Goal: Task Accomplishment & Management: Manage account settings

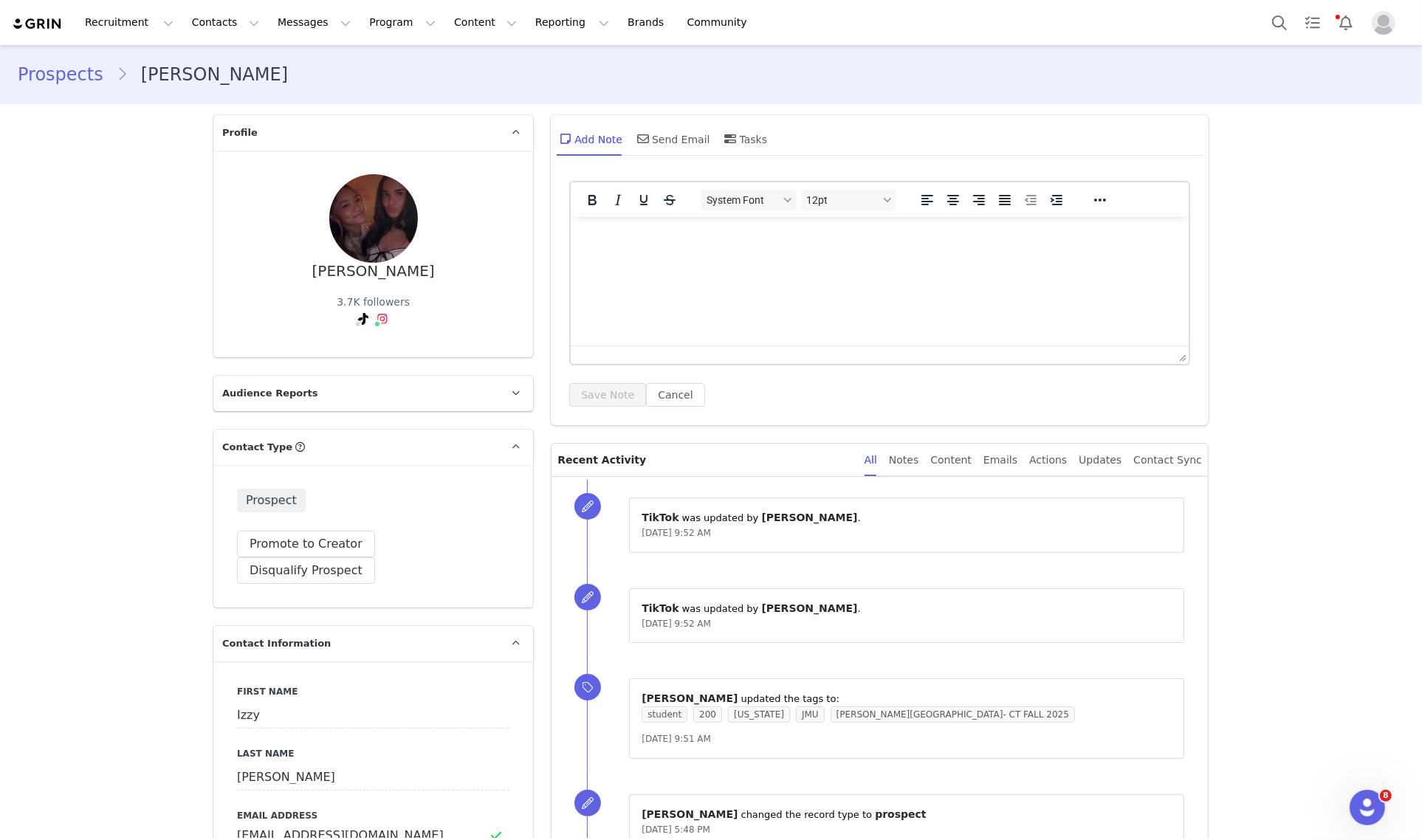
scroll to position [922, 0]
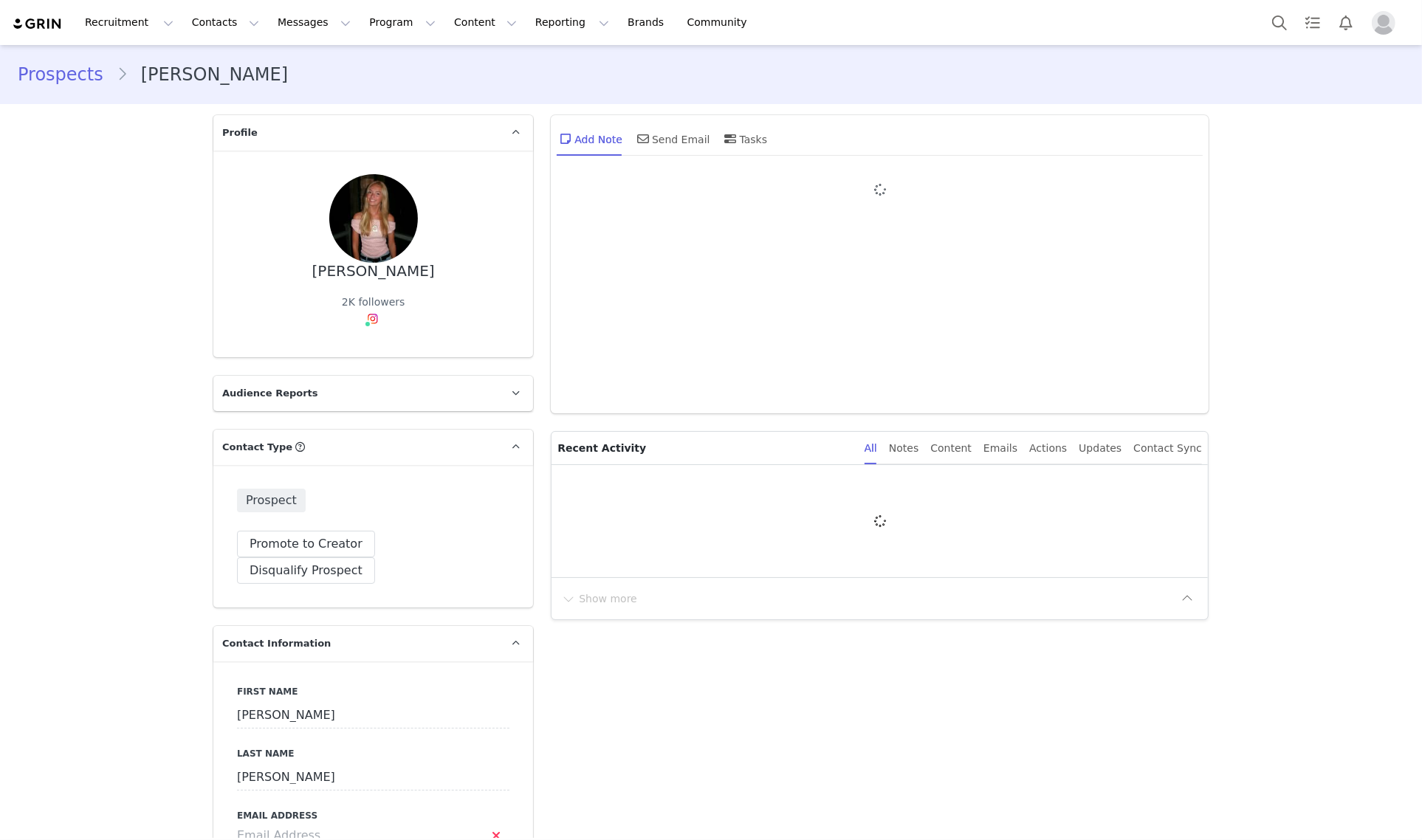
type input "+1 ([GEOGRAPHIC_DATA])"
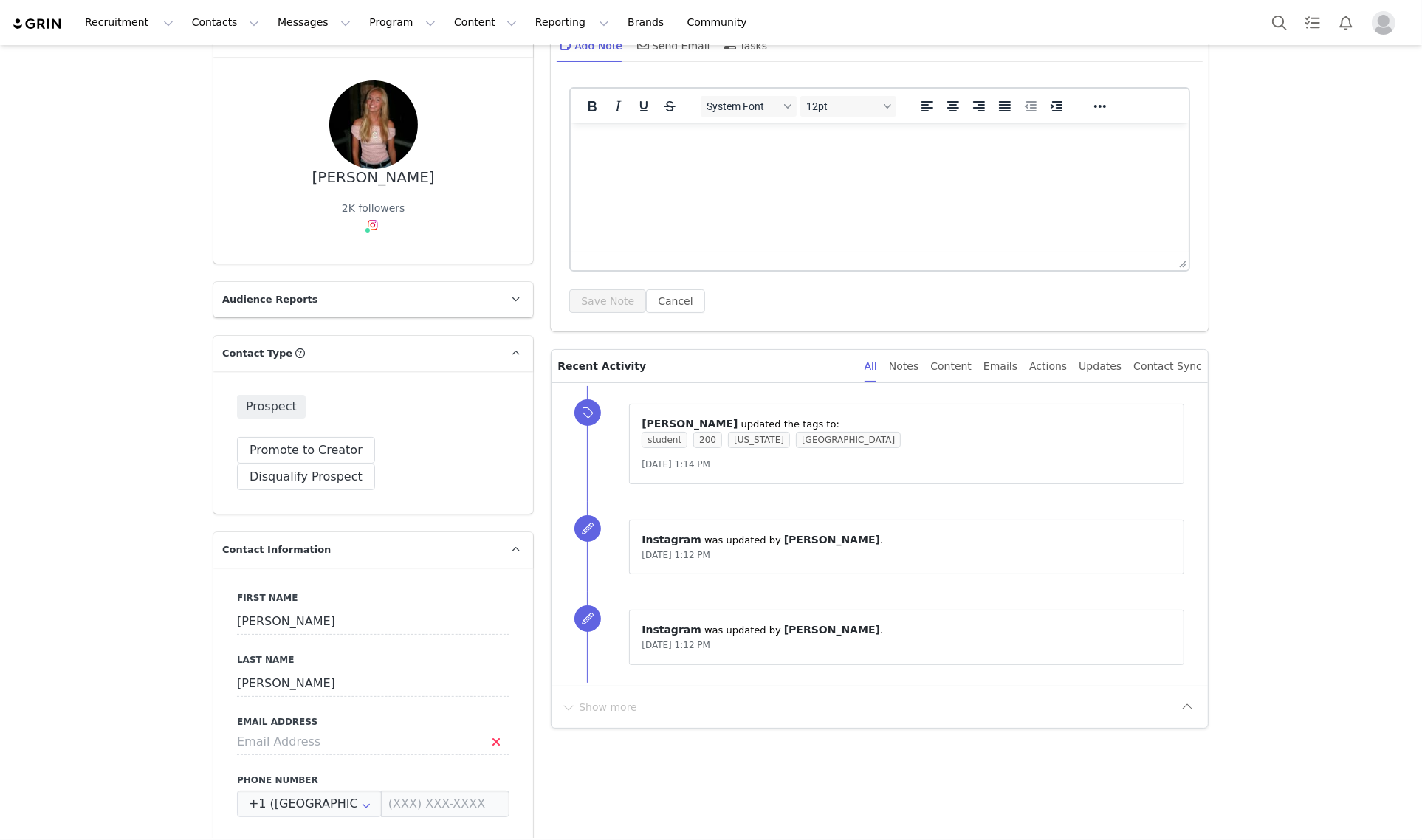
scroll to position [277, 0]
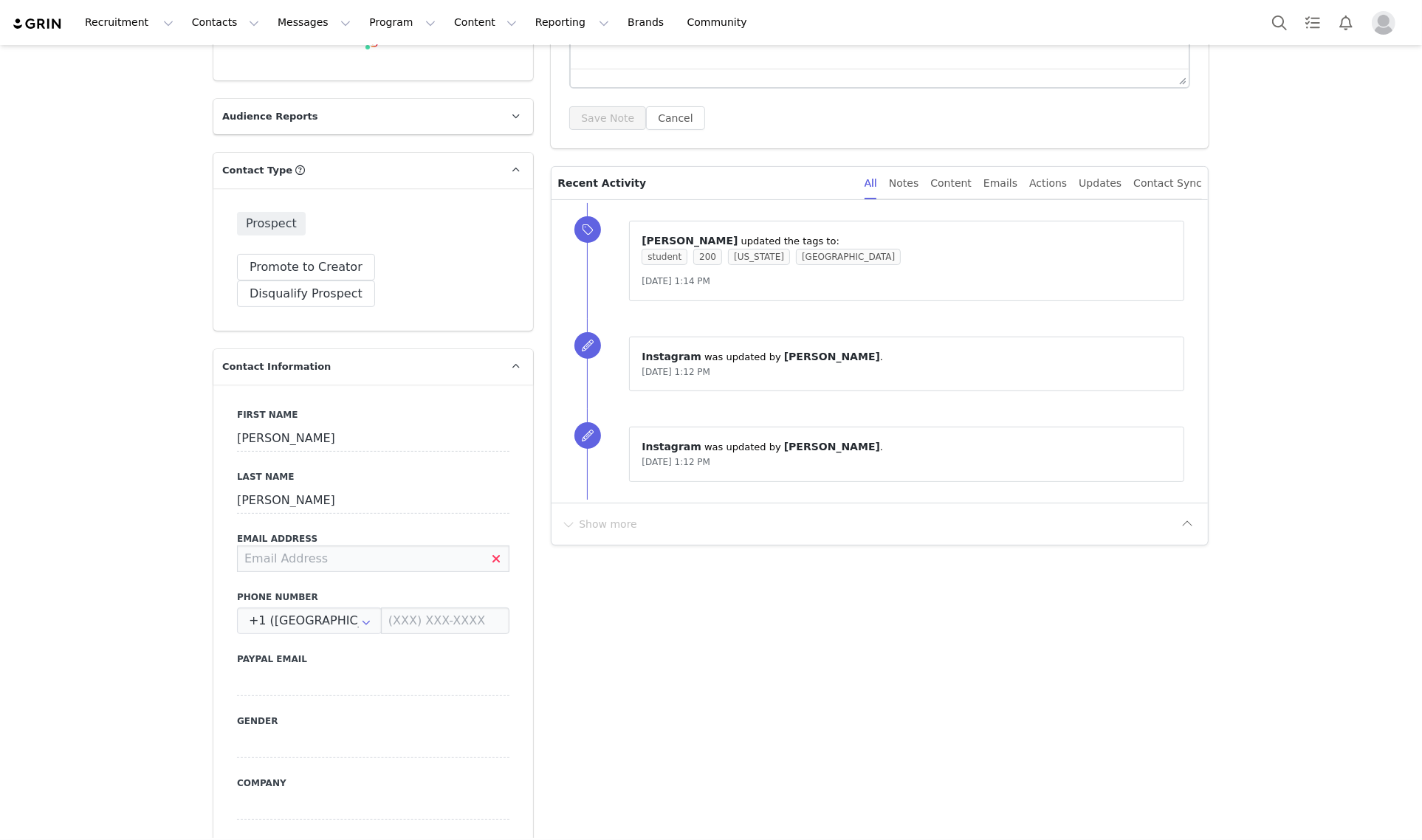
click at [324, 545] on input at bounding box center [373, 559] width 272 height 27
click at [245, 425] on input "margo" at bounding box center [373, 438] width 272 height 27
click at [242, 425] on input "margo" at bounding box center [373, 438] width 272 height 27
click at [245, 425] on input "margo" at bounding box center [373, 438] width 272 height 27
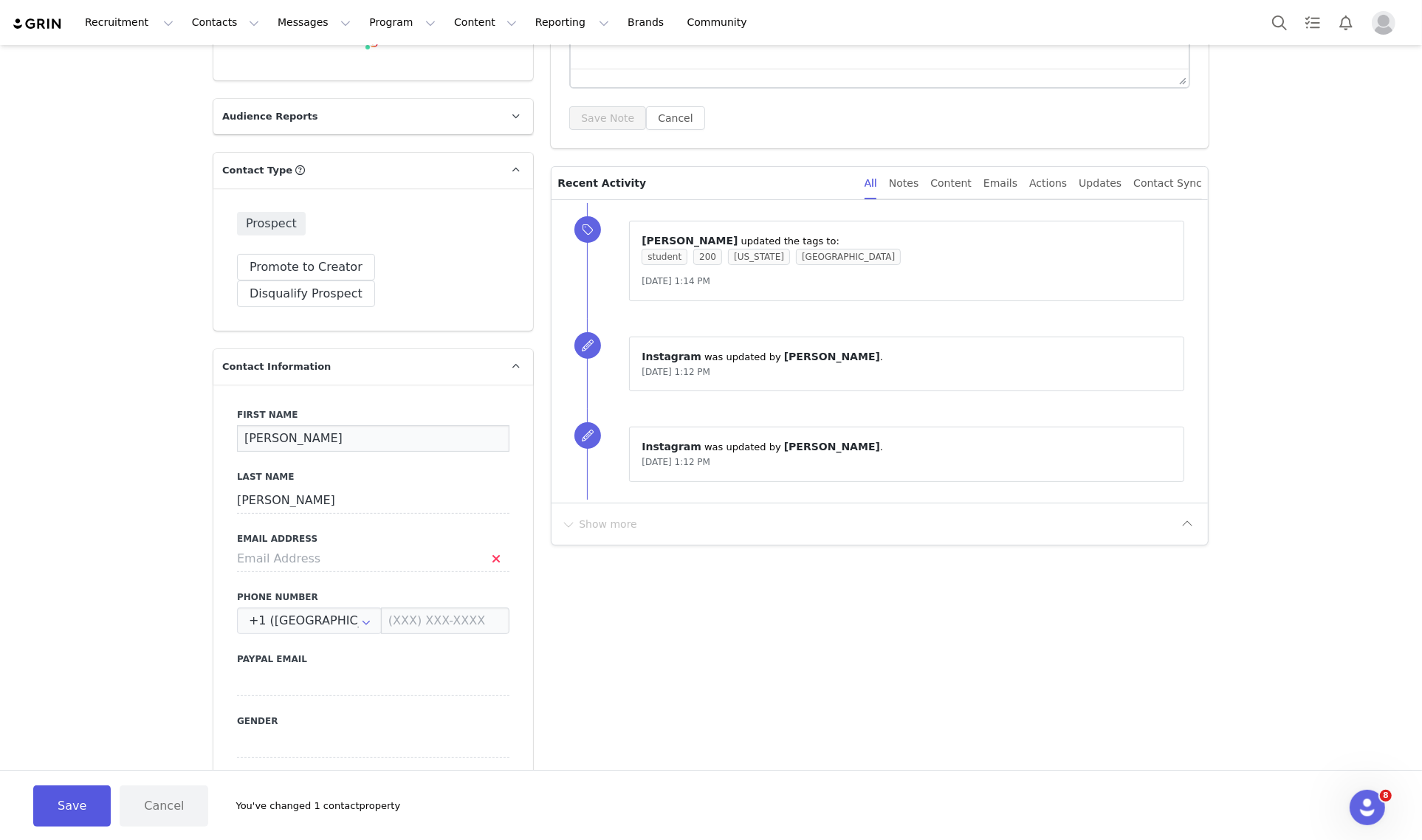
type input "Margo"
click at [73, 804] on button "Save" at bounding box center [71, 806] width 77 height 41
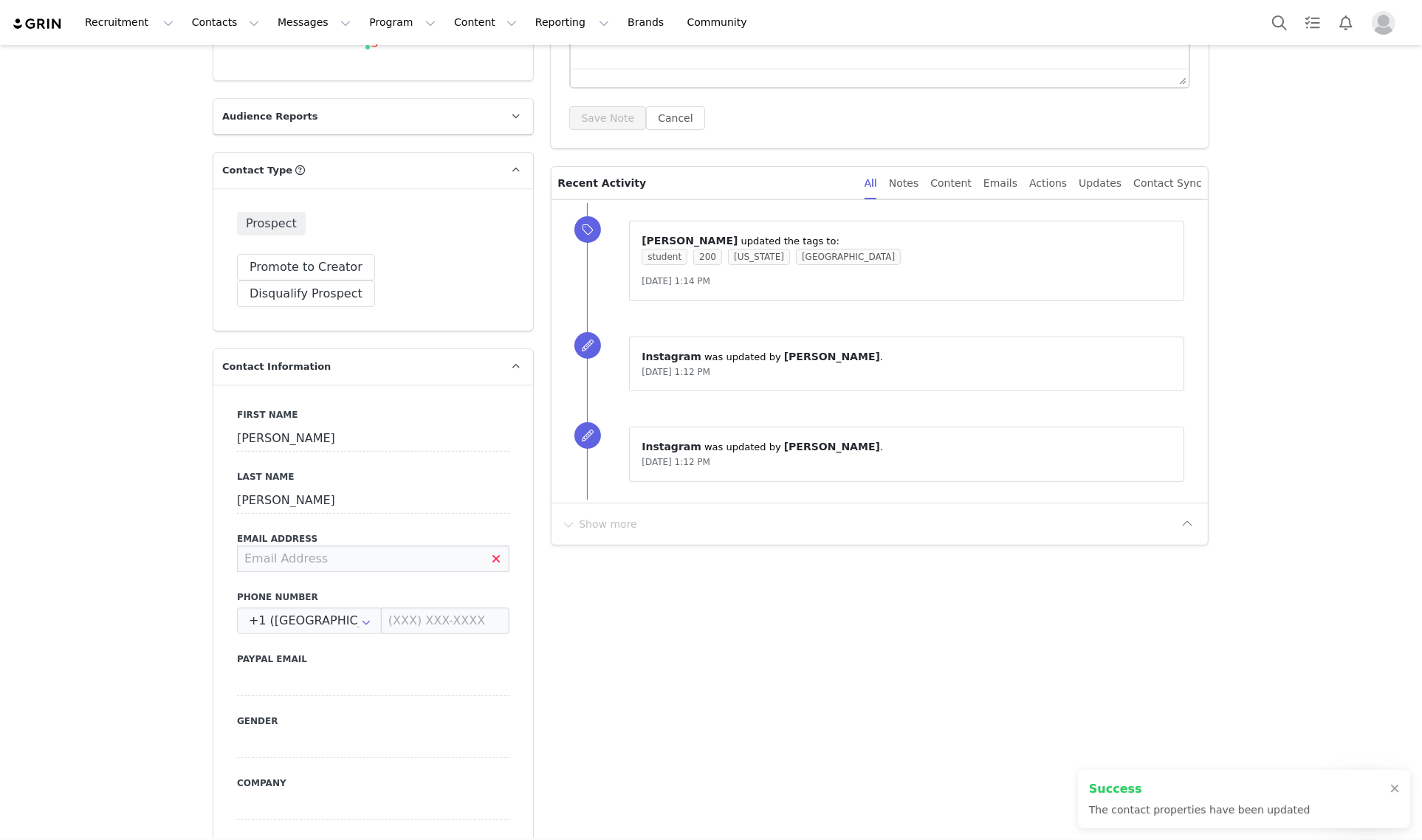
click at [299, 545] on input at bounding box center [373, 559] width 272 height 27
type input "margokmelby@gmail.com"
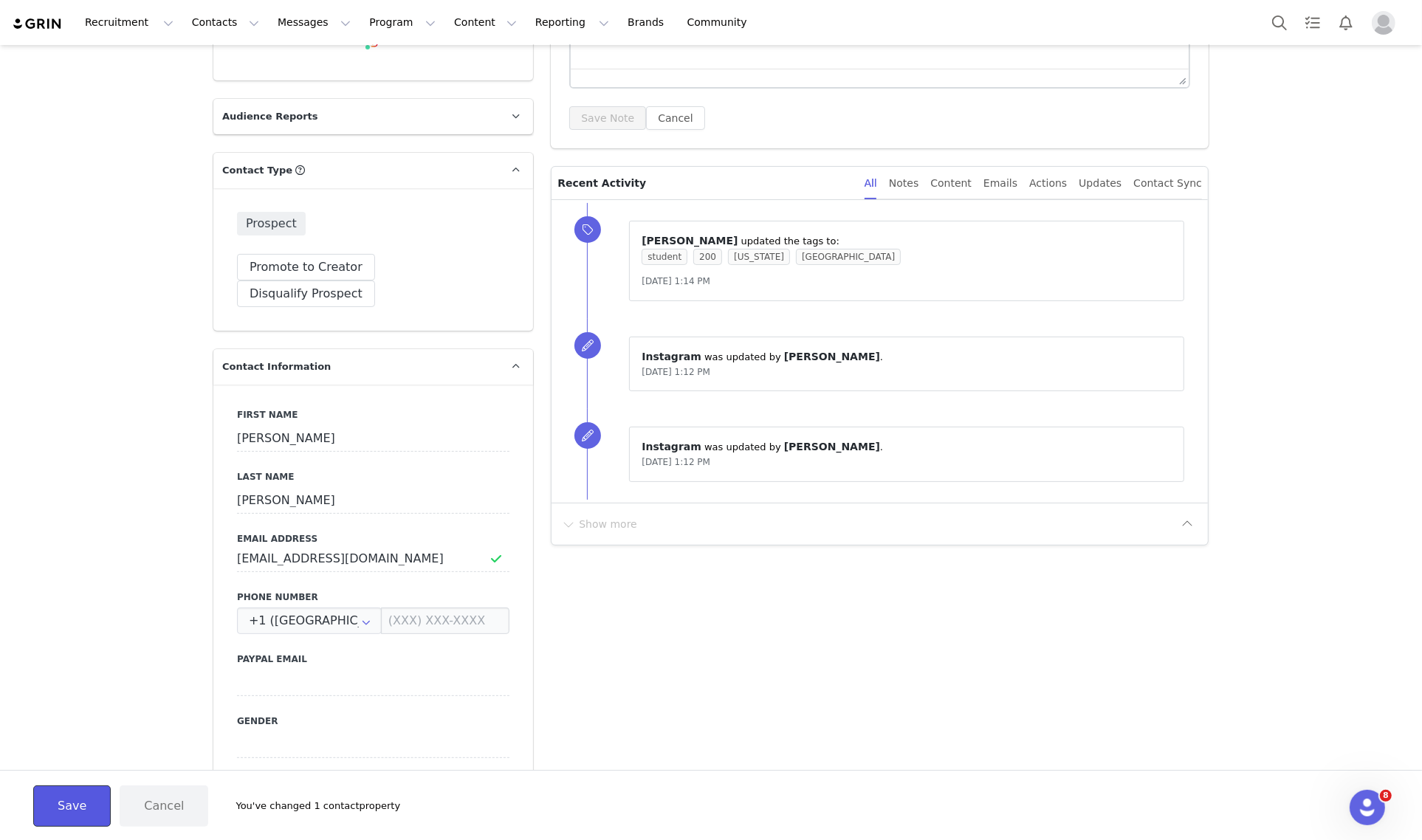
click at [73, 805] on button "Save" at bounding box center [71, 806] width 77 height 41
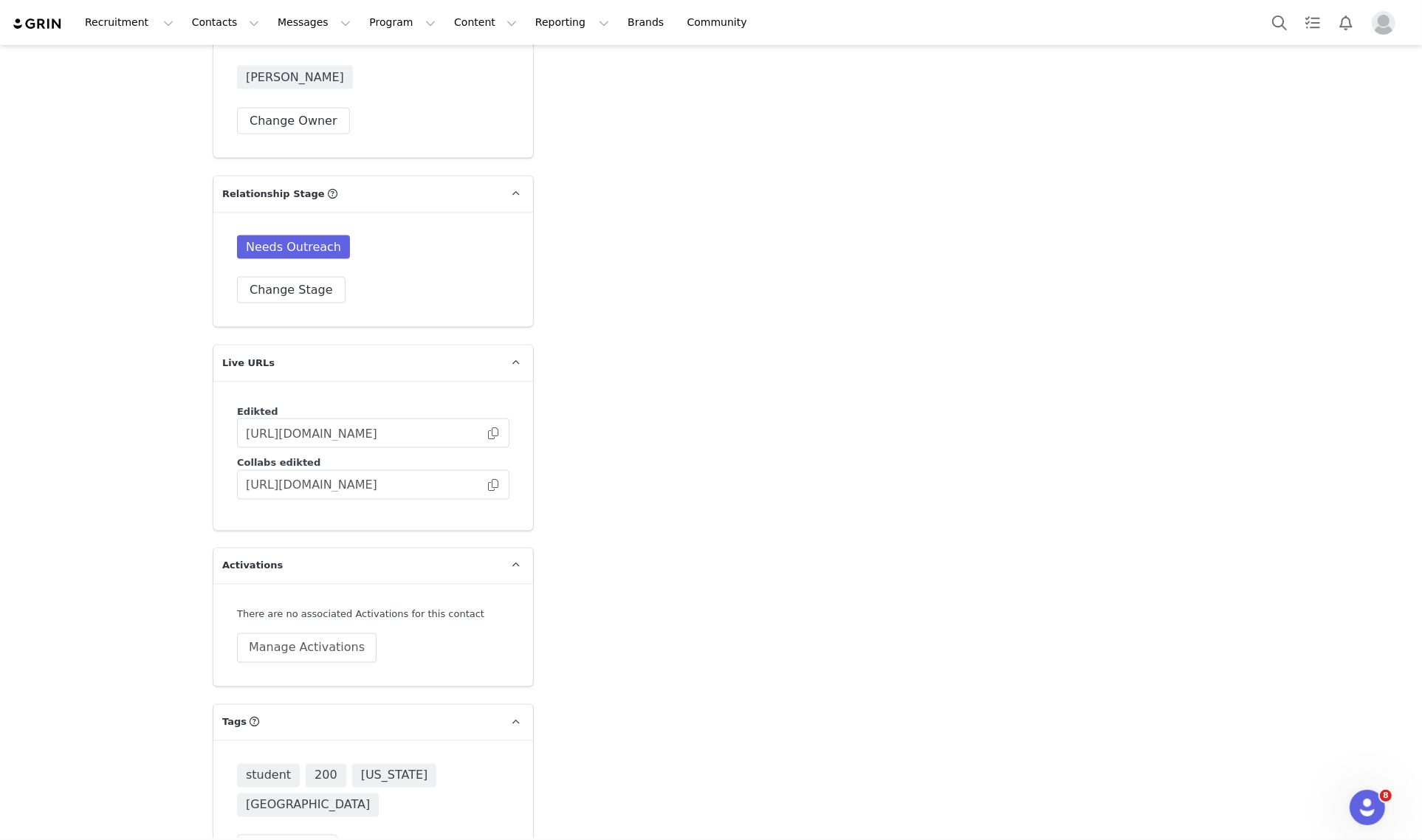
scroll to position [2199, 0]
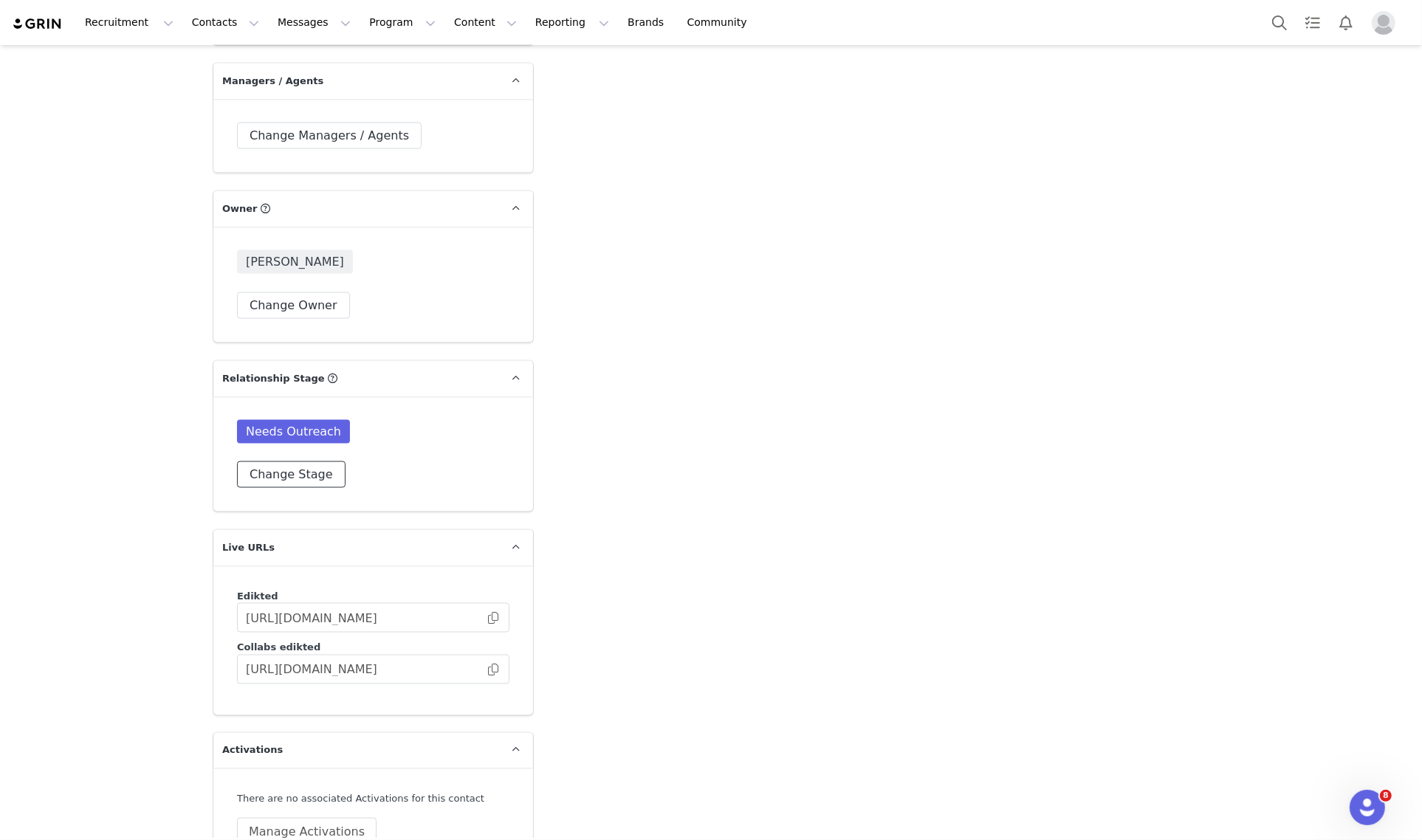
click at [303, 461] on button "Change Stage" at bounding box center [291, 474] width 109 height 27
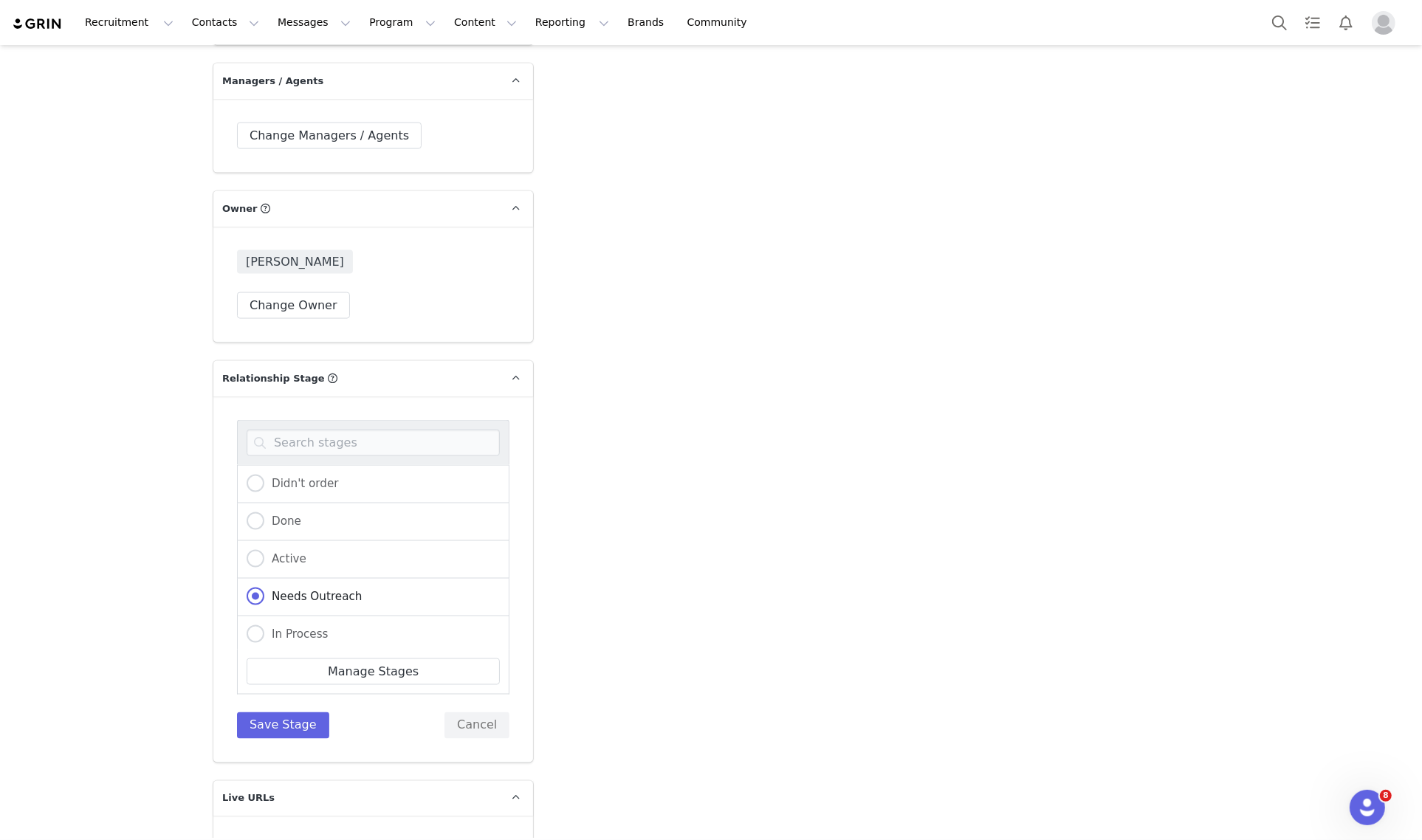
click at [318, 616] on div "In Process" at bounding box center [373, 634] width 272 height 38
click at [298, 627] on span "In Process" at bounding box center [296, 634] width 64 height 13
click at [264, 625] on input "In Process" at bounding box center [255, 634] width 18 height 20
radio input "true"
radio input "false"
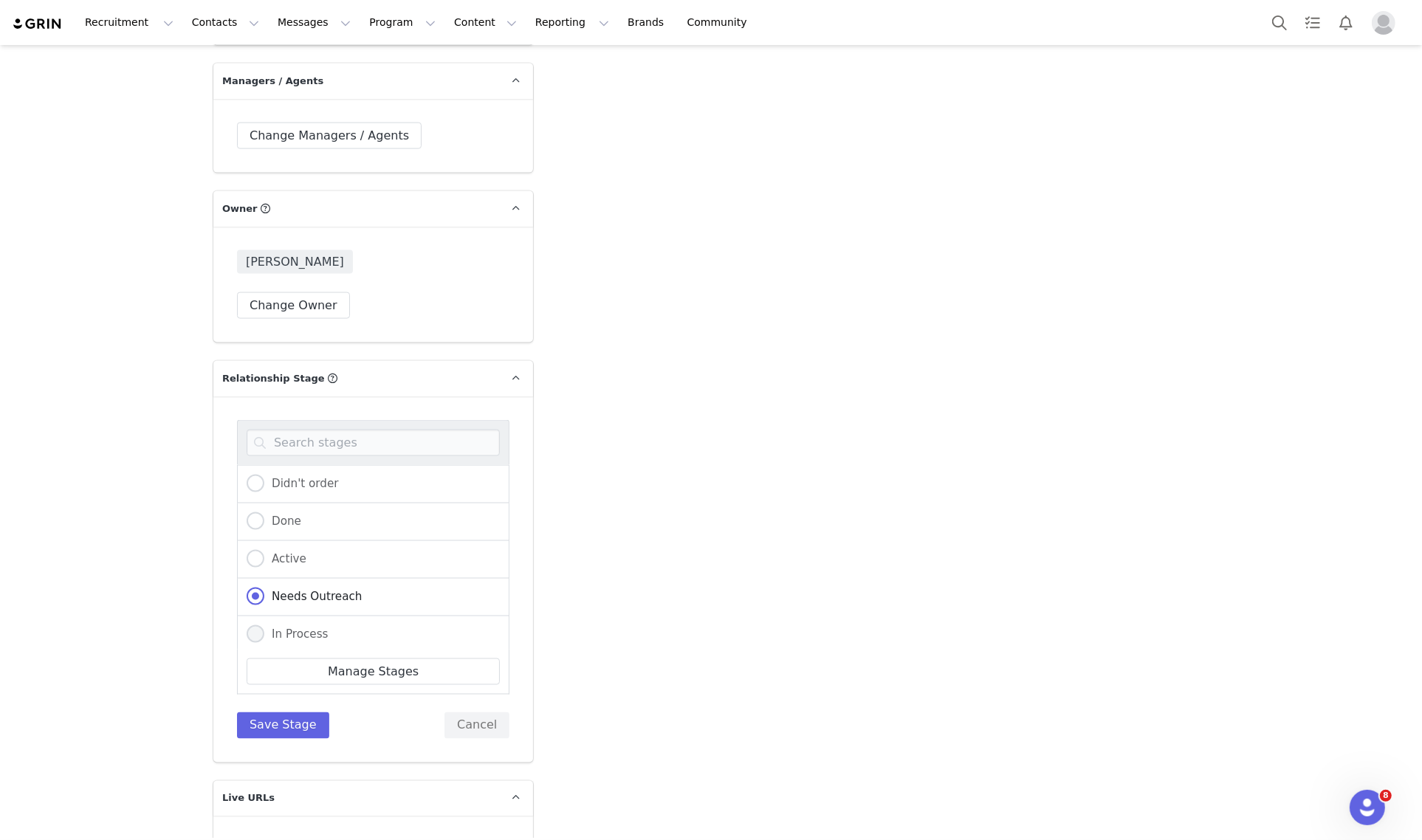
radio input "true"
click at [282, 714] on div "Didn't order Done Active Needs Outreach In Process Creator Ongoing Not Relevent…" at bounding box center [373, 579] width 320 height 366
click at [283, 712] on button "Save Stage" at bounding box center [283, 725] width 92 height 27
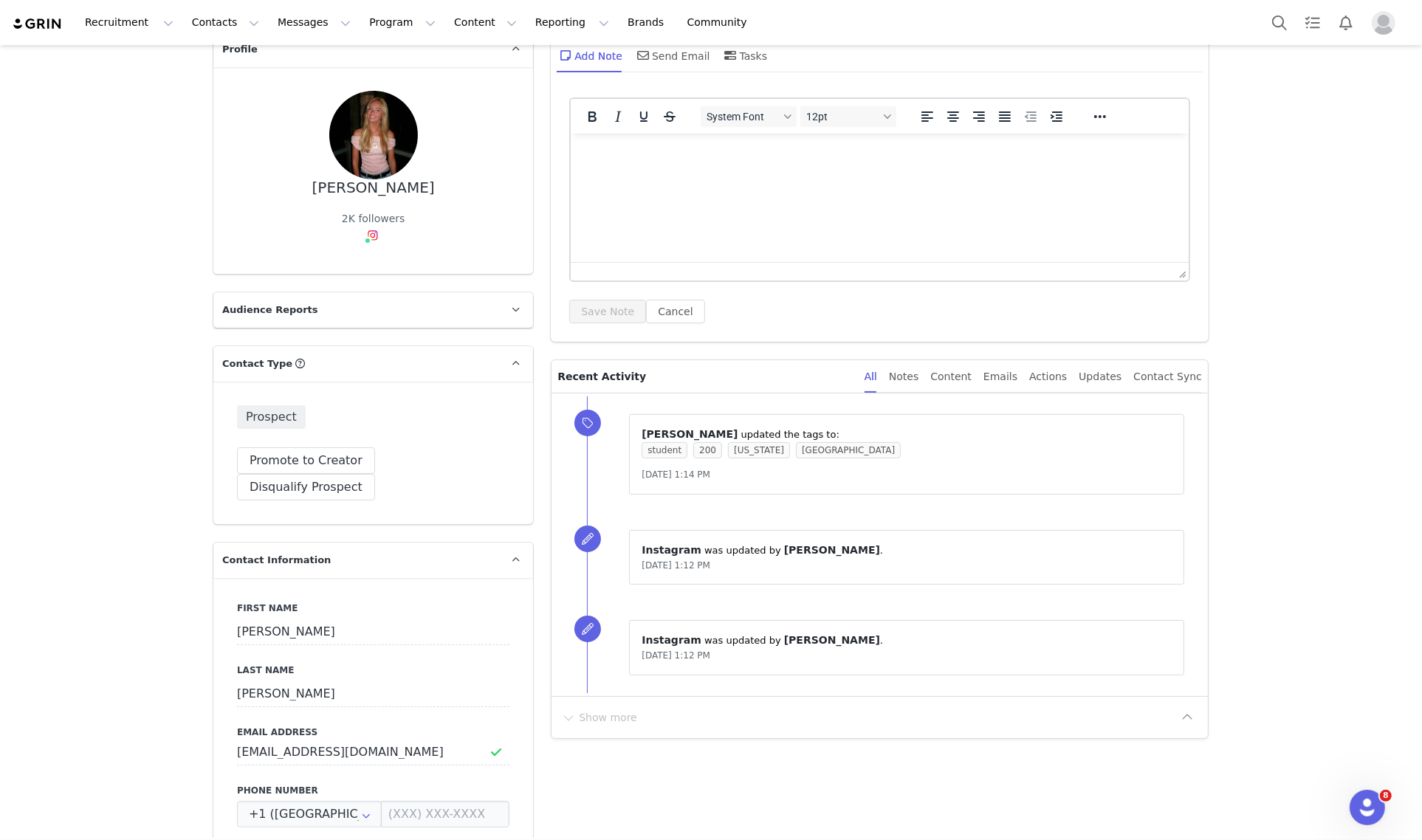
scroll to position [0, 0]
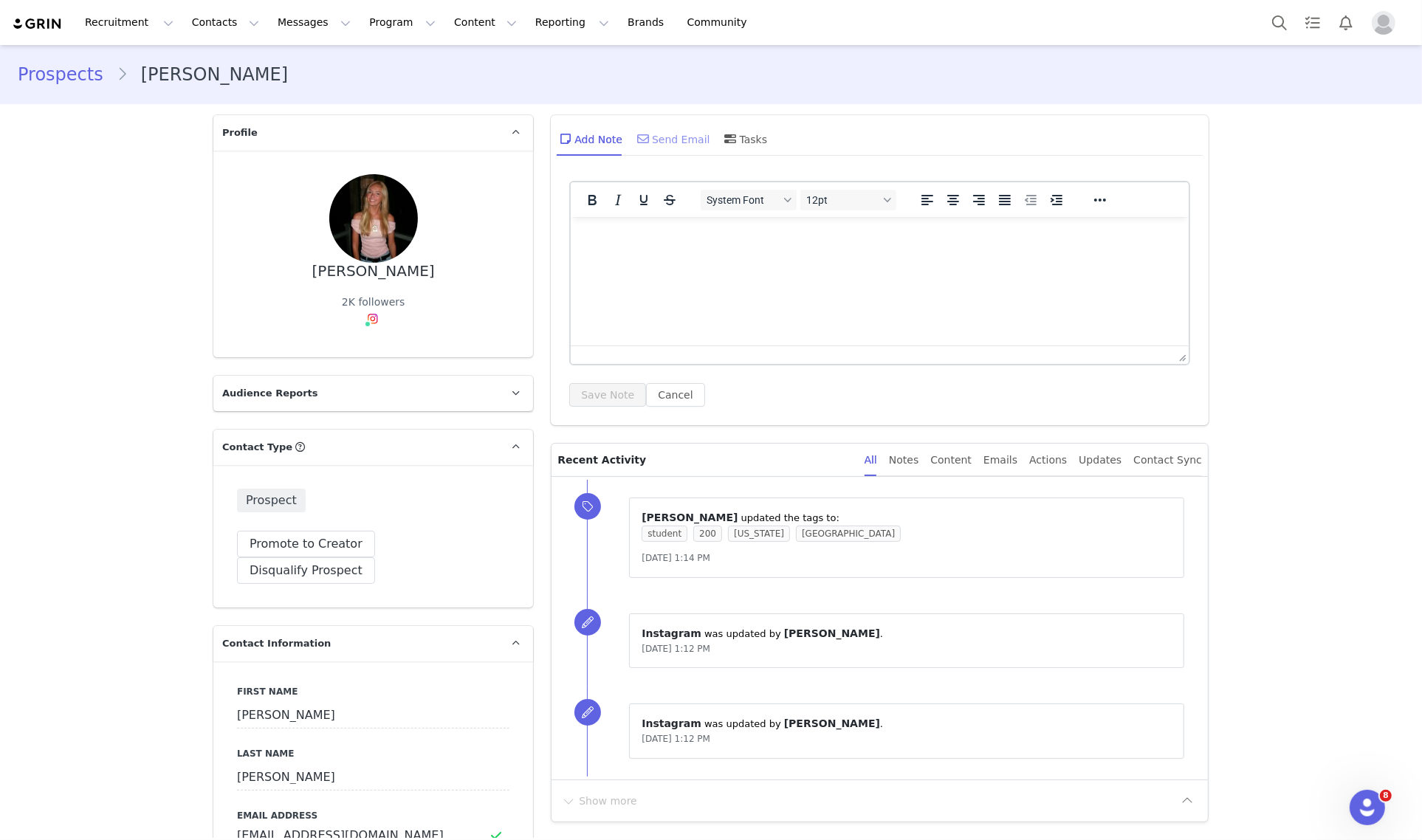
click at [667, 130] on div "Send Email" at bounding box center [672, 138] width 76 height 35
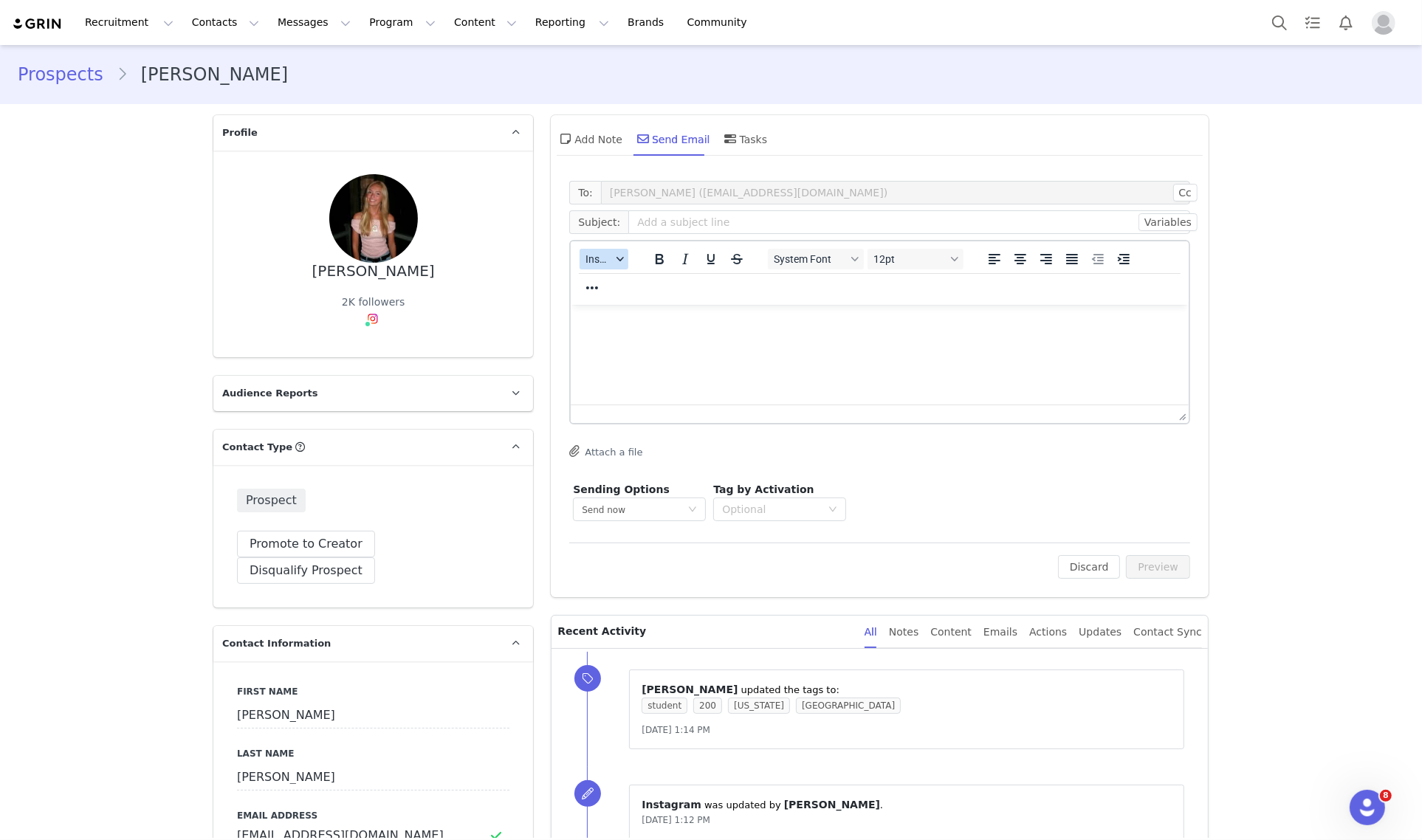
click at [602, 253] on span "Insert" at bounding box center [598, 259] width 26 height 12
click at [629, 284] on div "Insert Template" at bounding box center [651, 284] width 133 height 18
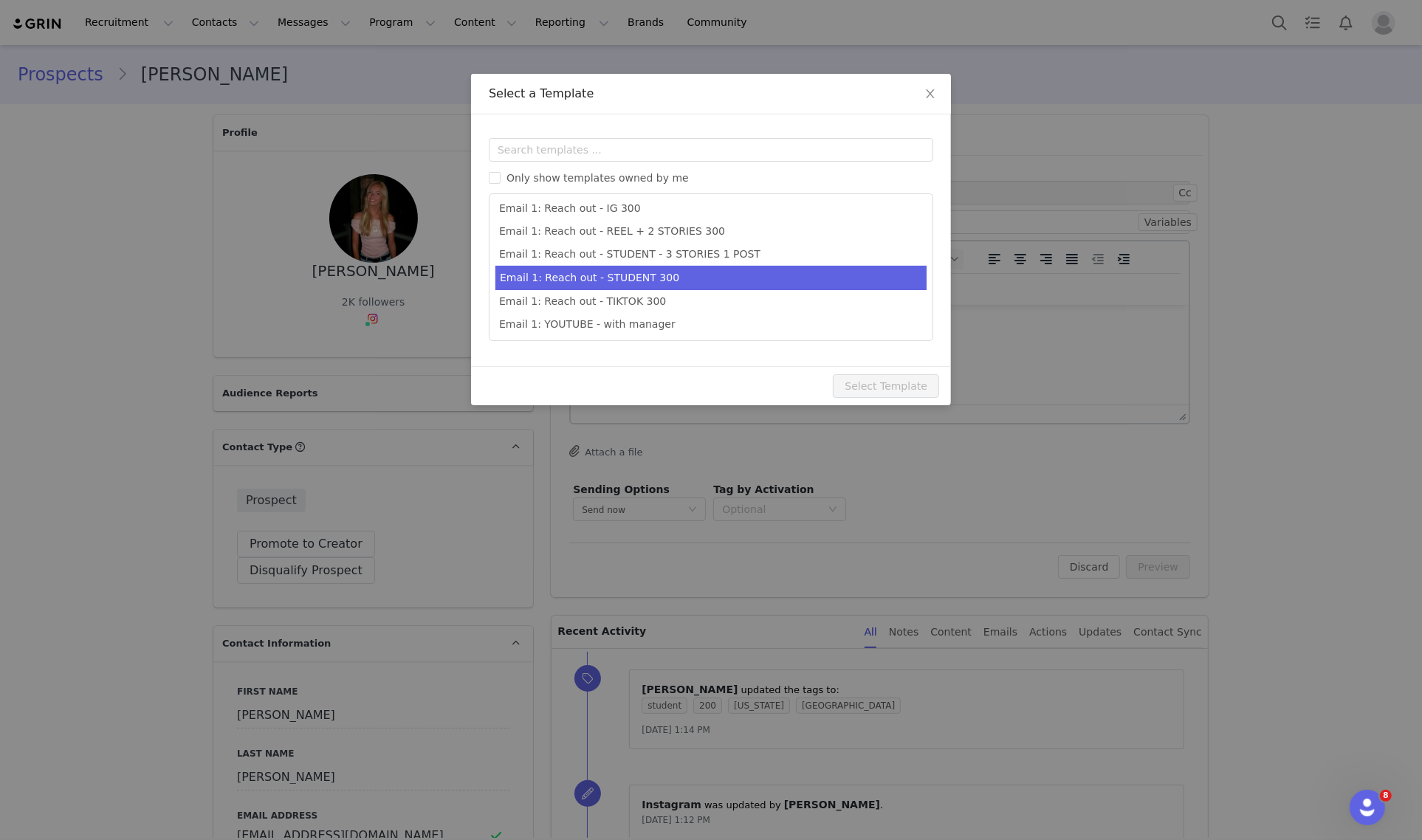
click at [705, 277] on li "Email 1: Reach out - STUDENT 300" at bounding box center [711, 277] width 431 height 24
type input "Collab with Edikted"
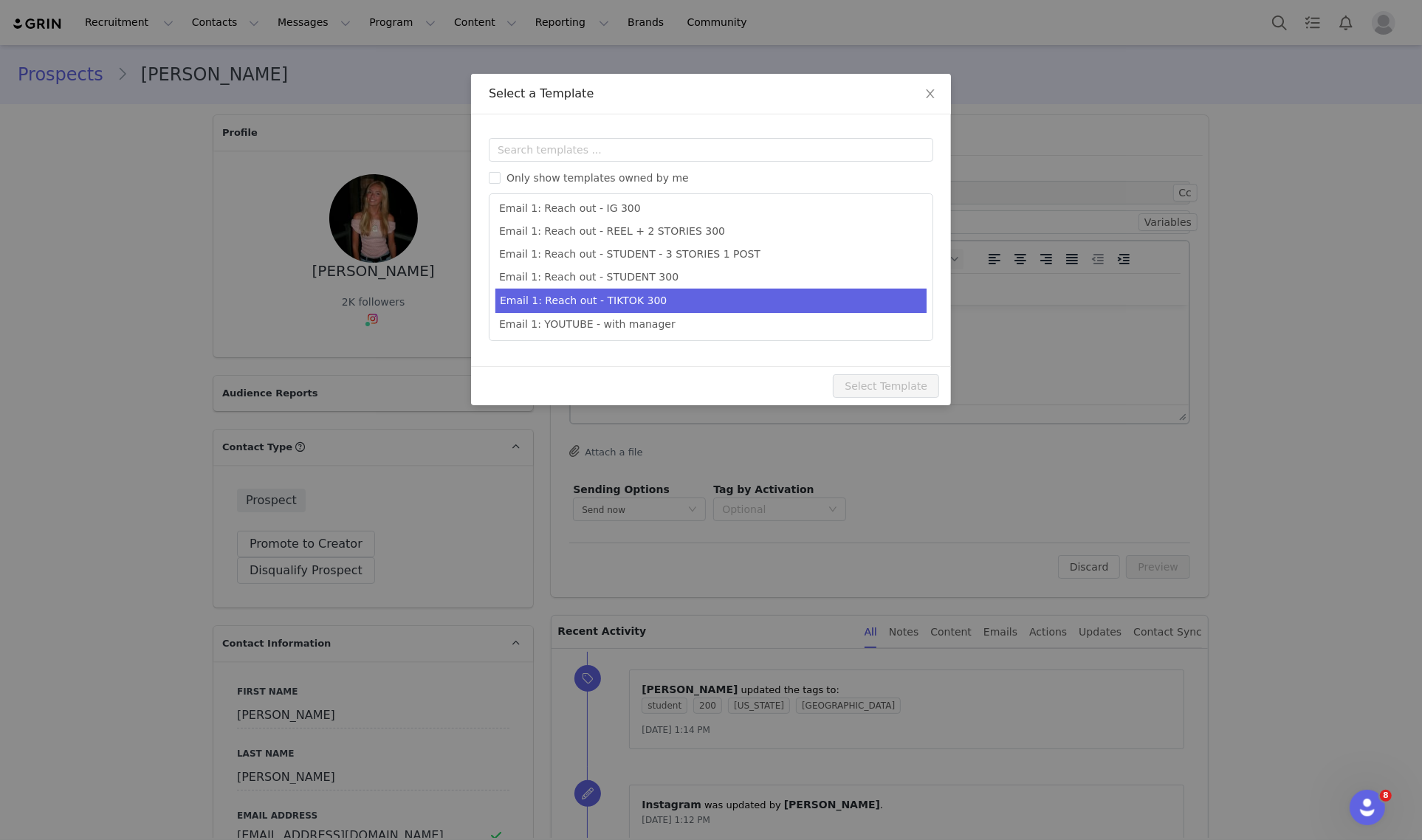
scroll to position [415, 0]
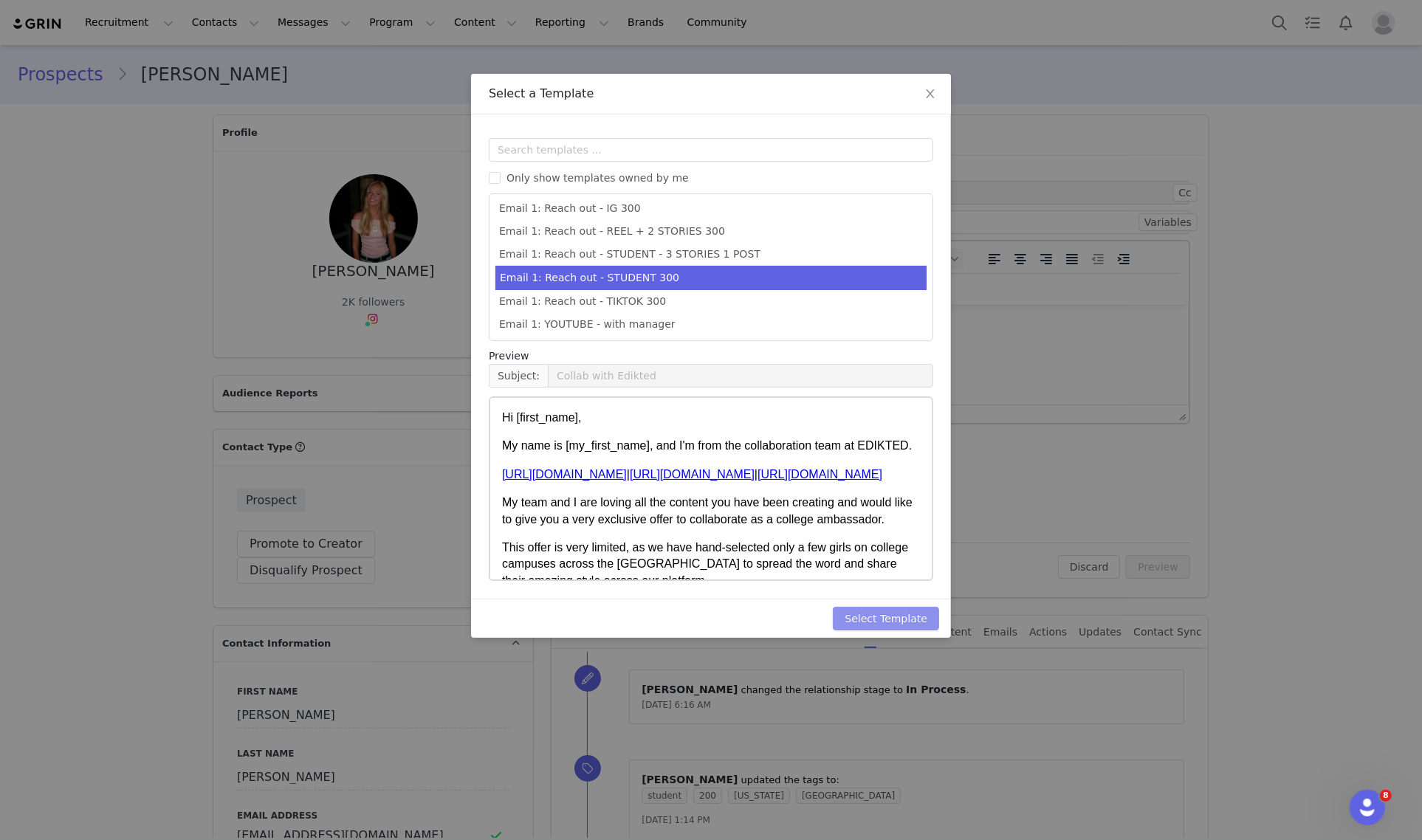
click at [880, 613] on button "Select Template" at bounding box center [886, 618] width 106 height 23
type input "Collab with Edikted"
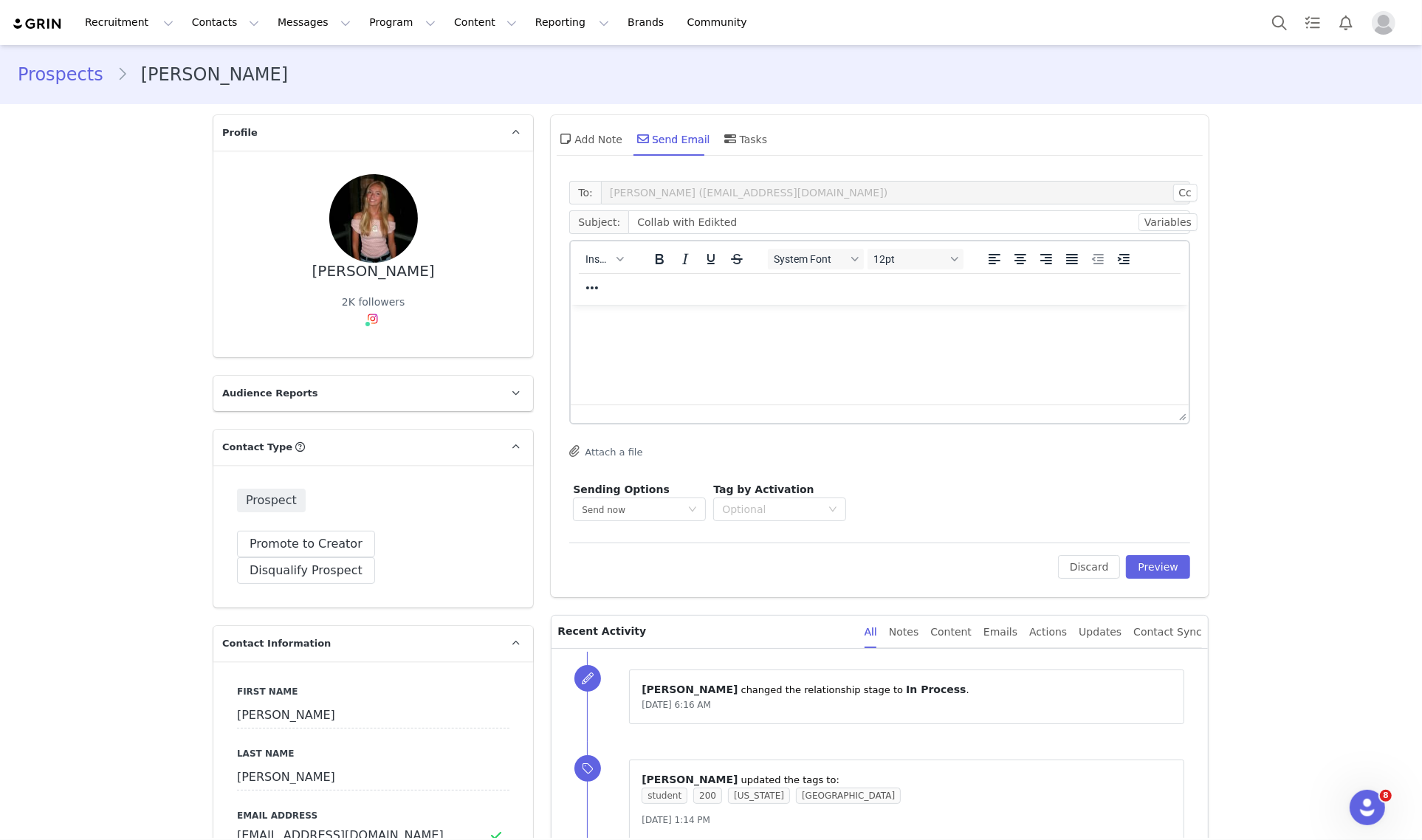
scroll to position [0, 0]
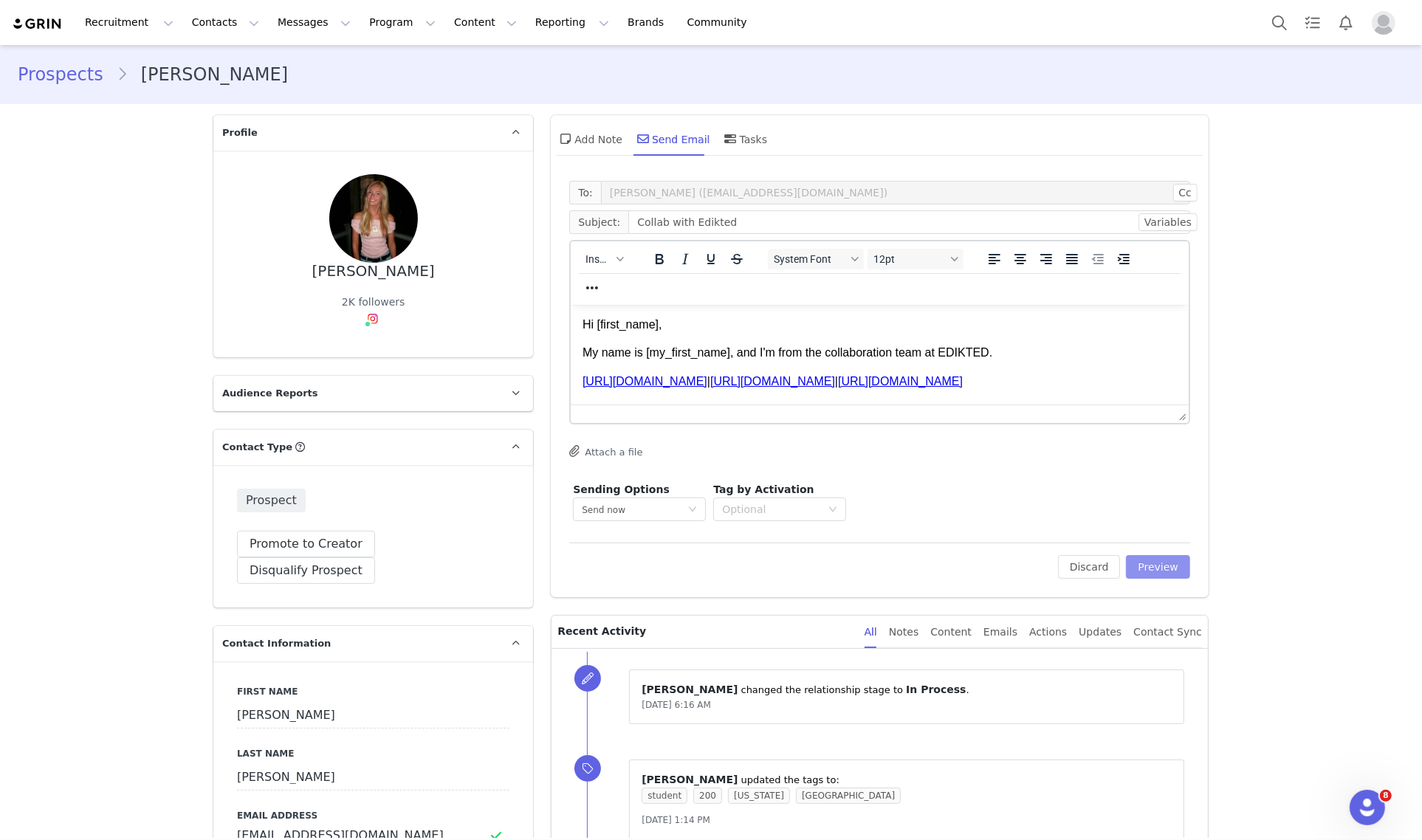
click at [1169, 568] on button "Preview" at bounding box center [1158, 567] width 64 height 23
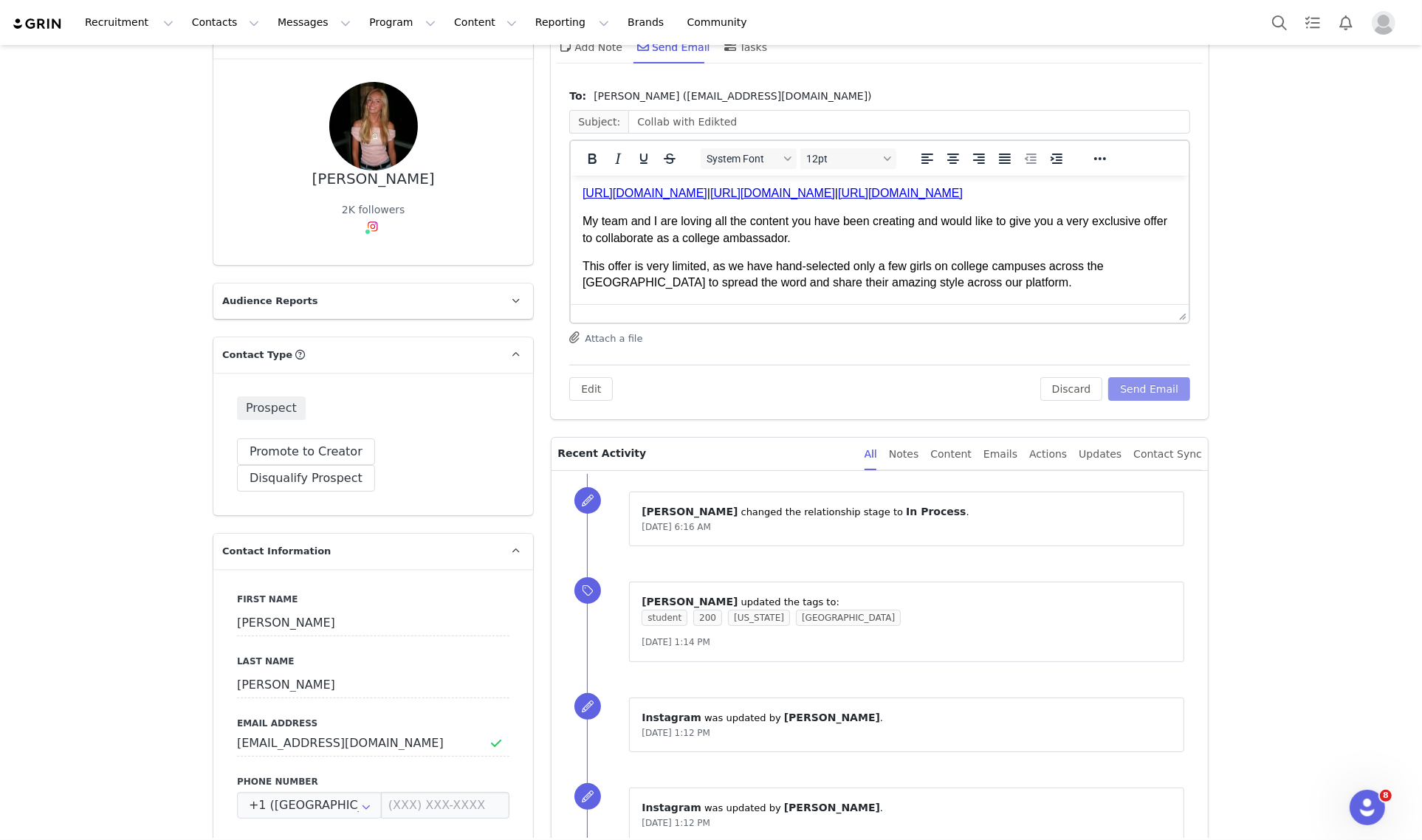
scroll to position [92, 0]
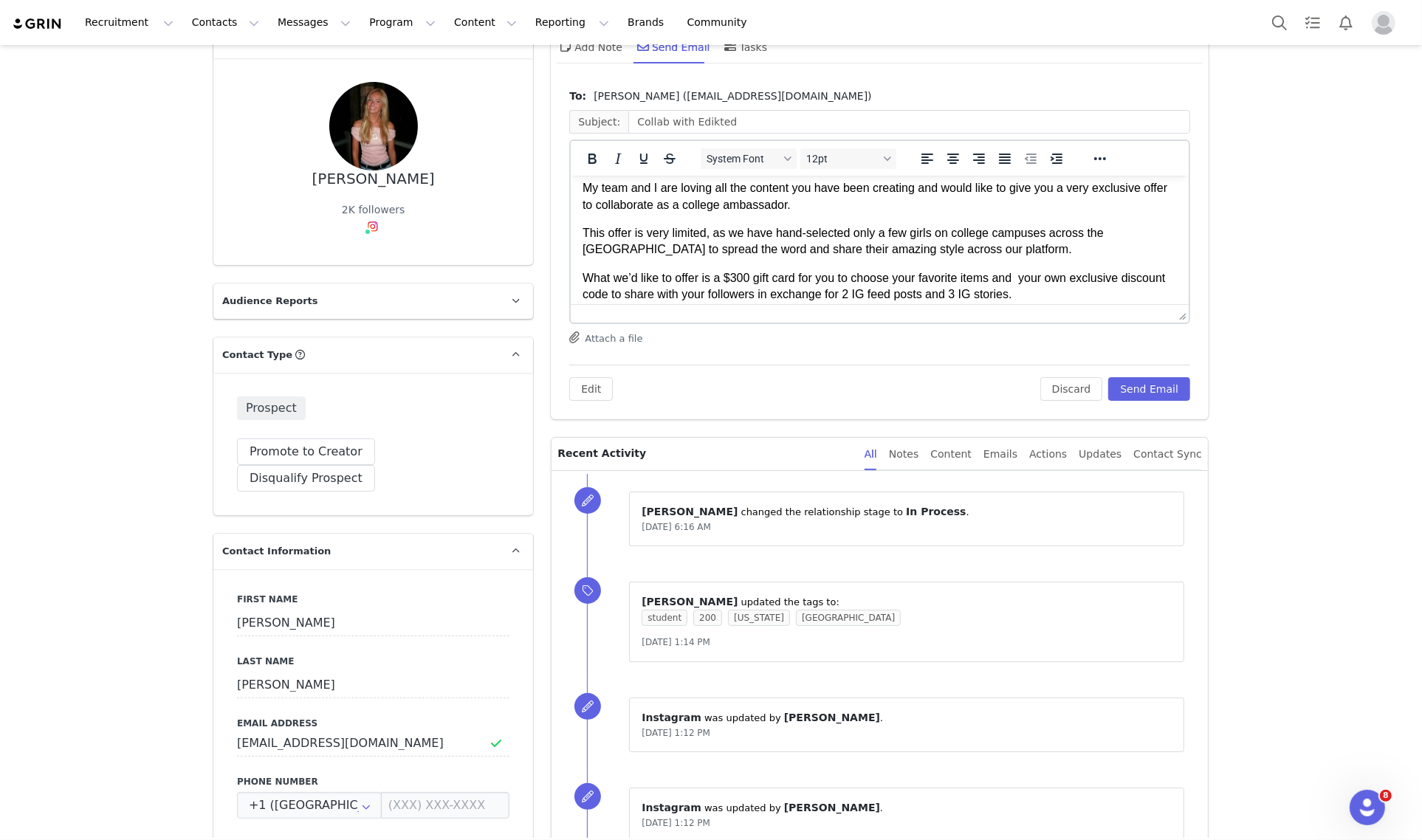
click at [736, 277] on p "What we’d like to offer is a $300 gift card for you to choose your favorite ite…" at bounding box center [879, 286] width 594 height 33
click at [1160, 388] on button "Send Email" at bounding box center [1148, 388] width 82 height 23
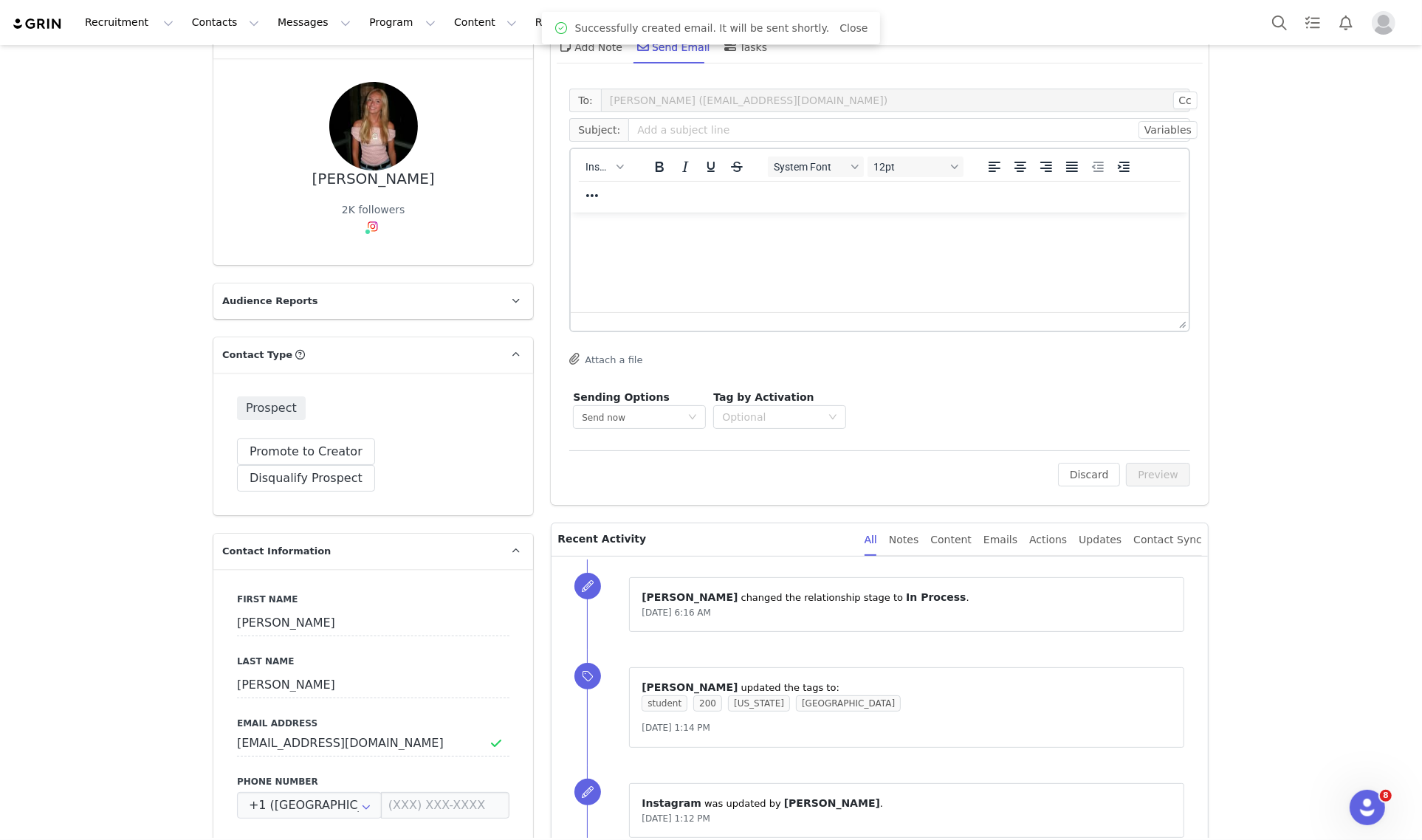
scroll to position [0, 0]
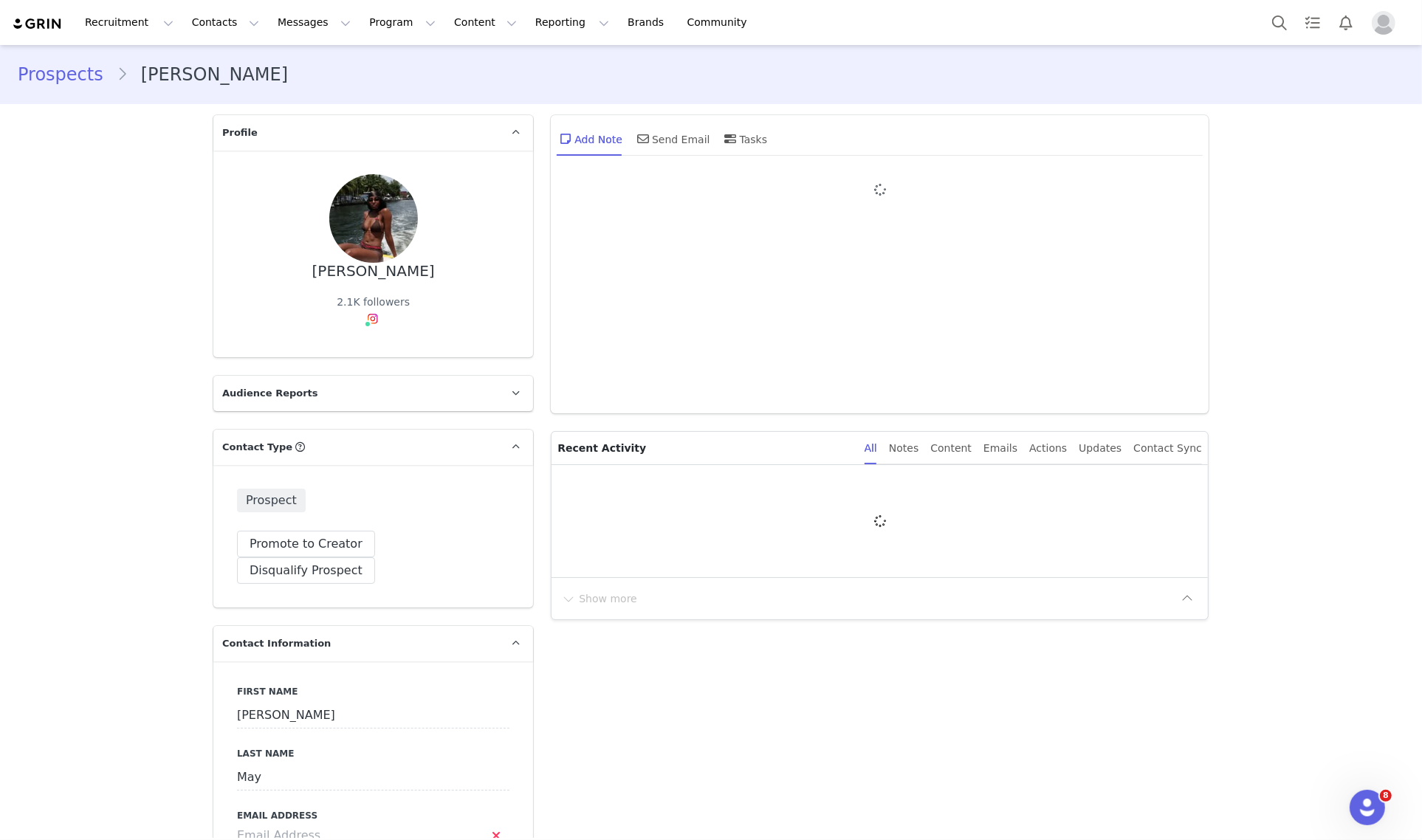
type input "+1 ([GEOGRAPHIC_DATA])"
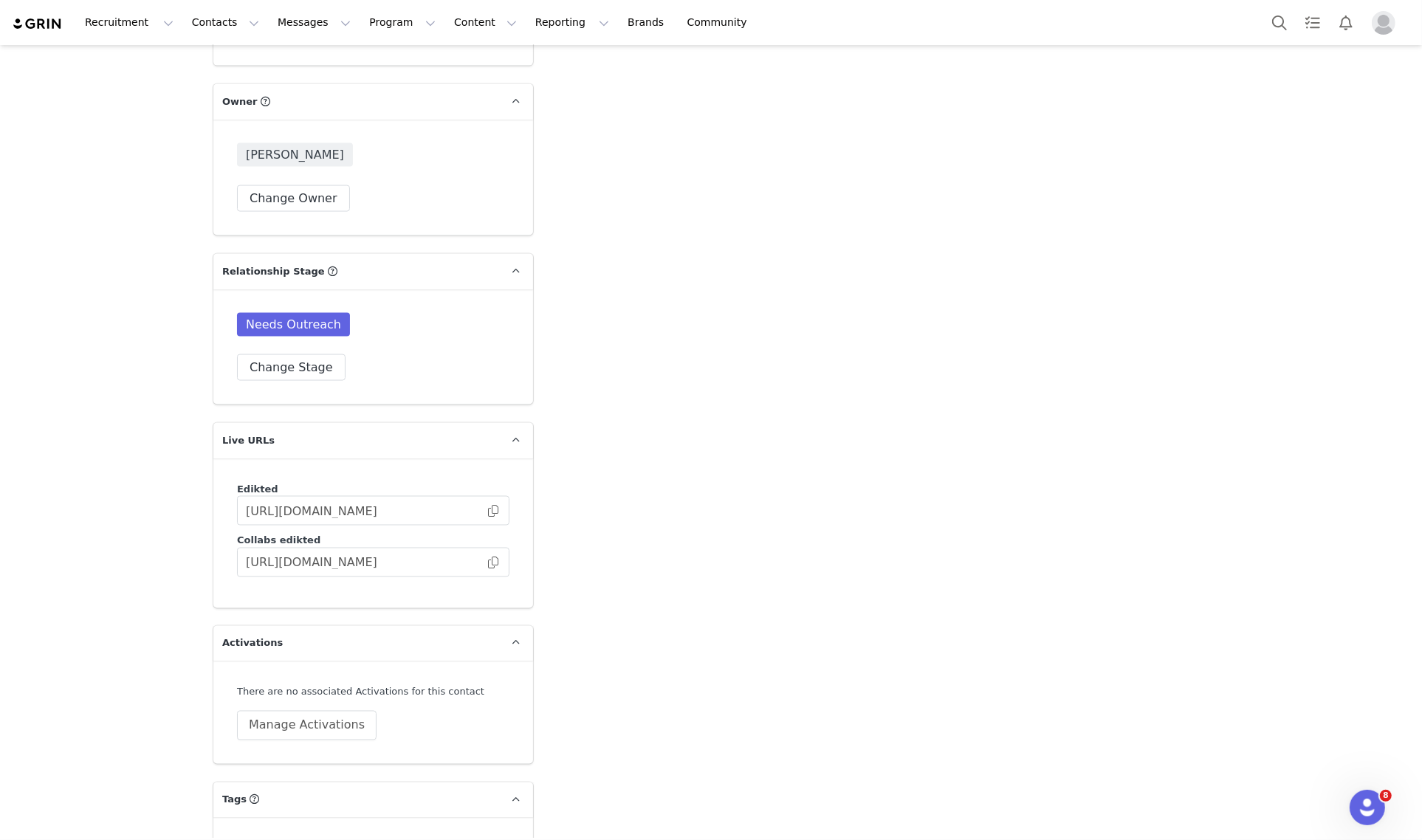
scroll to position [2383, 0]
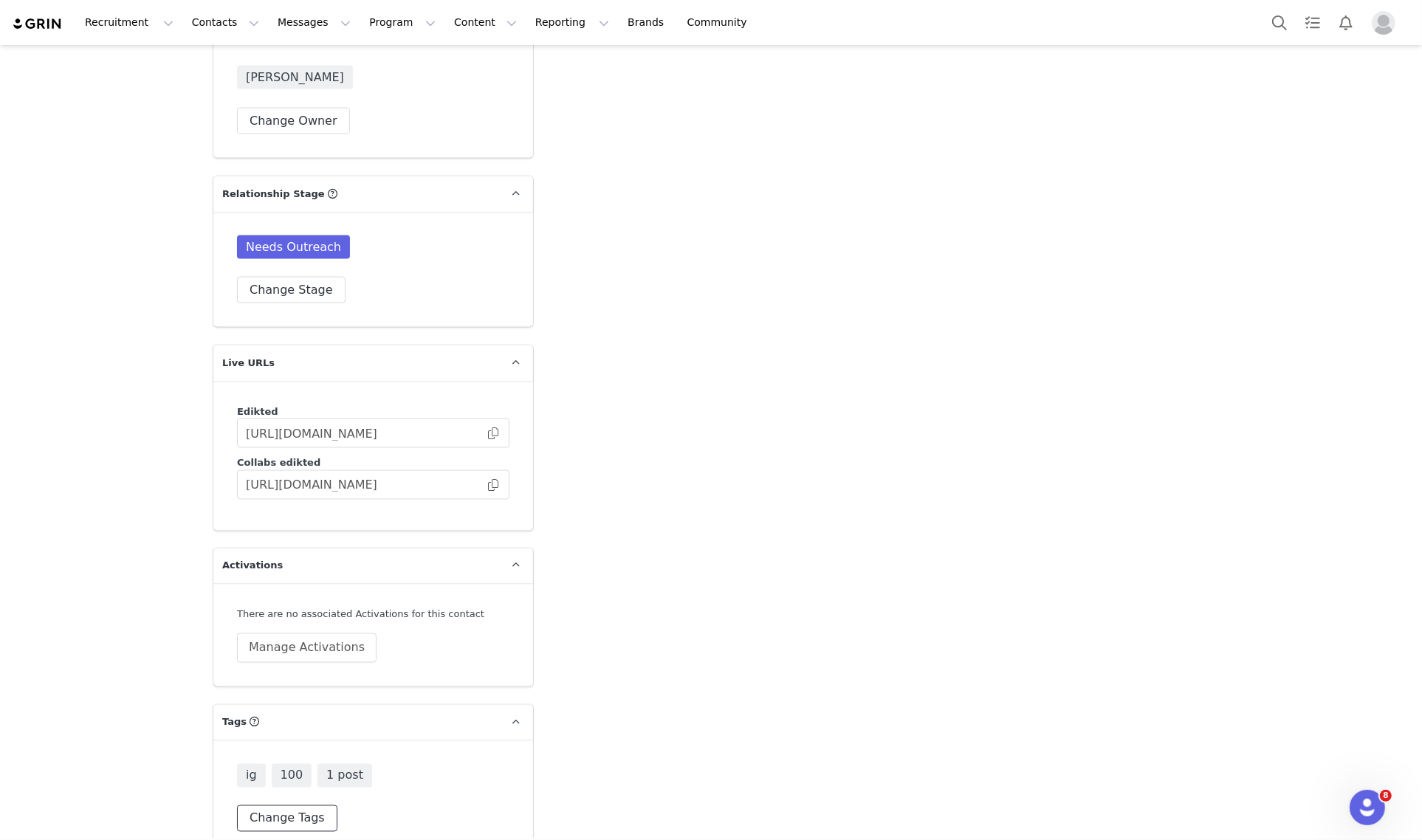
click at [292, 805] on button "Change Tags" at bounding box center [287, 818] width 100 height 27
click at [311, 774] on input at bounding box center [373, 787] width 253 height 27
type input "dive"
click at [261, 839] on input "diversity" at bounding box center [261, 856] width 0 height 0
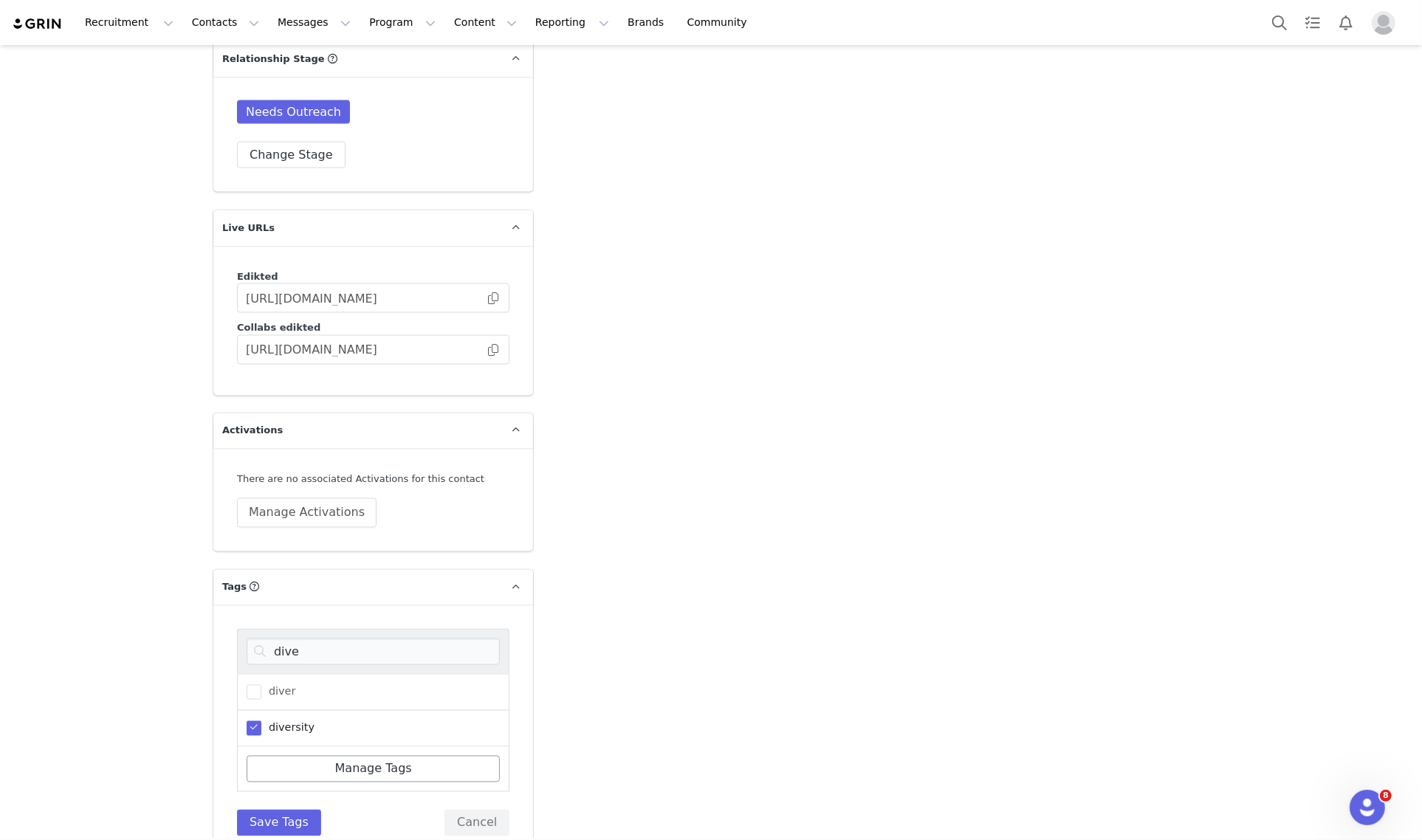
scroll to position [2522, 0]
click at [275, 806] on button "Save Tags" at bounding box center [279, 819] width 84 height 27
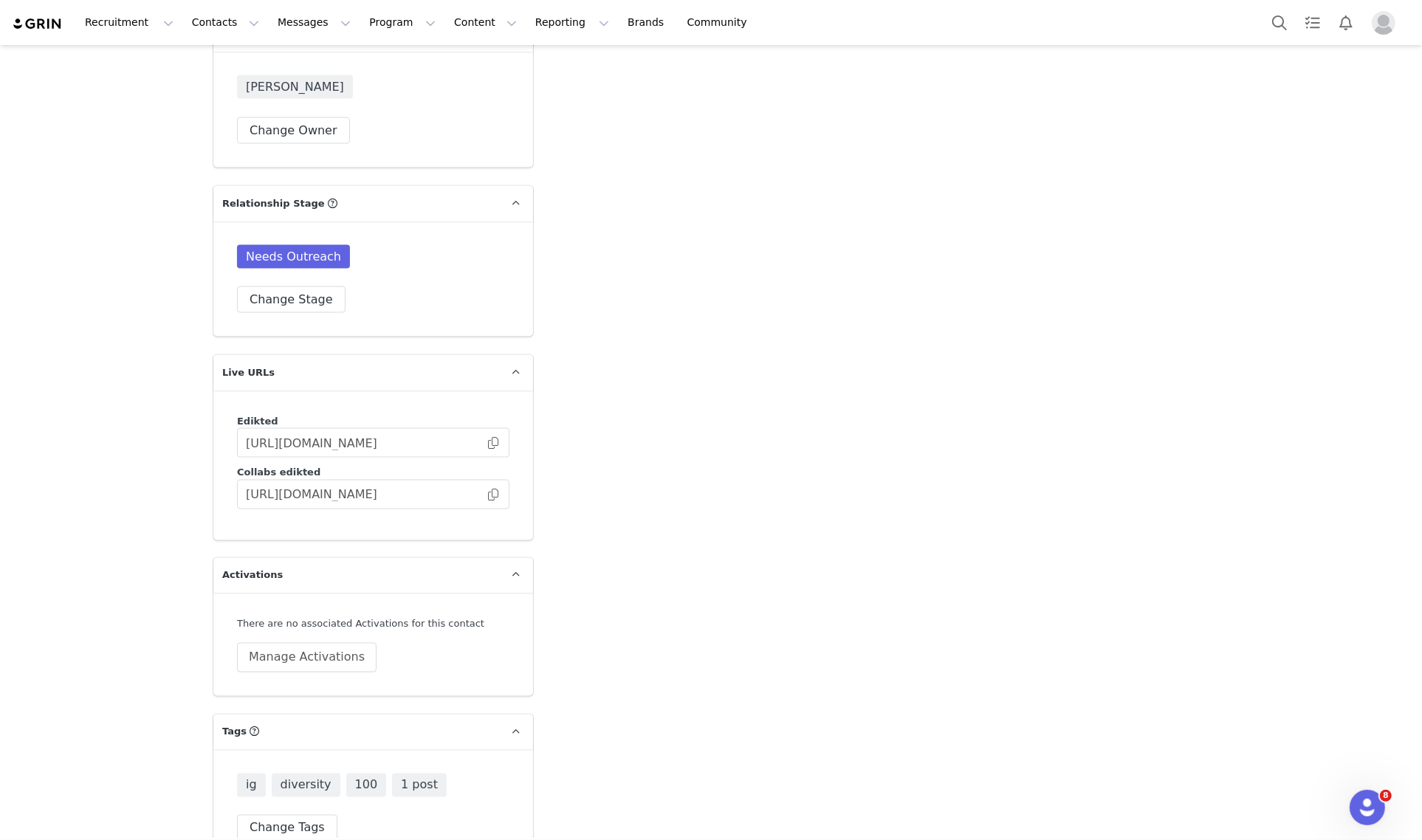
scroll to position [2383, 0]
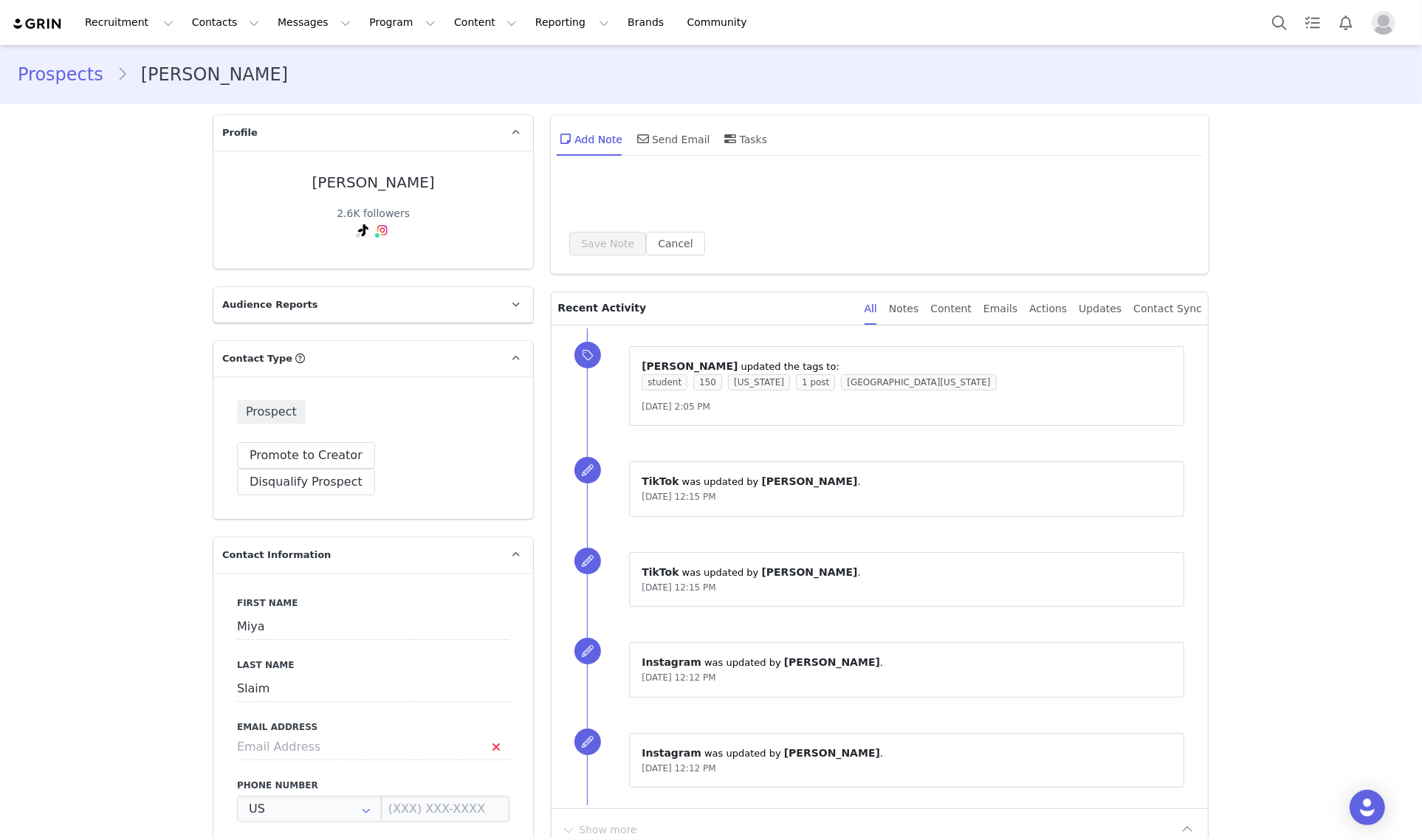
type input "+1 ([GEOGRAPHIC_DATA])"
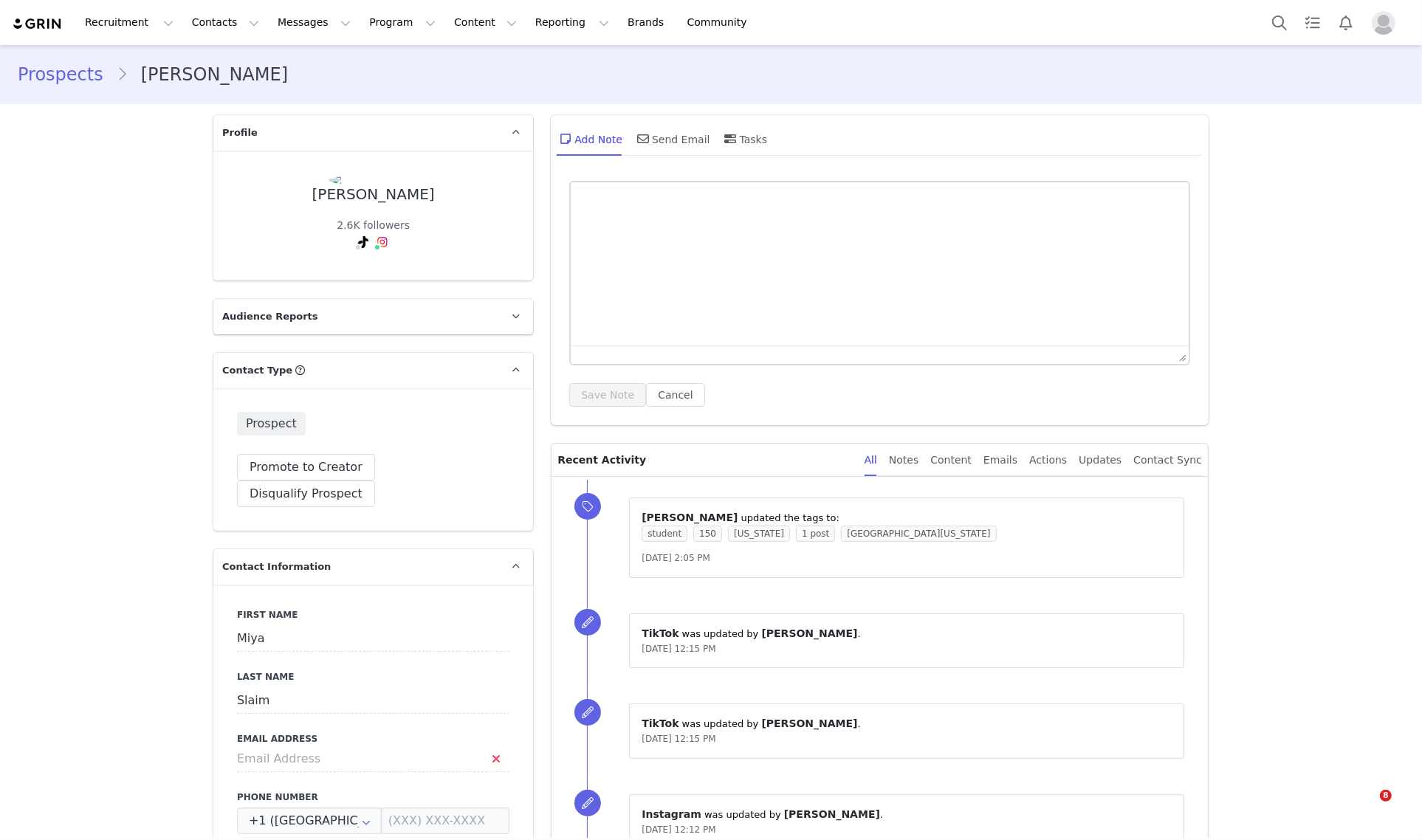
scroll to position [380, 0]
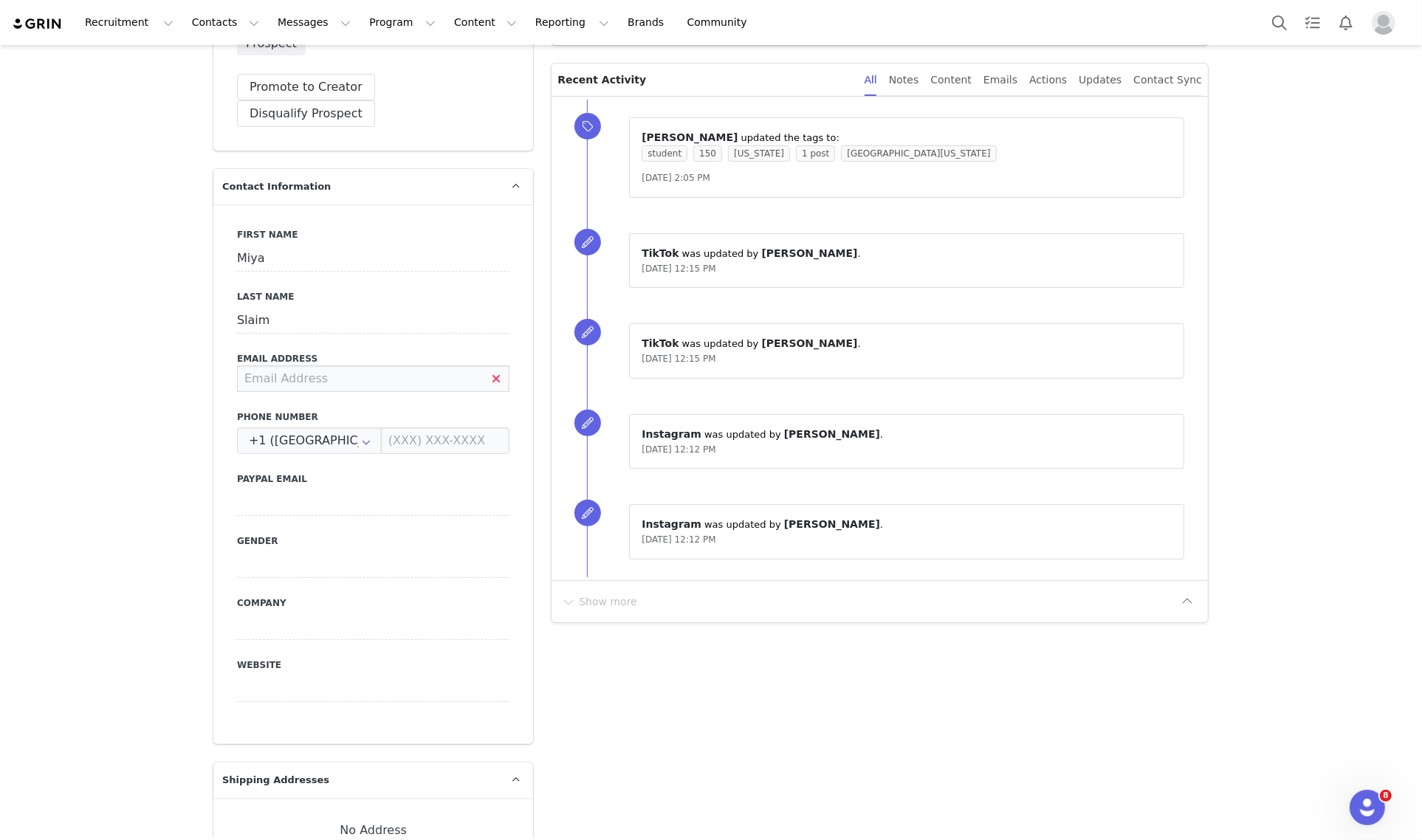
click at [317, 365] on input at bounding box center [373, 378] width 272 height 27
type input "mslaim@umich.edu"
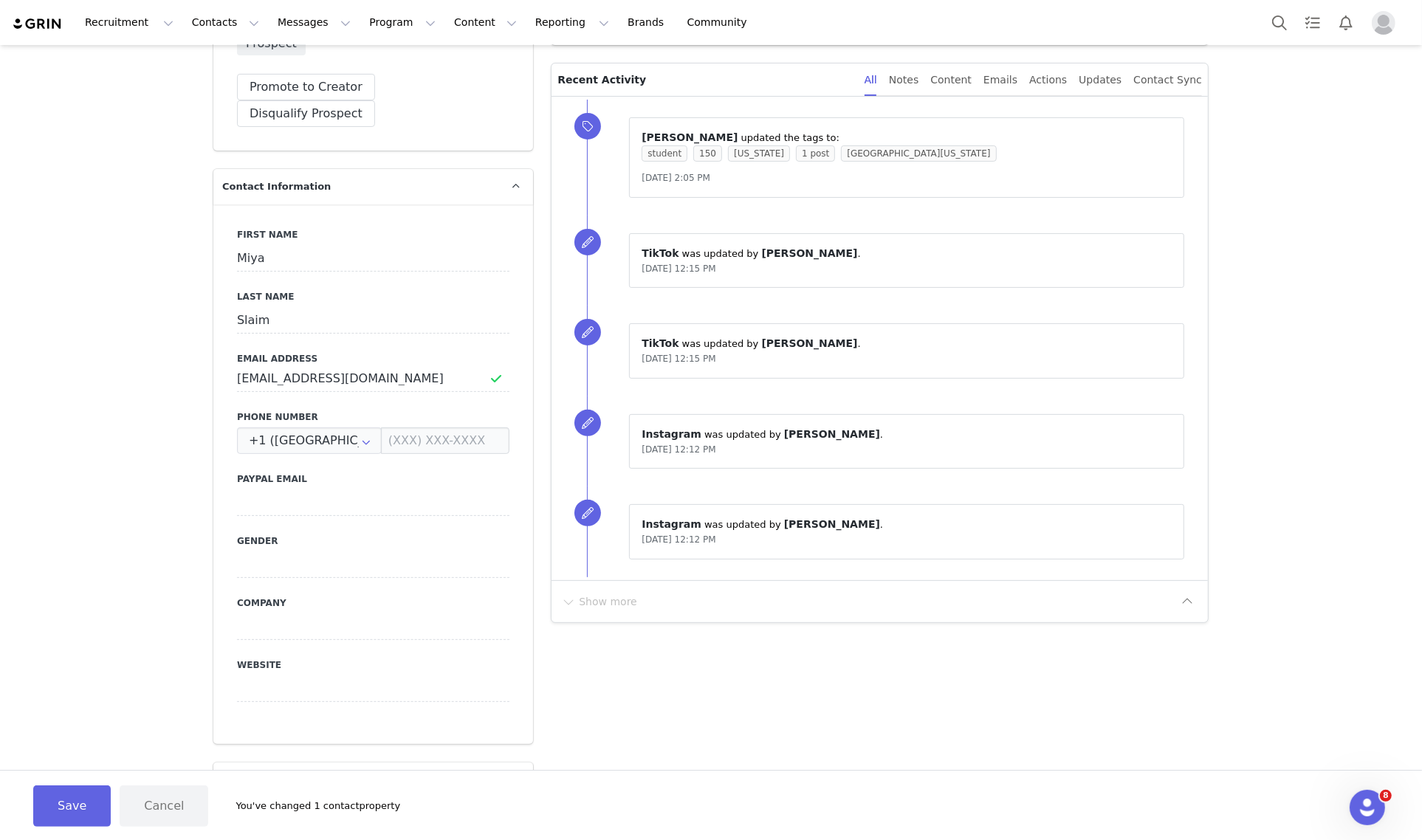
click at [84, 813] on button "Save" at bounding box center [71, 806] width 77 height 41
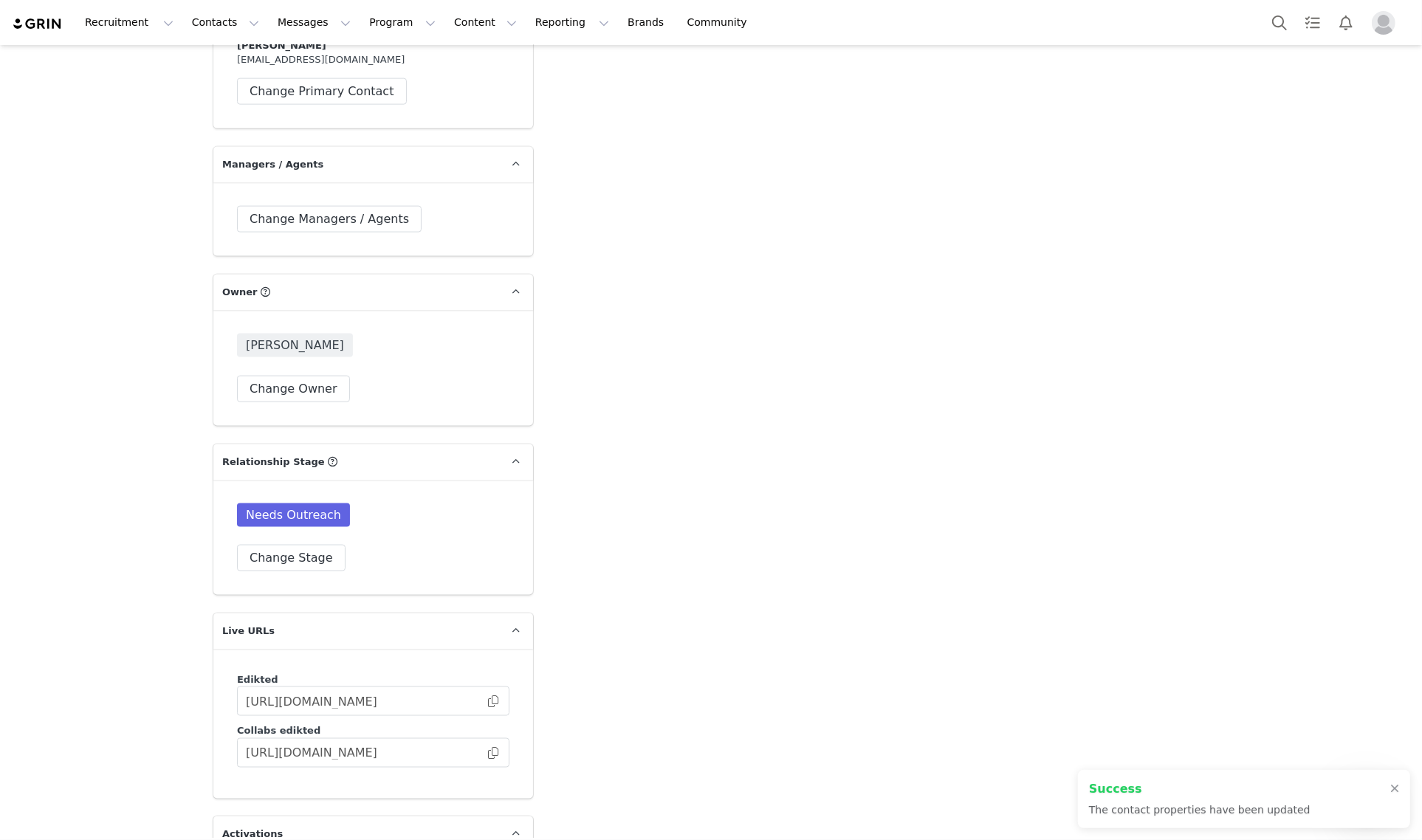
scroll to position [2040, 0]
click at [297, 543] on button "Change Stage" at bounding box center [291, 556] width 109 height 27
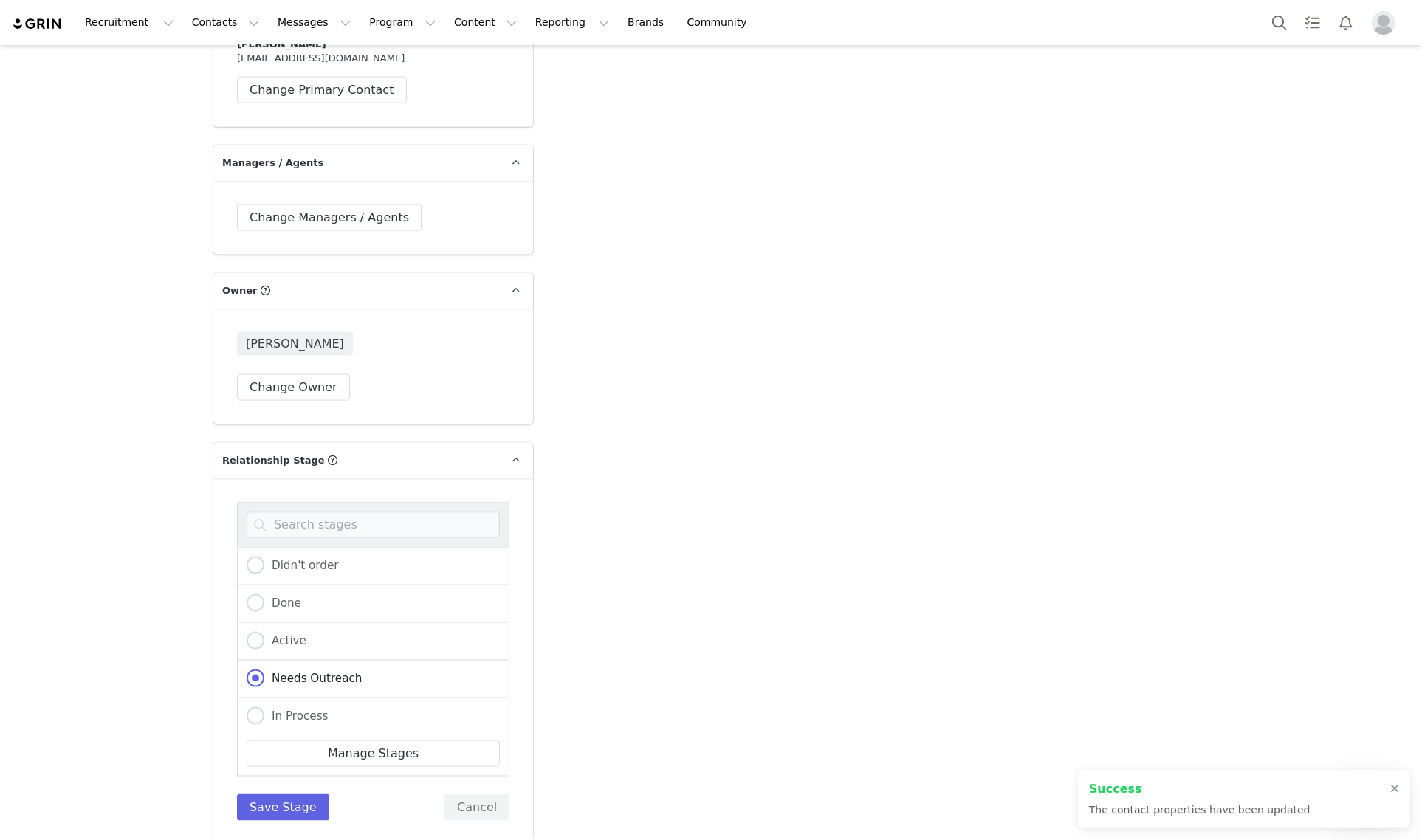
click at [316, 698] on div "In Process" at bounding box center [373, 717] width 272 height 38
click at [310, 709] on span "In Process" at bounding box center [296, 715] width 64 height 13
click at [264, 707] on input "In Process" at bounding box center [255, 717] width 18 height 20
radio input "true"
radio input "false"
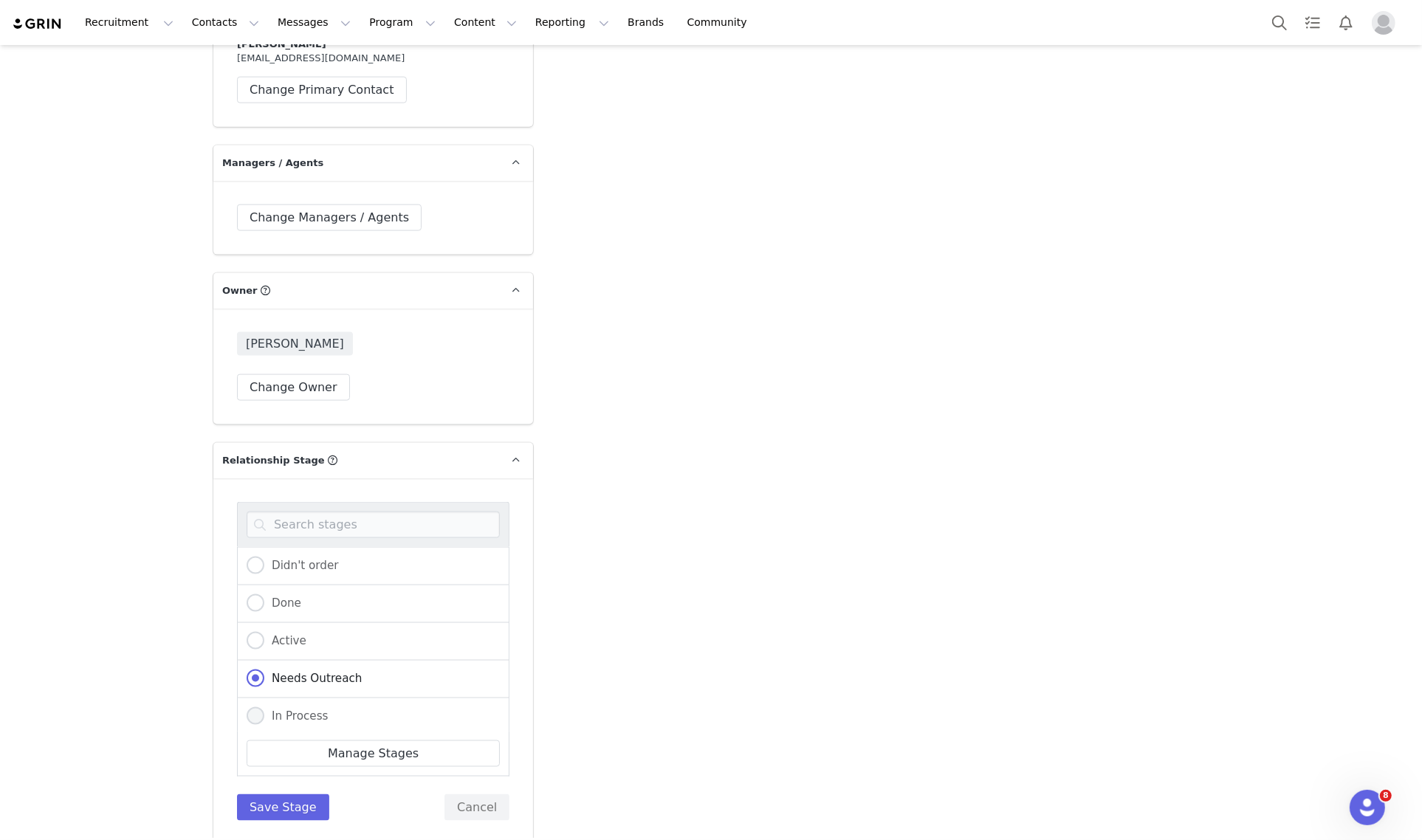
radio input "true"
drag, startPoint x: 281, startPoint y: 786, endPoint x: 557, endPoint y: 745, distance: 279.0
click at [281, 794] on button "Save Stage" at bounding box center [283, 807] width 92 height 27
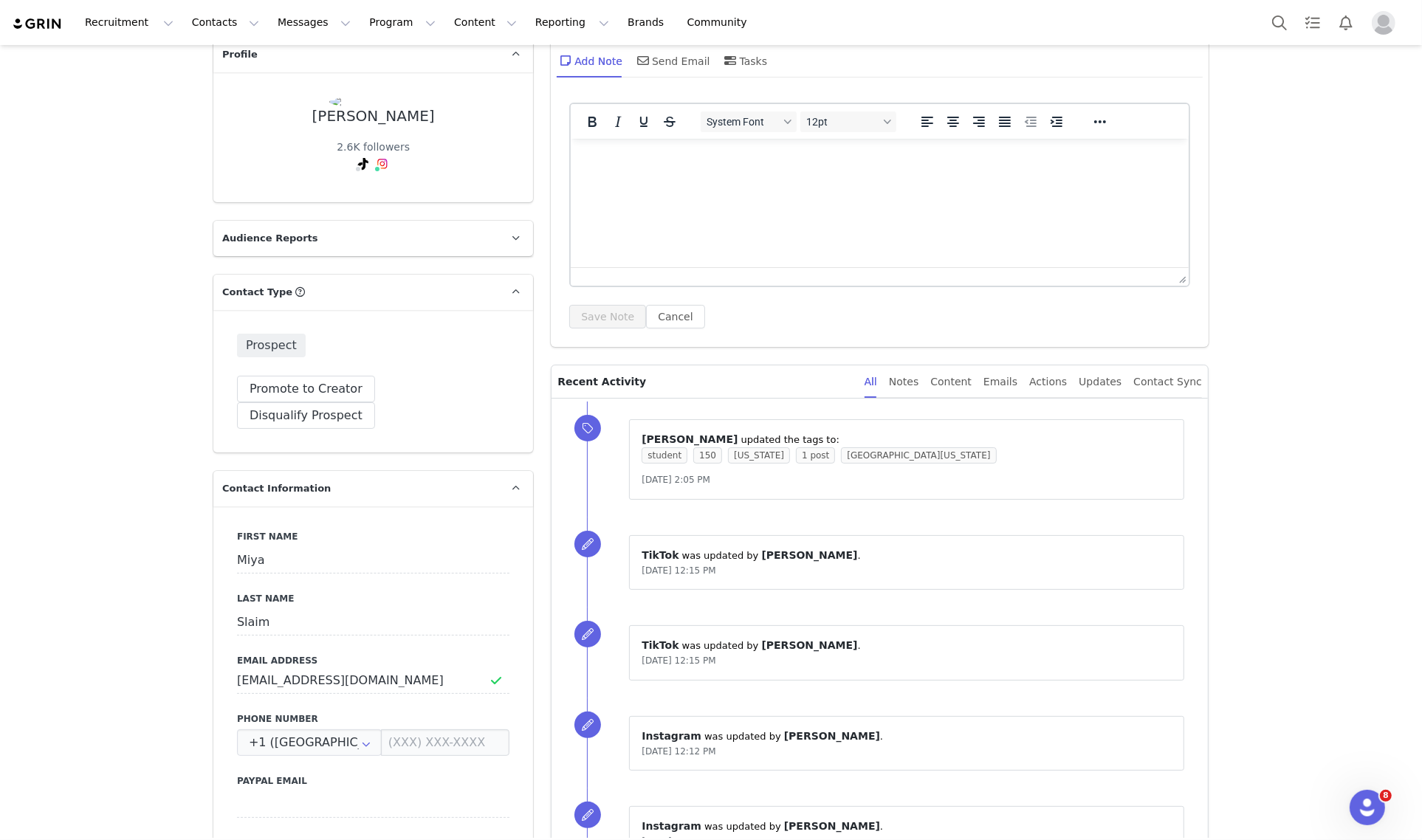
scroll to position [0, 0]
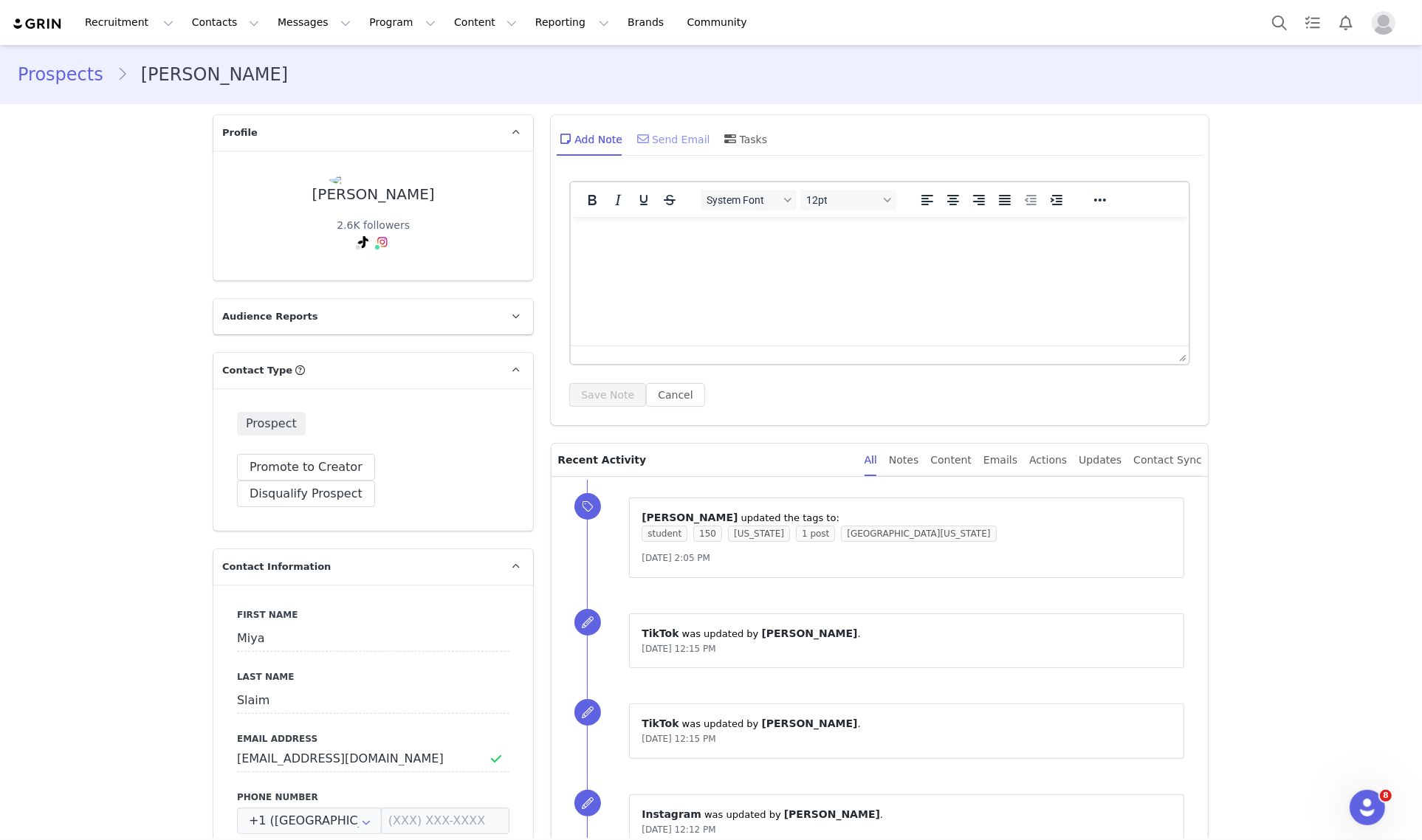
click at [640, 137] on icon at bounding box center [643, 138] width 12 height 12
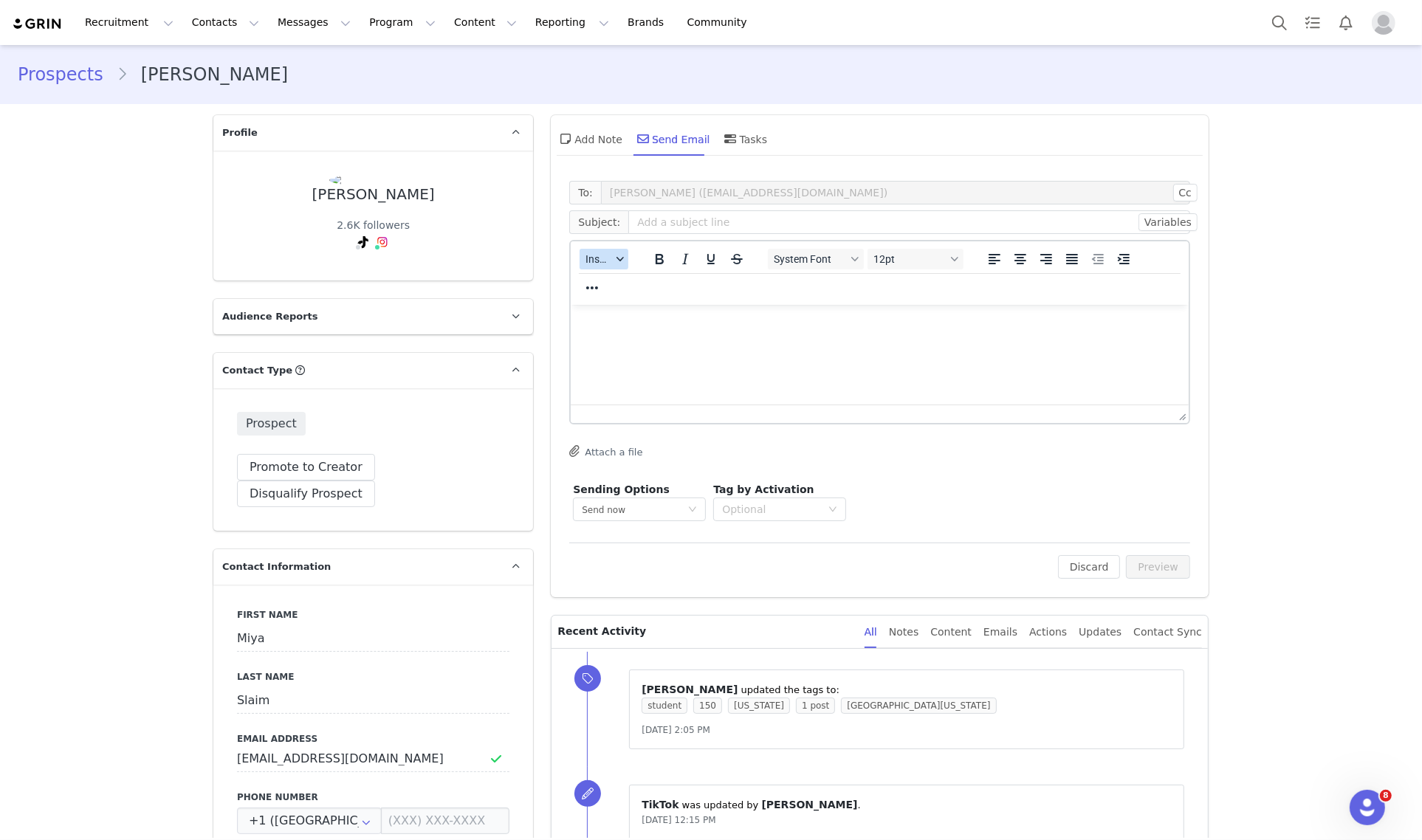
click at [592, 256] on span "Insert" at bounding box center [598, 259] width 26 height 12
click at [616, 281] on div "Insert Template" at bounding box center [651, 284] width 133 height 18
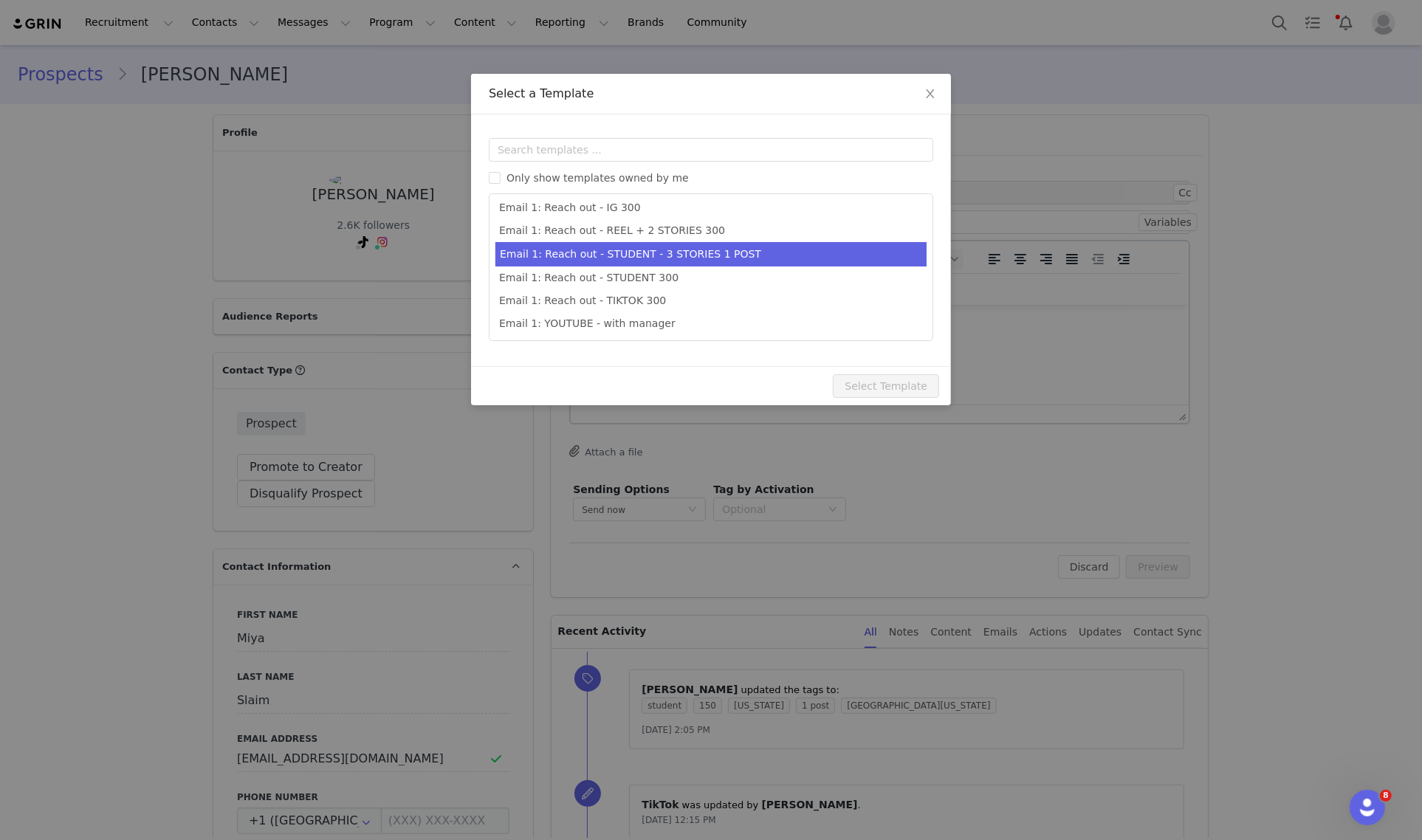
click at [710, 256] on li "Email 1: Reach out - STUDENT - 3 STORIES 1 POST" at bounding box center [711, 254] width 431 height 24
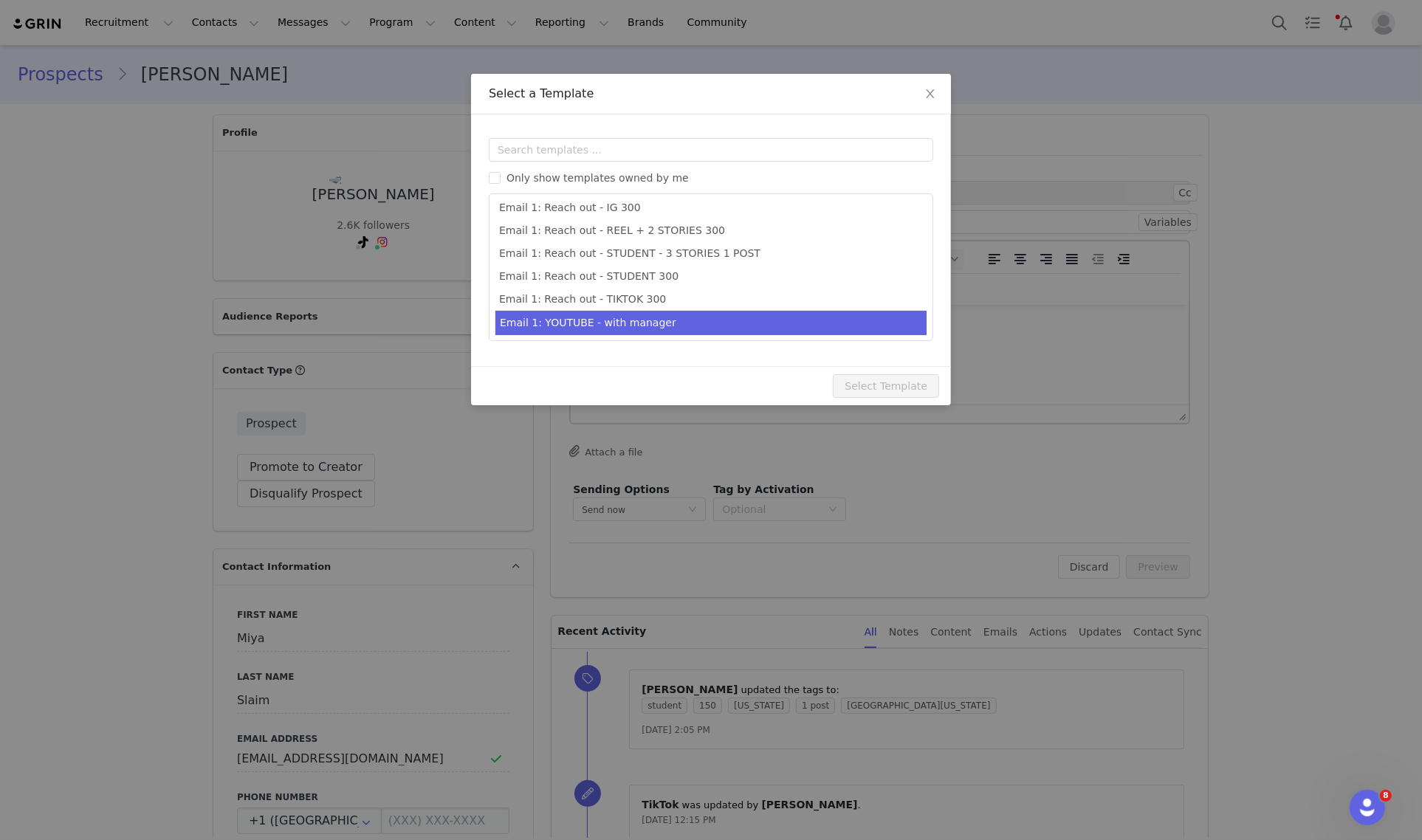
type input "Collab with Edikted"
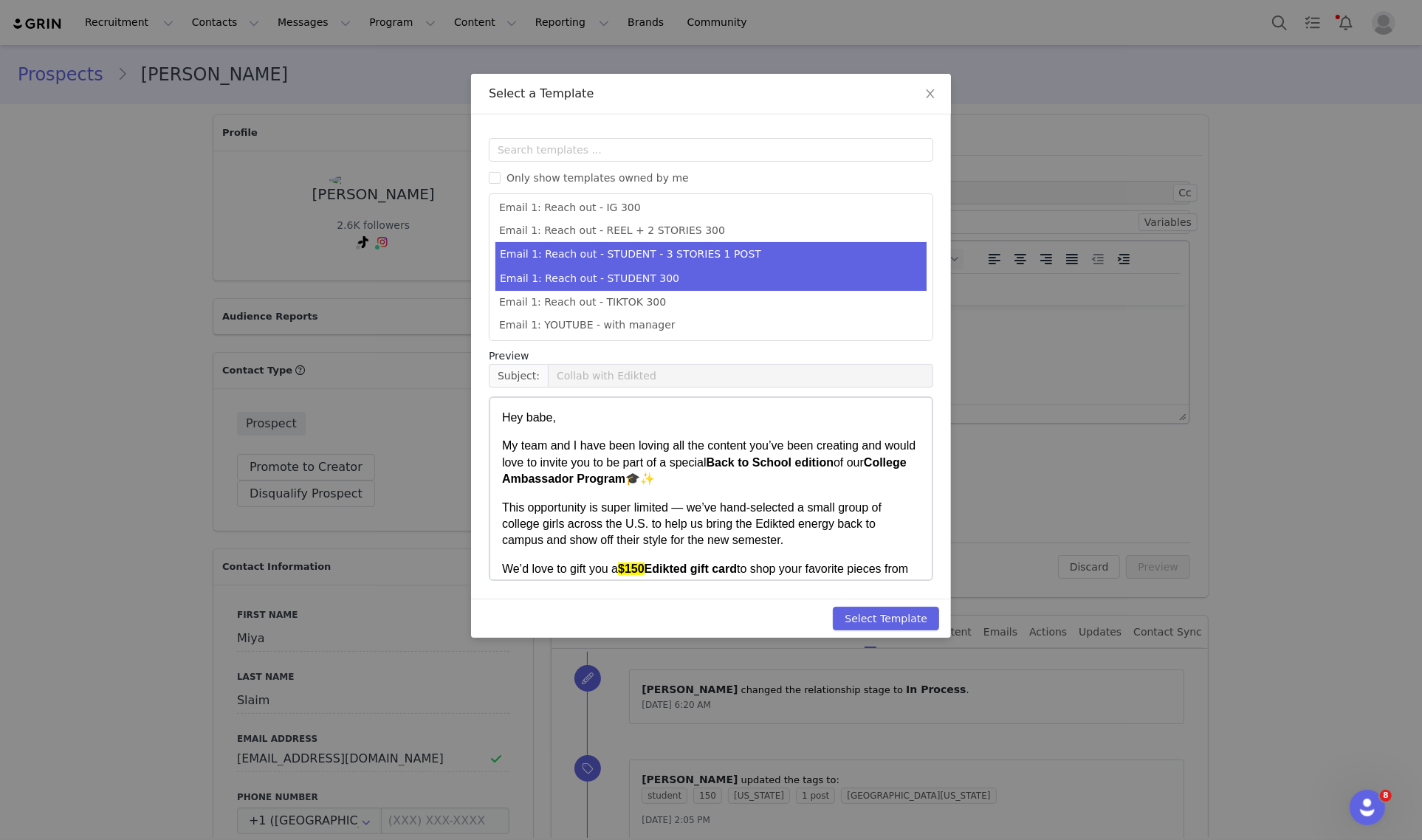
click at [669, 271] on li "Email 1: Reach out - STUDENT 300" at bounding box center [711, 278] width 431 height 24
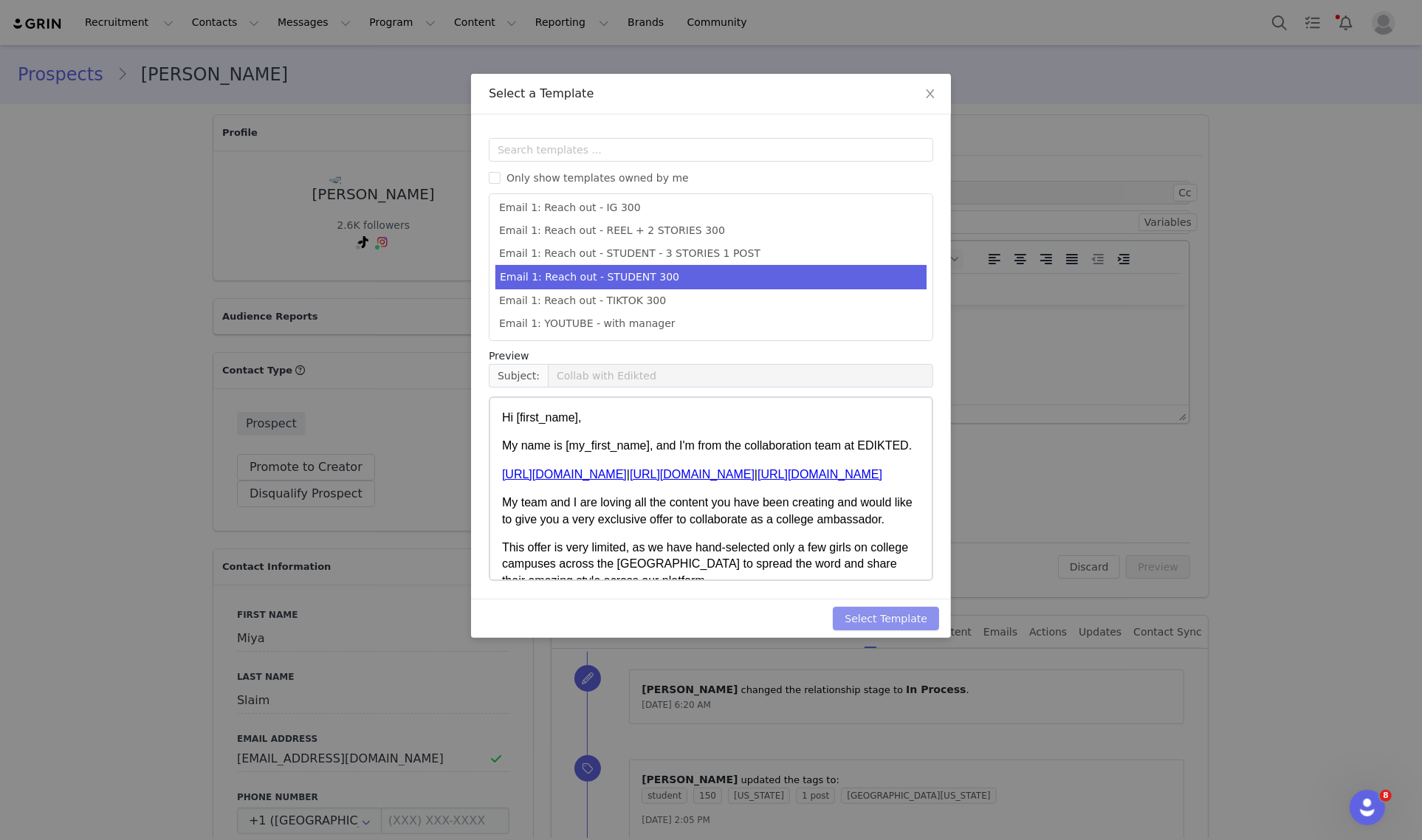
click at [901, 617] on button "Select Template" at bounding box center [886, 618] width 106 height 23
type input "Collab with Edikted"
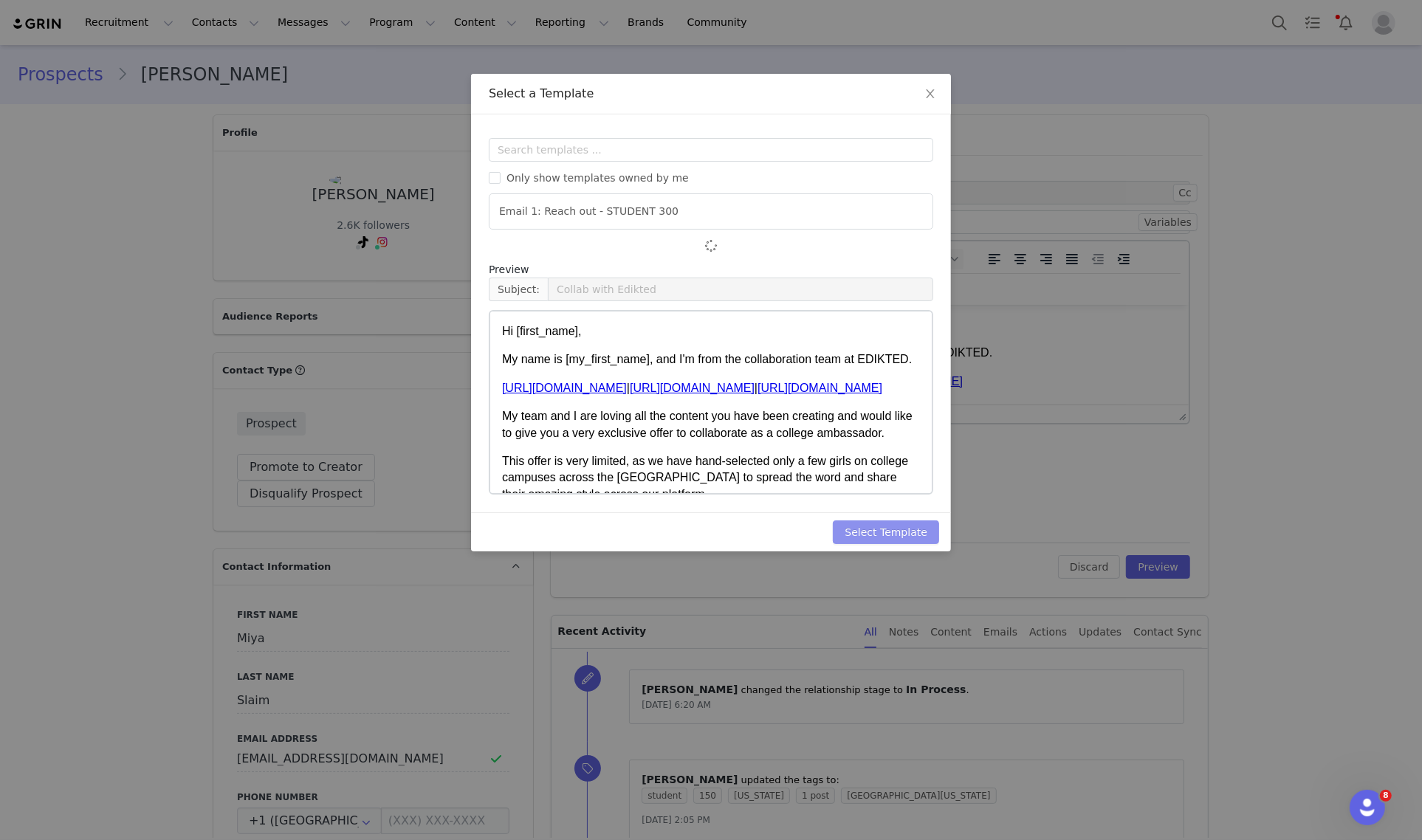
scroll to position [0, 0]
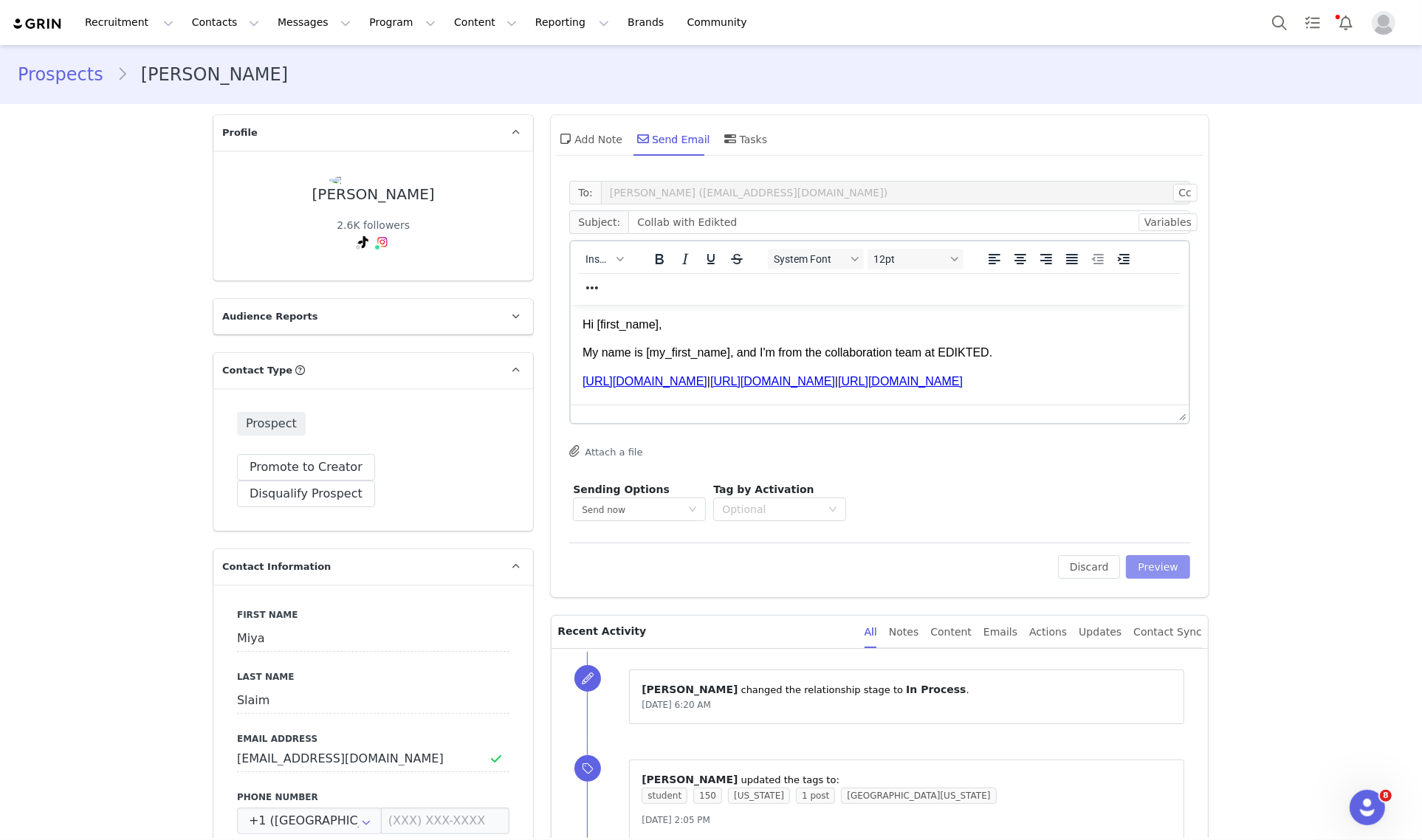
click at [1165, 570] on button "Preview" at bounding box center [1158, 567] width 64 height 23
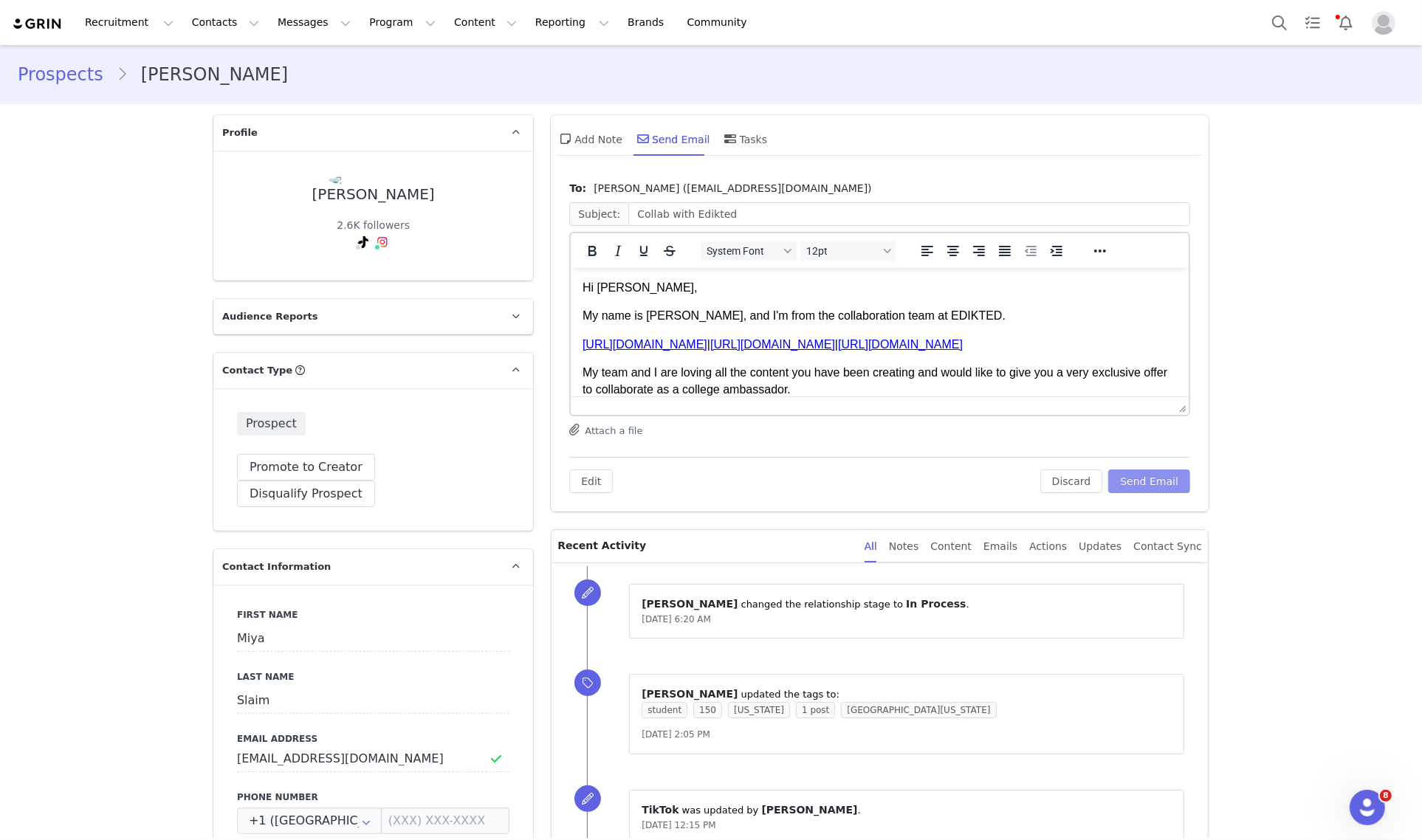
scroll to position [92, 0]
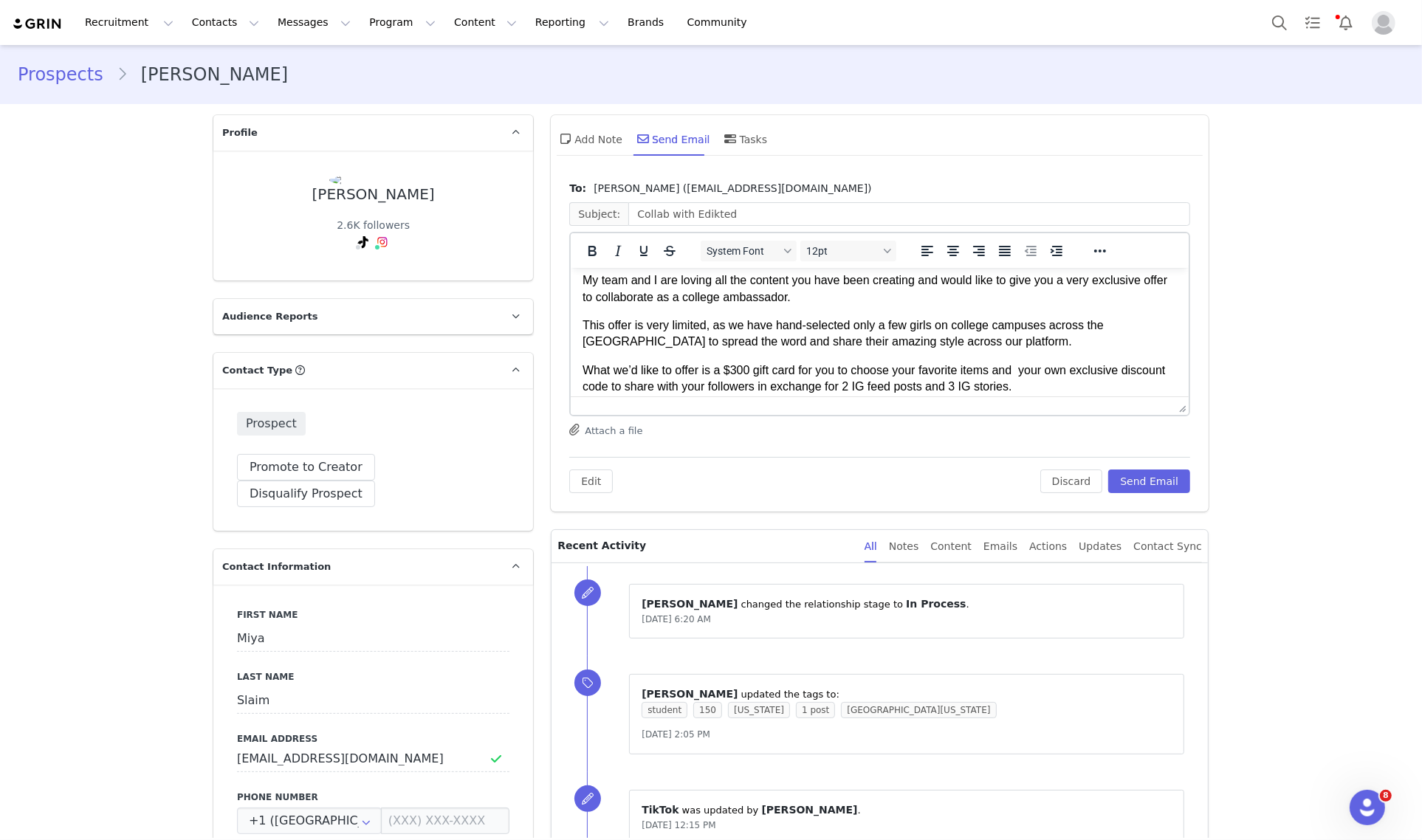
click at [732, 371] on p "What we’d like to offer is a $300 gift card for you to choose your favorite ite…" at bounding box center [879, 378] width 594 height 33
click at [737, 375] on p "What we’d like to offer is a $300 gift card for you to choose your favorite ite…" at bounding box center [879, 378] width 594 height 33
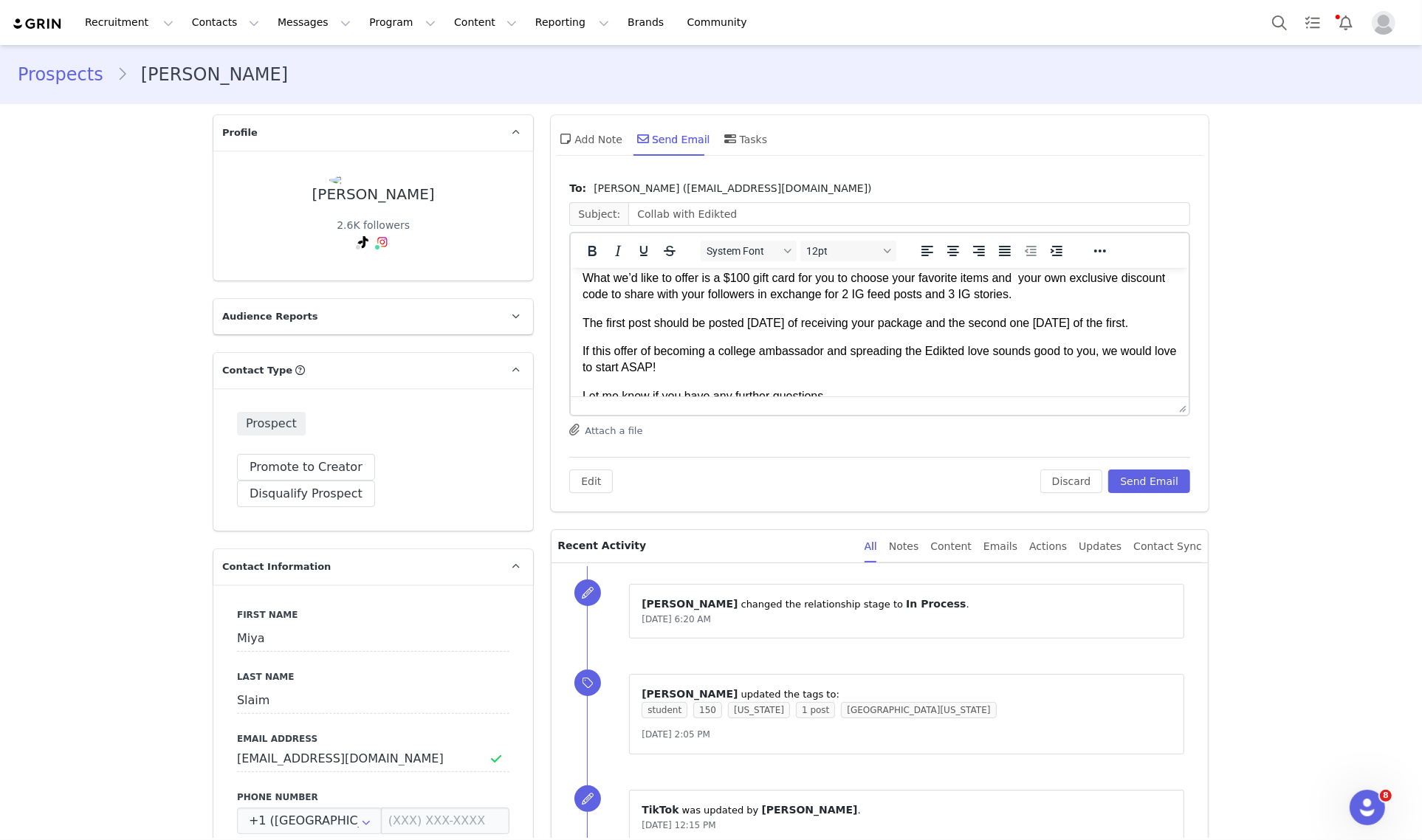
click at [893, 291] on p "What we’d like to offer is a $100 gift card for you to choose your favorite ite…" at bounding box center [879, 286] width 594 height 33
drag, startPoint x: 956, startPoint y: 326, endPoint x: 959, endPoint y: 338, distance: 12.4
click at [959, 331] on p "The first post should be posted within 5 days of receiving your package and the…" at bounding box center [879, 322] width 594 height 16
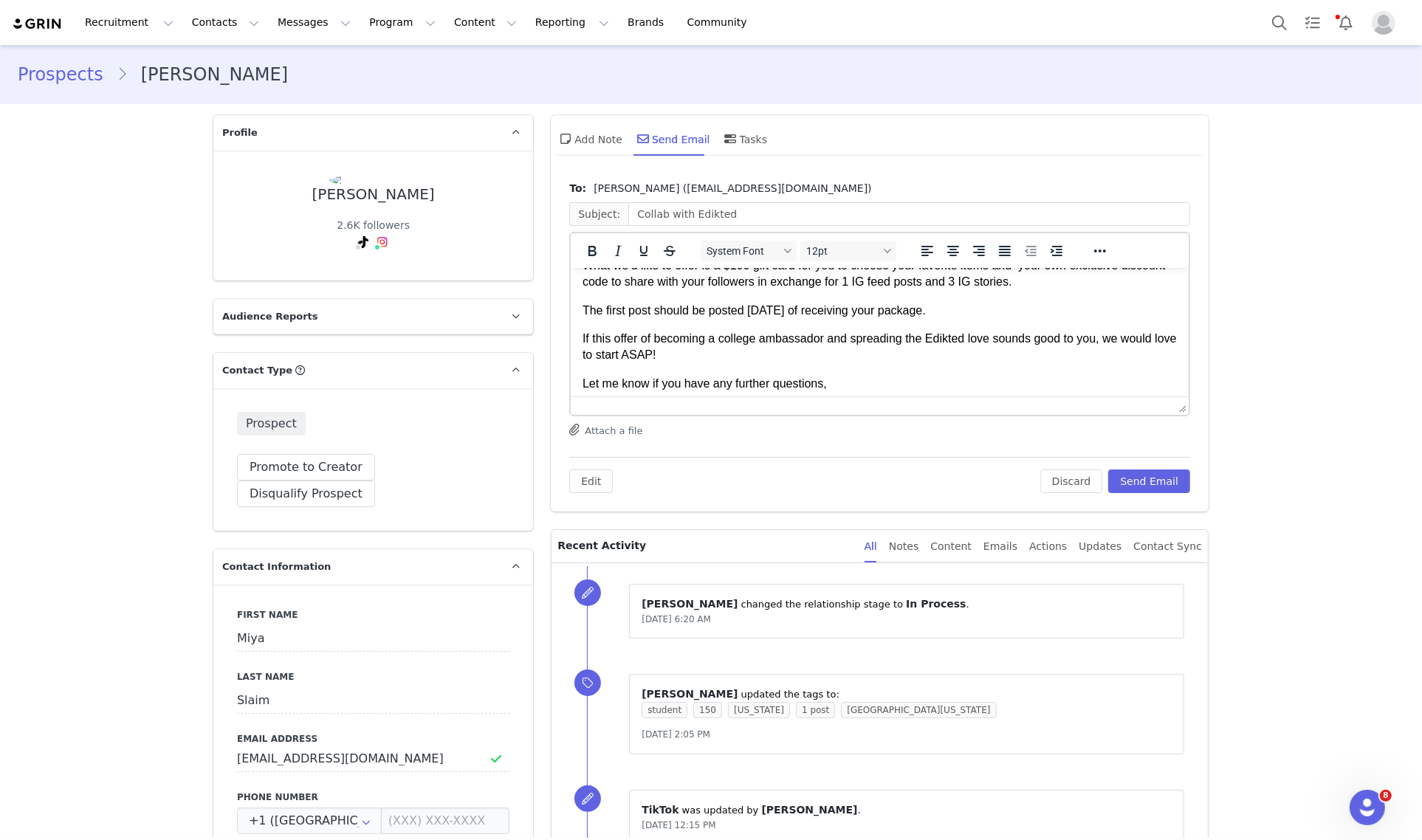
scroll to position [231, 0]
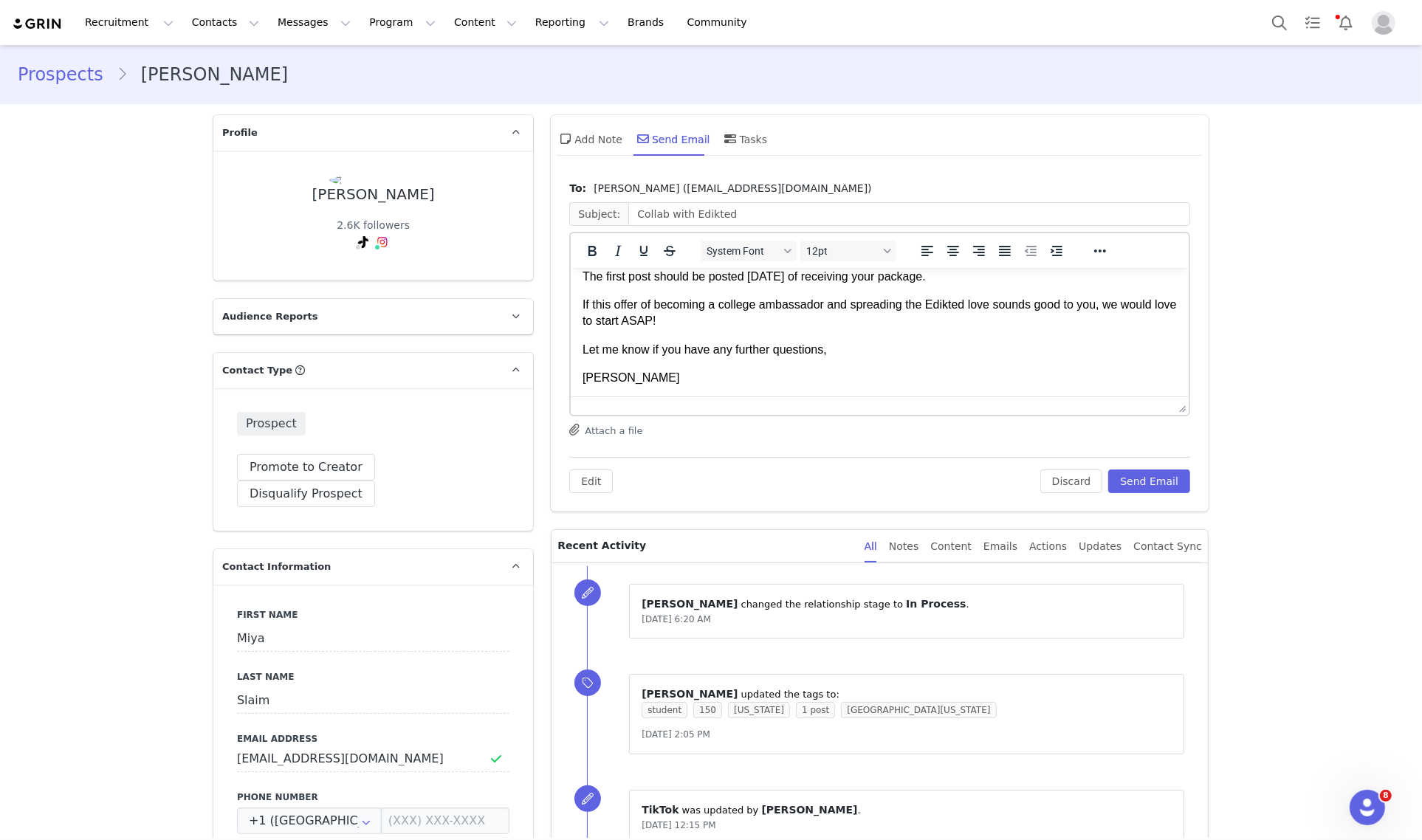
click at [642, 385] on html "Hi Miya, My name is Hannah, and I'm from the collaboration team at EDIKTED. htt…" at bounding box center [879, 216] width 618 height 361
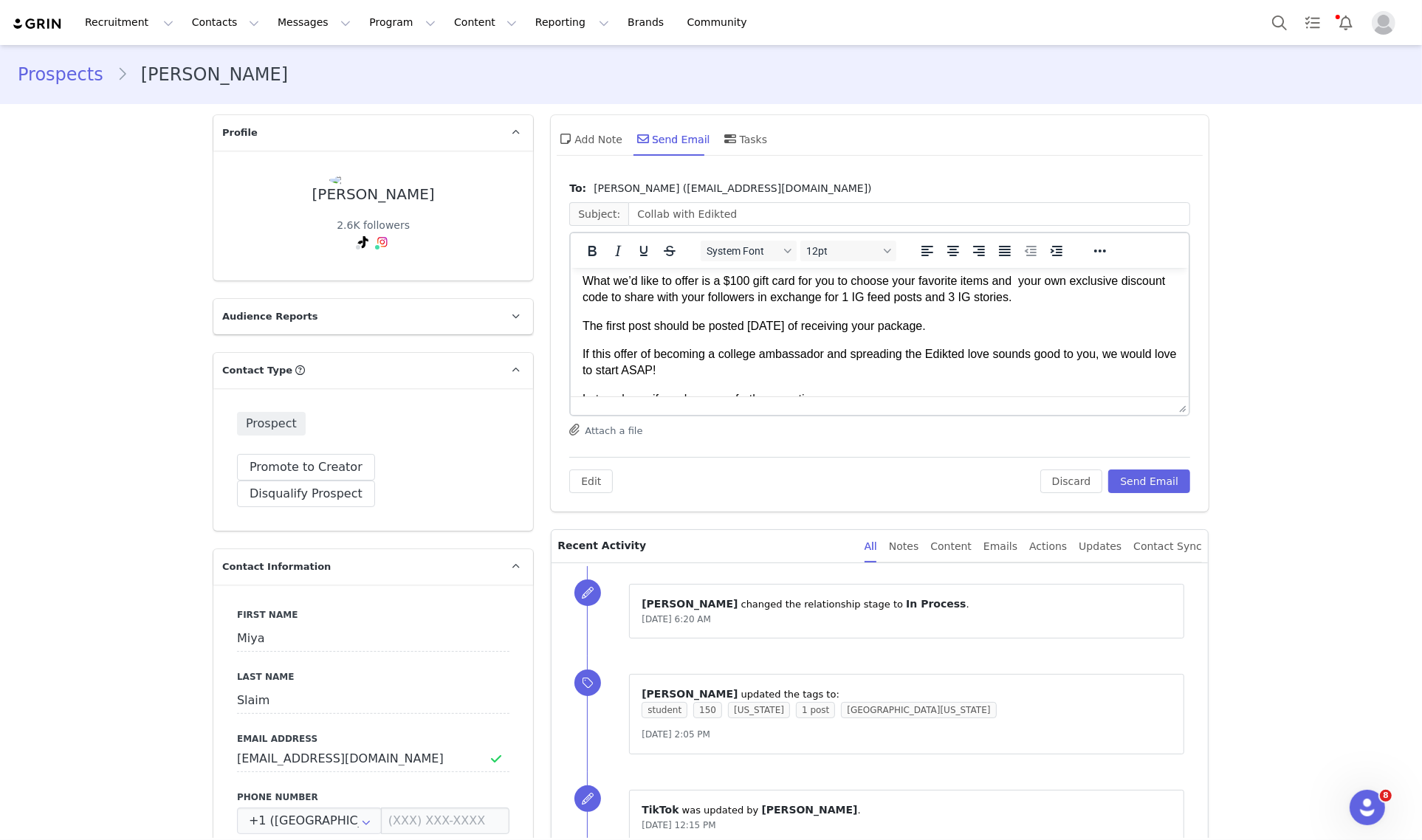
scroll to position [139, 0]
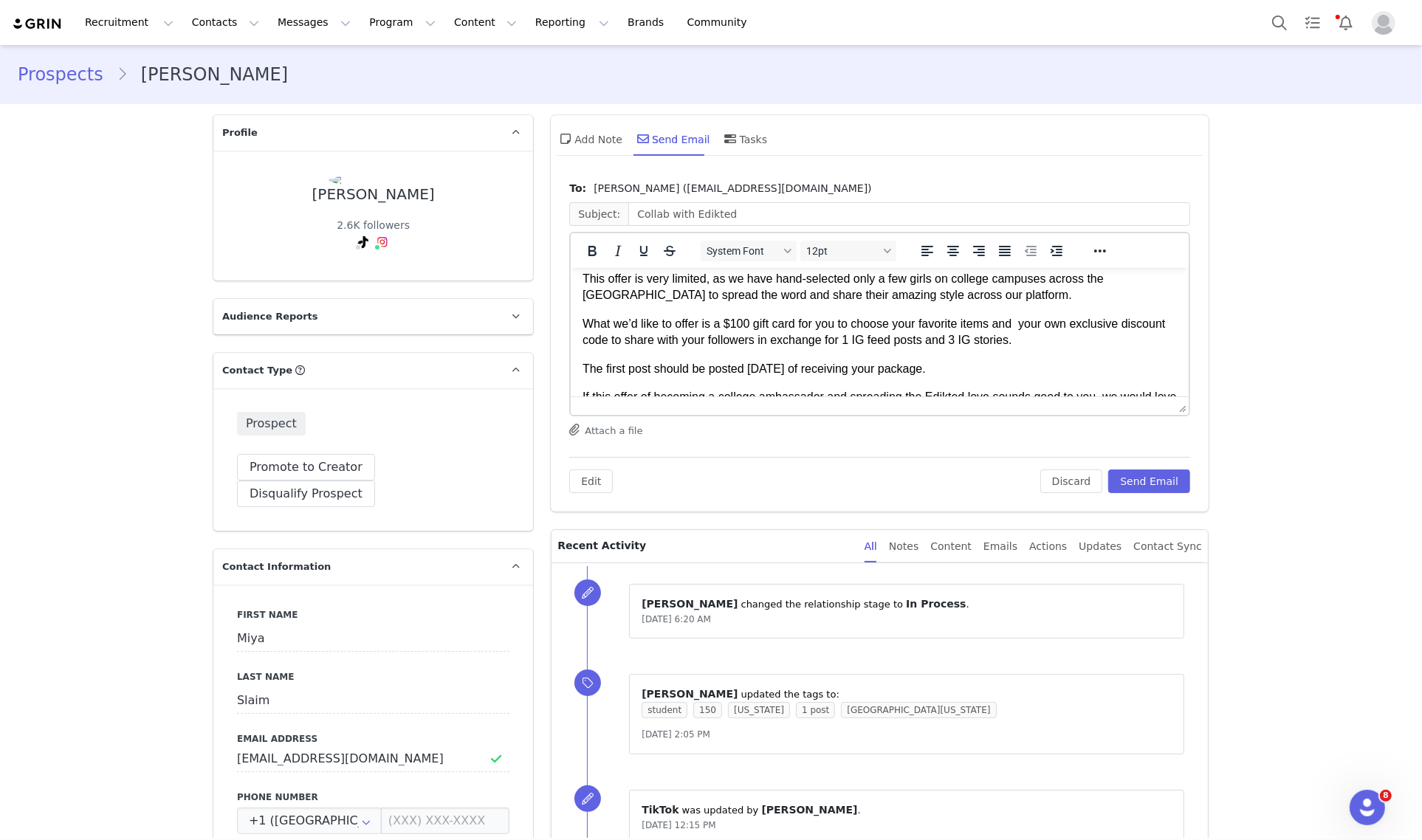
click at [969, 345] on p "What we’d like to offer is a $100 gift card for you to choose your favorite ite…" at bounding box center [879, 331] width 594 height 33
click at [1159, 480] on button "Send Email" at bounding box center [1148, 481] width 82 height 23
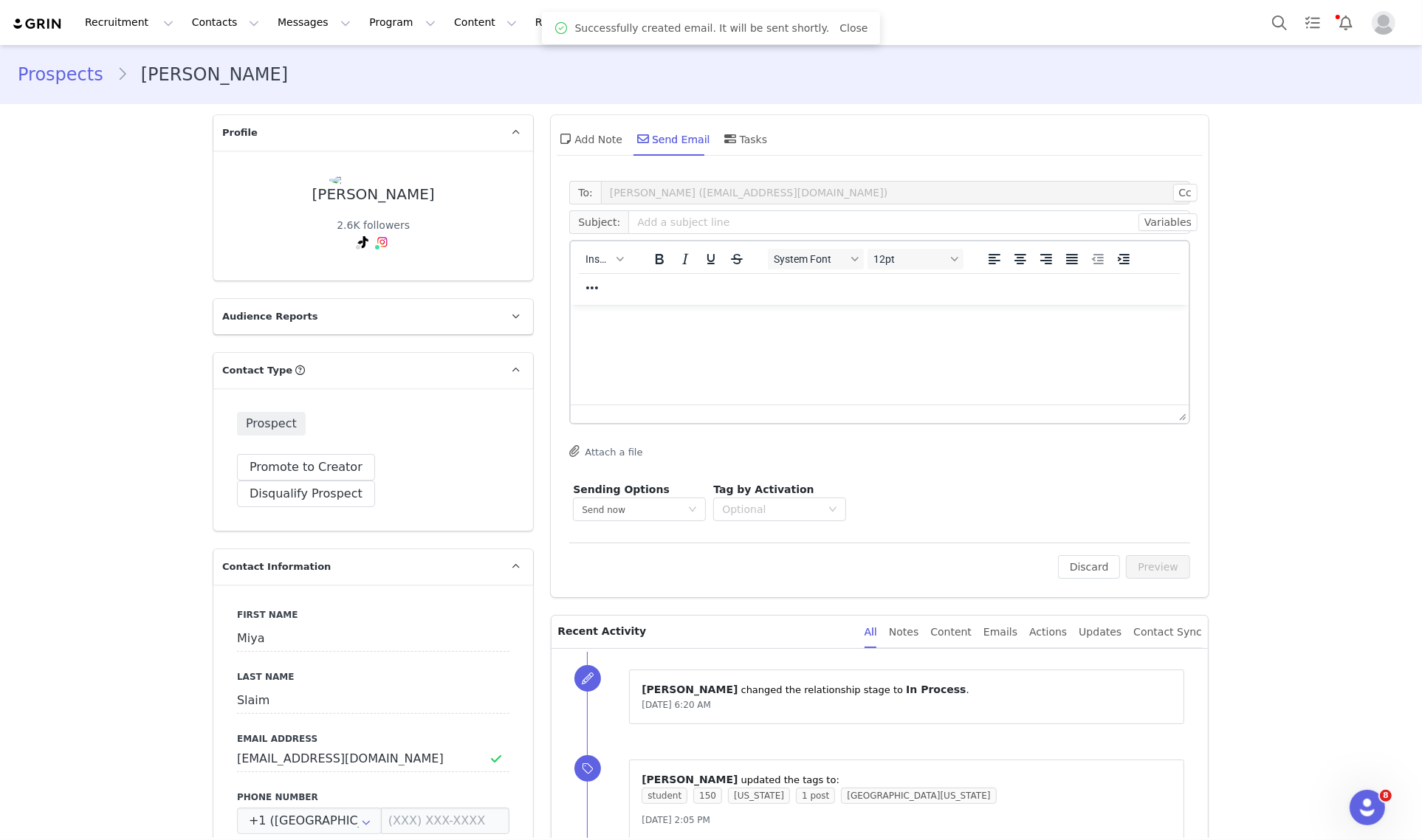
scroll to position [0, 0]
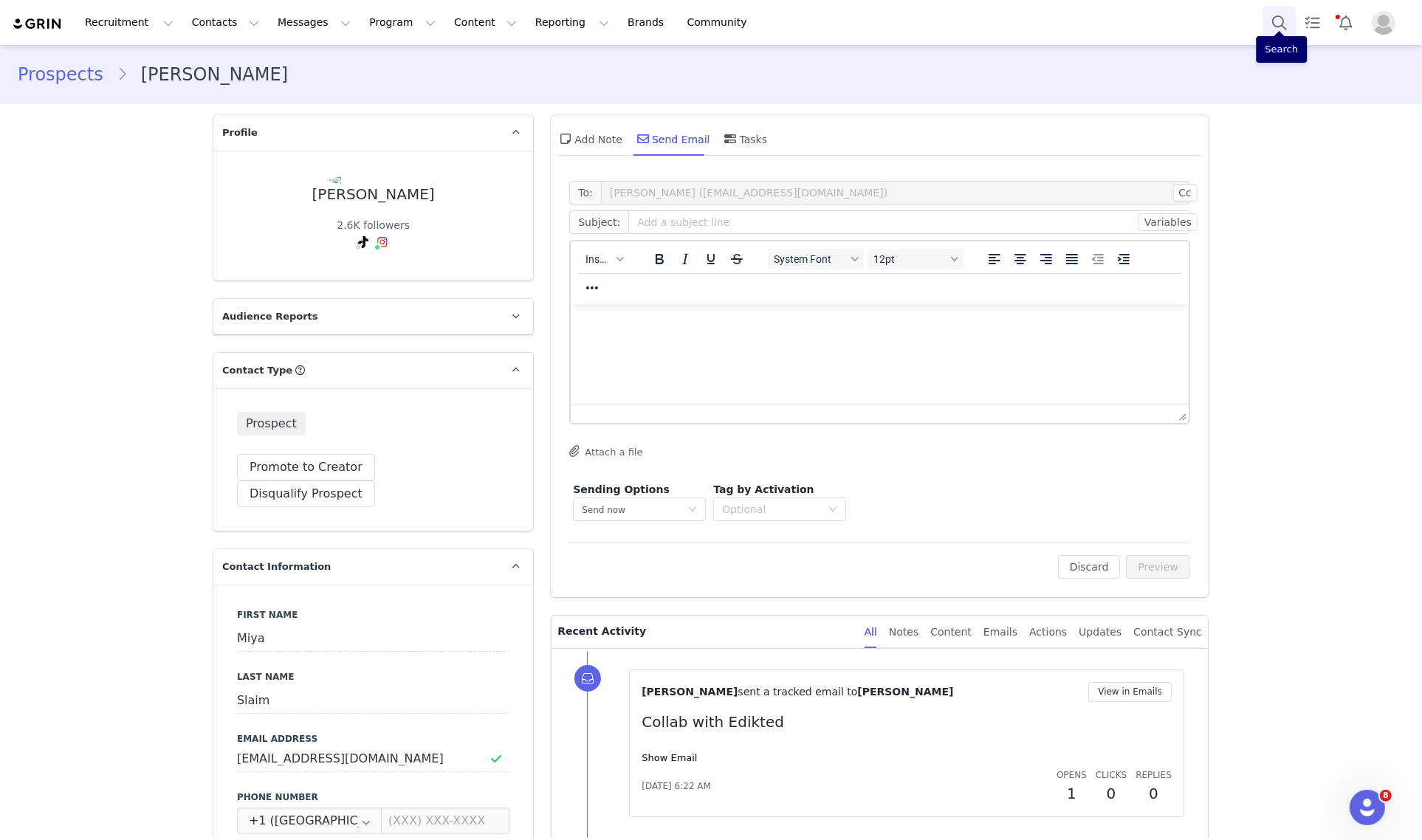
click at [1288, 19] on button "Search" at bounding box center [1280, 23] width 33 height 33
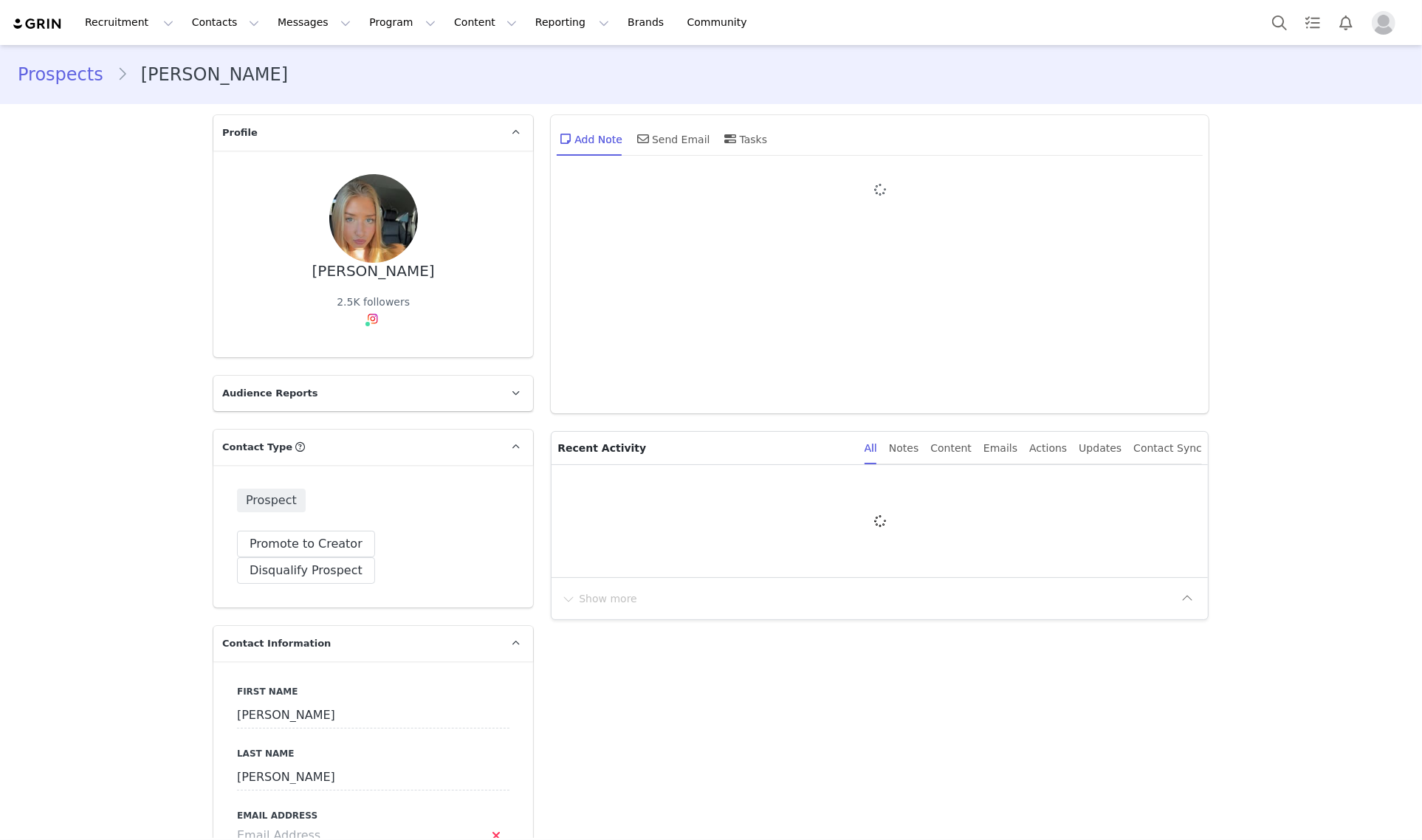
type input "+1 ([GEOGRAPHIC_DATA])"
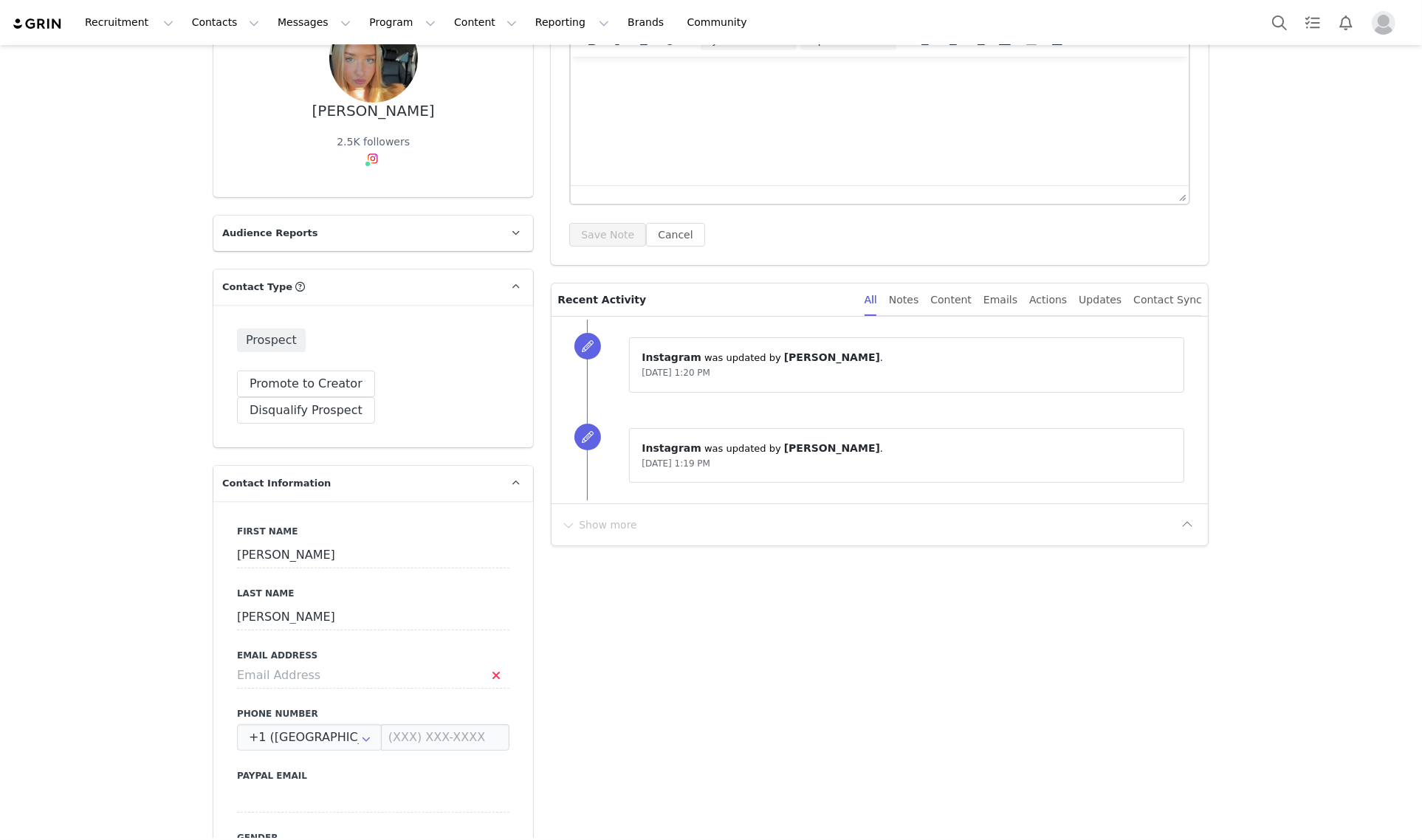
scroll to position [277, 0]
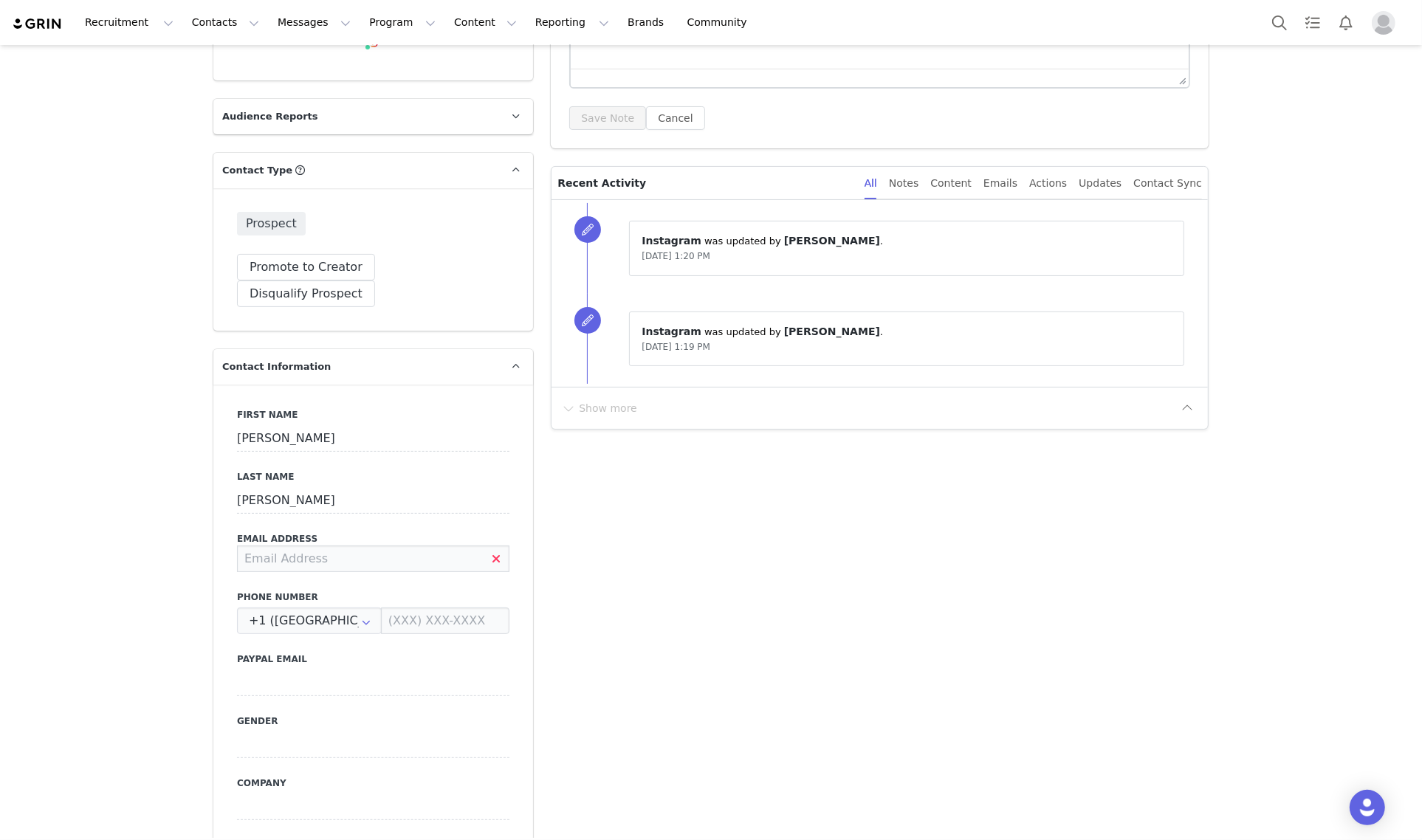
click at [307, 545] on input at bounding box center [373, 559] width 272 height 27
type input "ekasizemore@gmail.com"
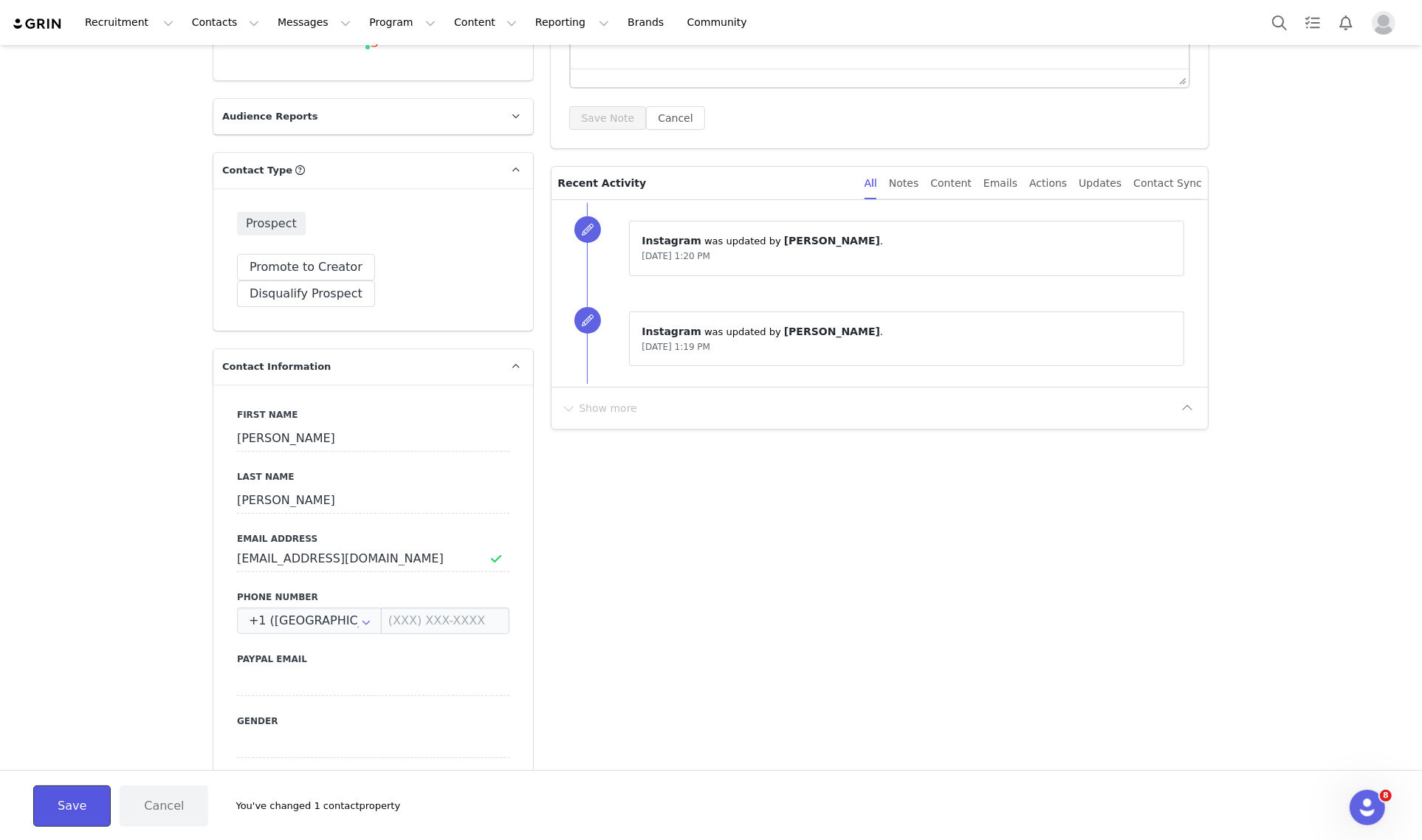
click at [100, 816] on button "Save" at bounding box center [71, 806] width 77 height 41
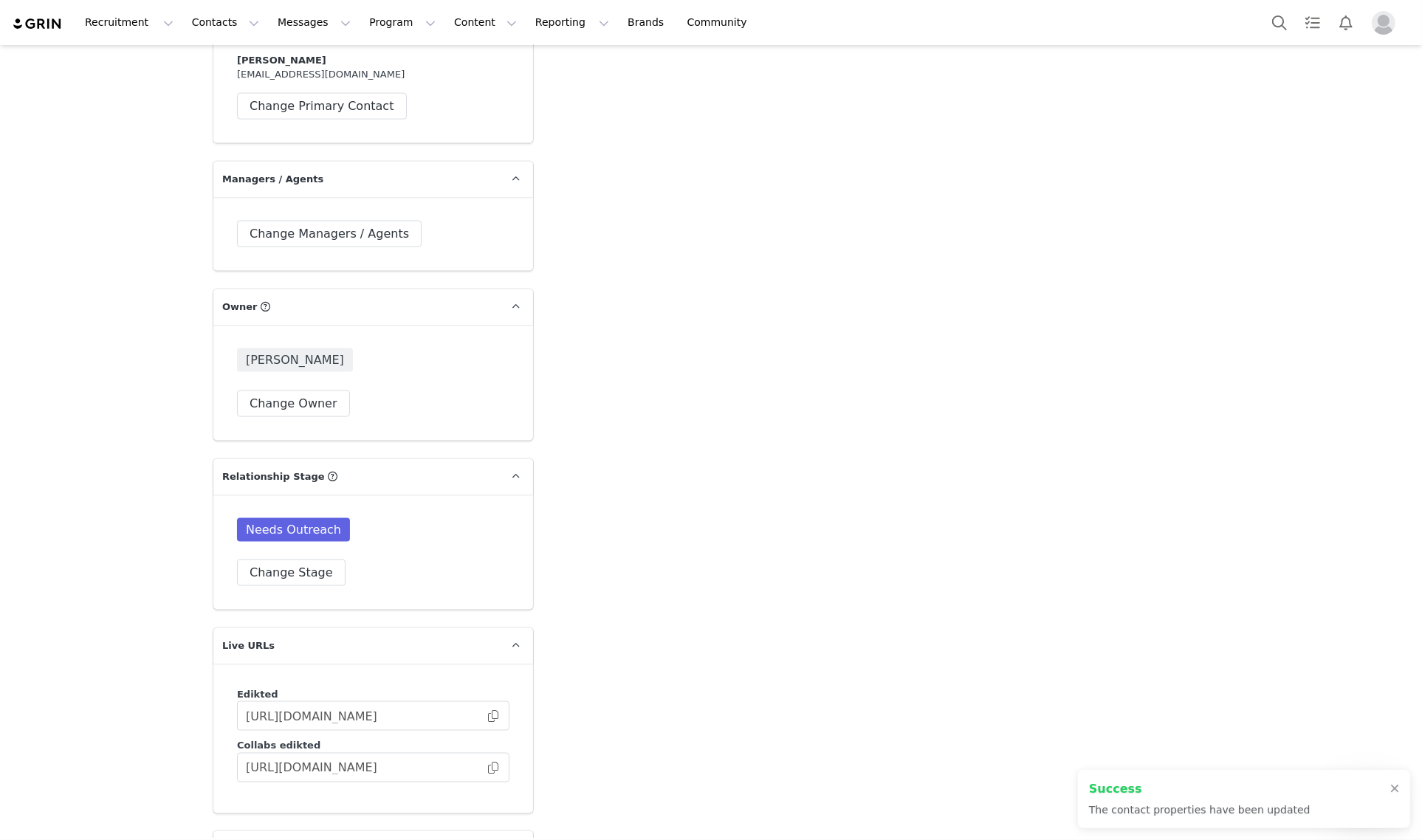
scroll to position [2306, 0]
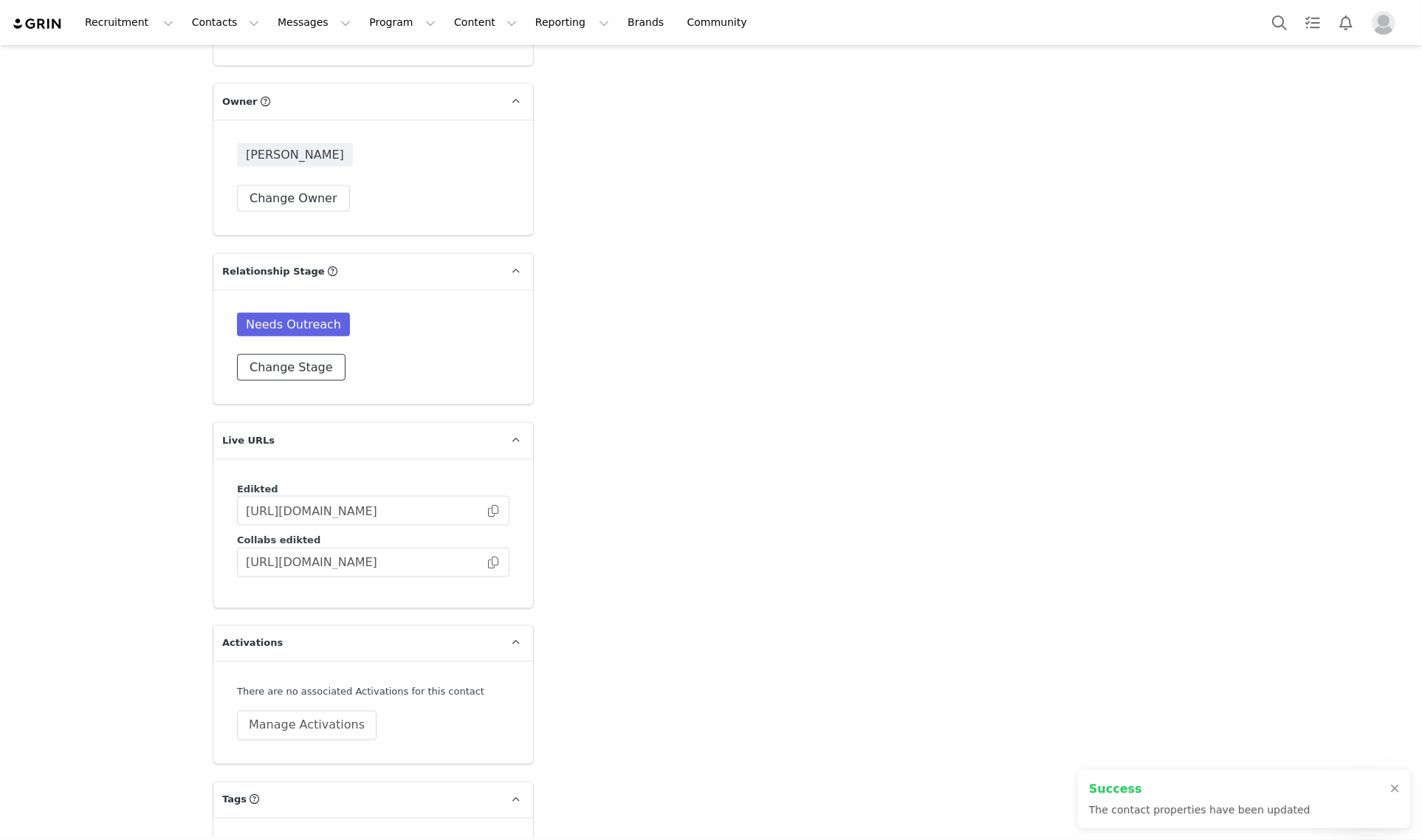
click at [274, 354] on button "Change Stage" at bounding box center [291, 367] width 109 height 27
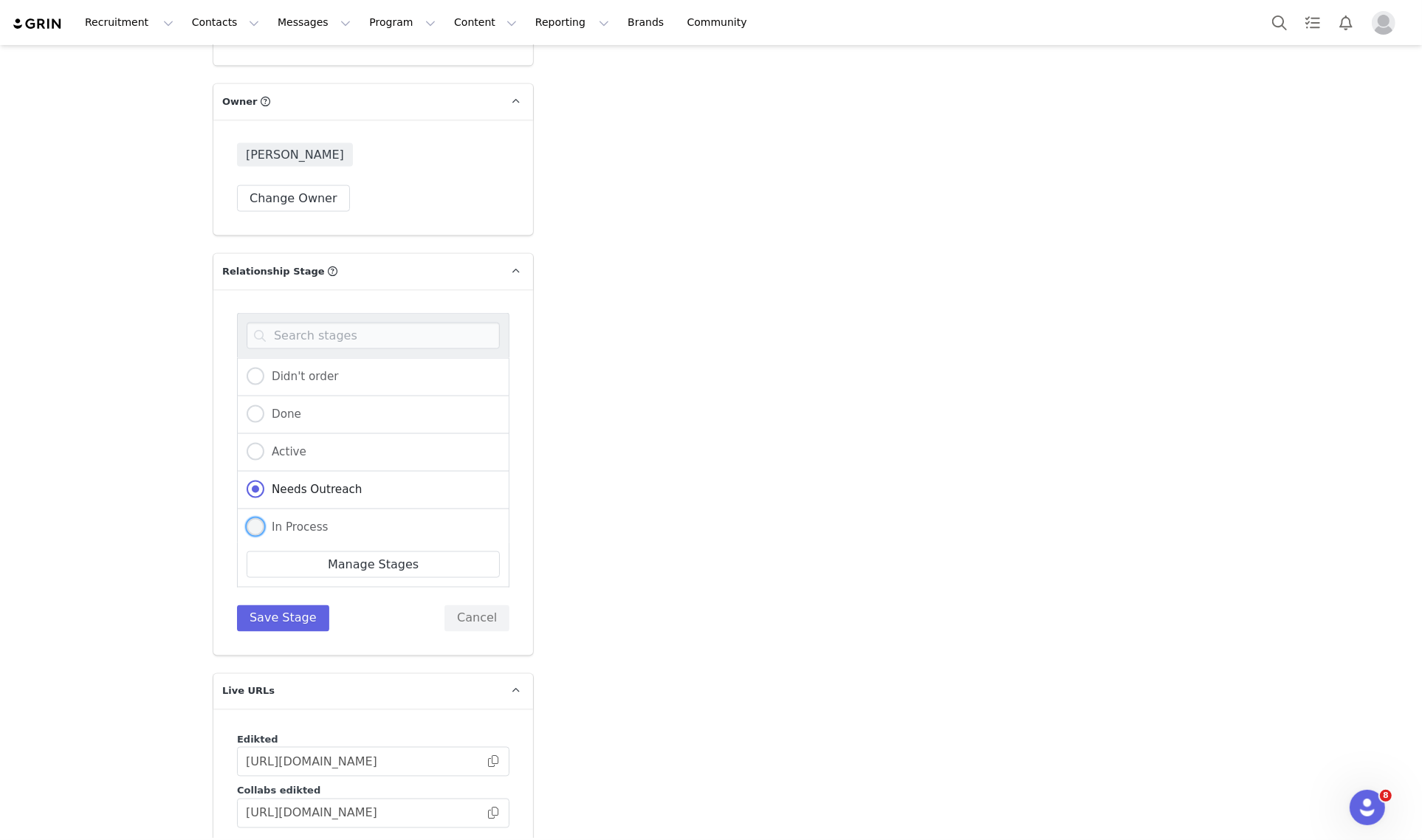
click at [292, 520] on span "In Process" at bounding box center [296, 527] width 64 height 13
click at [264, 518] on input "In Process" at bounding box center [255, 527] width 18 height 20
radio input "true"
radio input "false"
radio input "true"
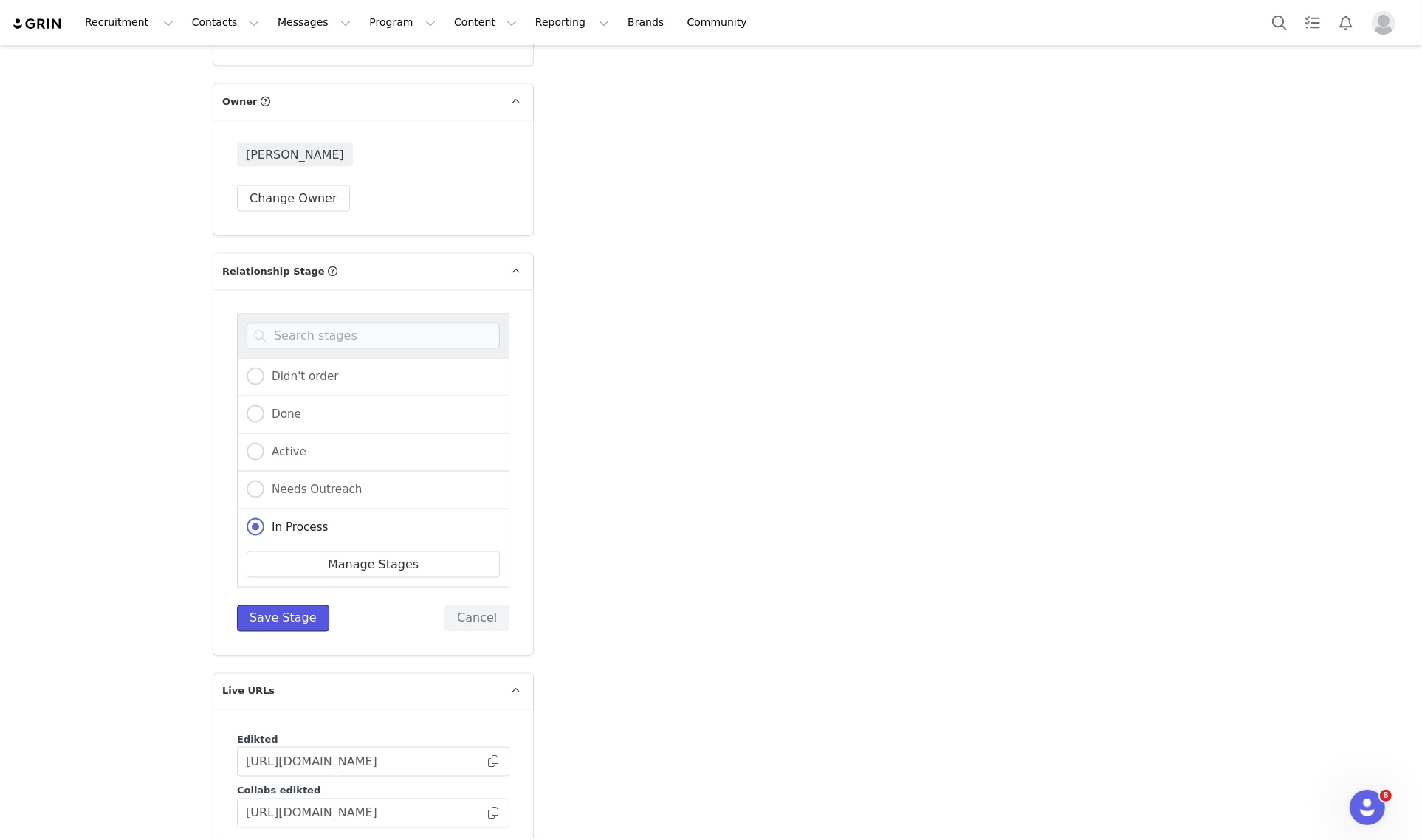
click at [278, 605] on button "Save Stage" at bounding box center [283, 618] width 92 height 27
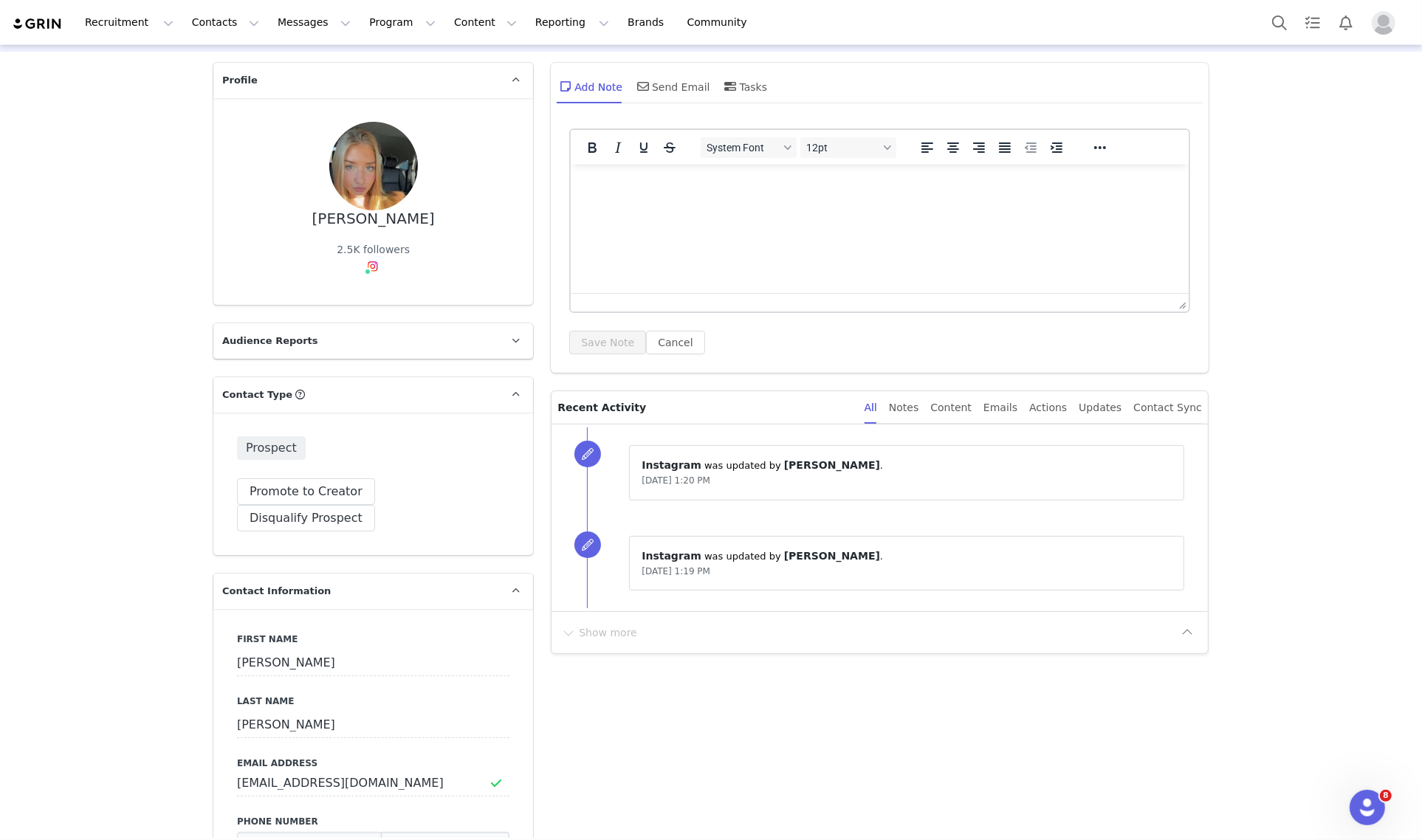
scroll to position [0, 0]
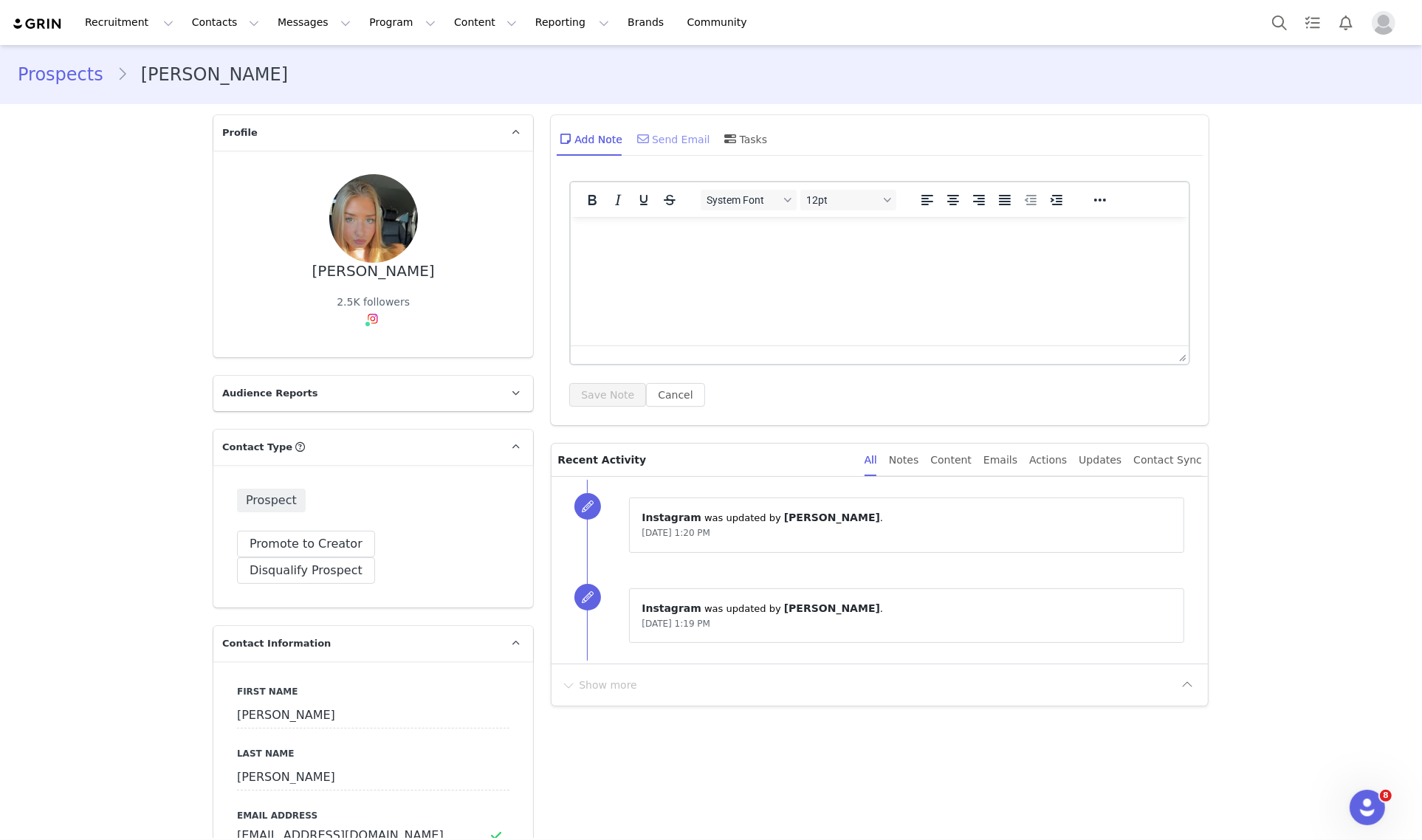
click at [642, 137] on span at bounding box center [643, 138] width 18 height 18
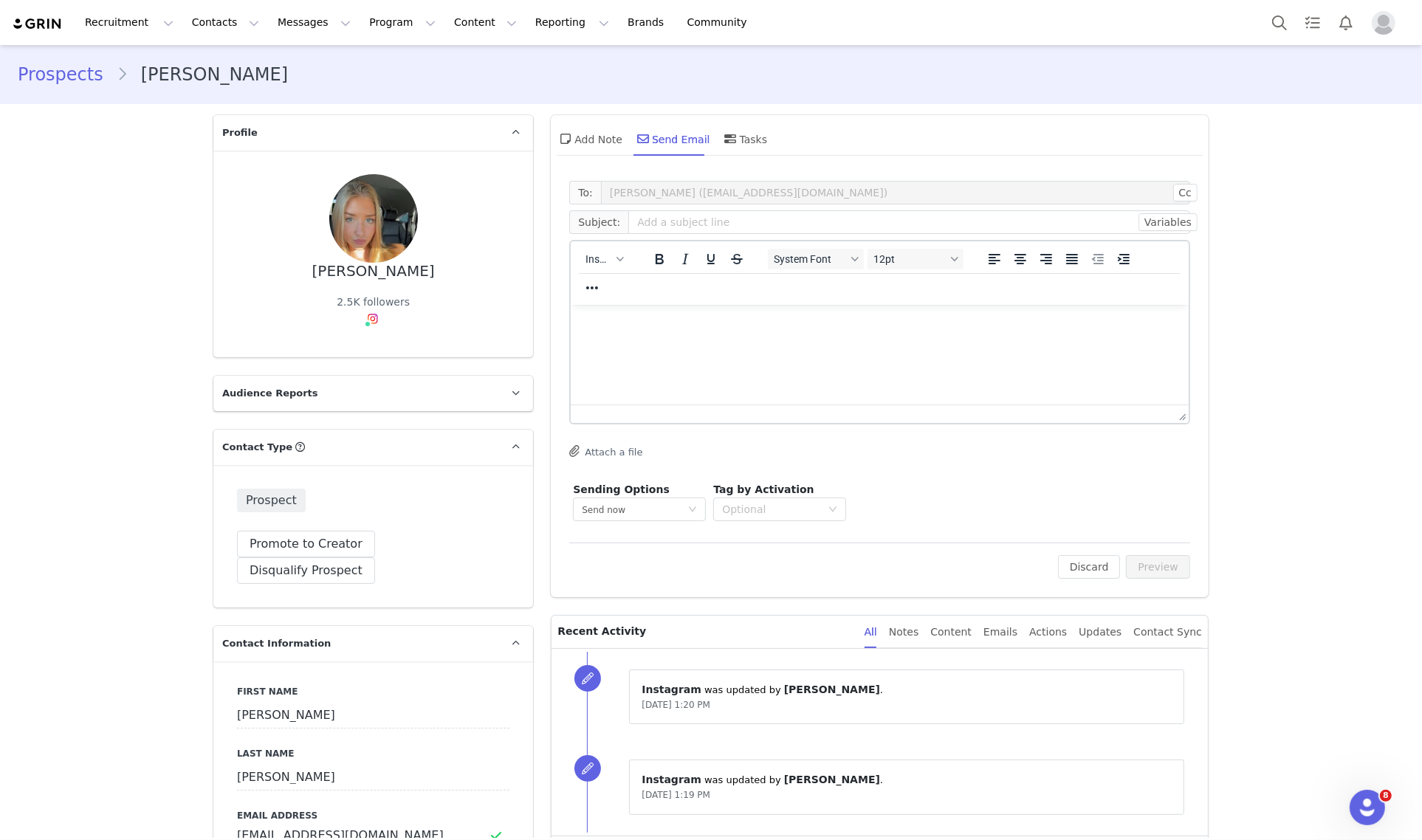
click at [598, 273] on div "Insert System Font 12pt To open the popup, press Shift+Enter To open the popup,…" at bounding box center [879, 273] width 618 height 63
click at [614, 256] on div "button" at bounding box center [620, 259] width 12 height 7
click at [614, 284] on div "Insert Template" at bounding box center [651, 284] width 133 height 18
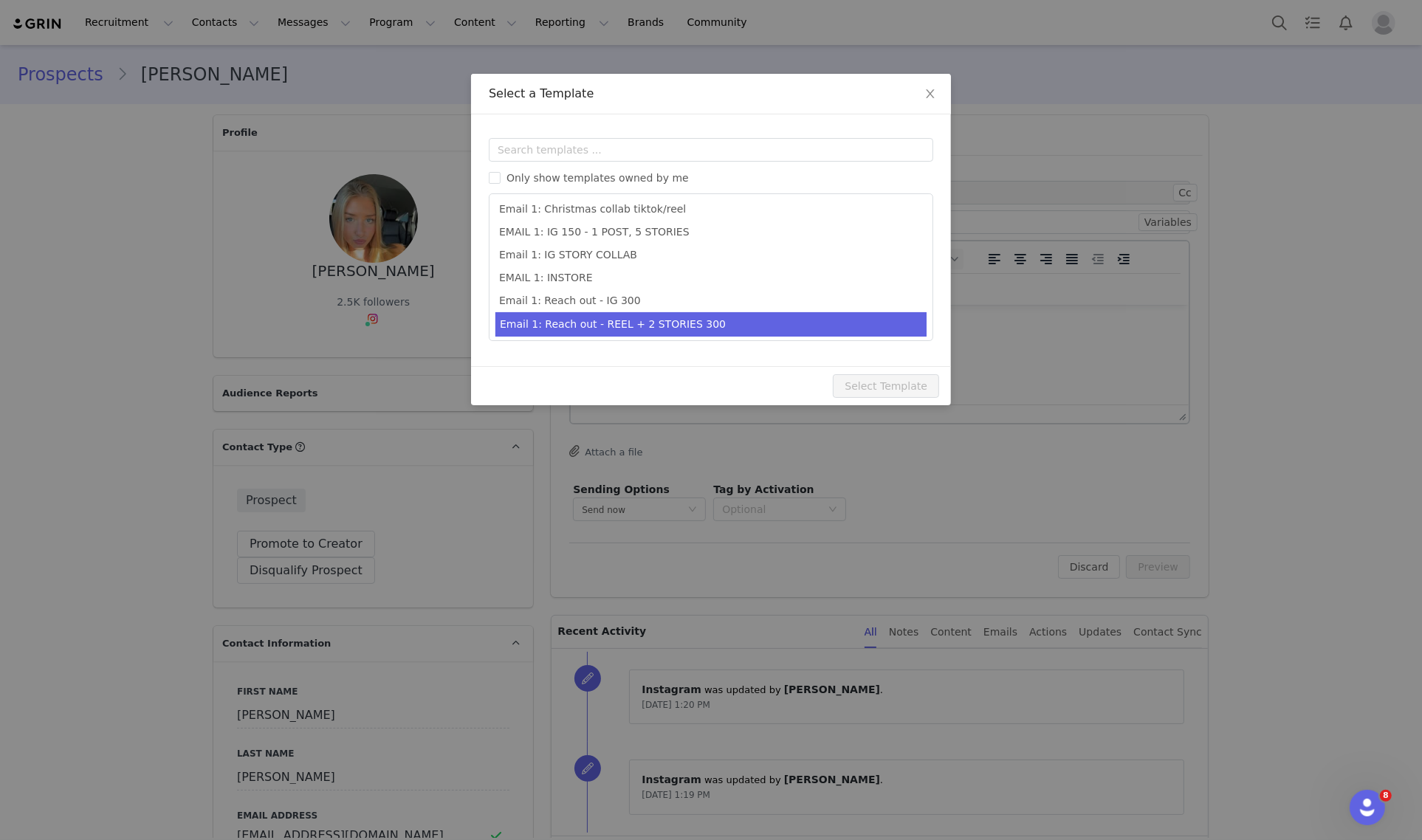
scroll to position [415, 0]
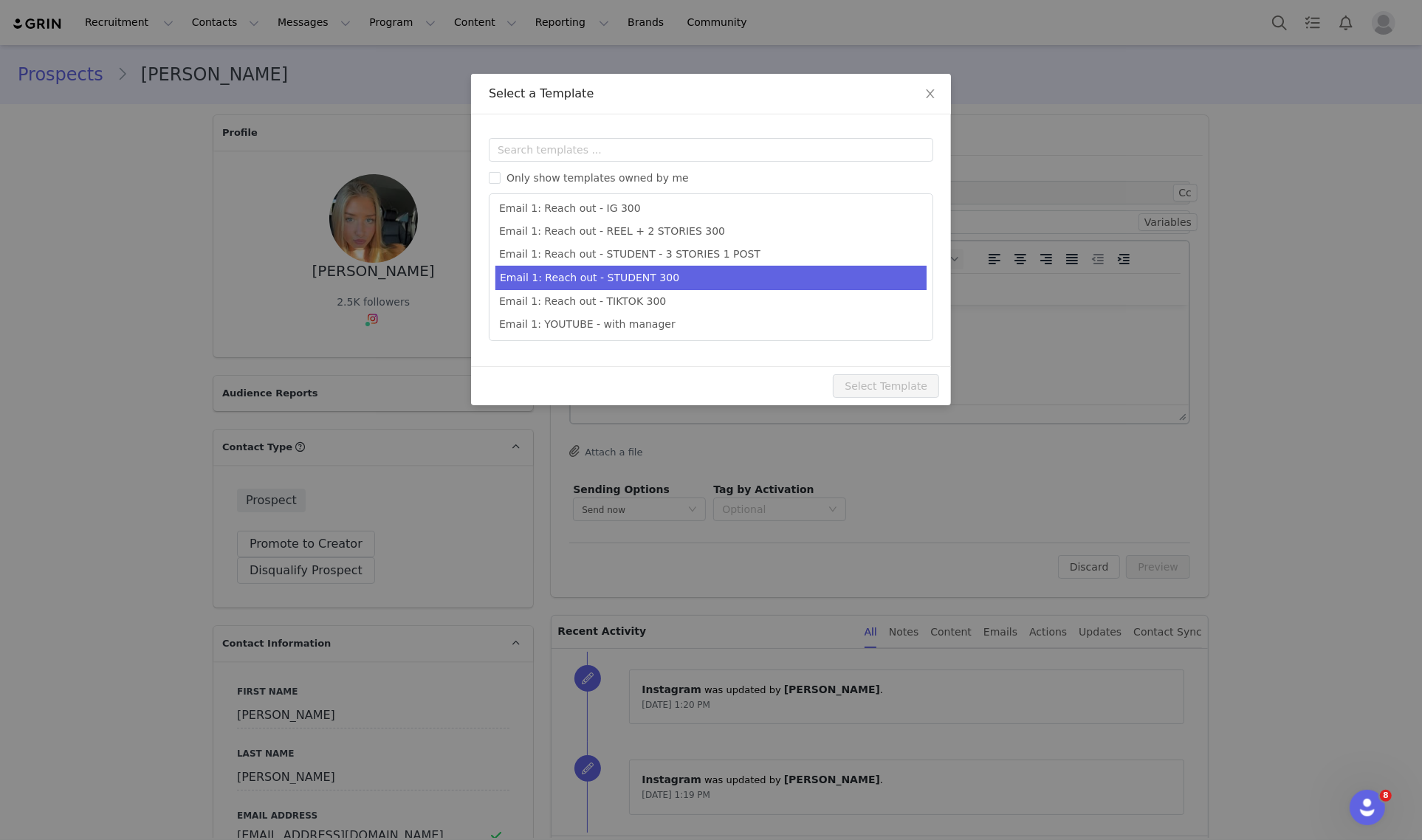
click at [717, 281] on li "Email 1: Reach out - STUDENT 300" at bounding box center [711, 277] width 431 height 24
type input "Collab with Edikted"
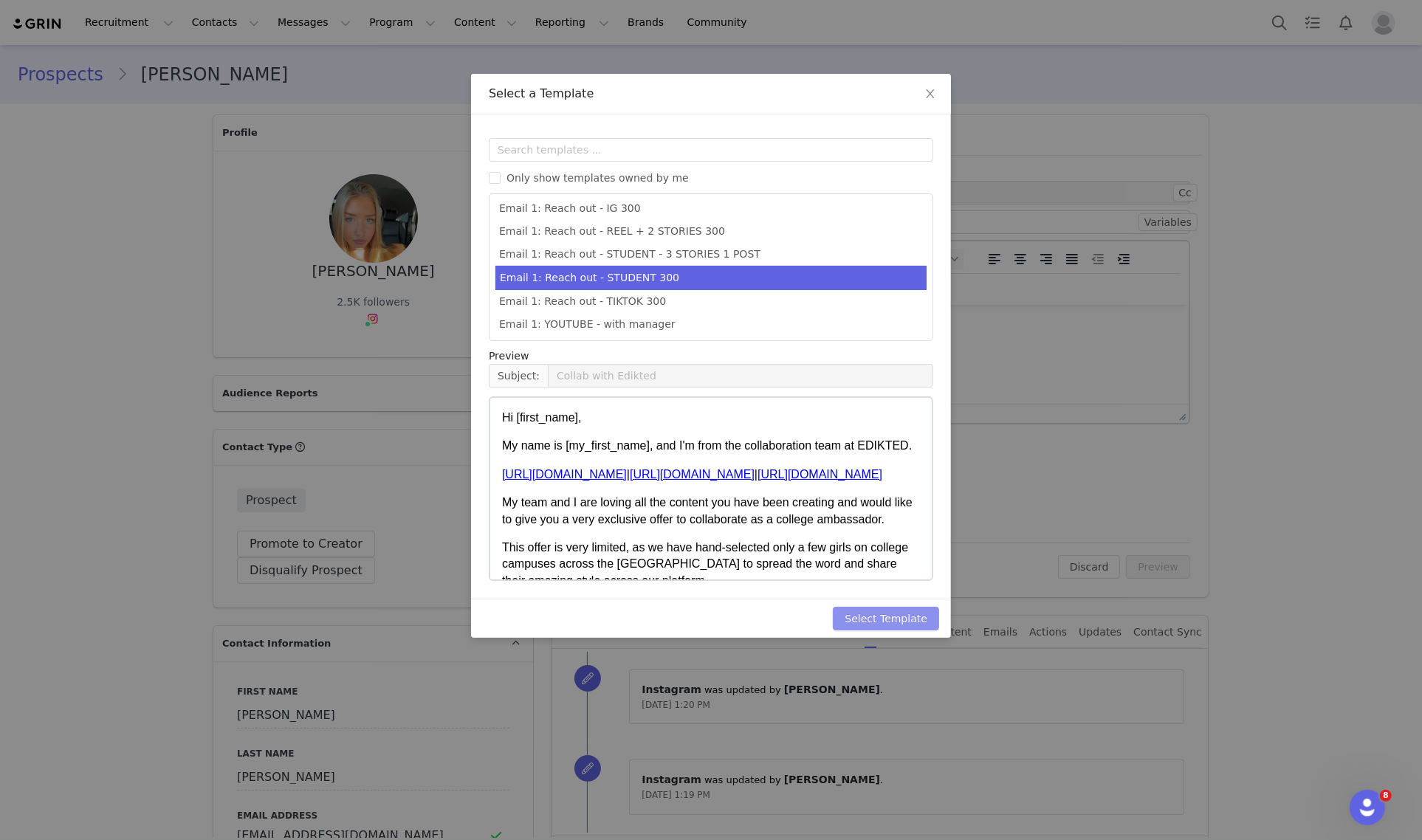
click at [876, 610] on button "Select Template" at bounding box center [886, 618] width 106 height 23
type input "Collab with Edikted"
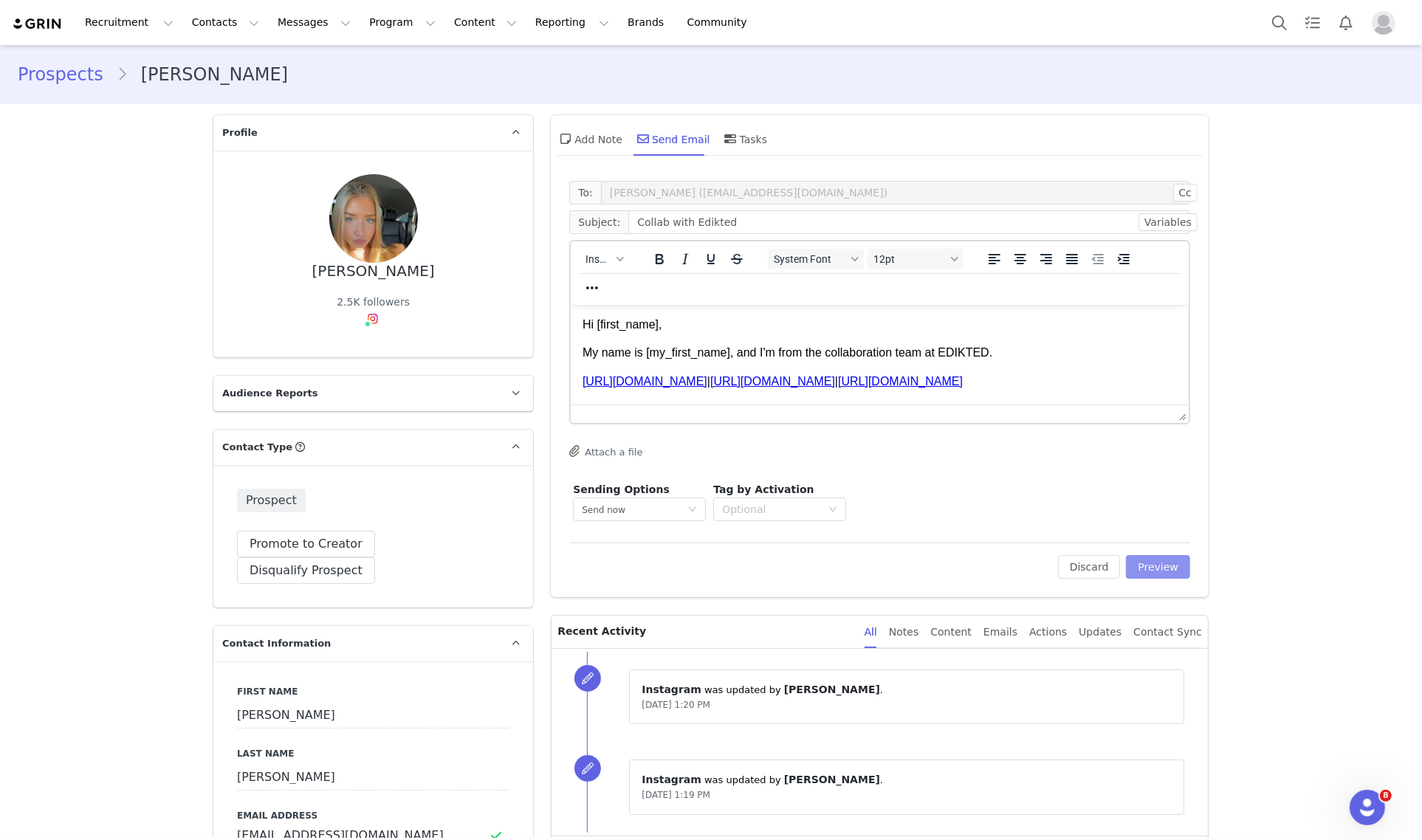
click at [1167, 573] on button "Preview" at bounding box center [1158, 567] width 64 height 23
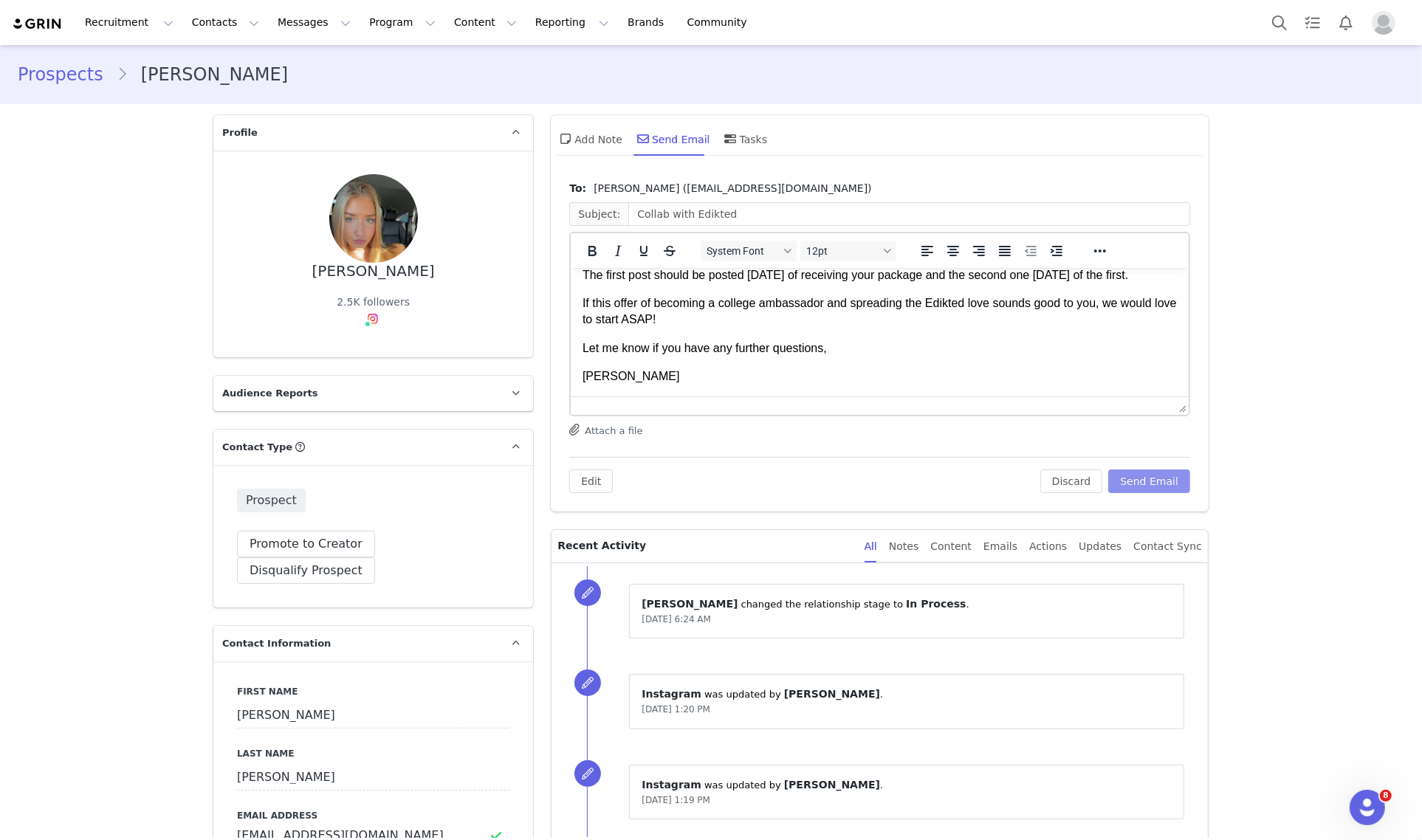
scroll to position [155, 0]
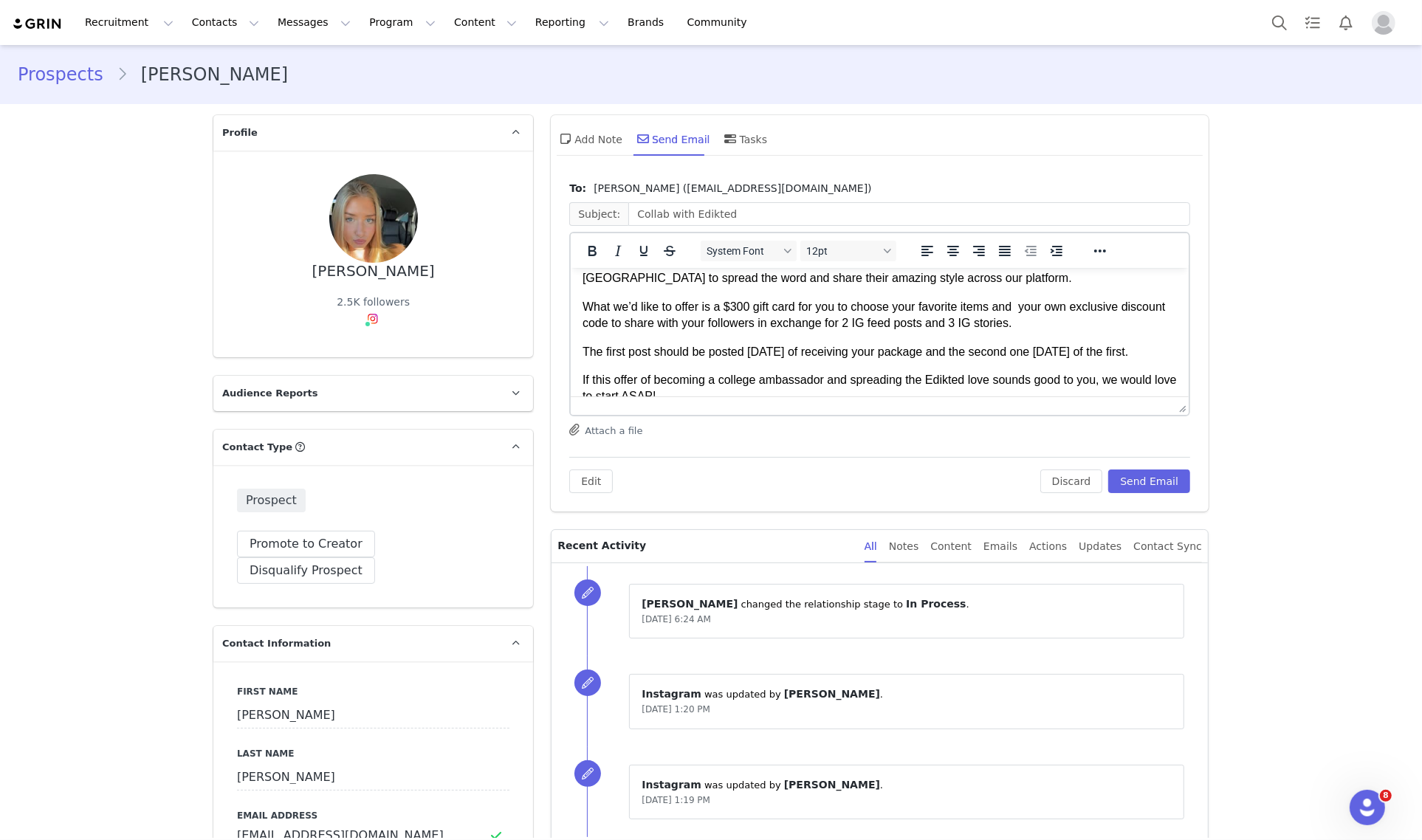
click at [736, 306] on p "What we’d like to offer is a $300 gift card for you to choose your favorite ite…" at bounding box center [879, 314] width 594 height 33
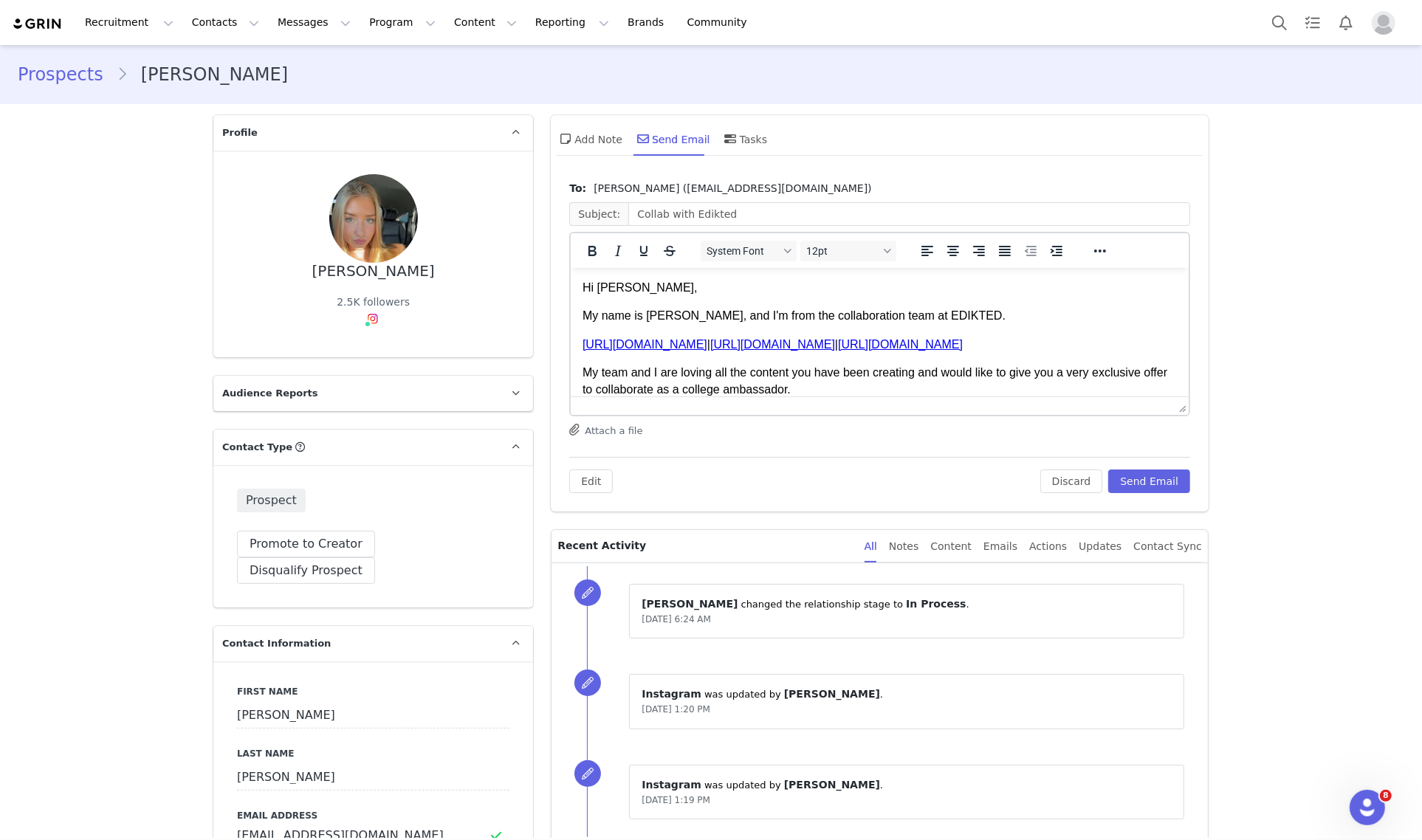
scroll to position [92, 0]
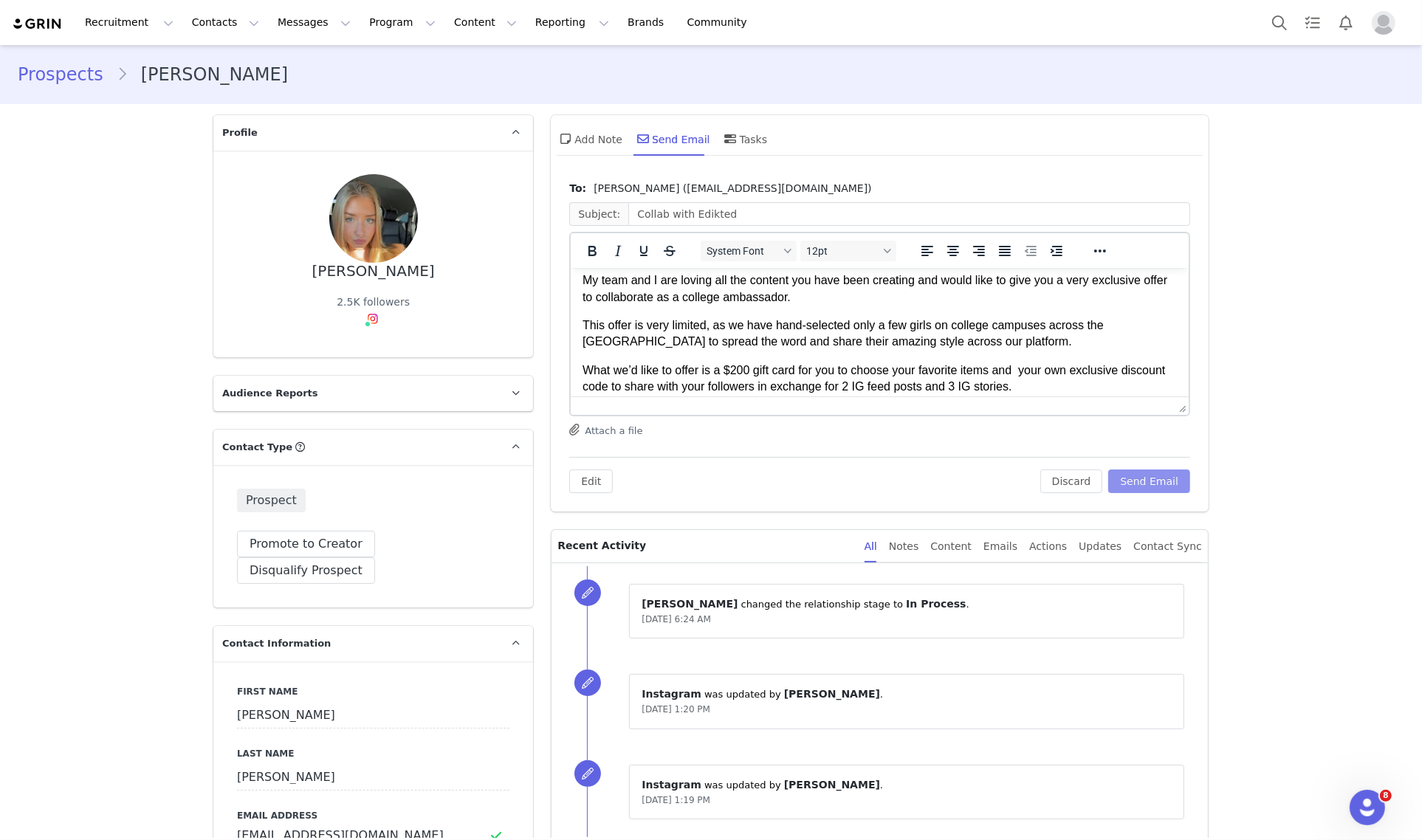
click at [1146, 487] on button "Send Email" at bounding box center [1148, 481] width 82 height 23
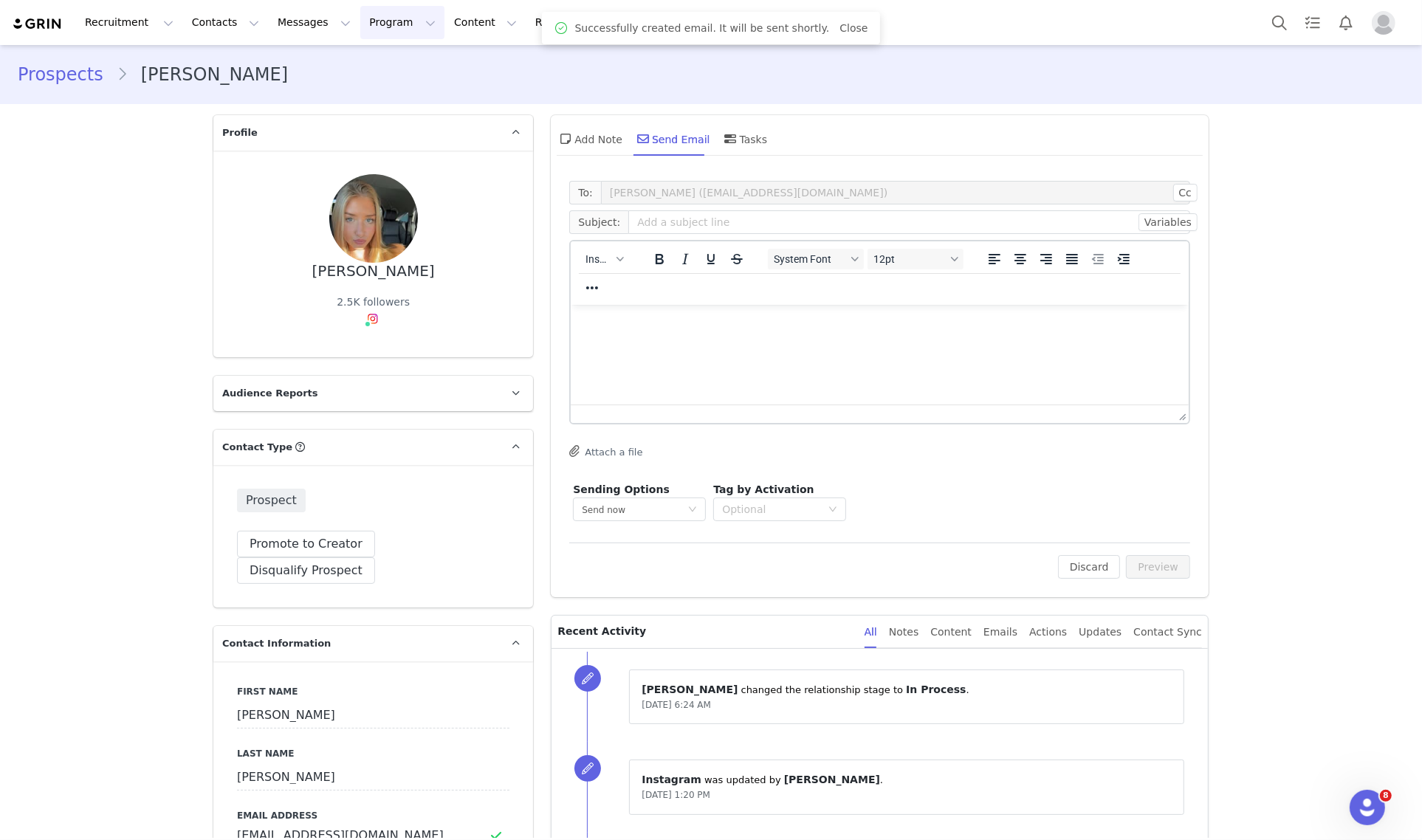
scroll to position [0, 0]
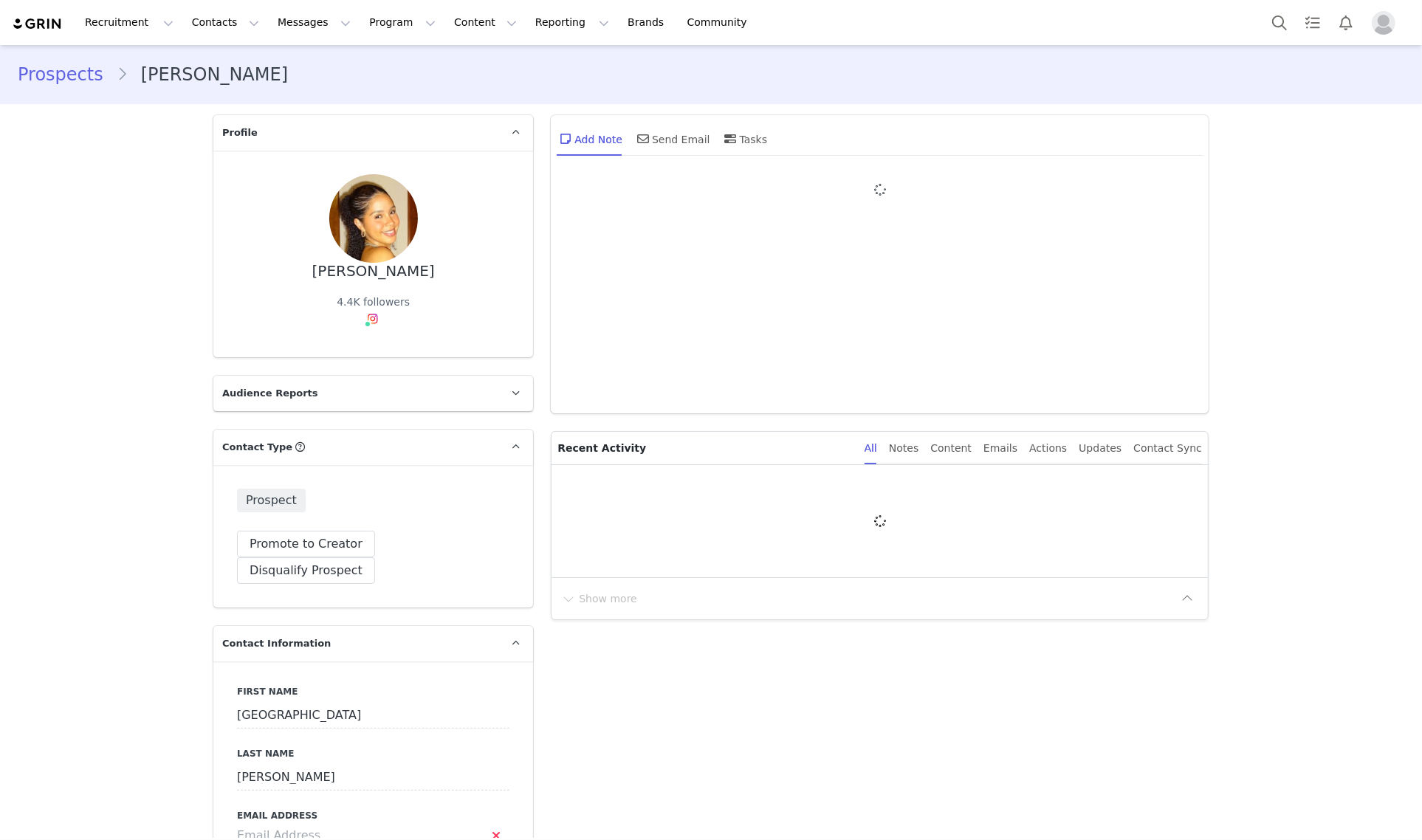
type input "+1 ([GEOGRAPHIC_DATA])"
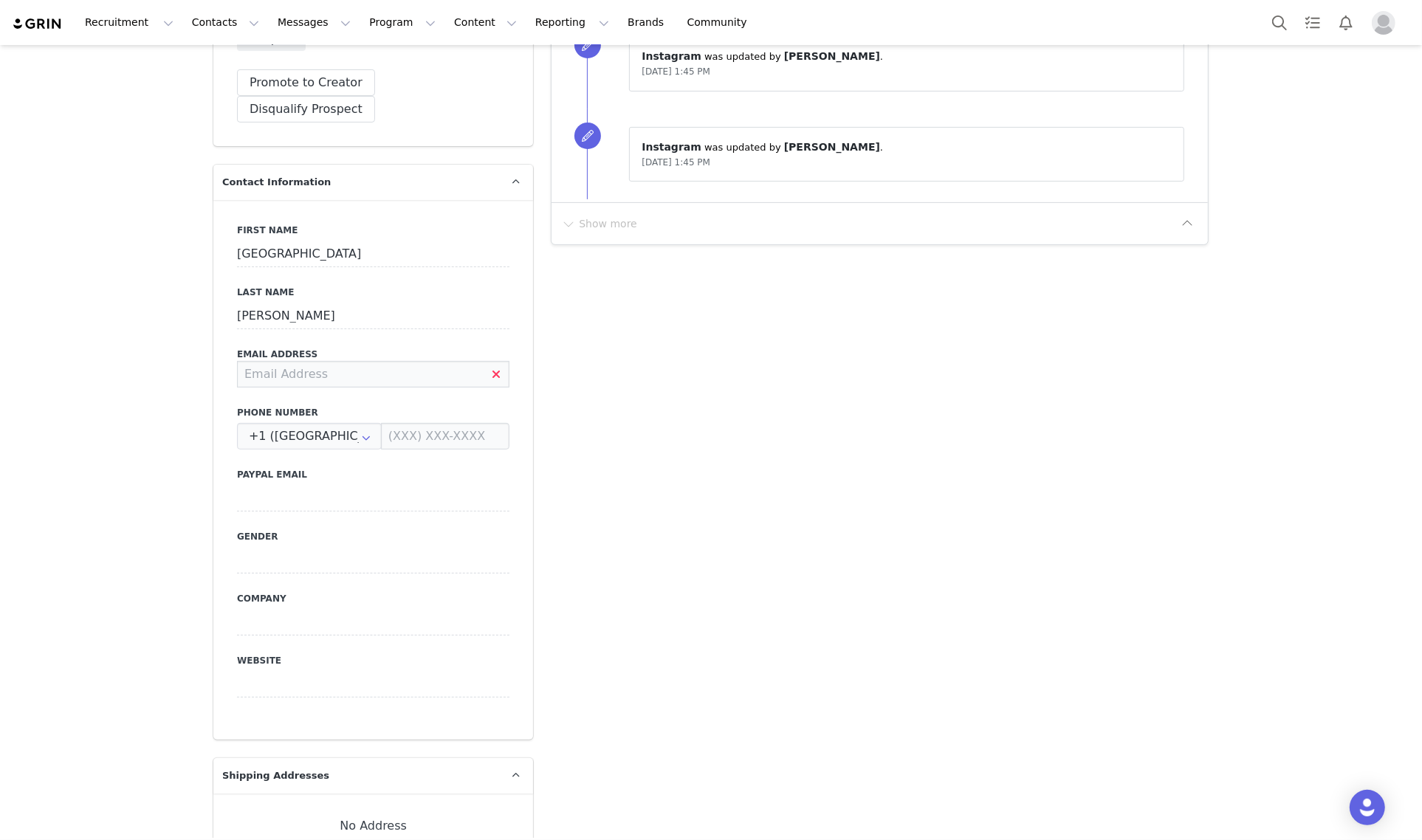
click at [353, 361] on input at bounding box center [373, 374] width 272 height 27
type input "sydneyemck@gmail.com"
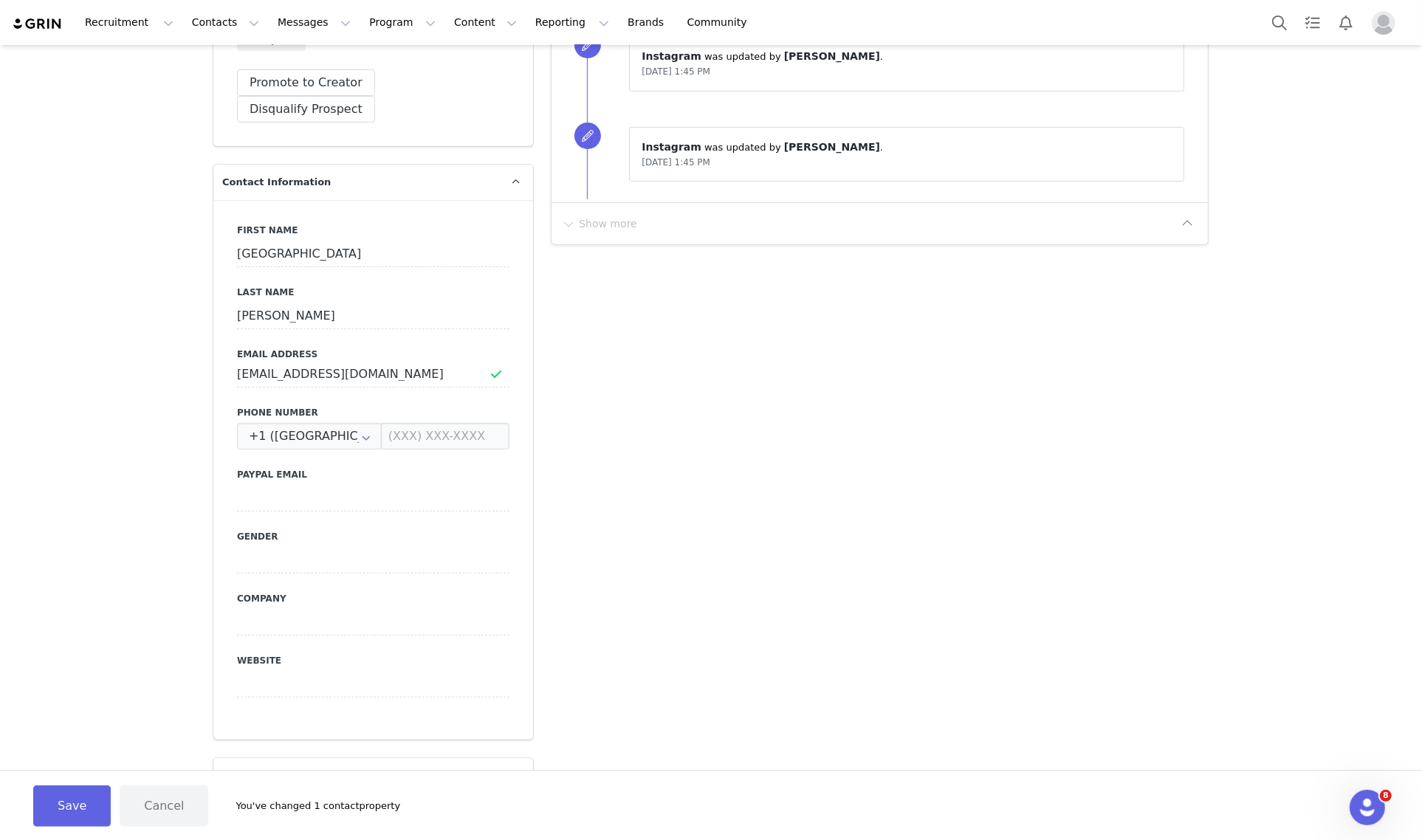
drag, startPoint x: 377, startPoint y: 339, endPoint x: 381, endPoint y: 352, distance: 13.6
click at [378, 361] on input "sydneyemck@gmail.com" at bounding box center [373, 374] width 272 height 27
click at [89, 799] on button "Save" at bounding box center [71, 806] width 77 height 41
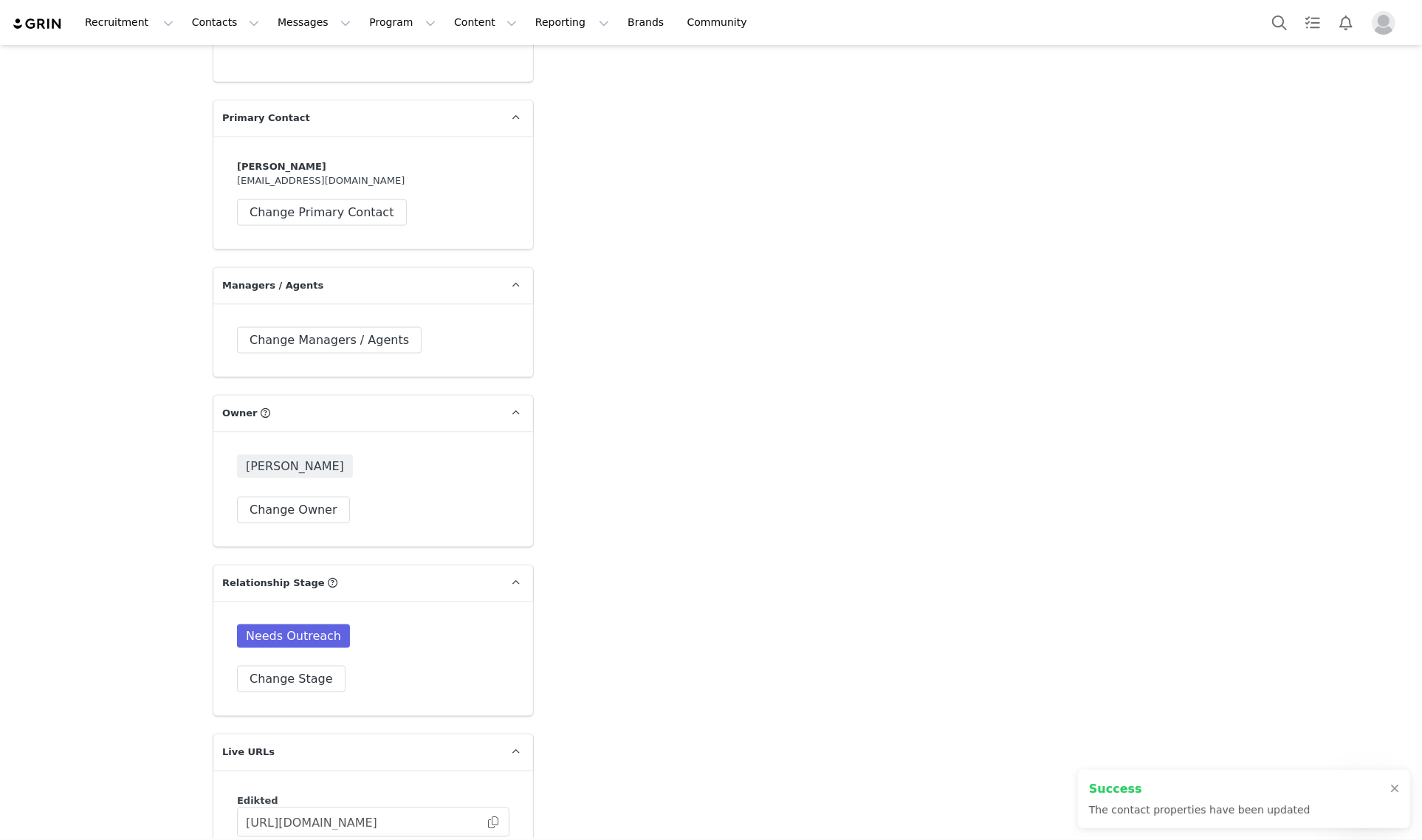
scroll to position [2214, 0]
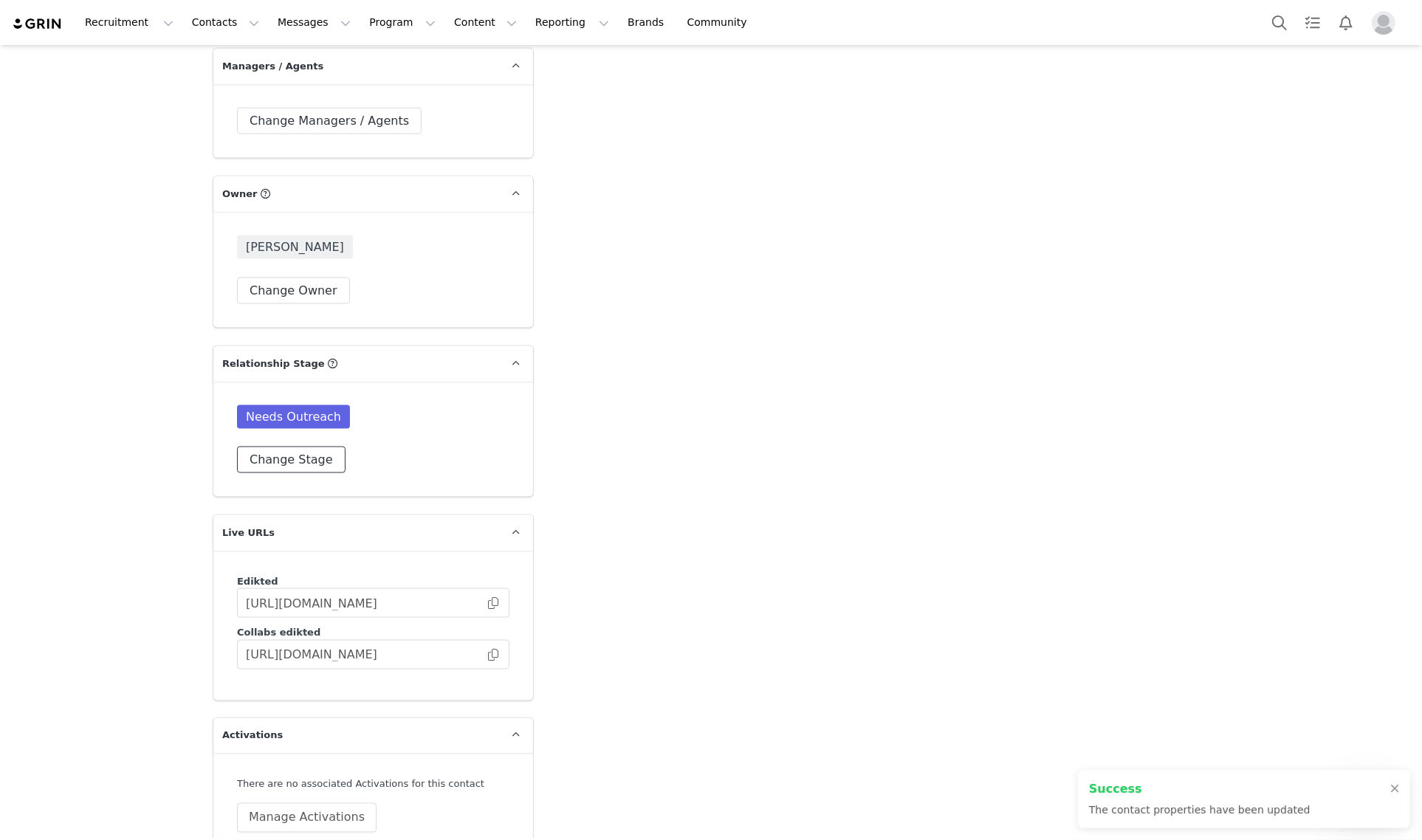
click at [263, 446] on button "Change Stage" at bounding box center [291, 459] width 109 height 27
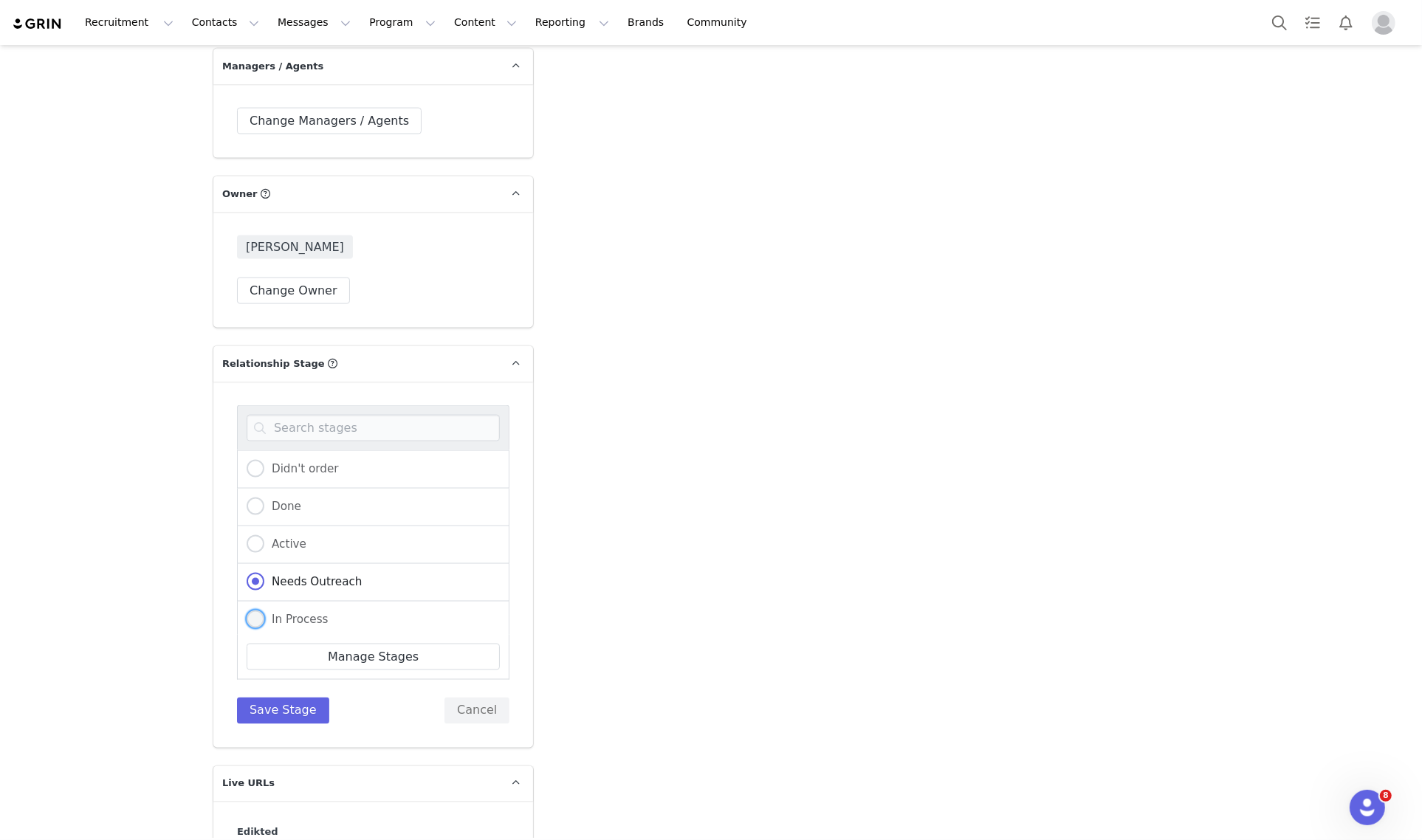
click at [305, 613] on span "In Process" at bounding box center [296, 619] width 64 height 13
click at [264, 610] on input "In Process" at bounding box center [255, 620] width 18 height 20
radio input "true"
radio input "false"
radio input "true"
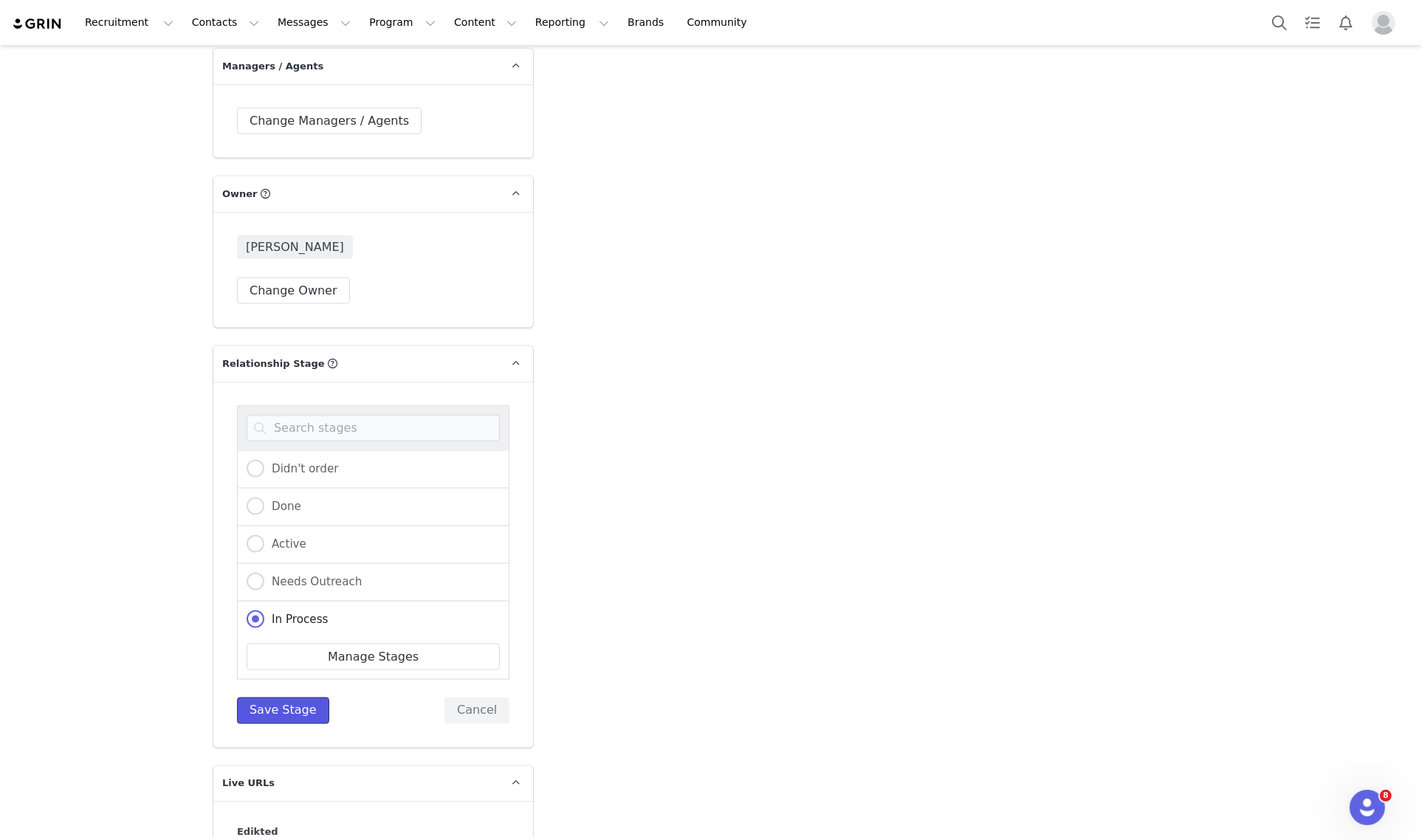
click at [279, 697] on button "Save Stage" at bounding box center [283, 710] width 92 height 27
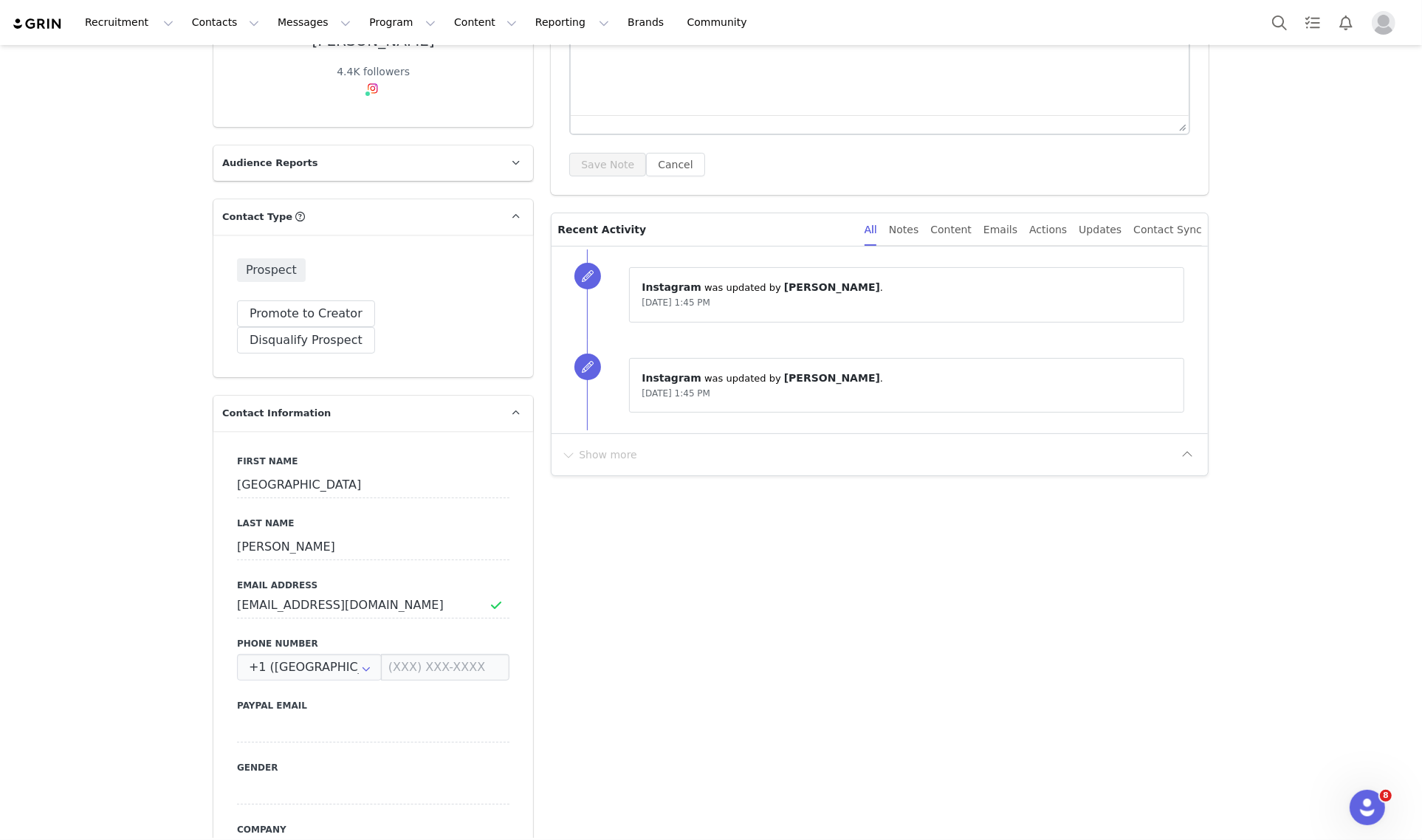
scroll to position [0, 0]
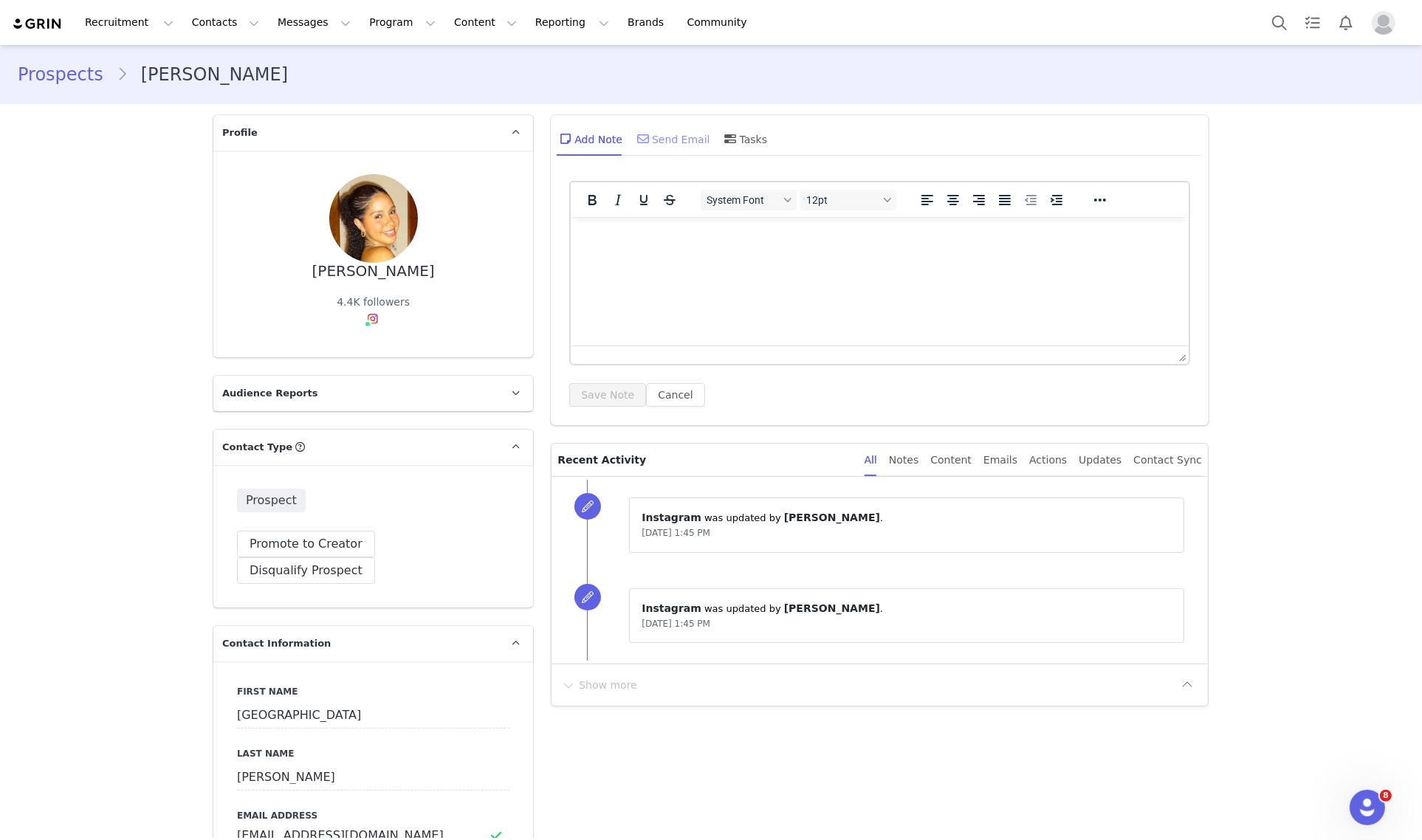
click at [677, 126] on div "Send Email" at bounding box center [672, 138] width 76 height 35
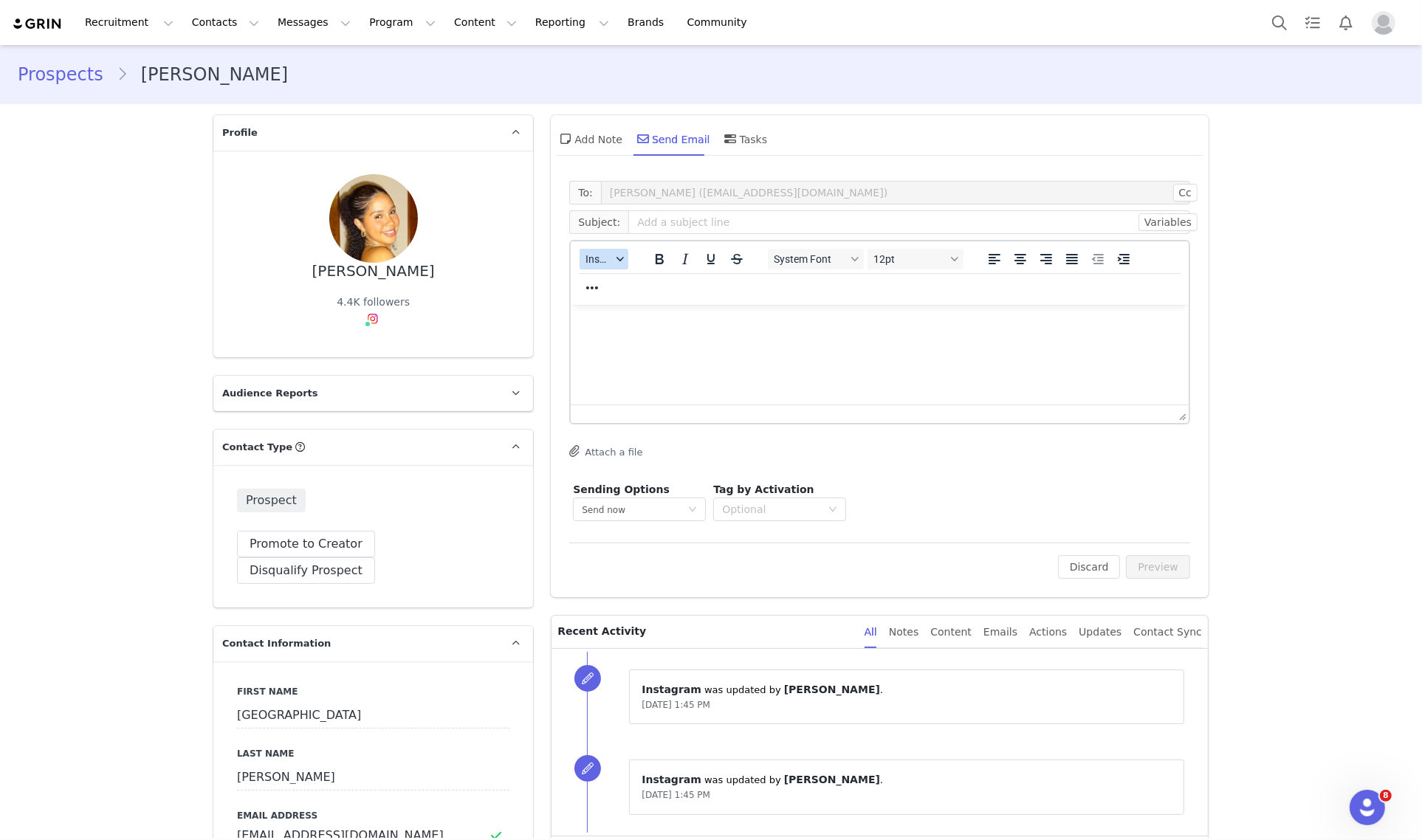
click at [607, 251] on button "Insert" at bounding box center [604, 259] width 48 height 20
click at [604, 282] on div "Insert Template" at bounding box center [651, 284] width 133 height 18
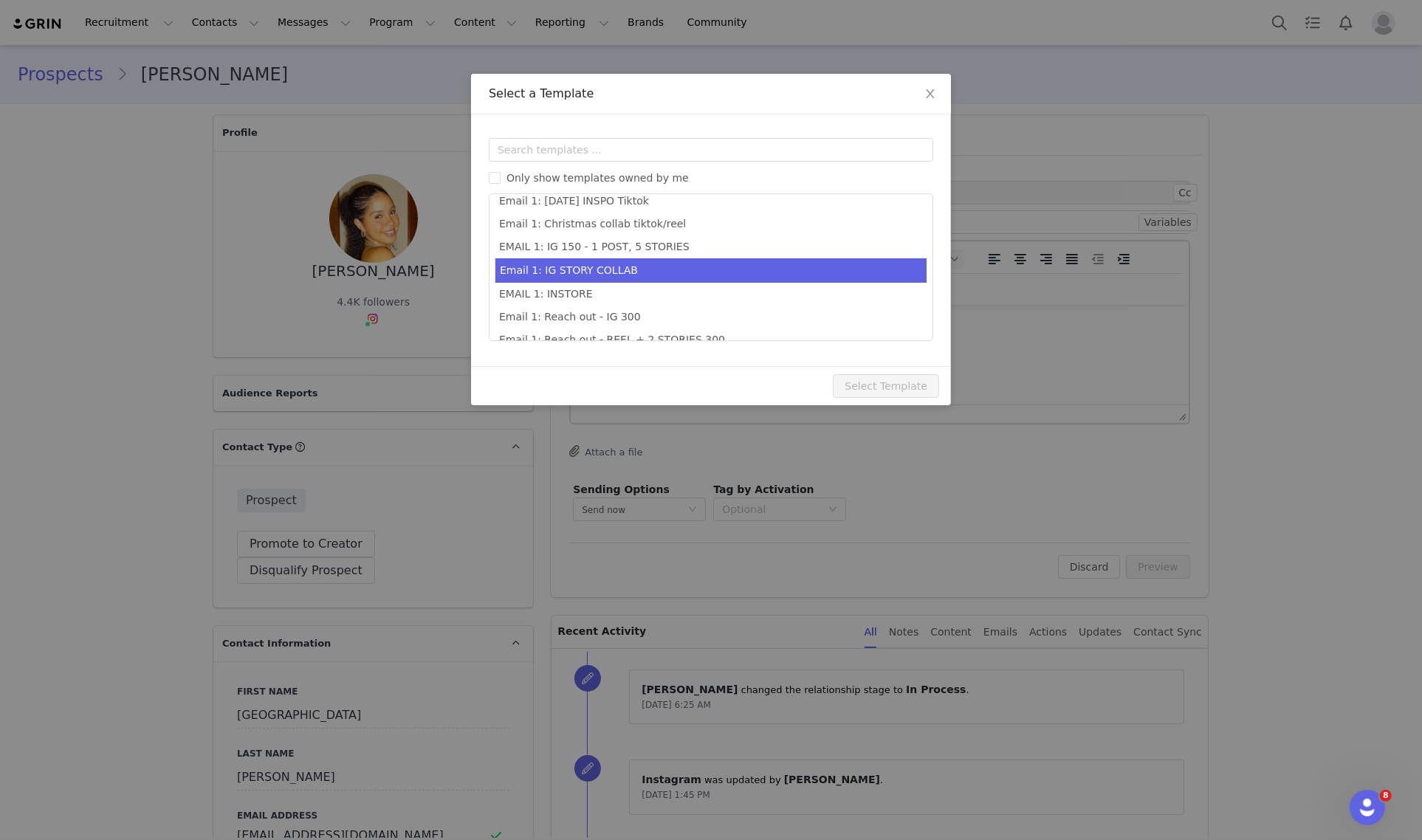
scroll to position [324, 0]
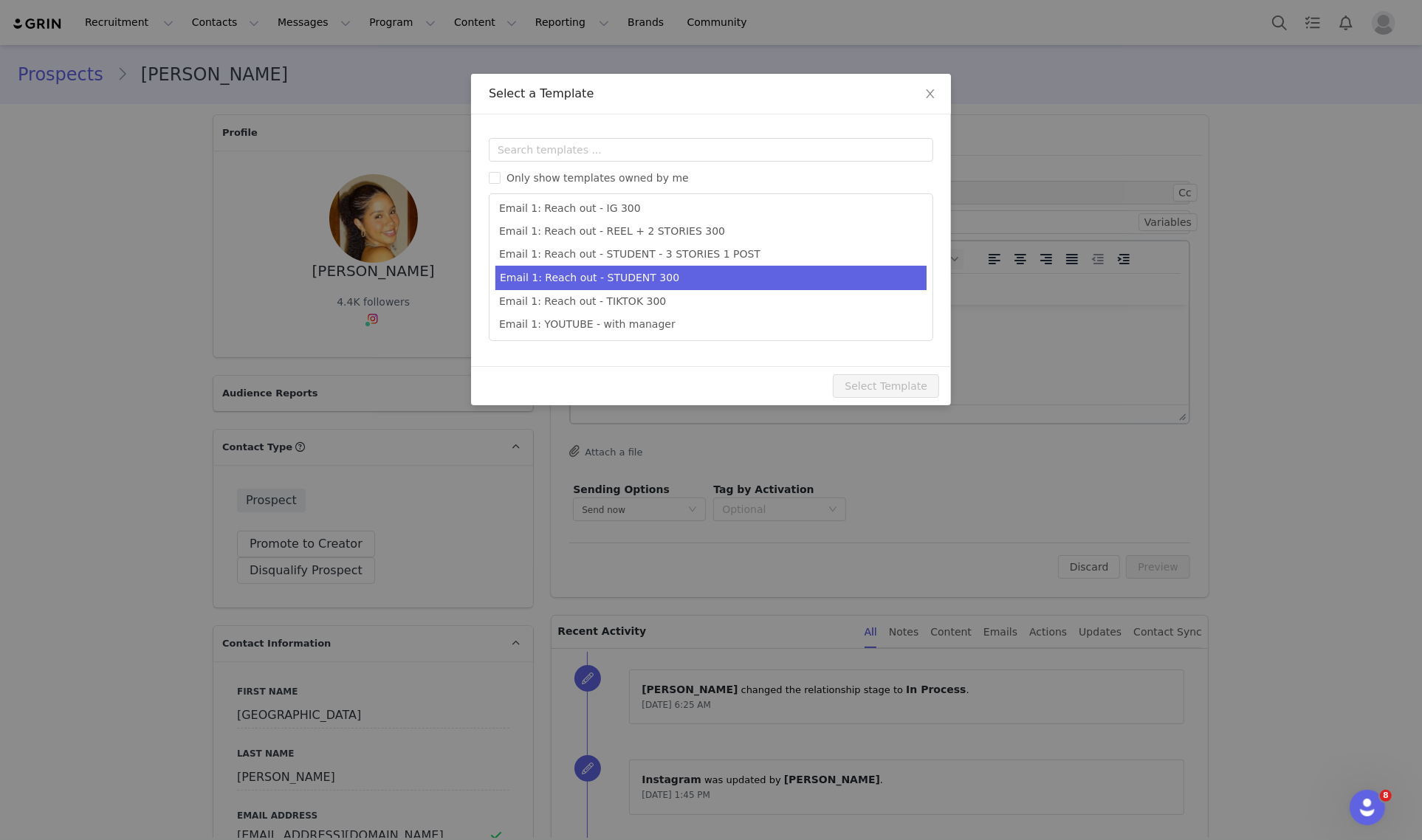
click at [691, 273] on li "Email 1: Reach out - STUDENT 300" at bounding box center [711, 277] width 431 height 24
type input "Collab with Edikted"
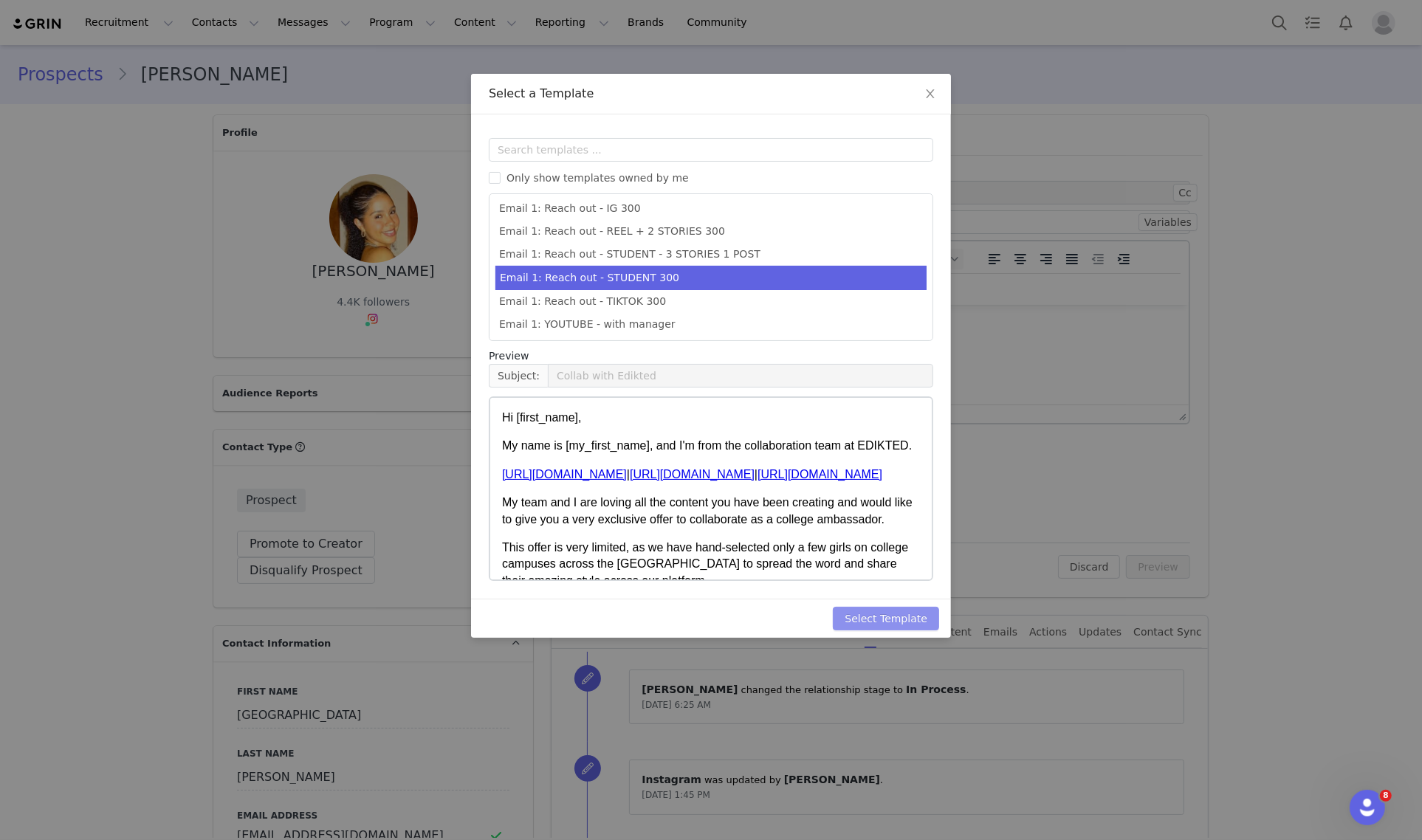
click at [890, 618] on button "Select Template" at bounding box center [886, 618] width 106 height 23
type input "Collab with Edikted"
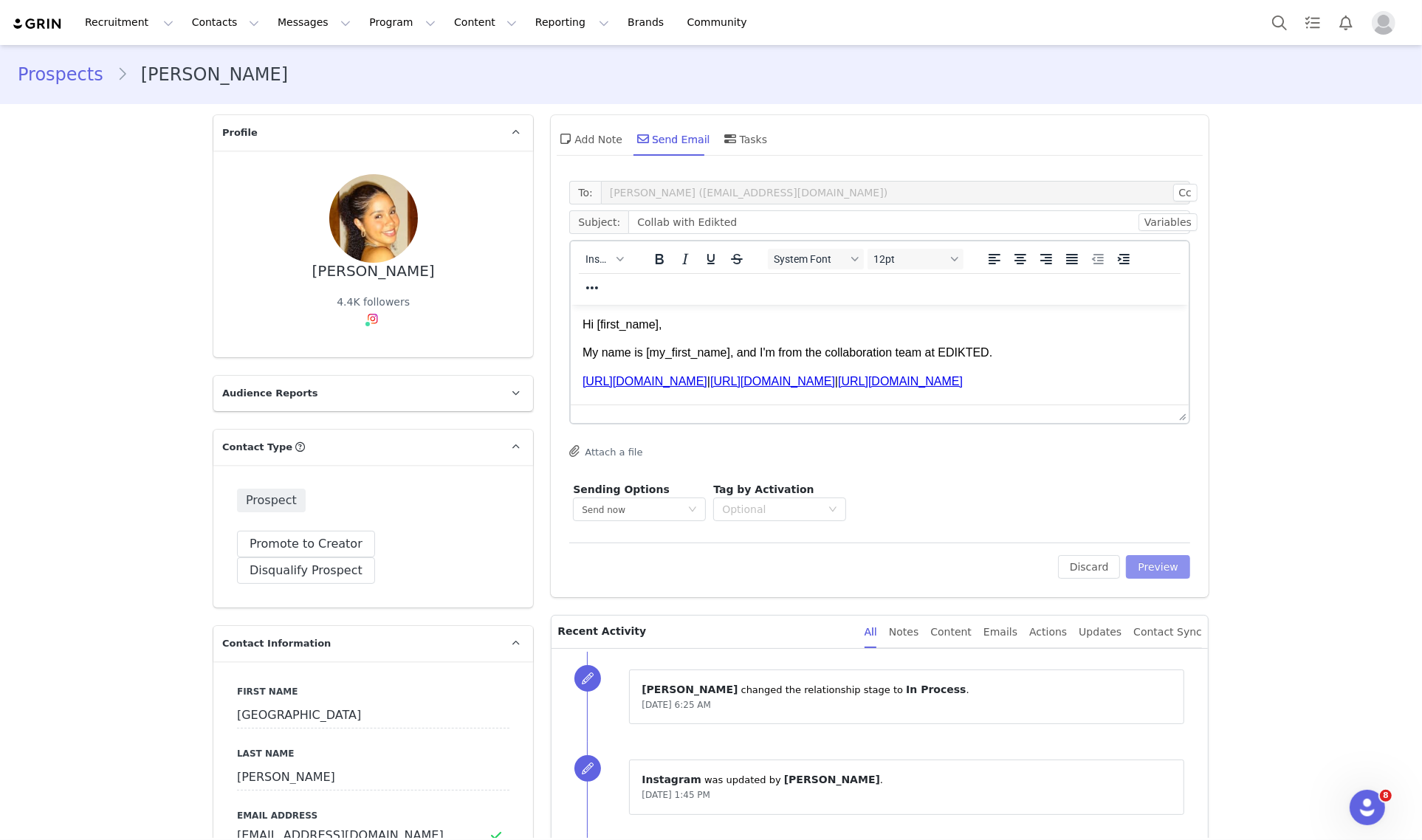
click at [1174, 575] on button "Preview" at bounding box center [1158, 567] width 64 height 23
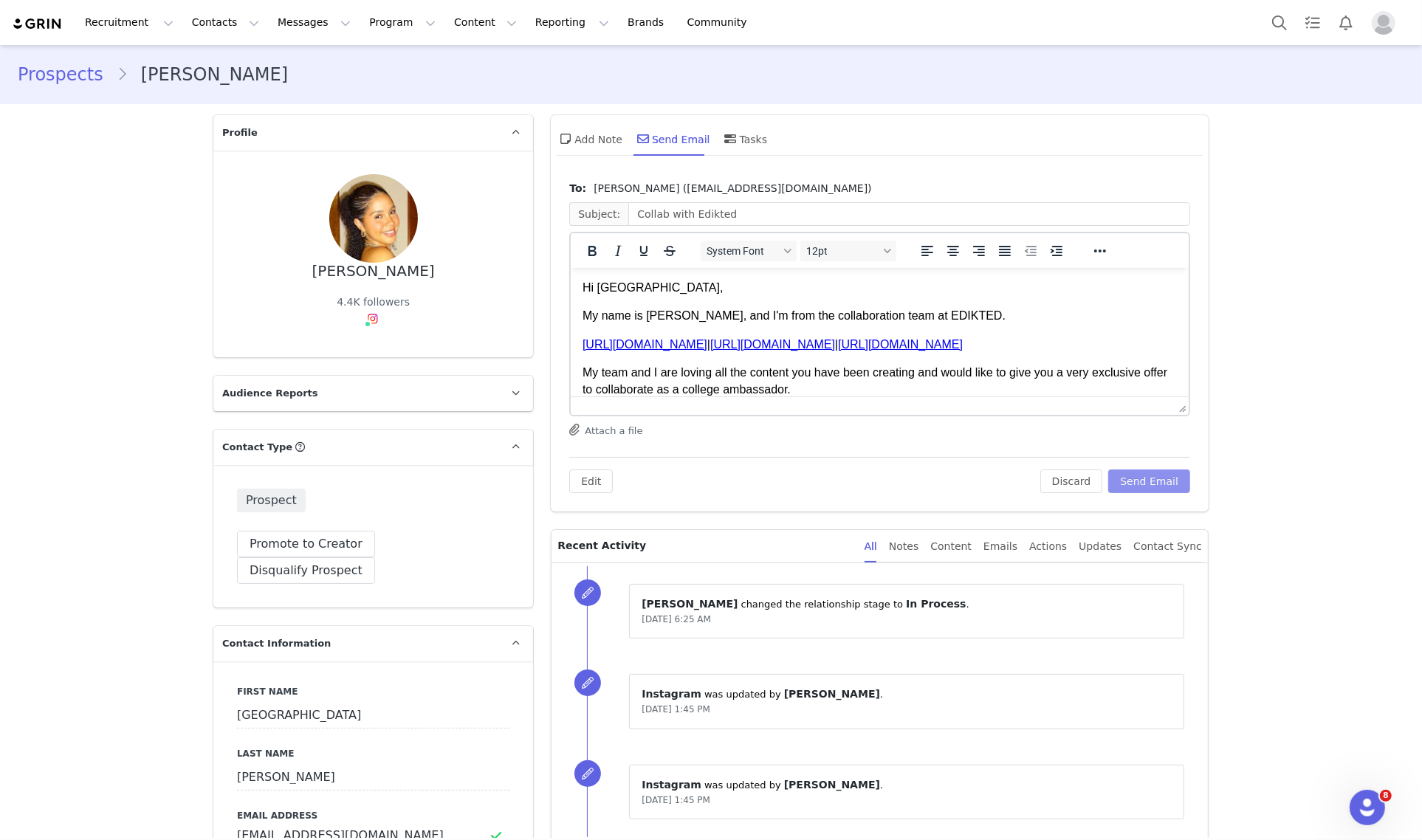
scroll to position [92, 0]
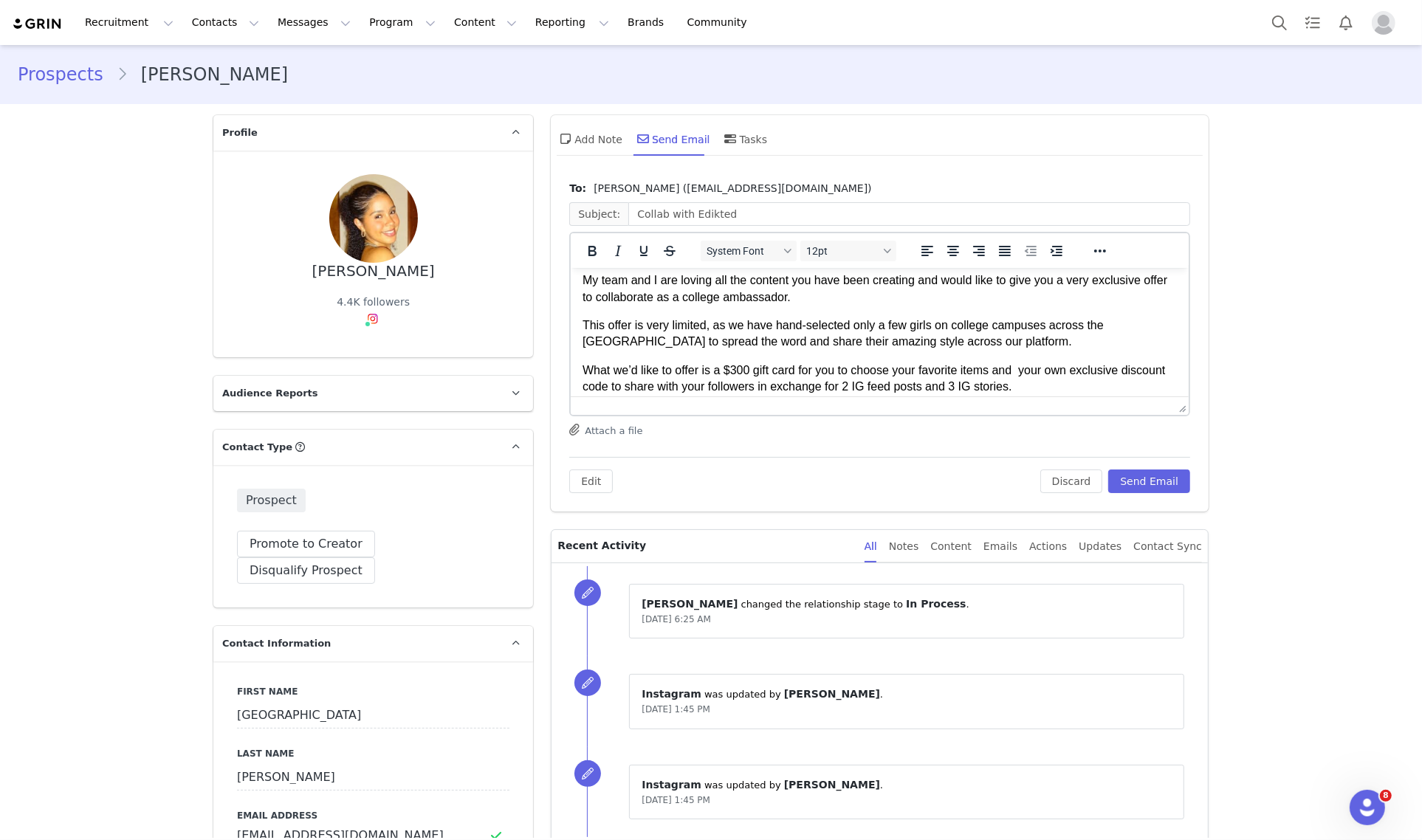
click at [745, 365] on p "What we’d like to offer is a $300 gift card for you to choose your favorite ite…" at bounding box center [879, 378] width 594 height 33
click at [895, 388] on p "What we’d like to offer is a $150 gift card for you to choose your favorite ite…" at bounding box center [879, 378] width 594 height 33
click at [967, 387] on p "What we’d like to offer is a $150 gift card for you to choose your favorite ite…" at bounding box center [879, 378] width 594 height 33
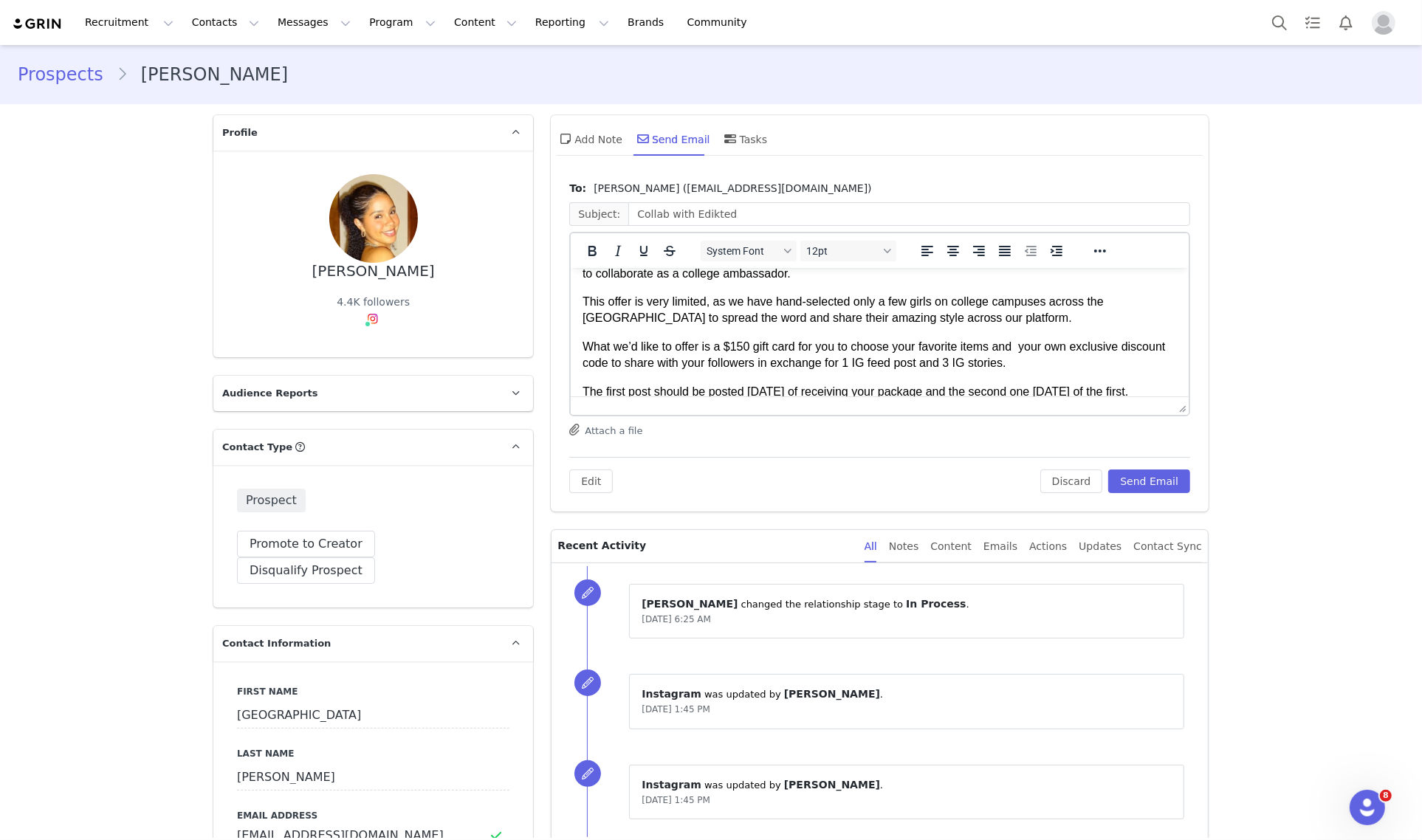
scroll to position [184, 0]
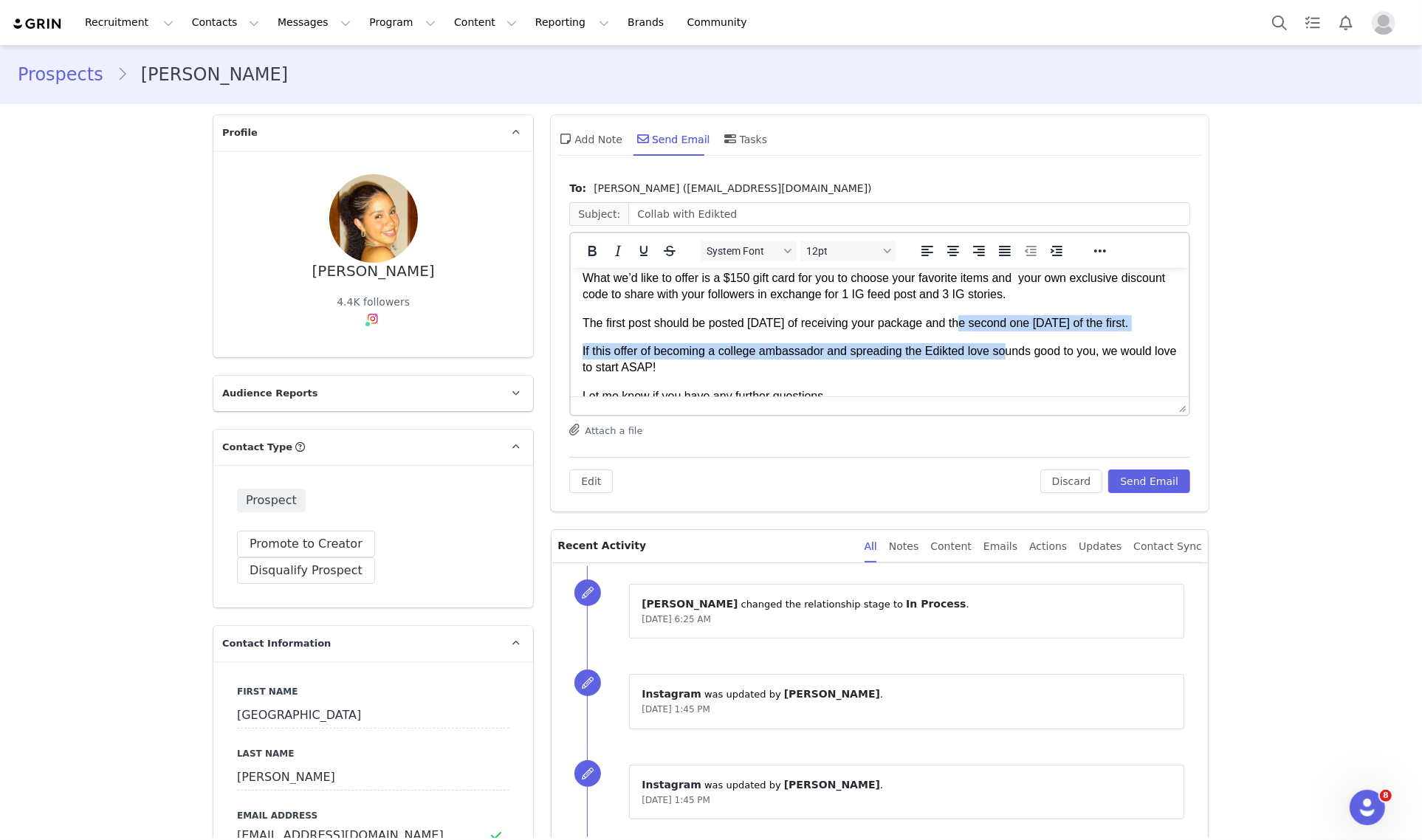
drag, startPoint x: 952, startPoint y: 324, endPoint x: 1004, endPoint y: 347, distance: 56.9
click at [1004, 347] on body "Hi Sydney, My name is Hannah, and I'm from the collaboration team at EDIKTED. h…" at bounding box center [879, 263] width 594 height 338
drag, startPoint x: 976, startPoint y: 334, endPoint x: 963, endPoint y: 327, distance: 14.8
click at [974, 331] on p "The first post should be posted within 5 days of receiving your package and the…" at bounding box center [879, 322] width 594 height 16
click at [956, 323] on p "The first post should be posted within 5 days of receiving your package and the…" at bounding box center [879, 322] width 594 height 16
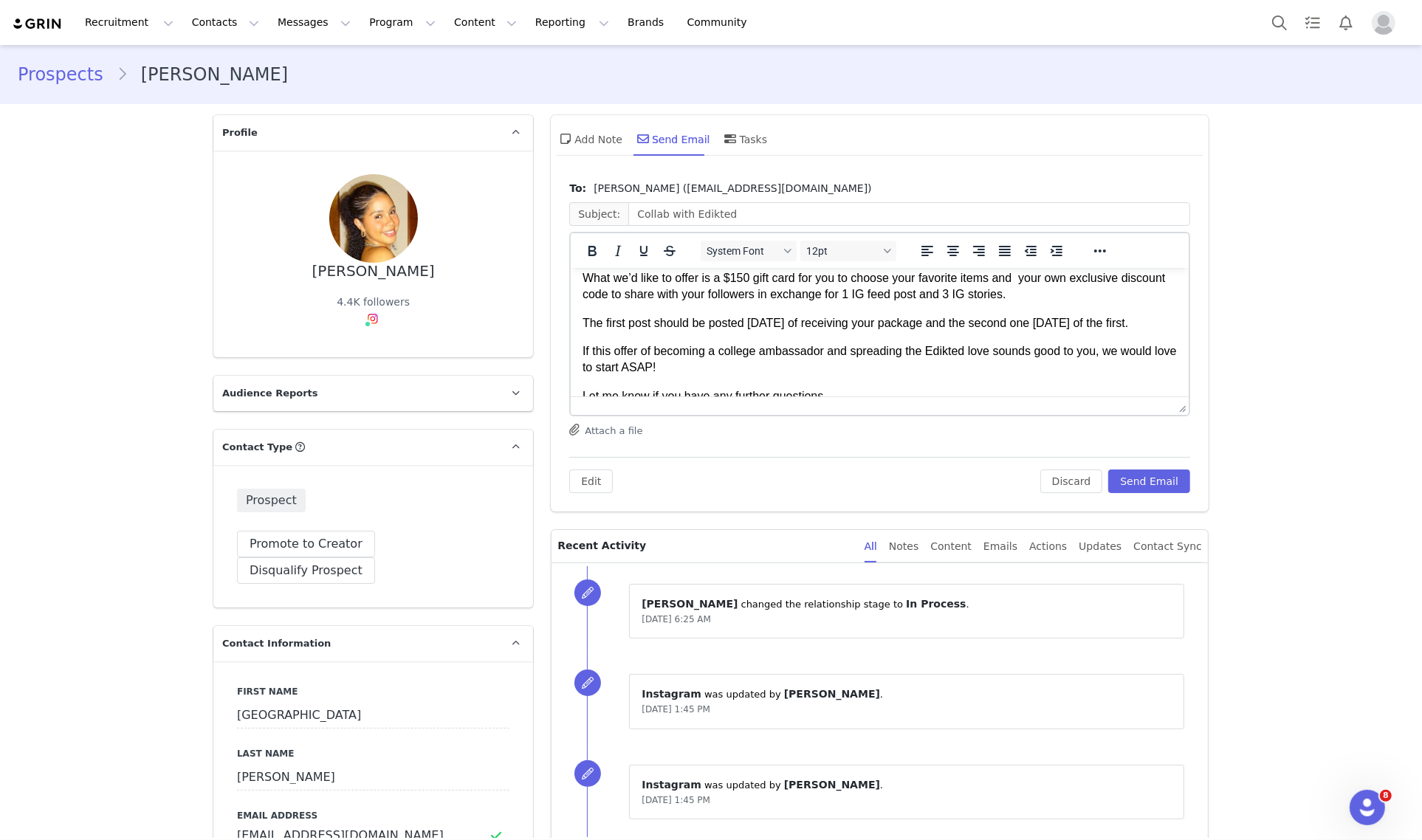
drag, startPoint x: 956, startPoint y: 320, endPoint x: 961, endPoint y: 332, distance: 13.0
click at [961, 331] on p "The first post should be posted within 5 days of receiving your package and the…" at bounding box center [879, 322] width 594 height 16
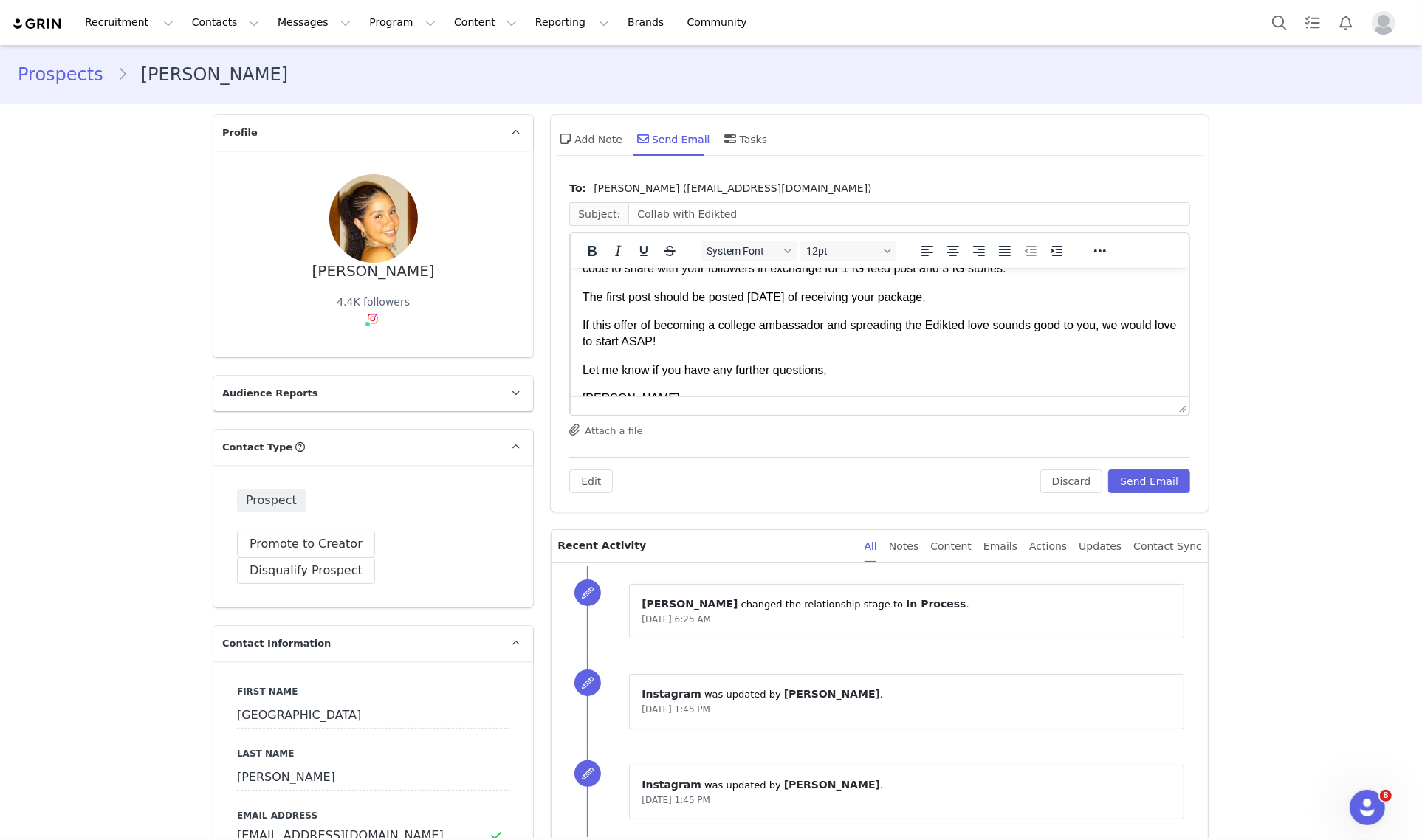
scroll to position [231, 0]
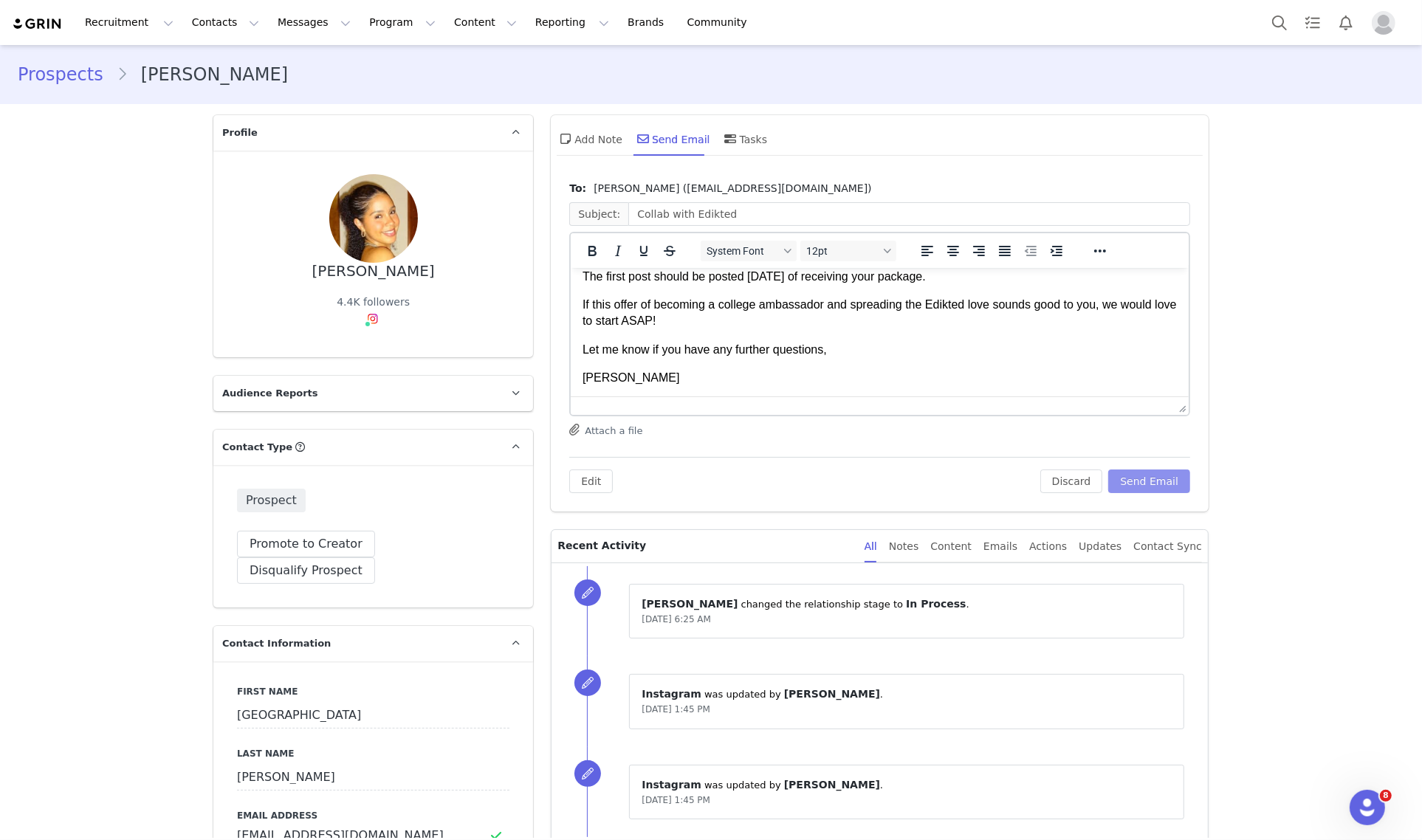
click at [1163, 483] on button "Send Email" at bounding box center [1148, 481] width 82 height 23
click at [1168, 478] on div "To: Sydney McKinnon (sydneyemck@gmail.com) Subject: Collab with Edikted System …" at bounding box center [879, 336] width 621 height 312
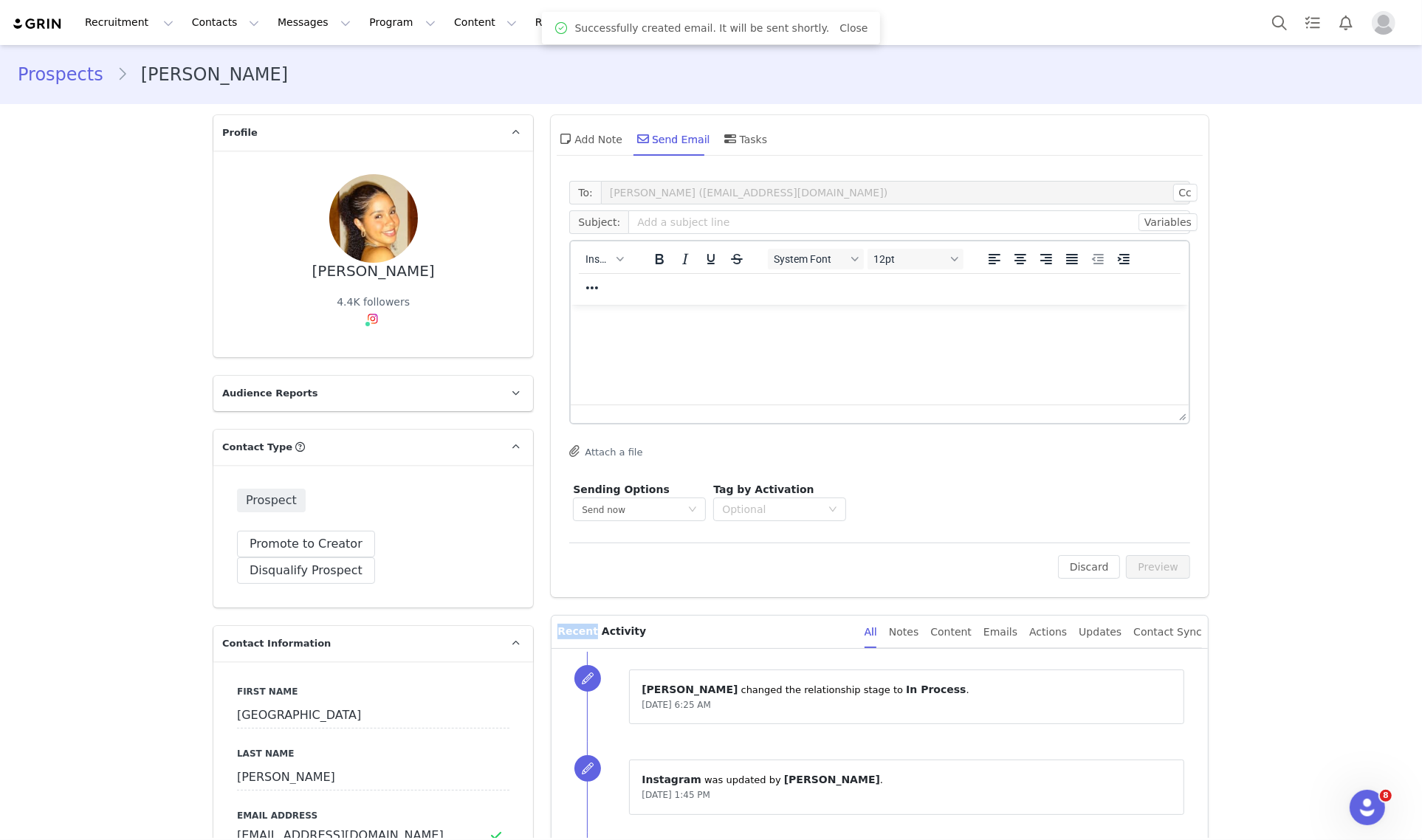
scroll to position [0, 0]
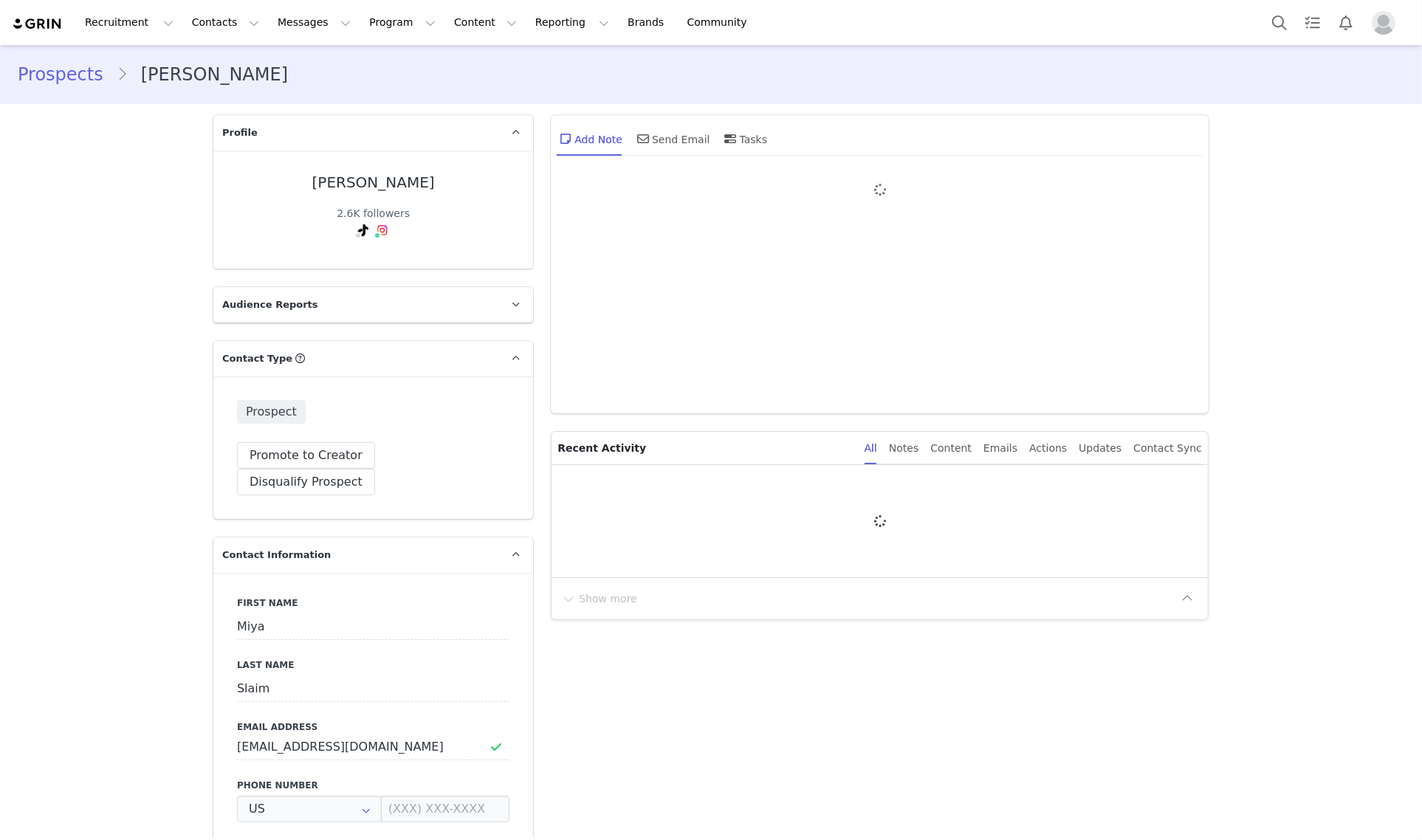
type input "+1 ([GEOGRAPHIC_DATA])"
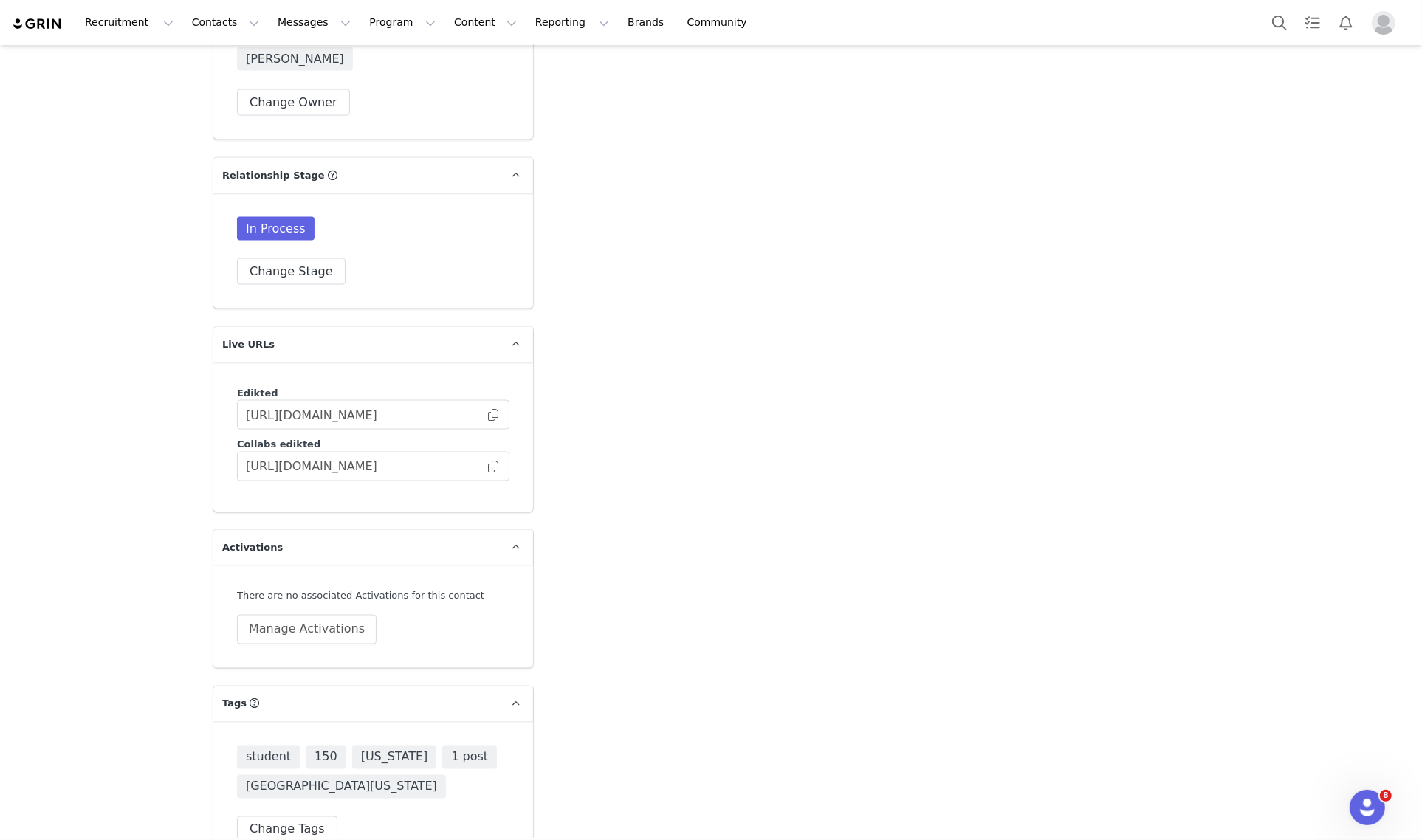
scroll to position [2335, 0]
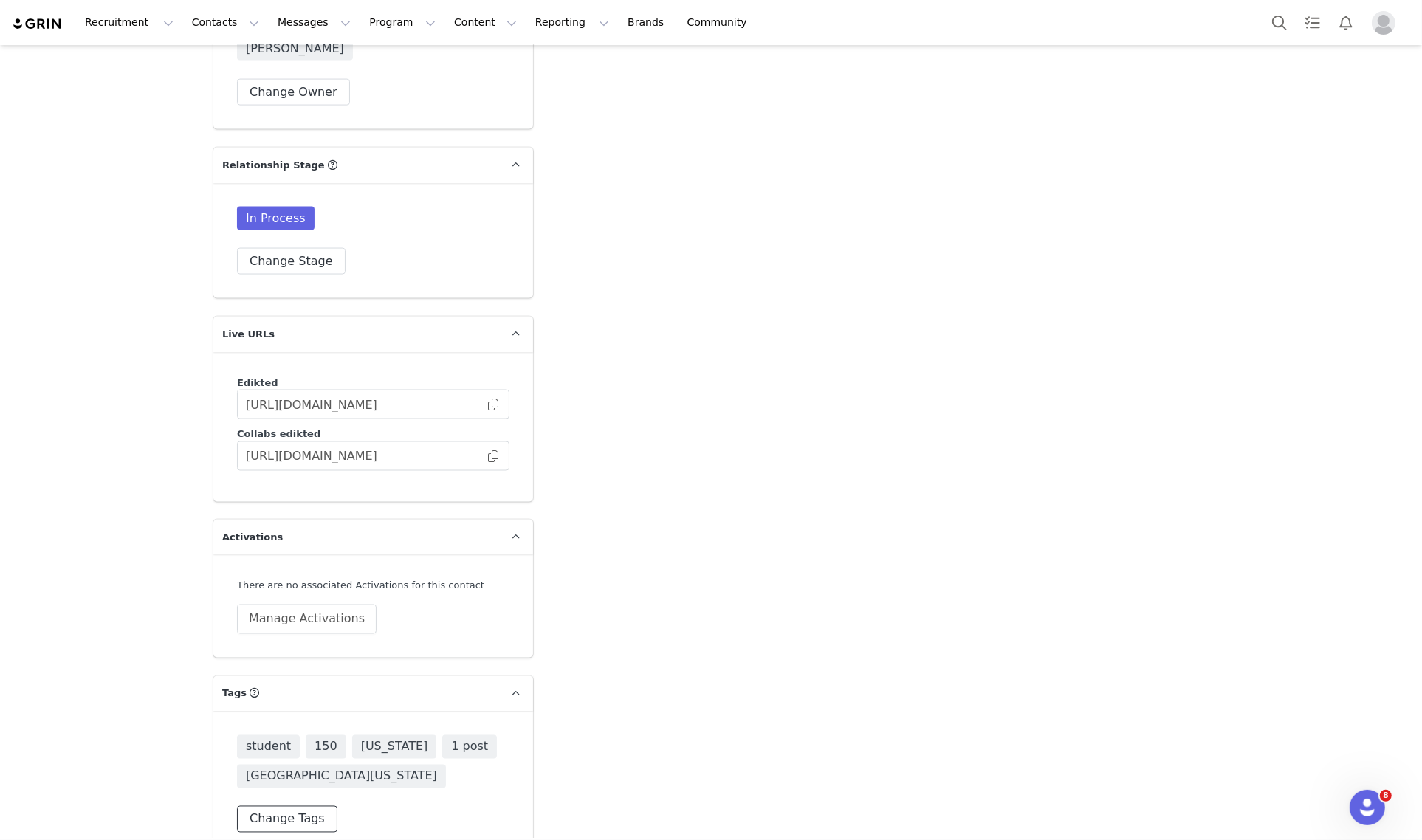
click at [285, 806] on button "Change Tags" at bounding box center [287, 819] width 100 height 27
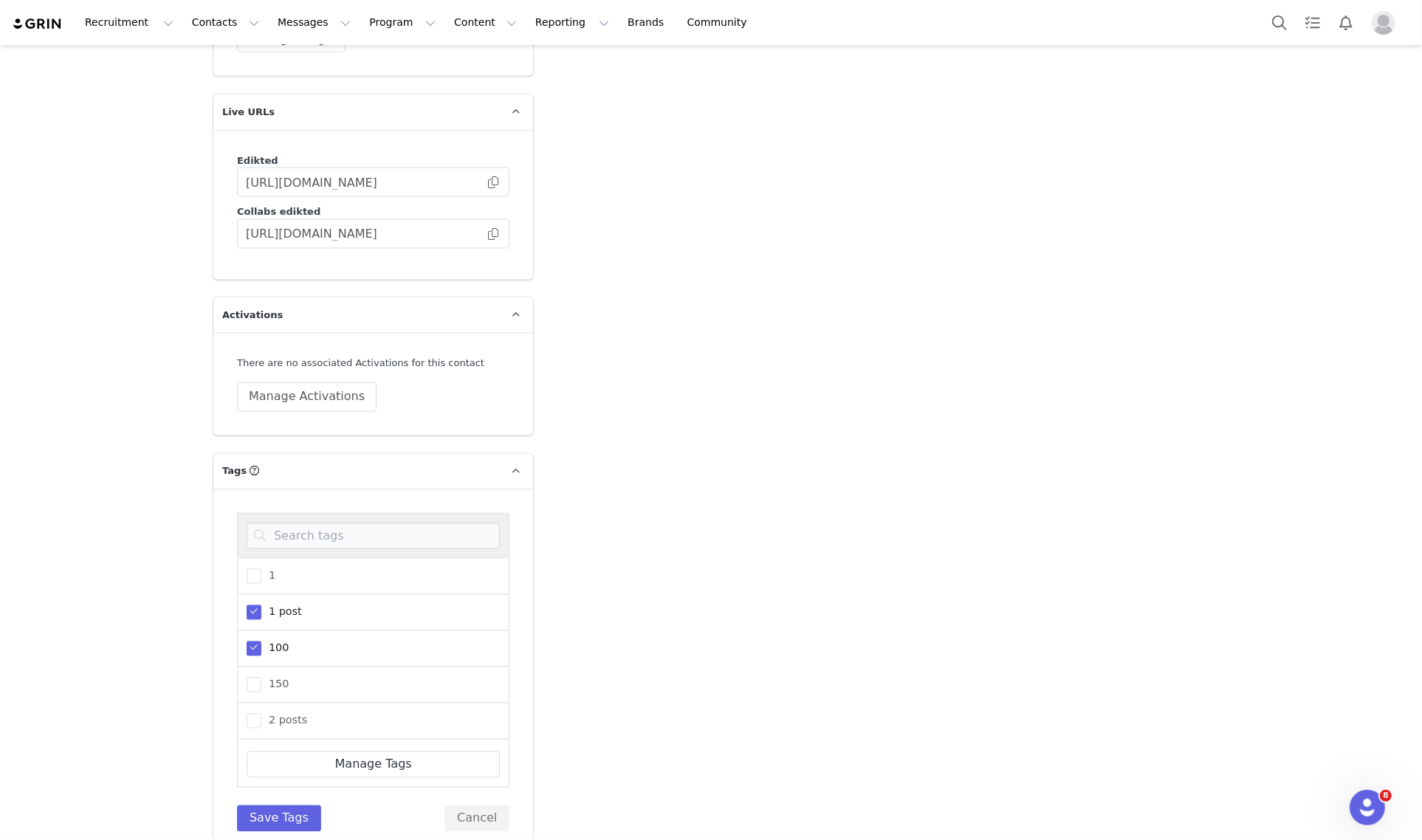
scroll to position [0, 0]
click at [274, 805] on button "Save Tags" at bounding box center [279, 818] width 84 height 27
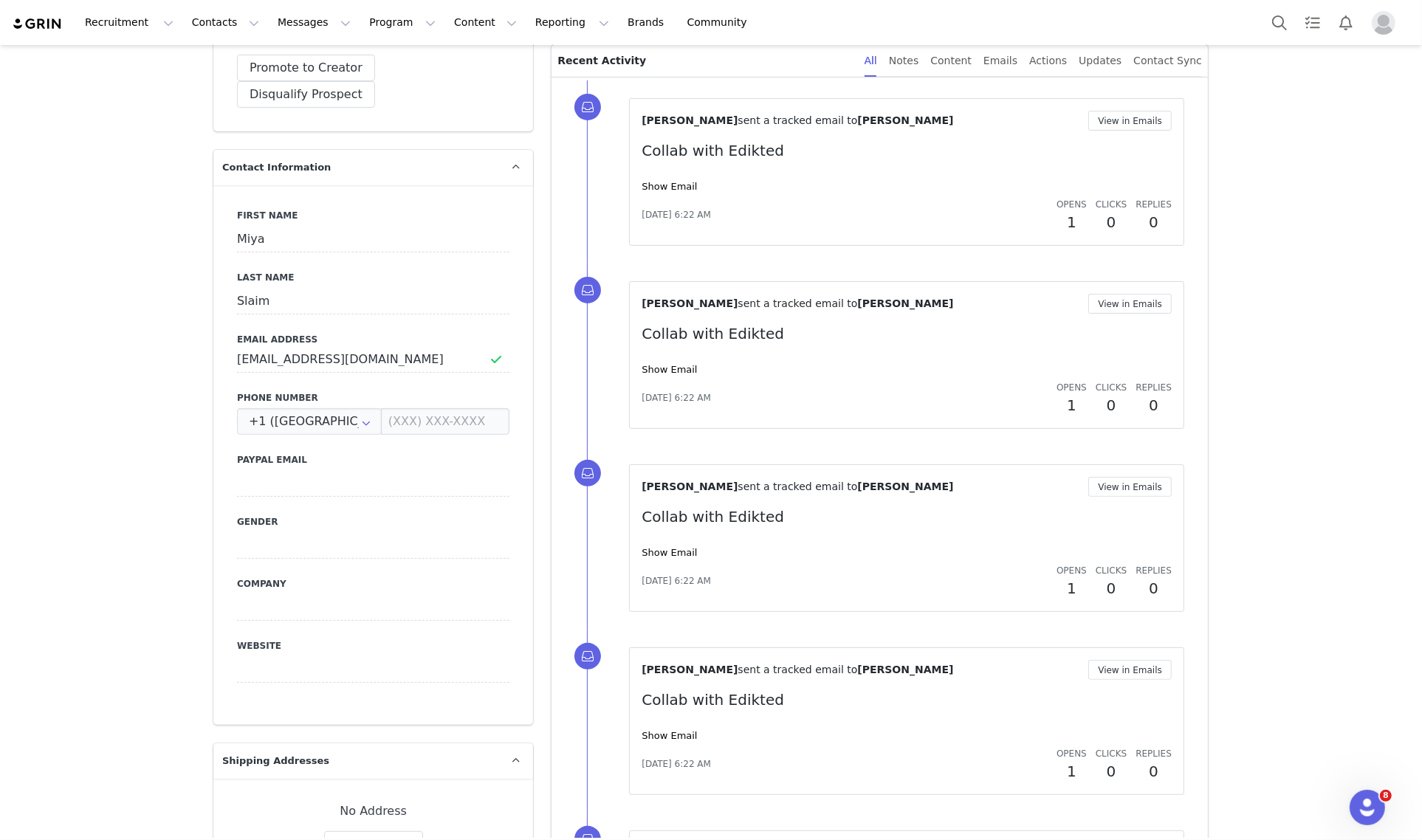
scroll to position [30, 0]
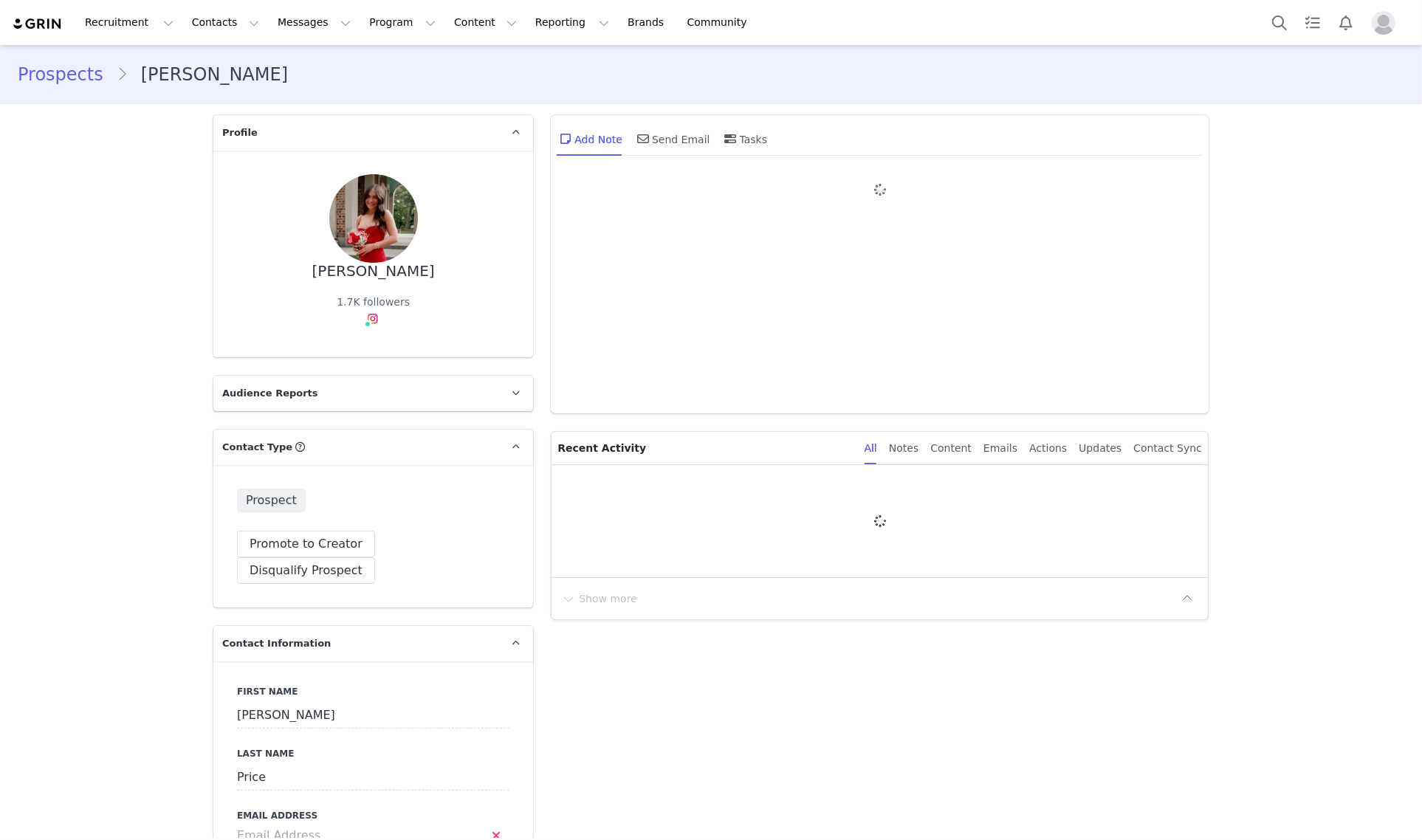
type input "+1 ([GEOGRAPHIC_DATA])"
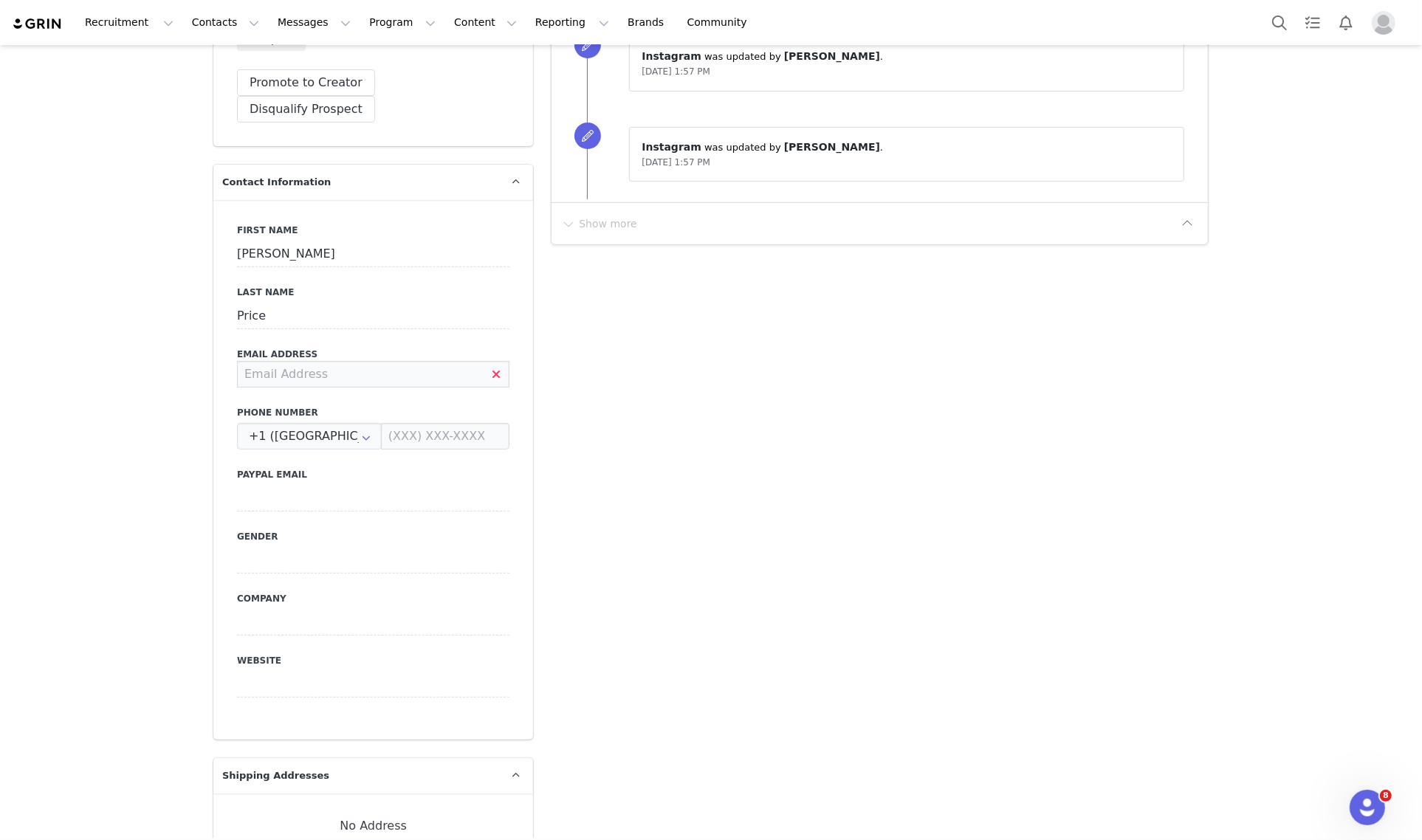
click at [355, 361] on input at bounding box center [373, 374] width 272 height 27
type input "chloeprice06@icloud.com"
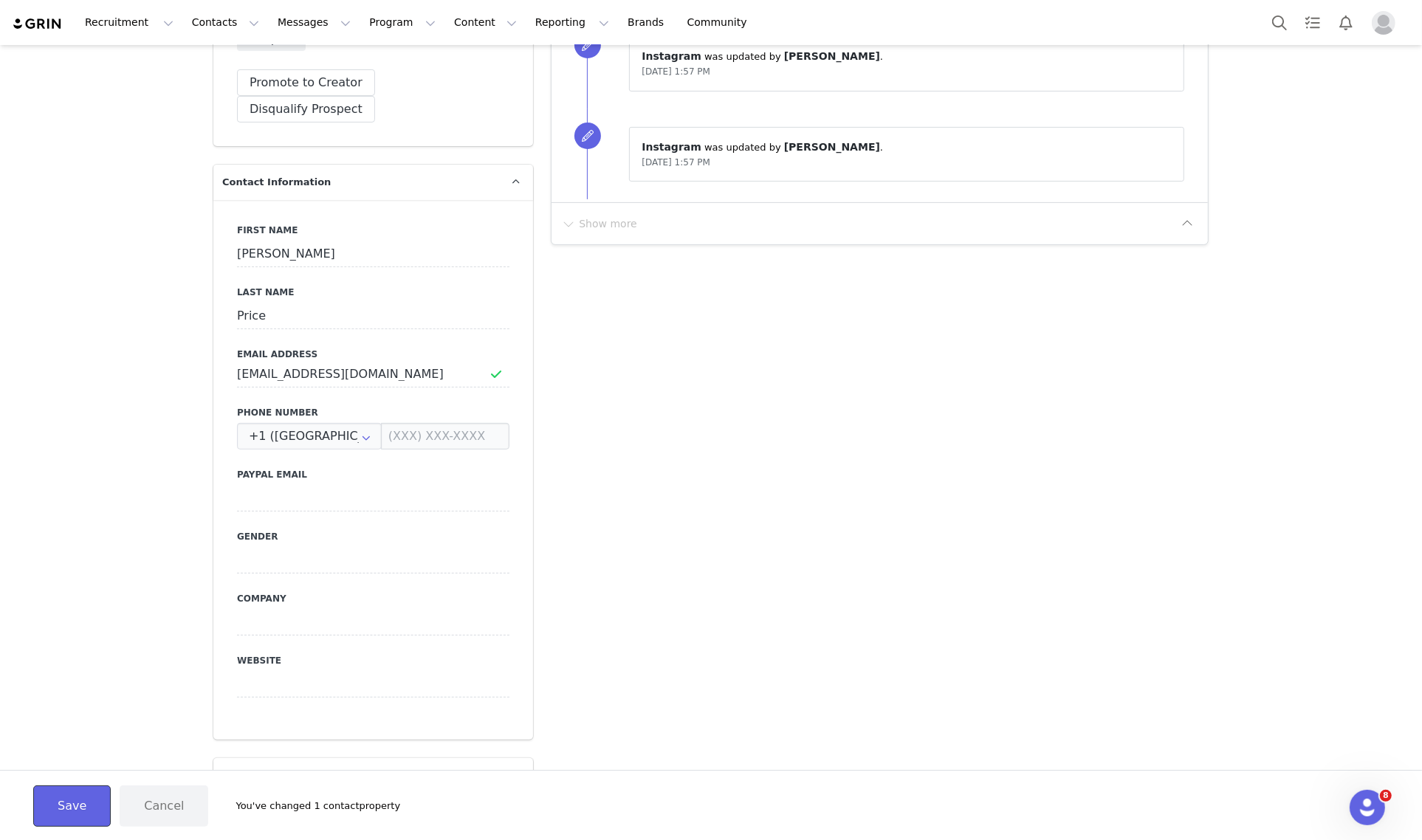
click at [48, 813] on button "Save" at bounding box center [71, 806] width 77 height 41
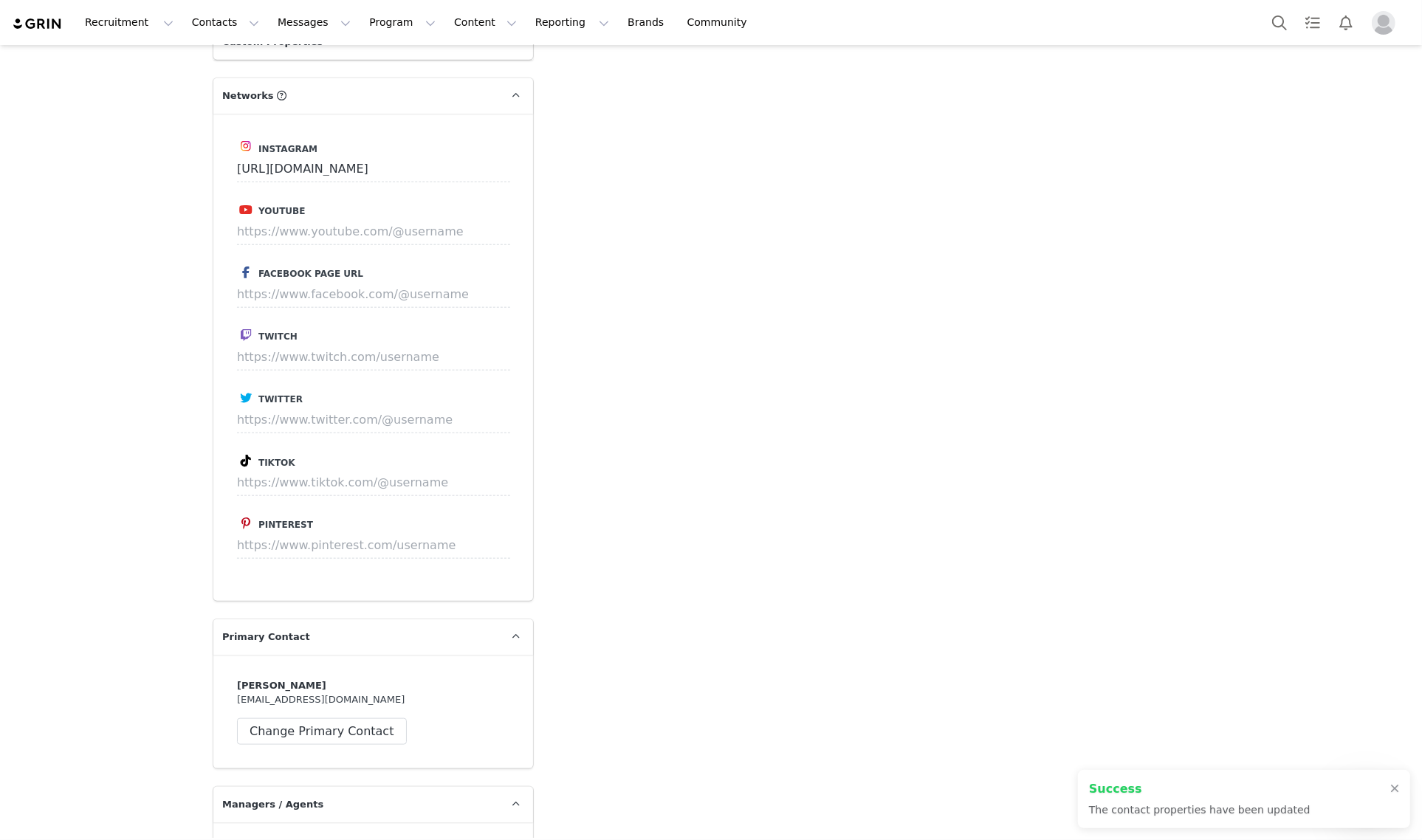
scroll to position [2029, 0]
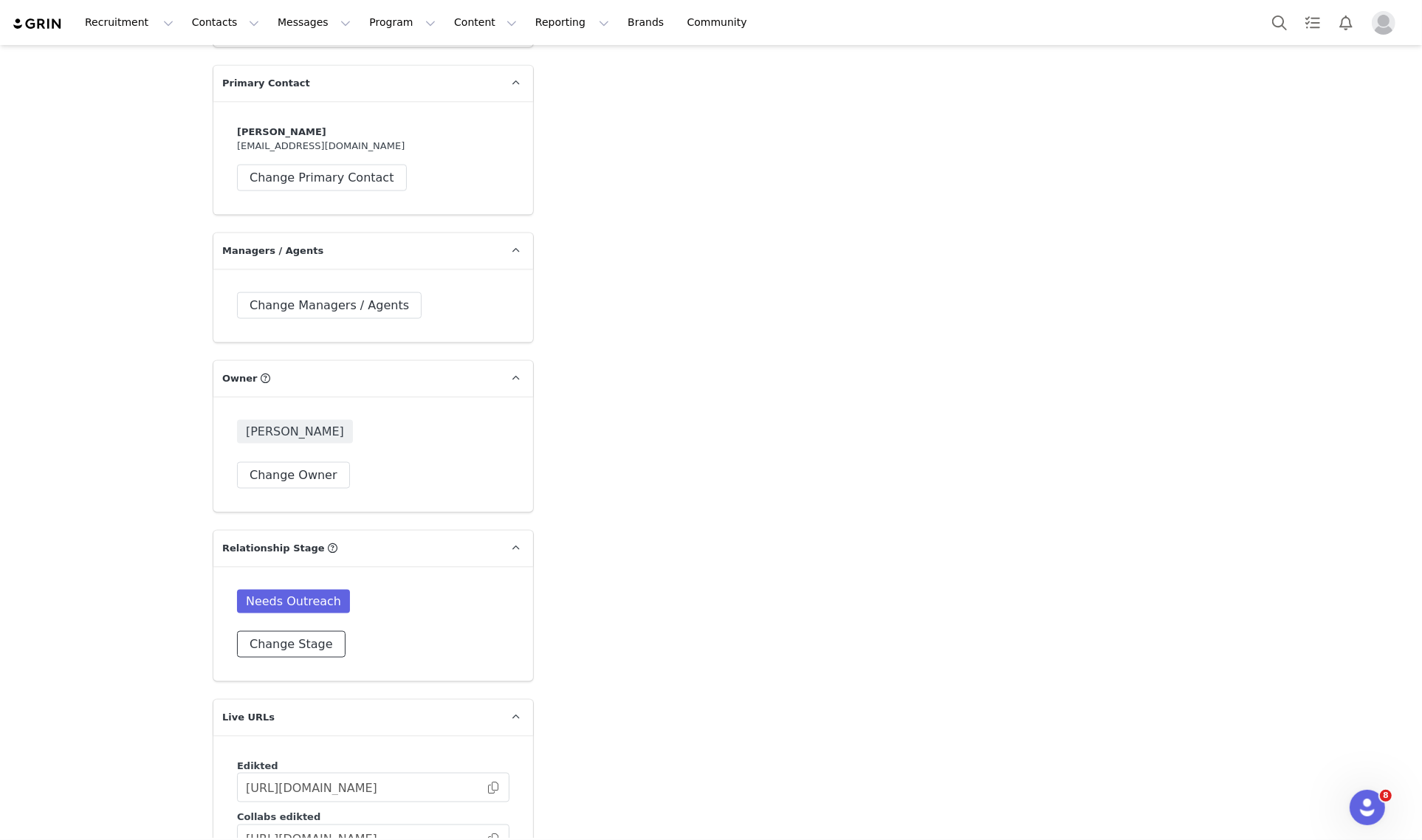
click at [298, 631] on button "Change Stage" at bounding box center [291, 644] width 109 height 27
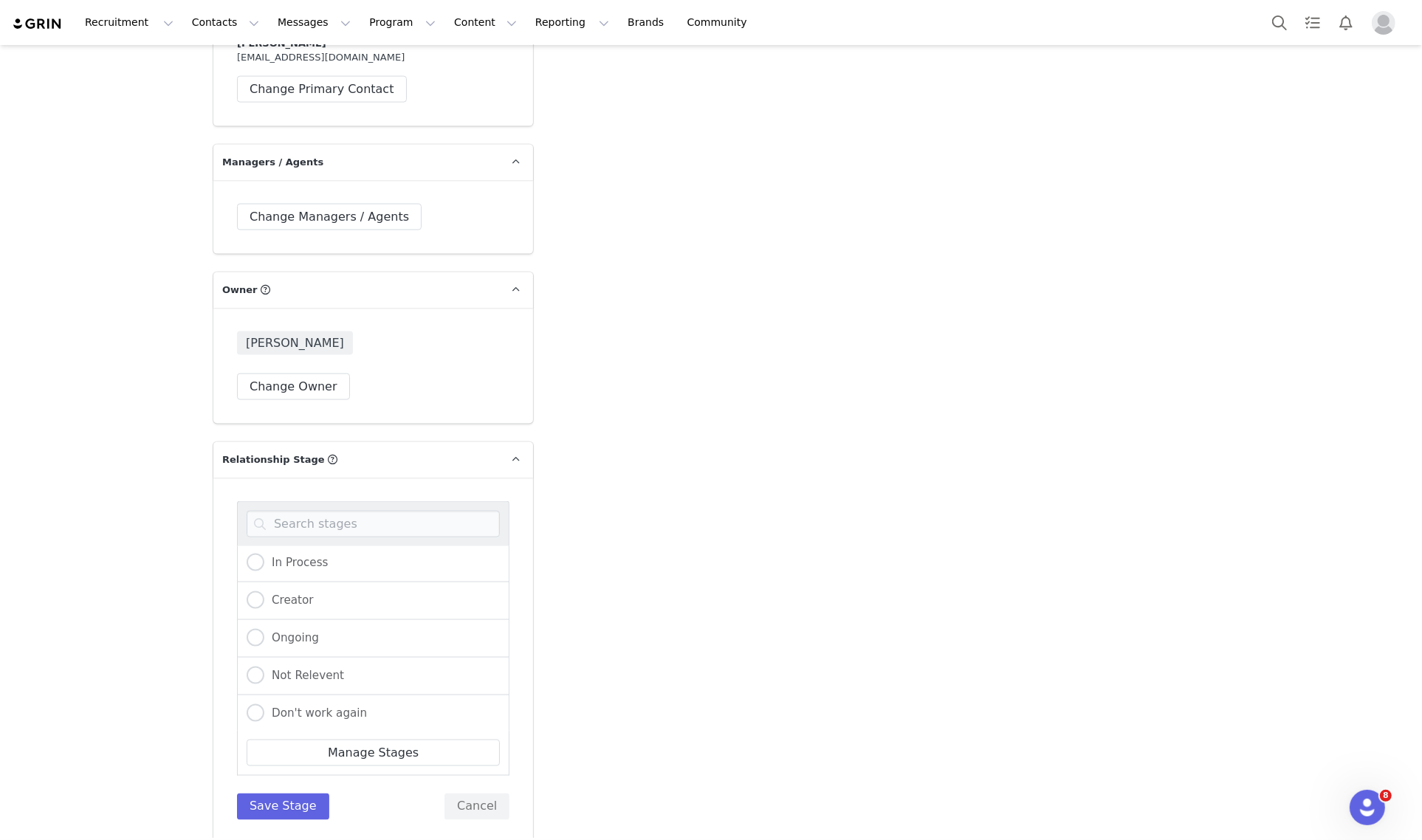
scroll to position [2121, 0]
click at [312, 552] on span "In Process" at bounding box center [296, 558] width 64 height 13
click at [264, 549] on input "In Process" at bounding box center [255, 559] width 18 height 20
radio input "true"
radio input "false"
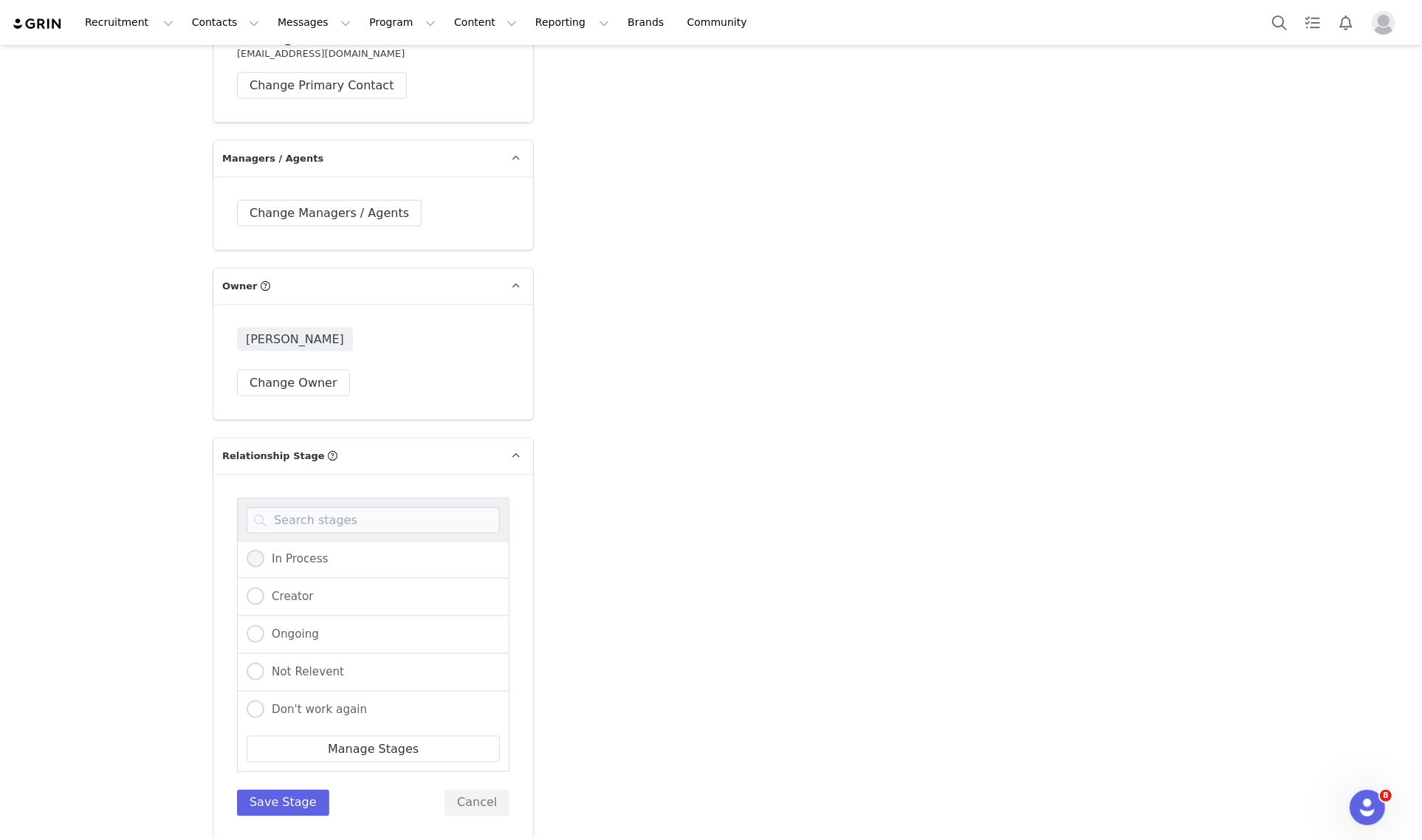
radio input "true"
click at [299, 789] on button "Save Stage" at bounding box center [283, 802] width 92 height 27
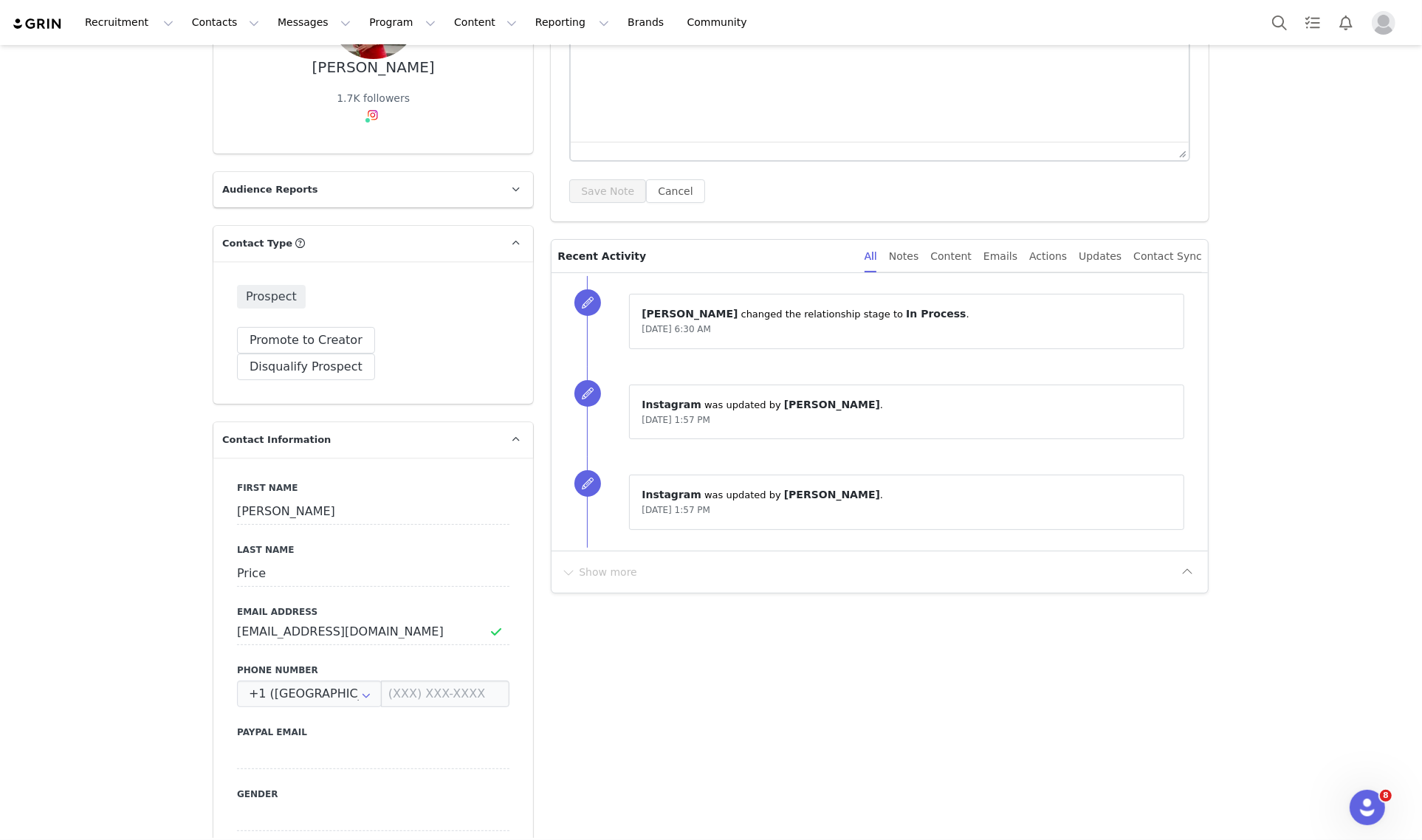
scroll to position [0, 0]
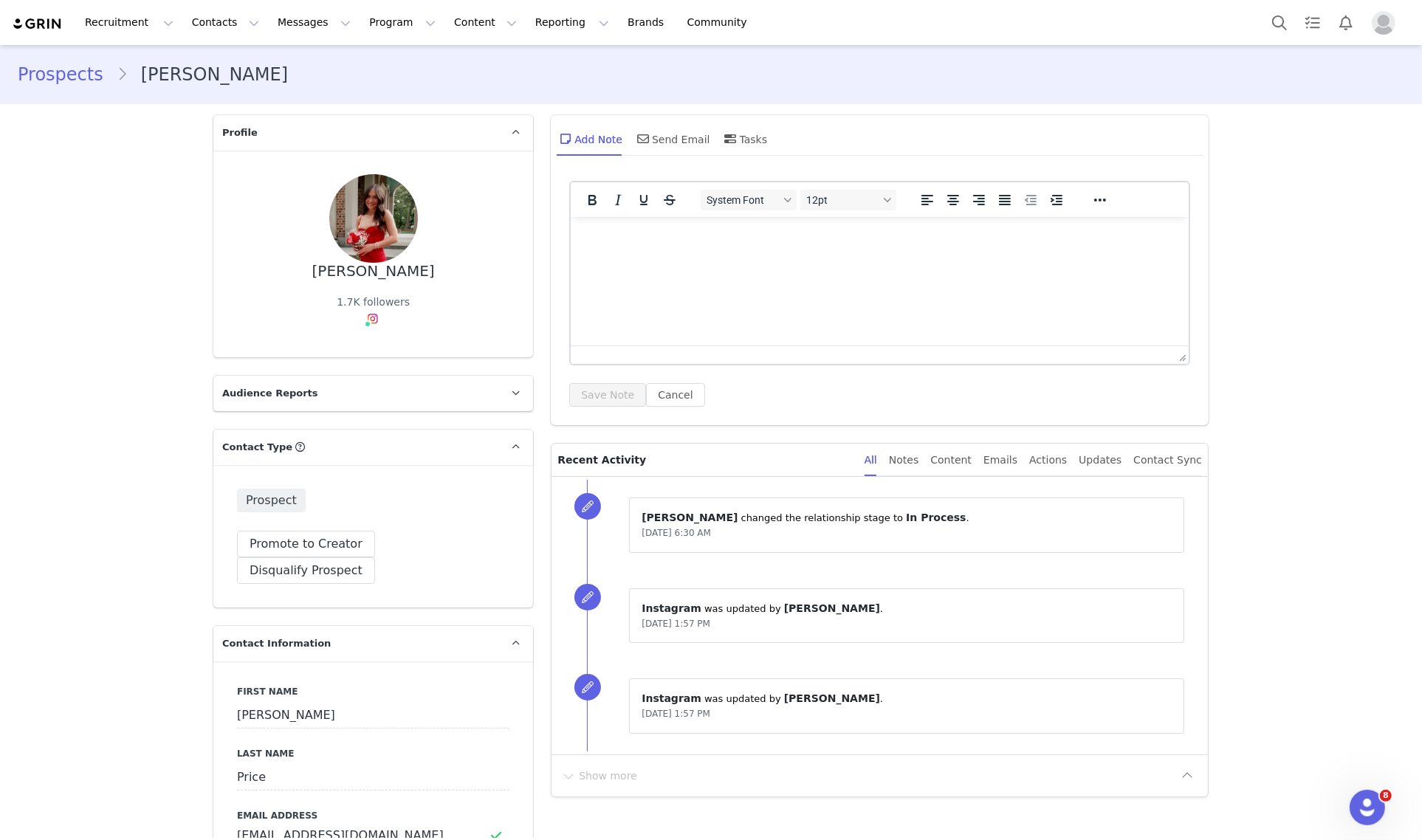
click at [704, 256] on html at bounding box center [879, 236] width 618 height 40
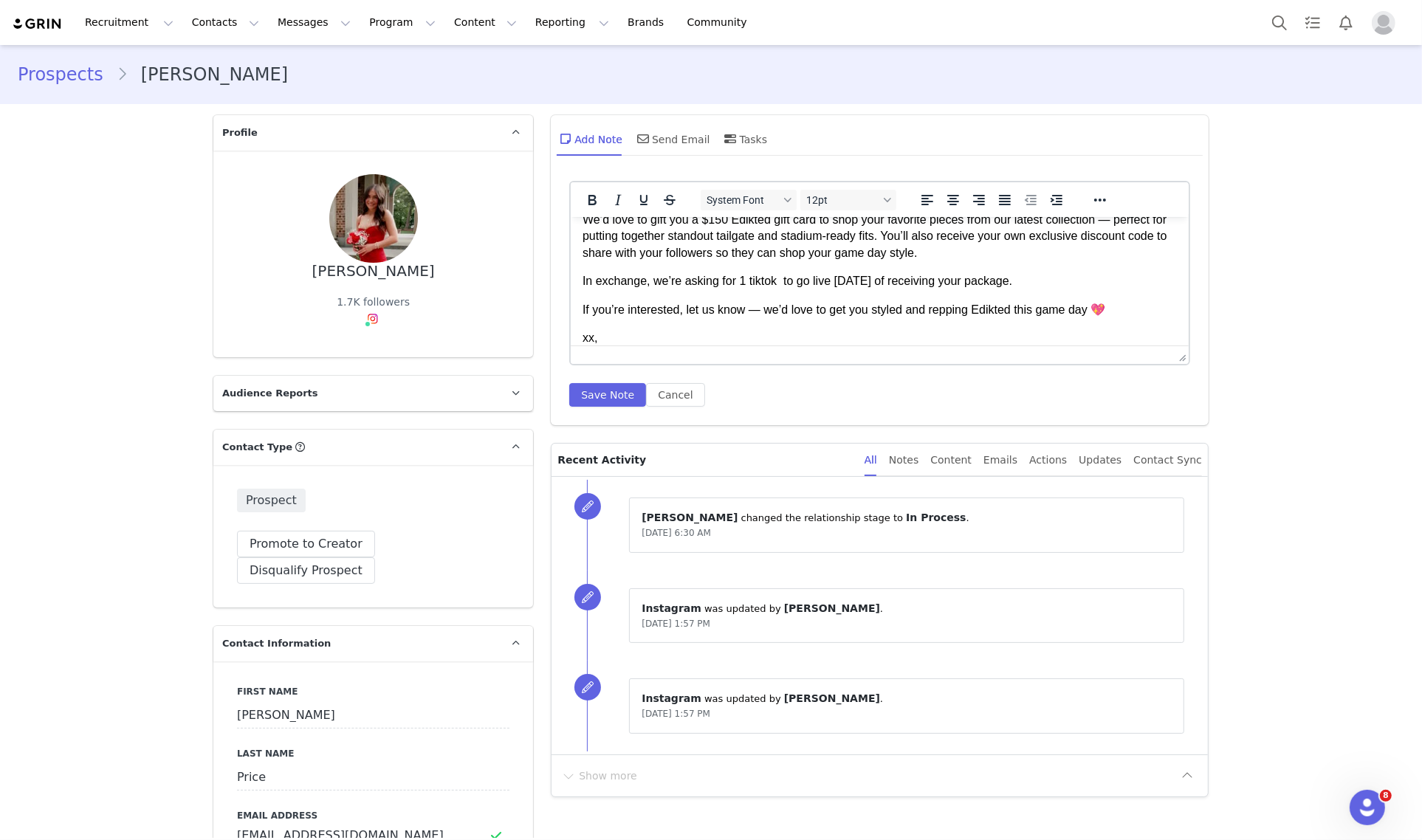
scroll to position [163, 0]
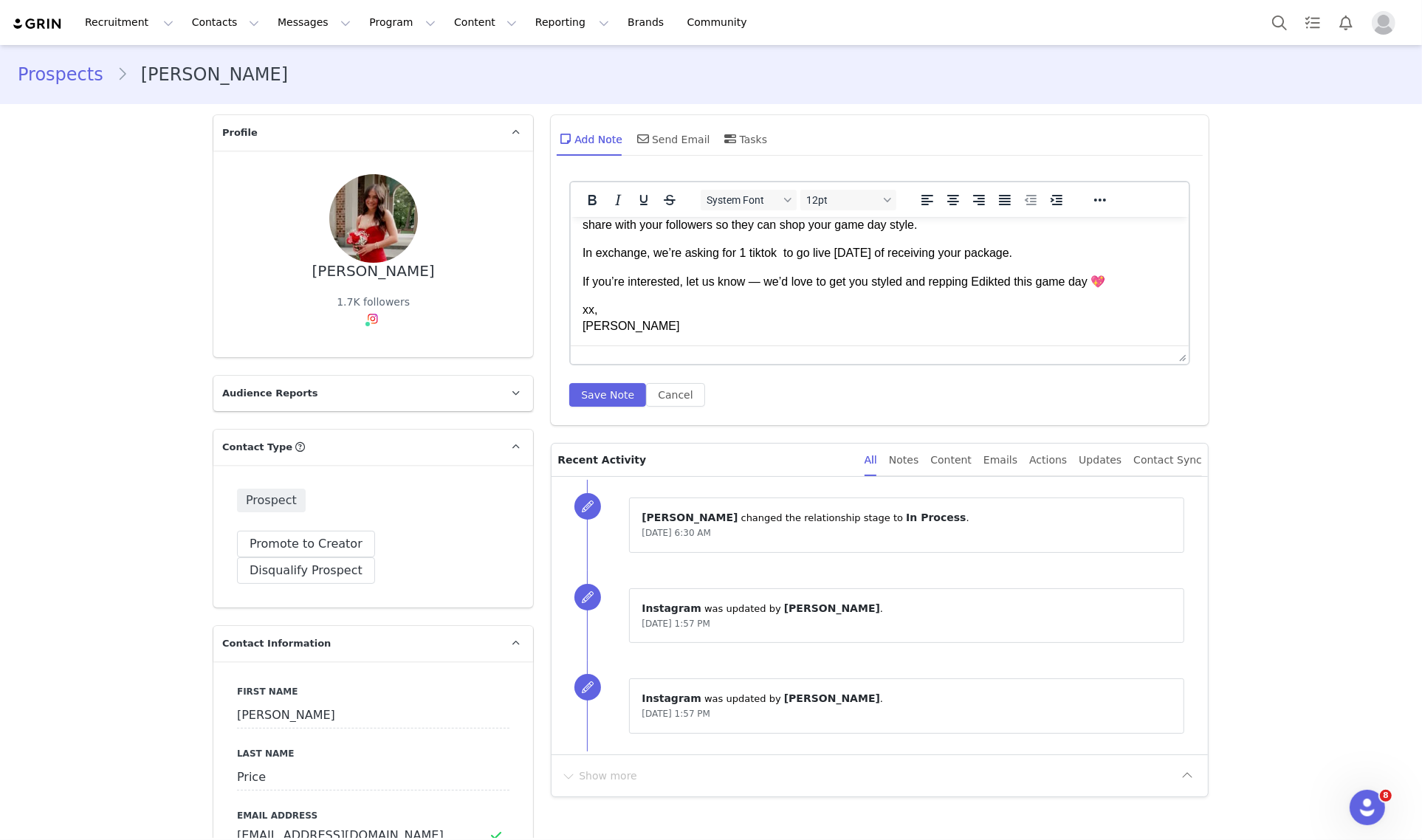
click at [772, 250] on p "In exchange, we’re asking for 1 tiktok to go live within 5 days of receiving yo…" at bounding box center [879, 252] width 594 height 16
click at [686, 324] on p "xx, Dani" at bounding box center [879, 317] width 594 height 33
click at [814, 258] on p "In exchange, we’re asking for 1 IG feed post to go live within 5 days of receiv…" at bounding box center [879, 252] width 594 height 16
click at [1044, 317] on p "xx, Dani" at bounding box center [879, 317] width 594 height 33
click at [1118, 279] on p "If you’re interested, let us know — we’d love to get you styled and repping Edi…" at bounding box center [879, 281] width 594 height 16
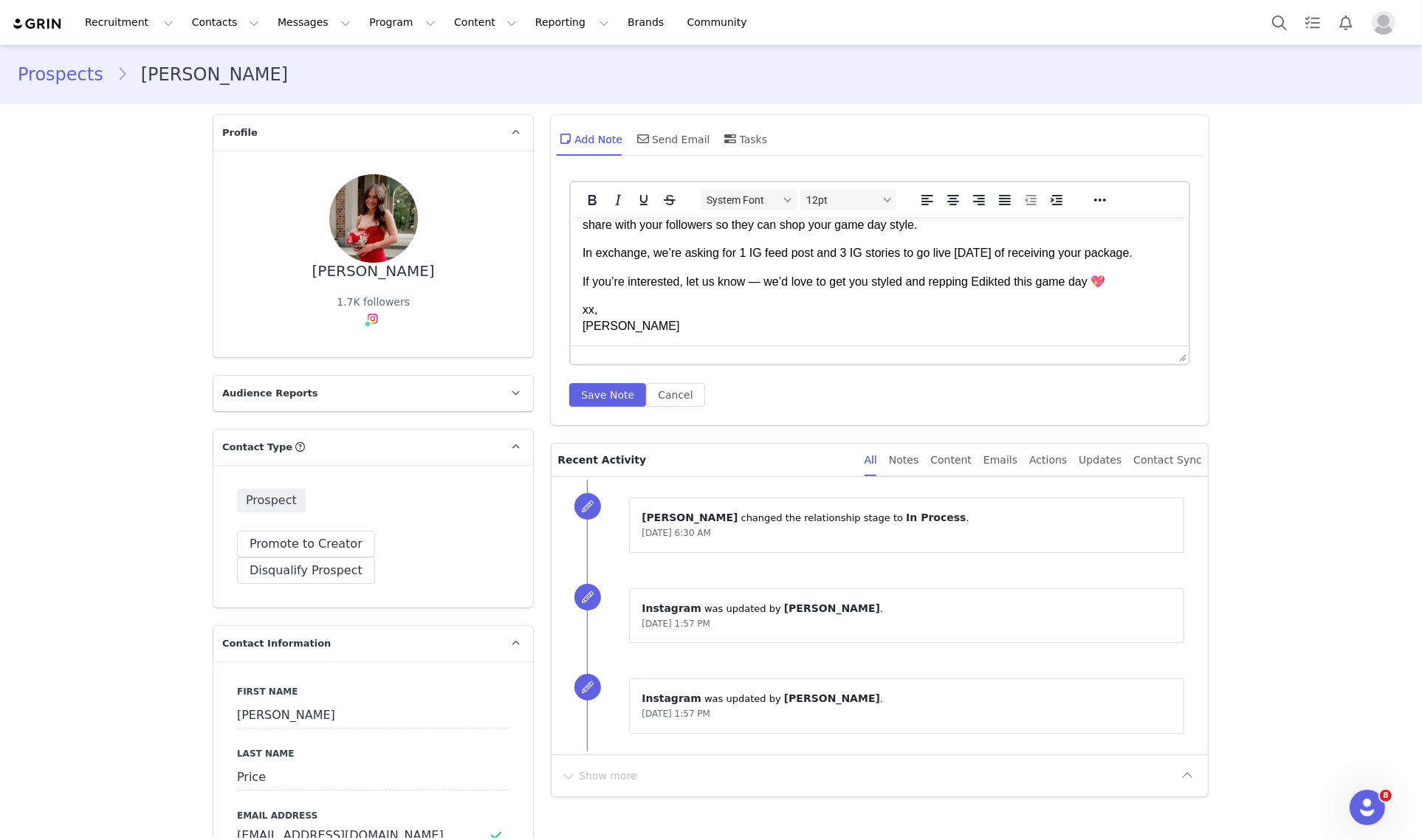
click at [700, 319] on p "xx, Dani" at bounding box center [879, 317] width 594 height 33
click at [600, 399] on button "Save Note" at bounding box center [607, 395] width 77 height 23
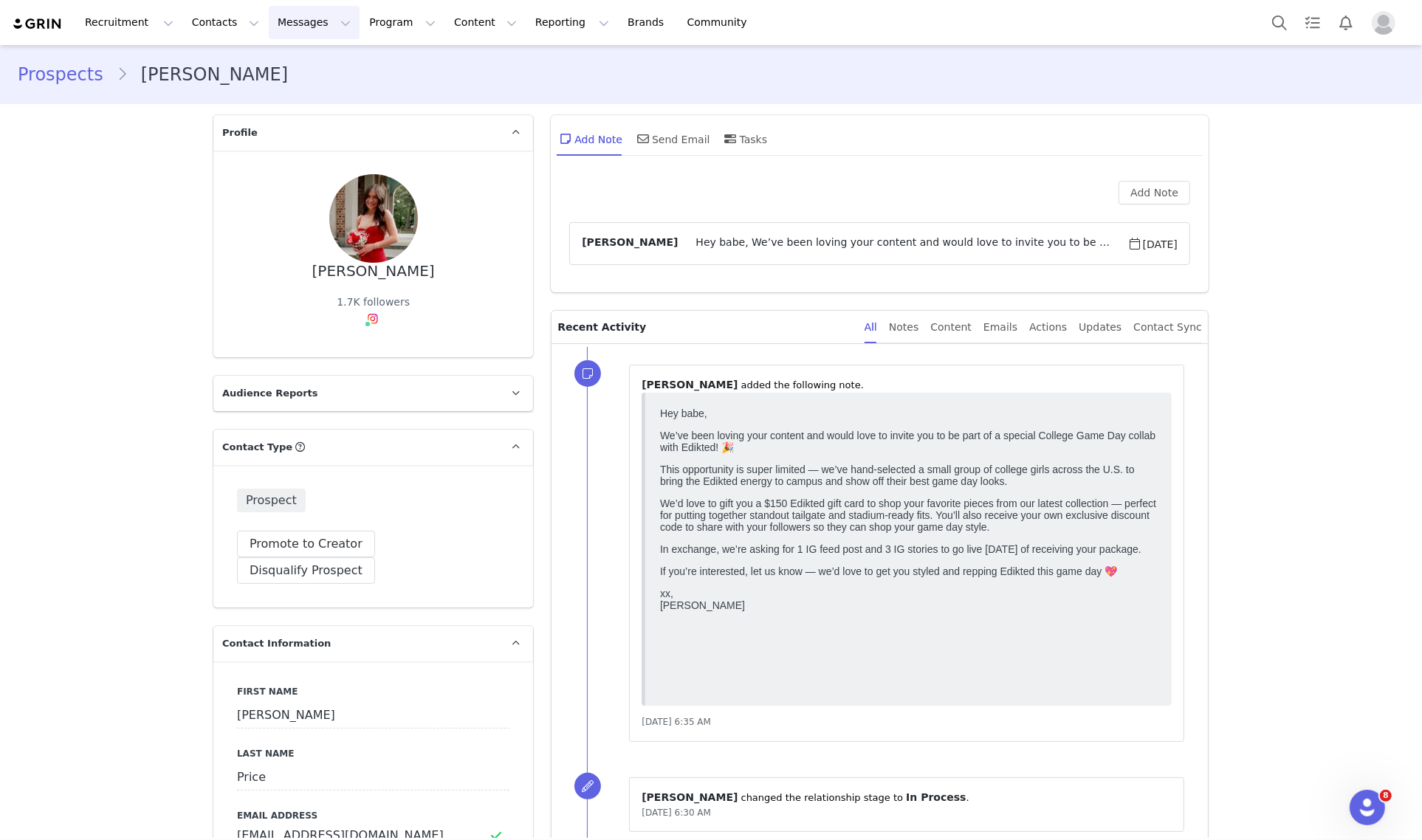
scroll to position [0, 0]
click at [902, 238] on span "Hey babe, We’ve been loving your content and would love to invite you to be par…" at bounding box center [902, 243] width 450 height 18
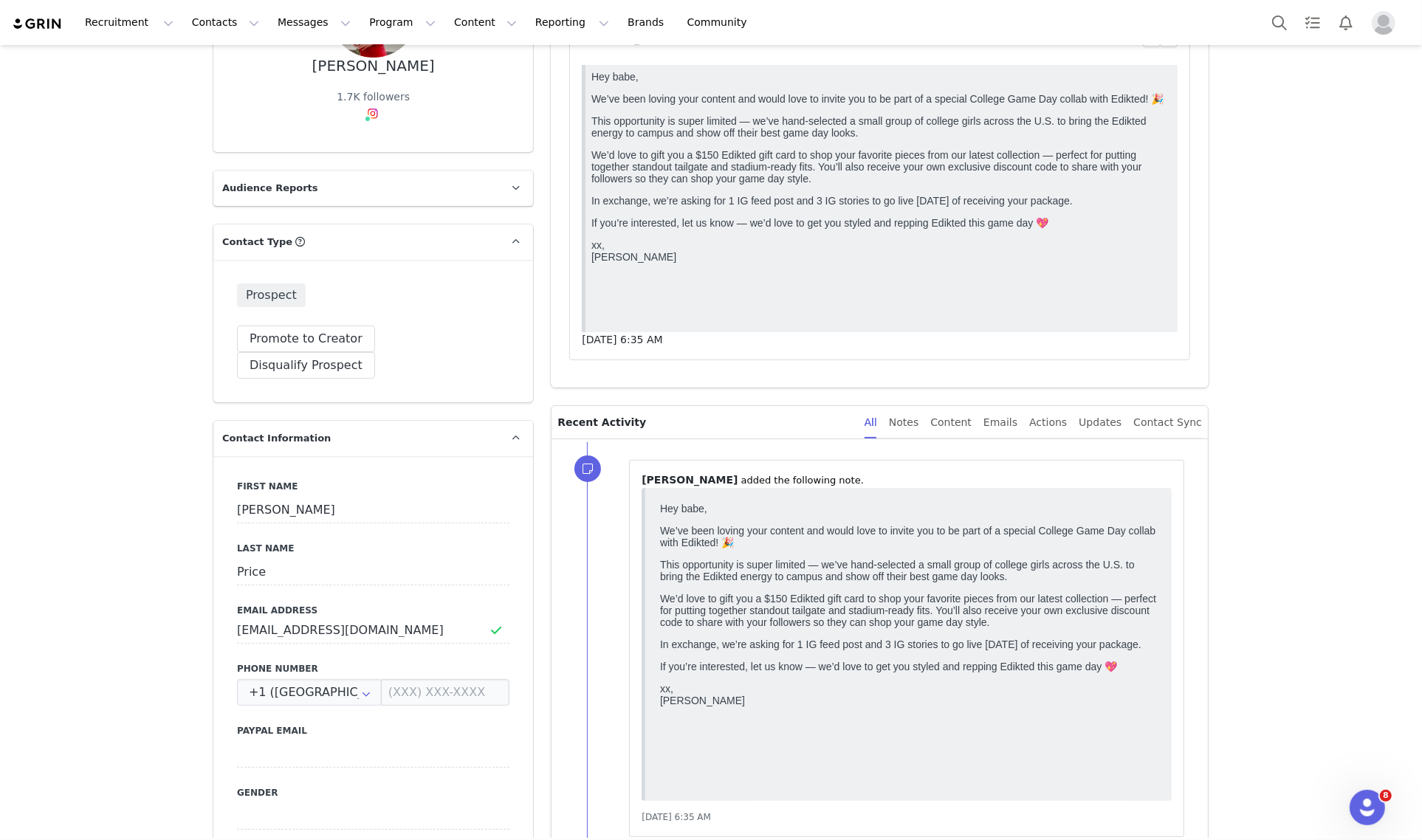
scroll to position [184, 0]
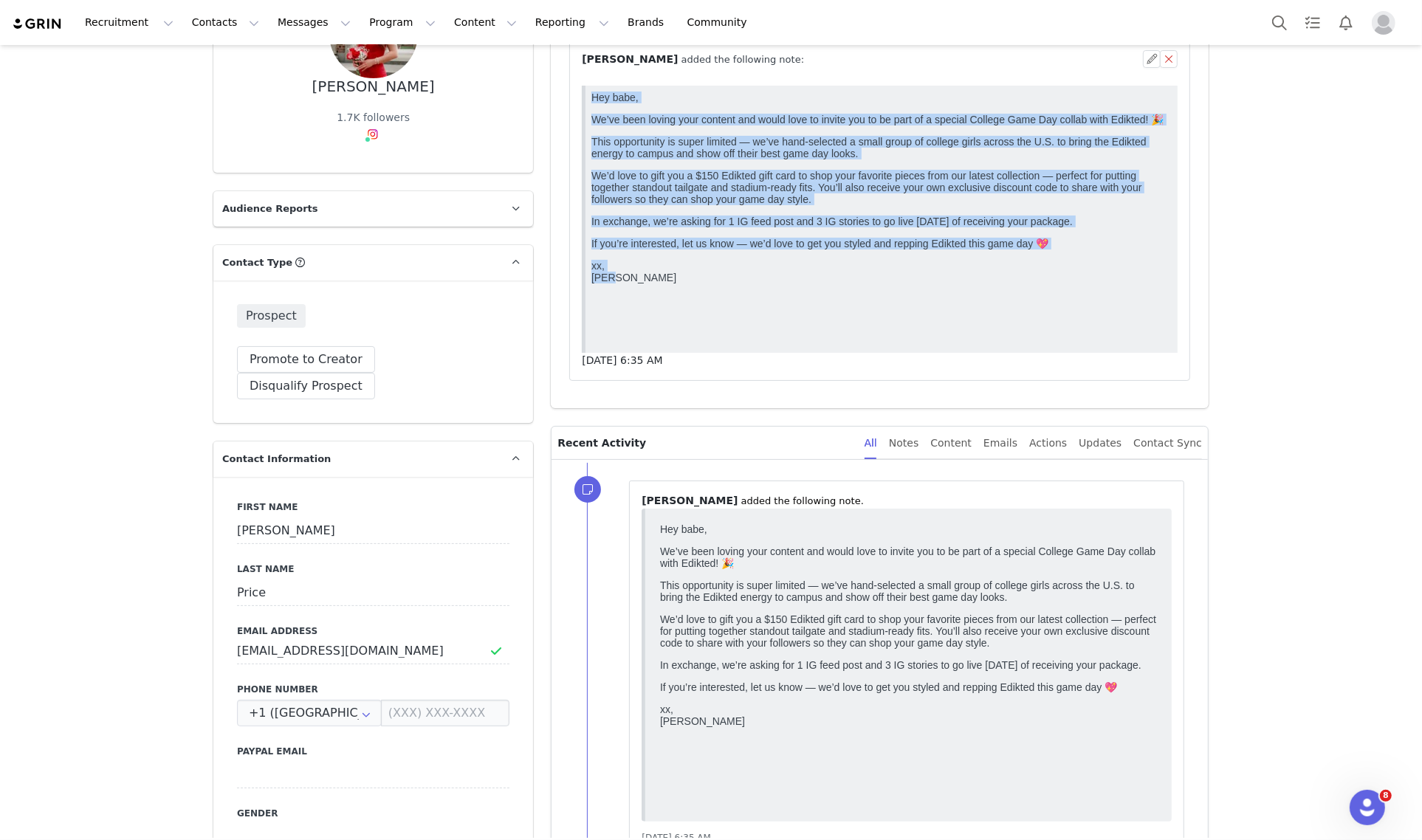
drag, startPoint x: 618, startPoint y: 299, endPoint x: 589, endPoint y: 98, distance: 203.1
click at [591, 98] on body "Hey babe, We’ve been loving your content and would love to invite you to be par…" at bounding box center [881, 216] width 580 height 251
copy body "Hey babe, We’ve been loving your content and would love to invite you to be par…"
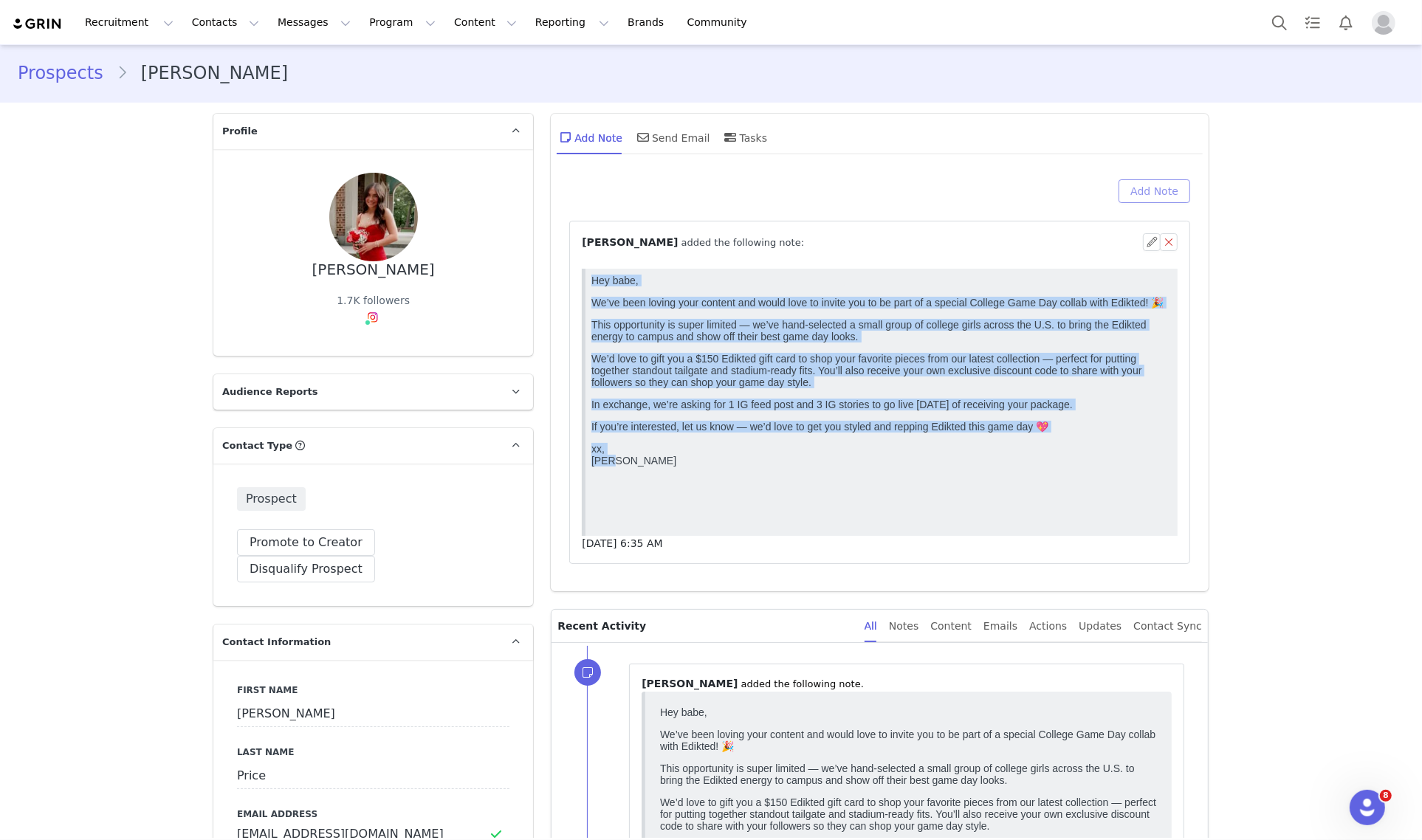
scroll to position [0, 0]
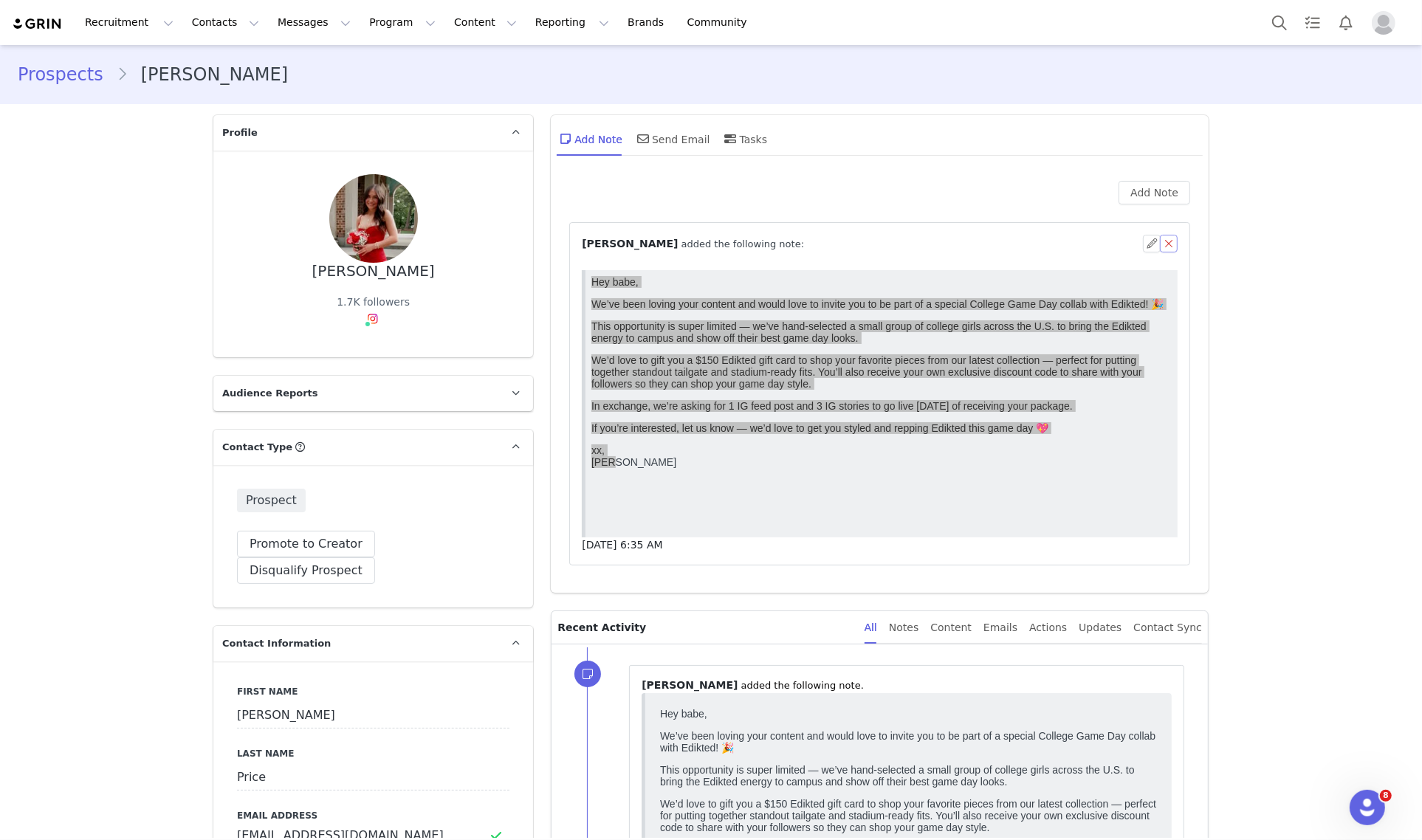
click at [1163, 241] on button "button" at bounding box center [1168, 243] width 18 height 18
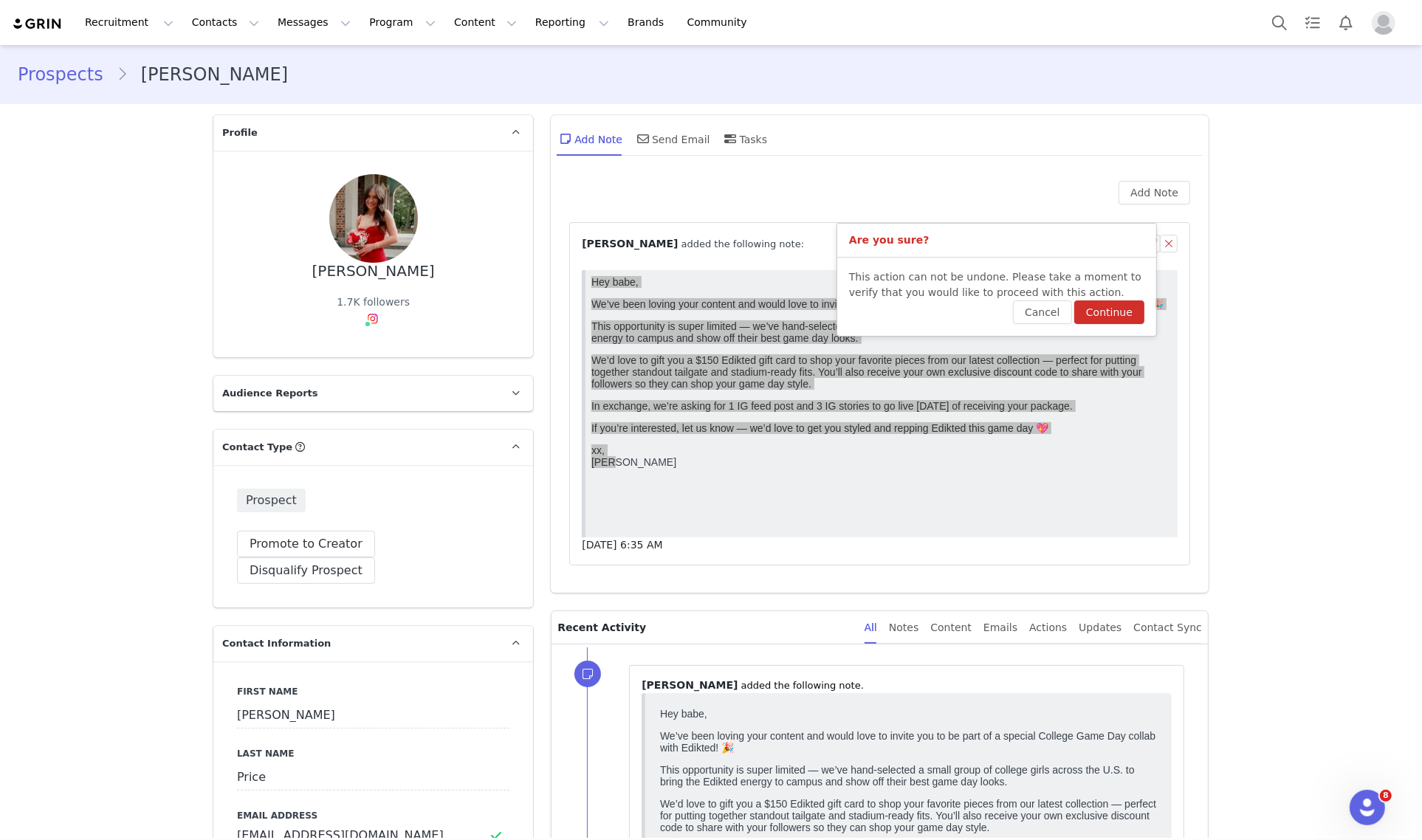
click at [1112, 311] on button "Continue" at bounding box center [1109, 312] width 70 height 23
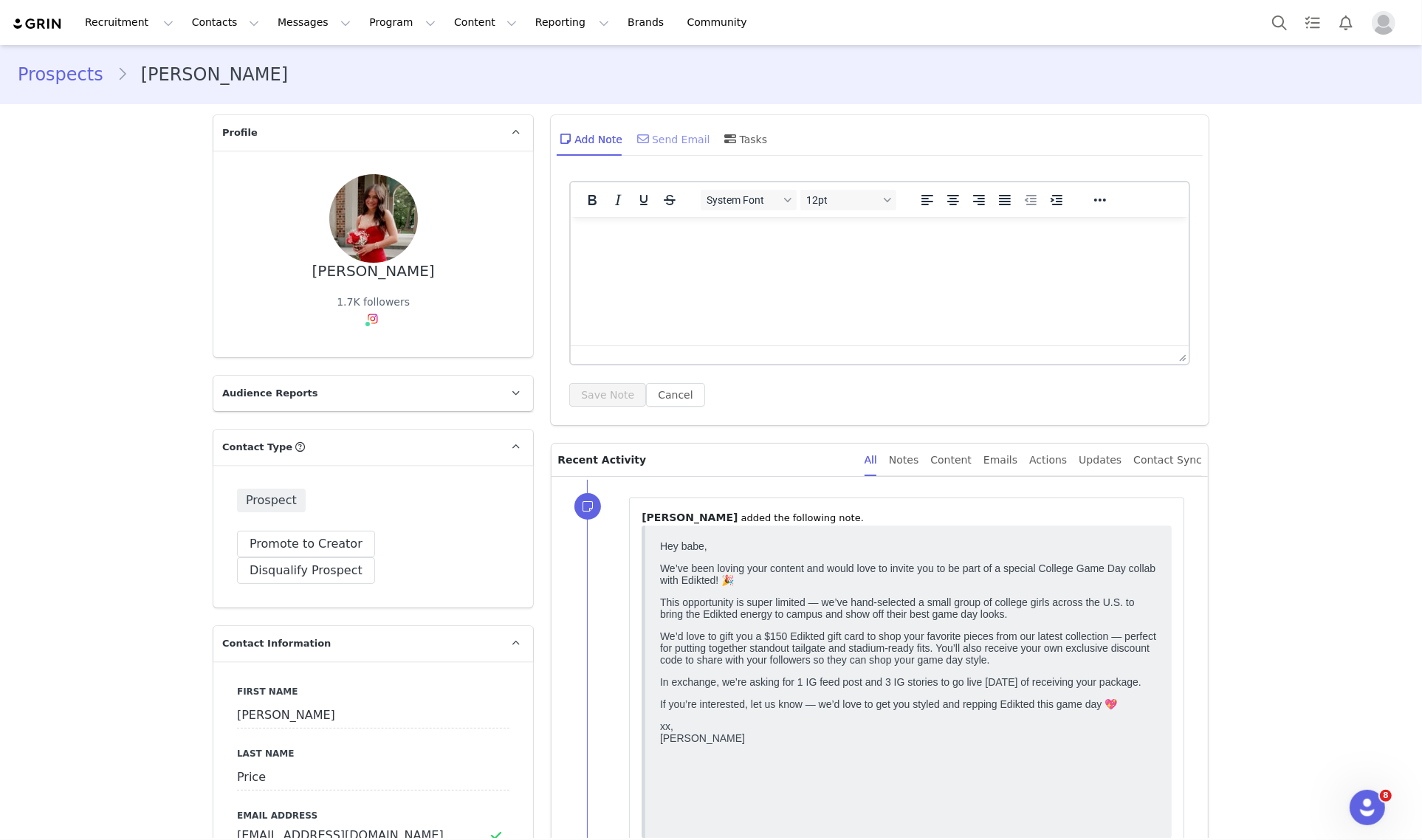
click at [679, 148] on div "Send Email" at bounding box center [672, 138] width 76 height 35
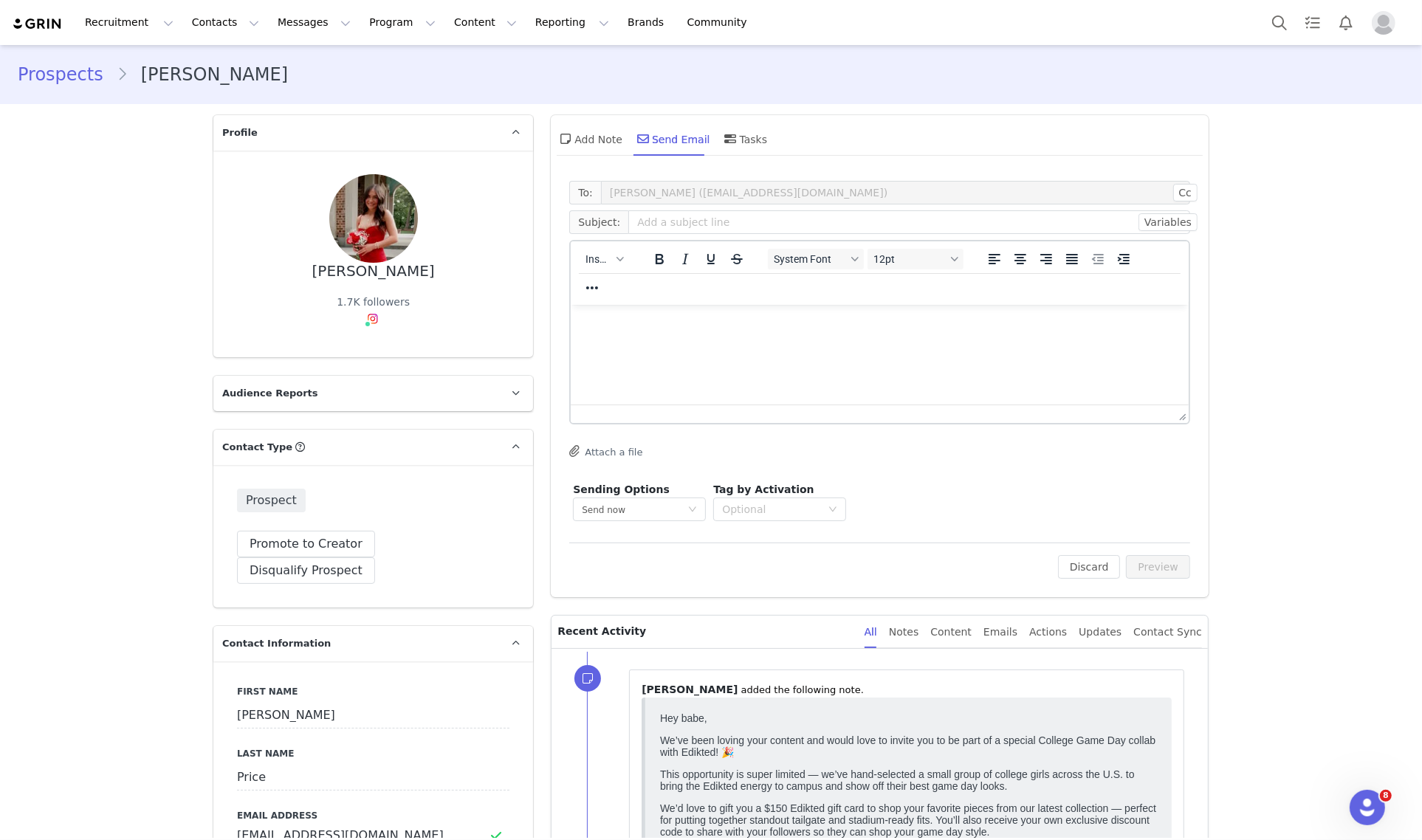
click at [632, 324] on p "Rich Text Area. Press ALT-0 for help." at bounding box center [879, 323] width 594 height 16
click at [631, 344] on html at bounding box center [879, 323] width 618 height 40
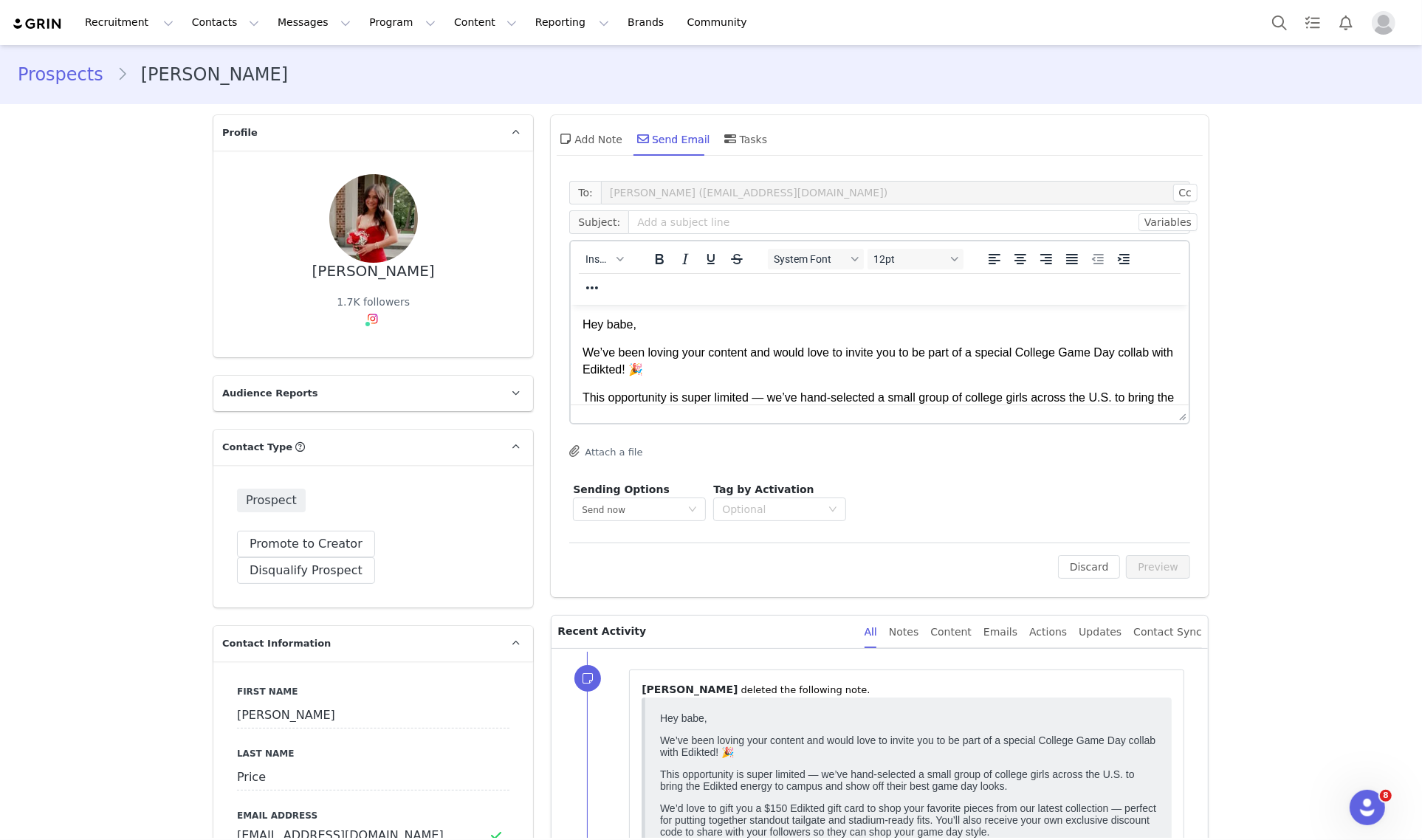
scroll to position [163, 0]
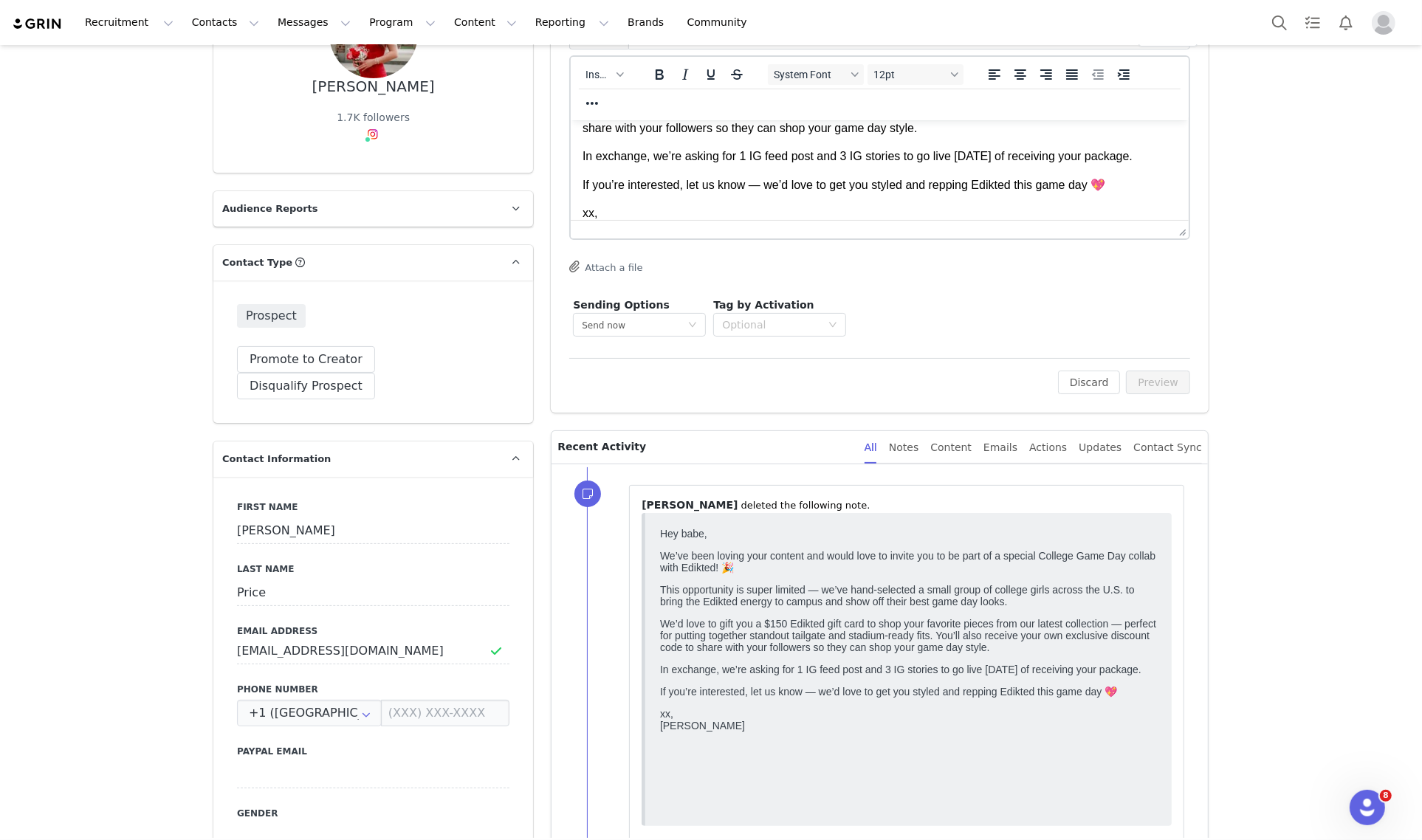
click at [919, 358] on div "Edit Discard Preview" at bounding box center [879, 376] width 621 height 36
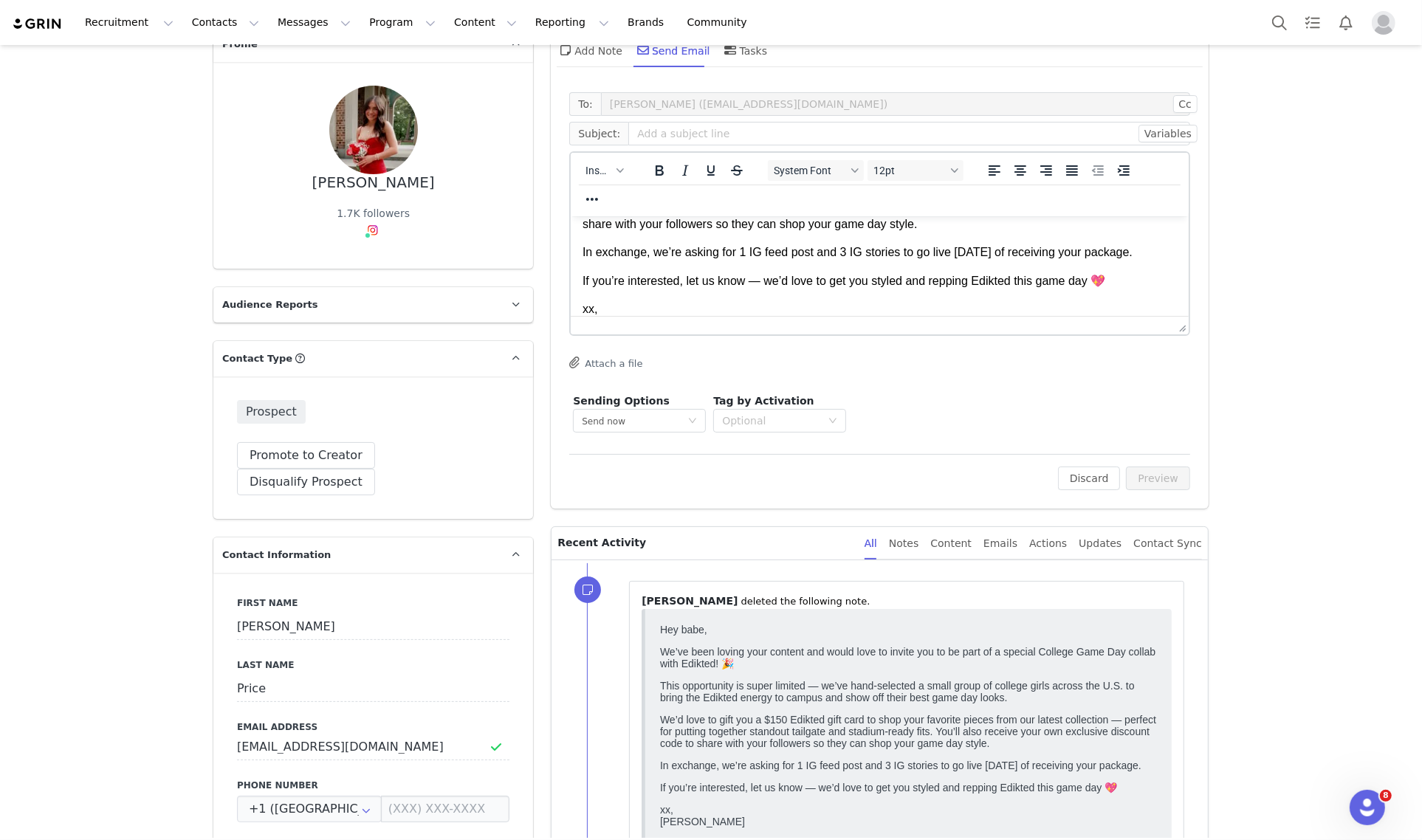
scroll to position [0, 0]
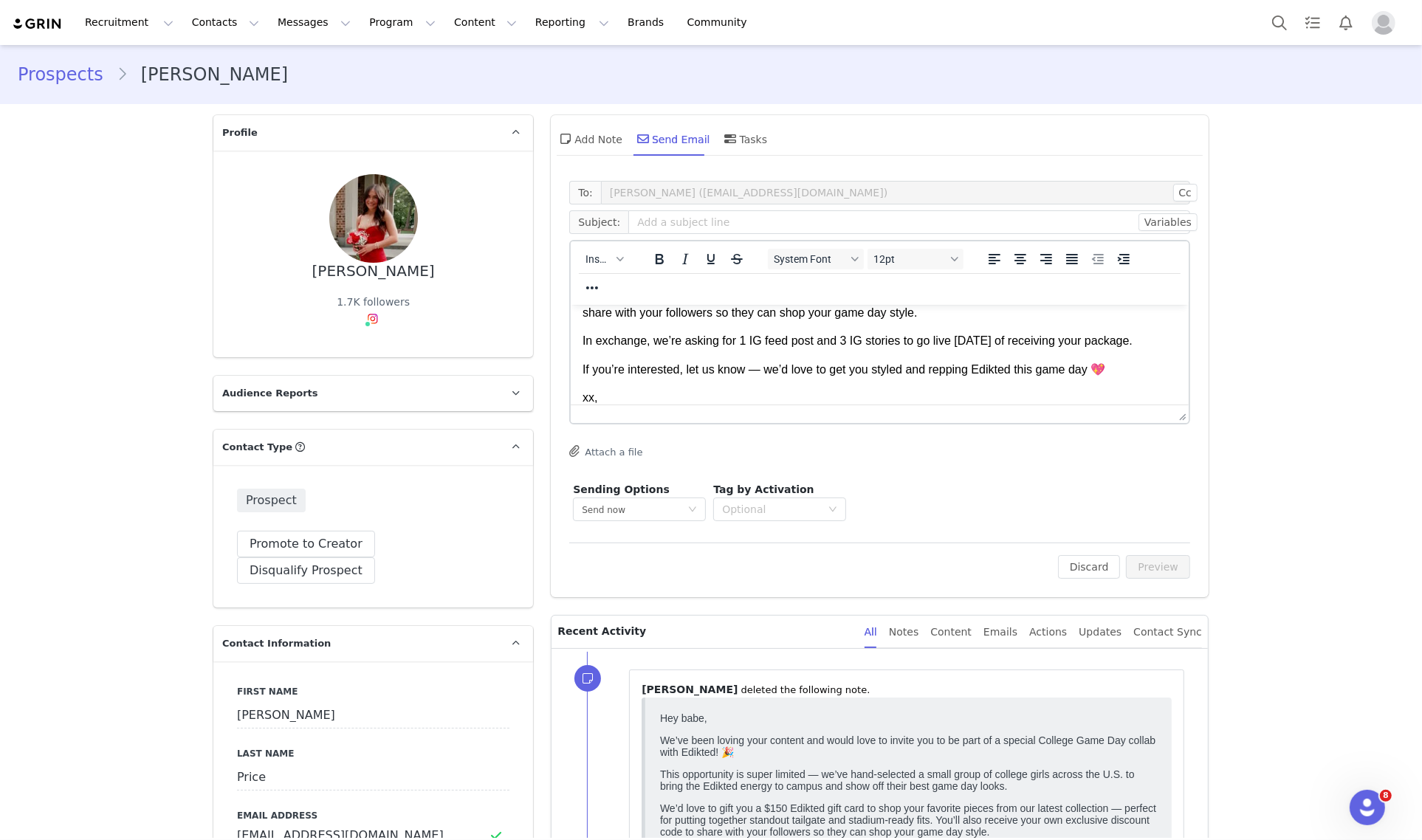
click at [618, 416] on p "xx, Dani" at bounding box center [879, 406] width 594 height 33
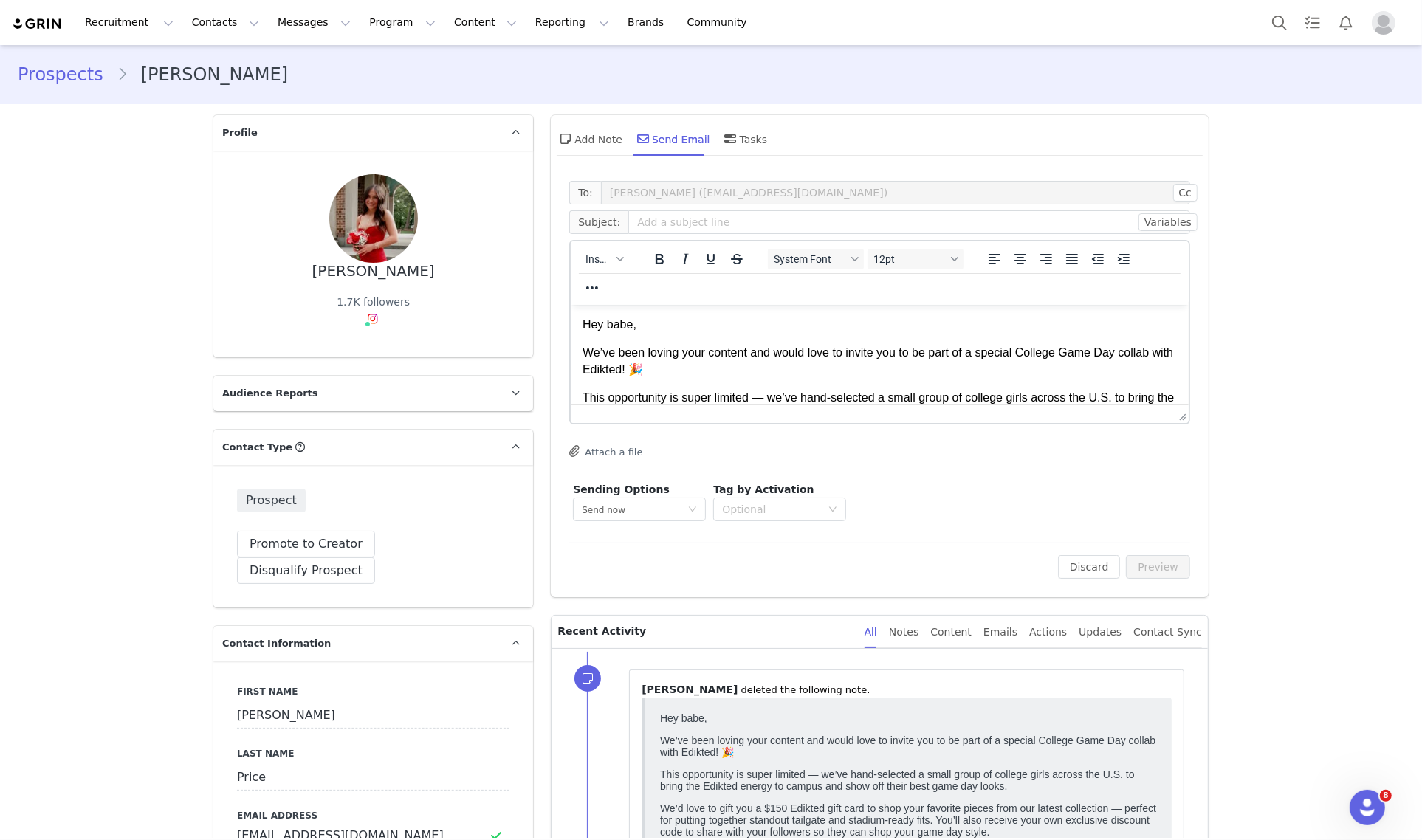
scroll to position [163, 0]
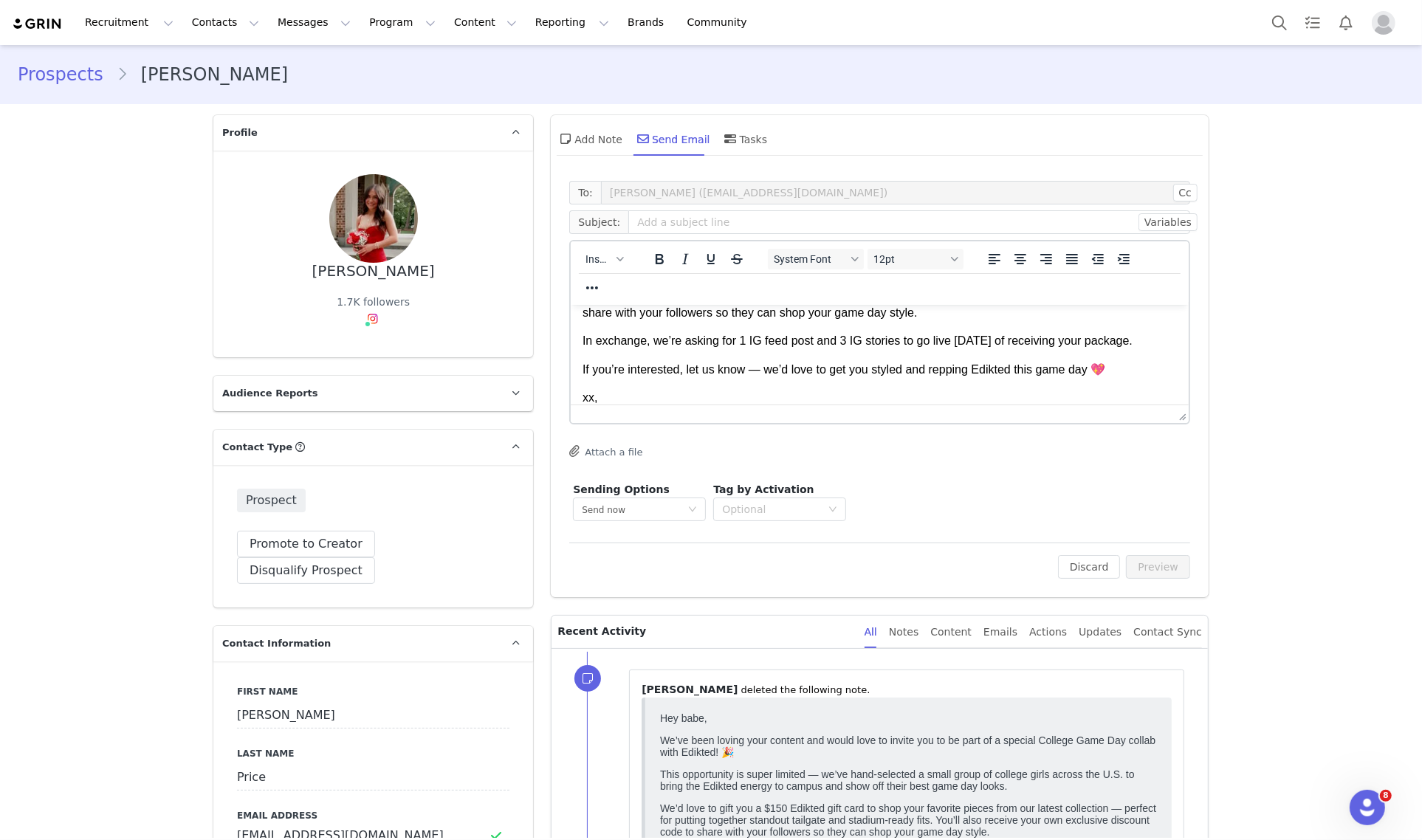
drag, startPoint x: 618, startPoint y: 416, endPoint x: 668, endPoint y: 475, distance: 77.3
click at [668, 434] on html "Hey babe, We’ve been loving your content and would love to invite you to be par…" at bounding box center [879, 287] width 618 height 293
click at [706, 223] on input "text" at bounding box center [909, 222] width 562 height 23
click at [643, 225] on input "text" at bounding box center [909, 222] width 562 height 23
paste input "Game Day with Edikted 🏈✨"
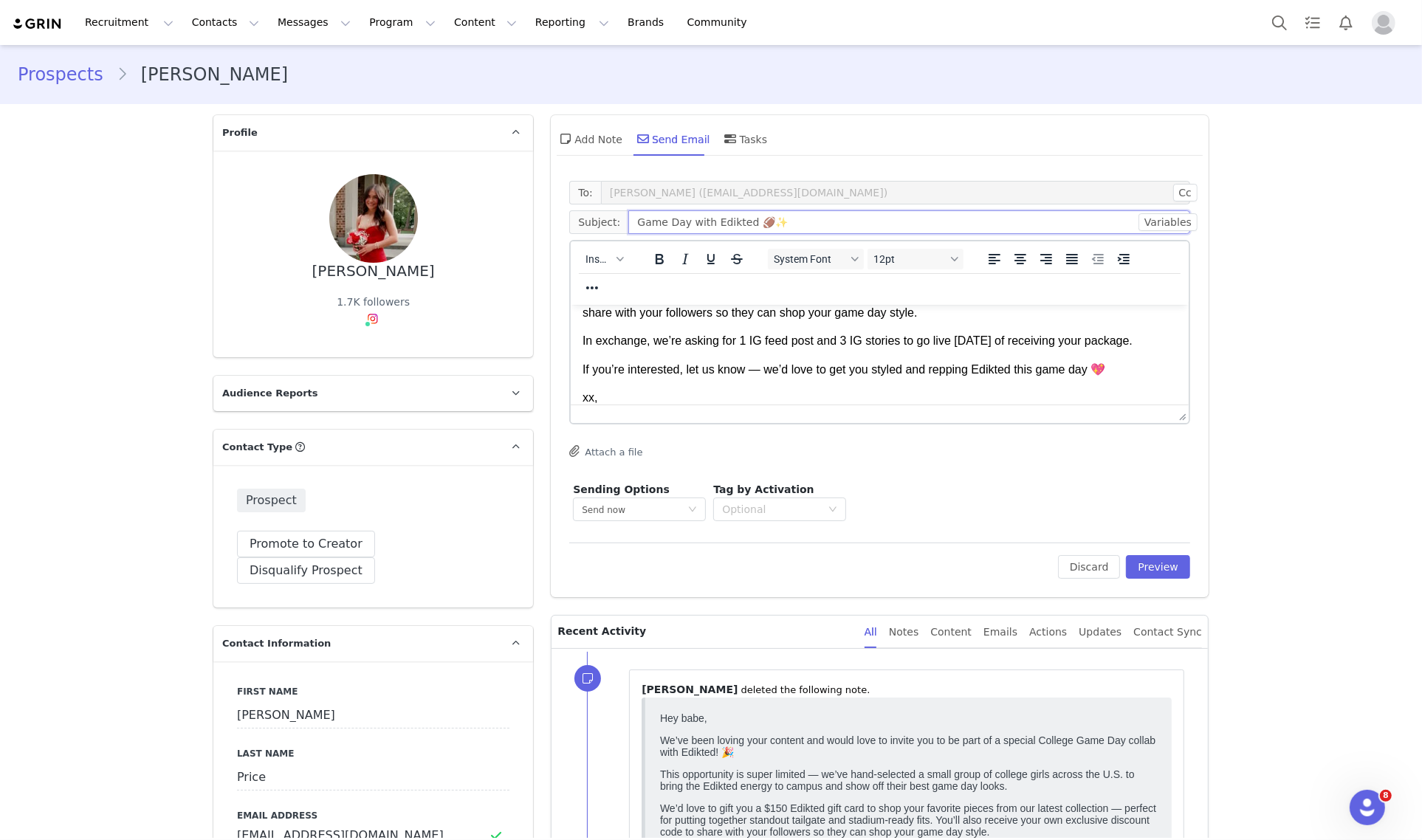
type input "Game Day with Edikted 🏈✨"
click at [780, 398] on p "xx, Dani" at bounding box center [879, 406] width 594 height 33
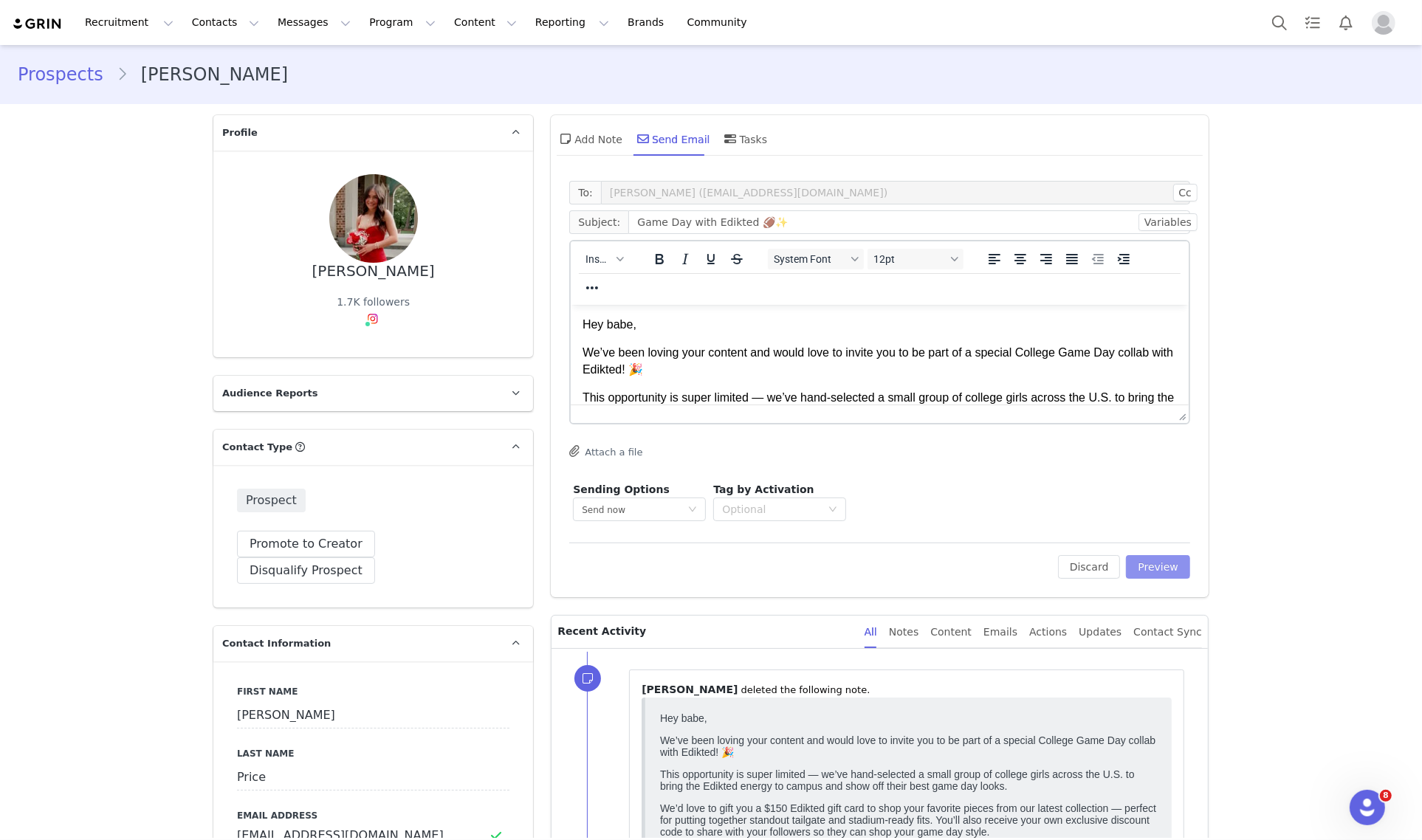
click at [1162, 566] on button "Preview" at bounding box center [1158, 567] width 64 height 23
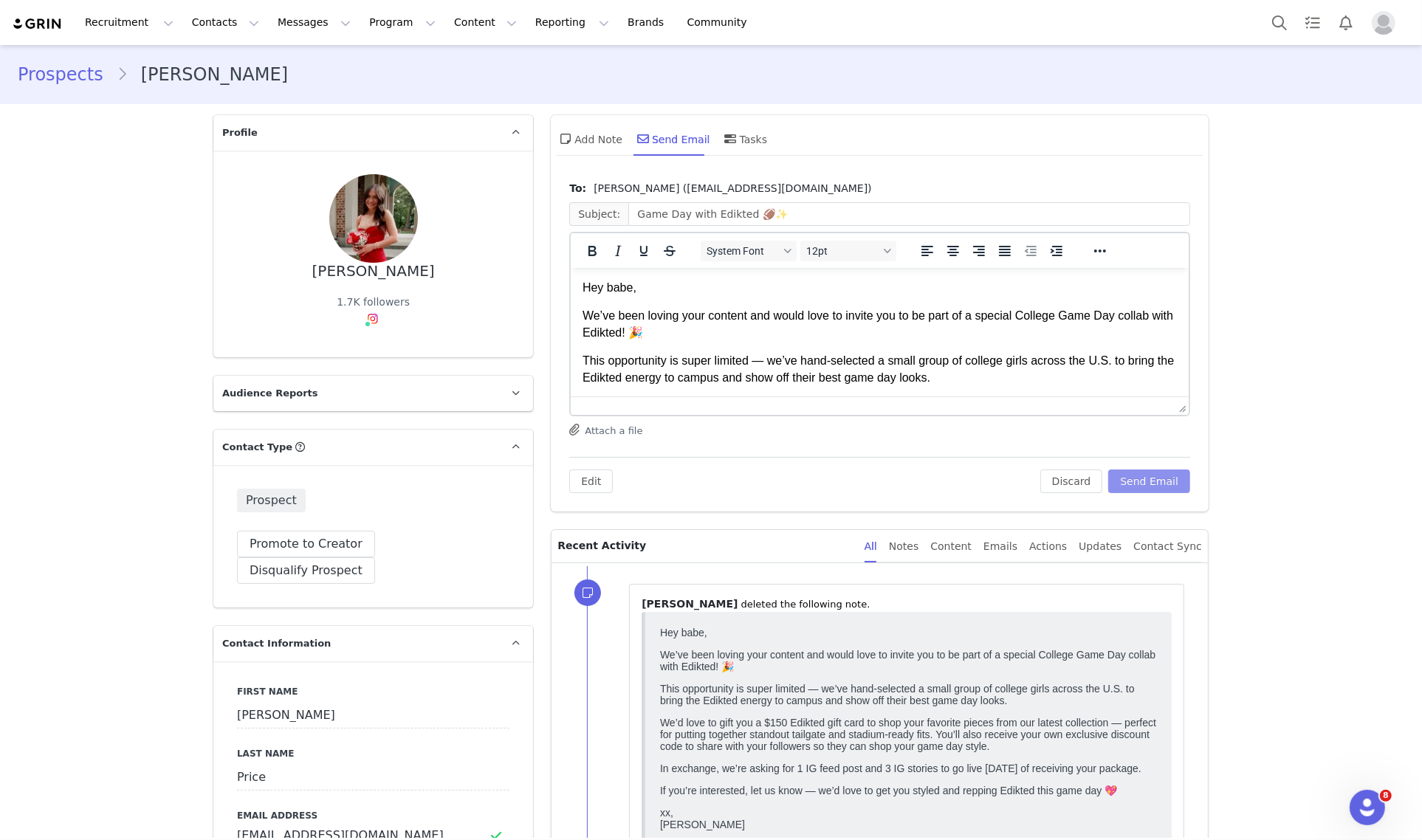
click at [1159, 478] on button "Send Email" at bounding box center [1148, 481] width 82 height 23
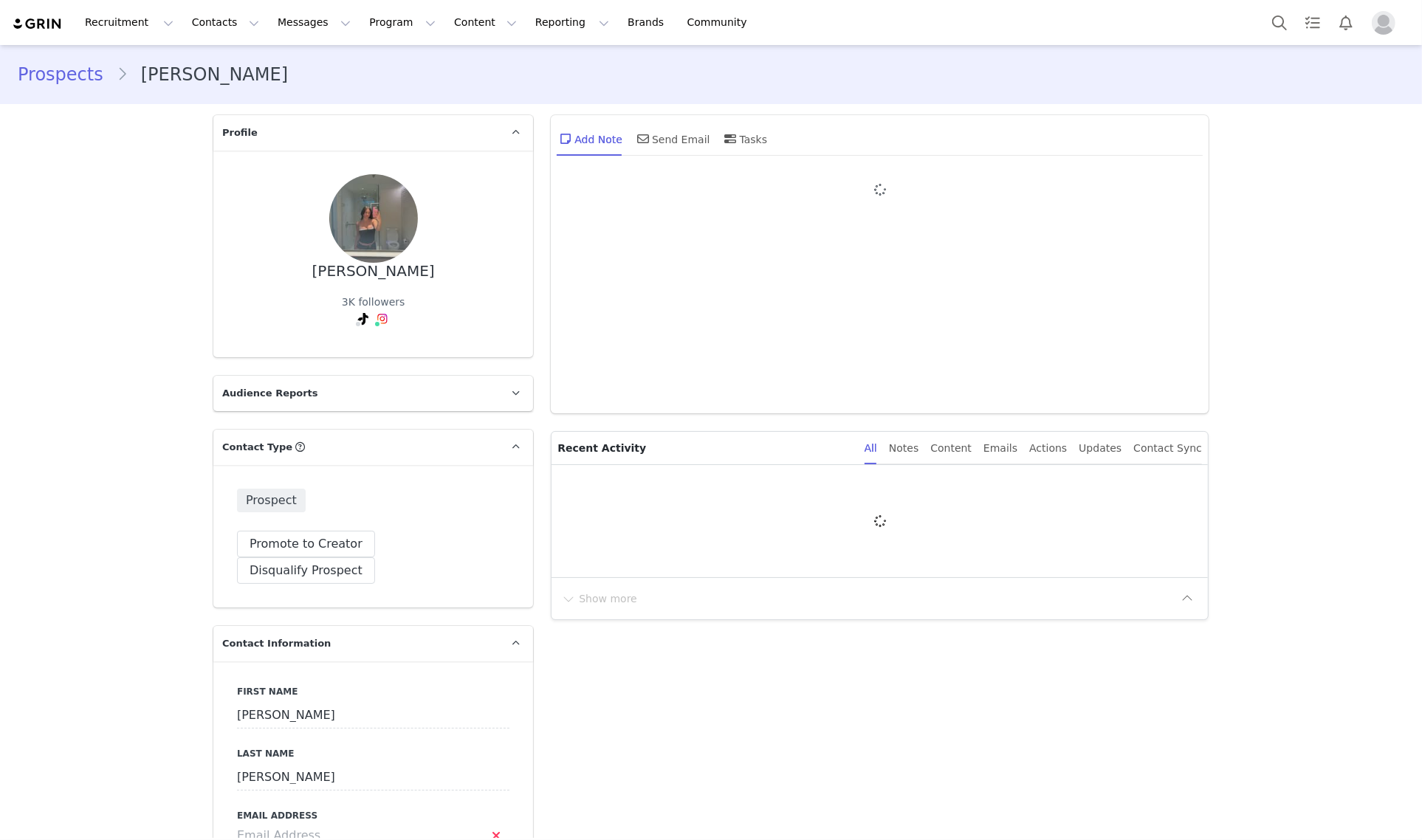
type input "+1 ([GEOGRAPHIC_DATA])"
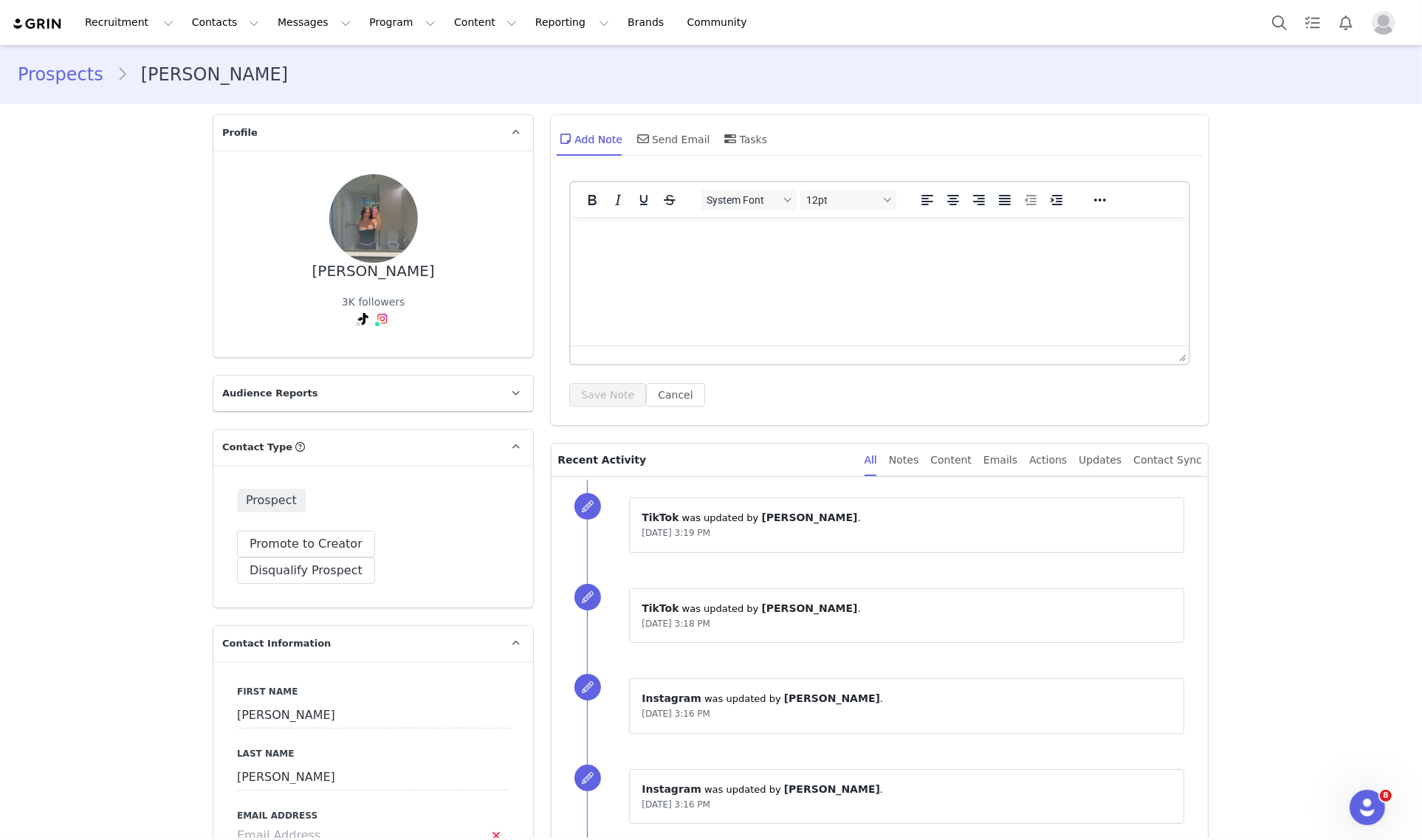
click at [748, 256] on html at bounding box center [879, 236] width 618 height 40
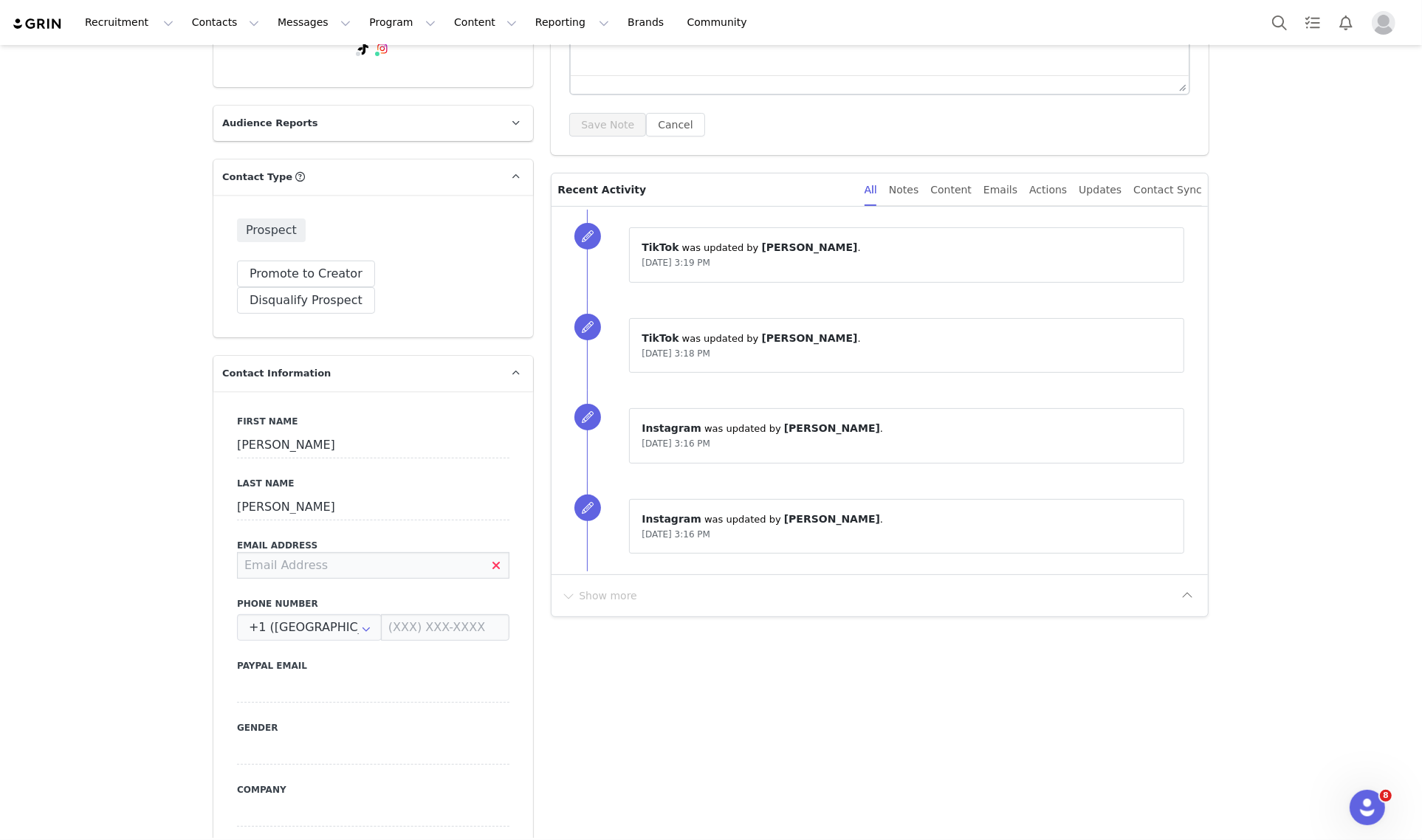
click at [444, 552] on input at bounding box center [373, 565] width 272 height 27
type input "[EMAIL_ADDRESS][DOMAIN_NAME]"
click at [75, 810] on button "Save" at bounding box center [71, 806] width 77 height 41
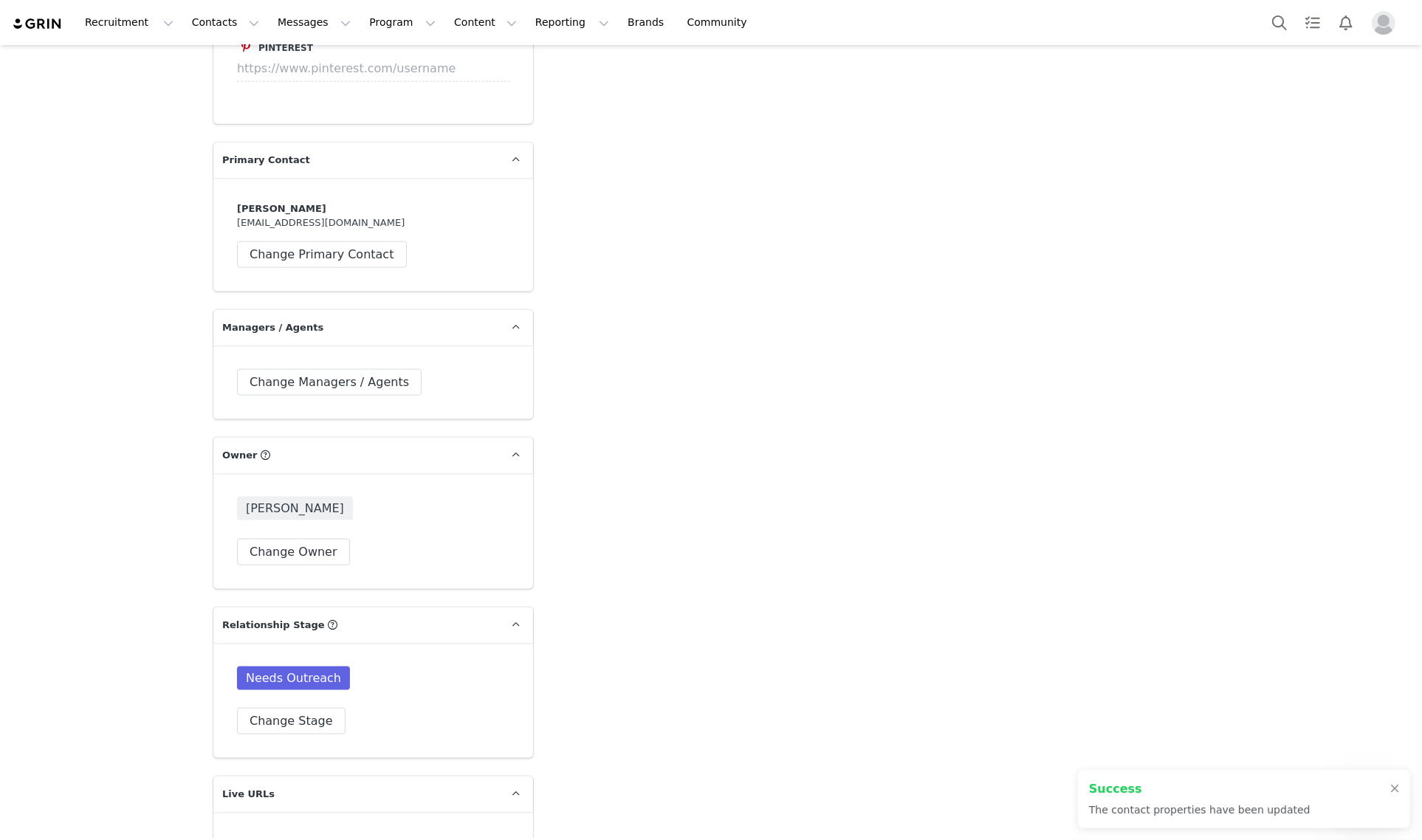
scroll to position [2207, 0]
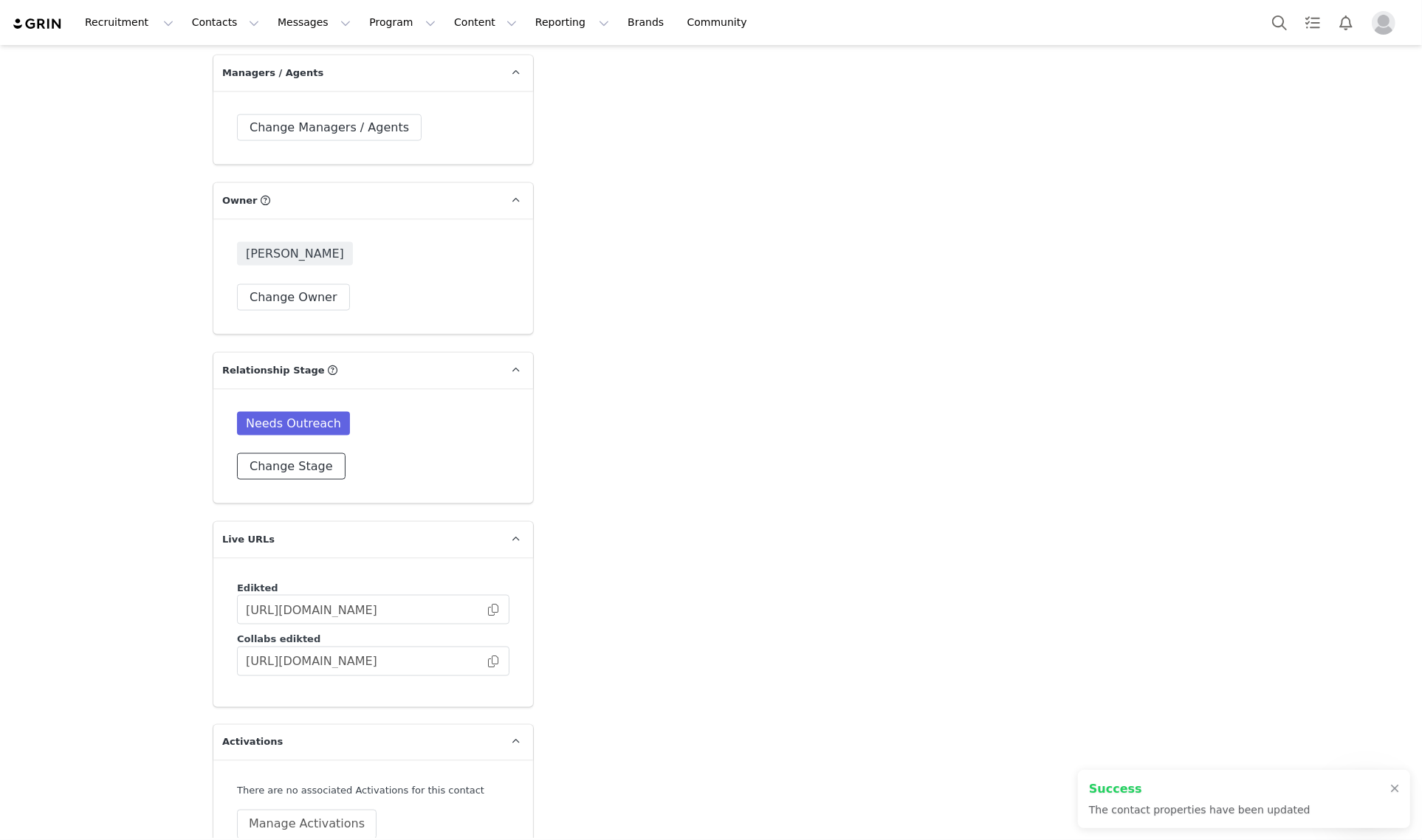
click at [317, 453] on button "Change Stage" at bounding box center [291, 466] width 109 height 27
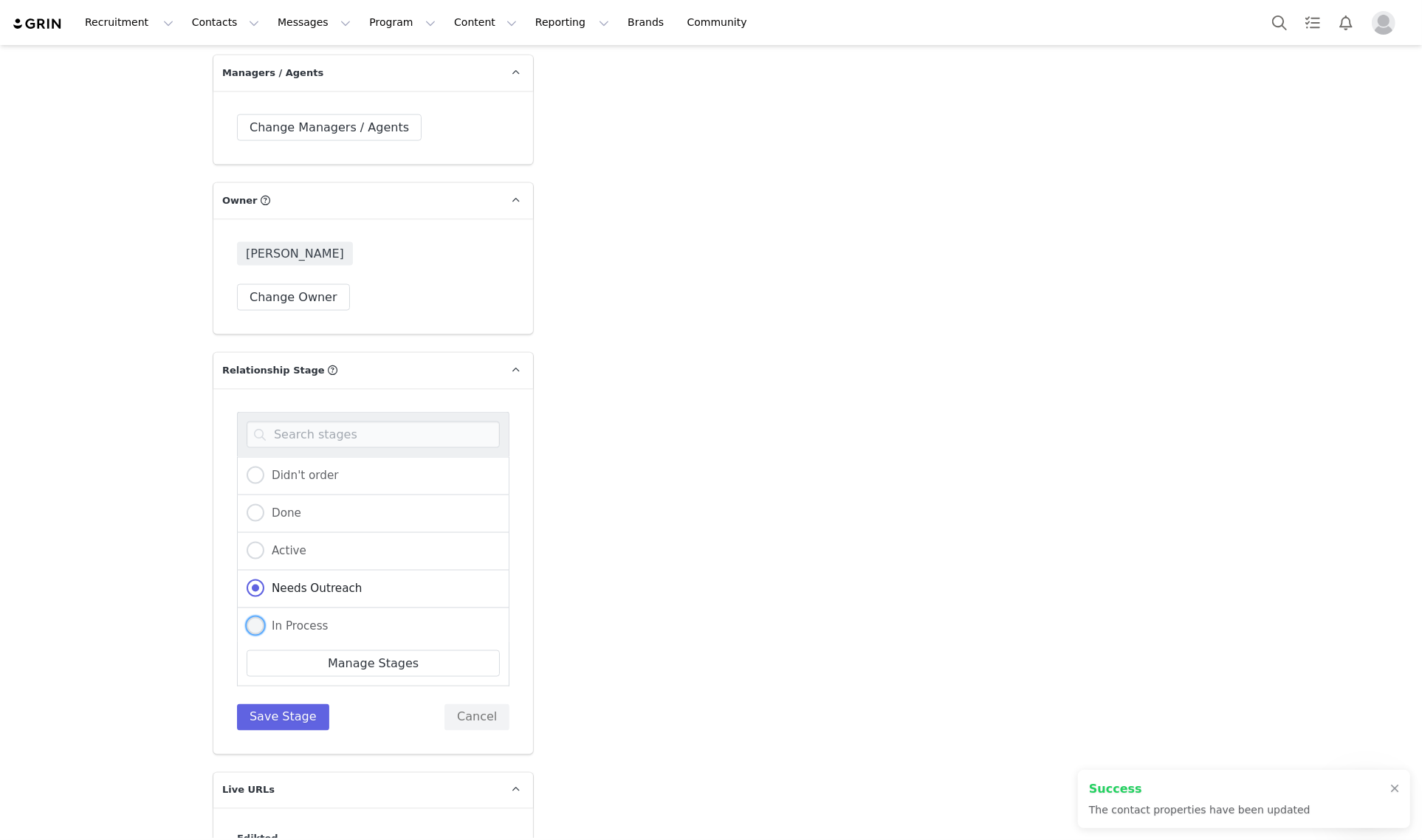
click at [283, 619] on span "In Process" at bounding box center [296, 625] width 64 height 13
click at [264, 617] on input "In Process" at bounding box center [255, 626] width 18 height 20
radio input "true"
radio input "false"
radio input "true"
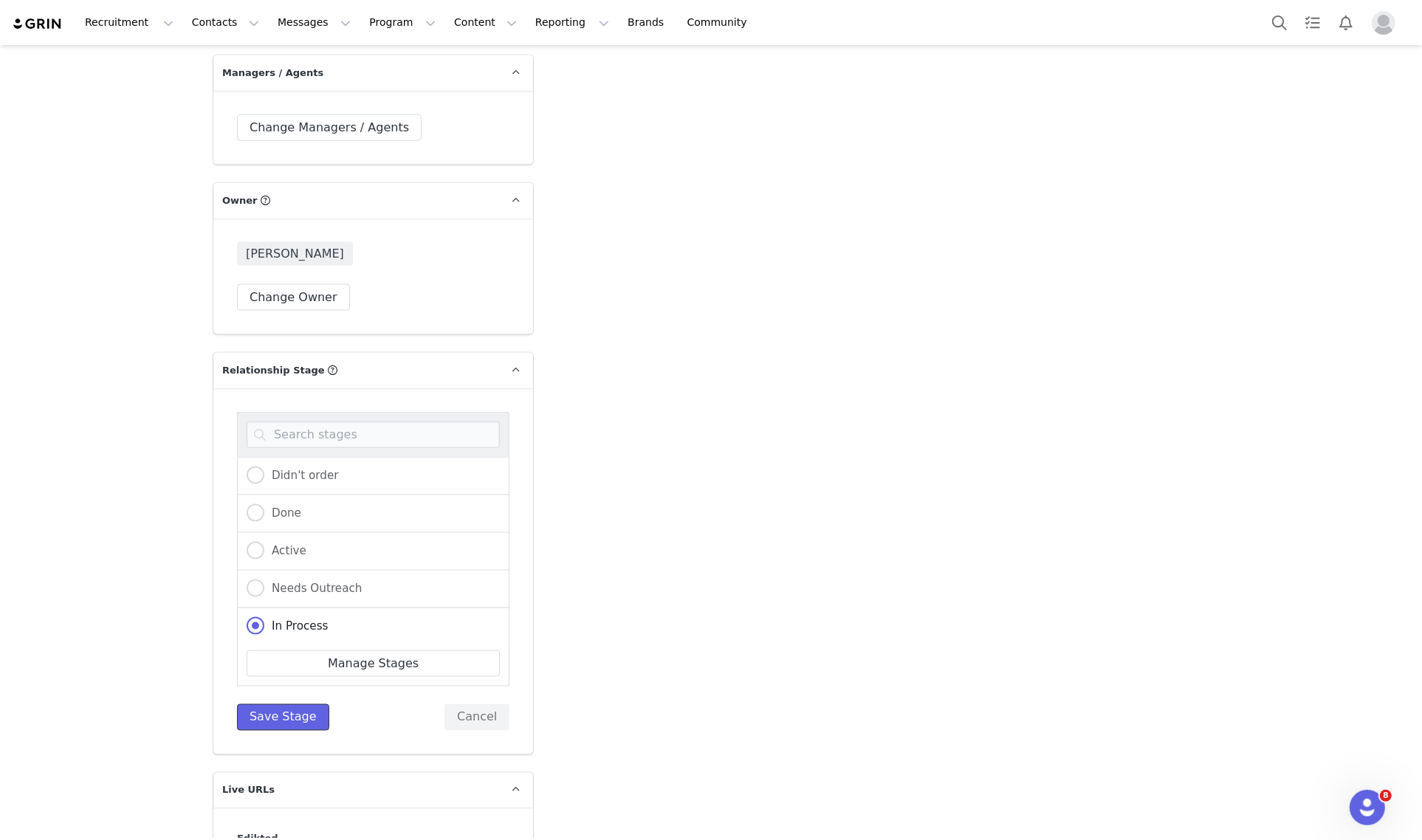
click at [285, 704] on button "Save Stage" at bounding box center [283, 717] width 92 height 27
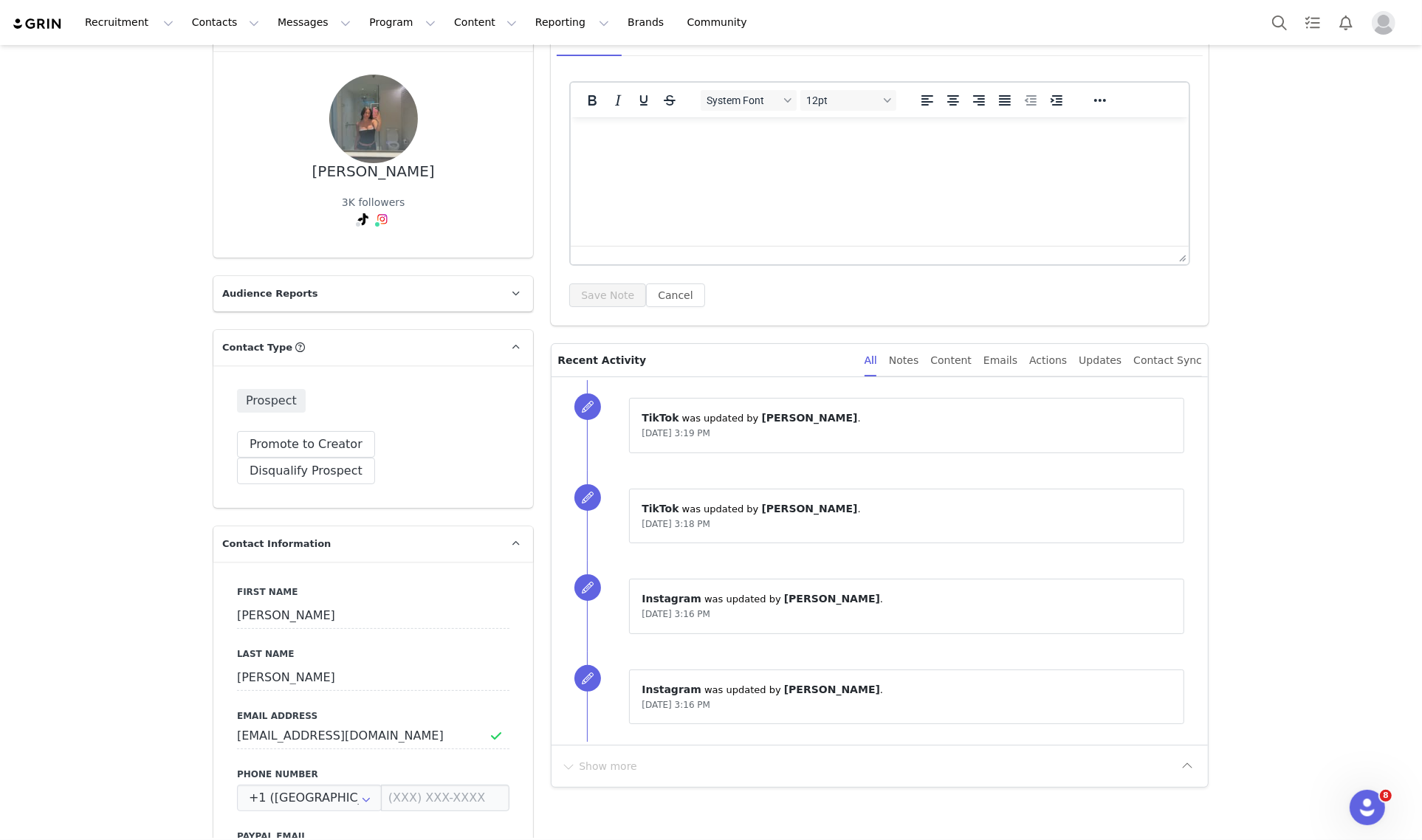
scroll to position [0, 0]
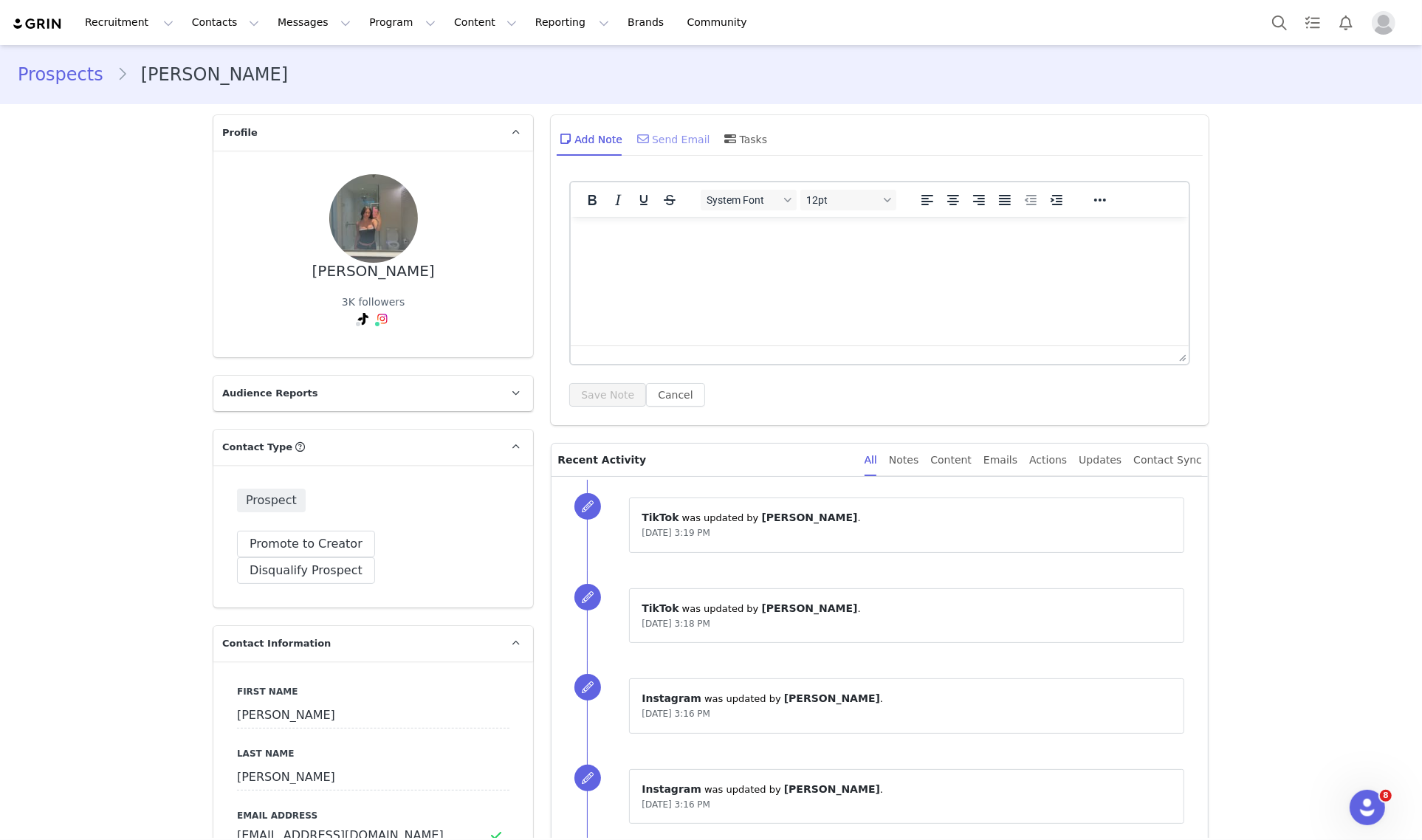
click at [668, 142] on div "Send Email" at bounding box center [672, 138] width 76 height 35
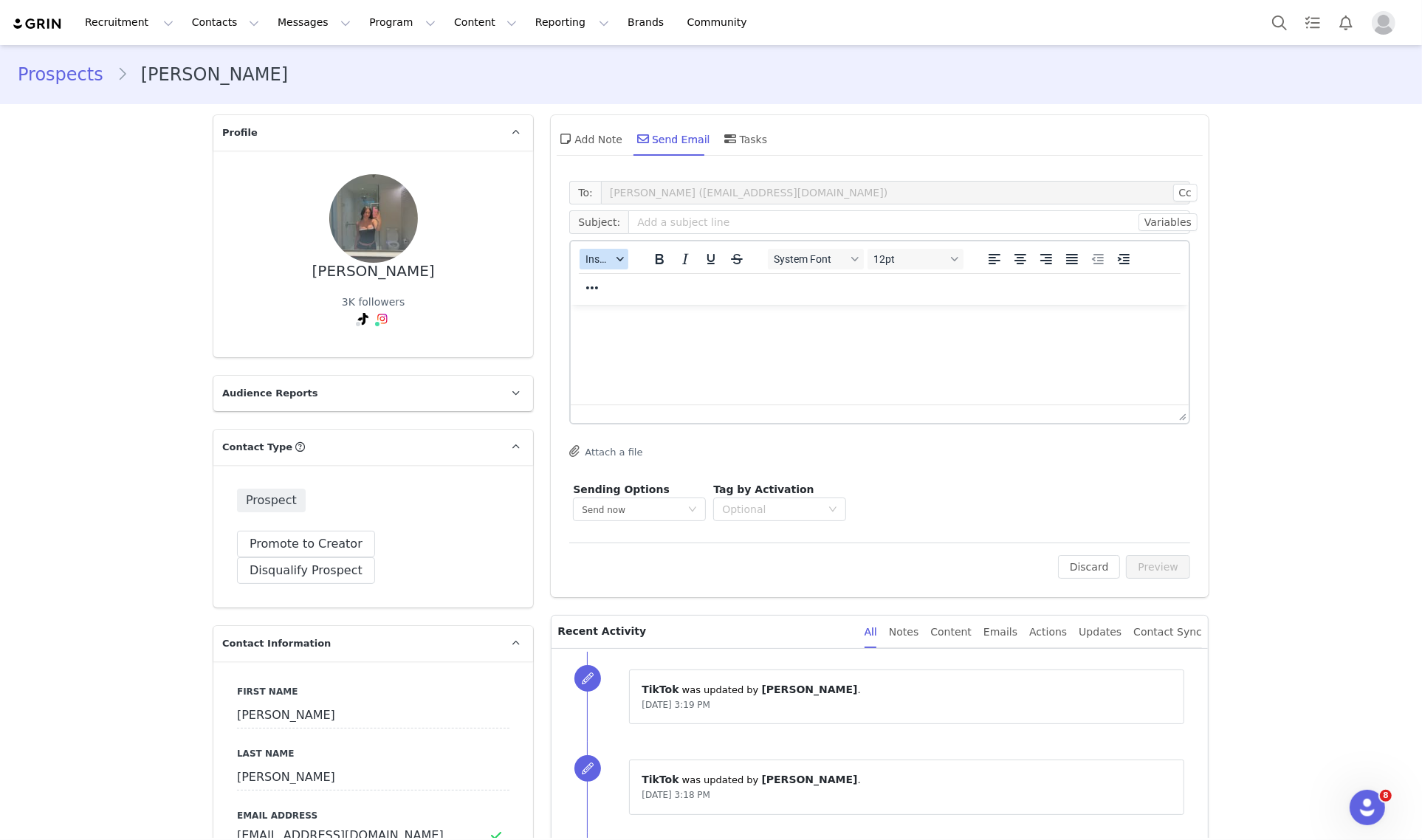
click at [614, 259] on div "button" at bounding box center [620, 259] width 12 height 7
click at [615, 288] on div "Insert Template" at bounding box center [651, 284] width 133 height 18
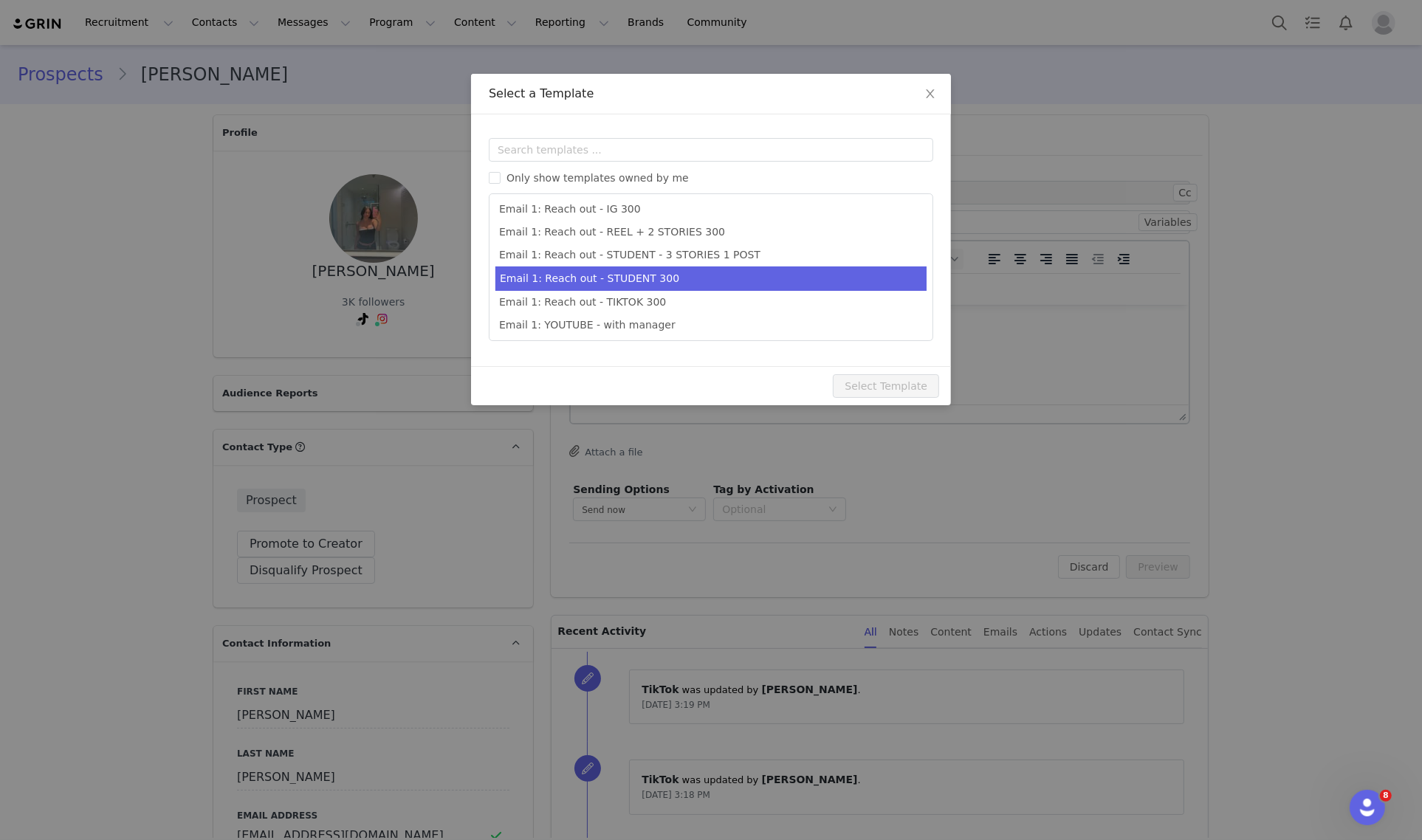
scroll to position [415, 0]
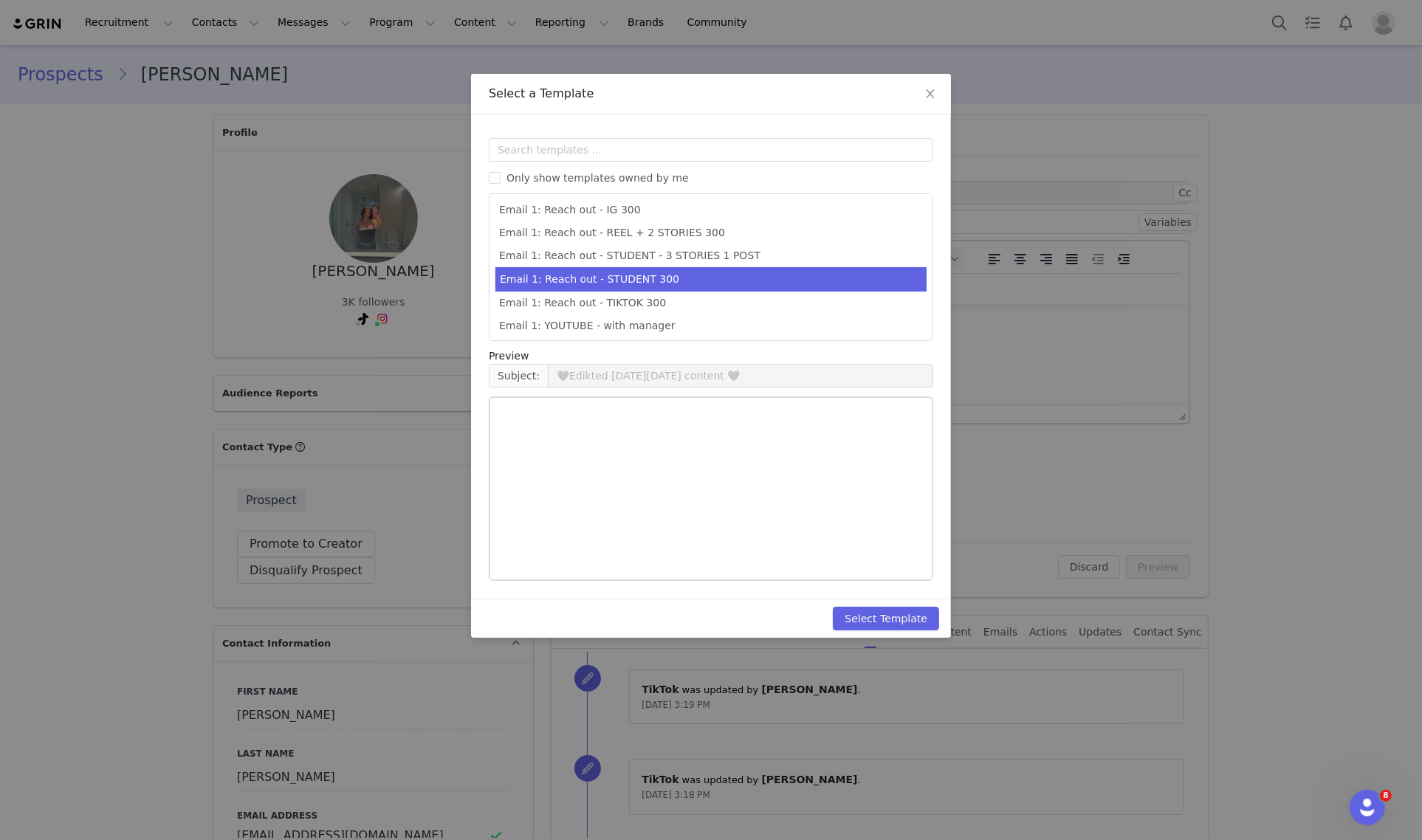
click at [765, 268] on li "Email 1: Reach out - STUDENT 300" at bounding box center [711, 279] width 431 height 24
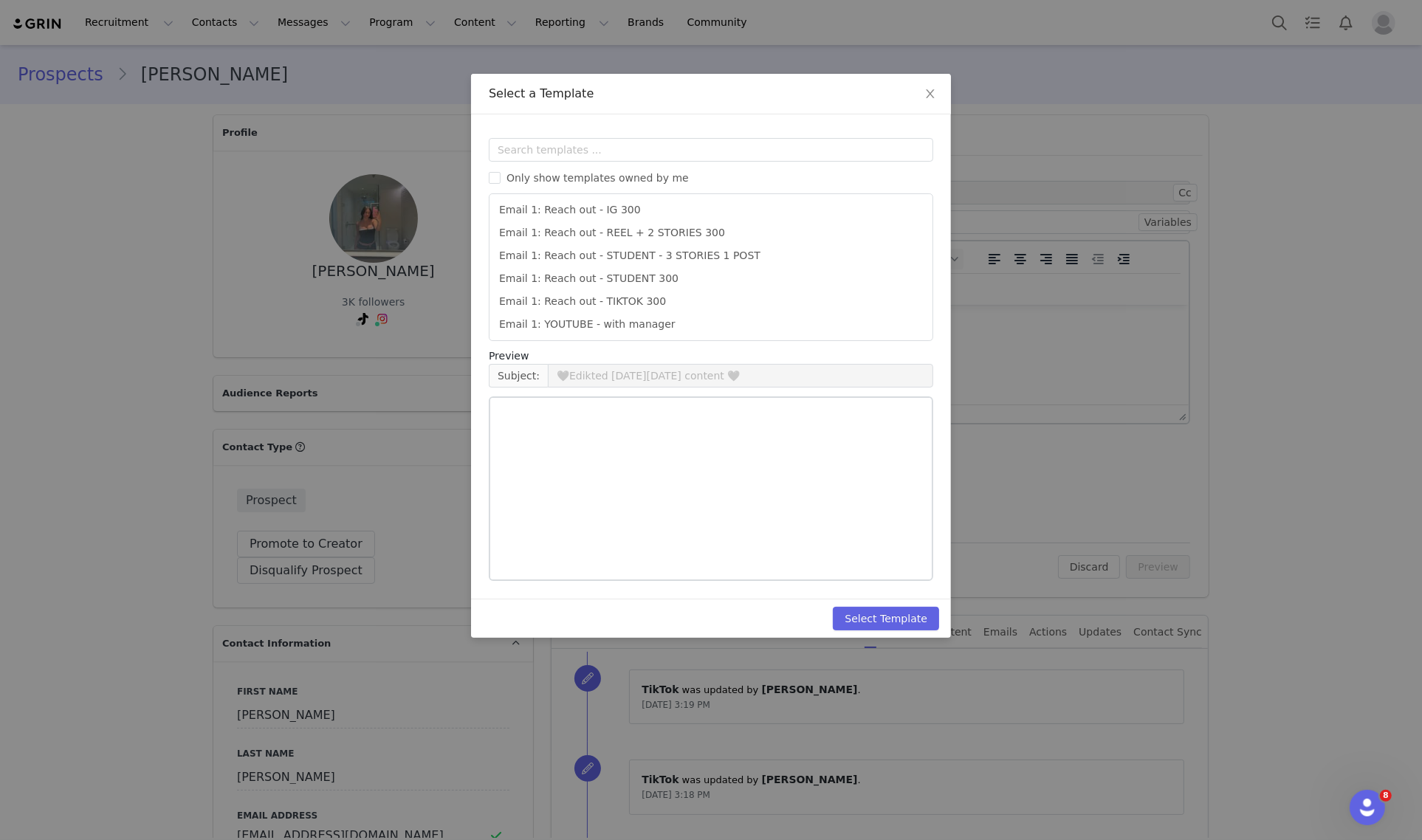
type input "Collab with Edikted"
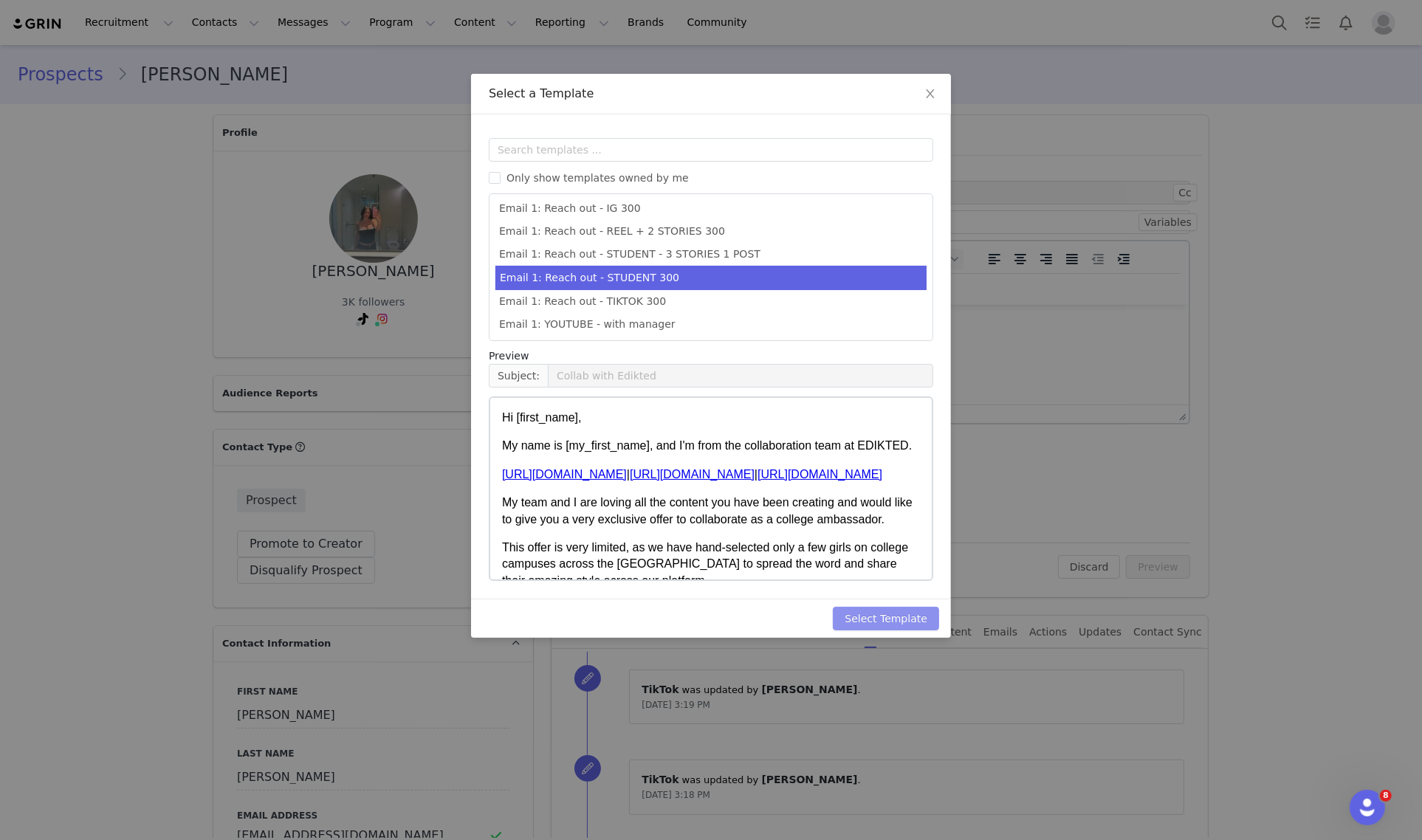
click at [887, 625] on button "Select Template" at bounding box center [886, 618] width 106 height 23
type input "Collab with Edikted"
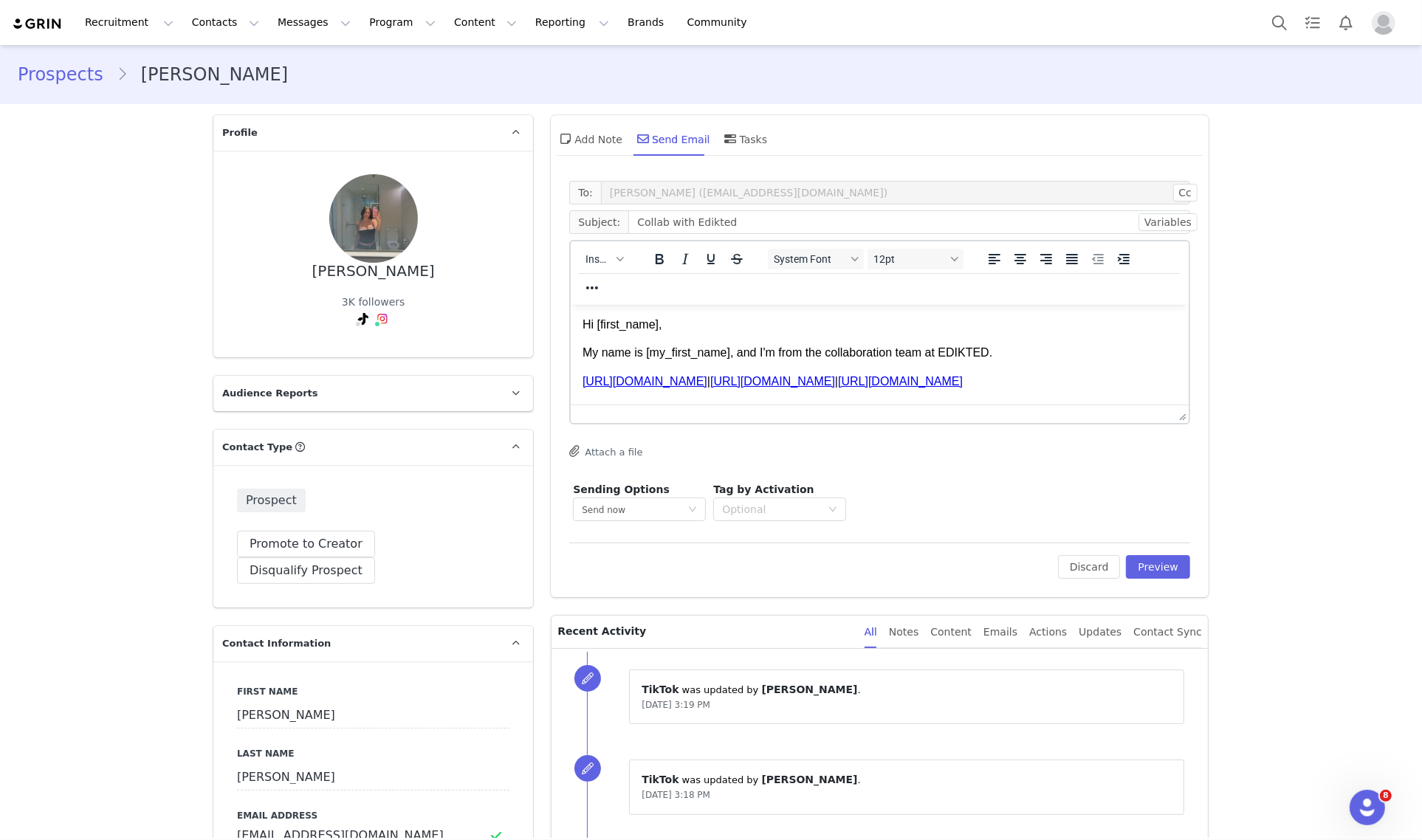
scroll to position [0, 0]
click at [1159, 572] on button "Preview" at bounding box center [1158, 567] width 64 height 23
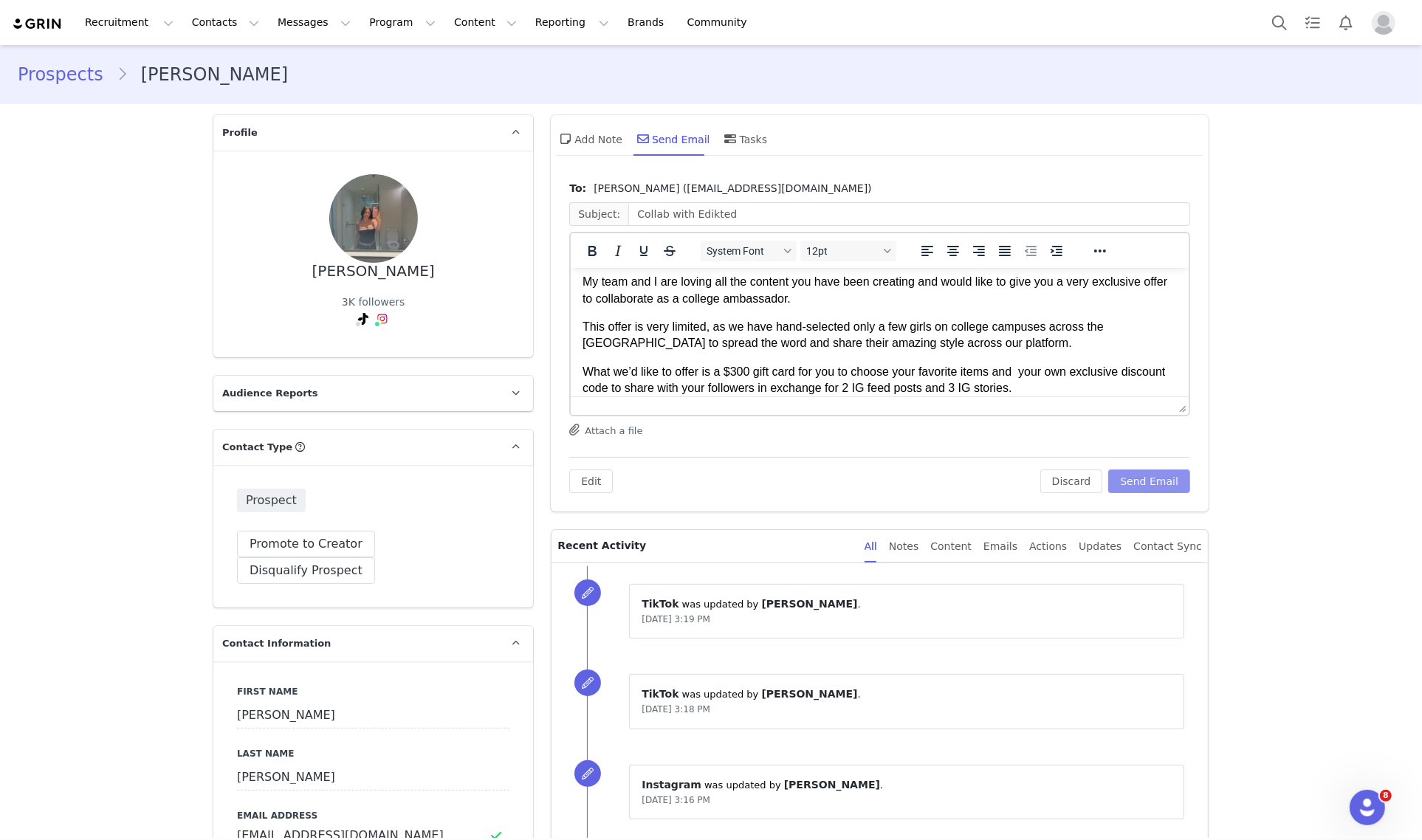
scroll to position [92, 0]
click at [744, 371] on p "What we’d like to offer is a $300 gift card for you to choose your favorite ite…" at bounding box center [879, 378] width 594 height 33
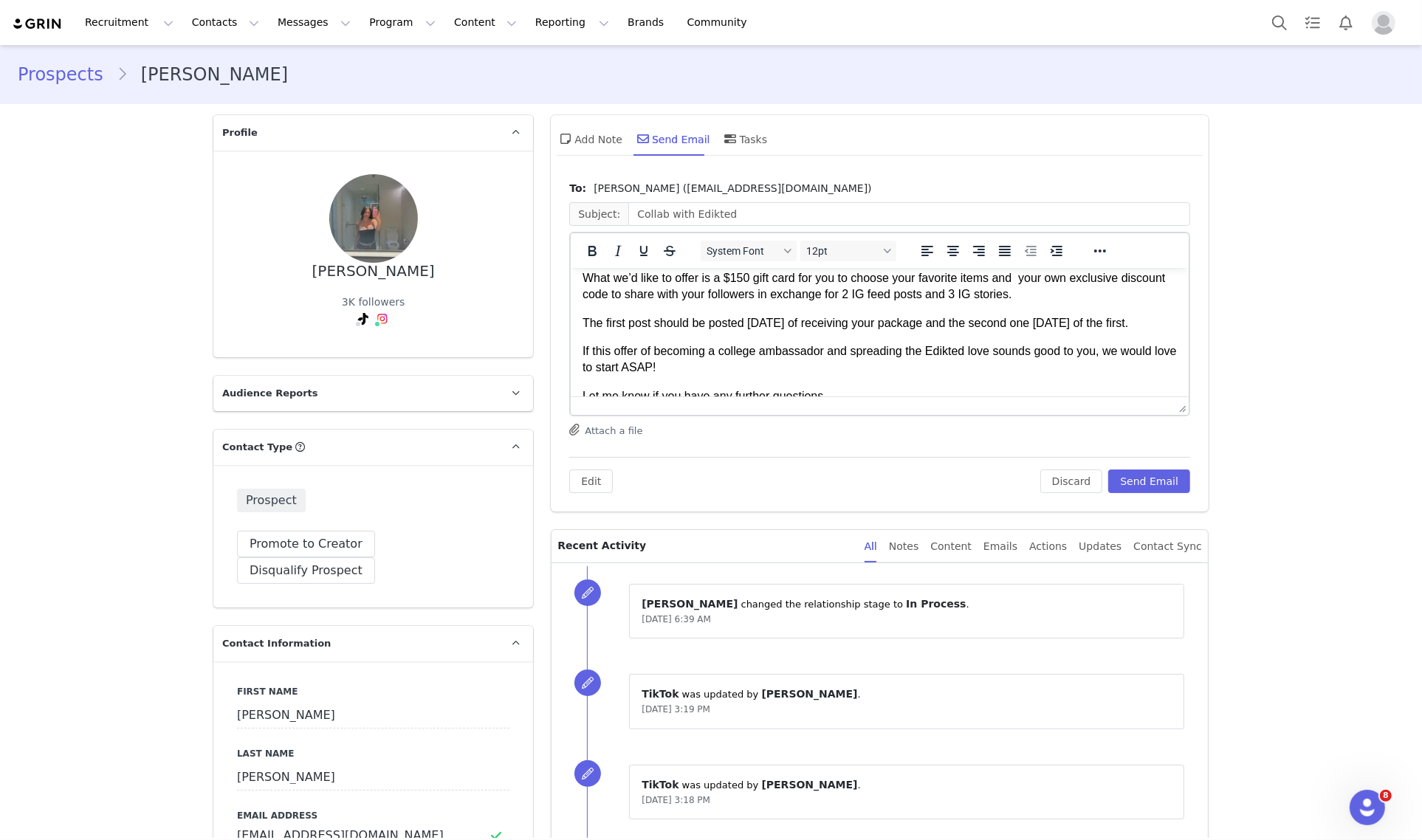
click at [889, 294] on p "What we’d like to offer is a $150 gift card for you to choose your favorite ite…" at bounding box center [879, 286] width 594 height 33
click at [893, 291] on p "What we’d like to offer is a $150 gift card for you to choose your favorite ite…" at bounding box center [879, 286] width 594 height 33
click at [894, 298] on p "What we’d like to offer is a $150 gift card for you to choose your favorite ite…" at bounding box center [879, 286] width 594 height 33
click at [965, 291] on p "What we’d like to offer is a $150 gift card for you to choose your favorite ite…" at bounding box center [879, 286] width 594 height 33
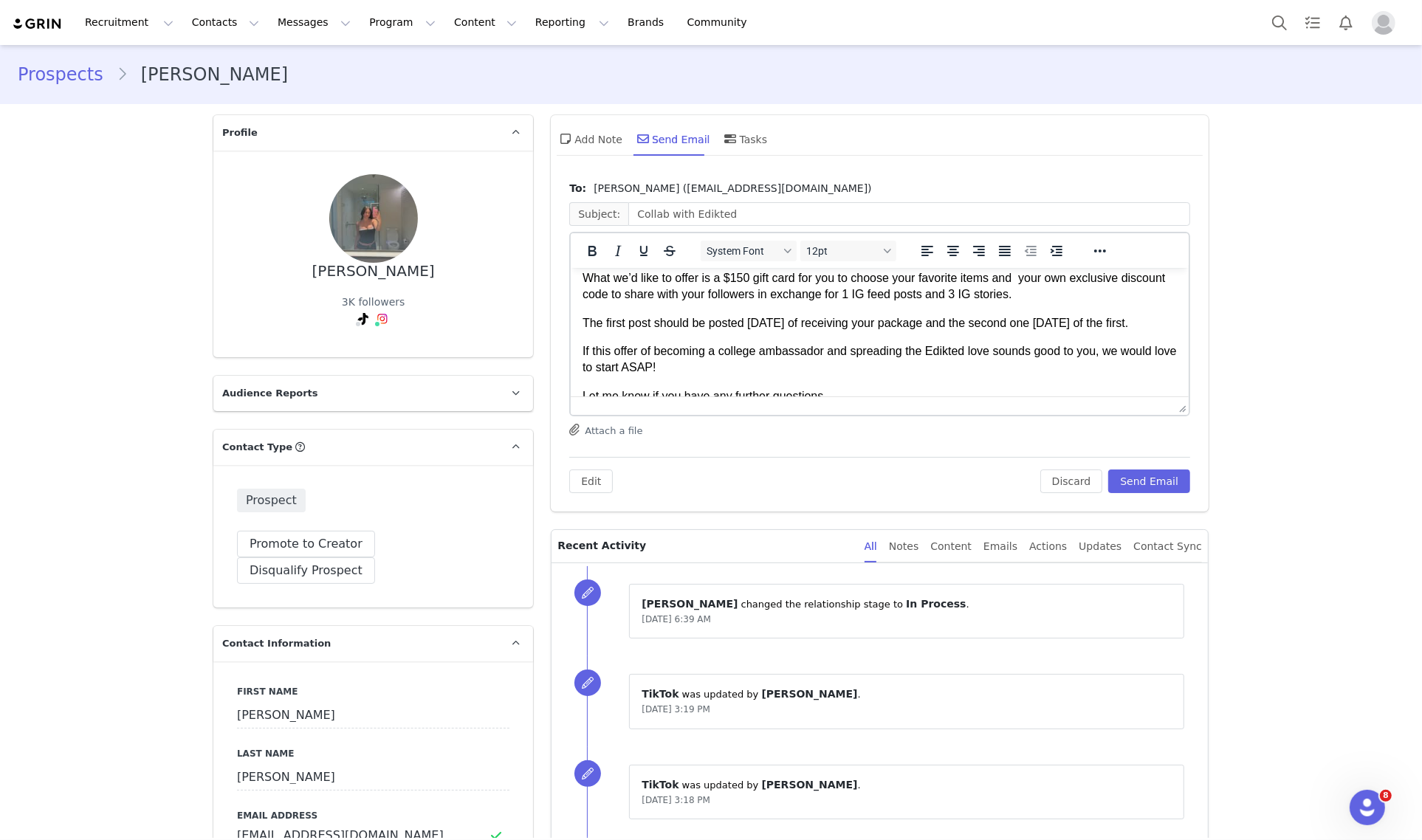
click at [970, 293] on p "What we’d like to offer is a $150 gift card for you to choose your favorite ite…" at bounding box center [879, 286] width 594 height 33
drag, startPoint x: 954, startPoint y: 323, endPoint x: 969, endPoint y: 334, distance: 18.6
click at [969, 331] on p "The first post should be posted [DATE] of receiving your package and the second…" at bounding box center [879, 322] width 594 height 16
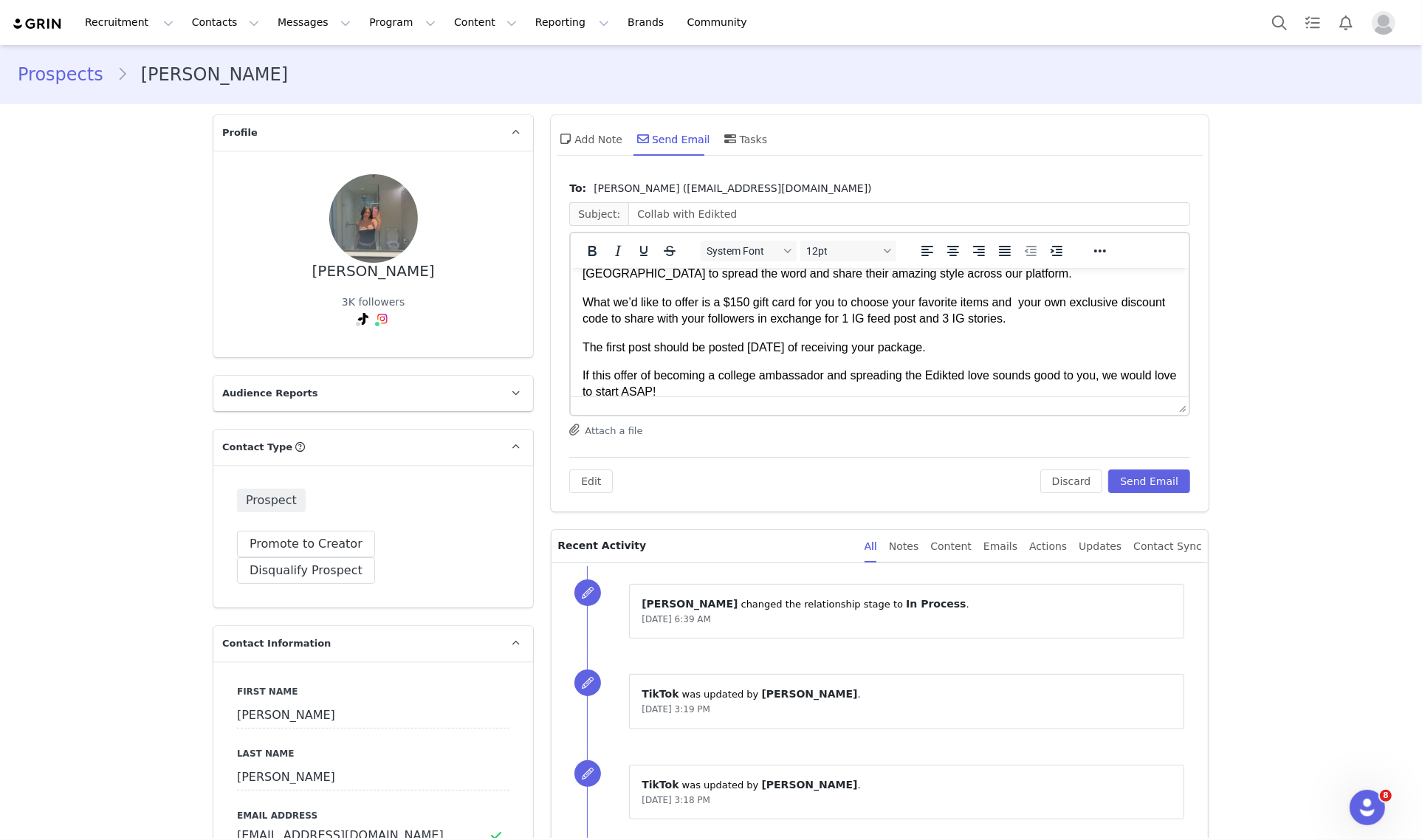
scroll to position [231, 0]
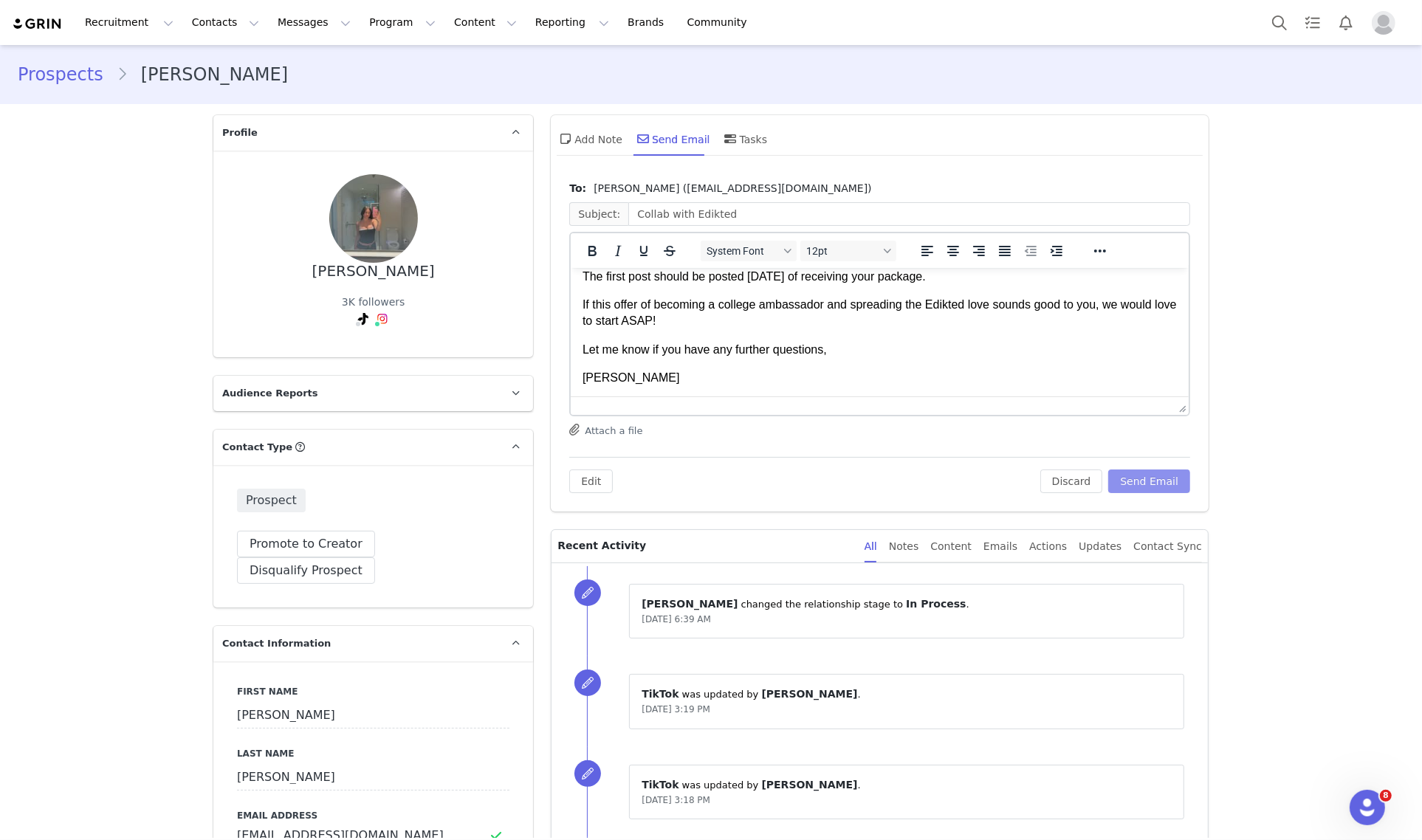
click at [1149, 478] on button "Send Email" at bounding box center [1148, 481] width 82 height 23
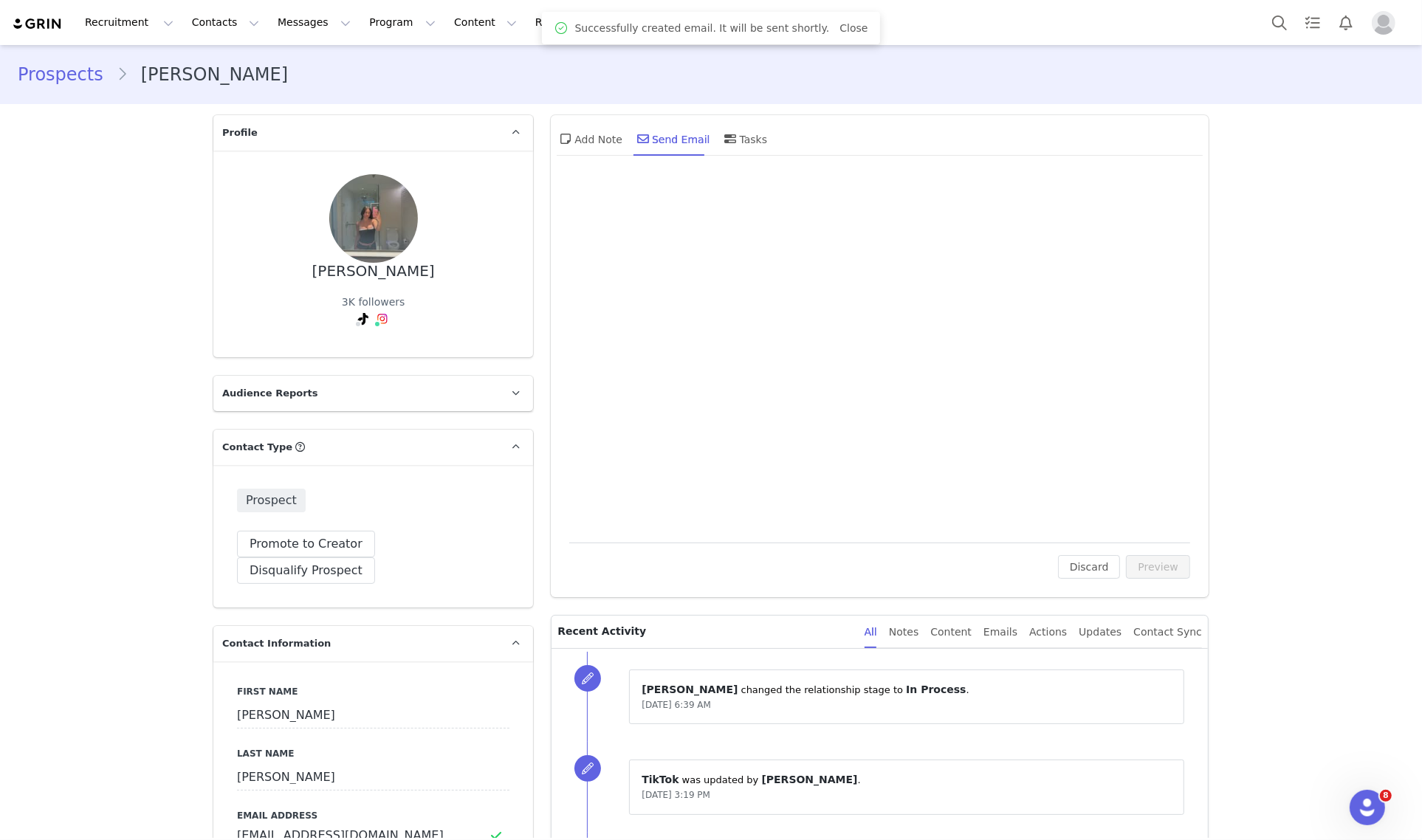
scroll to position [0, 0]
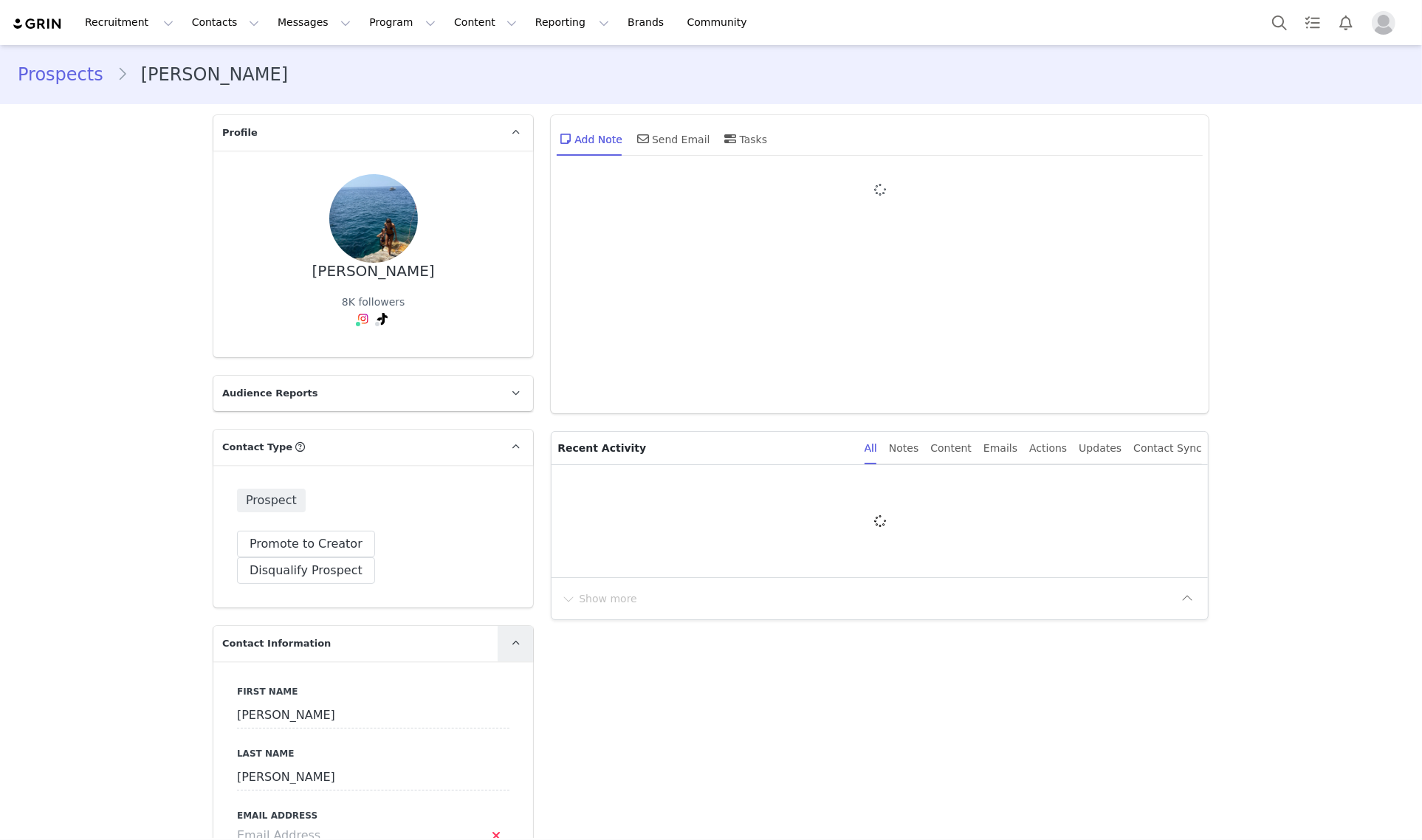
type input "+1 ([GEOGRAPHIC_DATA])"
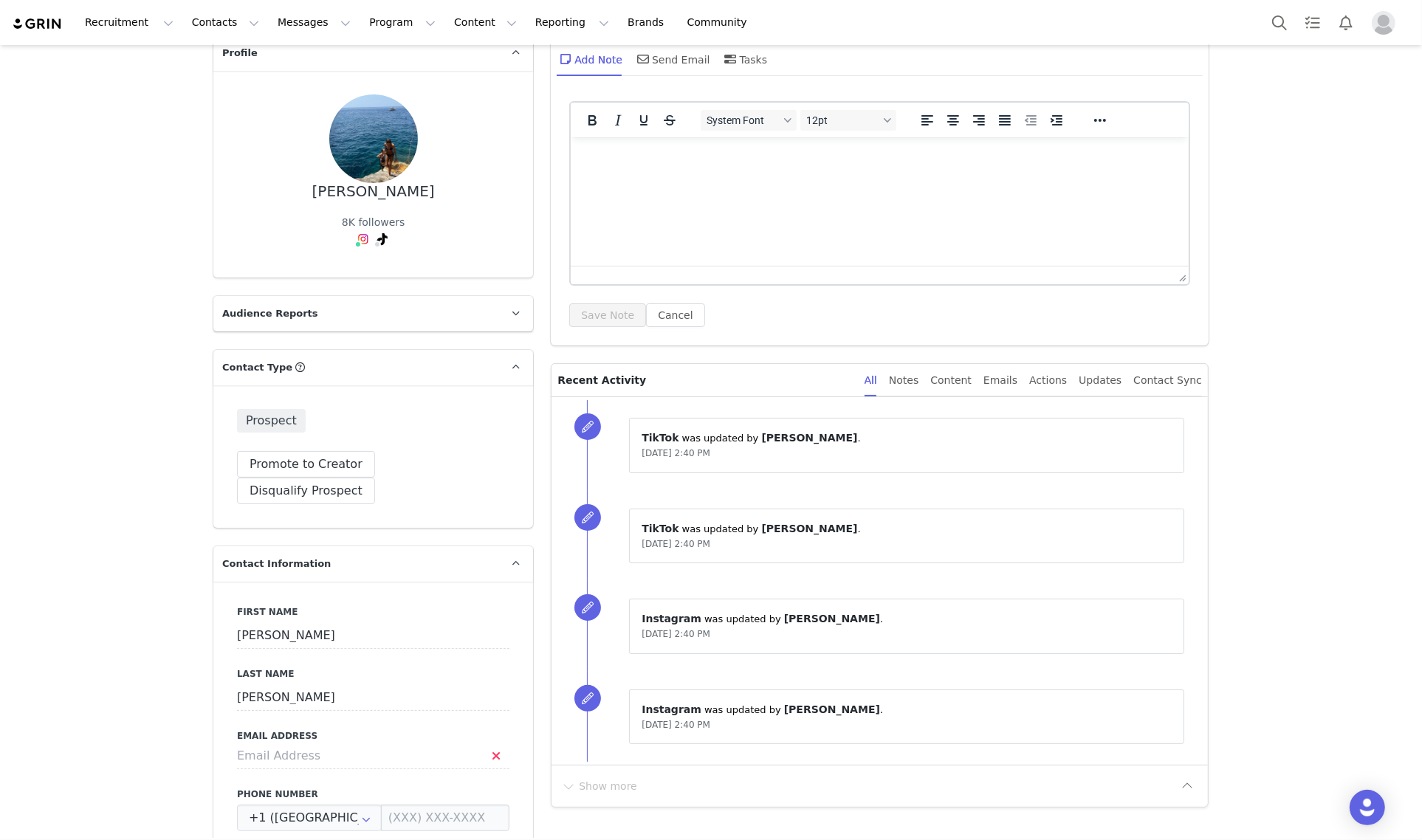
scroll to position [184, 0]
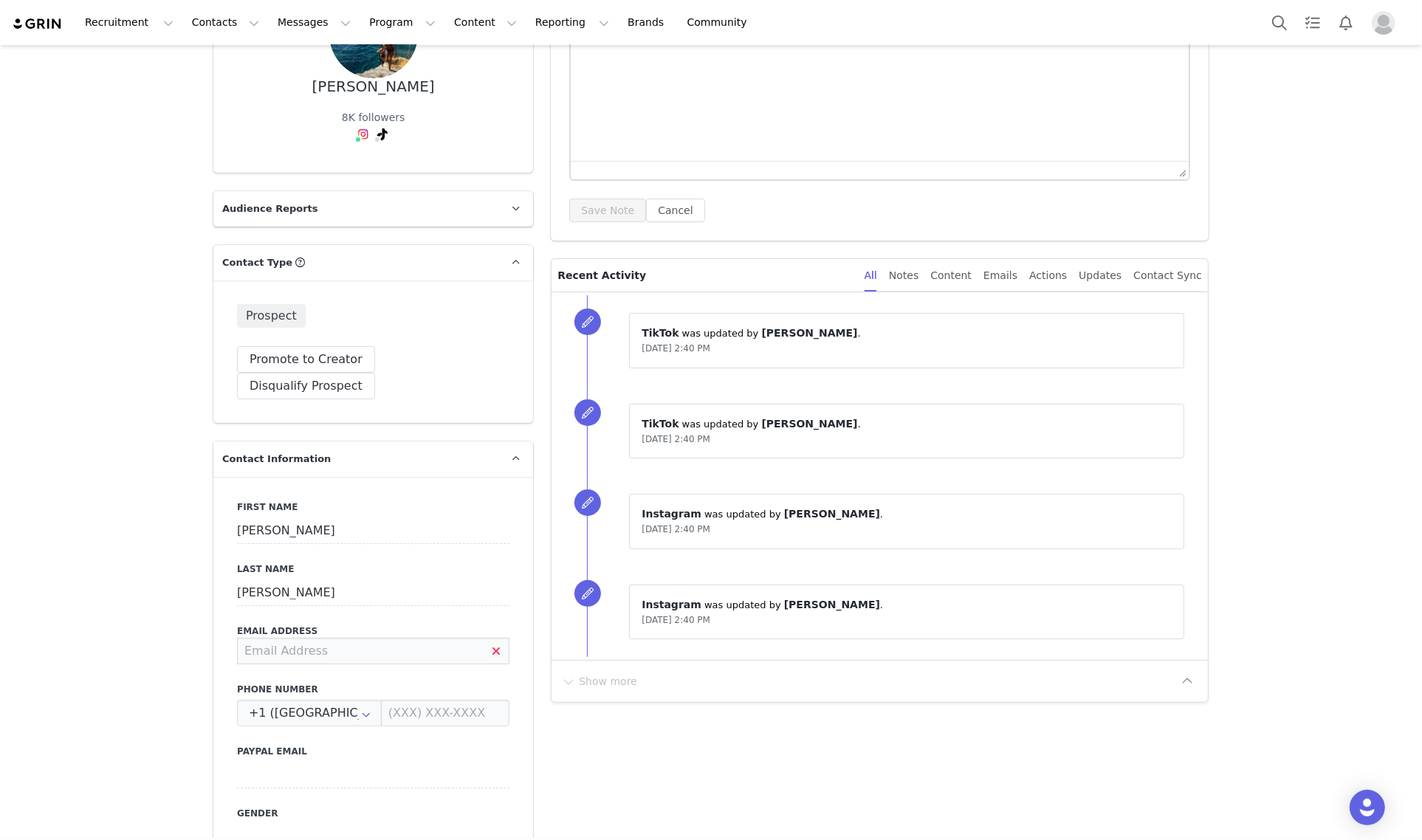
click at [316, 638] on input at bounding box center [373, 651] width 272 height 27
type input "[EMAIL_ADDRESS][PERSON_NAME][DOMAIN_NAME]"
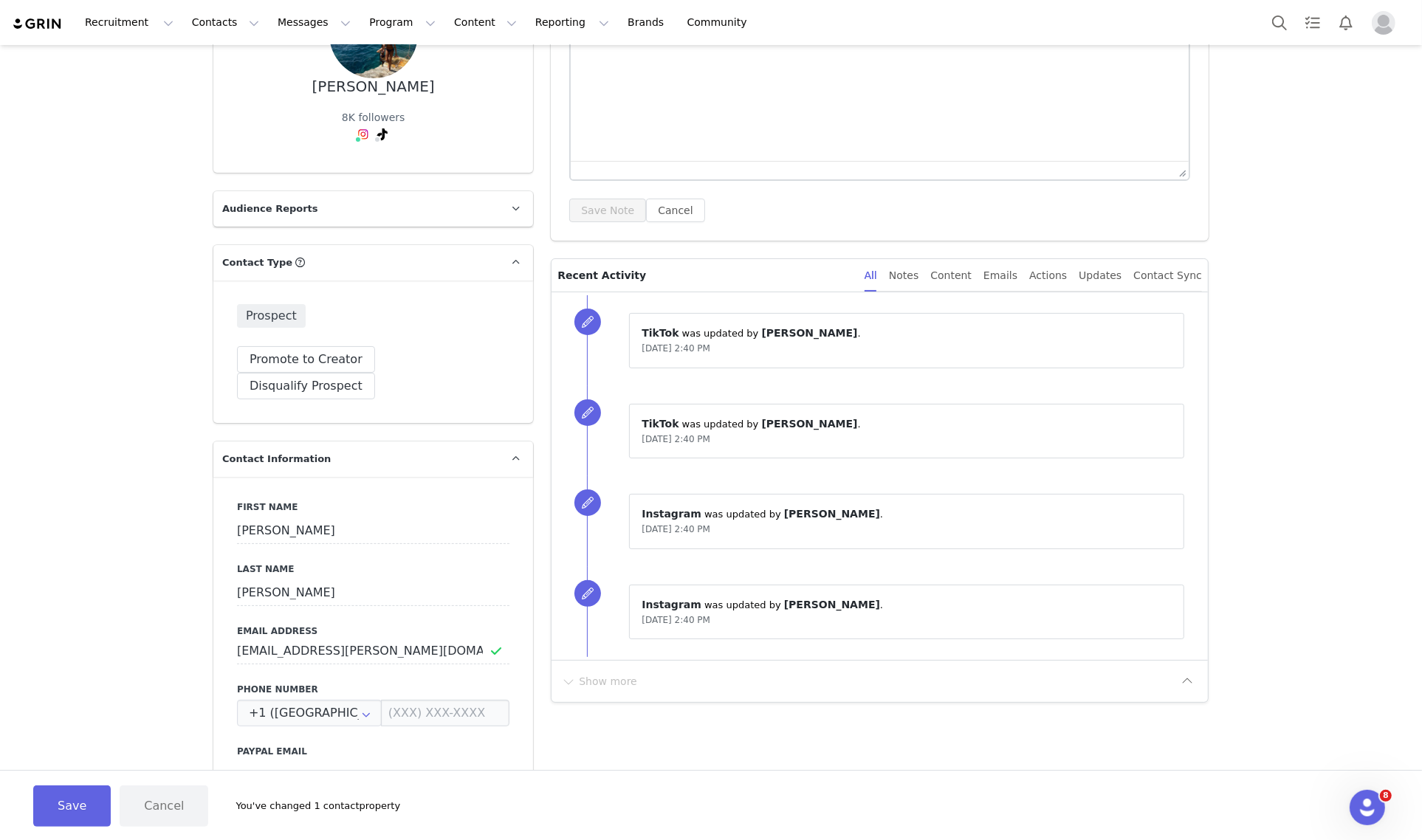
click at [82, 797] on button "Save" at bounding box center [71, 806] width 77 height 41
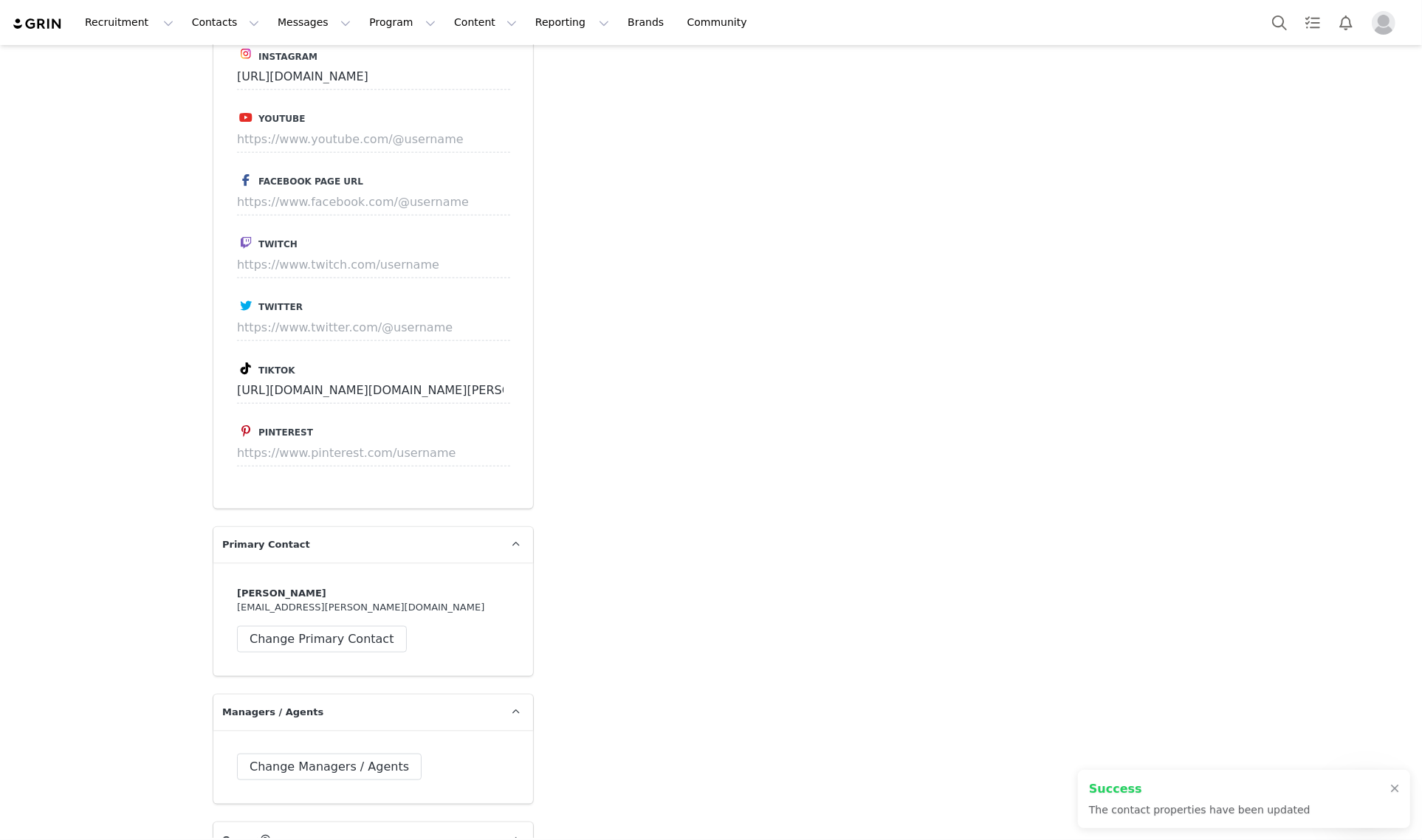
scroll to position [2214, 0]
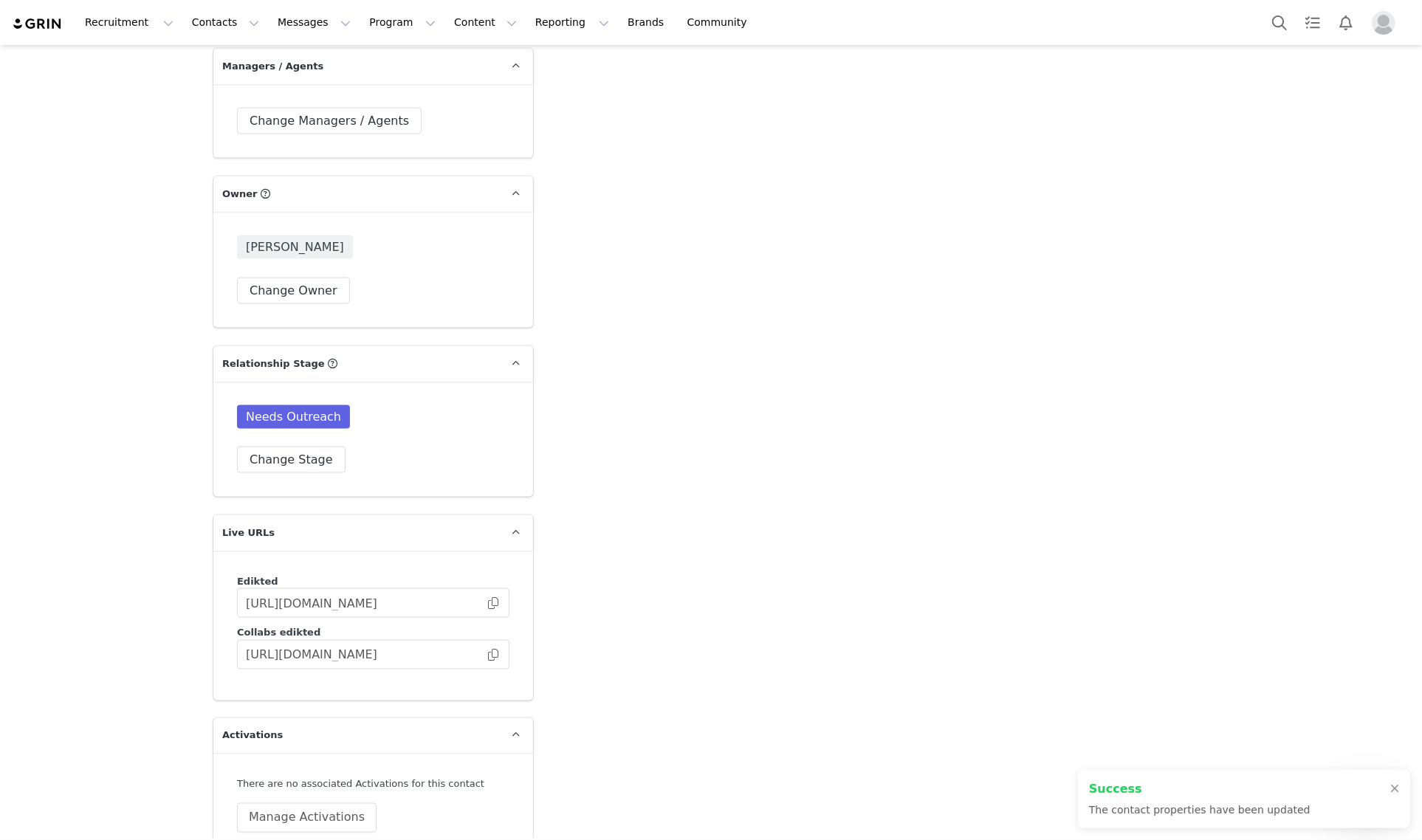
click at [290, 405] on div "Needs Outreach" at bounding box center [373, 420] width 272 height 30
click at [288, 446] on button "Change Stage" at bounding box center [291, 459] width 109 height 27
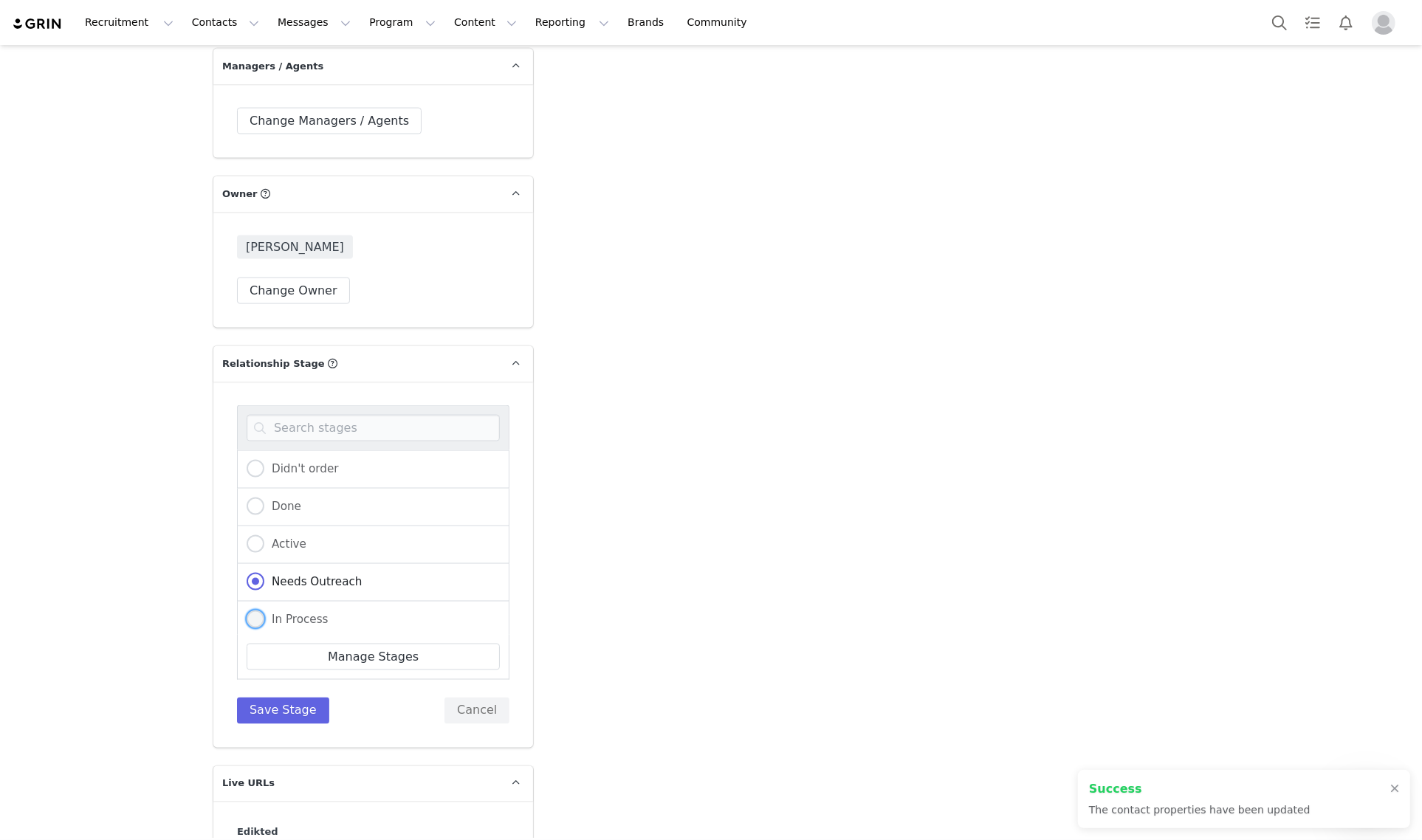
click at [297, 613] on span "In Process" at bounding box center [296, 619] width 64 height 13
click at [264, 610] on input "In Process" at bounding box center [255, 620] width 18 height 20
radio input "true"
radio input "false"
radio input "true"
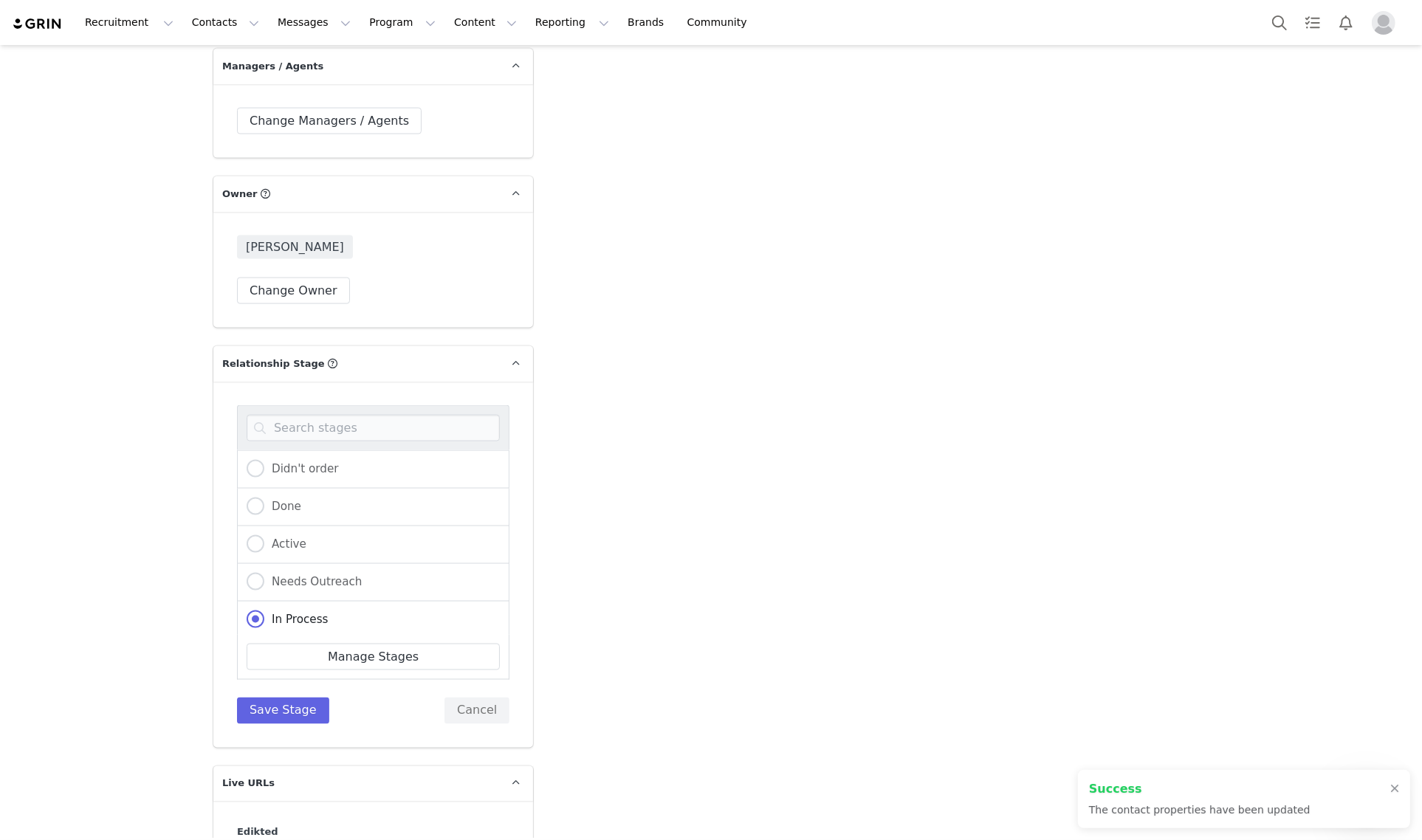
click at [283, 695] on div "Didn't order Done Active Needs Outreach In Process Creator Ongoing Not Relevent…" at bounding box center [373, 564] width 320 height 366
click at [283, 697] on button "Save Stage" at bounding box center [283, 710] width 92 height 27
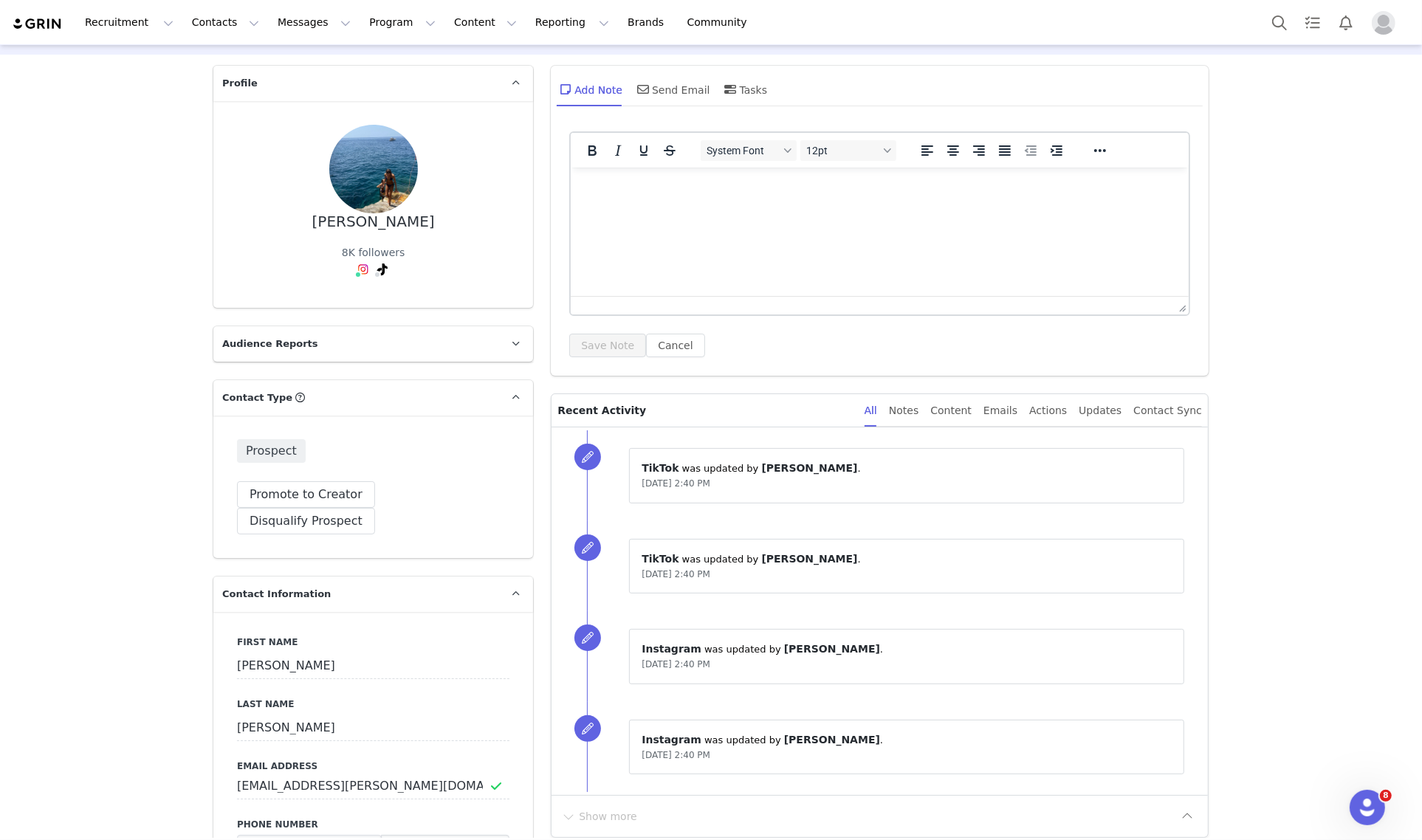
scroll to position [0, 0]
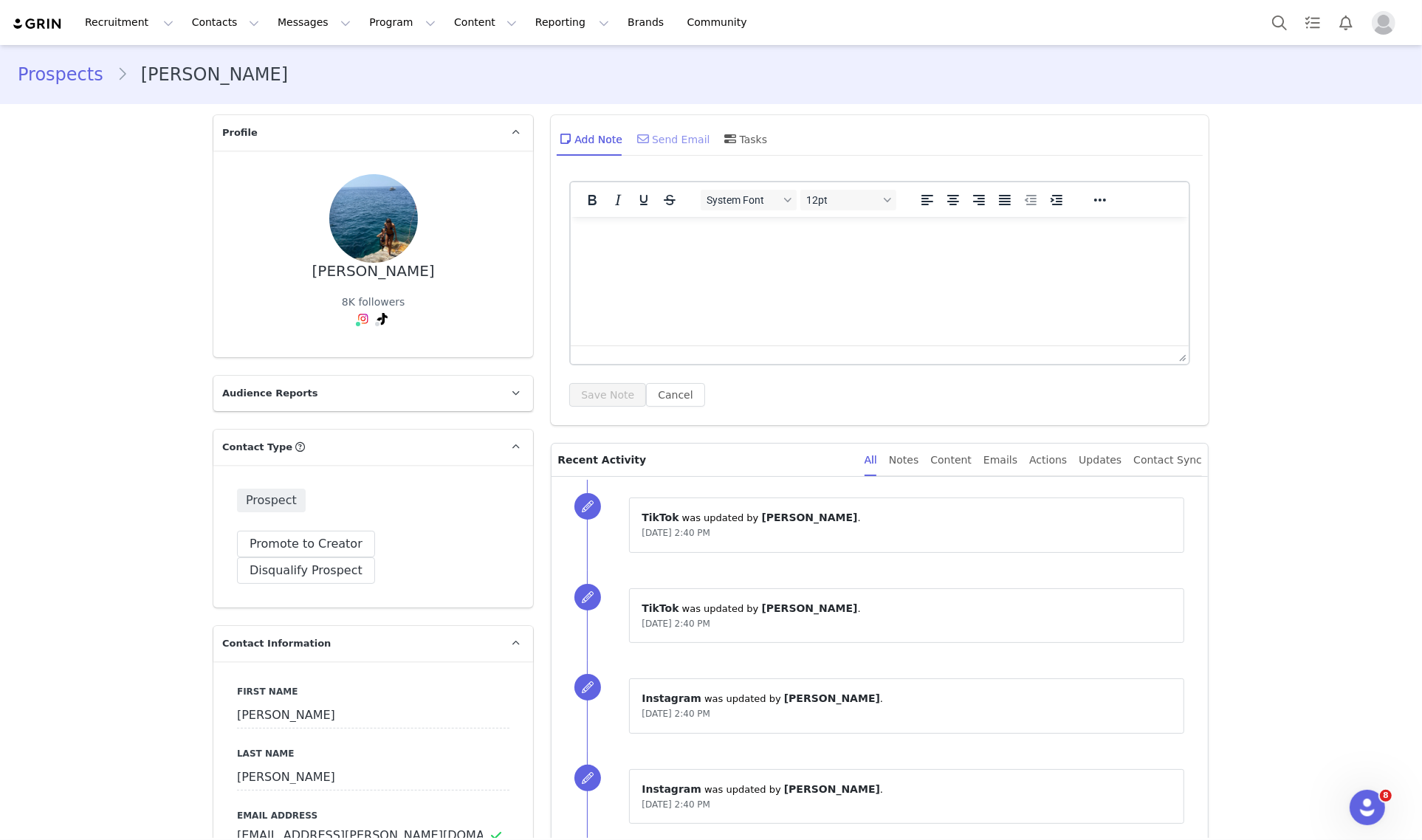
click at [647, 139] on div "Send Email" at bounding box center [672, 138] width 76 height 35
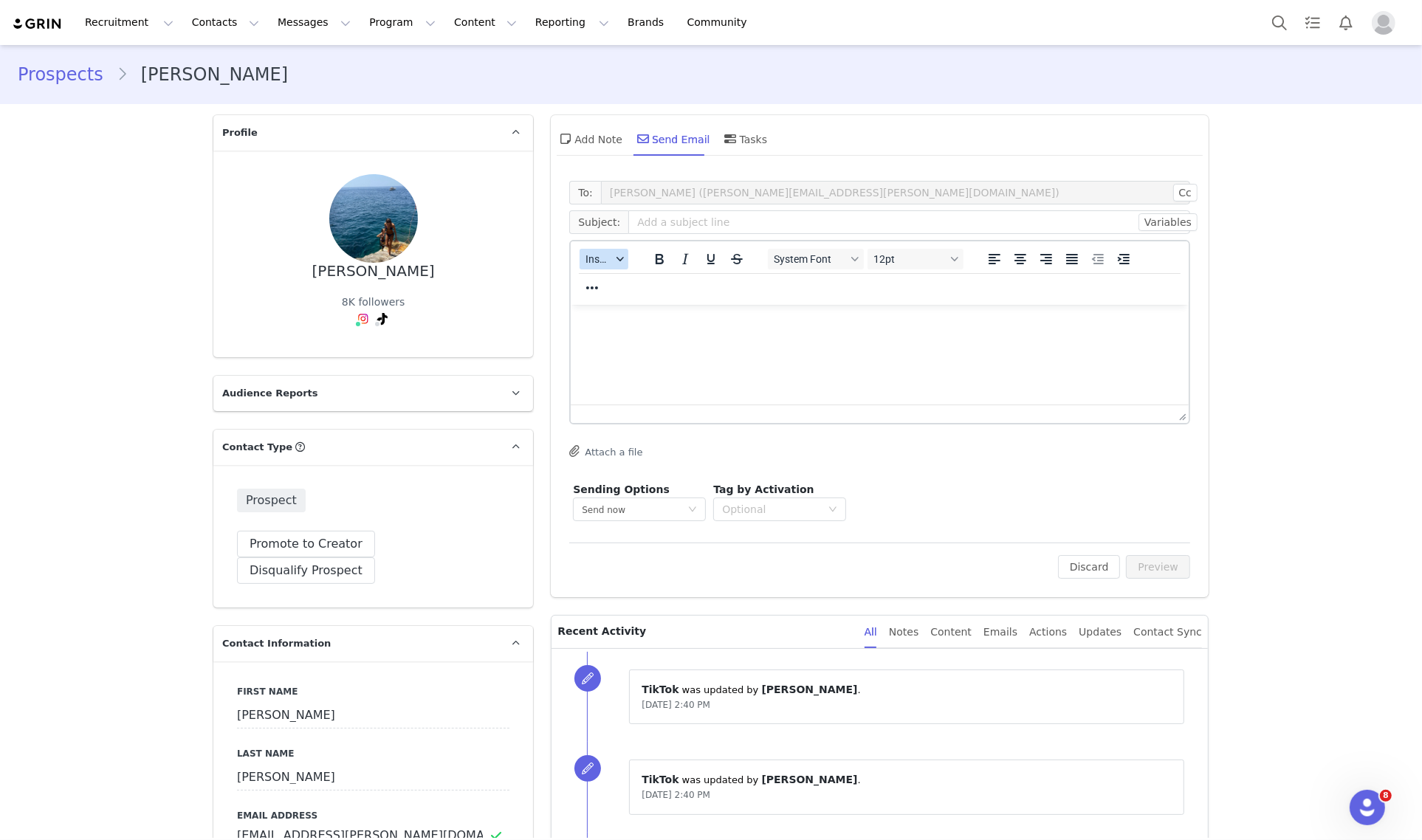
click at [616, 259] on icon "button" at bounding box center [619, 259] width 7 height 7
click at [625, 282] on div "Insert Template" at bounding box center [651, 284] width 133 height 18
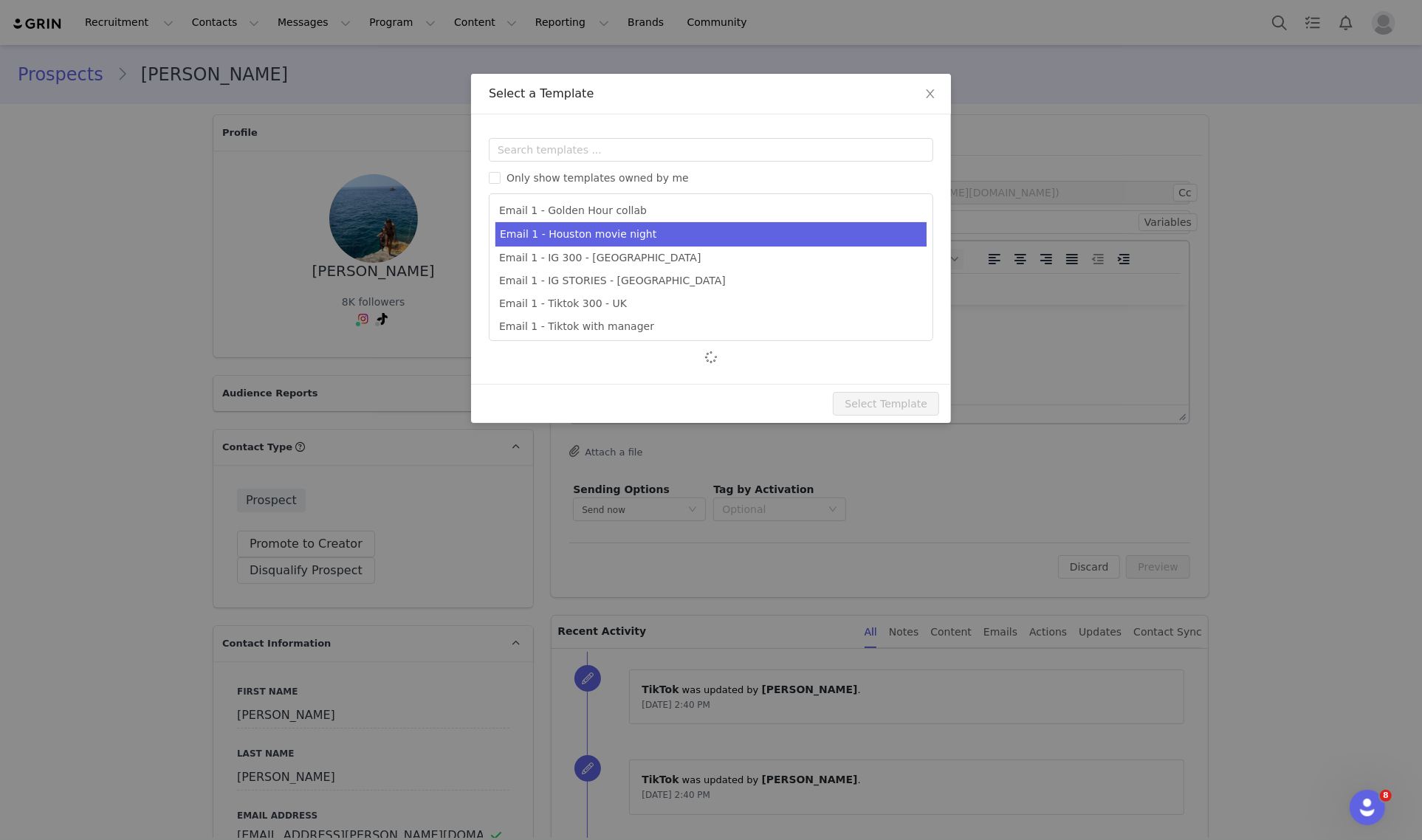
scroll to position [97, 0]
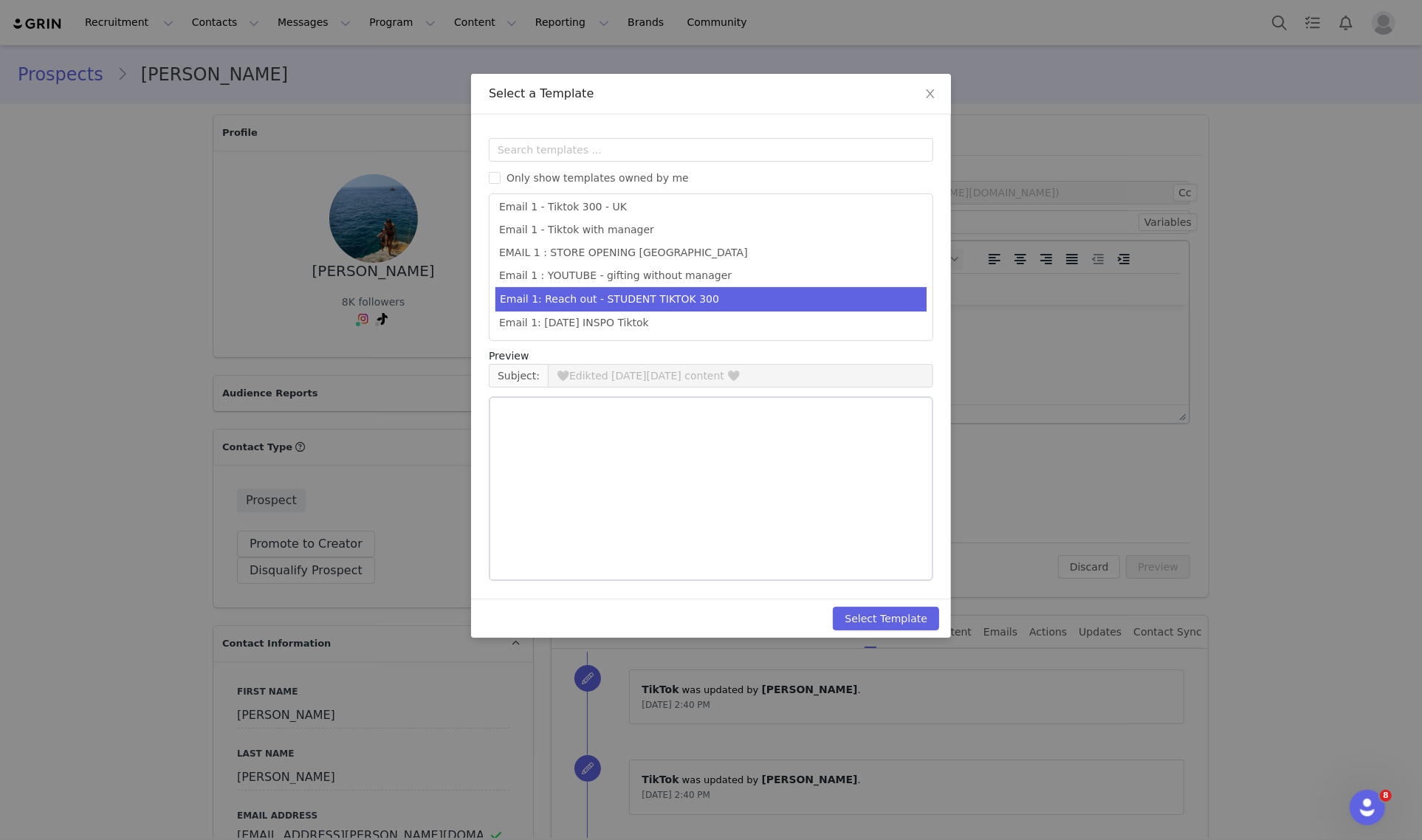
click at [714, 292] on li "Email 1: Reach out - STUDENT TIKTOK 300" at bounding box center [711, 298] width 431 height 24
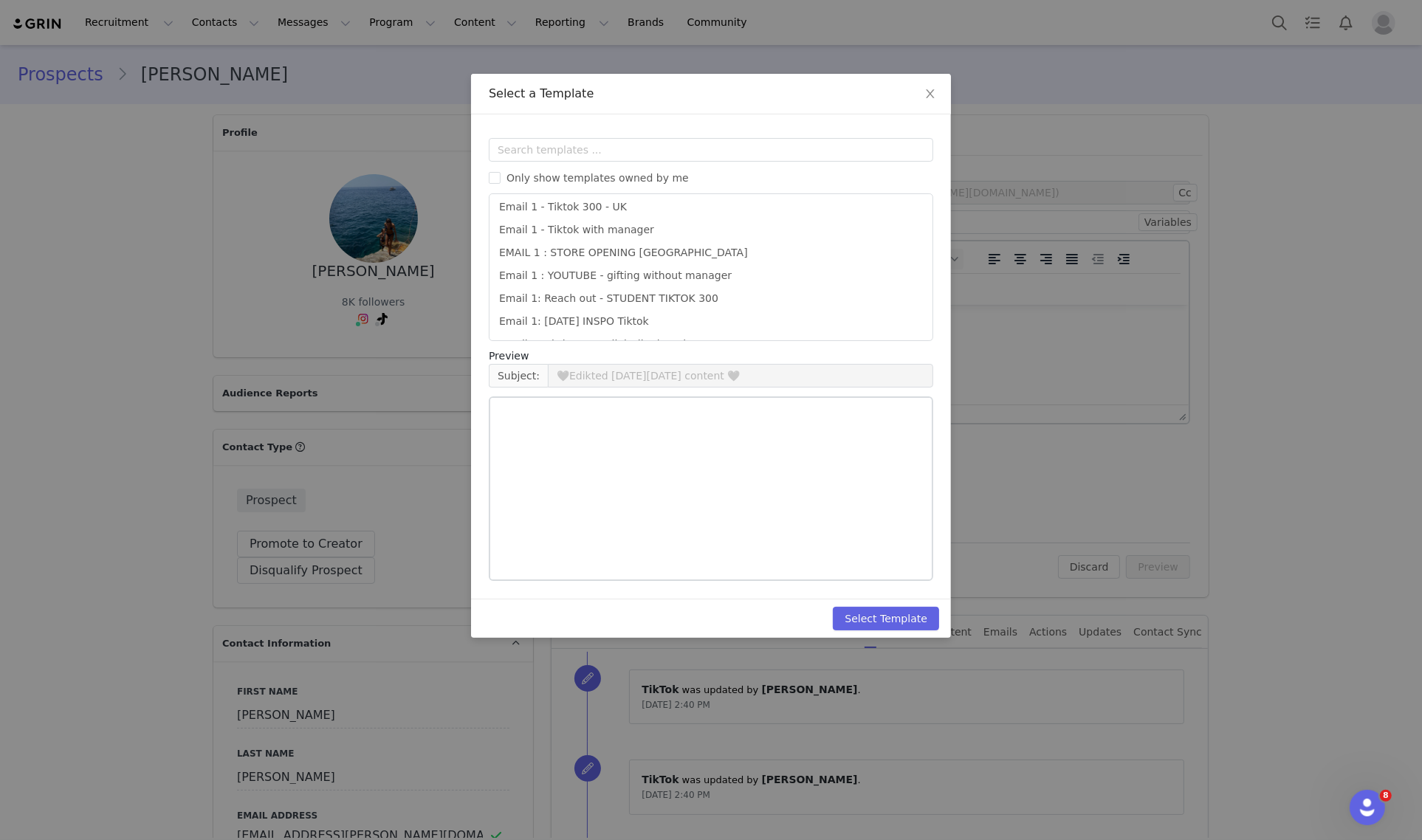
type input "Collab with Edikted"
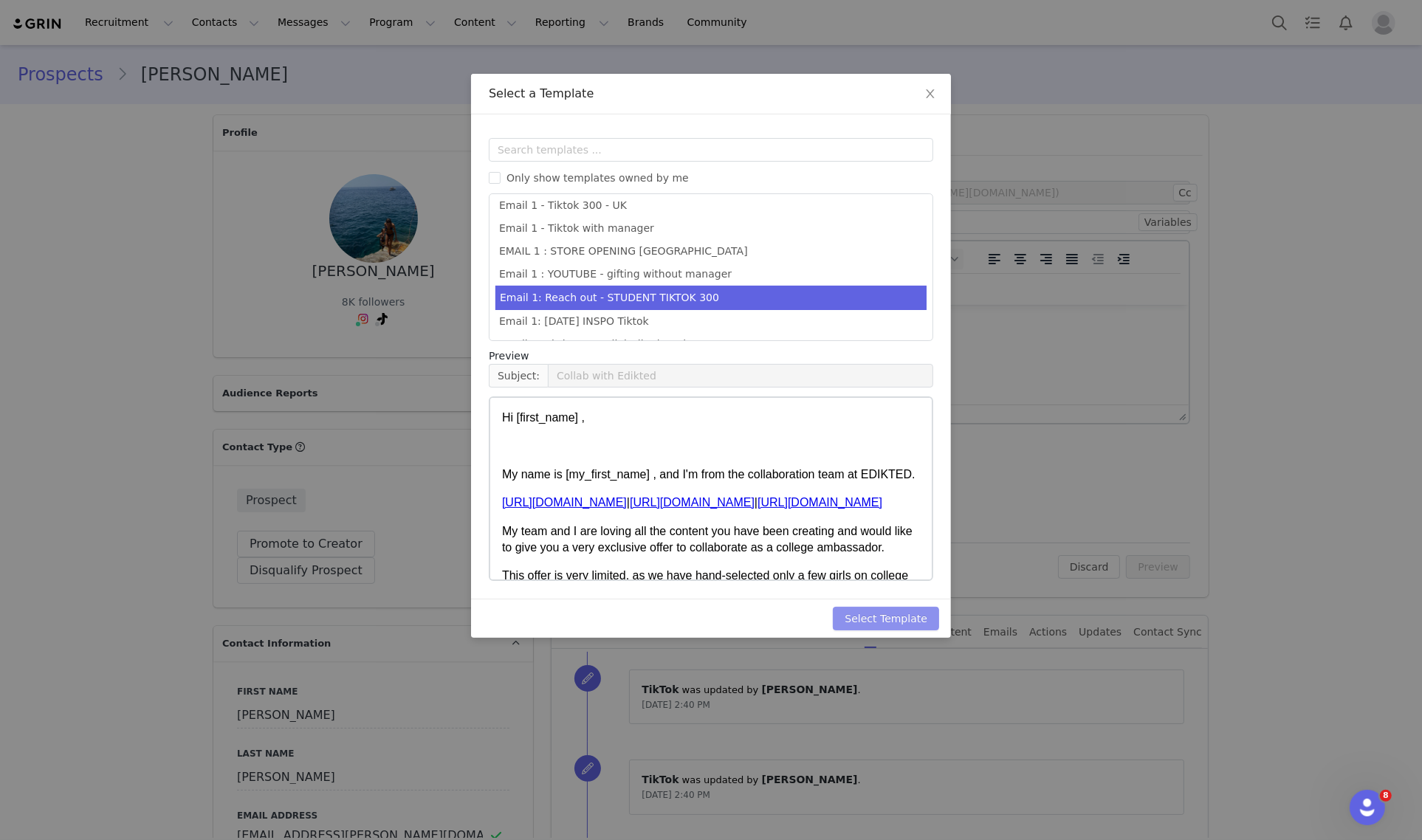
click at [906, 613] on button "Select Template" at bounding box center [886, 618] width 106 height 23
type input "Collab with Edikted"
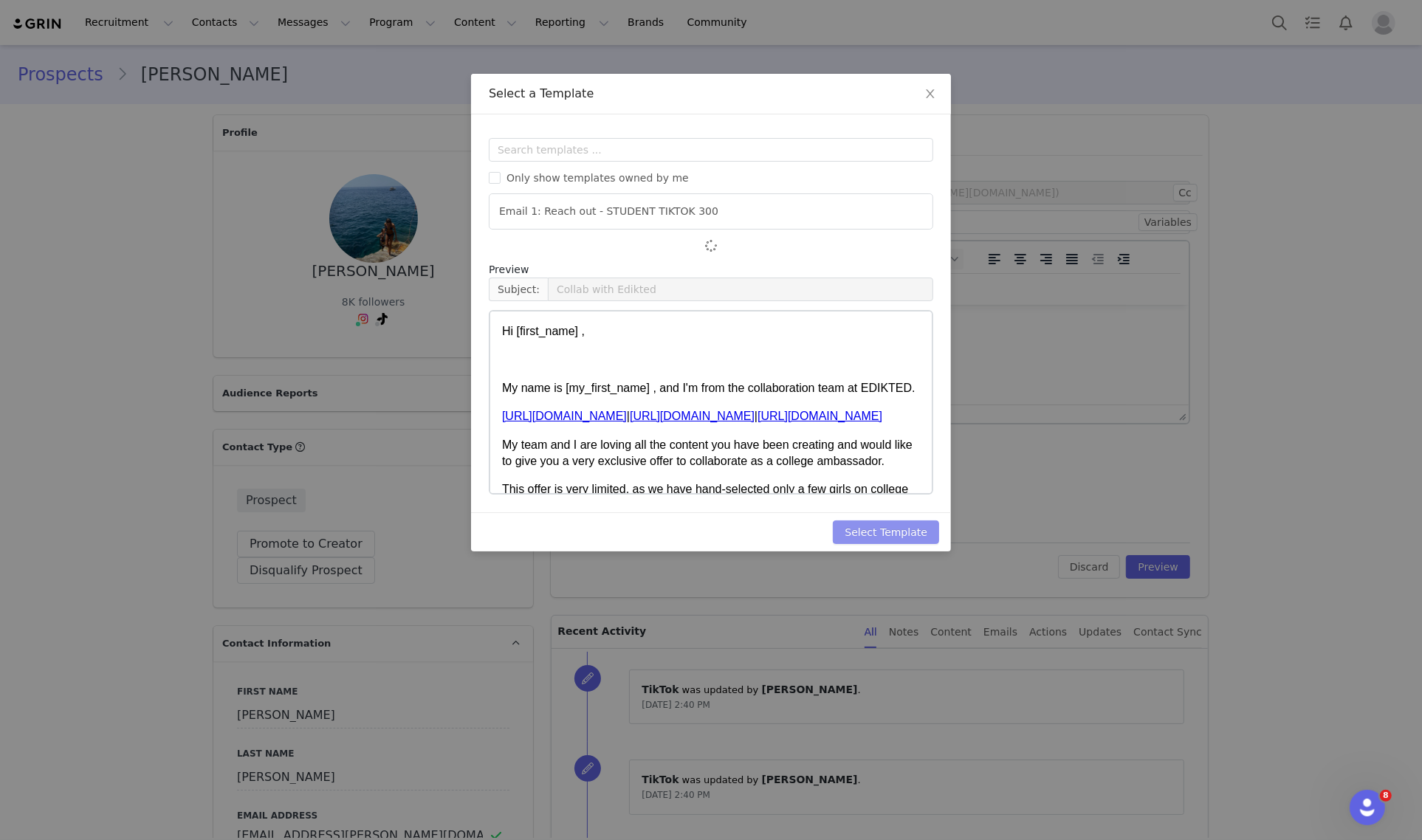
scroll to position [0, 0]
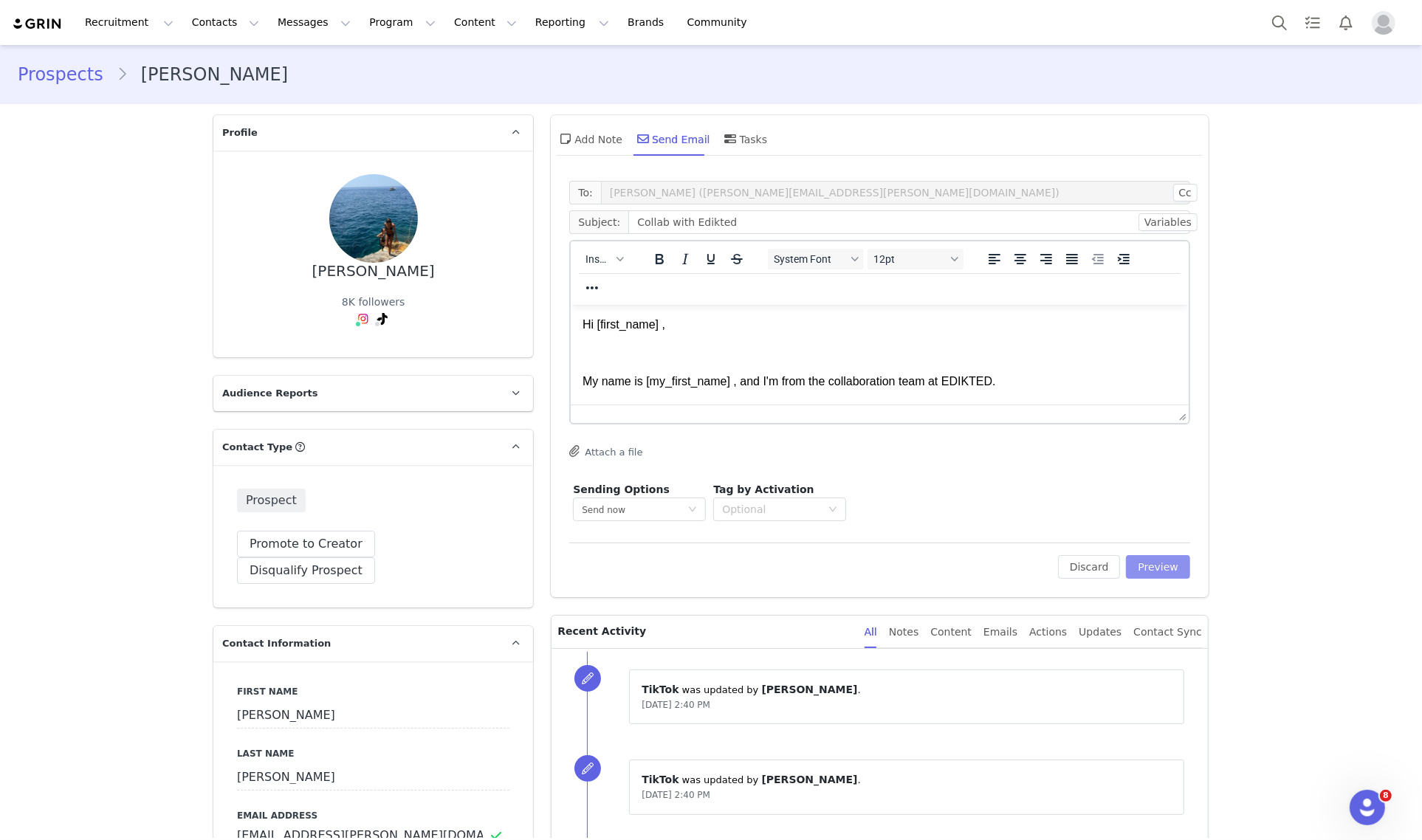
click at [1144, 576] on button "Preview" at bounding box center [1158, 567] width 64 height 23
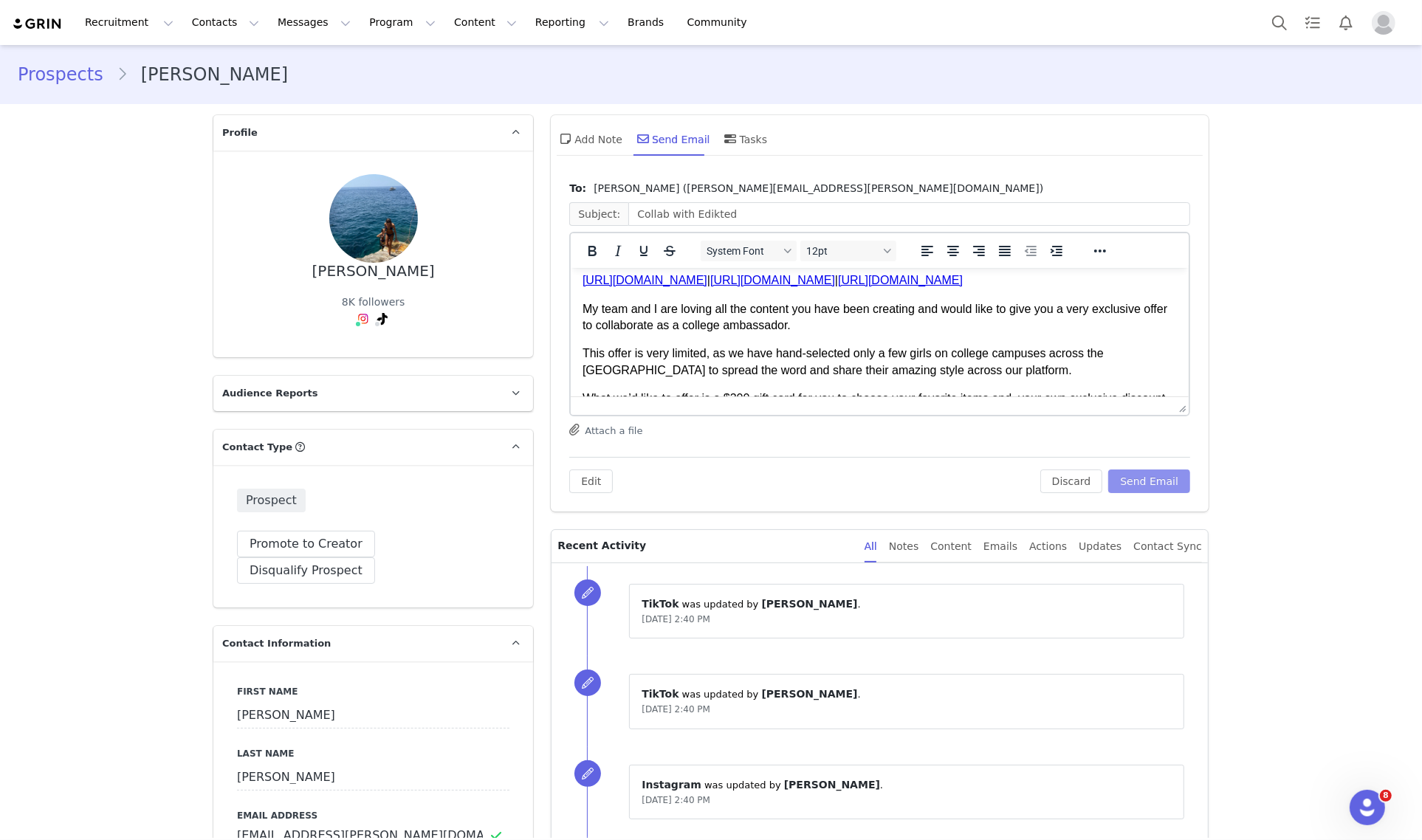
scroll to position [184, 0]
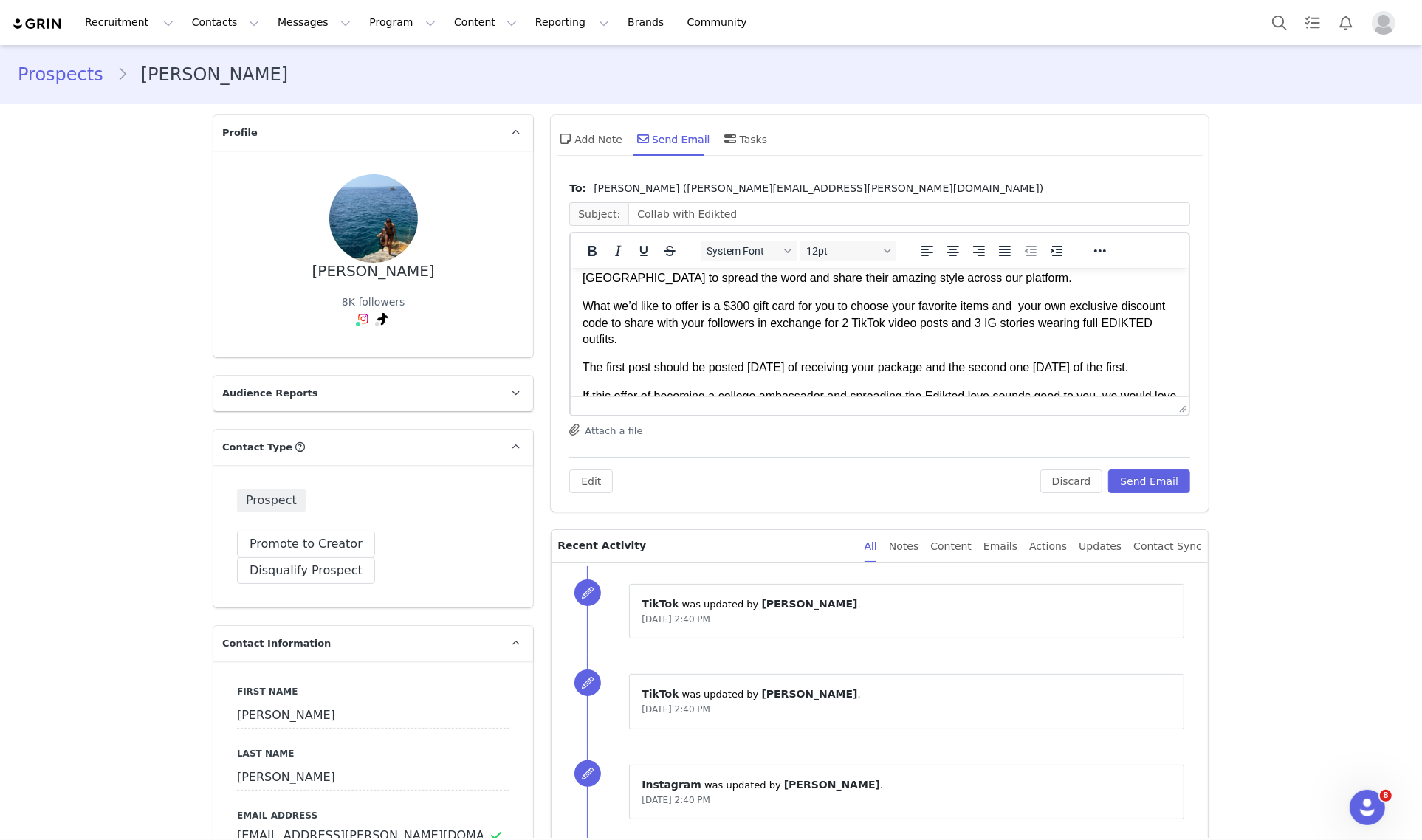
drag, startPoint x: 736, startPoint y: 309, endPoint x: 799, endPoint y: 320, distance: 64.0
click at [737, 309] on p "What we’d like to offer is a $300 gift card for you to choose your favorite ite…" at bounding box center [879, 322] width 594 height 49
click at [1150, 481] on button "Send Email" at bounding box center [1148, 481] width 82 height 23
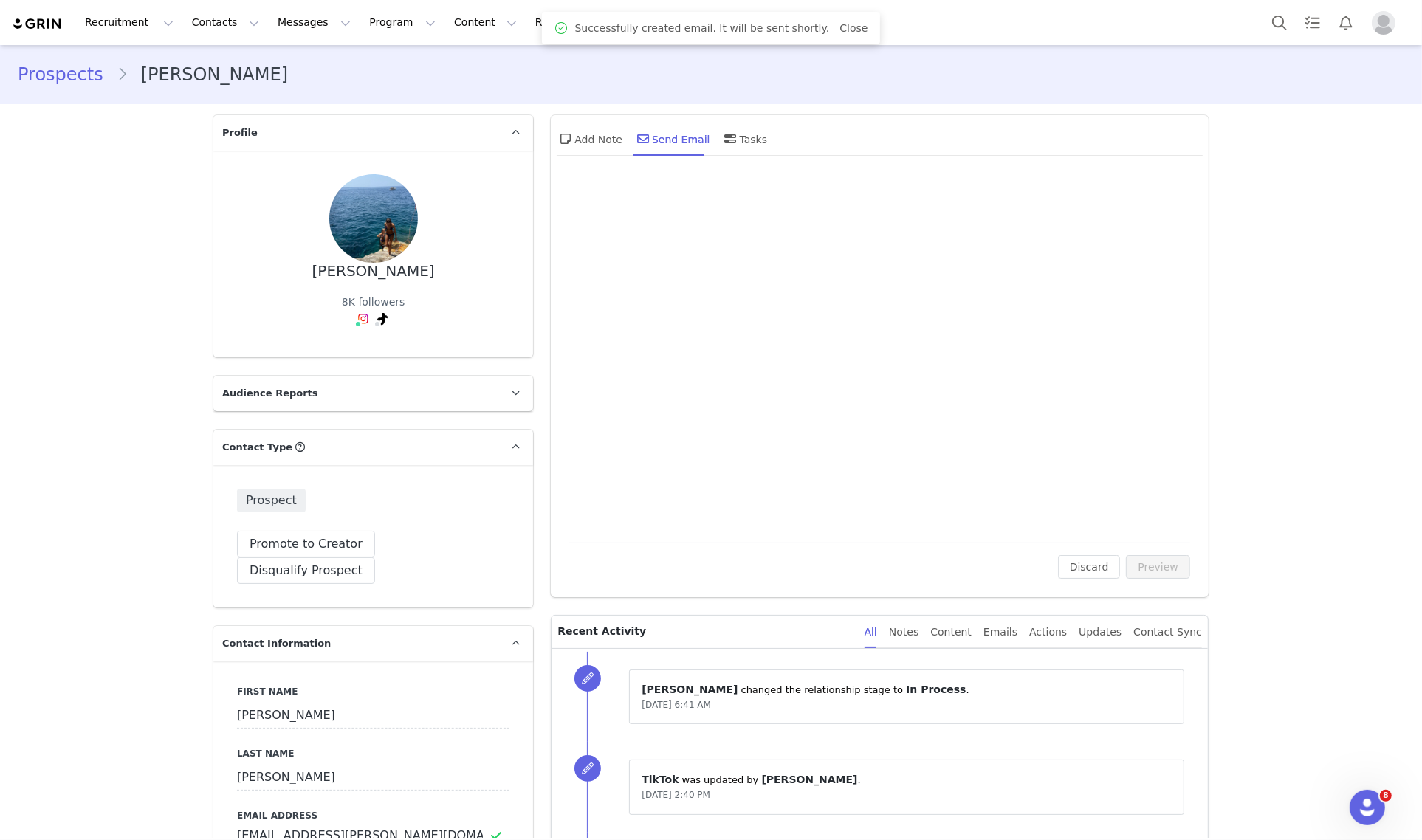
scroll to position [0, 0]
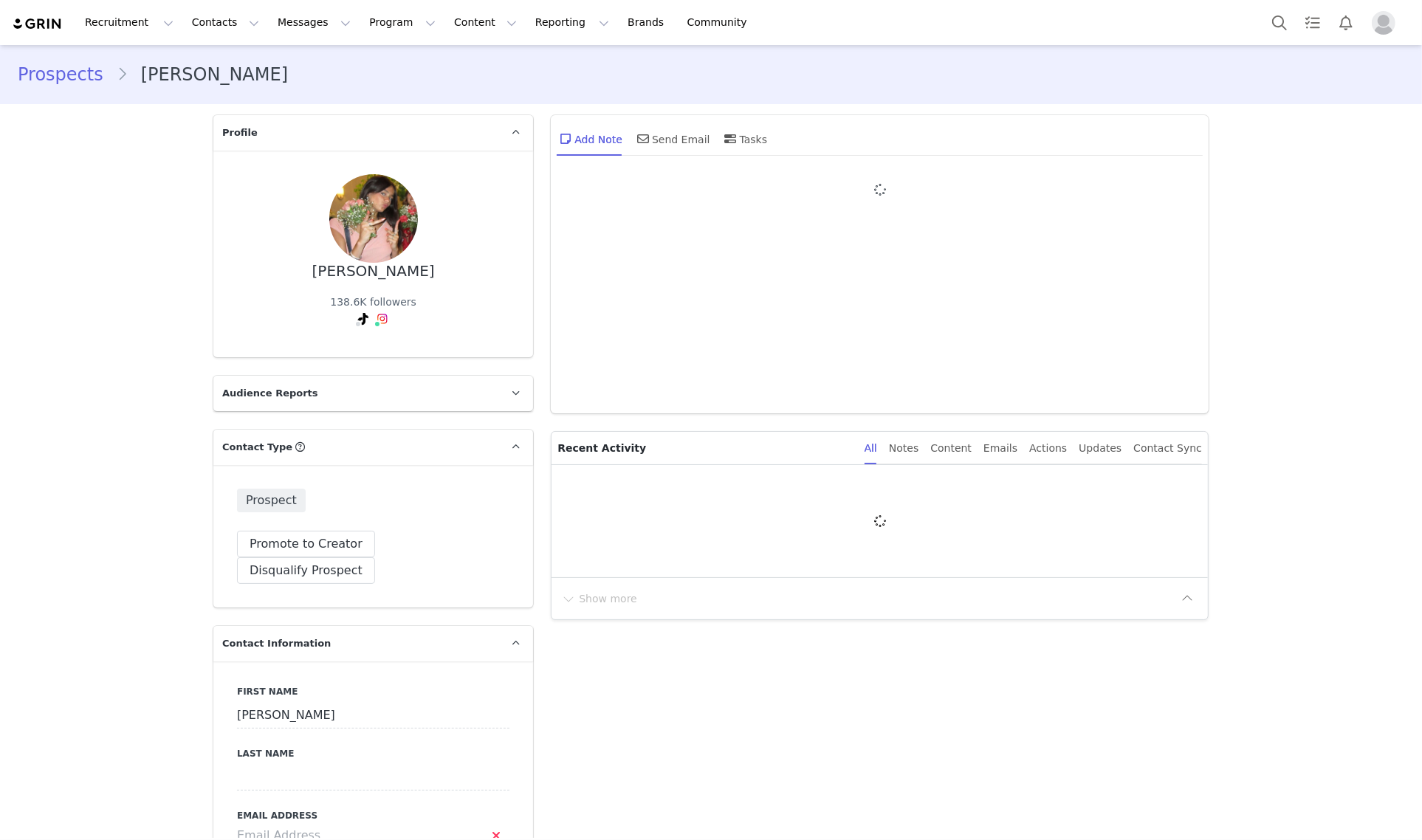
type input "+1 ([GEOGRAPHIC_DATA])"
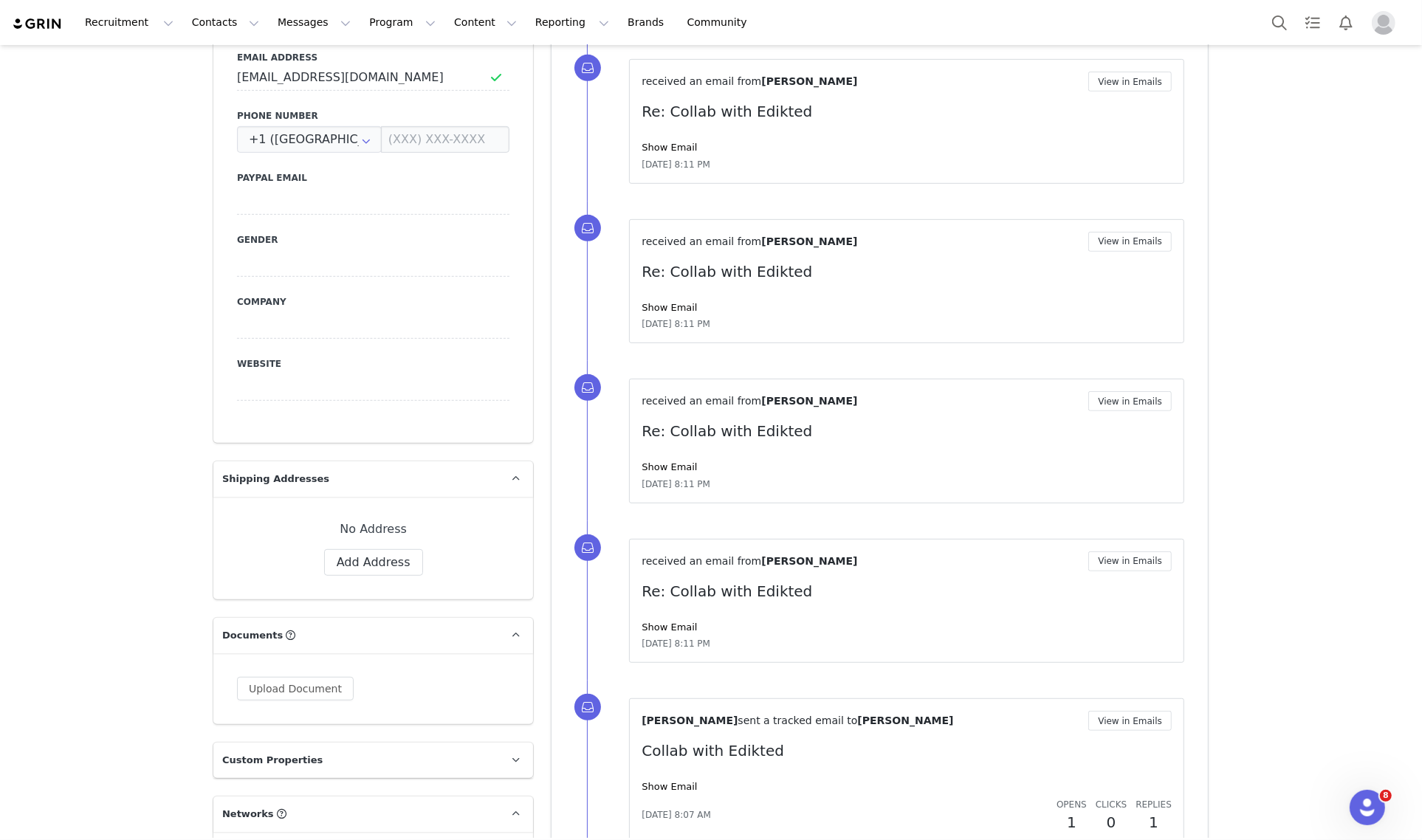
scroll to position [446, 0]
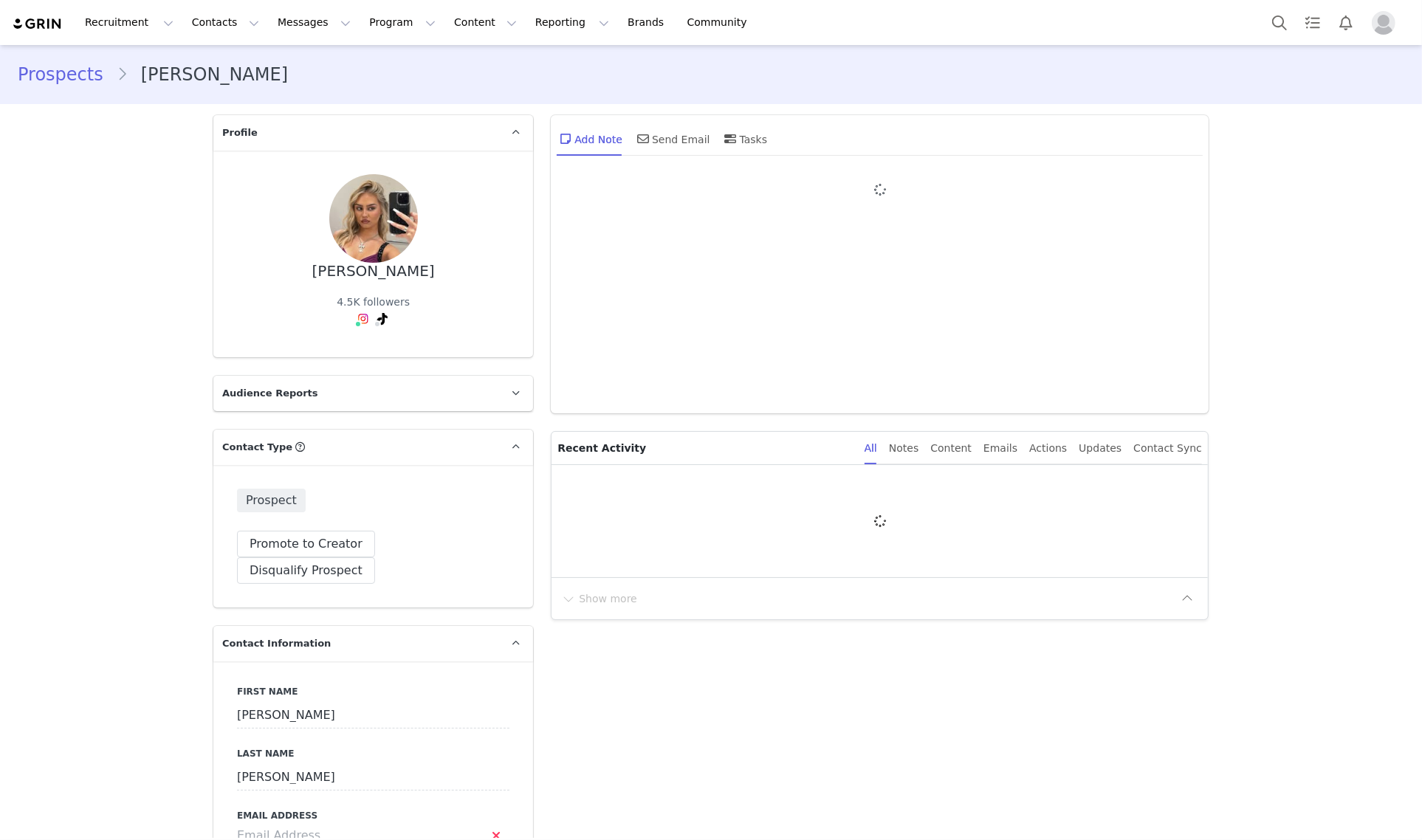
type input "+1 ([GEOGRAPHIC_DATA])"
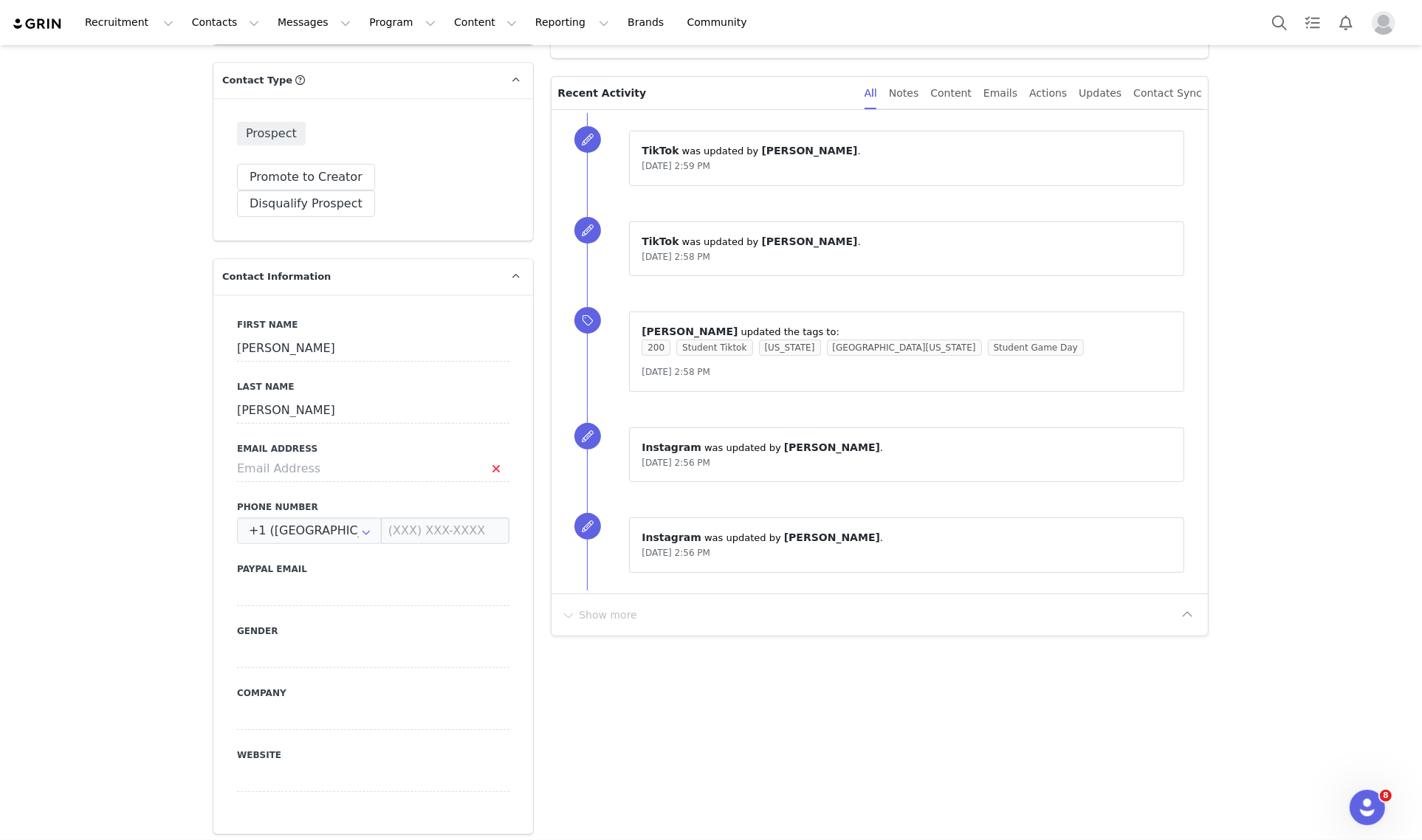
scroll to position [369, 0]
click at [371, 453] on input at bounding box center [373, 466] width 272 height 27
type input "Acarlstrom8@icloud.com"
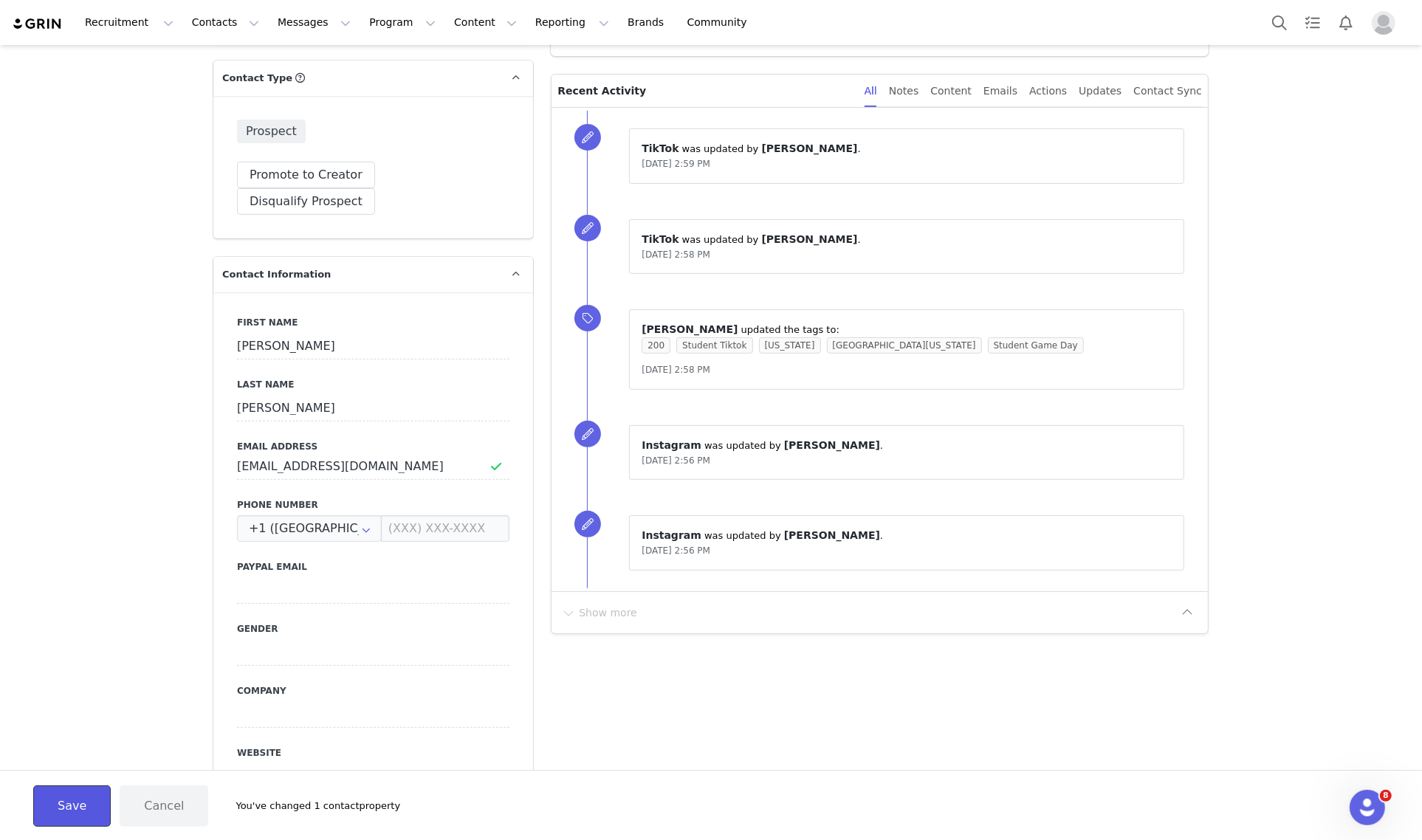
click at [85, 792] on button "Save" at bounding box center [71, 806] width 77 height 41
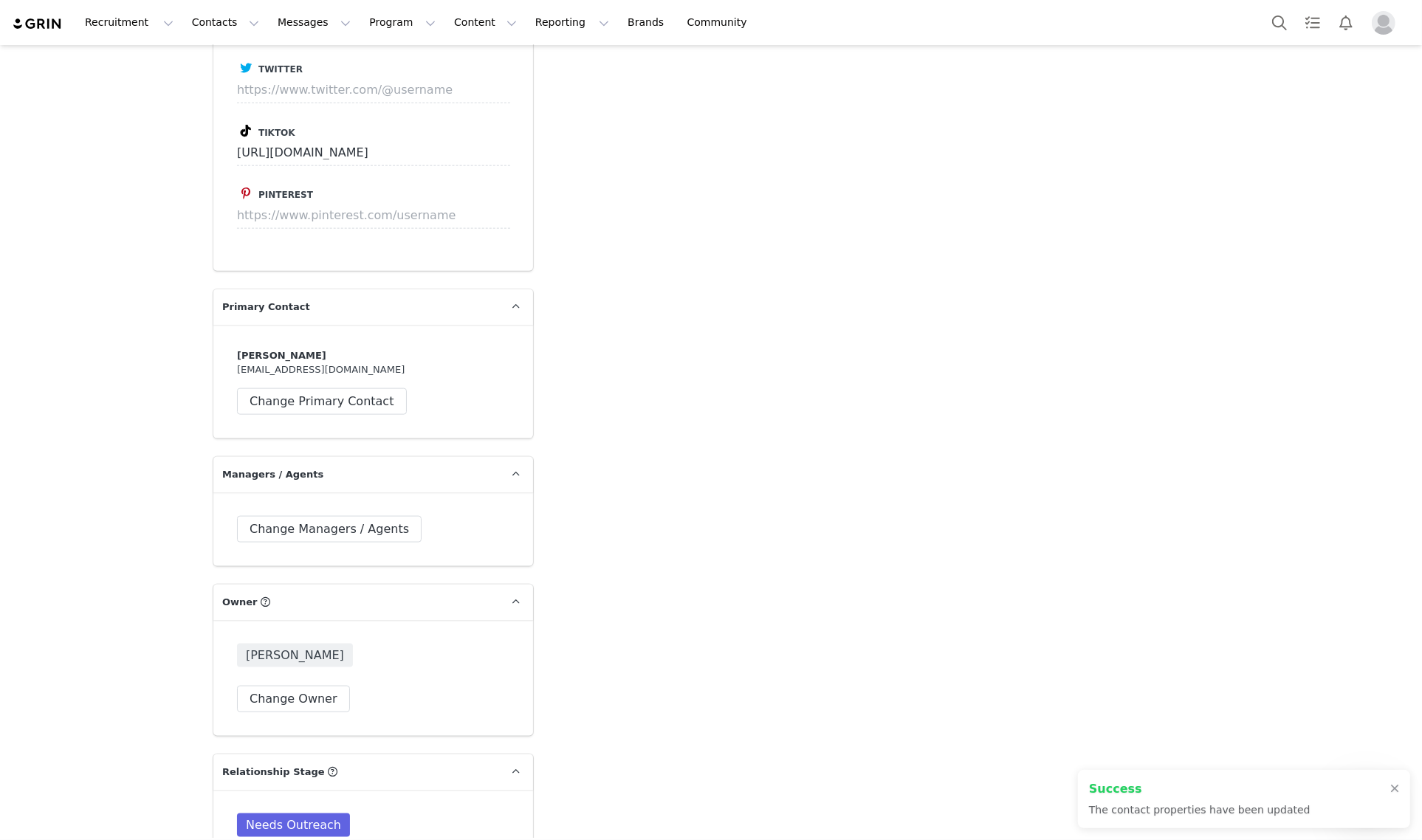
scroll to position [1937, 0]
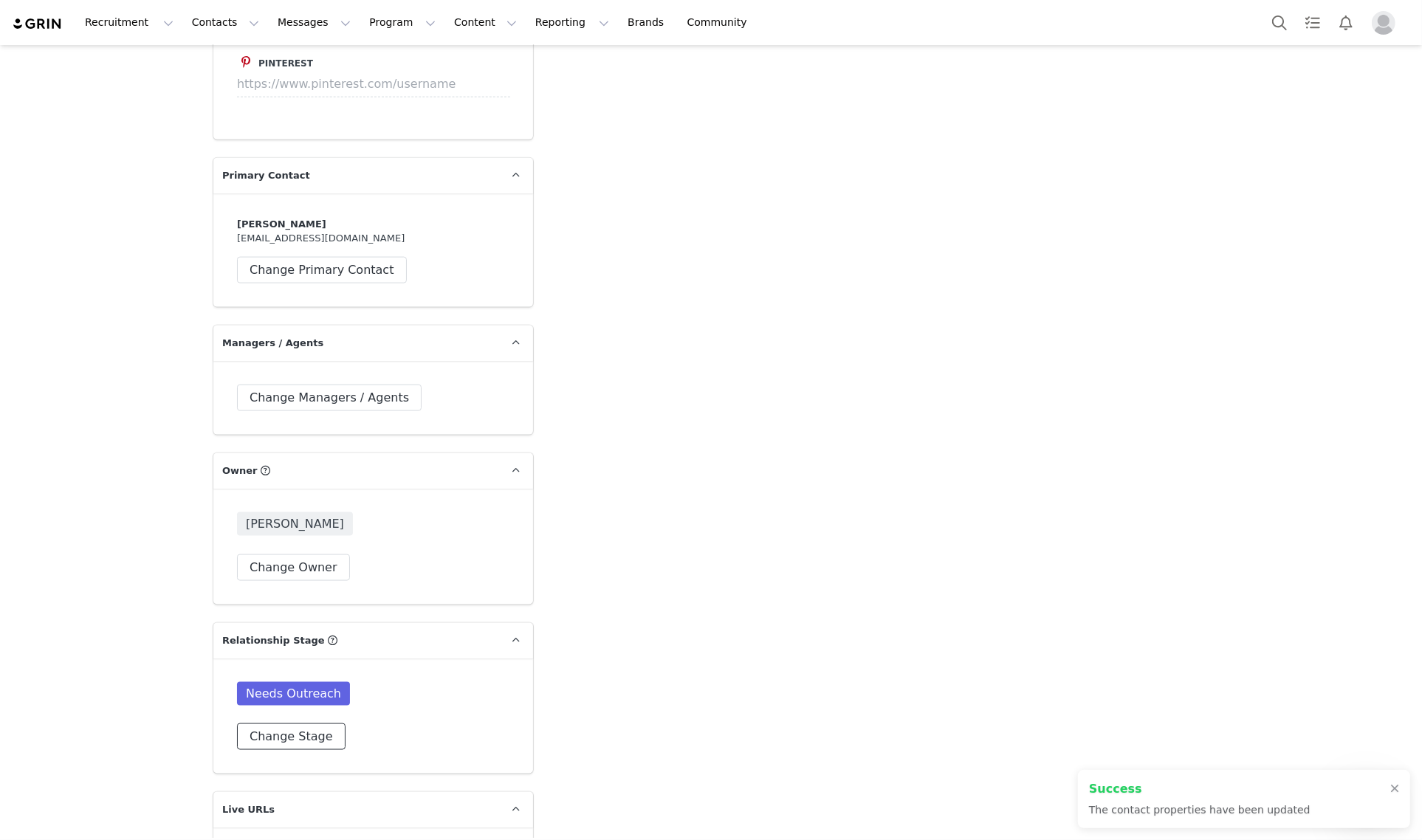
click at [288, 723] on button "Change Stage" at bounding box center [291, 736] width 109 height 27
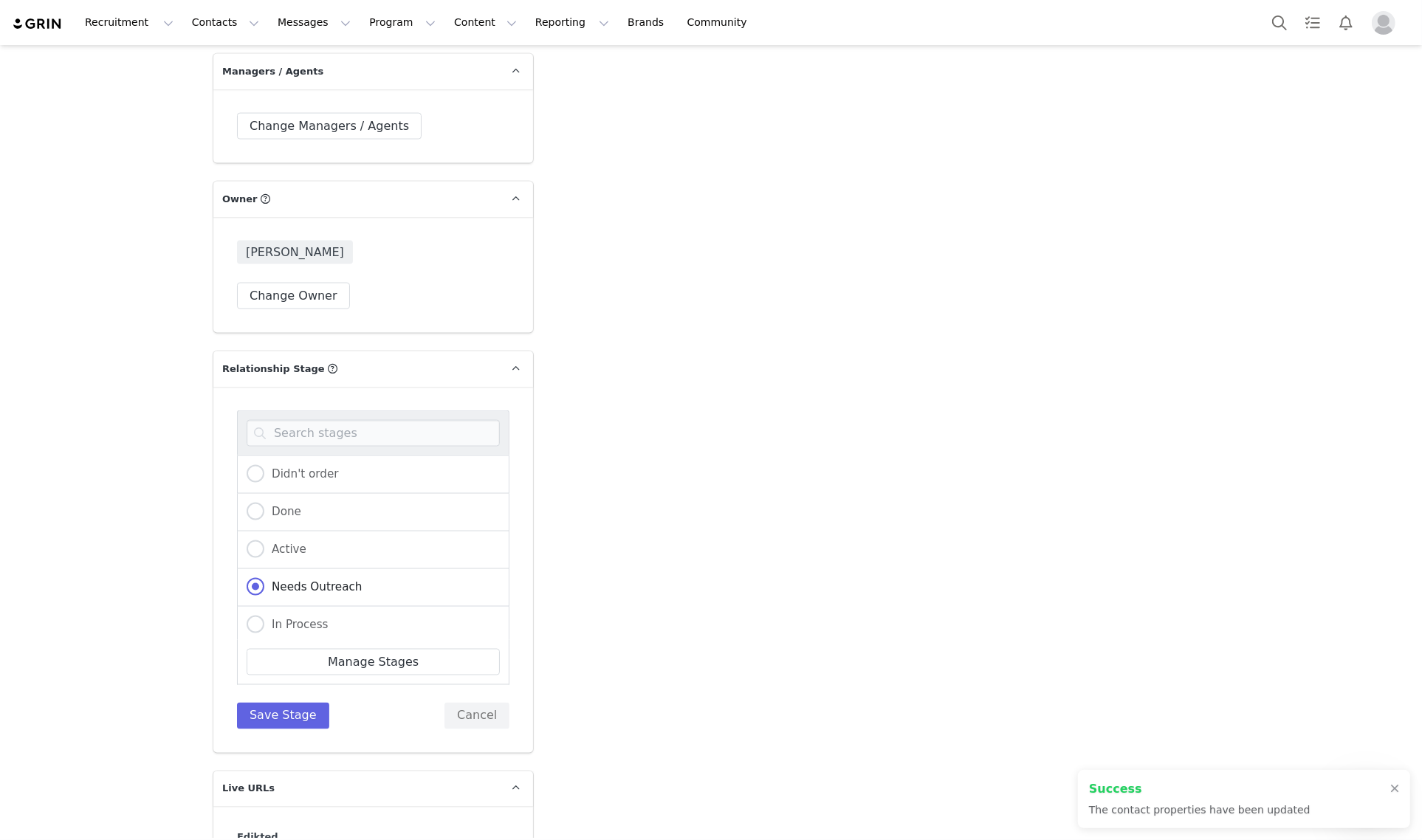
scroll to position [2214, 0]
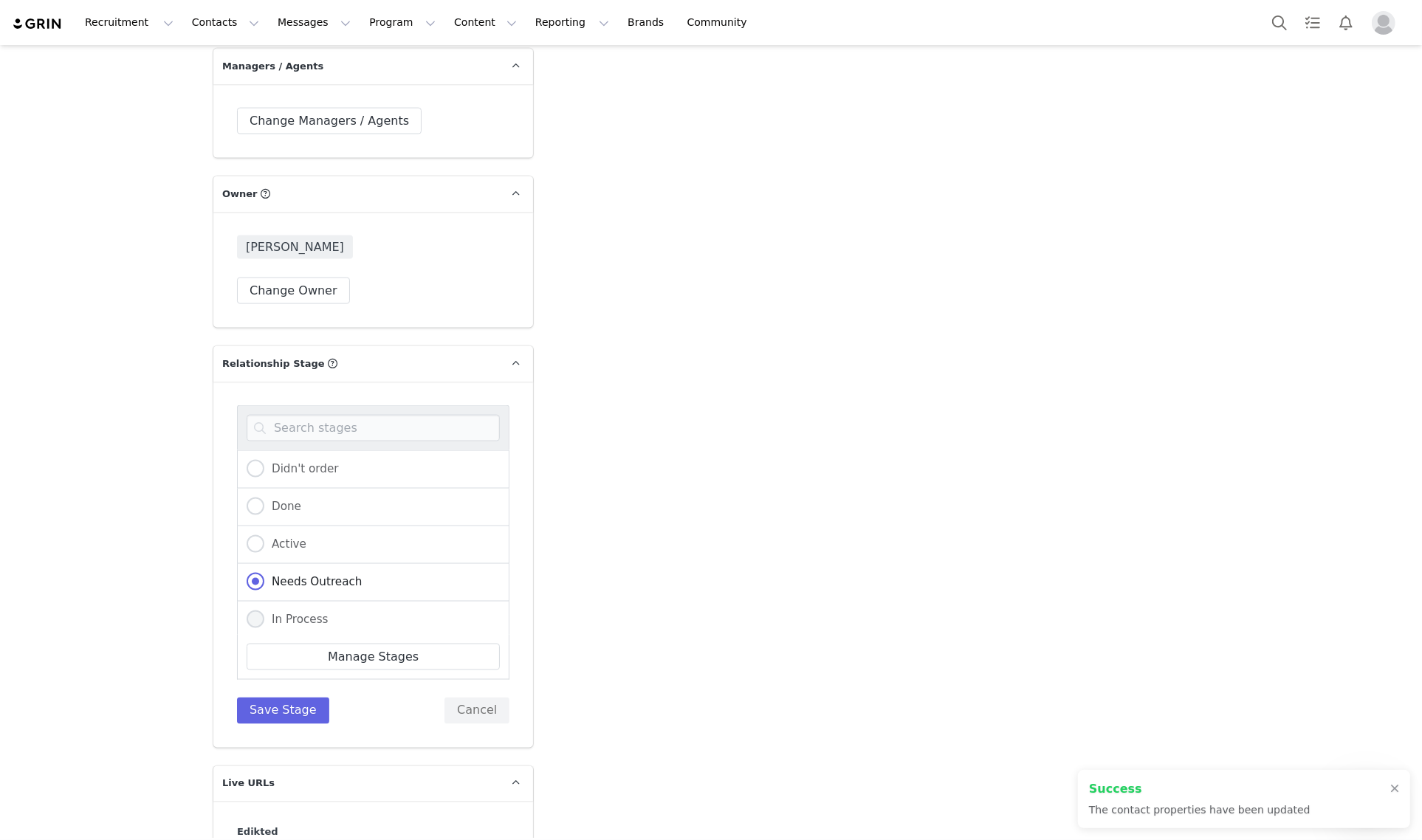
click at [301, 602] on div "In Process" at bounding box center [373, 620] width 272 height 38
click at [301, 610] on label "In Process" at bounding box center [287, 620] width 82 height 20
click at [264, 610] on input "In Process" at bounding box center [255, 620] width 18 height 20
radio input "true"
radio input "false"
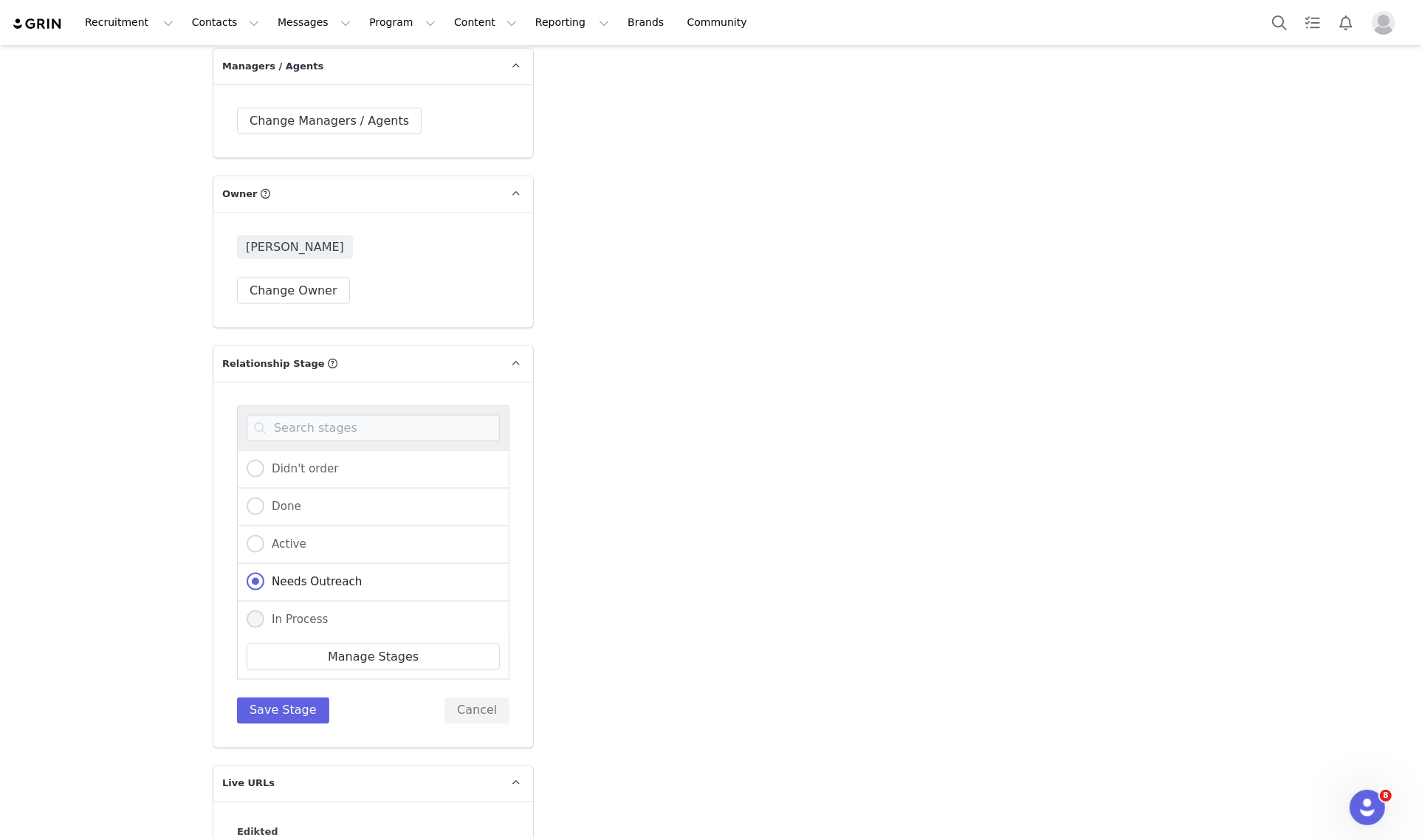
radio input "true"
click at [301, 697] on button "Save Stage" at bounding box center [283, 710] width 92 height 27
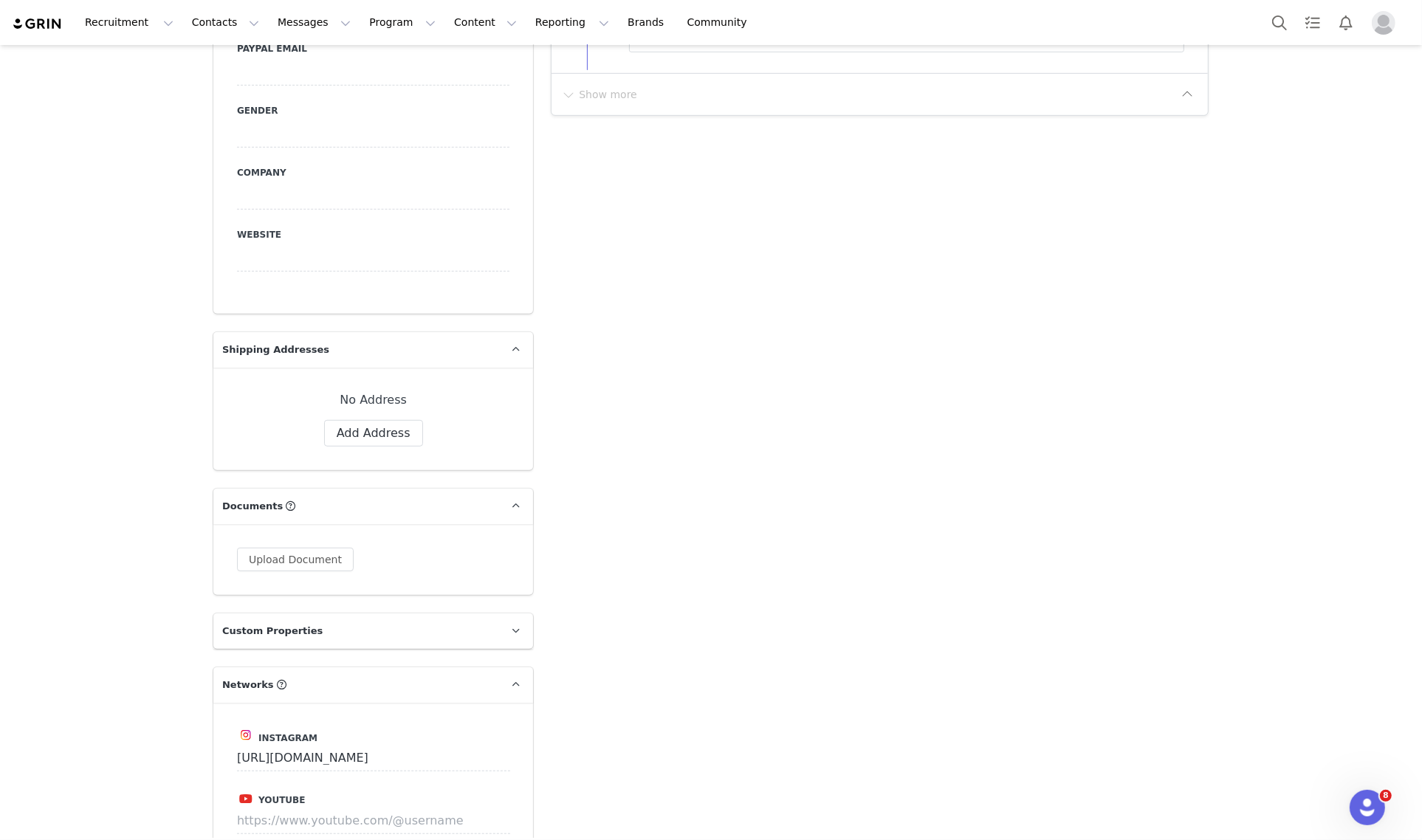
scroll to position [0, 0]
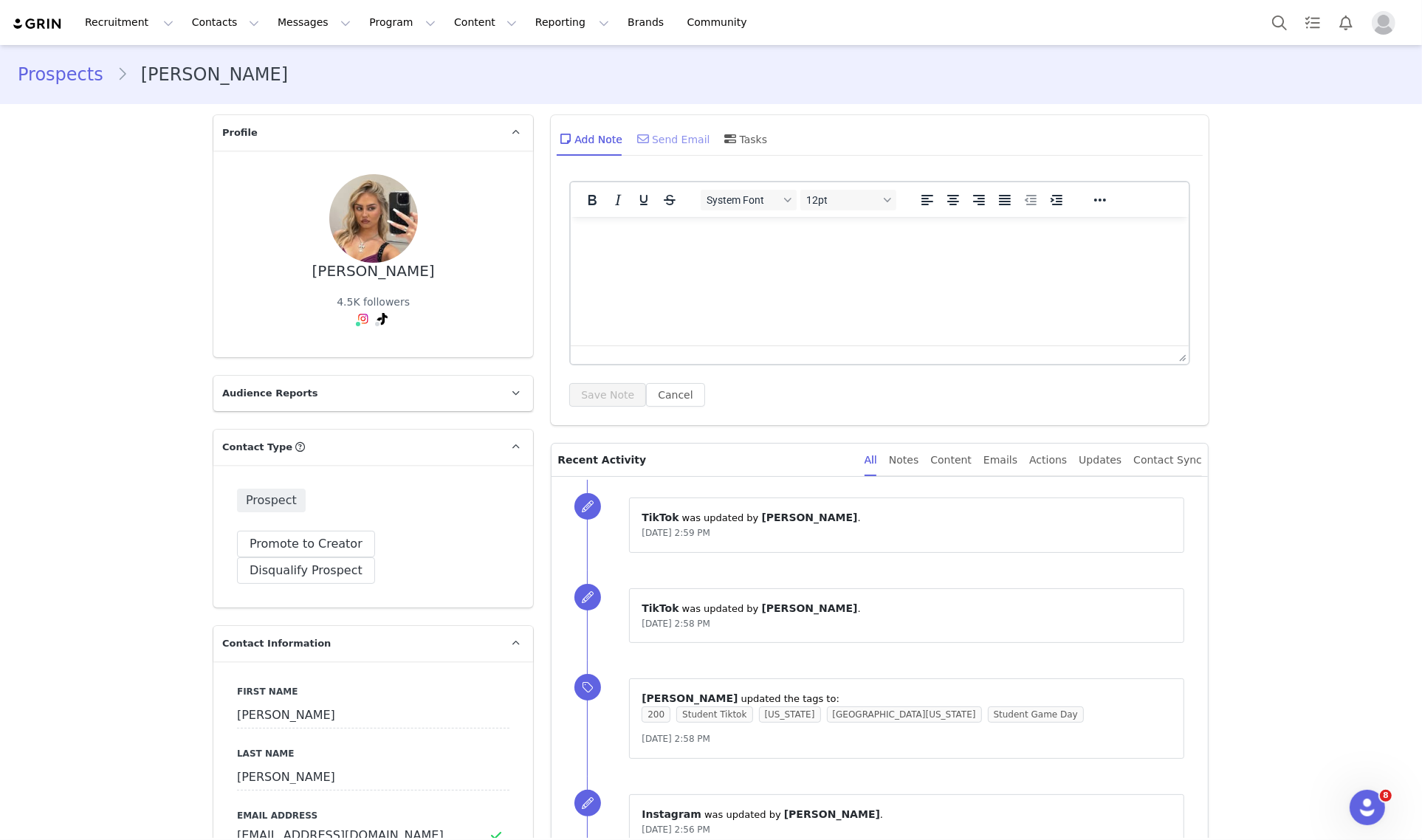
click at [655, 146] on div "Send Email" at bounding box center [672, 138] width 76 height 35
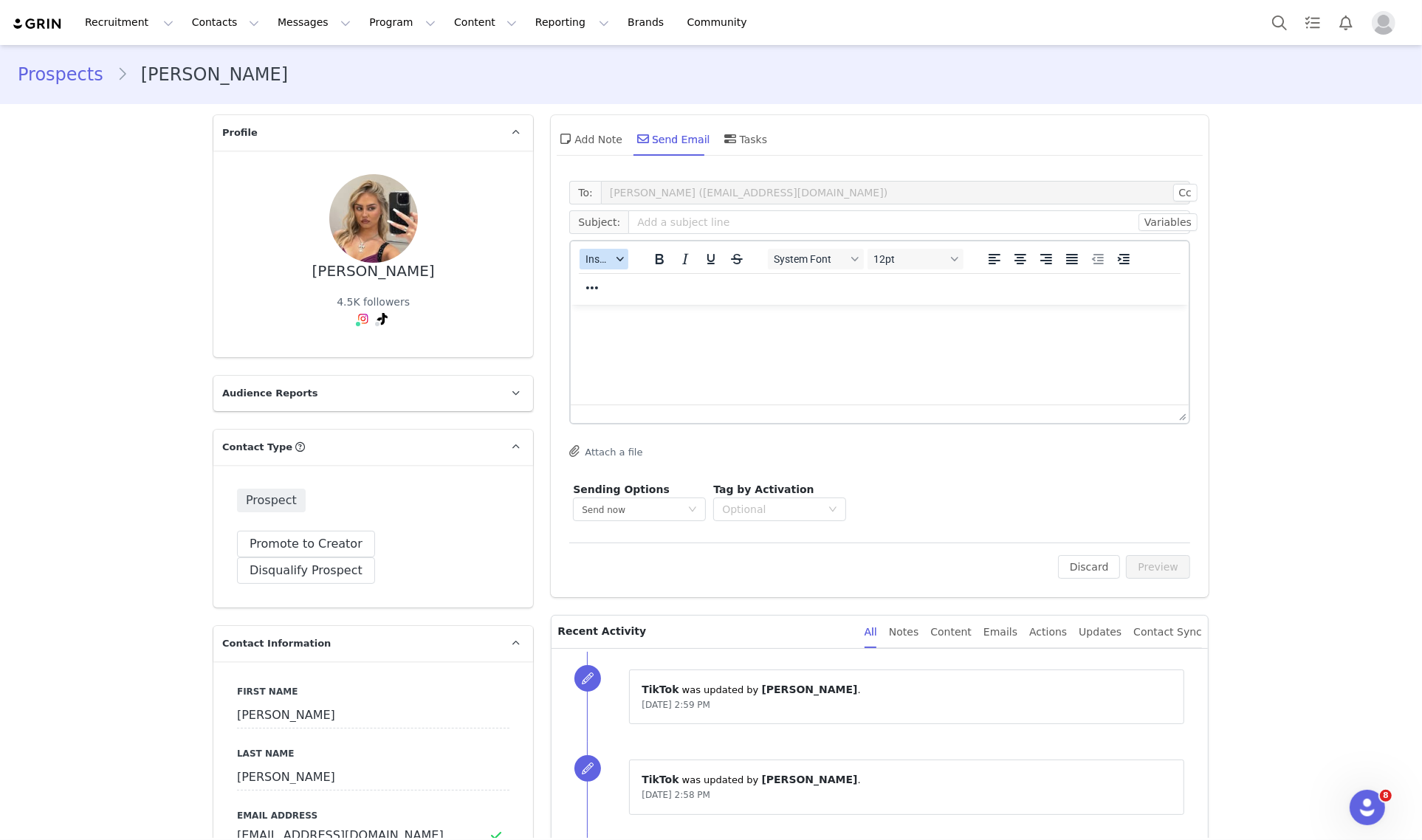
click at [614, 258] on div "button" at bounding box center [620, 259] width 12 height 7
click at [633, 222] on input "text" at bounding box center [909, 222] width 562 height 23
paste input "Game Day with Edikted 🏈✨"
type input "Game Day with Edikted 🏈✨"
click at [732, 344] on html at bounding box center [879, 323] width 618 height 40
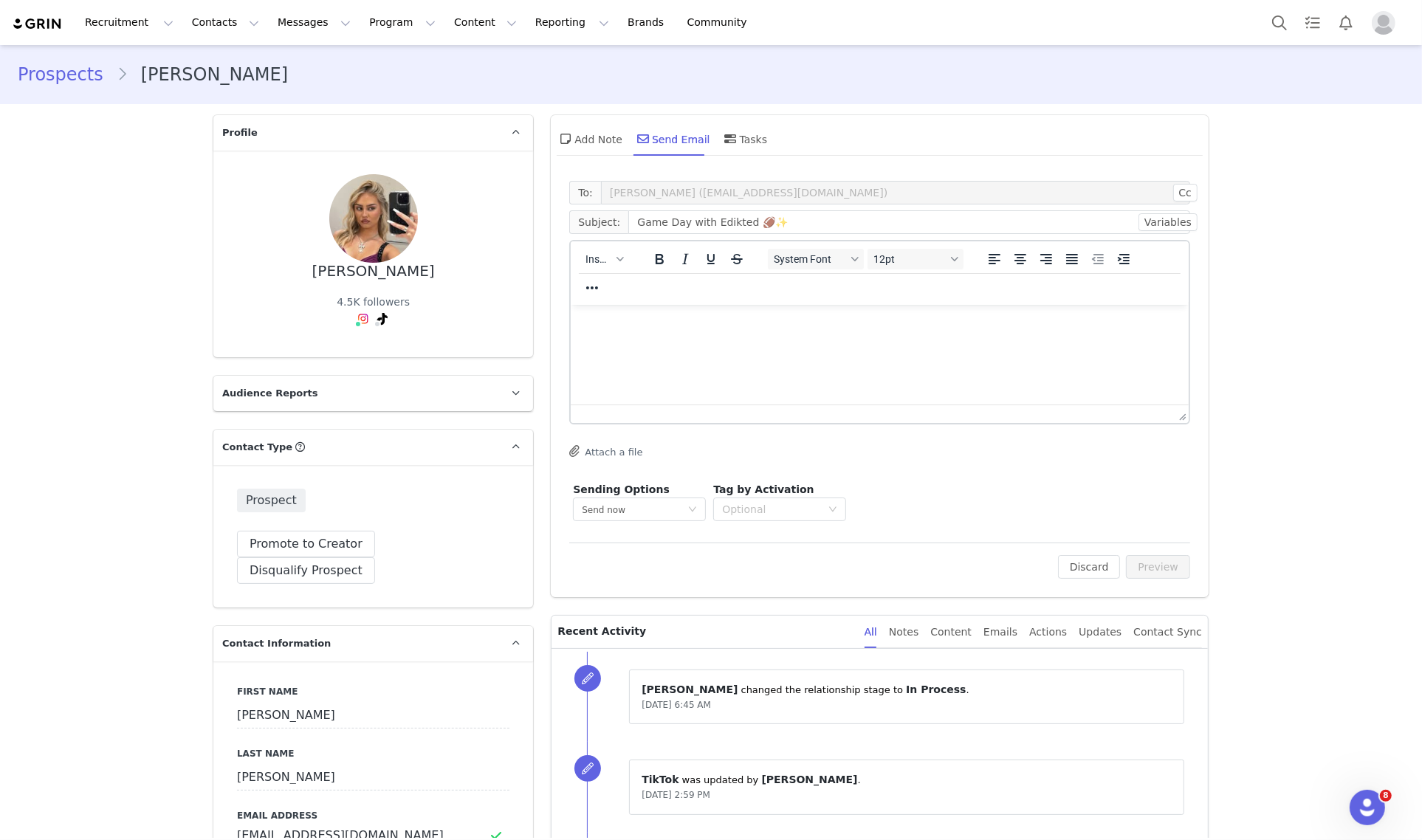
click at [697, 320] on p "Rich Text Area. Press ALT-0 for help." at bounding box center [879, 323] width 594 height 16
paste body "Rich Text Area. Press ALT-0 for help."
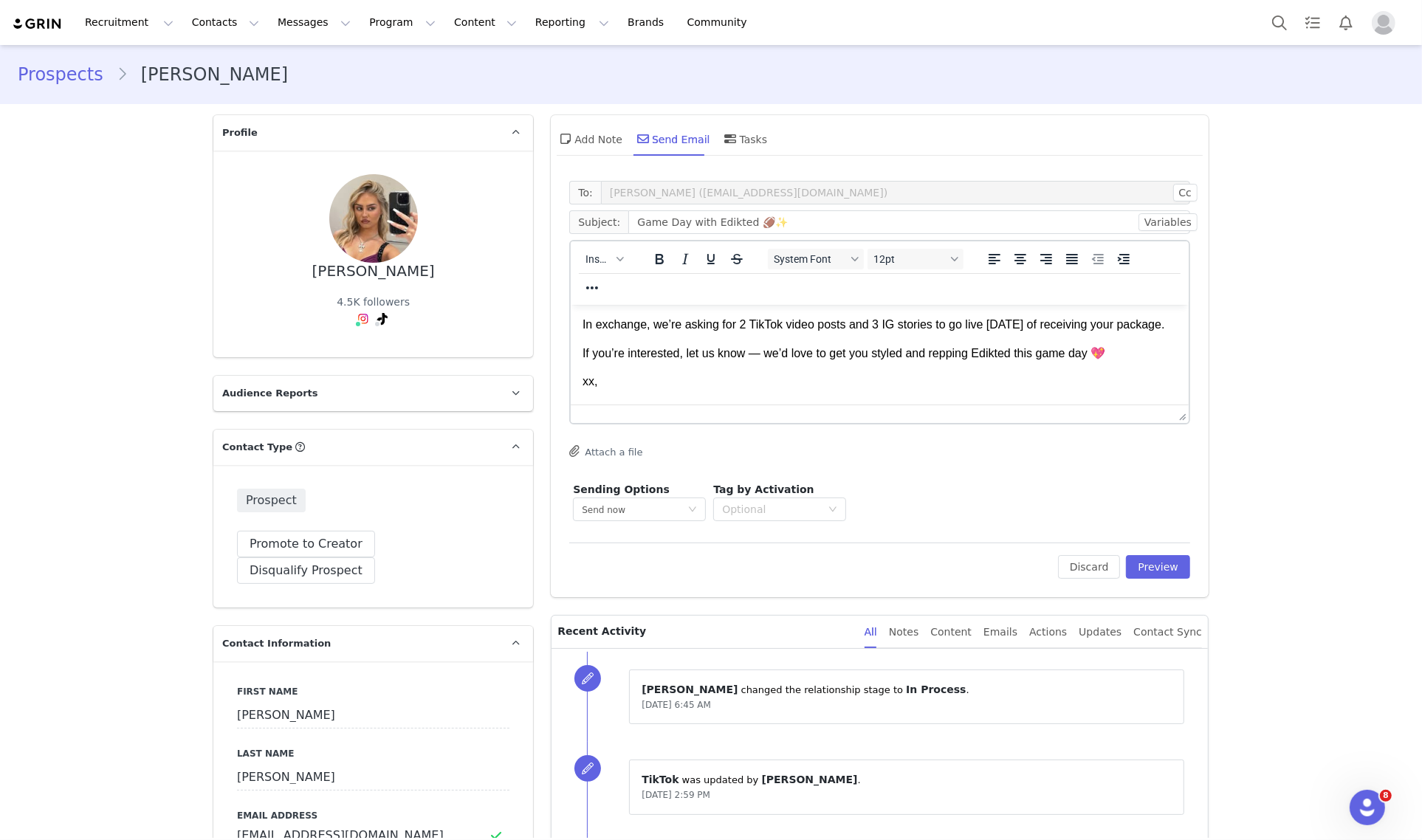
scroll to position [184, 0]
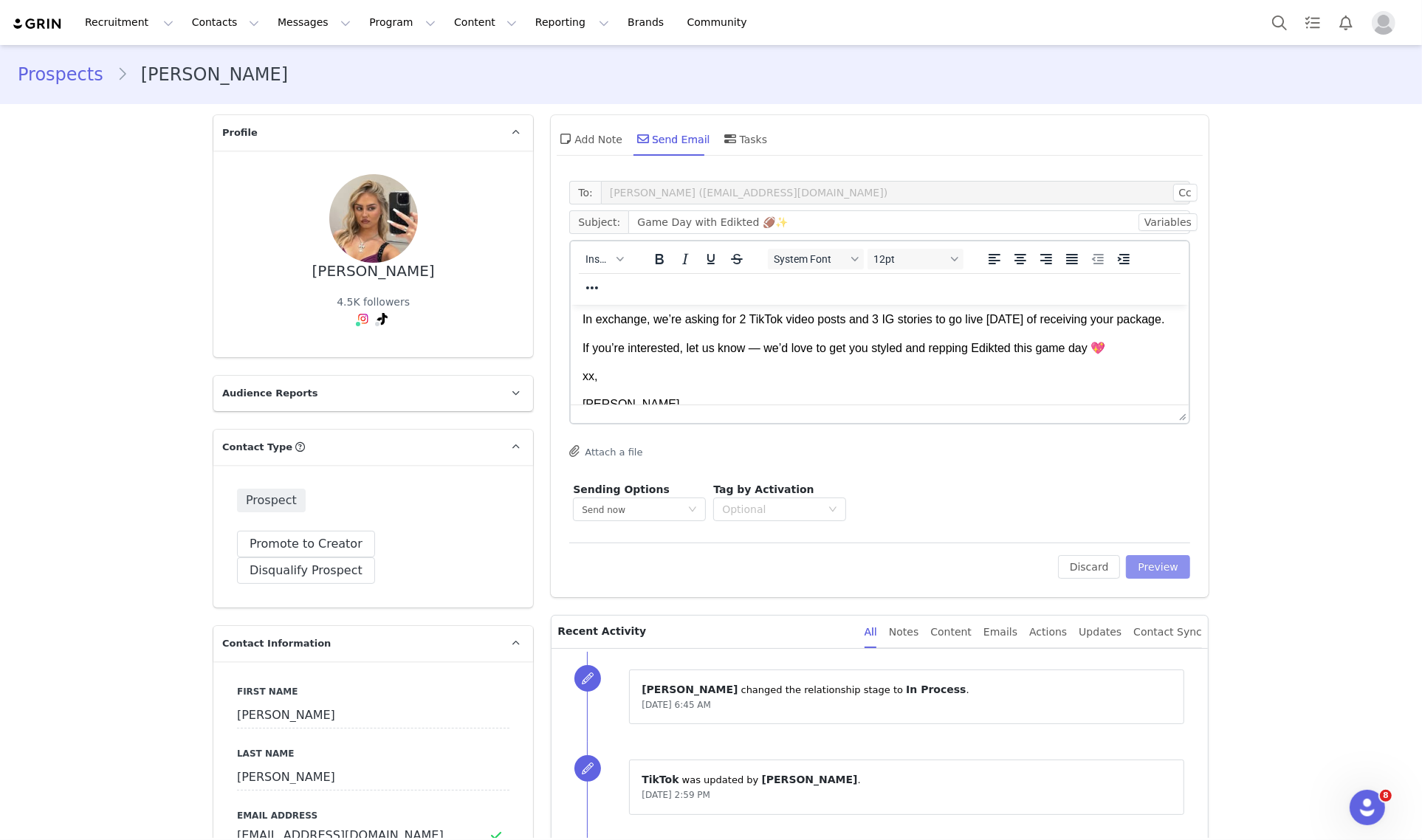
click at [1155, 570] on button "Preview" at bounding box center [1158, 567] width 64 height 23
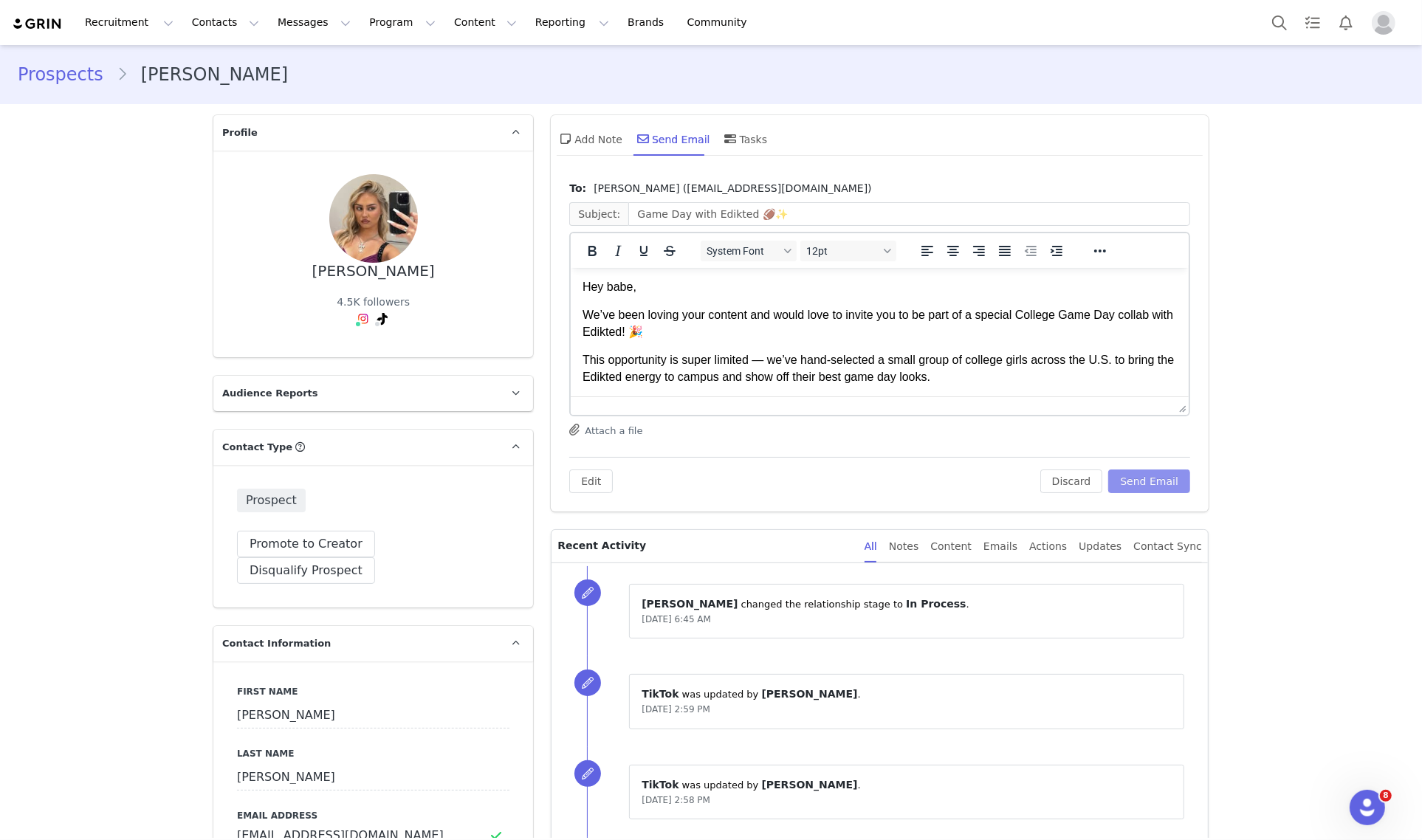
scroll to position [0, 0]
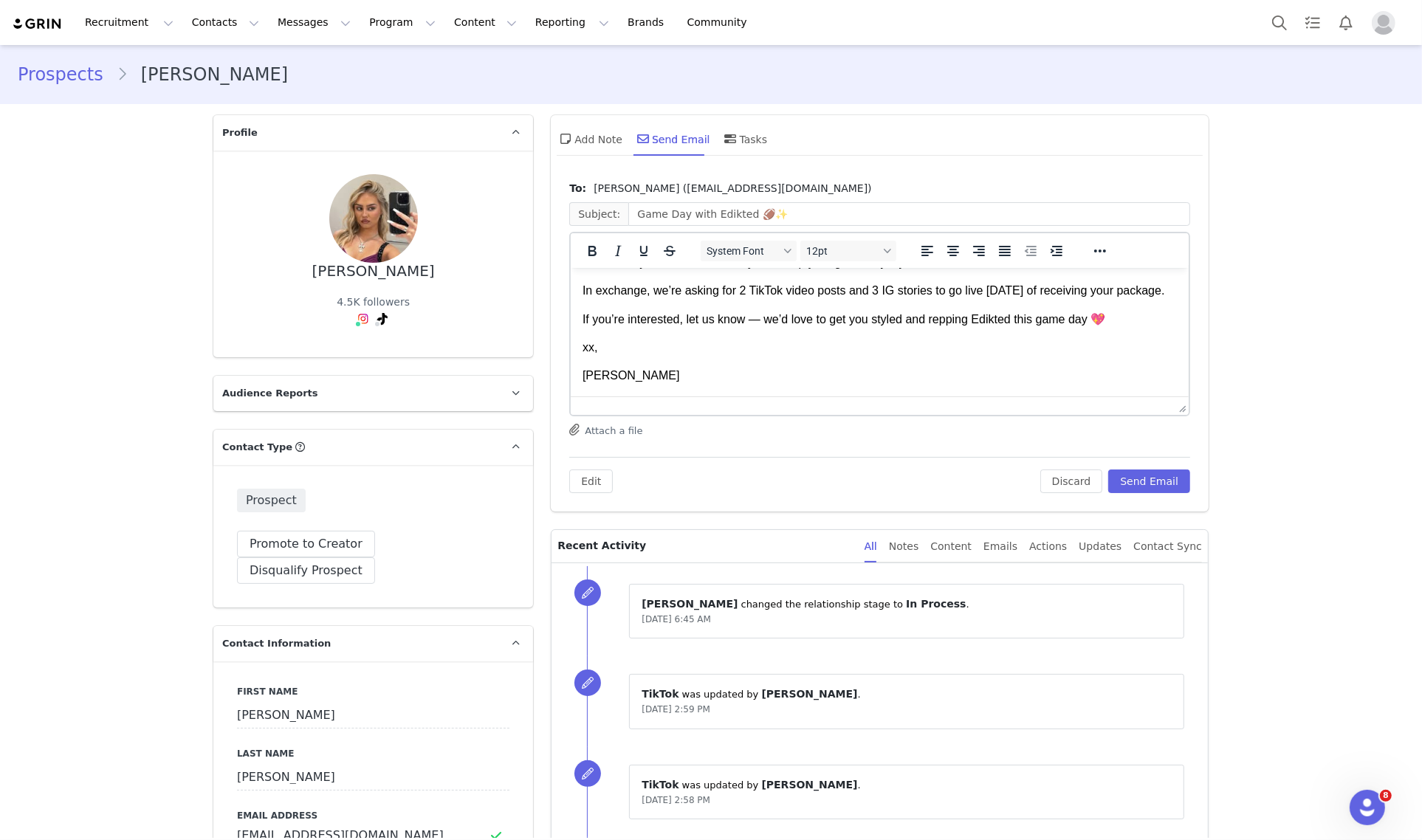
click at [862, 341] on p "xx," at bounding box center [879, 346] width 594 height 16
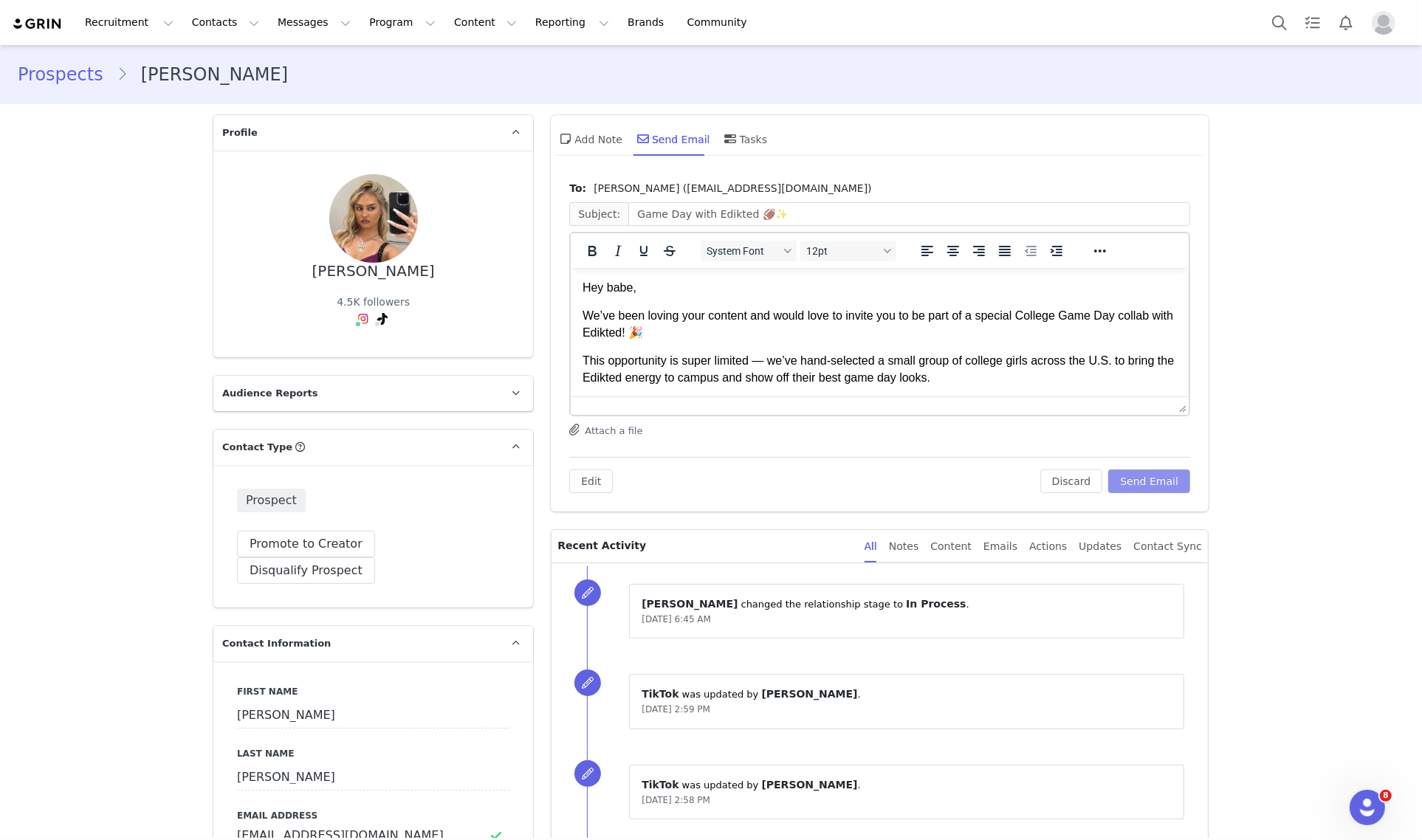
click at [1145, 478] on button "Send Email" at bounding box center [1148, 481] width 82 height 23
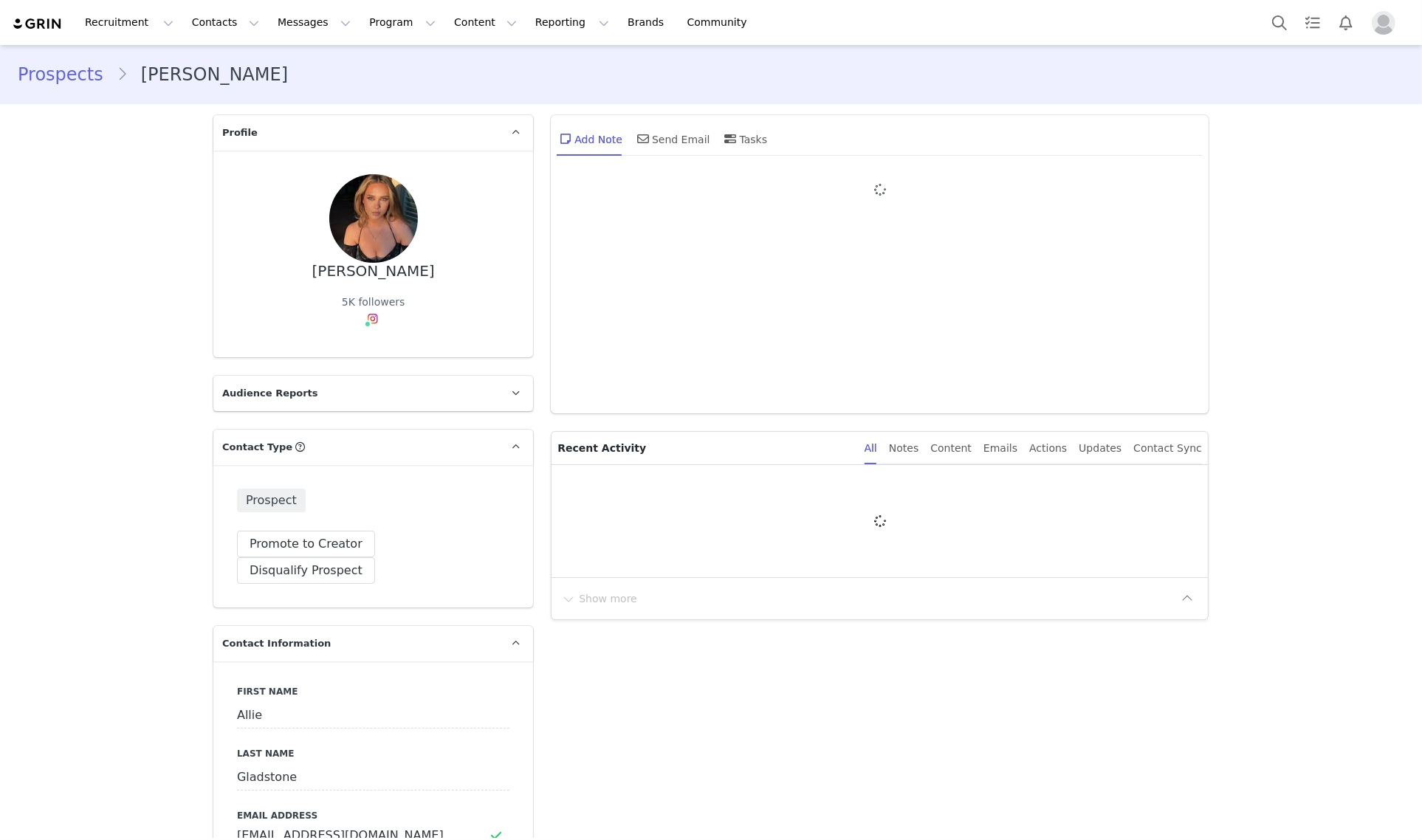
type input "+1 ([GEOGRAPHIC_DATA])"
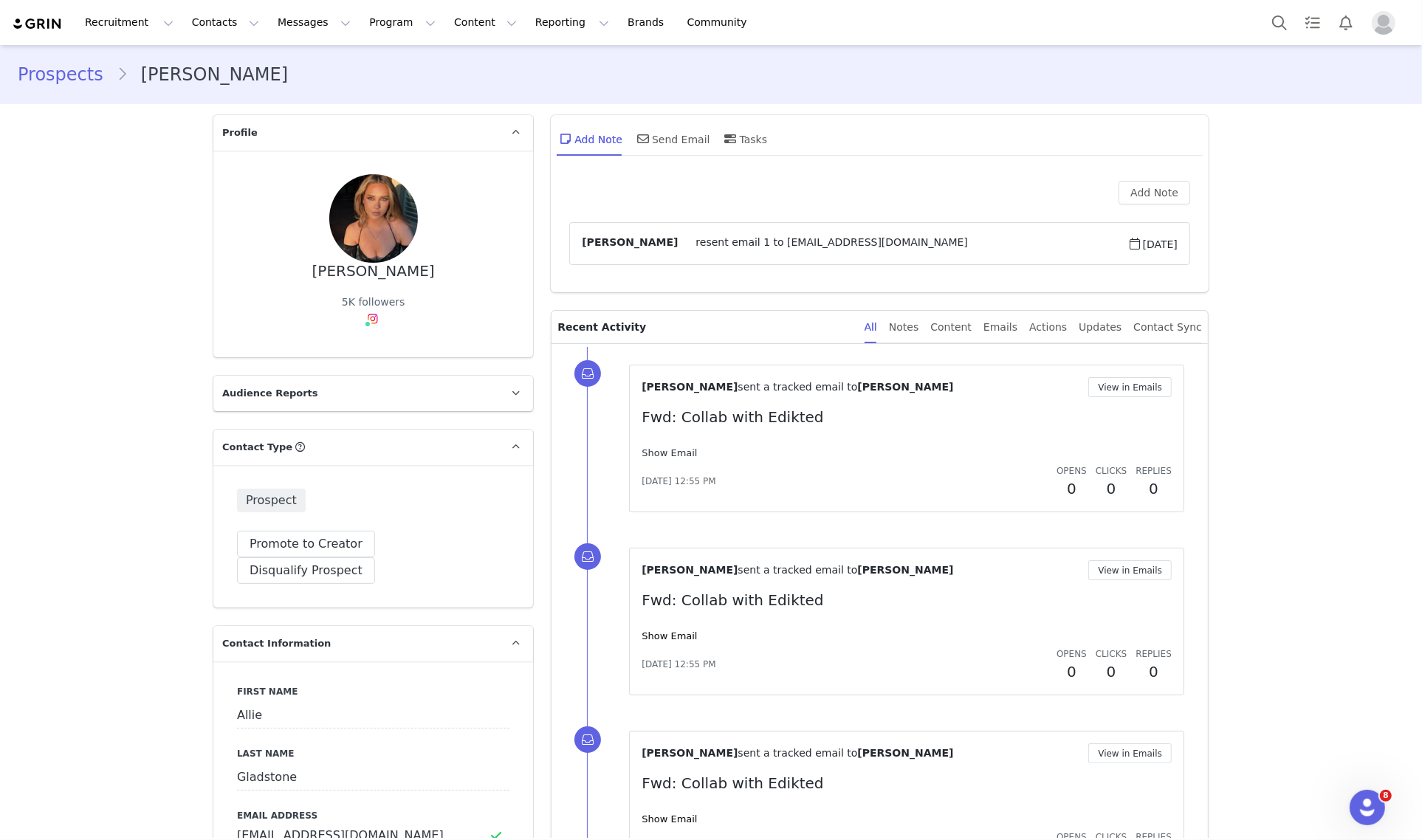
click at [675, 452] on link "Show Email" at bounding box center [669, 452] width 56 height 11
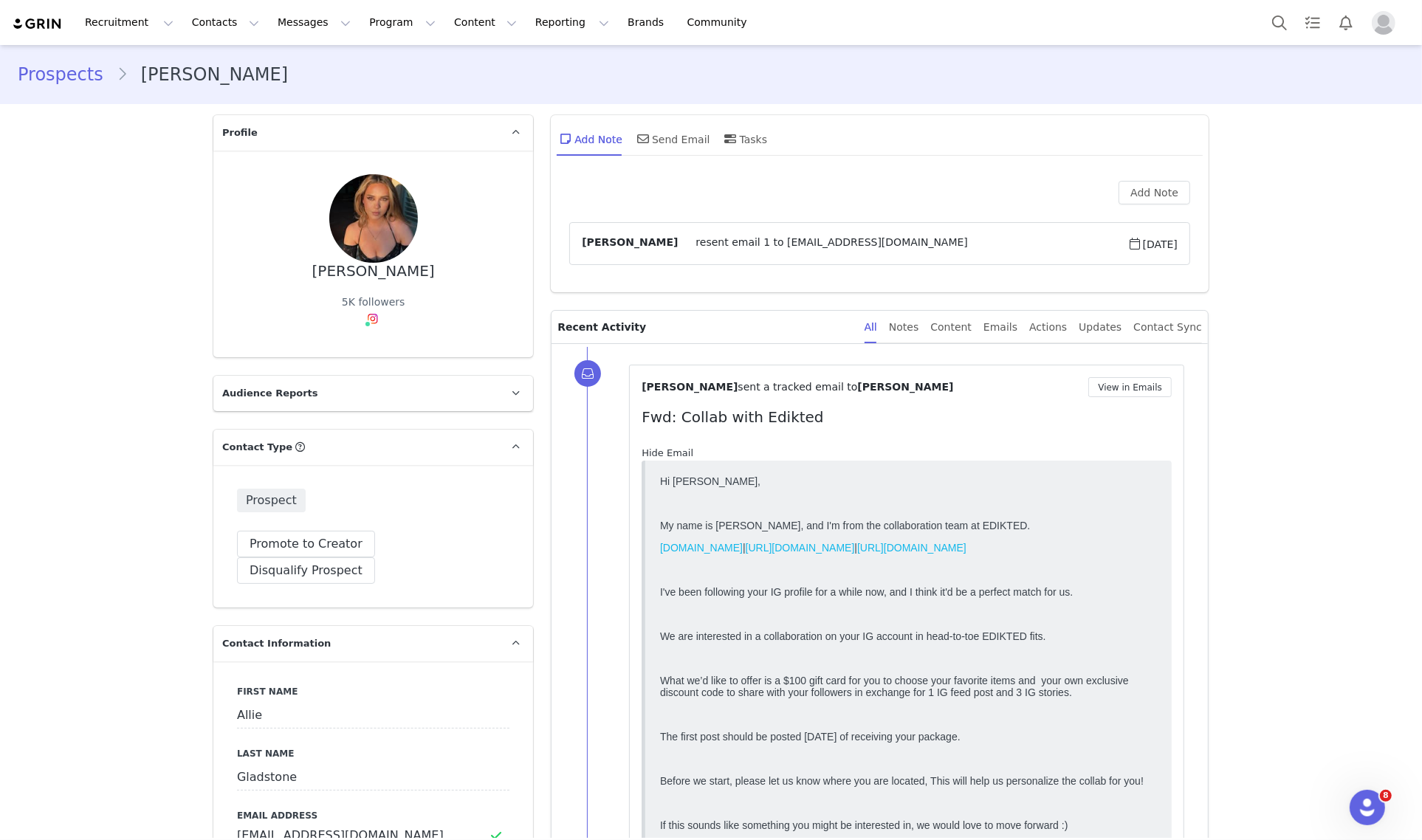
click at [675, 452] on link "Hide Email" at bounding box center [668, 452] width 52 height 11
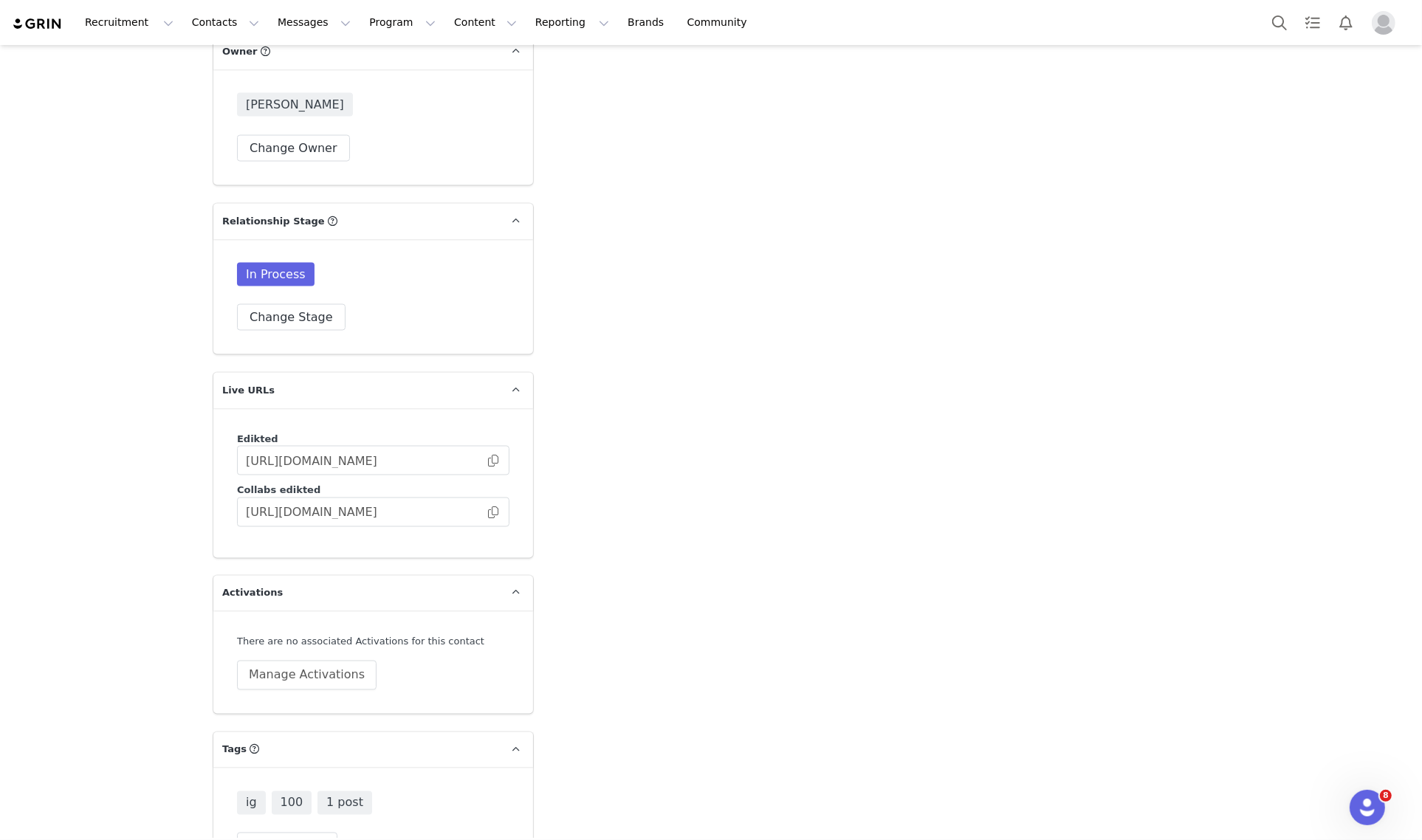
scroll to position [2383, 0]
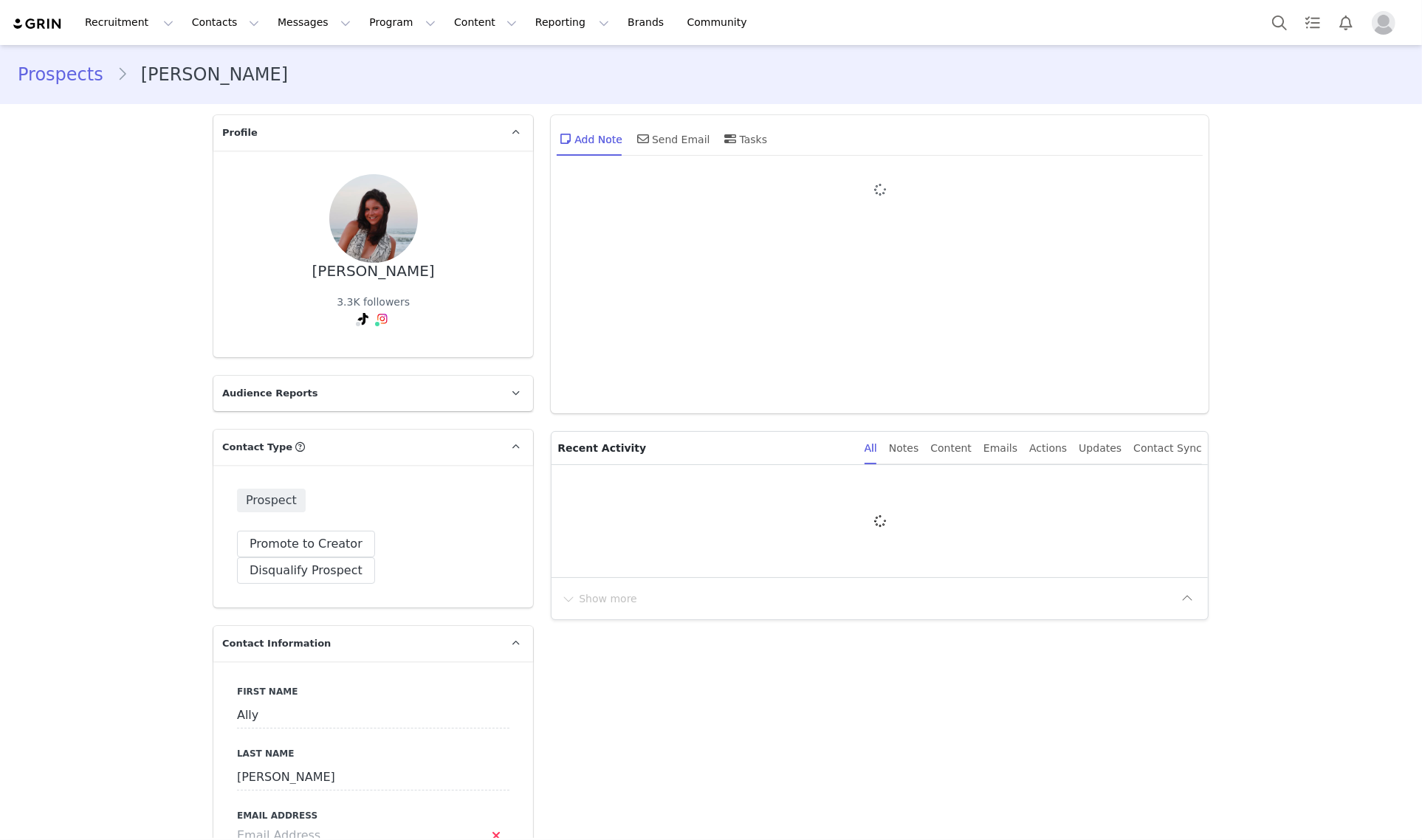
type input "+1 ([GEOGRAPHIC_DATA])"
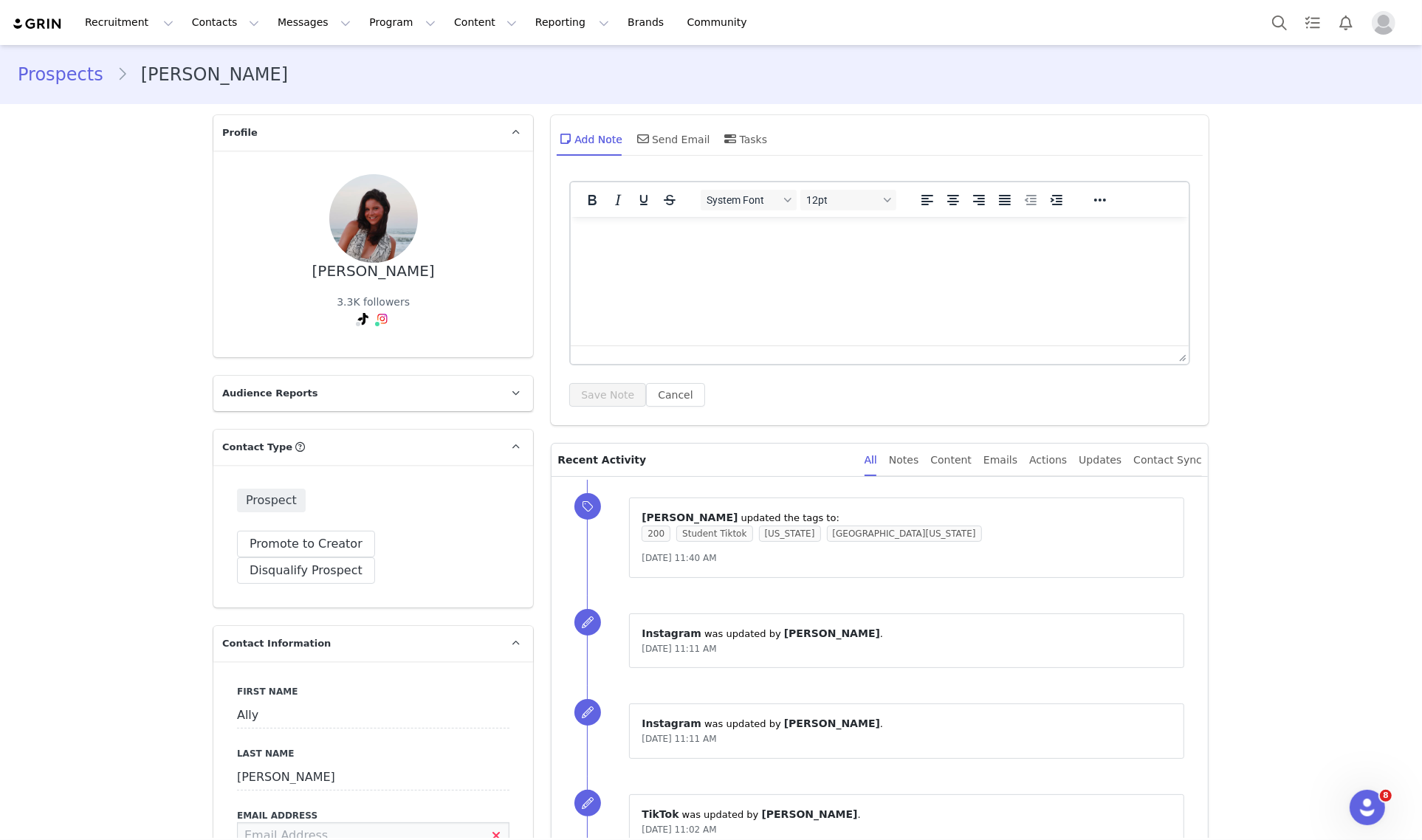
click at [343, 822] on input at bounding box center [373, 835] width 272 height 27
type input "[EMAIL_ADDRESS][DOMAIN_NAME]"
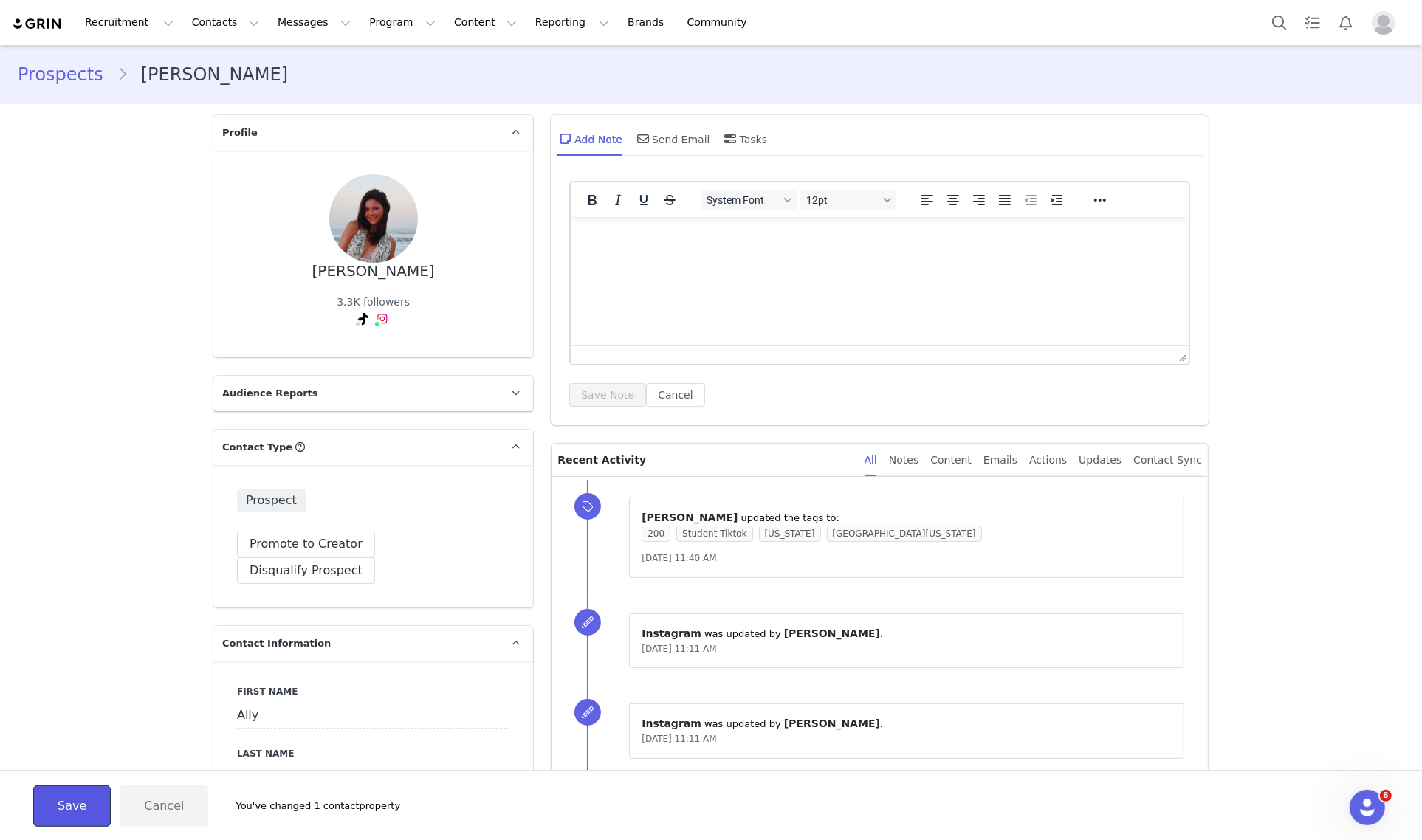
click at [60, 794] on button "Save" at bounding box center [71, 806] width 77 height 41
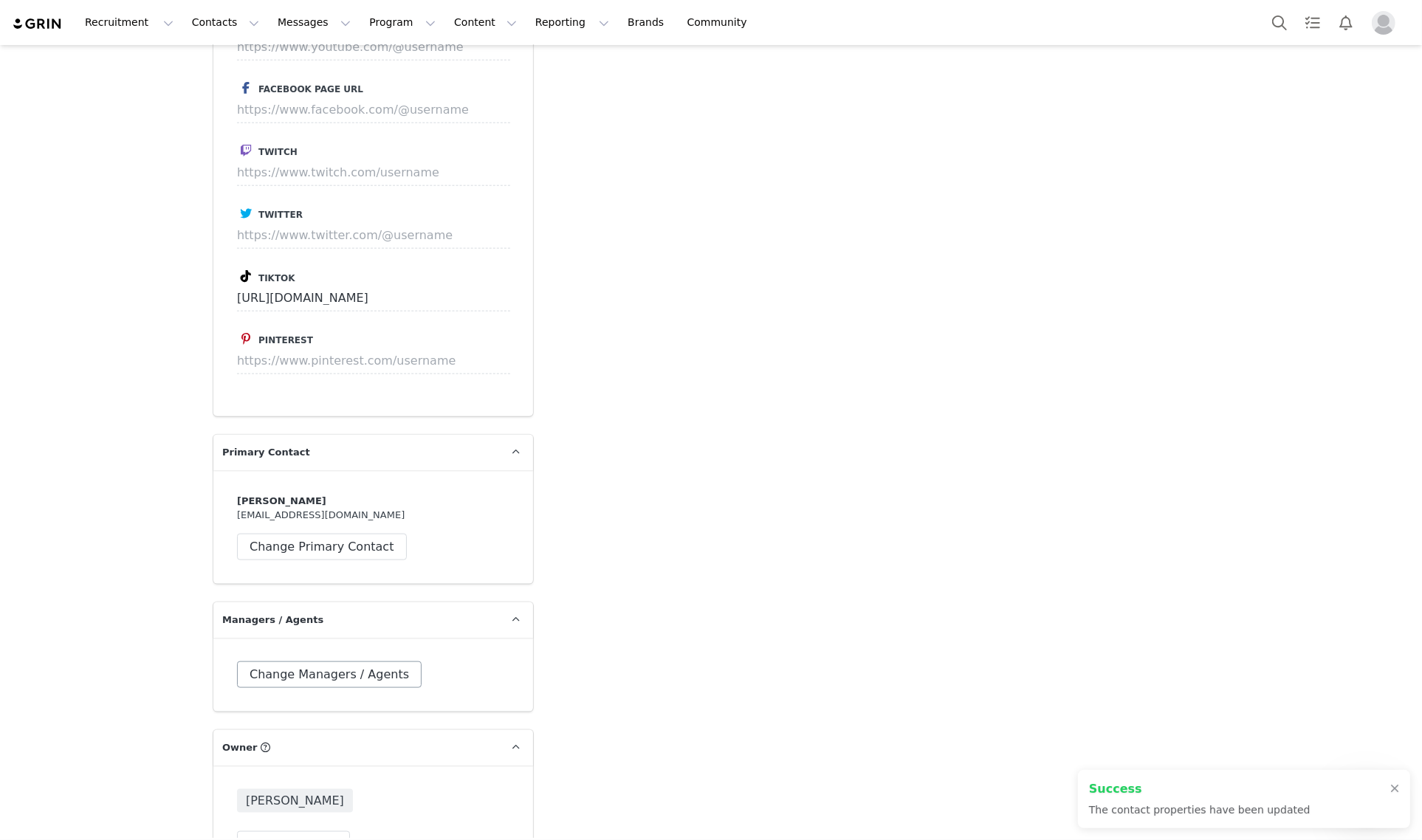
scroll to position [1845, 0]
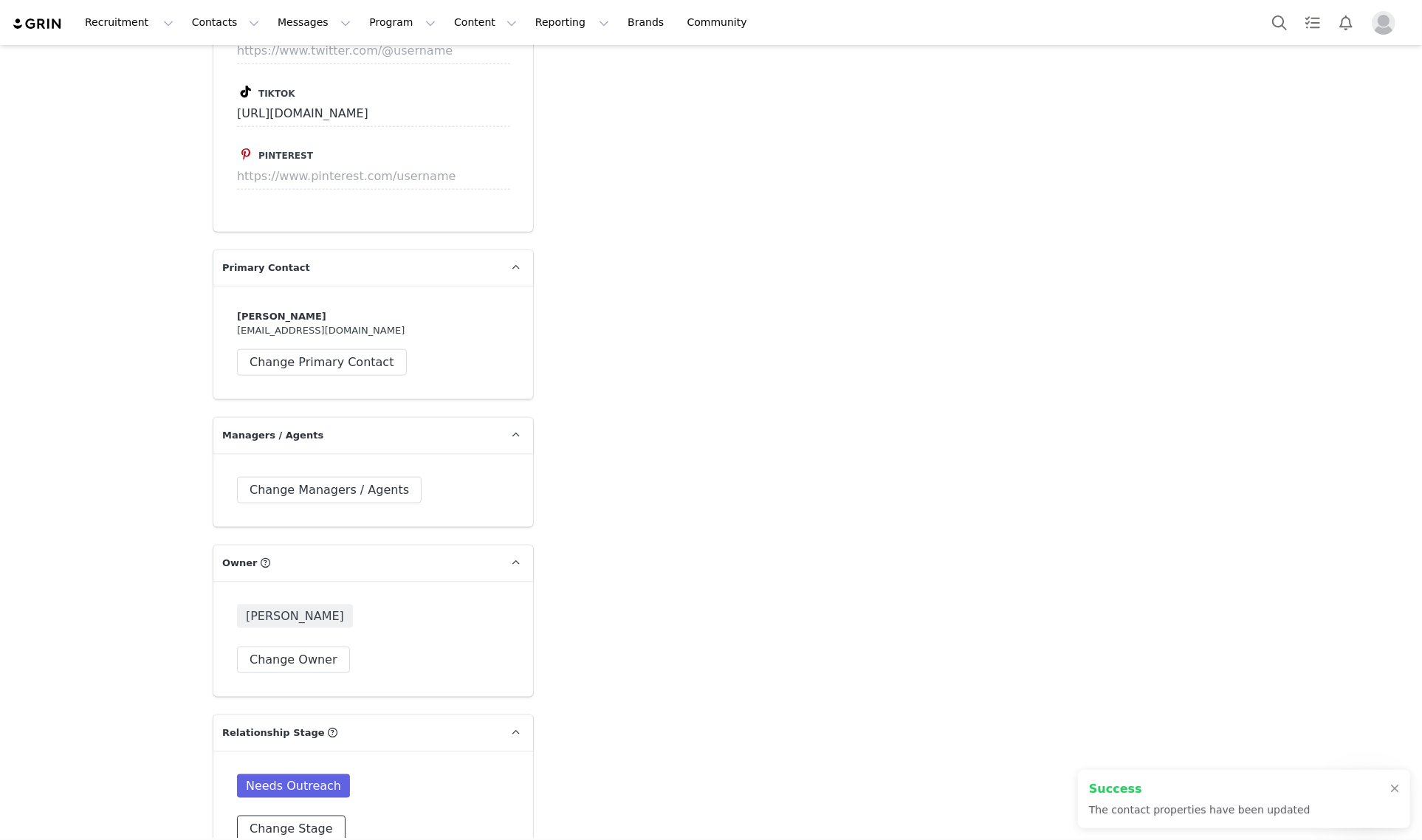
click at [288, 815] on button "Change Stage" at bounding box center [291, 828] width 109 height 27
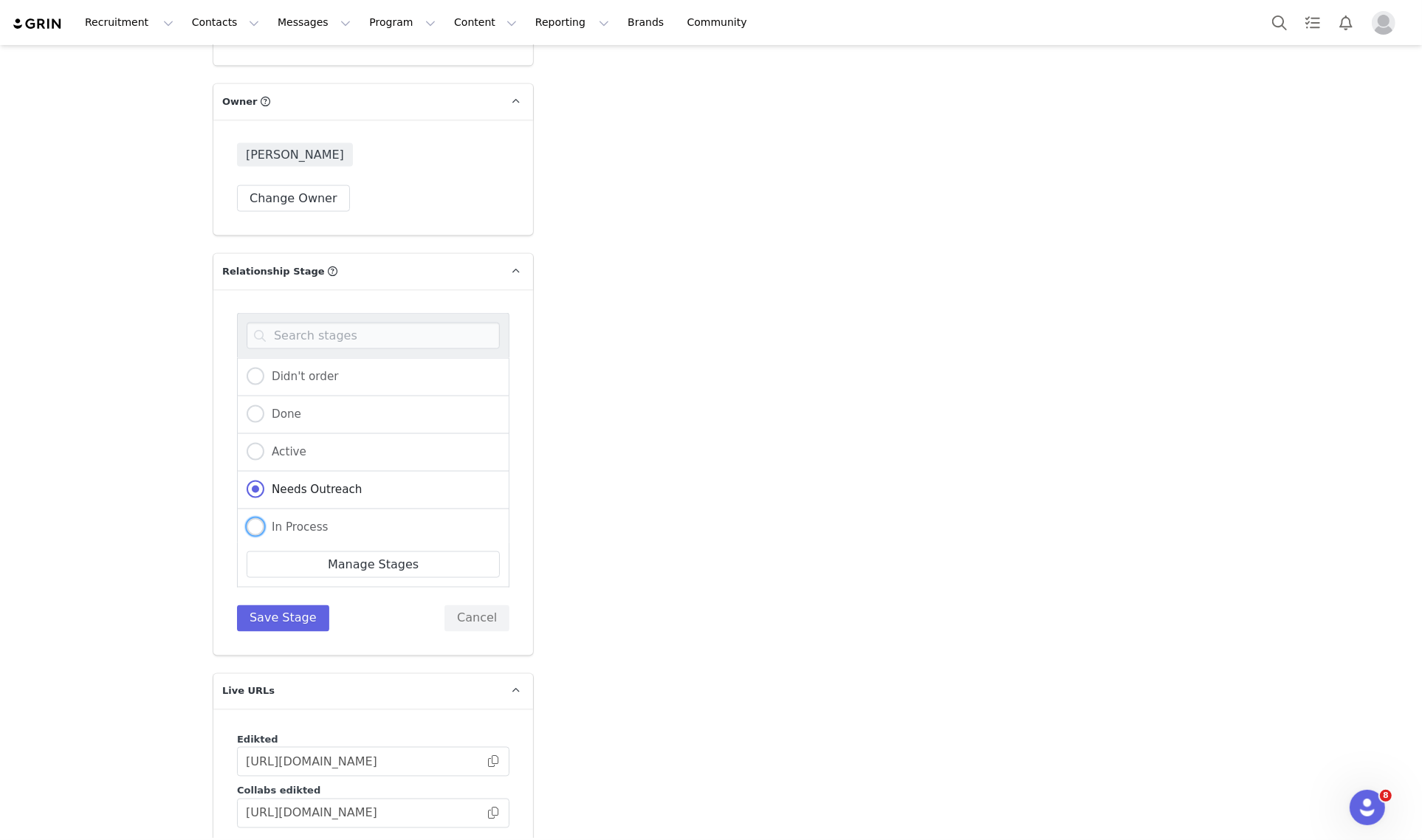
drag, startPoint x: 285, startPoint y: 506, endPoint x: 285, endPoint y: 518, distance: 12.0
click at [285, 518] on label "In Process" at bounding box center [287, 527] width 82 height 20
click at [264, 518] on input "In Process" at bounding box center [255, 527] width 18 height 20
radio input "true"
radio input "false"
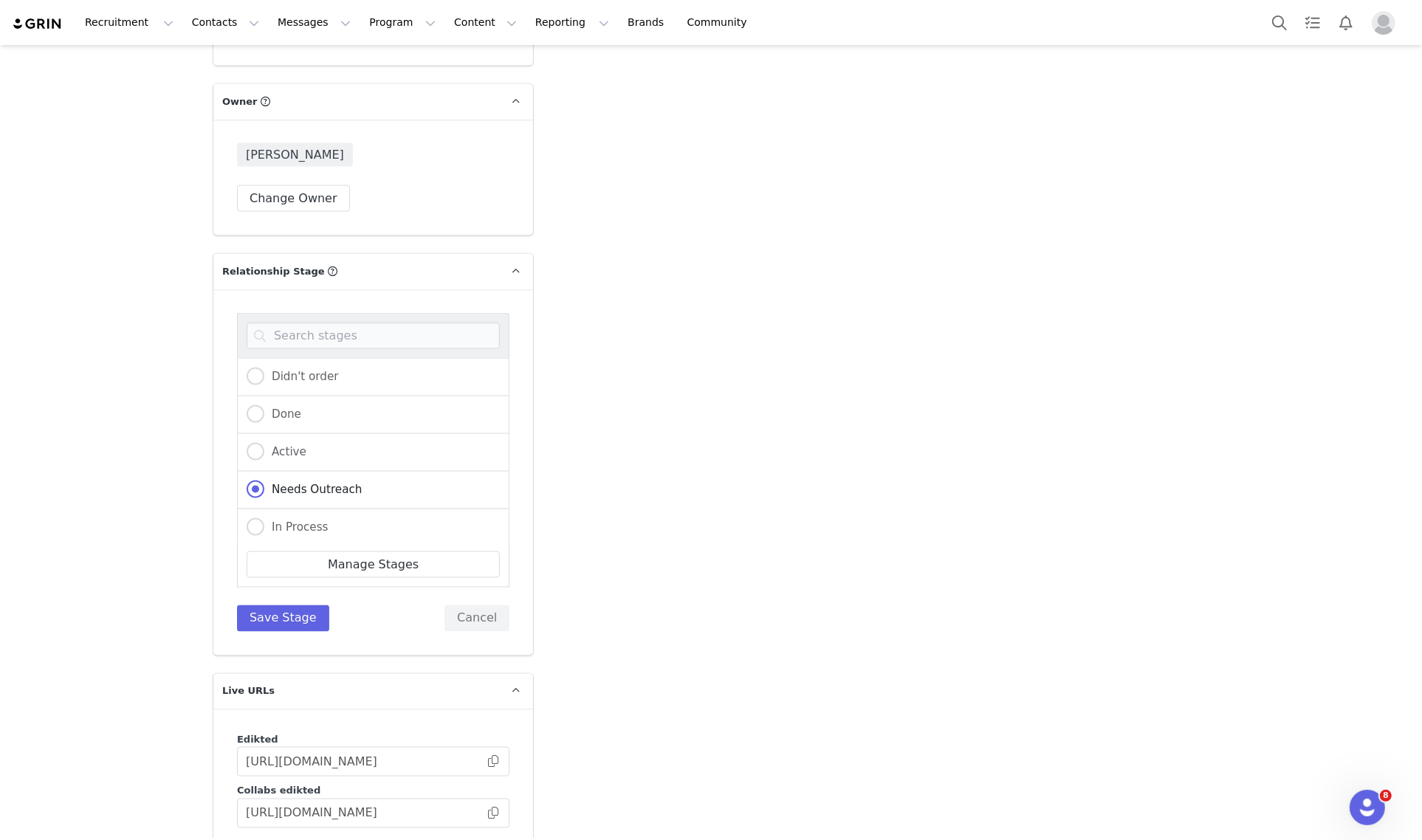
radio input "true"
click at [281, 605] on button "Save Stage" at bounding box center [283, 618] width 92 height 27
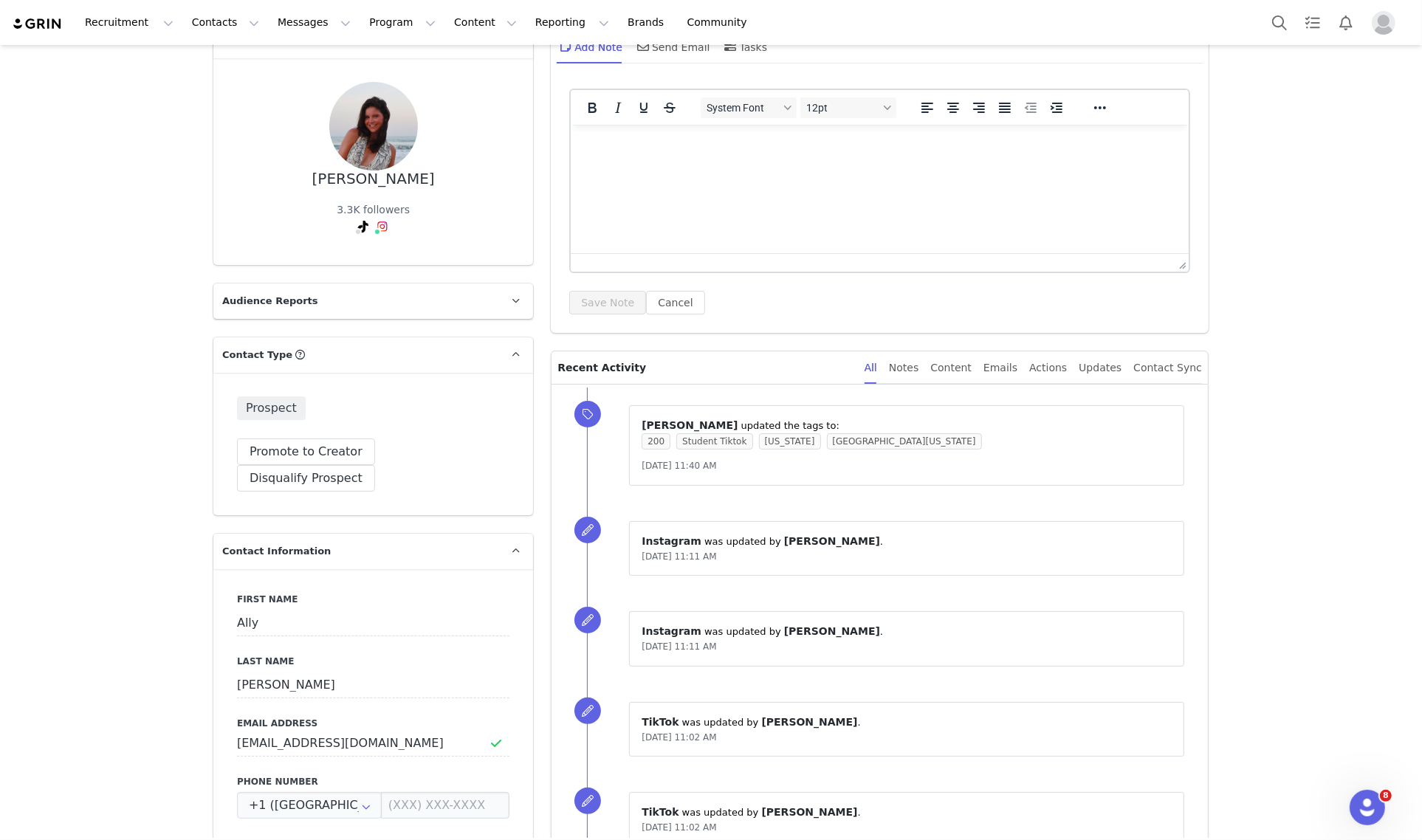
scroll to position [0, 0]
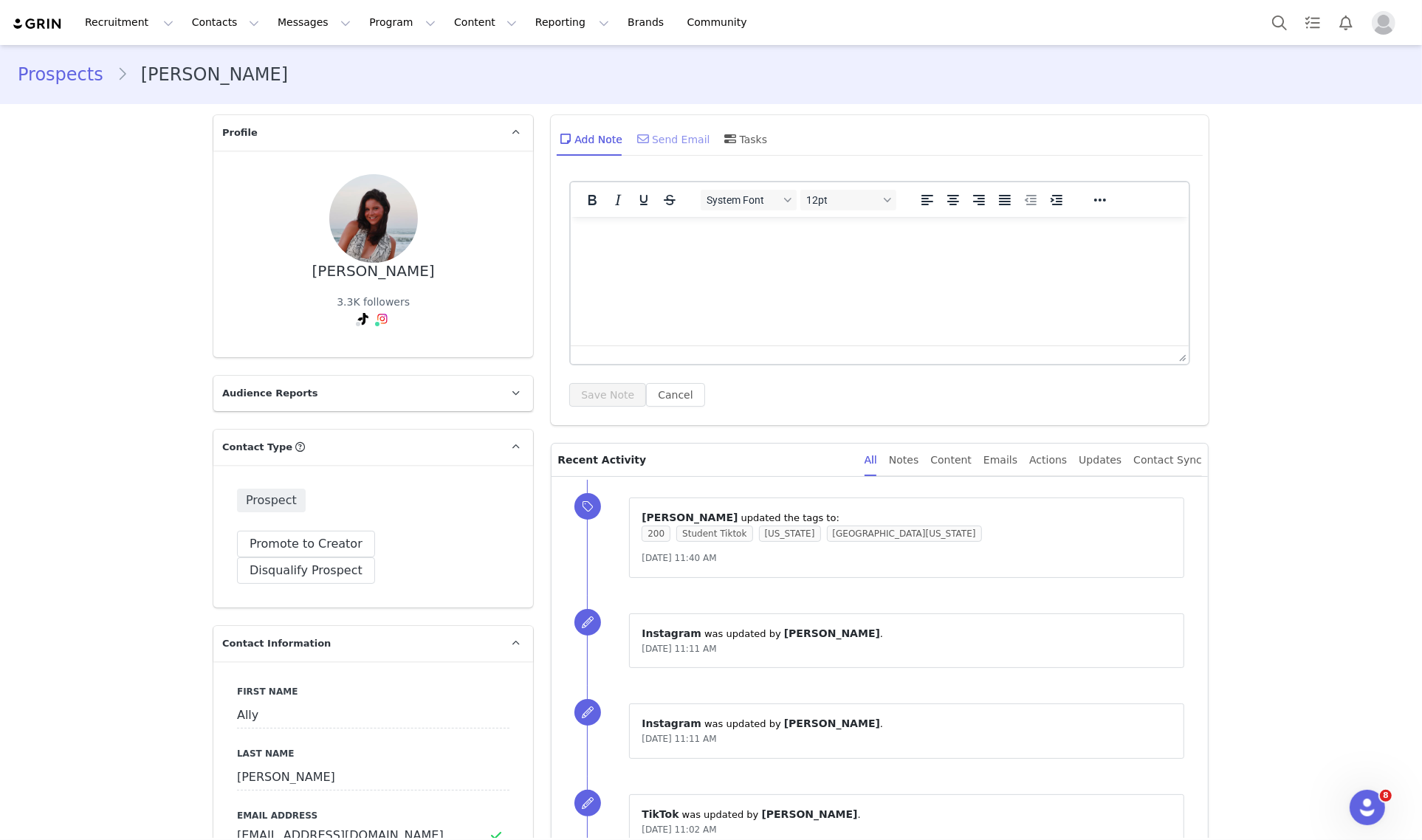
click at [685, 142] on div "Send Email" at bounding box center [672, 138] width 76 height 35
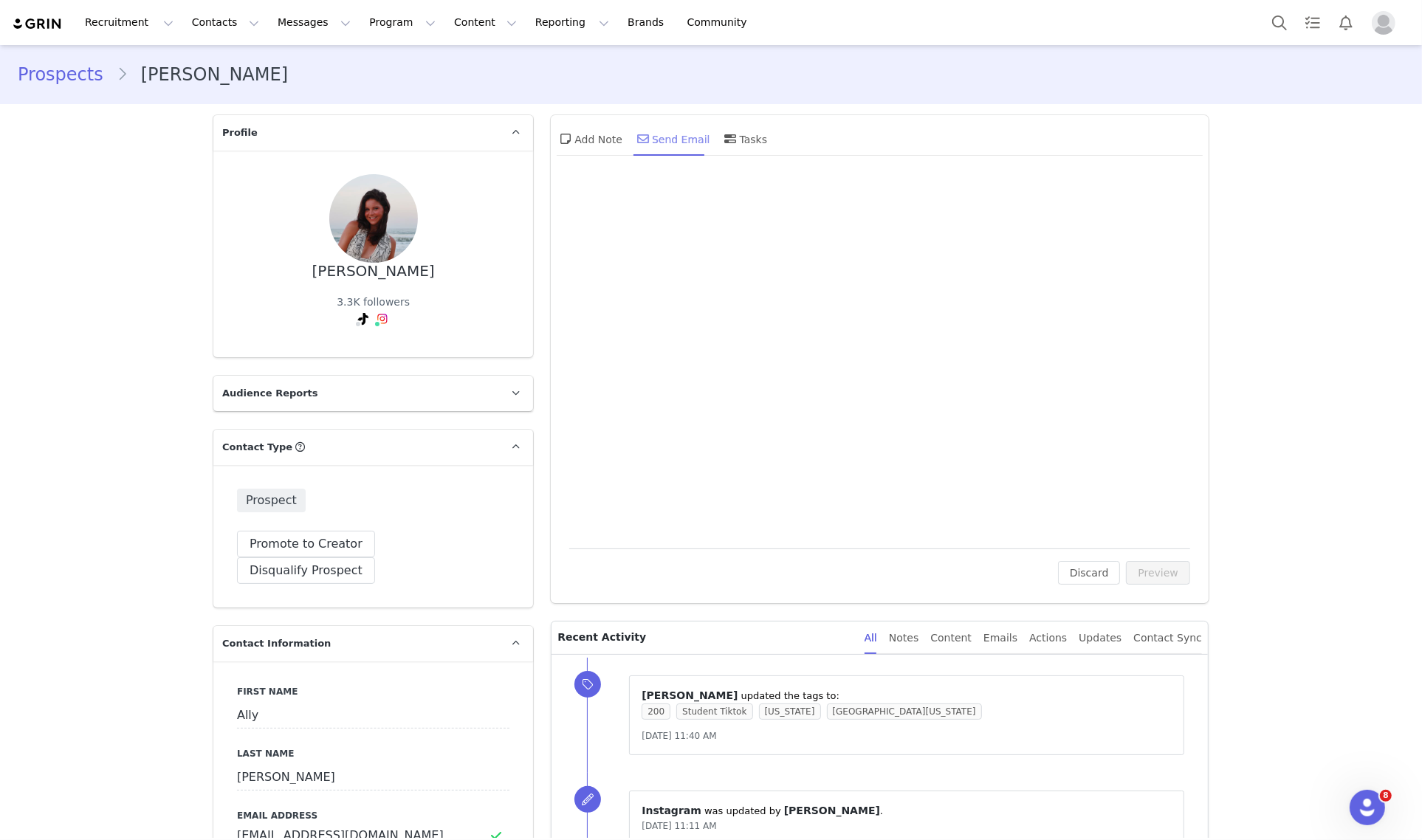
click at [682, 140] on div "Send Email" at bounding box center [672, 138] width 76 height 35
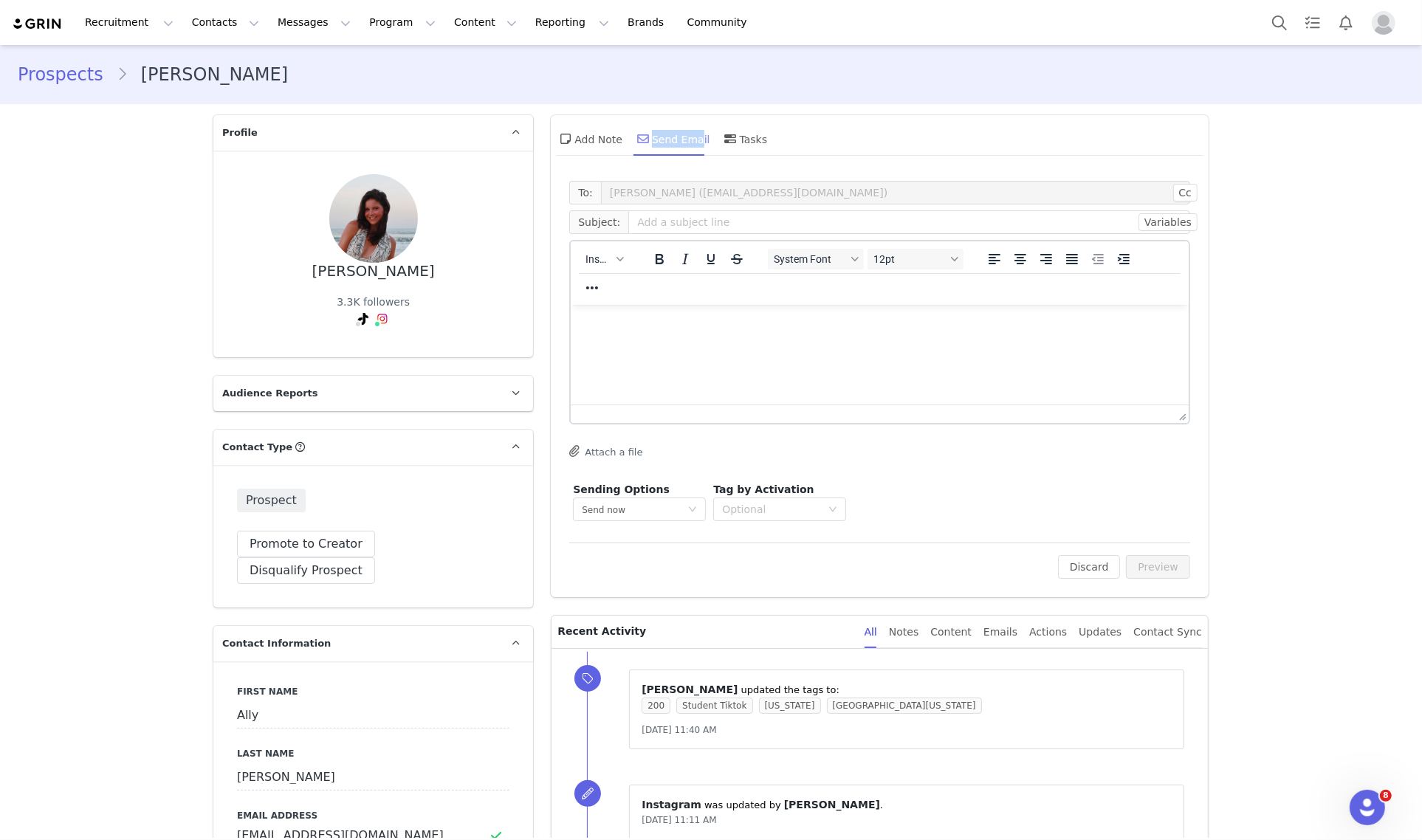
drag, startPoint x: 613, startPoint y: 138, endPoint x: 686, endPoint y: 142, distance: 73.1
click at [686, 142] on div "Add Note Send Email Tasks" at bounding box center [661, 138] width 210 height 35
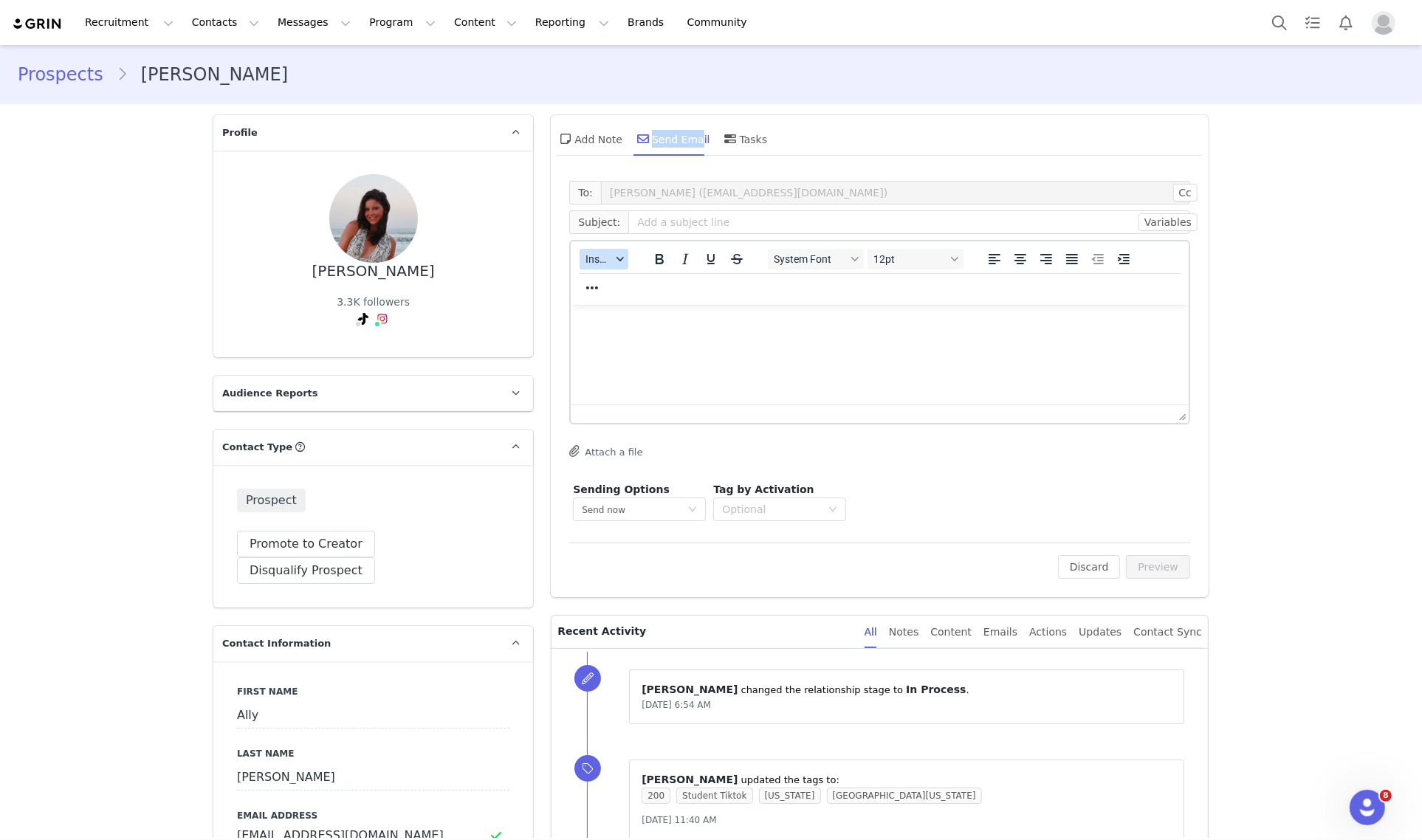
click at [600, 256] on span "Insert" at bounding box center [598, 259] width 26 height 12
click at [650, 279] on div "Insert Template" at bounding box center [651, 284] width 133 height 18
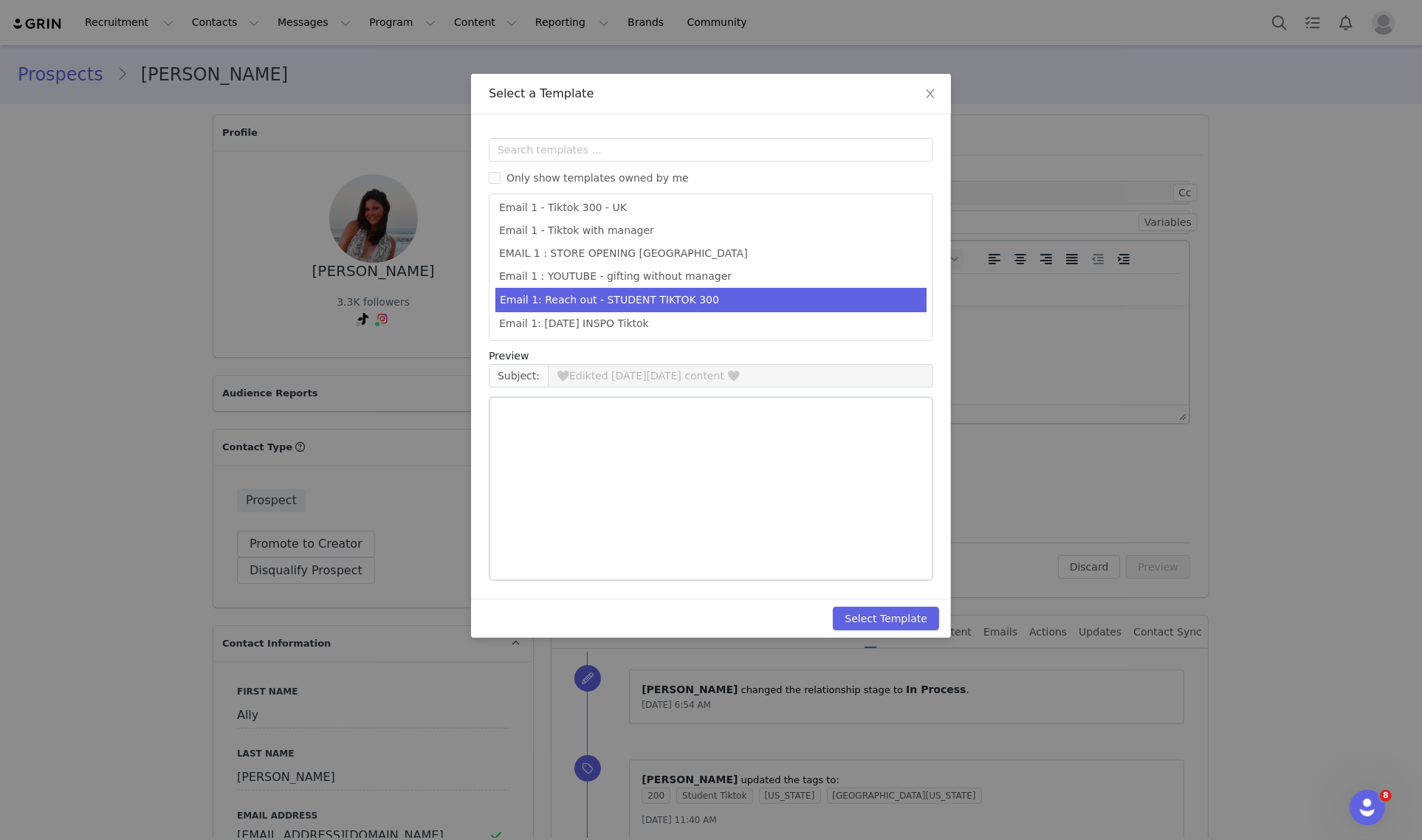
click at [681, 299] on li "Email 1: Reach out - STUDENT TIKTOK 300" at bounding box center [711, 299] width 431 height 24
type input "Collab with Edikted"
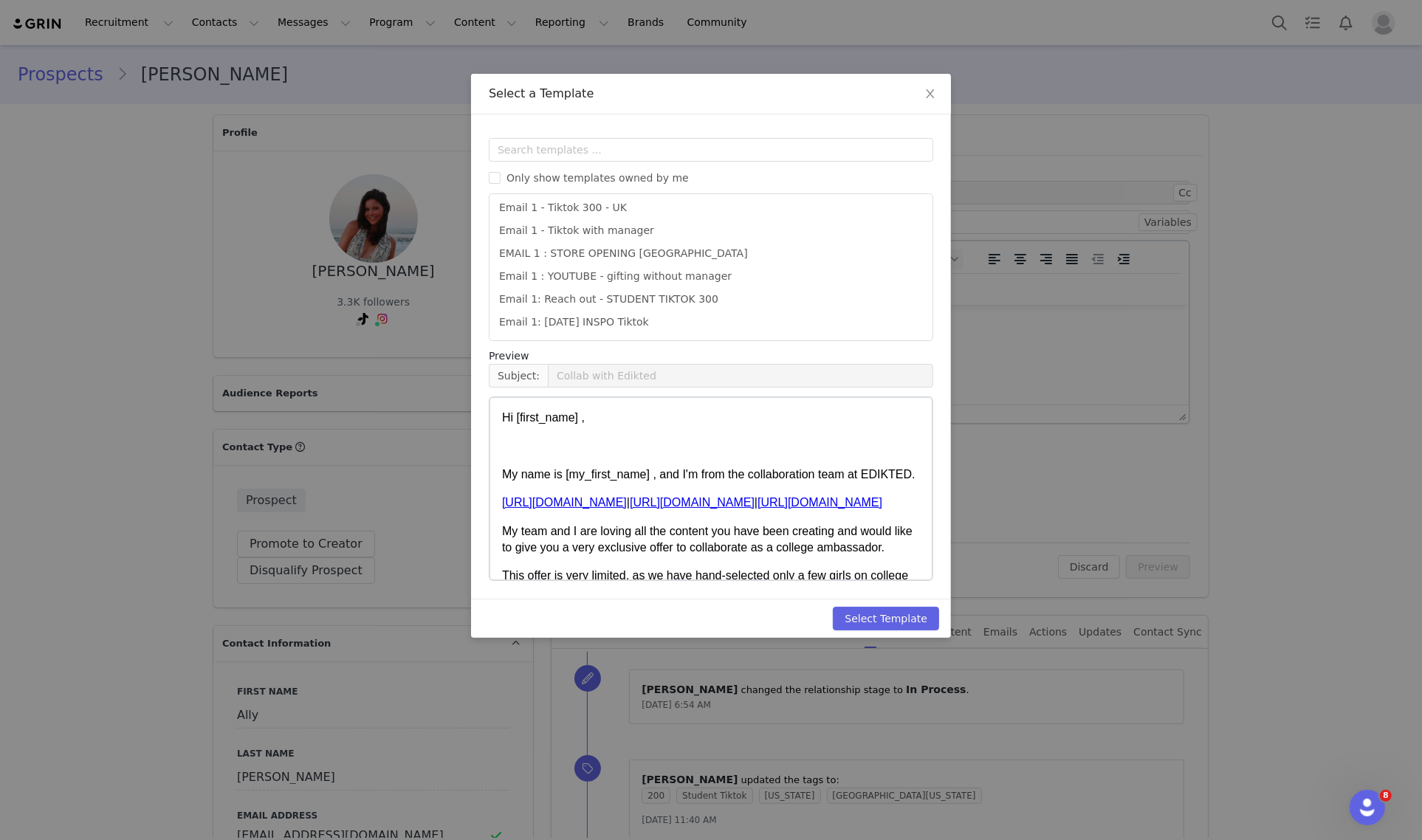
scroll to position [188, 0]
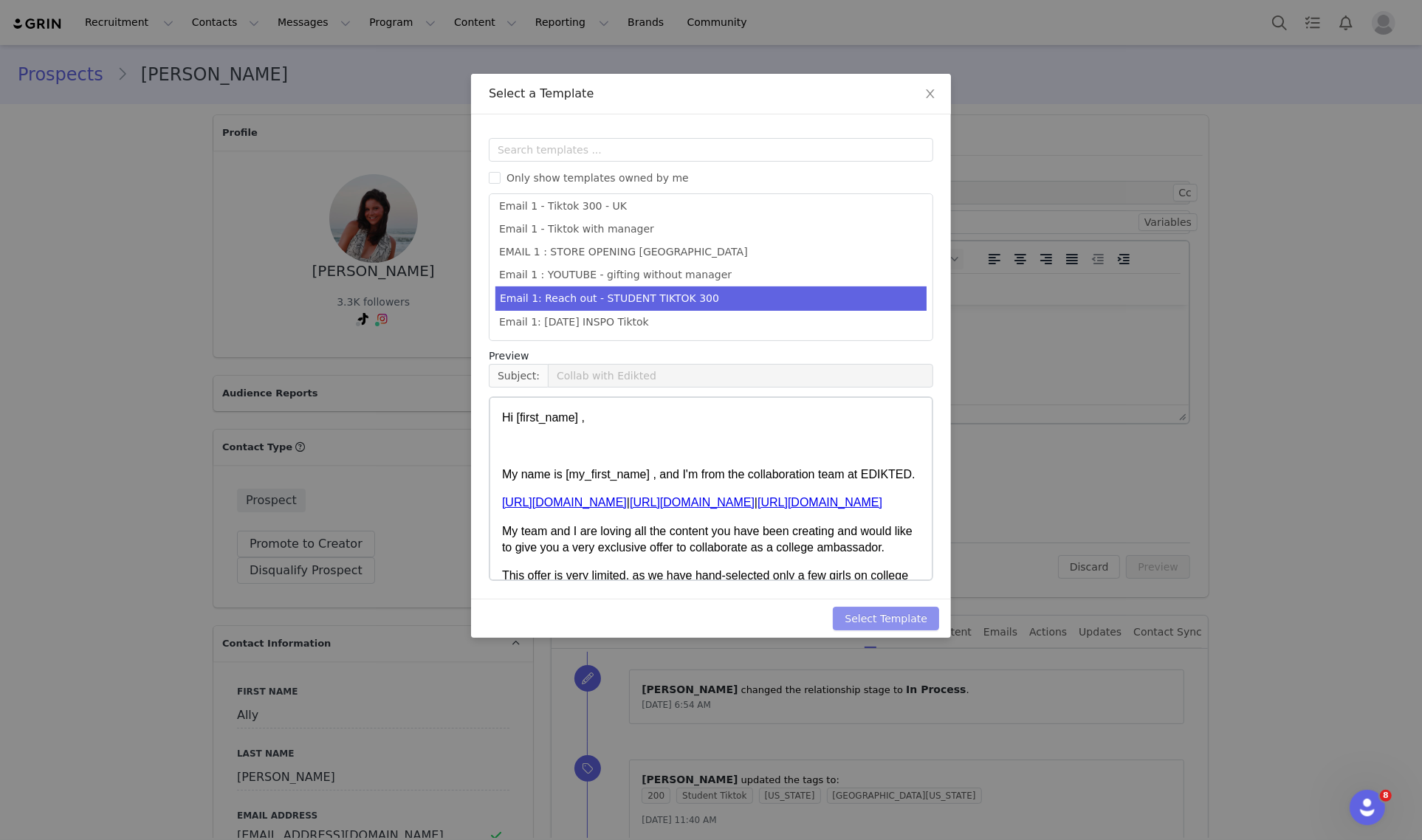
click at [897, 611] on button "Select Template" at bounding box center [886, 618] width 106 height 23
type input "Collab with Edikted"
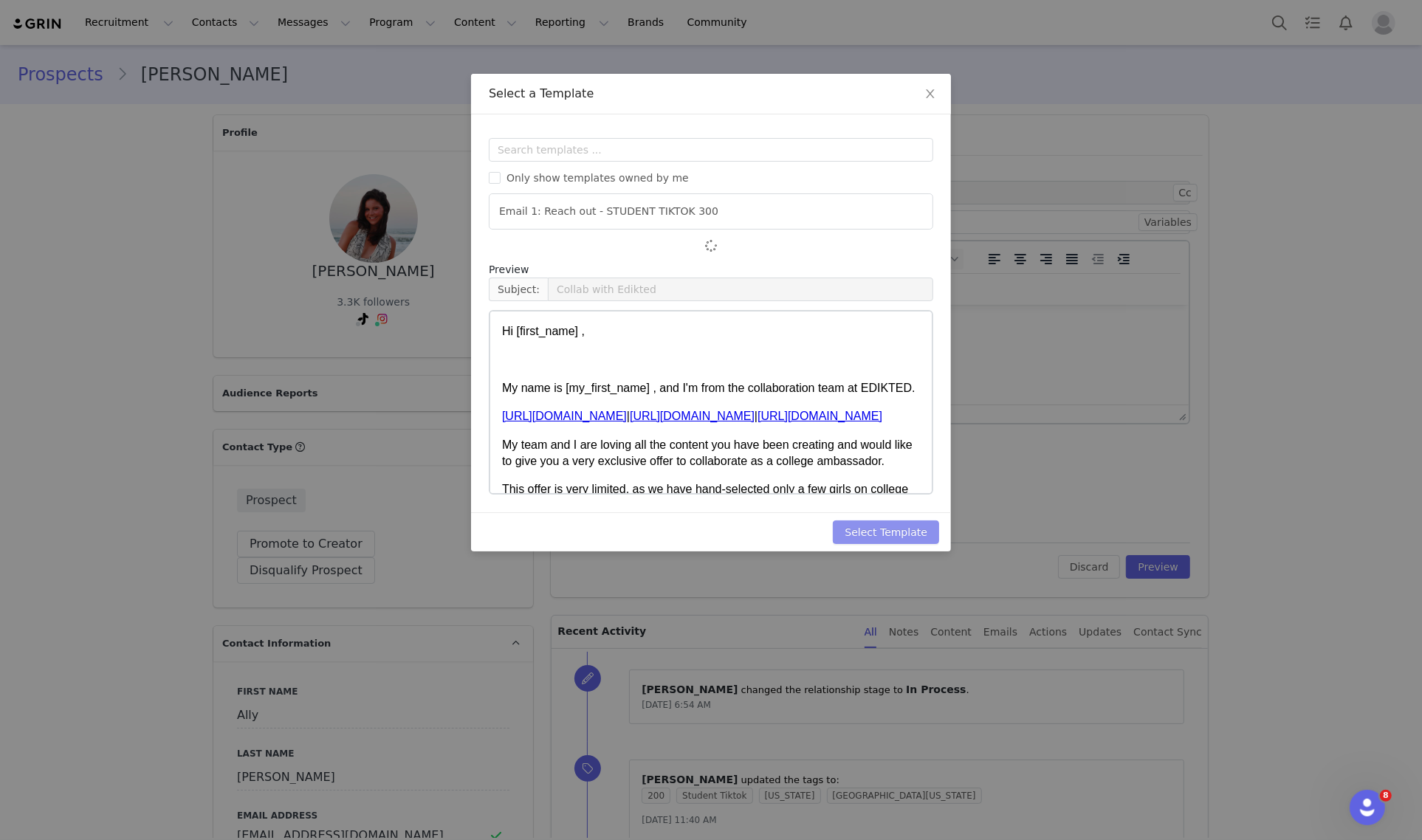
scroll to position [0, 0]
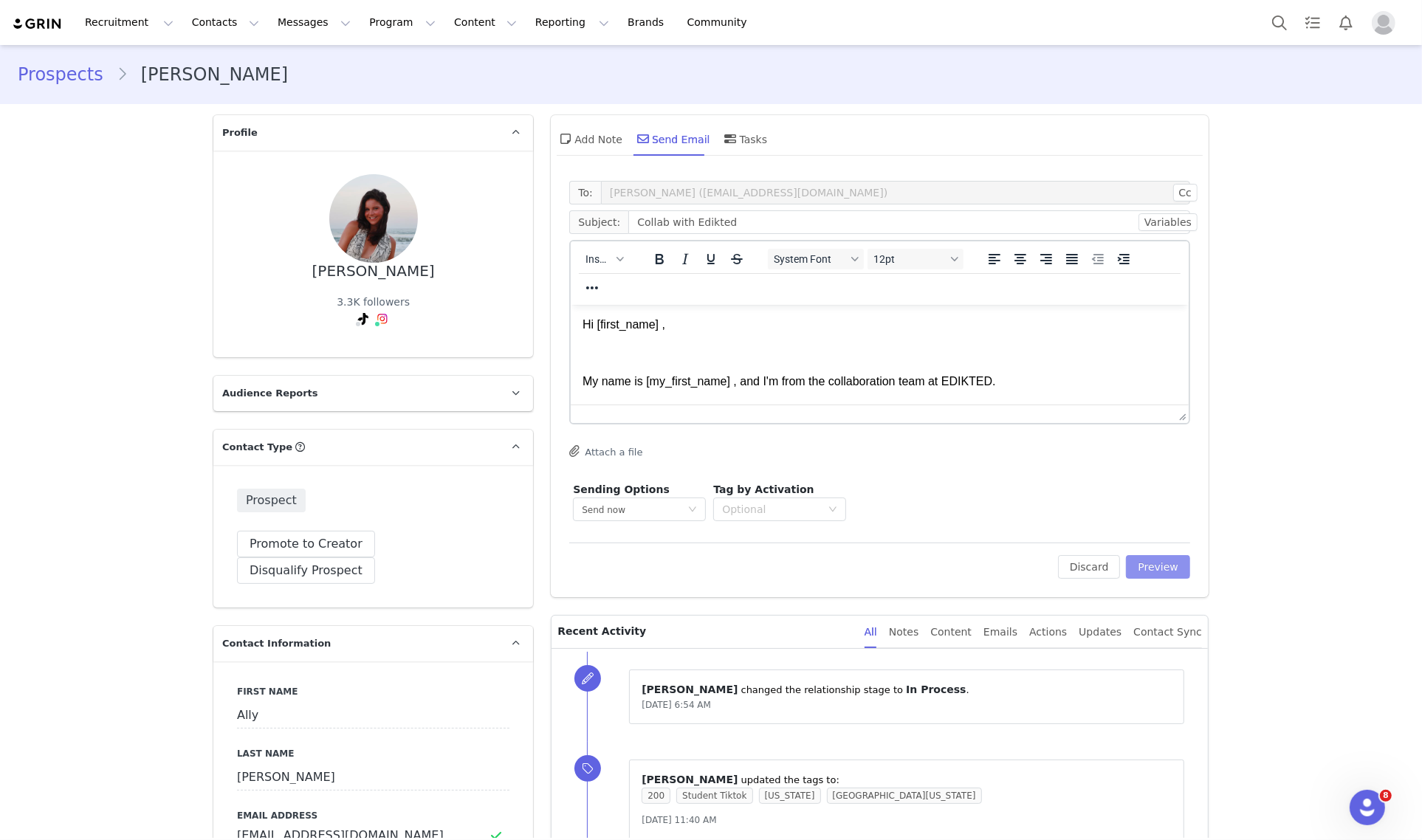
click at [1176, 575] on button "Preview" at bounding box center [1158, 567] width 64 height 23
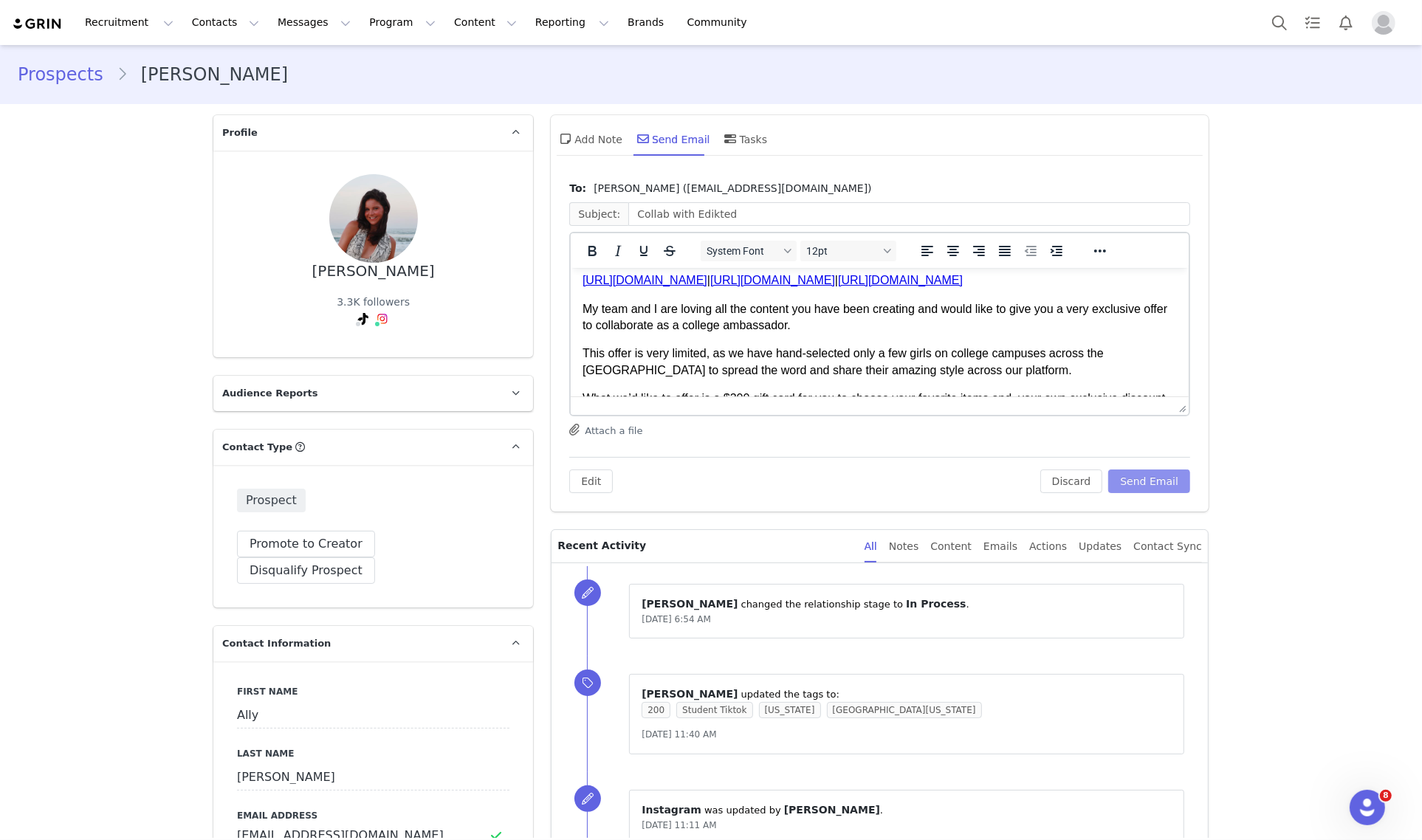
scroll to position [184, 0]
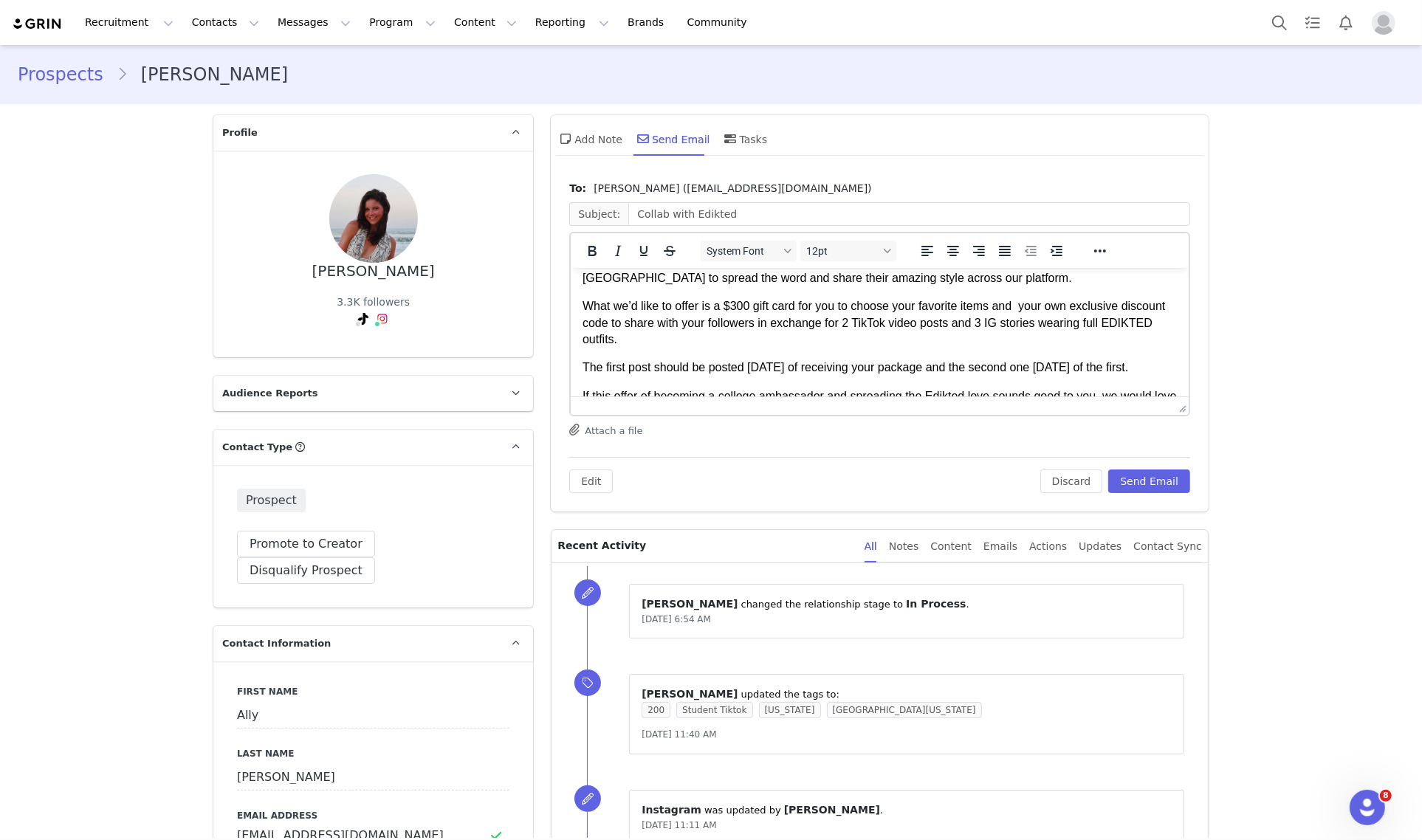
click at [736, 310] on p "What we’d like to offer is a $300 gift card for you to choose your favorite ite…" at bounding box center [879, 322] width 594 height 49
click at [1131, 477] on button "Send Email" at bounding box center [1148, 481] width 82 height 23
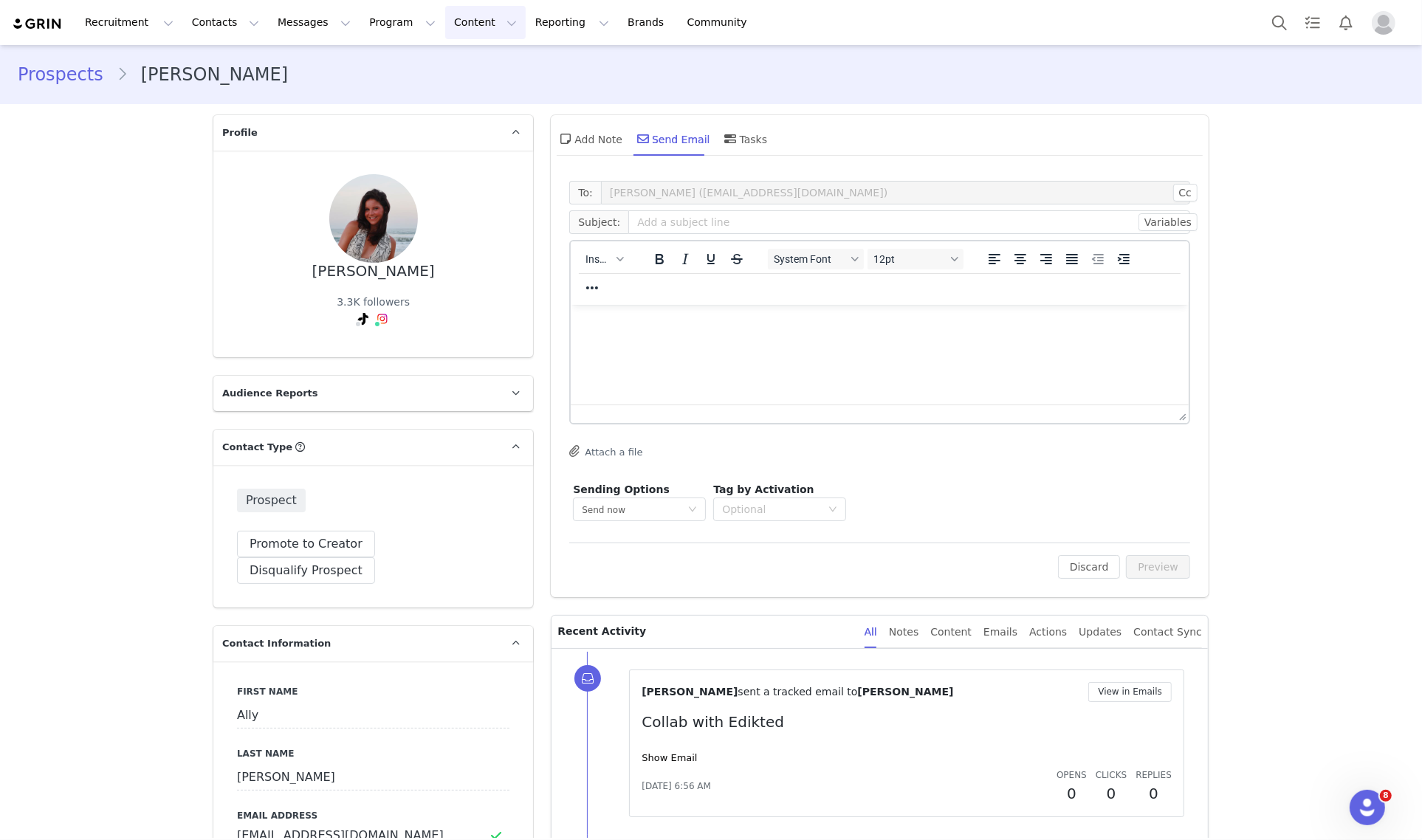
scroll to position [0, 0]
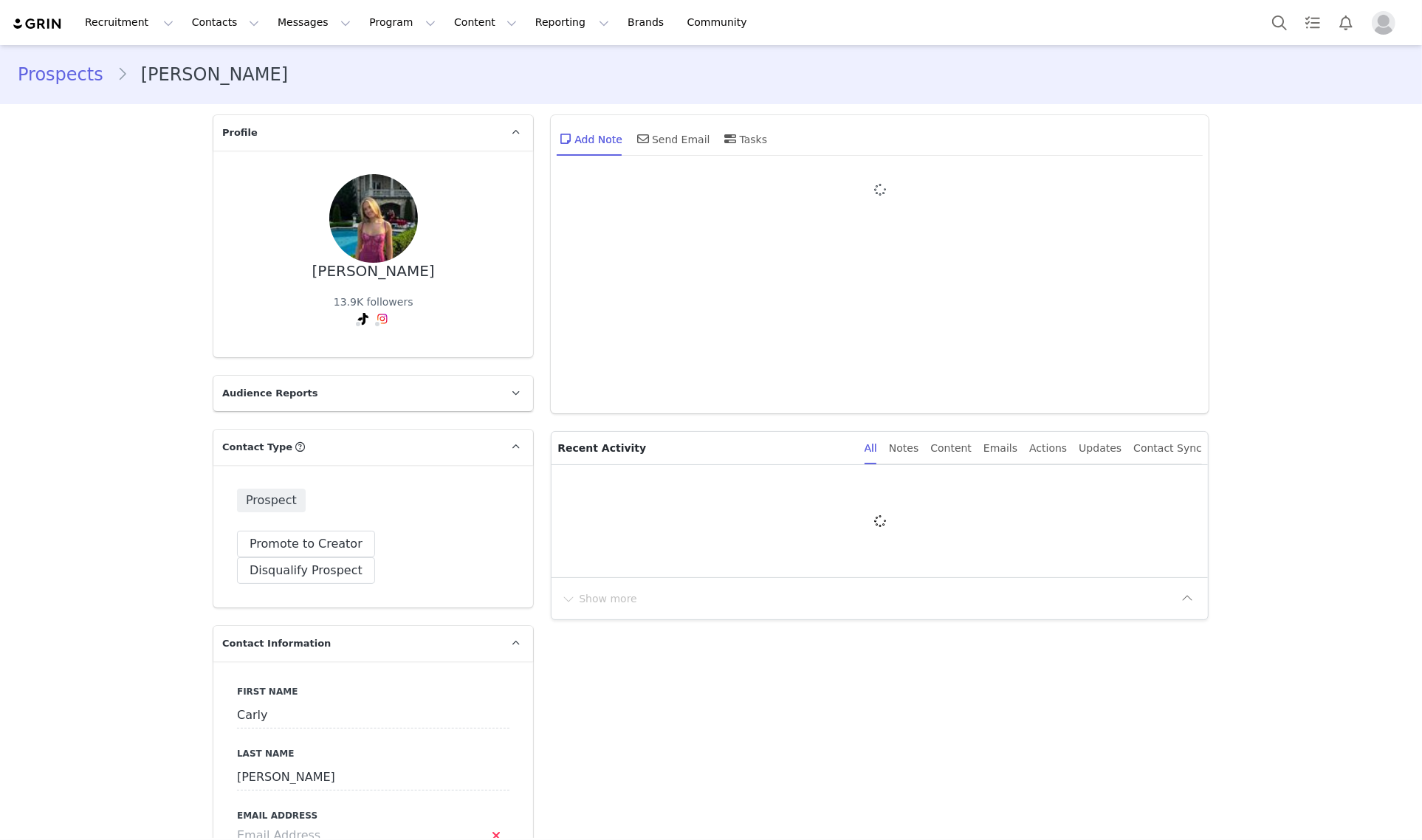
type input "+1 ([GEOGRAPHIC_DATA])"
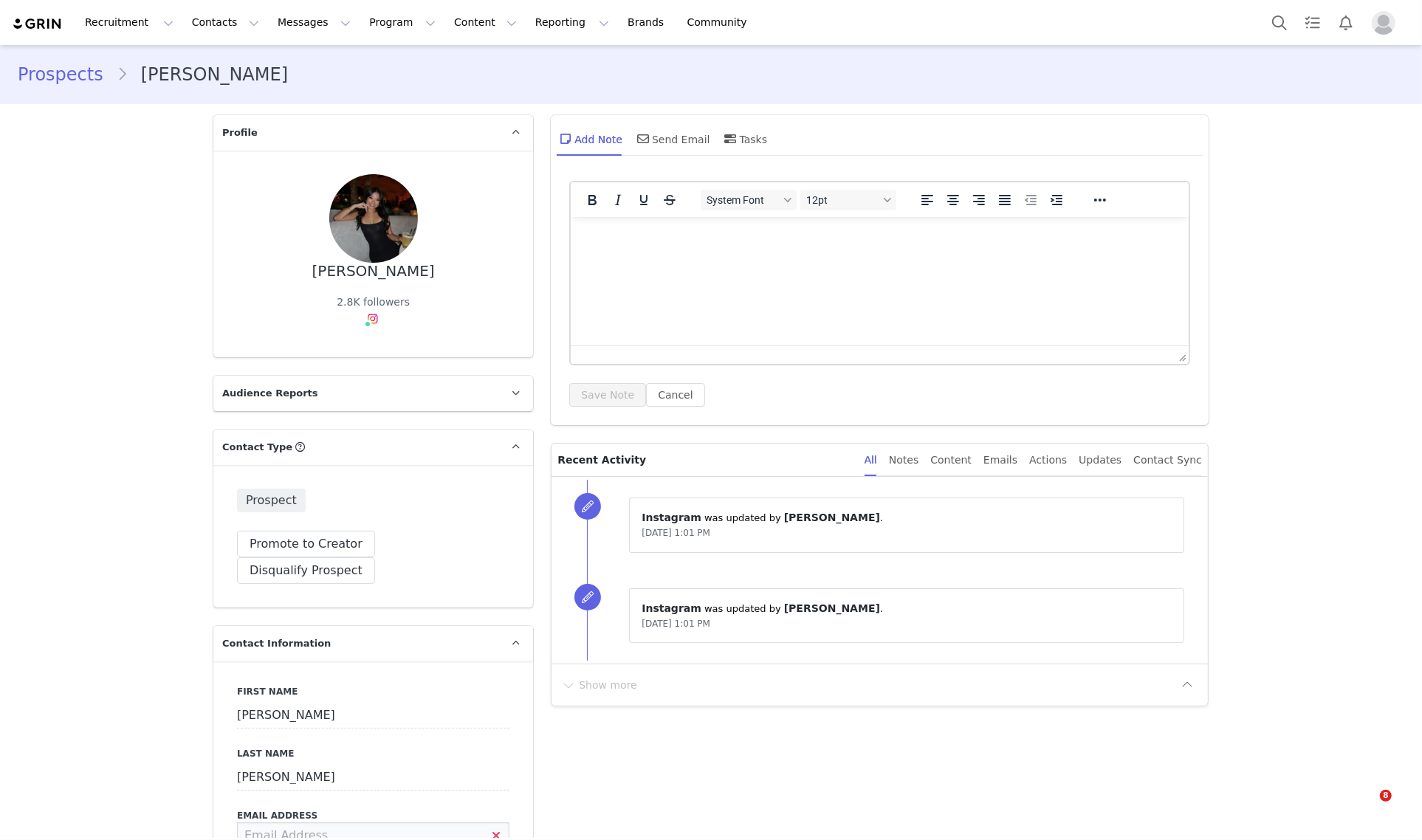
click at [278, 822] on input at bounding box center [373, 835] width 272 height 27
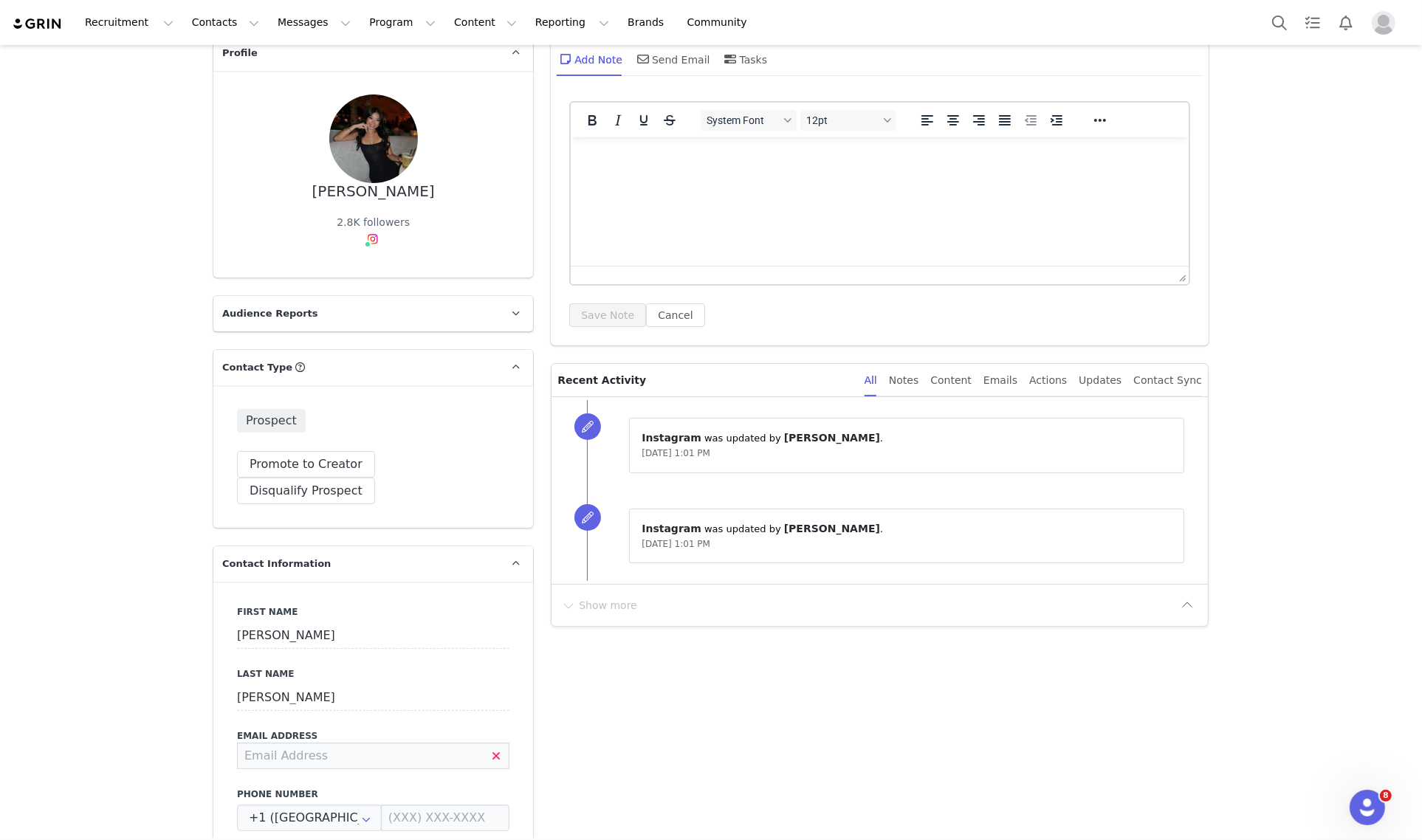
scroll to position [184, 0]
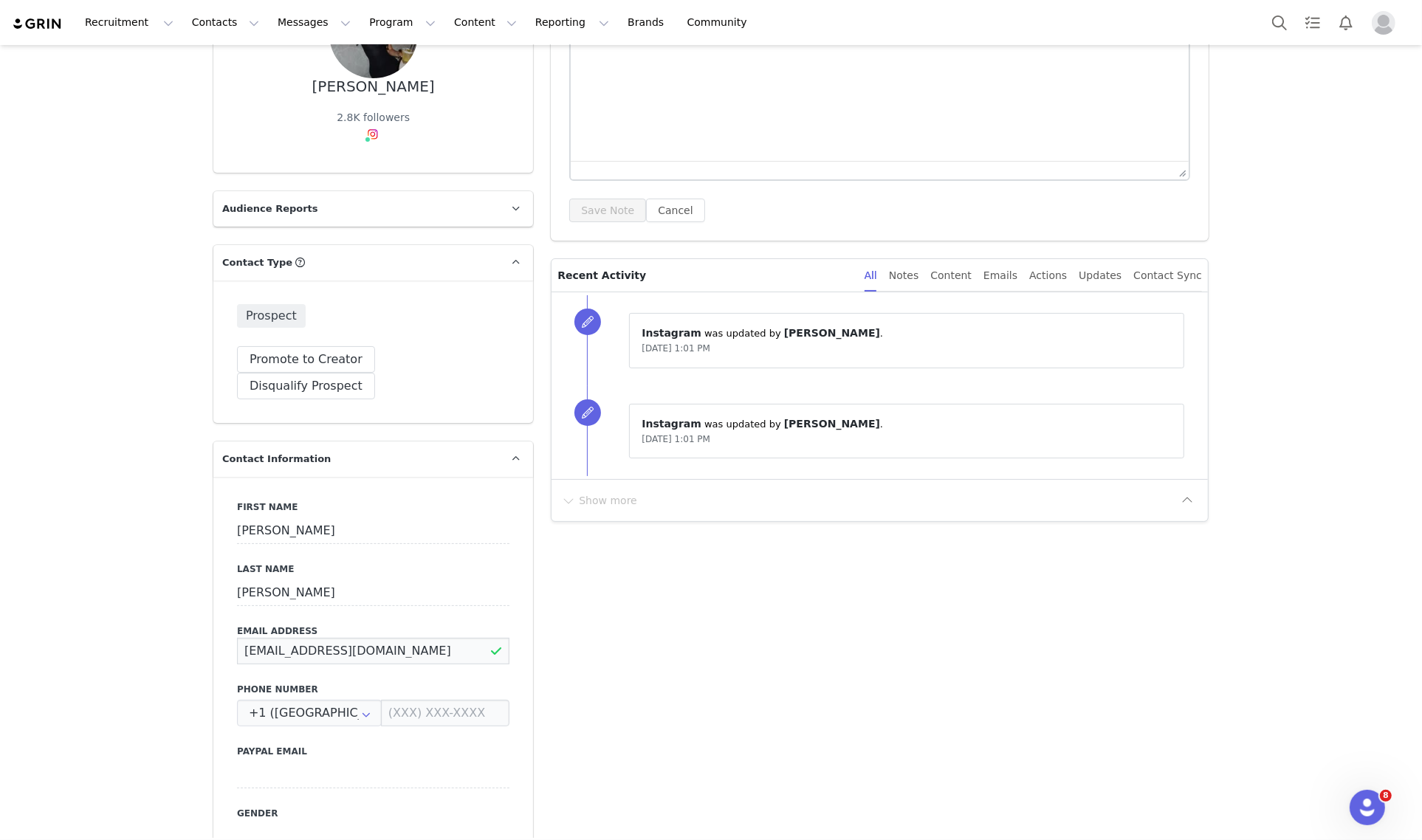
type input "[EMAIL_ADDRESS][DOMAIN_NAME]"
click at [59, 800] on button "Save" at bounding box center [71, 806] width 77 height 41
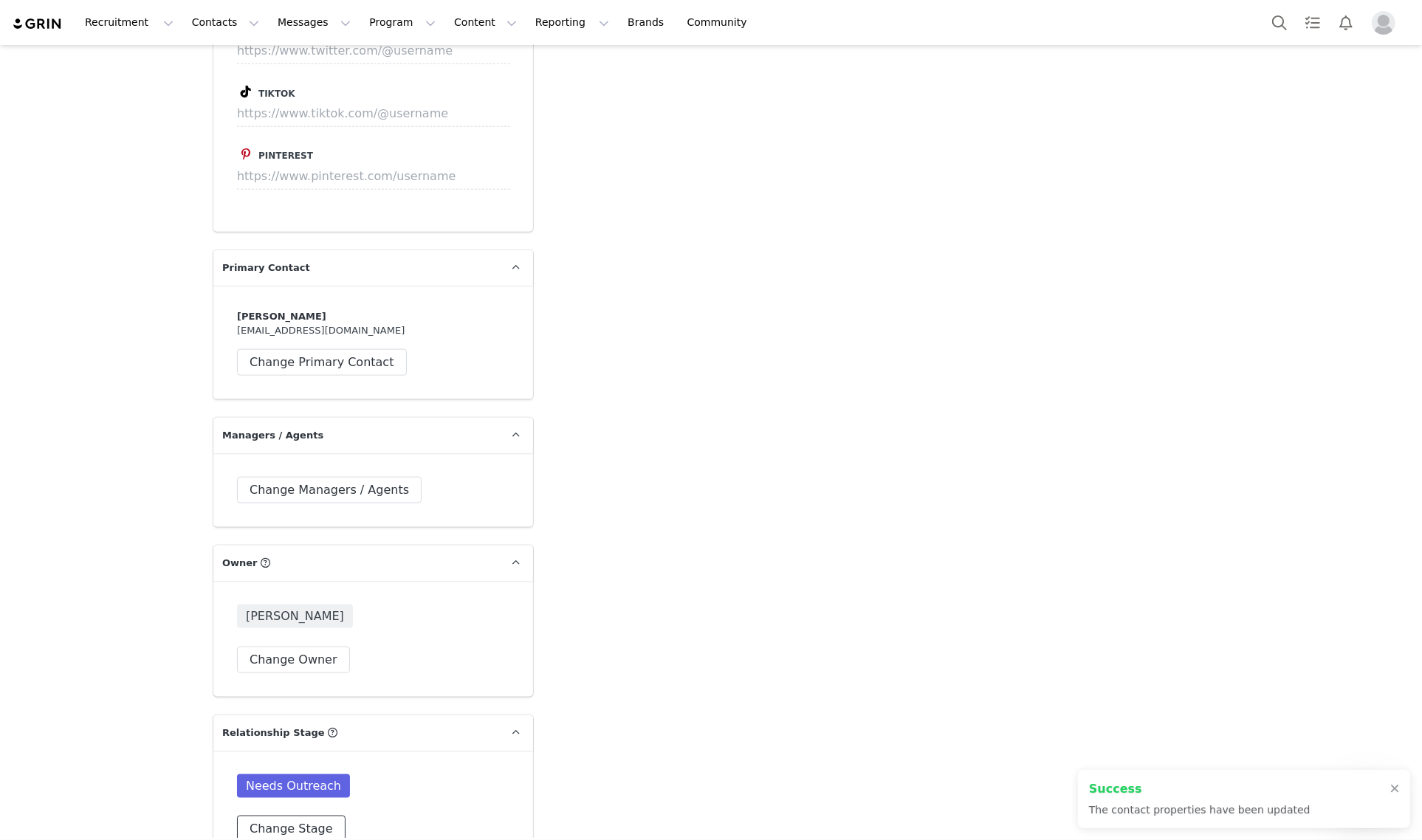
click at [292, 815] on button "Change Stage" at bounding box center [291, 828] width 109 height 27
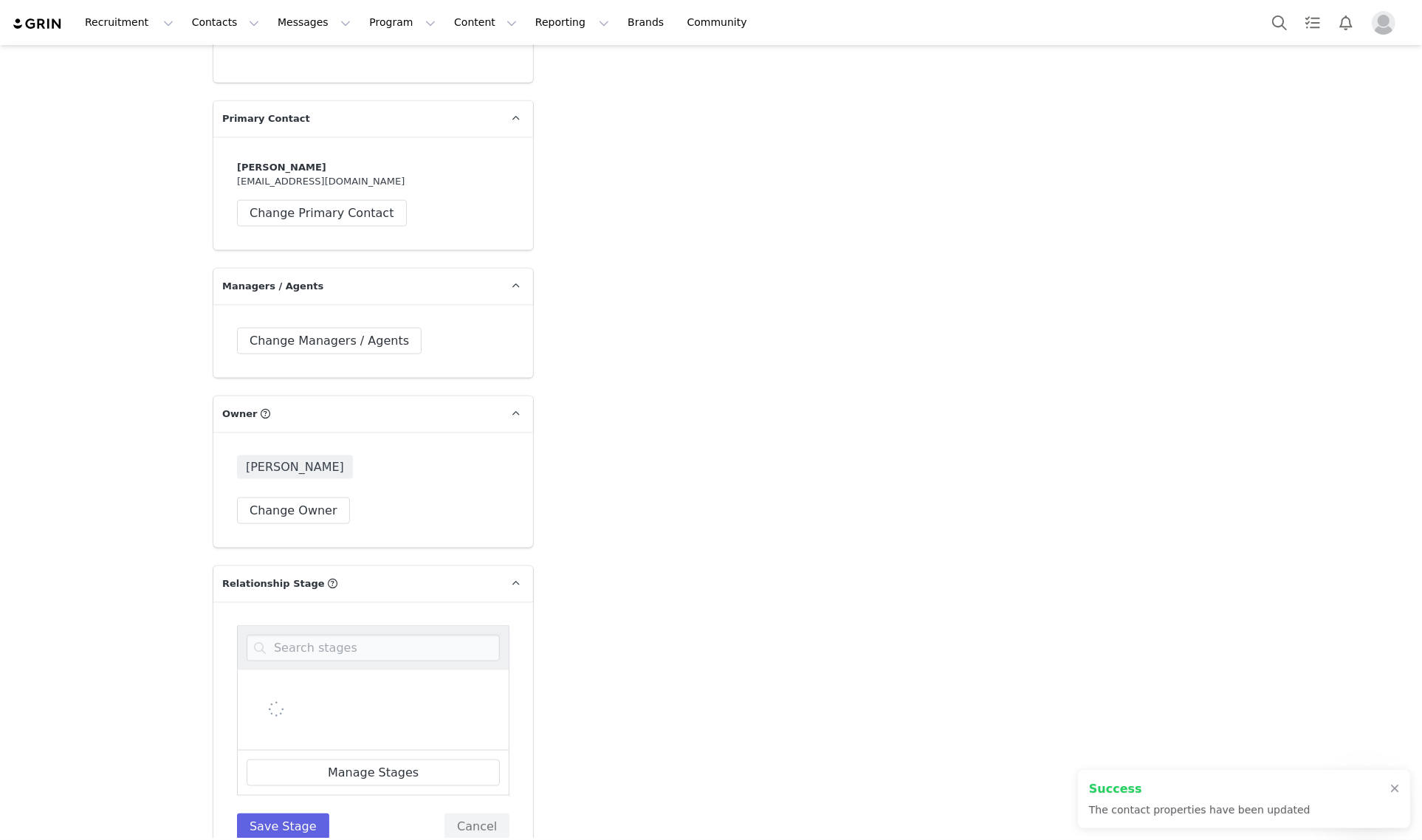
scroll to position [2214, 0]
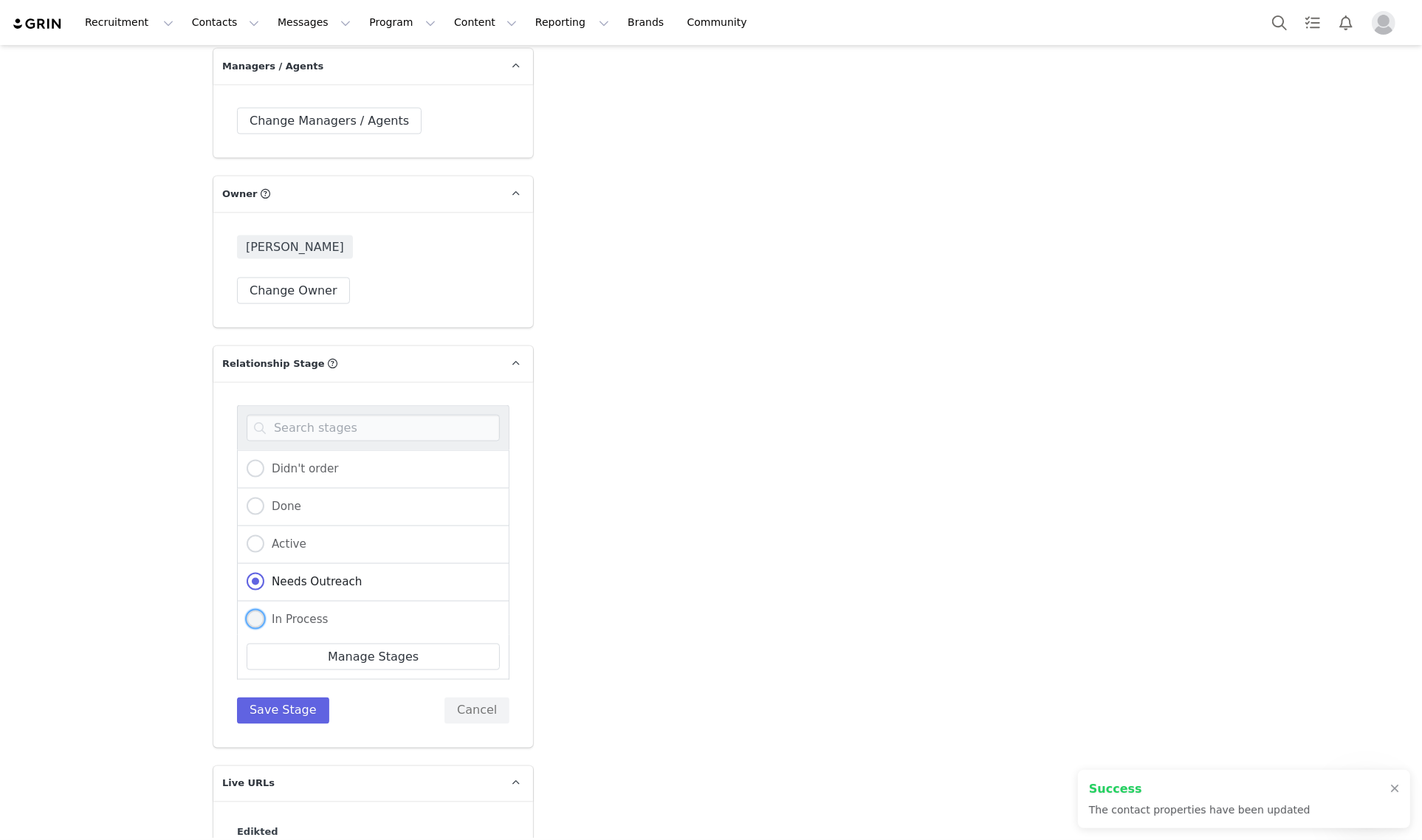
click at [311, 613] on span "In Process" at bounding box center [296, 619] width 64 height 13
click at [264, 610] on input "In Process" at bounding box center [255, 620] width 18 height 20
radio input "true"
radio input "false"
radio input "true"
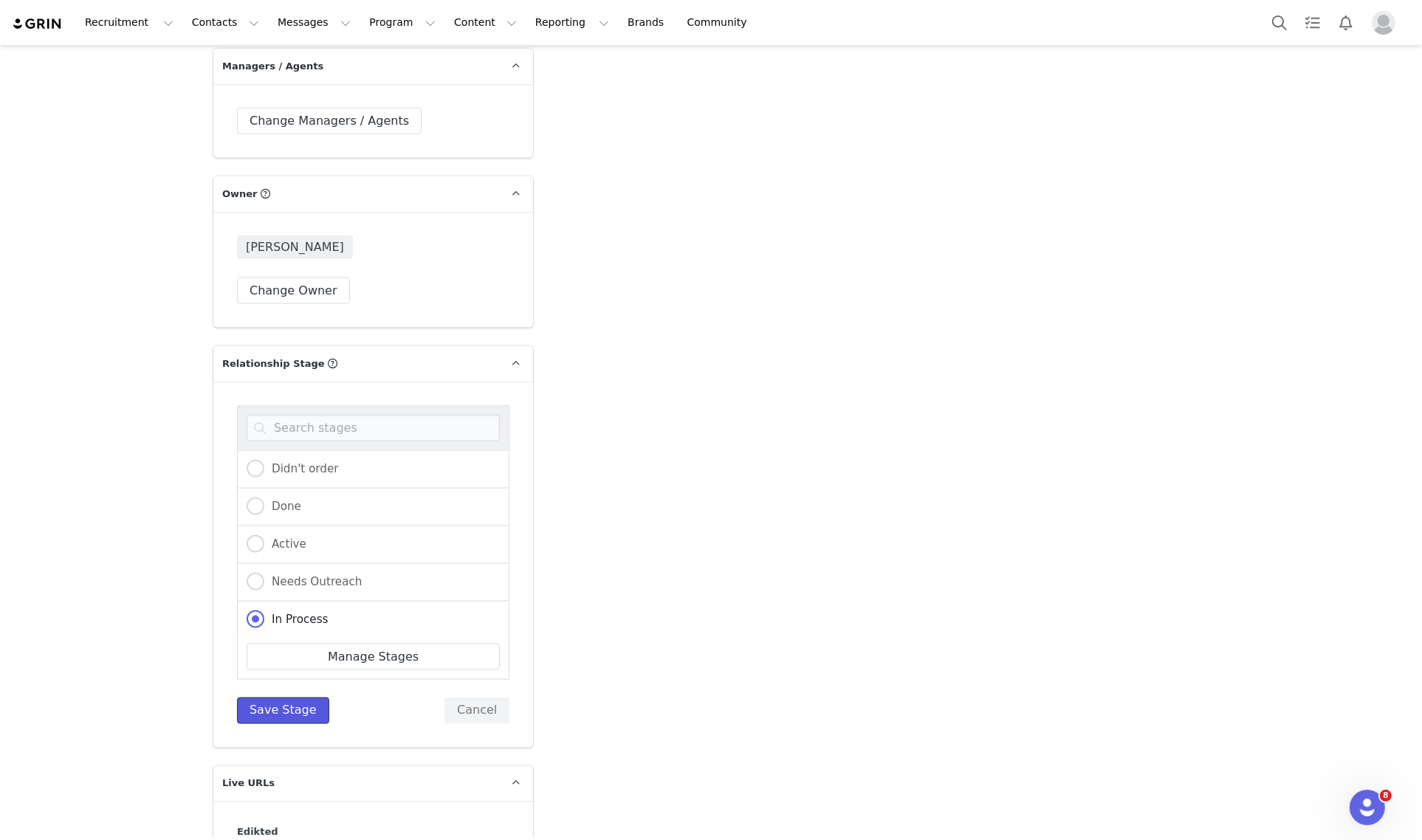
click at [282, 697] on button "Save Stage" at bounding box center [283, 710] width 92 height 27
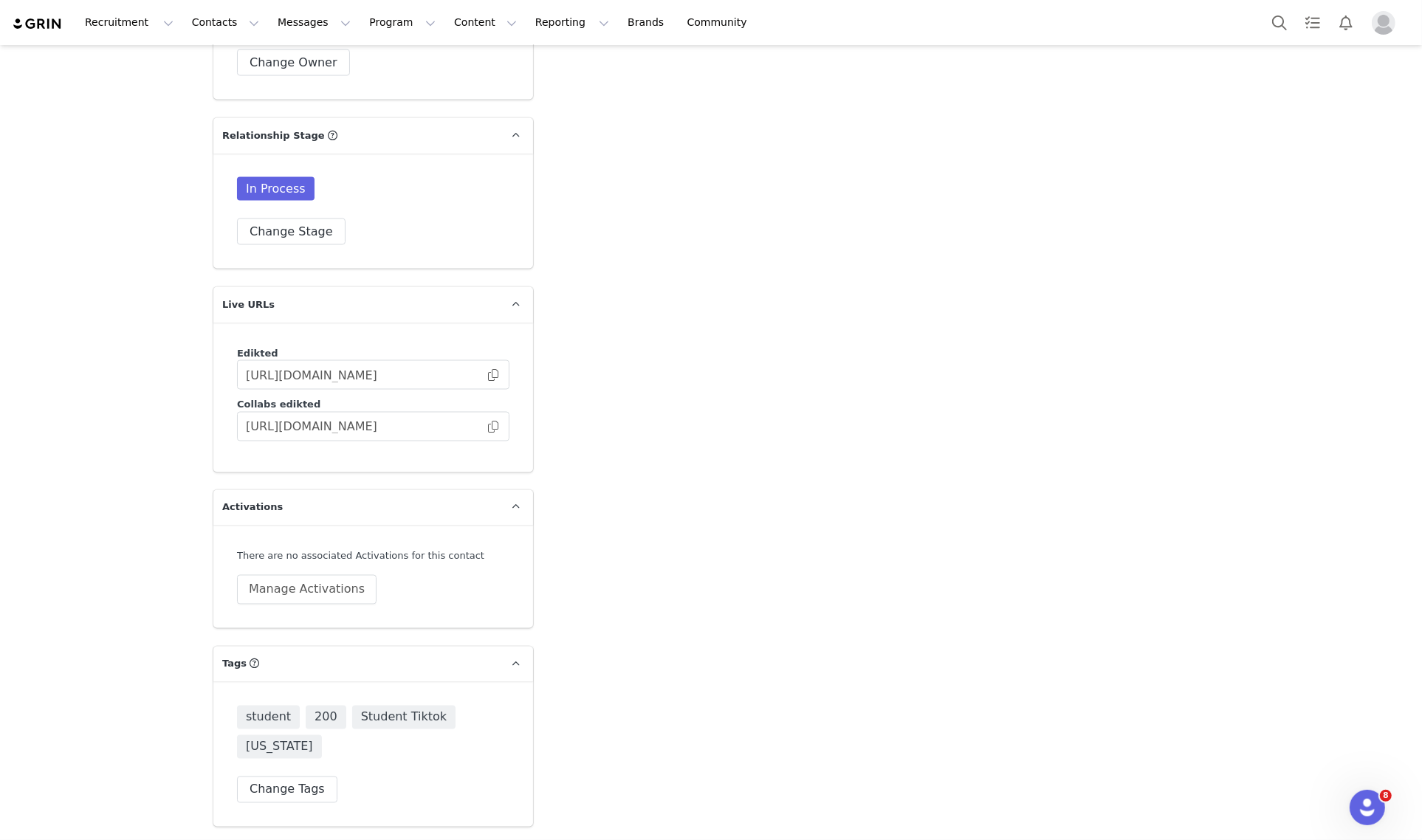
scroll to position [2383, 0]
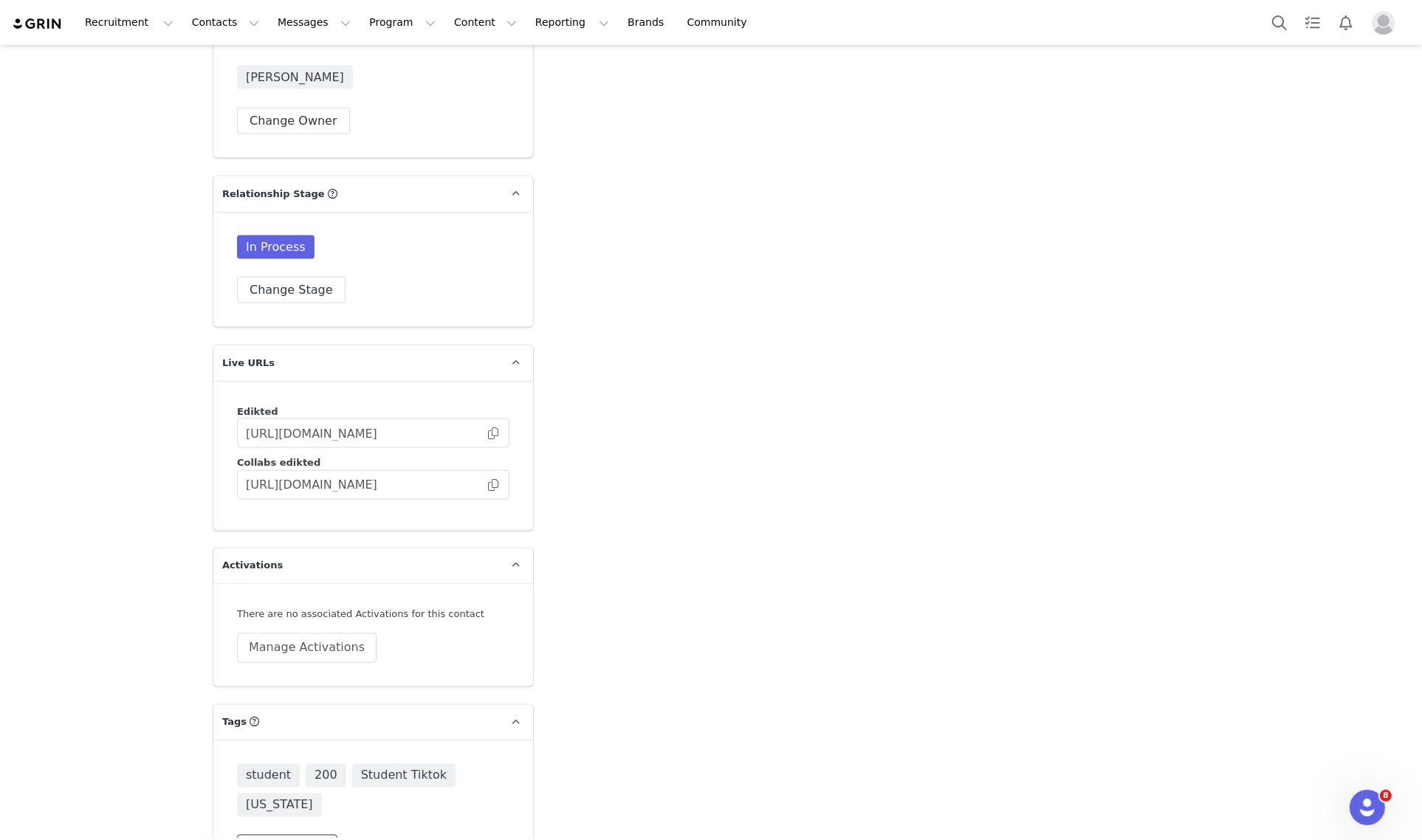
click at [306, 835] on button "Change Tags" at bounding box center [287, 848] width 100 height 27
click at [343, 774] on input at bounding box center [373, 787] width 253 height 27
type input "div"
click at [261, 839] on input "diversity" at bounding box center [261, 856] width 0 height 0
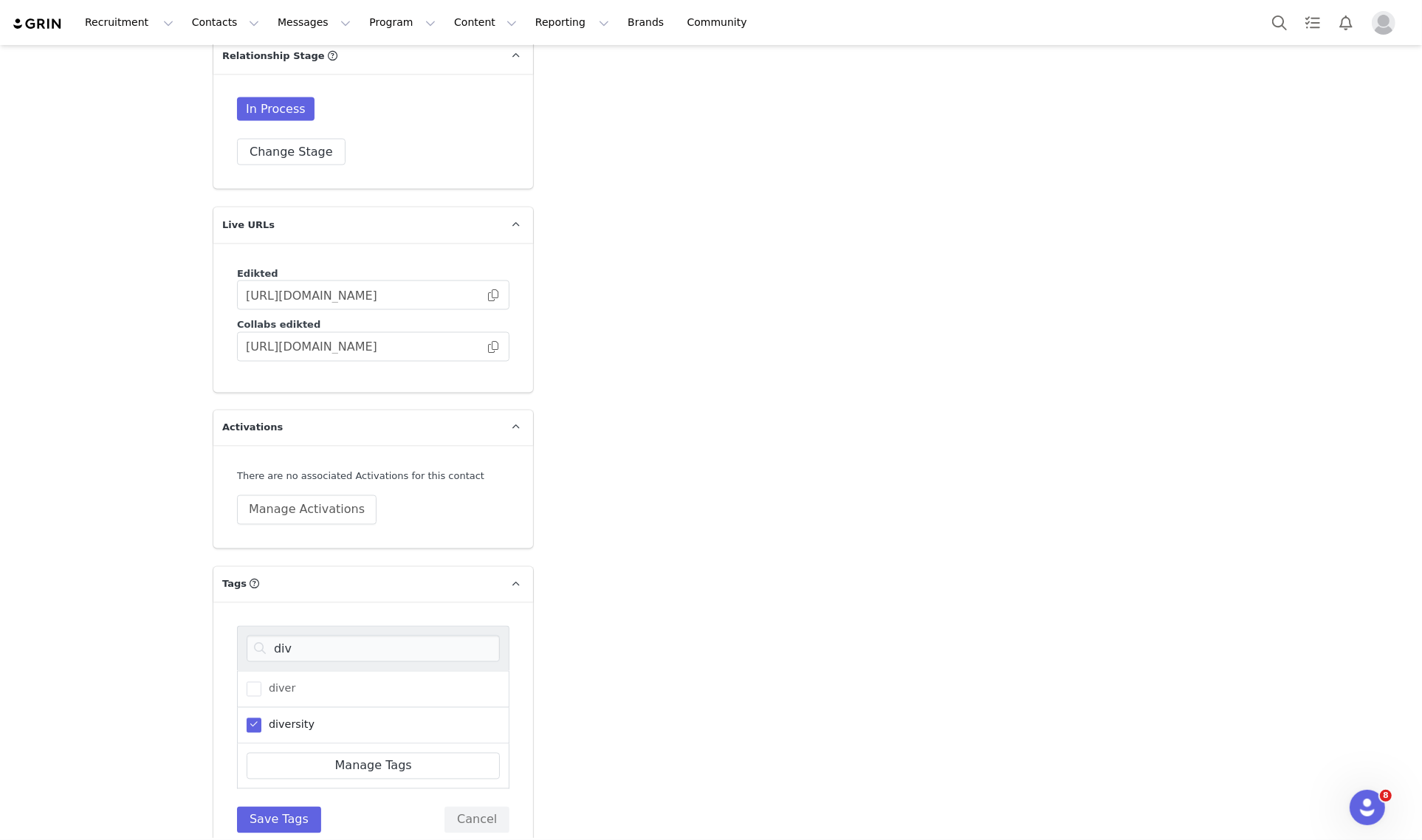
scroll to position [2522, 0]
click at [288, 806] on button "Save Tags" at bounding box center [279, 819] width 84 height 27
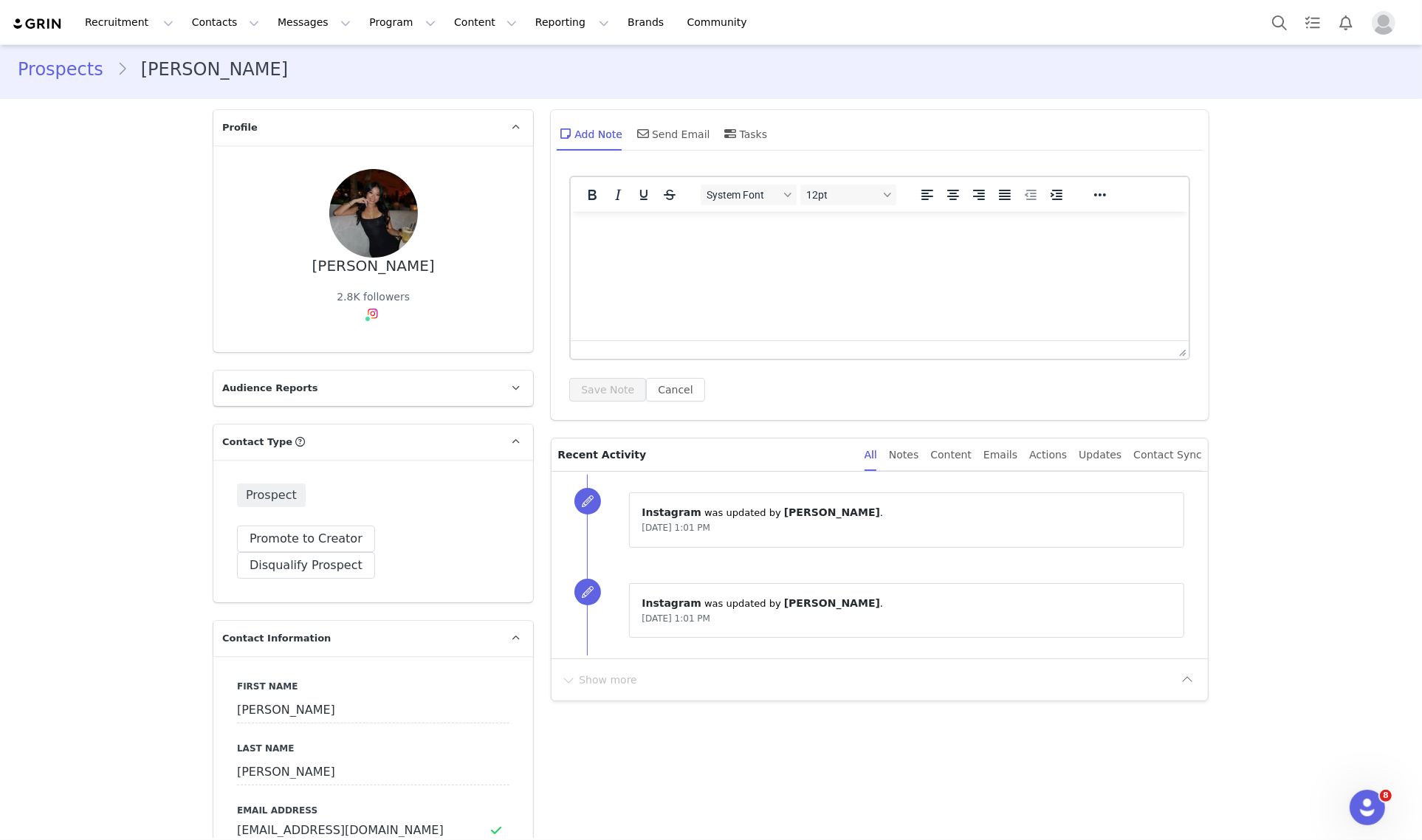
scroll to position [0, 0]
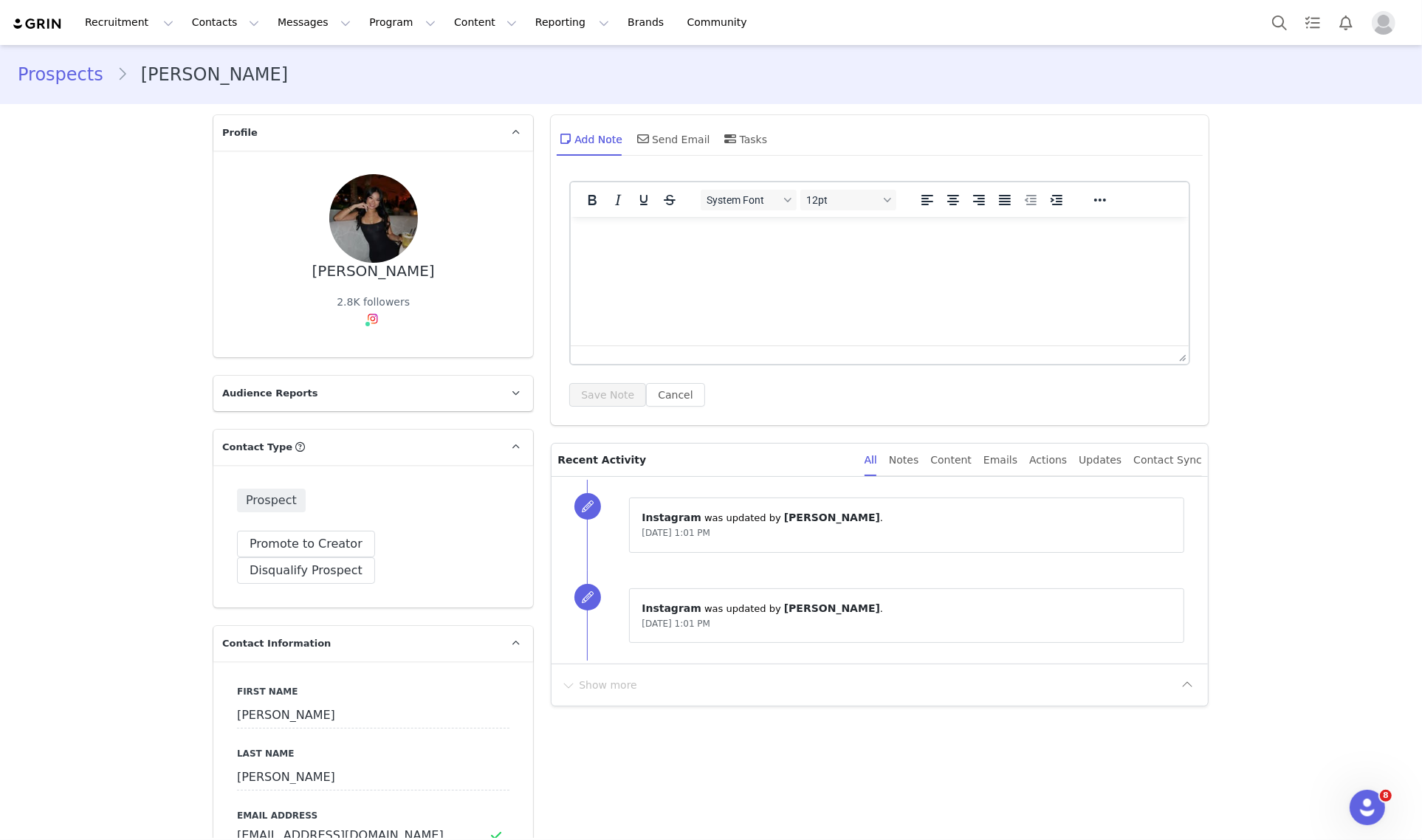
click at [680, 152] on div "Send Email" at bounding box center [672, 138] width 76 height 35
click at [675, 134] on div "Send Email" at bounding box center [672, 138] width 76 height 35
click at [668, 134] on div "Send Email" at bounding box center [672, 138] width 76 height 35
click at [655, 139] on div "Send Email" at bounding box center [672, 138] width 76 height 35
click at [637, 141] on icon at bounding box center [643, 138] width 12 height 12
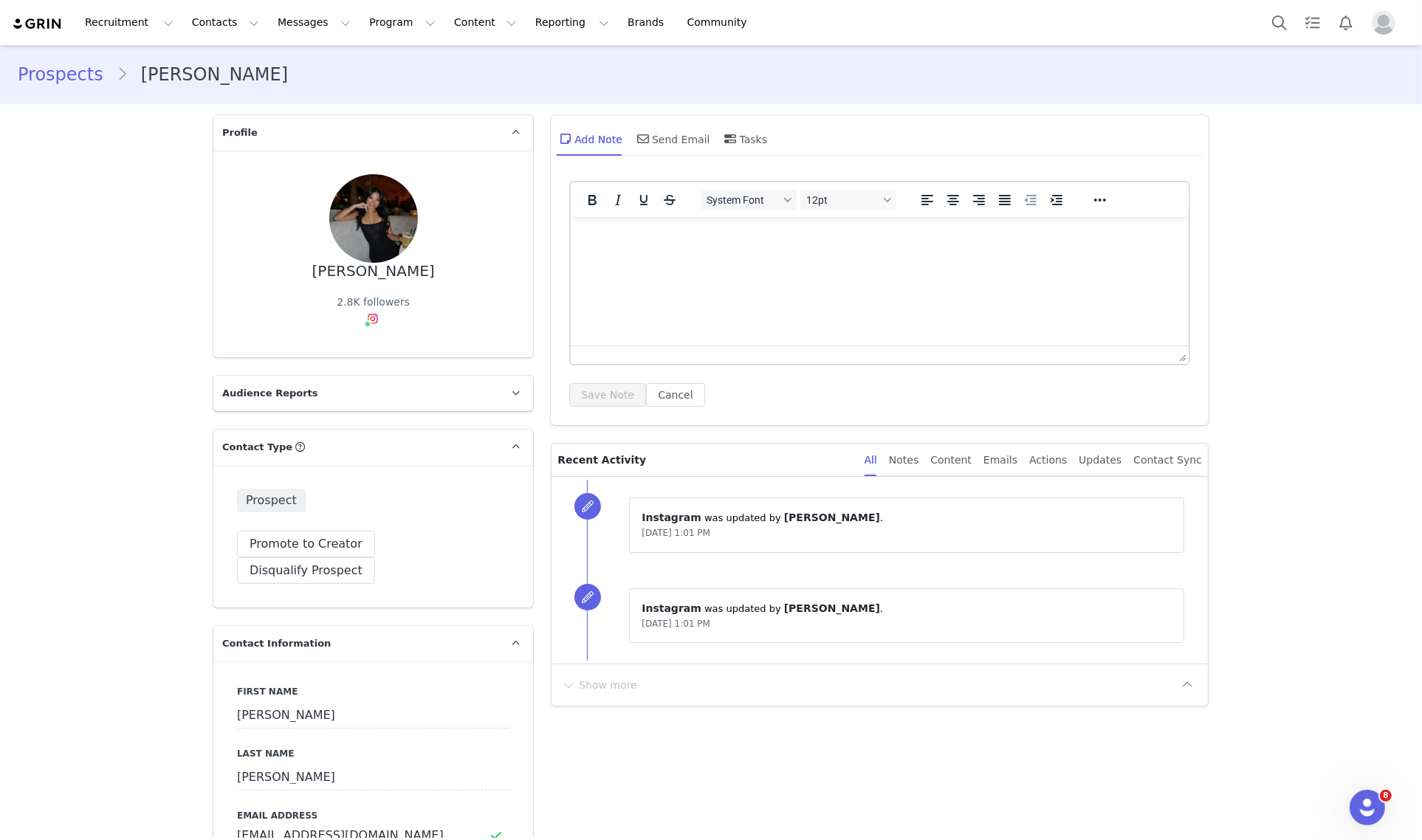
click at [550, 274] on div "System Font 12pt To open the popup, press Shift+Enter To open the popup, press …" at bounding box center [879, 299] width 657 height 252
click at [670, 130] on div "Send Email" at bounding box center [672, 138] width 76 height 35
click at [687, 135] on div "Send Email" at bounding box center [672, 138] width 76 height 35
click at [643, 141] on span at bounding box center [643, 138] width 18 height 18
click at [682, 141] on div "Send Email" at bounding box center [672, 138] width 76 height 35
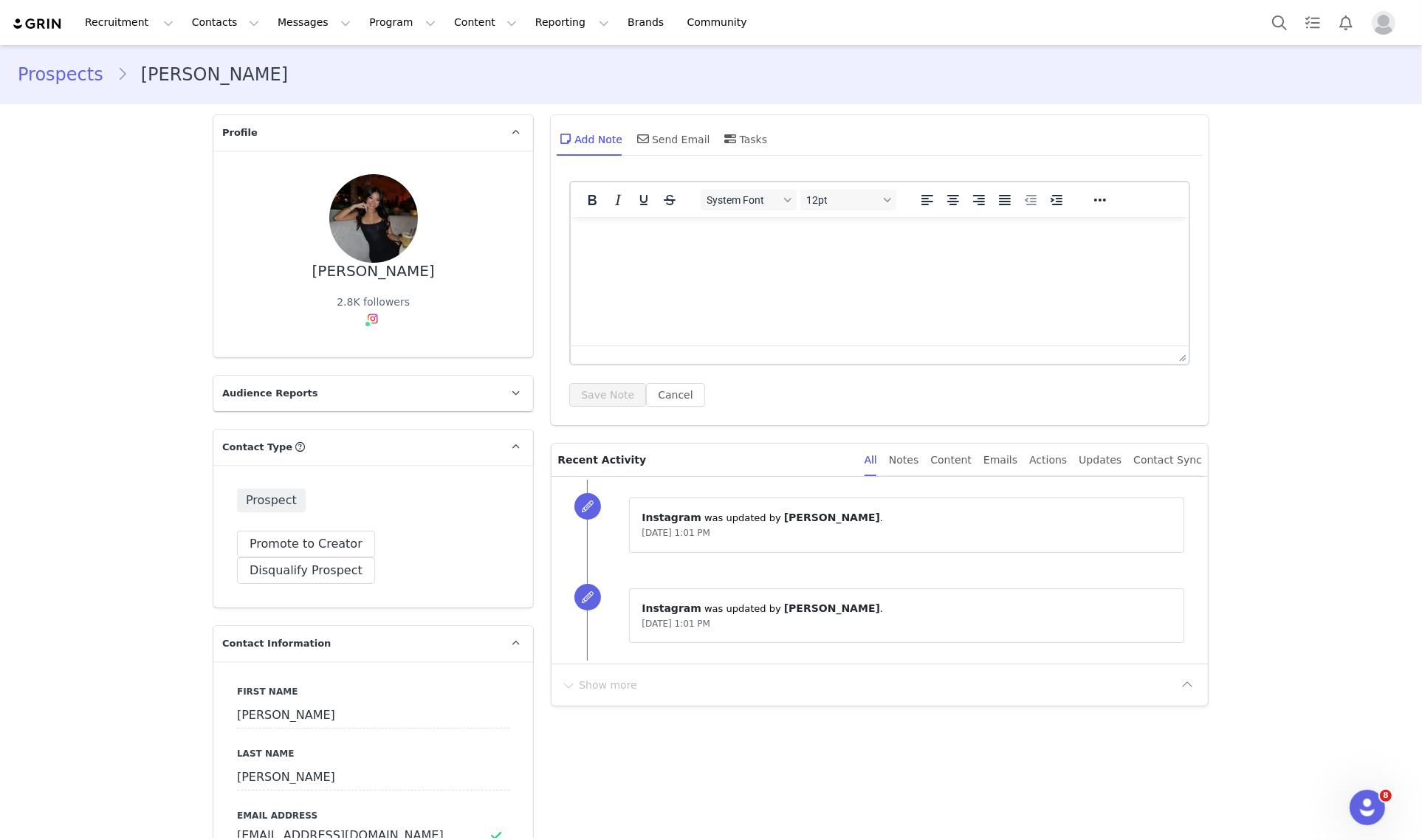
click at [682, 141] on div "Send Email" at bounding box center [672, 138] width 76 height 35
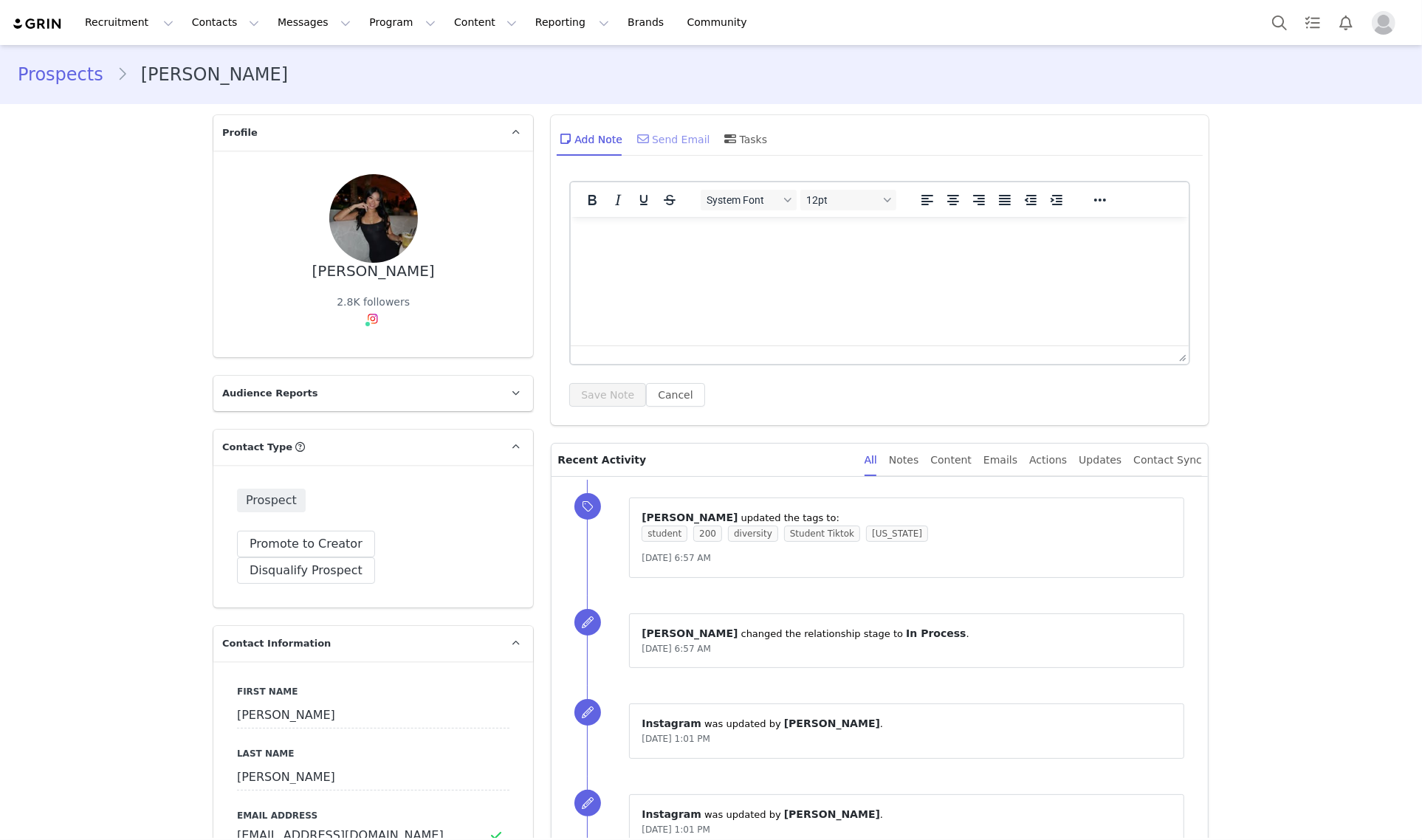
click at [667, 142] on div "Send Email" at bounding box center [672, 138] width 76 height 35
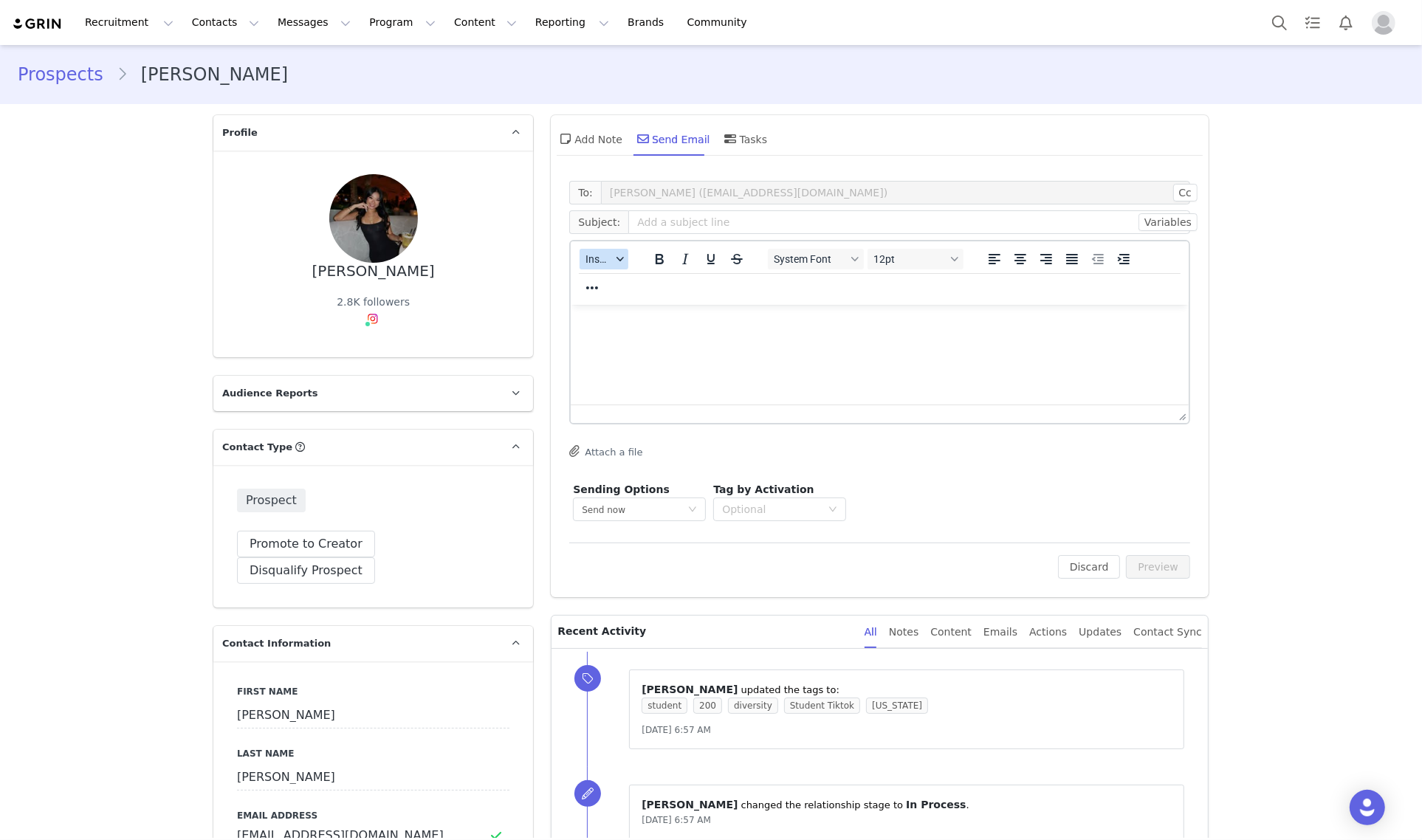
click at [609, 268] on button "Insert" at bounding box center [604, 259] width 48 height 20
click at [636, 298] on div "Insert Variable" at bounding box center [649, 308] width 148 height 23
select select
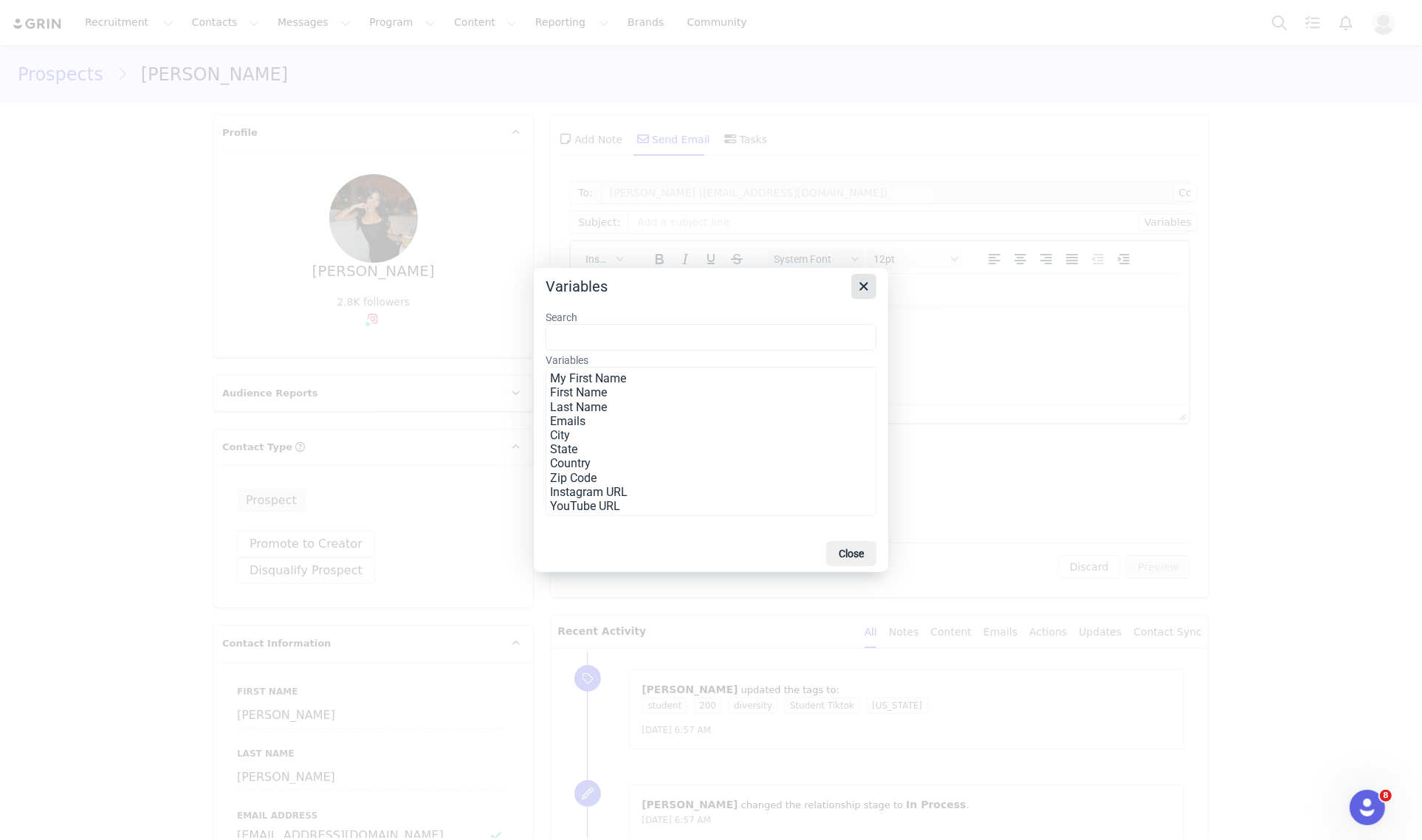
click at [866, 277] on icon "Close" at bounding box center [863, 286] width 18 height 18
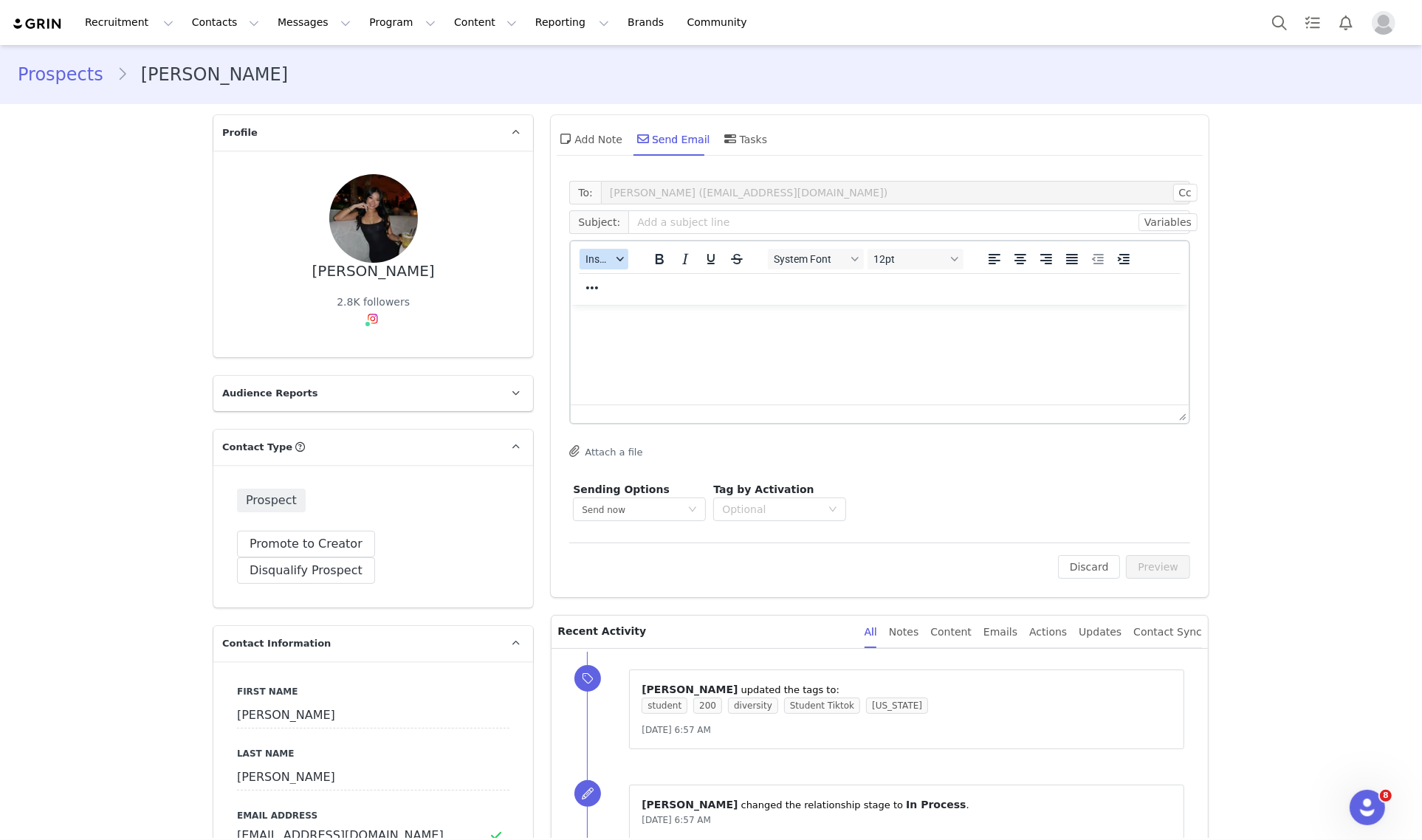
click at [605, 266] on button "Insert" at bounding box center [604, 259] width 48 height 20
click at [643, 284] on div "Insert Template" at bounding box center [651, 284] width 133 height 18
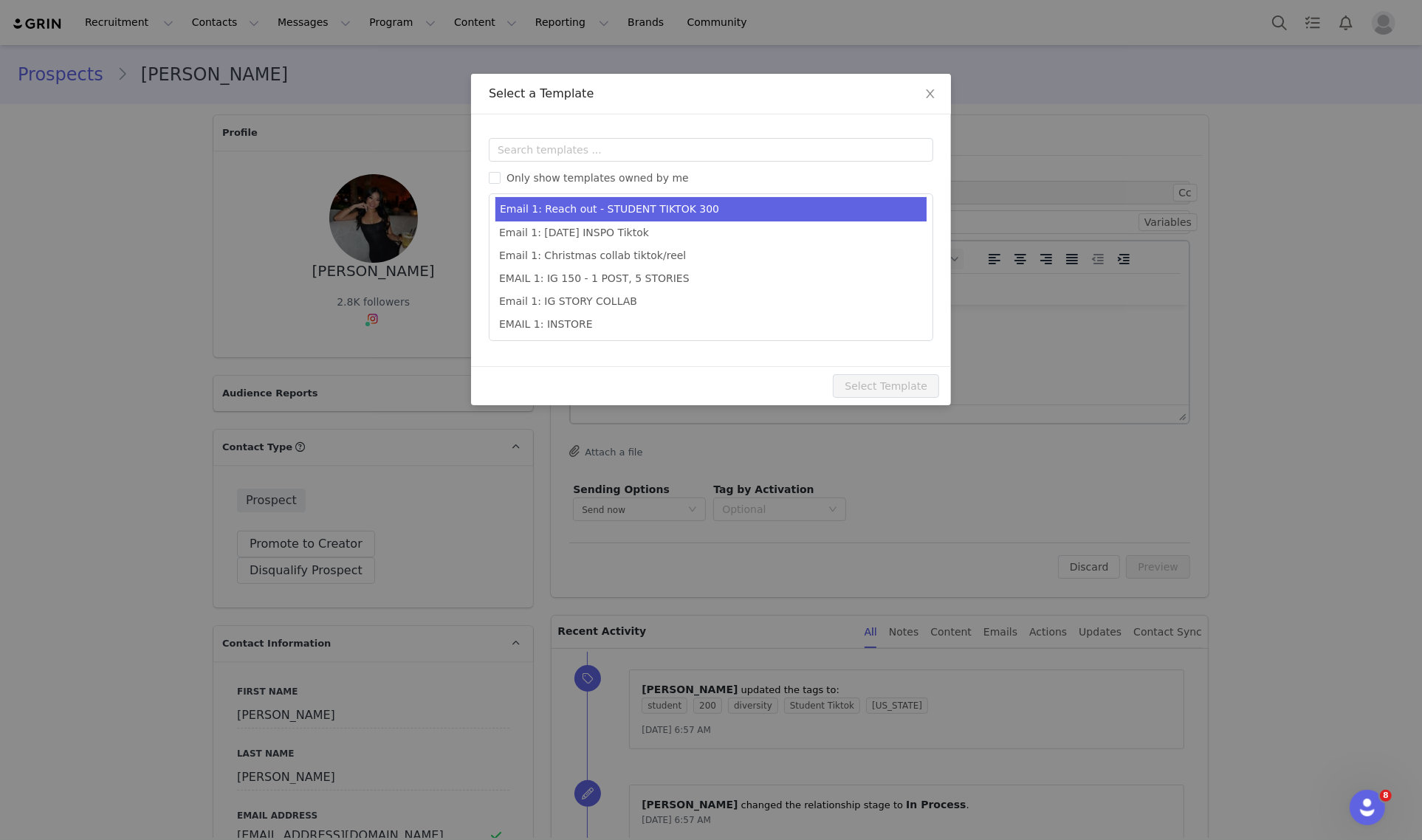
click at [679, 216] on li "Email 1: Reach out - STUDENT TIKTOK 300" at bounding box center [711, 209] width 431 height 24
type input "Collab with Edikted"
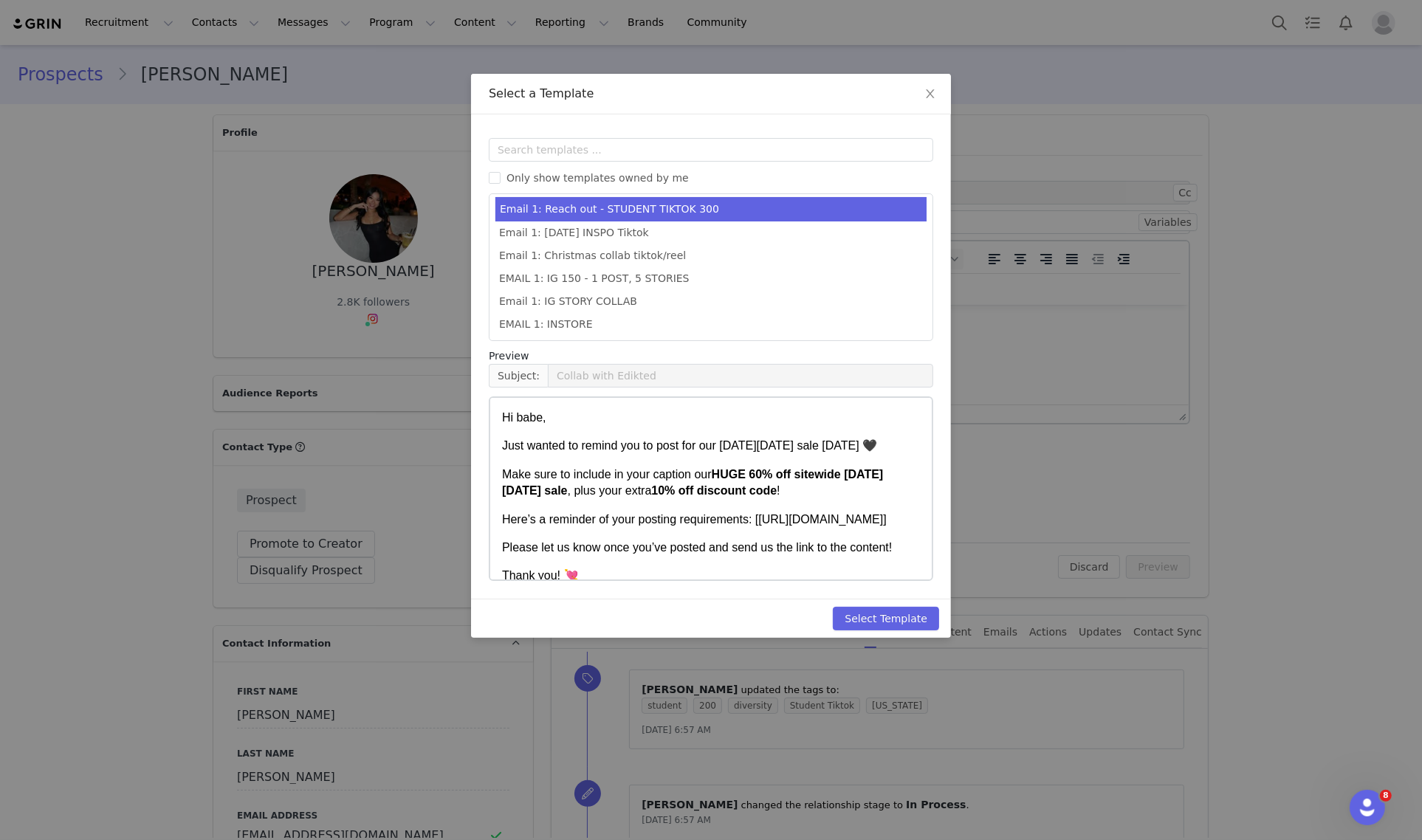
scroll to position [277, 0]
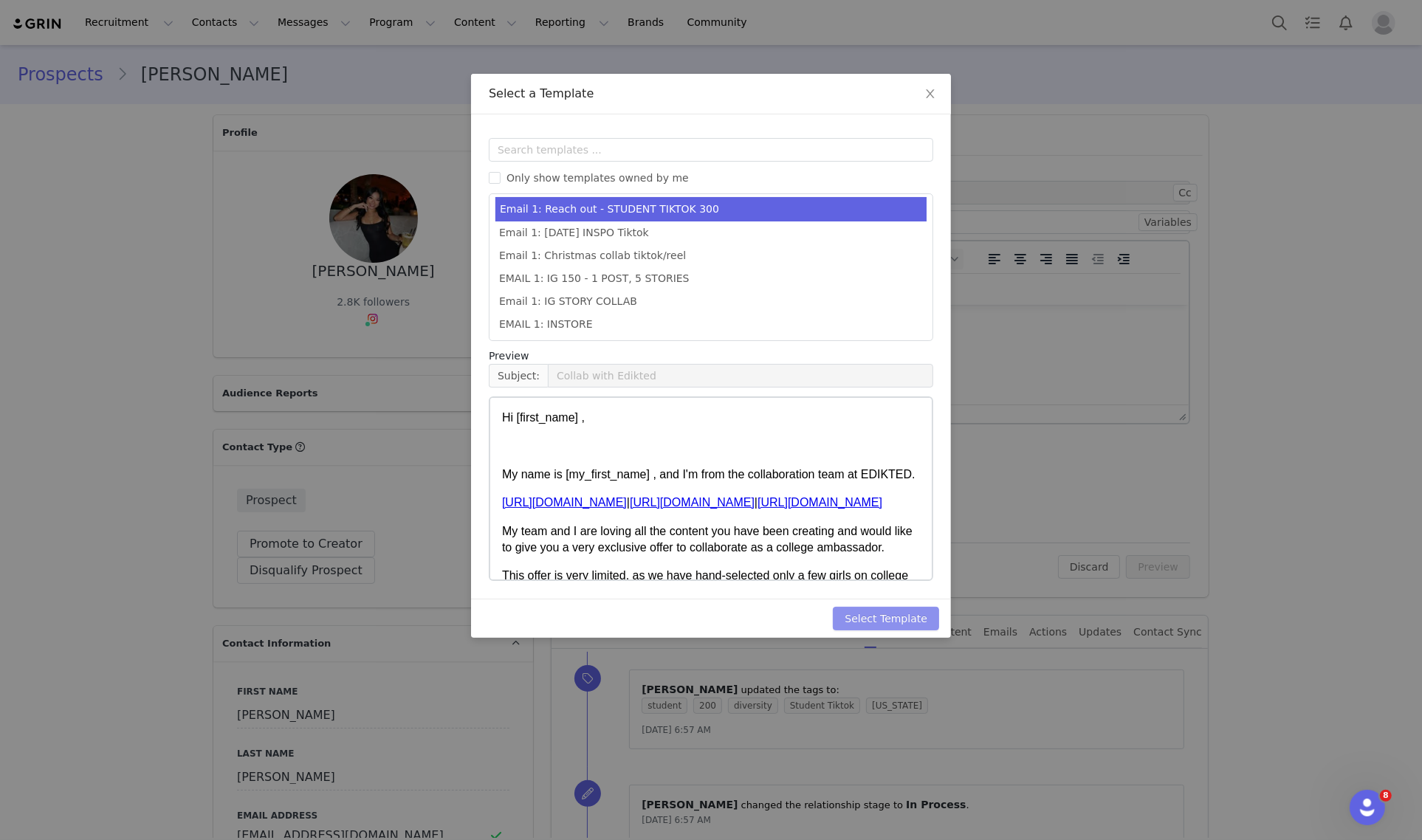
click at [902, 606] on button "Select Template" at bounding box center [886, 618] width 106 height 23
type input "Collab with Edikted"
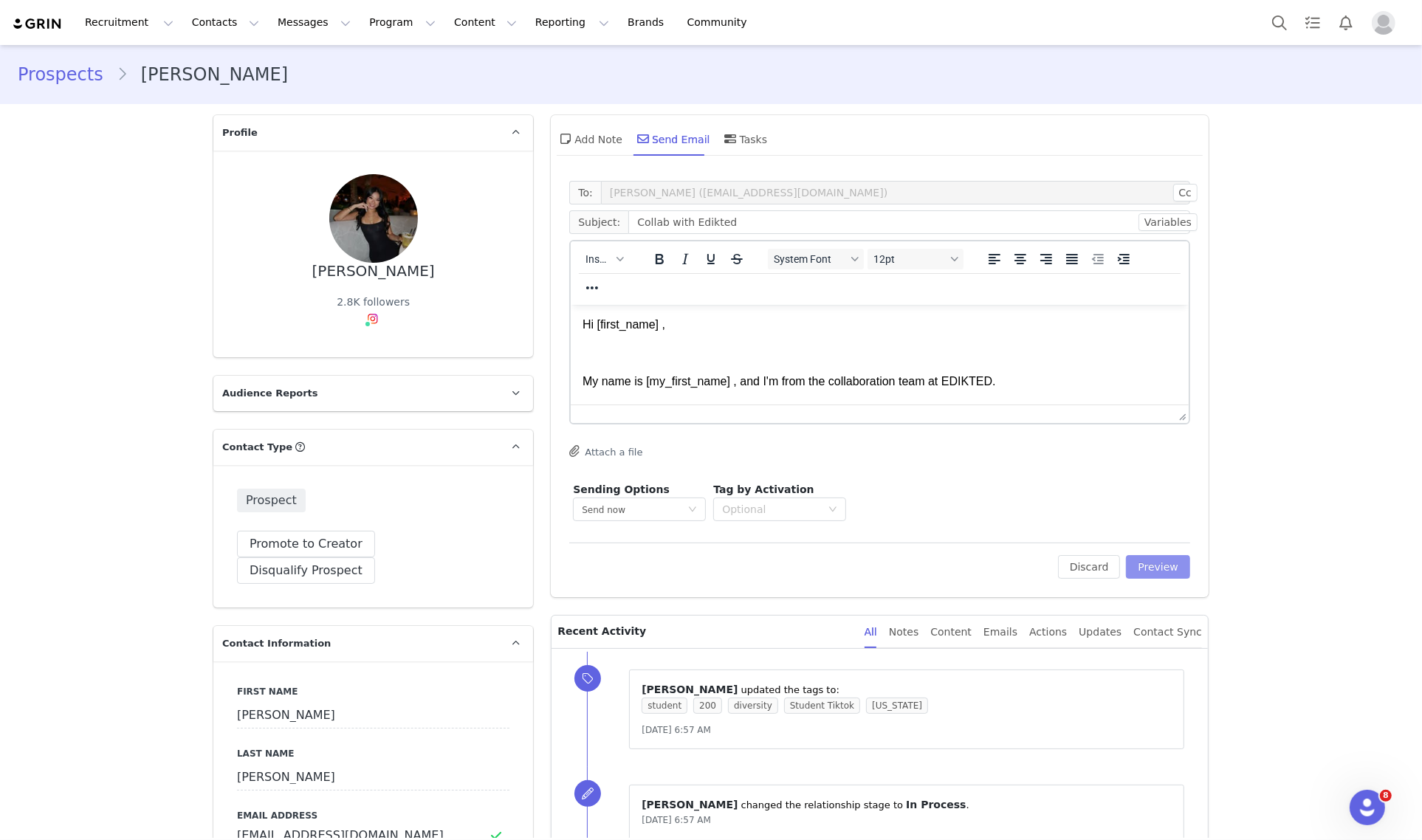
click at [1161, 574] on button "Preview" at bounding box center [1158, 567] width 64 height 23
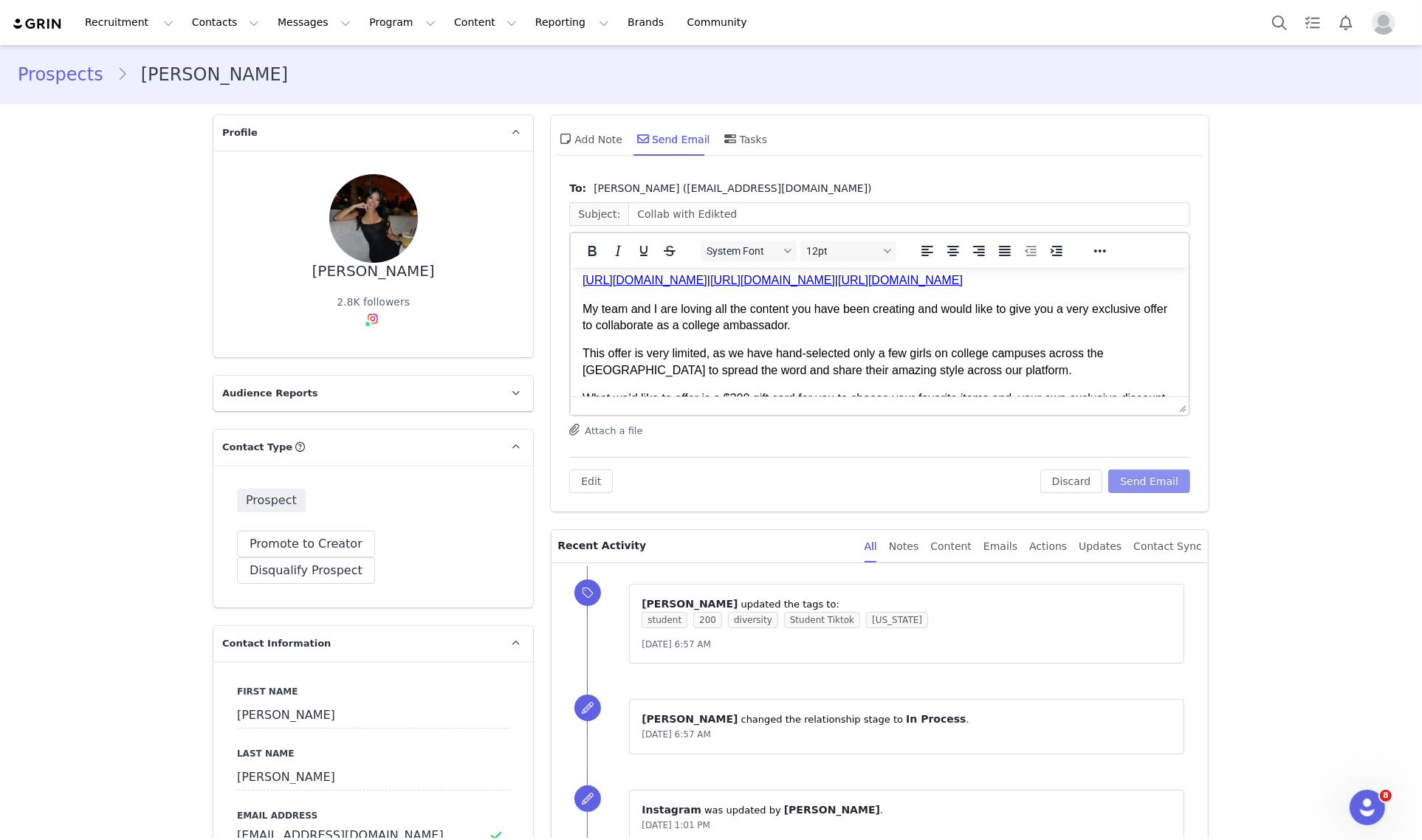
scroll to position [184, 0]
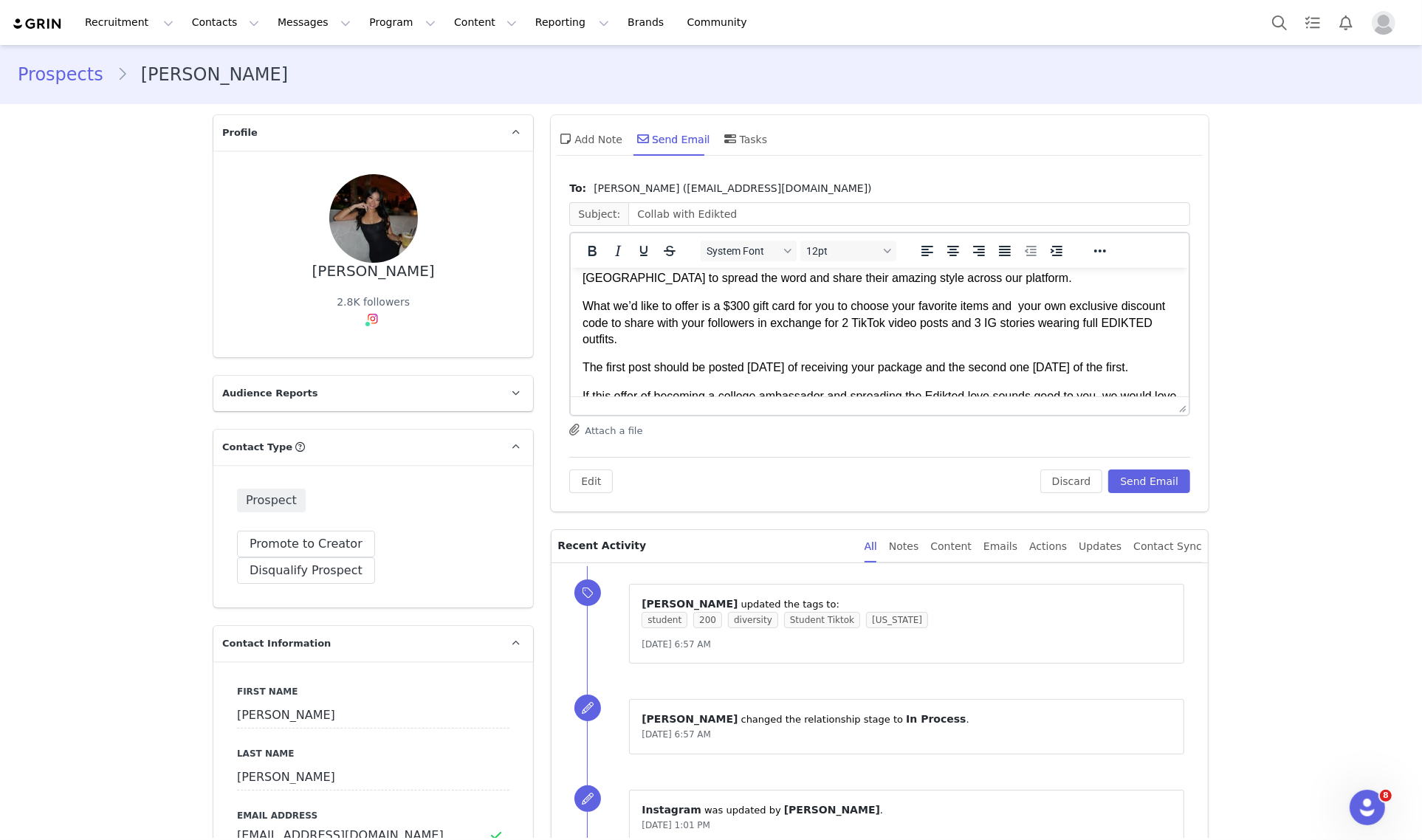
click at [738, 306] on p "What we’d like to offer is a $300 gift card for you to choose your favorite ite…" at bounding box center [879, 322] width 594 height 49
click at [894, 323] on p "What we’d like to offer is a $200 gift card for you to choose your favorite ite…" at bounding box center [879, 322] width 594 height 49
click at [997, 324] on p "What we’d like to offer is a $200 gift card for you to choose your favorite ite…" at bounding box center [879, 322] width 594 height 49
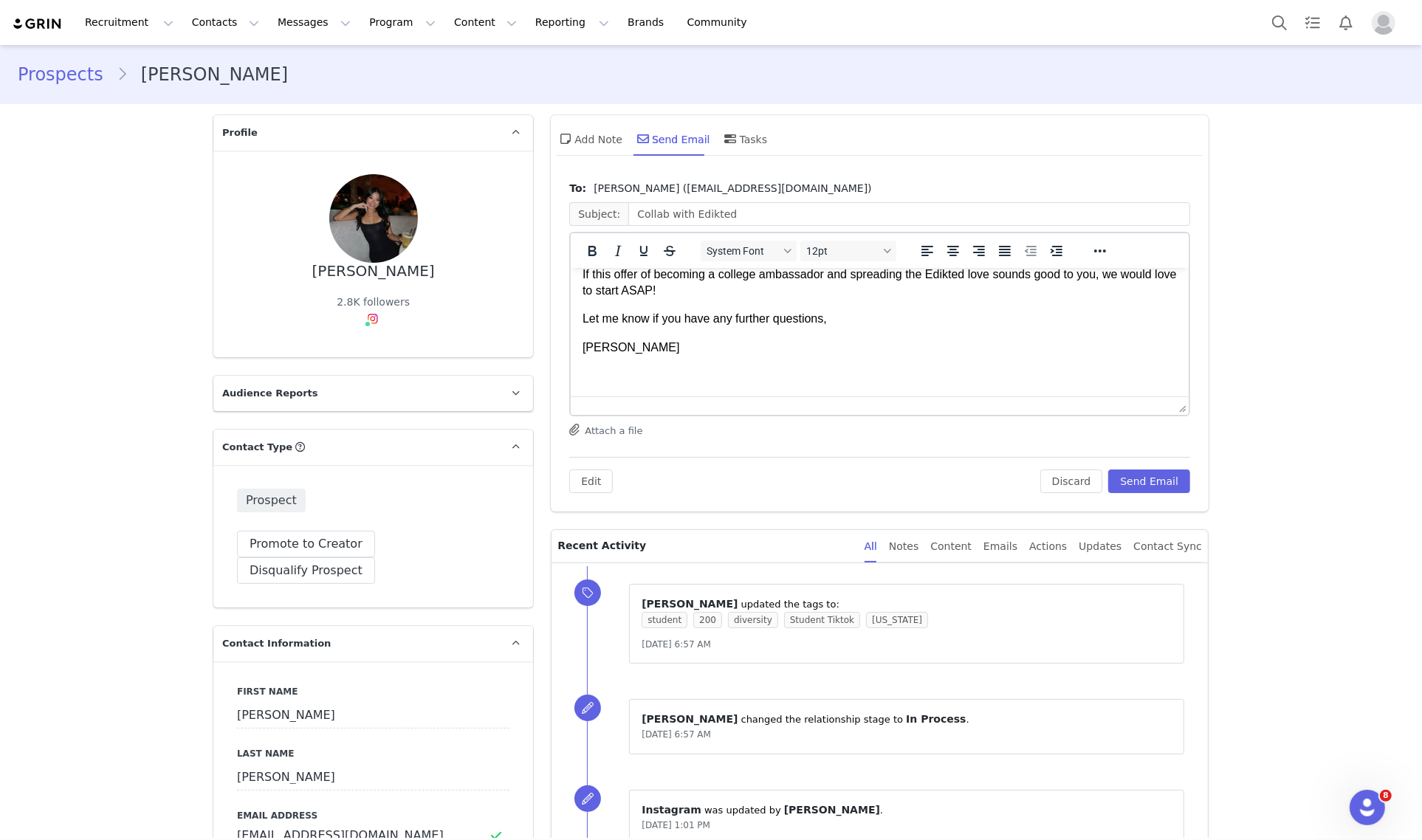
scroll to position [322, 0]
click at [1148, 487] on button "Send Email" at bounding box center [1148, 481] width 82 height 23
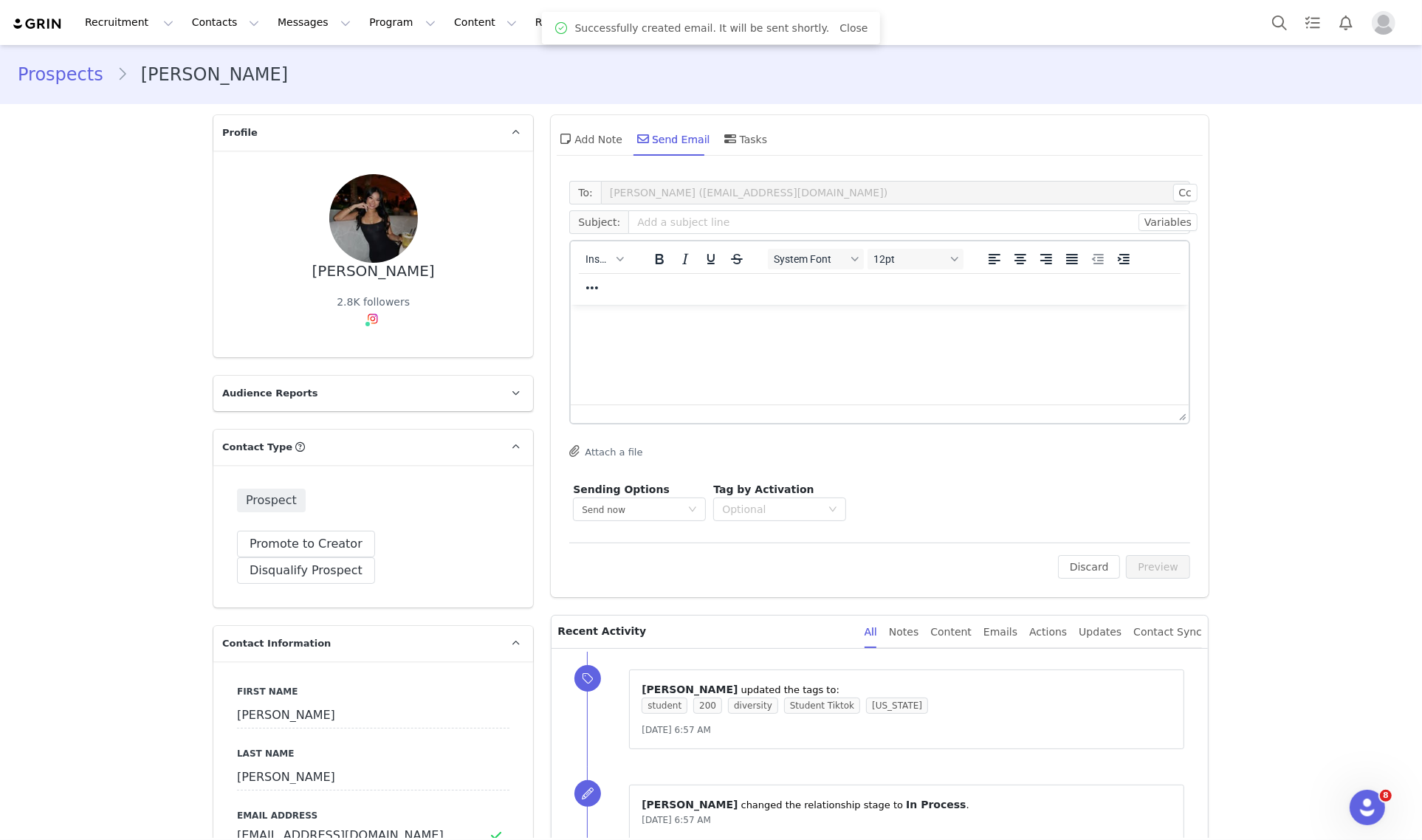
scroll to position [0, 0]
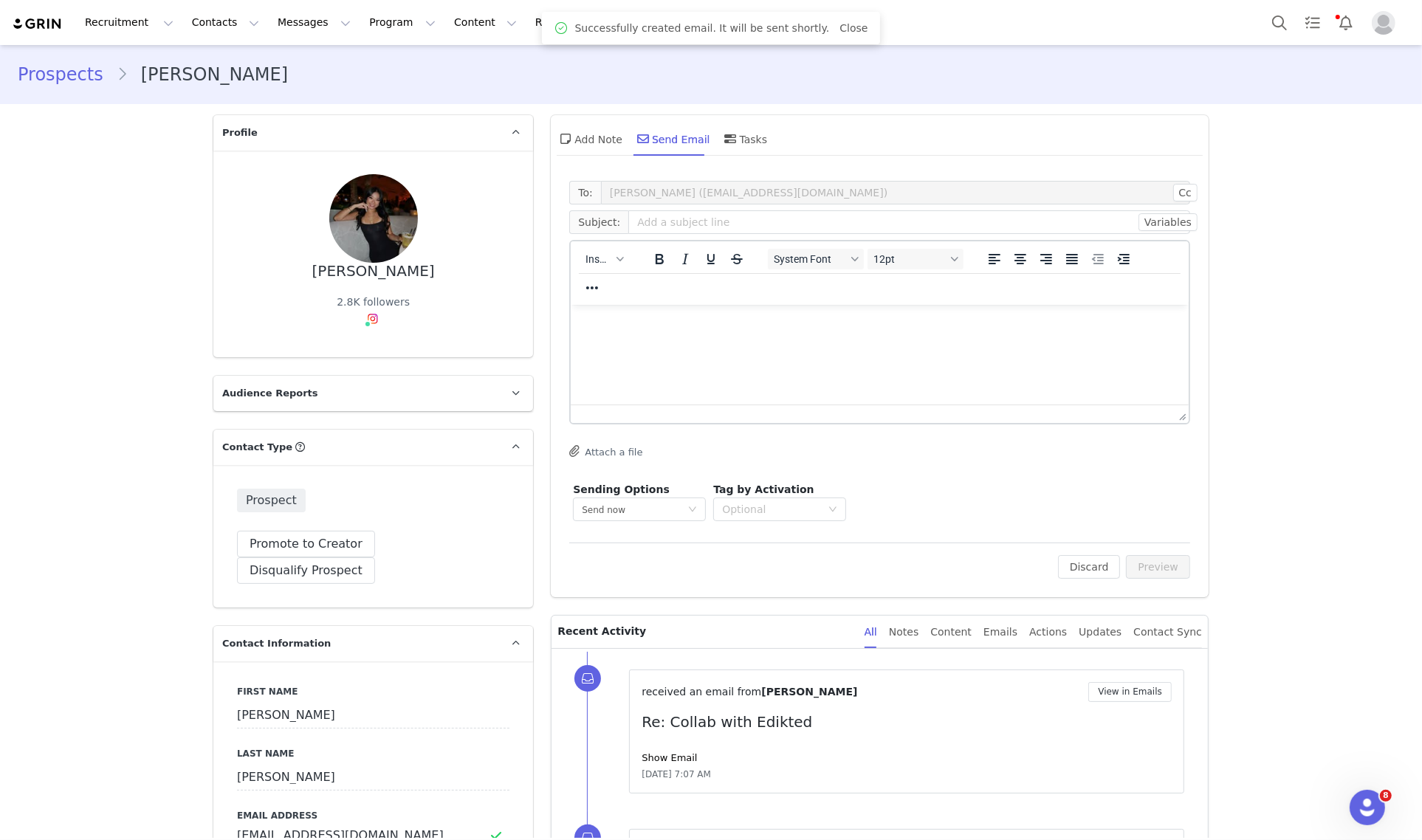
type input "https://www.tiktok.com/@fayerwang"
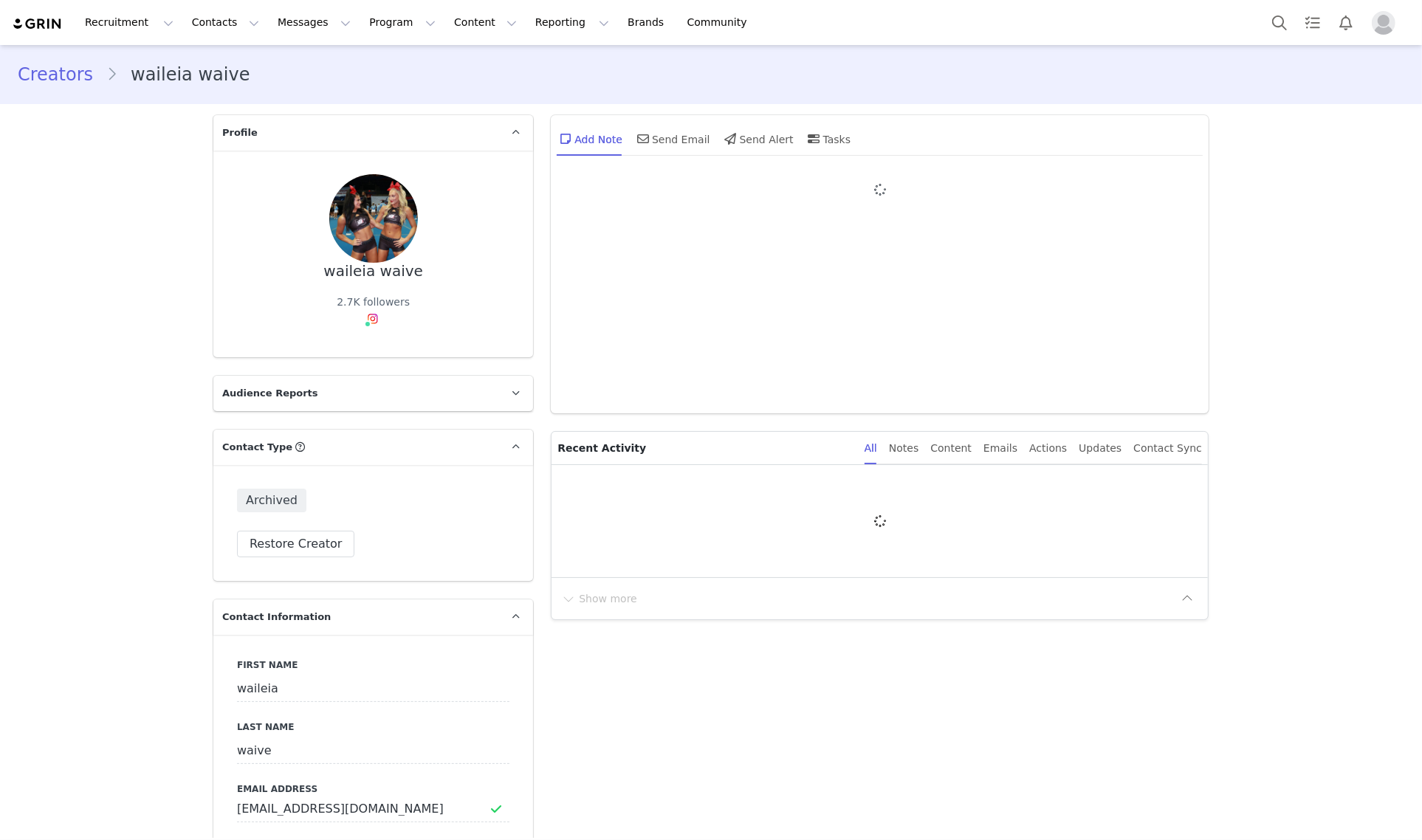
type input "+1 ([GEOGRAPHIC_DATA])"
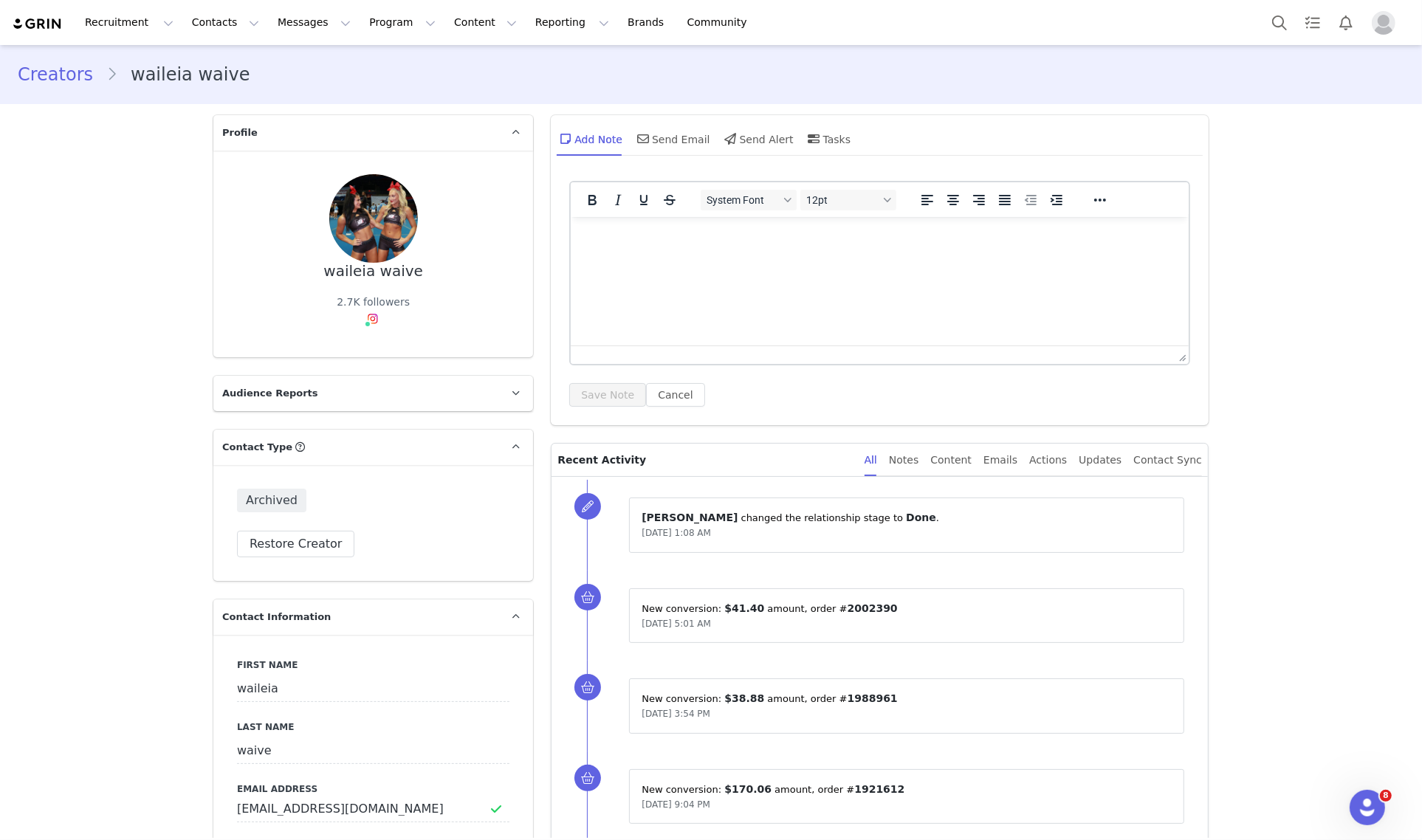
drag, startPoint x: 422, startPoint y: 275, endPoint x: 307, endPoint y: 279, distance: 115.1
click at [307, 279] on div "waileia waive 2.7K followers" at bounding box center [373, 254] width 272 height 159
copy div "waileia waive"
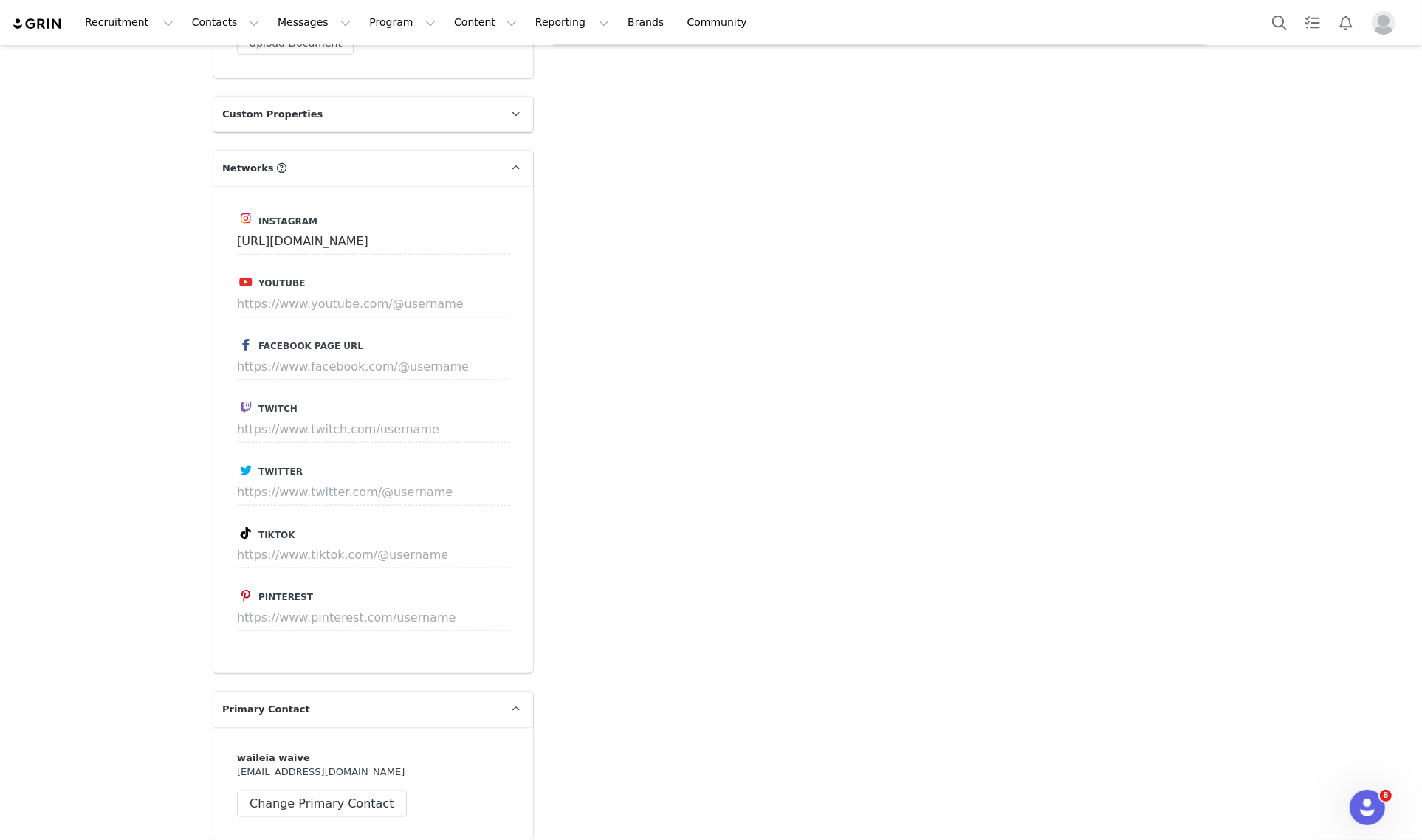
scroll to position [1475, 0]
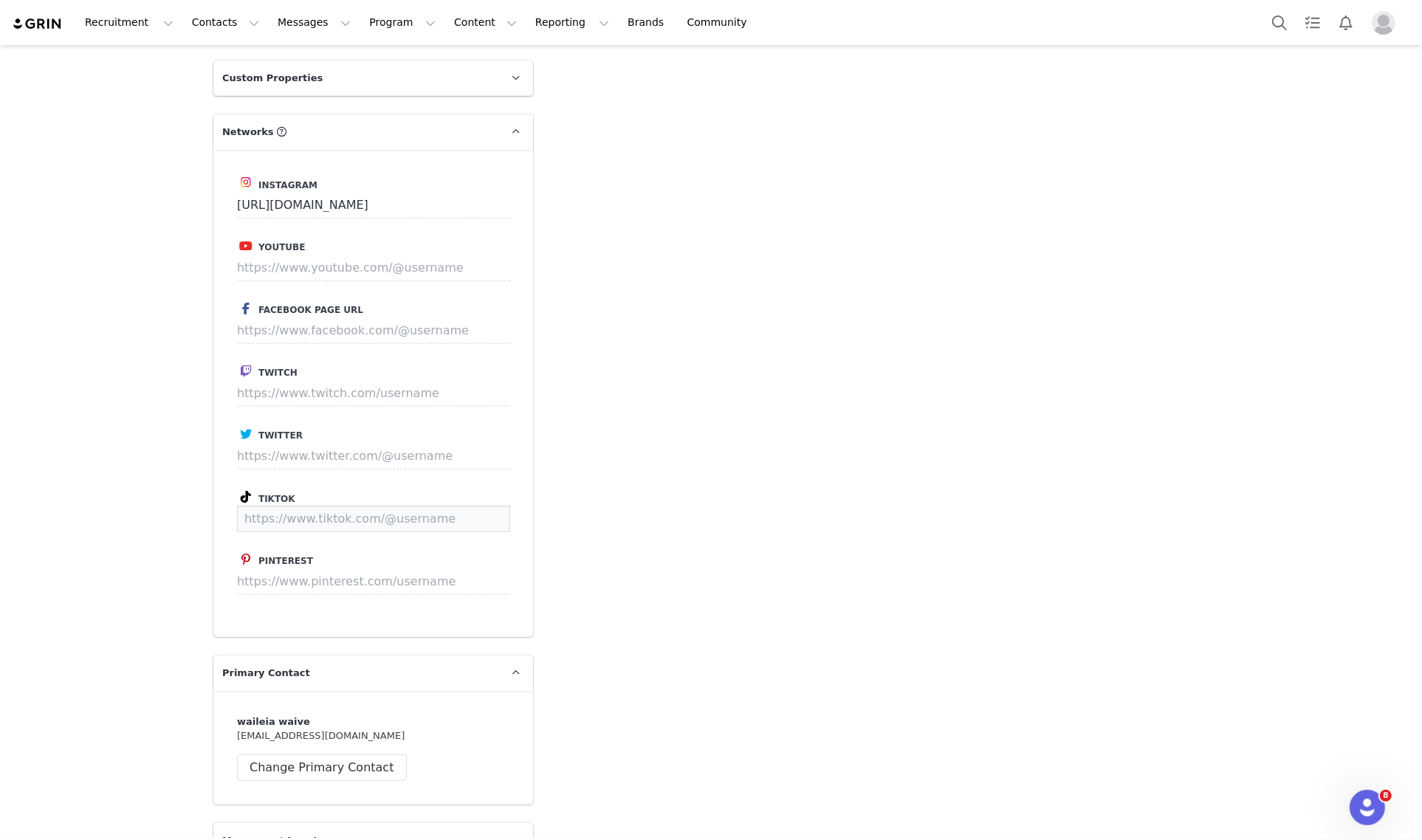
click at [382, 508] on input at bounding box center [373, 519] width 273 height 27
paste input "[URL][DOMAIN_NAME]"
type input "[URL][DOMAIN_NAME]"
click at [473, 506] on button "Save" at bounding box center [482, 519] width 54 height 27
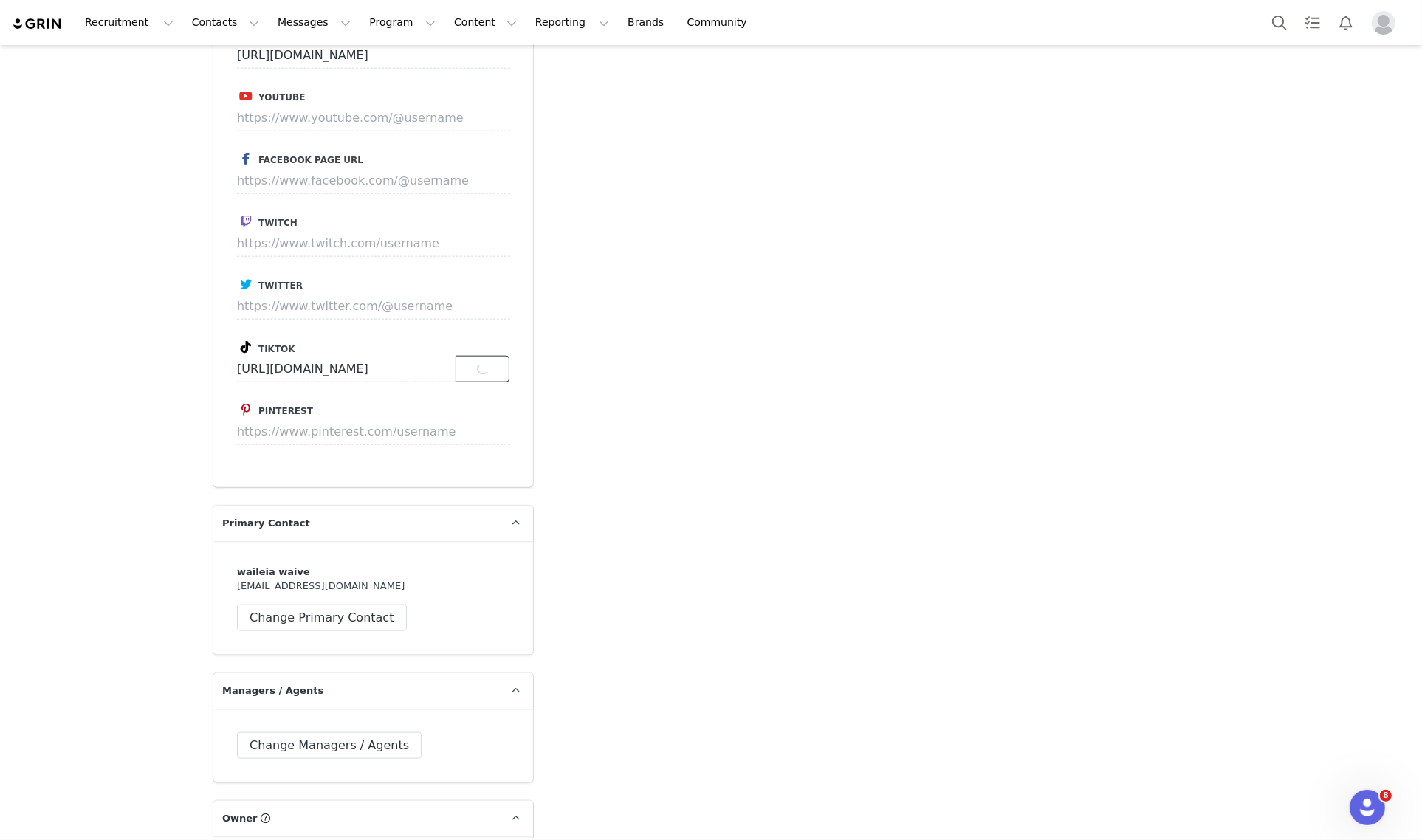
scroll to position [1845, 0]
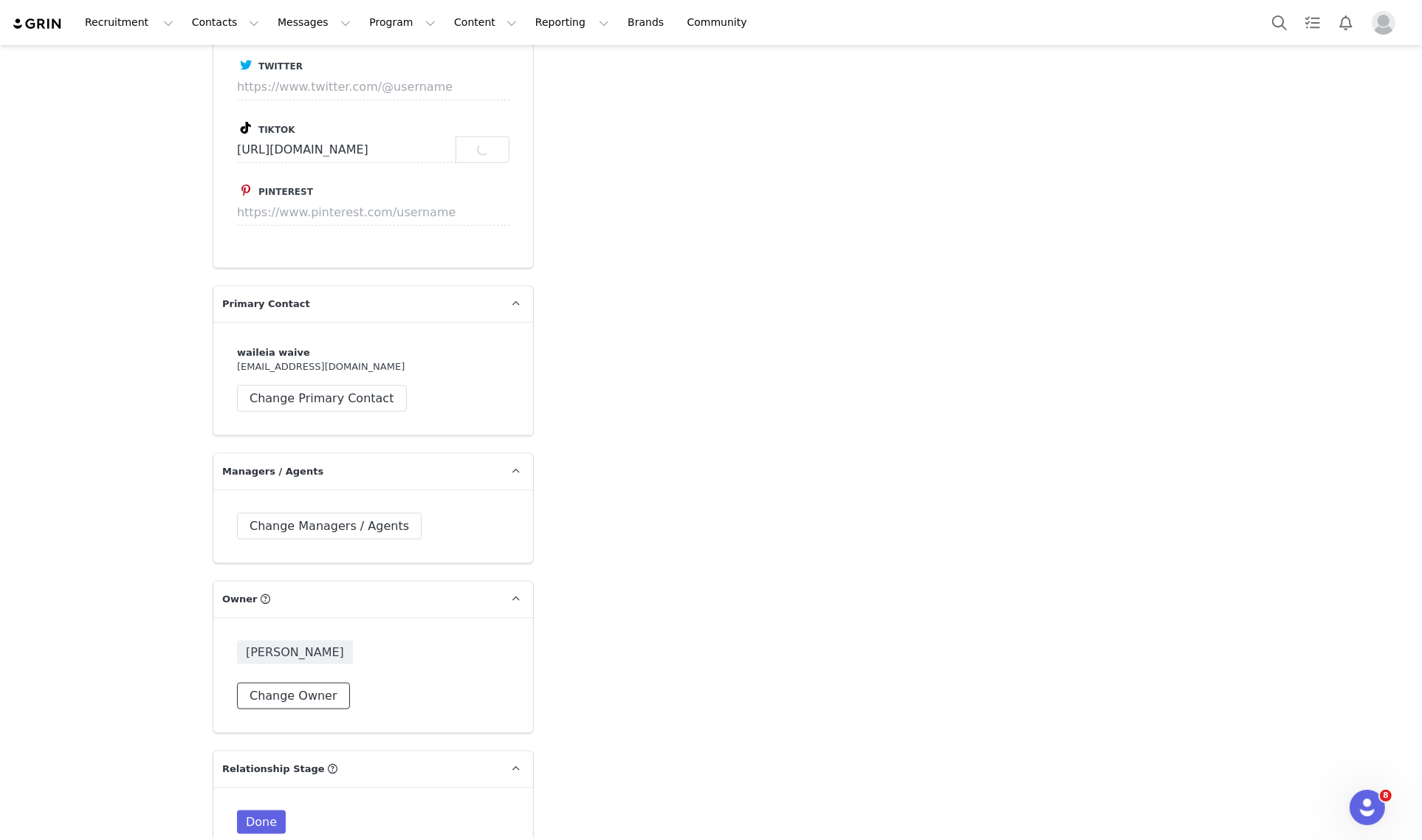
click at [310, 682] on button "Change Owner" at bounding box center [293, 695] width 113 height 27
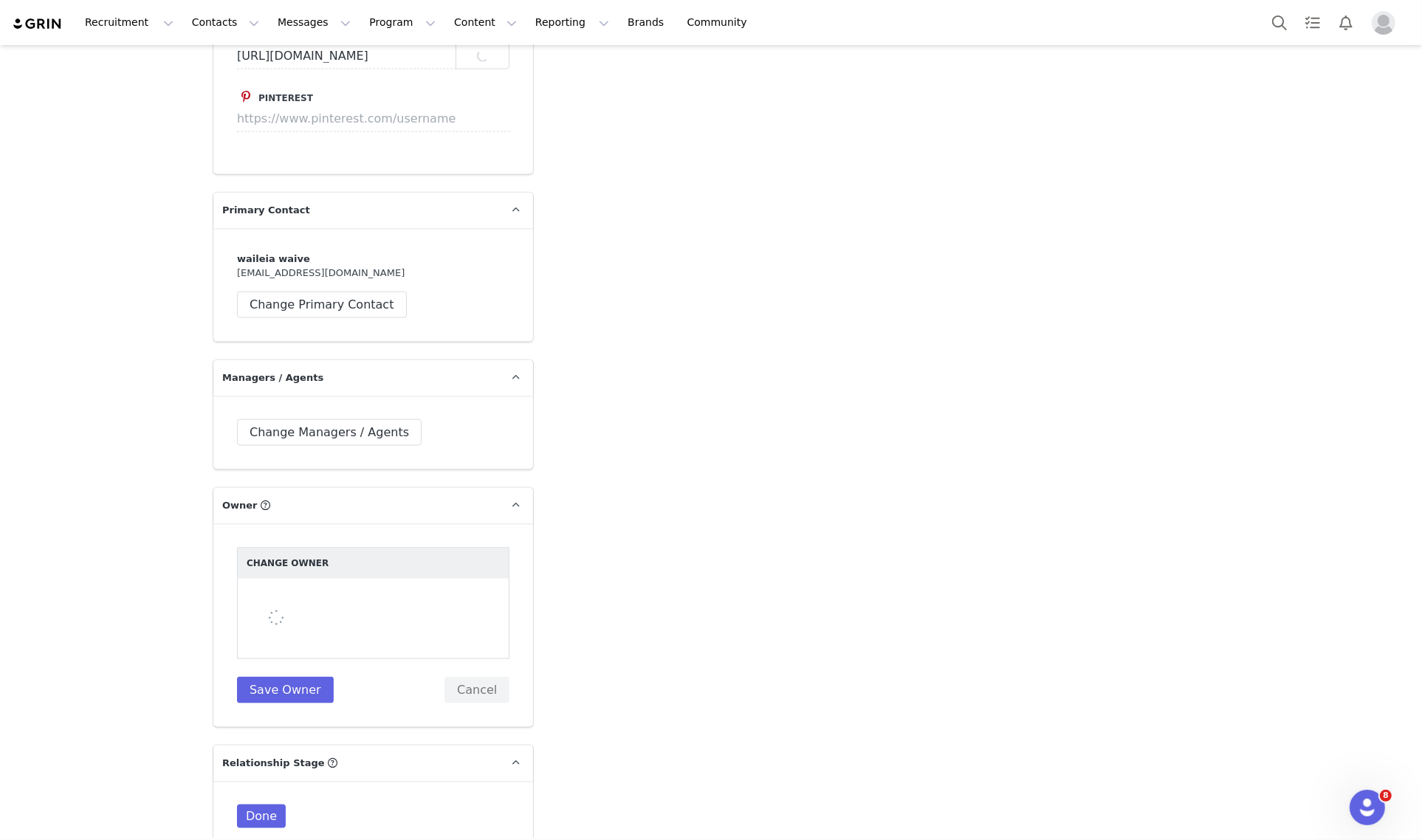
scroll to position [2029, 0]
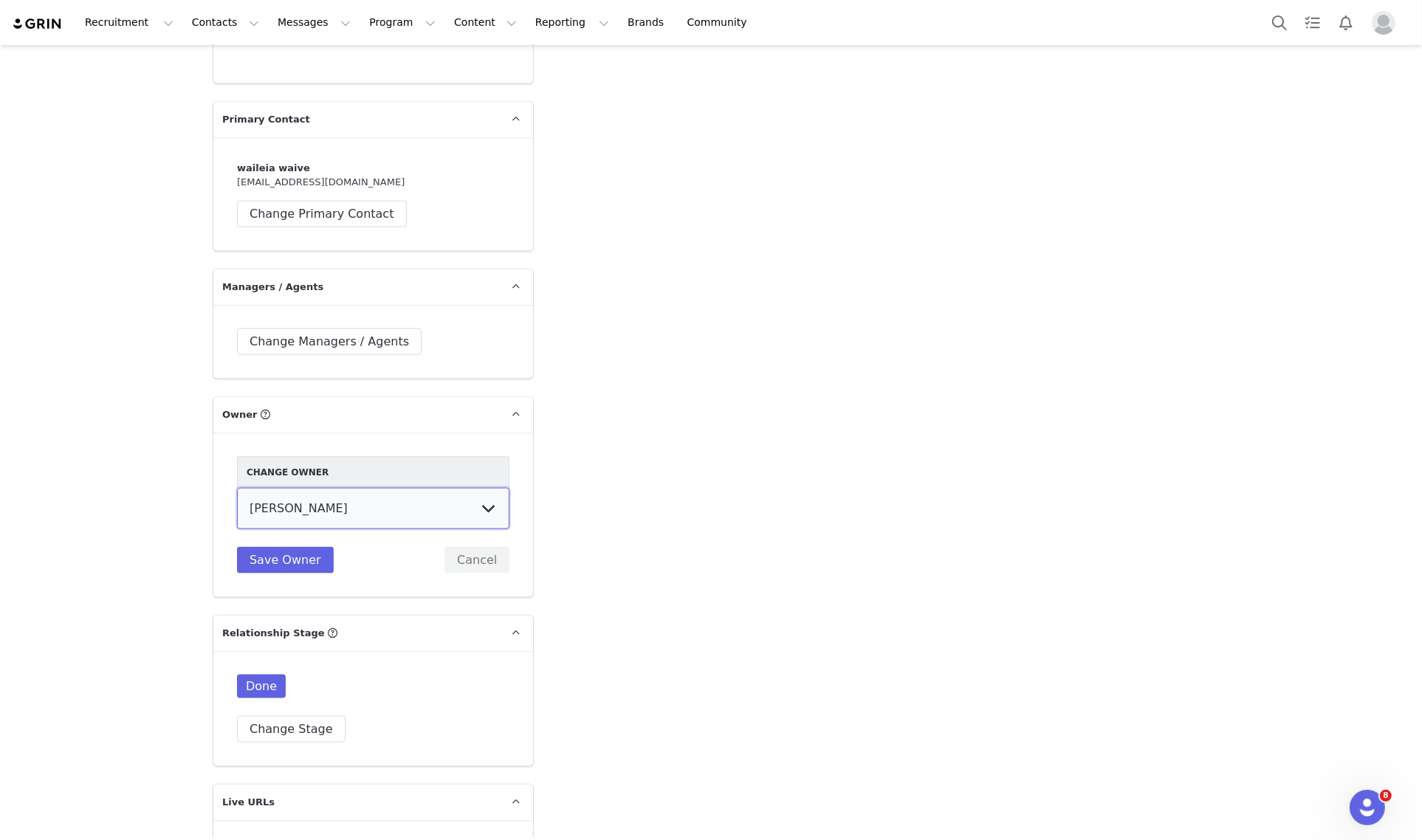
click at [403, 488] on select "[PERSON_NAME] [PERSON_NAME] [PERSON_NAME] [PERSON_NAME] [DEMOGRAPHIC_DATA] [PER…" at bounding box center [373, 508] width 272 height 41
select select "e4e65541-3095-4628-a0ef-e3a7f39c88bc"
click at [237, 488] on select "[PERSON_NAME] [PERSON_NAME] [PERSON_NAME] [PERSON_NAME] [DEMOGRAPHIC_DATA] [PER…" at bounding box center [373, 508] width 272 height 41
click at [278, 547] on button "Save Owner" at bounding box center [285, 560] width 97 height 27
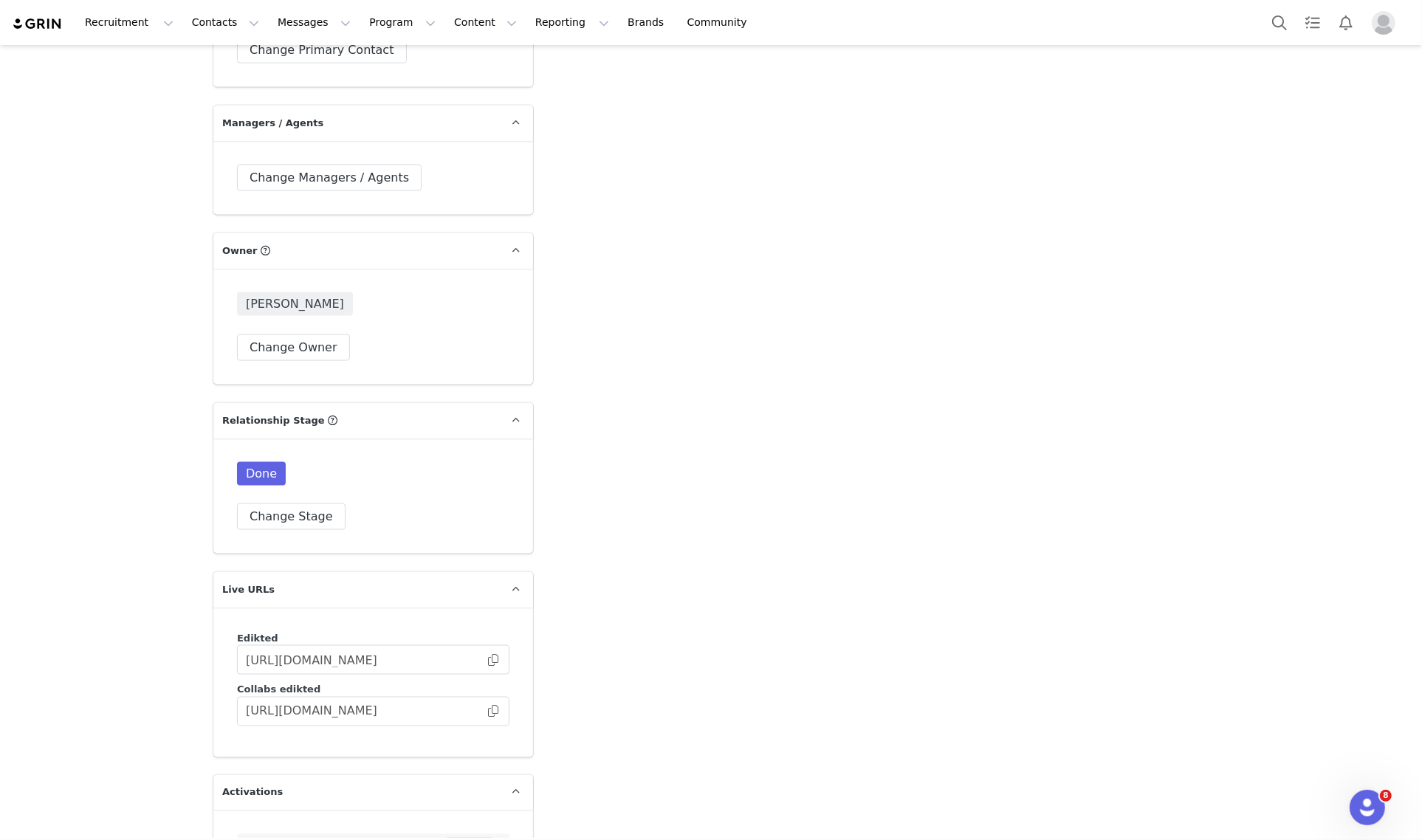
scroll to position [2398, 0]
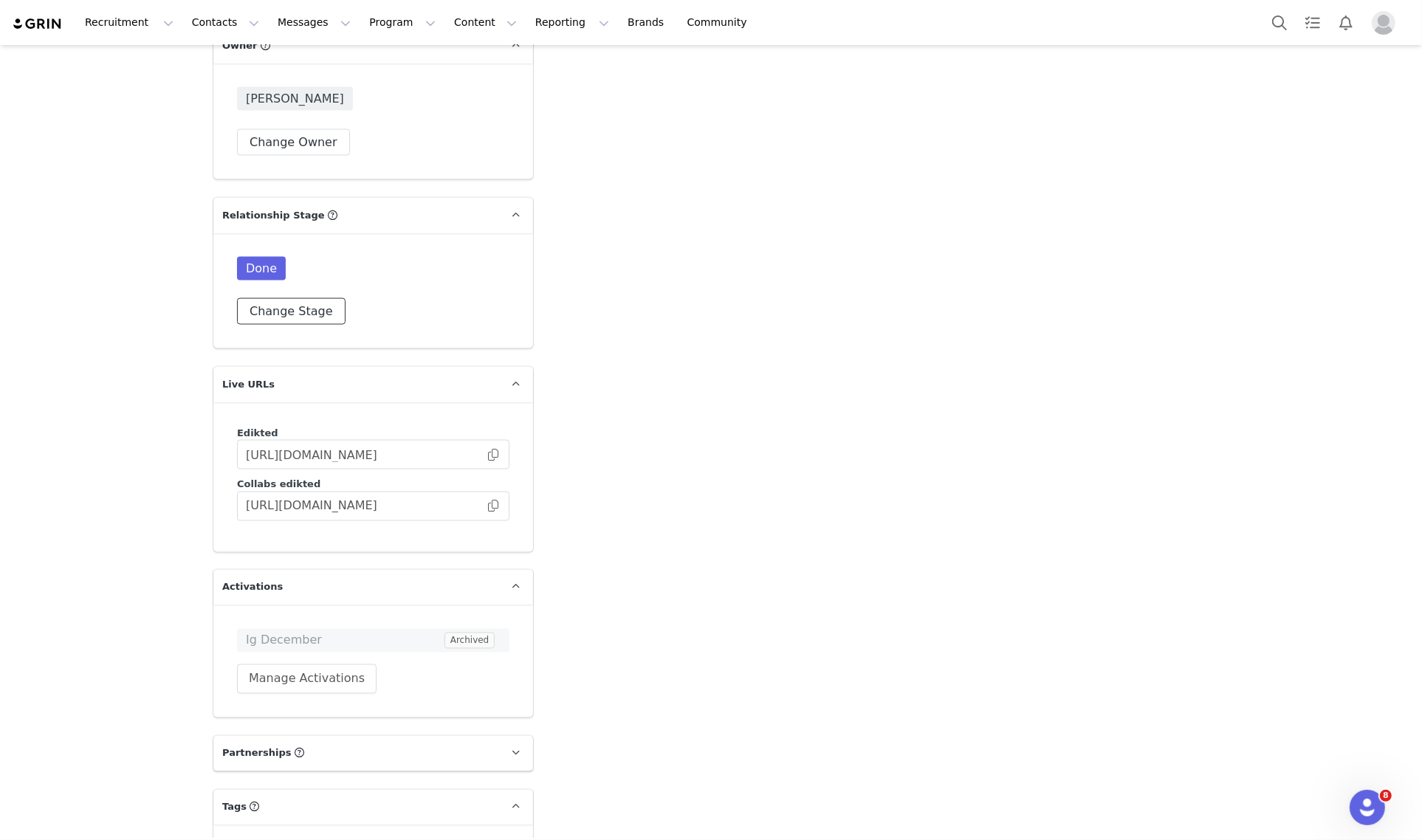
click at [315, 298] on button "Change Stage" at bounding box center [291, 311] width 109 height 27
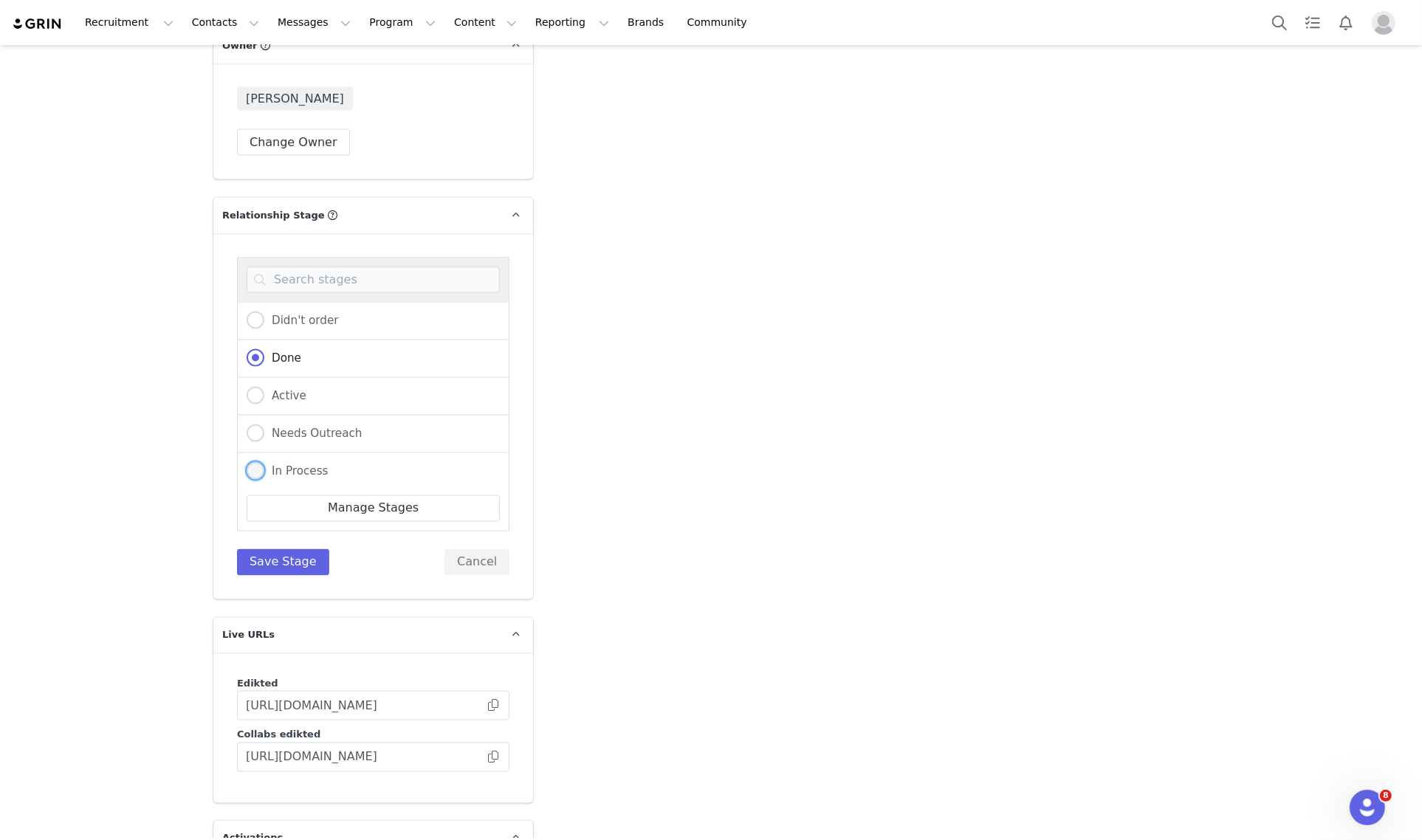
click at [306, 462] on label "In Process" at bounding box center [287, 471] width 82 height 20
click at [264, 462] on input "In Process" at bounding box center [255, 471] width 18 height 20
radio input "true"
radio input "false"
radio input "true"
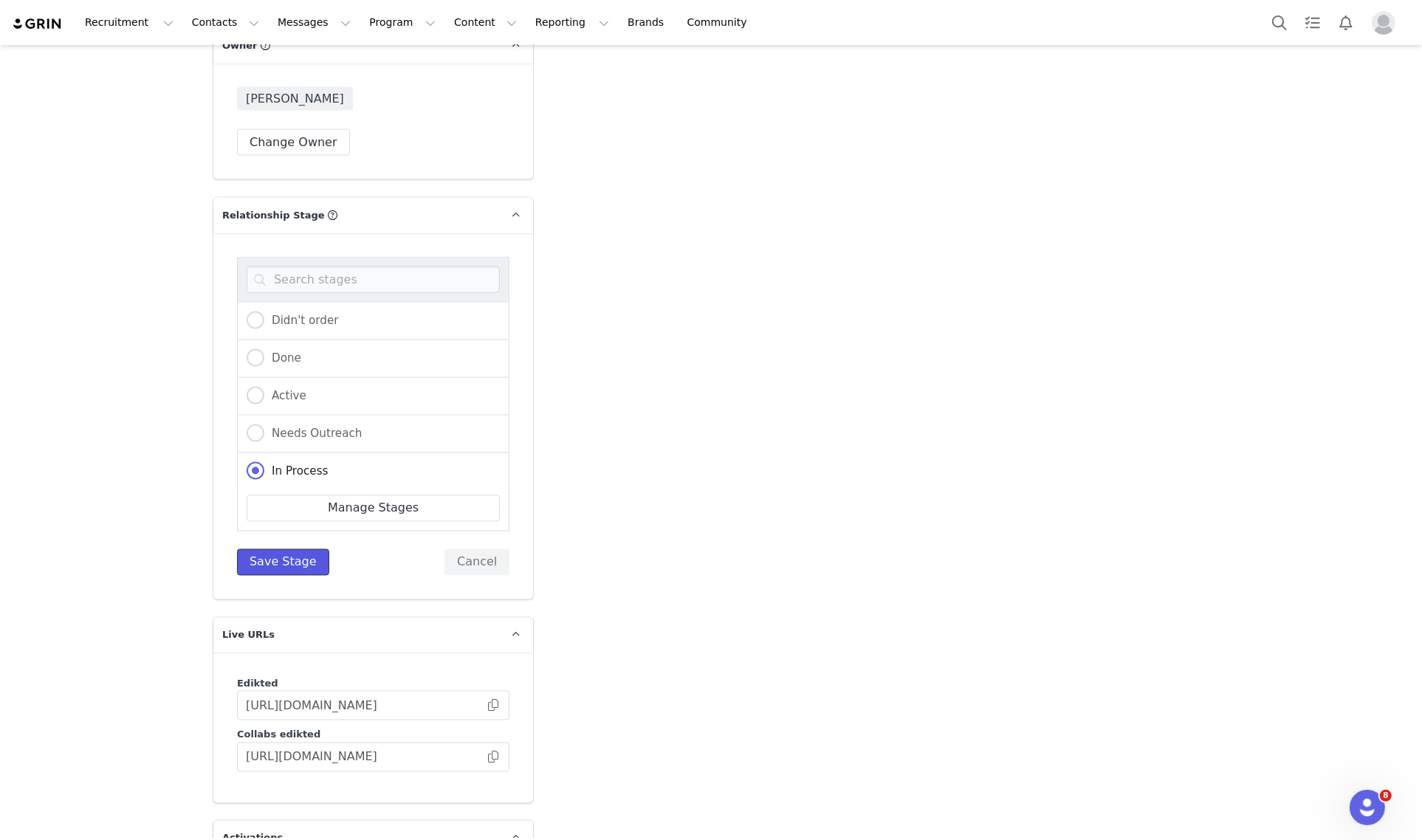
click at [274, 549] on button "Save Stage" at bounding box center [283, 562] width 92 height 27
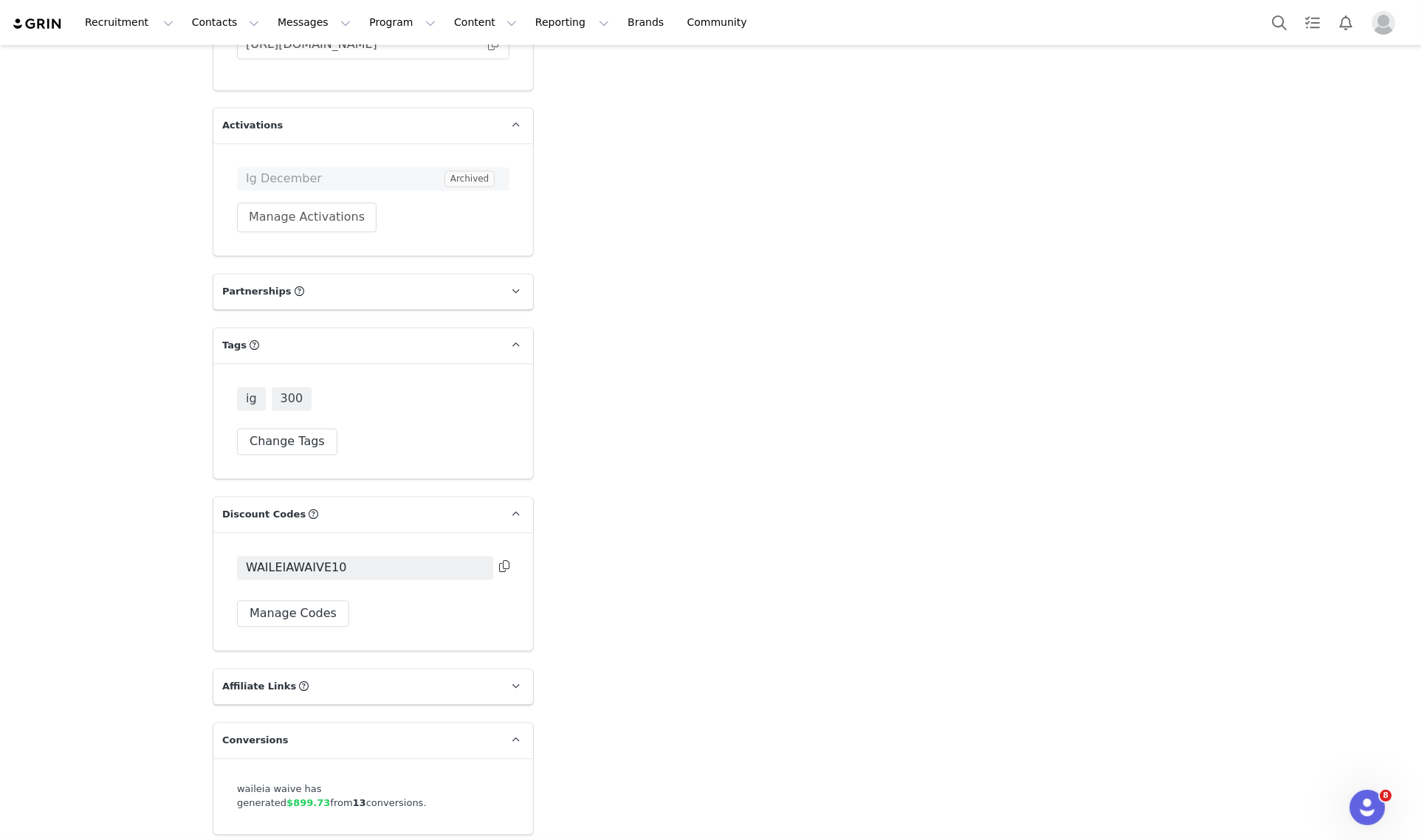
scroll to position [2886, 0]
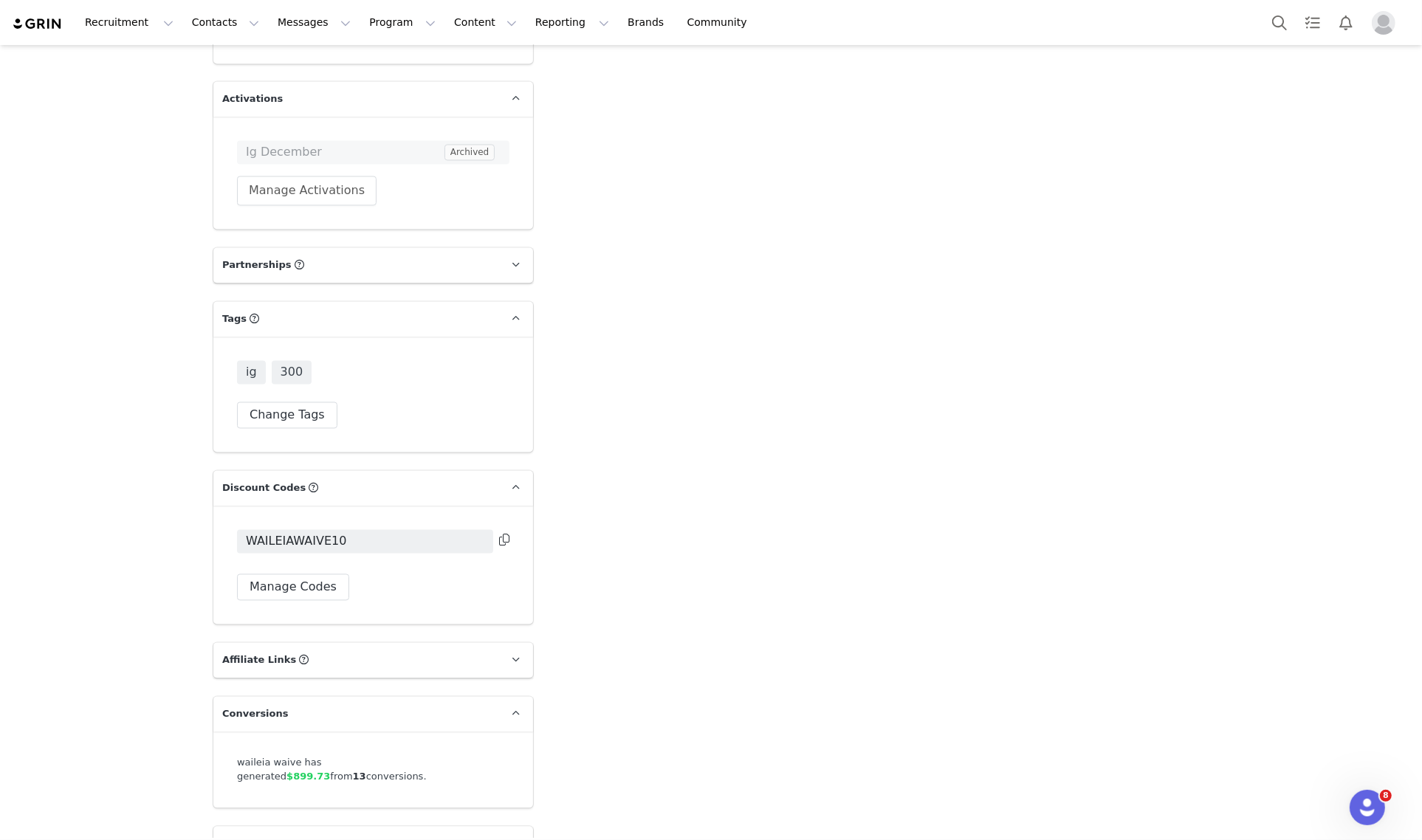
drag, startPoint x: 316, startPoint y: 423, endPoint x: 311, endPoint y: 415, distance: 9.4
click at [316, 422] on div "ig 300 Change Tags" at bounding box center [373, 395] width 320 height 115
click at [310, 410] on div "ig 300 Change Tags" at bounding box center [373, 395] width 320 height 115
click at [308, 402] on button "Change Tags" at bounding box center [287, 416] width 100 height 27
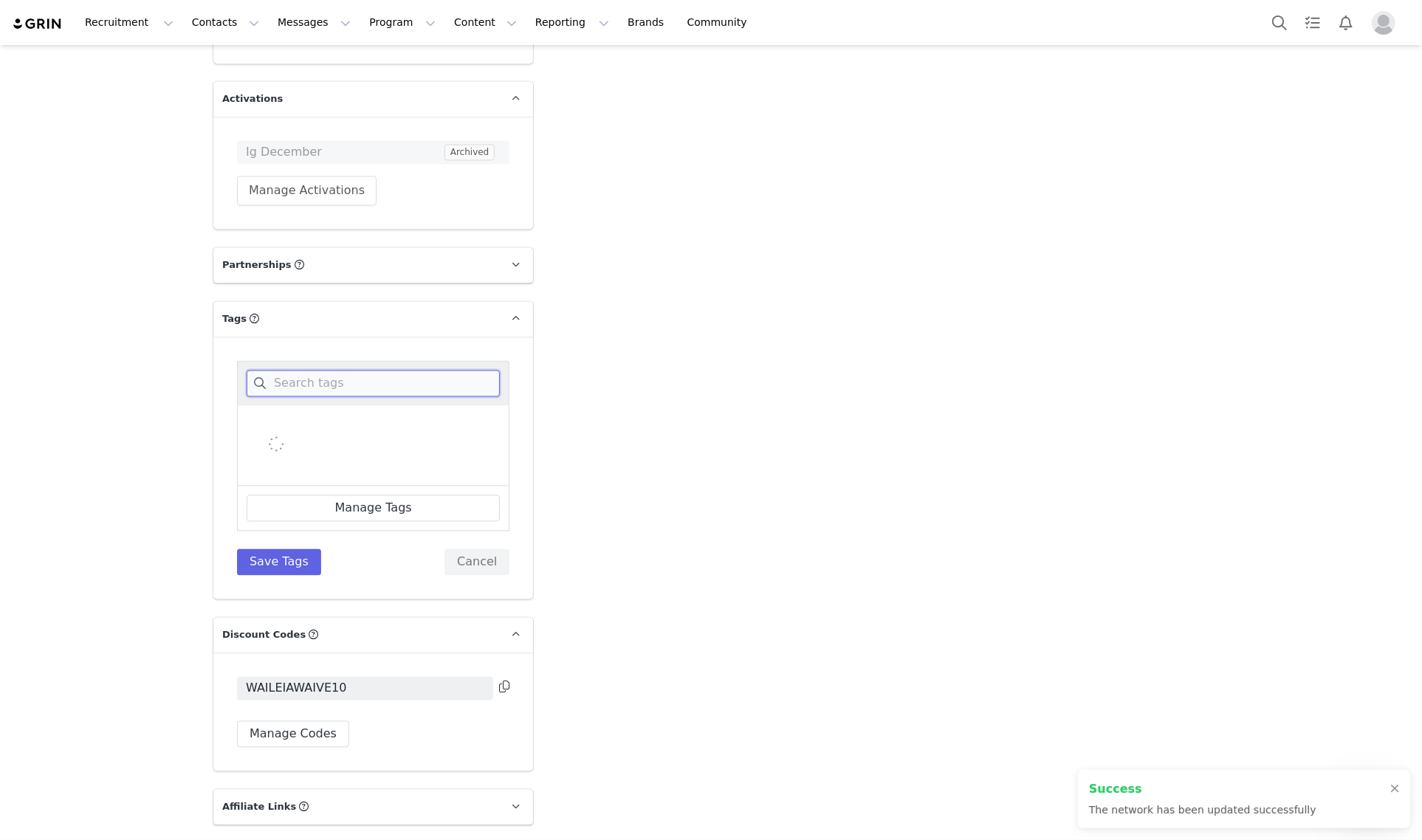
click at [338, 371] on input at bounding box center [373, 384] width 253 height 27
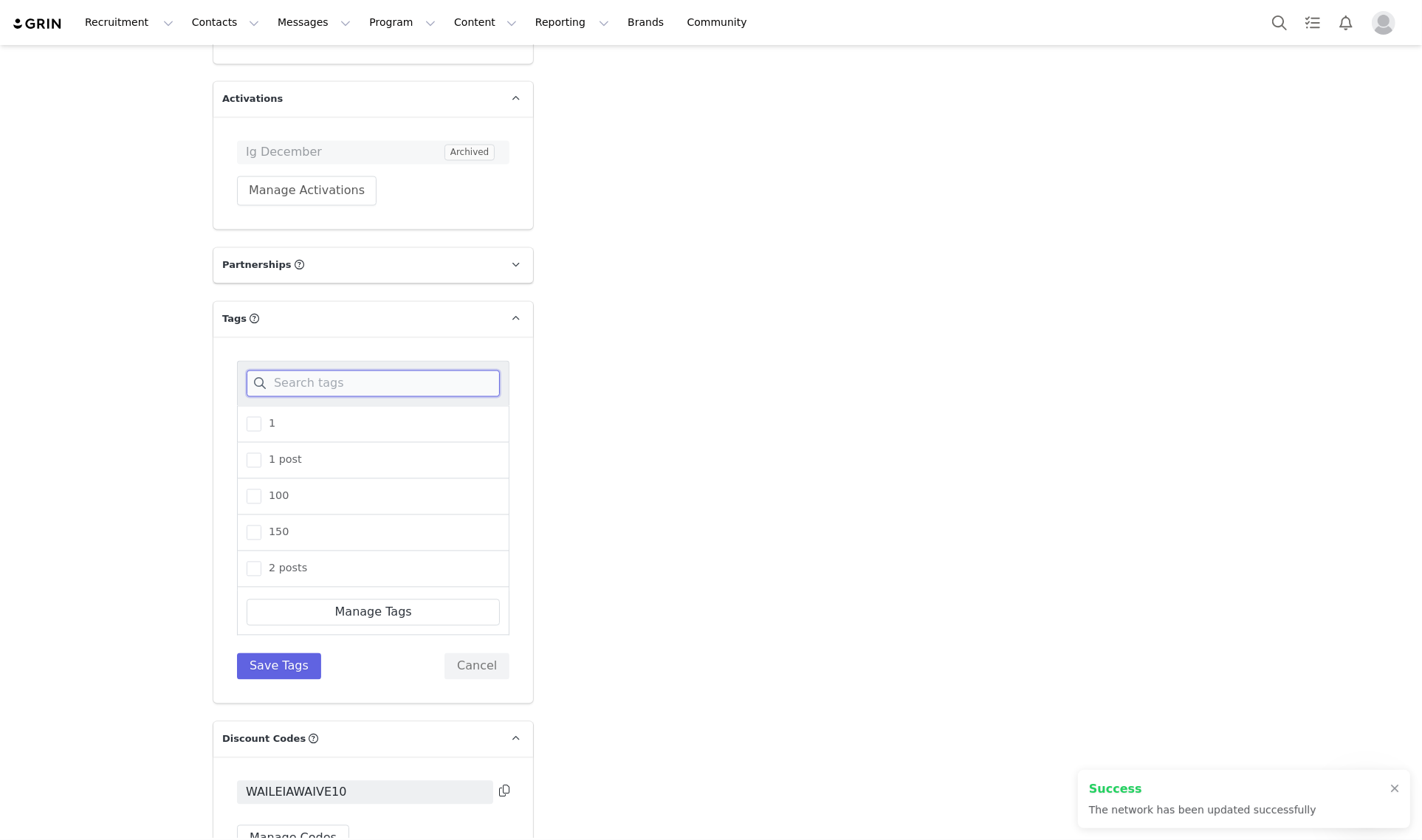
type input "[URL][DOMAIN_NAME]"
click at [261, 489] on span "ig" at bounding box center [270, 496] width 17 height 14
click at [261, 489] on input "ig" at bounding box center [261, 489] width 0 height 0
click at [316, 370] on input "ig" at bounding box center [373, 384] width 253 height 27
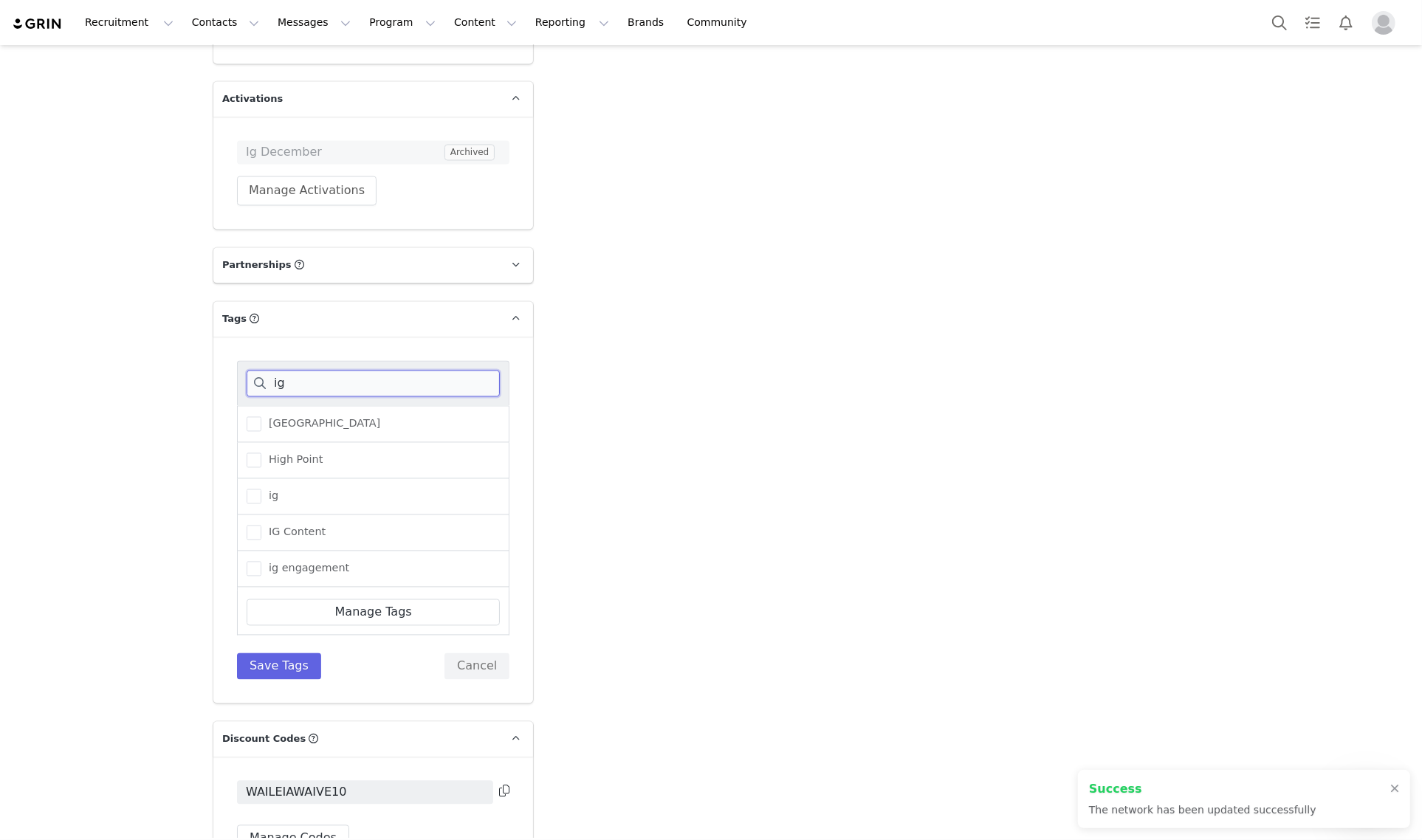
click at [316, 370] on input "ig" at bounding box center [373, 384] width 253 height 27
click at [292, 453] on span "student" at bounding box center [285, 460] width 48 height 14
click at [261, 453] on input "student" at bounding box center [261, 453] width 0 height 0
click at [261, 489] on span "Student Game Day" at bounding box center [315, 496] width 109 height 14
click at [261, 489] on input "Student Game Day" at bounding box center [261, 489] width 0 height 0
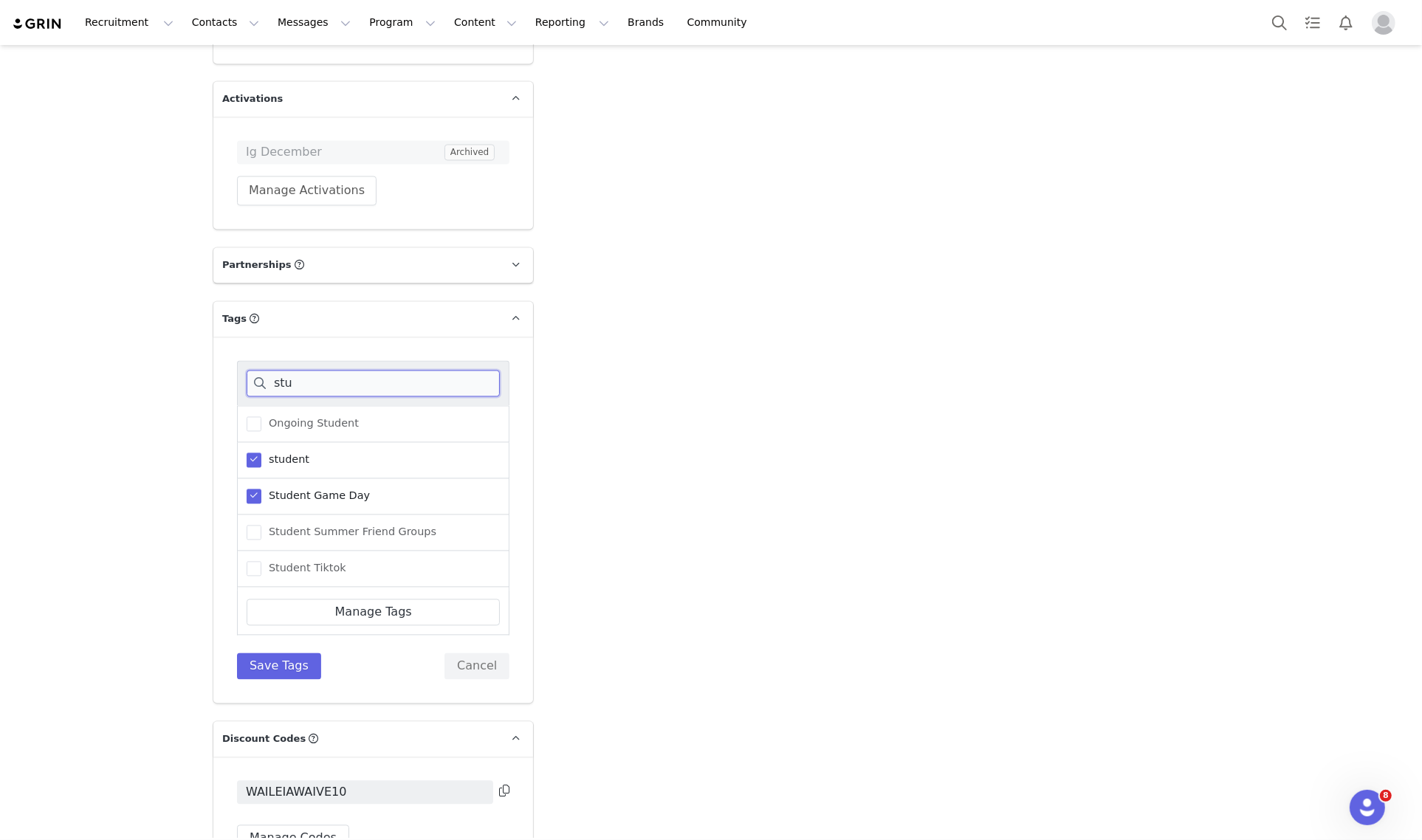
click at [292, 370] on input "stu" at bounding box center [373, 384] width 253 height 27
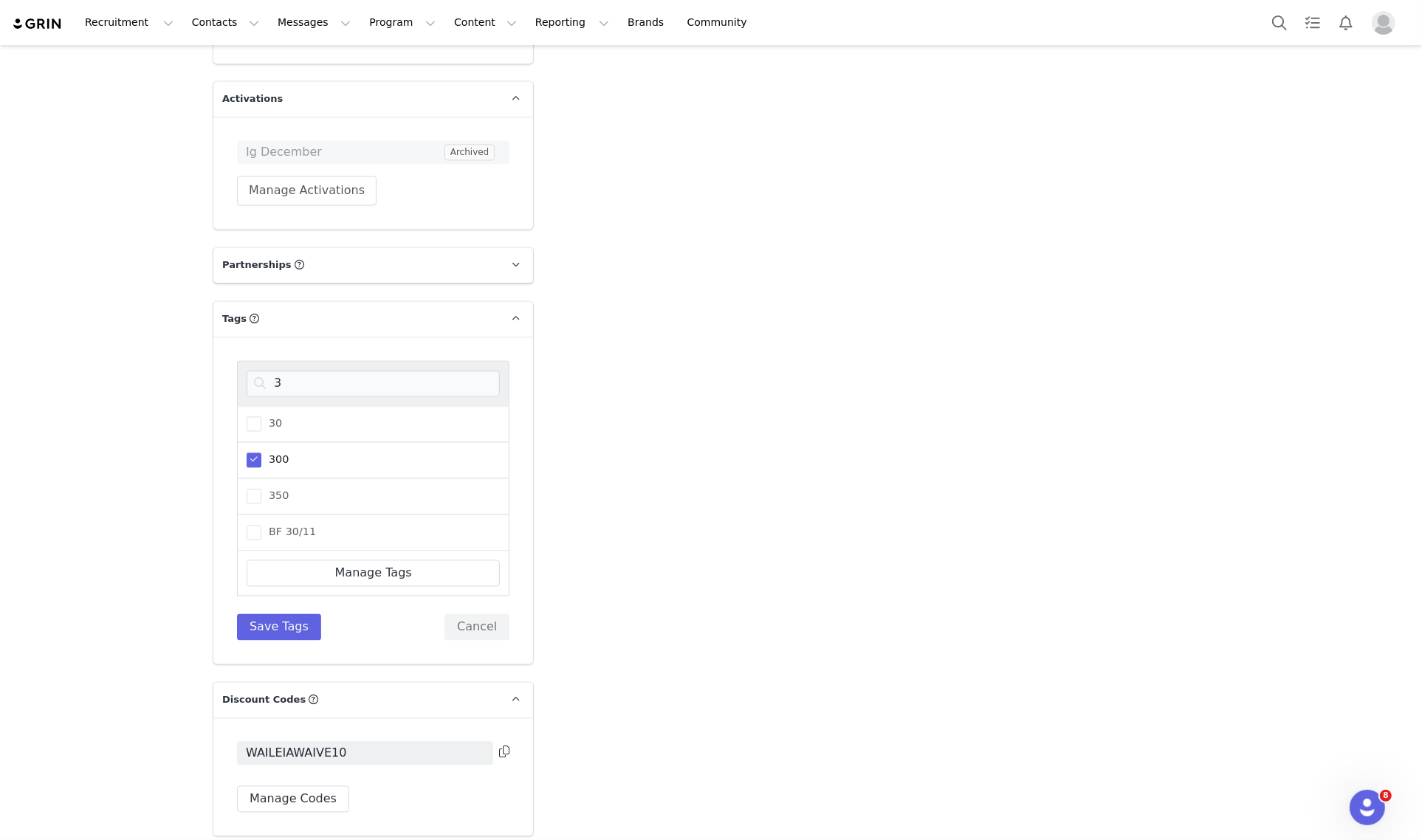
click at [261, 453] on span "300" at bounding box center [274, 460] width 27 height 14
click at [261, 453] on input "300" at bounding box center [261, 453] width 0 height 0
click at [312, 371] on input "3" at bounding box center [373, 384] width 253 height 27
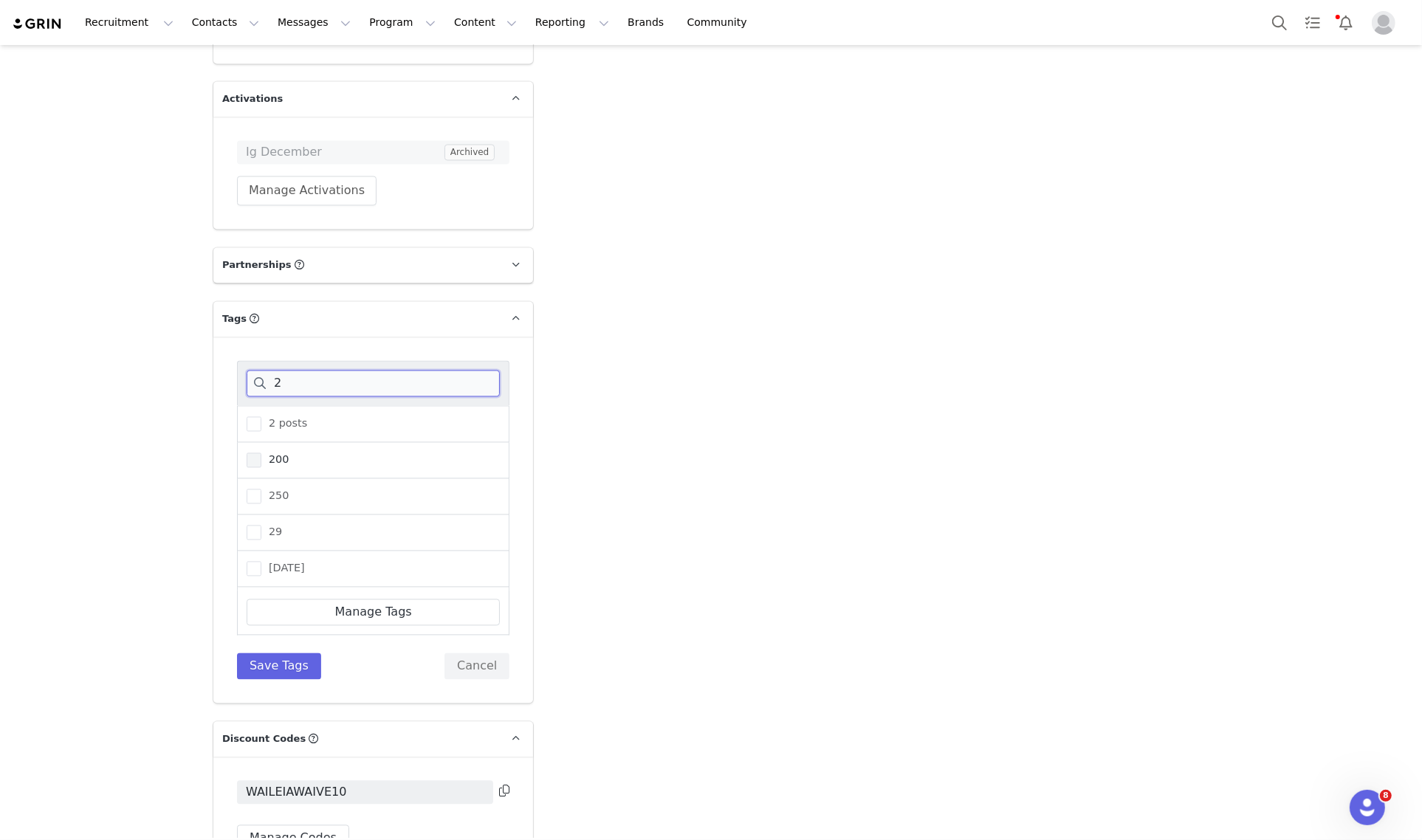
type input "2"
click at [277, 453] on span "200" at bounding box center [274, 460] width 27 height 14
click at [261, 453] on input "200" at bounding box center [261, 453] width 0 height 0
click at [305, 371] on input "2" at bounding box center [373, 384] width 253 height 27
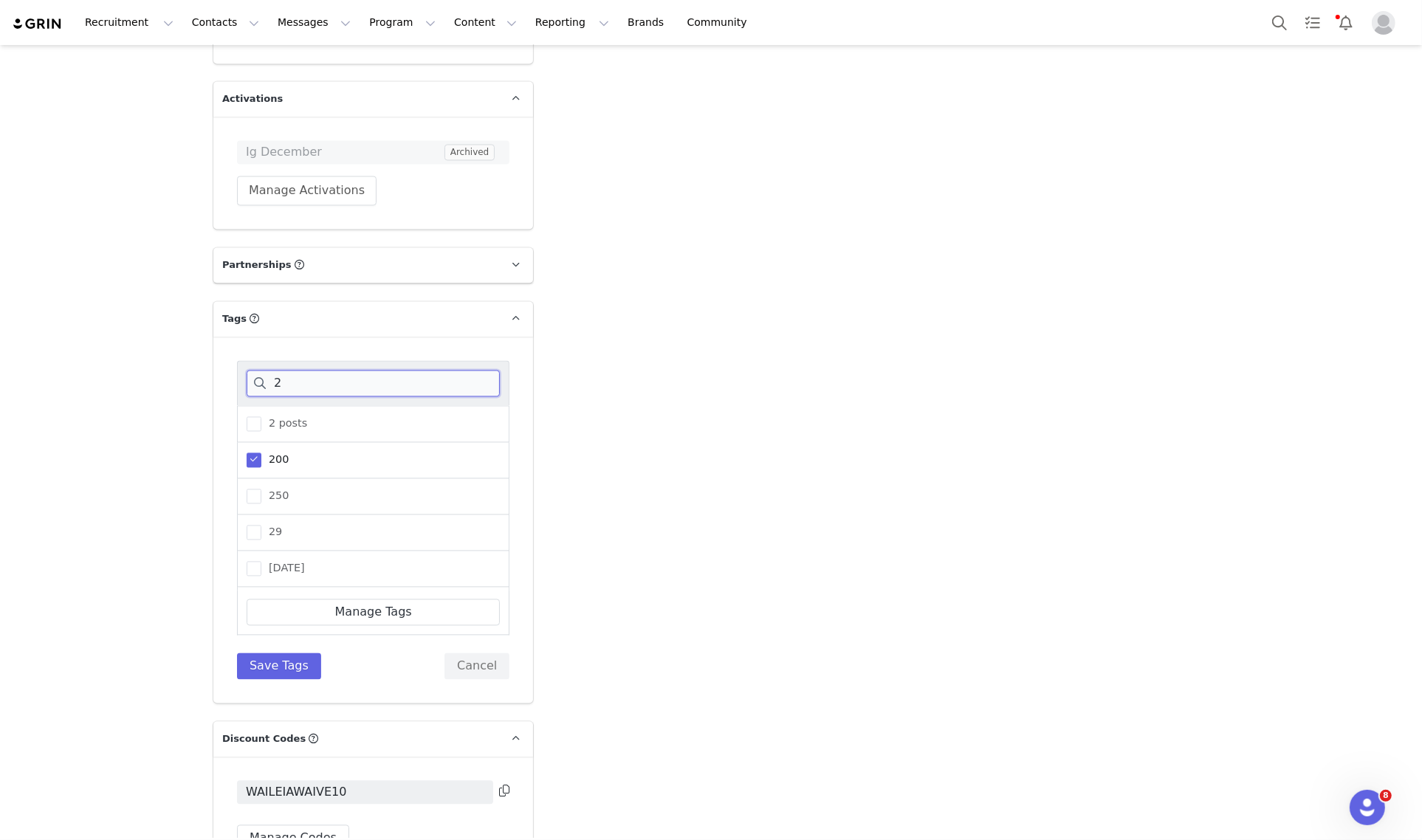
click at [304, 373] on input "2" at bounding box center [373, 384] width 253 height 27
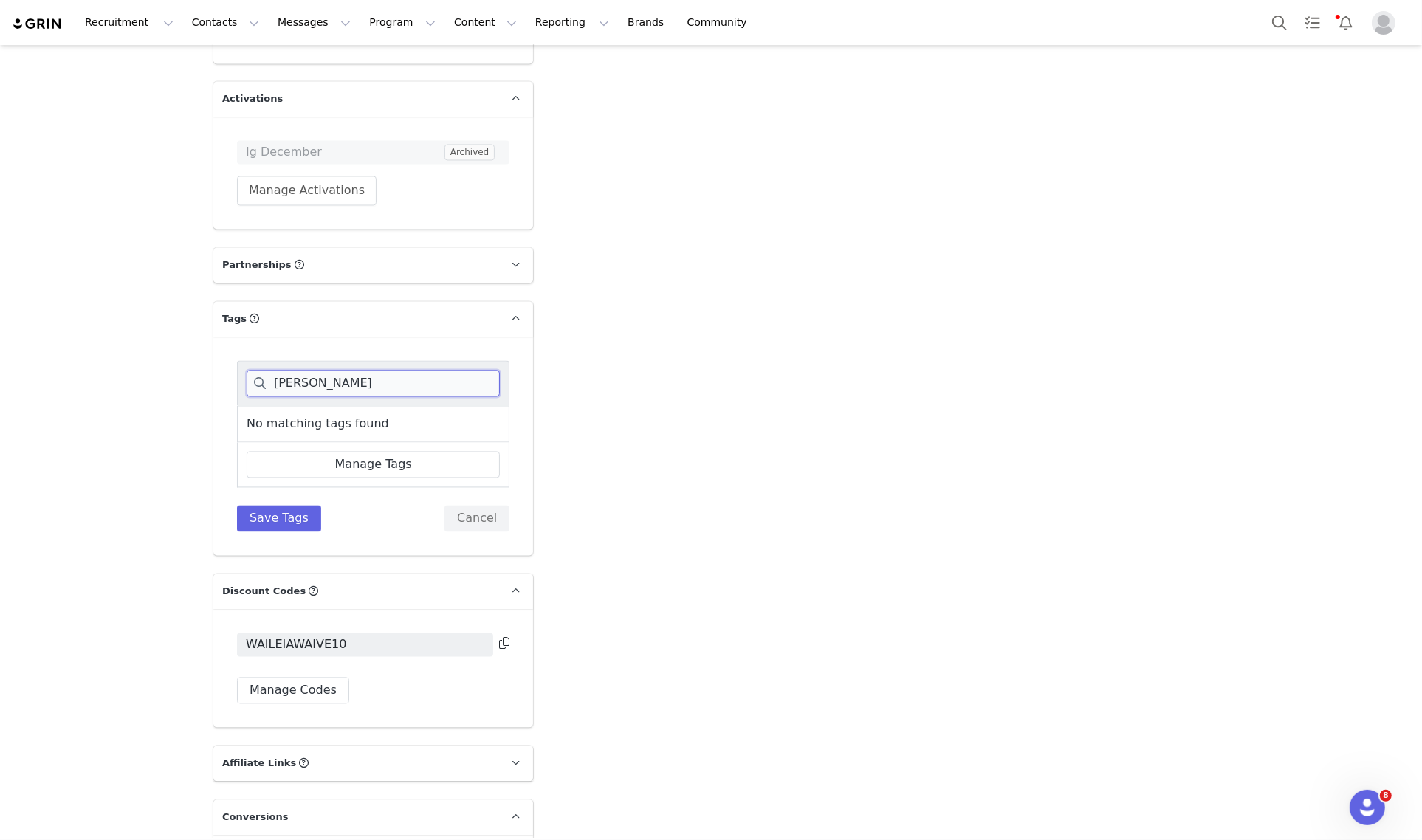
click at [399, 370] on input "[PERSON_NAME]" at bounding box center [373, 384] width 253 height 27
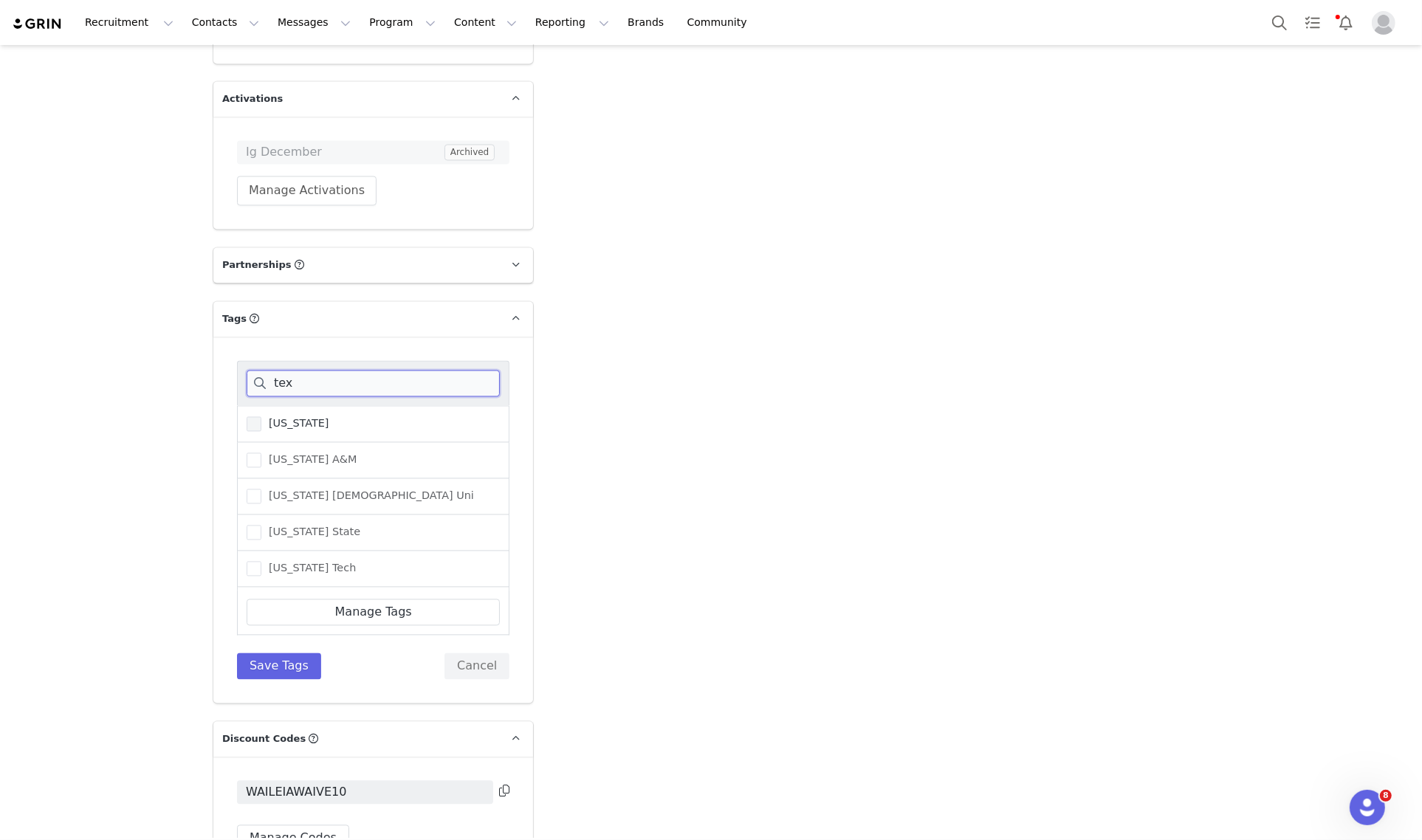
type input "tex"
click at [271, 416] on span "[US_STATE]" at bounding box center [295, 424] width 68 height 14
click at [261, 416] on input "[US_STATE]" at bounding box center [261, 416] width 0 height 0
click at [270, 653] on button "Save Tags" at bounding box center [279, 667] width 84 height 27
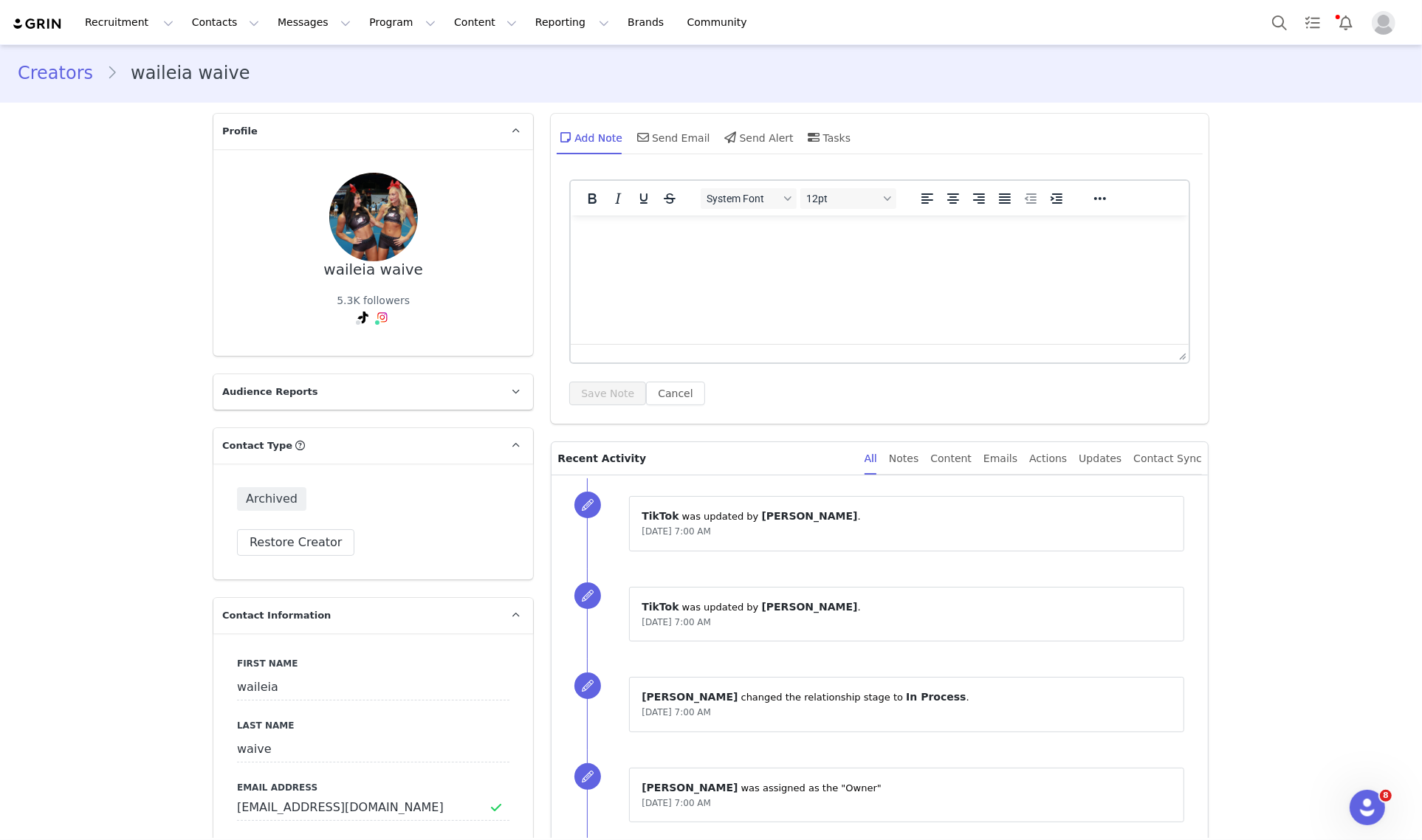
scroll to position [0, 0]
click at [674, 141] on div "Send Email" at bounding box center [672, 138] width 76 height 35
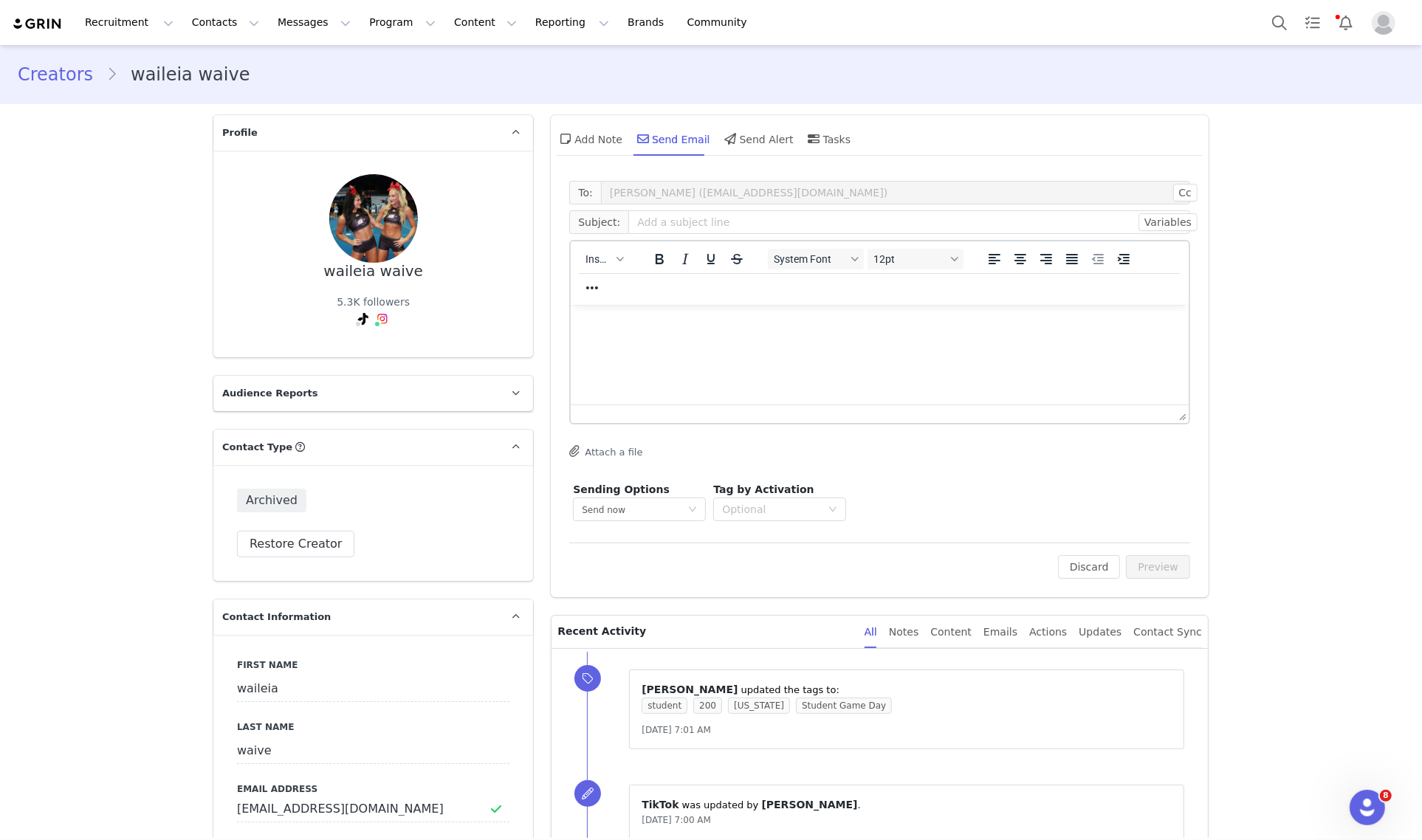
click at [729, 344] on html at bounding box center [879, 323] width 618 height 40
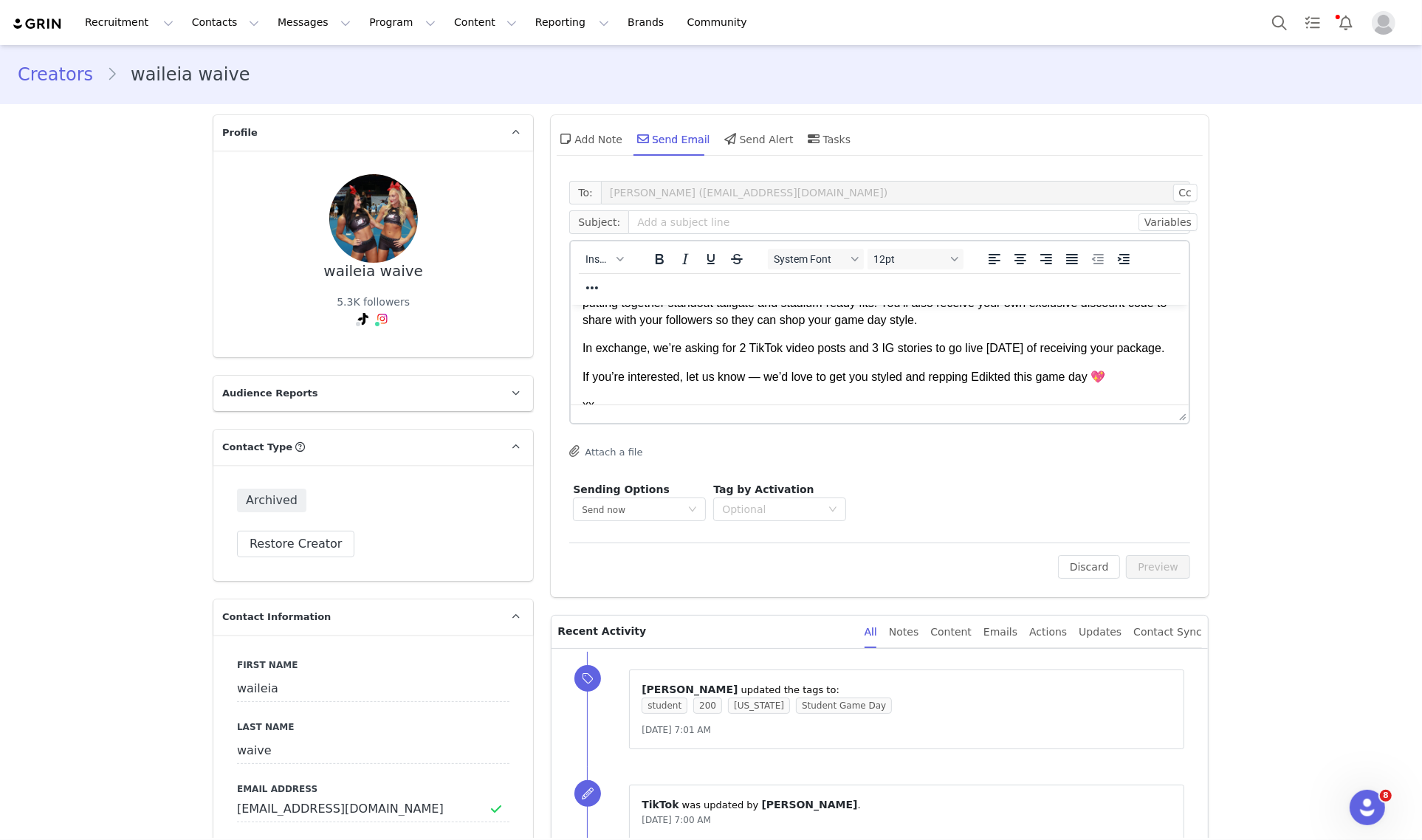
scroll to position [208, 0]
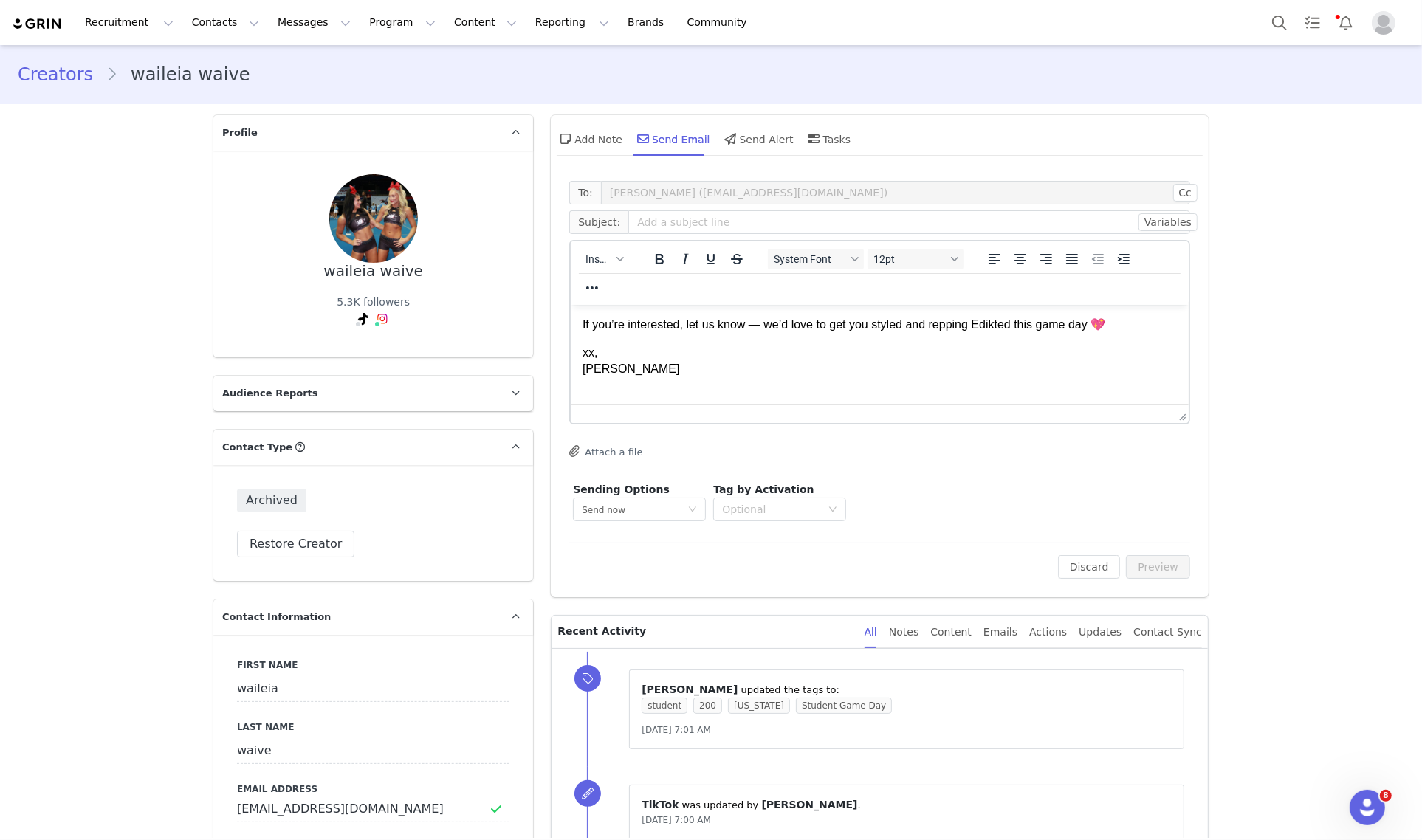
click at [596, 377] on p "xx, Dani" at bounding box center [879, 360] width 594 height 33
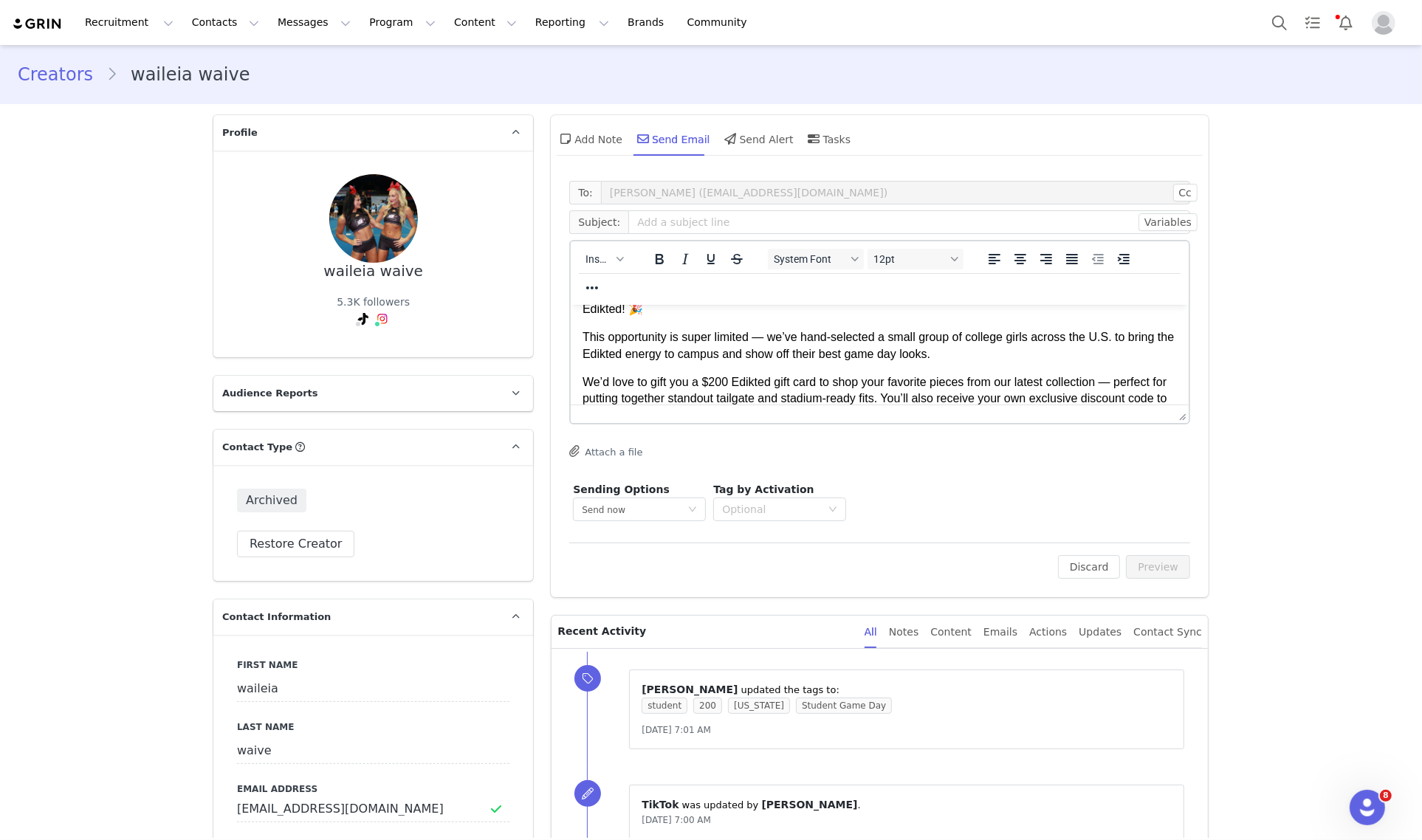
scroll to position [92, 0]
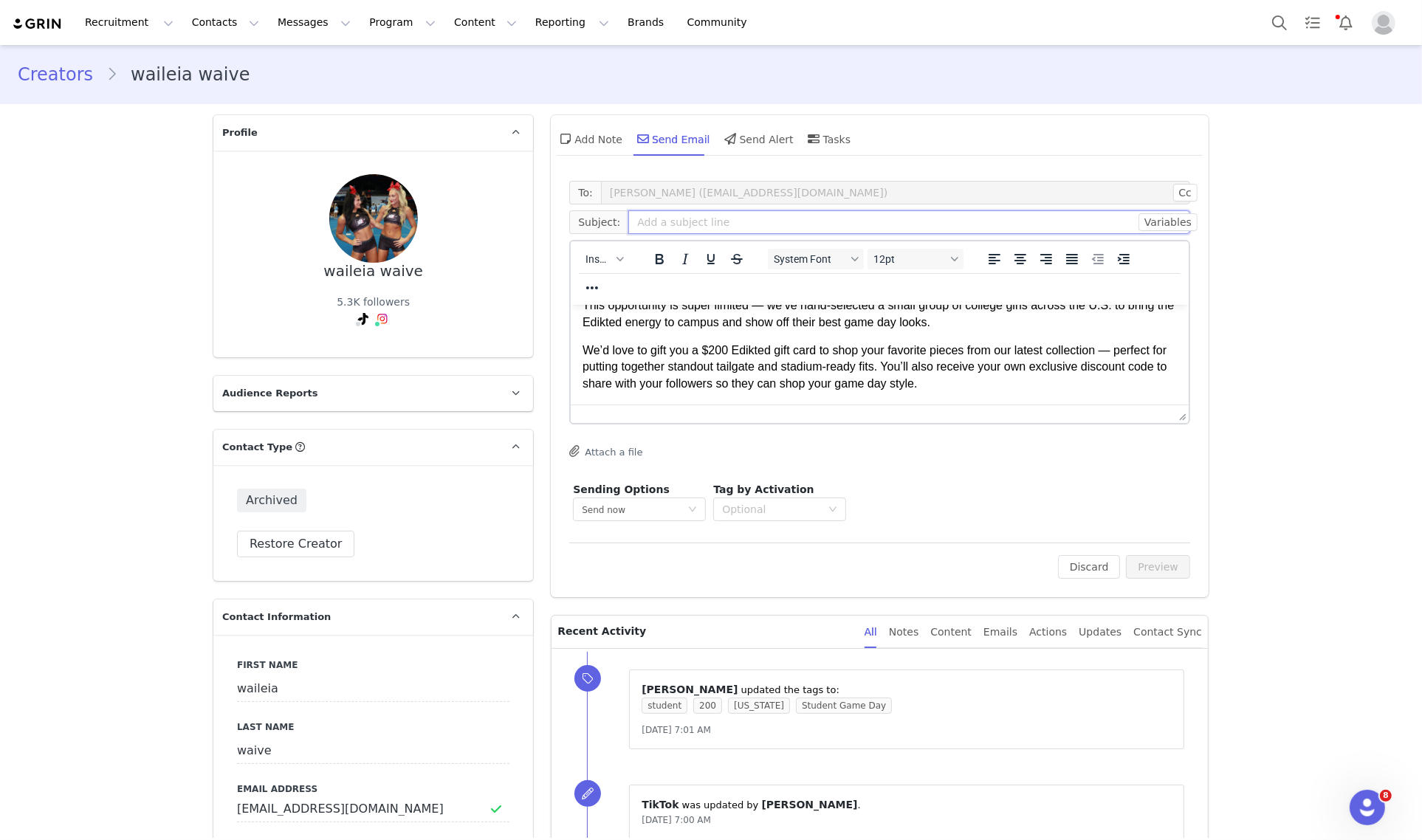
click at [690, 227] on input "text" at bounding box center [909, 222] width 562 height 23
click at [682, 226] on input "text" at bounding box center [909, 222] width 562 height 23
paste input "Game Day with Edikted 🏈✨"
type input "Game Day with Edikted 🏈✨"
click at [1163, 570] on button "Preview" at bounding box center [1158, 567] width 64 height 23
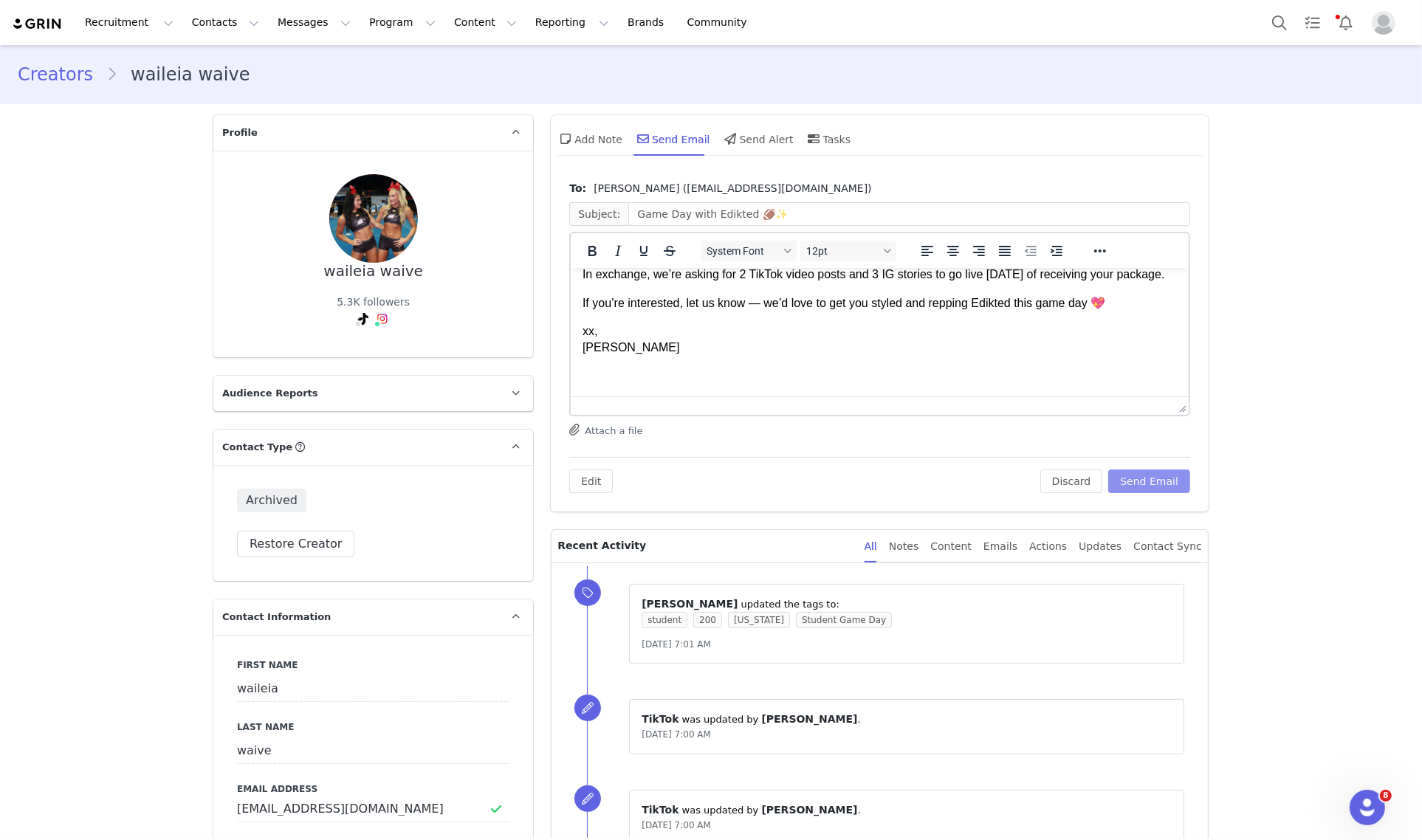
scroll to position [208, 0]
click at [1168, 484] on button "Send Email" at bounding box center [1148, 481] width 82 height 23
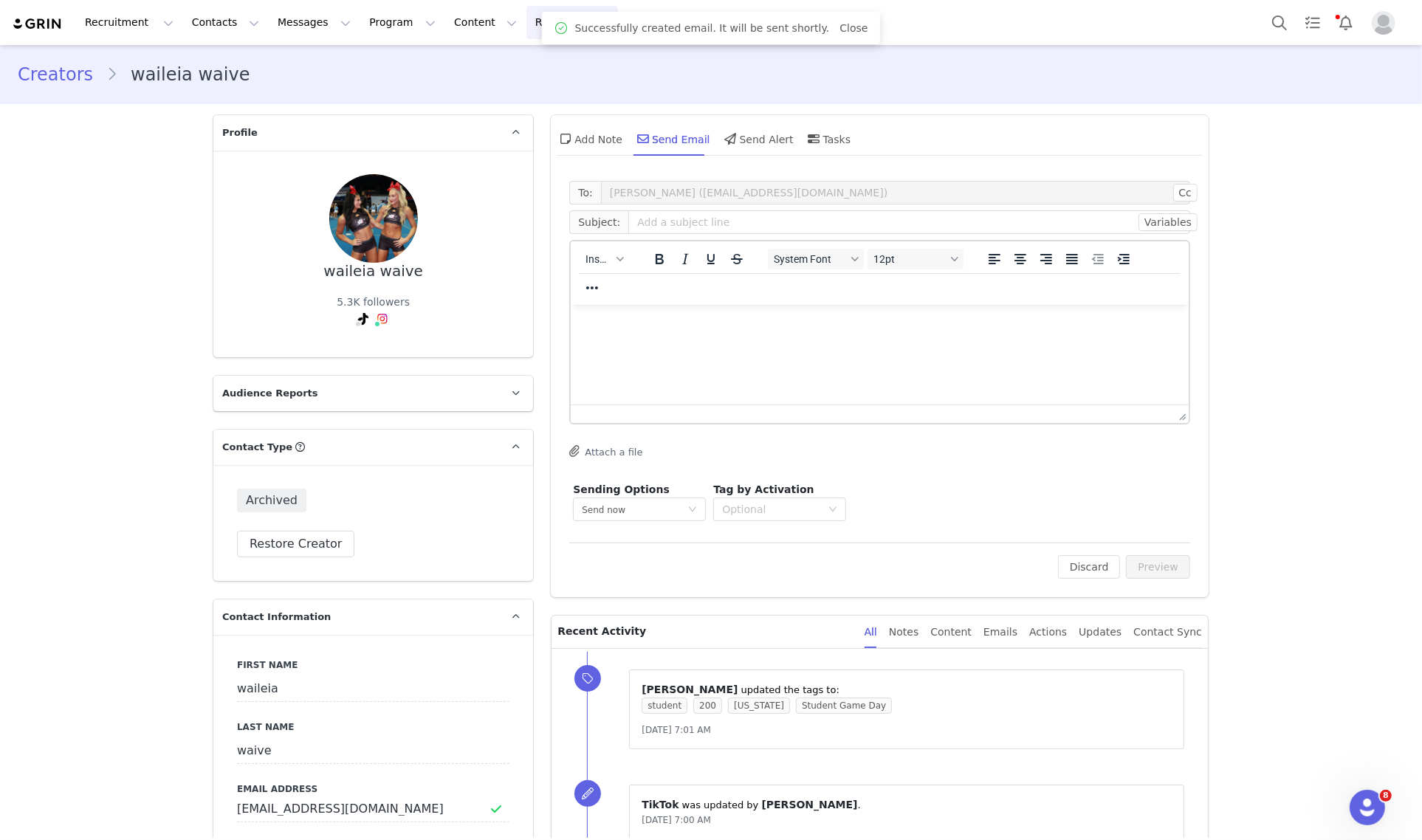
scroll to position [0, 0]
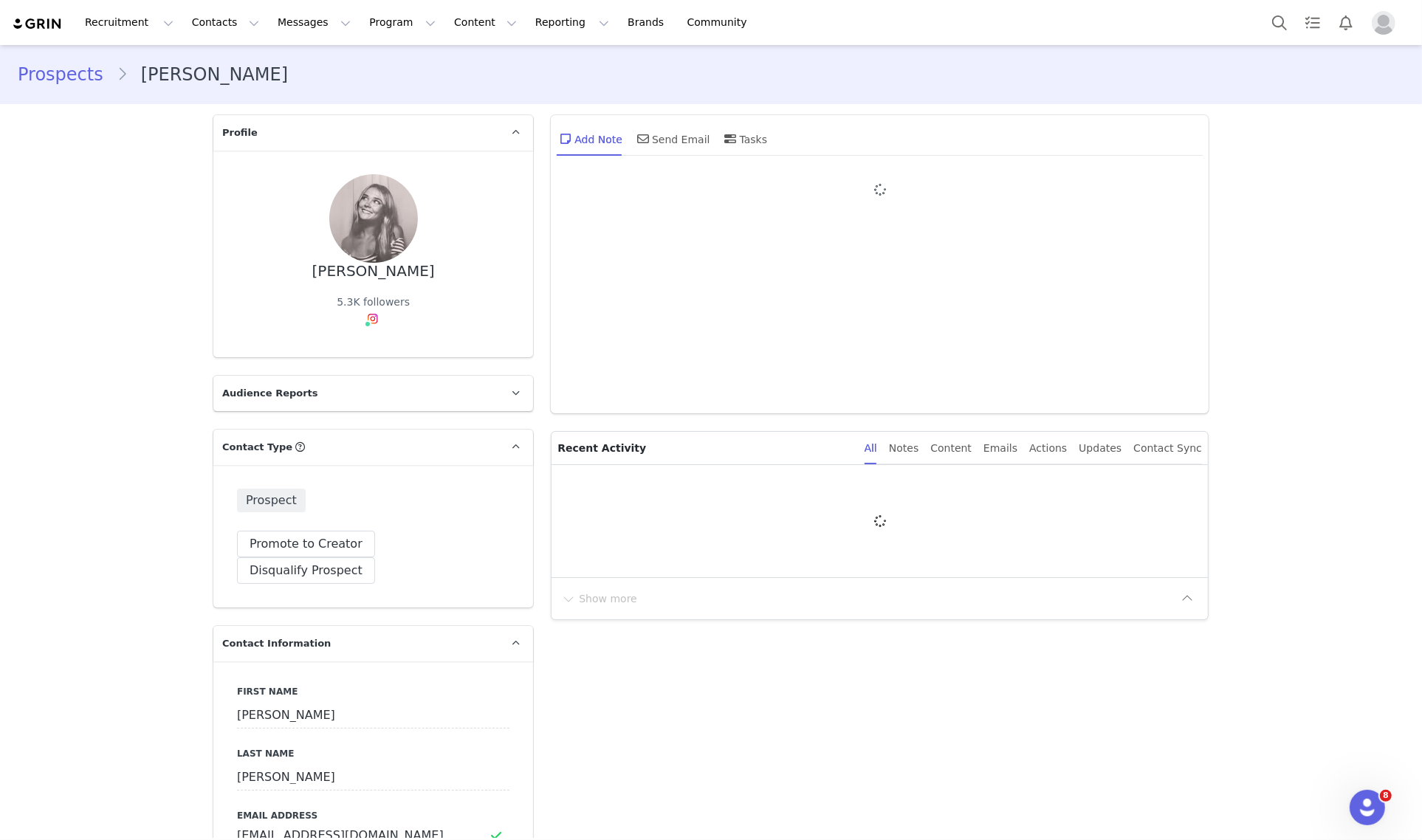
type input "+1 ([GEOGRAPHIC_DATA])"
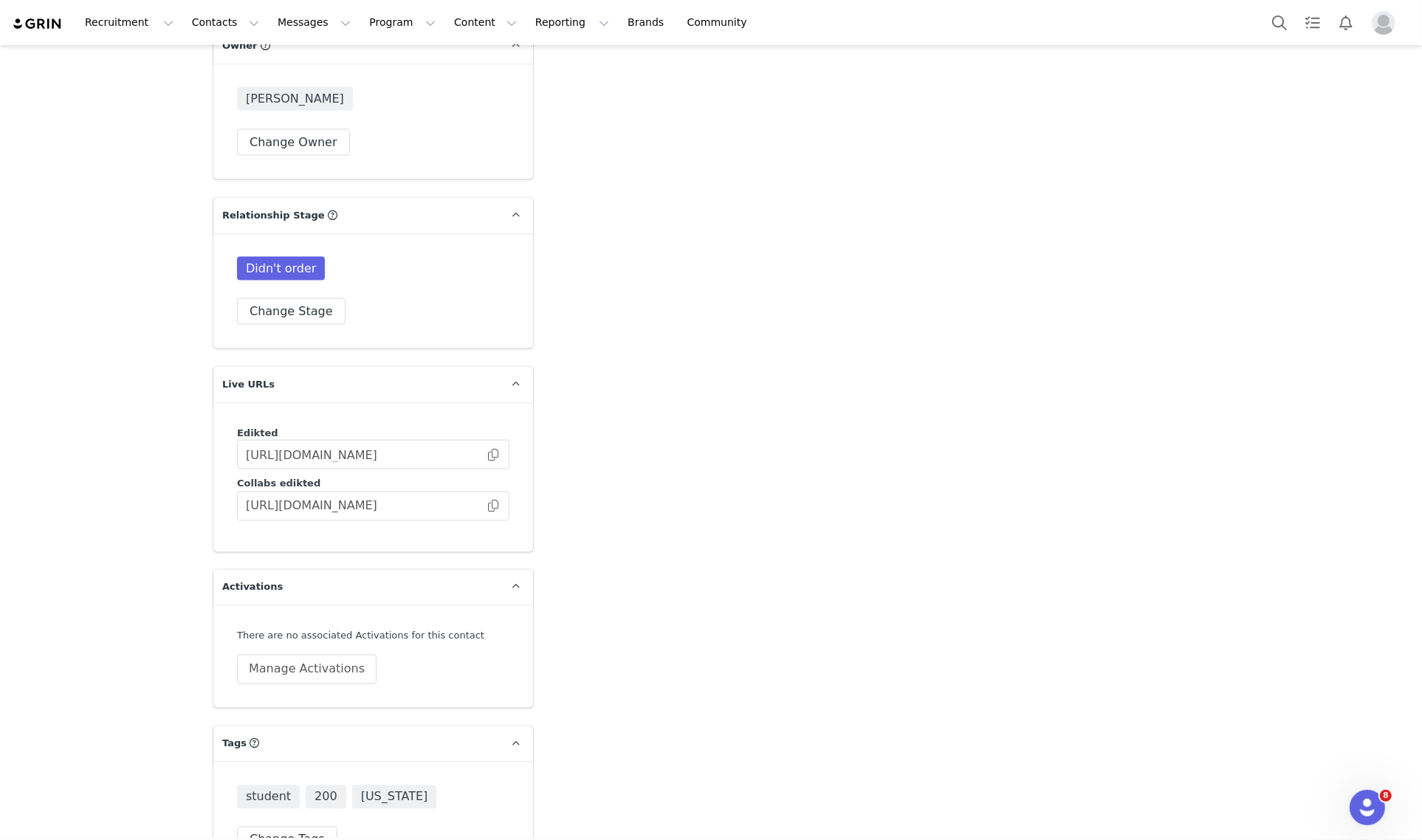
scroll to position [2427, 0]
click at [322, 295] on button "Change Stage" at bounding box center [291, 309] width 109 height 27
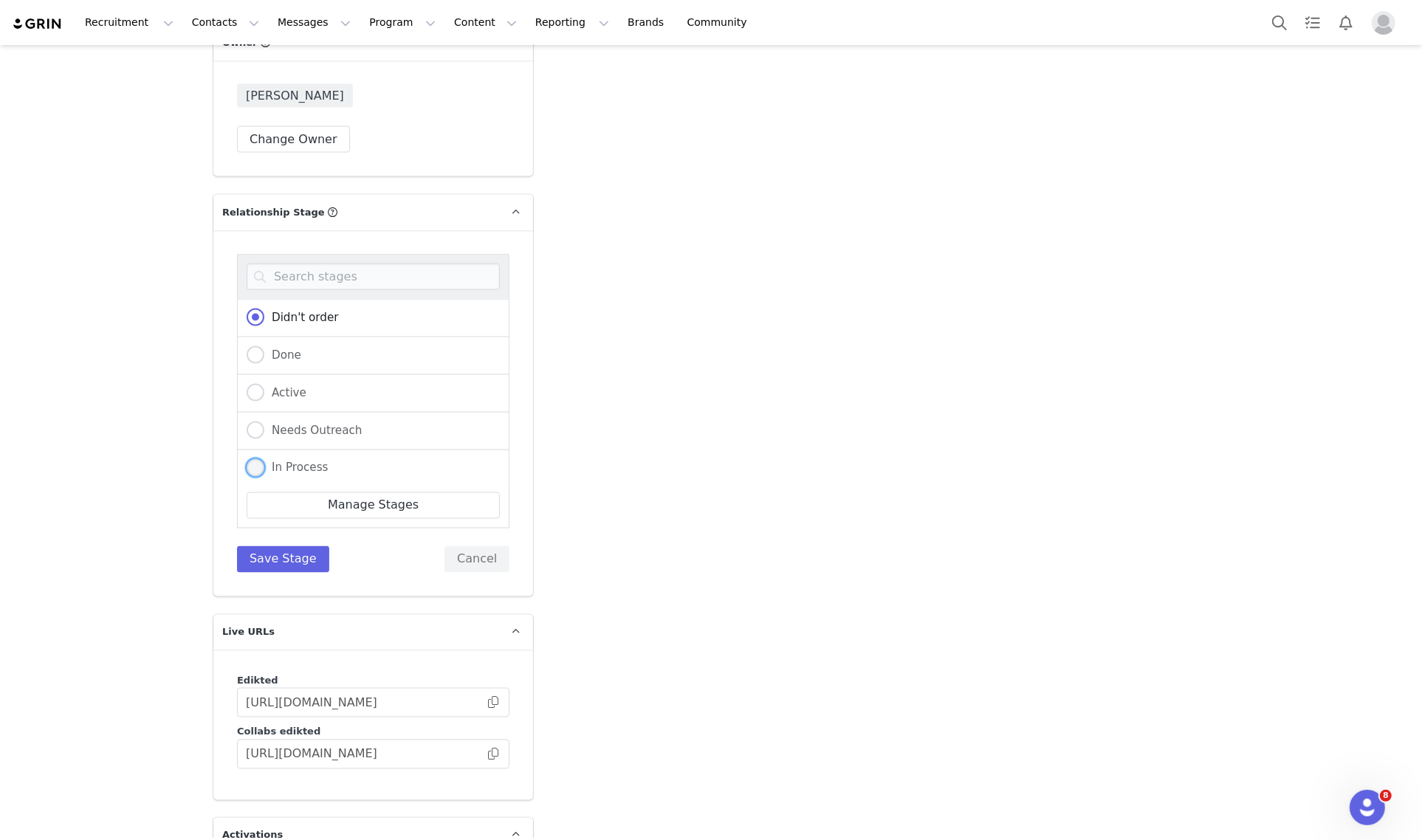
click at [305, 461] on span "In Process" at bounding box center [296, 467] width 64 height 13
click at [264, 459] on input "In Process" at bounding box center [255, 468] width 18 height 20
radio input "true"
radio input "false"
radio input "true"
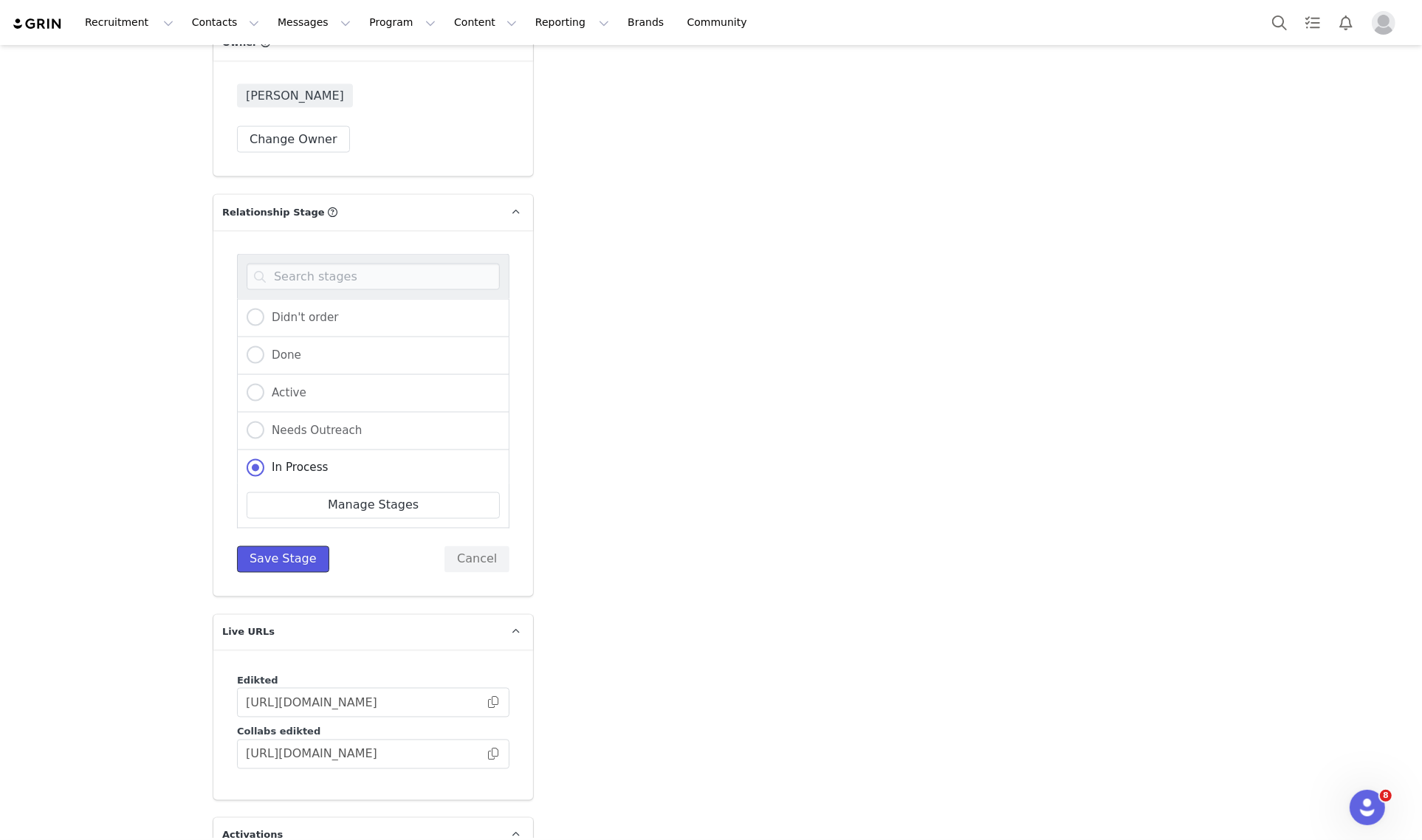
click at [288, 546] on button "Save Stage" at bounding box center [283, 559] width 92 height 27
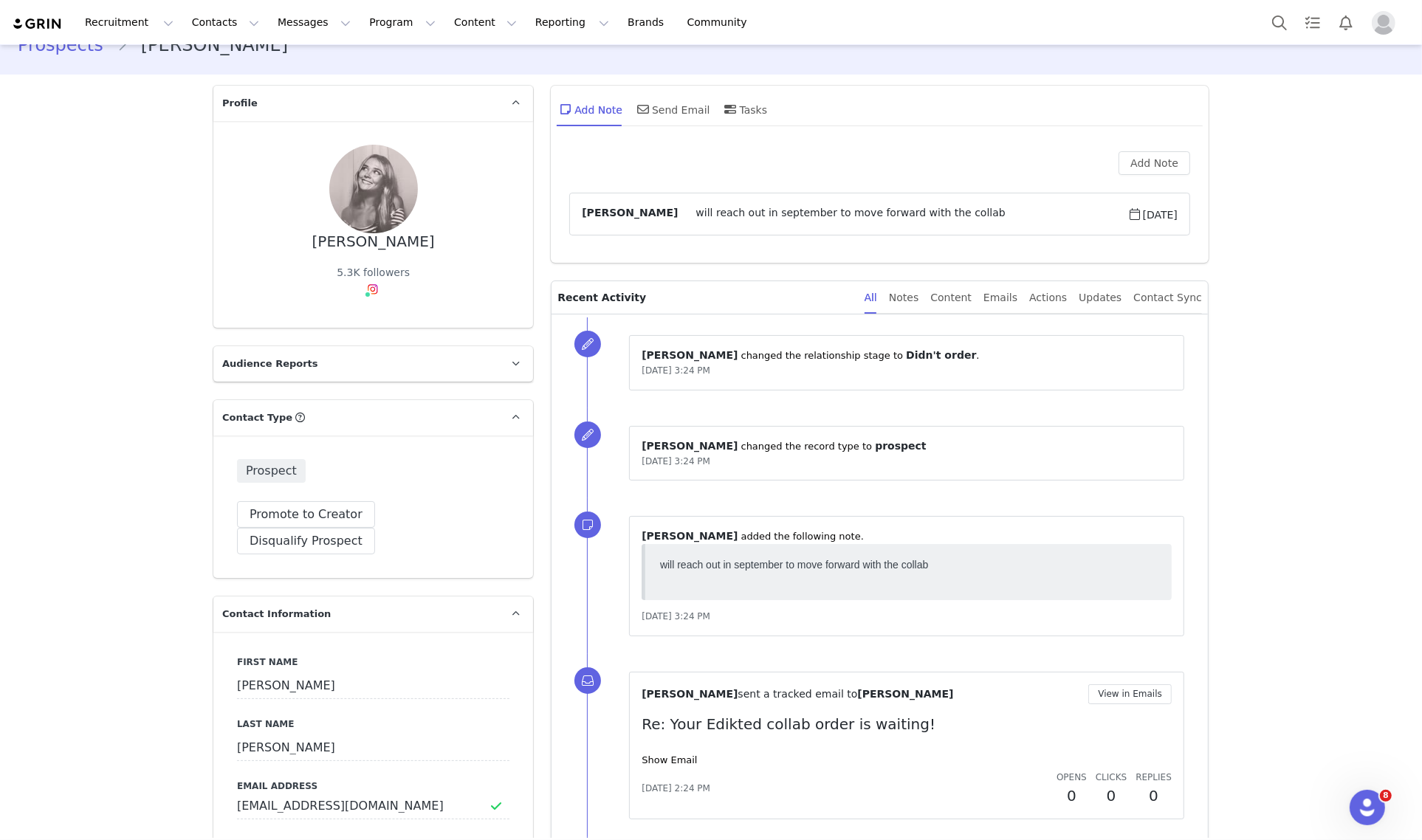
scroll to position [0, 0]
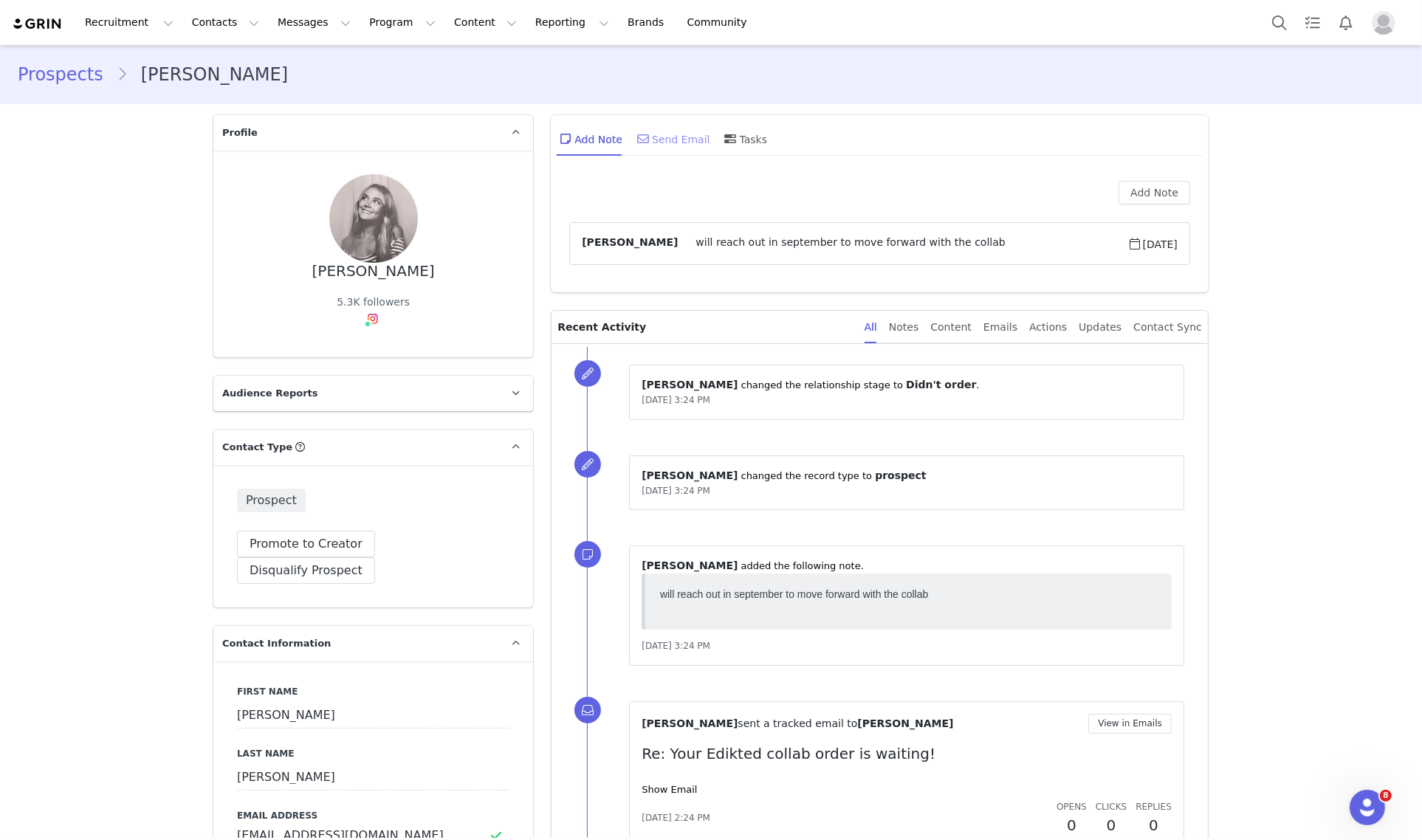
click at [657, 135] on div "Send Email" at bounding box center [672, 138] width 76 height 35
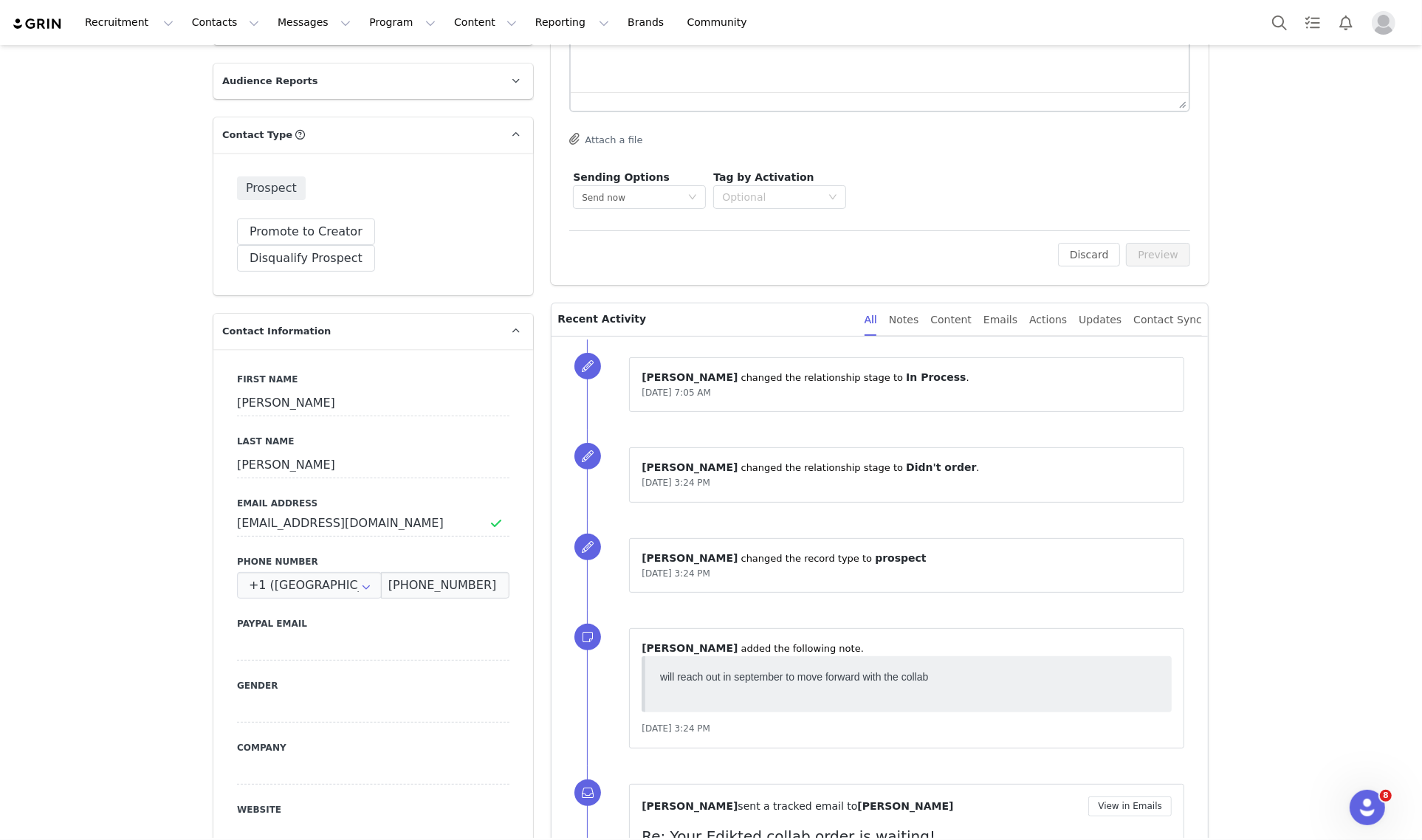
scroll to position [297, 0]
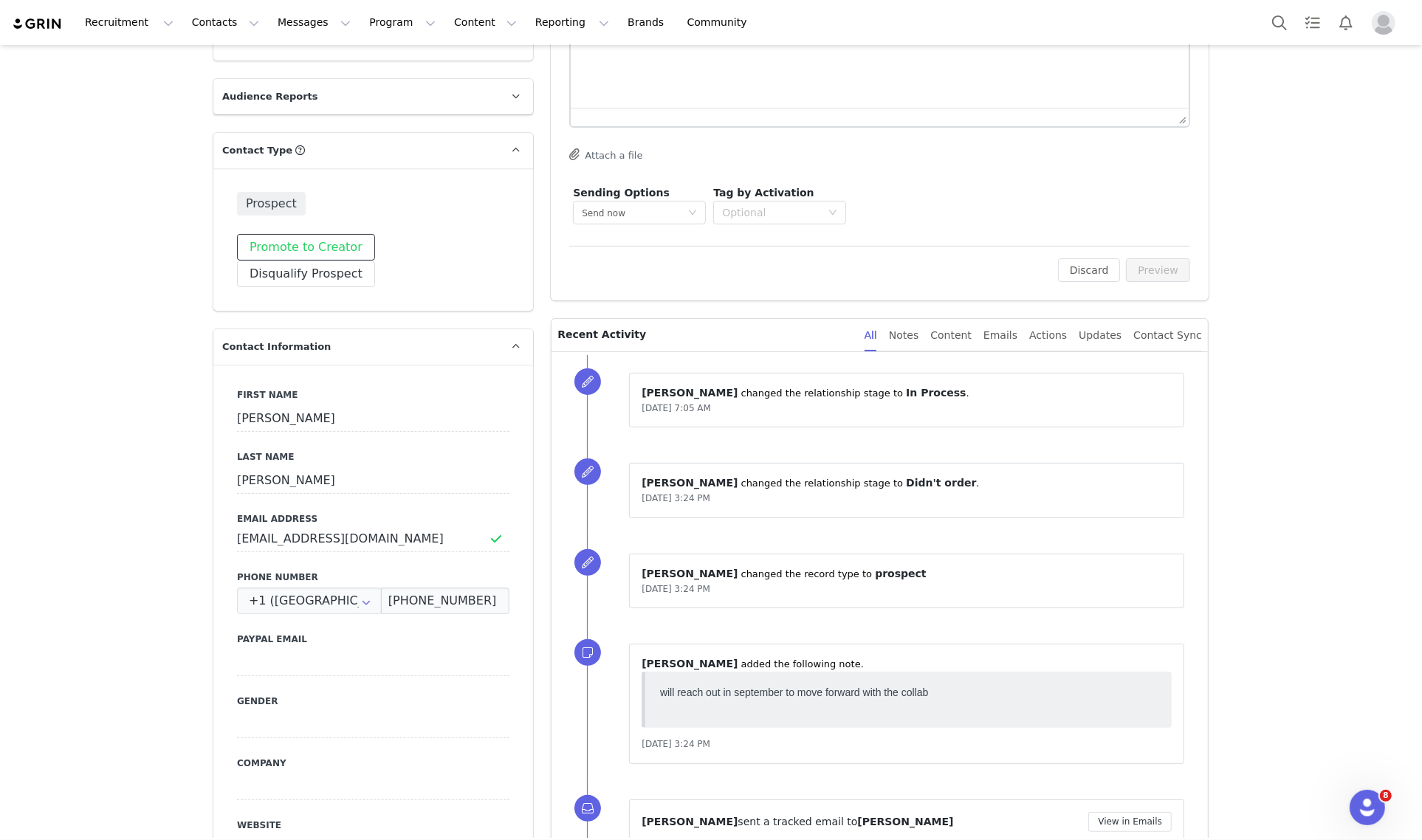
click at [327, 257] on button "Promote to Creator" at bounding box center [306, 247] width 138 height 27
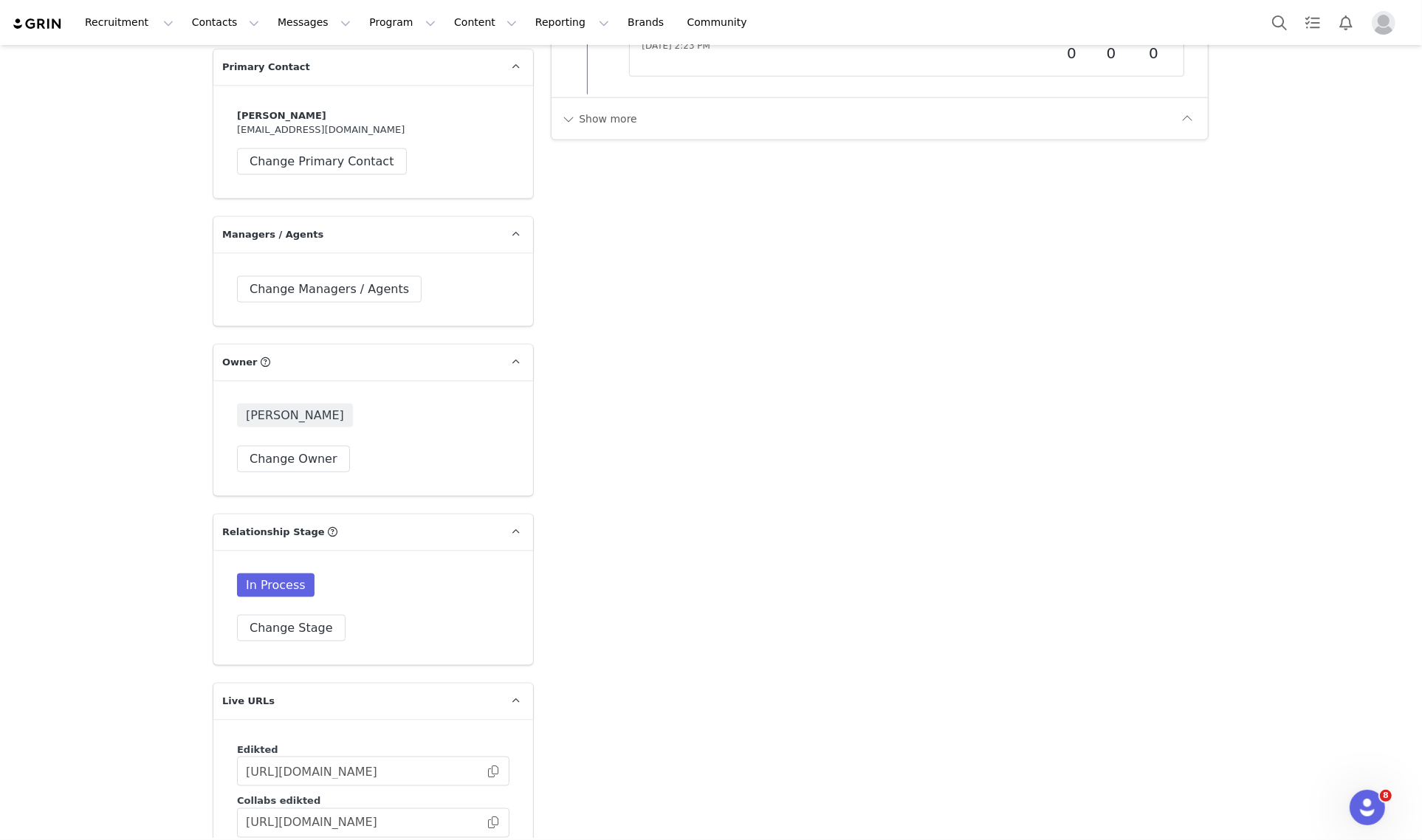
scroll to position [2141, 0]
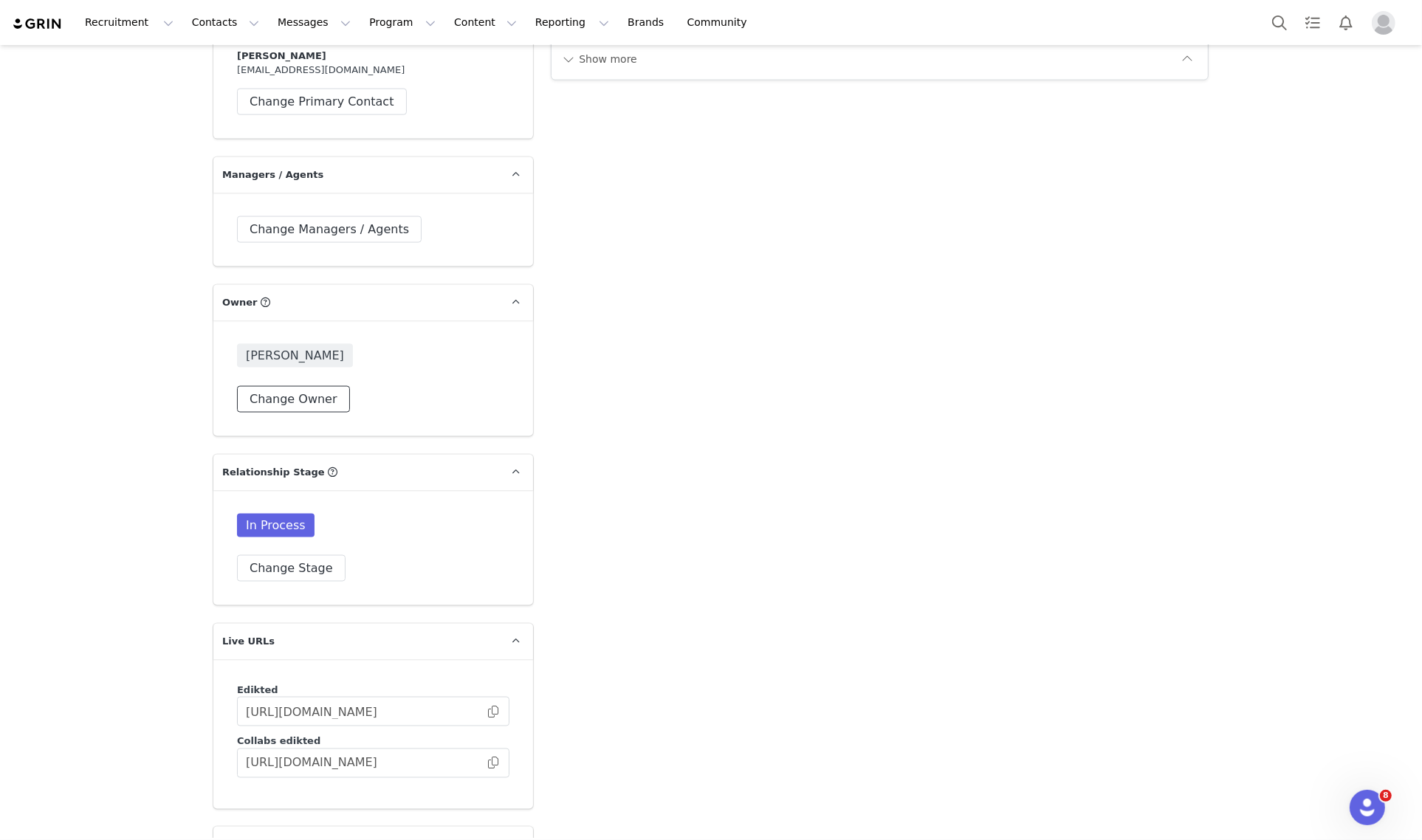
click at [308, 386] on button "Change Owner" at bounding box center [293, 399] width 113 height 27
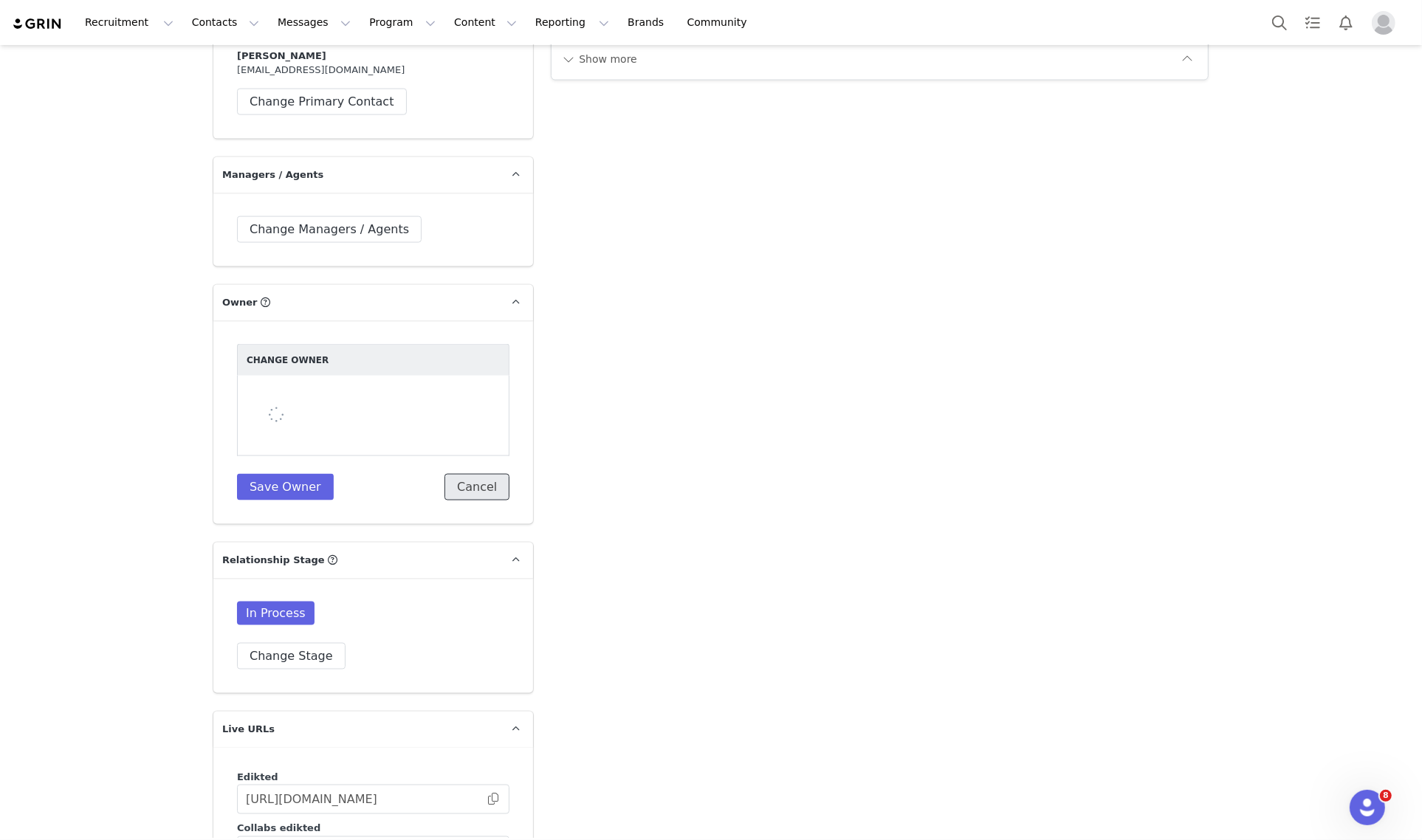
click at [502, 476] on button "Cancel" at bounding box center [476, 487] width 65 height 27
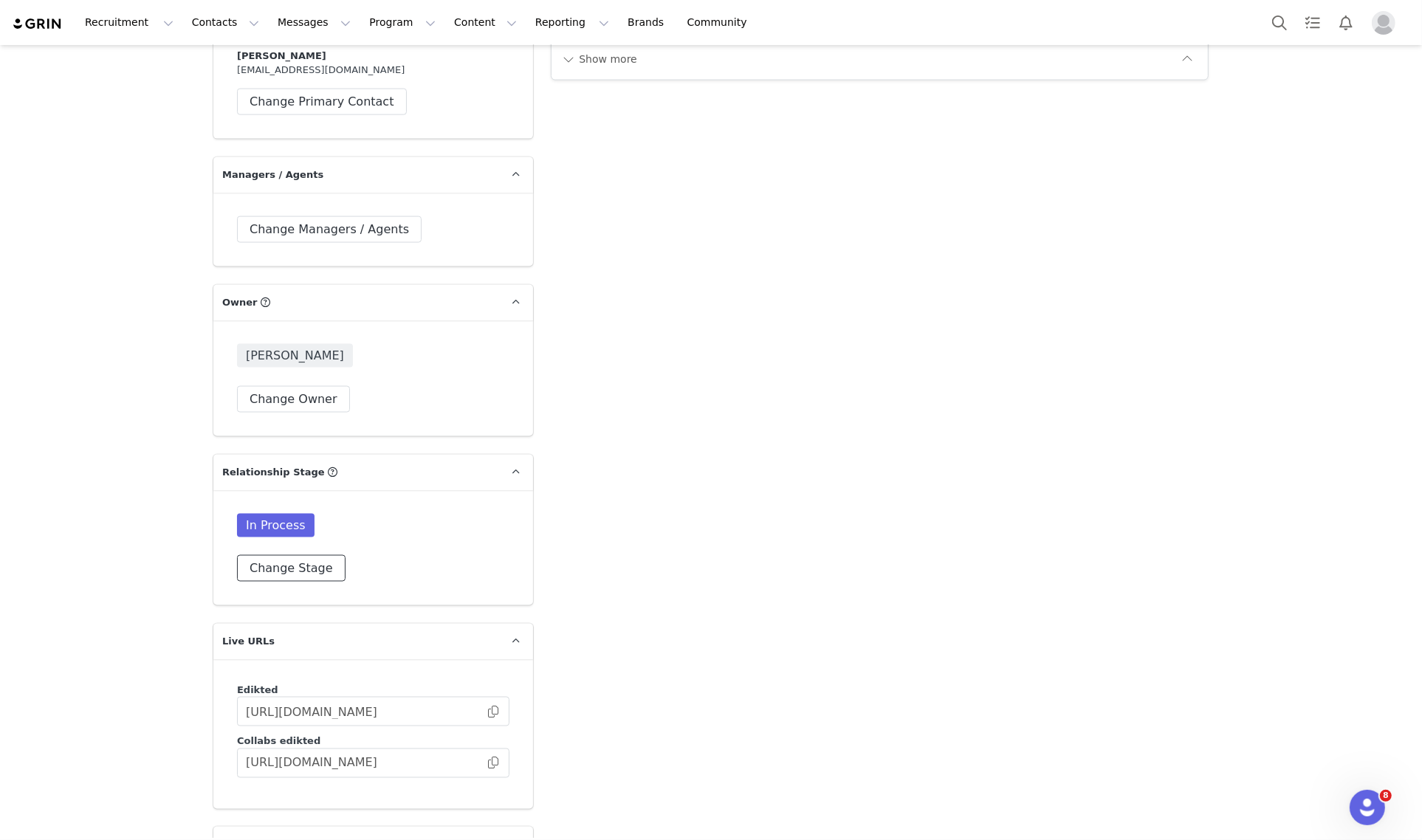
click at [297, 555] on button "Change Stage" at bounding box center [291, 568] width 109 height 27
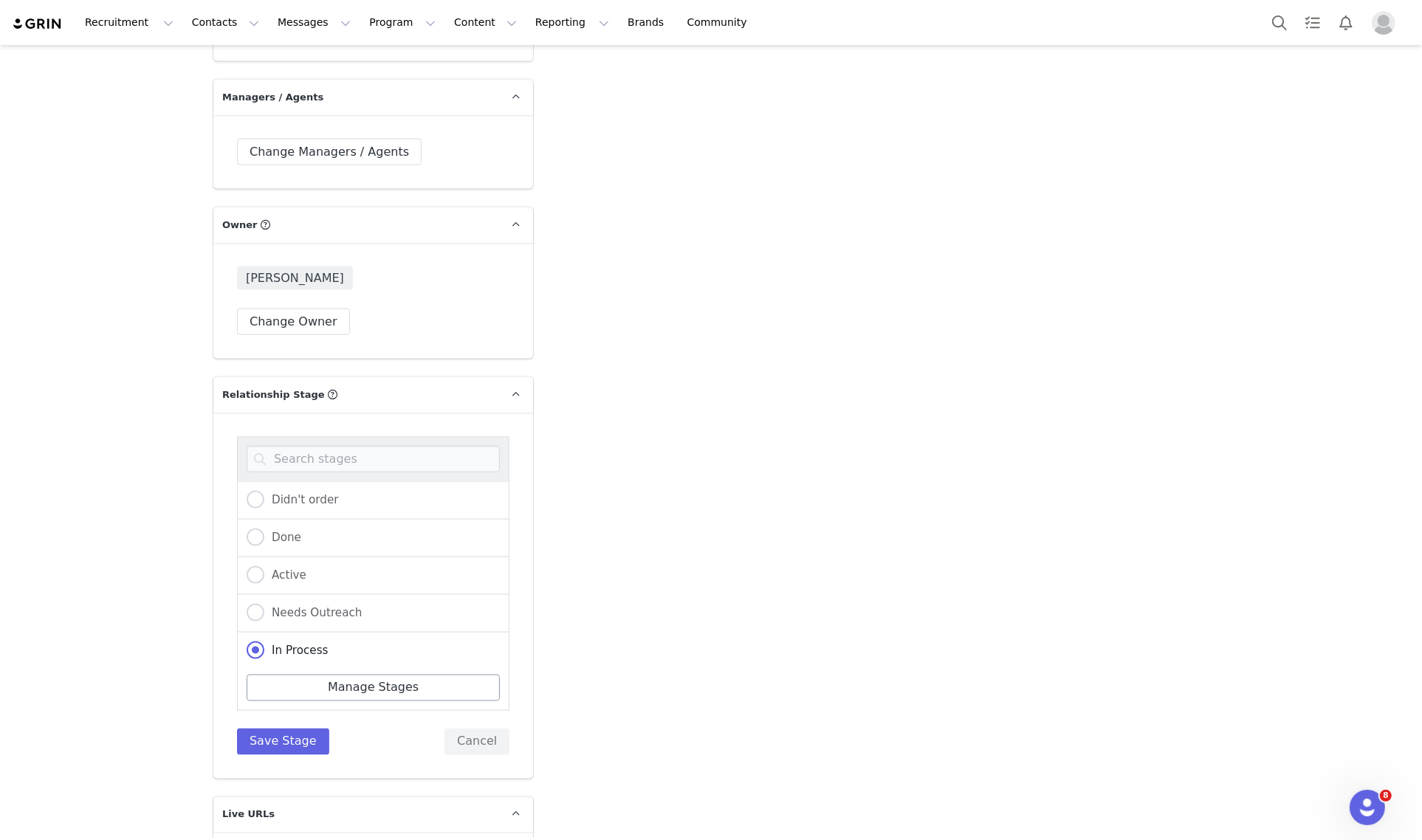
scroll to position [2325, 0]
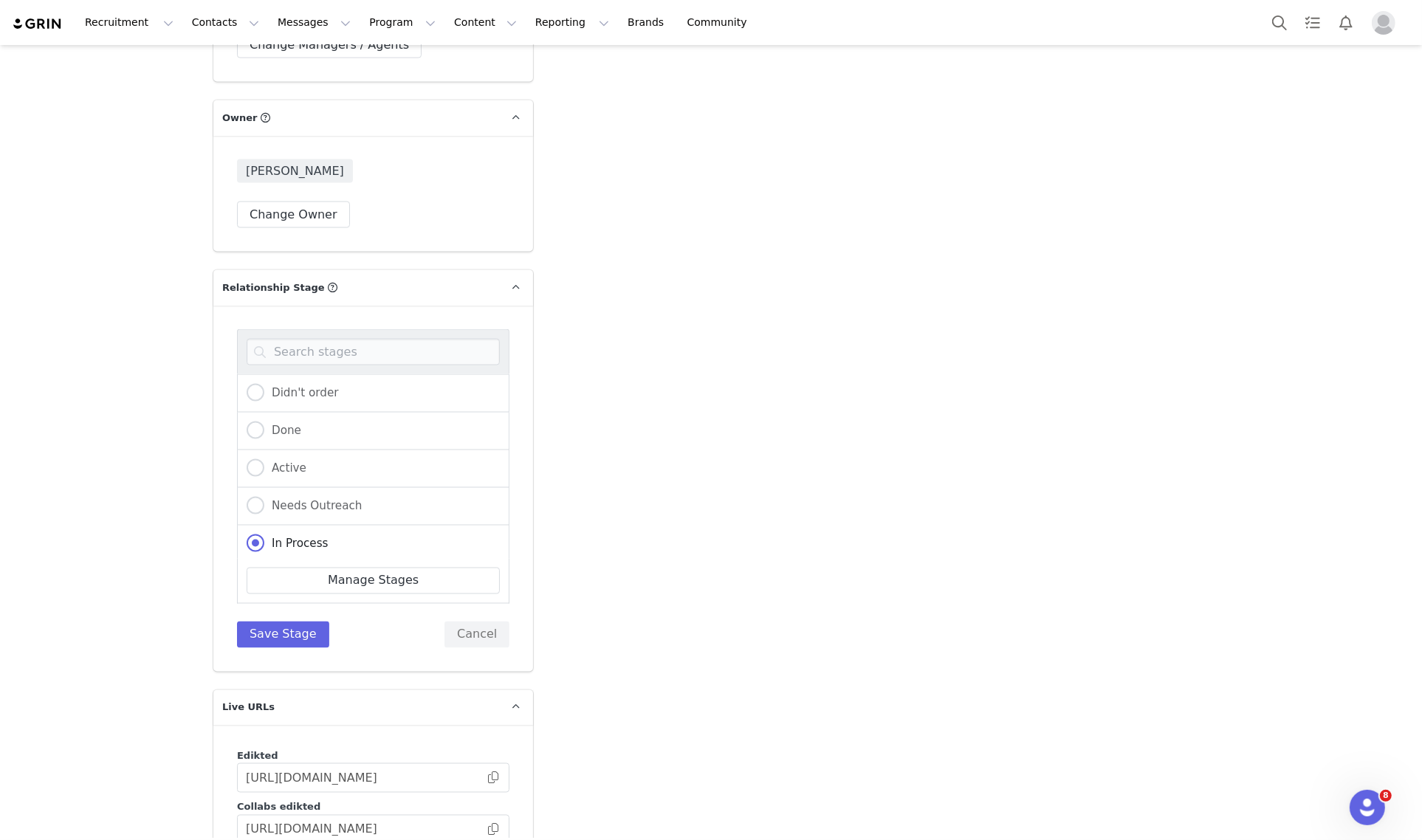
click at [300, 450] on div "Active" at bounding box center [373, 469] width 272 height 38
click at [294, 459] on label "Active" at bounding box center [276, 468] width 59 height 20
click at [264, 459] on input "Active" at bounding box center [255, 468] width 18 height 20
radio input "true"
radio input "false"
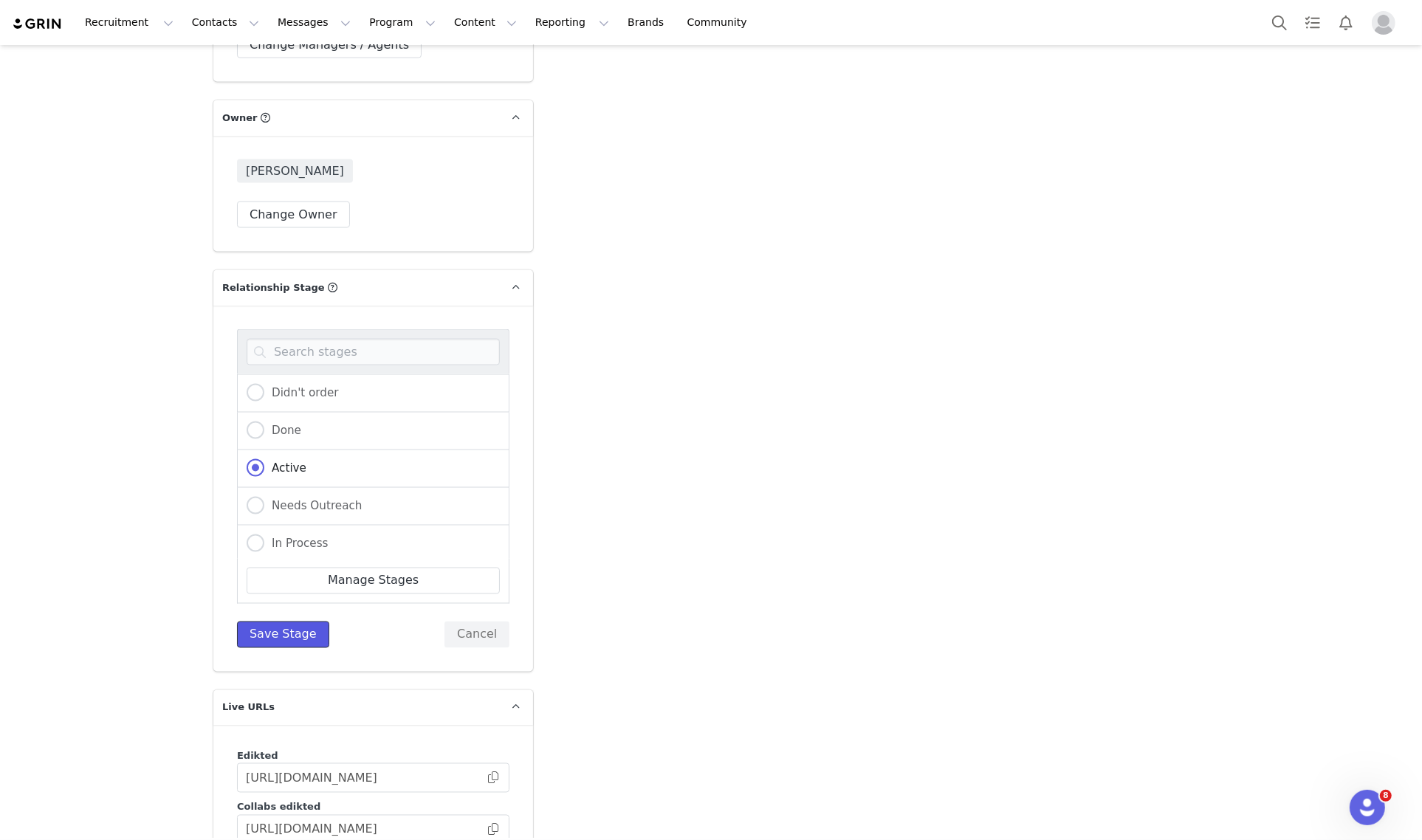
click at [289, 621] on button "Save Stage" at bounding box center [283, 634] width 92 height 27
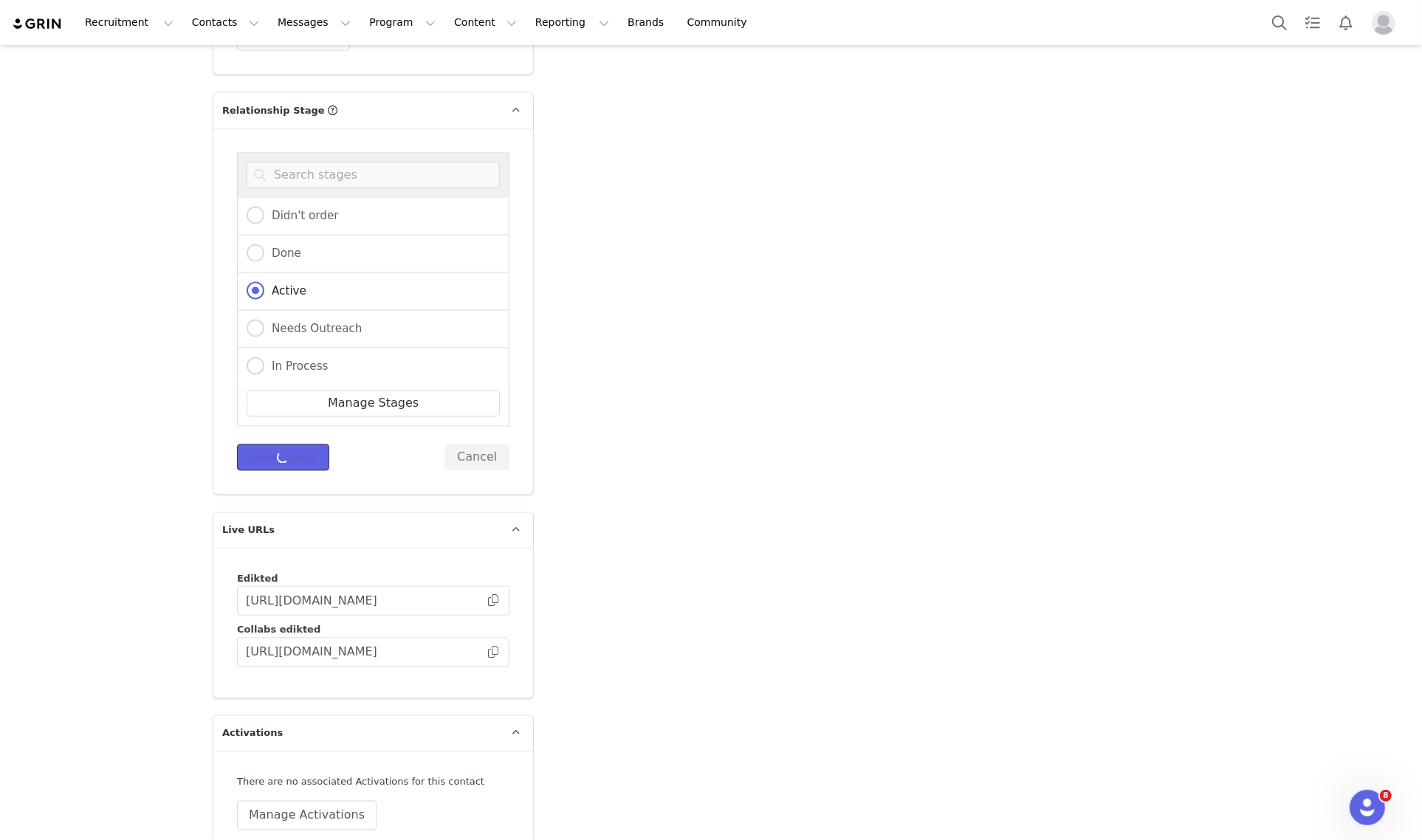
scroll to position [2786, 0]
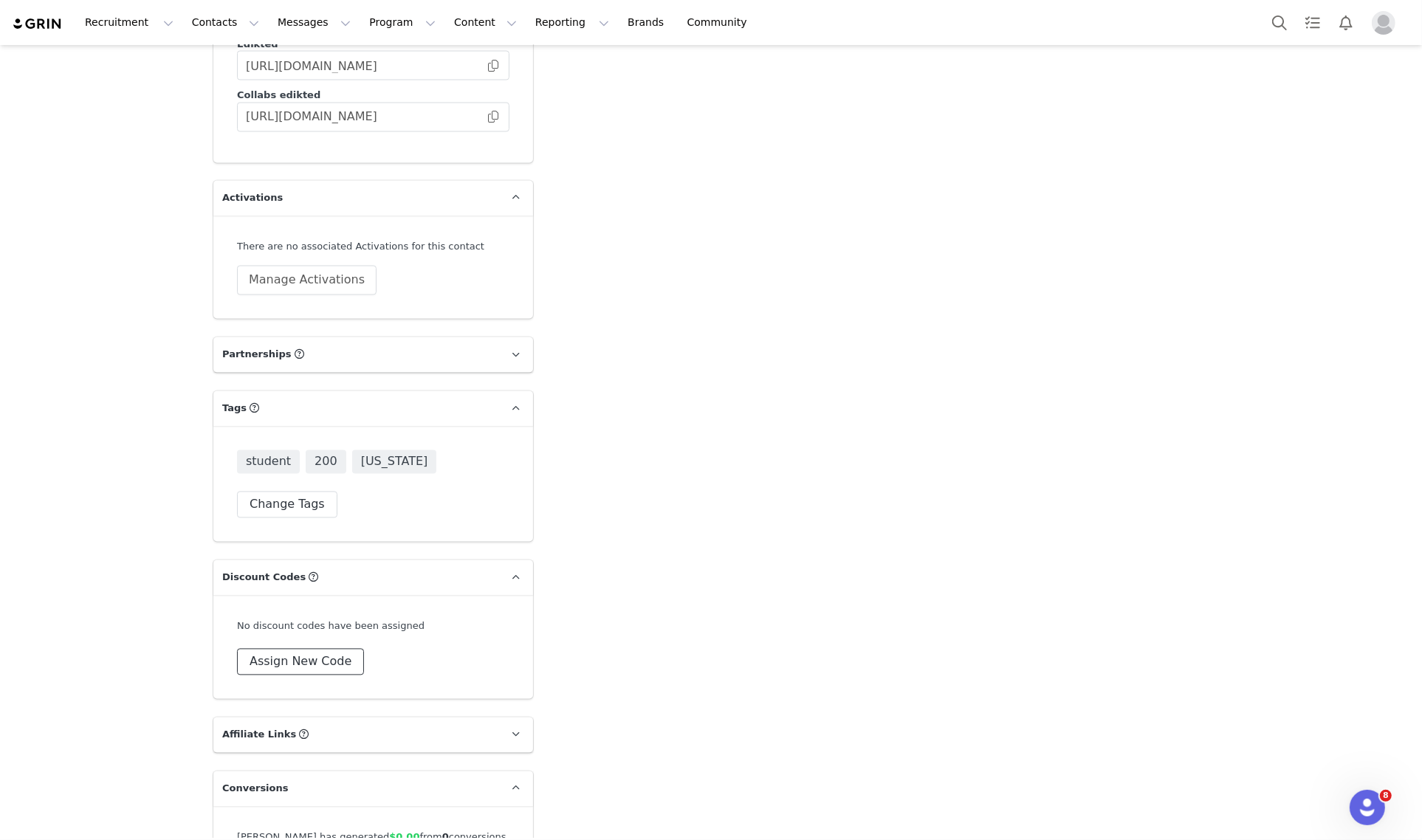
click at [311, 649] on button "Assign New Code" at bounding box center [300, 662] width 127 height 27
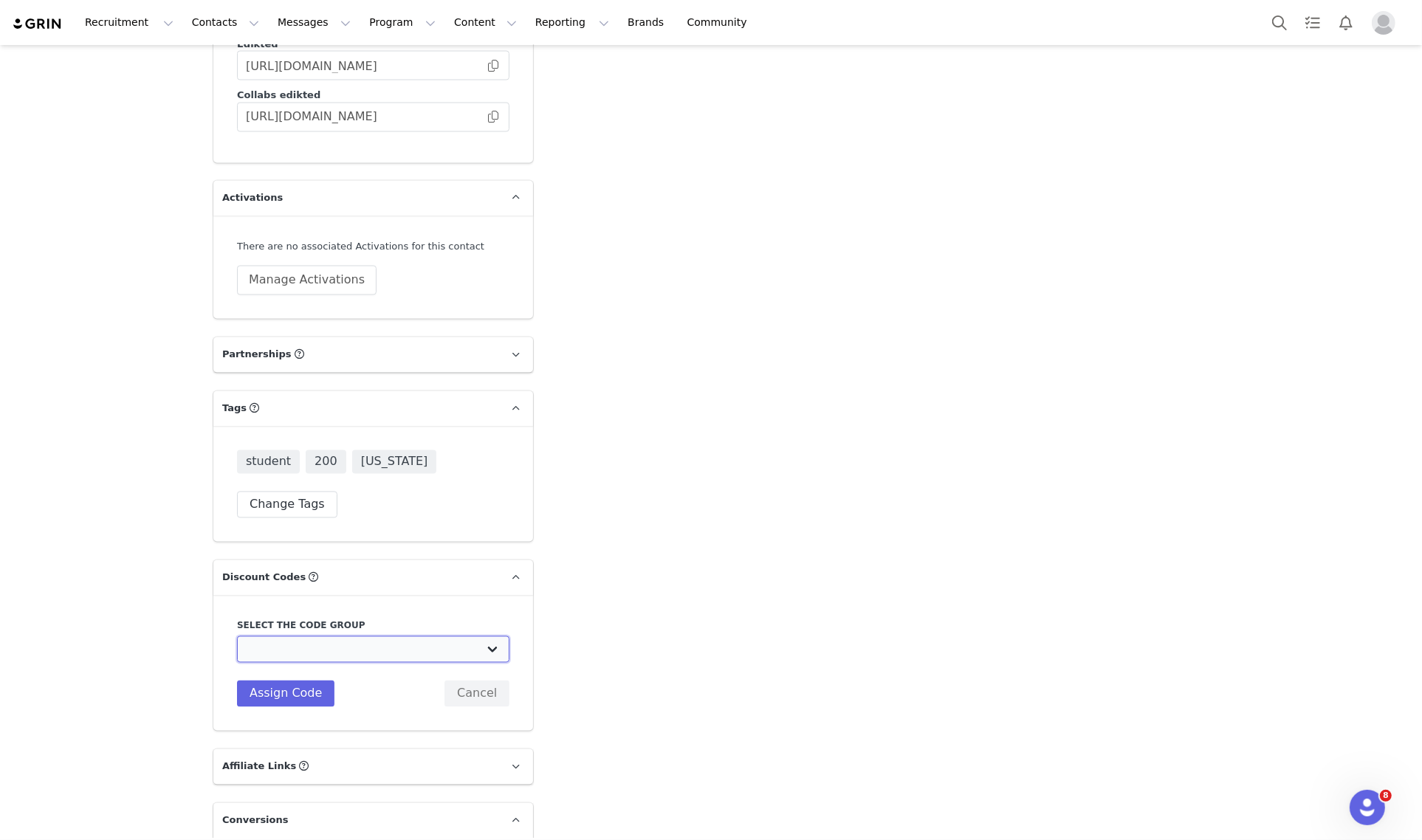
click at [356, 637] on select "Edikted UK: NEW TIKTOK ❤️ Edikted UK: NEW IG ❤️ Edikted: Students + IG Edikted:…" at bounding box center [373, 649] width 272 height 27
drag, startPoint x: 692, startPoint y: 551, endPoint x: 669, endPoint y: 561, distance: 25.1
drag, startPoint x: 303, startPoint y: 258, endPoint x: 395, endPoint y: 298, distance: 100.3
click at [303, 266] on button "Manage Activations" at bounding box center [306, 281] width 139 height 30
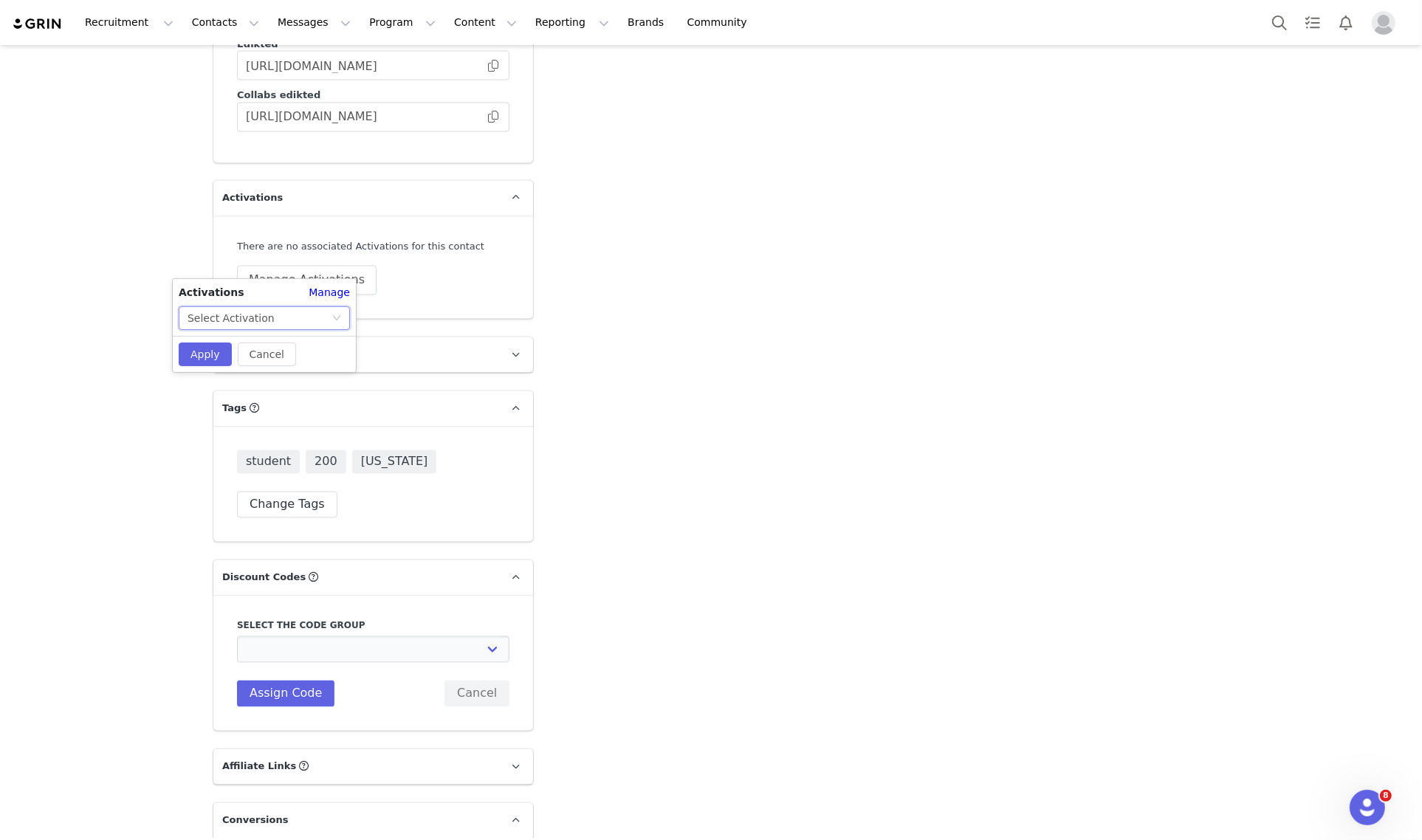
click at [334, 314] on icon "icon: down" at bounding box center [336, 317] width 9 height 9
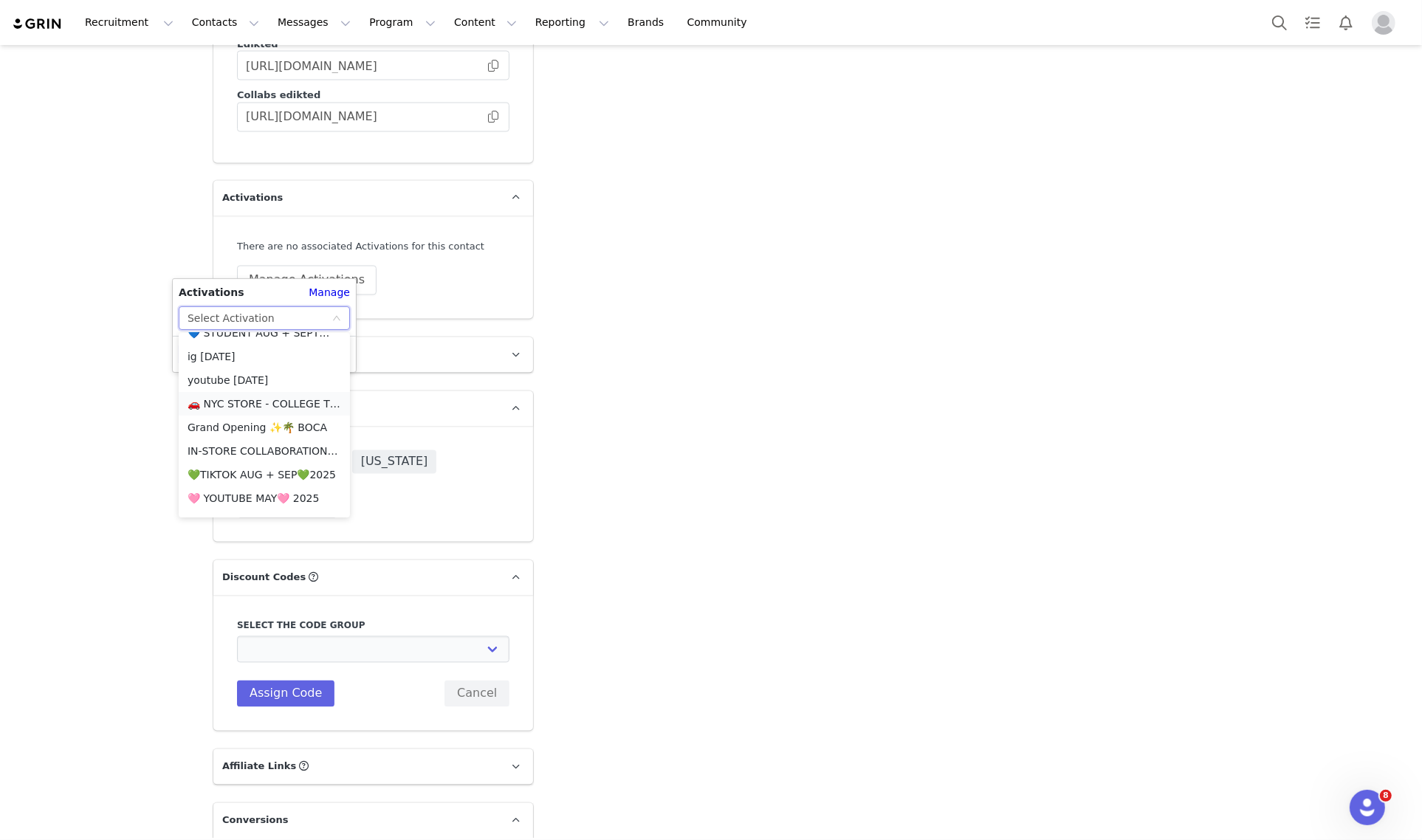
scroll to position [277, 0]
click at [277, 421] on li "💙 STUDENT AUG + SEPT💙 2025" at bounding box center [263, 425] width 171 height 23
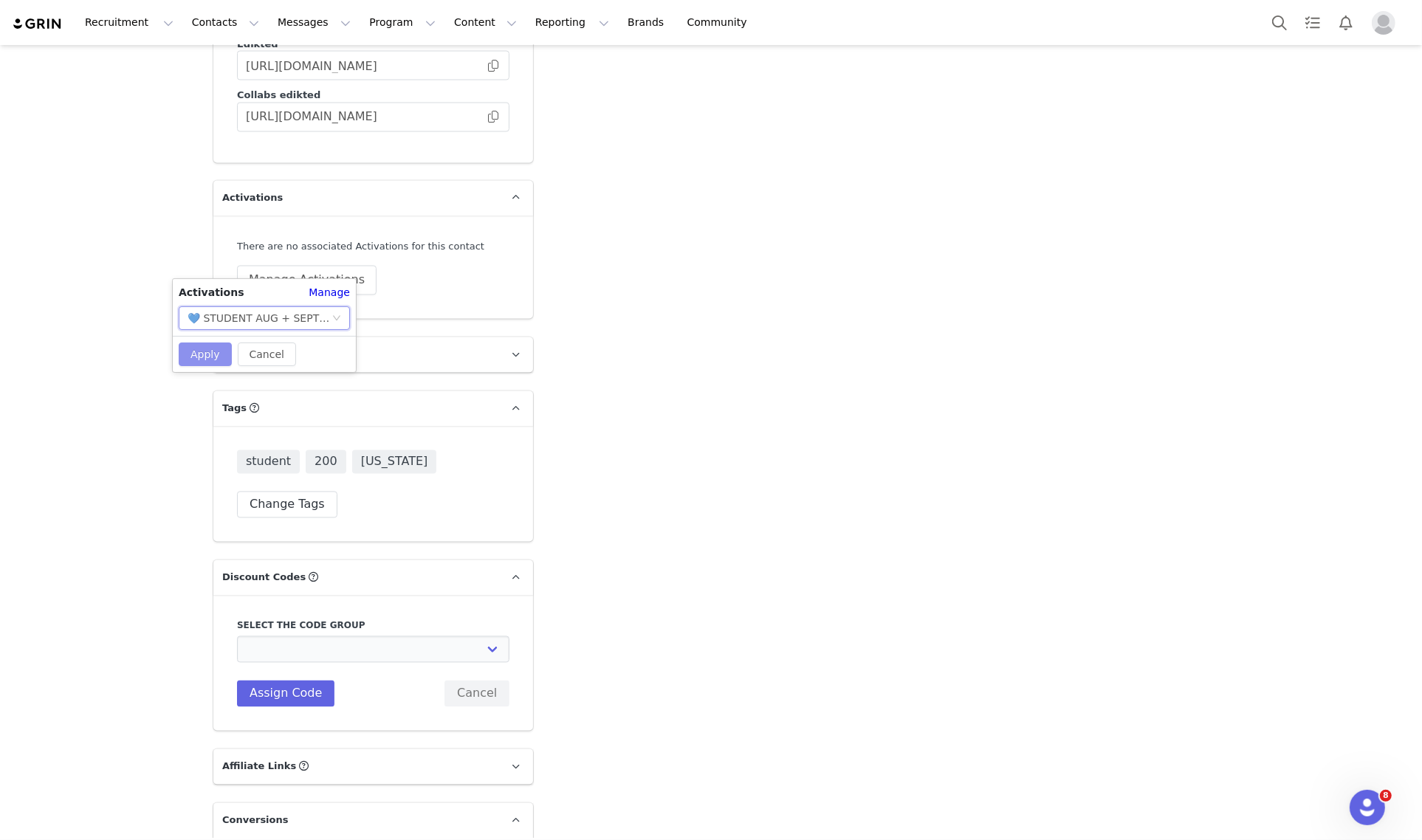
click at [201, 360] on button "Apply" at bounding box center [205, 354] width 53 height 23
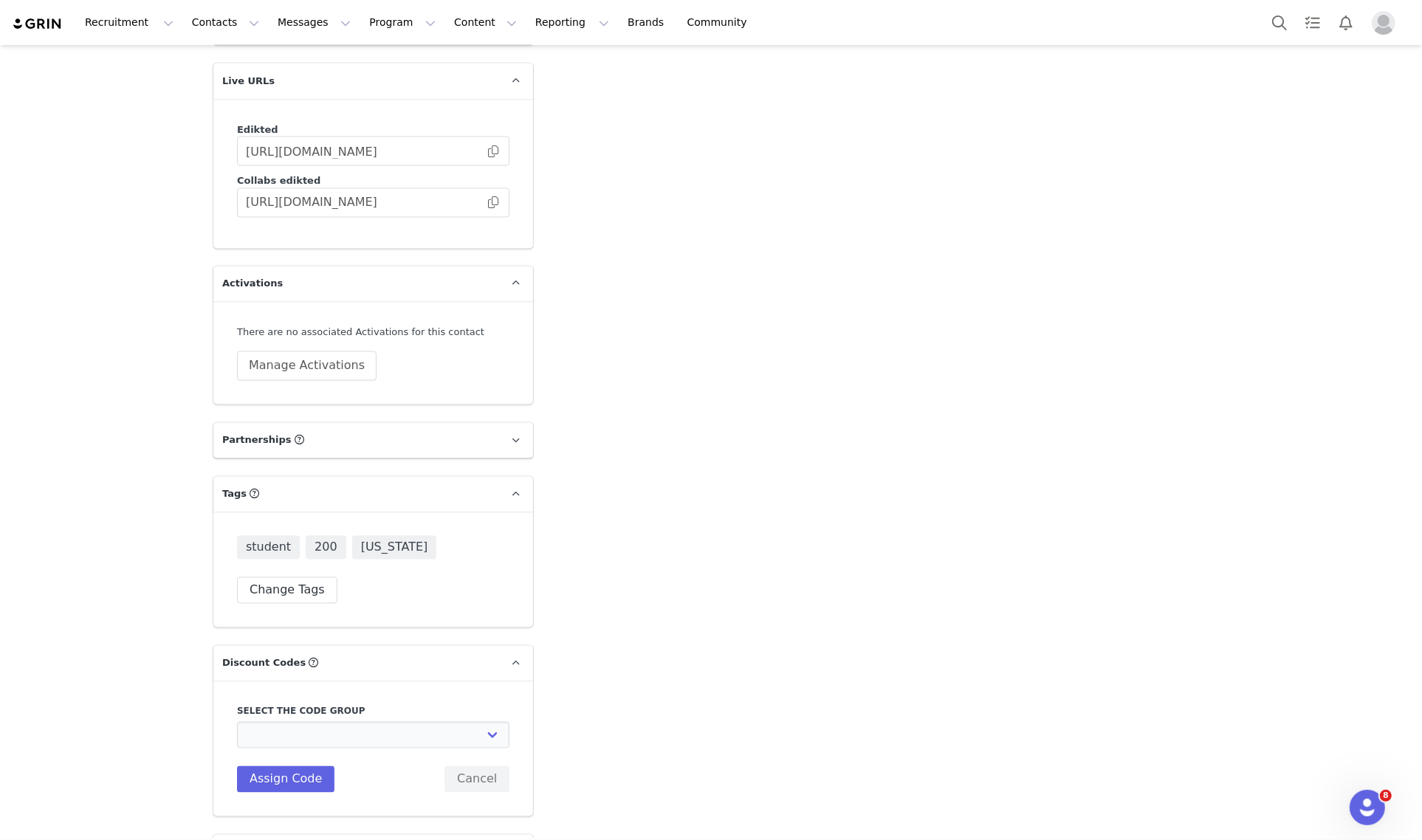
scroll to position [2893, 0]
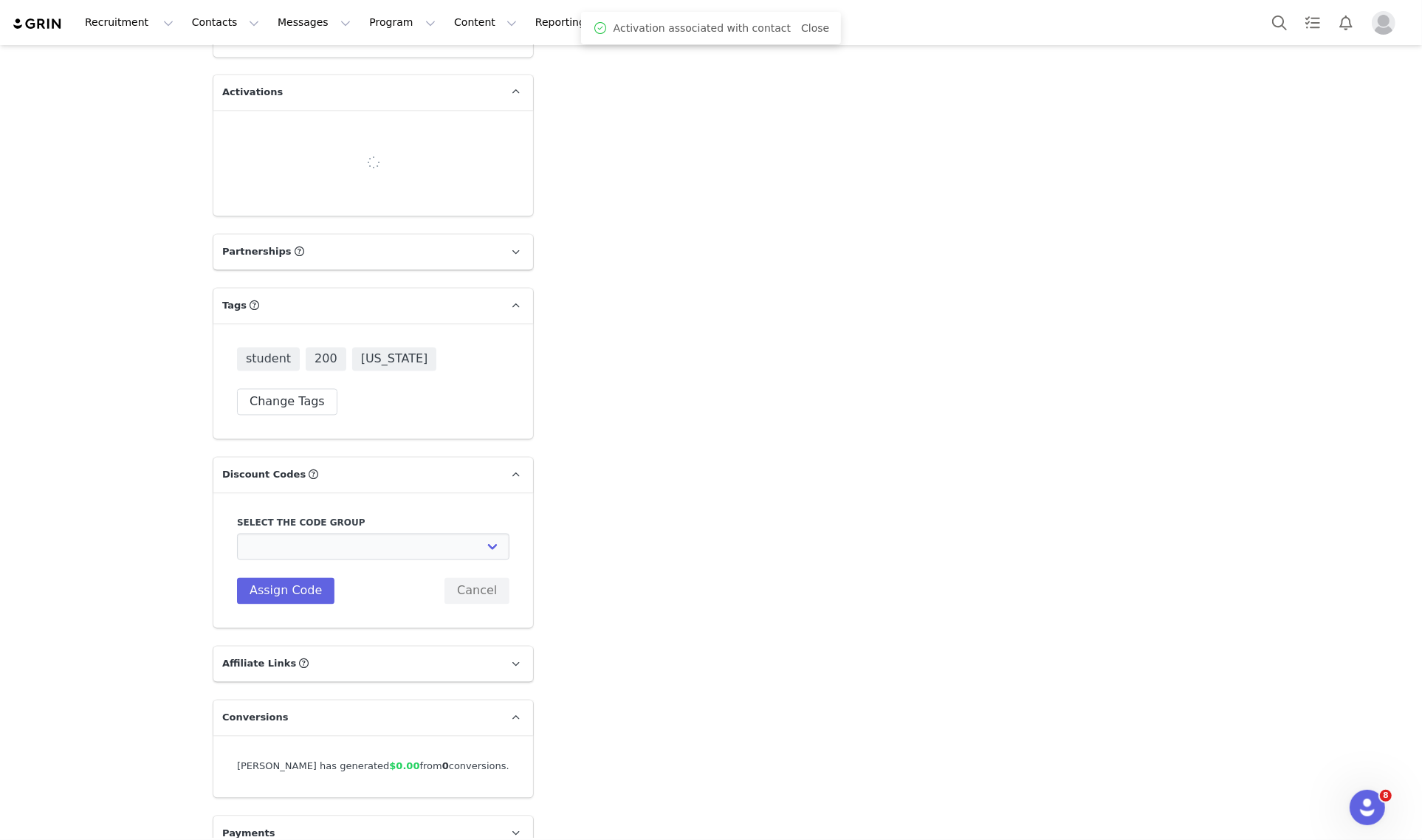
select select
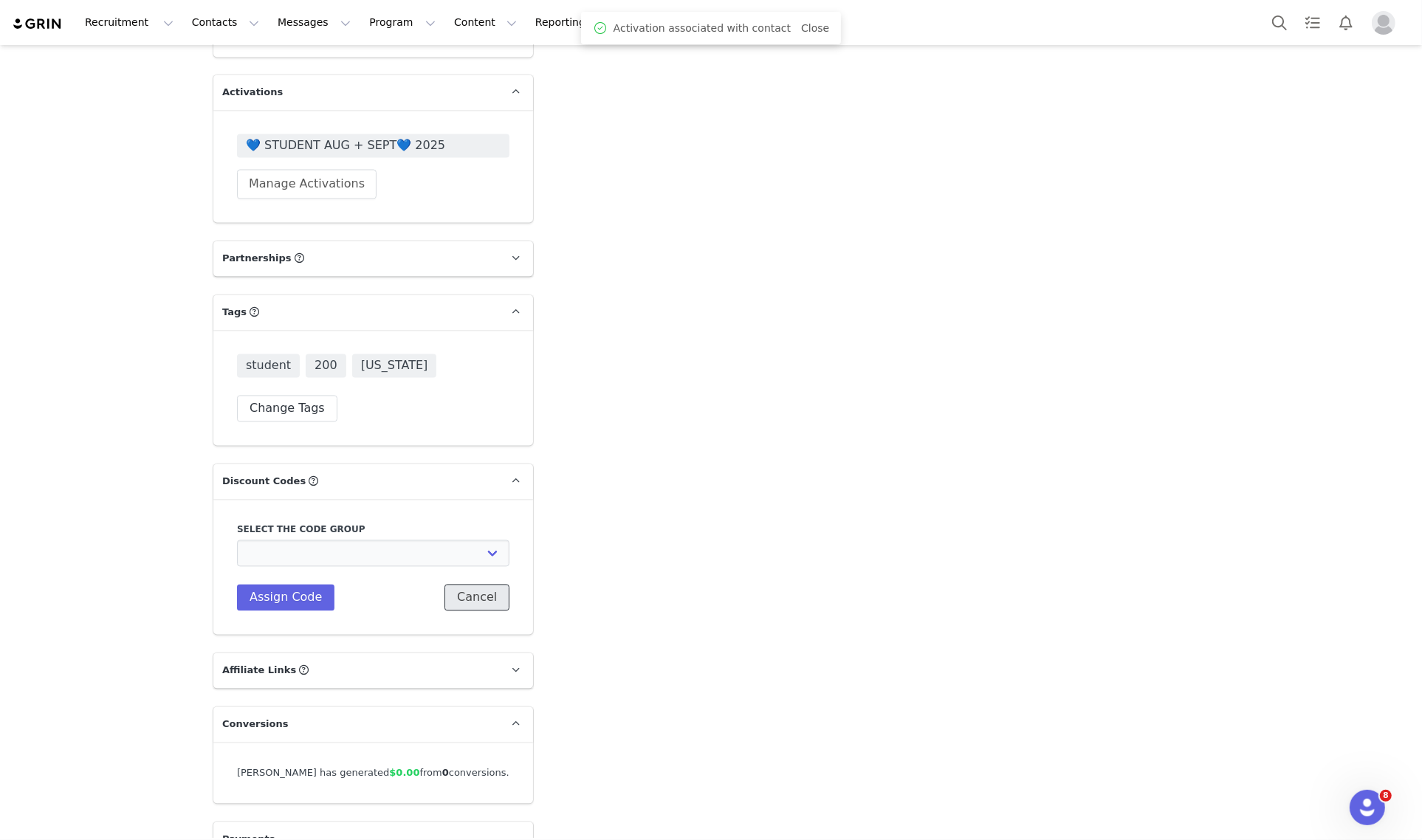
click at [488, 584] on button "Cancel" at bounding box center [476, 597] width 65 height 27
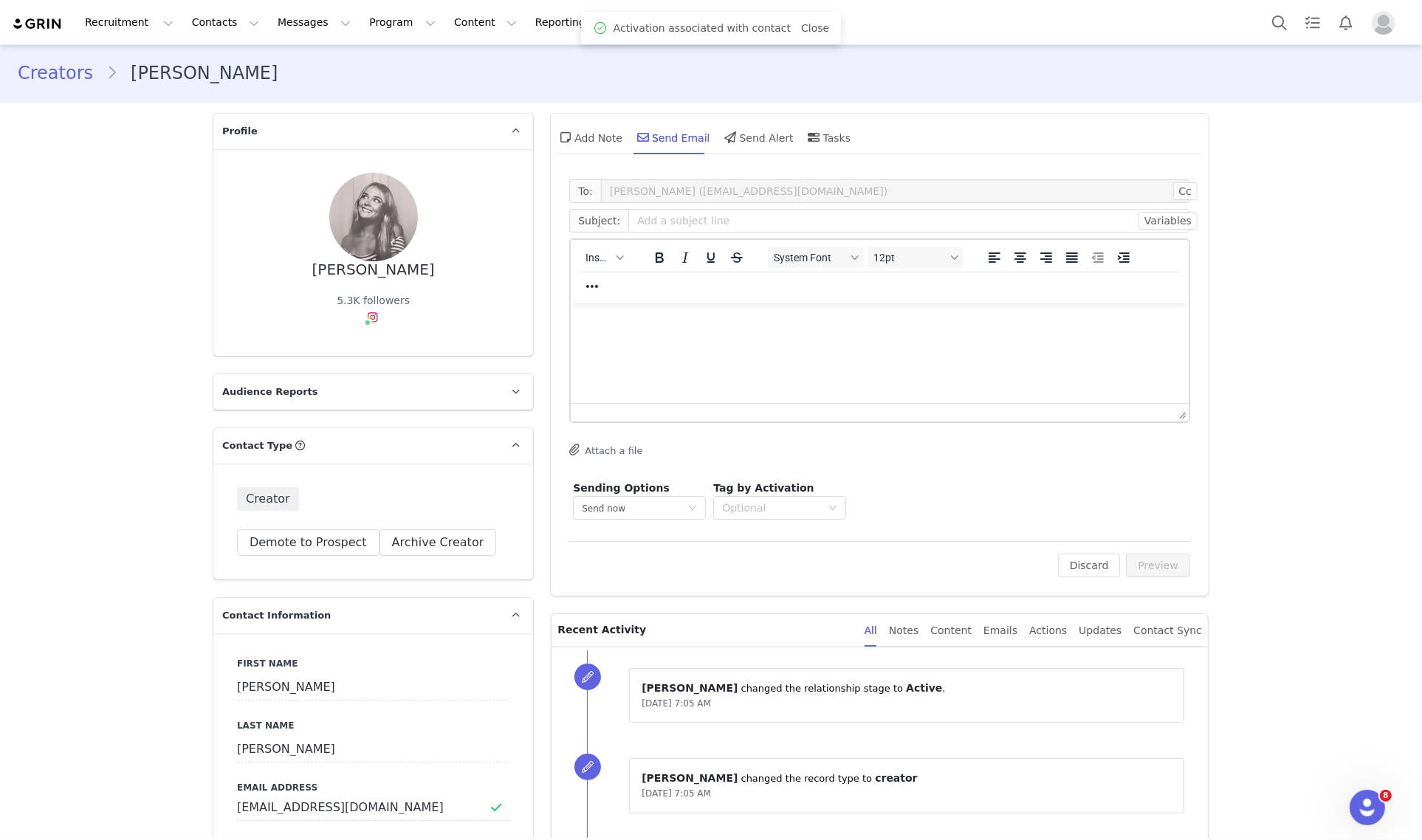
scroll to position [0, 0]
click at [600, 256] on span "Insert" at bounding box center [598, 259] width 26 height 12
click at [629, 281] on div "Insert Template" at bounding box center [651, 284] width 133 height 18
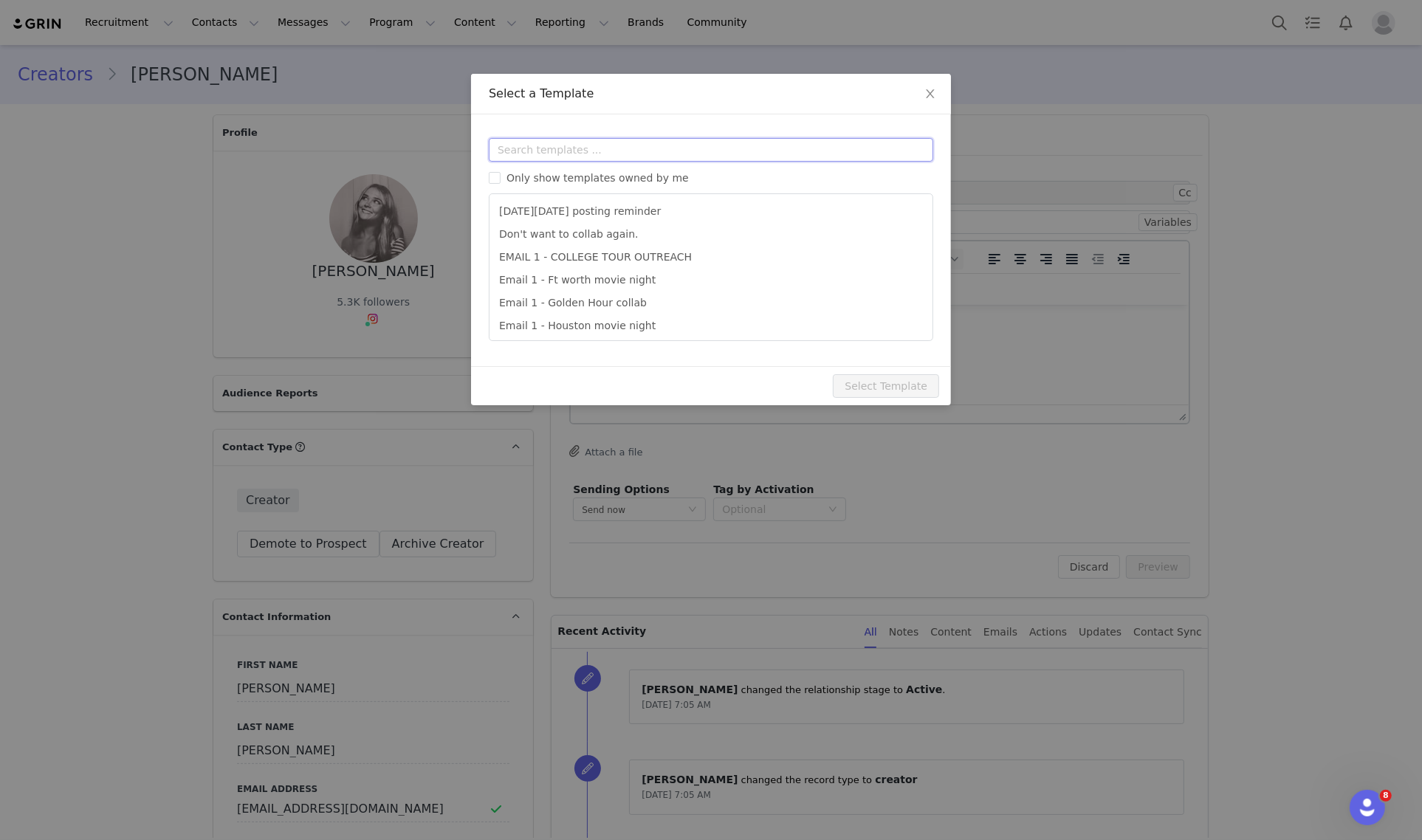
click at [633, 159] on input "text" at bounding box center [711, 150] width 444 height 23
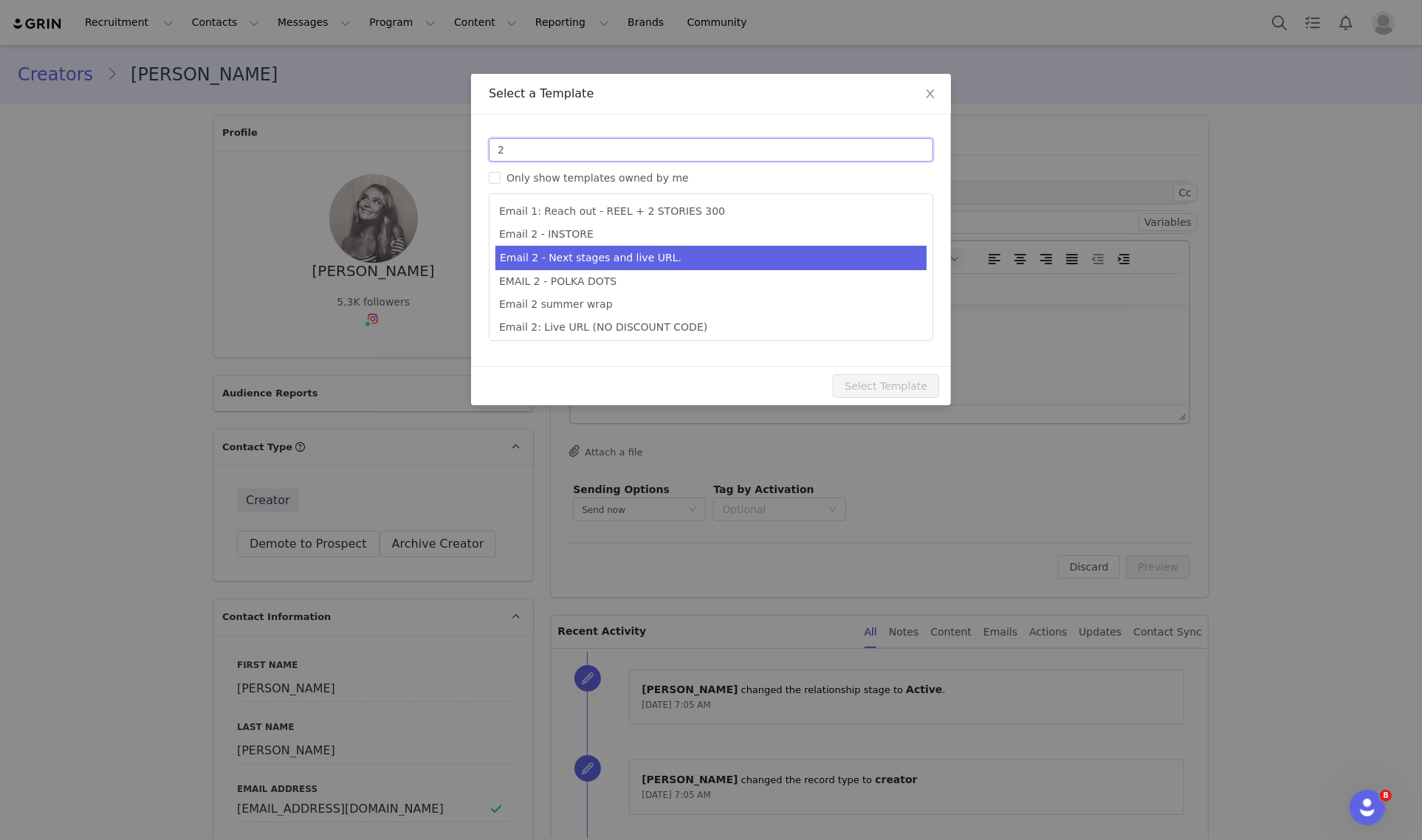
type input "2"
type input "Collab with Edikted"
click at [654, 260] on li "Email 2 - Next stages and live URL." at bounding box center [711, 257] width 431 height 24
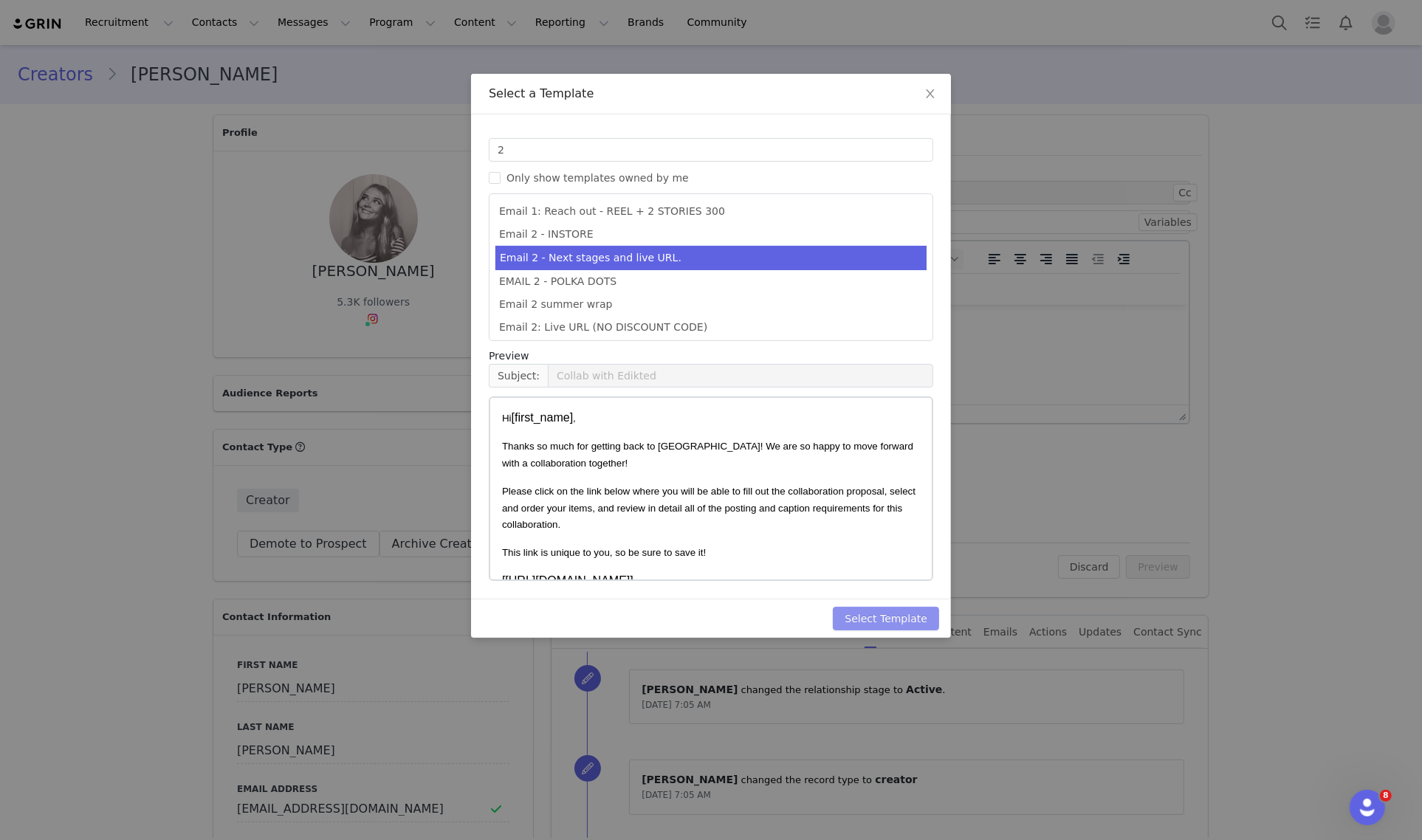
click at [894, 616] on button "Select Template" at bounding box center [886, 618] width 106 height 23
type input "Collab with Edikted"
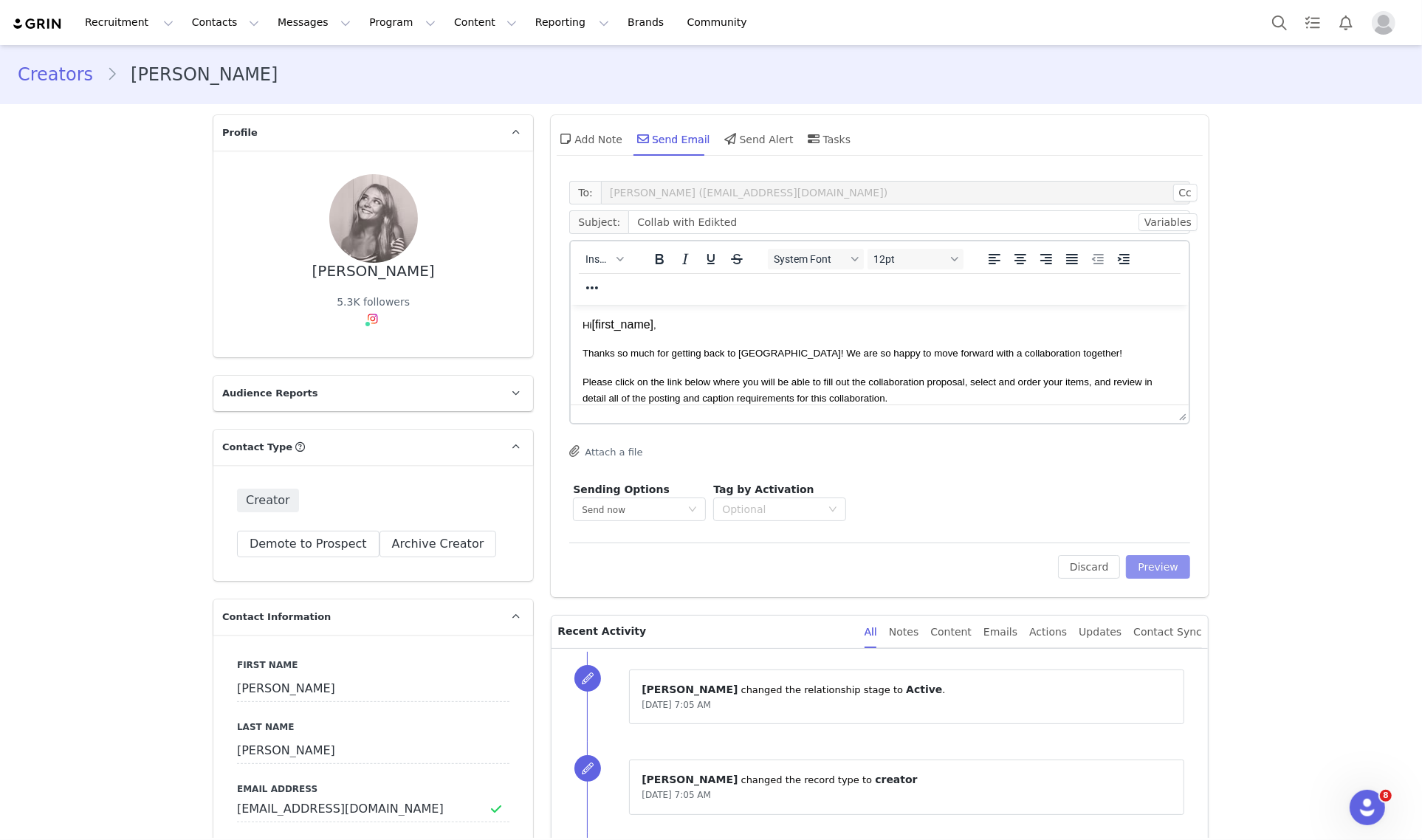
click at [1160, 573] on button "Preview" at bounding box center [1158, 567] width 64 height 23
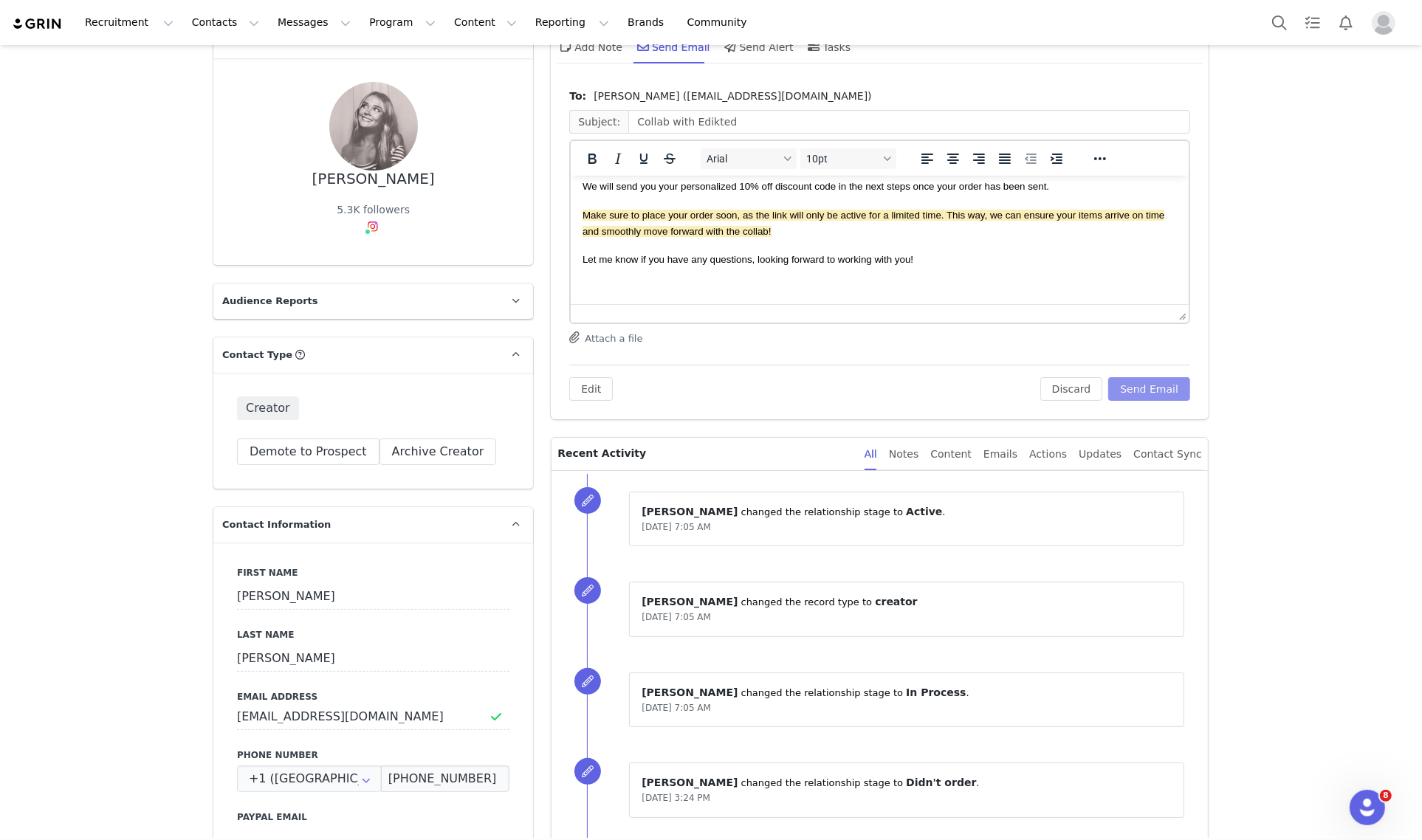
scroll to position [253, 0]
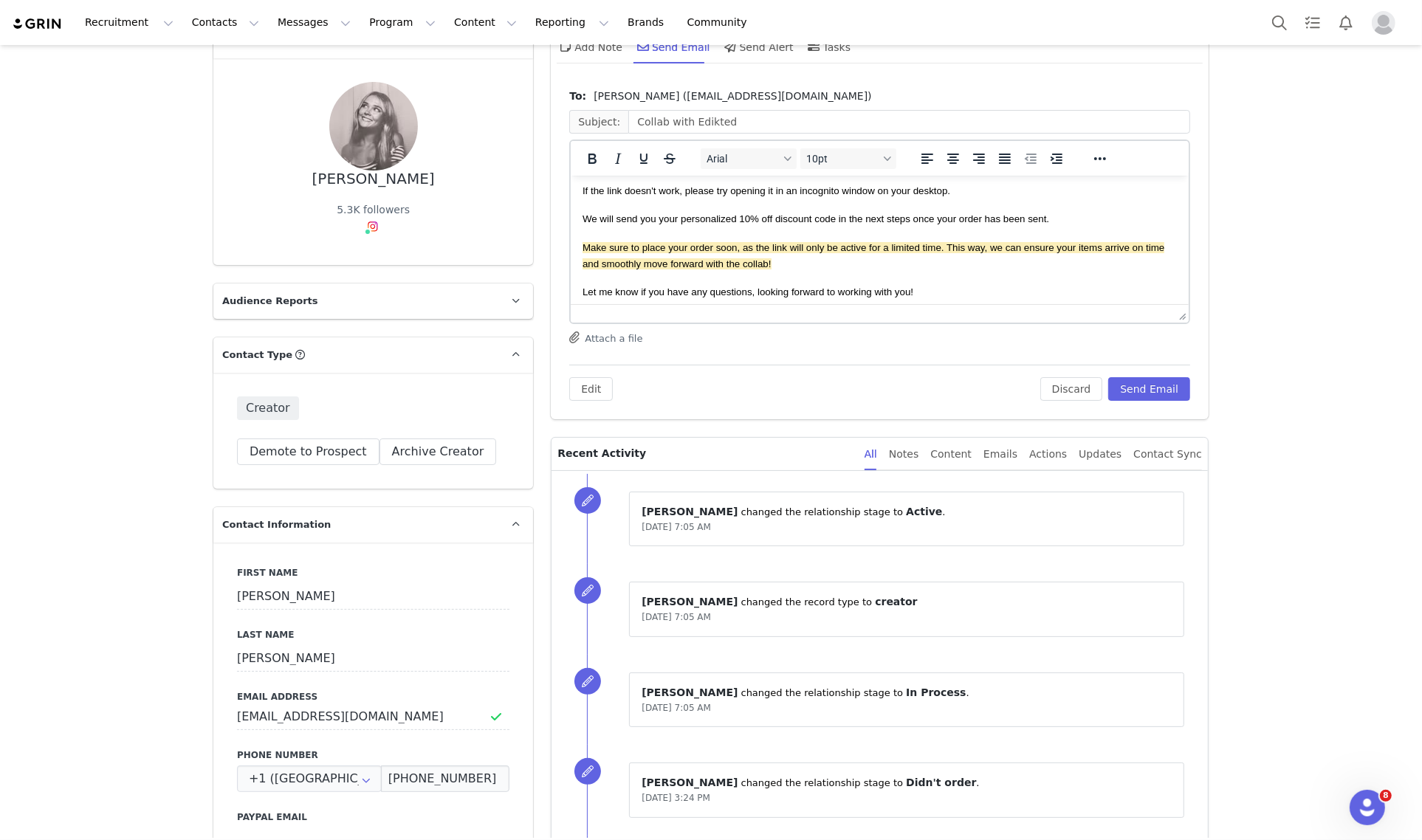
click at [812, 268] on p "Make sure to place your order soon, as the link will only be active for a limit…" at bounding box center [879, 255] width 594 height 33
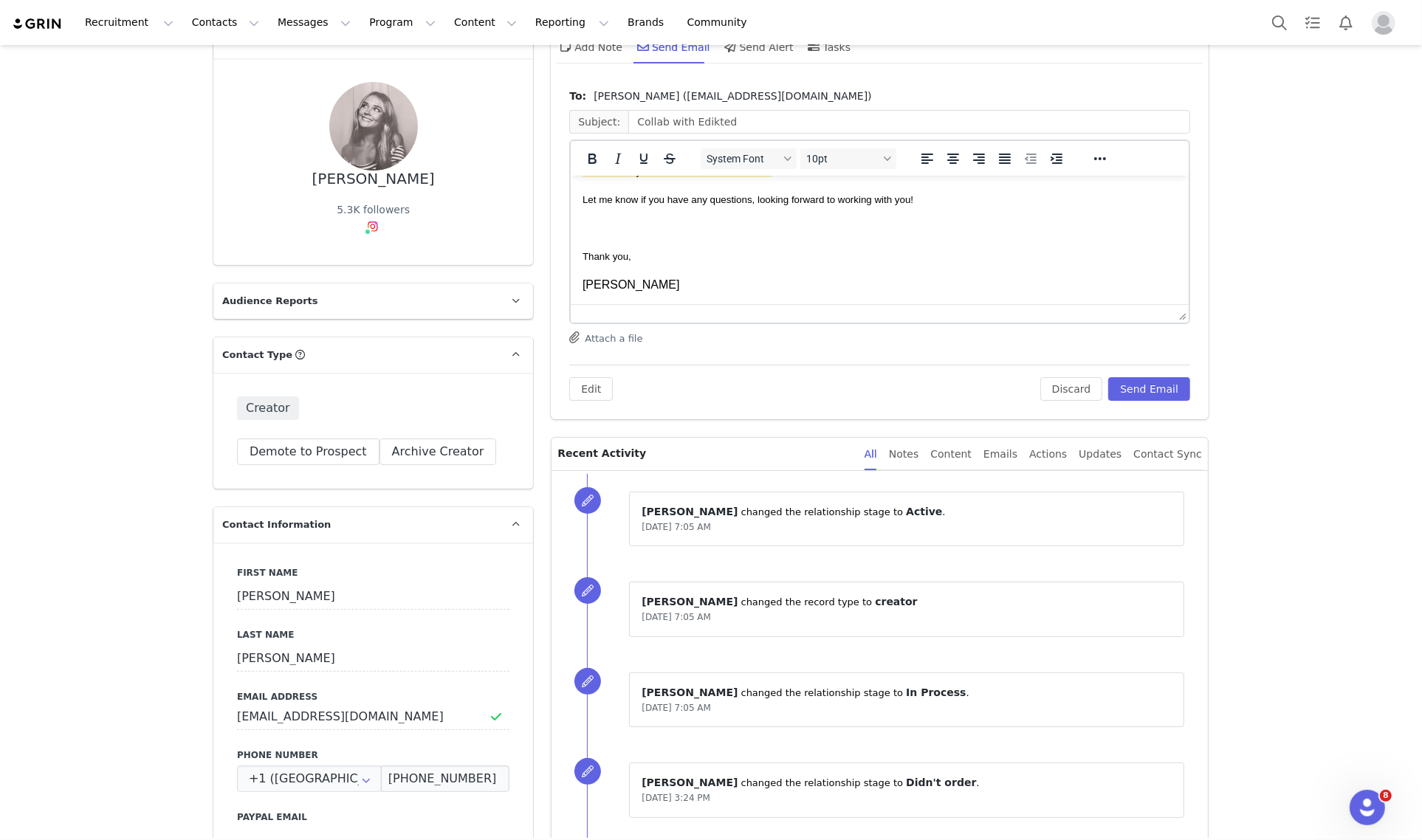
scroll to position [0, 0]
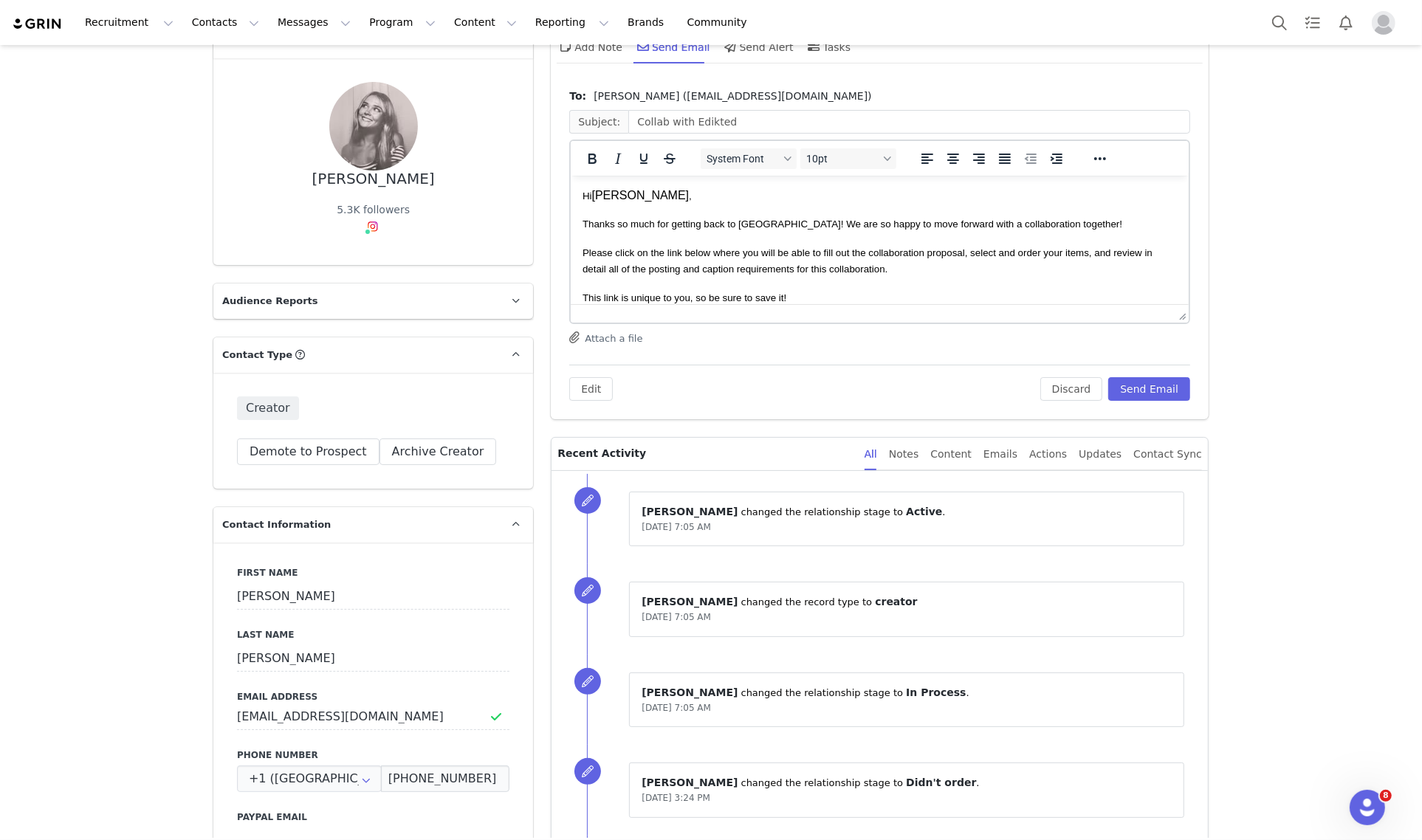
click at [920, 280] on body "Hi Molly , Thanks so much for getting back to us! We are so happy to move forwa…" at bounding box center [879, 412] width 594 height 451
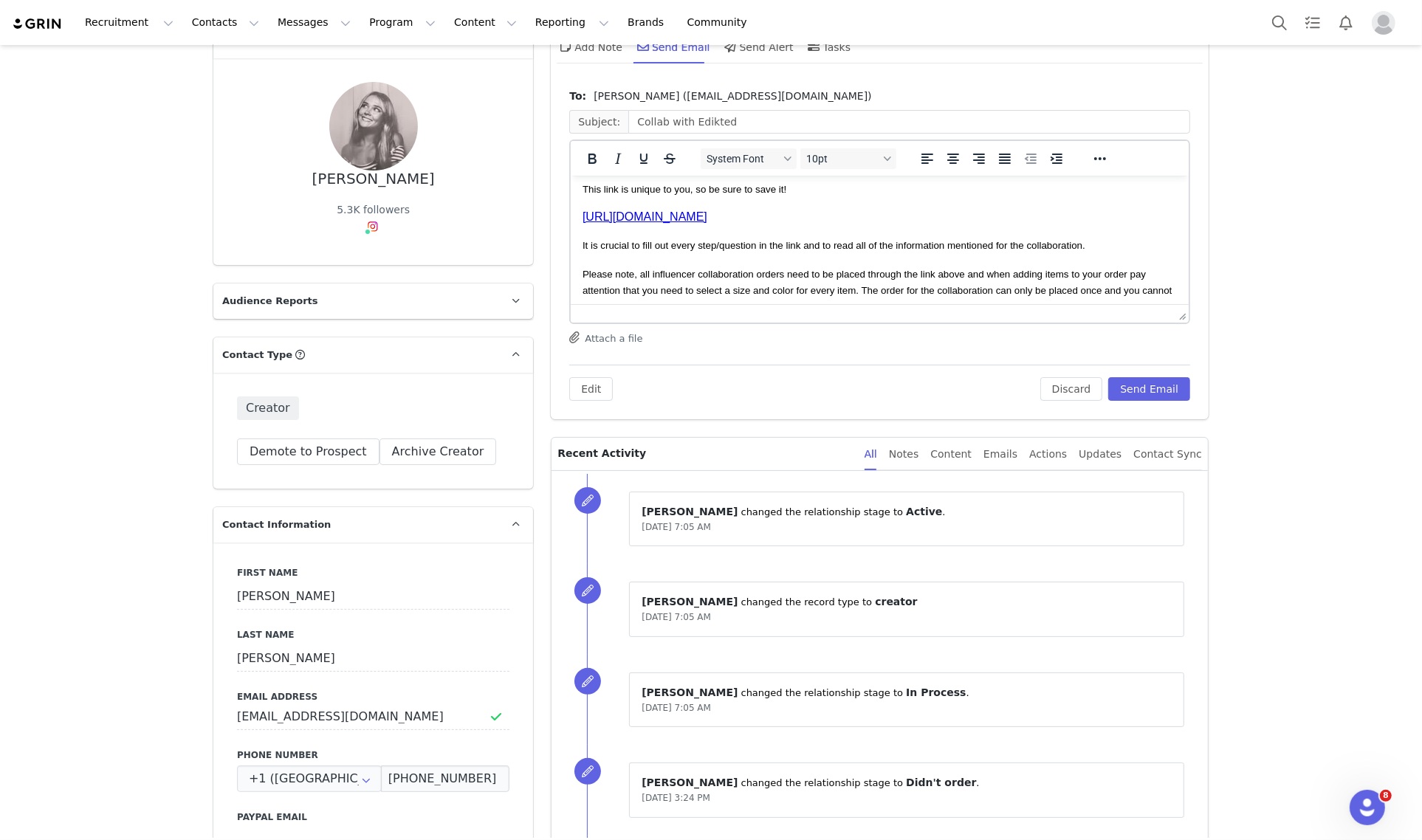
scroll to position [277, 0]
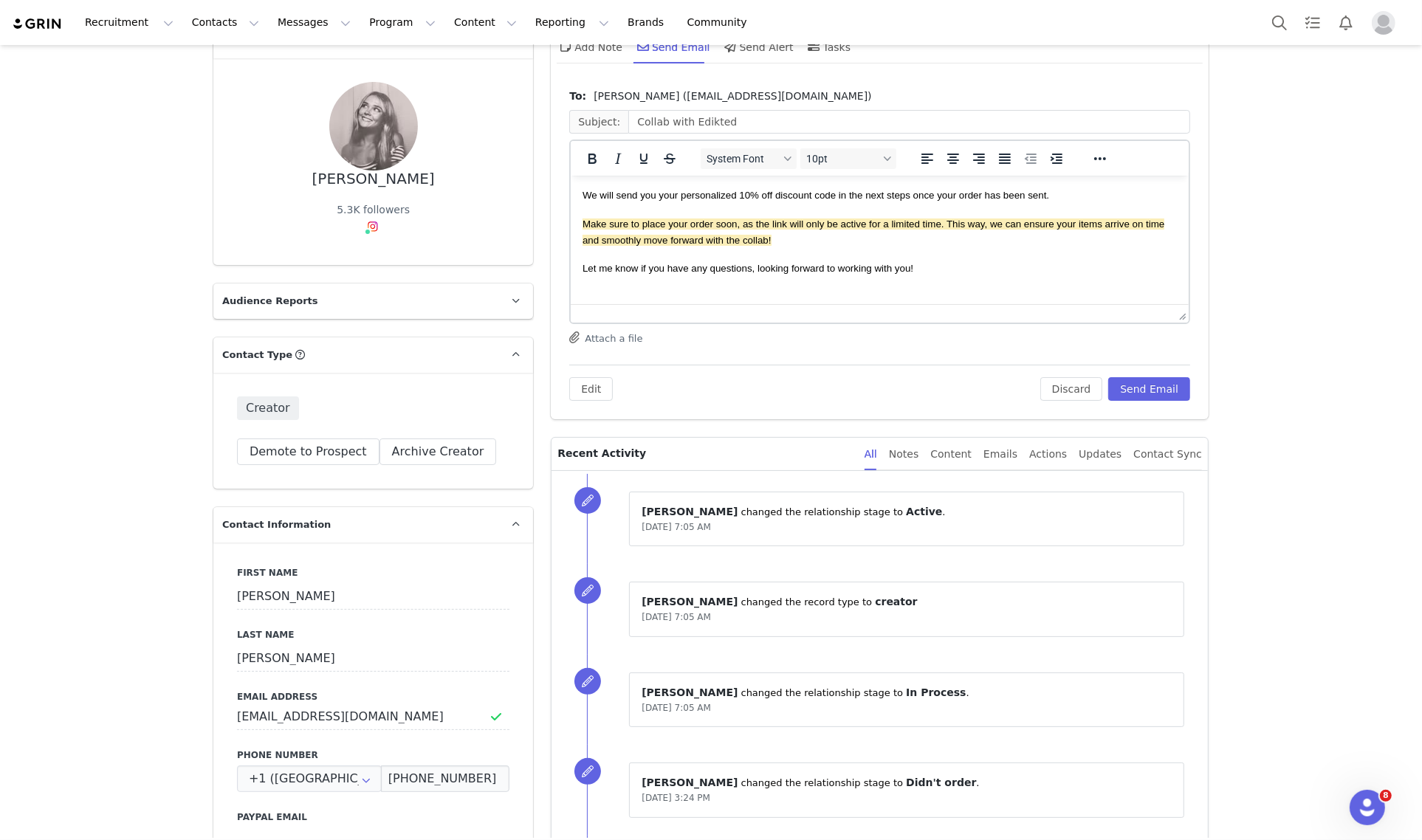
click at [929, 276] on body "Hi Molly , Thanks so much for getting back to us! We are so happy to move forwa…" at bounding box center [879, 135] width 594 height 451
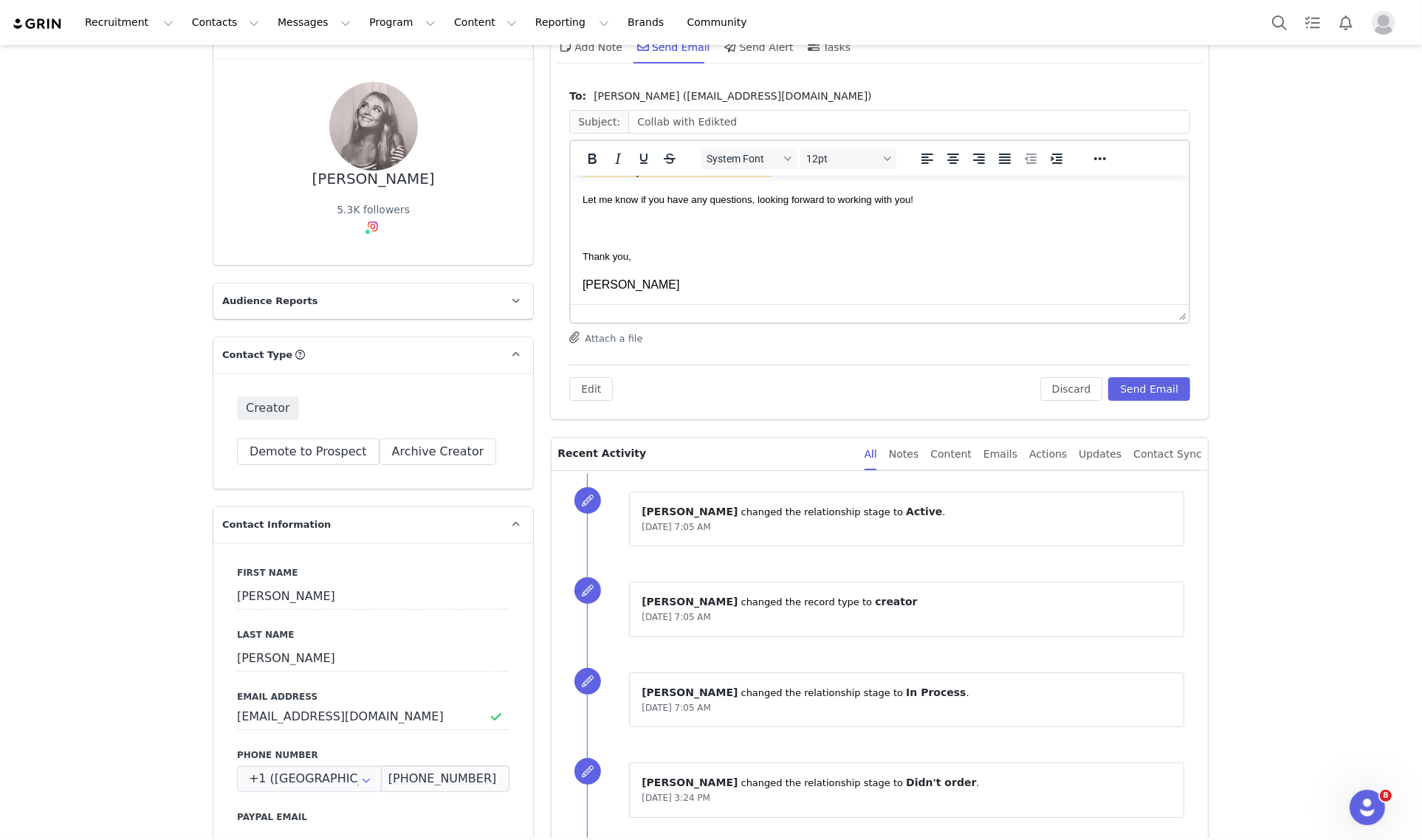
click at [729, 287] on p "Hannah" at bounding box center [879, 284] width 594 height 16
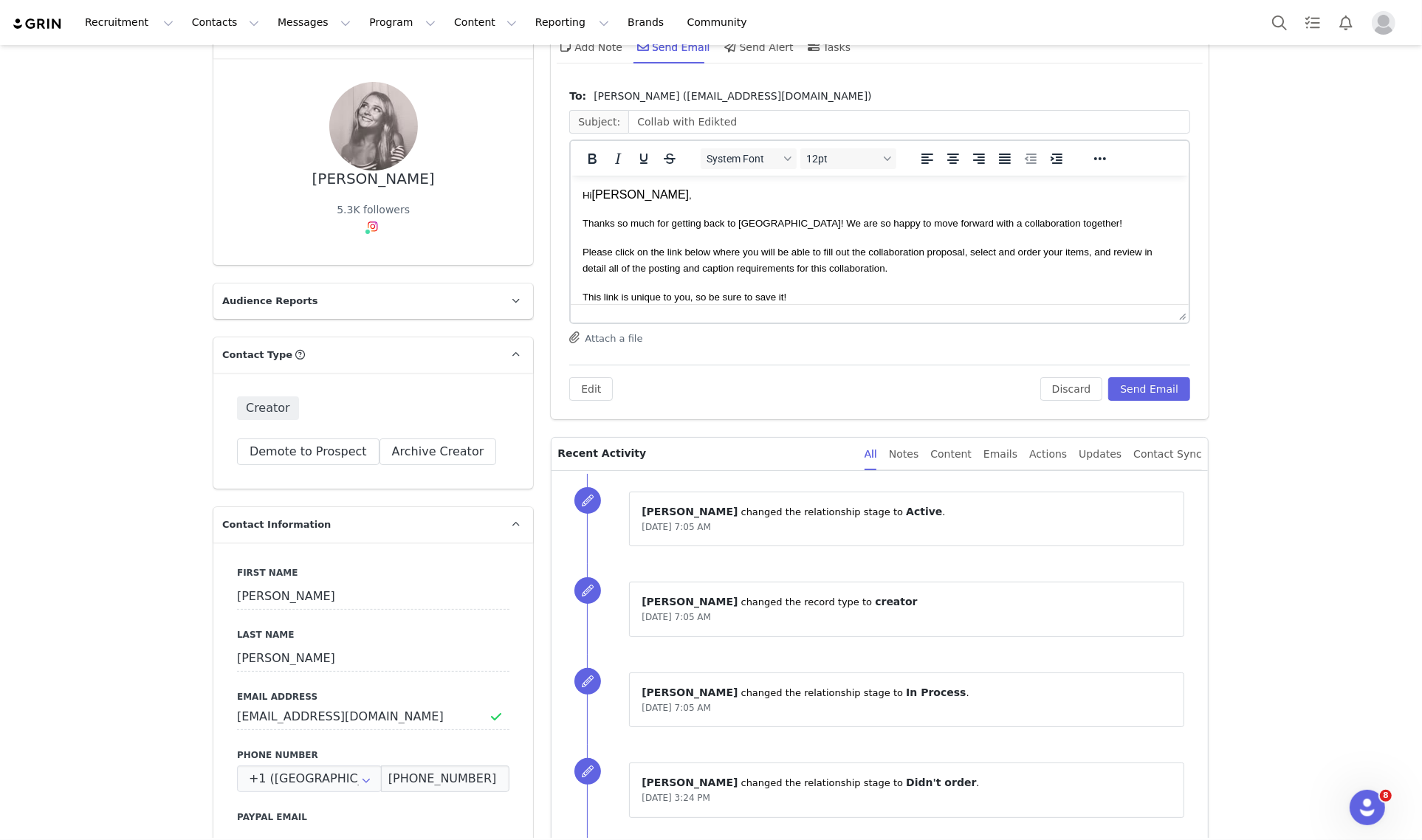
scroll to position [0, 0]
click at [639, 194] on p "Hi Molly ," at bounding box center [879, 195] width 594 height 16
click at [908, 271] on p "Please click on the link below where you will be able to fill out the collabora…" at bounding box center [879, 260] width 594 height 33
click at [969, 288] on p "This link is unique to you, so be sure to save it!" at bounding box center [879, 296] width 594 height 16
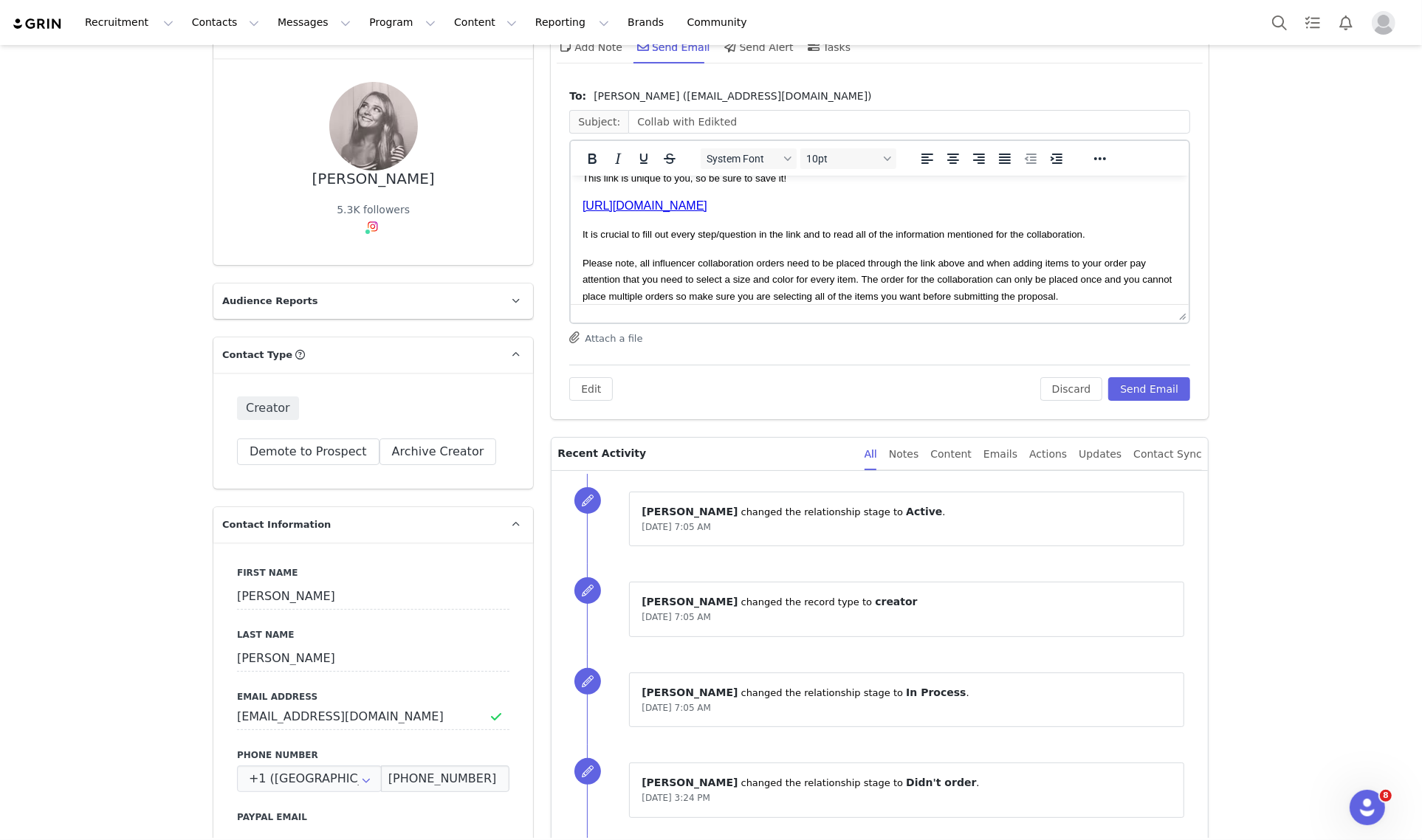
scroll to position [92, 0]
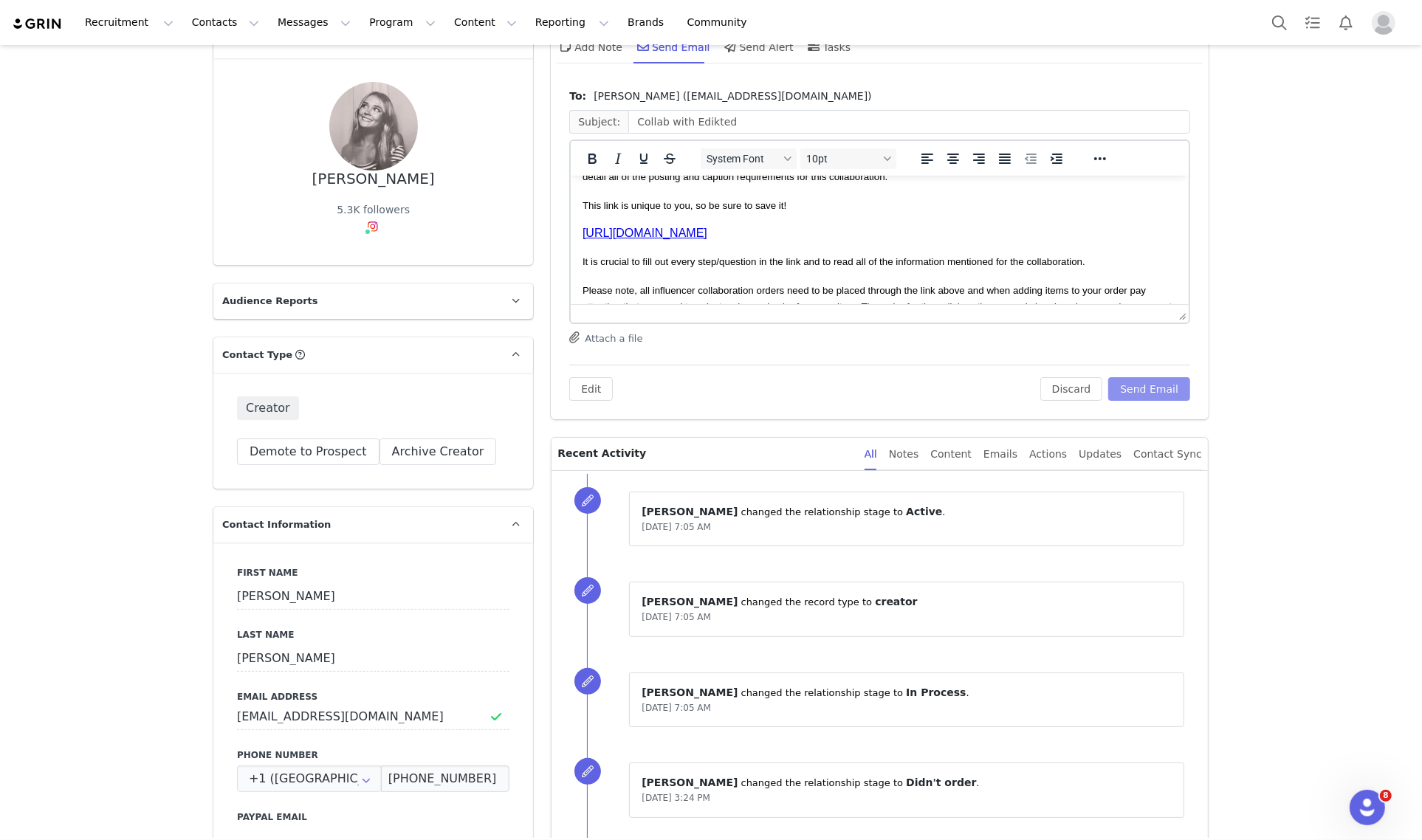
click at [1126, 396] on button "Send Email" at bounding box center [1148, 388] width 82 height 23
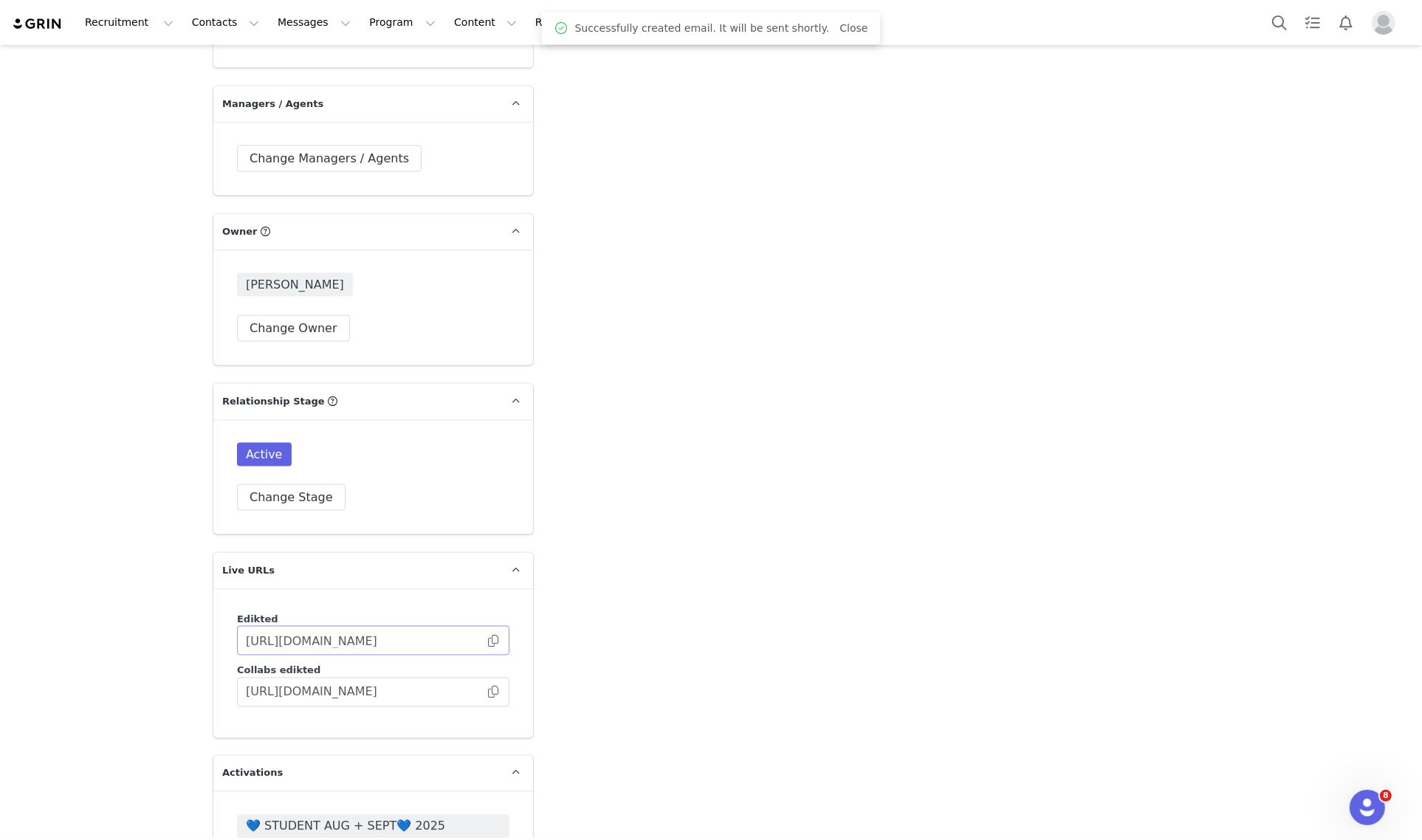
scroll to position [2398, 0]
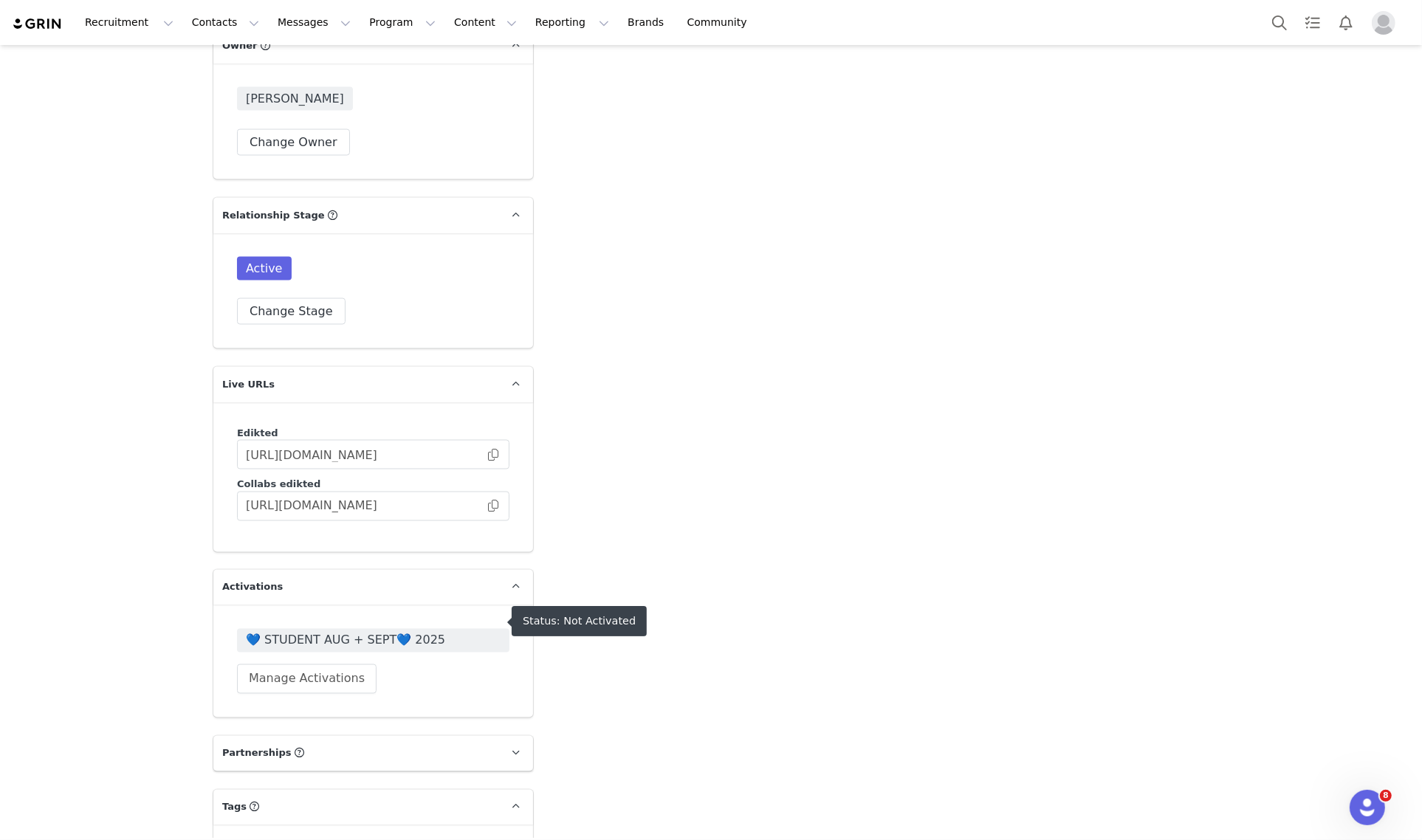
click at [397, 631] on span "💙 STUDENT AUG + SEPT💙 2025" at bounding box center [373, 640] width 255 height 18
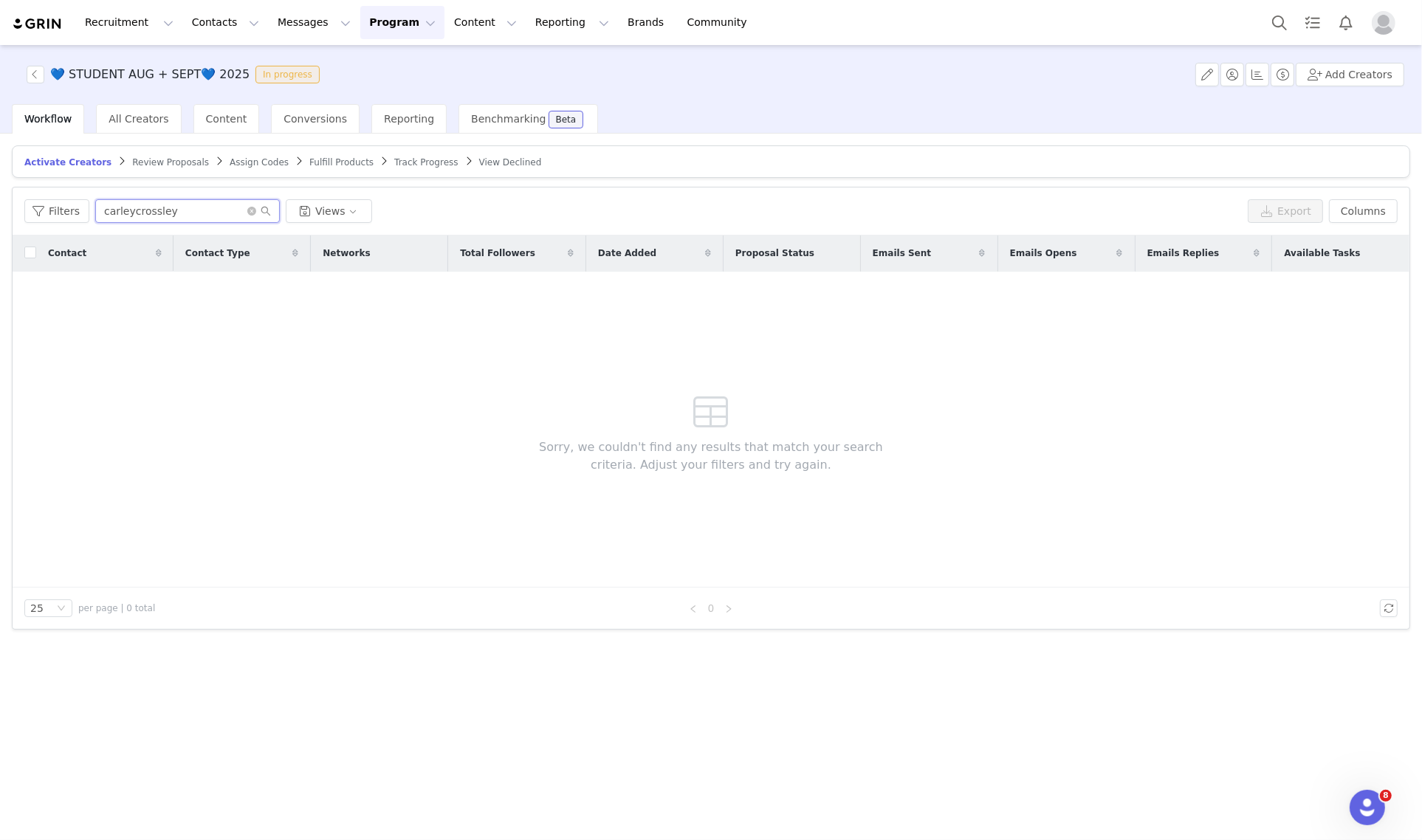
click at [135, 211] on input "carleycrossley" at bounding box center [188, 211] width 184 height 23
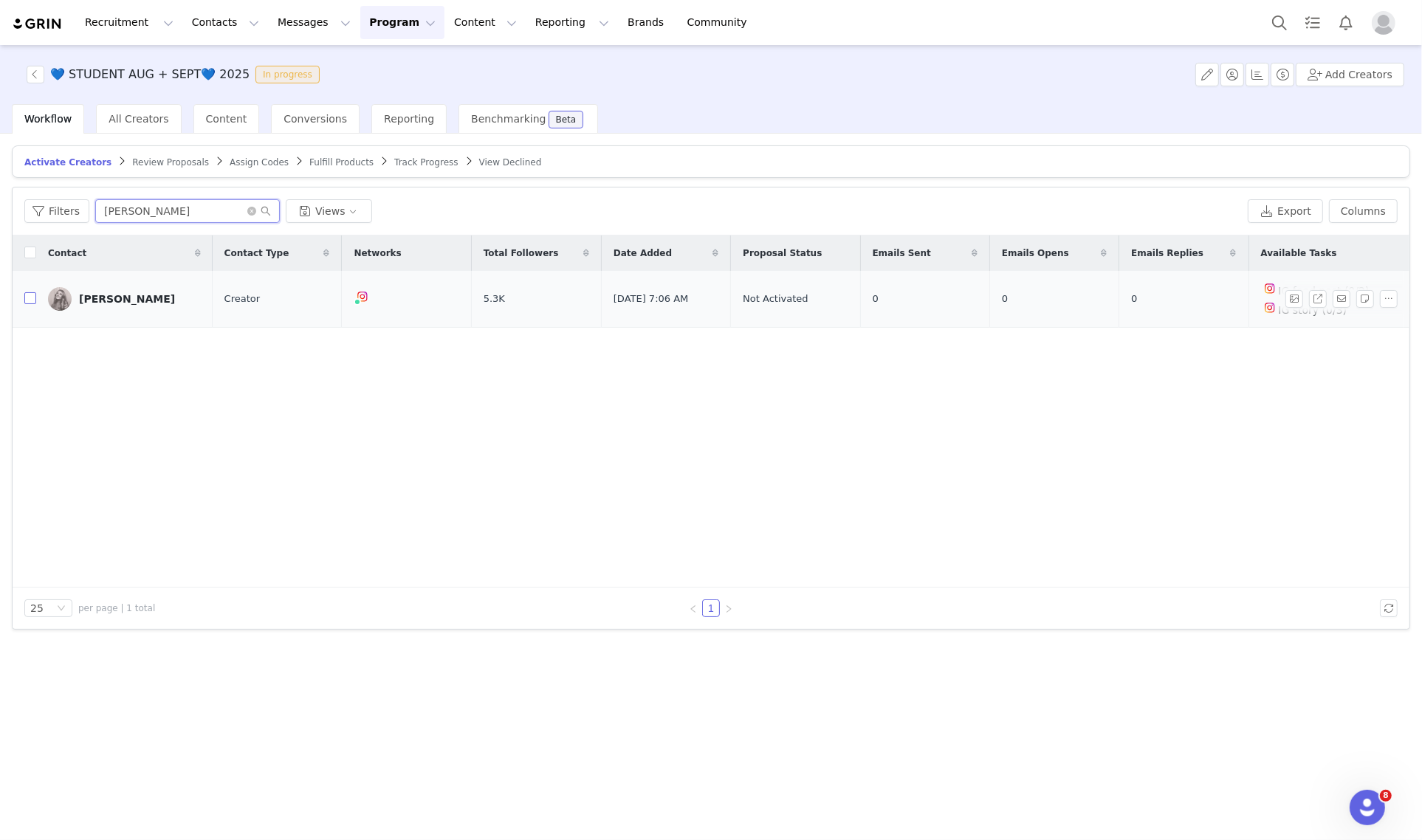
type input "[PERSON_NAME]"
click at [24, 297] on input "checkbox" at bounding box center [30, 298] width 12 height 12
checkbox input "true"
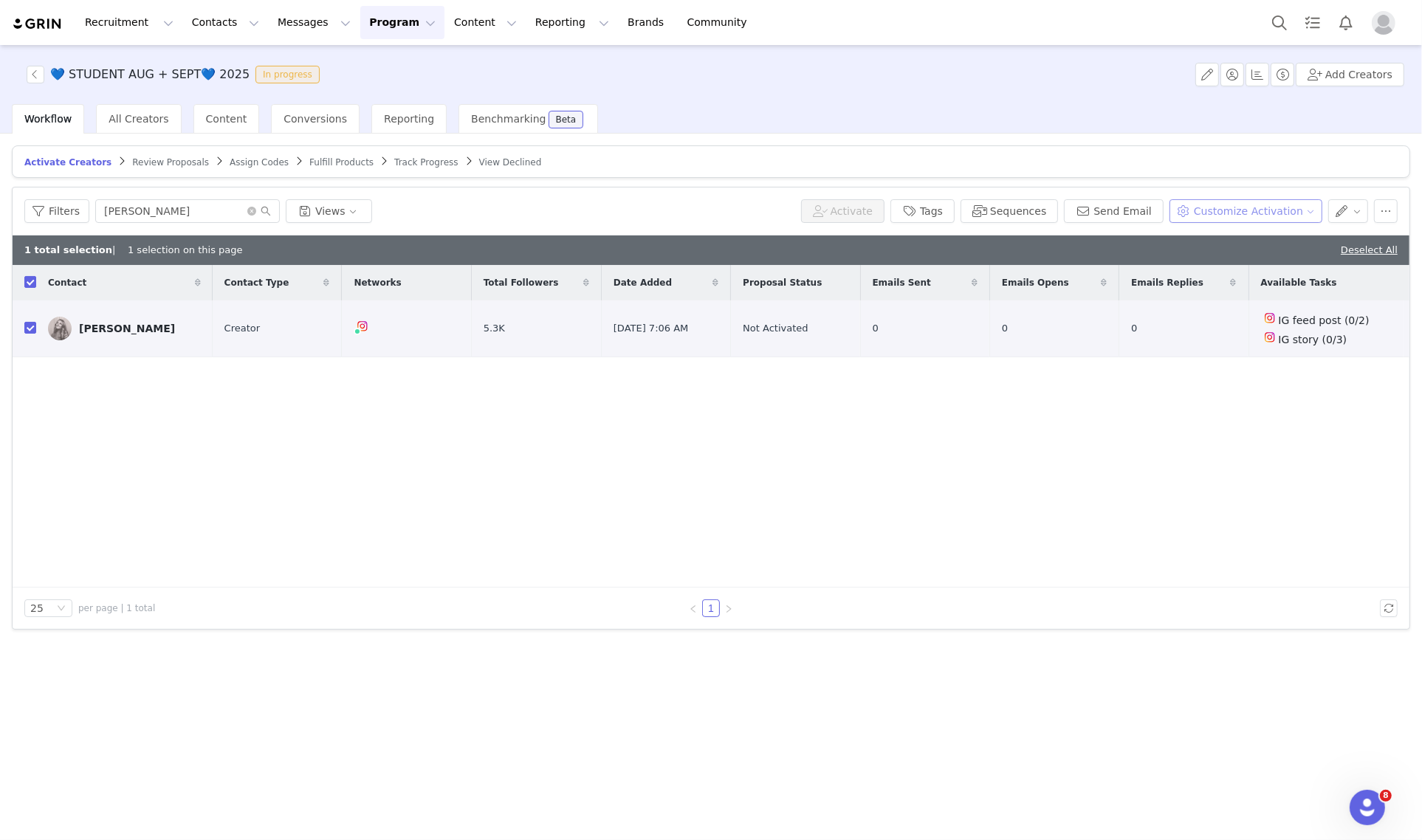
click at [1292, 213] on button "Customize Activation" at bounding box center [1245, 211] width 152 height 23
click at [1263, 238] on span "Edit Product Selection" at bounding box center [1265, 239] width 113 height 16
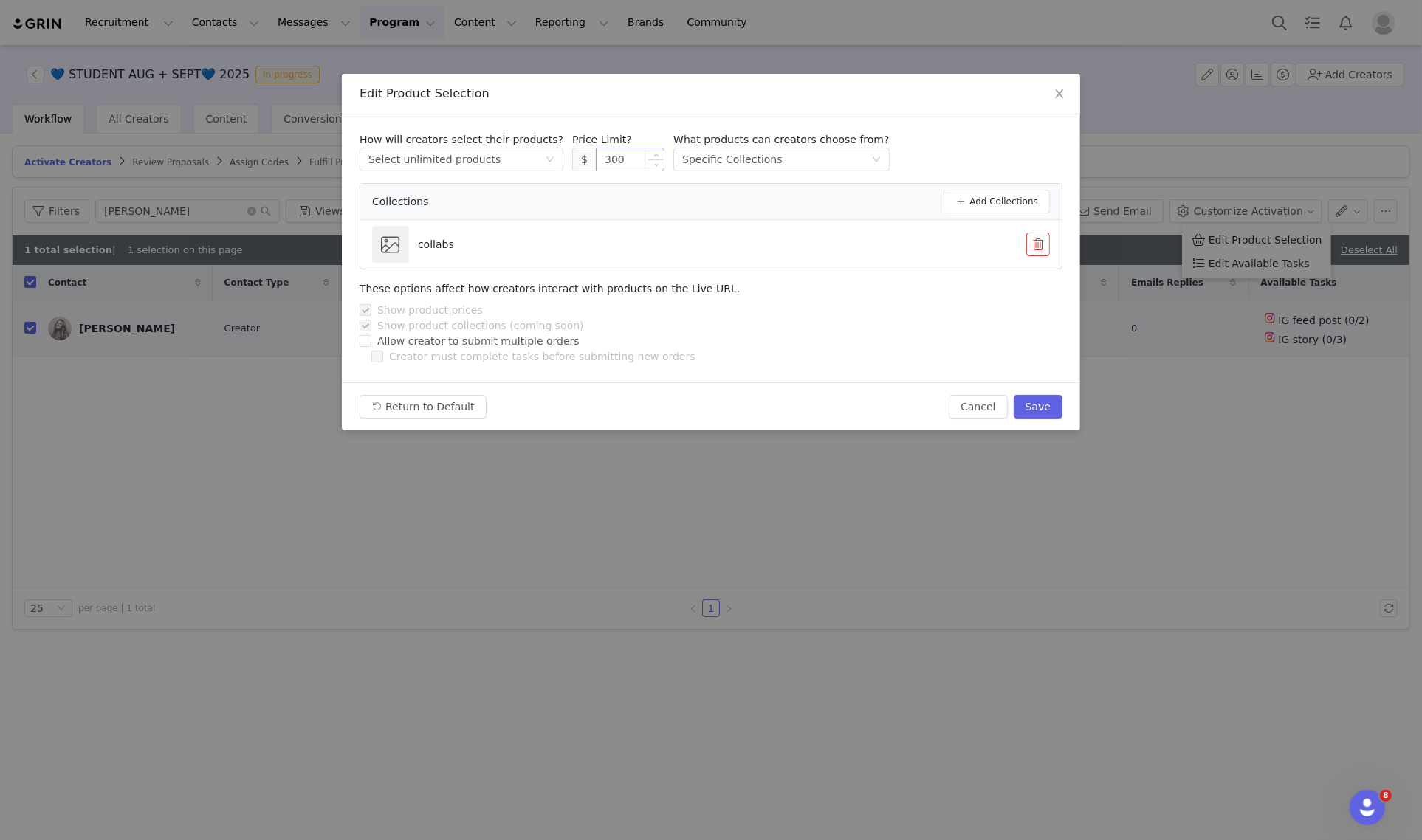
click at [596, 159] on input "300" at bounding box center [630, 159] width 67 height 22
click at [1053, 399] on button "Save" at bounding box center [1037, 406] width 48 height 23
type input "300"
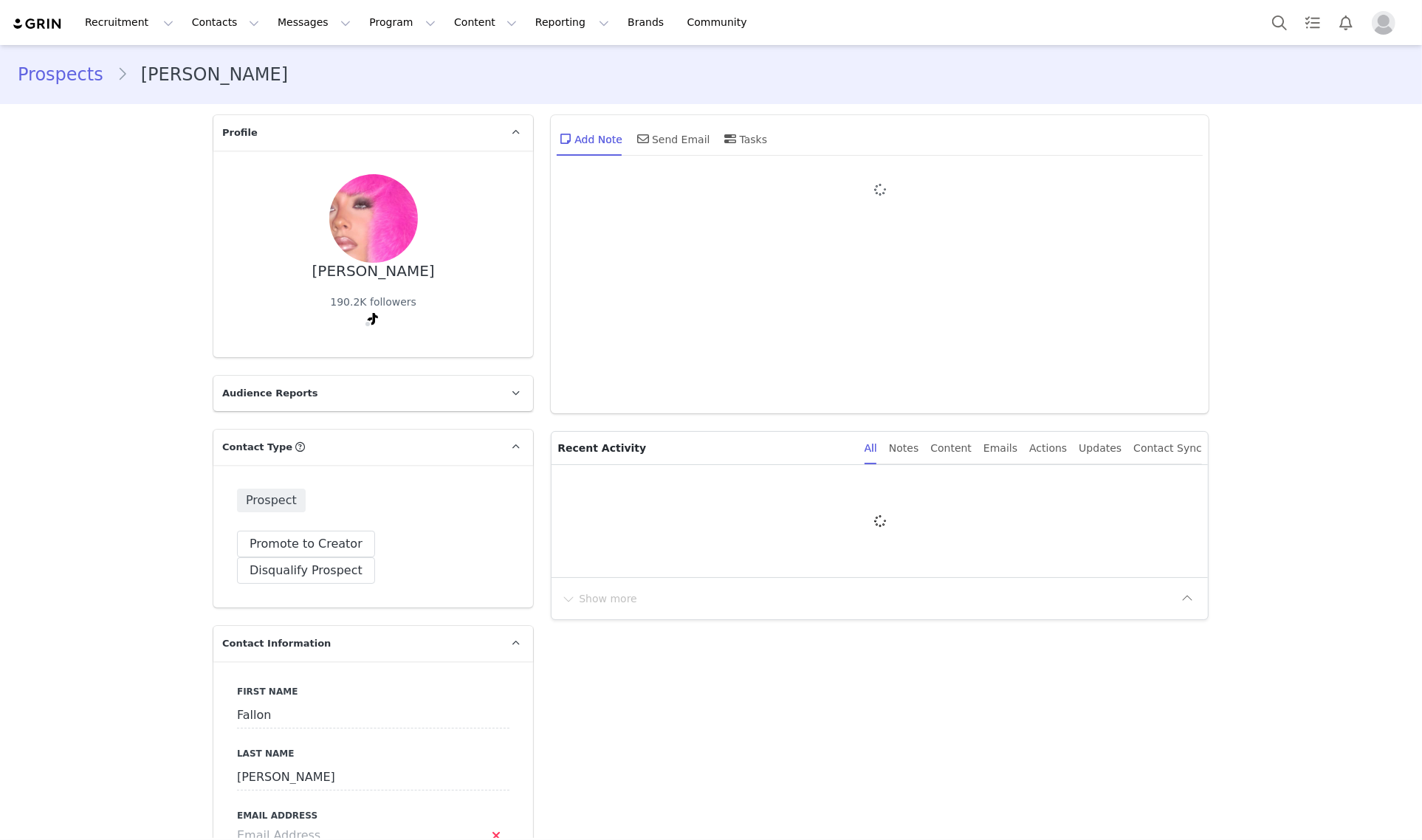
type input "+1 ([GEOGRAPHIC_DATA])"
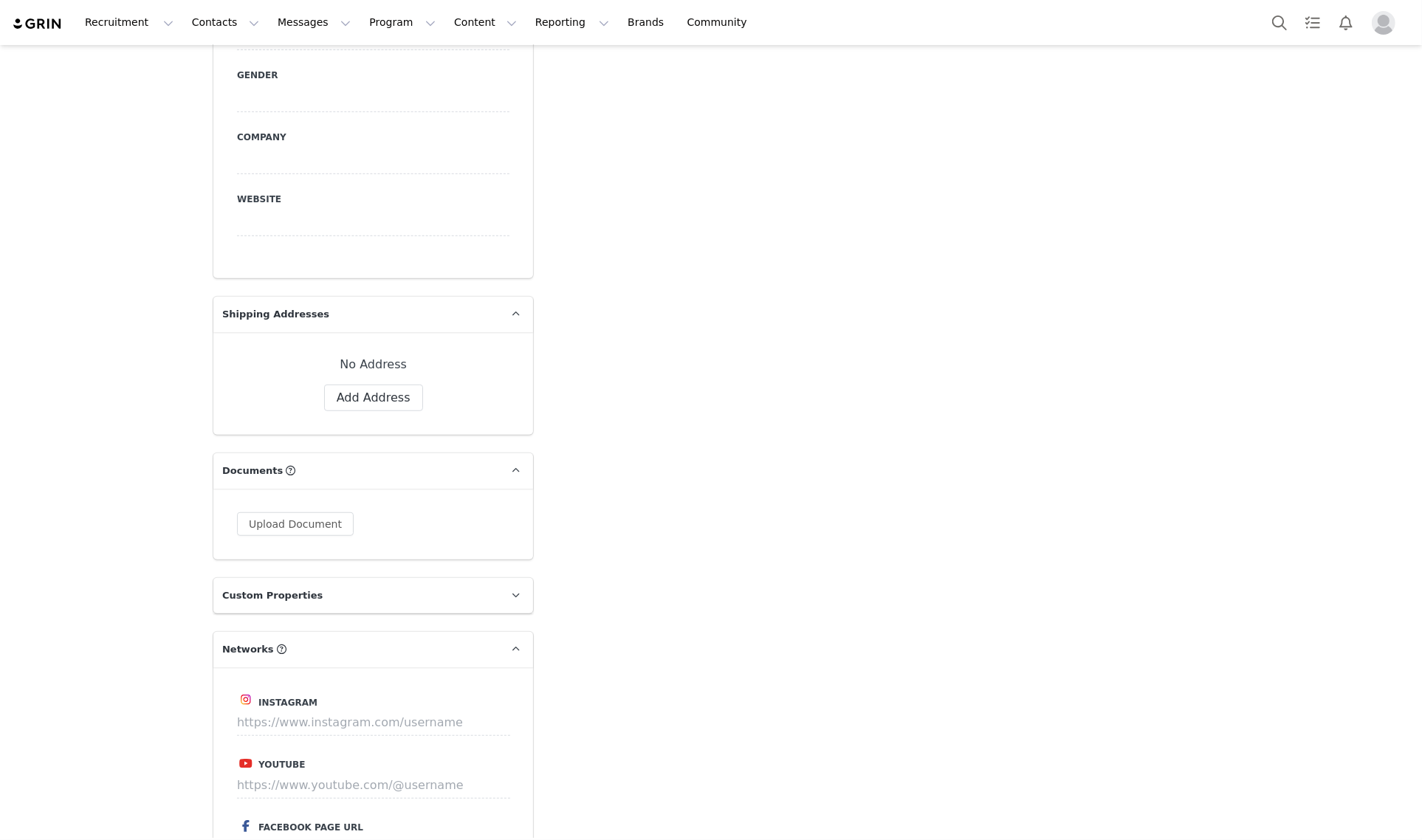
scroll to position [1291, 0]
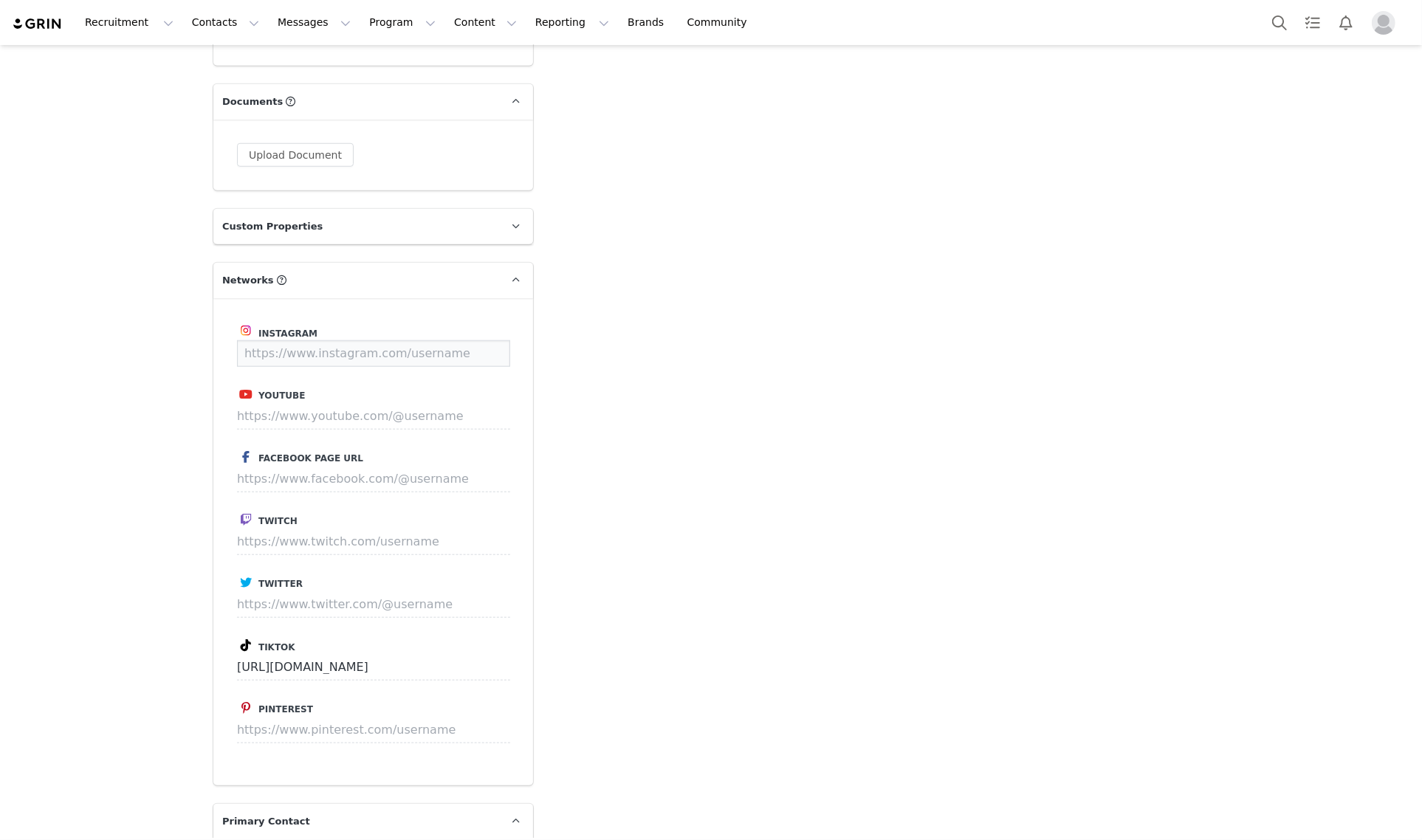
click at [352, 340] on input at bounding box center [373, 353] width 273 height 27
paste input "[URL][DOMAIN_NAME]"
type input "[URL][DOMAIN_NAME]"
click at [470, 340] on button "Save" at bounding box center [482, 353] width 54 height 27
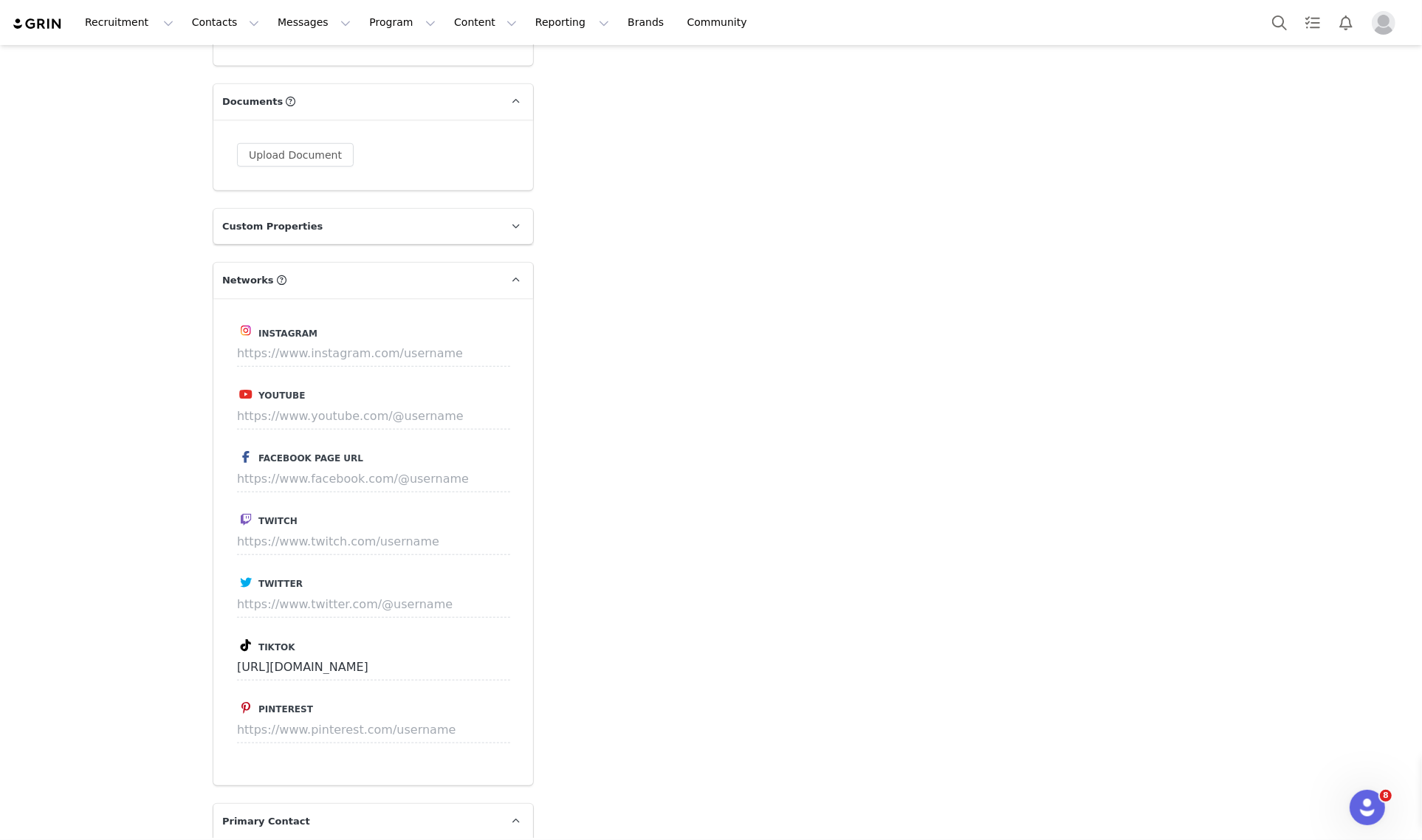
scroll to position [0, 0]
click at [349, 340] on input at bounding box center [373, 353] width 273 height 27
paste input "[URL][DOMAIN_NAME]"
click at [493, 340] on button "Save" at bounding box center [482, 353] width 54 height 27
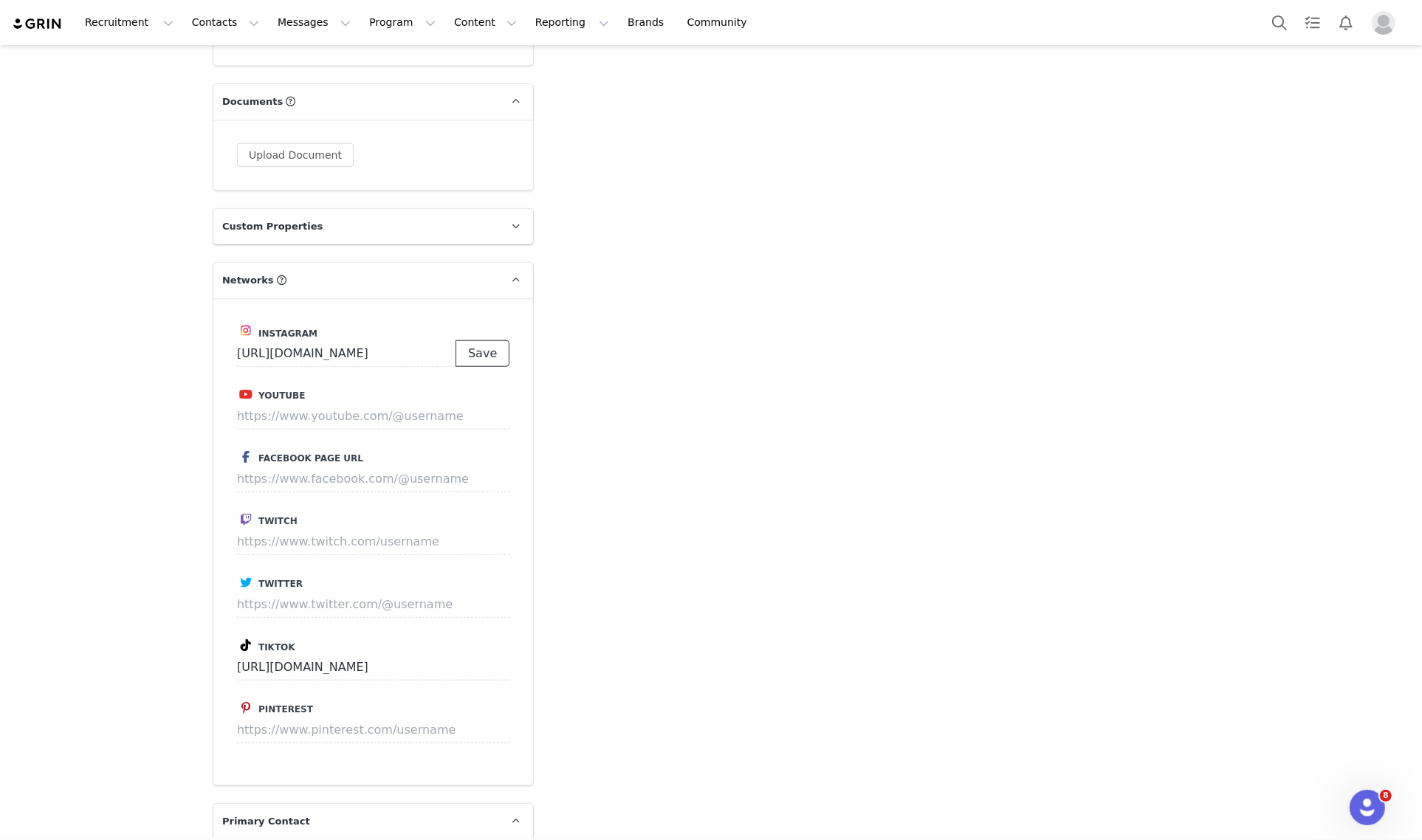
scroll to position [0, 0]
type input "https://www.instagram.com/fallonttwombley"
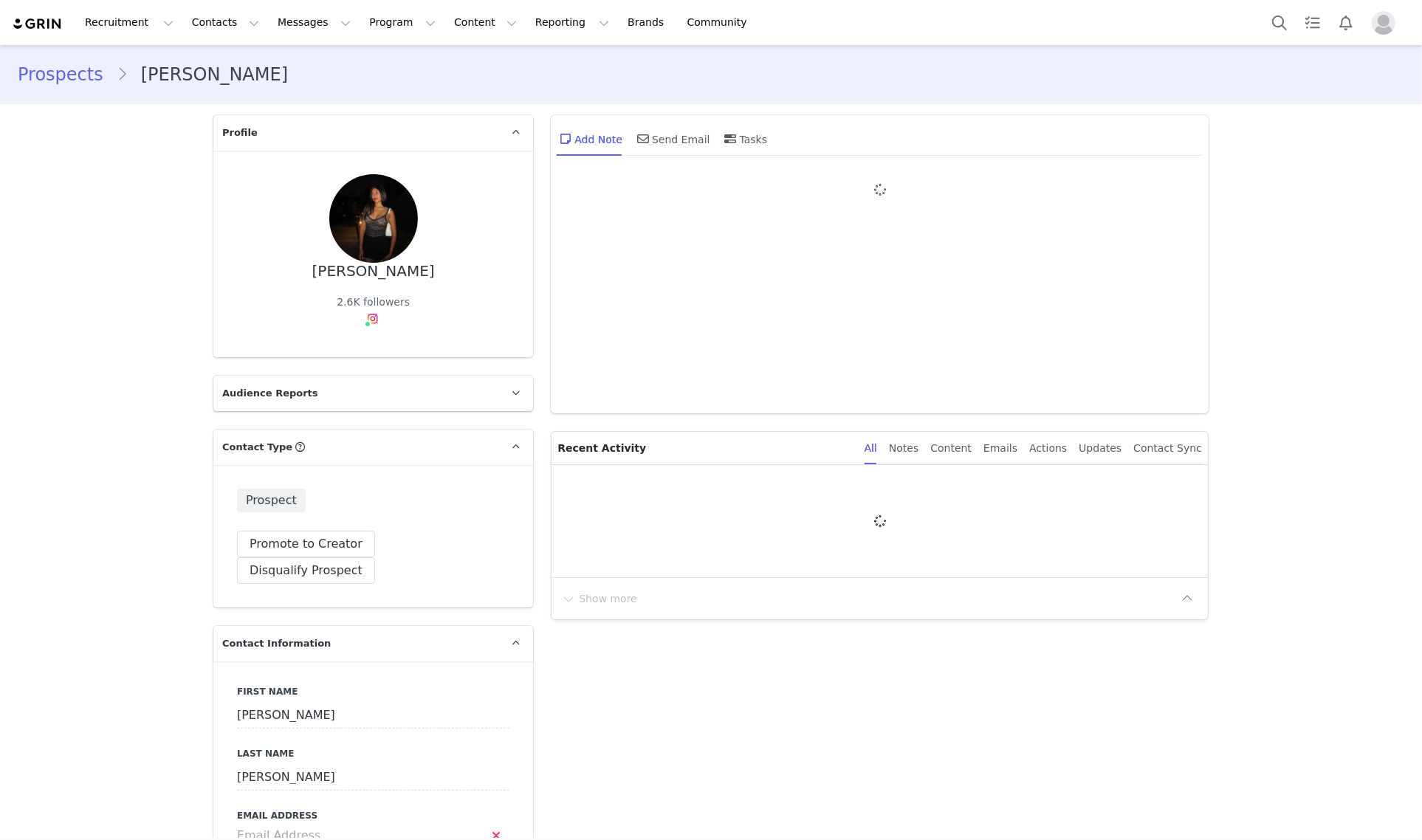
type input "+1 ([GEOGRAPHIC_DATA])"
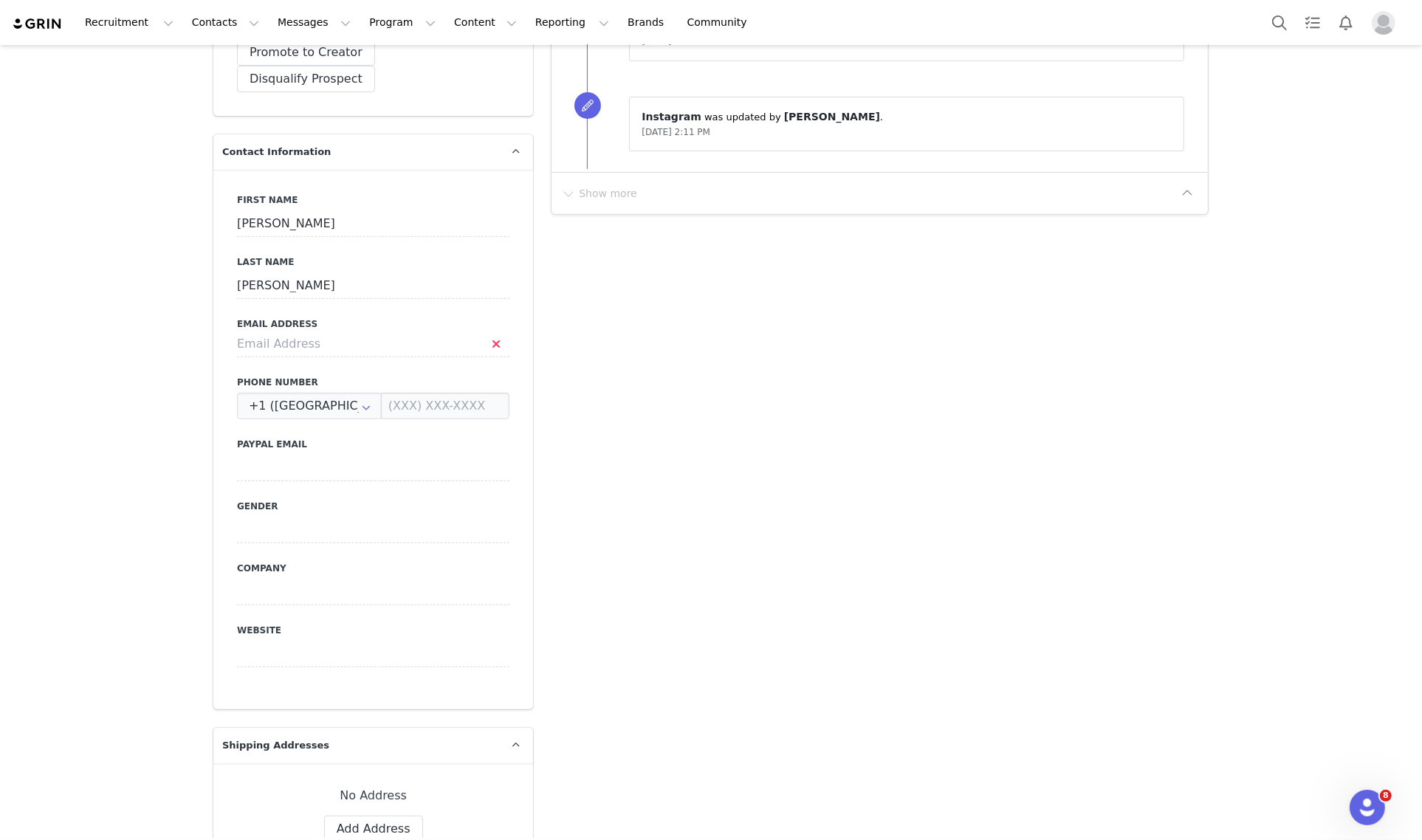
scroll to position [553, 0]
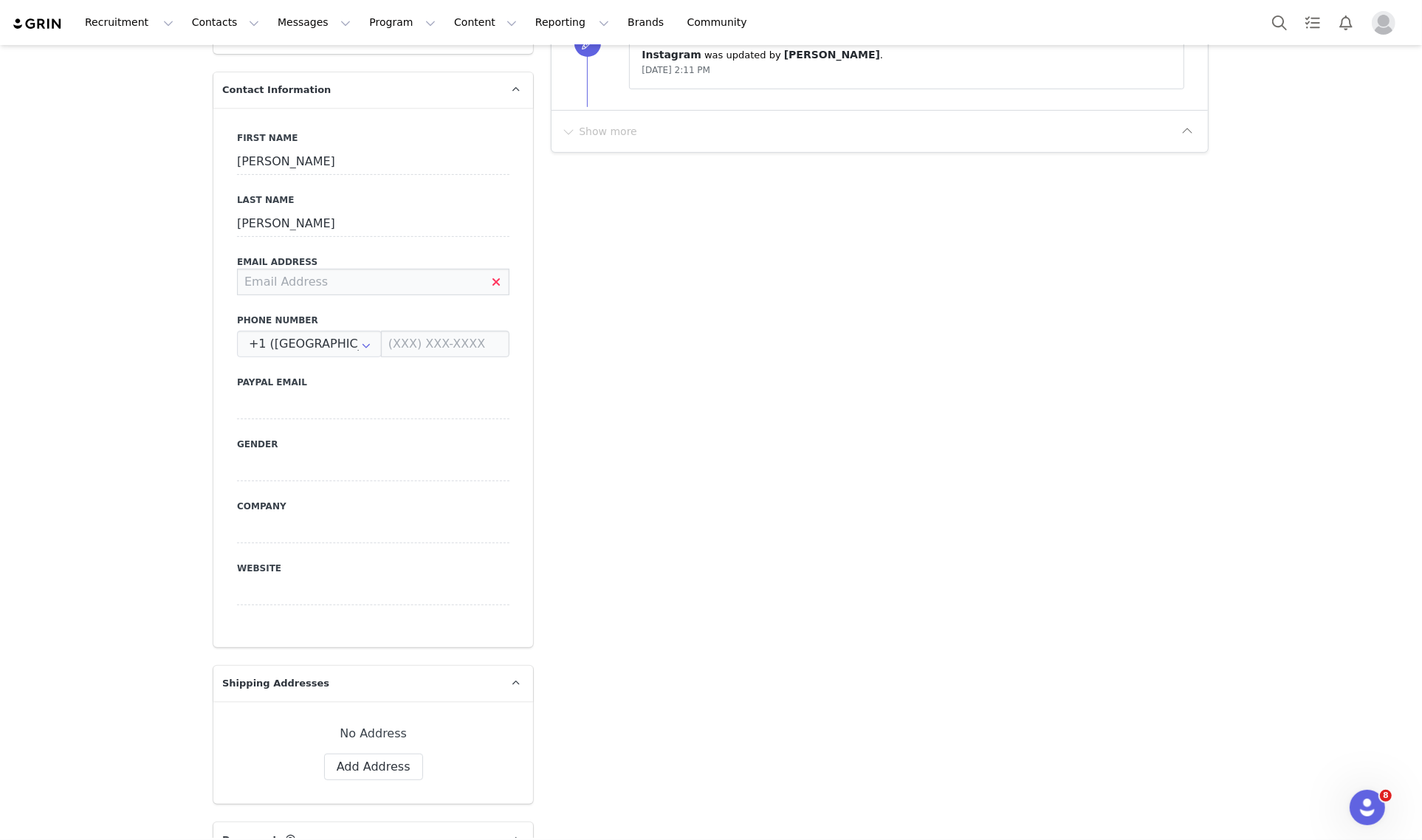
click at [397, 269] on input at bounding box center [373, 282] width 272 height 27
type input "simranpathare14@gmail.com"
click at [65, 802] on button "Save" at bounding box center [71, 806] width 77 height 41
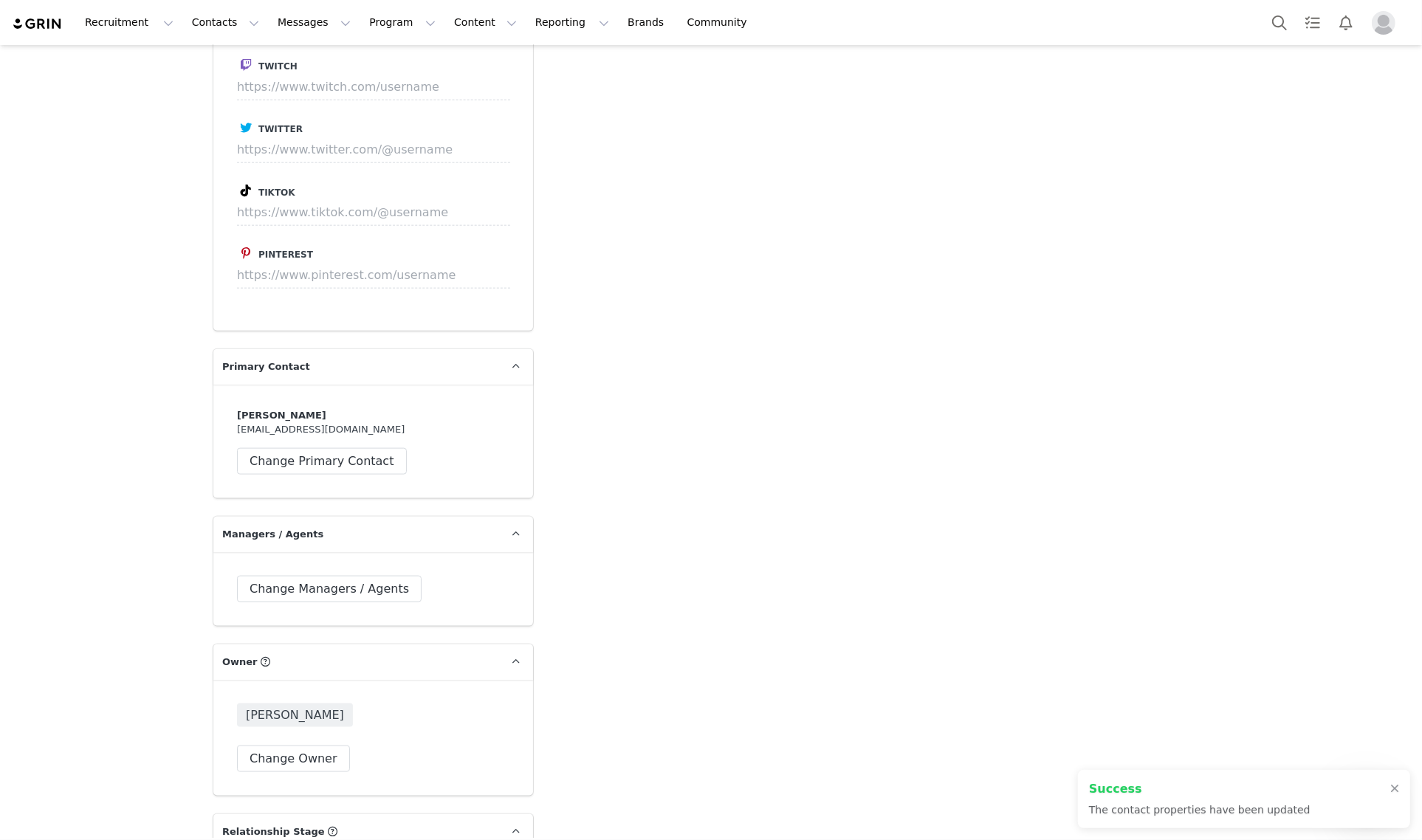
scroll to position [2029, 0]
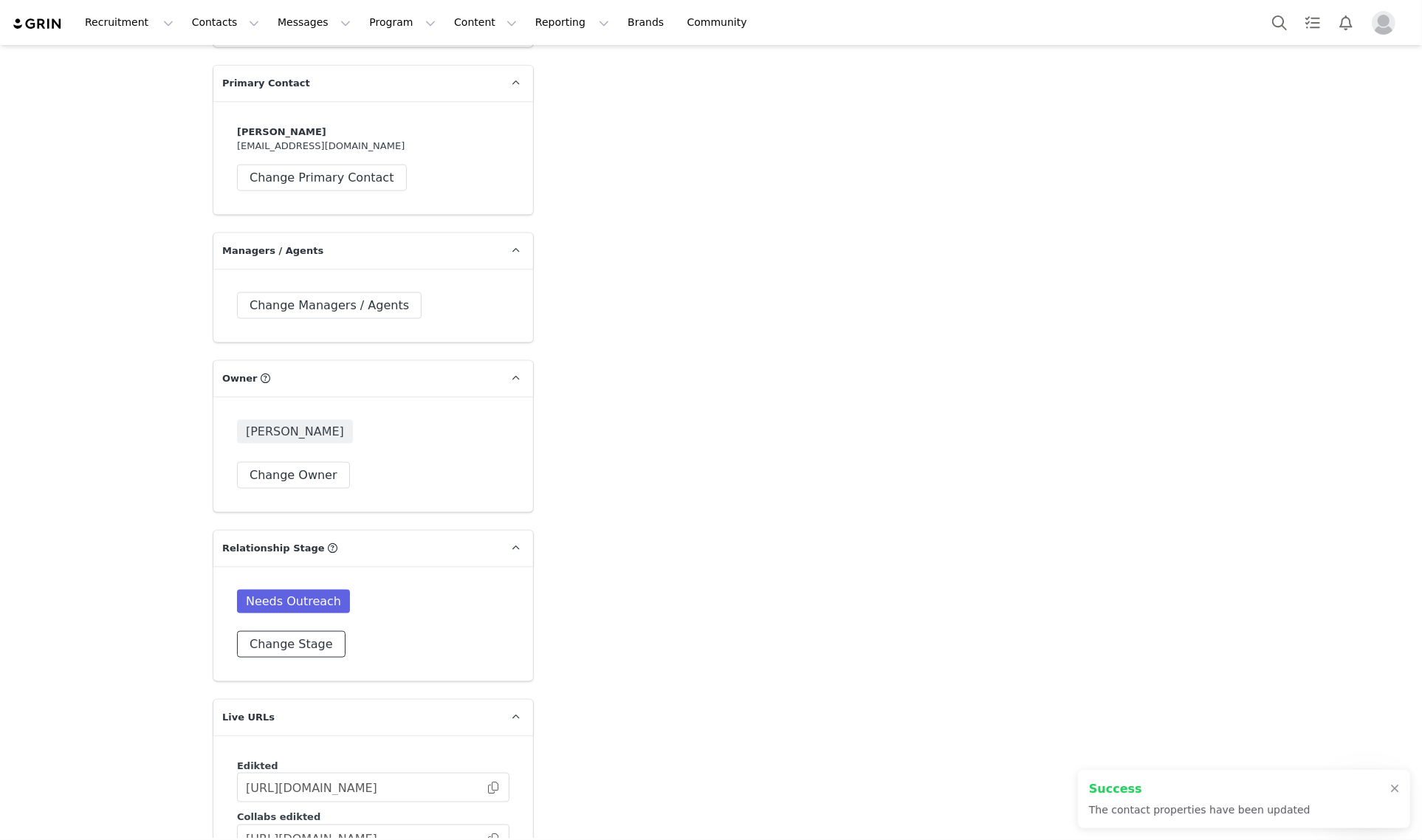
click at [305, 631] on button "Change Stage" at bounding box center [291, 644] width 109 height 27
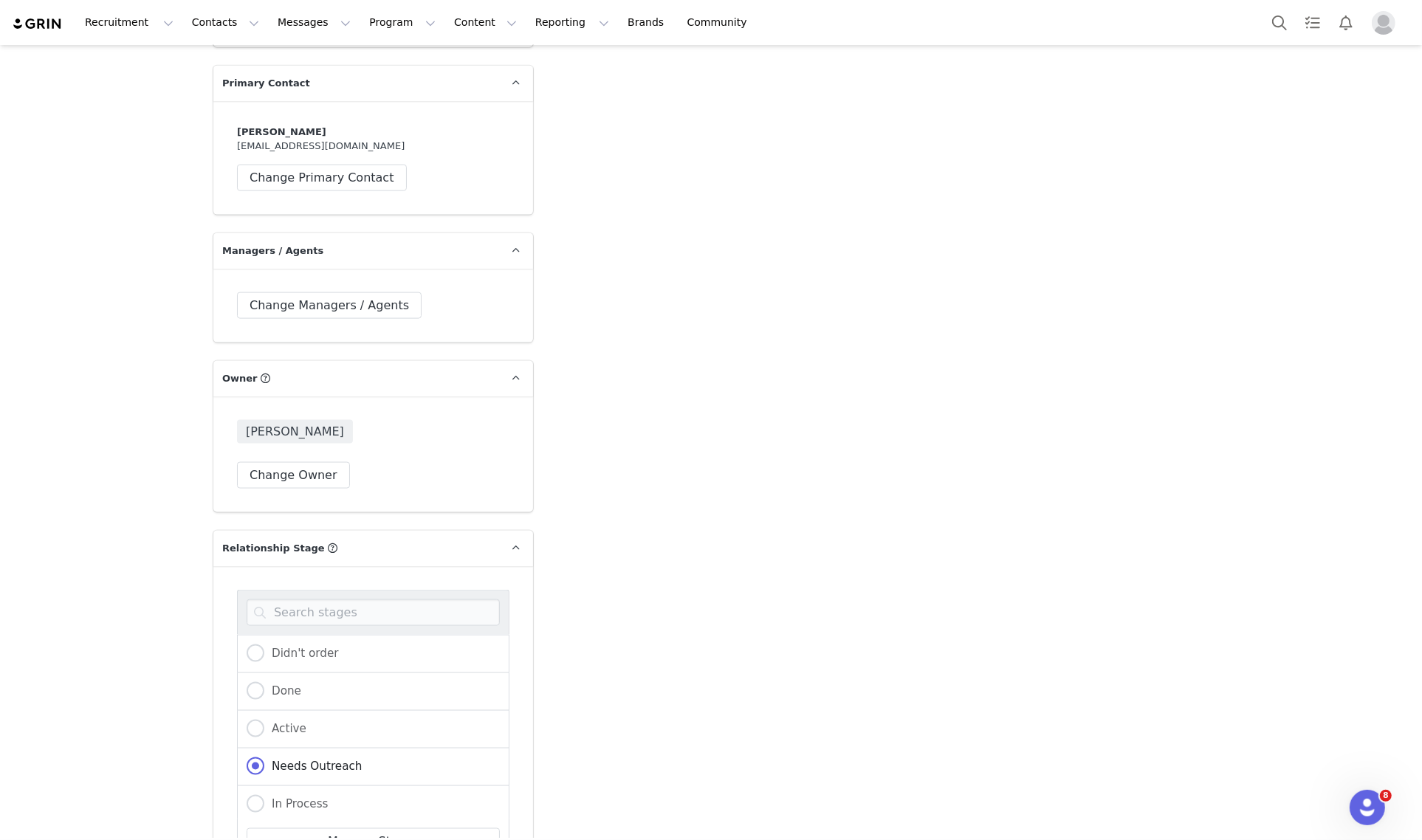
scroll to position [2306, 0]
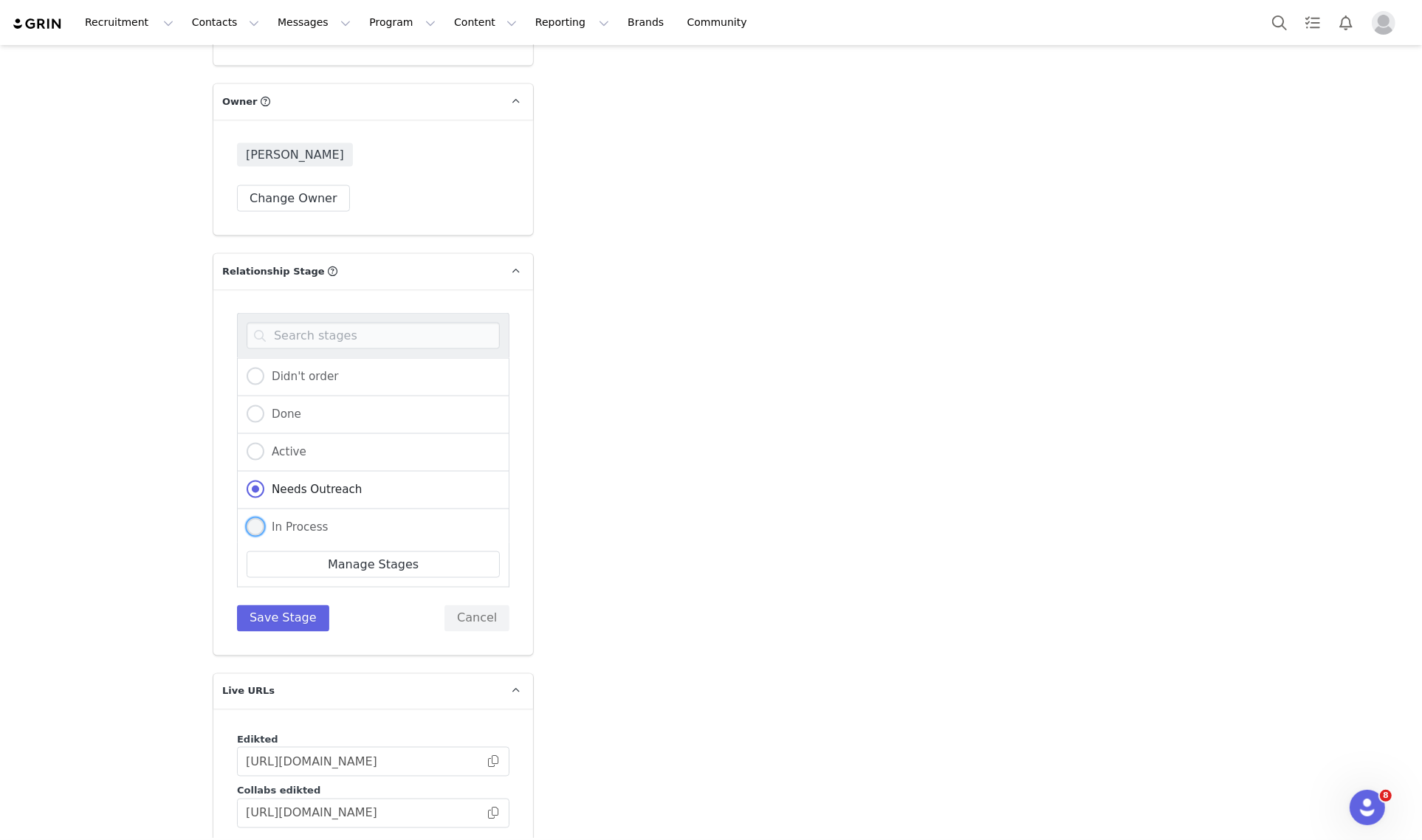
click at [285, 520] on span "In Process" at bounding box center [296, 527] width 64 height 13
click at [264, 518] on input "In Process" at bounding box center [255, 527] width 18 height 20
radio input "true"
radio input "false"
radio input "true"
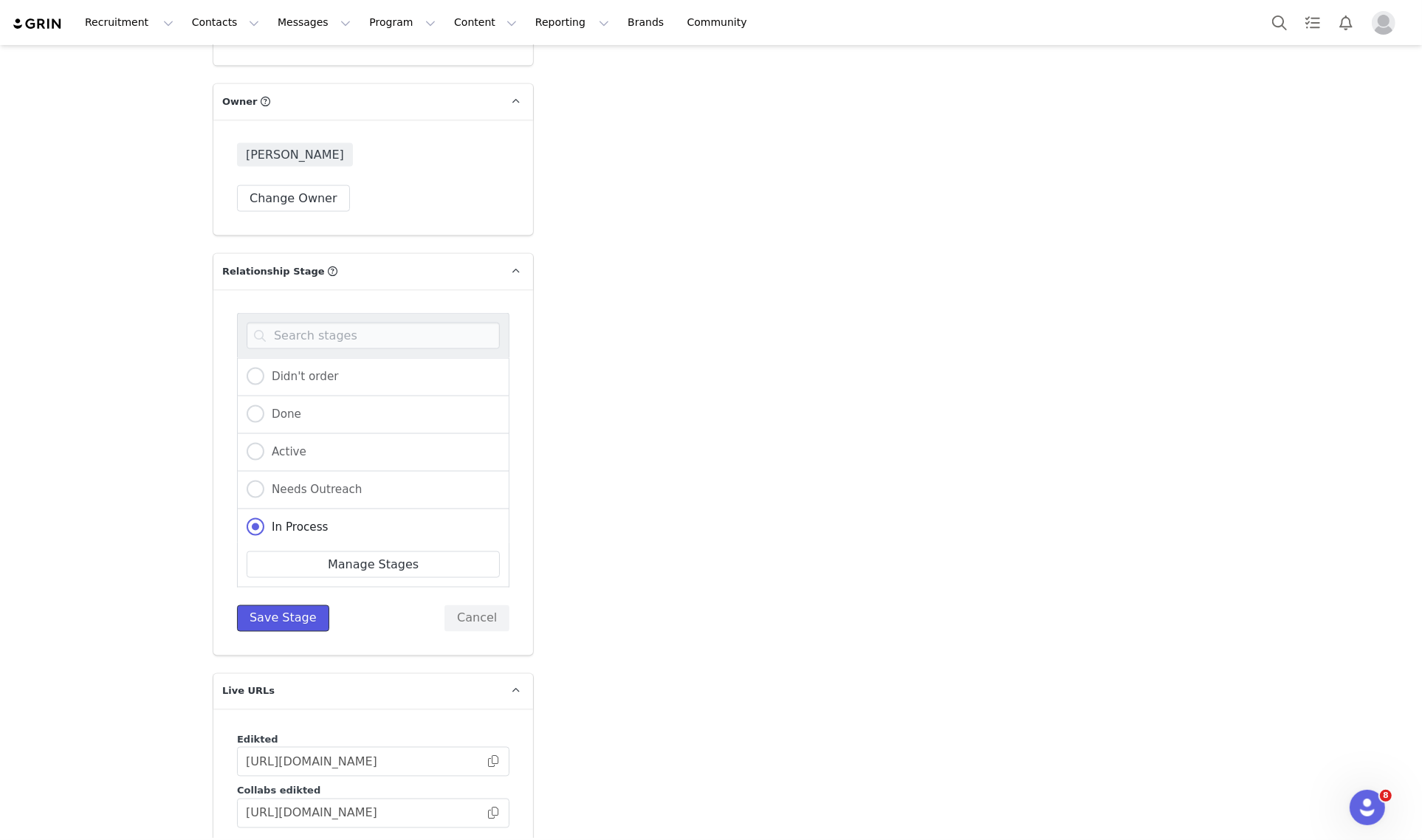
click at [273, 605] on button "Save Stage" at bounding box center [283, 618] width 92 height 27
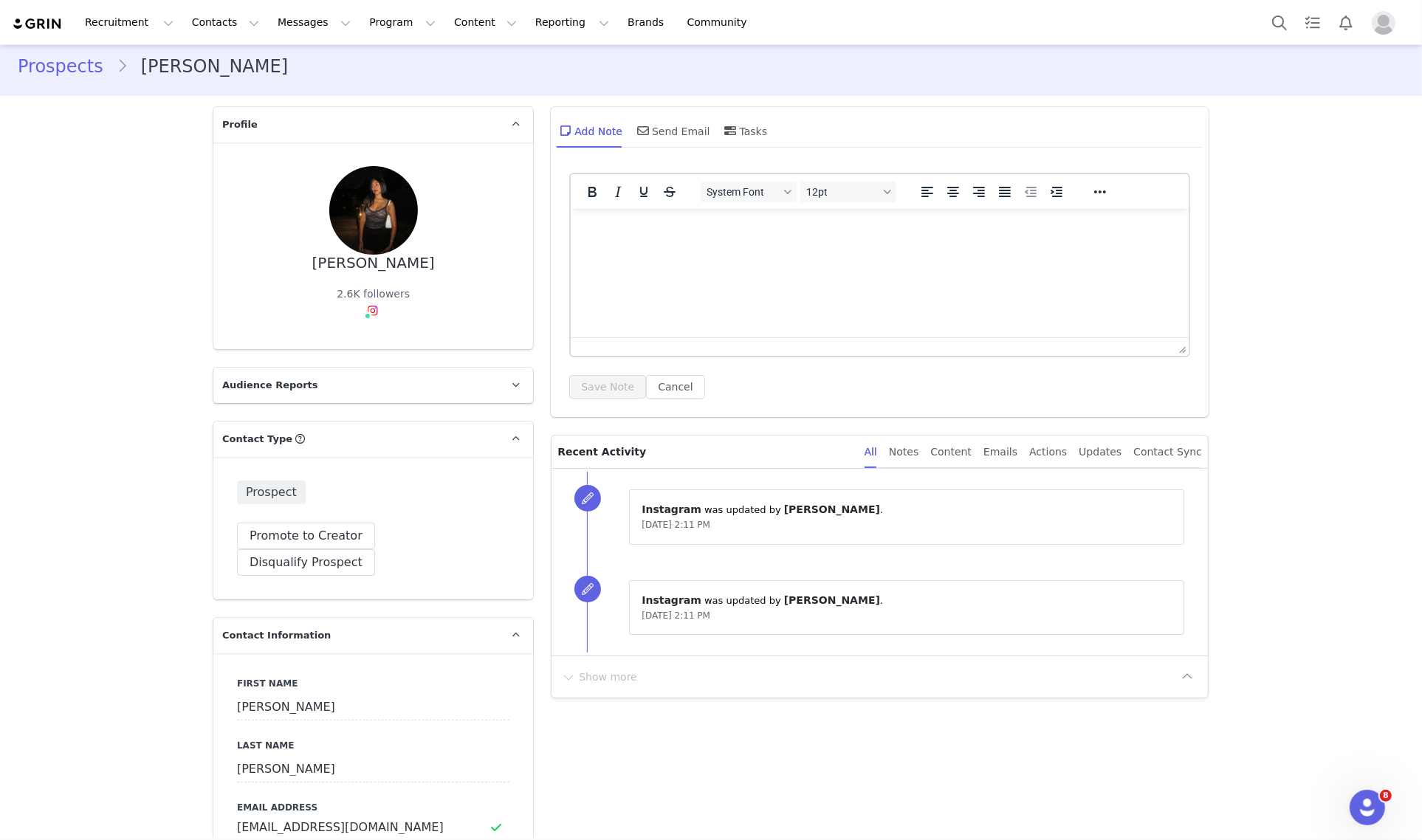
scroll to position [0, 0]
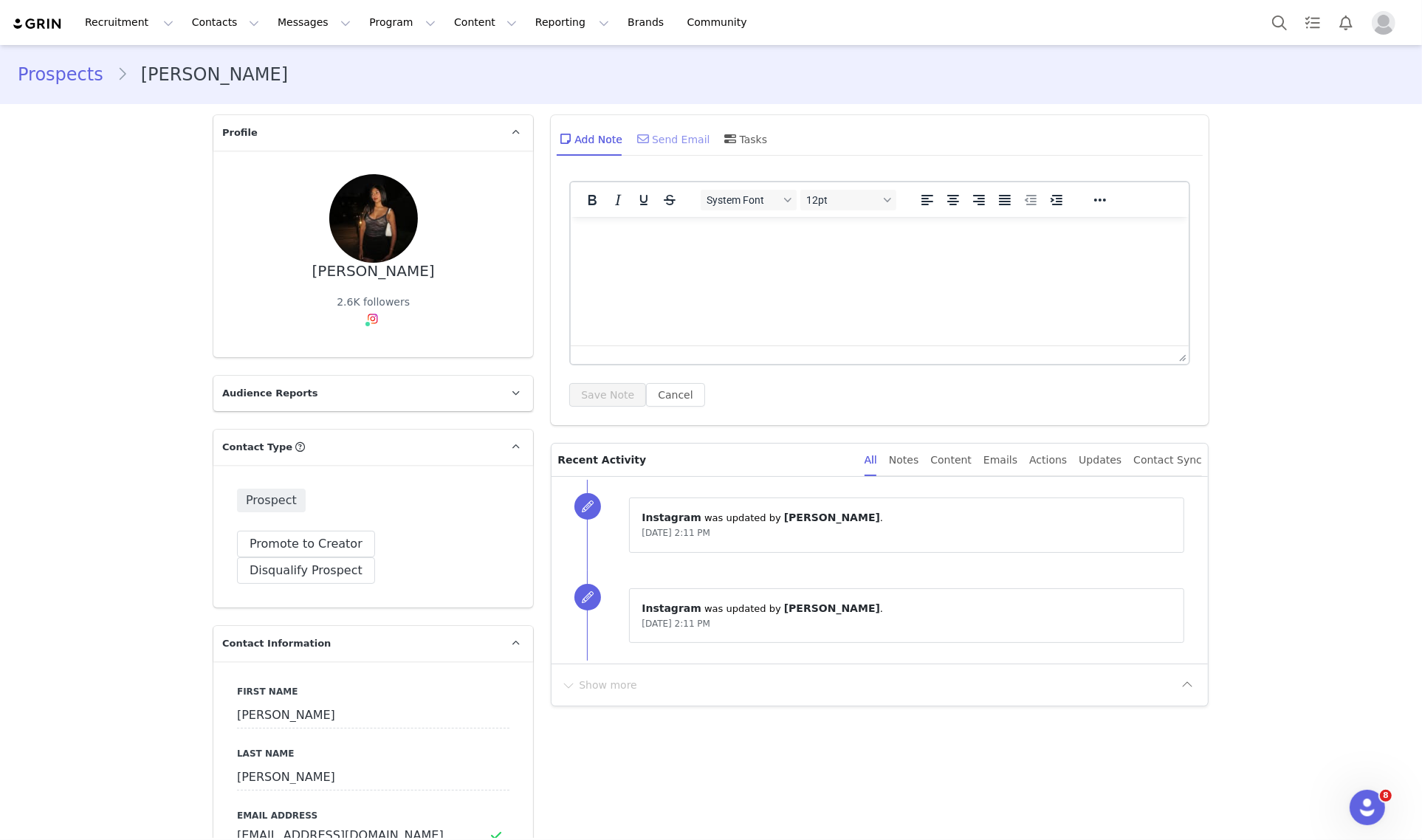
click at [663, 149] on div "Send Email" at bounding box center [672, 138] width 76 height 35
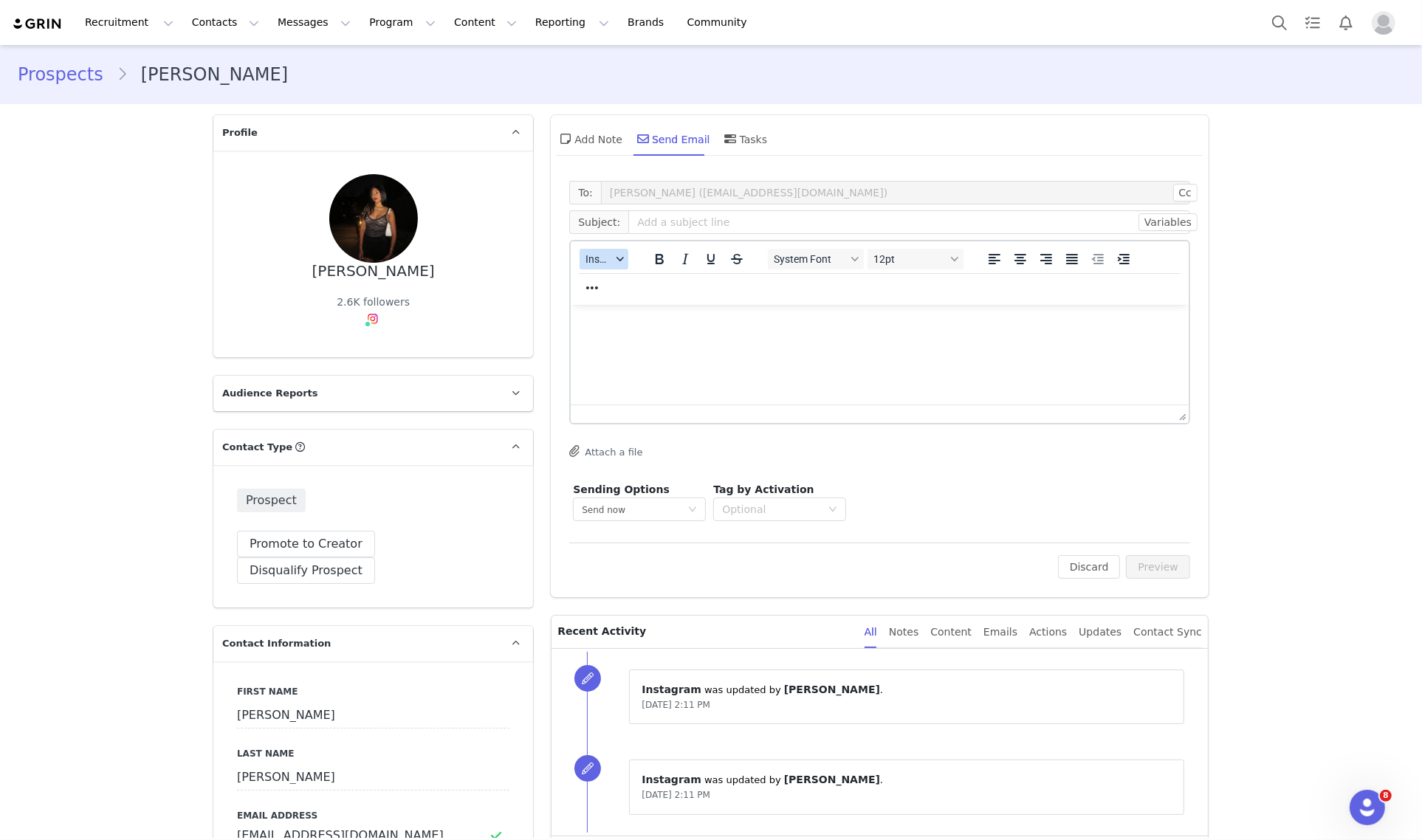
click at [616, 259] on icon "button" at bounding box center [619, 259] width 7 height 7
drag, startPoint x: 611, startPoint y: 259, endPoint x: 626, endPoint y: 290, distance: 34.4
click at [626, 290] on div "Insert Template" at bounding box center [651, 284] width 133 height 18
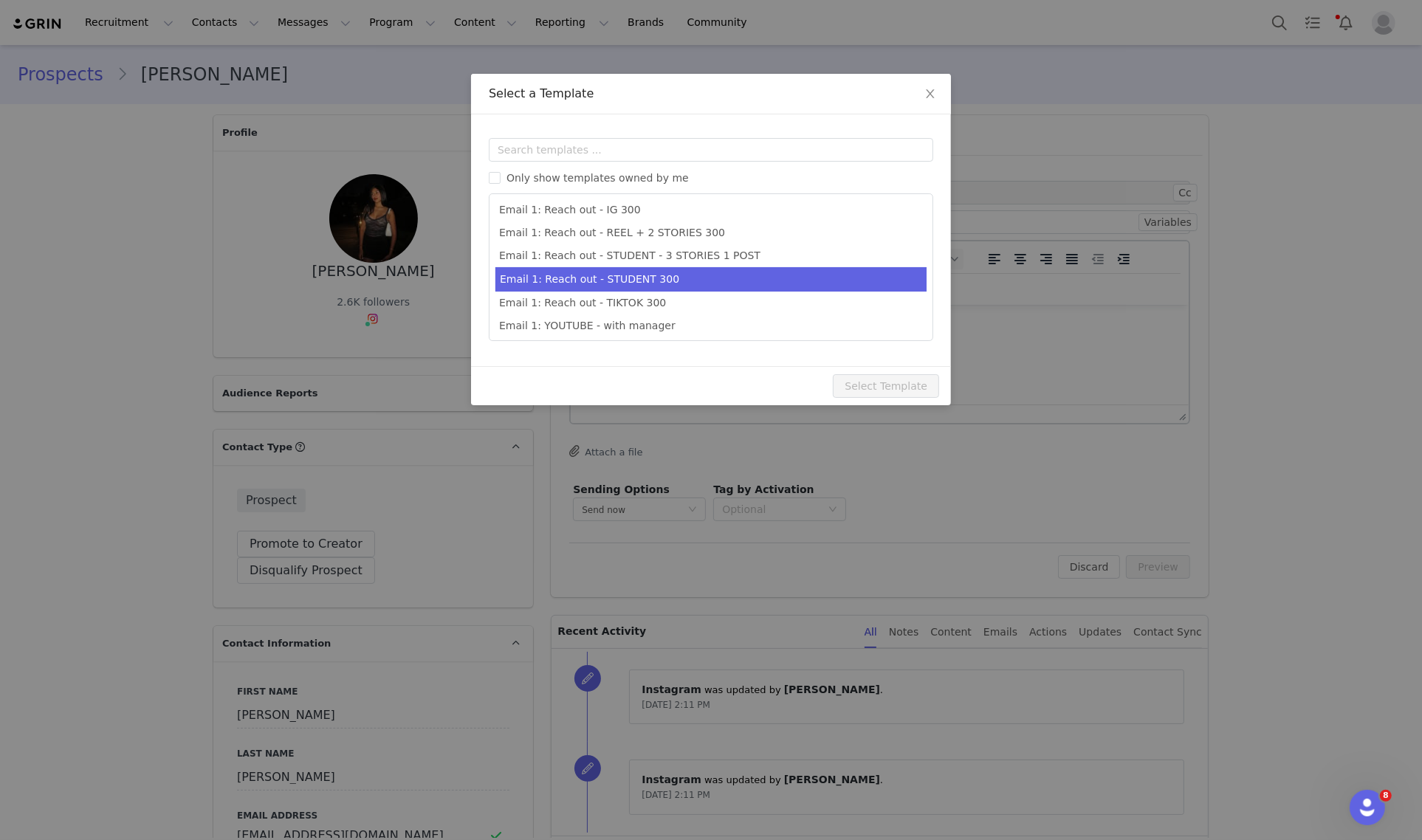
click at [690, 275] on li "Email 1: Reach out - STUDENT 300" at bounding box center [711, 279] width 431 height 24
type input "Collab with Edikted"
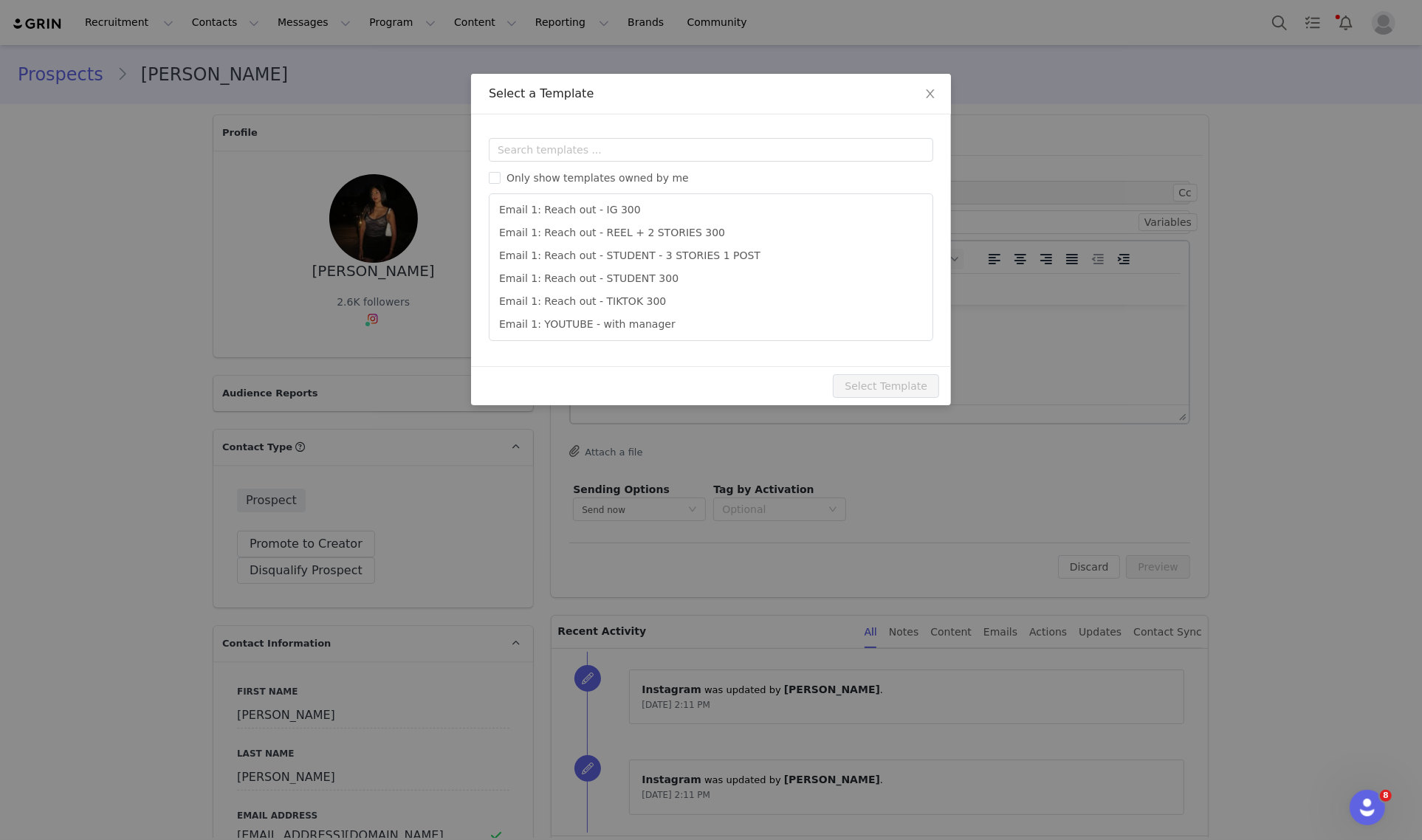
scroll to position [413, 0]
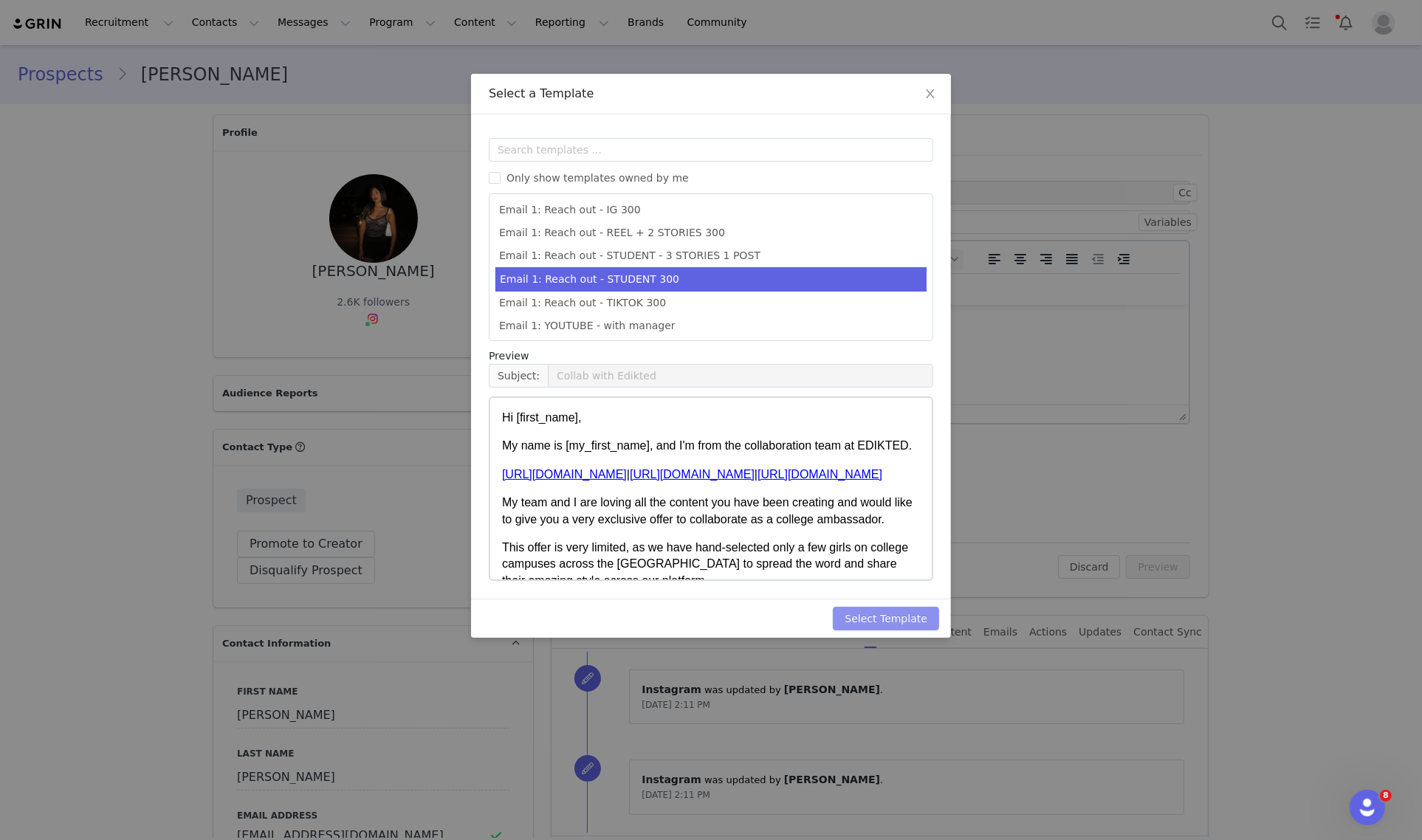
drag, startPoint x: 905, startPoint y: 617, endPoint x: 1104, endPoint y: 596, distance: 200.1
click at [906, 617] on button "Select Template" at bounding box center [886, 618] width 106 height 23
type input "Collab with Edikted"
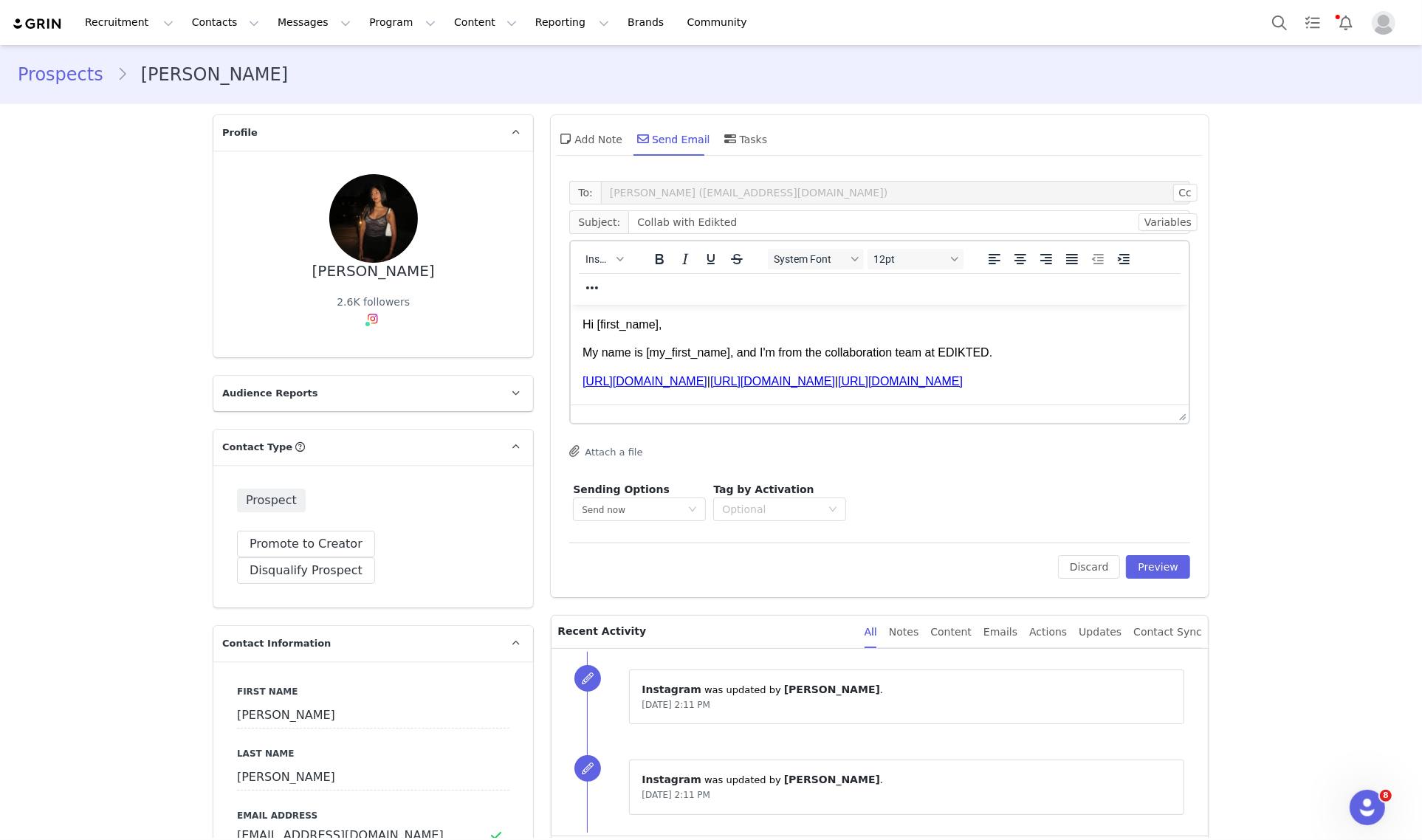
scroll to position [0, 0]
click at [1152, 559] on button "Preview" at bounding box center [1158, 567] width 64 height 23
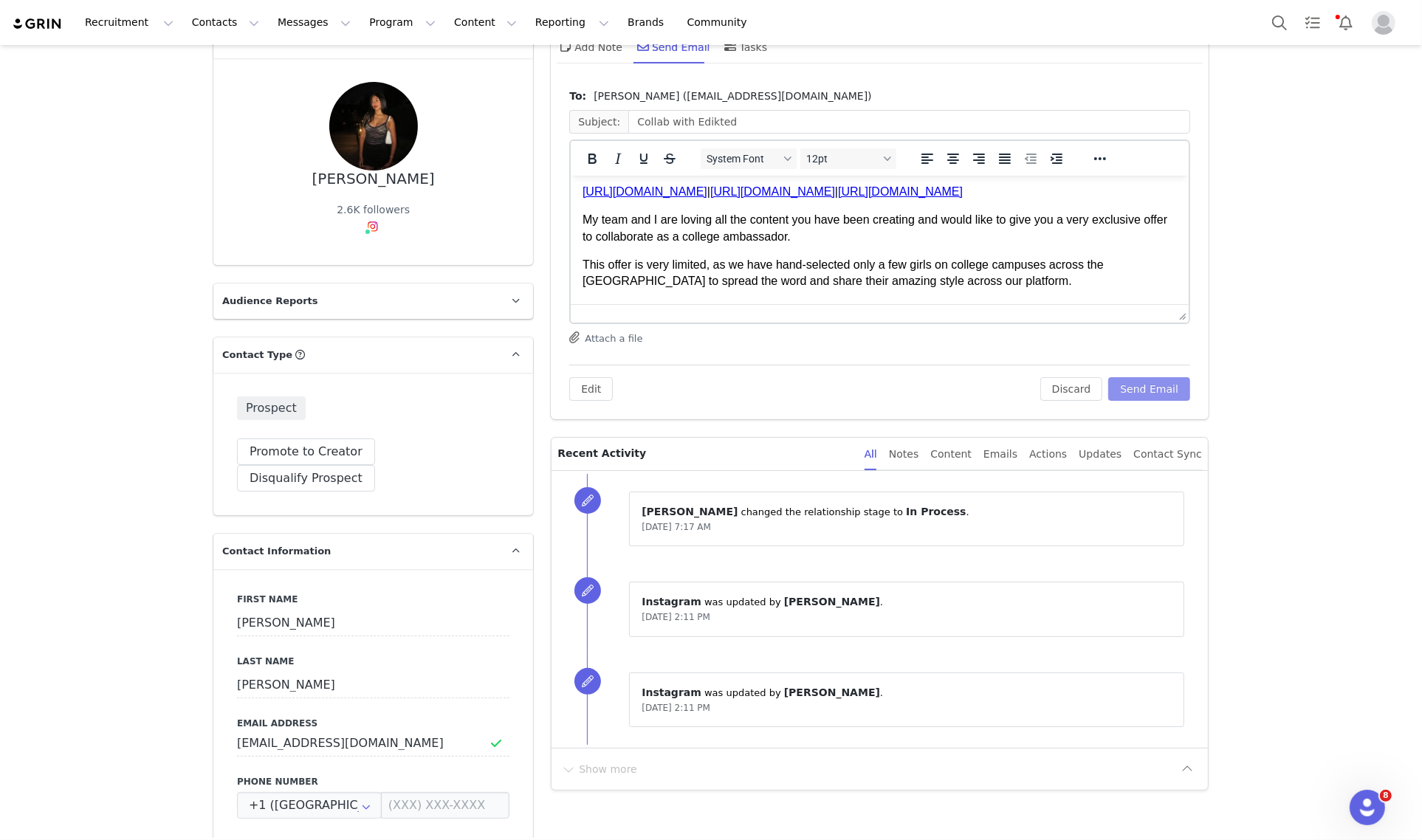
scroll to position [92, 0]
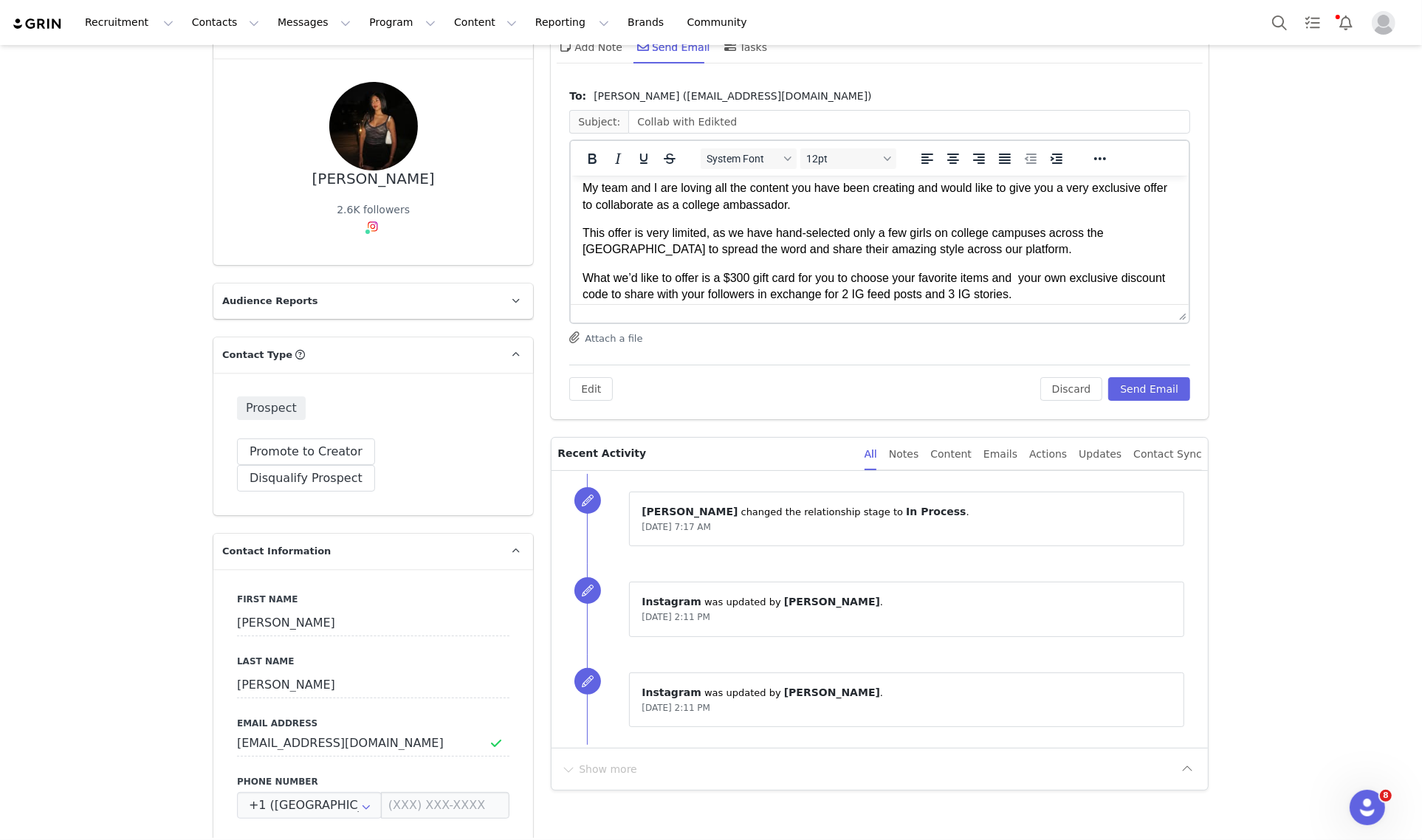
click at [737, 279] on p "What we’d like to offer is a $300 gift card for you to choose your favorite ite…" at bounding box center [879, 286] width 594 height 33
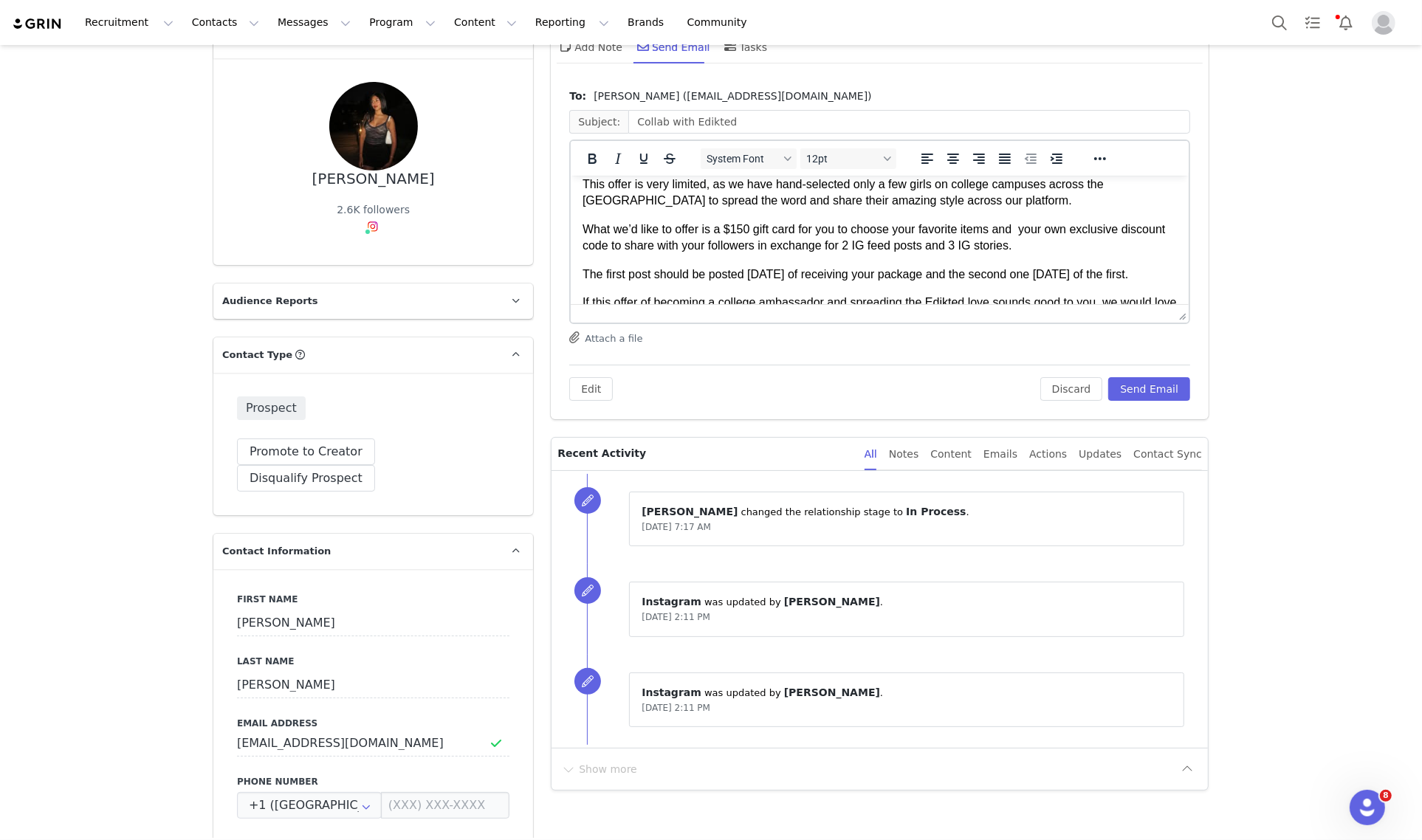
scroll to position [184, 0]
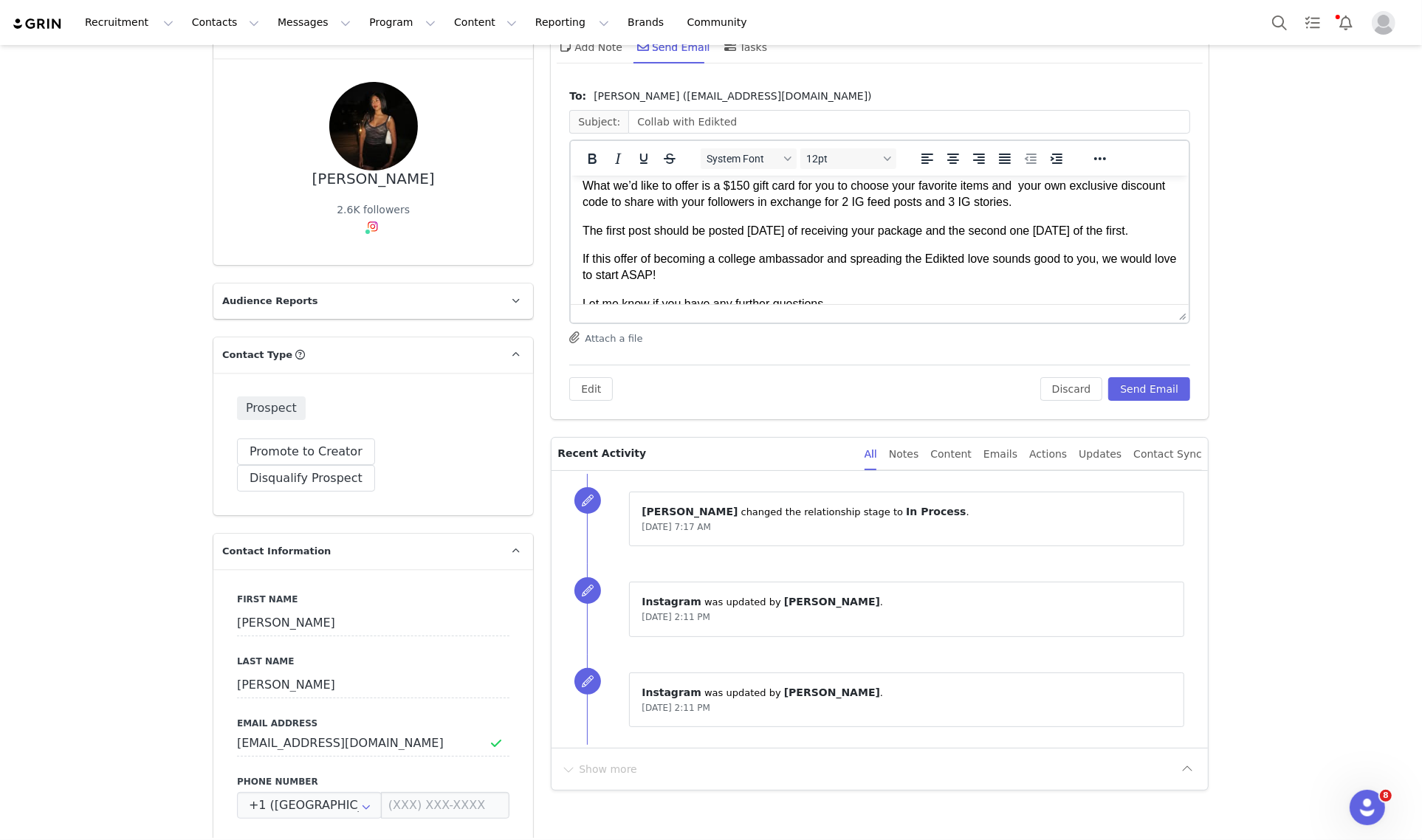
click at [895, 202] on p "What we’d like to offer is a $150 gift card for you to choose your favorite ite…" at bounding box center [879, 194] width 594 height 33
click at [962, 205] on p "What we’d like to offer is a $150 gift card for you to choose your favorite ite…" at bounding box center [879, 194] width 594 height 33
click at [966, 199] on p "What we’d like to offer is a $150 gift card for you to choose your favorite ite…" at bounding box center [879, 194] width 594 height 33
drag, startPoint x: 958, startPoint y: 232, endPoint x: 969, endPoint y: 255, distance: 25.5
click at [969, 255] on body "Hi Simran, My name is Hannah, and I'm from the collaboration team at EDIKTED. h…" at bounding box center [879, 171] width 594 height 338
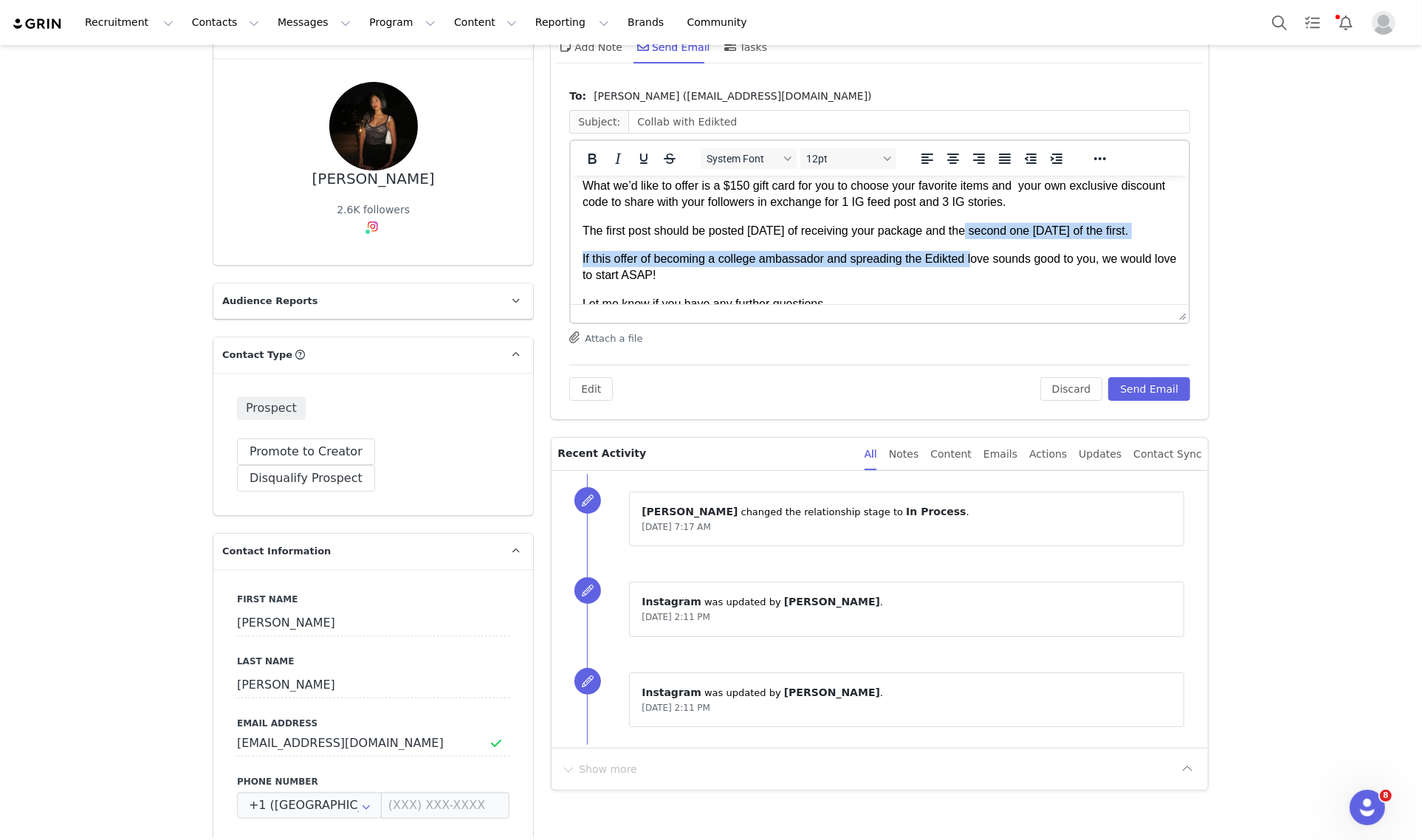
click at [970, 234] on p "The first post should be posted [DATE] of receiving your package and the second…" at bounding box center [879, 230] width 594 height 16
drag, startPoint x: 955, startPoint y: 228, endPoint x: 959, endPoint y: 241, distance: 13.6
click at [959, 238] on p "The first post should be posted [DATE] of receiving your package and the second…" at bounding box center [879, 230] width 594 height 16
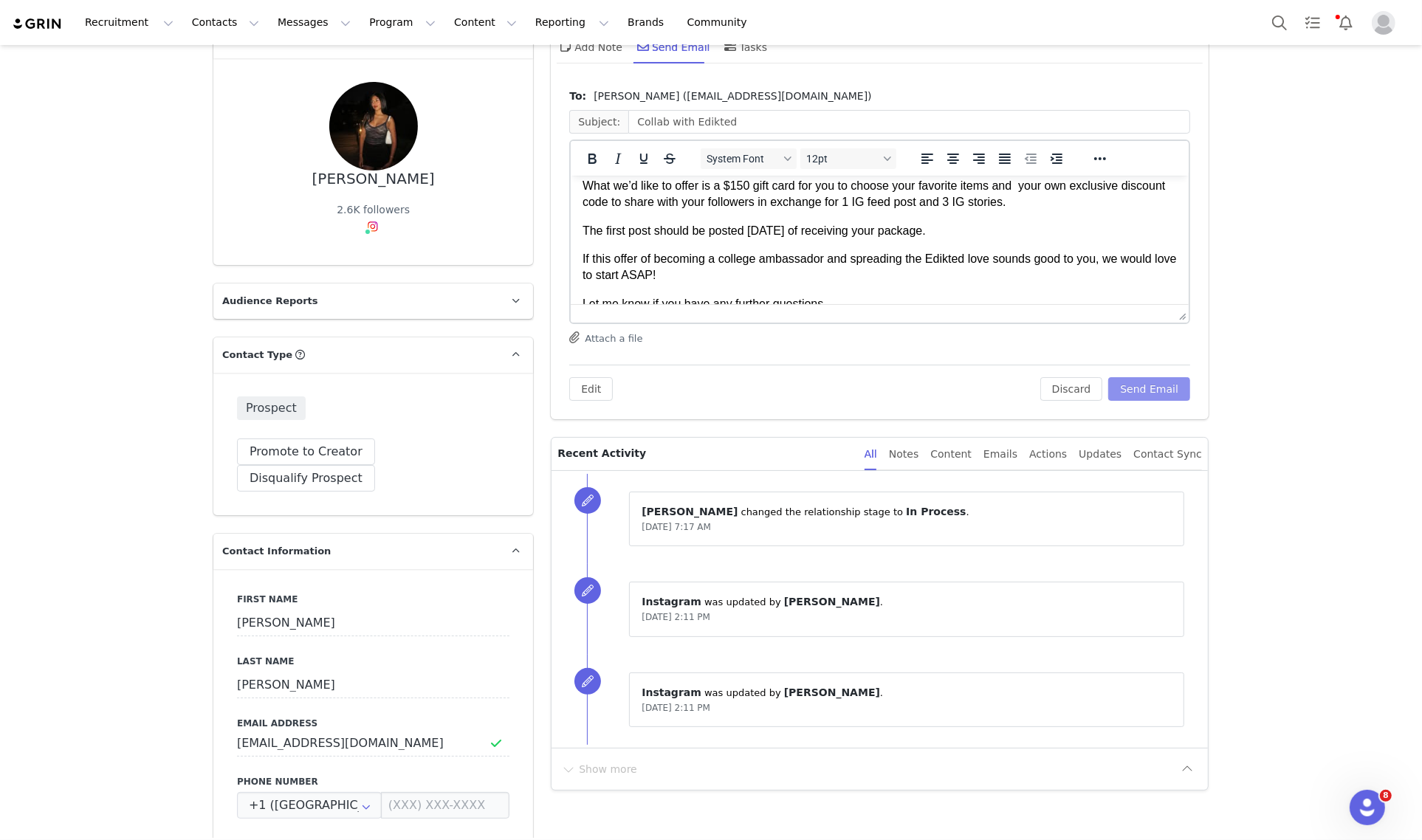
click at [1142, 377] on button "Send Email" at bounding box center [1148, 388] width 82 height 23
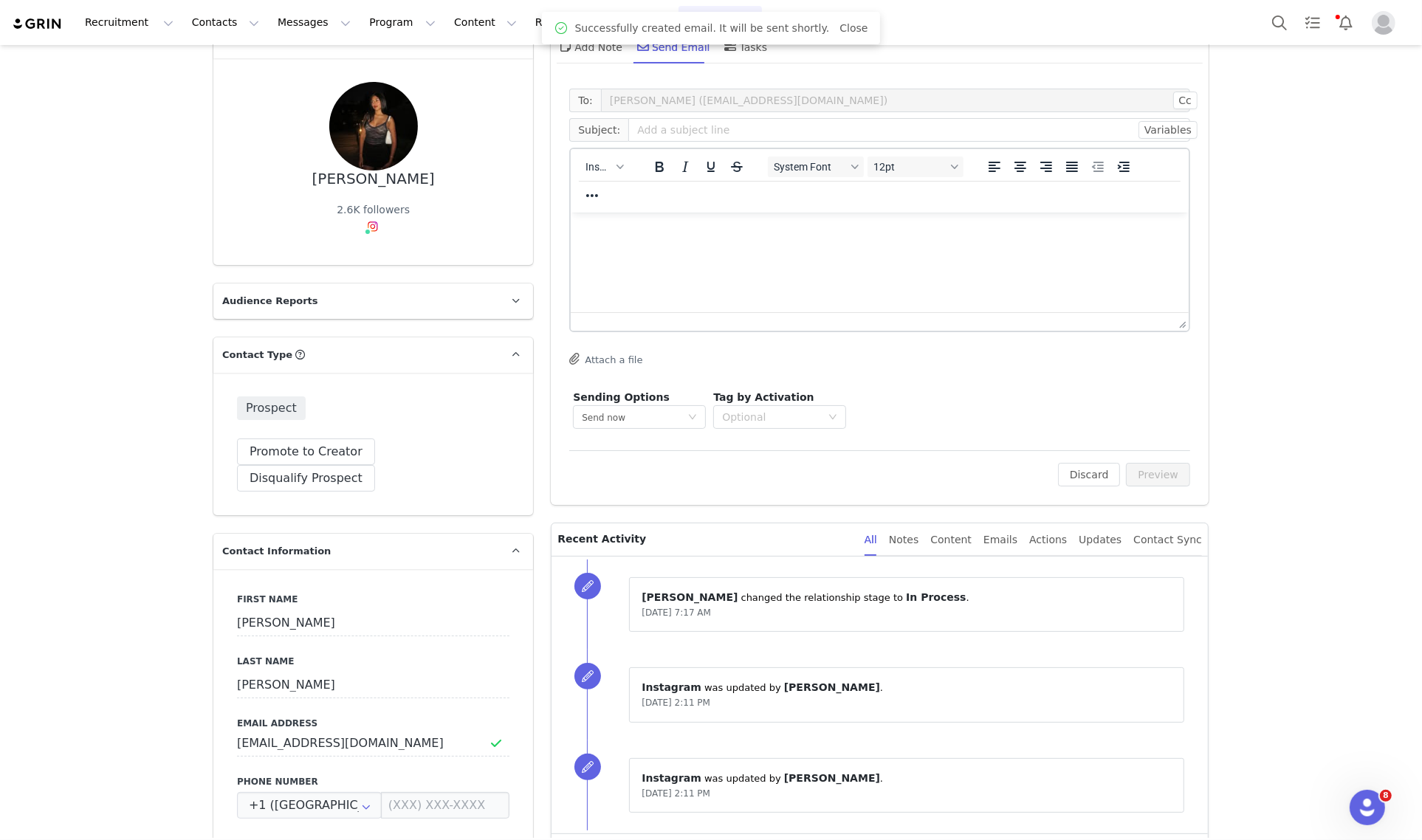
scroll to position [0, 0]
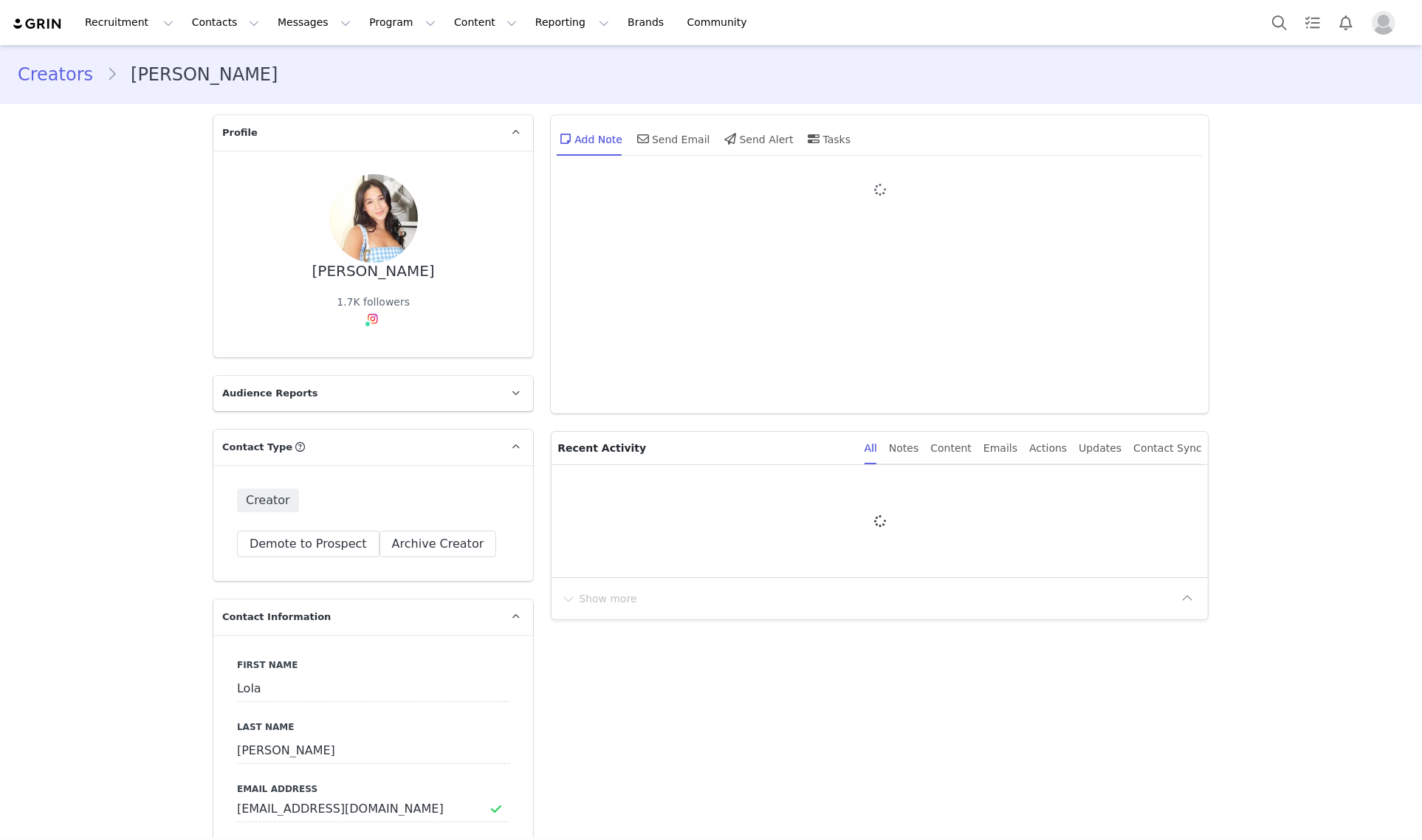
type input "+1 ([GEOGRAPHIC_DATA])"
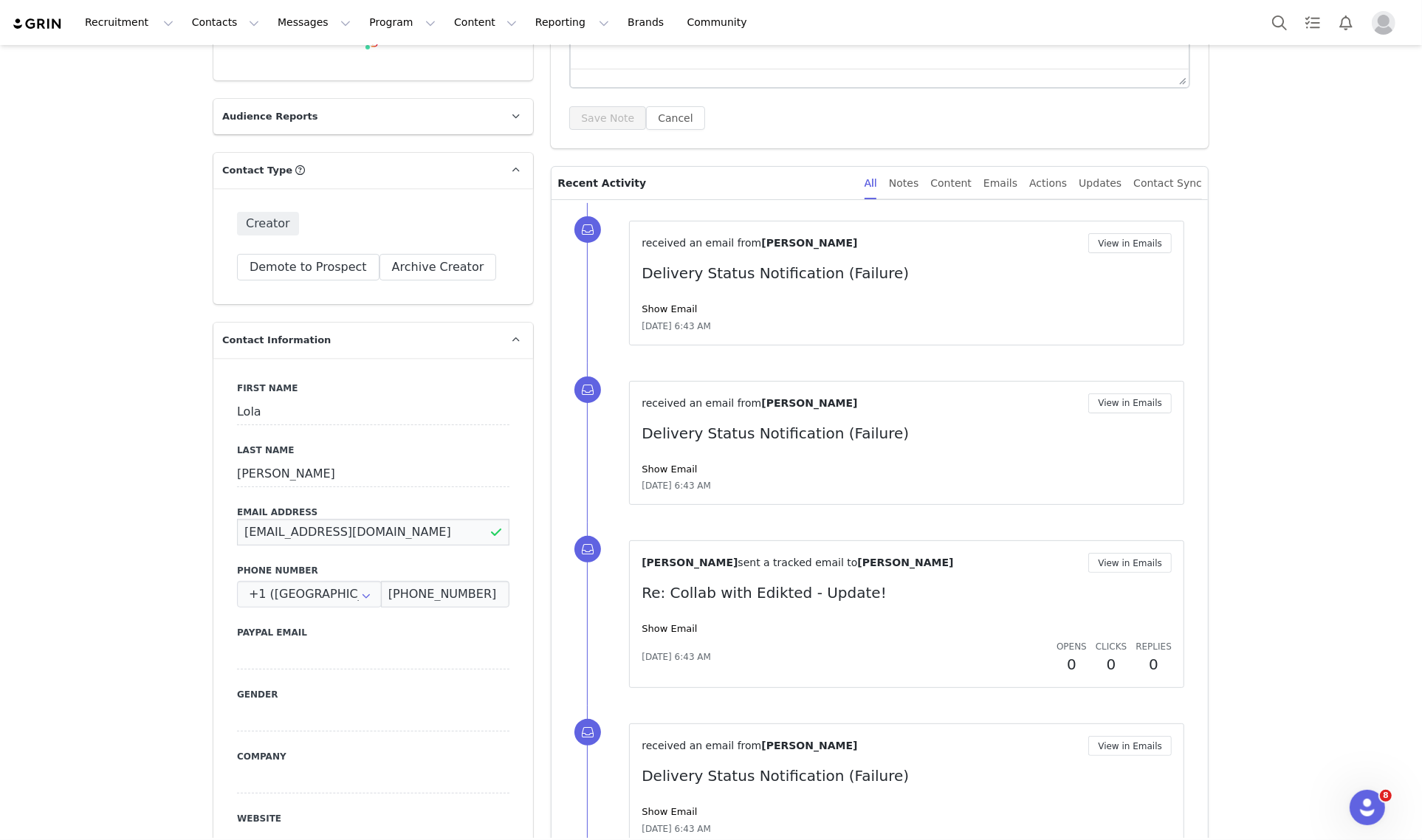
click at [358, 541] on input "[EMAIL_ADDRESS][DOMAIN_NAME]" at bounding box center [373, 532] width 272 height 27
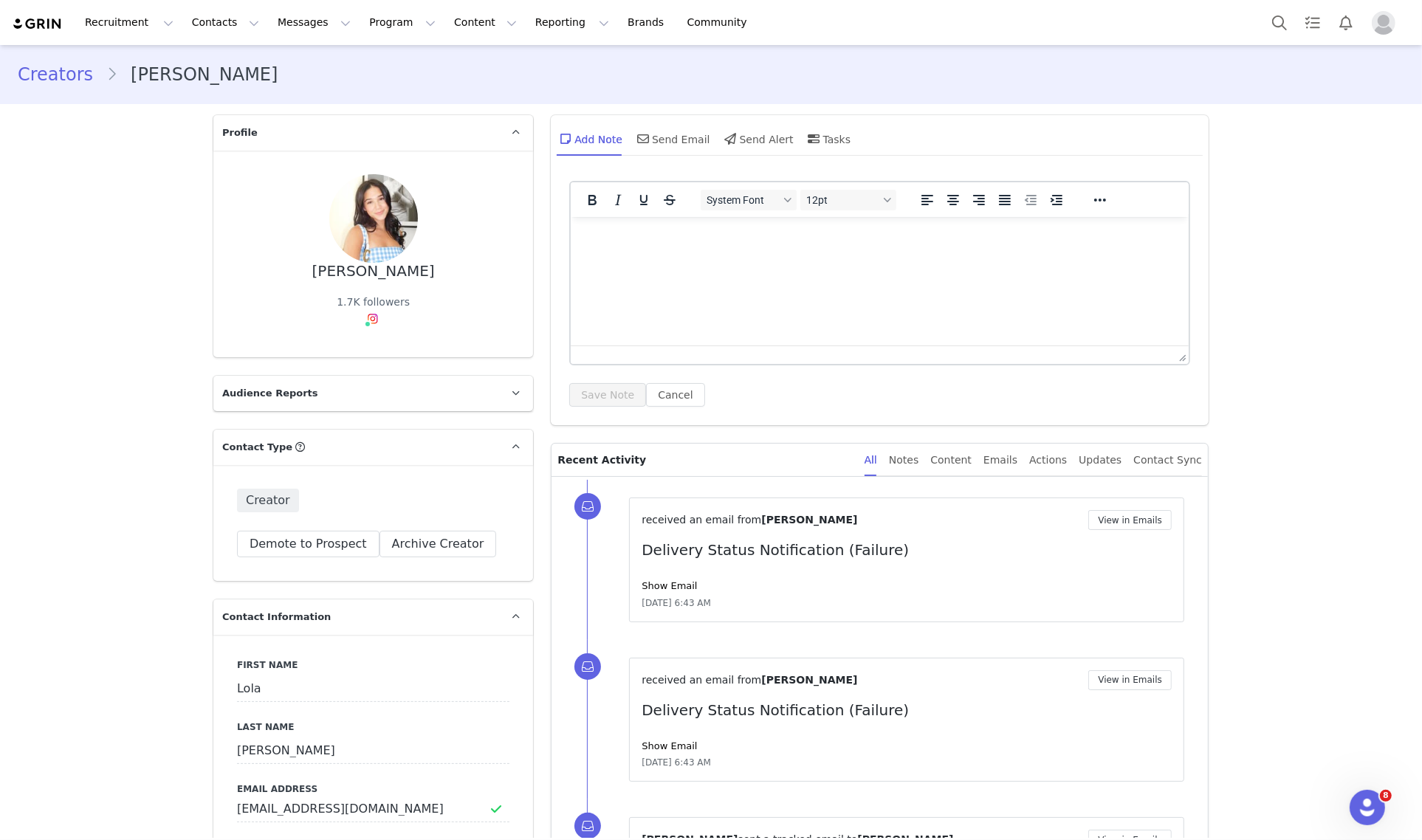
click at [693, 256] on html at bounding box center [879, 236] width 618 height 40
click at [602, 390] on button "Save Note" at bounding box center [607, 395] width 77 height 23
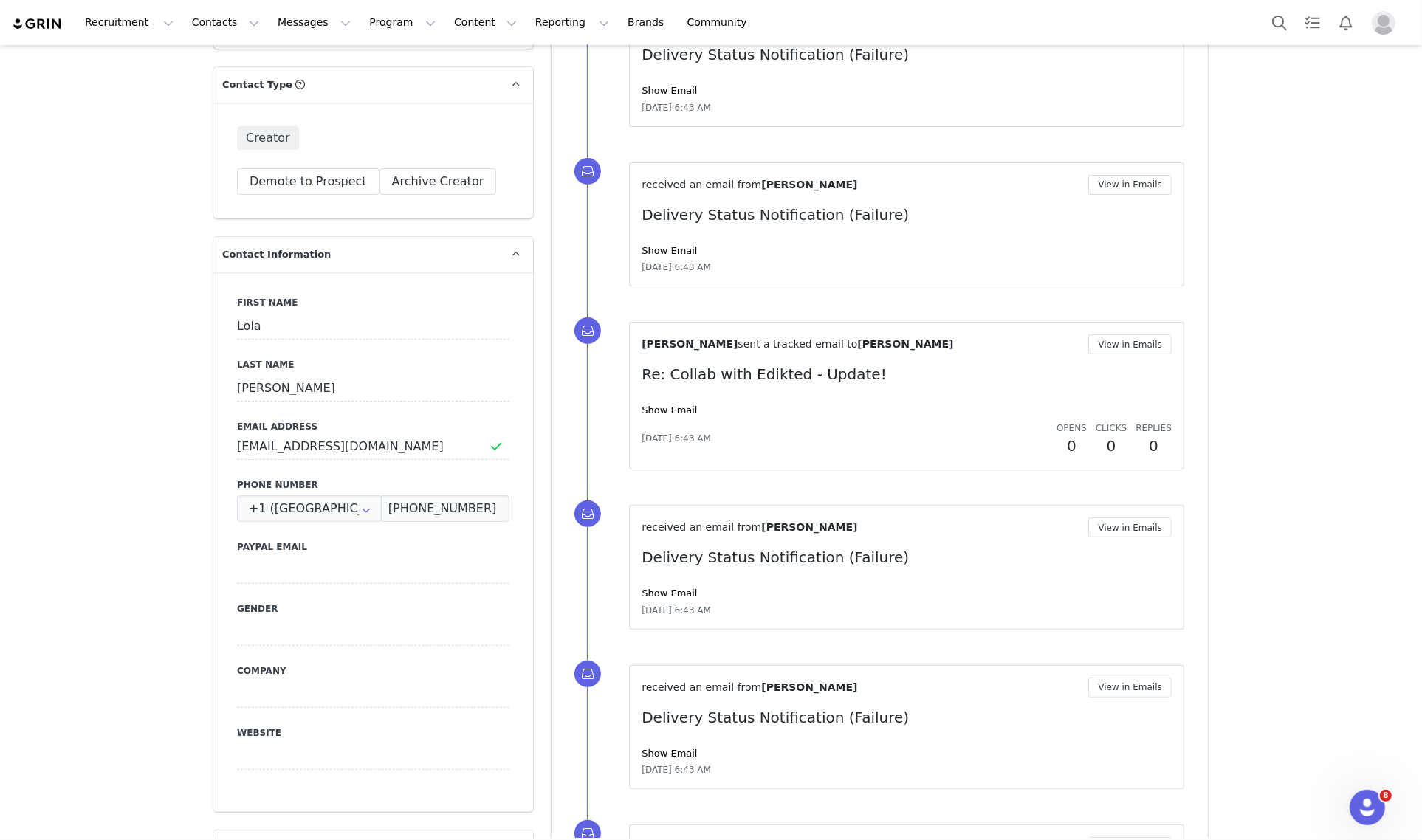
scroll to position [369, 0]
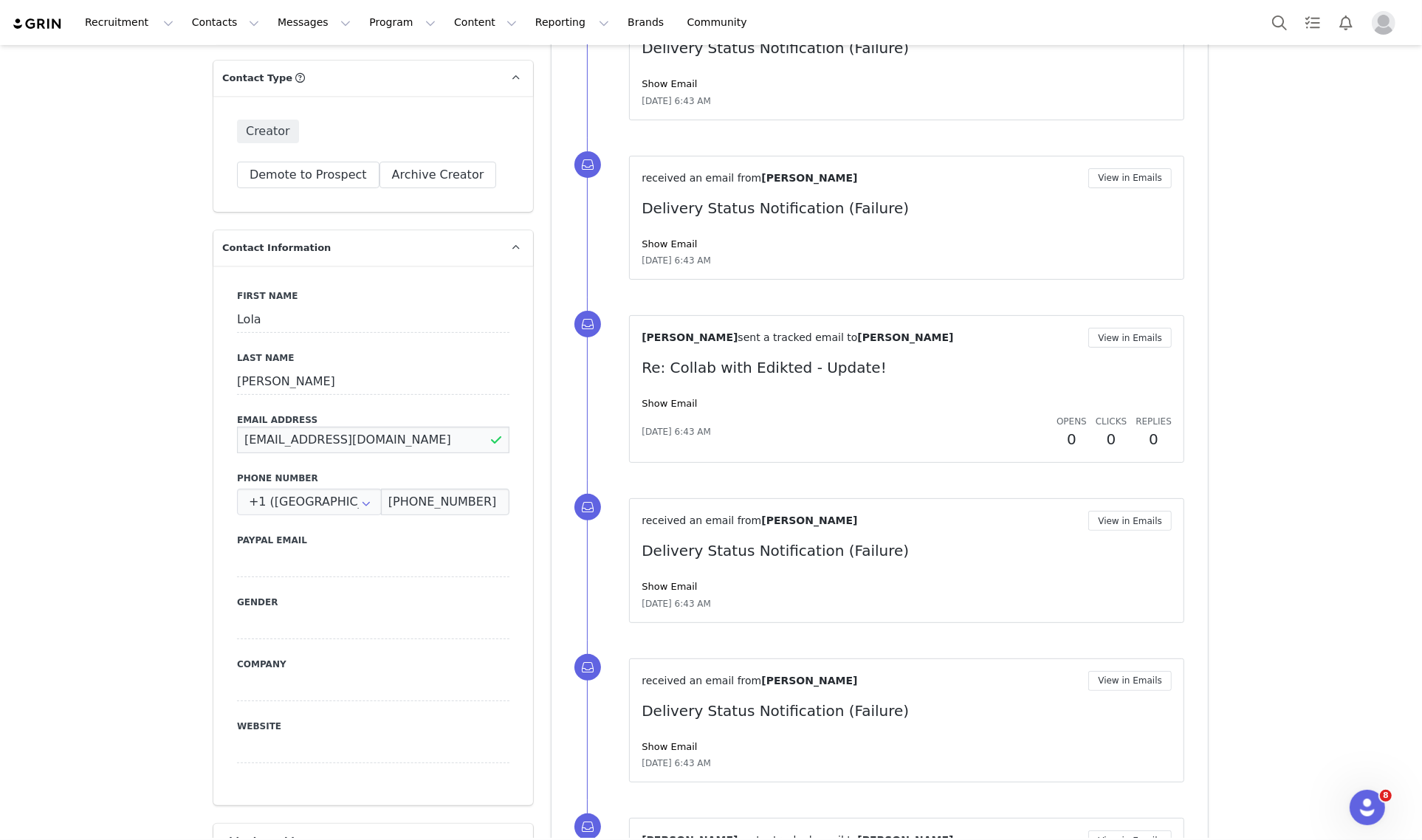
click at [384, 443] on input "[EMAIL_ADDRESS][DOMAIN_NAME]" at bounding box center [373, 440] width 272 height 27
click at [388, 440] on input "[EMAIL_ADDRESS][DOMAIN_NAME]" at bounding box center [373, 440] width 272 height 27
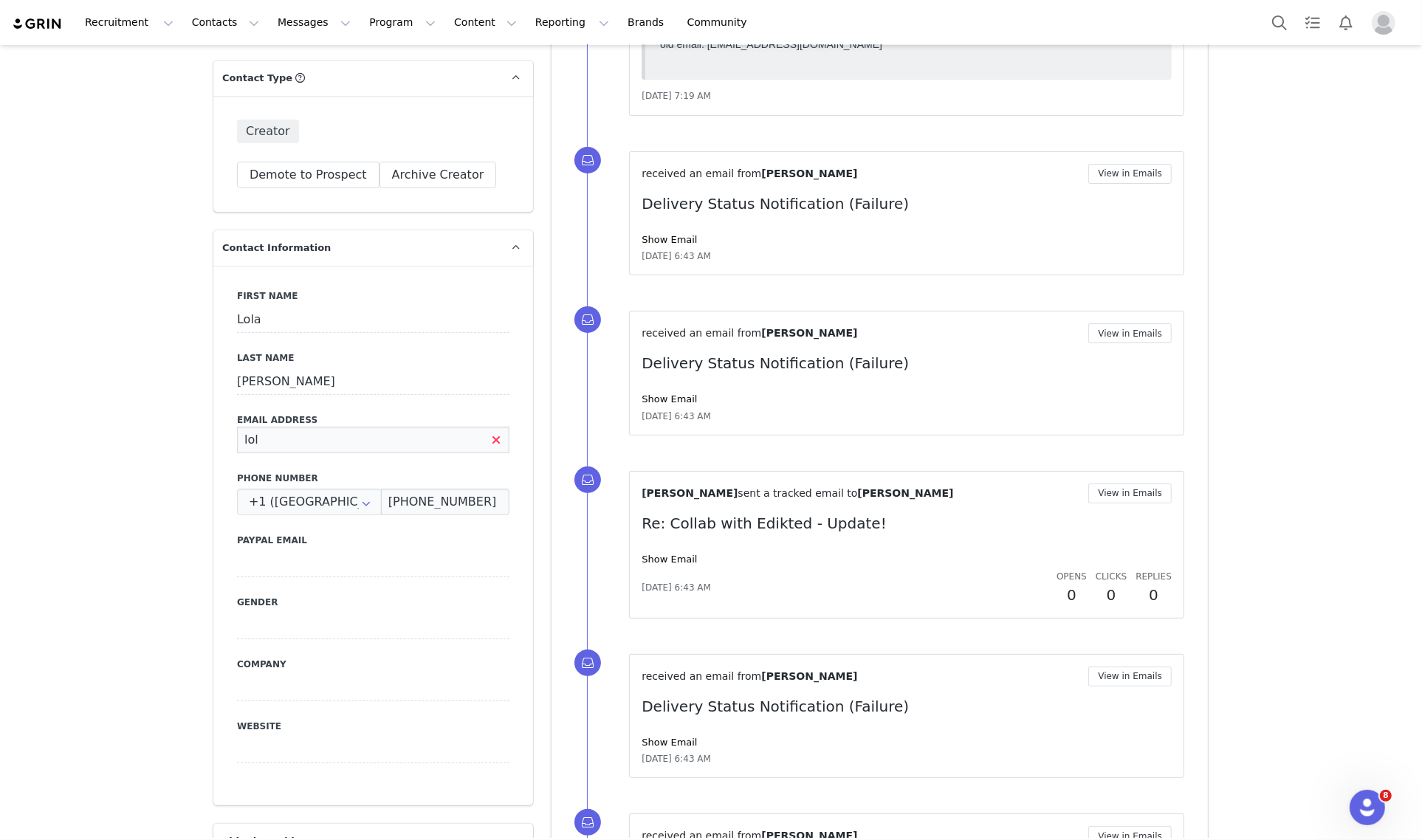
scroll to position [0, 0]
type input "lolagajohnson@gmail.com"
click at [588, 508] on div "Guadalupe Poeta sent a tracked email to Lola Johnson View in Emails Re: Collab …" at bounding box center [897, 545] width 621 height 183
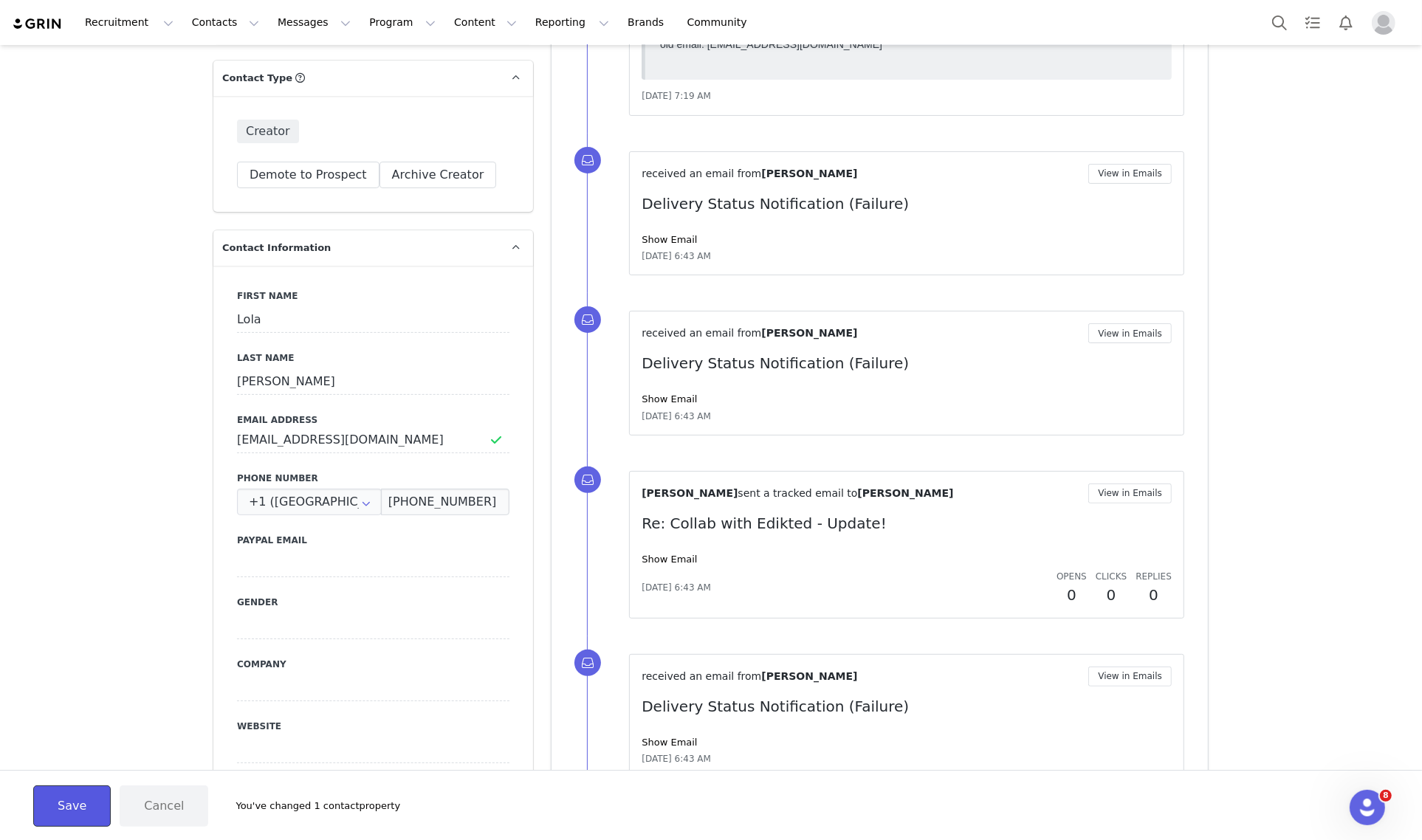
click at [74, 806] on button "Save" at bounding box center [71, 806] width 77 height 41
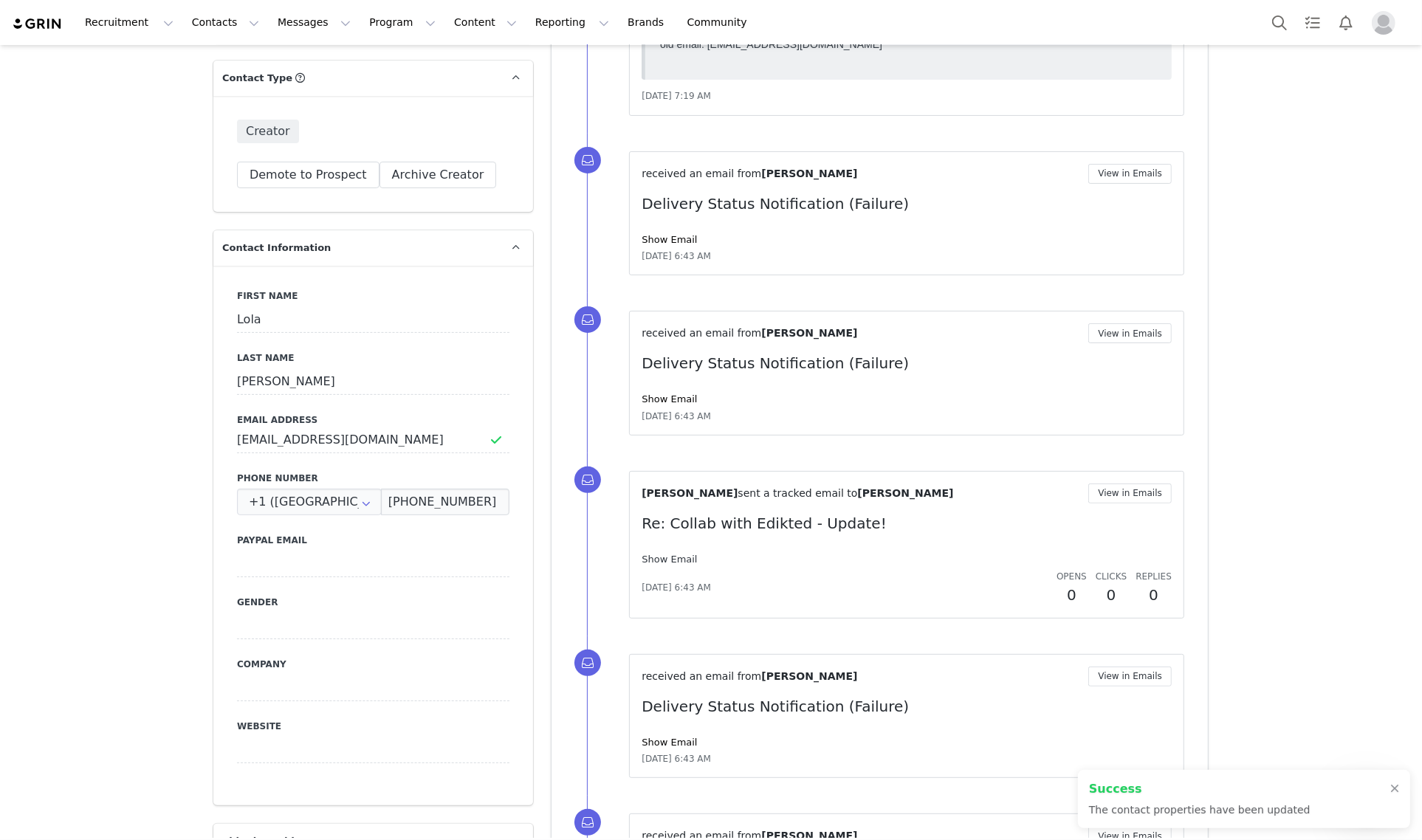
click at [672, 562] on link "Show Email" at bounding box center [669, 559] width 56 height 11
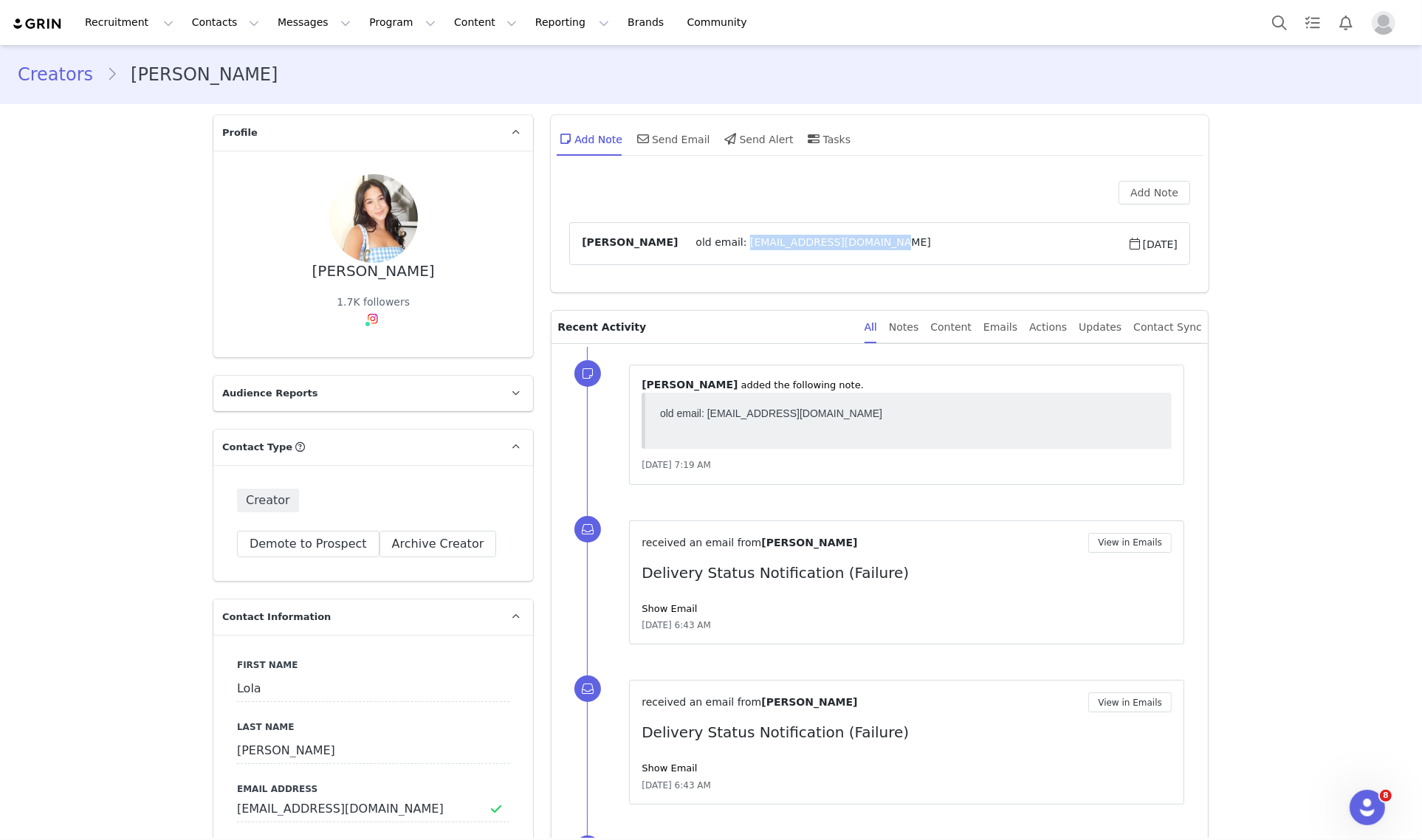
drag, startPoint x: 830, startPoint y: 238, endPoint x: 699, endPoint y: 259, distance: 132.7
click at [699, 259] on article "Hannah Bura old email: lola25johnson@icloud.com Sep 1, 2025" at bounding box center [879, 243] width 621 height 43
copy span "lola25johnson@icloud.com"
click at [668, 144] on div "Send Email" at bounding box center [672, 138] width 76 height 35
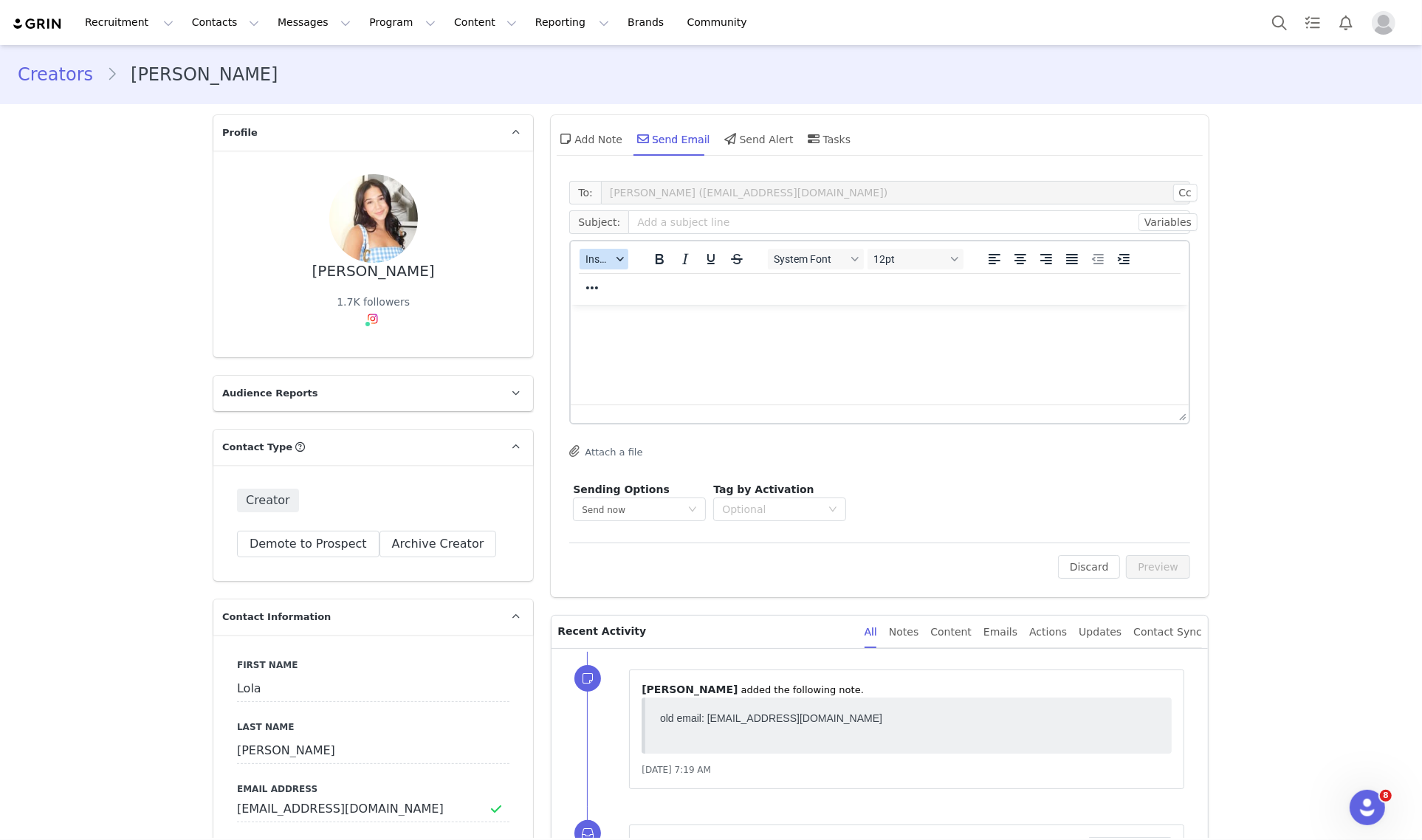
click at [593, 258] on span "Insert" at bounding box center [598, 259] width 26 height 12
click at [625, 290] on div "Insert Template" at bounding box center [651, 284] width 133 height 18
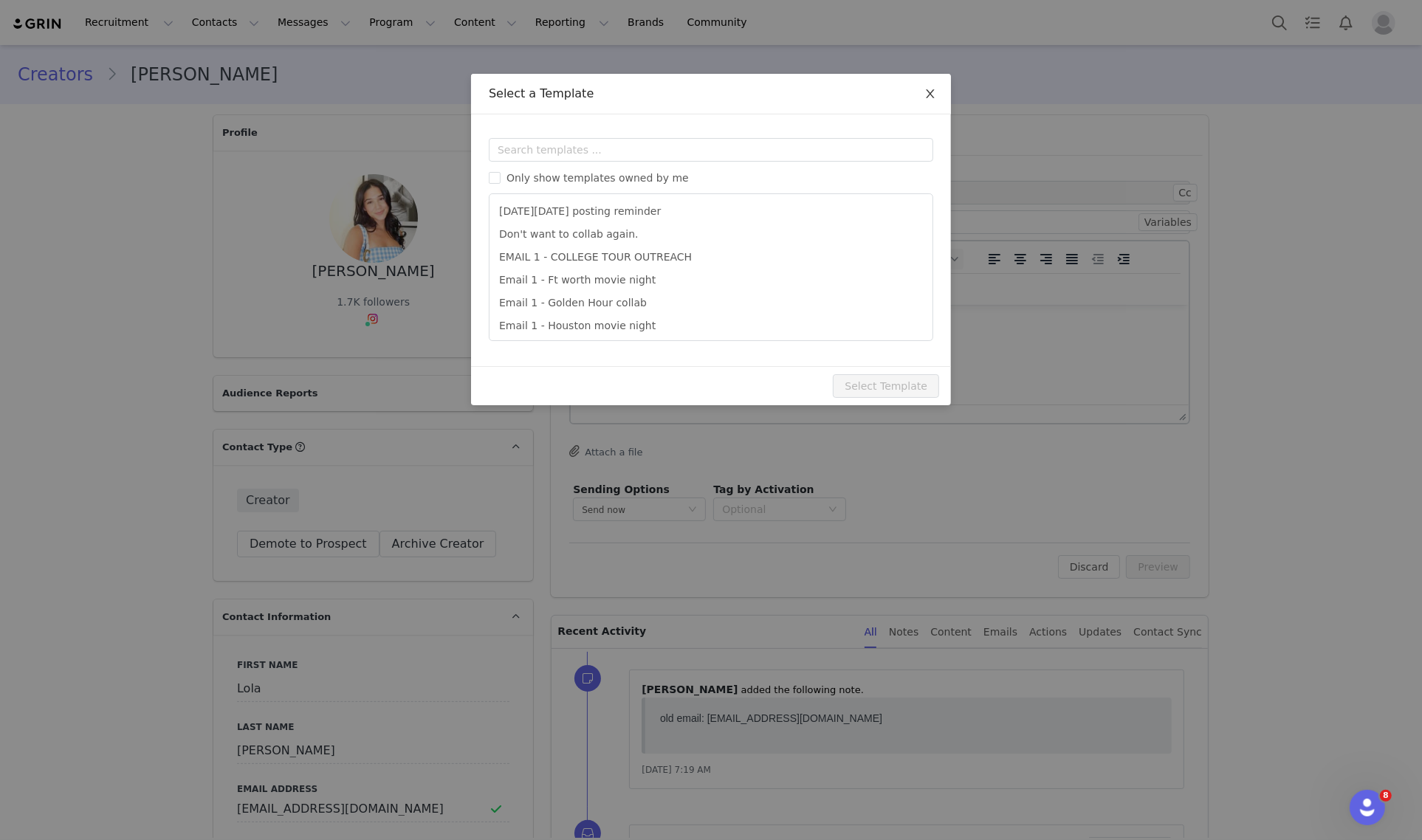
click at [927, 98] on icon "icon: close" at bounding box center [929, 93] width 12 height 12
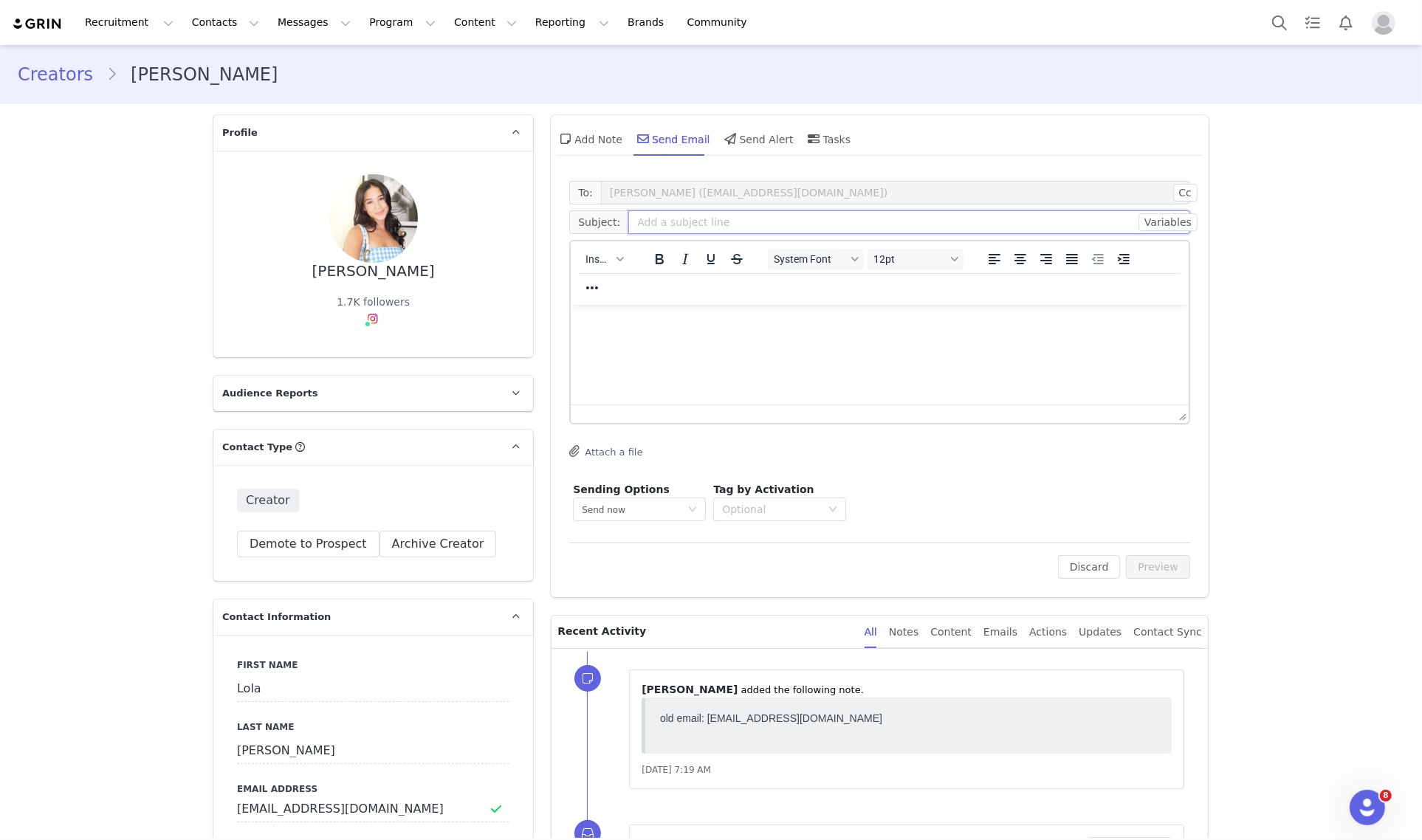
click at [734, 222] on input "text" at bounding box center [909, 222] width 562 height 23
type input "Collab with Edikted"
click at [695, 333] on html at bounding box center [879, 323] width 618 height 40
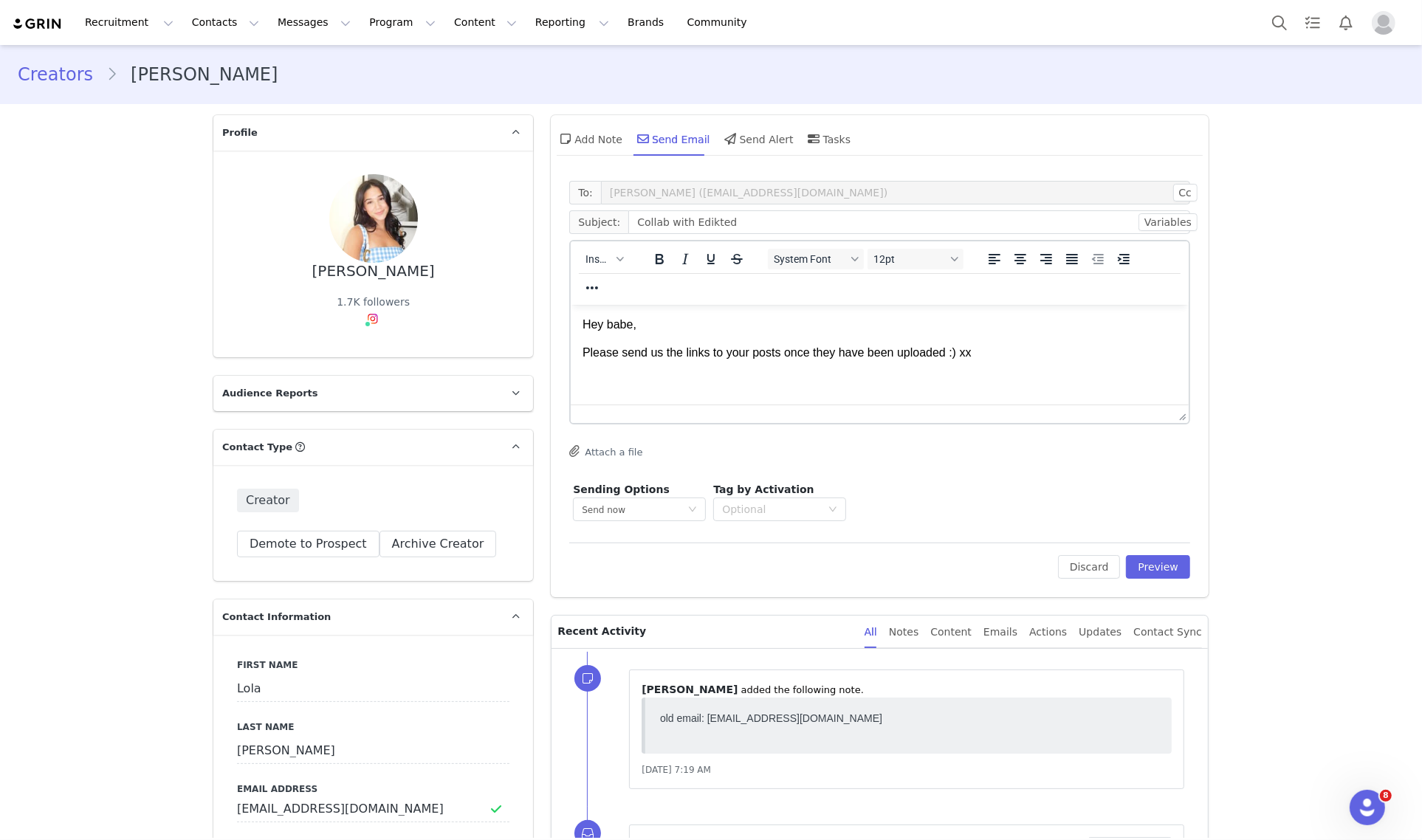
click at [836, 341] on body "Hey babe, Please send us the links to your posts once they have been uploaded :…" at bounding box center [879, 338] width 594 height 45
click at [867, 331] on p "Hey babe," at bounding box center [879, 323] width 594 height 16
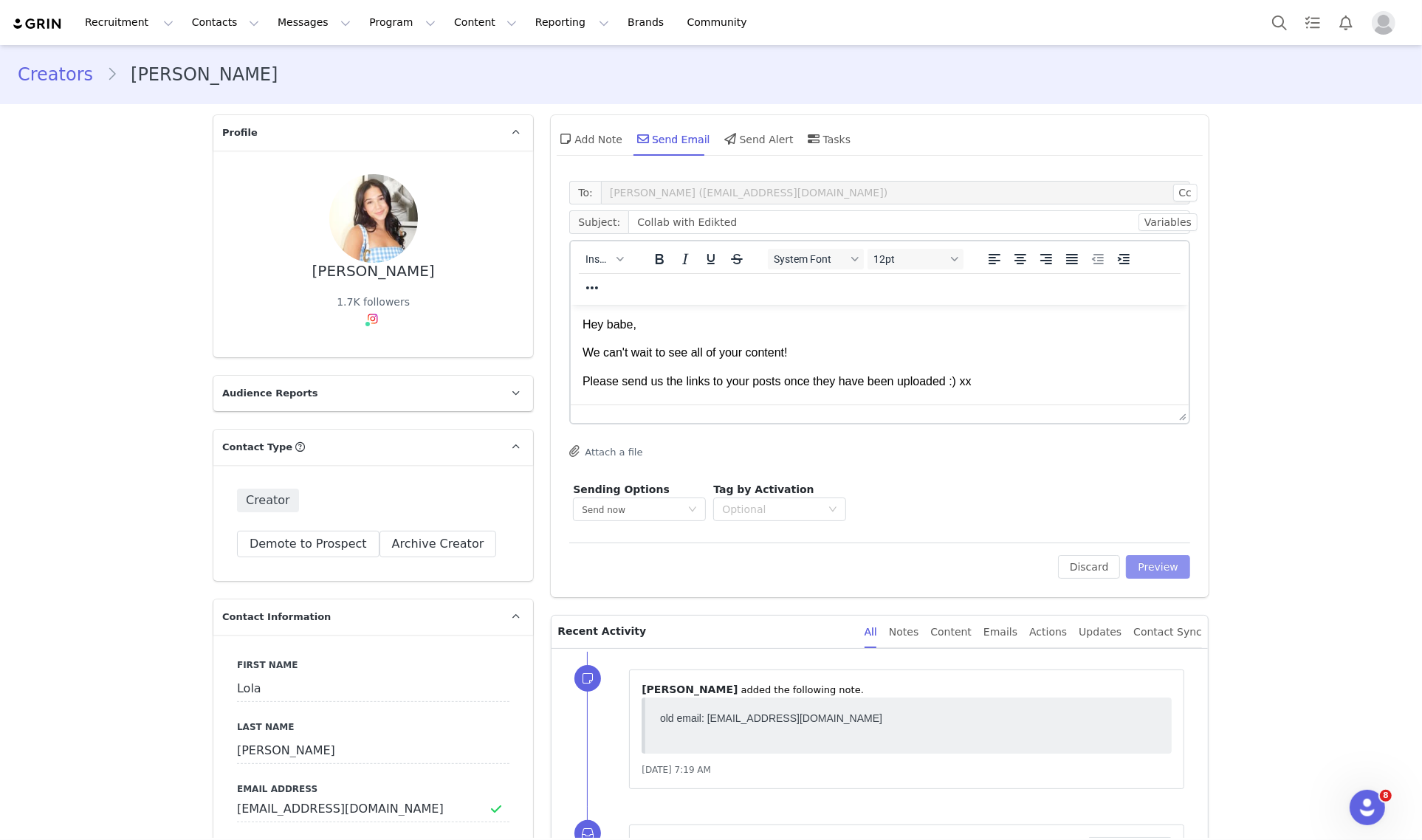
click at [1166, 569] on button "Preview" at bounding box center [1158, 567] width 64 height 23
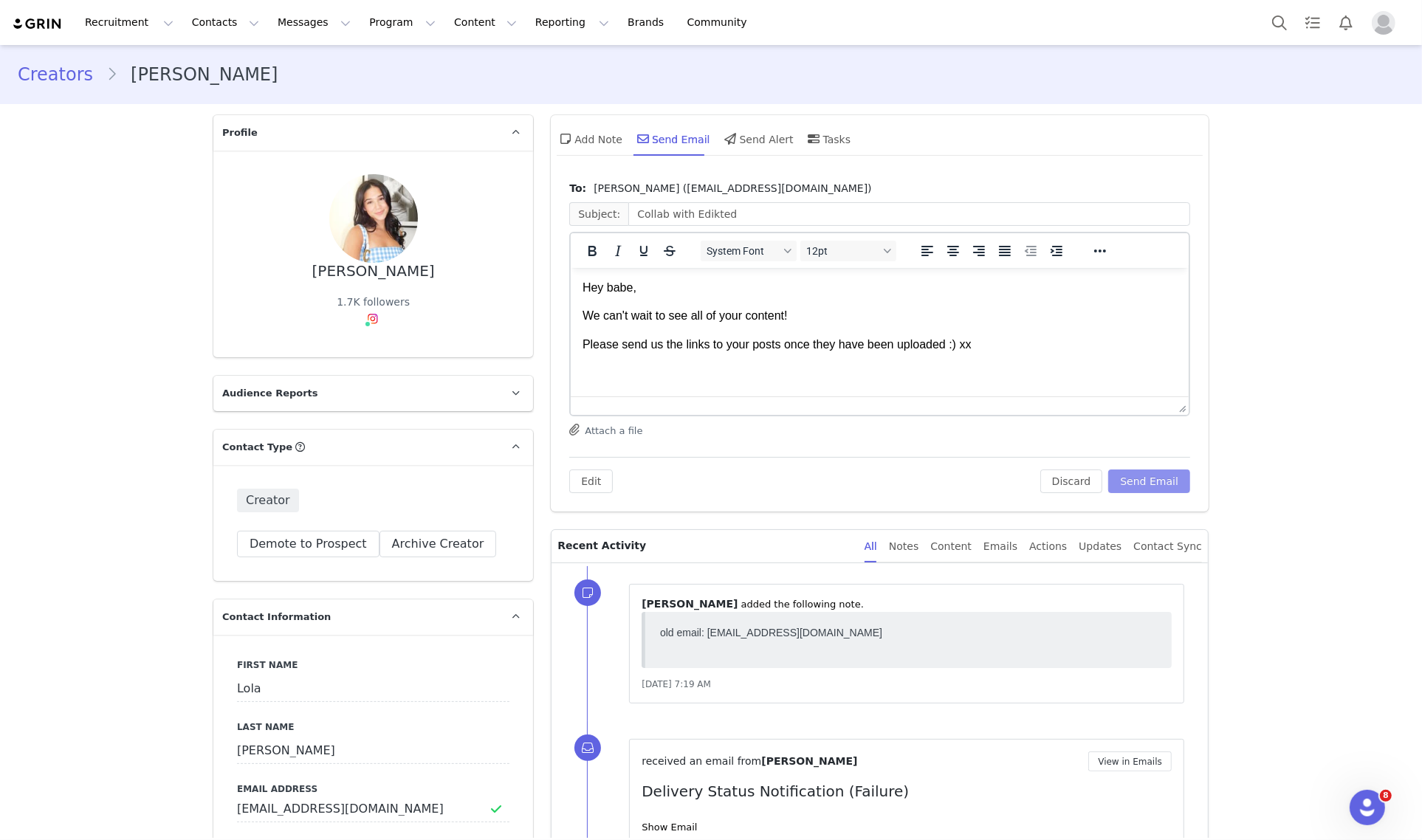
click at [1146, 477] on button "Send Email" at bounding box center [1148, 481] width 82 height 23
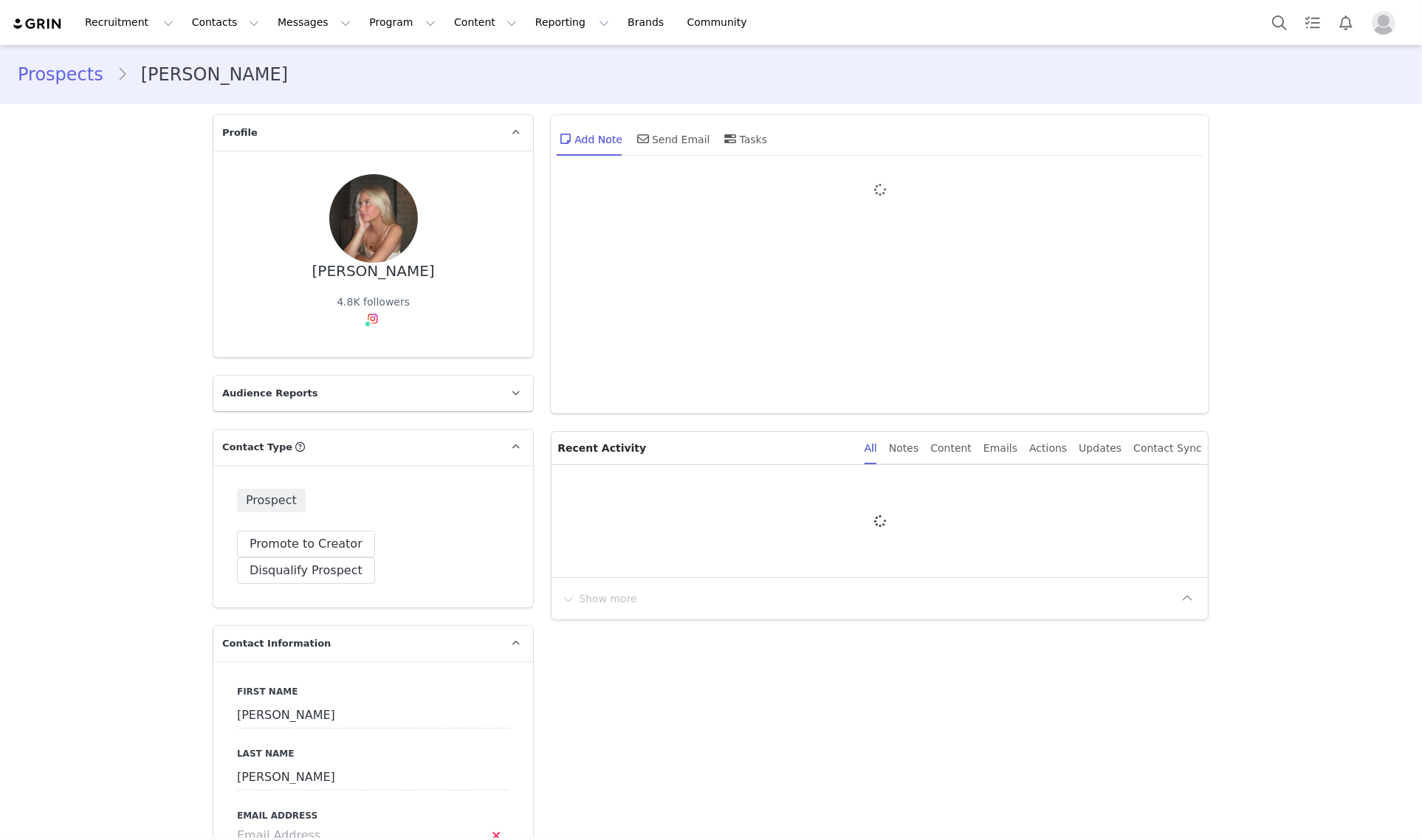
type input "+1 ([GEOGRAPHIC_DATA])"
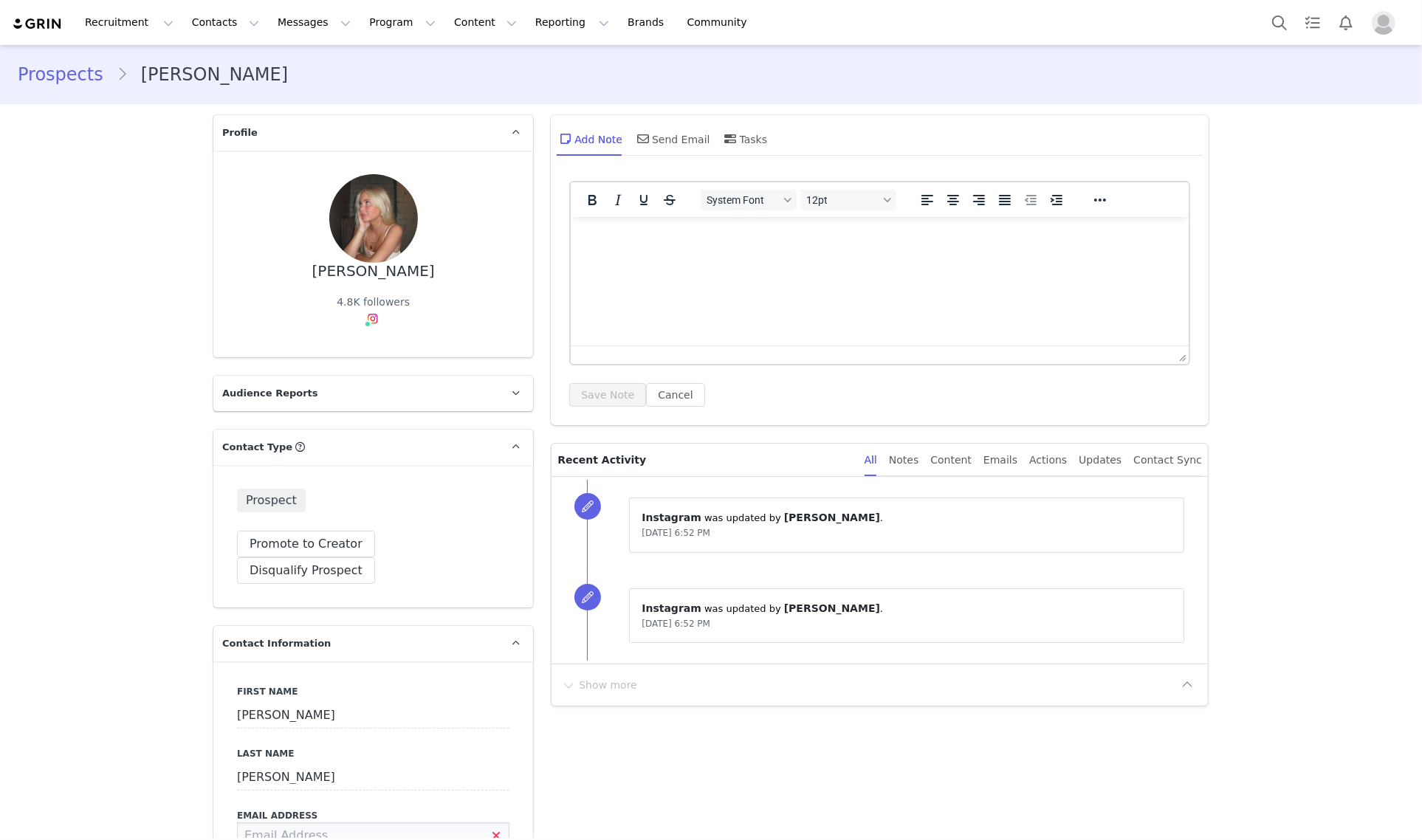
click at [285, 822] on input at bounding box center [373, 835] width 272 height 27
type input "[EMAIL_ADDRESS][DOMAIN_NAME]"
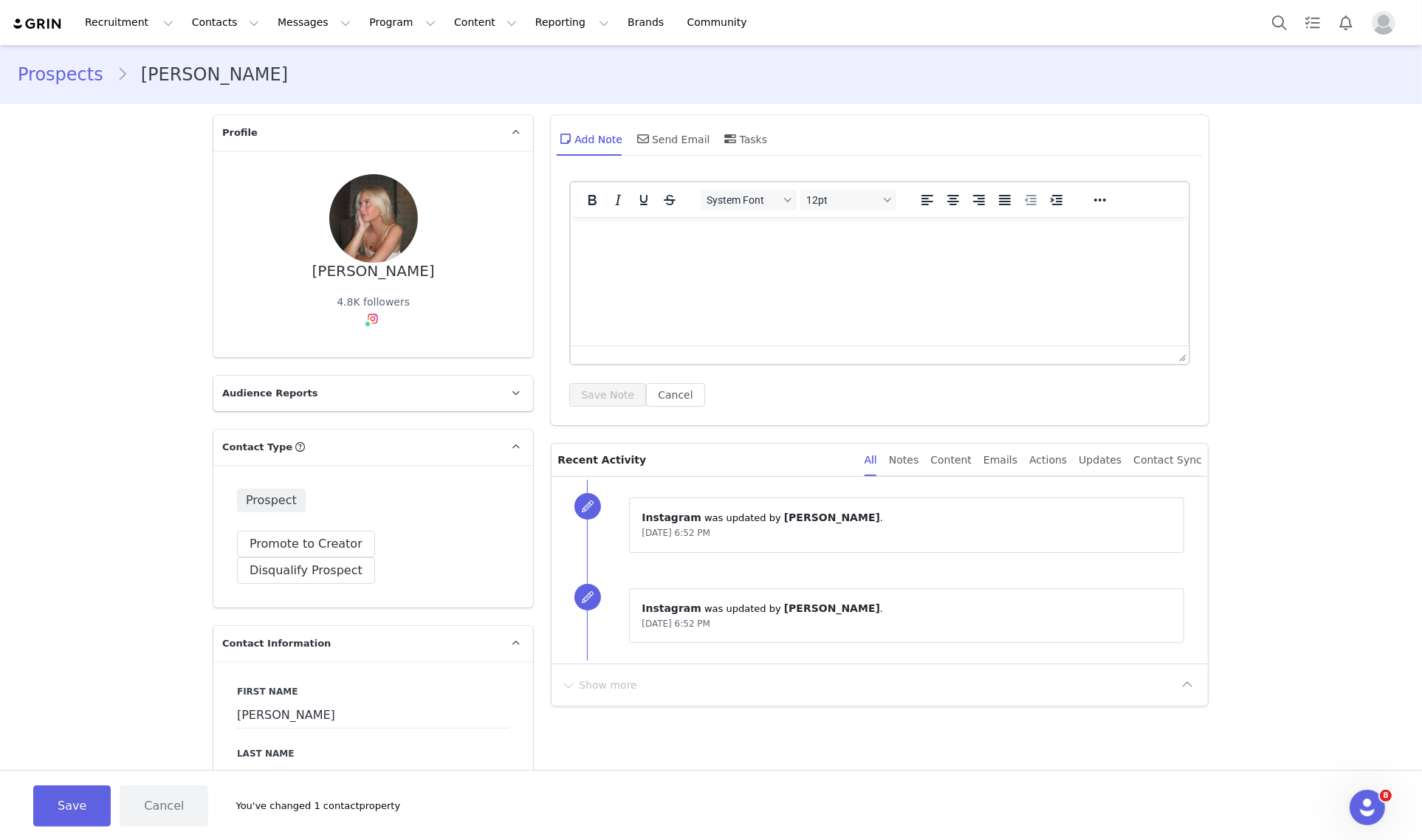
click at [52, 806] on button "Save" at bounding box center [71, 806] width 77 height 41
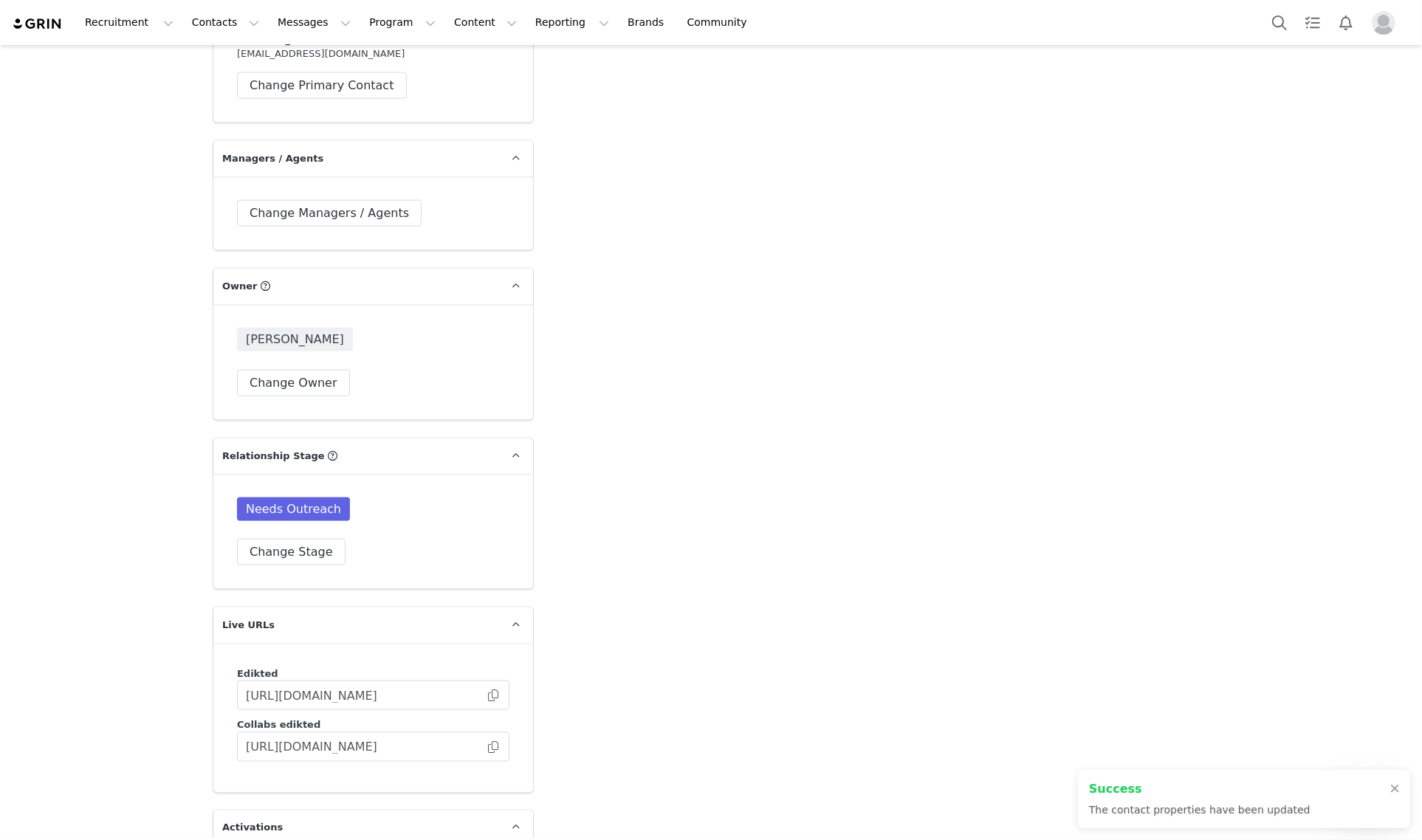
click at [298, 503] on div "Needs Outreach Change Stage" at bounding box center [373, 531] width 272 height 68
click at [292, 538] on button "Change Stage" at bounding box center [291, 552] width 109 height 27
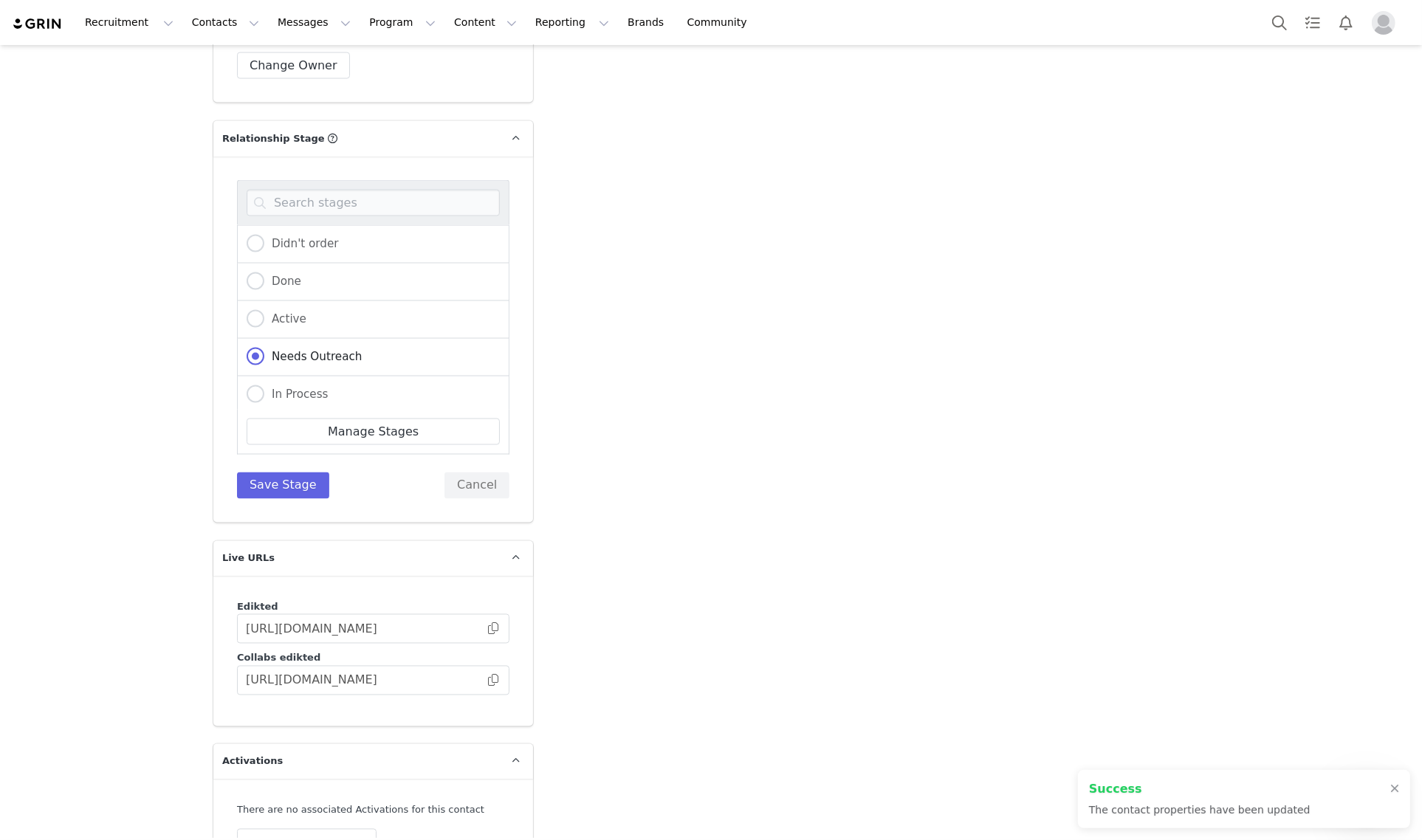
scroll to position [2583, 0]
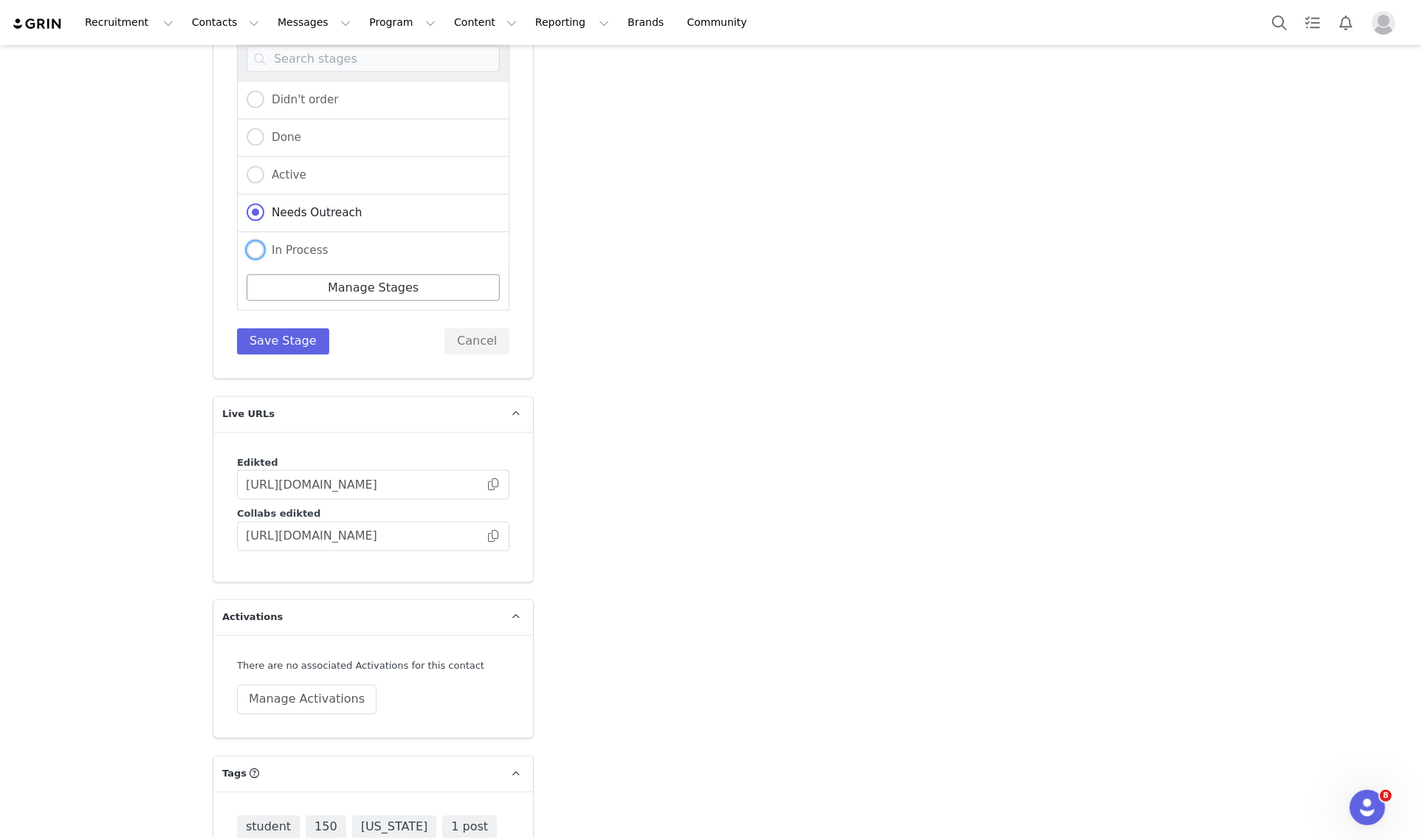
drag, startPoint x: 290, startPoint y: 219, endPoint x: 299, endPoint y: 270, distance: 51.8
click at [290, 244] on span "In Process" at bounding box center [296, 250] width 64 height 13
click at [264, 241] on input "In Process" at bounding box center [255, 251] width 18 height 20
radio input "true"
radio input "false"
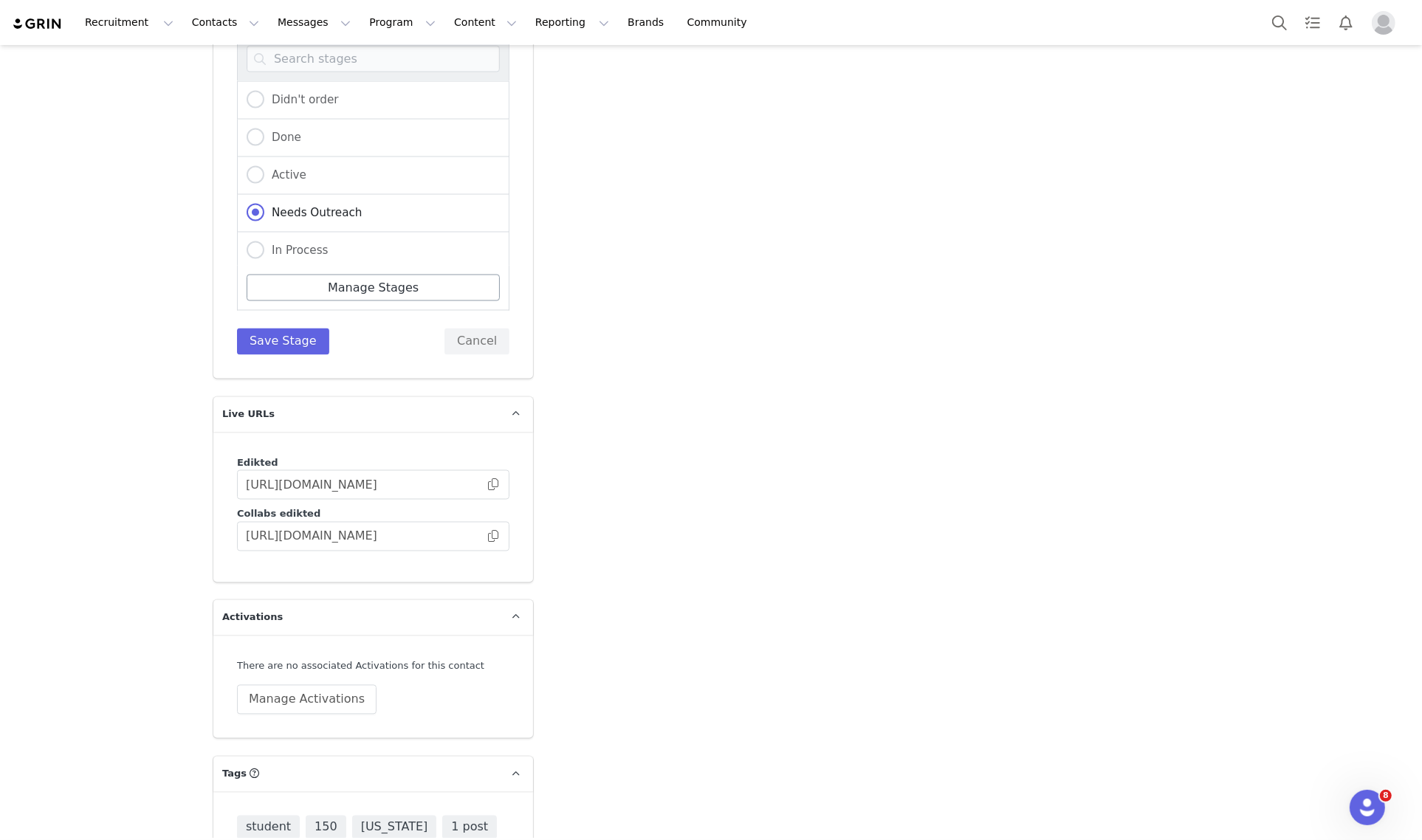
radio input "true"
click at [307, 328] on button "Save Stage" at bounding box center [283, 341] width 92 height 27
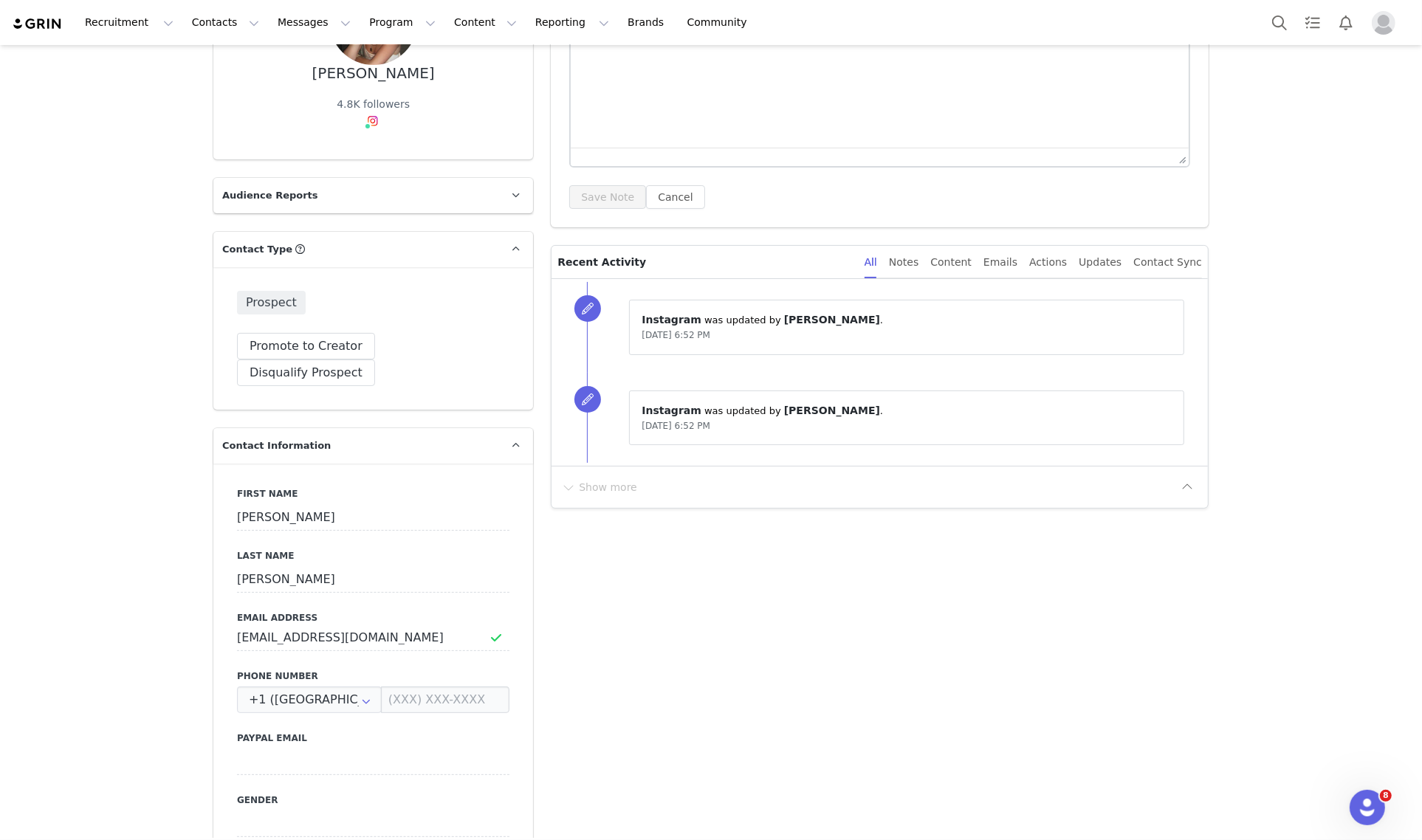
scroll to position [0, 0]
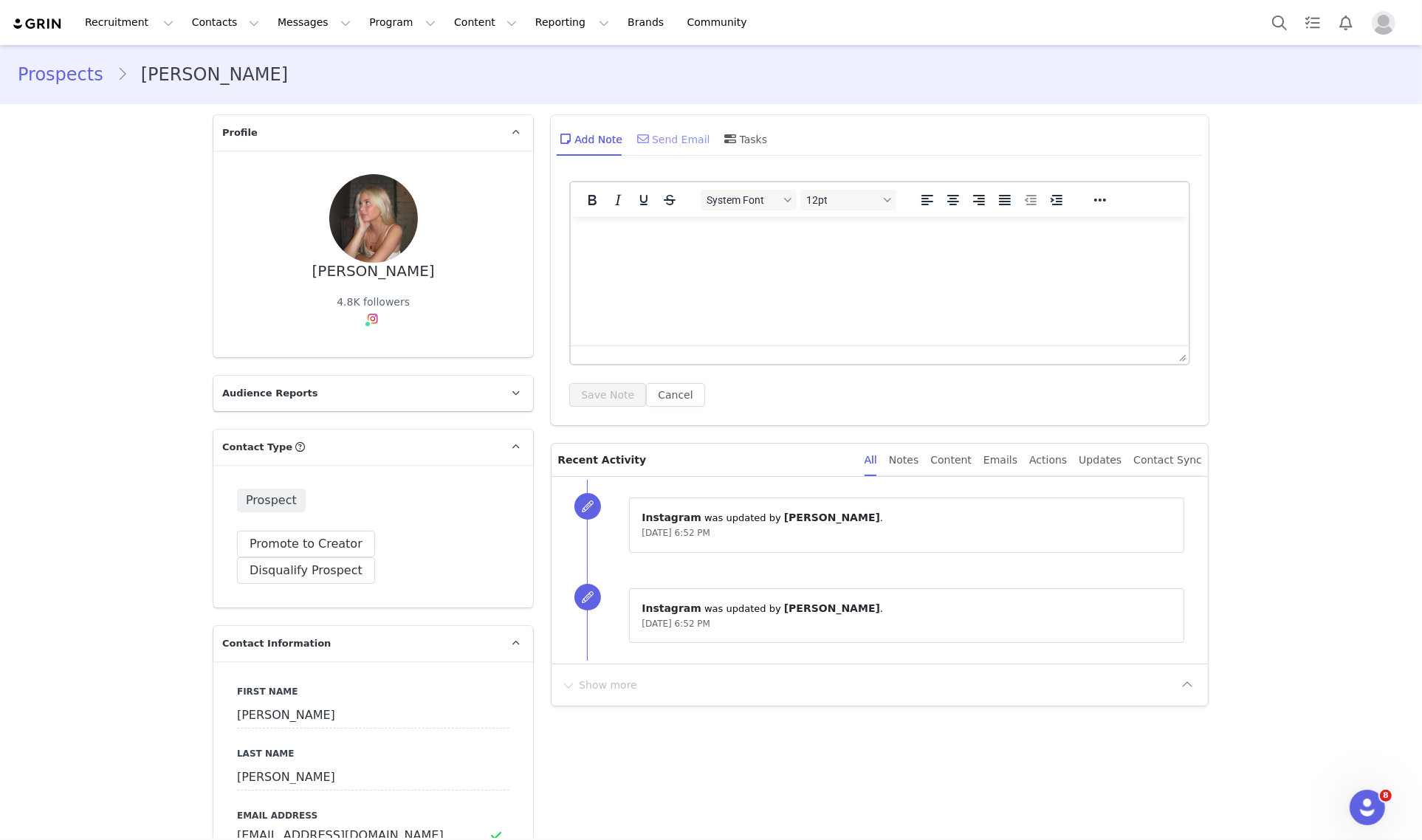
click at [677, 139] on div "Send Email" at bounding box center [672, 138] width 76 height 35
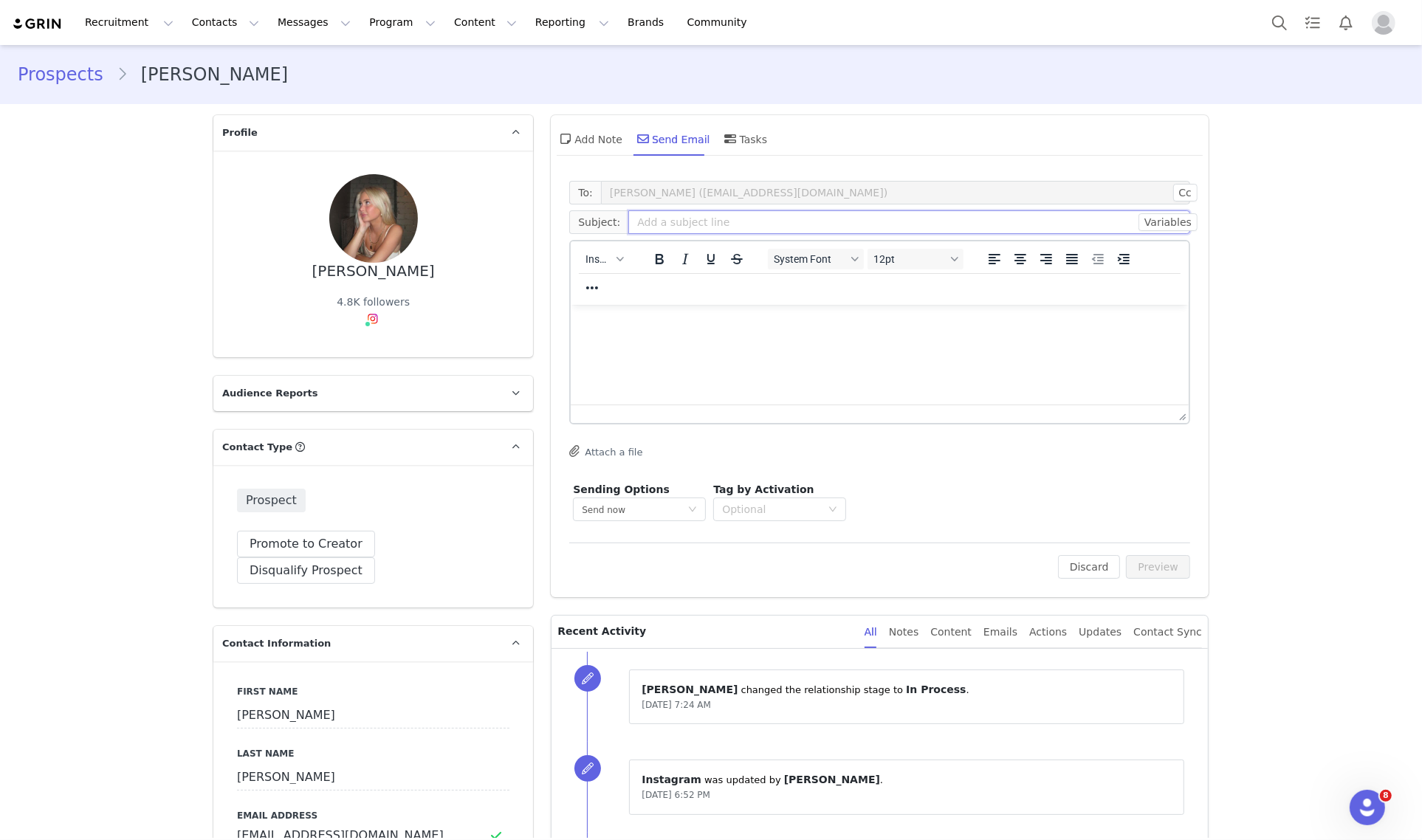
click at [715, 227] on input "text" at bounding box center [909, 222] width 562 height 23
paste input "Game Day with Edikted 🏈✨"
type input "Game Day with Edikted 🏈✨"
click at [719, 344] on html at bounding box center [879, 323] width 618 height 40
click at [629, 333] on html at bounding box center [879, 323] width 618 height 40
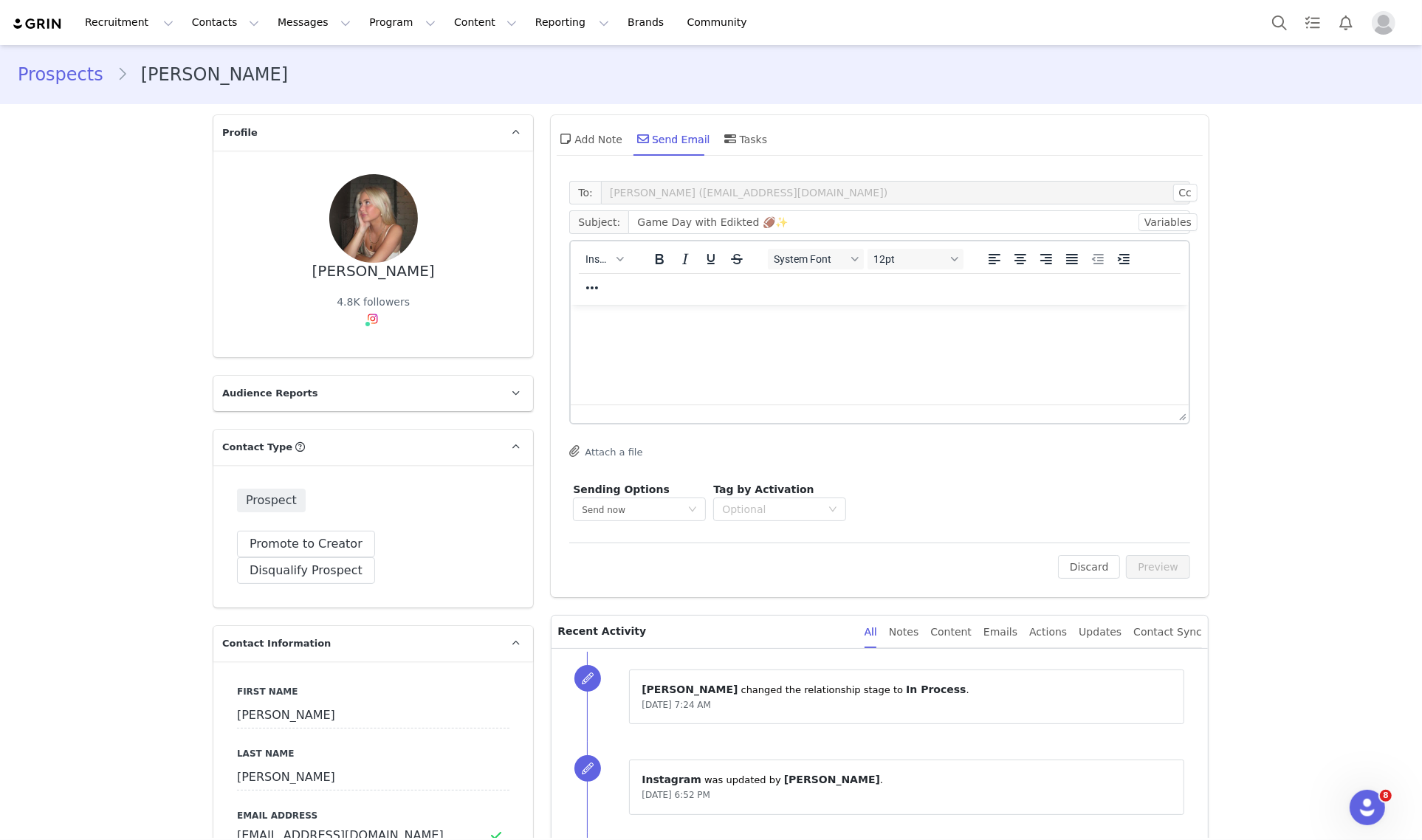
paste body "Rich Text Area. Press ALT-0 for help."
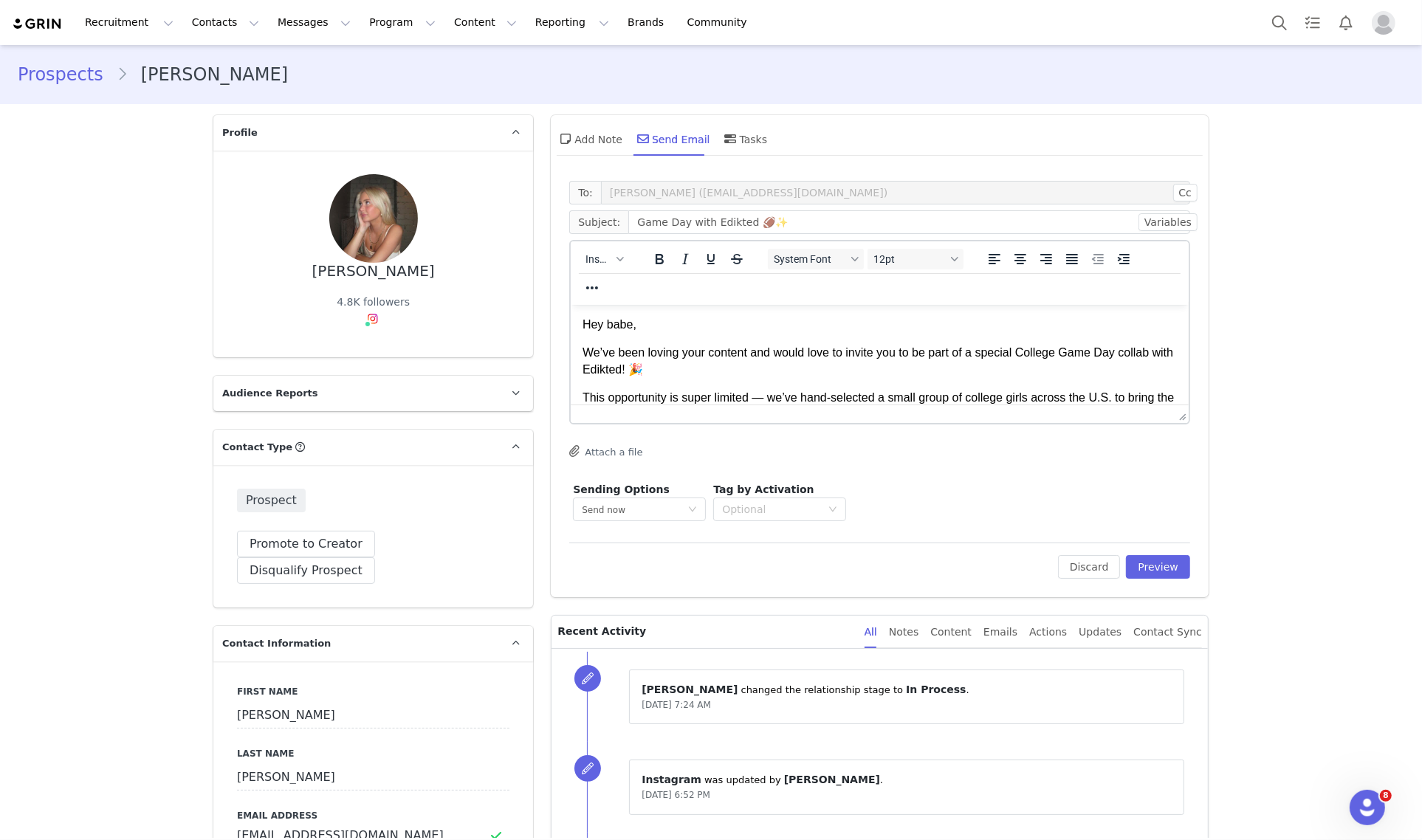
scroll to position [152, 0]
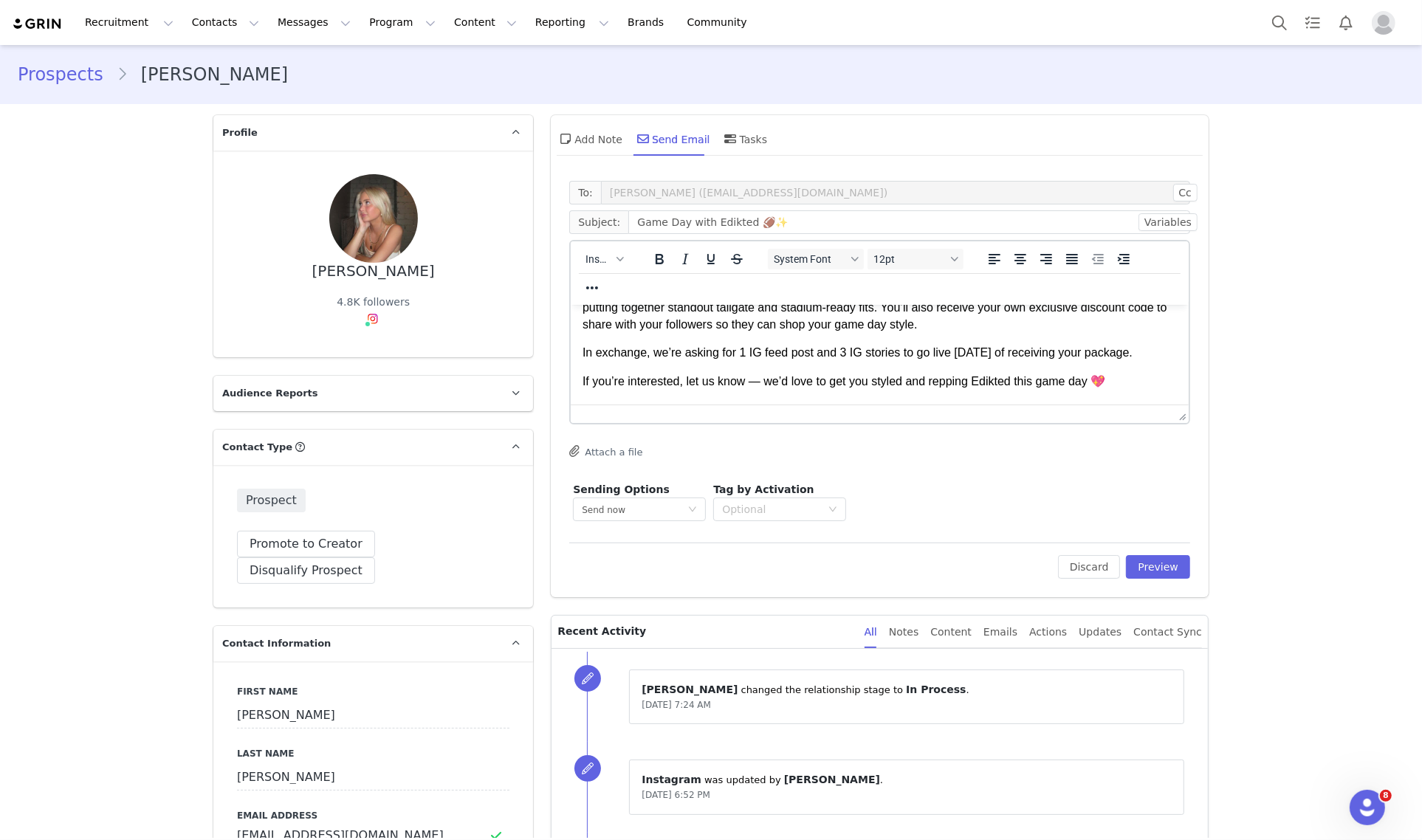
click at [607, 427] on strong "xx, Dani" at bounding box center [632, 416] width 99 height 29
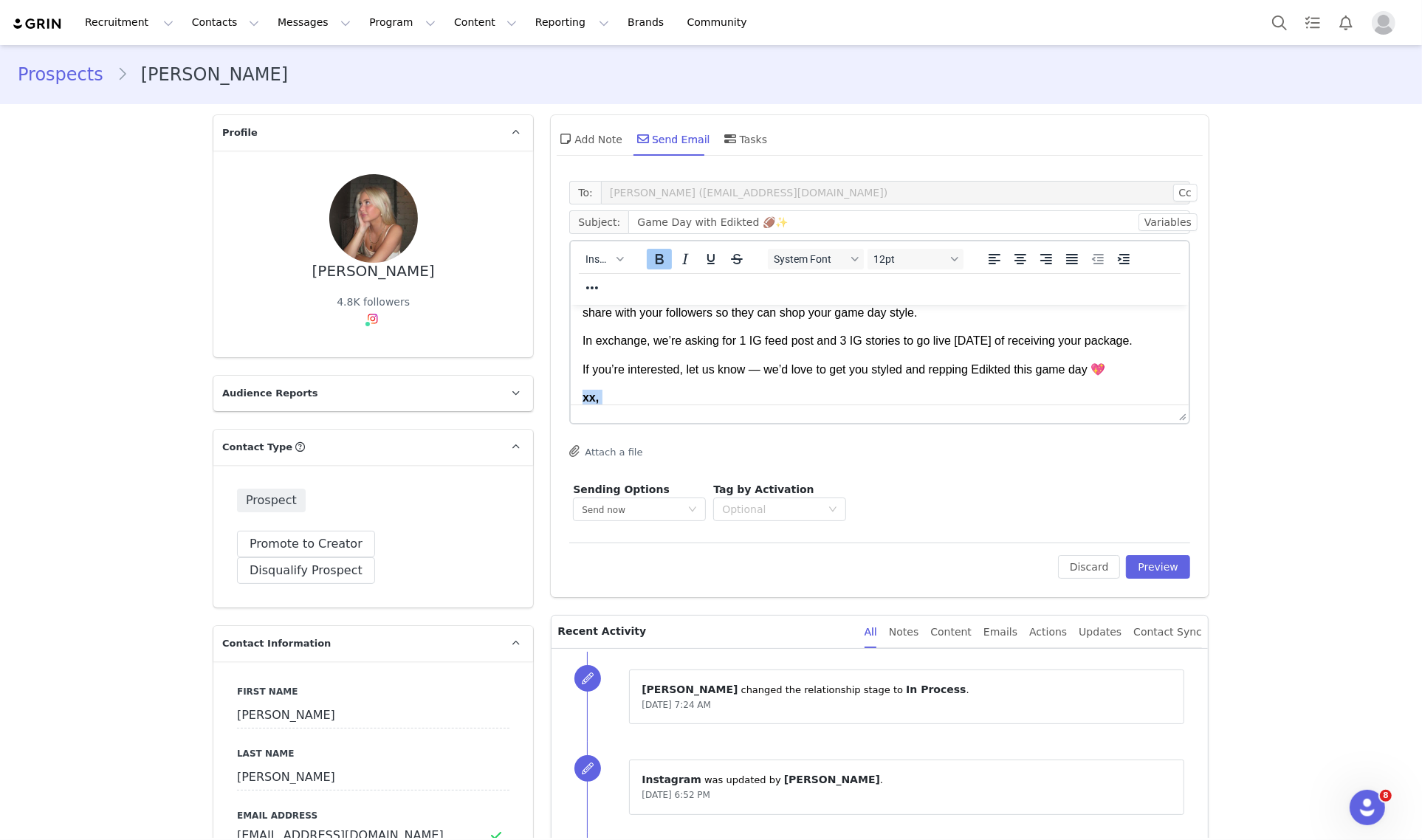
drag, startPoint x: 633, startPoint y: 427, endPoint x: 578, endPoint y: 403, distance: 60.0
click at [578, 403] on html "Hey babe, We’ve been loving your content and would love to invite you to be par…" at bounding box center [879, 287] width 618 height 293
click at [651, 263] on icon "Bold" at bounding box center [660, 259] width 18 height 18
click at [697, 416] on p "xx, Hannah" at bounding box center [879, 406] width 594 height 33
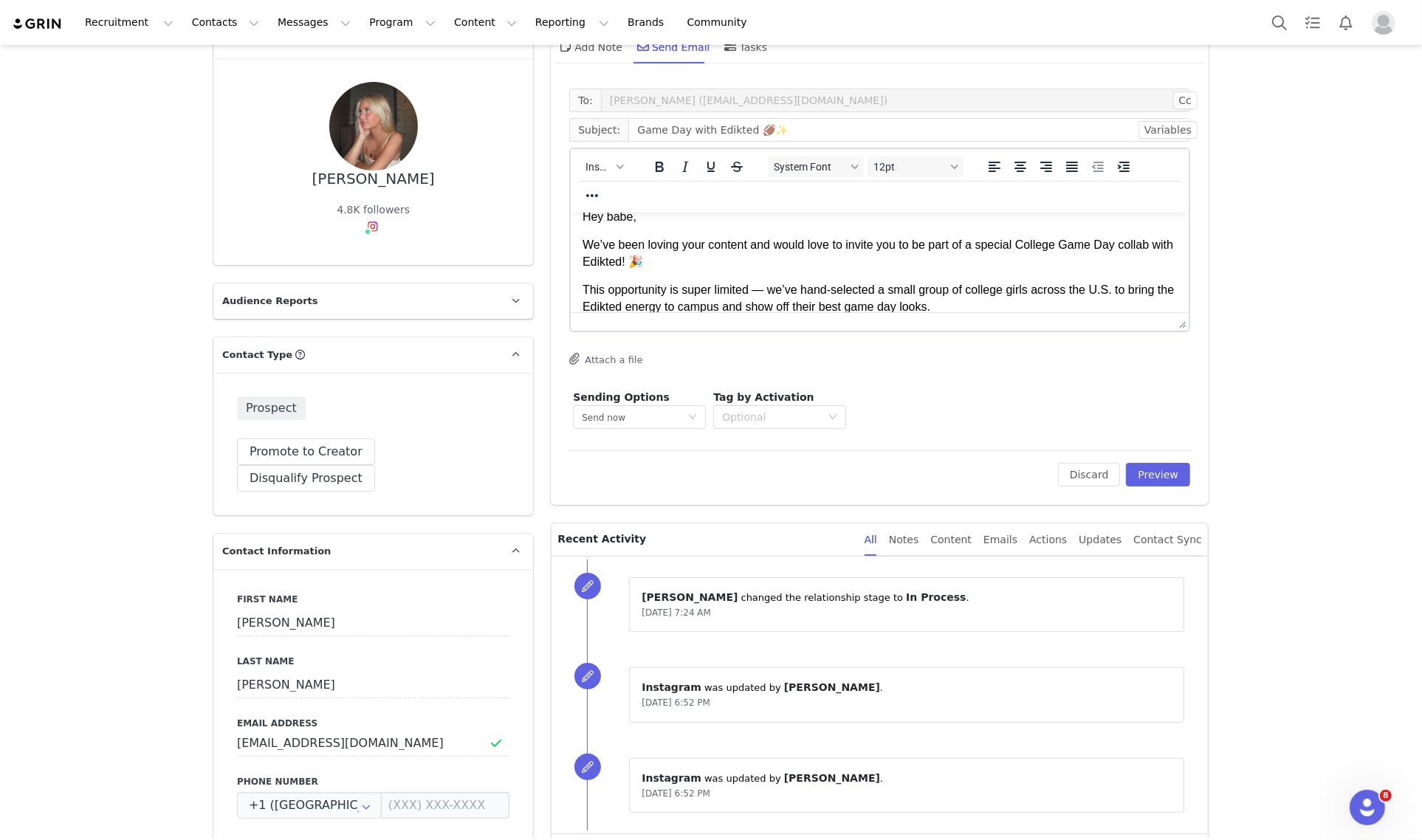
scroll to position [0, 0]
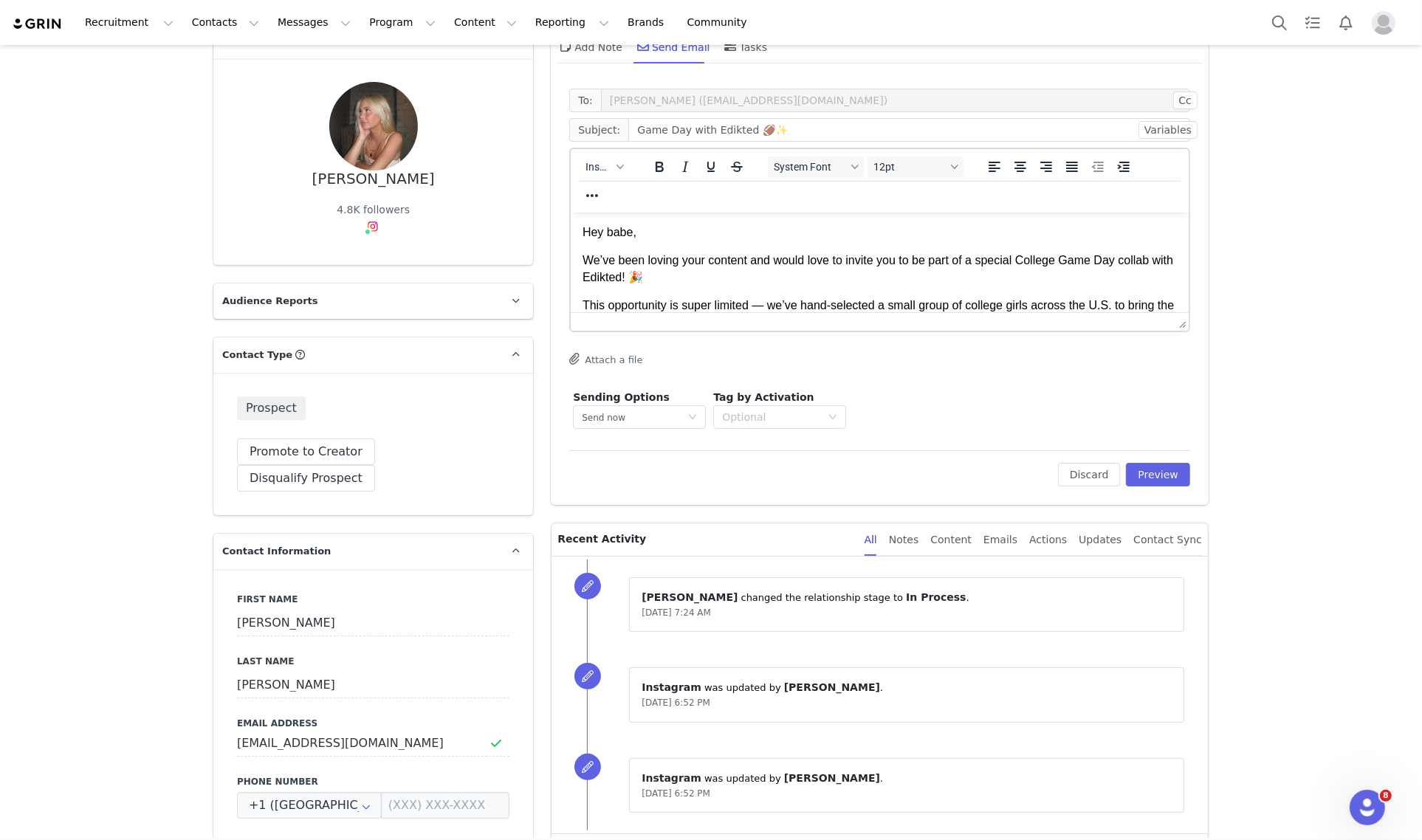
click at [962, 330] on body "Hey babe, We’ve been loving your content and would love to invite you to be par…" at bounding box center [879, 358] width 594 height 270
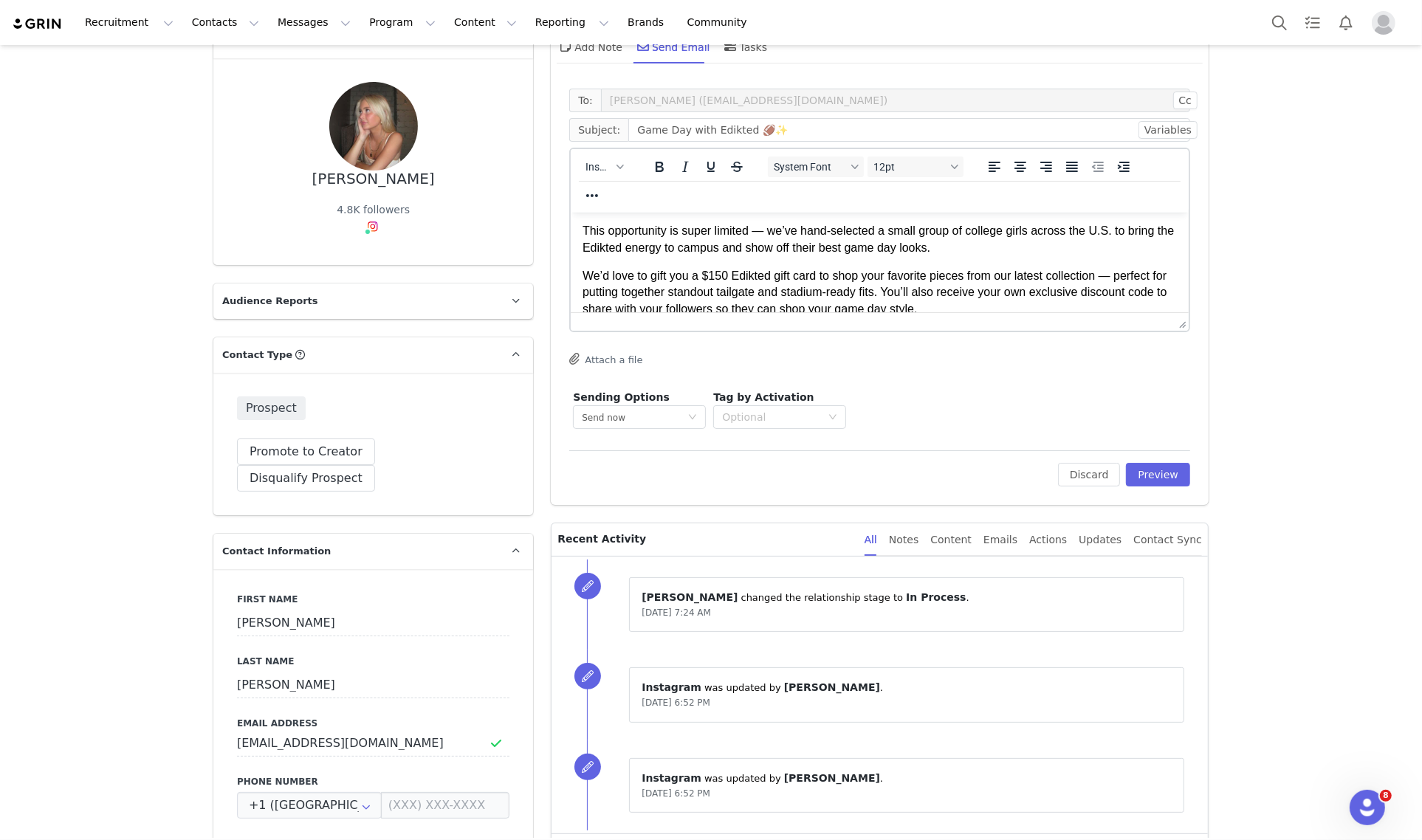
scroll to position [163, 0]
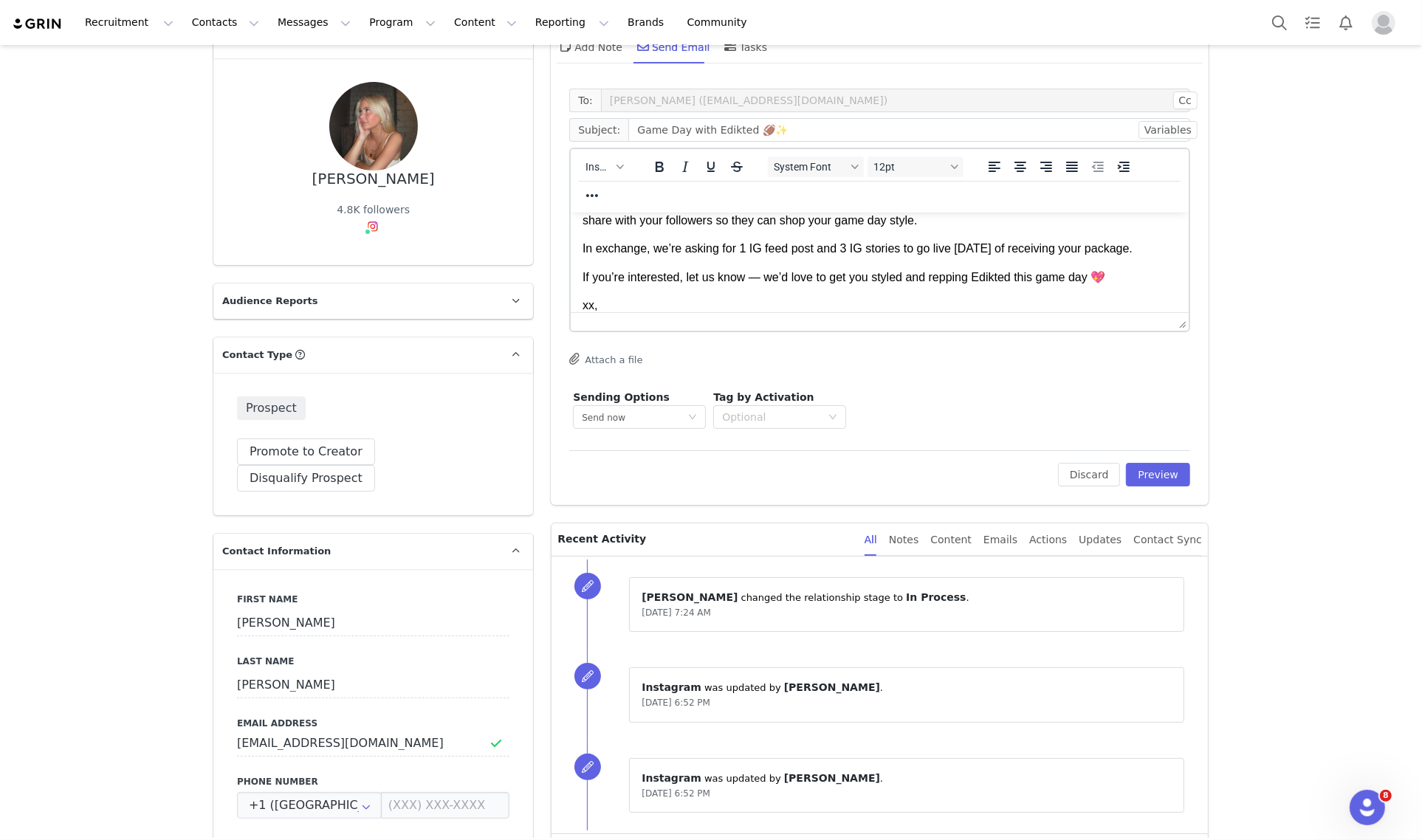
click at [704, 335] on html "Hey babe, We’ve been loving your content and would love to invite you to be par…" at bounding box center [879, 195] width 618 height 293
click at [725, 320] on p "xx, Hannah" at bounding box center [879, 313] width 594 height 33
click at [1164, 477] on button "Preview" at bounding box center [1158, 474] width 64 height 23
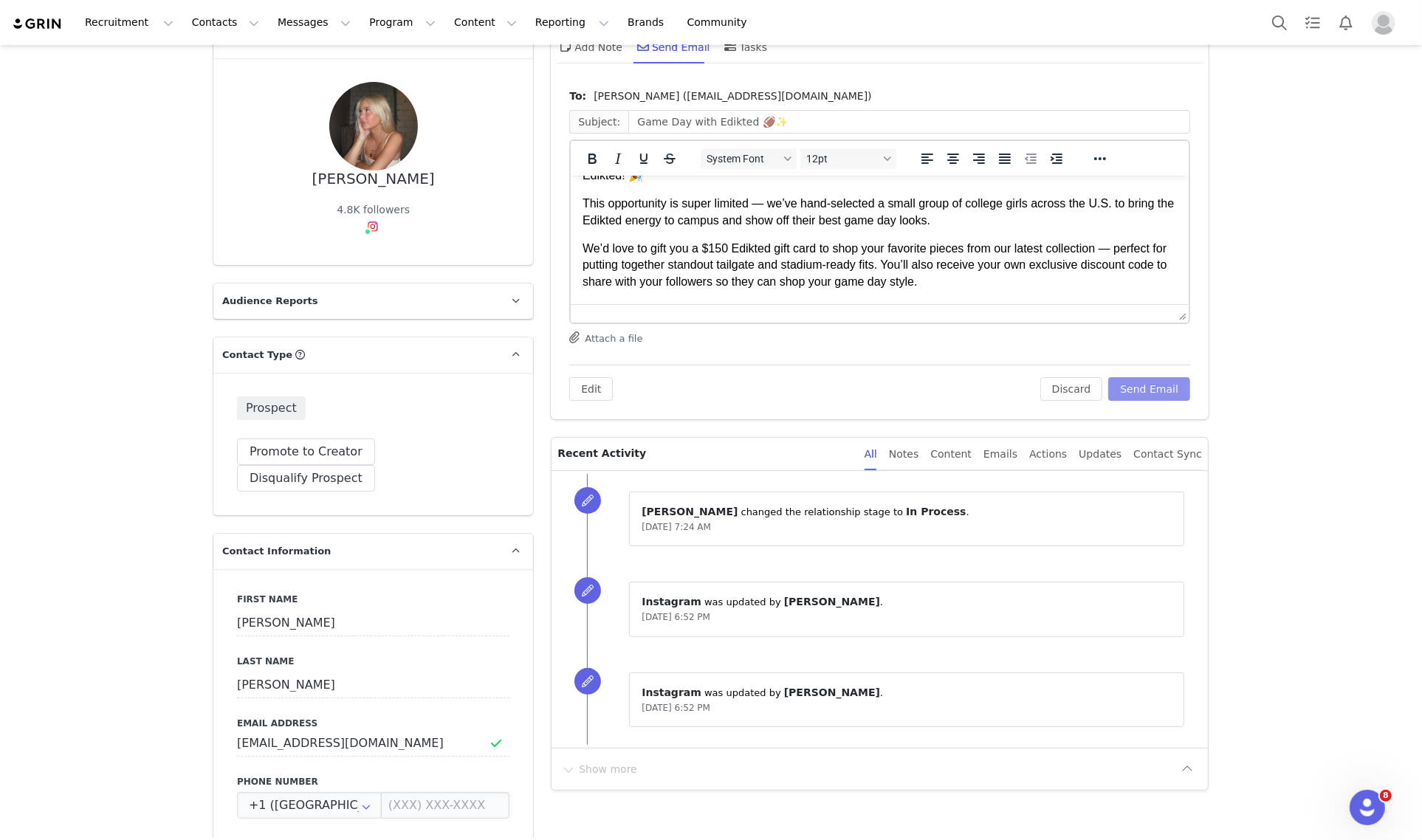
scroll to position [92, 0]
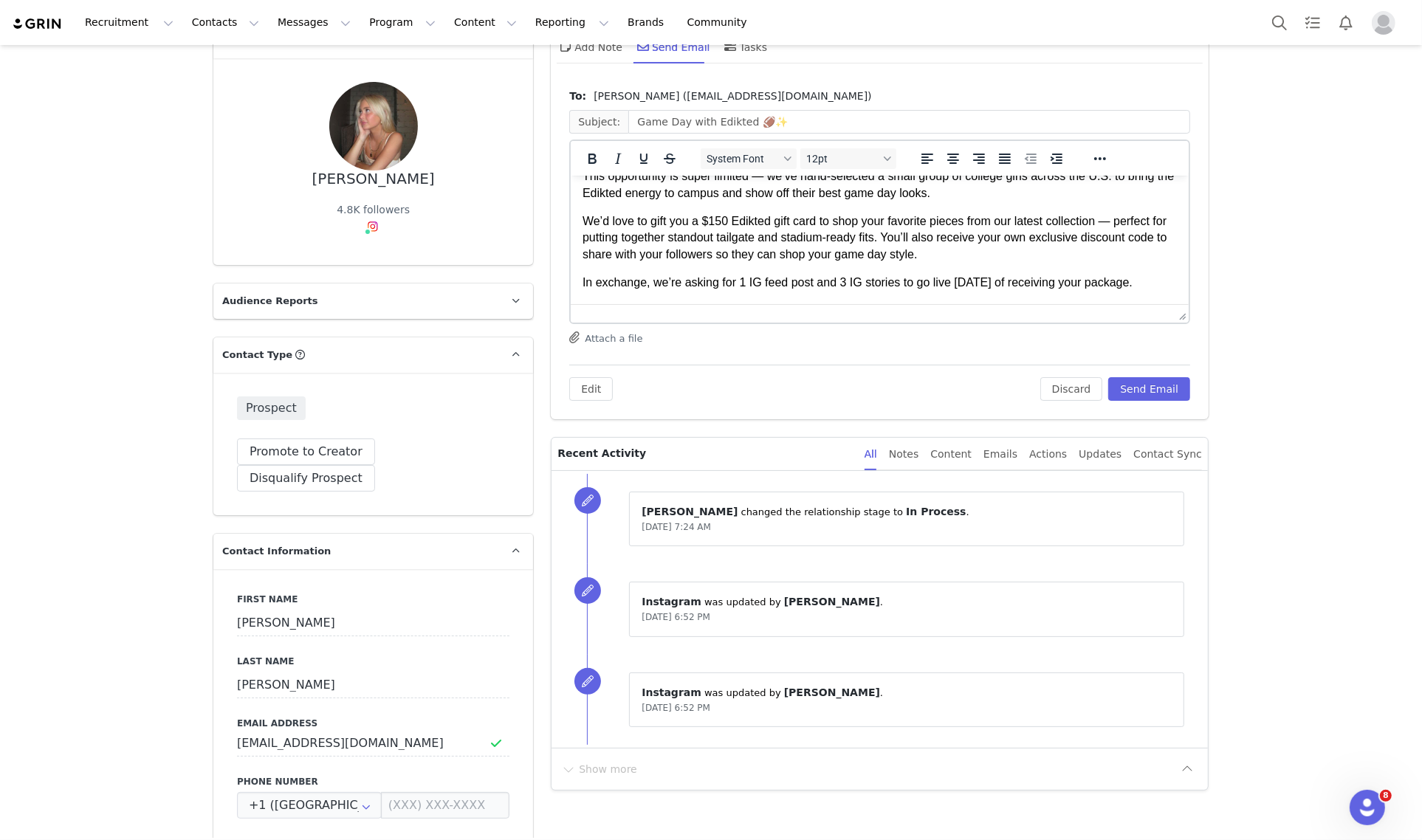
click at [992, 260] on p "We’d love to gift you a $150 Edikted gift card to shop your favorite pieces fro…" at bounding box center [879, 237] width 594 height 49
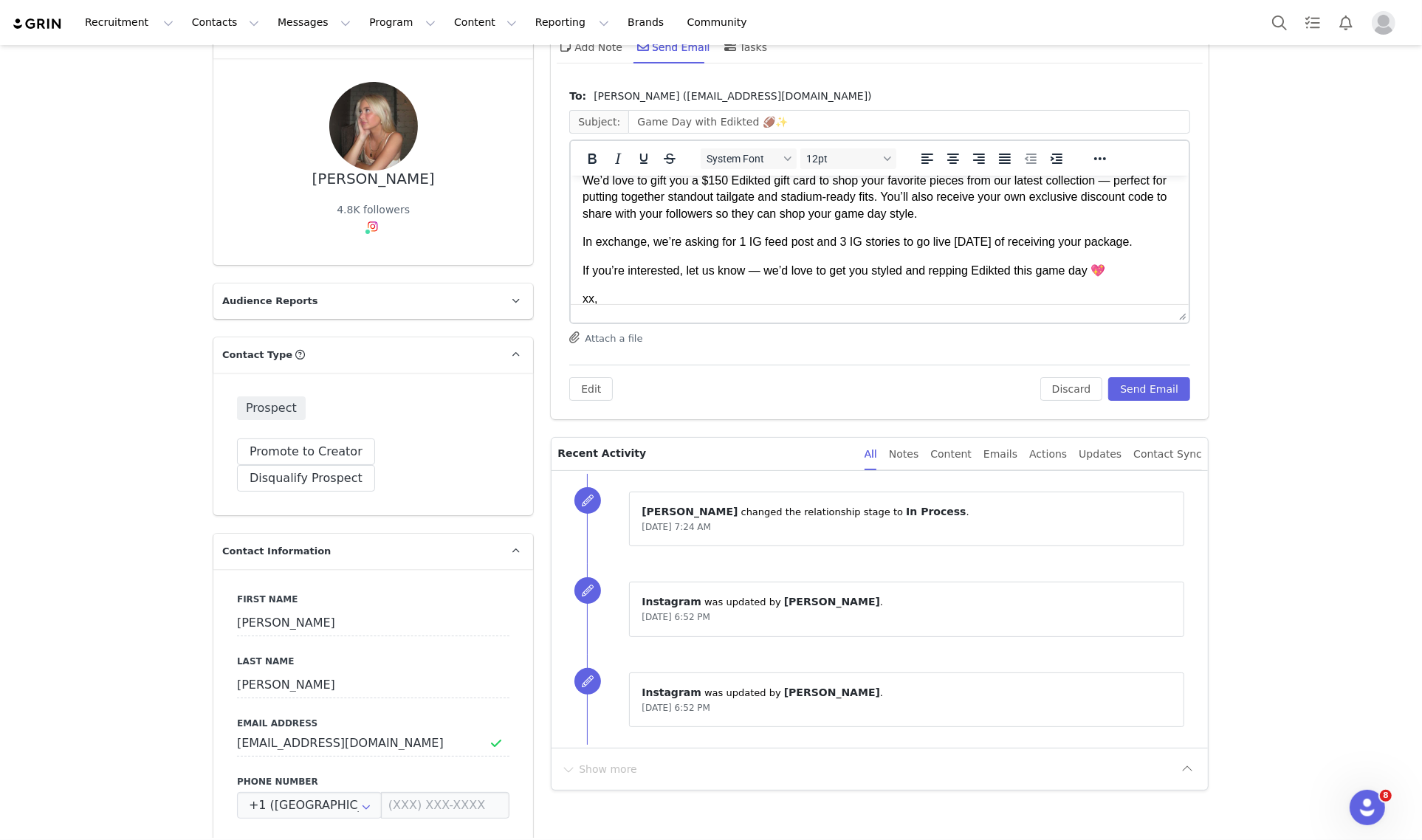
scroll to position [163, 0]
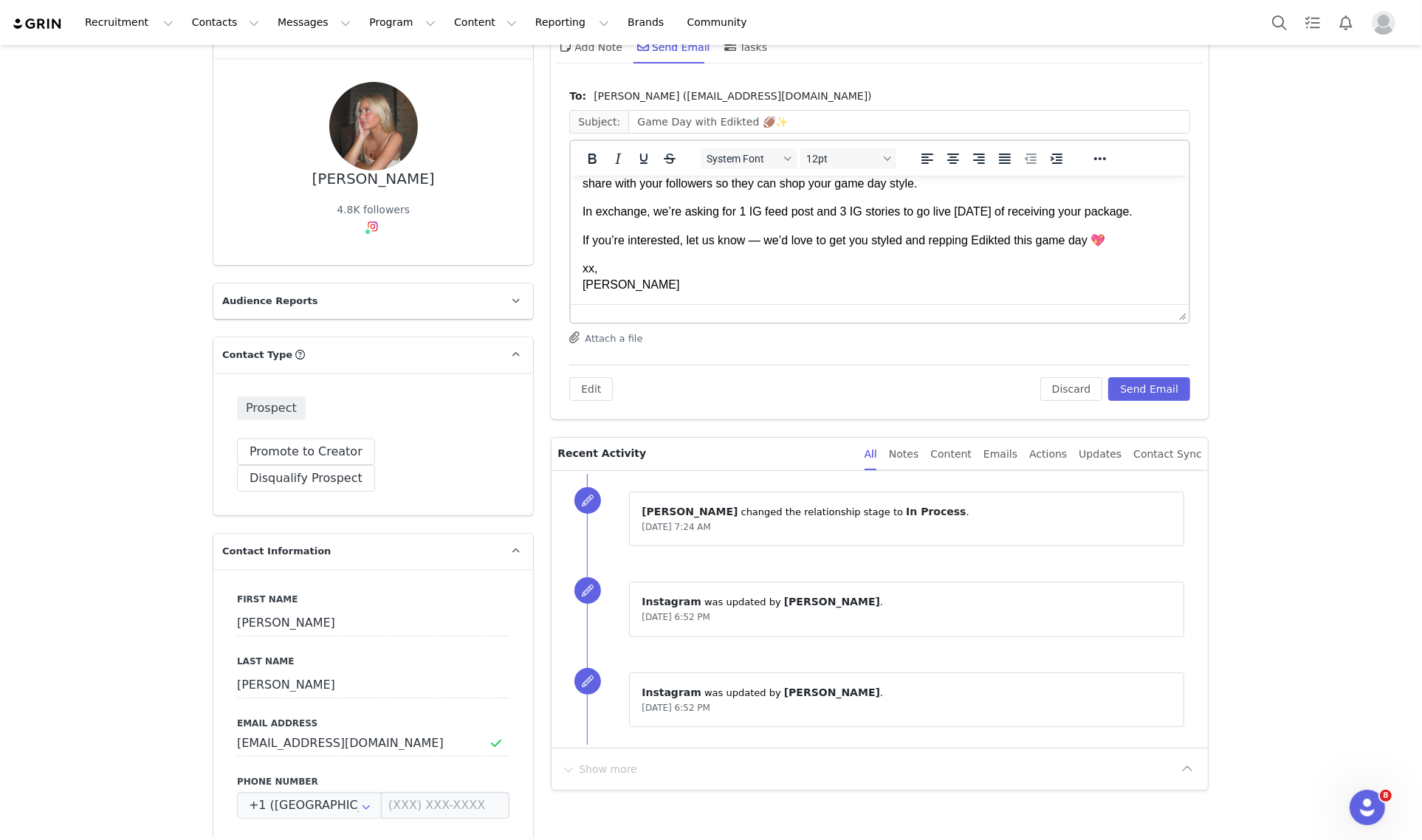
click at [771, 289] on p "xx, Hannah" at bounding box center [879, 276] width 594 height 33
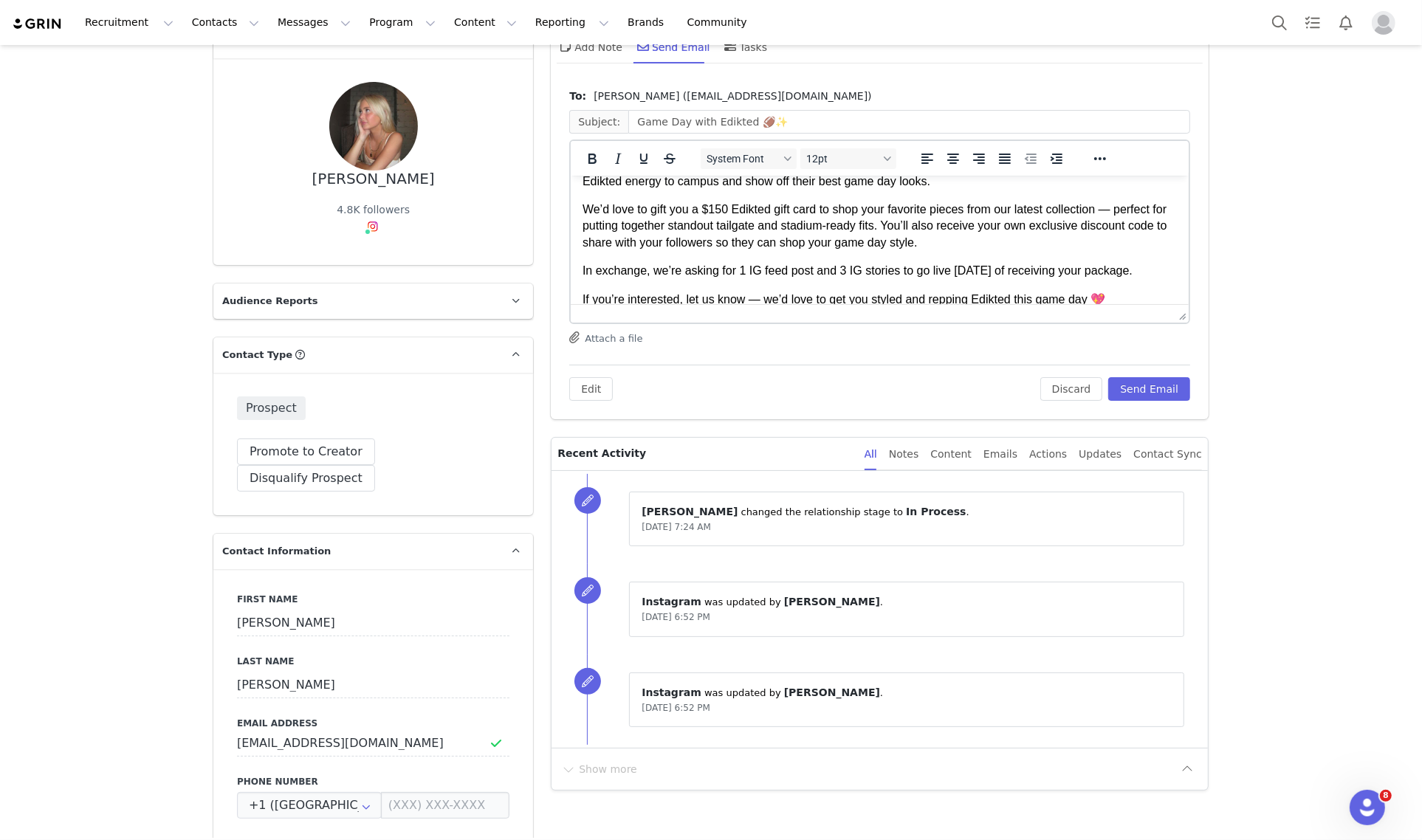
scroll to position [0, 0]
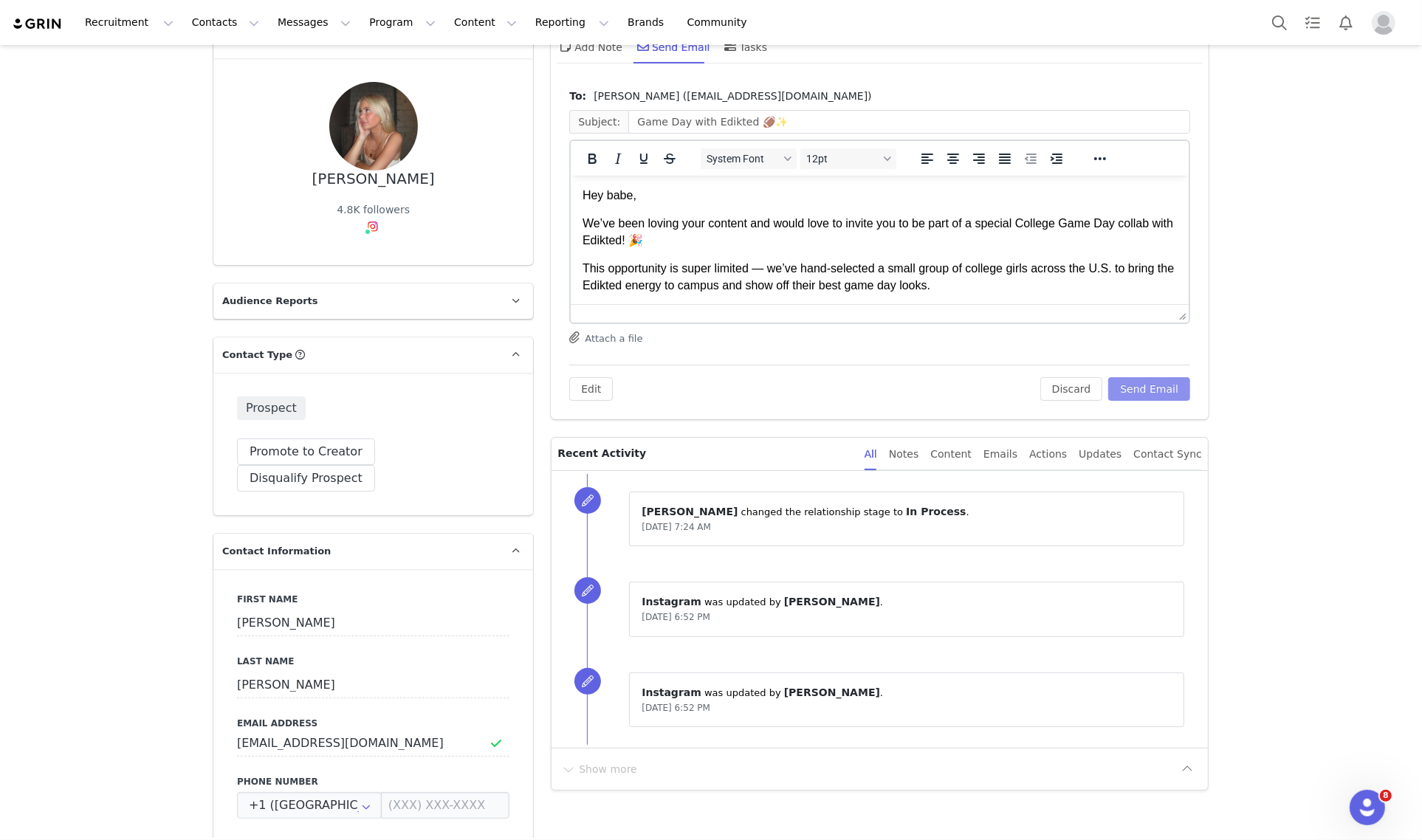
click at [1126, 381] on button "Send Email" at bounding box center [1148, 388] width 82 height 23
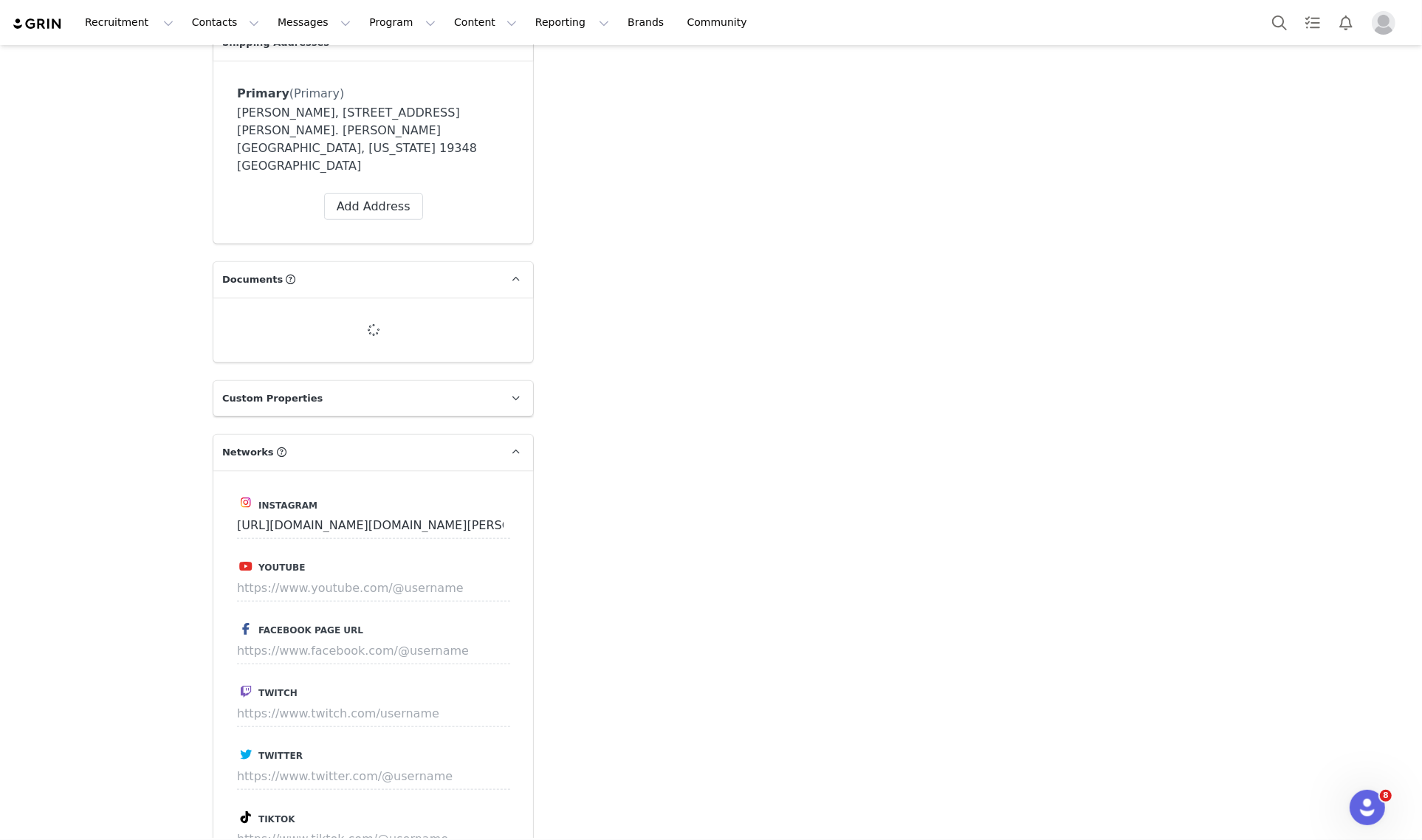
type input "+1 ([GEOGRAPHIC_DATA])"
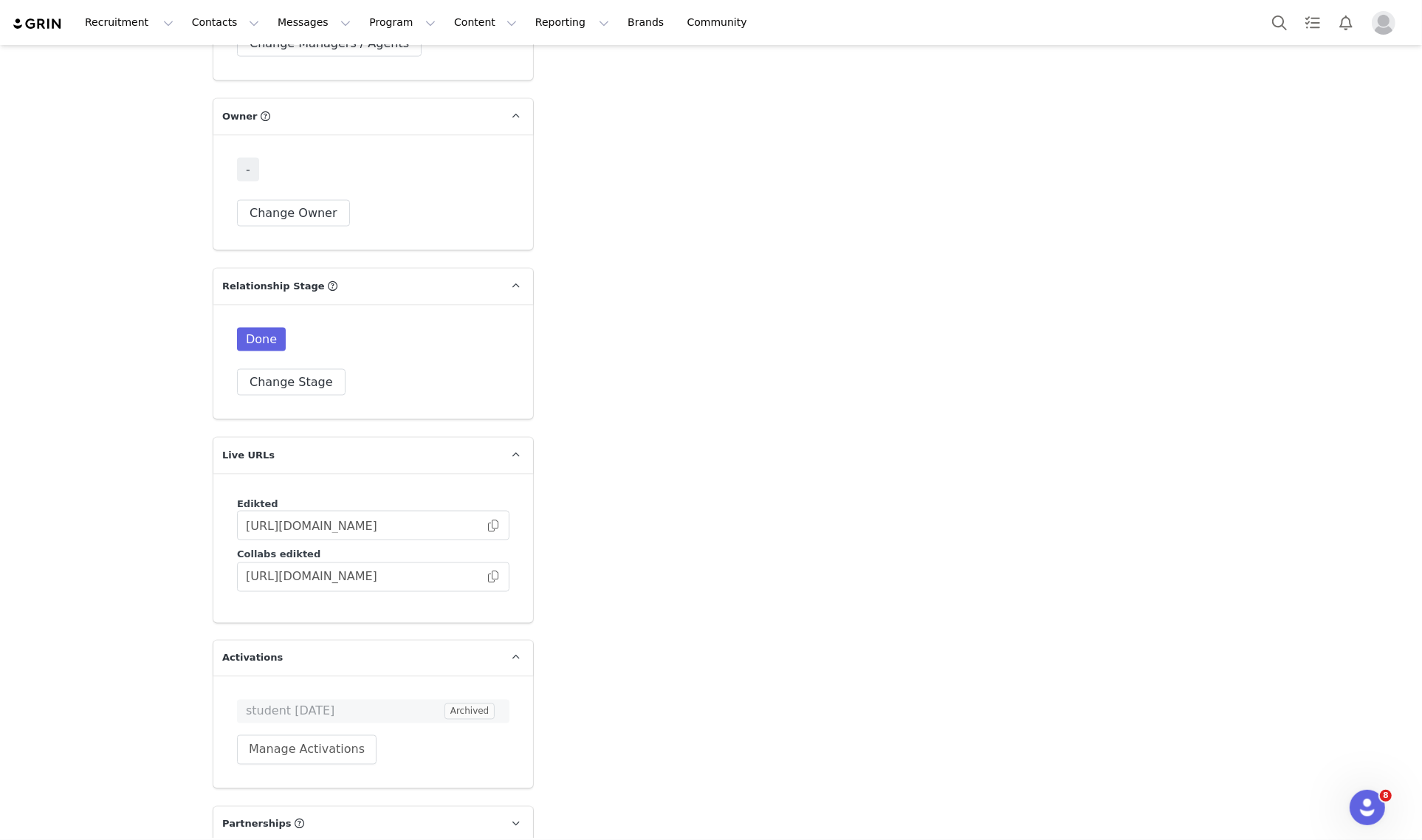
scroll to position [2332, 0]
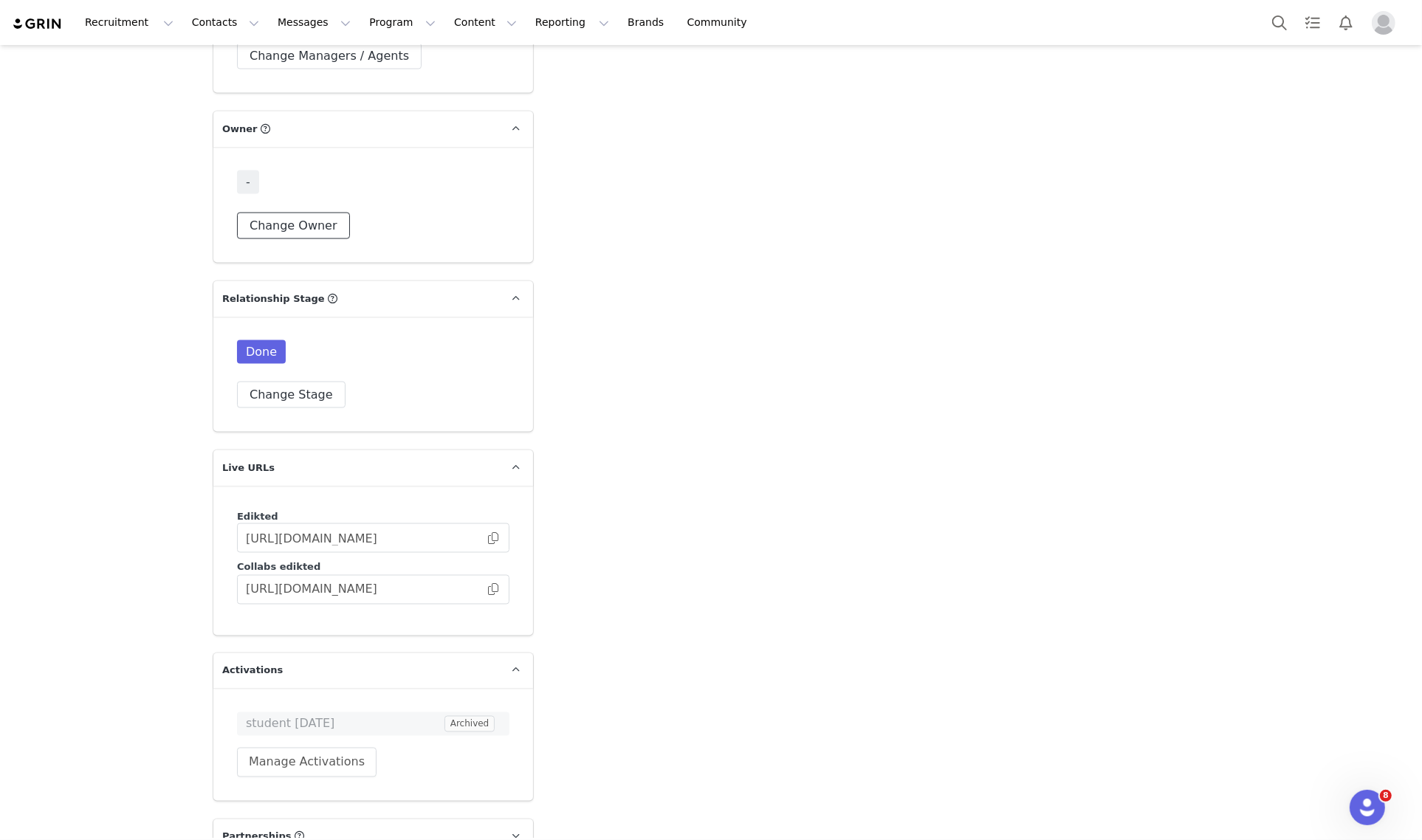
click at [307, 213] on button "Change Owner" at bounding box center [293, 226] width 113 height 27
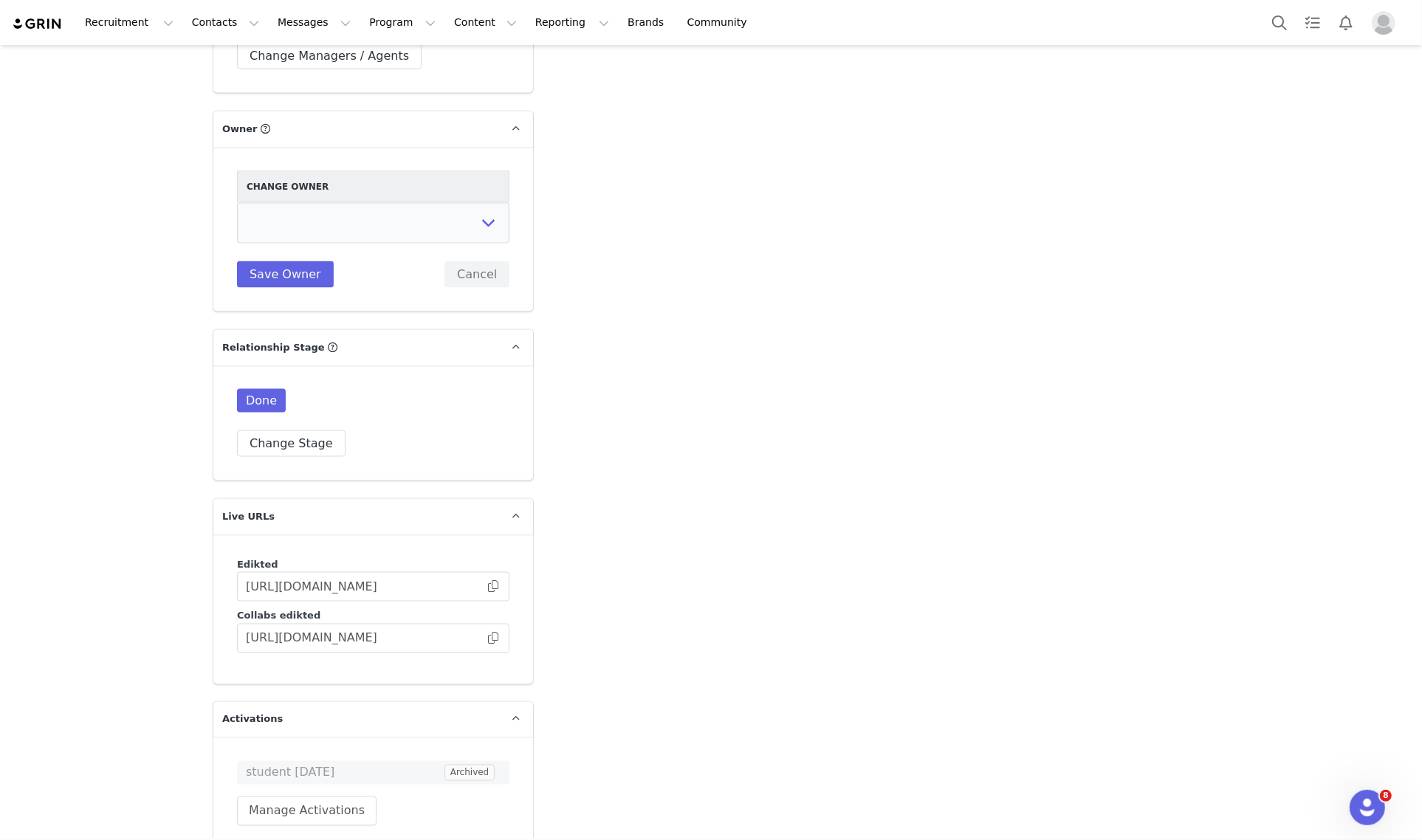
click at [471, 208] on div "Change Owner [PERSON_NAME] [PERSON_NAME] [PERSON_NAME] [PERSON_NAME][DEMOGRAPHI…" at bounding box center [373, 229] width 272 height 117
click at [474, 202] on select "[PERSON_NAME] [PERSON_NAME] [PERSON_NAME] [PERSON_NAME] [DEMOGRAPHIC_DATA] [PER…" at bounding box center [373, 223] width 272 height 41
click at [237, 202] on select "[PERSON_NAME] [PERSON_NAME] [PERSON_NAME] [PERSON_NAME] [DEMOGRAPHIC_DATA] [PER…" at bounding box center [373, 223] width 272 height 41
drag, startPoint x: 492, startPoint y: 177, endPoint x: 488, endPoint y: 198, distance: 21.4
click at [492, 202] on select "[PERSON_NAME] [PERSON_NAME] [PERSON_NAME] [PERSON_NAME] [DEMOGRAPHIC_DATA] [PER…" at bounding box center [373, 223] width 272 height 41
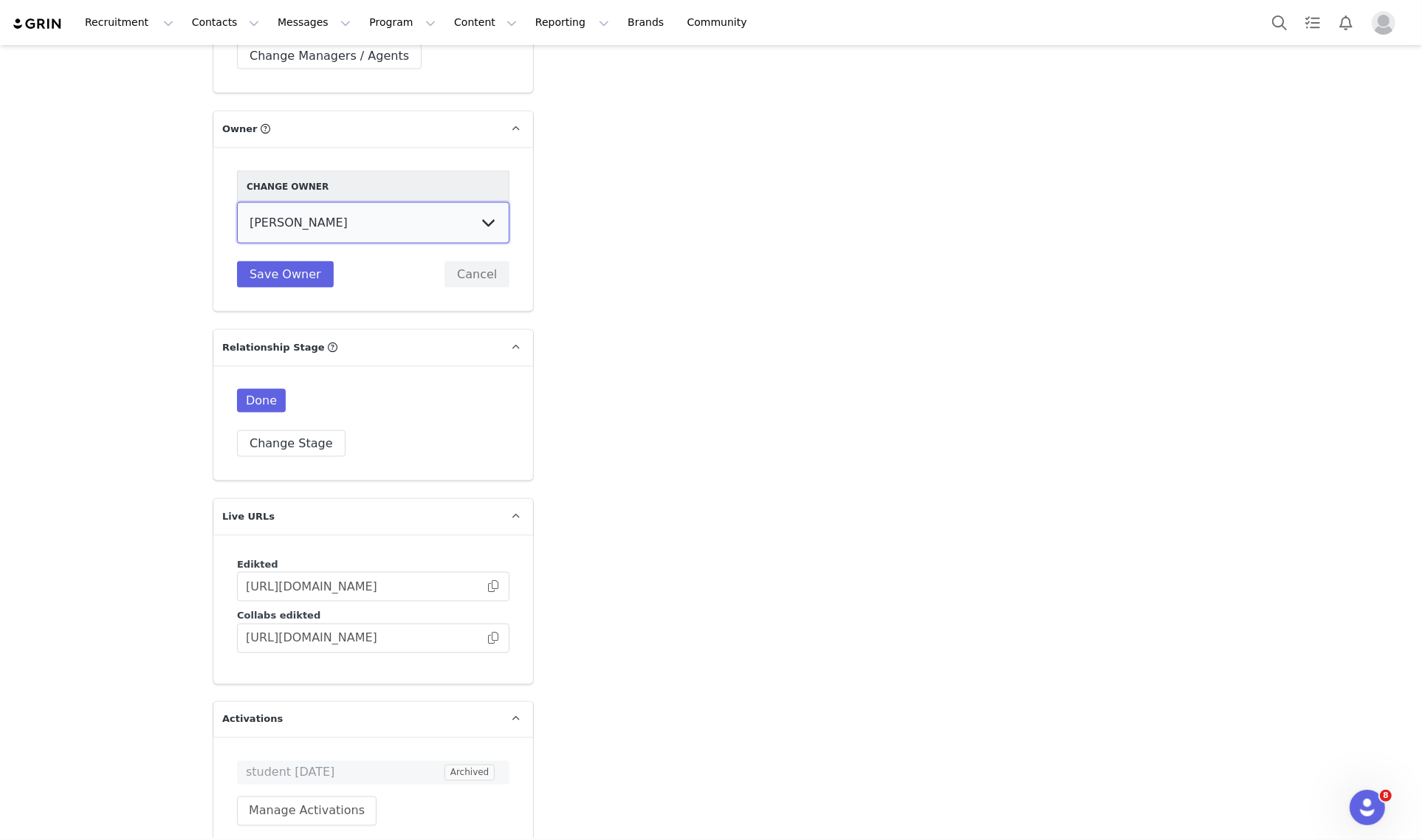
select select "e4e65541-3095-4628-a0ef-e3a7f39c88bc"
click at [237, 202] on select "[PERSON_NAME] [PERSON_NAME] [PERSON_NAME] [PERSON_NAME] [DEMOGRAPHIC_DATA] [PER…" at bounding box center [373, 223] width 272 height 41
click at [309, 261] on button "Save Owner" at bounding box center [285, 274] width 97 height 27
click at [296, 430] on button "Change Stage" at bounding box center [291, 443] width 109 height 27
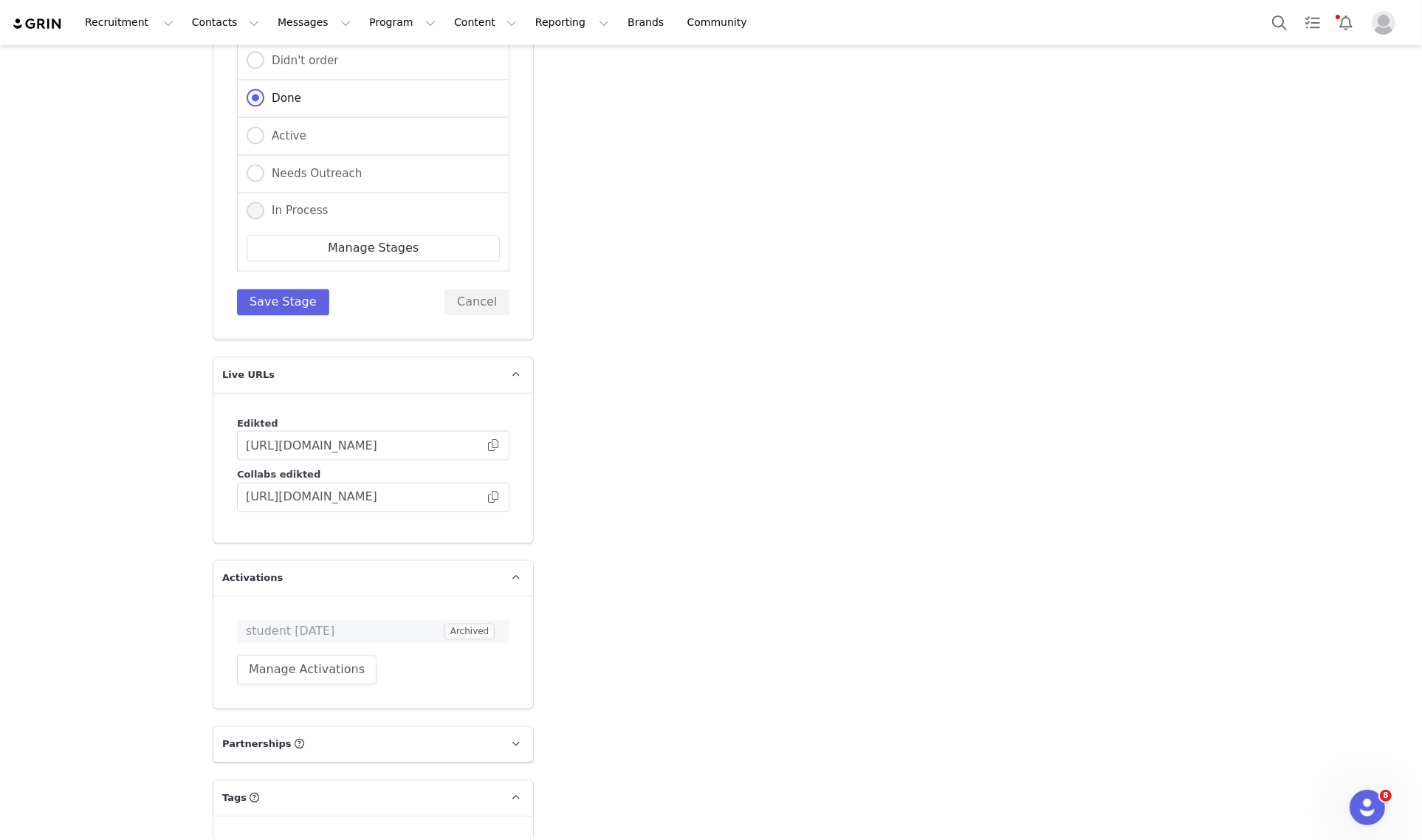
scroll to position [2583, 0]
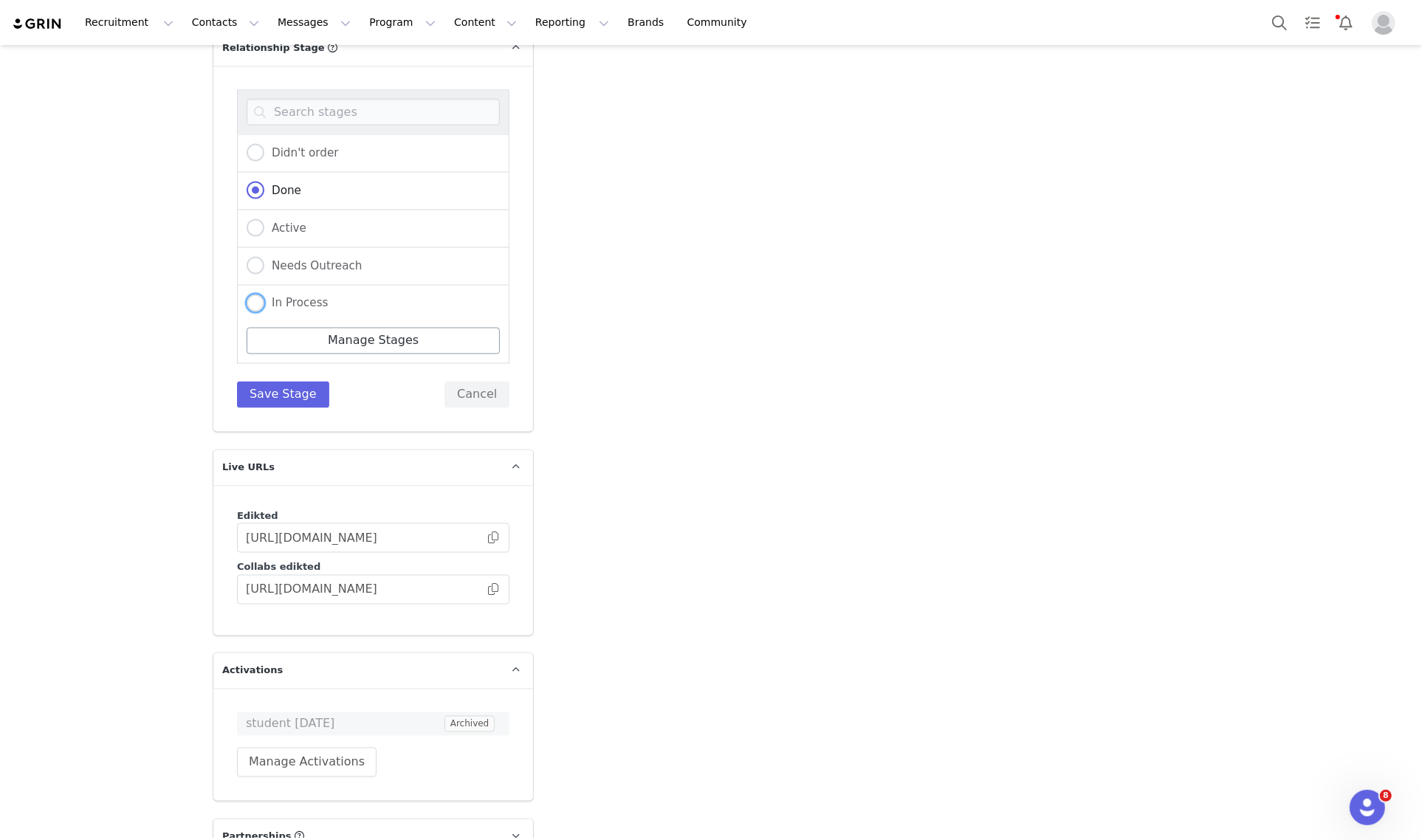
drag, startPoint x: 306, startPoint y: 273, endPoint x: 308, endPoint y: 289, distance: 16.1
click at [306, 295] on label "In Process" at bounding box center [287, 304] width 82 height 20
click at [264, 295] on input "In Process" at bounding box center [255, 304] width 18 height 20
radio input "true"
radio input "false"
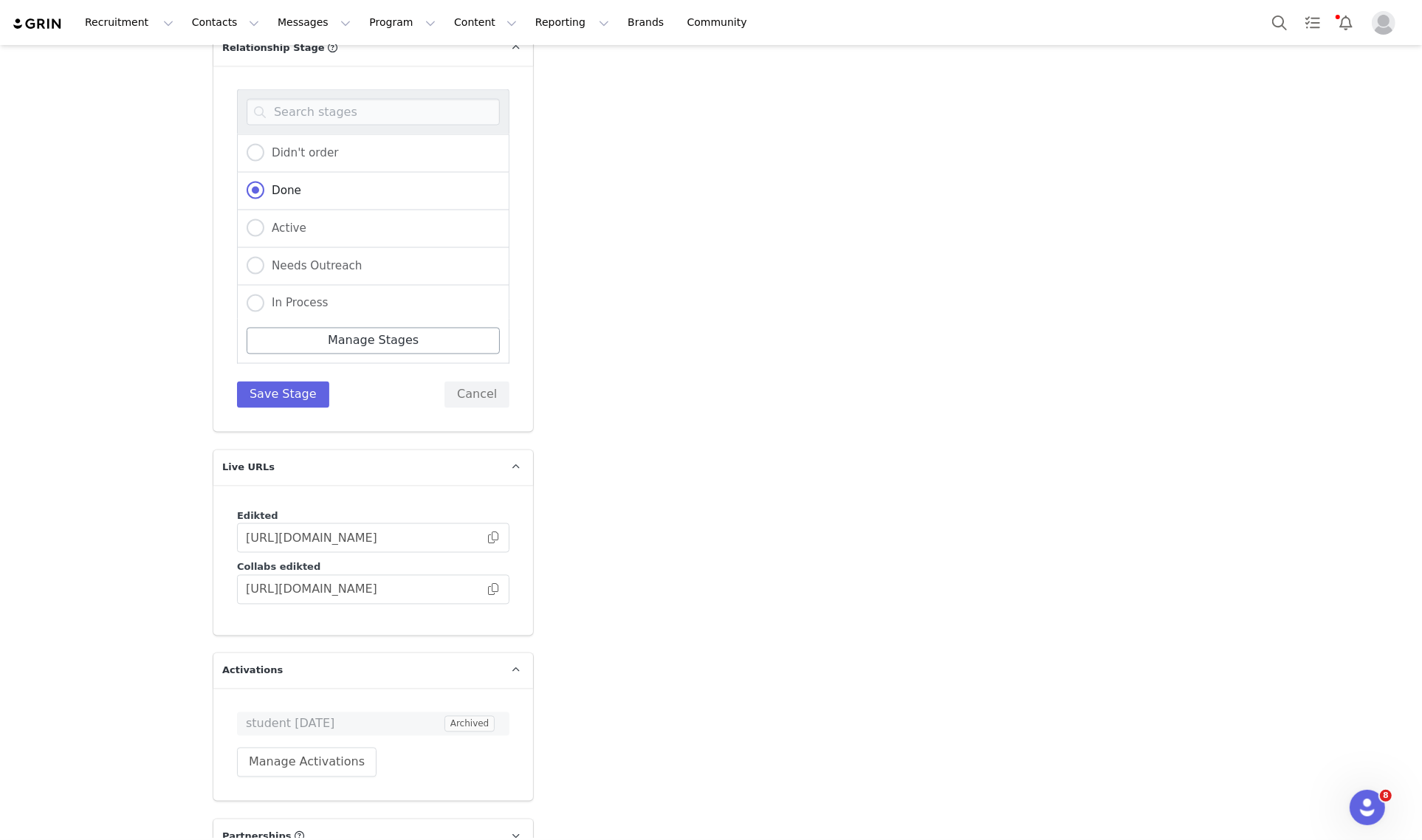
radio input "true"
click at [308, 381] on button "Save Stage" at bounding box center [283, 395] width 92 height 27
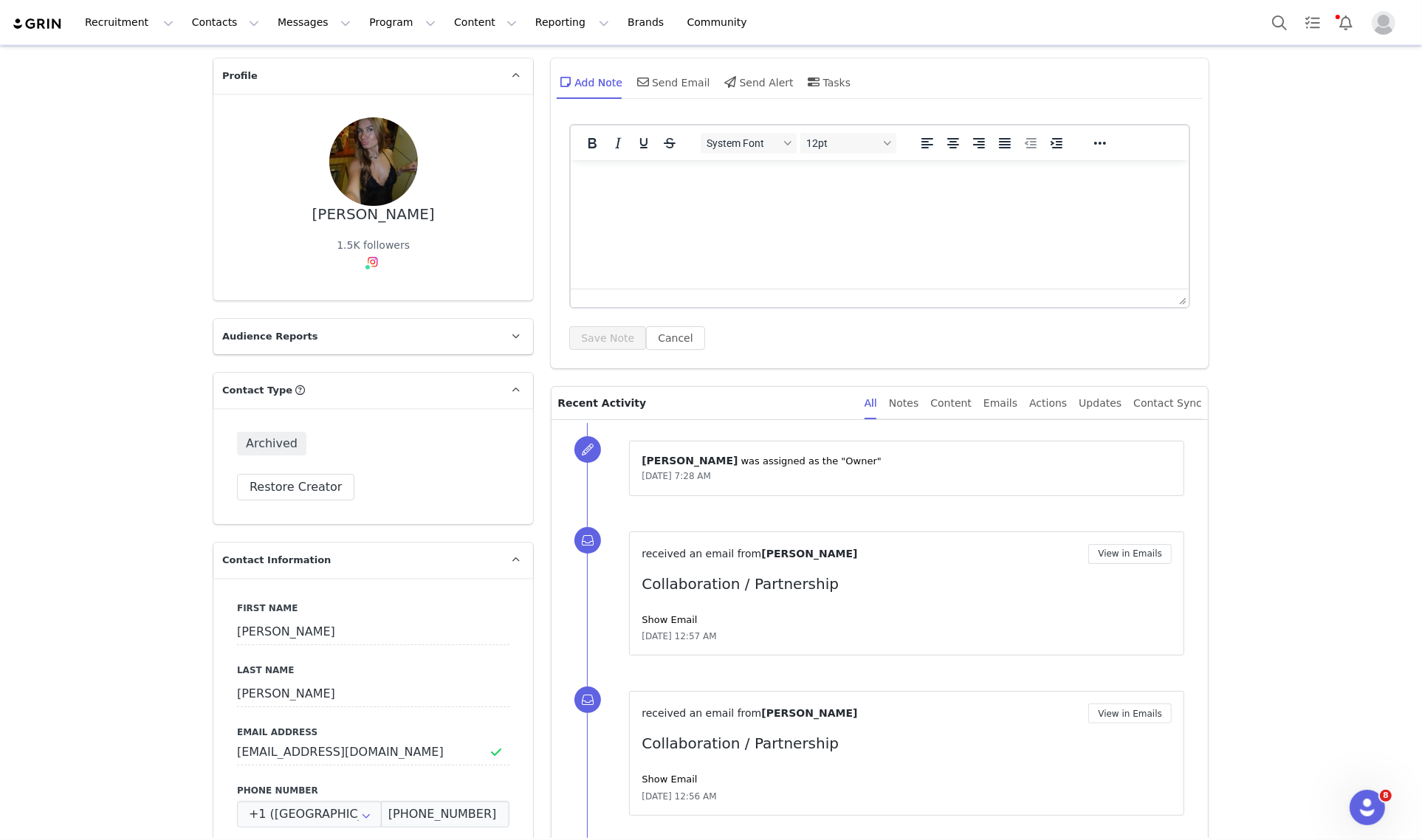
scroll to position [0, 0]
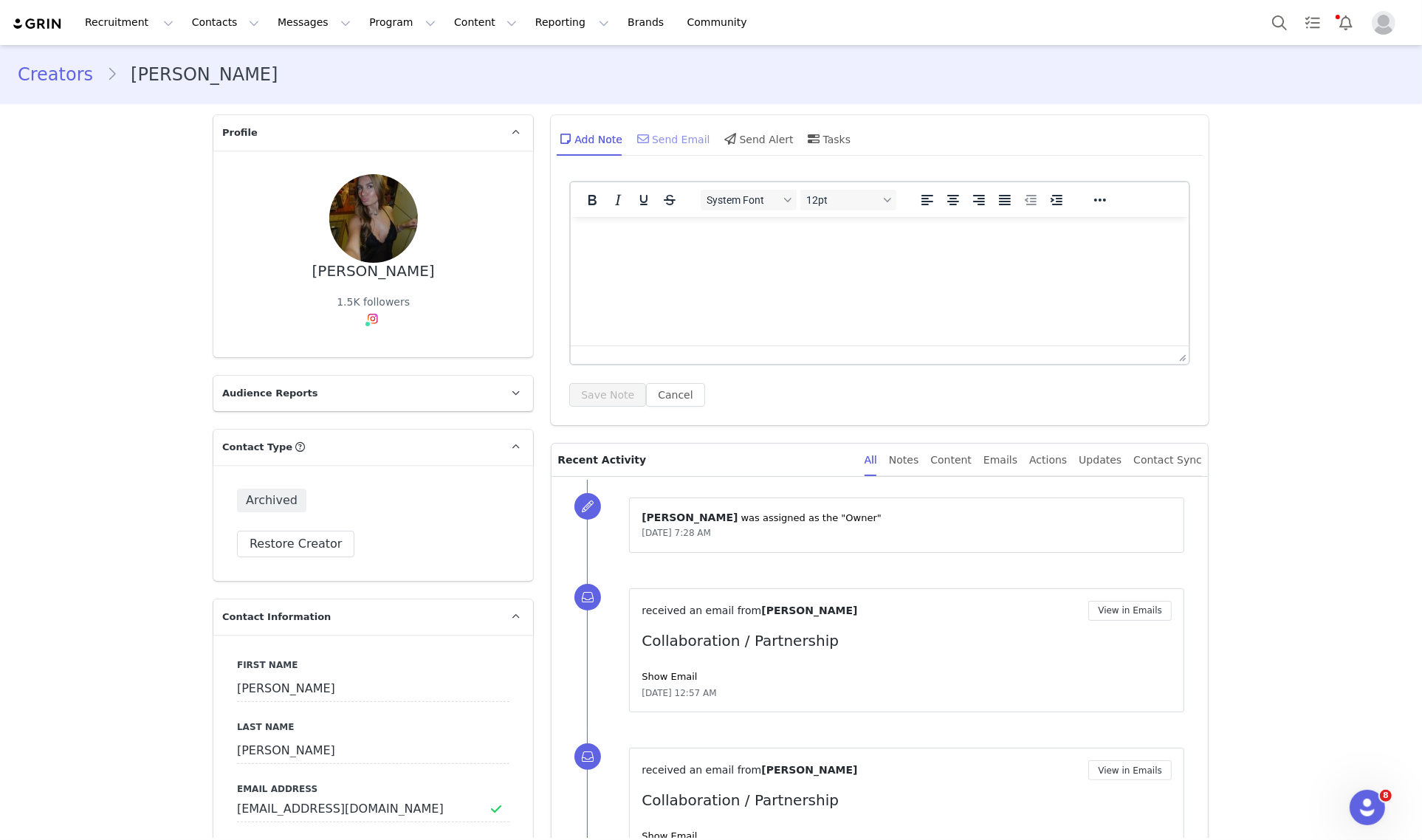
click at [670, 130] on div "Send Email" at bounding box center [672, 138] width 76 height 35
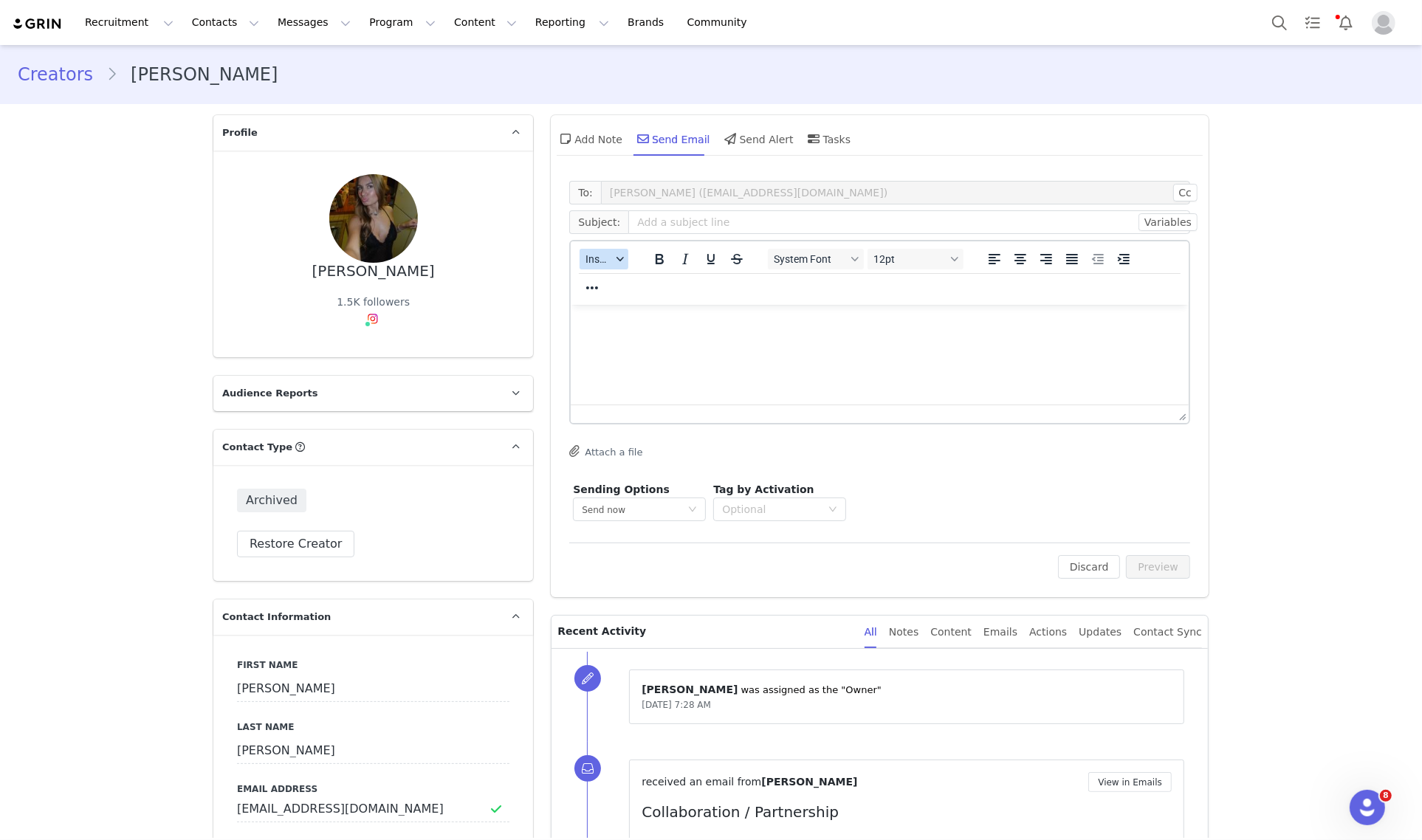
click at [616, 257] on icon "button" at bounding box center [619, 259] width 7 height 7
click at [632, 282] on div "Insert Template" at bounding box center [651, 284] width 133 height 18
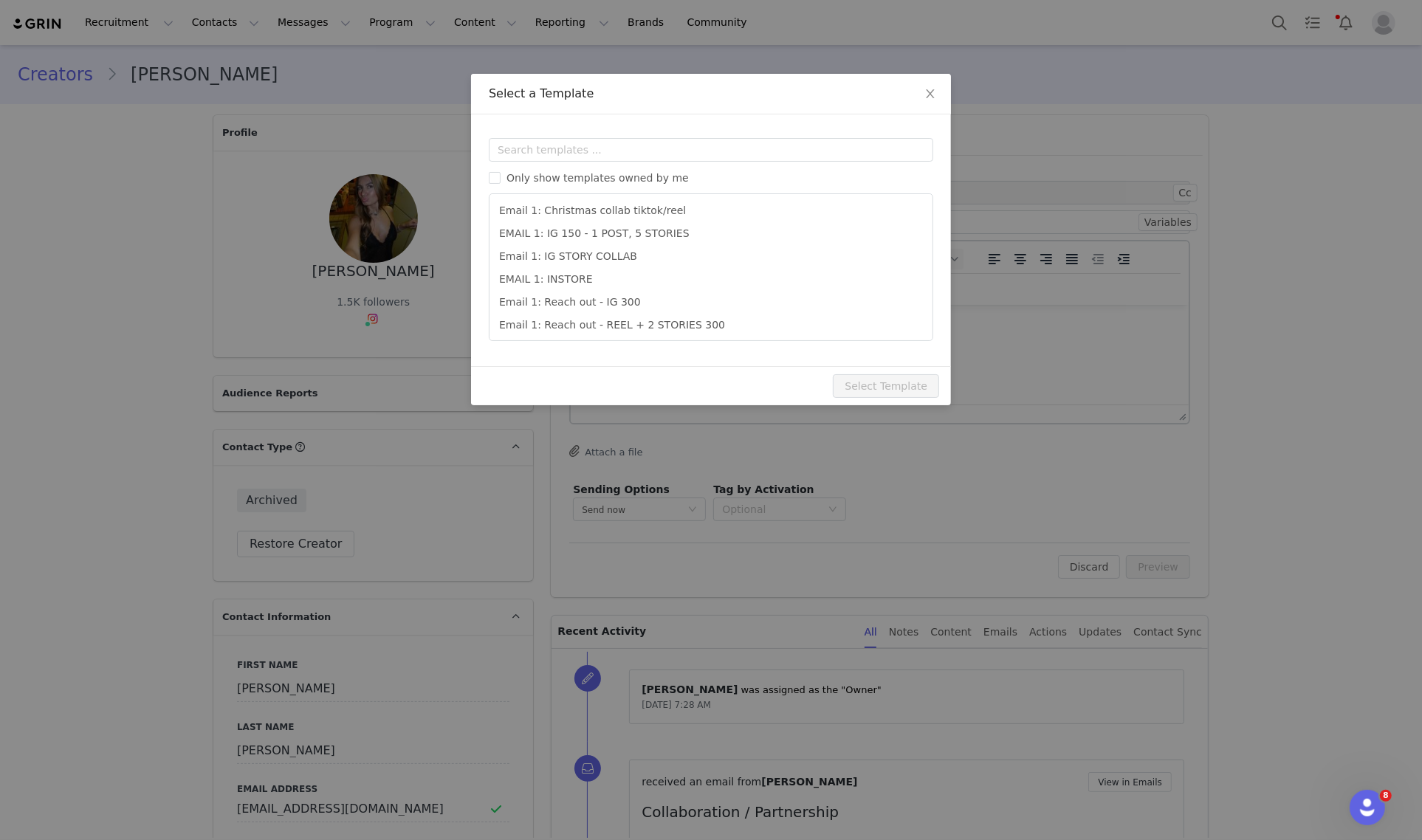
scroll to position [415, 0]
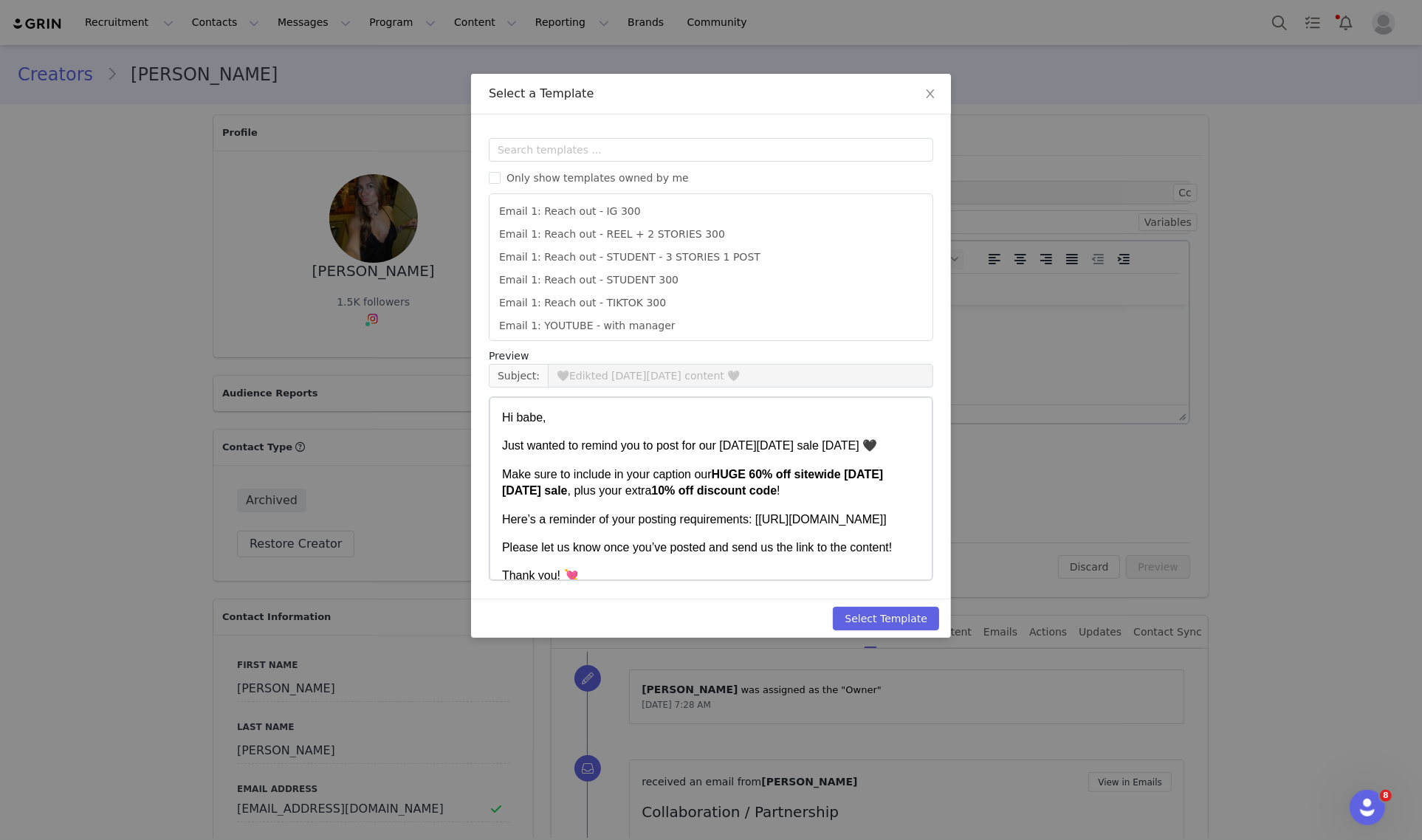
click at [685, 273] on li "Email 1: Reach out - STUDENT 300" at bounding box center [711, 280] width 431 height 23
type input "Collab with Edikted"
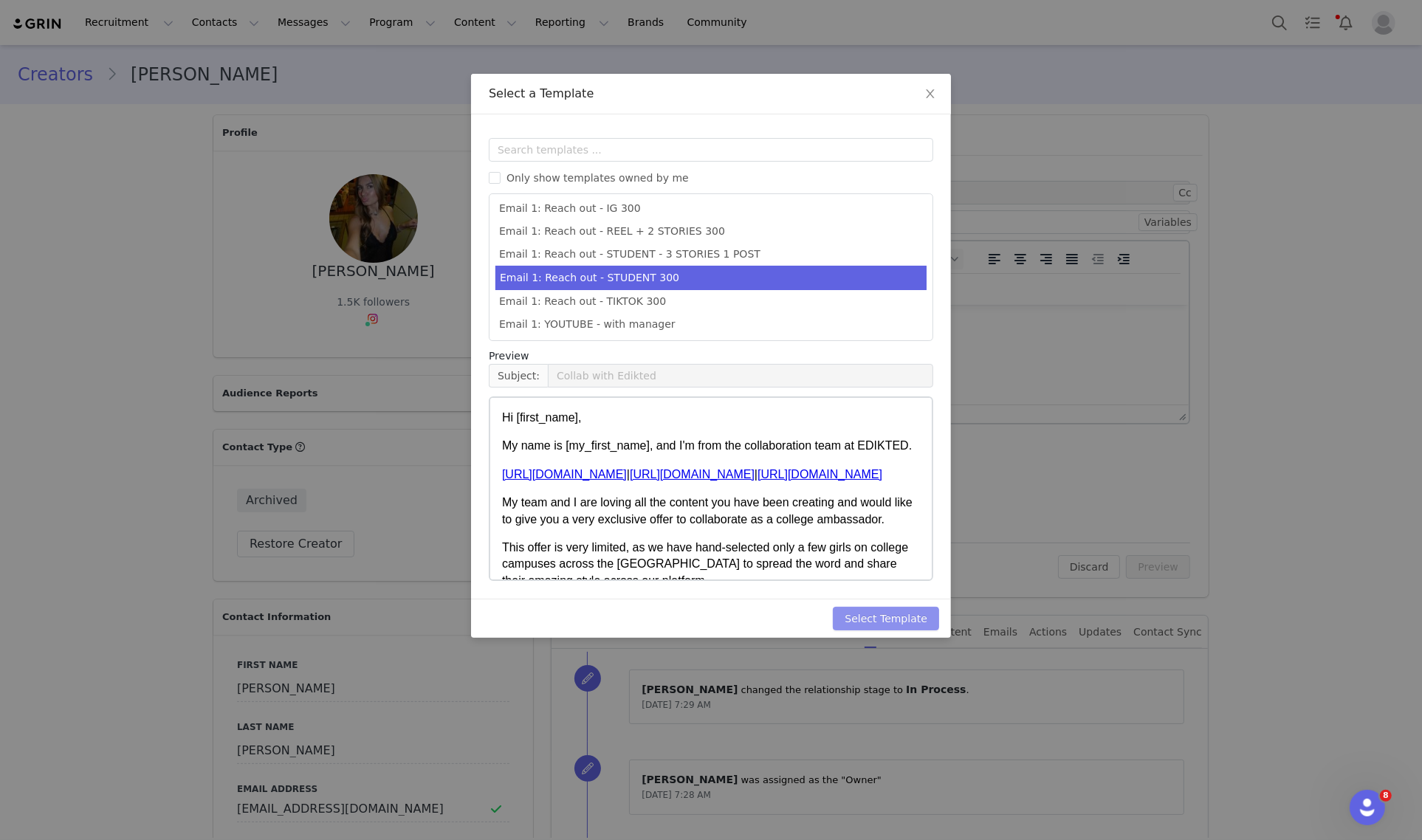
click at [894, 613] on button "Select Template" at bounding box center [886, 618] width 106 height 23
type input "Collab with Edikted"
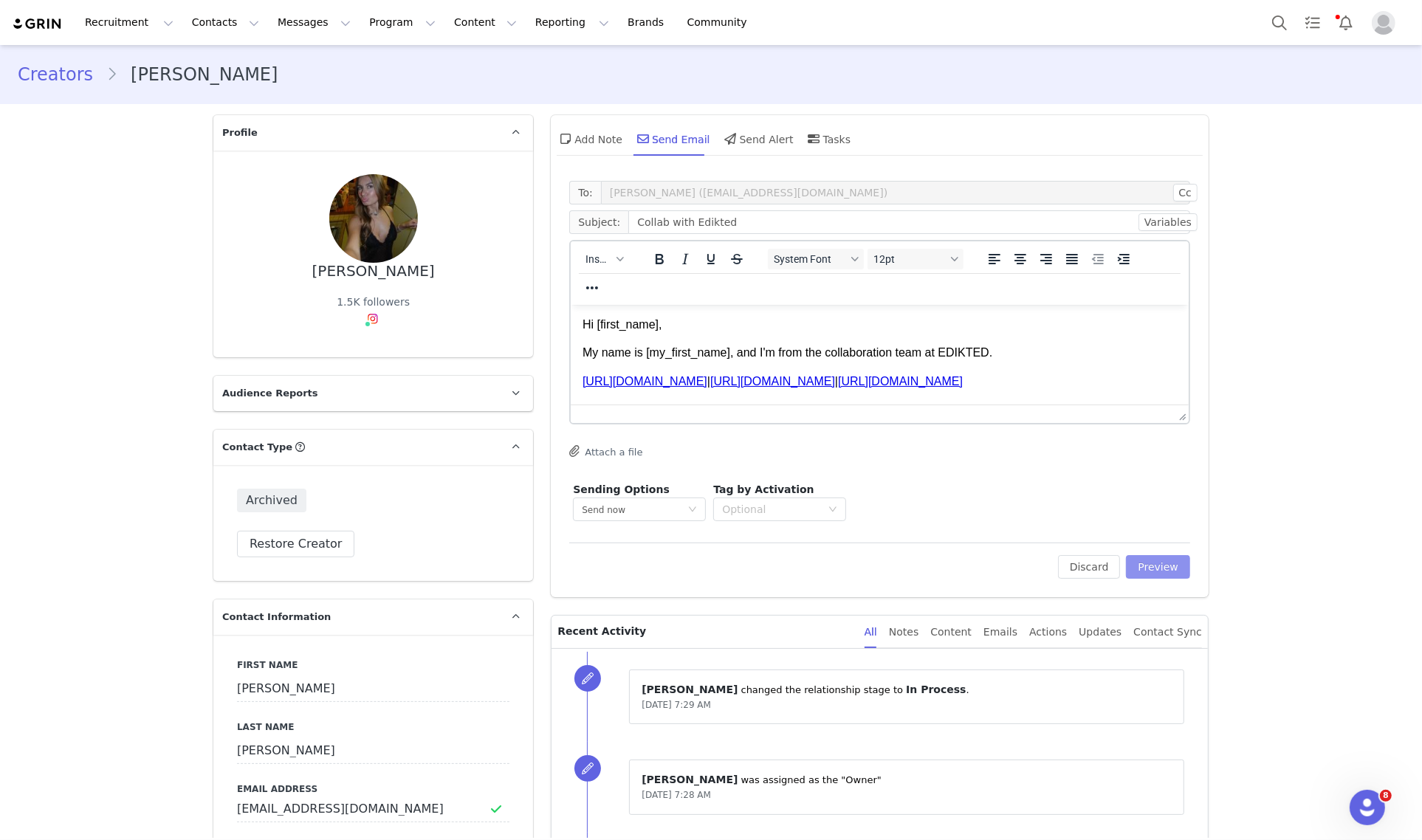
click at [1165, 569] on button "Preview" at bounding box center [1158, 567] width 64 height 23
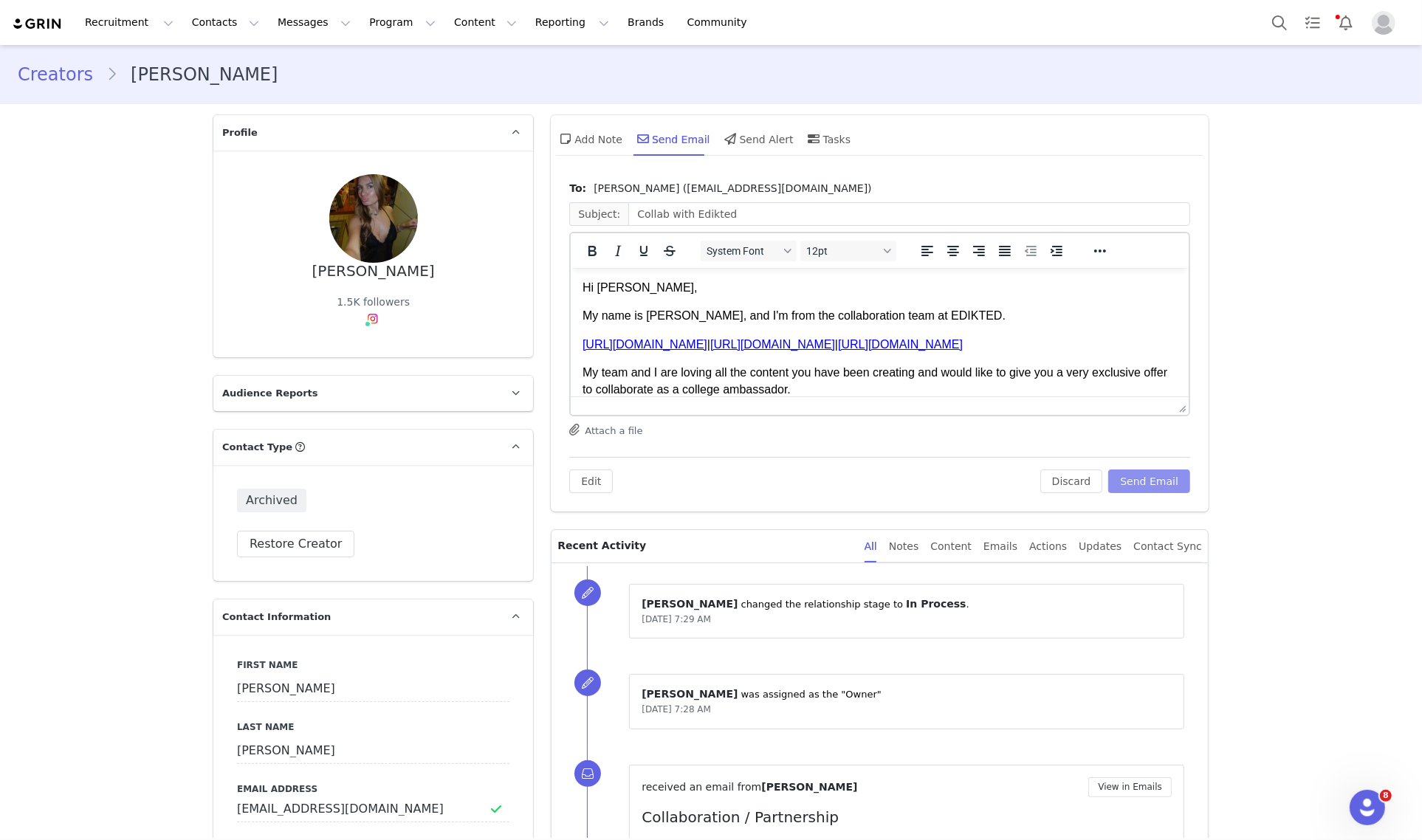
scroll to position [92, 0]
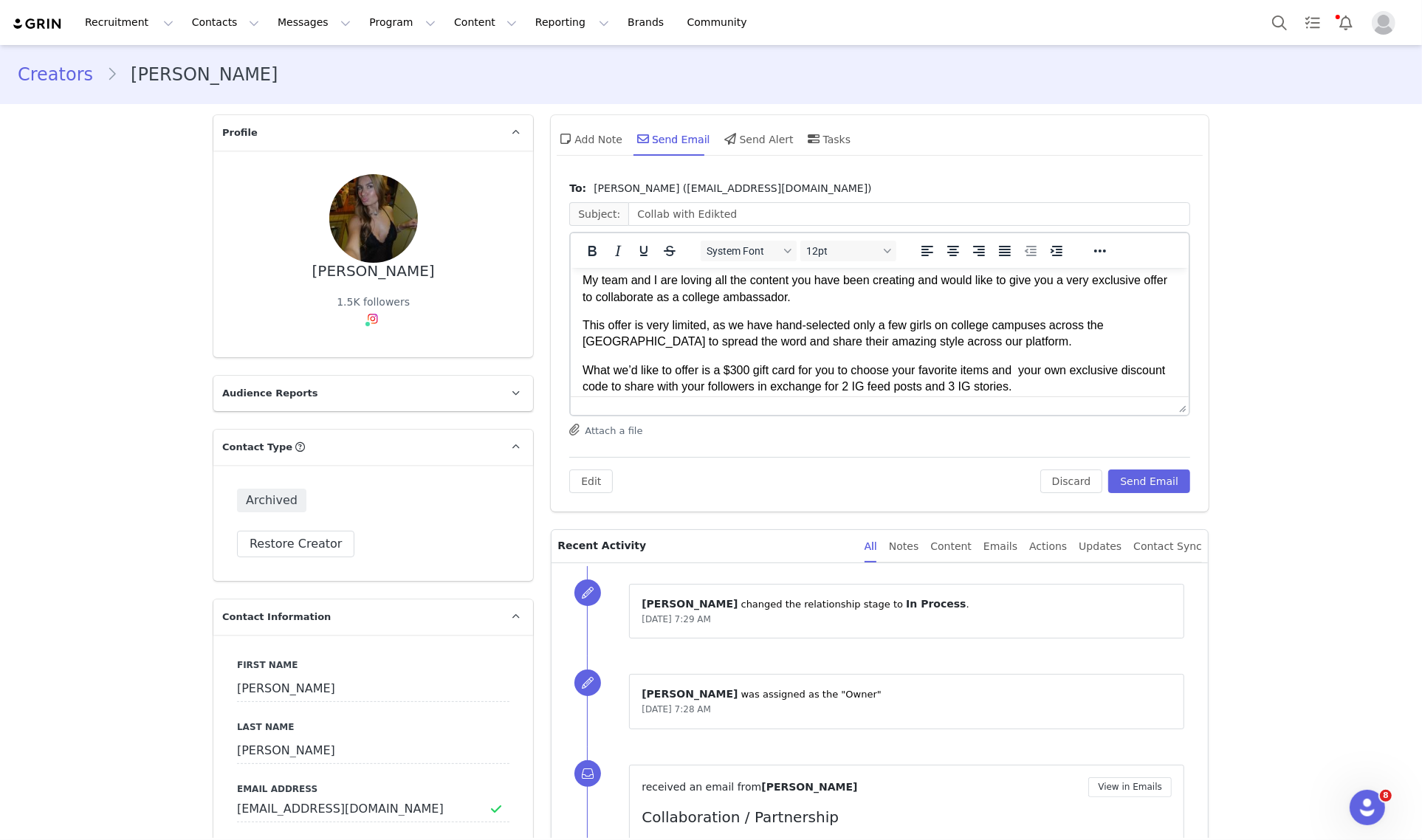
click at [734, 369] on p "What we’d like to offer is a $300 gift card for you to choose your favorite ite…" at bounding box center [879, 378] width 594 height 33
drag, startPoint x: 66, startPoint y: 101, endPoint x: 23, endPoint y: 105, distance: 43.2
click p "What we’d like to offer is a $200 gift card for you to choose your favorite ite…"
click p "We'd love to offer is a $200 gift card for you to choose your favorite items an…"
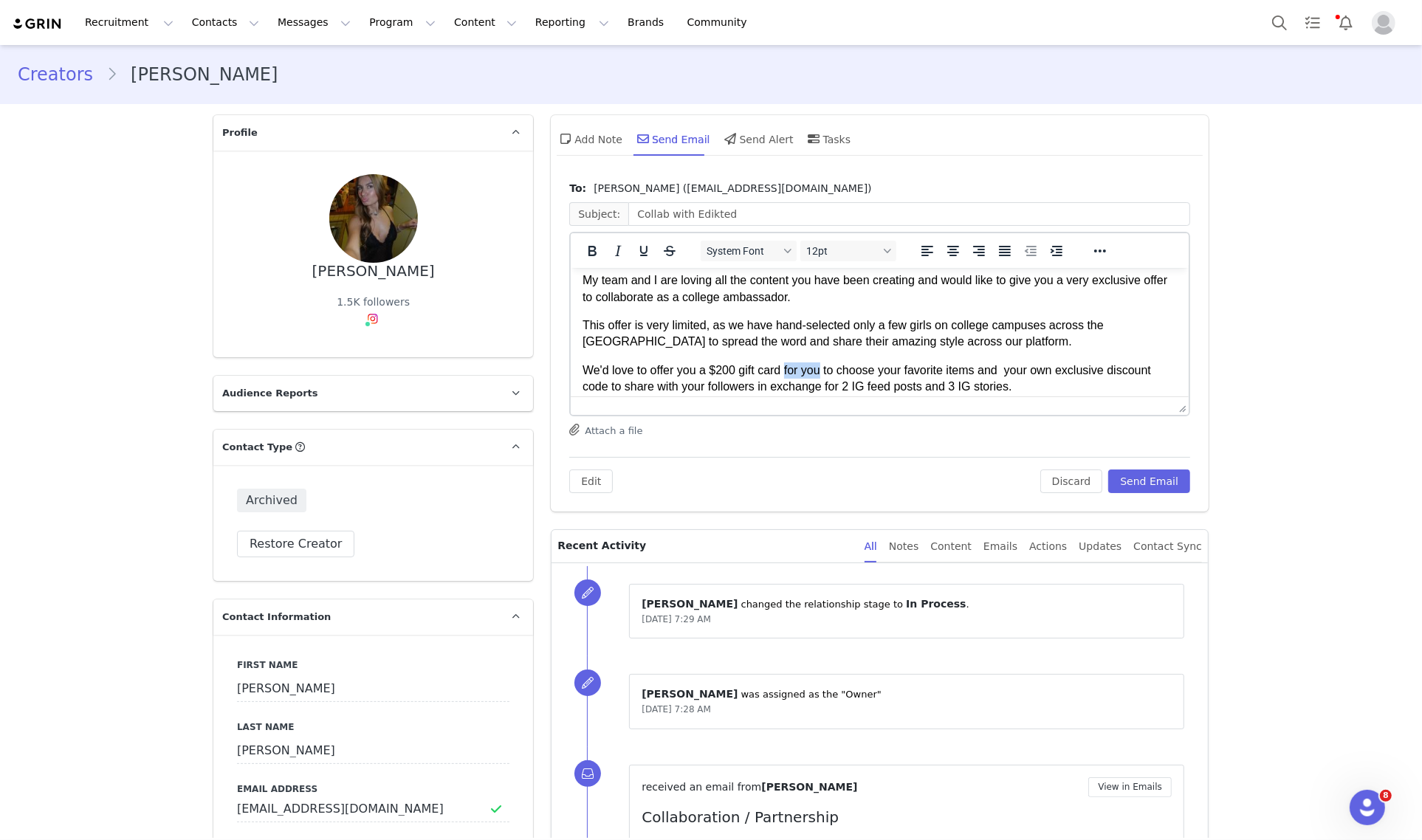
drag, startPoint x: 215, startPoint y: 101, endPoint x: 249, endPoint y: 103, distance: 34.1
click p "We'd love to offer you a $200 gift card for you to choose your favorite items a…"
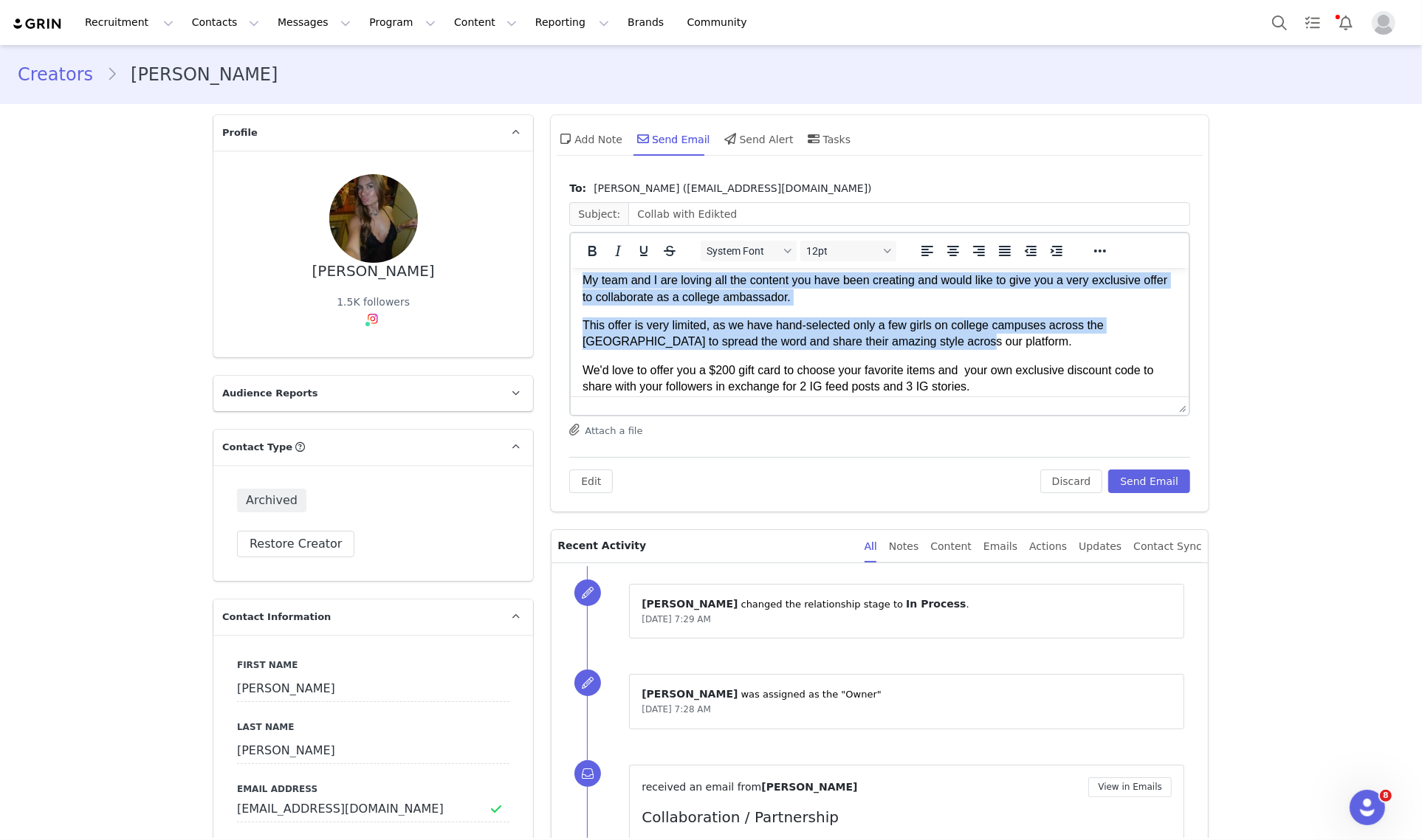
drag, startPoint x: 366, startPoint y: 76, endPoint x: 10, endPoint y: 20, distance: 360.4
click html "Hi Olivia, My name is Hannah, and I'm from the collaboration team at EDIKTED. h…"
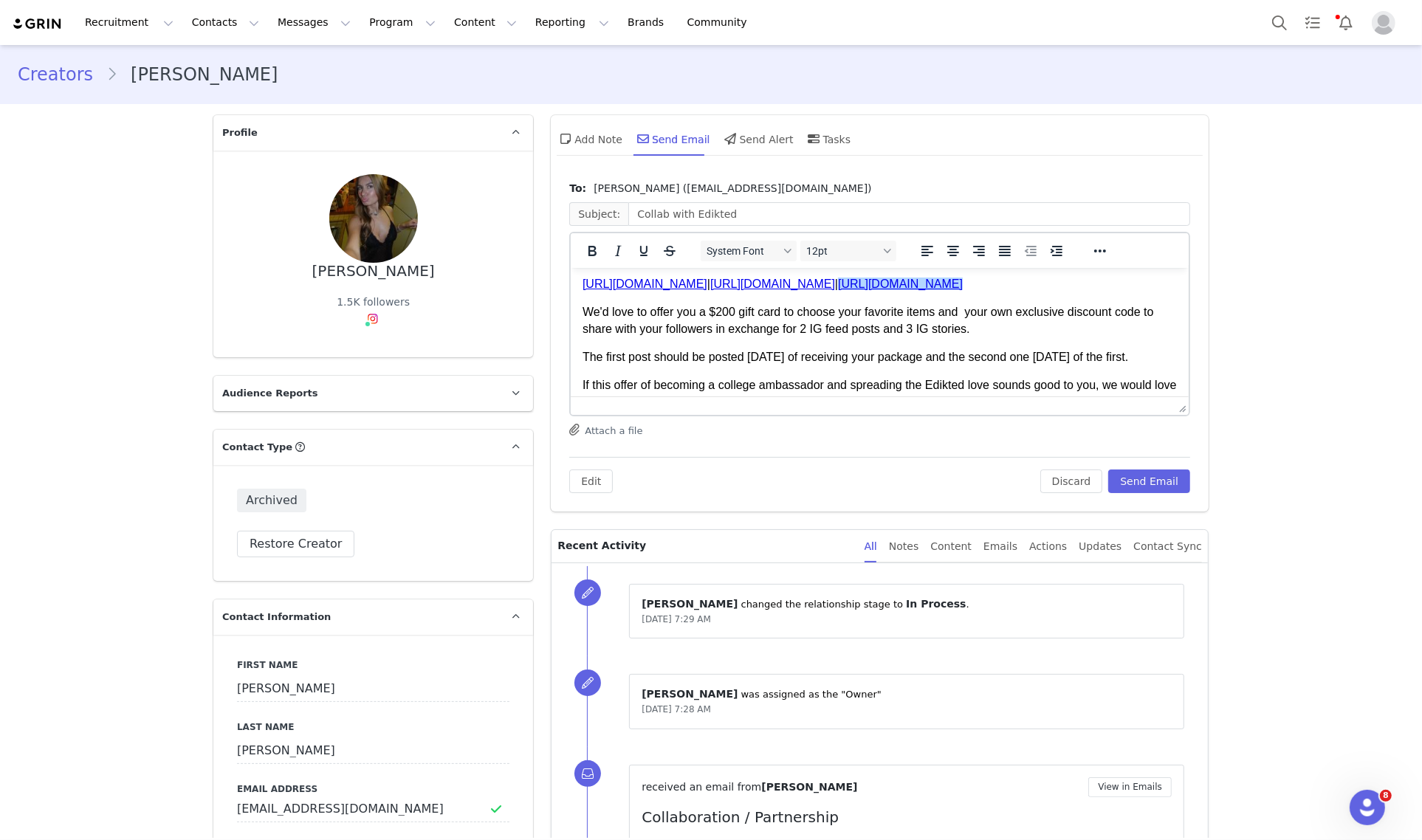
scroll to position [28, 0]
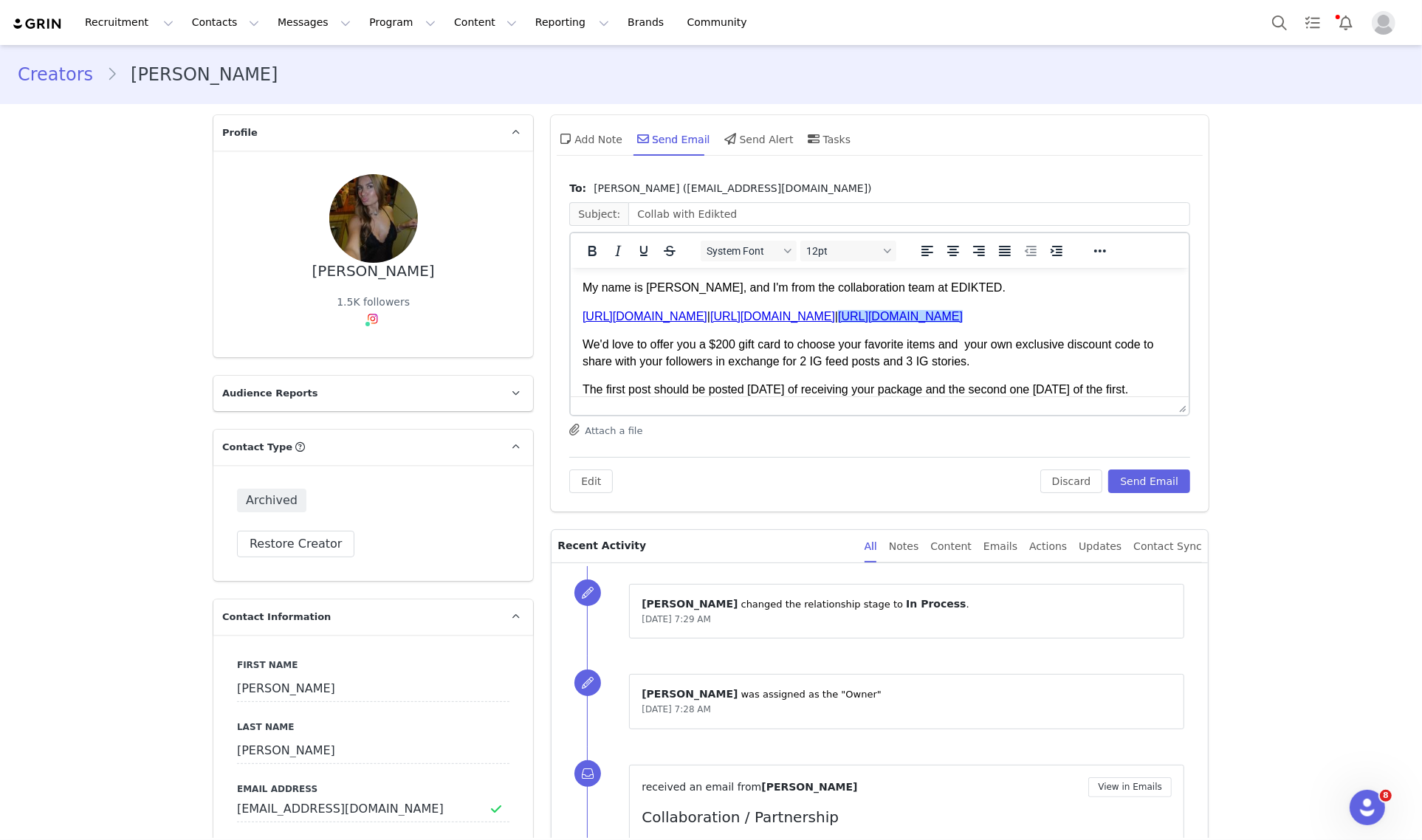
click p "We'd love to offer you a $200 gift card to choose your favorite items and your …"
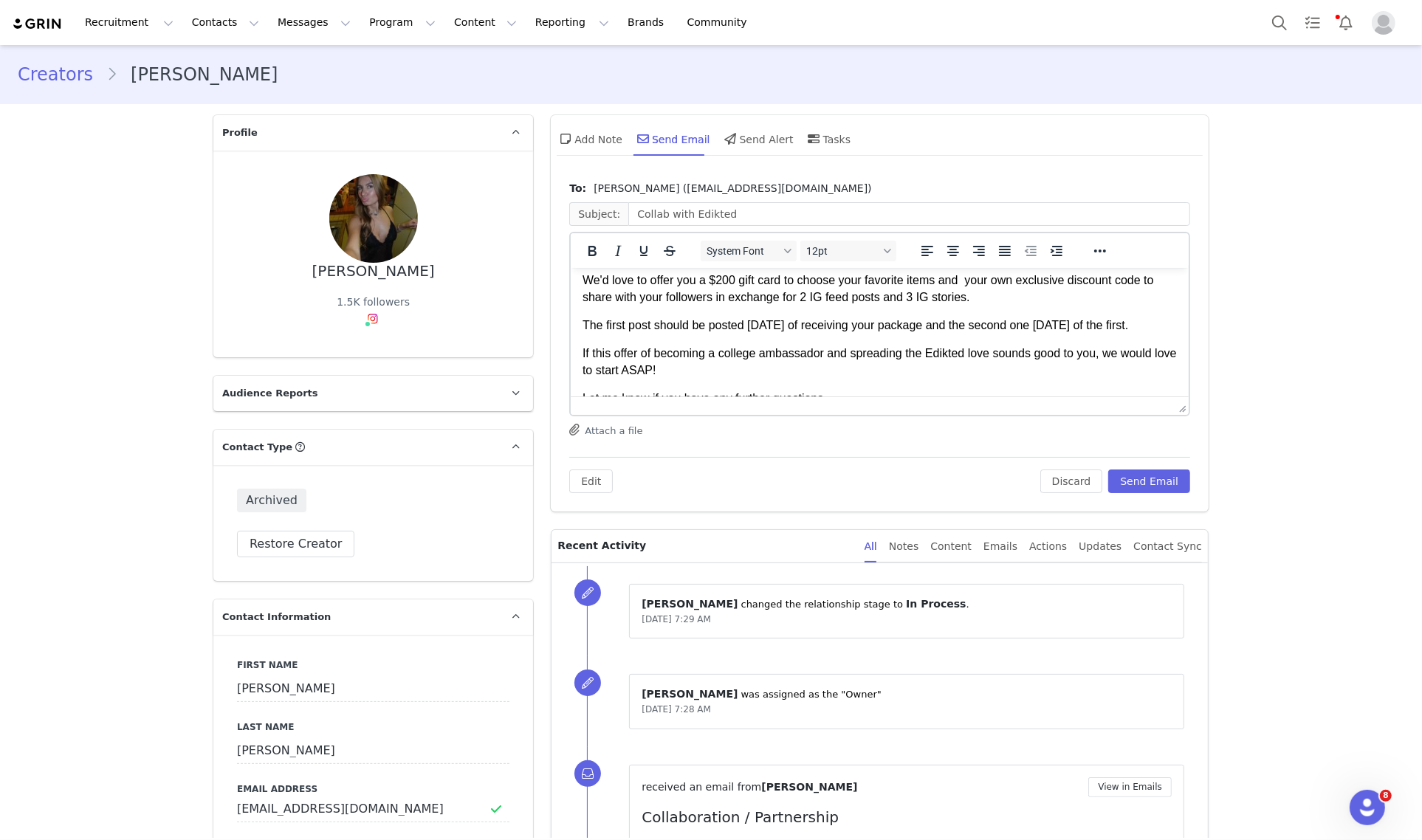
scroll to position [120, 0]
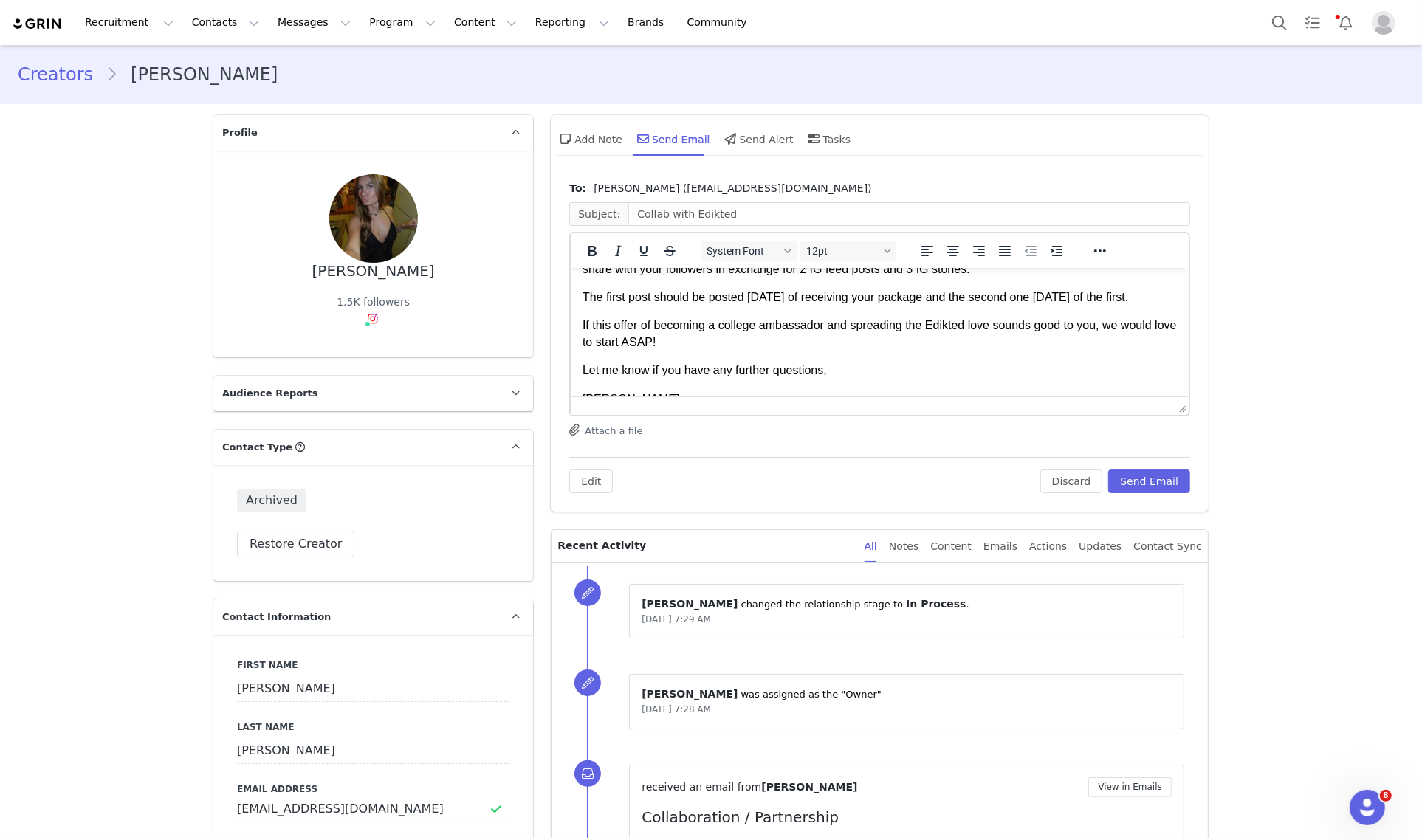
click p "If this offer of becoming a college ambassador and spreading the Edikted love s…"
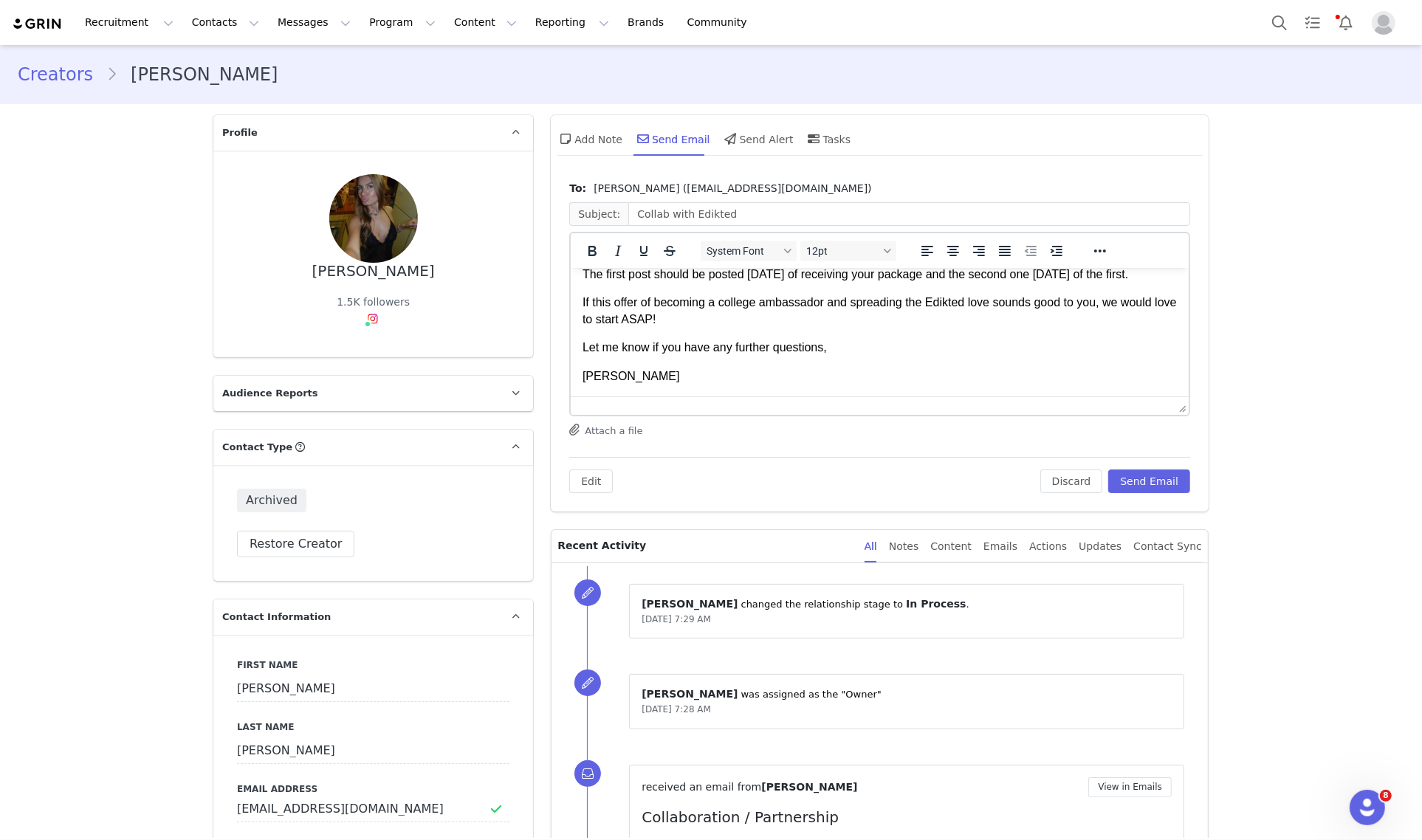
scroll to position [159, 0]
click button "Send Email"
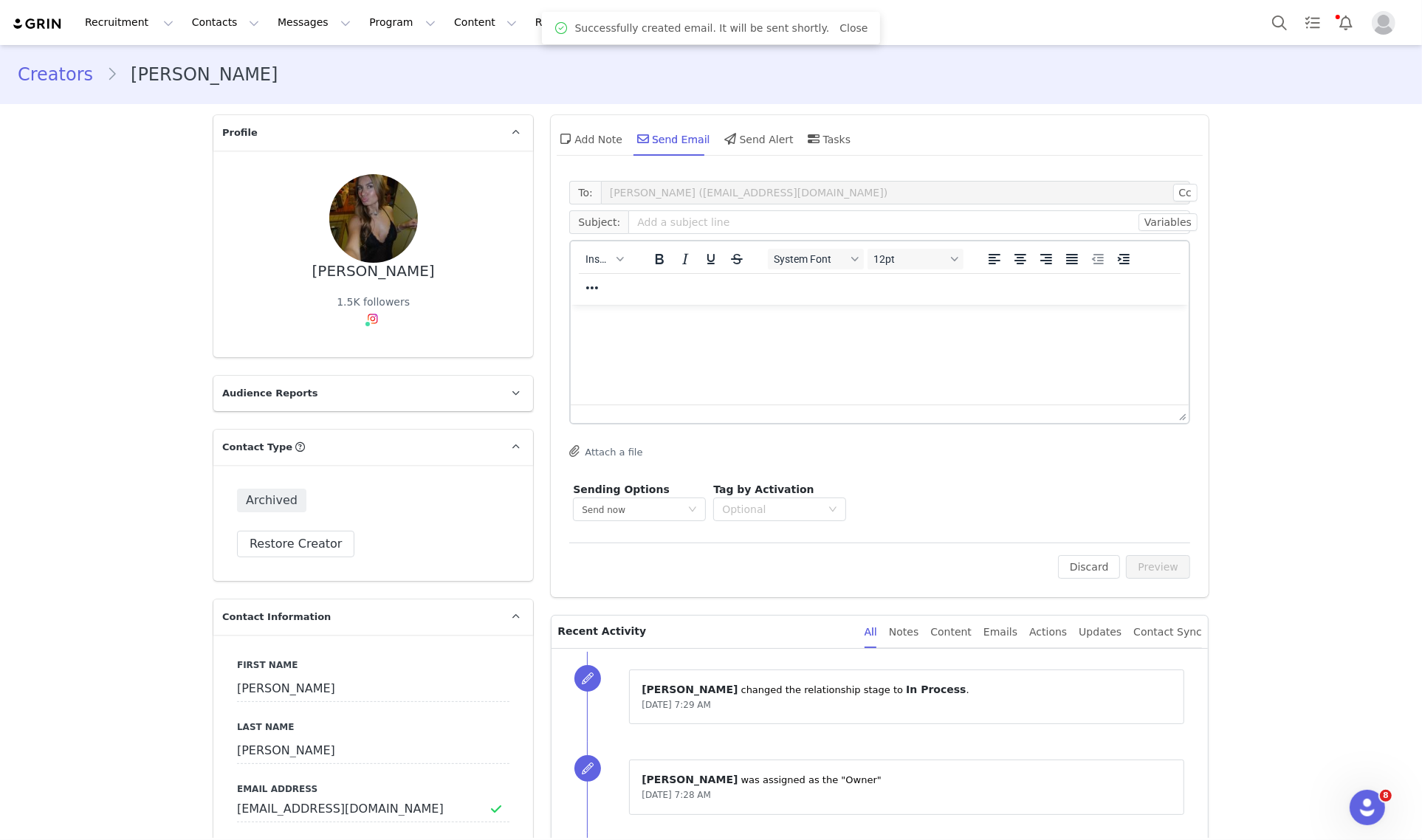
scroll to position [0, 0]
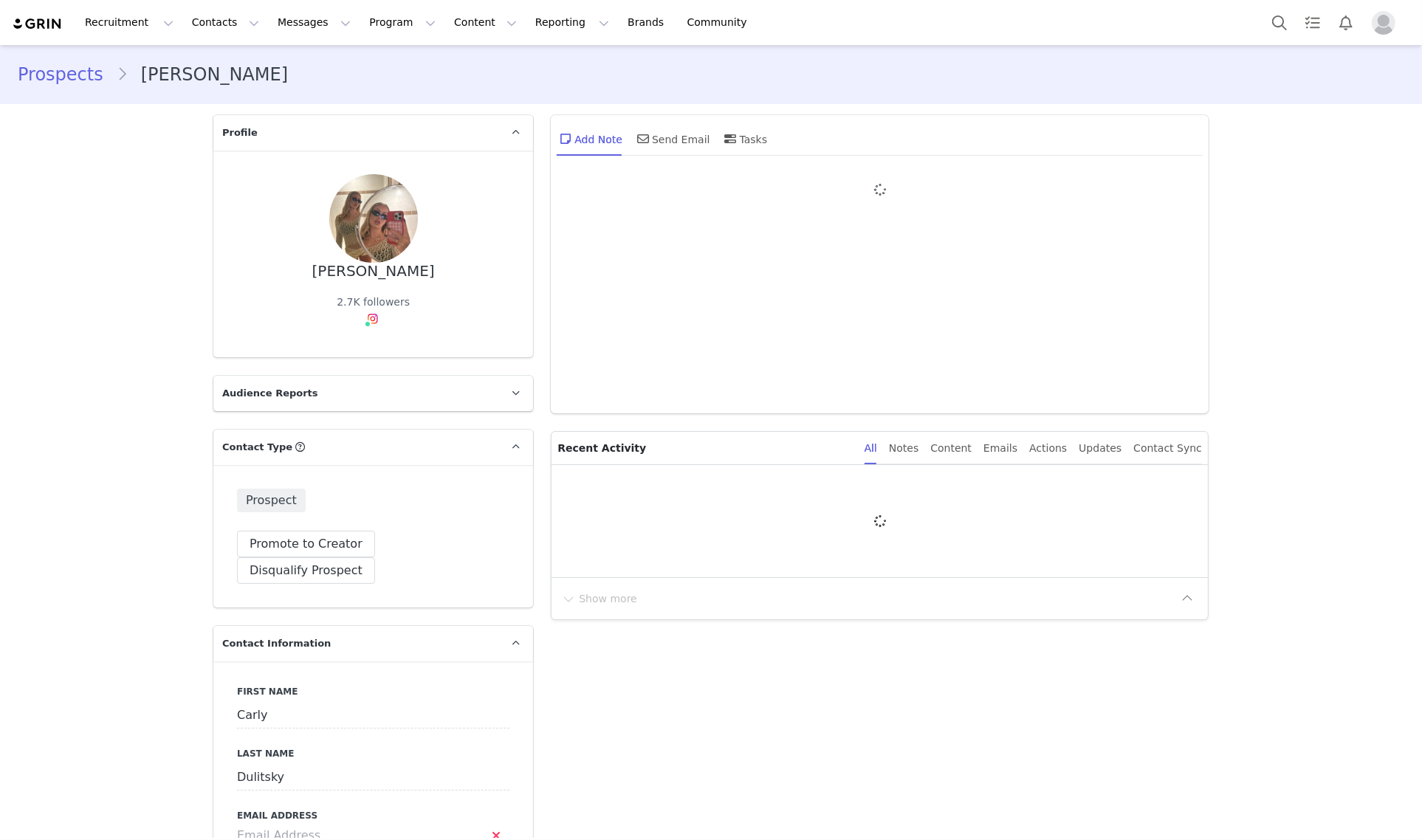
type input "+1 ([GEOGRAPHIC_DATA])"
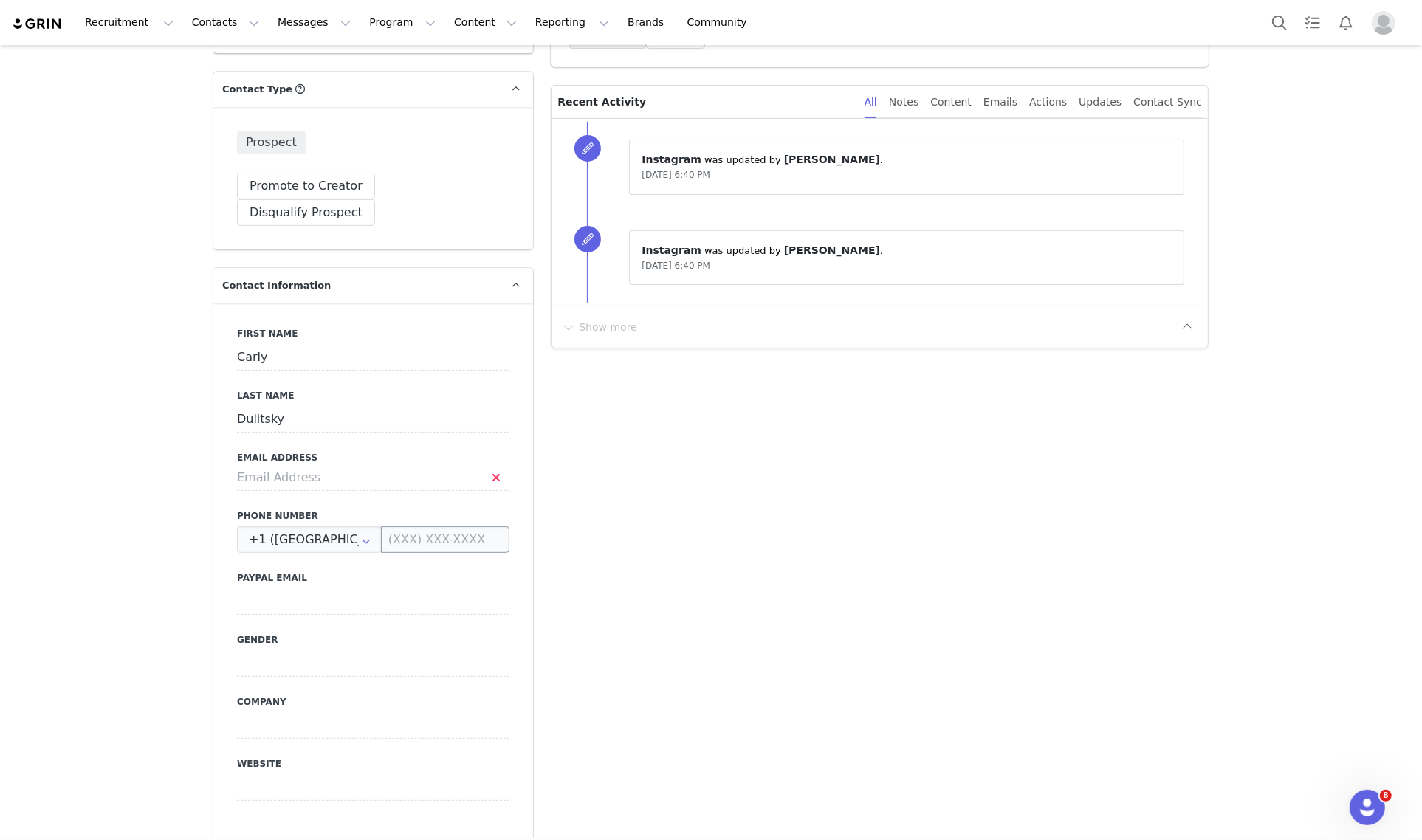
scroll to position [369, 0]
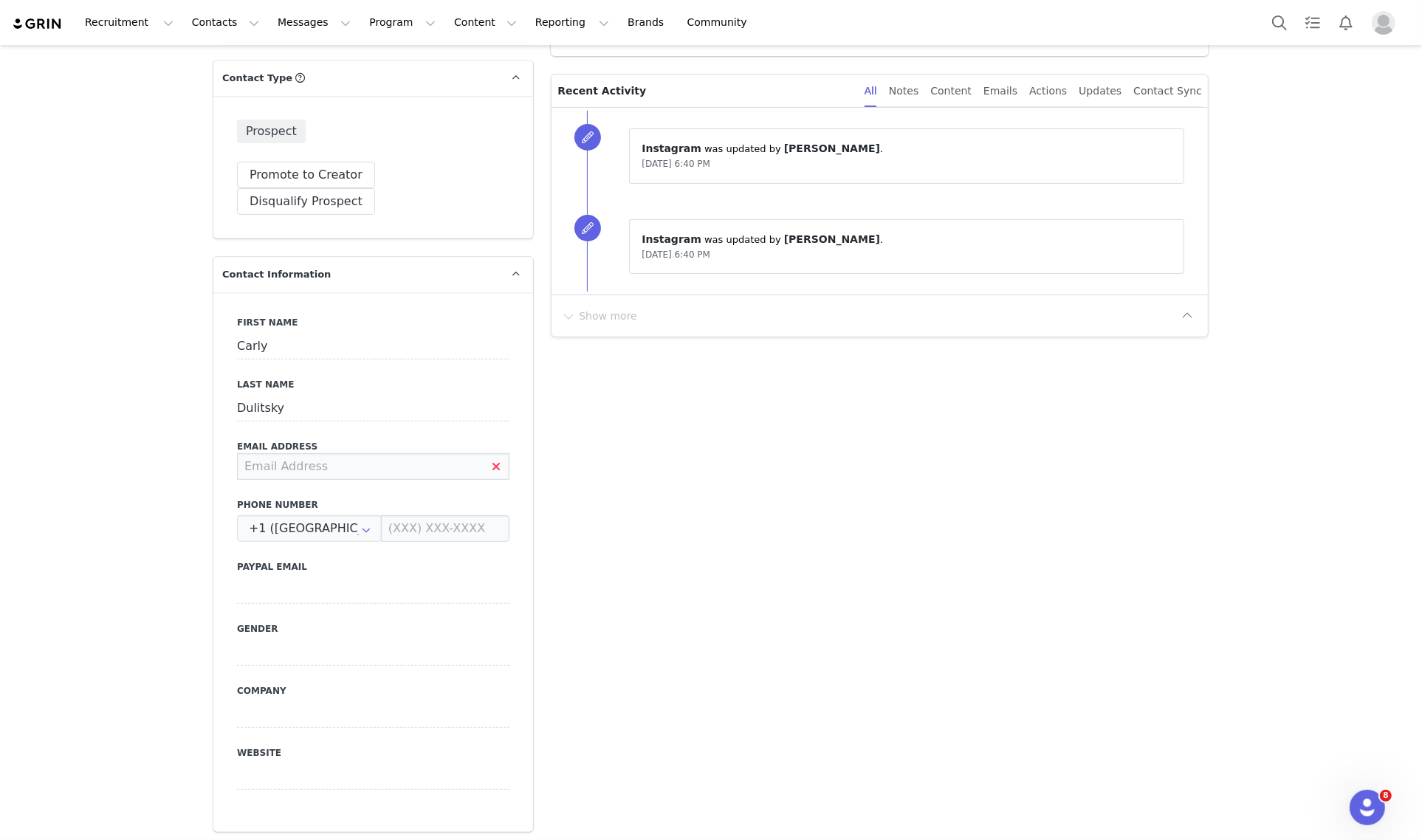
click at [294, 453] on input at bounding box center [373, 466] width 272 height 27
type input "[EMAIL_ADDRESS][DOMAIN_NAME]"
click at [54, 801] on button "Save" at bounding box center [71, 806] width 77 height 41
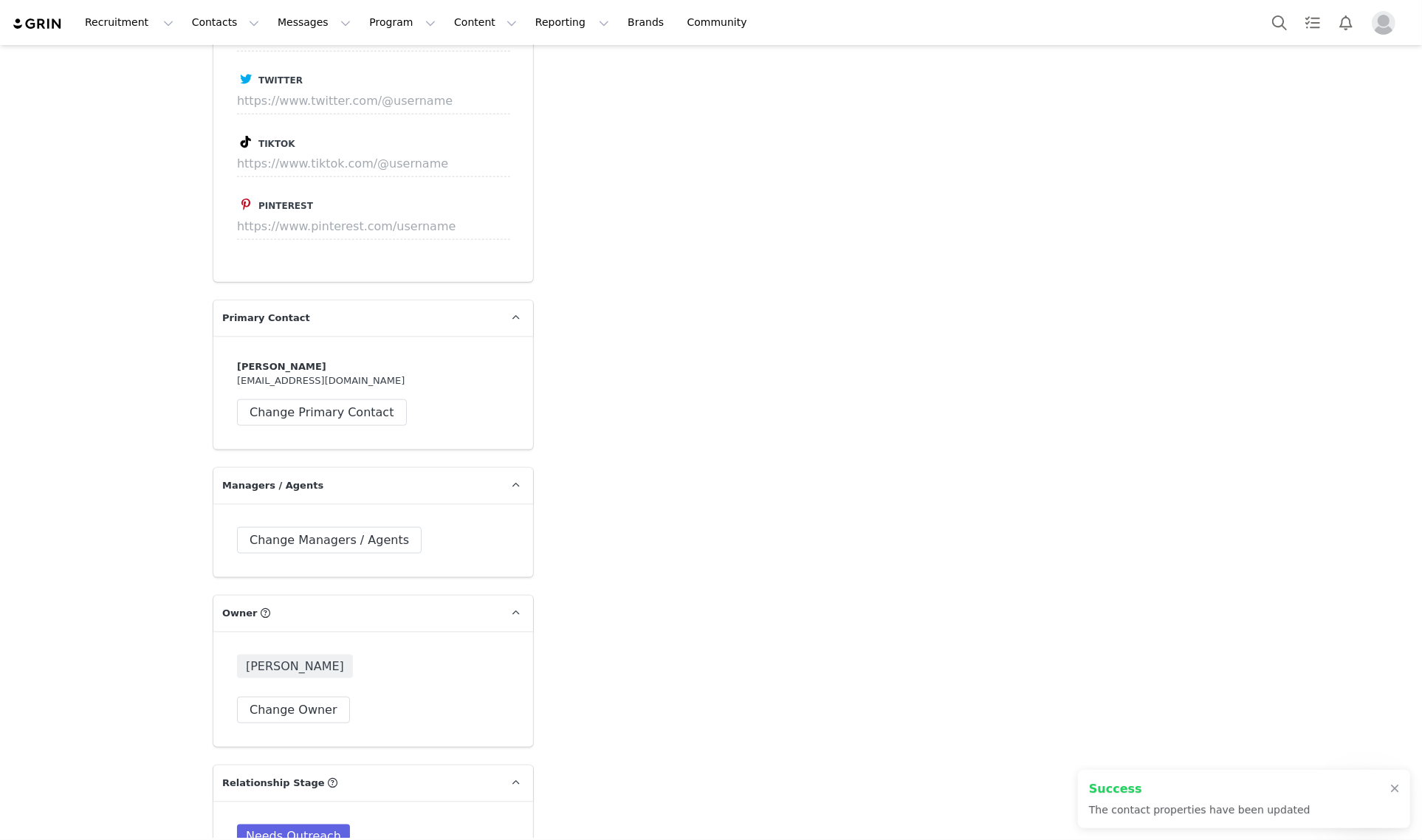
scroll to position [2214, 0]
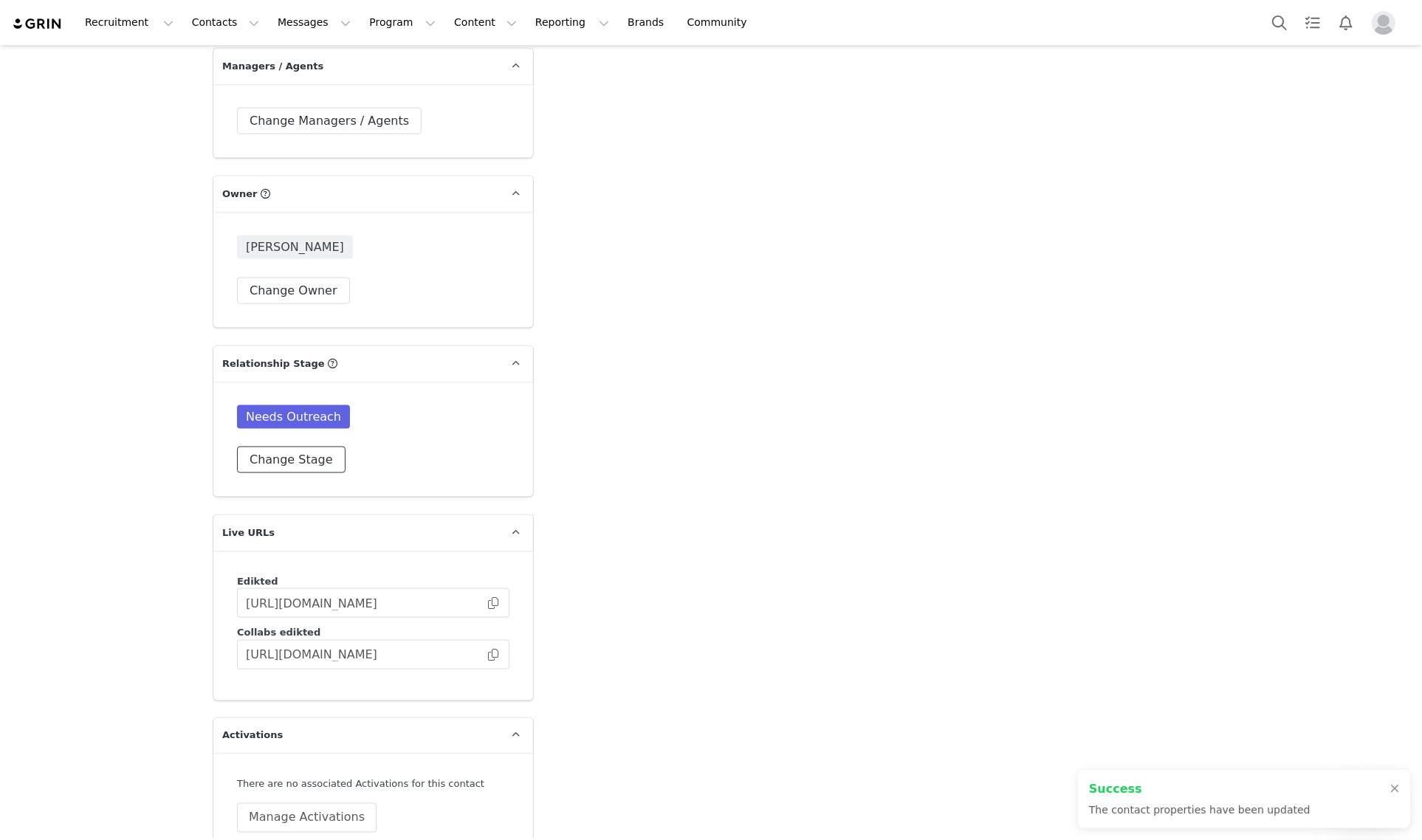
click at [297, 446] on button "Change Stage" at bounding box center [291, 459] width 109 height 27
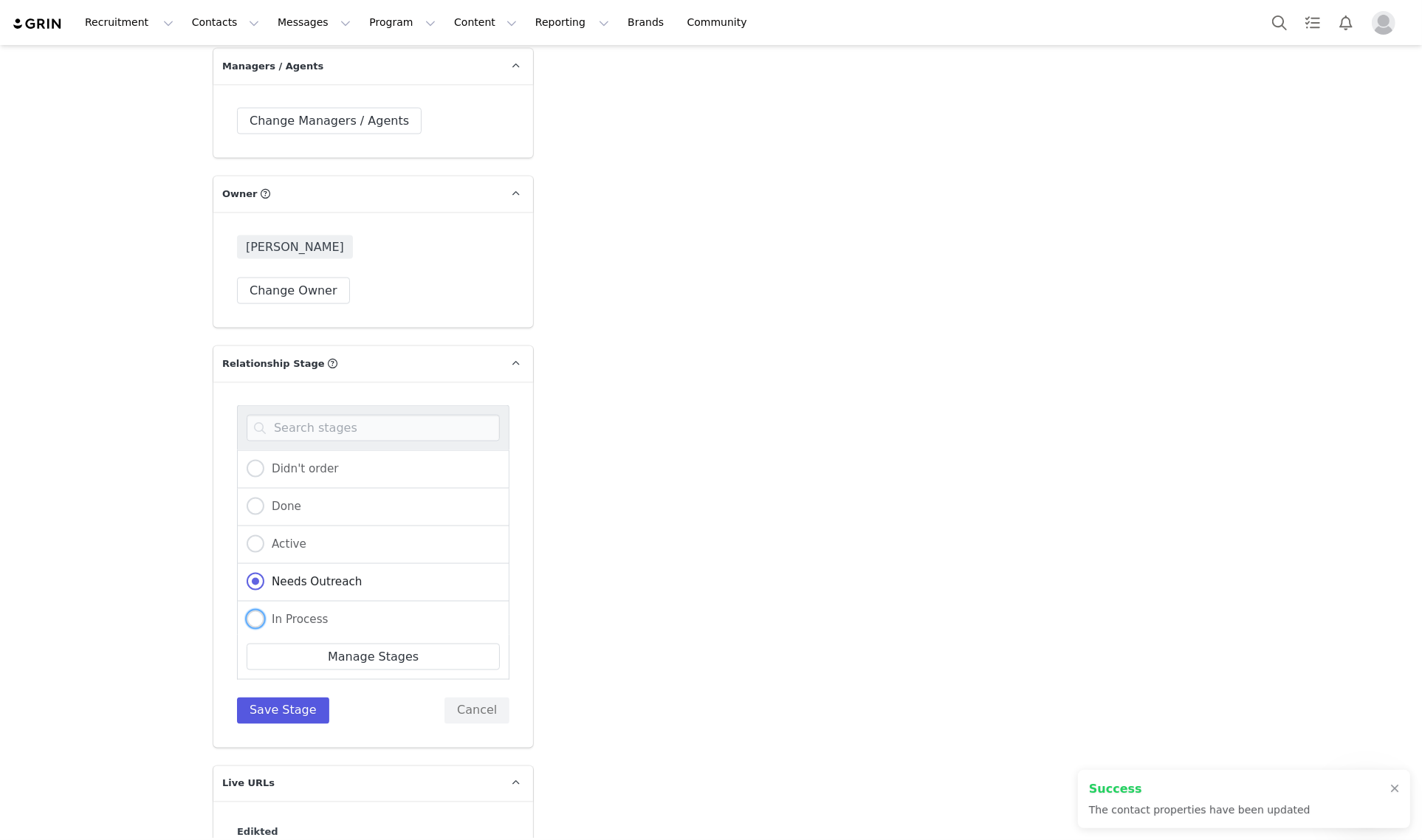
drag, startPoint x: 299, startPoint y: 587, endPoint x: 288, endPoint y: 675, distance: 88.7
click at [299, 613] on span "In Process" at bounding box center [296, 619] width 64 height 13
click at [264, 610] on input "In Process" at bounding box center [255, 620] width 18 height 20
radio input "true"
radio input "false"
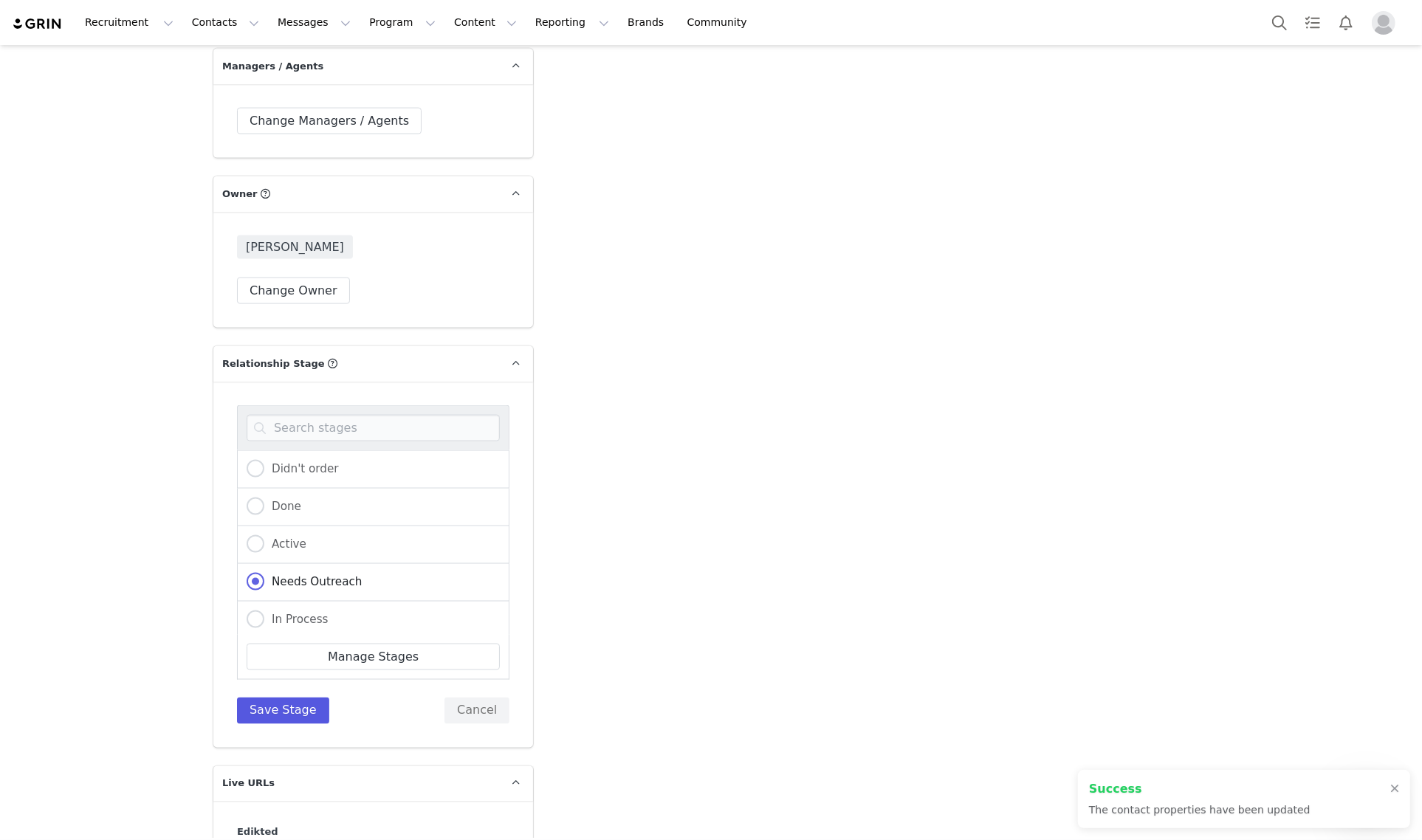
radio input "true"
click at [281, 697] on button "Save Stage" at bounding box center [283, 710] width 92 height 27
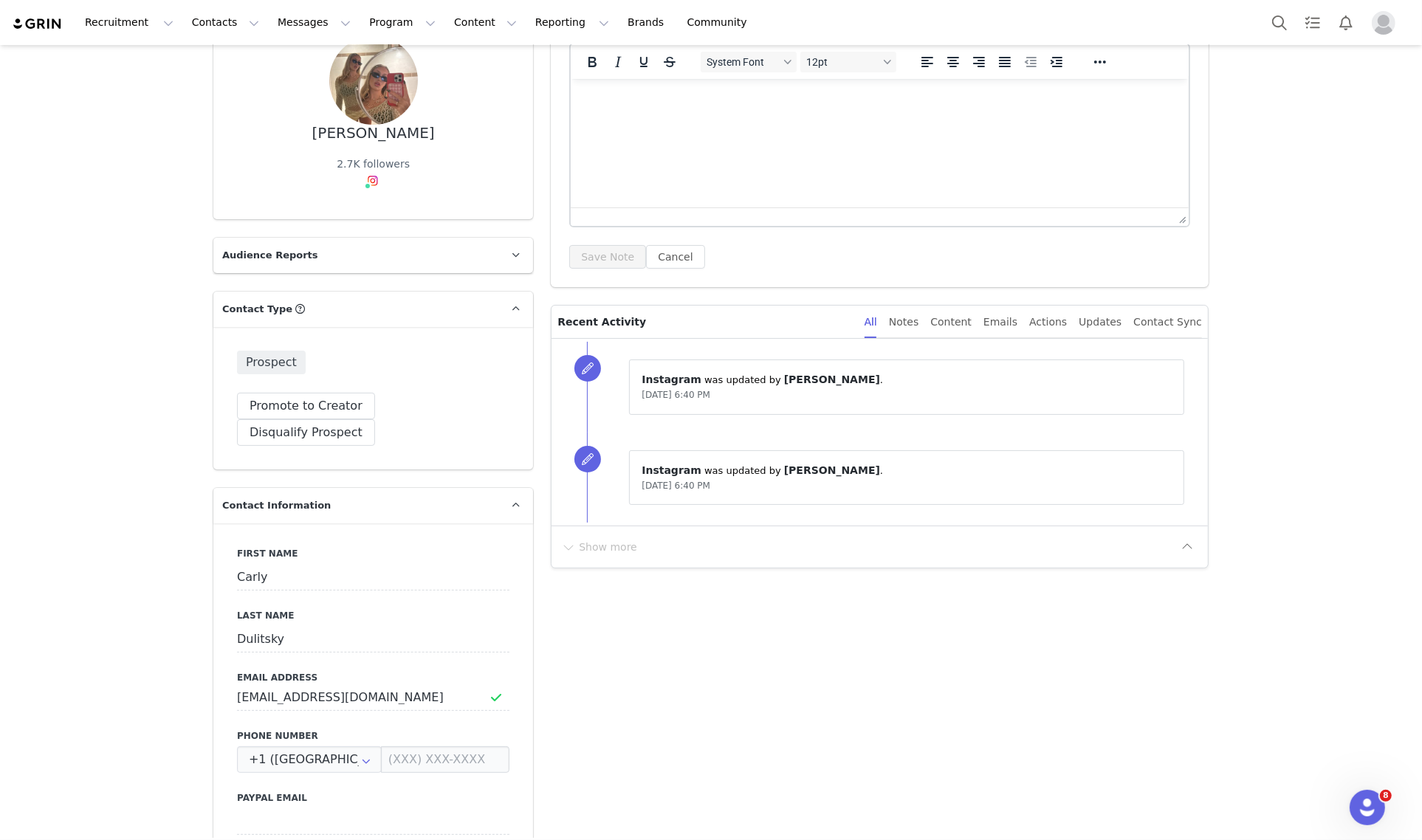
scroll to position [0, 0]
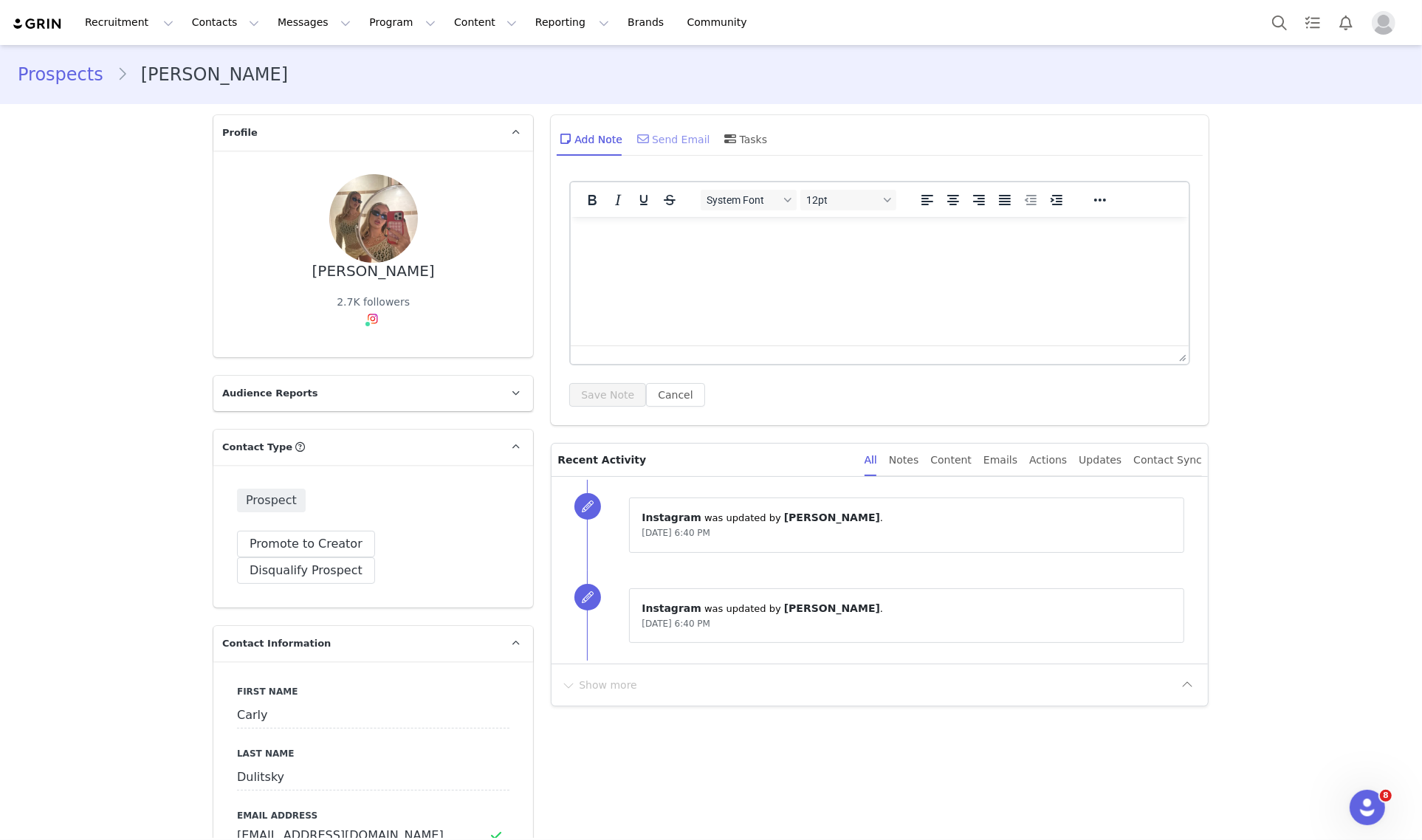
click at [675, 135] on div "Send Email" at bounding box center [672, 138] width 76 height 35
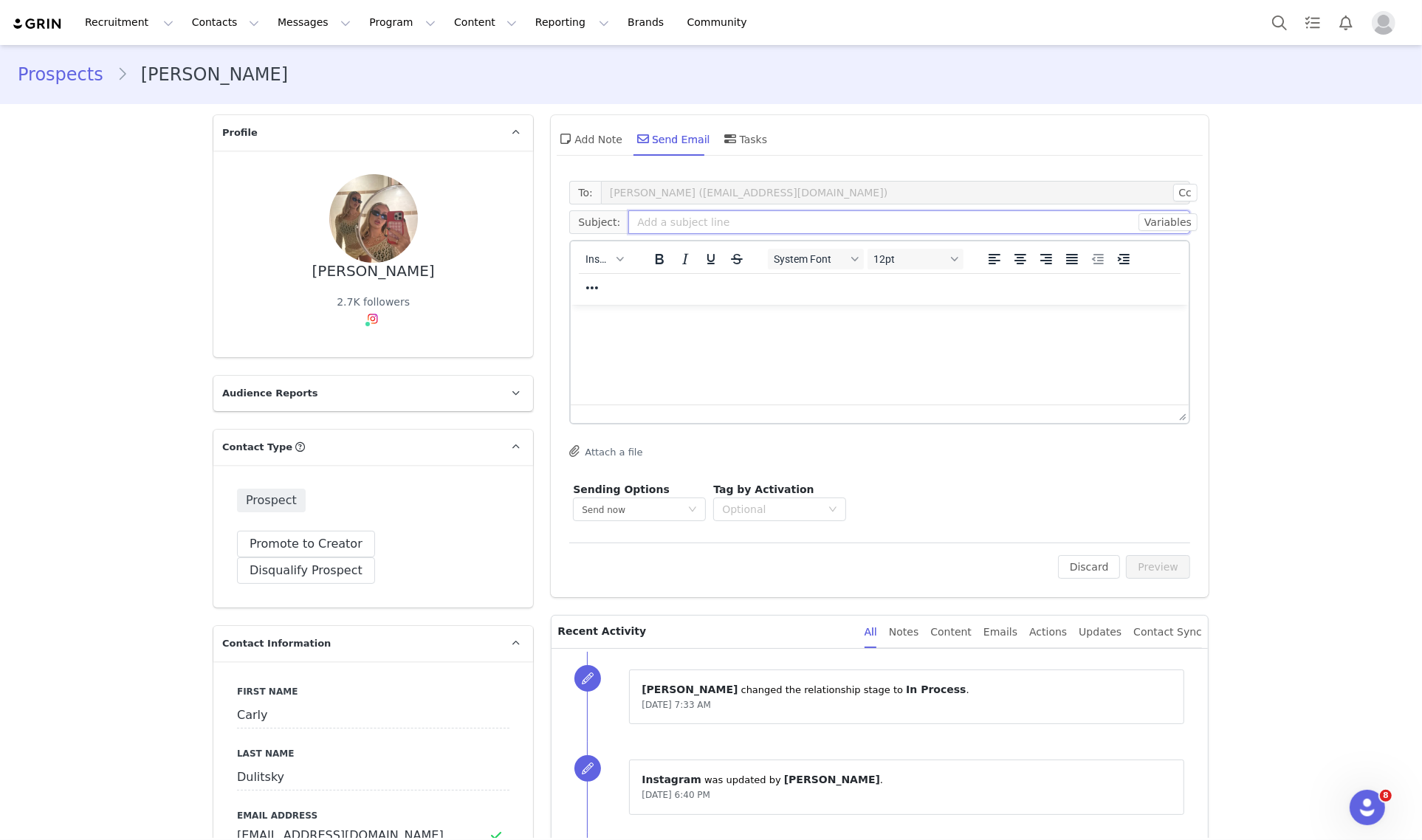
click at [713, 223] on input "text" at bounding box center [909, 222] width 562 height 23
paste input "Game Day with Edikted 🏈✨"
type input "Game Day with Edikted 🏈✨"
click at [766, 344] on html at bounding box center [879, 323] width 618 height 40
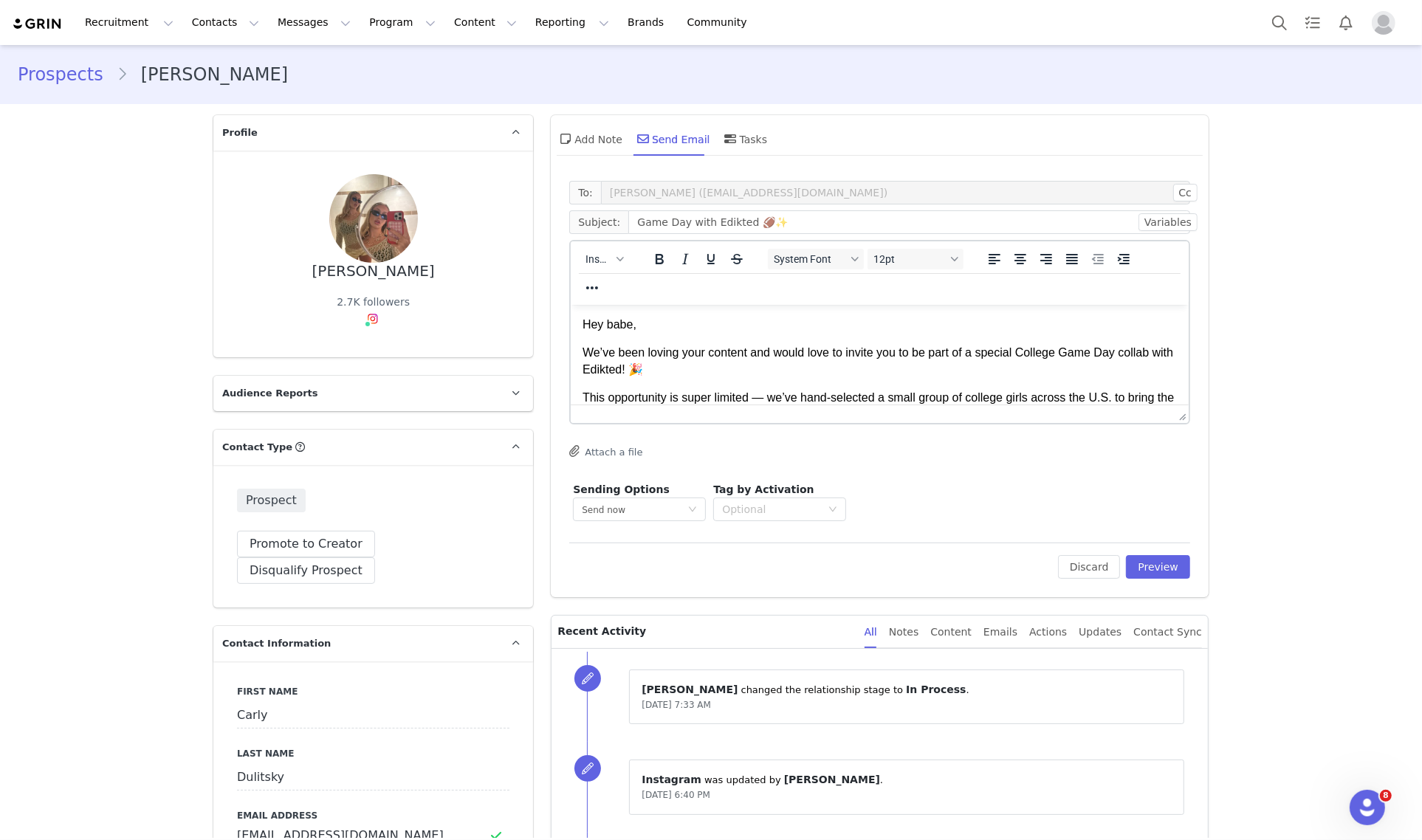
scroll to position [134, 0]
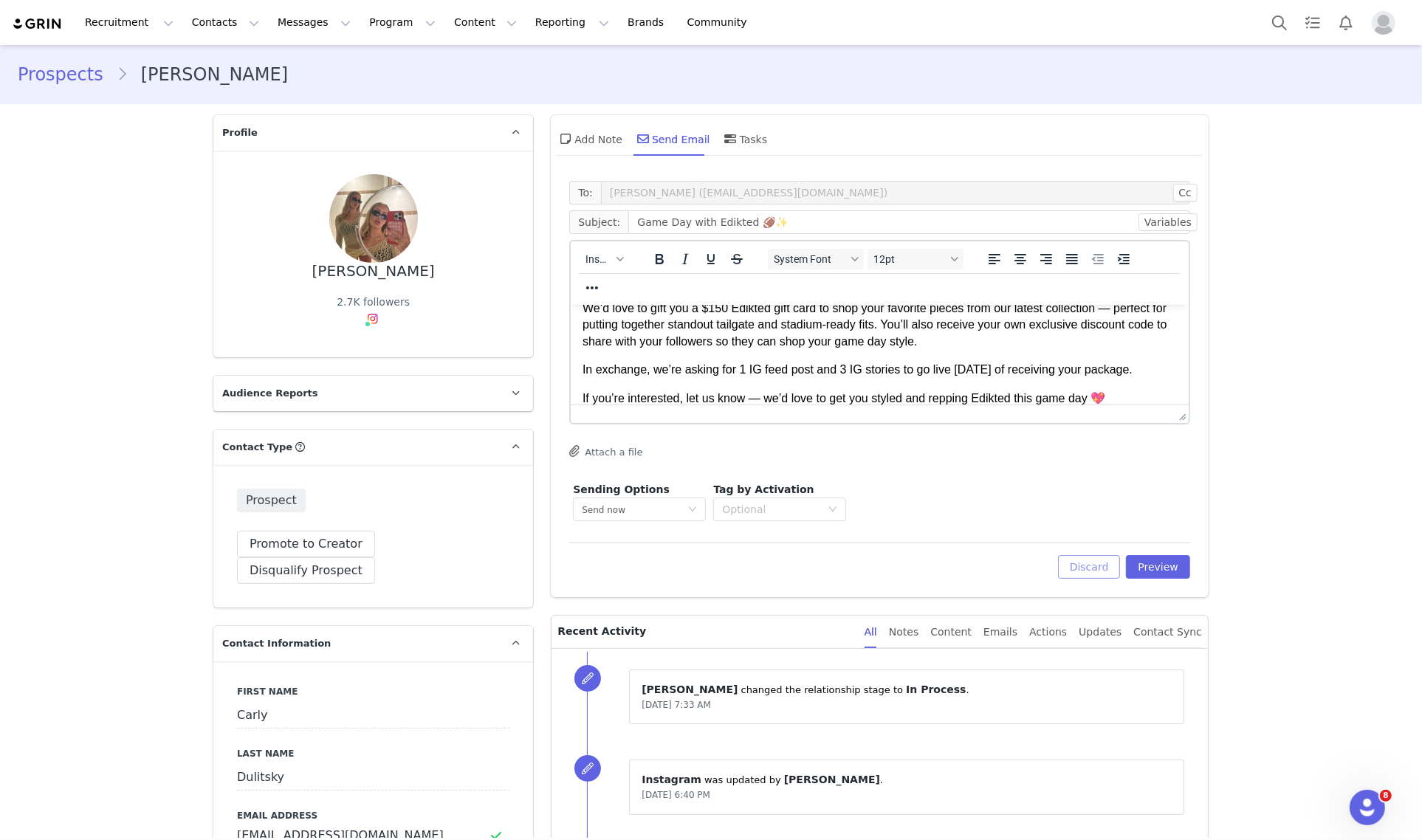
click at [1084, 573] on button "Discard" at bounding box center [1089, 567] width 63 height 23
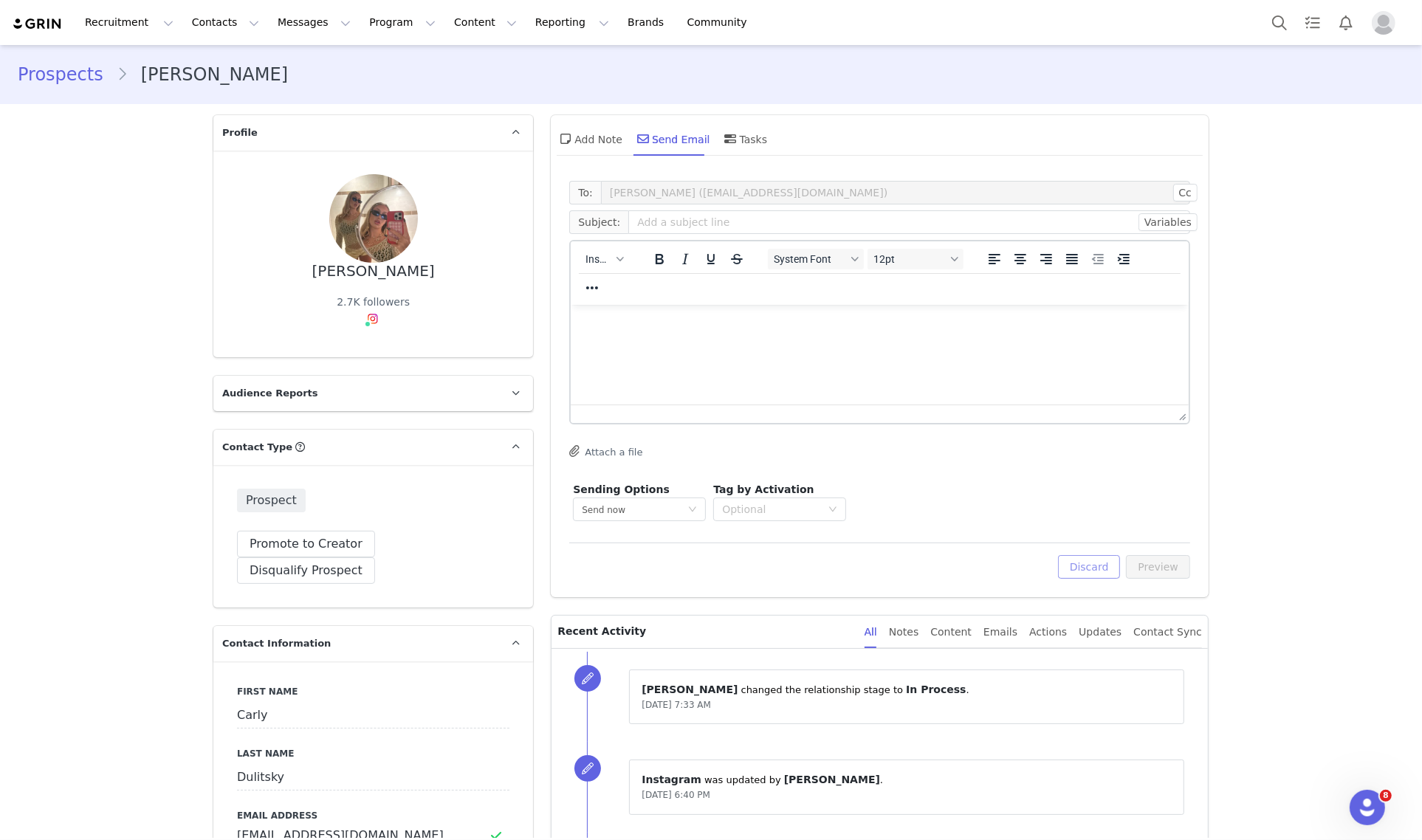
scroll to position [0, 0]
click at [1082, 569] on button "Discard" at bounding box center [1089, 567] width 63 height 23
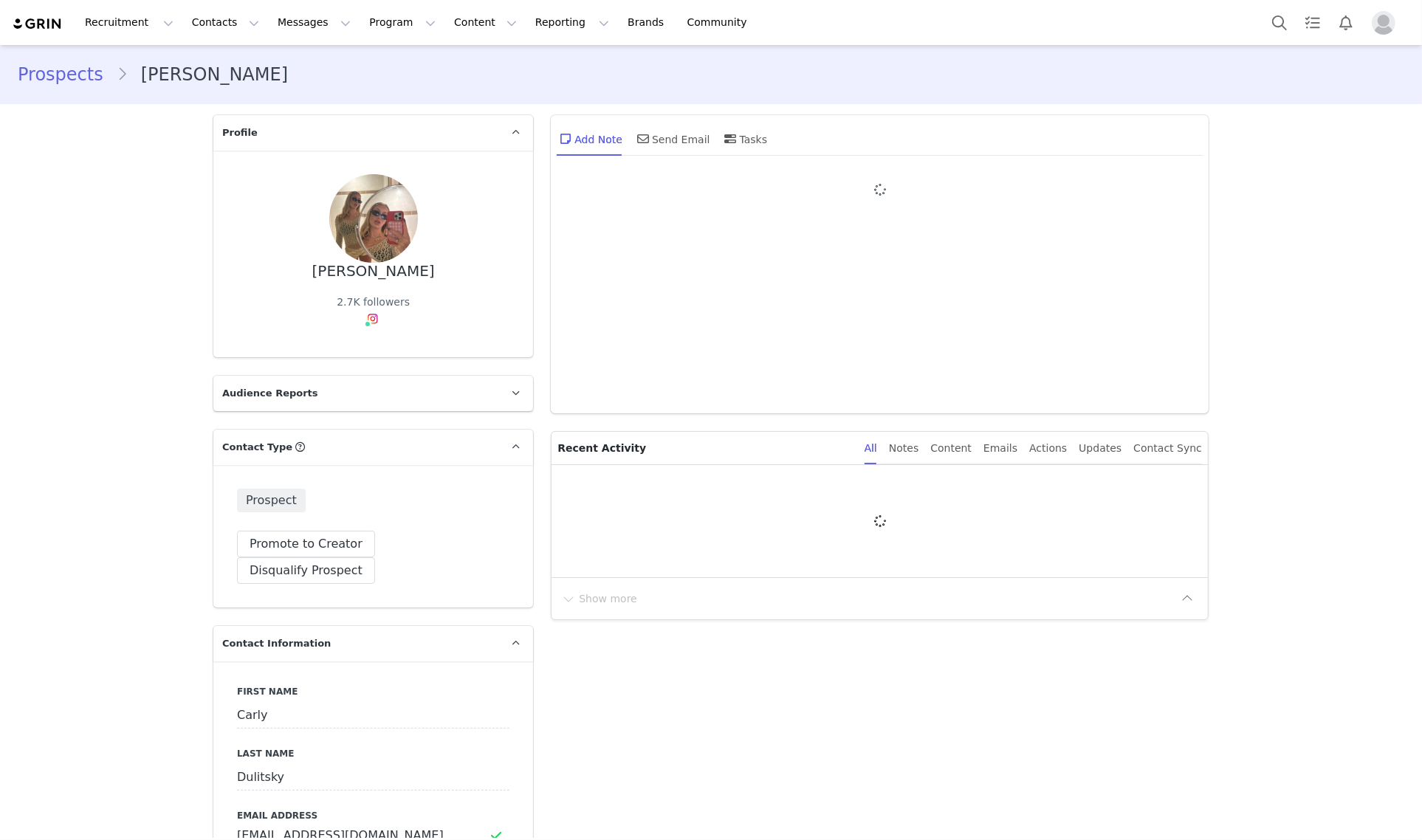
type input "+1 ([GEOGRAPHIC_DATA])"
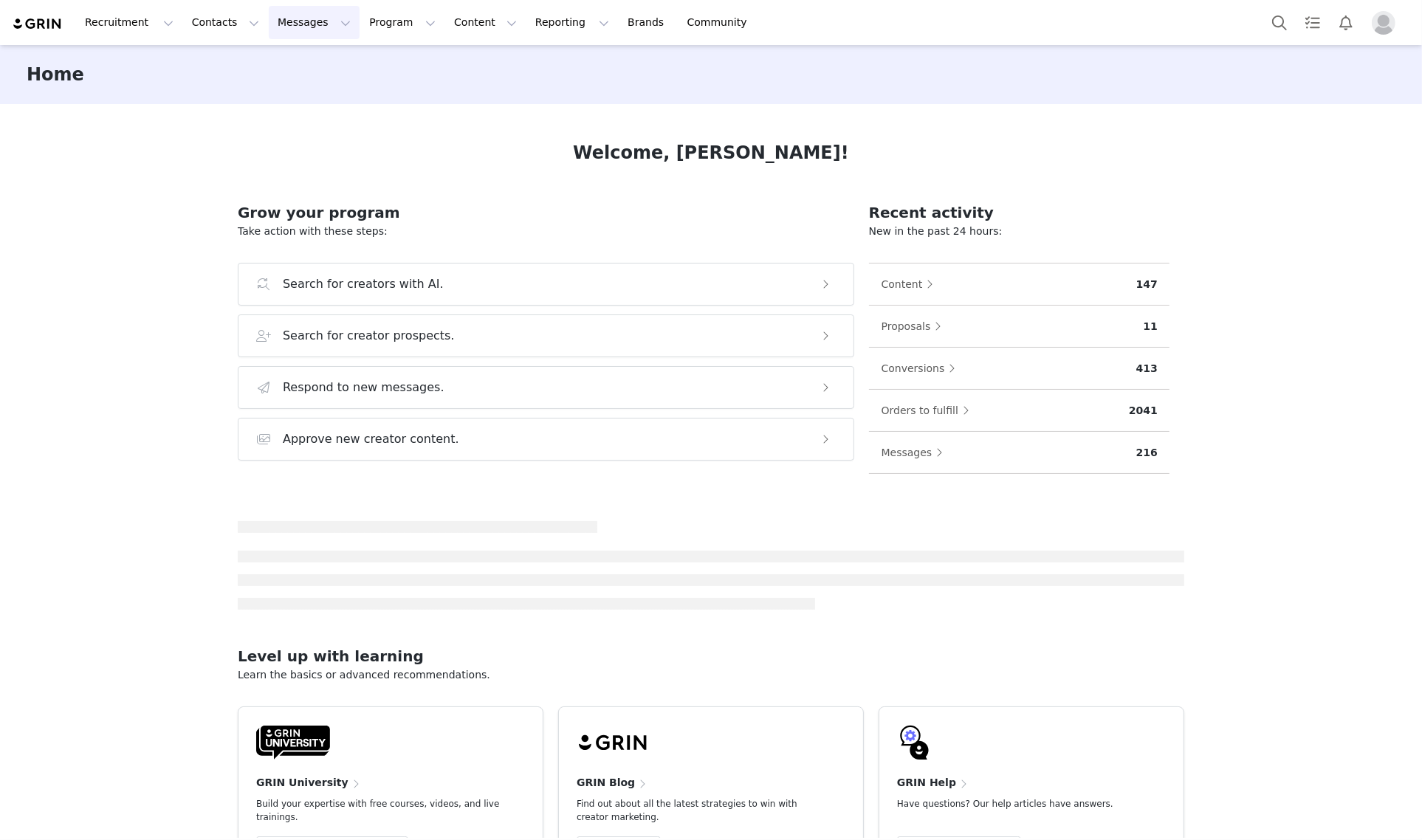
click at [281, 28] on button "Messages Messages" at bounding box center [314, 23] width 91 height 33
click at [274, 88] on p "Inbox" at bounding box center [270, 93] width 28 height 16
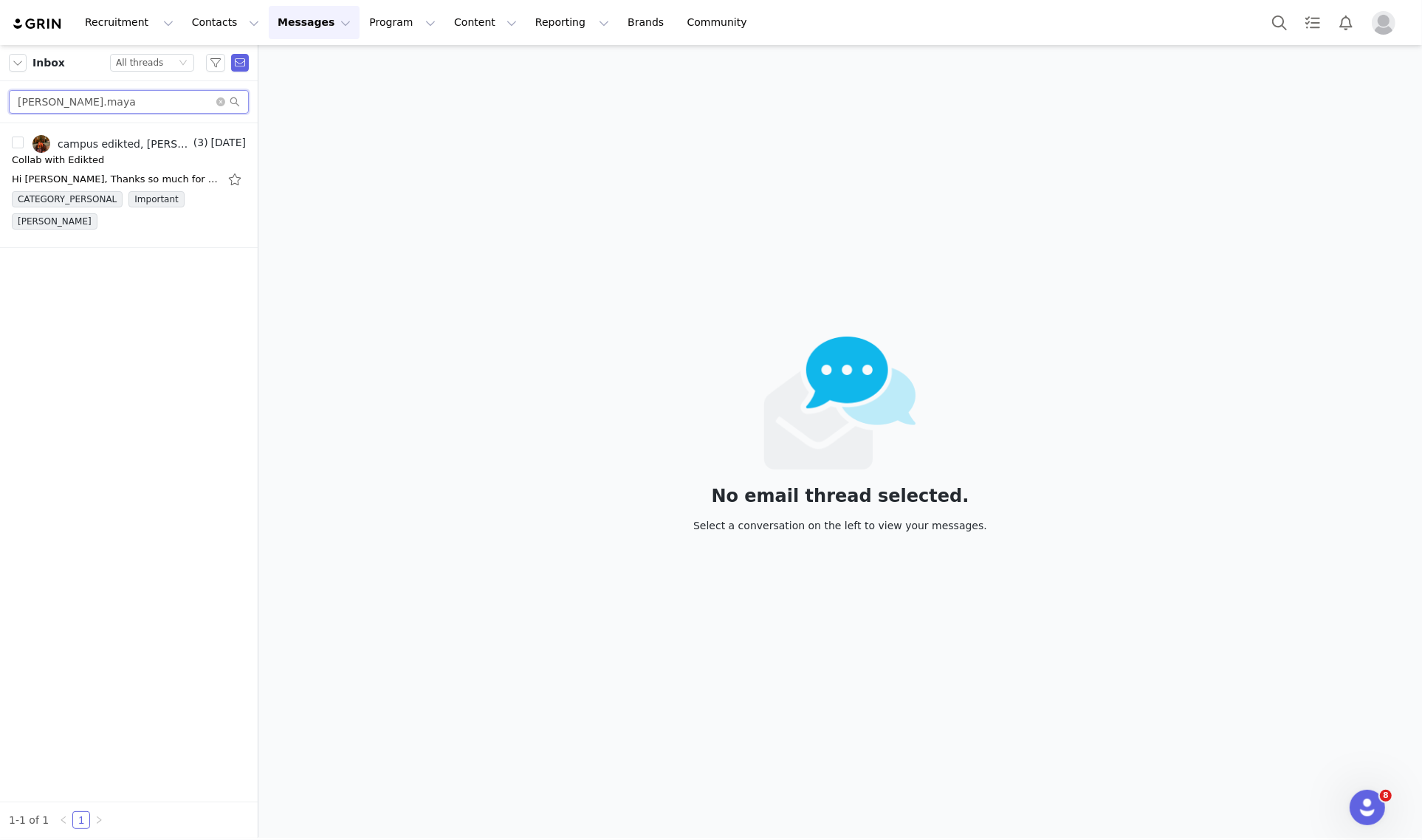
click at [141, 99] on input "[PERSON_NAME].maya" at bounding box center [128, 102] width 240 height 23
paste input "xamarahh22"
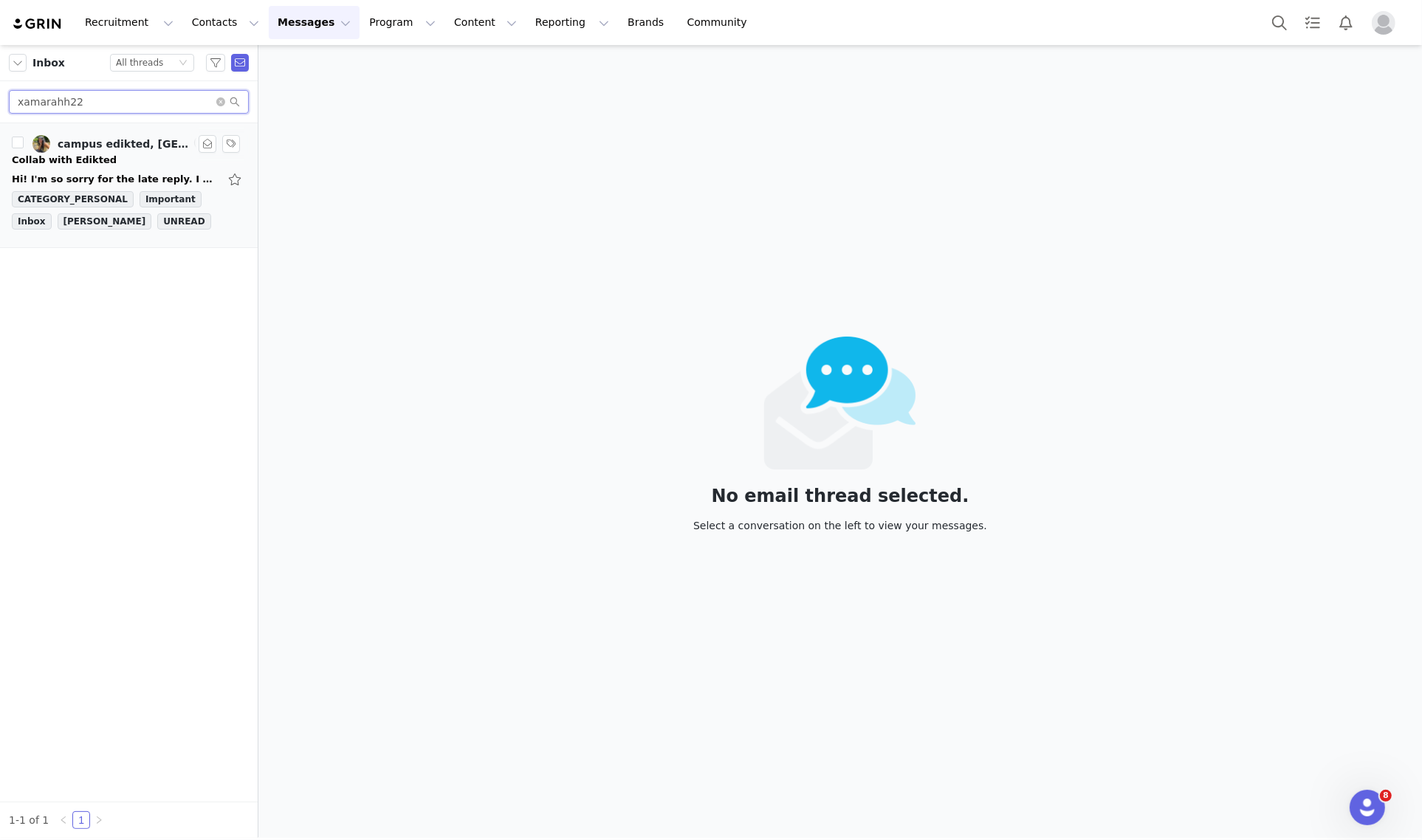
type input "xamarahh22"
click at [122, 152] on link "campus edikted, [GEOGRAPHIC_DATA]" at bounding box center [112, 144] width 158 height 18
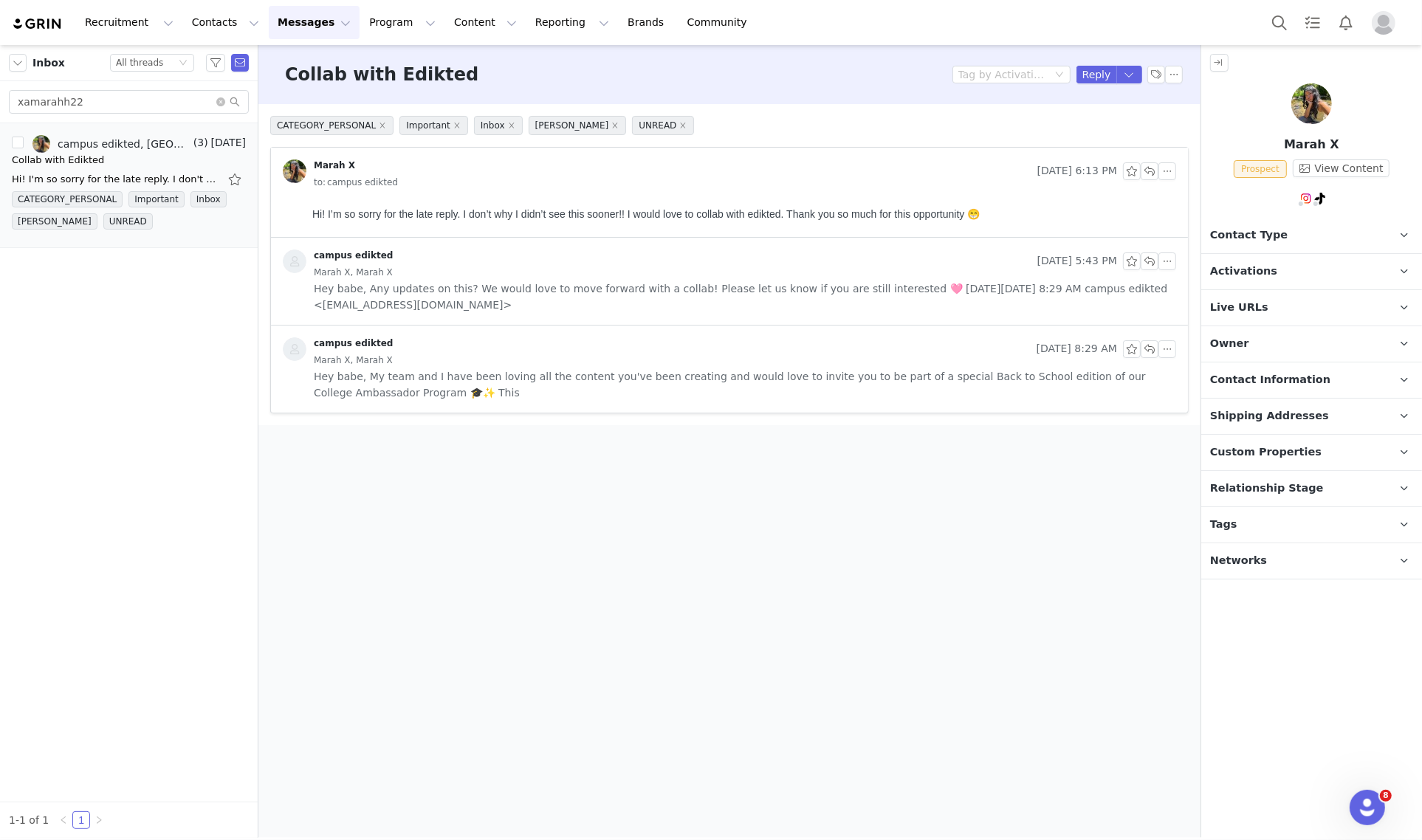
click at [1291, 344] on p "Owner The account user who owns the contact" at bounding box center [1293, 343] width 185 height 35
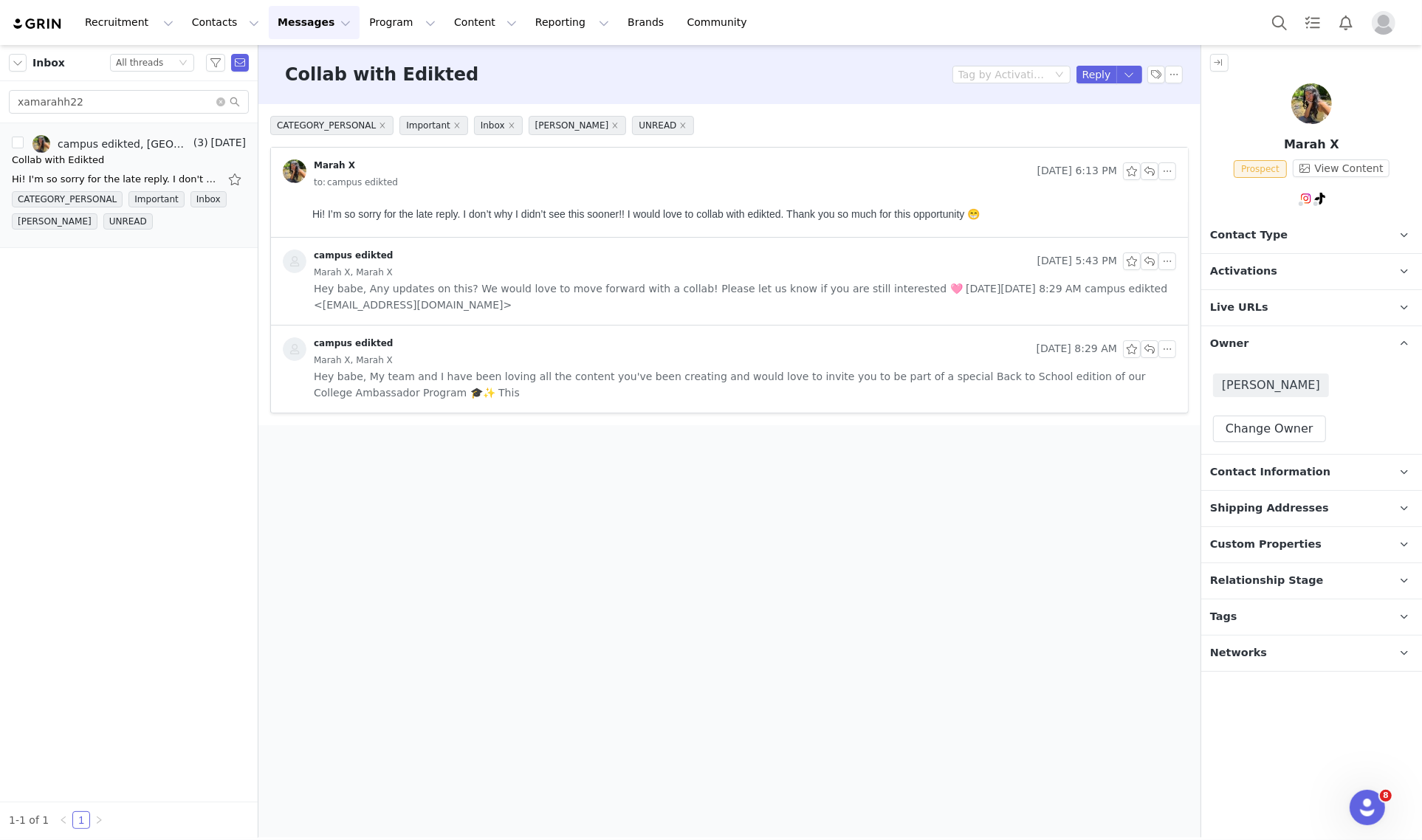
click at [1291, 344] on p "Owner The account user who owns the contact" at bounding box center [1293, 343] width 185 height 35
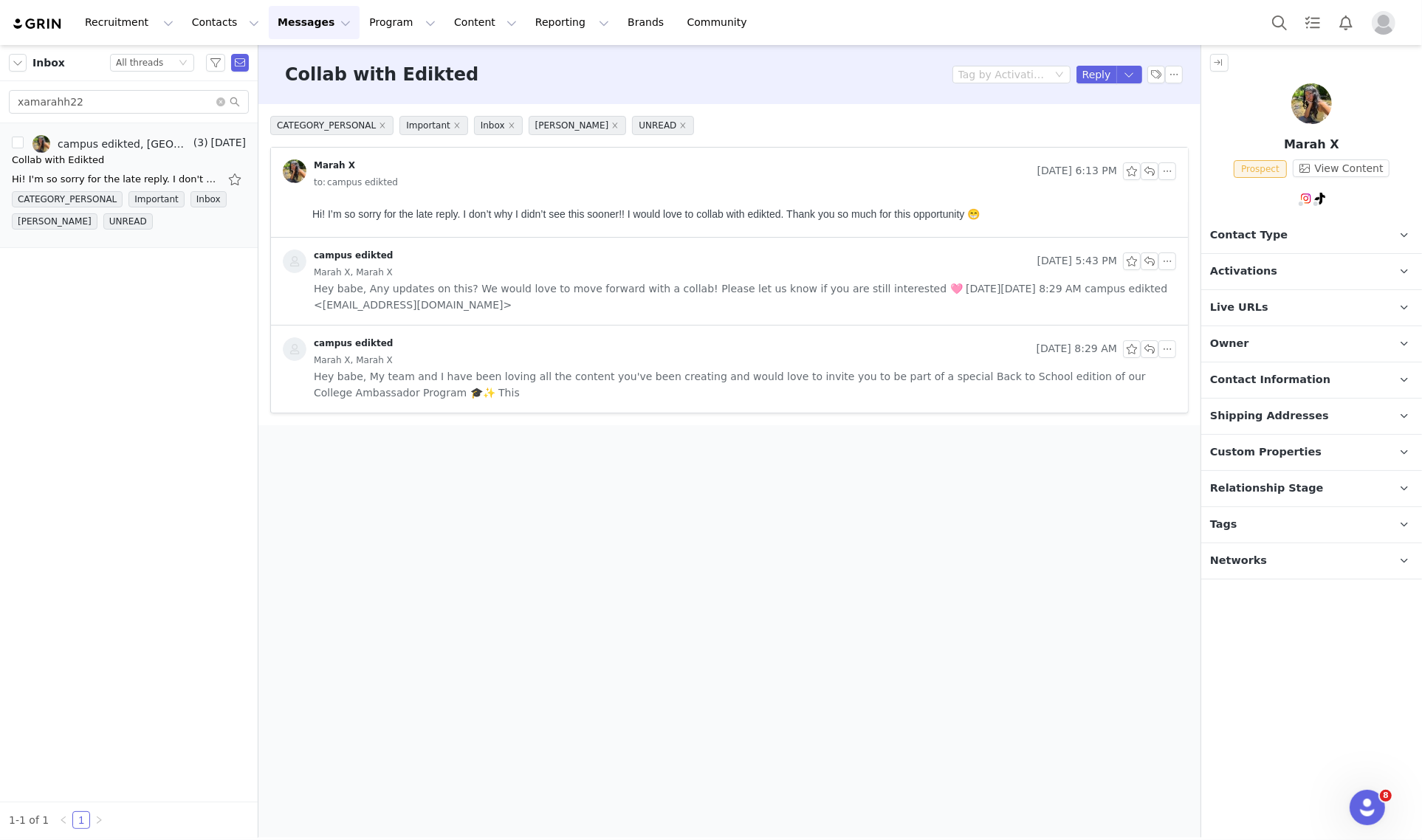
click at [1316, 518] on p "Tags Keep track of your contacts by assigning them tags. You can then filter yo…" at bounding box center [1293, 524] width 185 height 35
click at [1301, 236] on div "TikTok ( @xamarahhh ) — Personal/Creator Not Connected — No Content or Insights…" at bounding box center [1311, 273] width 219 height 126
click at [1307, 230] on link "@xamarahhh" at bounding box center [1288, 229] width 70 height 12
click at [1295, 245] on p "Contact Type Contact type can be Creator, Prospect, Application, or Manager." at bounding box center [1293, 235] width 185 height 35
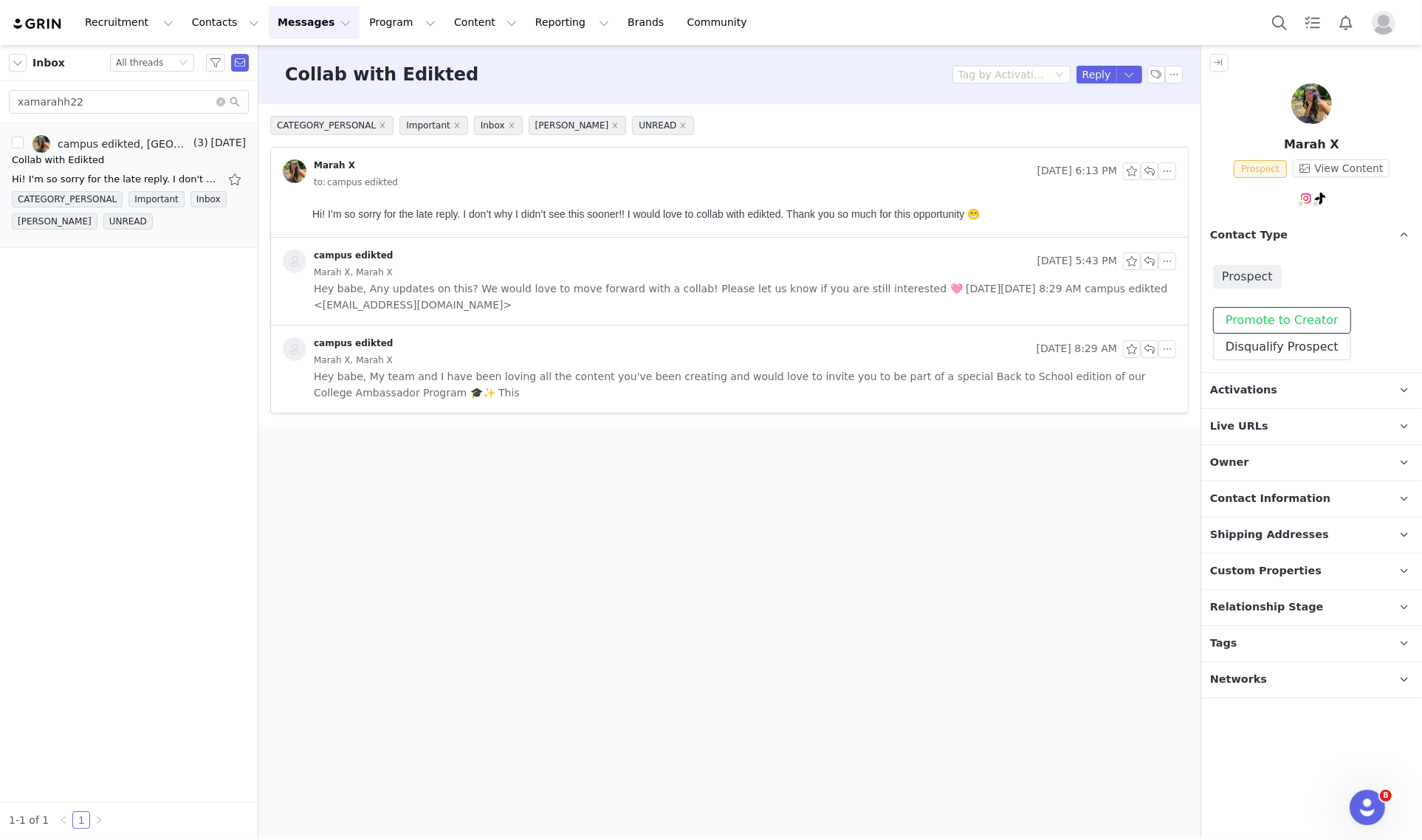
click at [1283, 315] on button "Promote to Creator" at bounding box center [1281, 320] width 138 height 27
click at [1321, 242] on p "Contact Type Contact type can be Creator, Prospect, Application, or Manager." at bounding box center [1293, 235] width 185 height 35
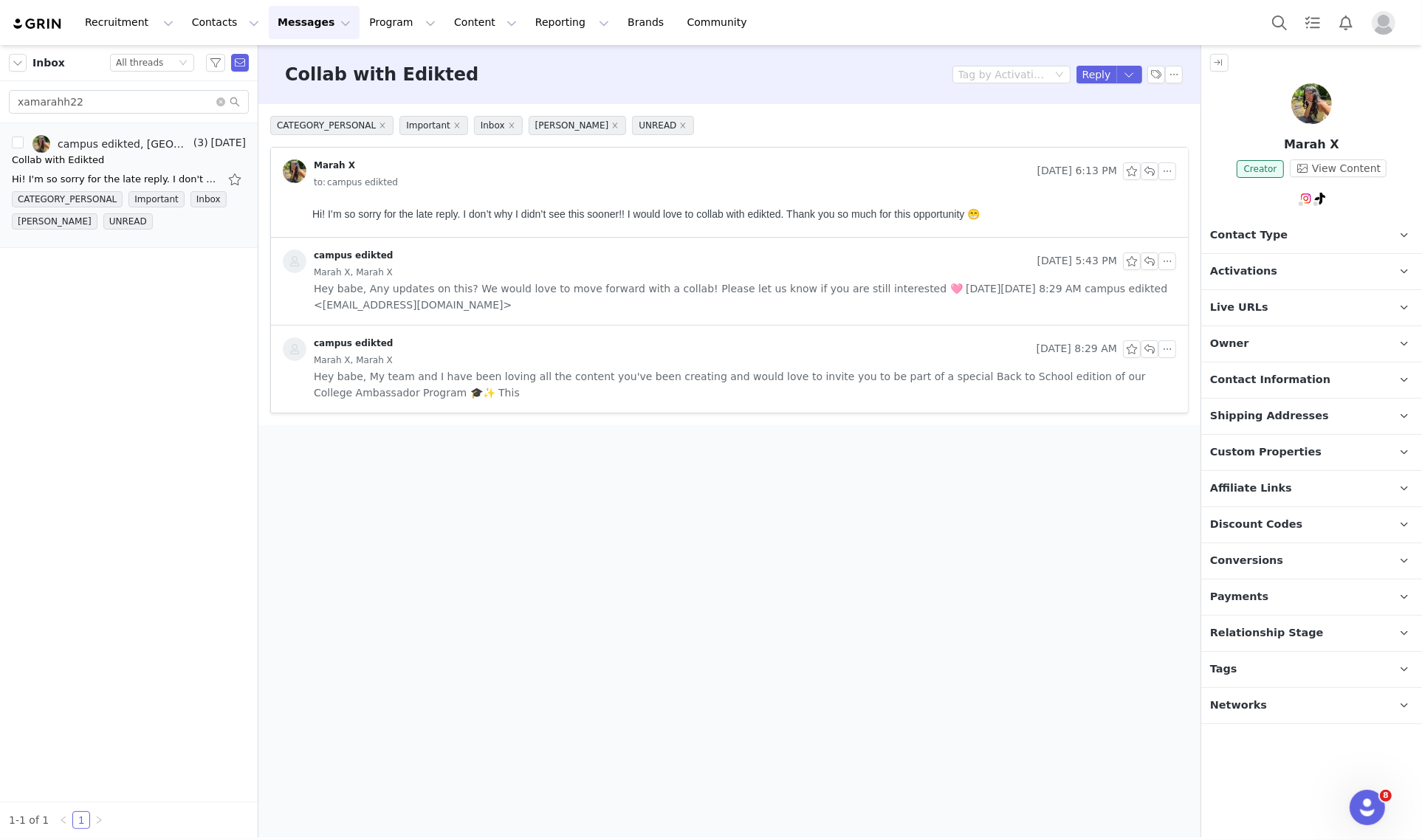
click at [1321, 273] on p "Activations" at bounding box center [1293, 271] width 185 height 35
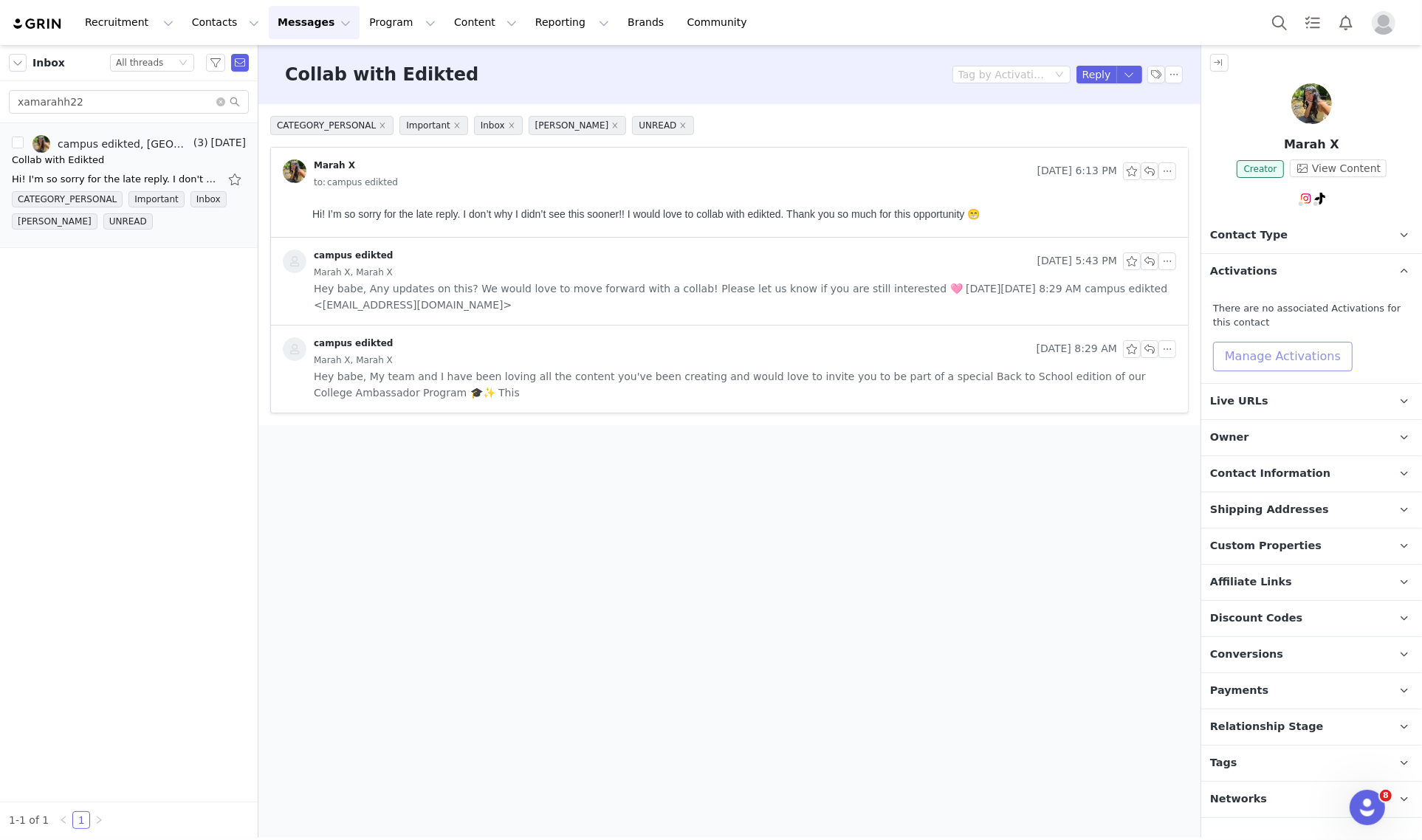
click at [1325, 359] on button "Manage Activations" at bounding box center [1282, 356] width 139 height 30
click at [1320, 416] on icon "icon: down" at bounding box center [1320, 413] width 9 height 9
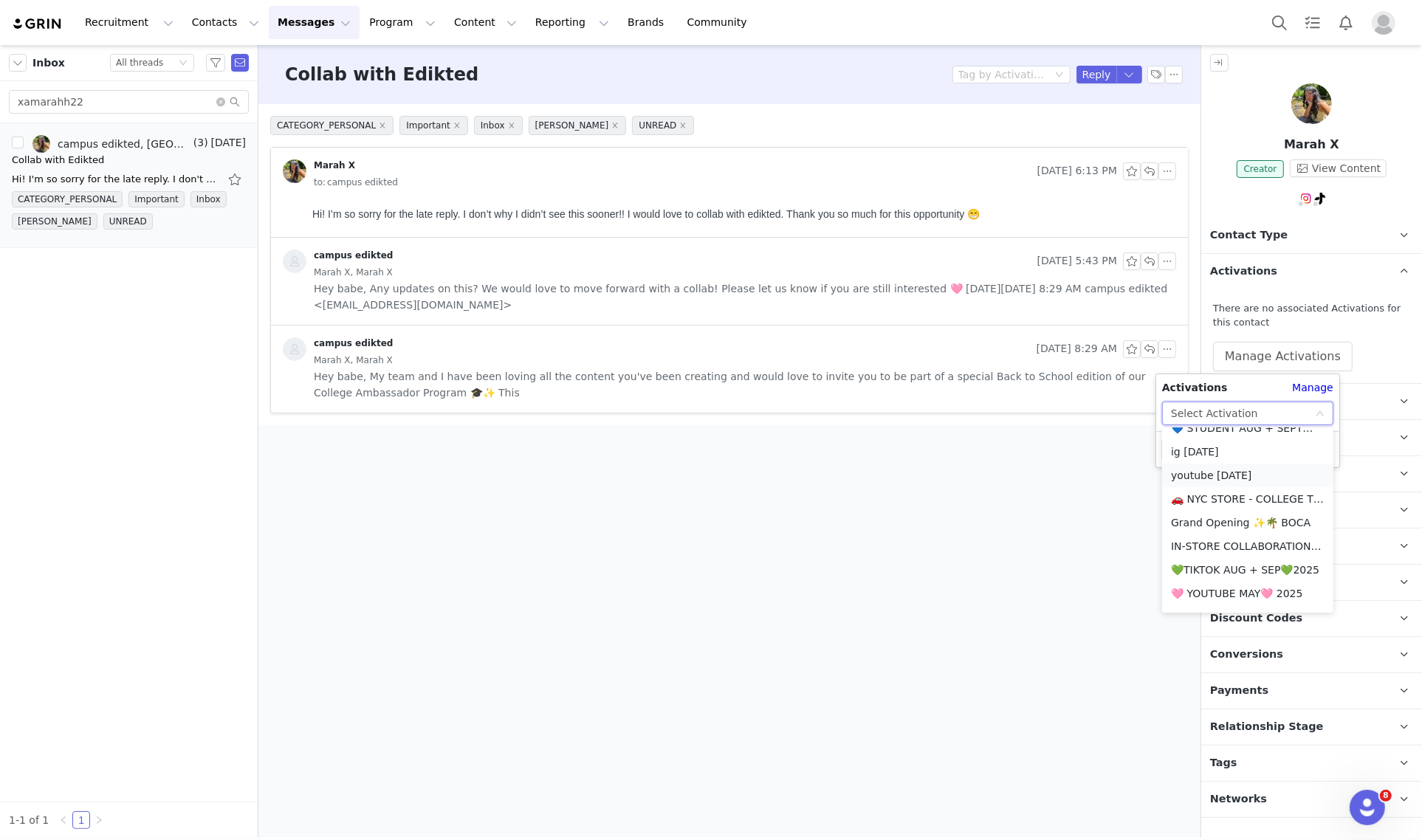
scroll to position [277, 0]
click at [1246, 514] on li "💙 STUDENT AUG + SEPT💙 2025" at bounding box center [1247, 520] width 171 height 23
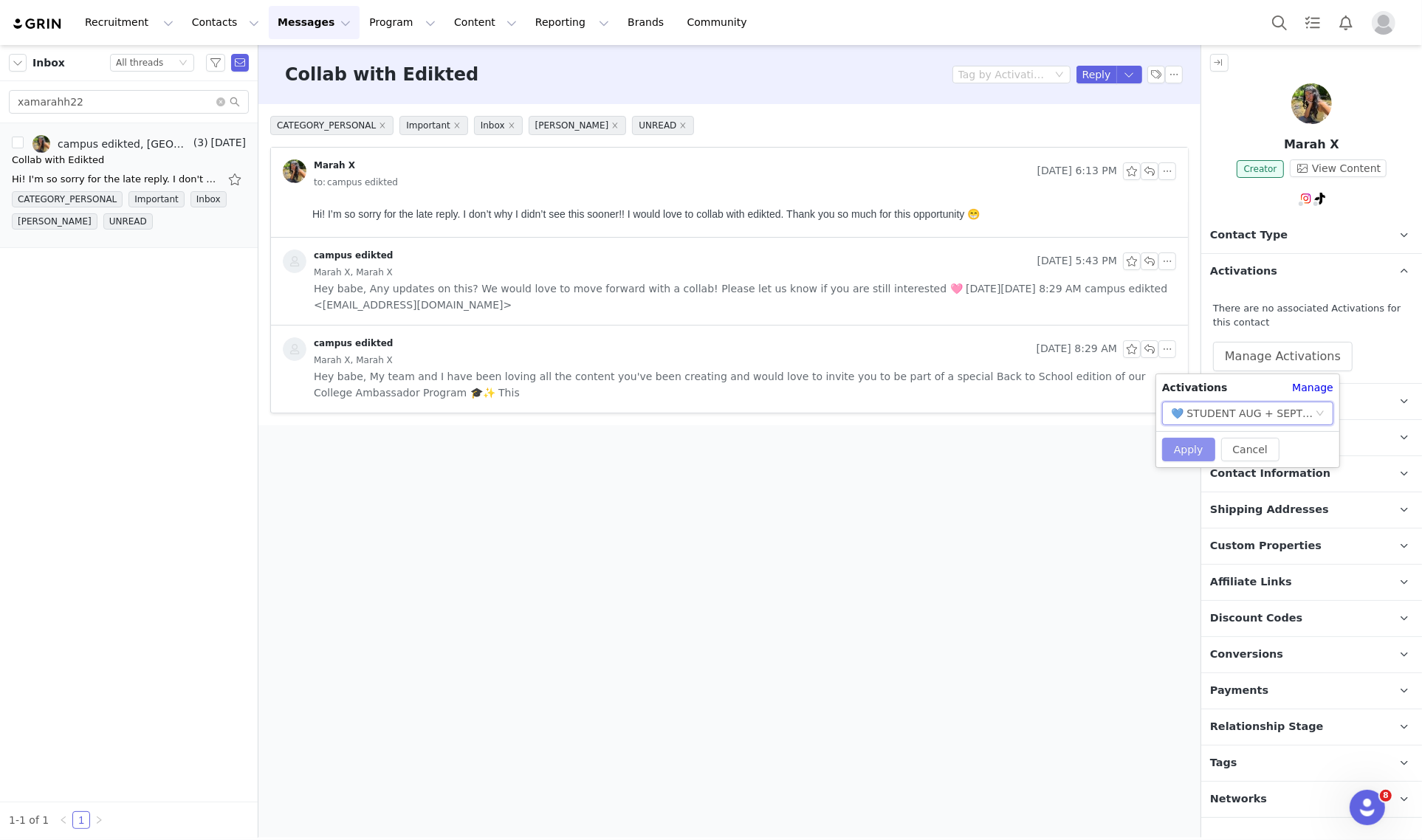
click at [1179, 449] on button "Apply" at bounding box center [1188, 449] width 53 height 23
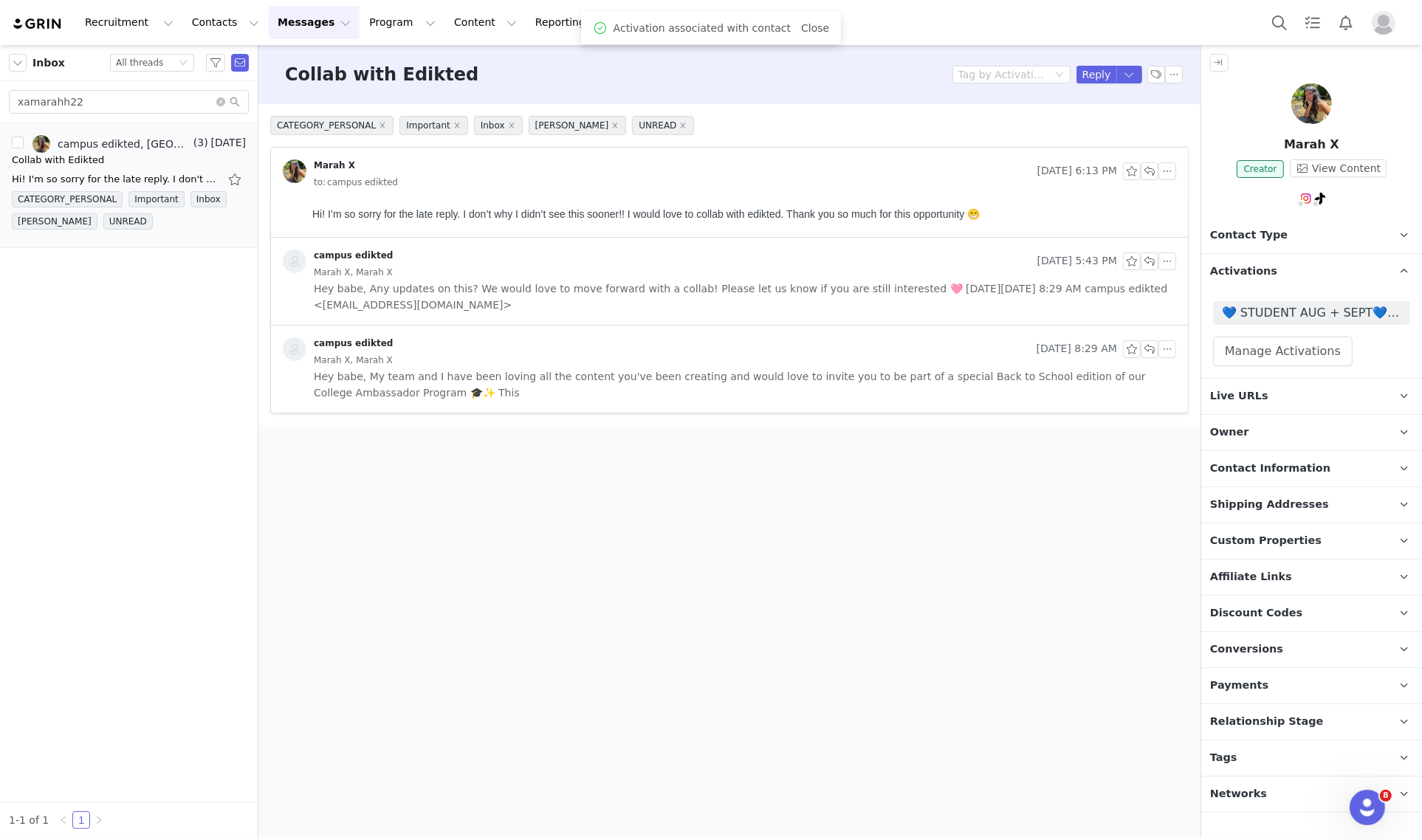
click at [1281, 720] on span "Relationship Stage" at bounding box center [1266, 721] width 113 height 16
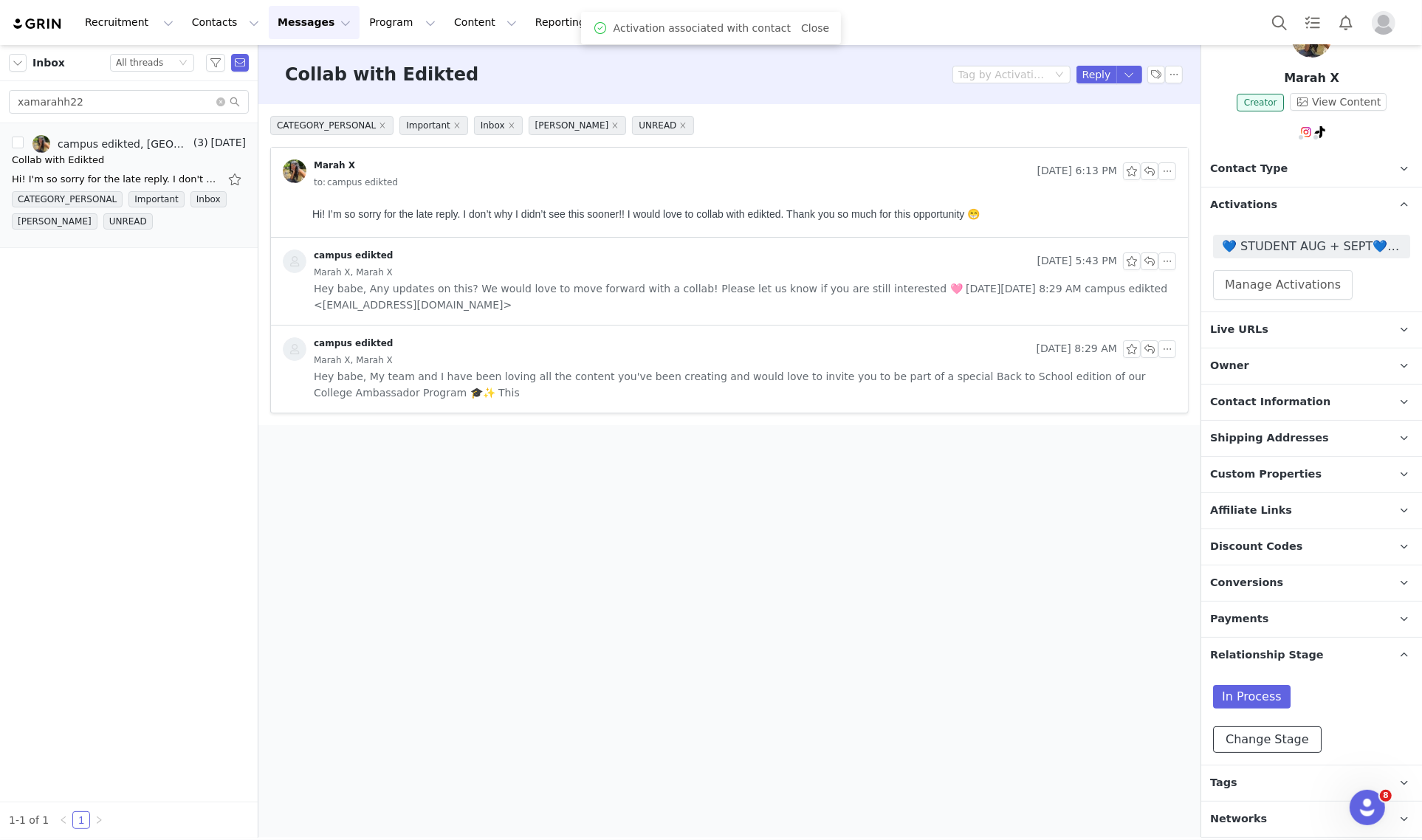
click at [1272, 731] on button "Change Stage" at bounding box center [1266, 739] width 109 height 27
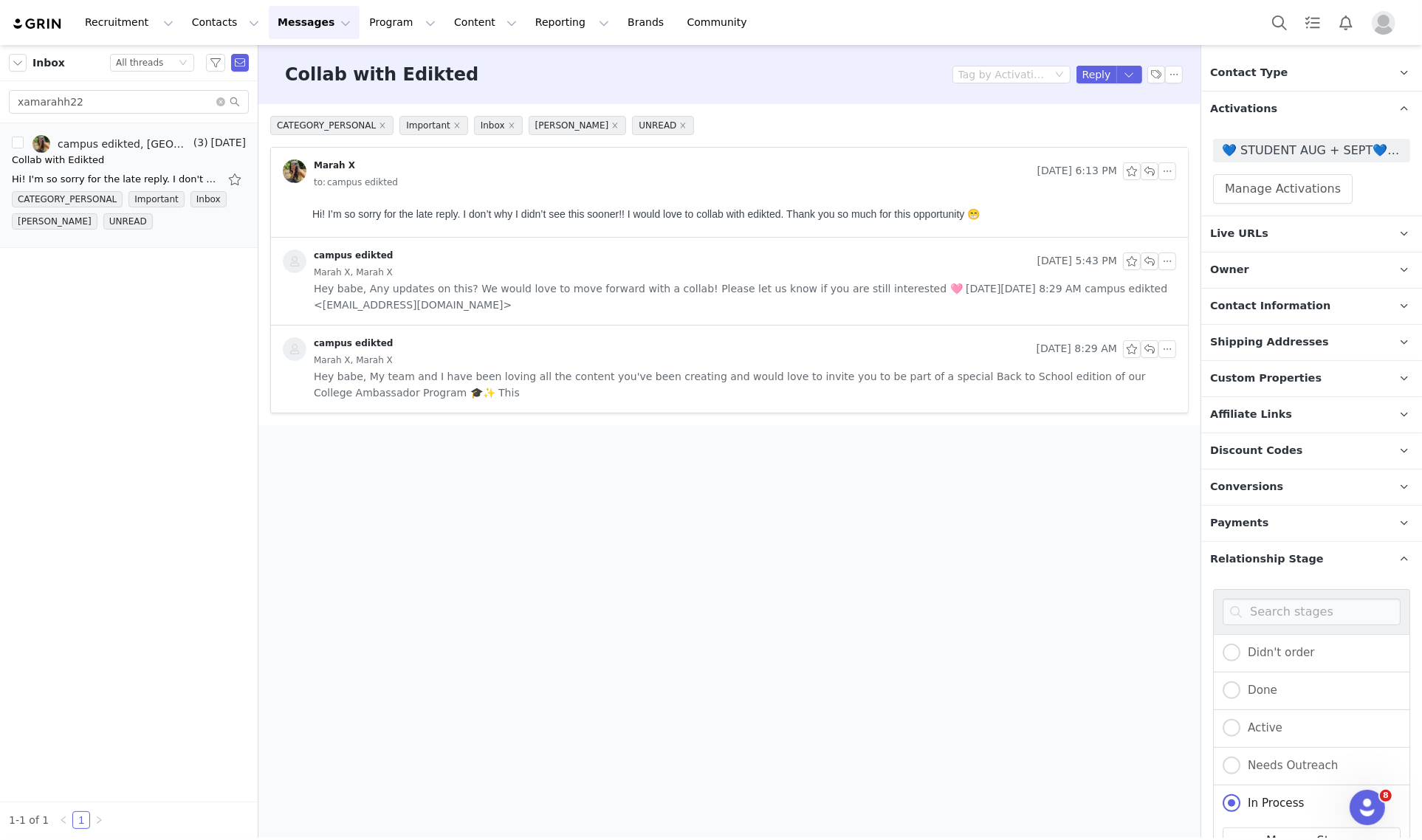
scroll to position [252, 0]
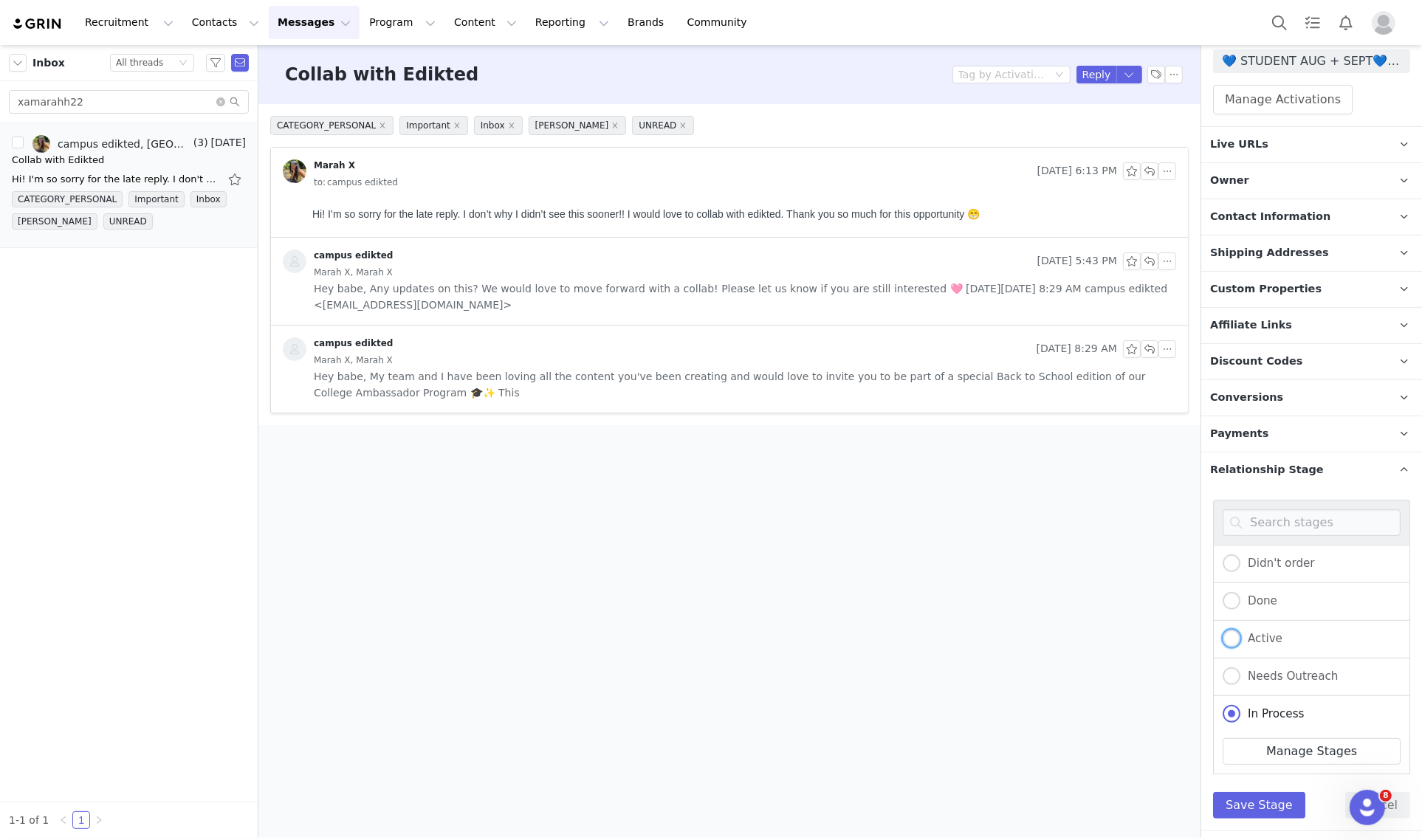
drag, startPoint x: 1257, startPoint y: 636, endPoint x: 1272, endPoint y: 712, distance: 77.5
click at [1259, 636] on span "Active" at bounding box center [1261, 638] width 42 height 13
click at [1240, 636] on input "Active" at bounding box center [1231, 638] width 18 height 20
radio input "true"
radio input "false"
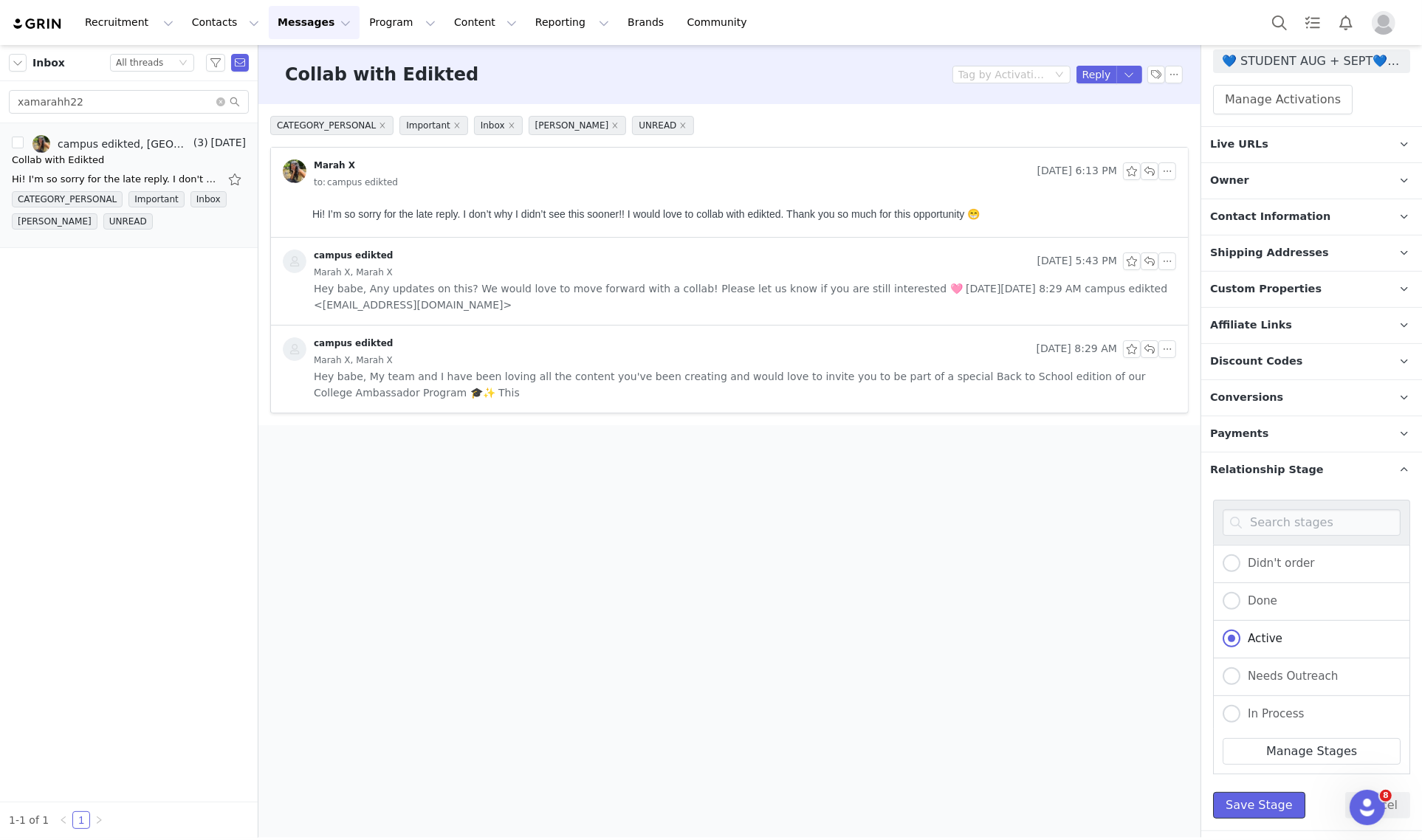
click at [1245, 798] on button "Save Stage" at bounding box center [1259, 805] width 92 height 27
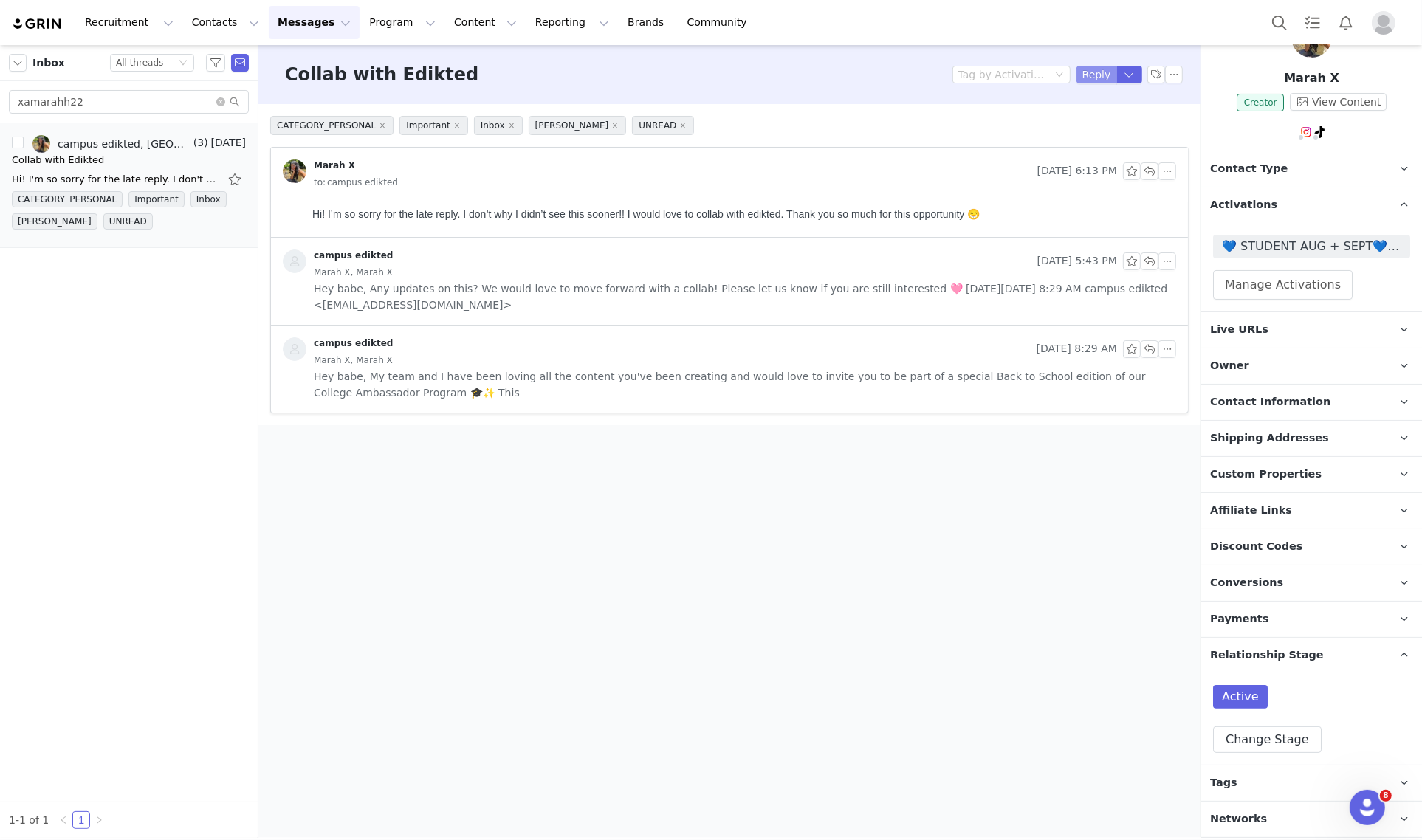
click at [1096, 79] on button "Reply" at bounding box center [1097, 74] width 41 height 18
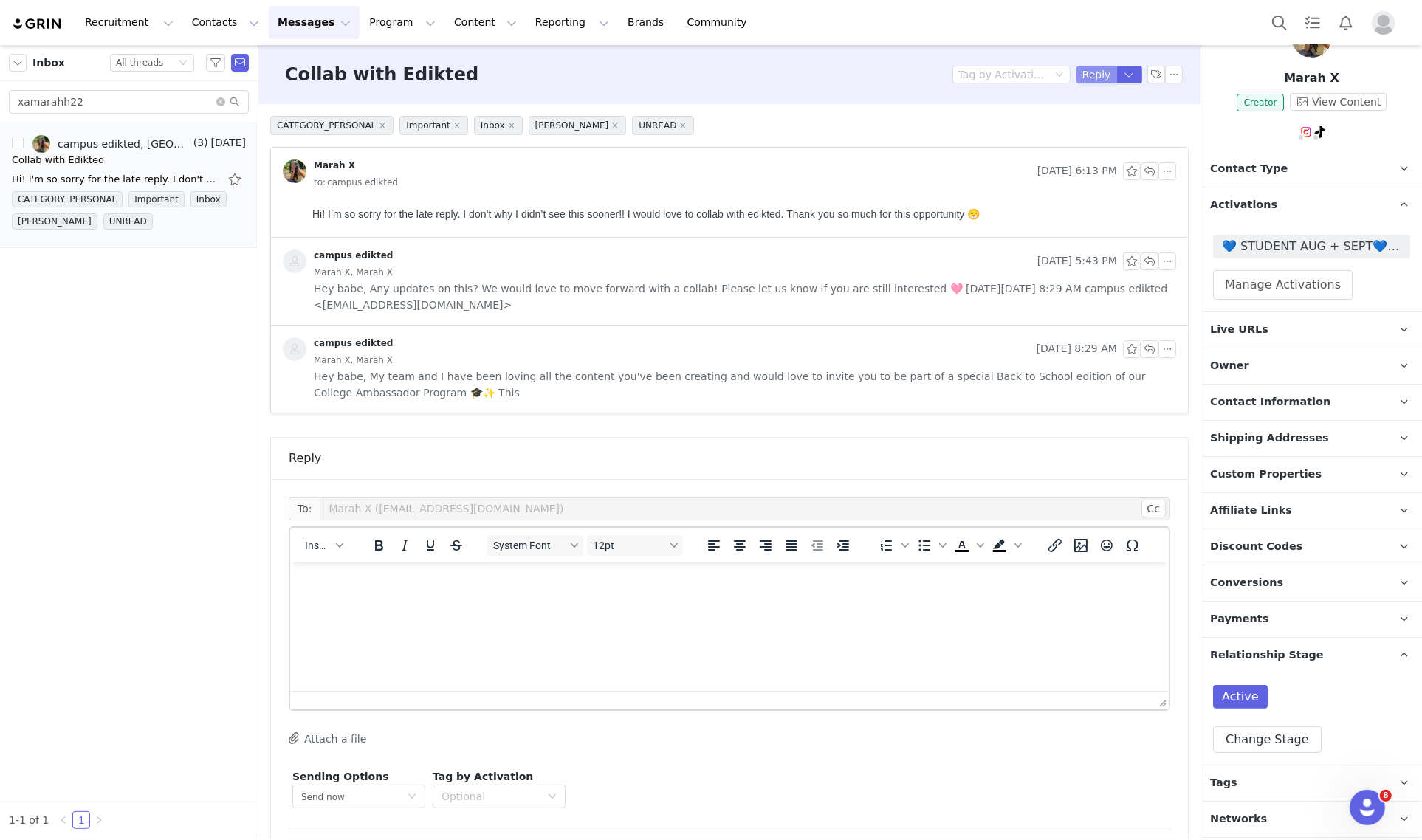
scroll to position [0, 0]
click at [327, 543] on span "Insert" at bounding box center [317, 545] width 26 height 12
click at [360, 570] on div "Insert Template" at bounding box center [378, 570] width 133 height 18
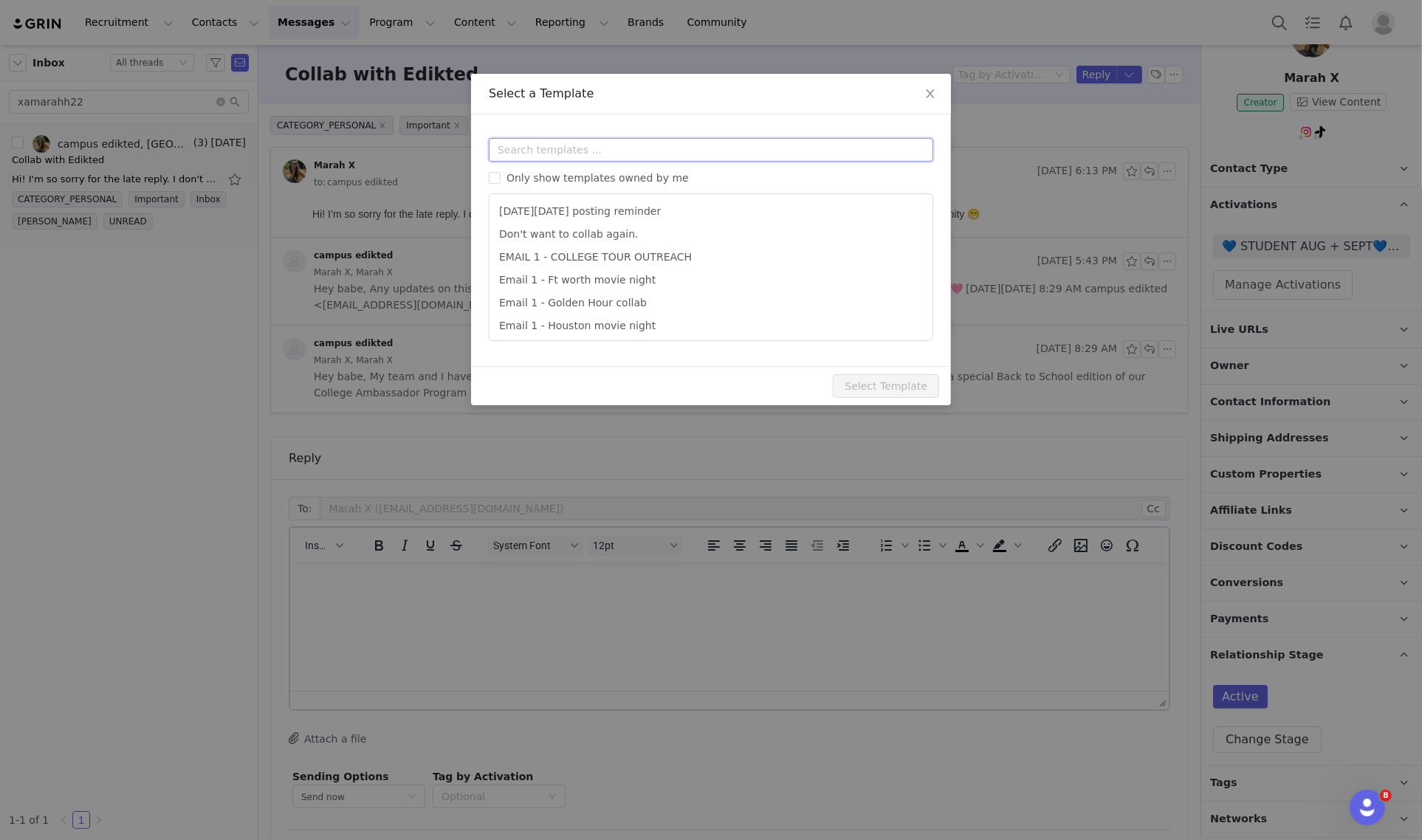
click at [544, 149] on input "text" at bounding box center [711, 150] width 444 height 23
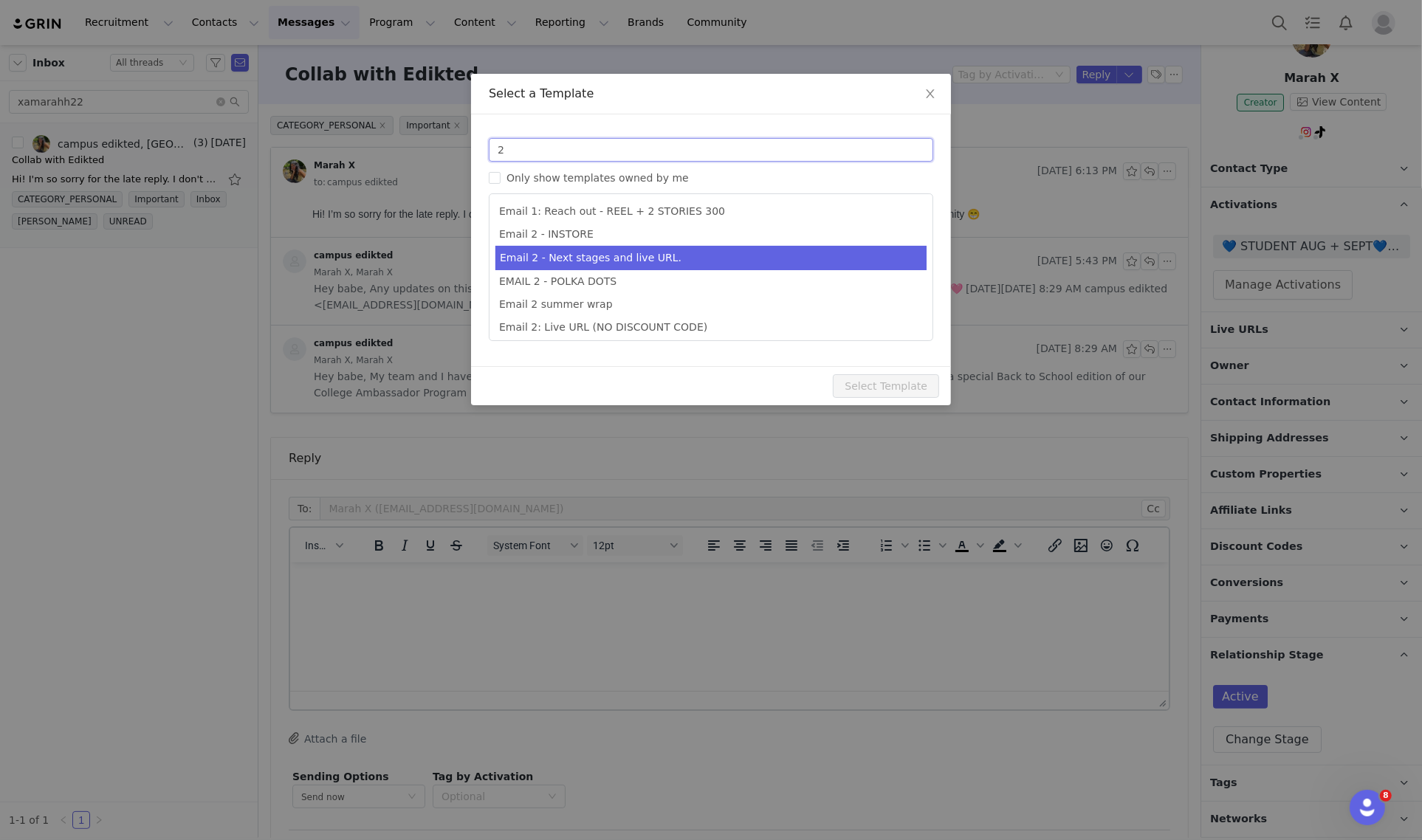
type input "2"
type input "Collab with Edikted"
click at [584, 259] on li "Email 2 - Next stages and live URL." at bounding box center [711, 257] width 431 height 24
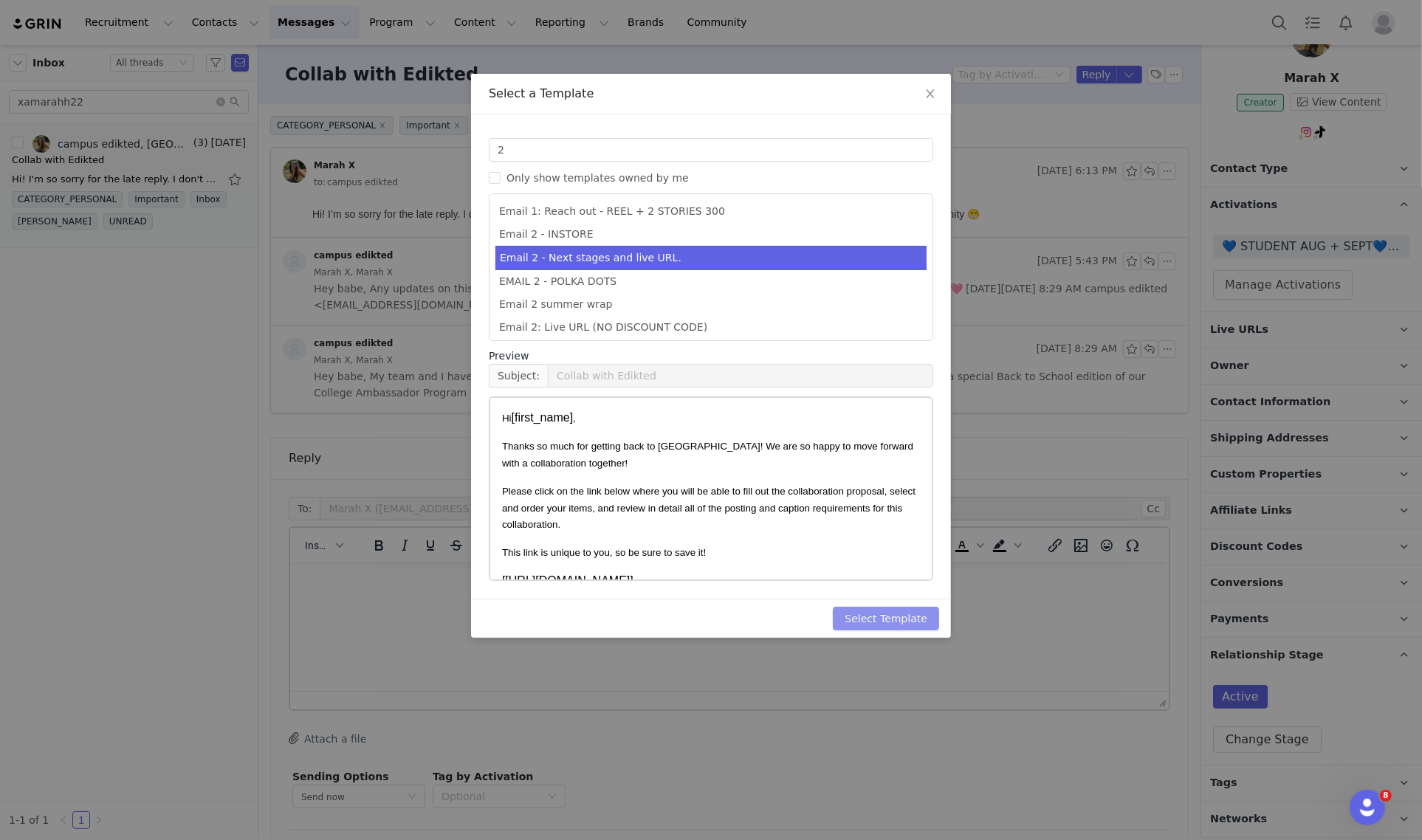
click at [856, 621] on button "Select Template" at bounding box center [886, 618] width 106 height 23
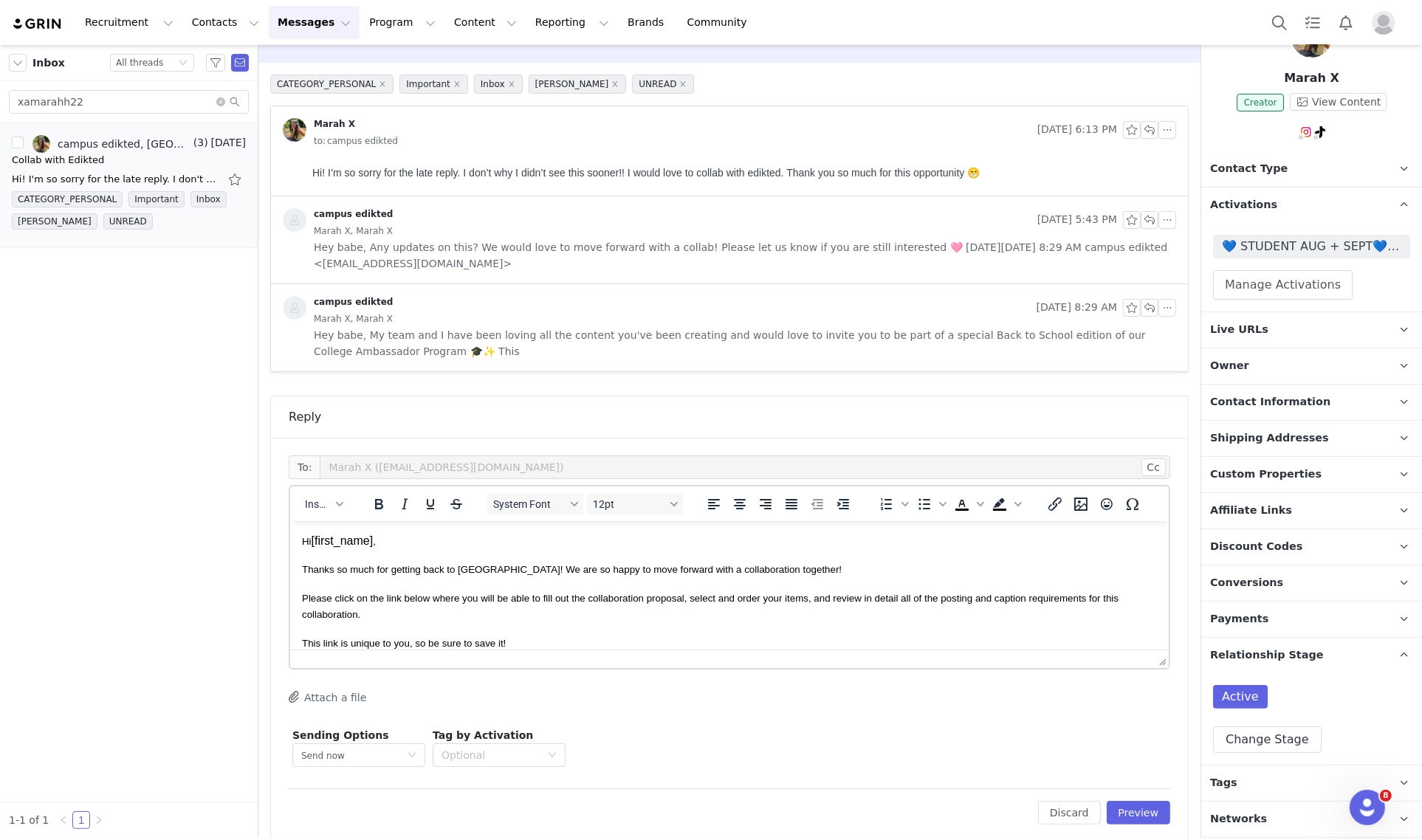
scroll to position [59, 0]
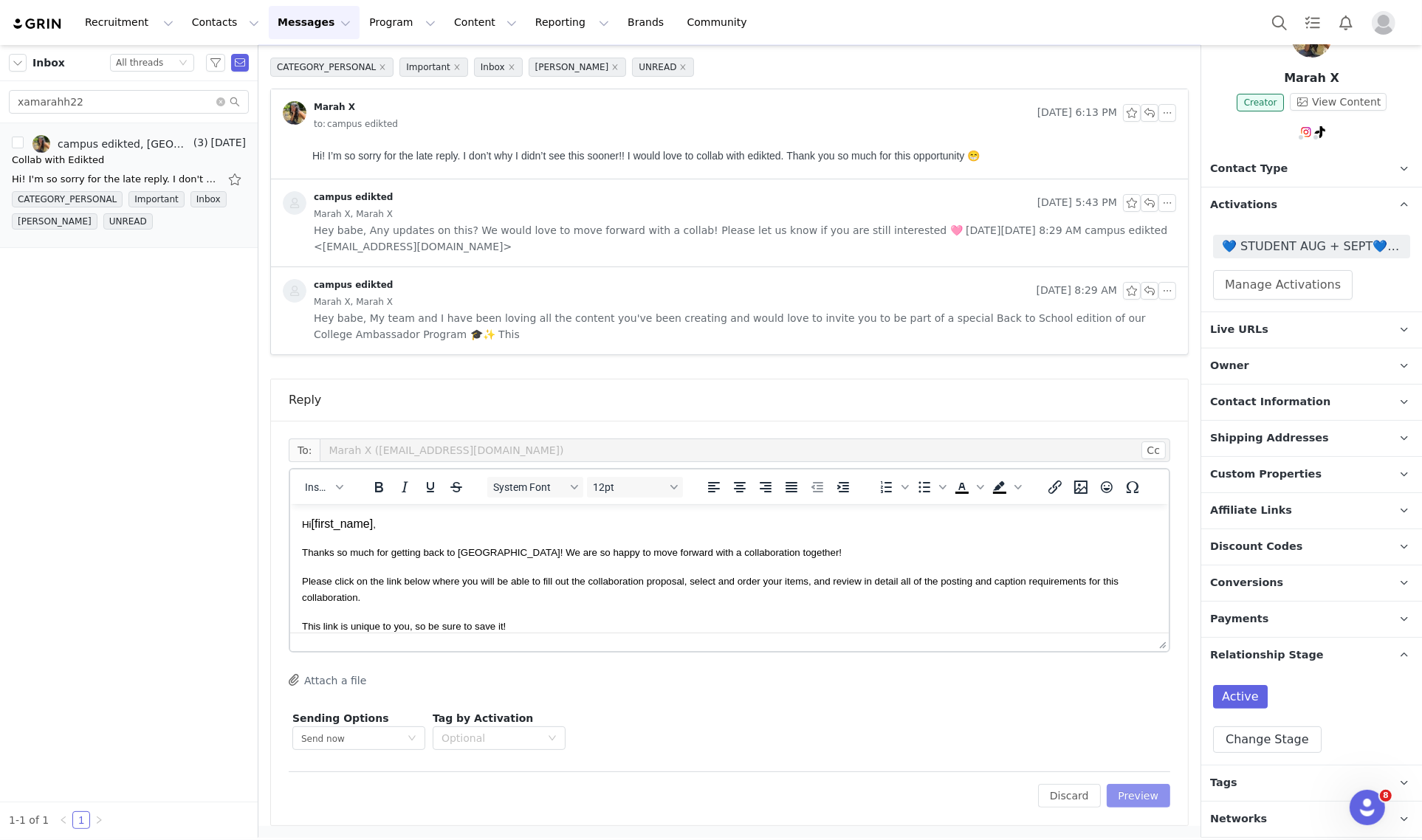
click at [1111, 784] on button "Preview" at bounding box center [1138, 795] width 64 height 23
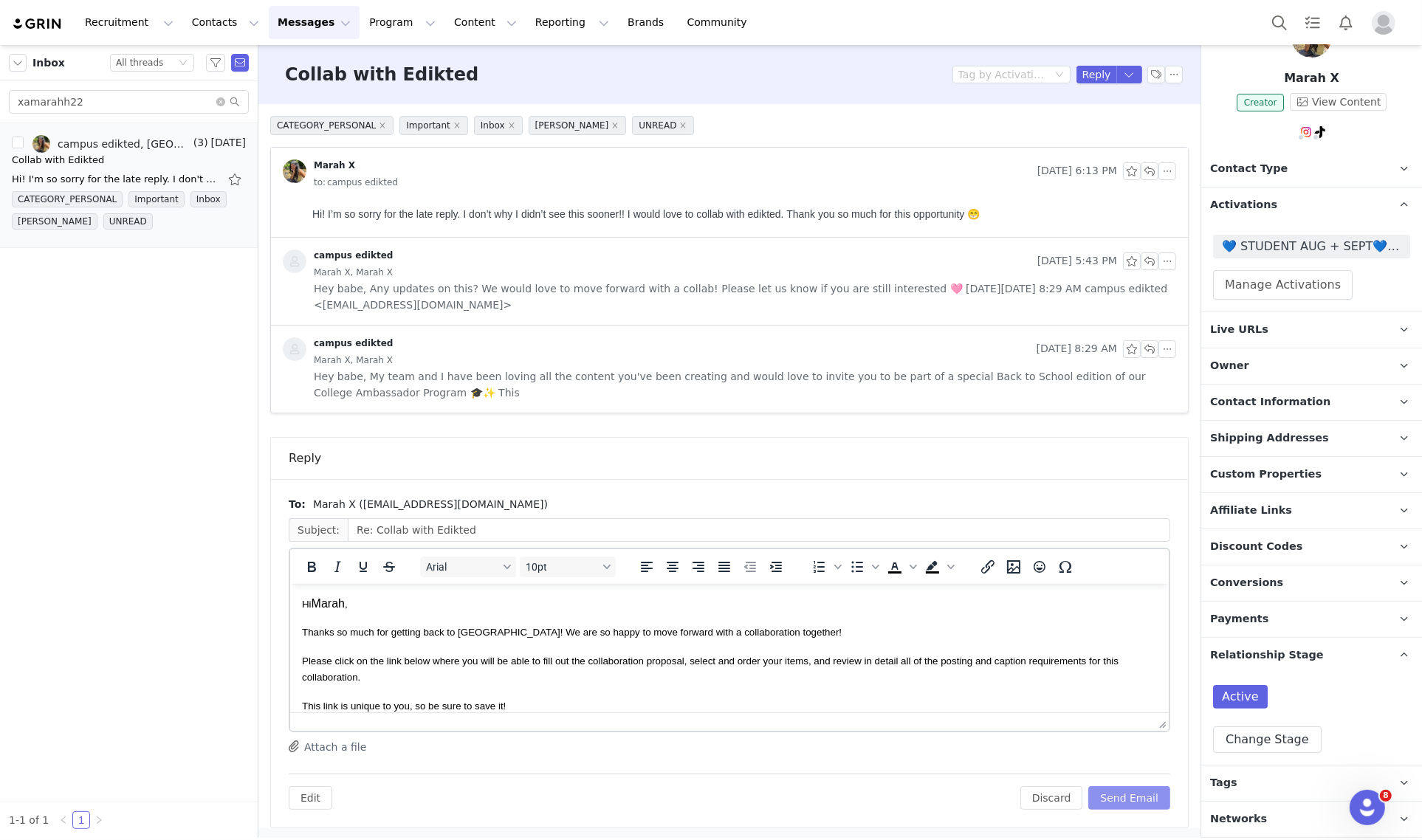
scroll to position [0, 0]
click at [1124, 793] on button "Send Email" at bounding box center [1129, 798] width 82 height 23
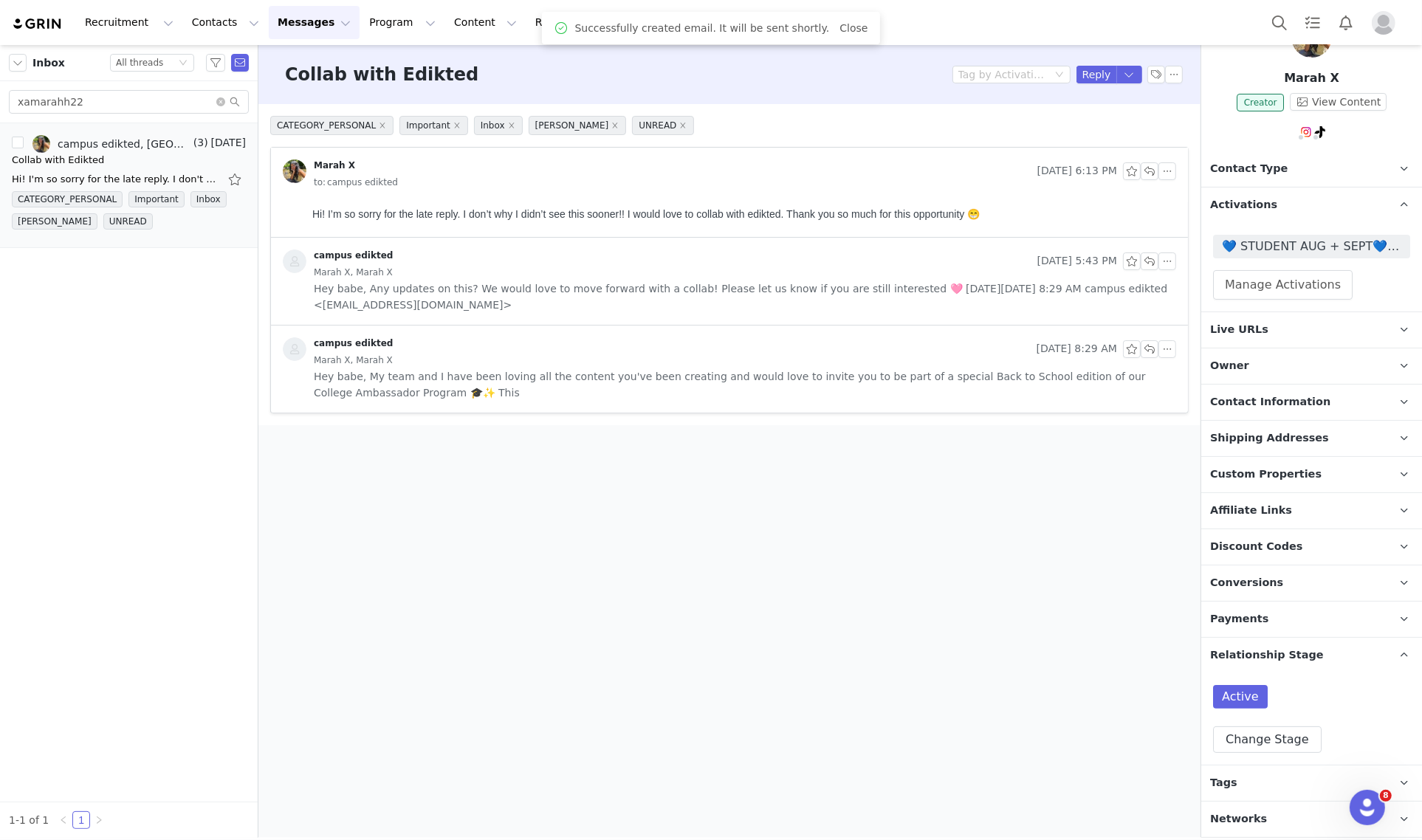
click at [1332, 245] on span "💙 STUDENT AUG + SEPT💙 2025" at bounding box center [1311, 246] width 179 height 18
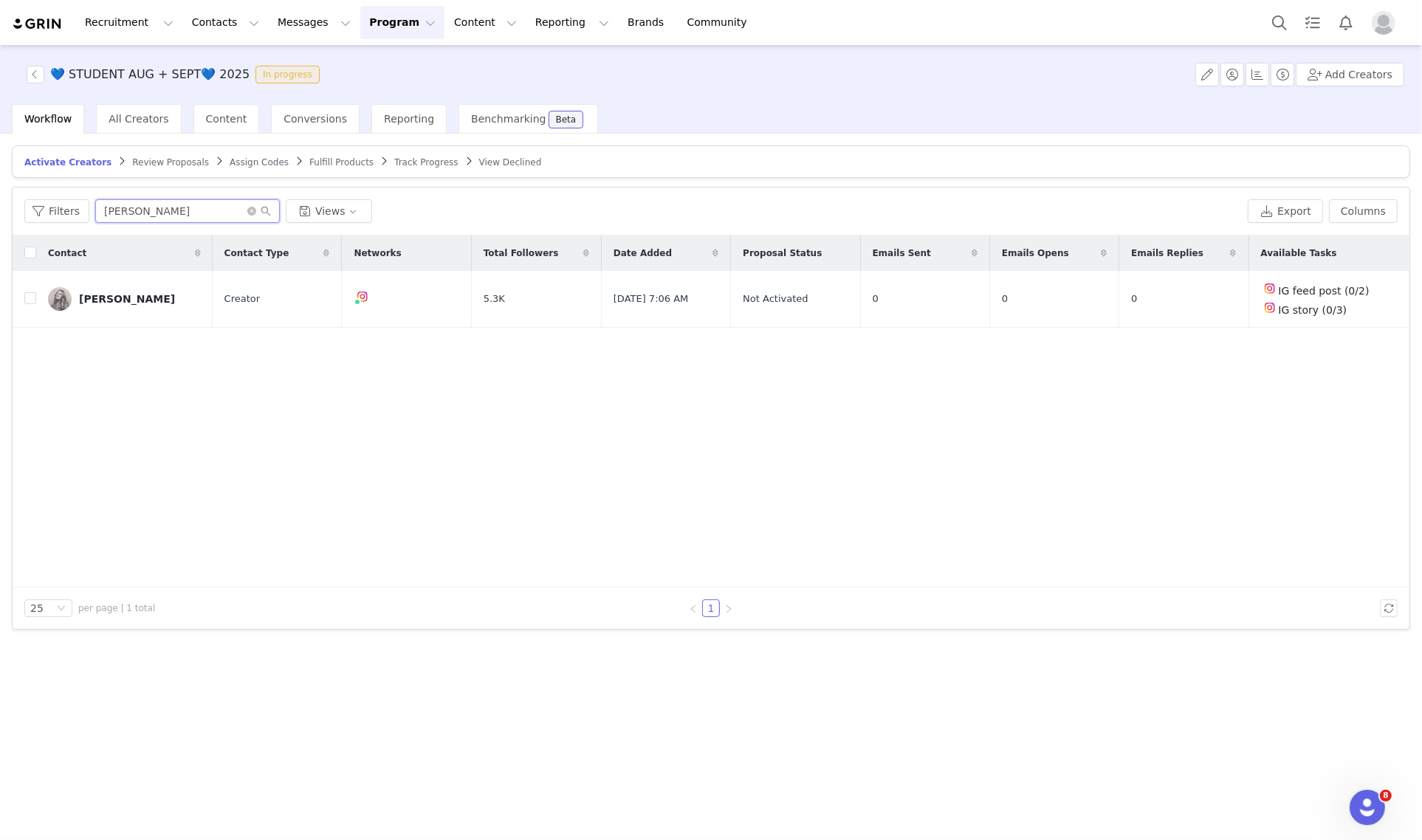
click at [150, 209] on input "[PERSON_NAME]" at bounding box center [188, 211] width 184 height 23
paste input "xamarahh22"
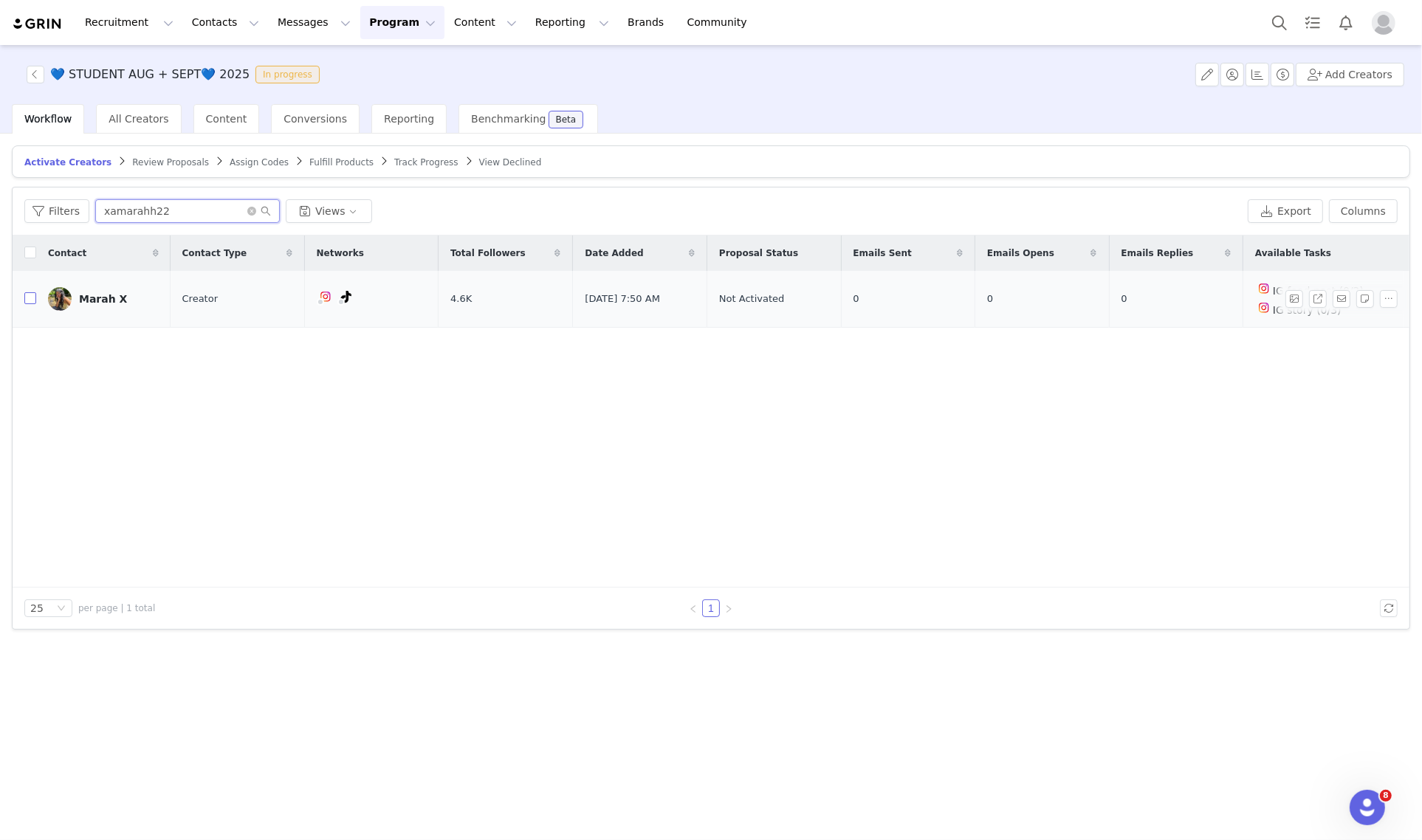
type input "xamarahh22"
drag, startPoint x: 32, startPoint y: 299, endPoint x: 155, endPoint y: 286, distance: 123.7
click at [32, 298] on input "checkbox" at bounding box center [30, 298] width 12 height 12
checkbox input "true"
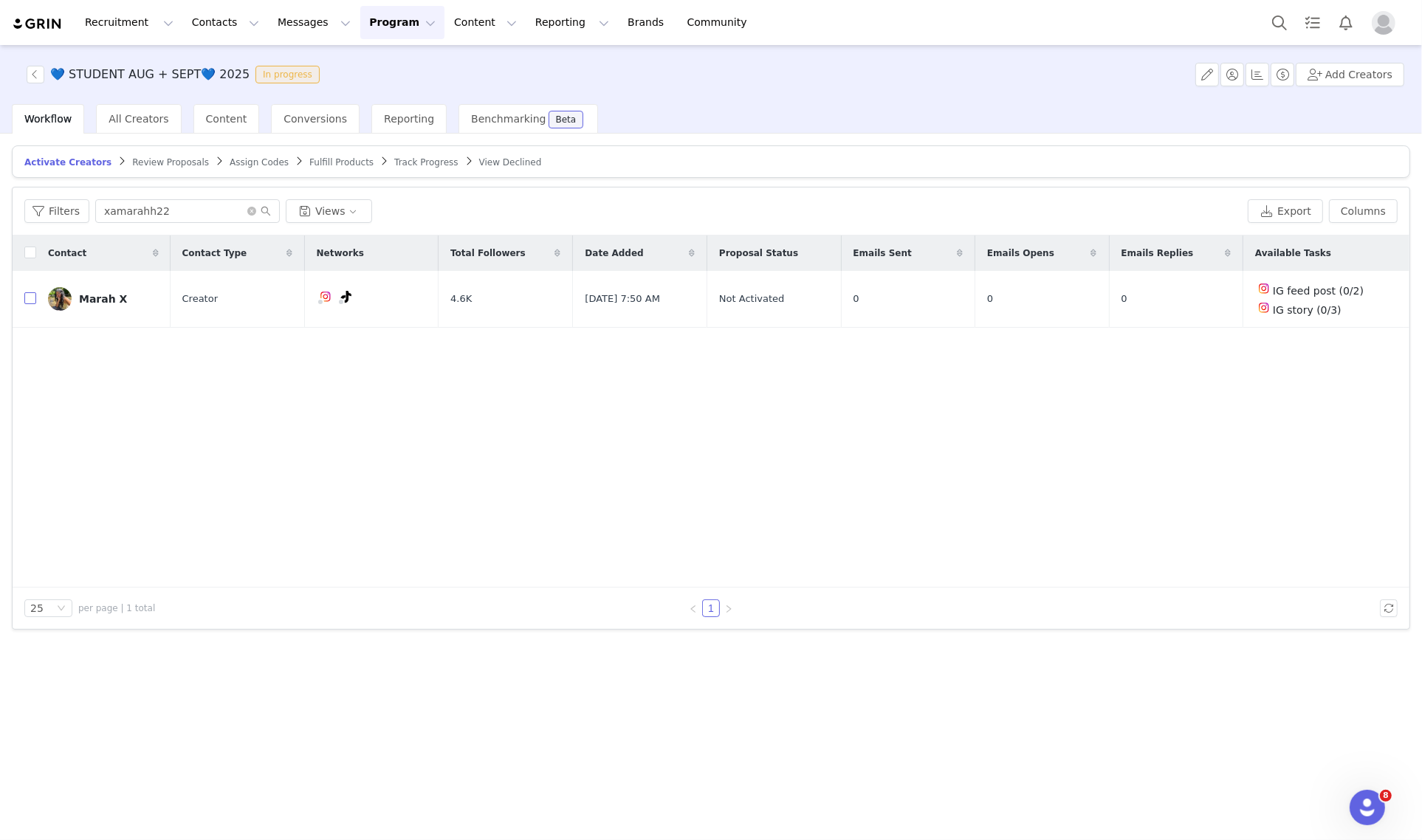
checkbox input "true"
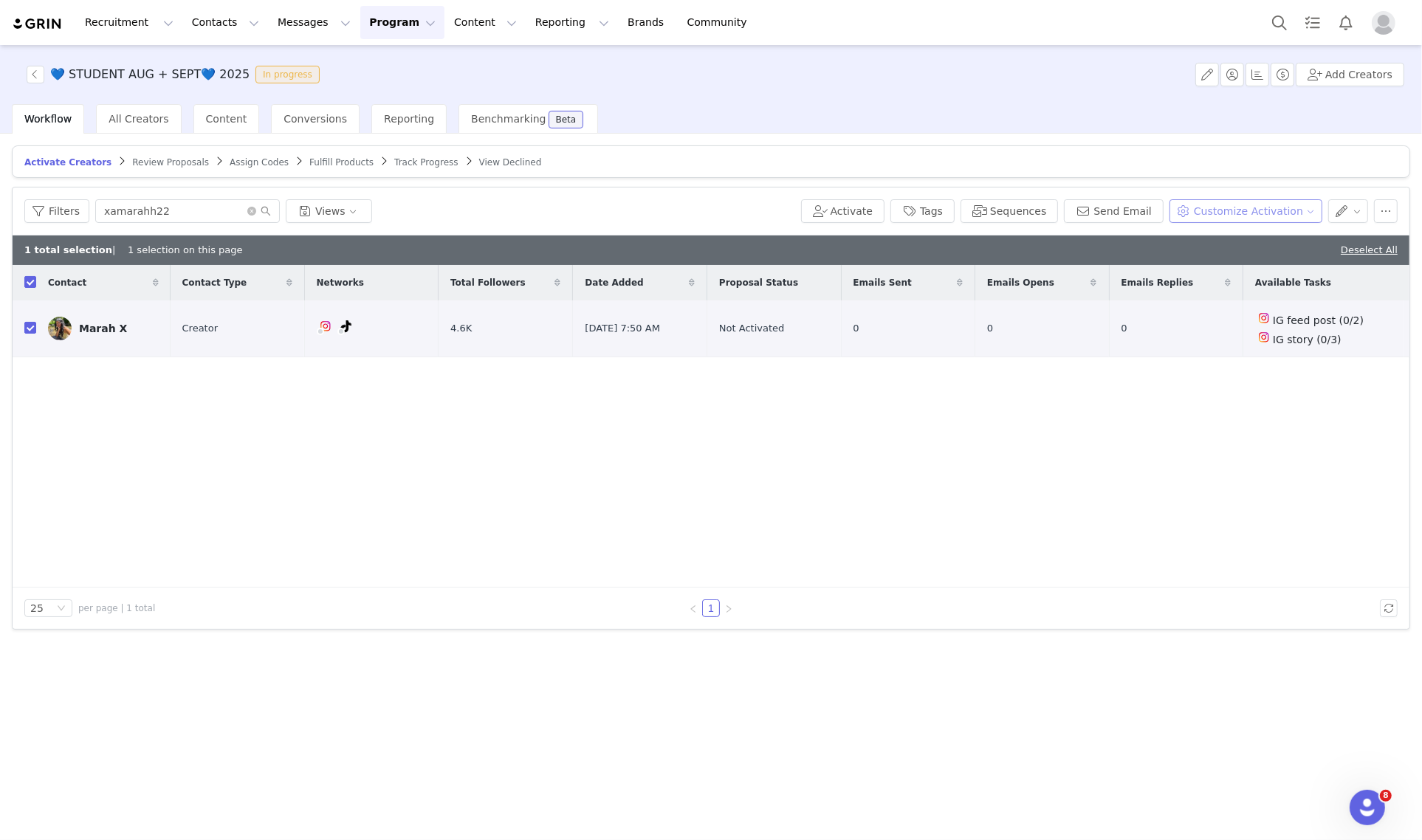
click at [1290, 218] on button "Customize Activation" at bounding box center [1245, 211] width 152 height 23
click at [1266, 240] on span "Edit Product Selection" at bounding box center [1265, 239] width 113 height 16
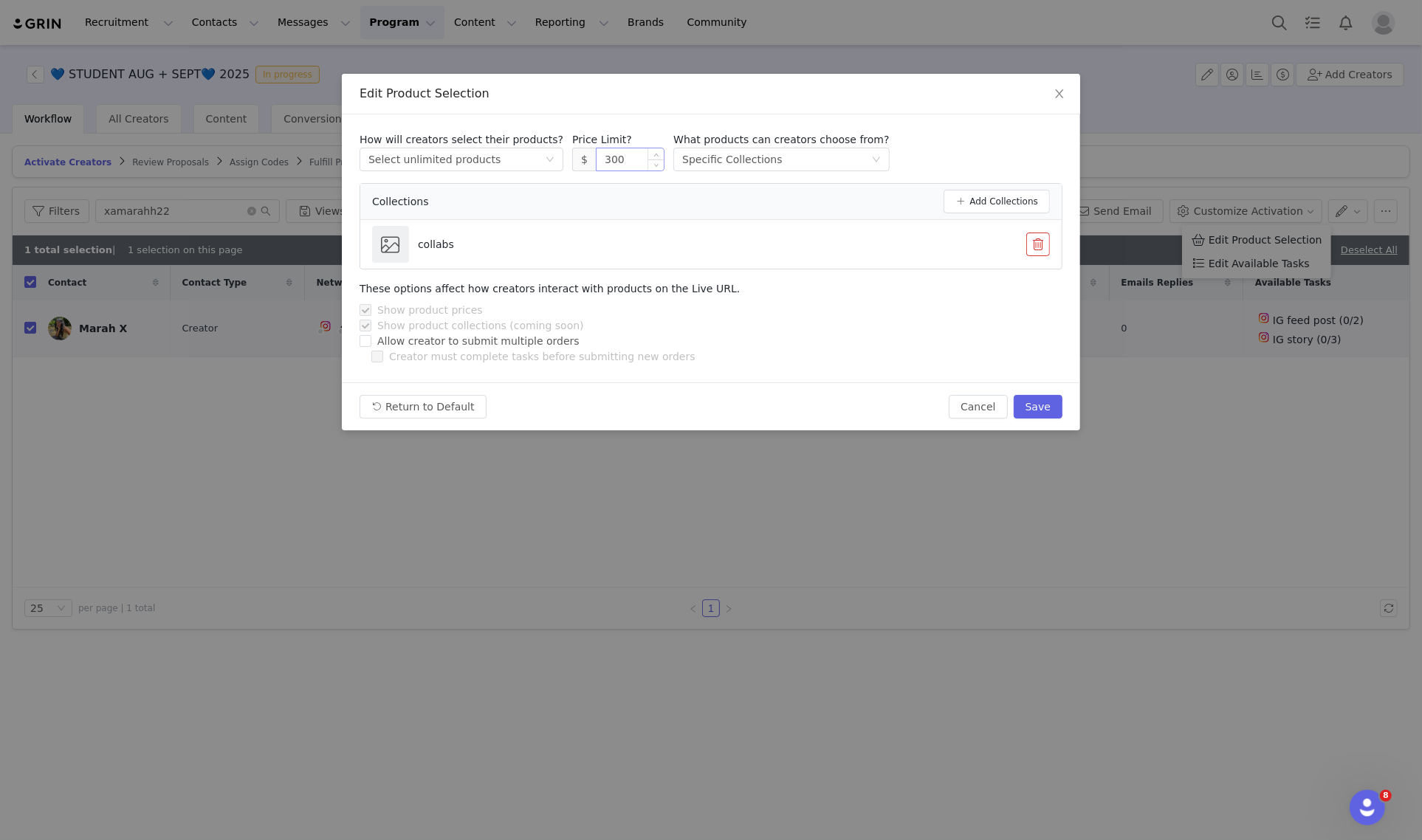
click at [596, 165] on input "300" at bounding box center [630, 159] width 67 height 22
drag, startPoint x: 1023, startPoint y: 414, endPoint x: 1035, endPoint y: 403, distance: 16.3
click at [1024, 414] on button "Save" at bounding box center [1037, 406] width 48 height 23
type input "300"
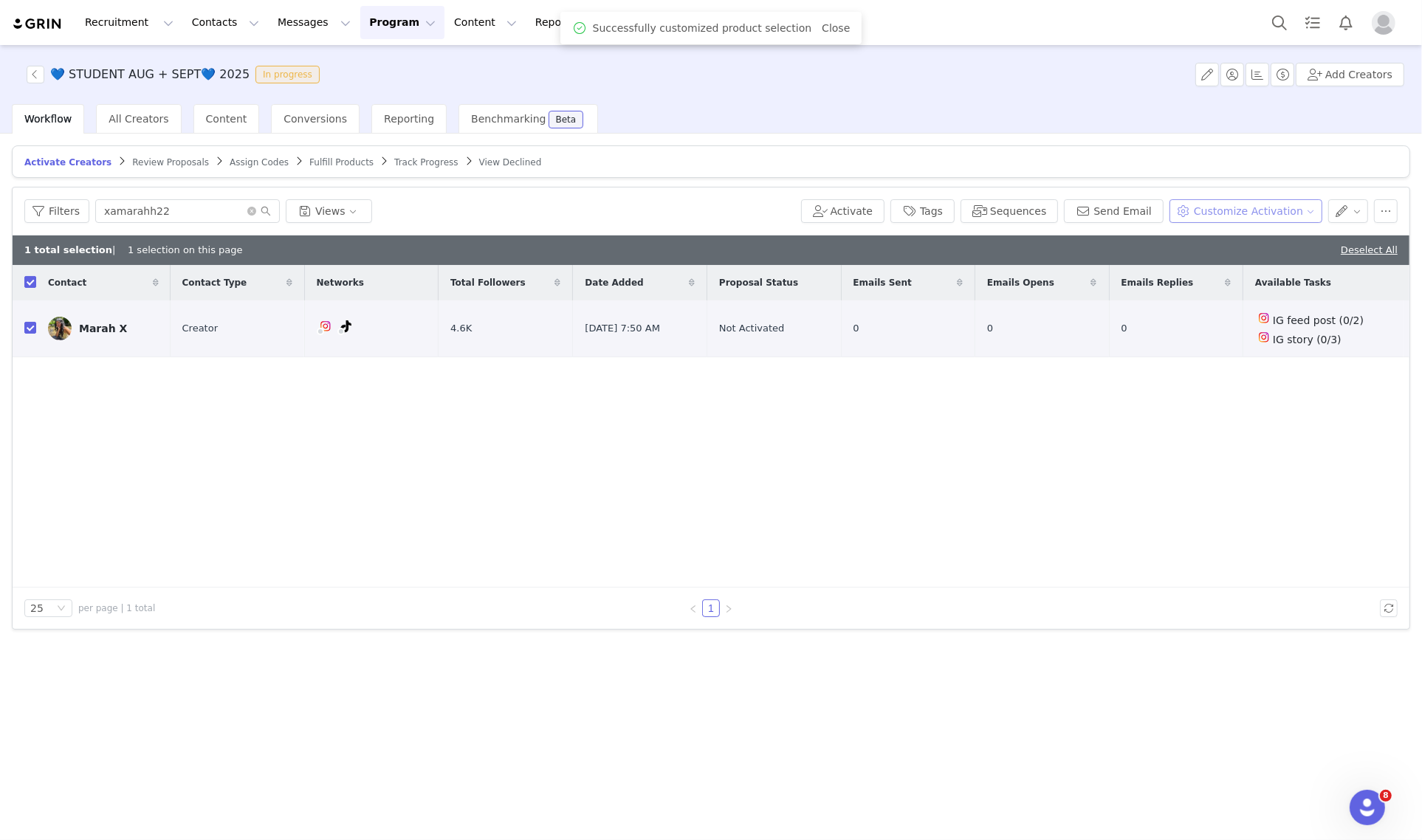
click at [1272, 216] on button "Customize Activation" at bounding box center [1245, 211] width 152 height 23
click at [1279, 267] on span "Edit Available Tasks" at bounding box center [1259, 263] width 101 height 16
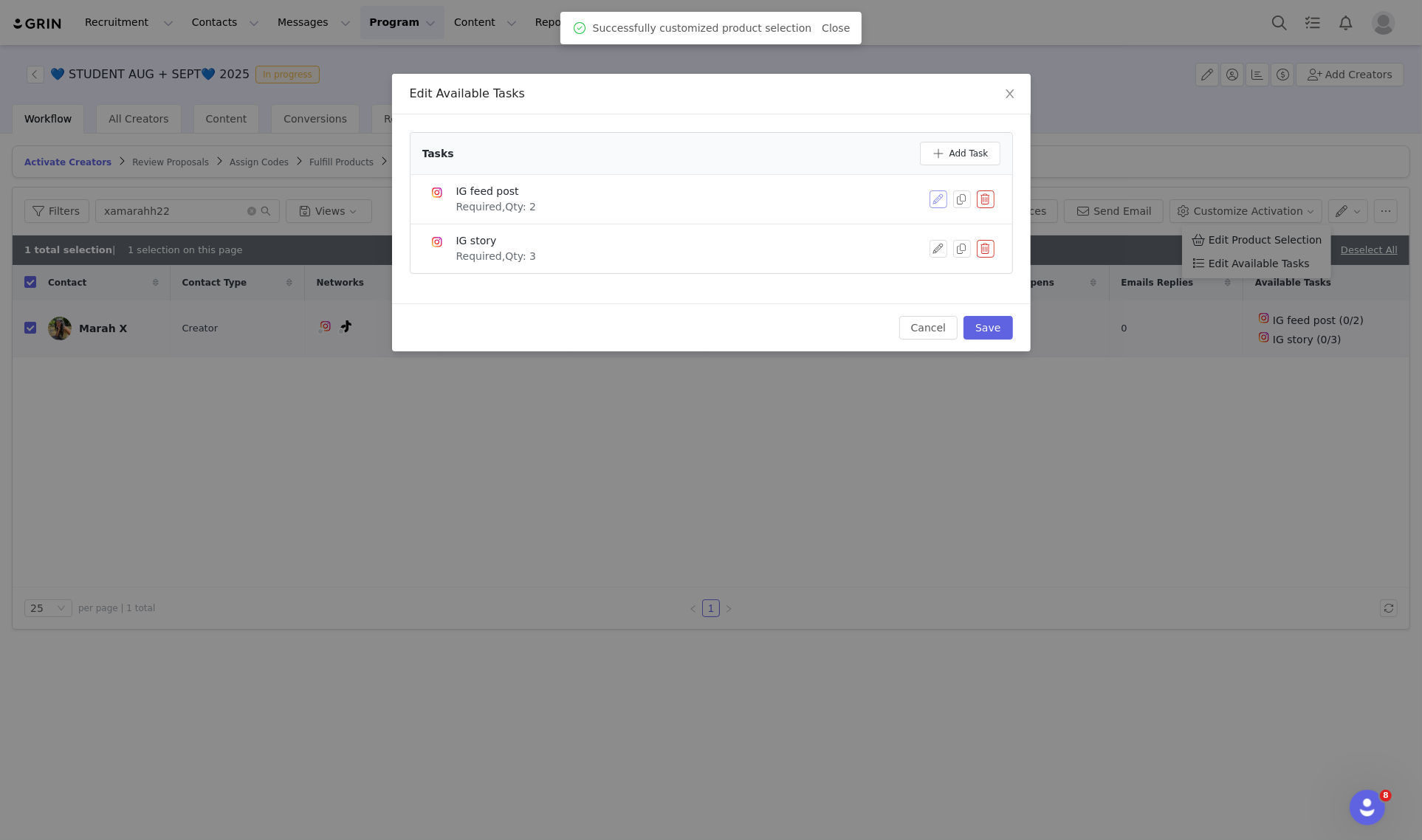
click at [933, 191] on button "button" at bounding box center [938, 199] width 18 height 18
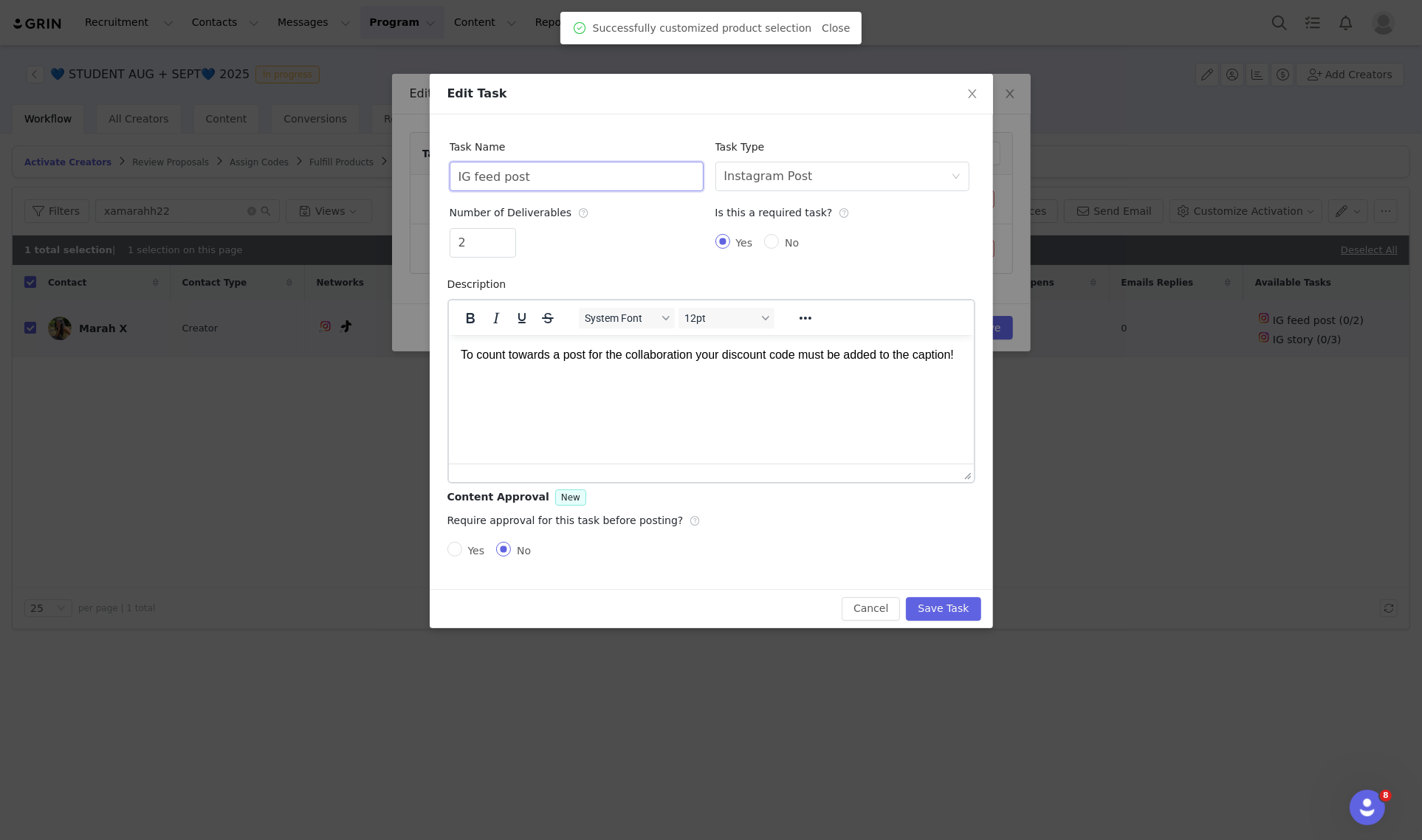
click at [629, 170] on input "IG feed post" at bounding box center [576, 177] width 254 height 30
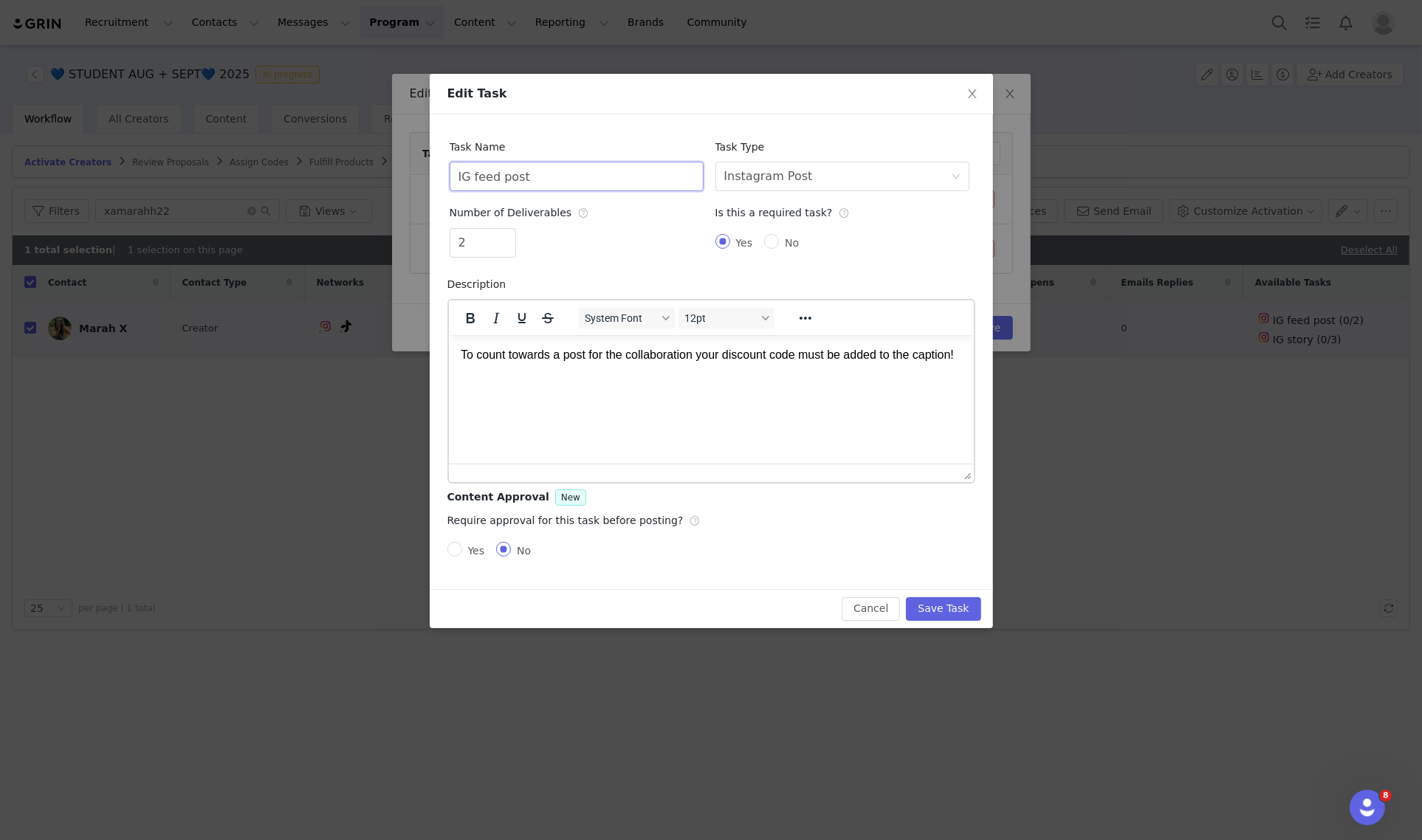
click at [629, 170] on input "IG feed post" at bounding box center [576, 177] width 254 height 30
type input "Tiktok Videos"
click at [779, 183] on div "Instagram Post" at bounding box center [768, 177] width 88 height 28
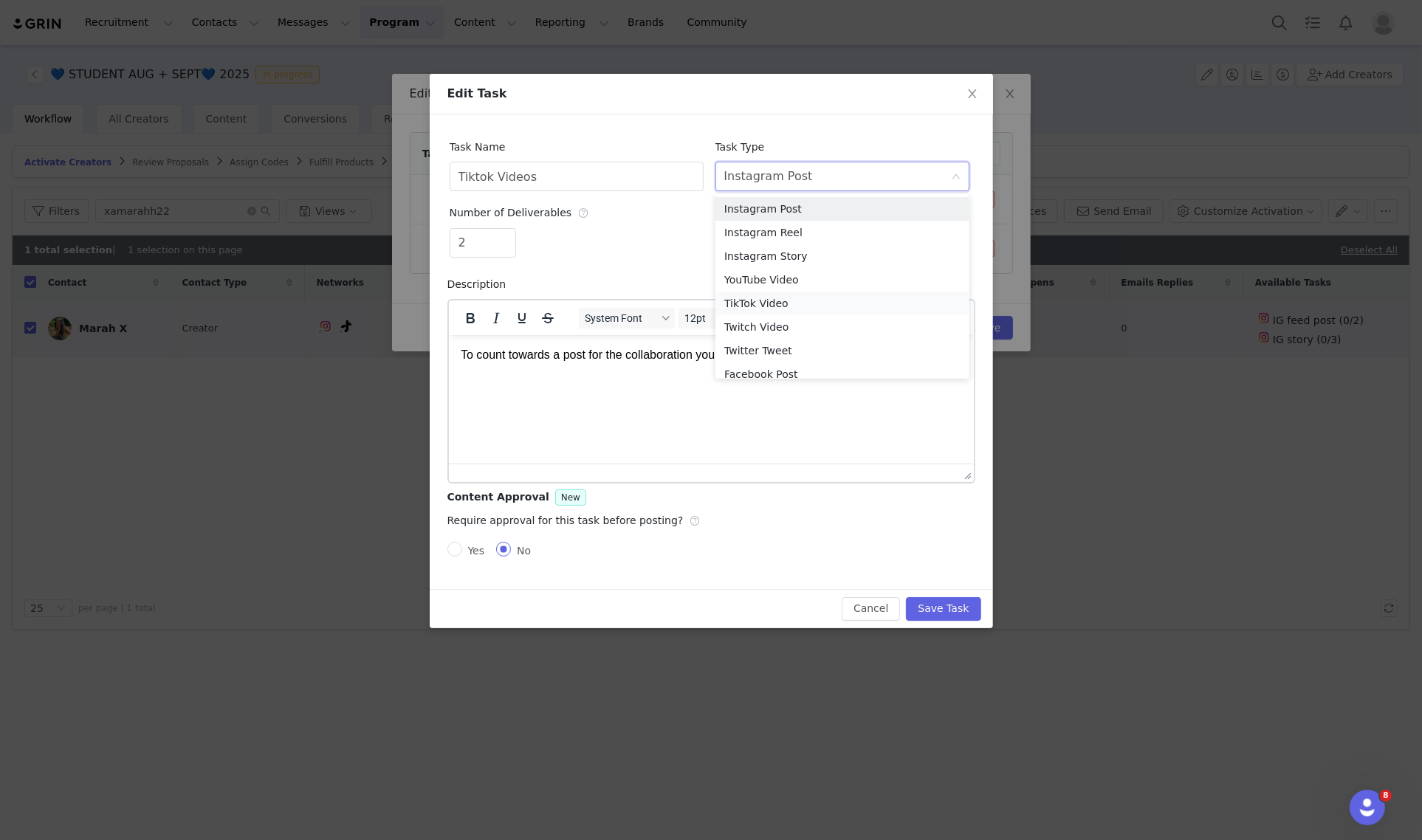
click at [764, 298] on li "TikTok Video" at bounding box center [842, 303] width 254 height 23
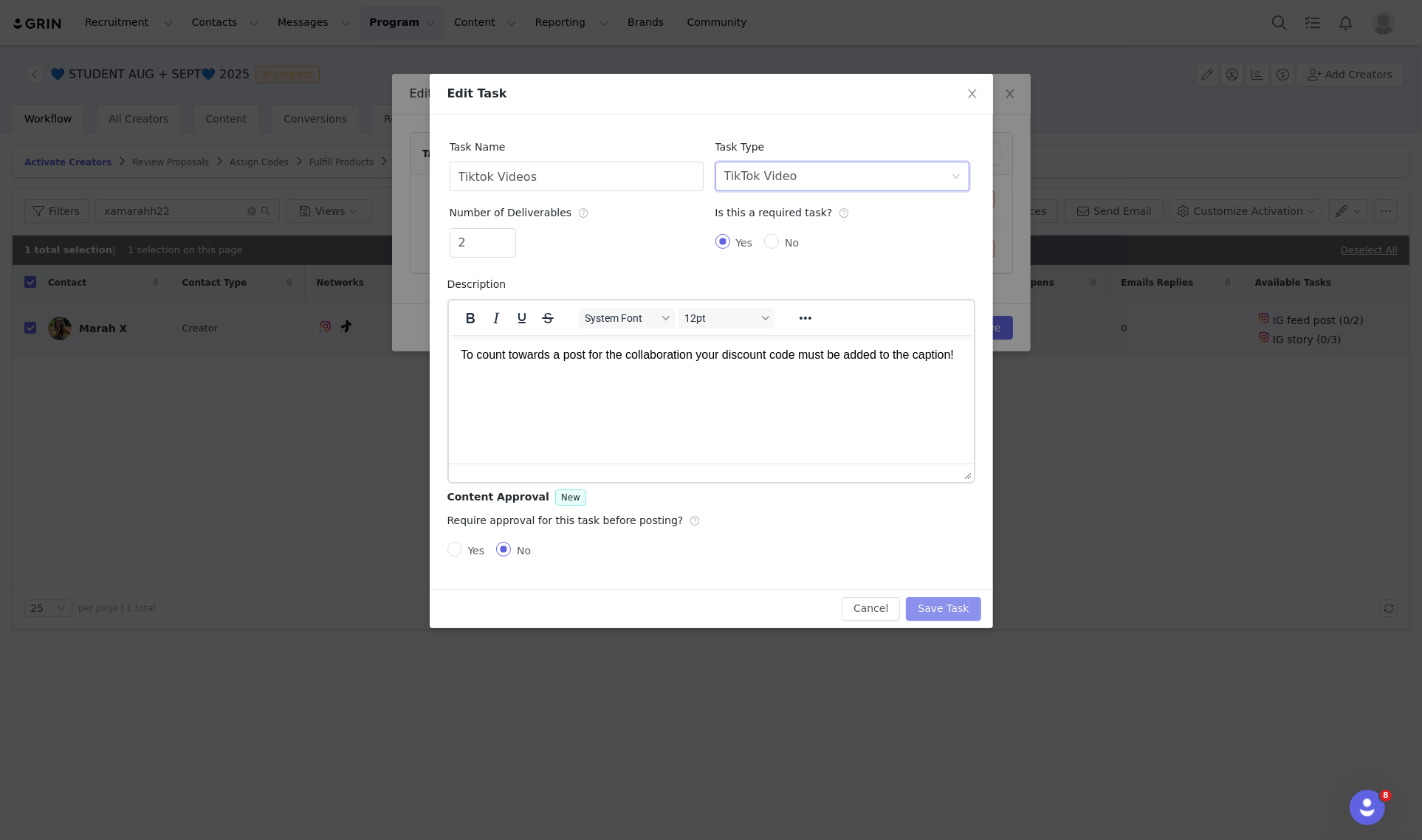
click at [946, 599] on button "Save Task" at bounding box center [943, 609] width 74 height 23
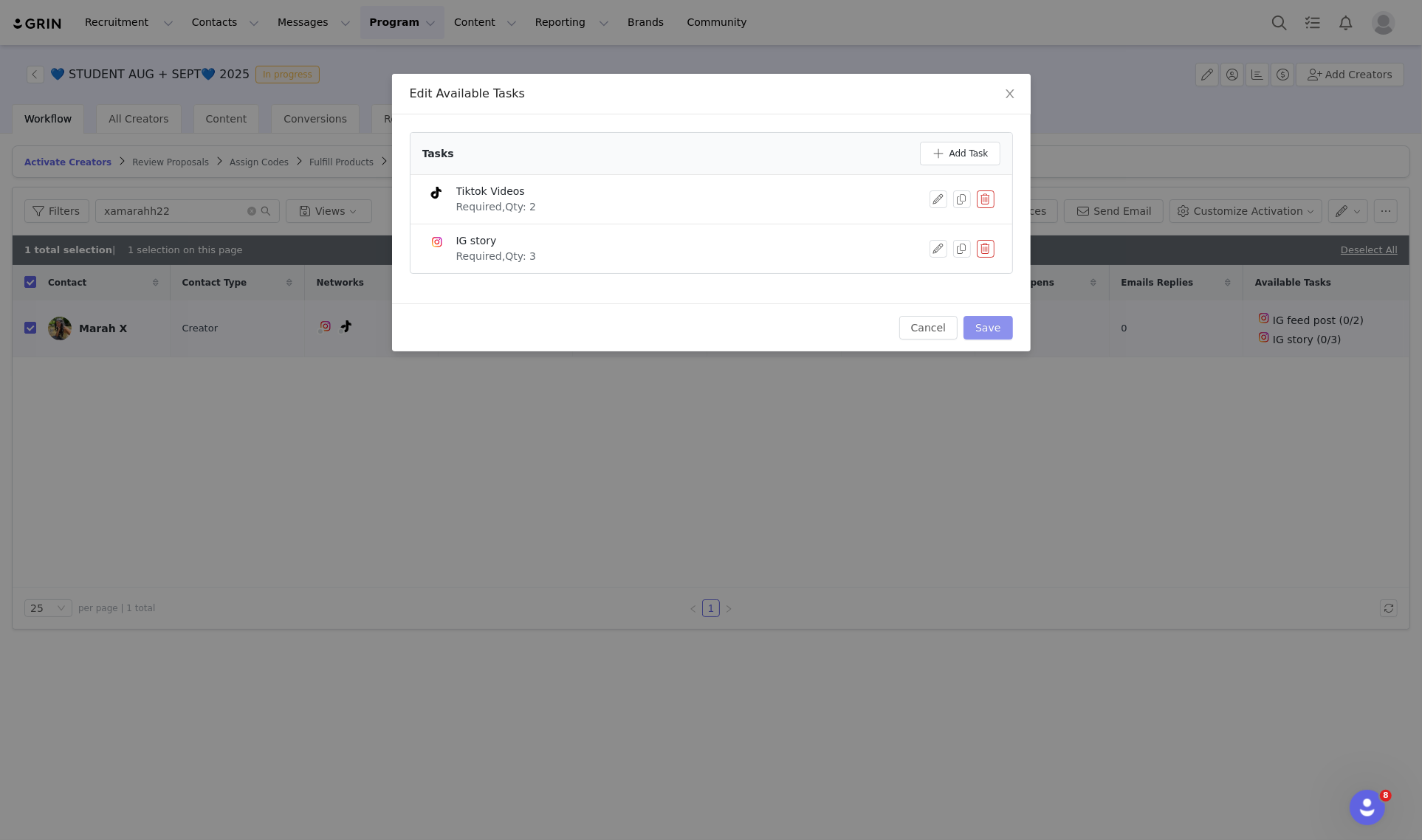
click at [1001, 320] on button "Save" at bounding box center [987, 327] width 48 height 23
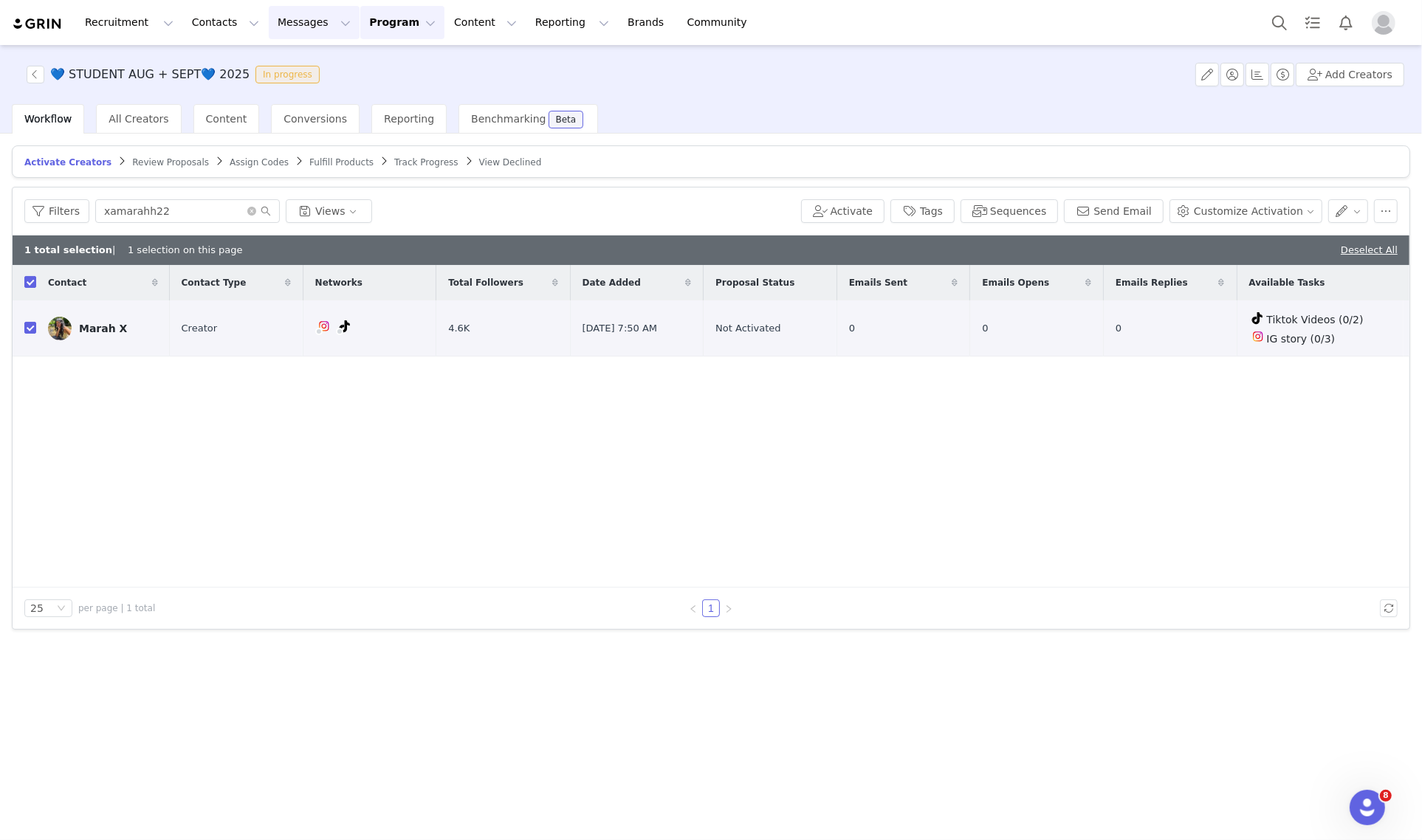
click at [316, 23] on button "Messages Messages" at bounding box center [314, 23] width 91 height 33
click at [286, 87] on div "Inbox" at bounding box center [303, 93] width 99 height 16
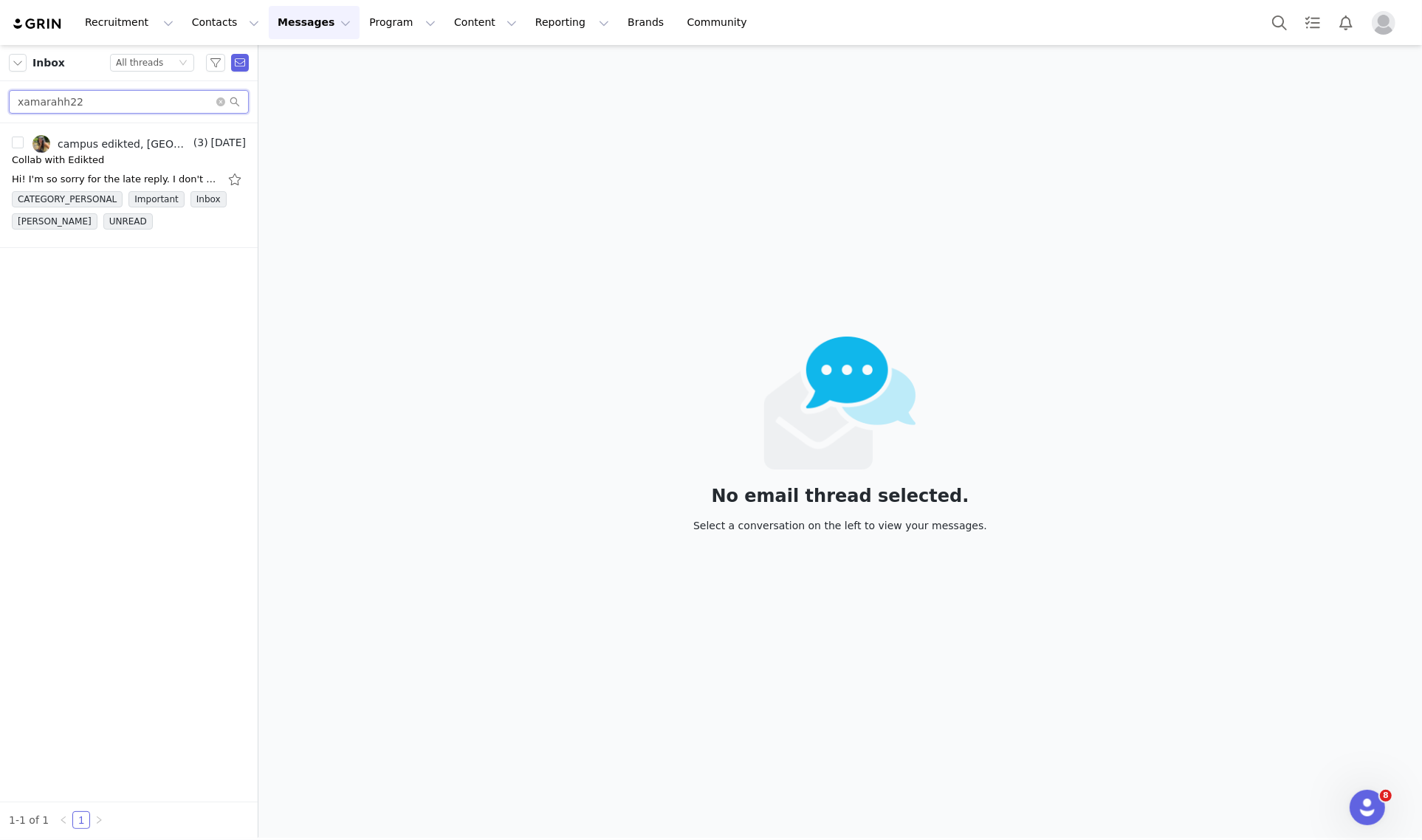
click at [95, 101] on input "xamarahh22" at bounding box center [128, 102] width 240 height 23
paste input "[PERSON_NAME].ladopoulos15"
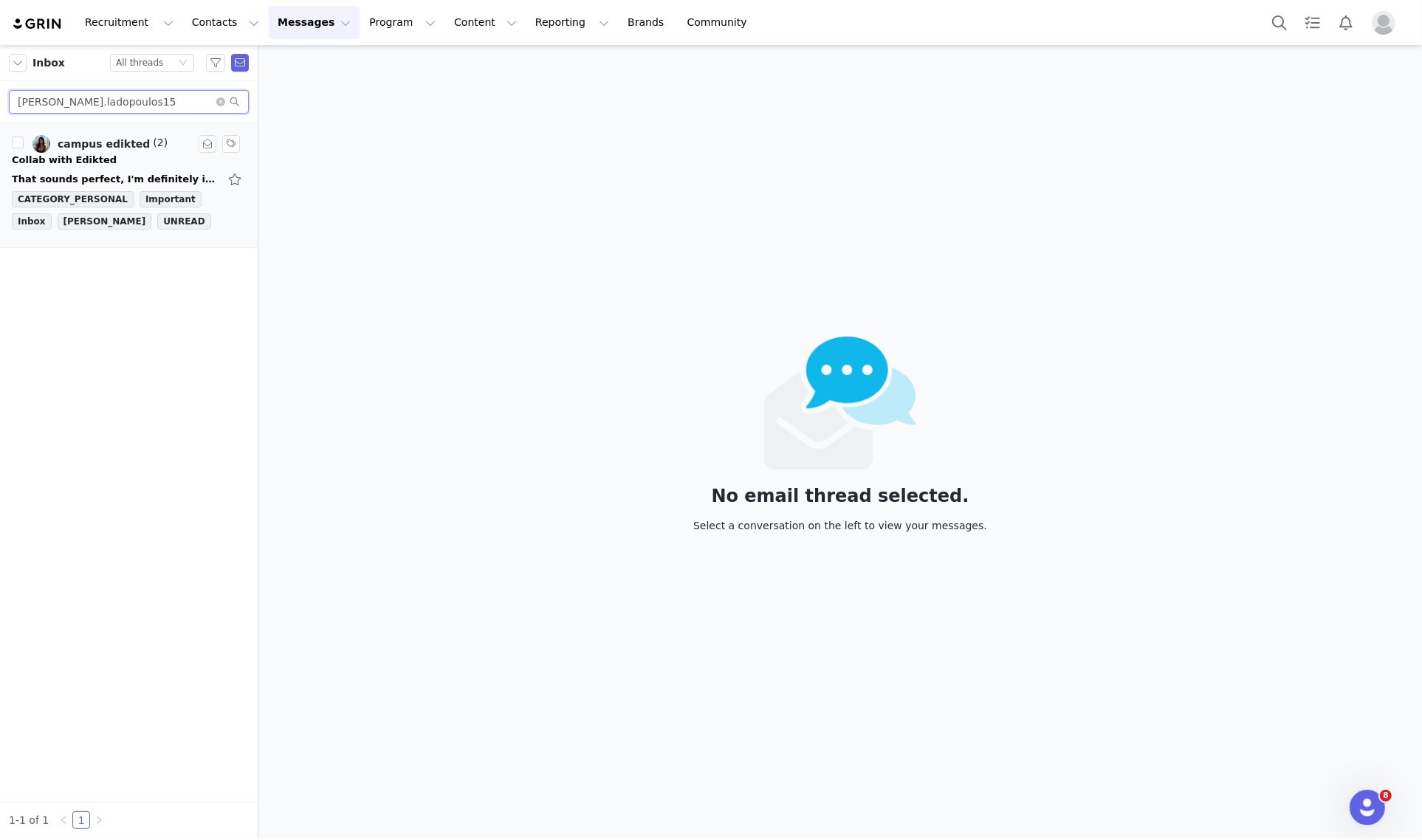
type input "[PERSON_NAME].ladopoulos15"
click at [100, 167] on div "That sounds perfect, I'm definitely interested! Let me know how to get started!…" at bounding box center [128, 179] width 234 height 23
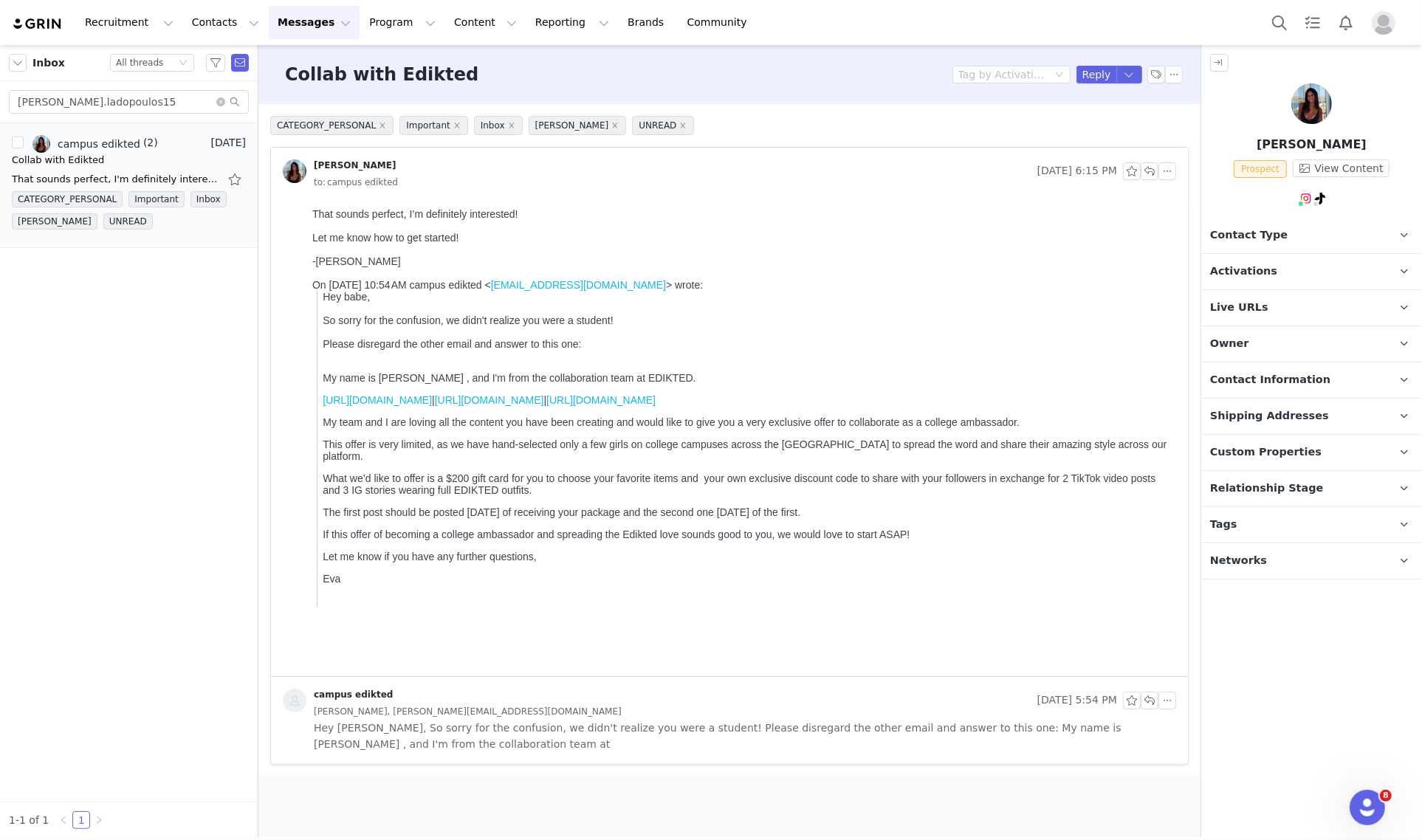
click at [1331, 349] on p "Owner The account user who owns the contact" at bounding box center [1293, 343] width 185 height 35
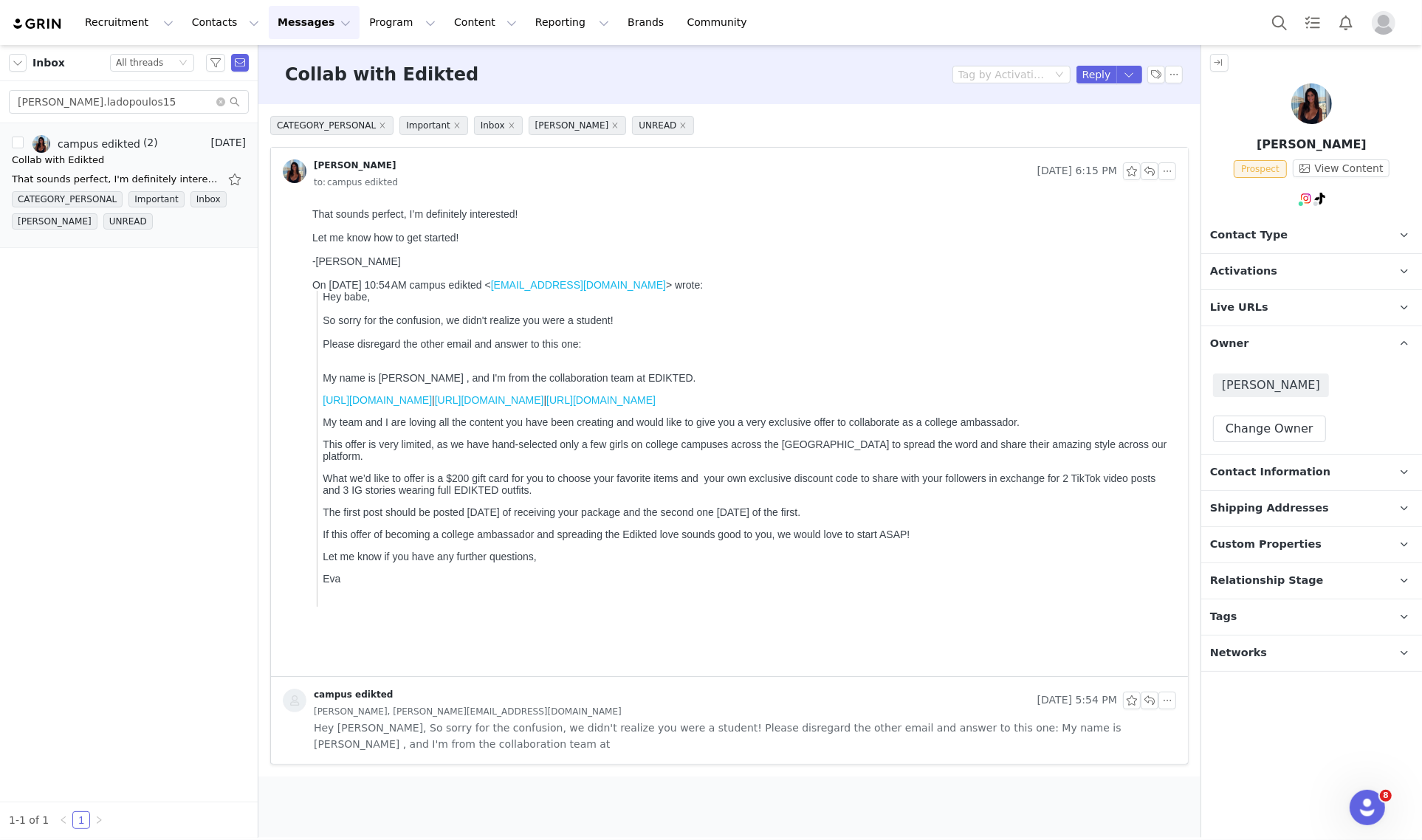
click at [1330, 349] on p "Owner The account user who owns the contact" at bounding box center [1293, 343] width 185 height 35
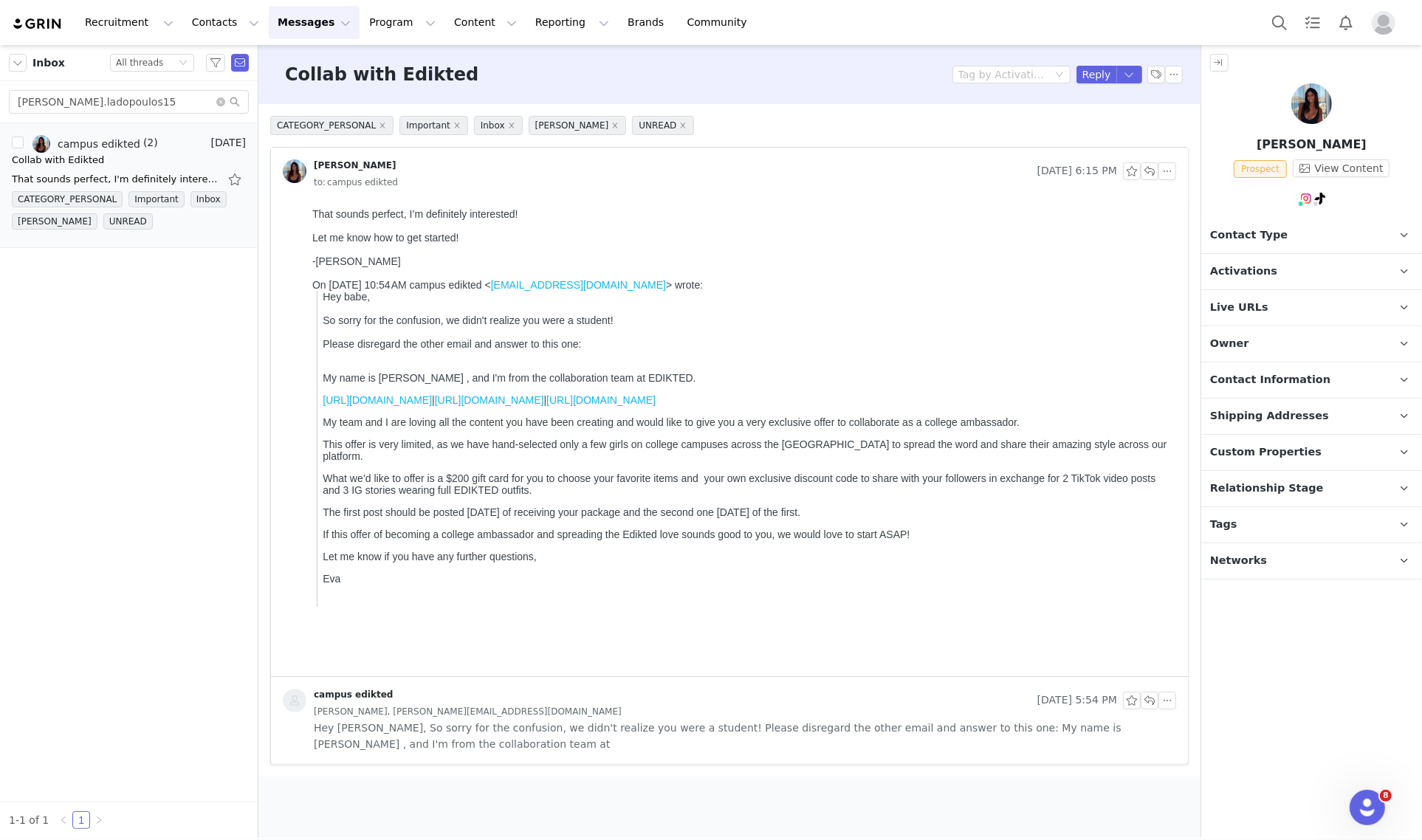
click at [1277, 233] on p "Contact Type Contact type can be Creator, Prospect, Application, or Manager." at bounding box center [1293, 235] width 185 height 35
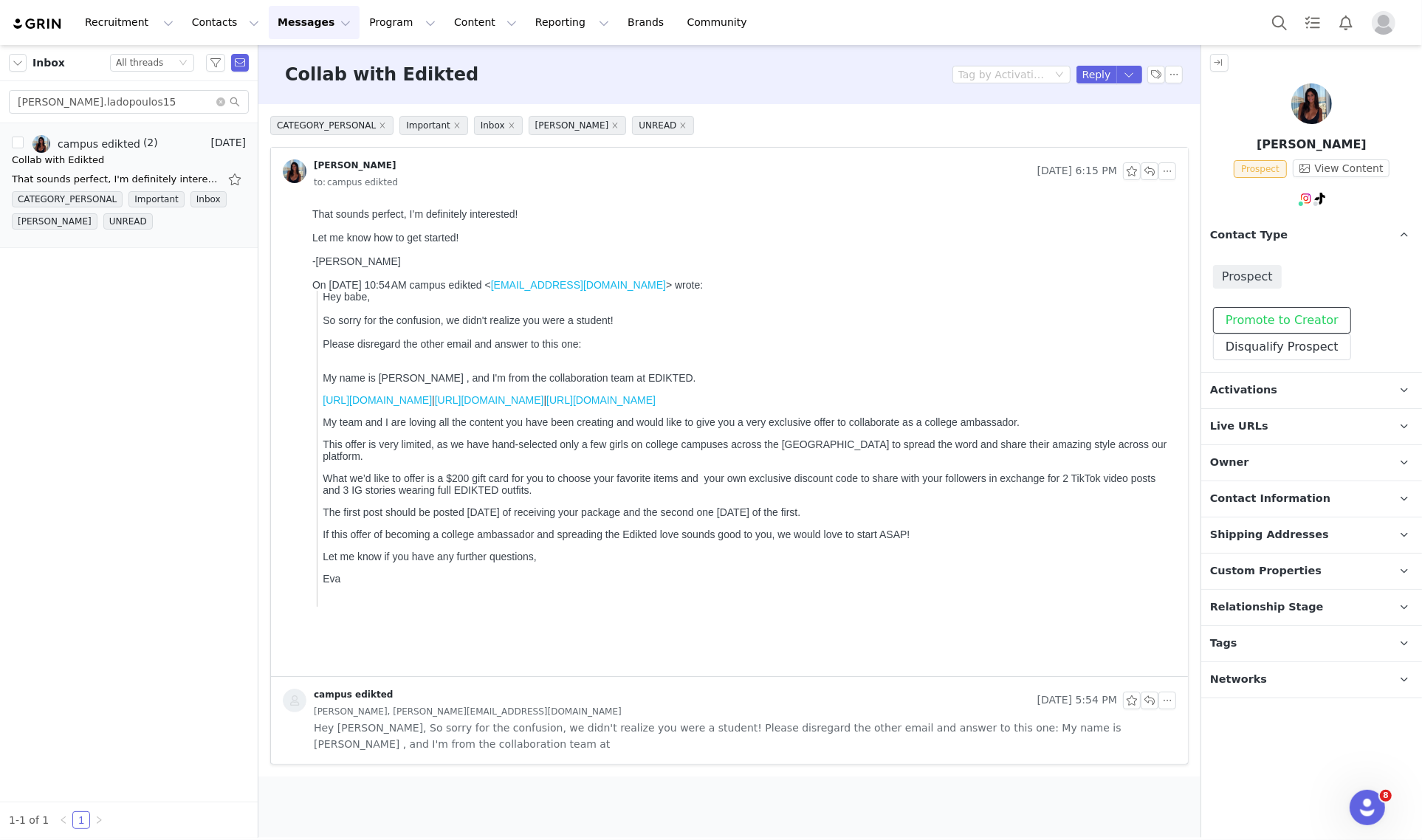
click at [1298, 311] on button "Promote to Creator" at bounding box center [1281, 320] width 138 height 27
click at [1311, 236] on p "Contact Type Contact type can be Creator, Prospect, Application, or Manager." at bounding box center [1293, 235] width 185 height 35
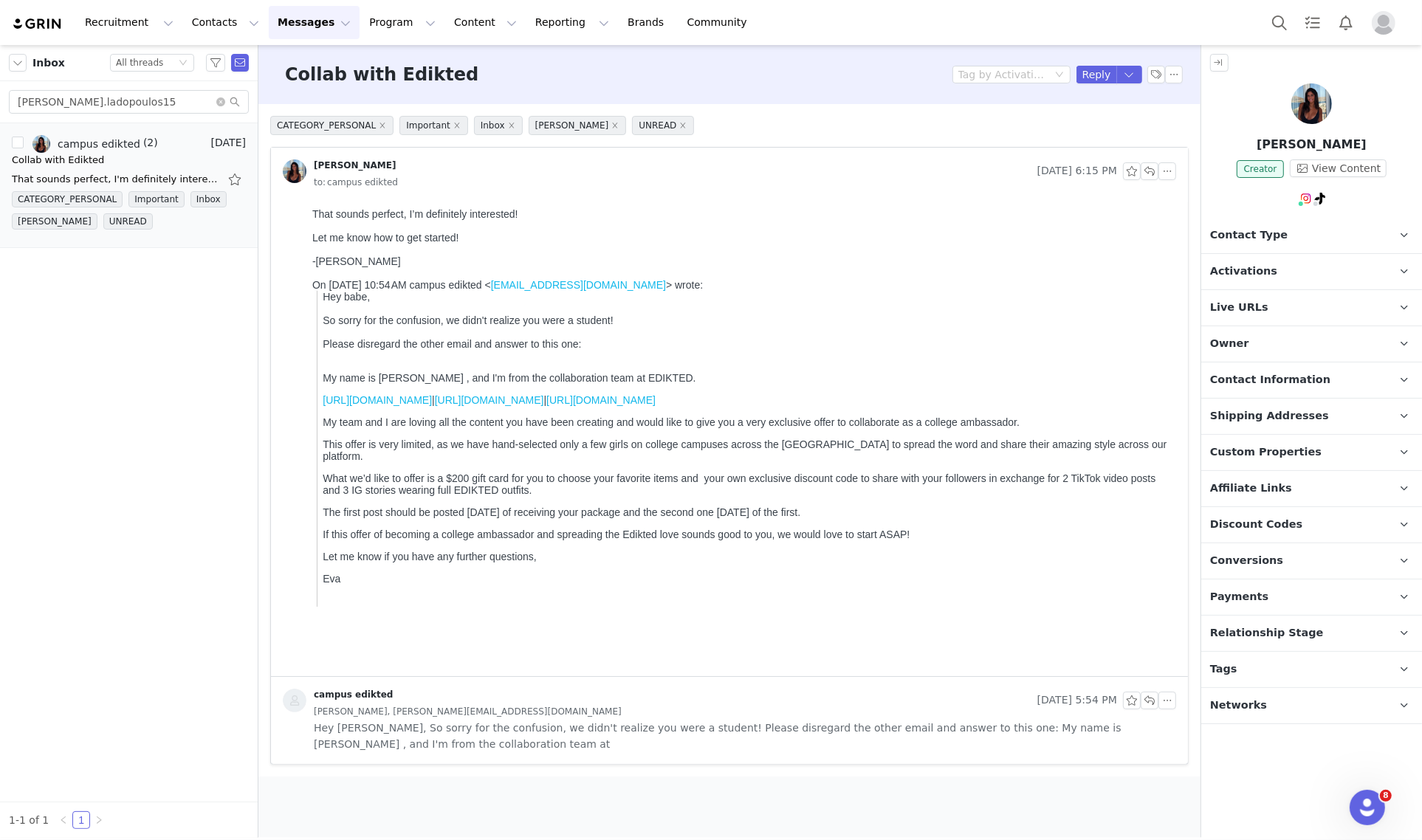
click at [1312, 282] on p "Activations" at bounding box center [1293, 271] width 185 height 35
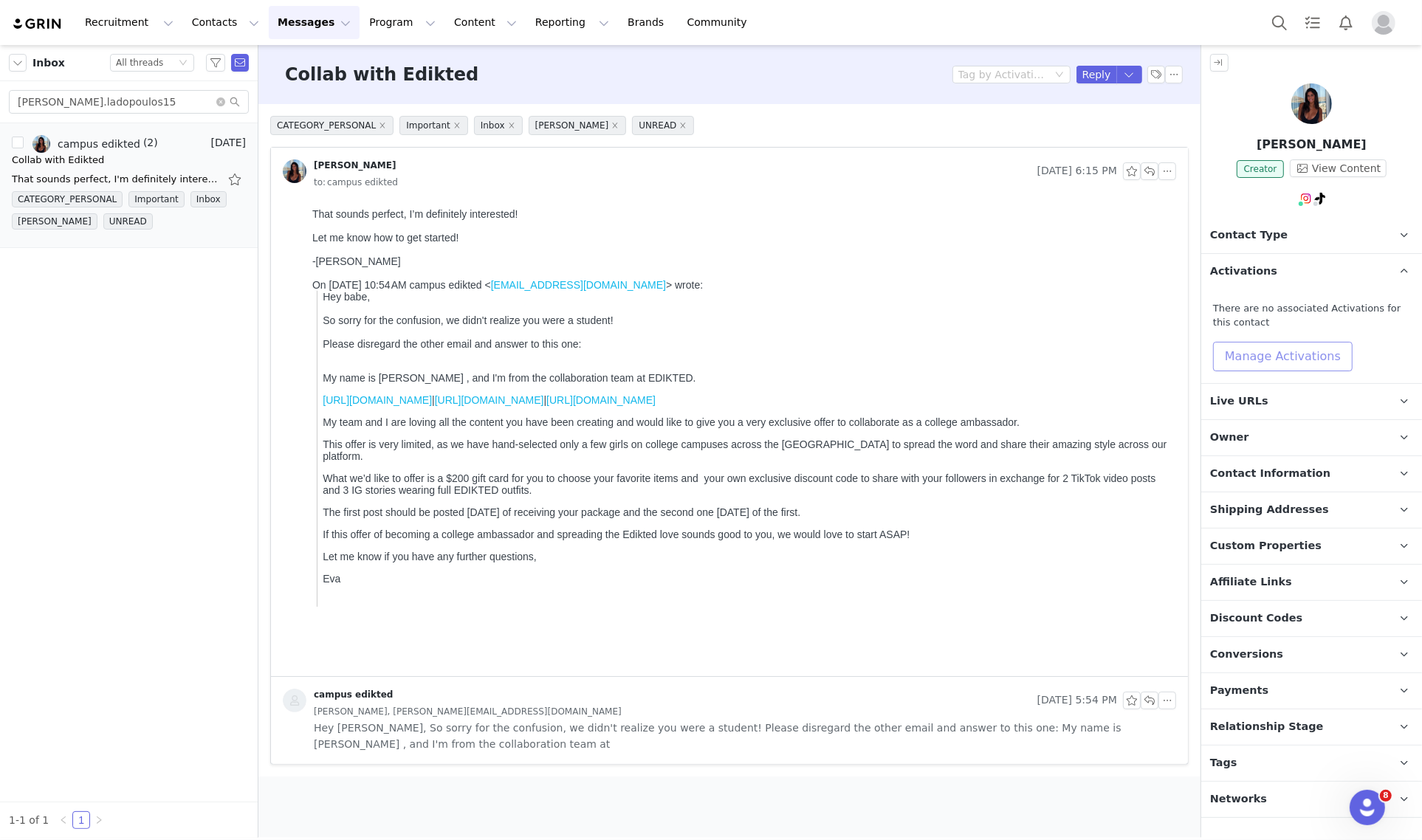
click at [1315, 349] on button "Manage Activations" at bounding box center [1282, 356] width 139 height 30
click at [1316, 415] on icon "icon: down" at bounding box center [1320, 413] width 9 height 9
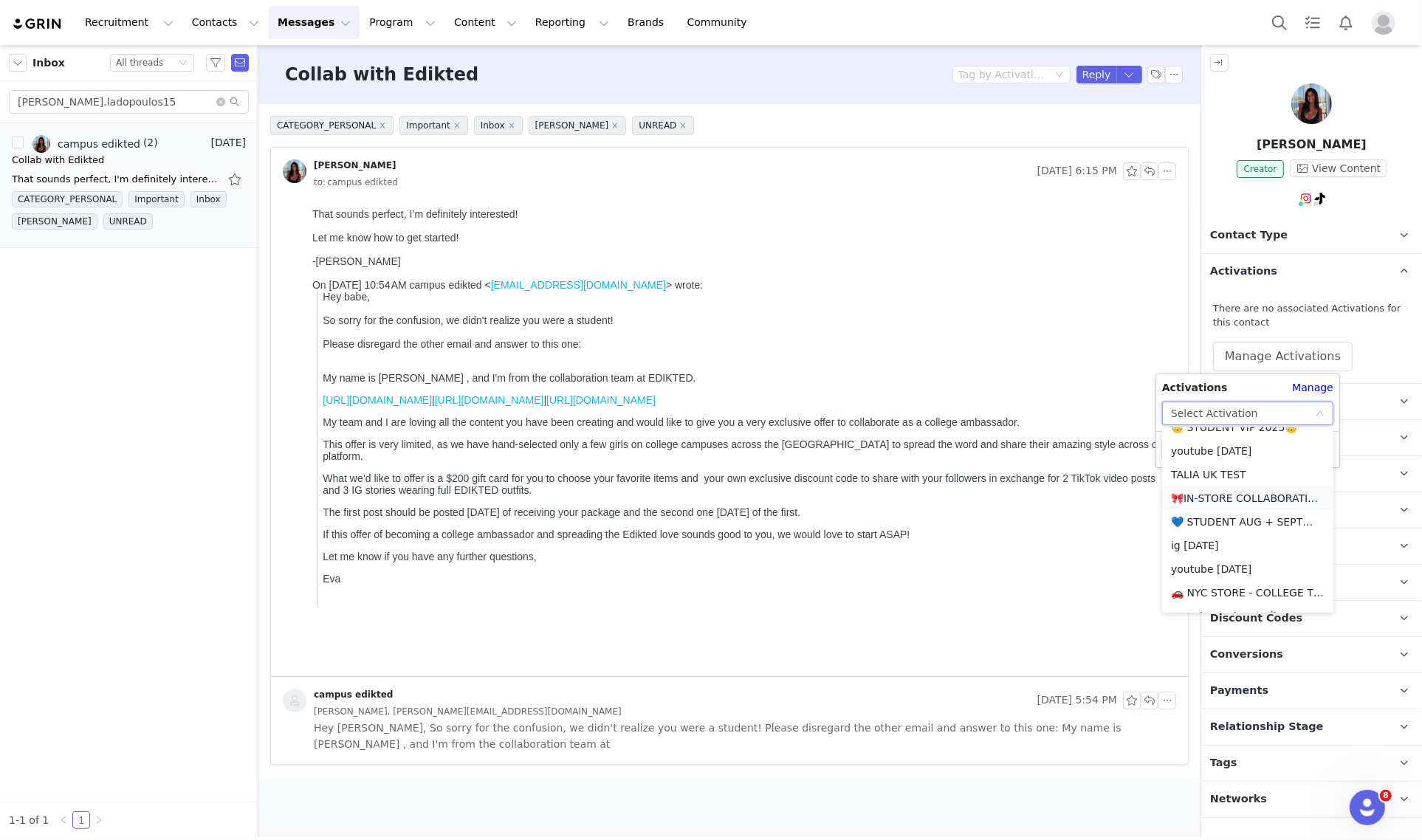
scroll to position [277, 0]
click at [1237, 524] on li "💙 STUDENT AUG + SEPT💙 2025" at bounding box center [1247, 520] width 171 height 23
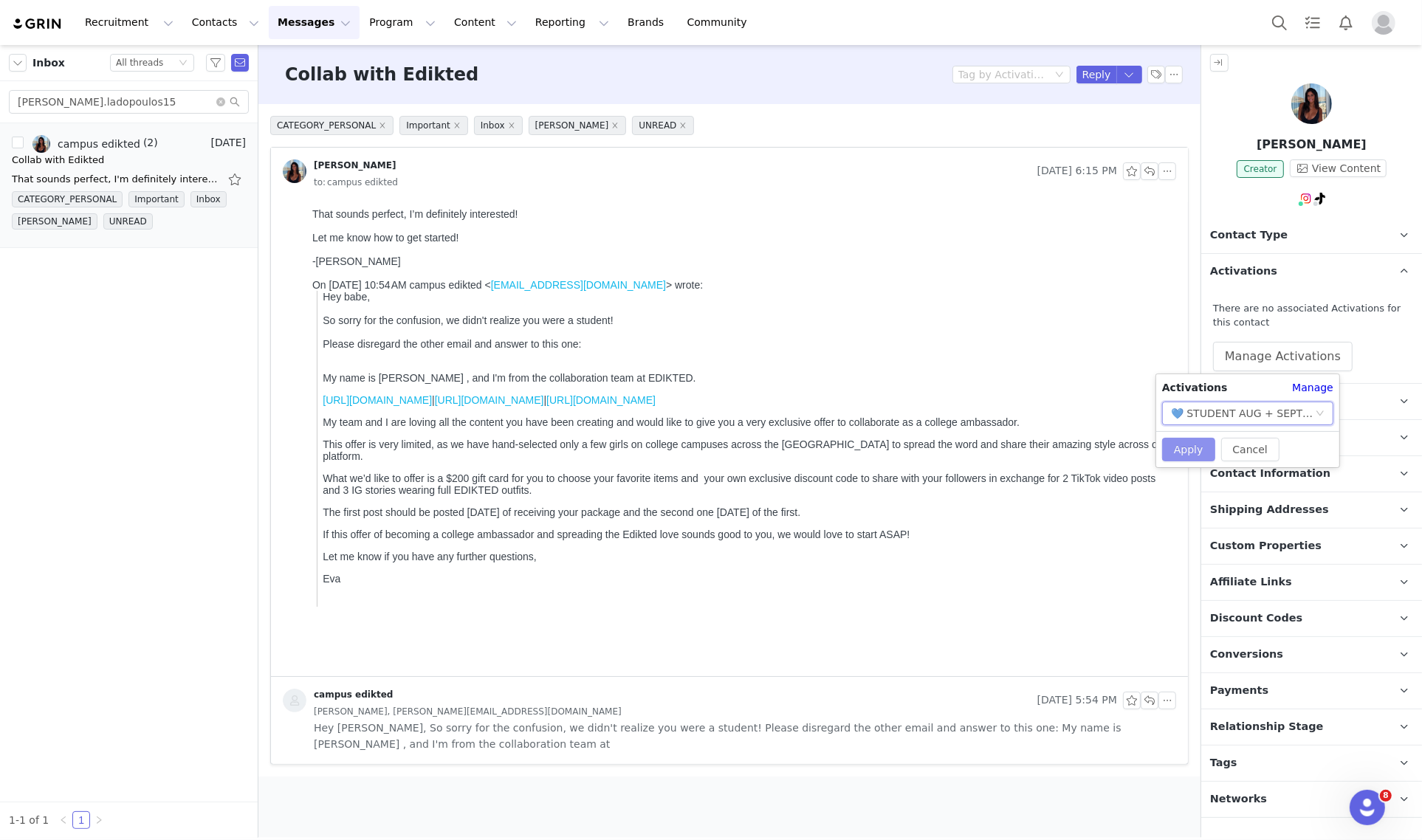
click at [1196, 449] on button "Apply" at bounding box center [1188, 449] width 53 height 23
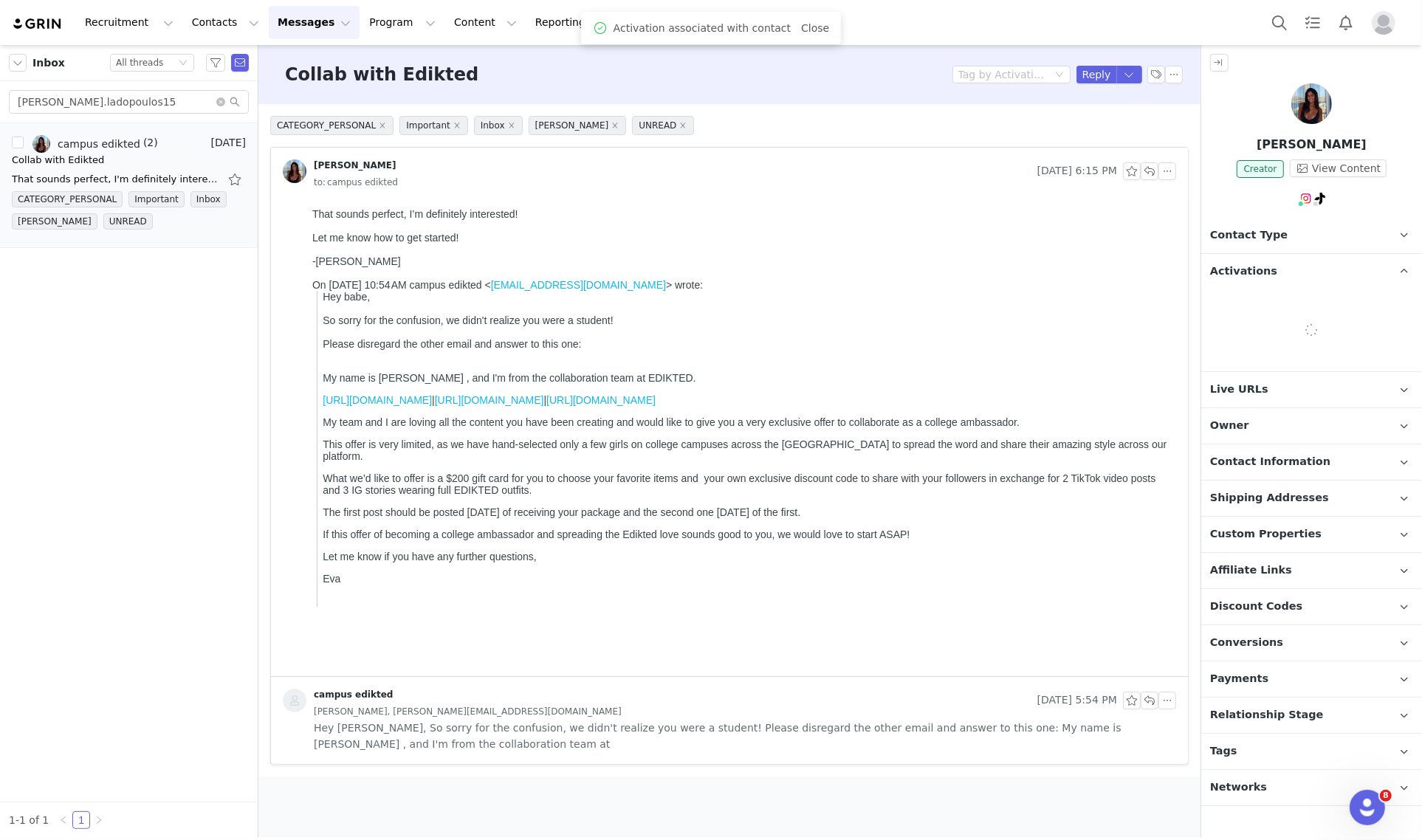
click at [1286, 723] on span "Relationship Stage" at bounding box center [1266, 715] width 113 height 16
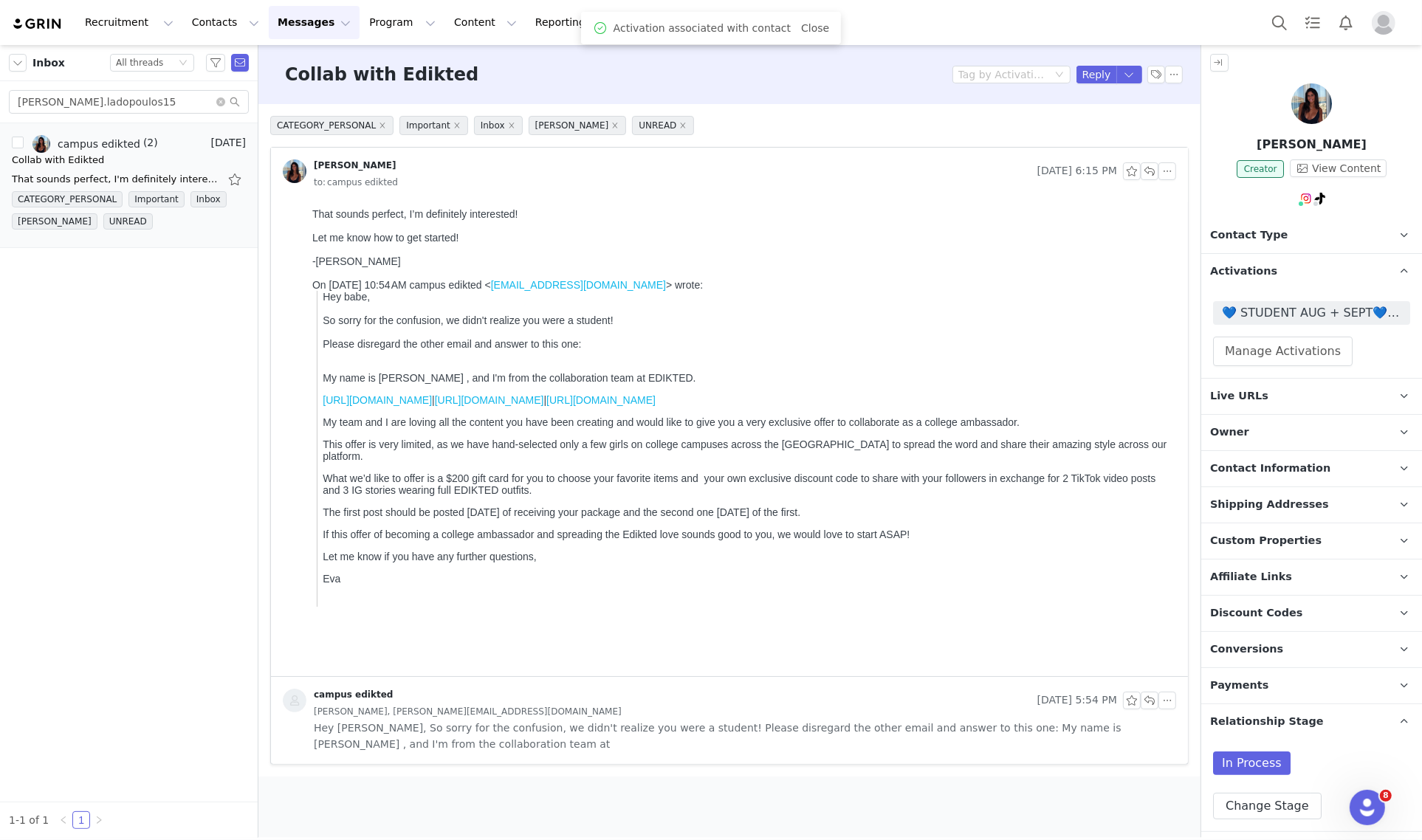
click at [1287, 720] on span "Relationship Stage" at bounding box center [1266, 721] width 113 height 16
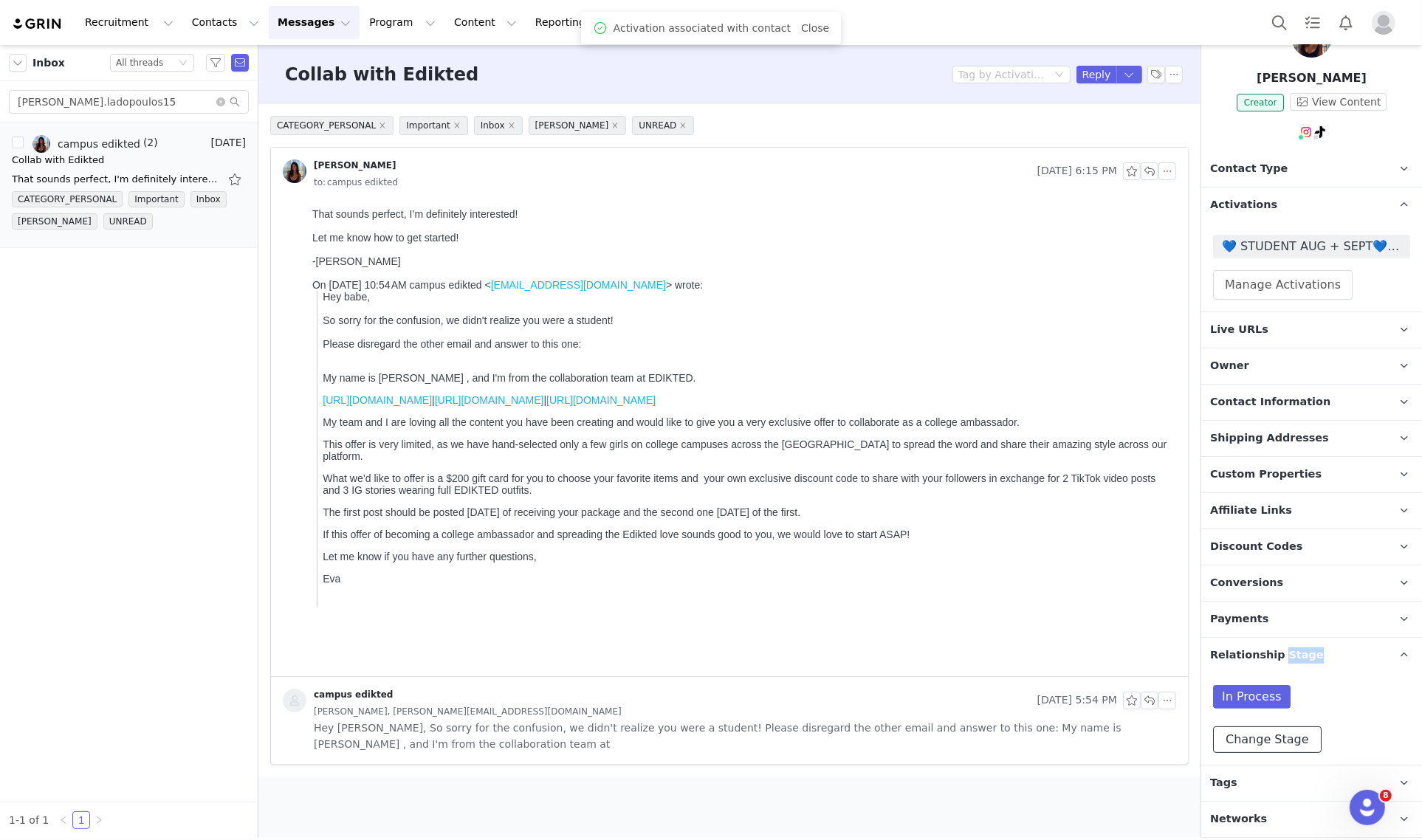
click at [1281, 731] on button "Change Stage" at bounding box center [1266, 739] width 109 height 27
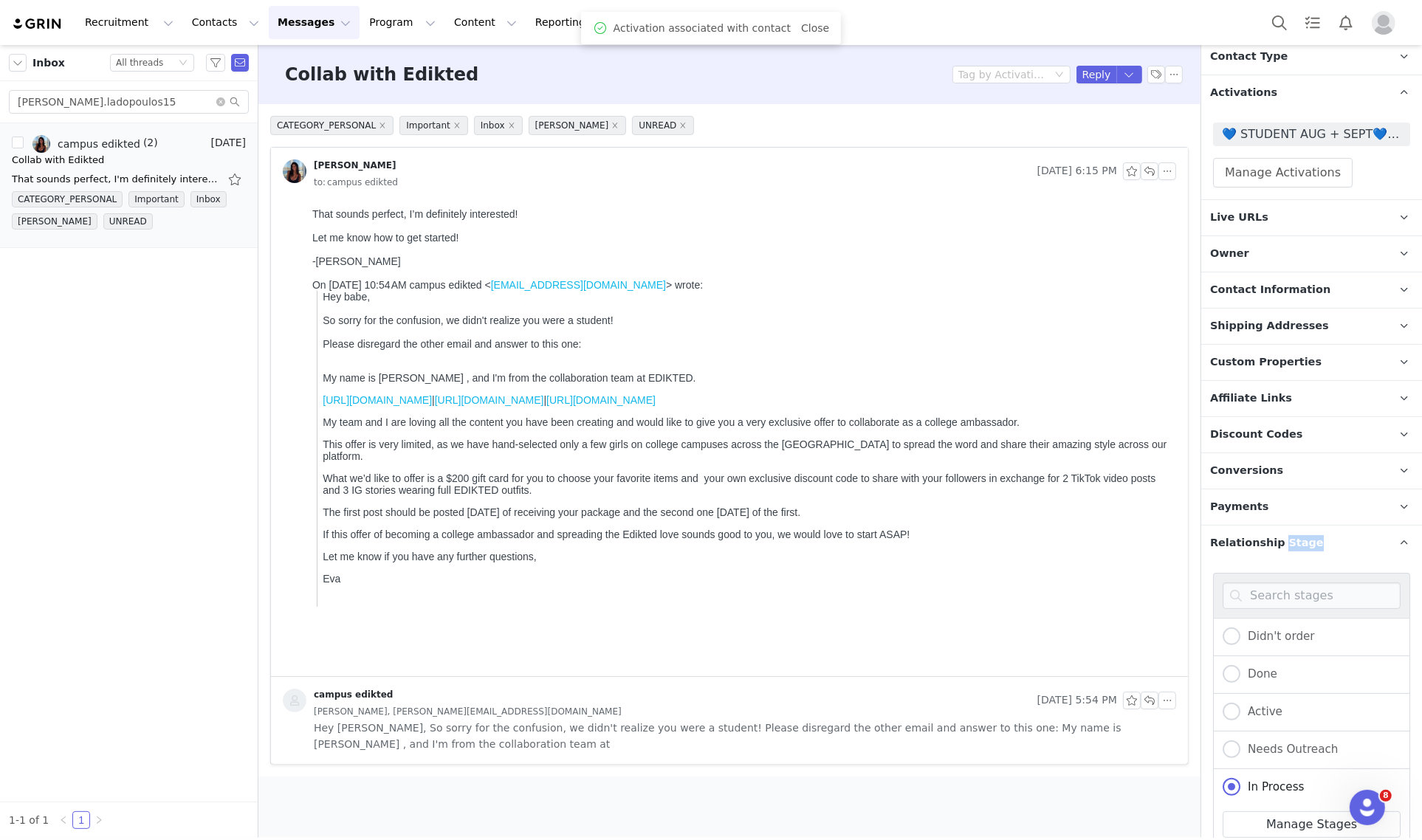
scroll to position [318, 0]
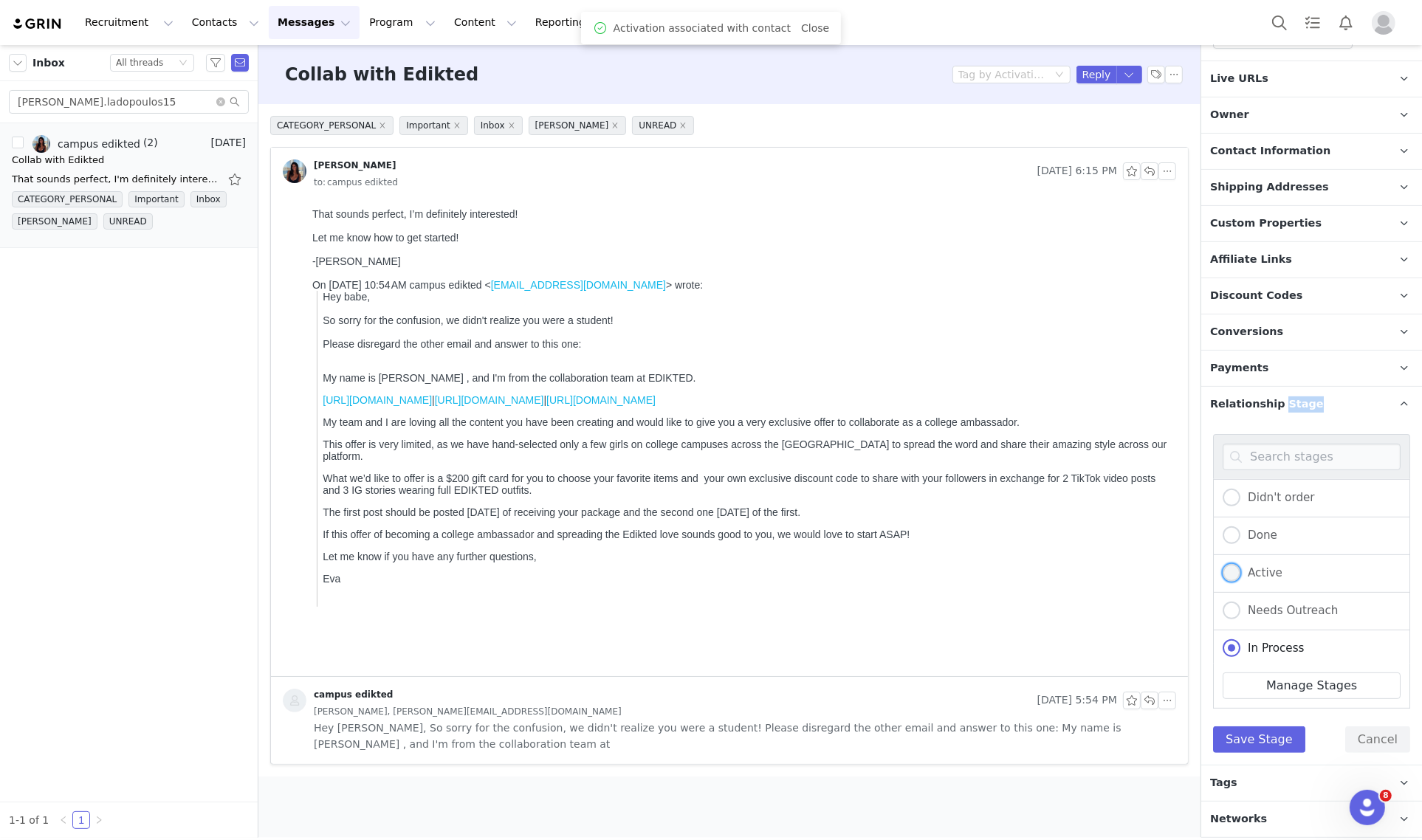
click at [1264, 566] on span "Active" at bounding box center [1261, 572] width 42 height 13
click at [1240, 563] on input "Active" at bounding box center [1231, 573] width 18 height 20
radio input "true"
radio input "false"
click at [1235, 738] on button "Save Stage" at bounding box center [1259, 739] width 92 height 27
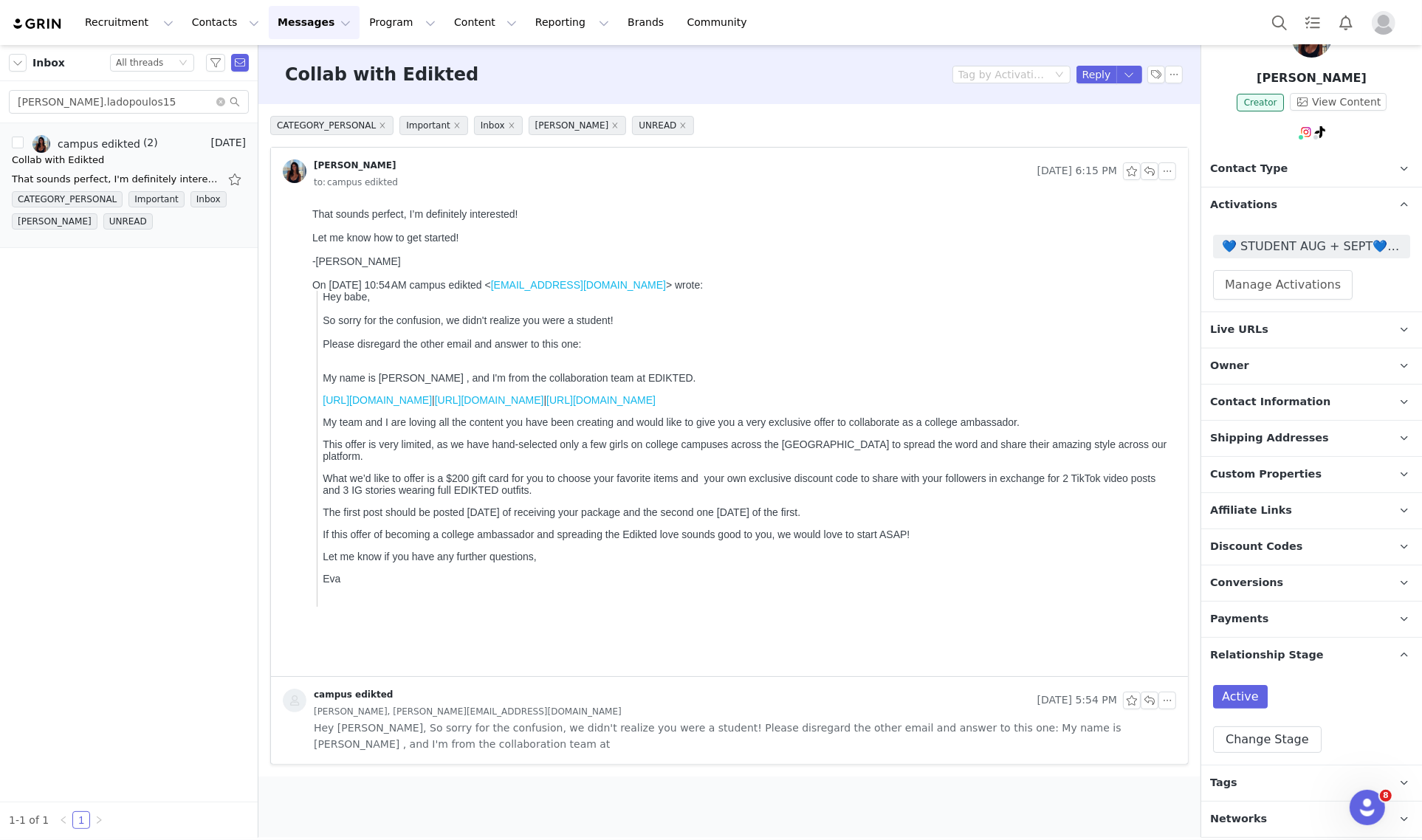
click at [1296, 777] on p "Tags Keep track of your contacts by assigning them tags. You can then filter yo…" at bounding box center [1293, 782] width 185 height 35
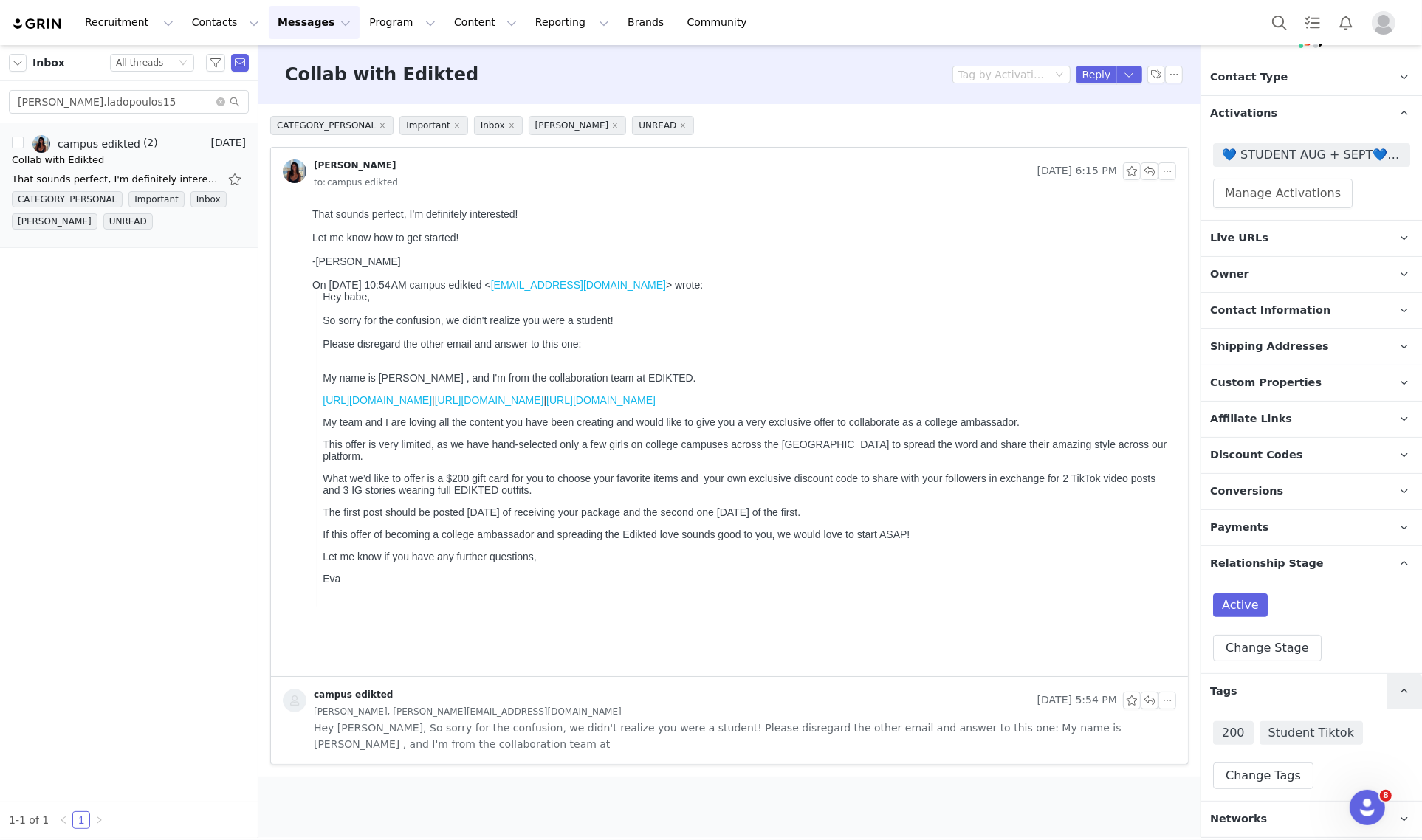
click at [1386, 687] on link at bounding box center [1403, 691] width 35 height 35
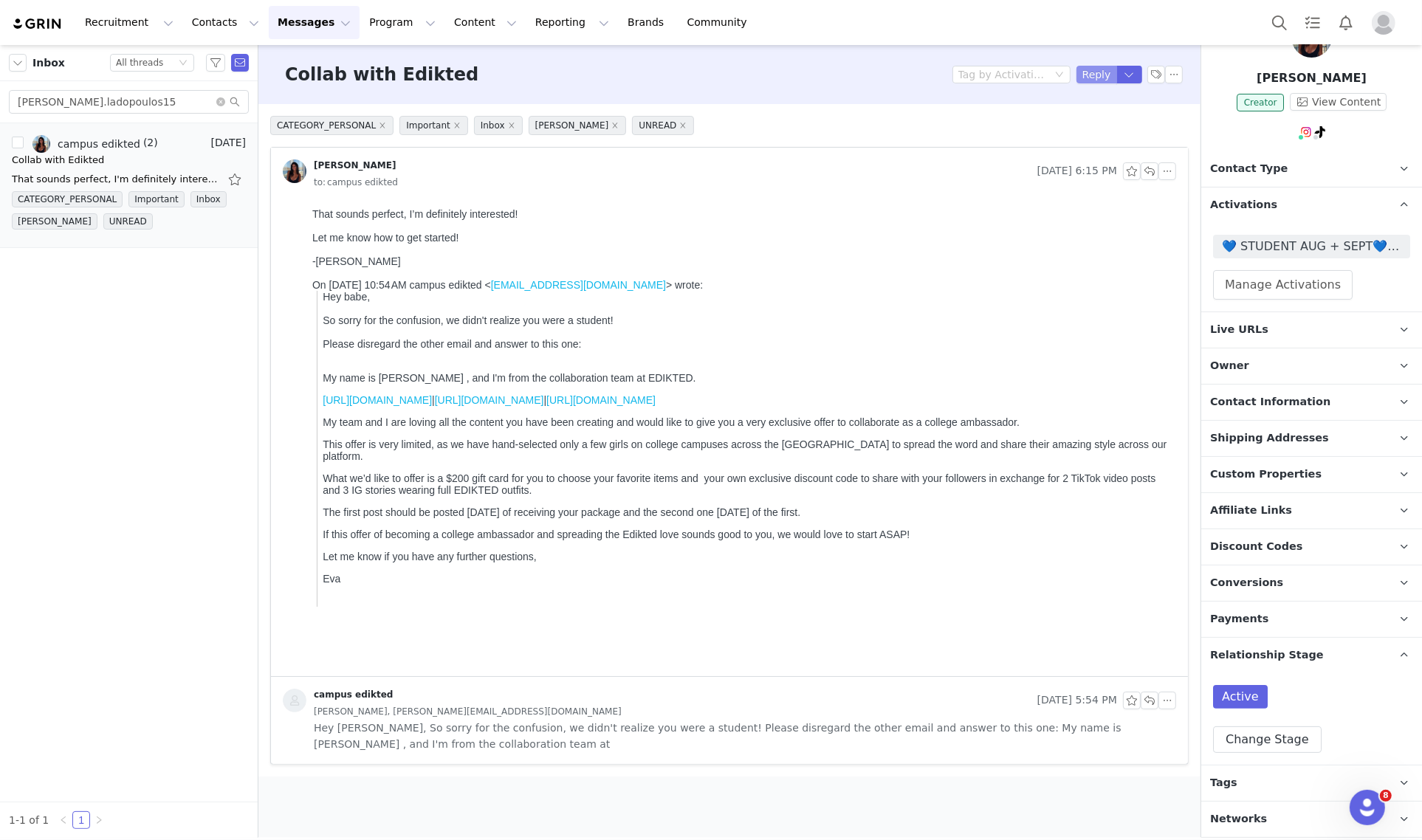
click at [1086, 70] on button "Reply" at bounding box center [1097, 74] width 41 height 18
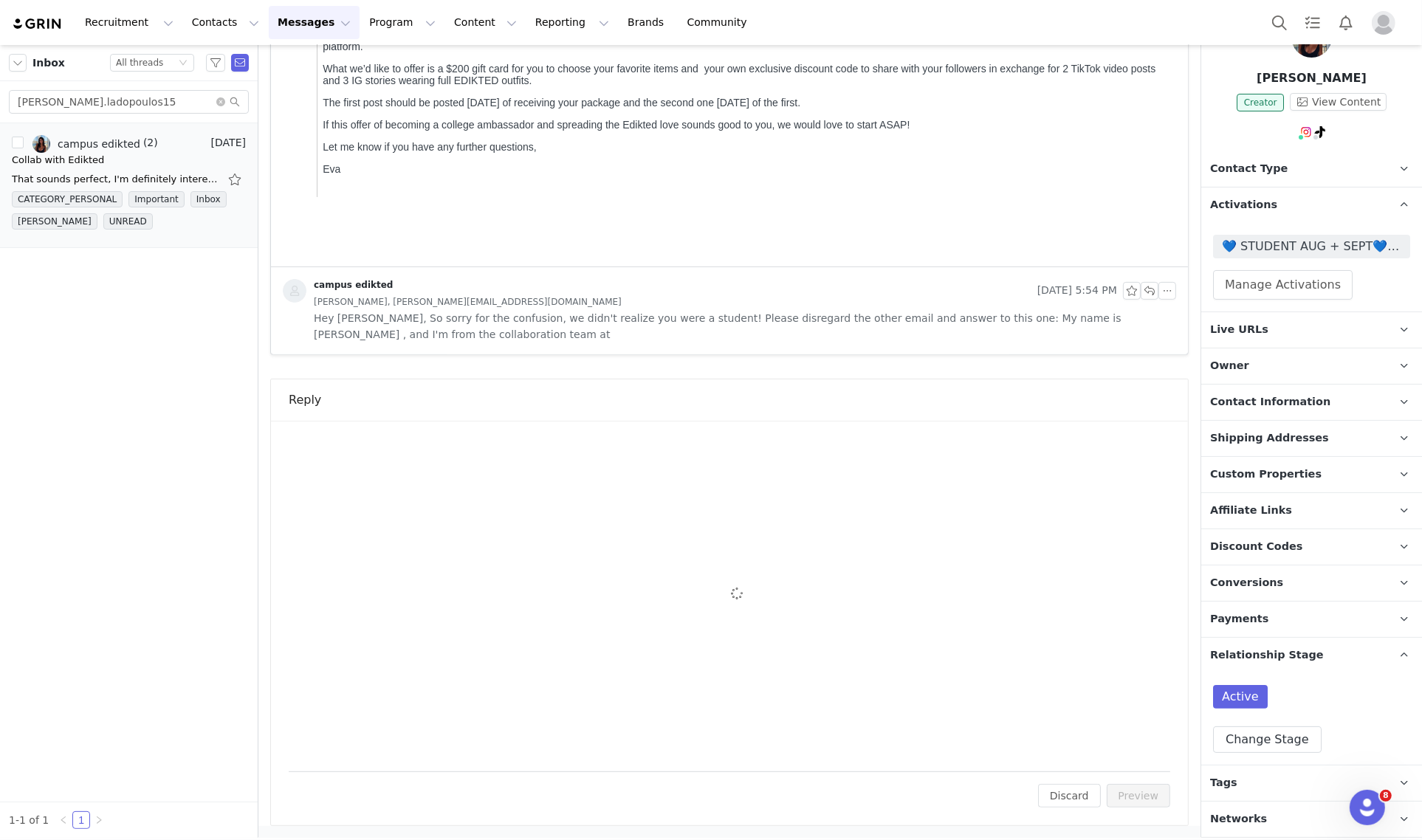
scroll to position [0, 0]
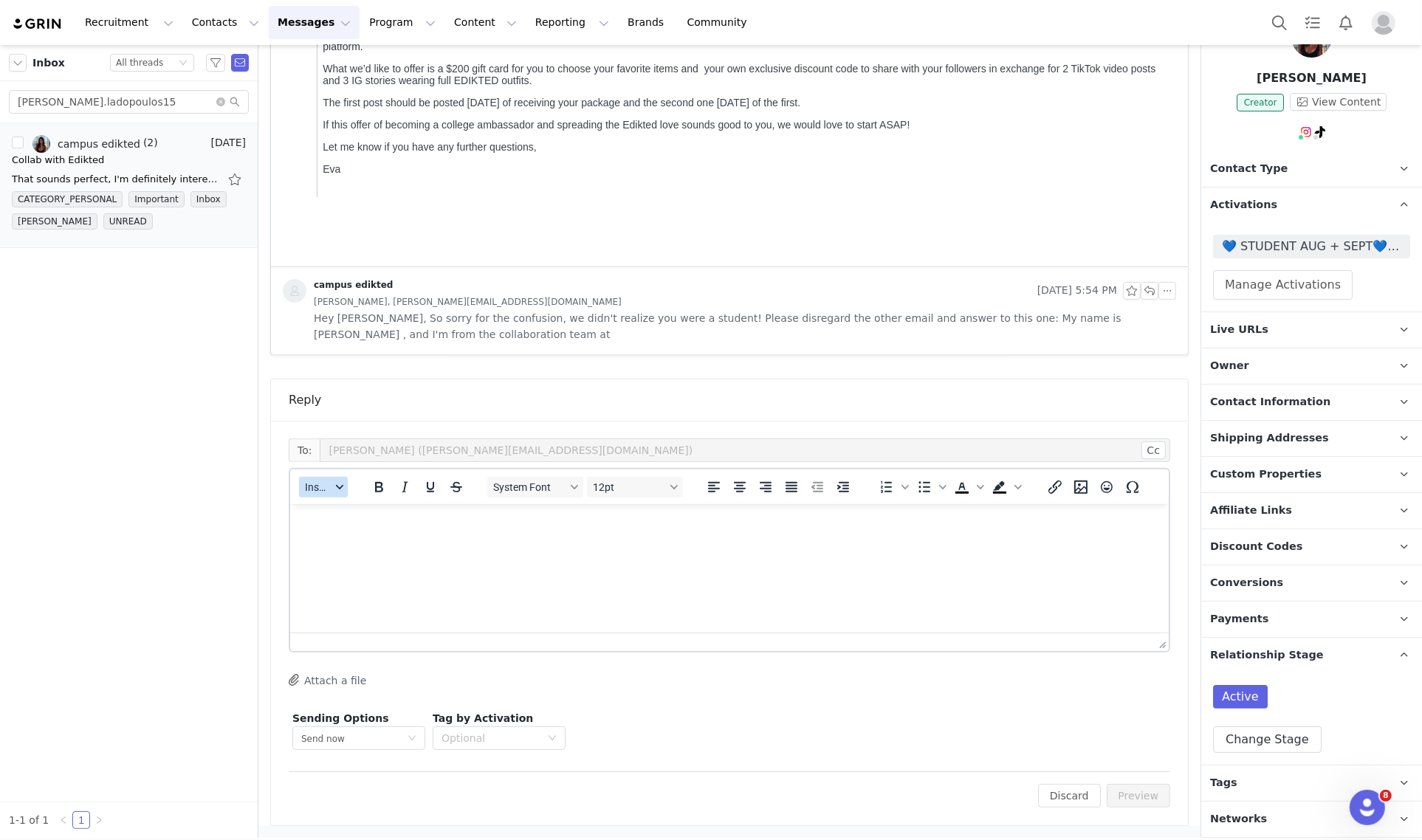
click at [325, 489] on span "Insert" at bounding box center [317, 487] width 26 height 12
click at [358, 524] on div "Insert Variable" at bounding box center [375, 535] width 148 height 23
select select
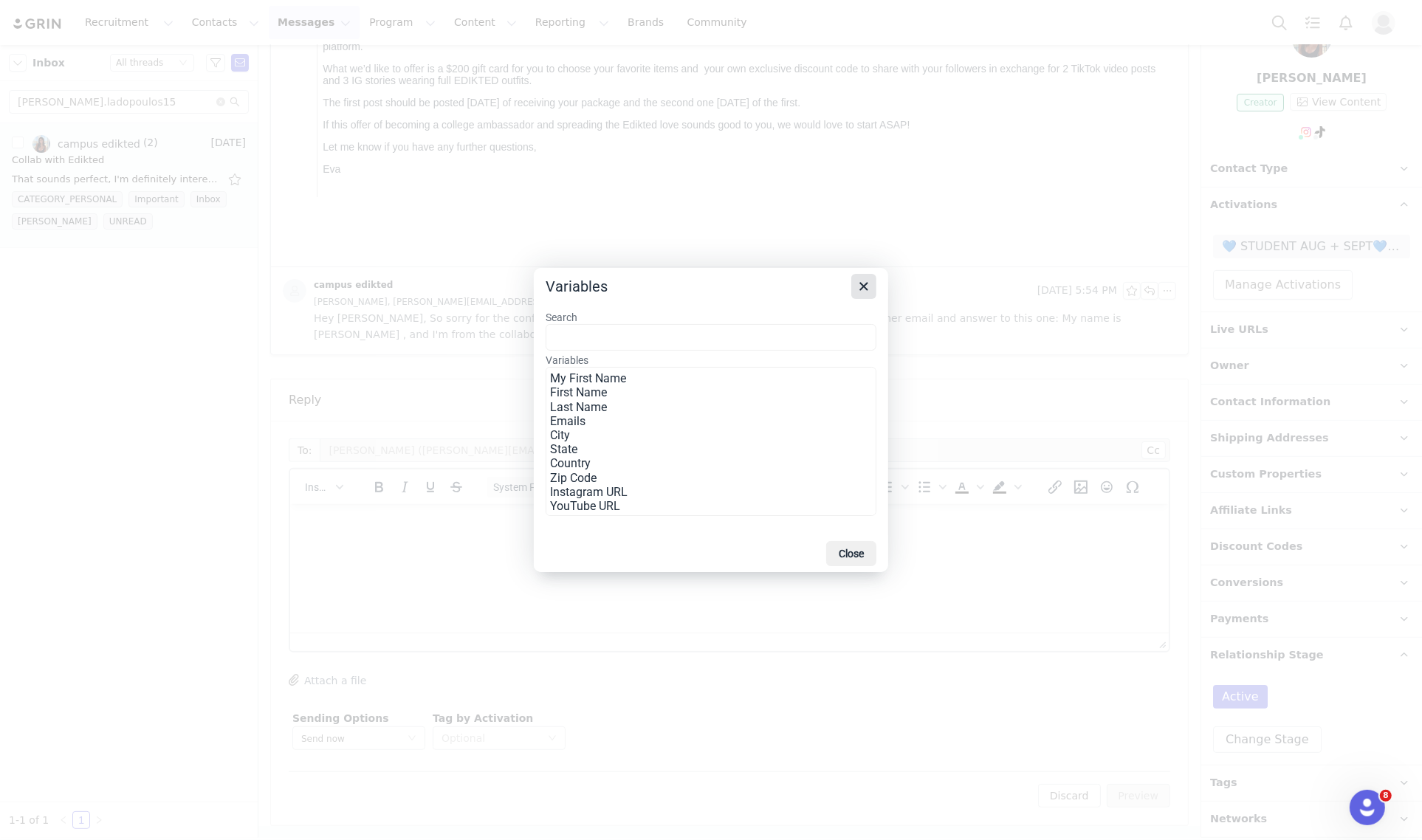
drag, startPoint x: 866, startPoint y: 273, endPoint x: 803, endPoint y: 317, distance: 76.8
click at [867, 277] on icon "Close" at bounding box center [863, 286] width 18 height 18
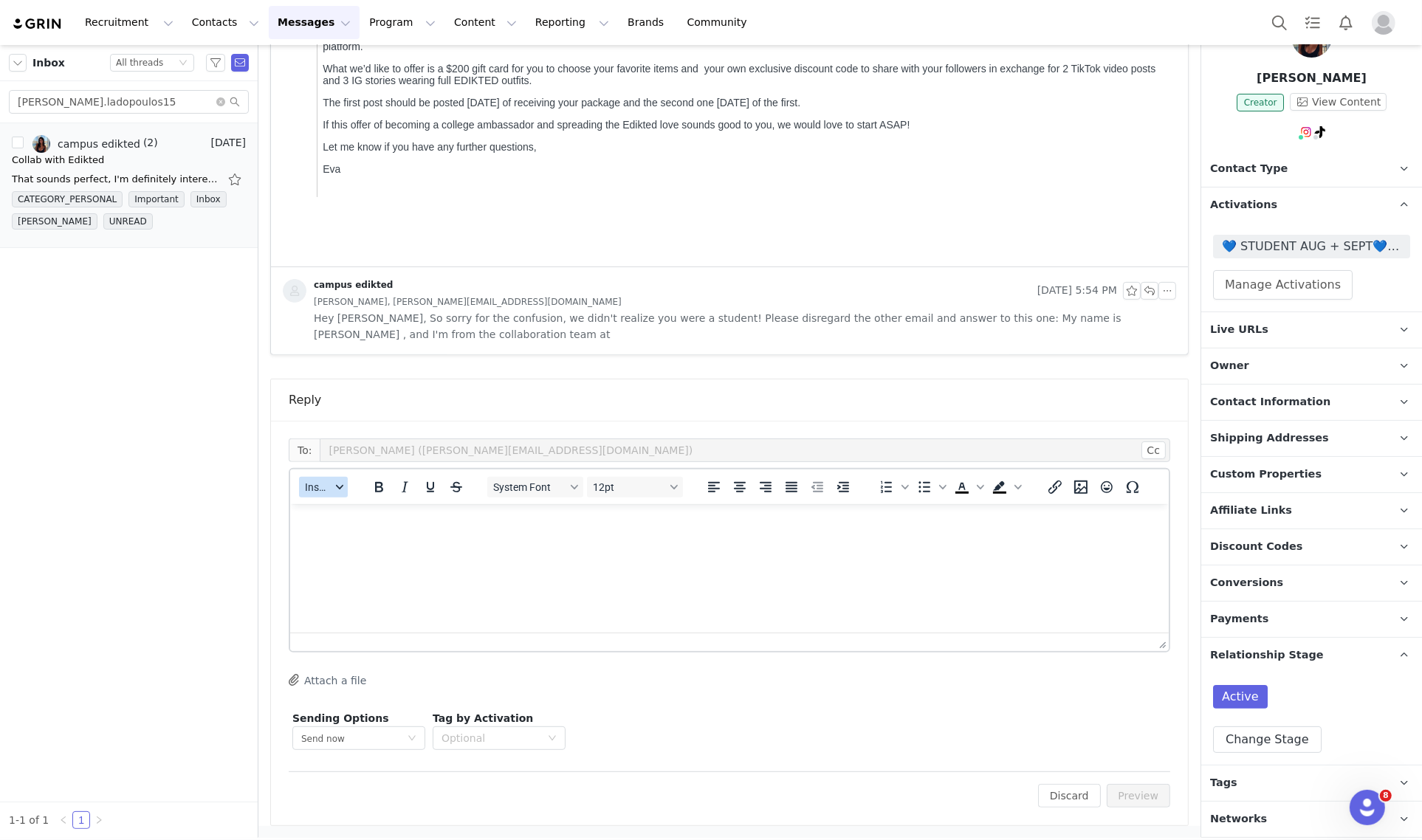
click at [326, 489] on span "Insert" at bounding box center [317, 487] width 26 height 12
click at [369, 508] on div "Insert Template" at bounding box center [378, 512] width 133 height 18
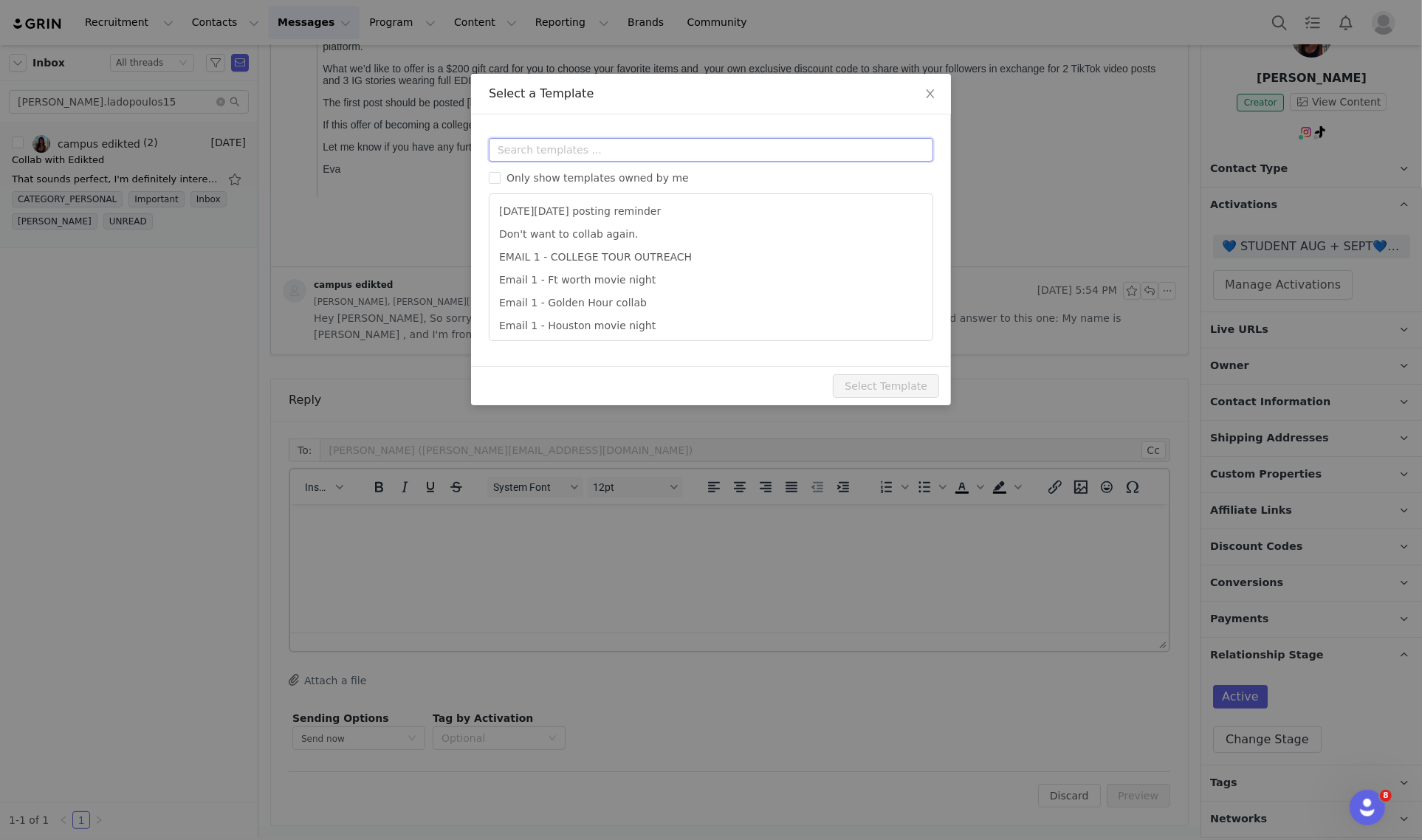
click at [566, 150] on input "text" at bounding box center [711, 150] width 444 height 23
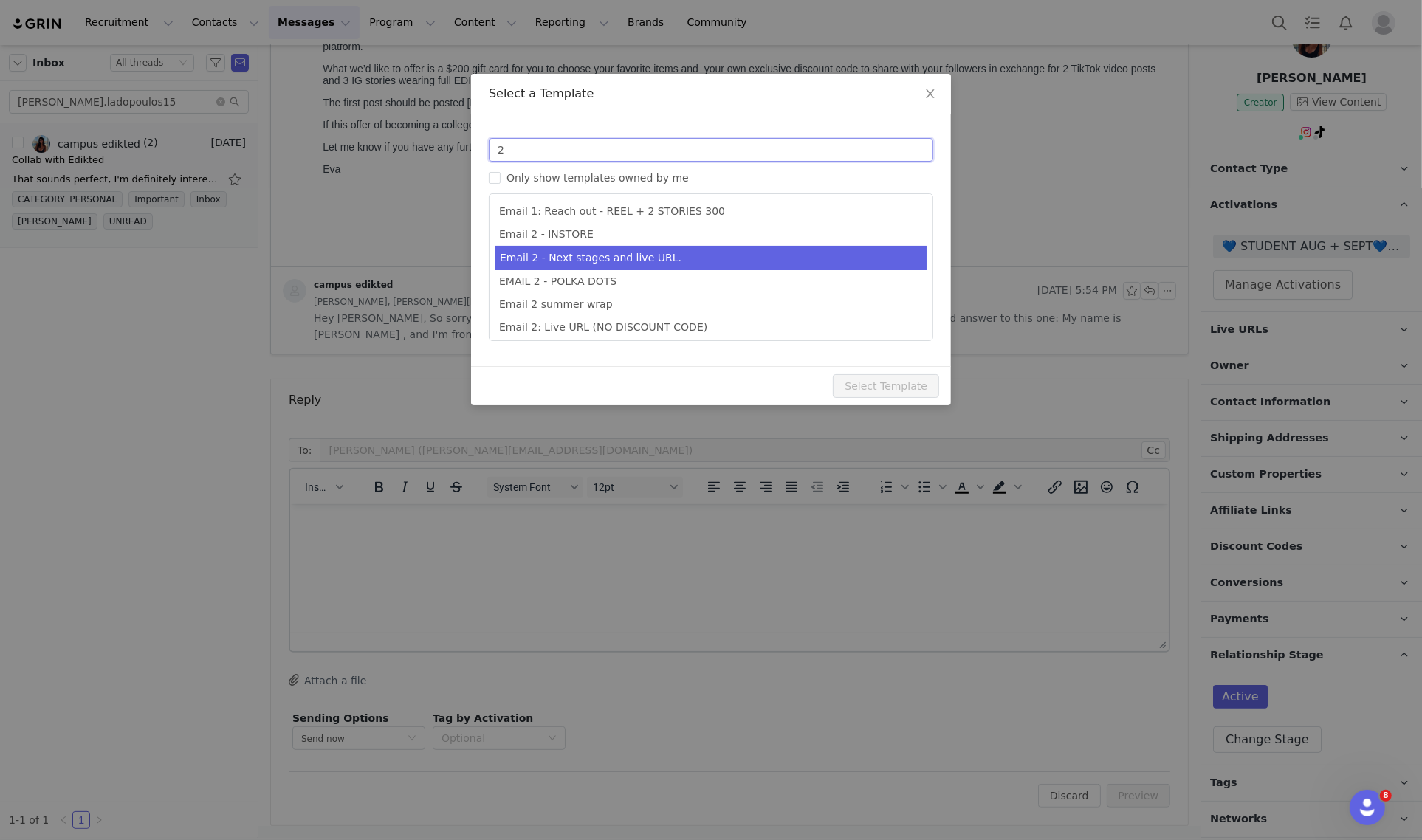
type input "2"
type input "Collab with Edikted"
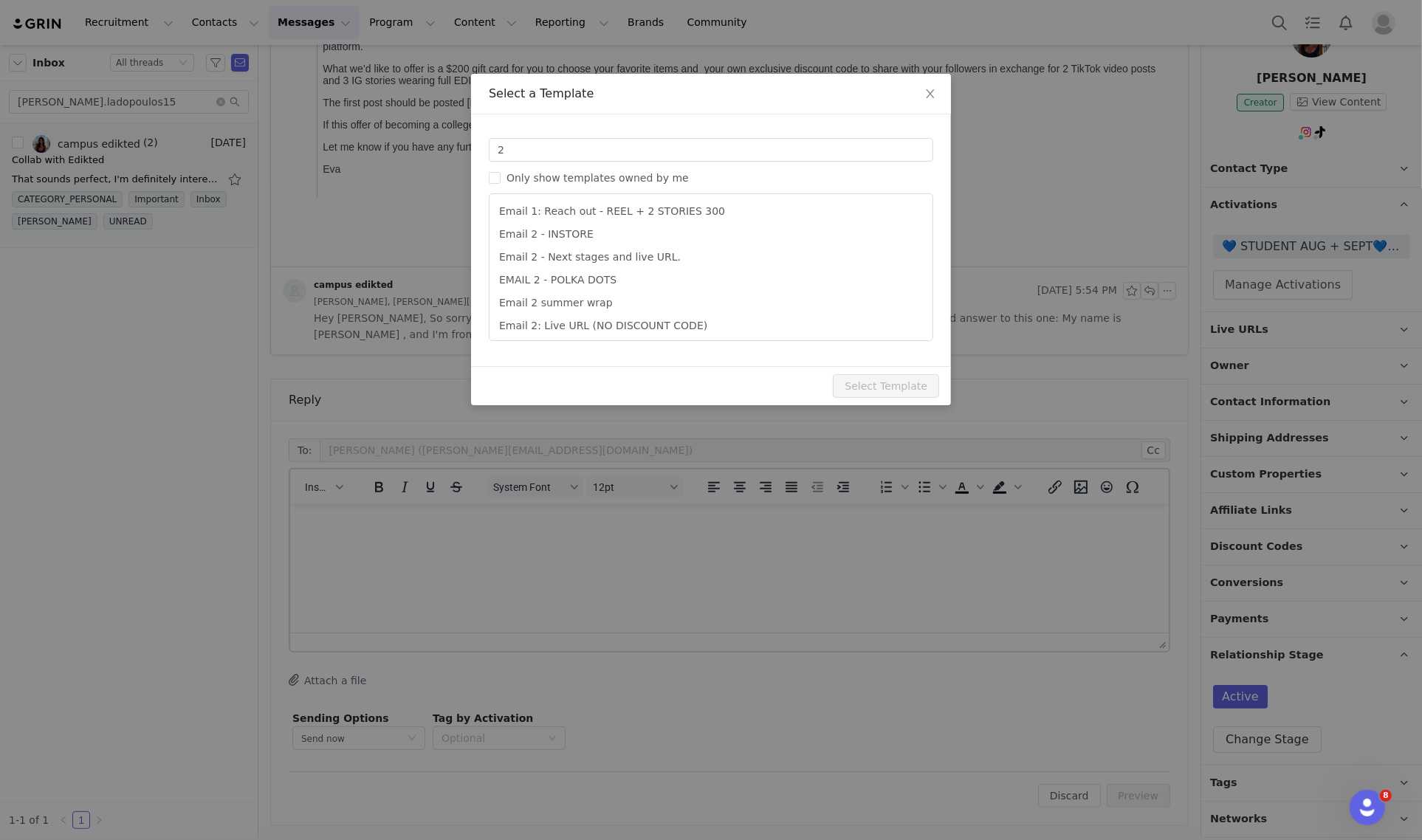
drag, startPoint x: 589, startPoint y: 266, endPoint x: 783, endPoint y: 393, distance: 231.9
click at [590, 266] on li "Email 2 - Next stages and live URL." at bounding box center [711, 256] width 431 height 23
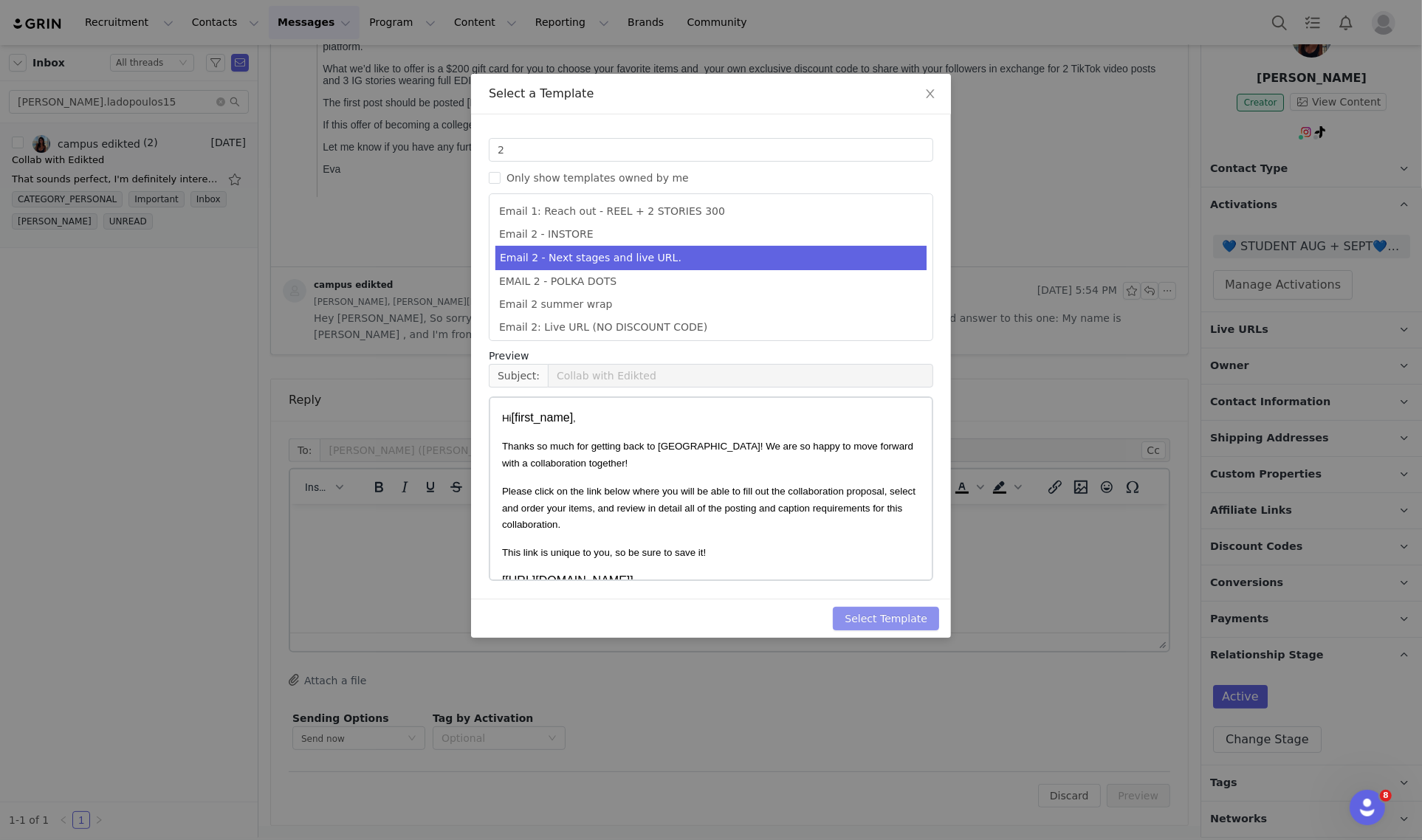
click at [869, 613] on button "Select Template" at bounding box center [886, 618] width 106 height 23
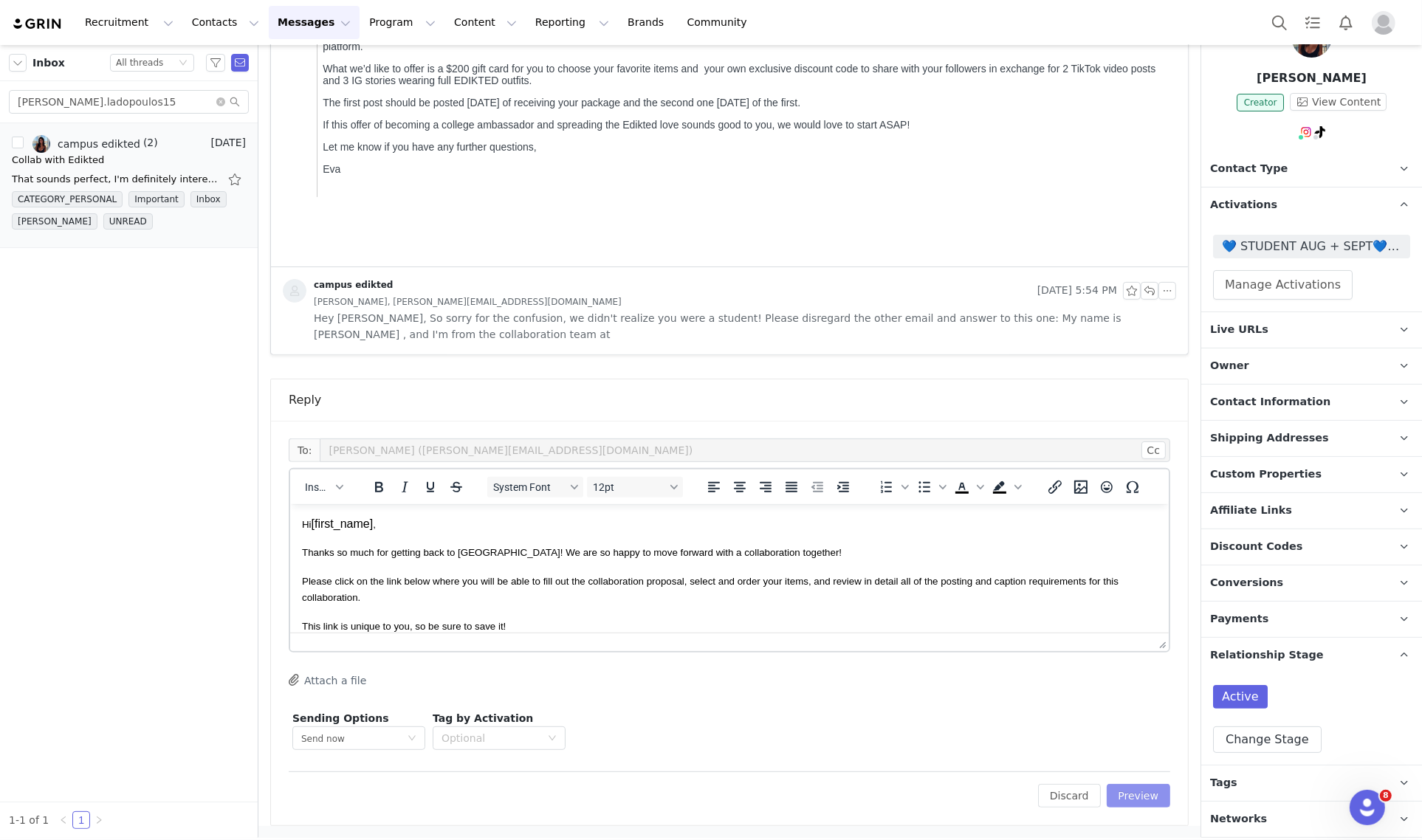
click at [1141, 787] on button "Preview" at bounding box center [1138, 795] width 64 height 23
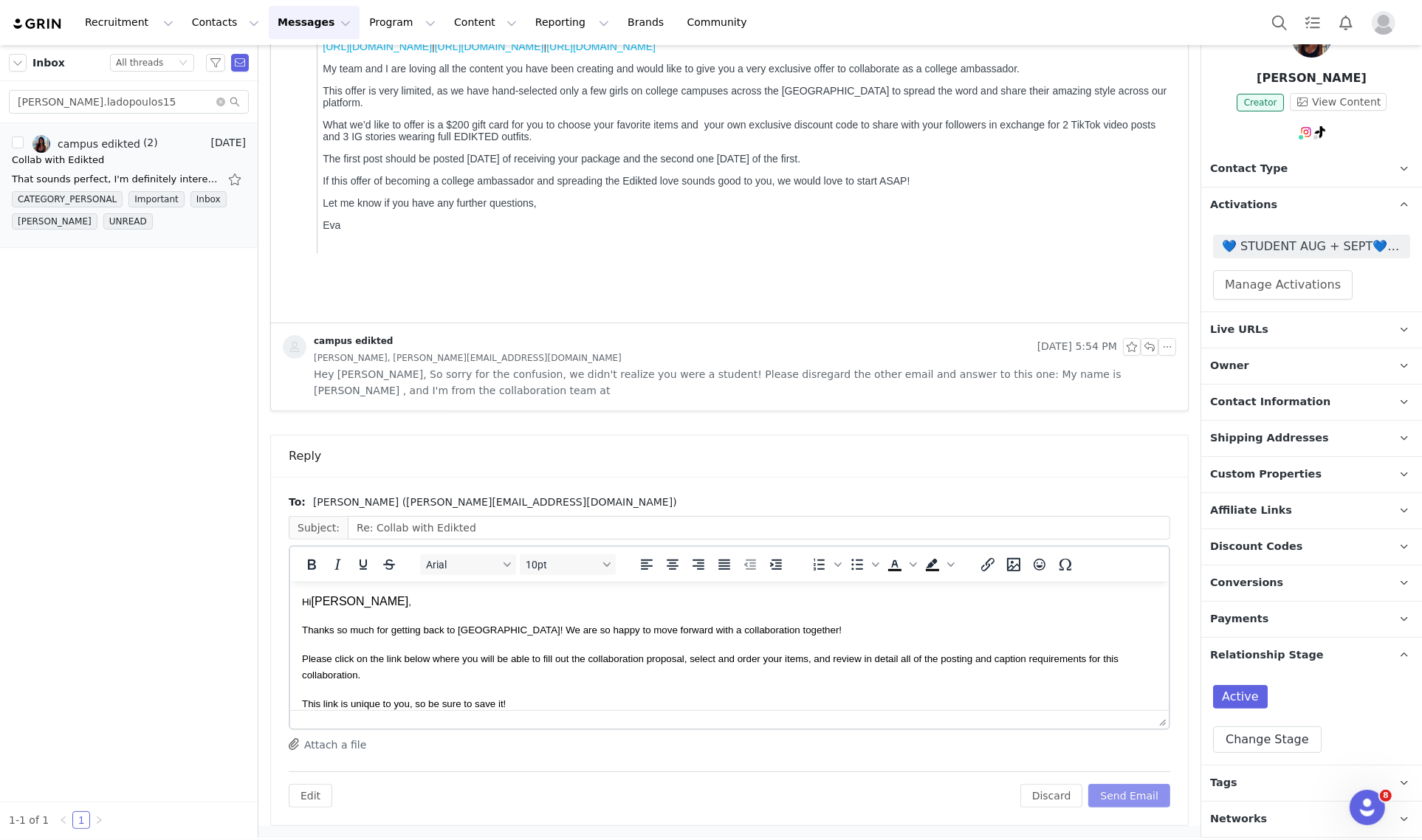
click at [1124, 788] on button "Send Email" at bounding box center [1129, 795] width 82 height 23
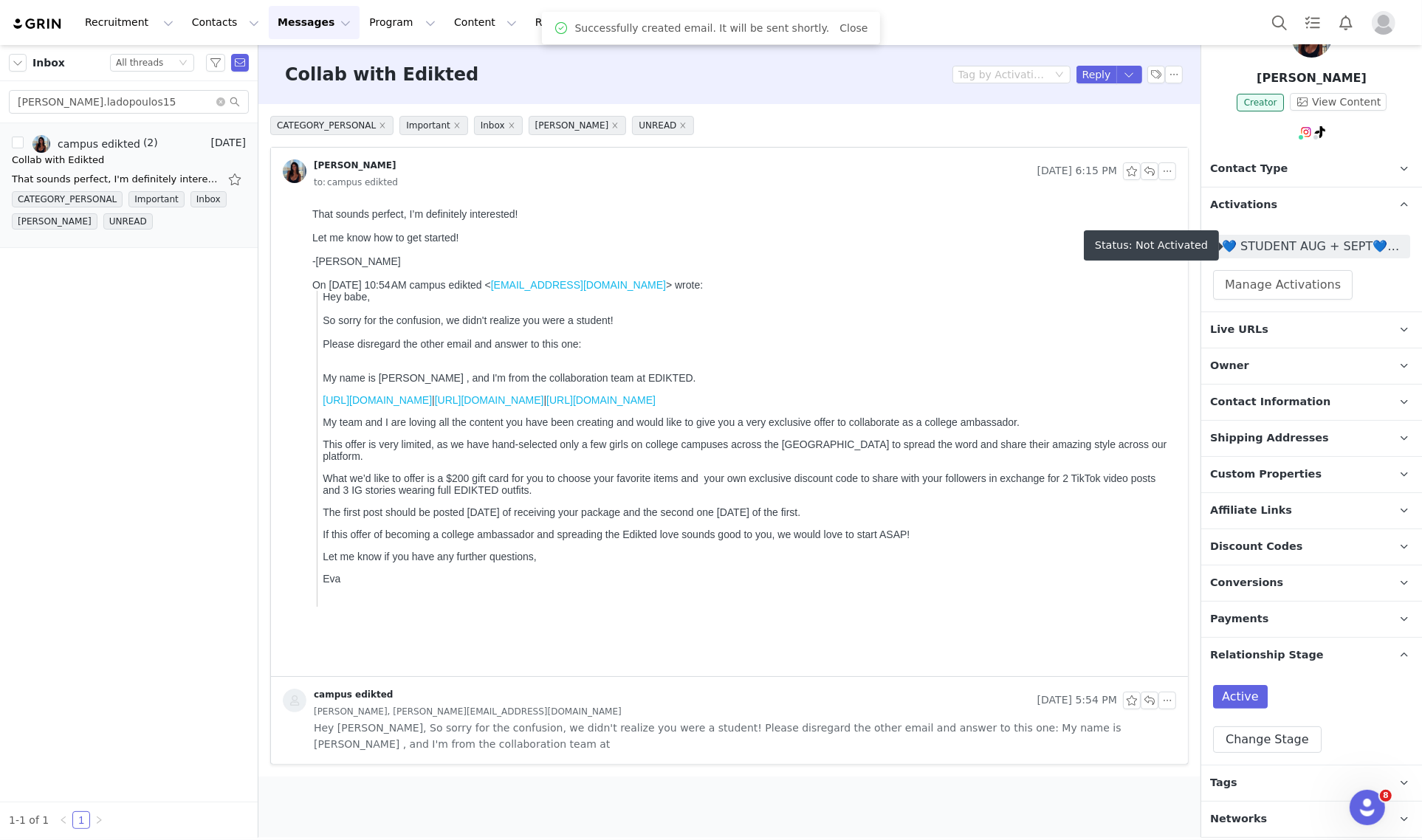
click at [1338, 234] on span "💙 STUDENT AUG + SEPT💙 2025" at bounding box center [1311, 246] width 197 height 23
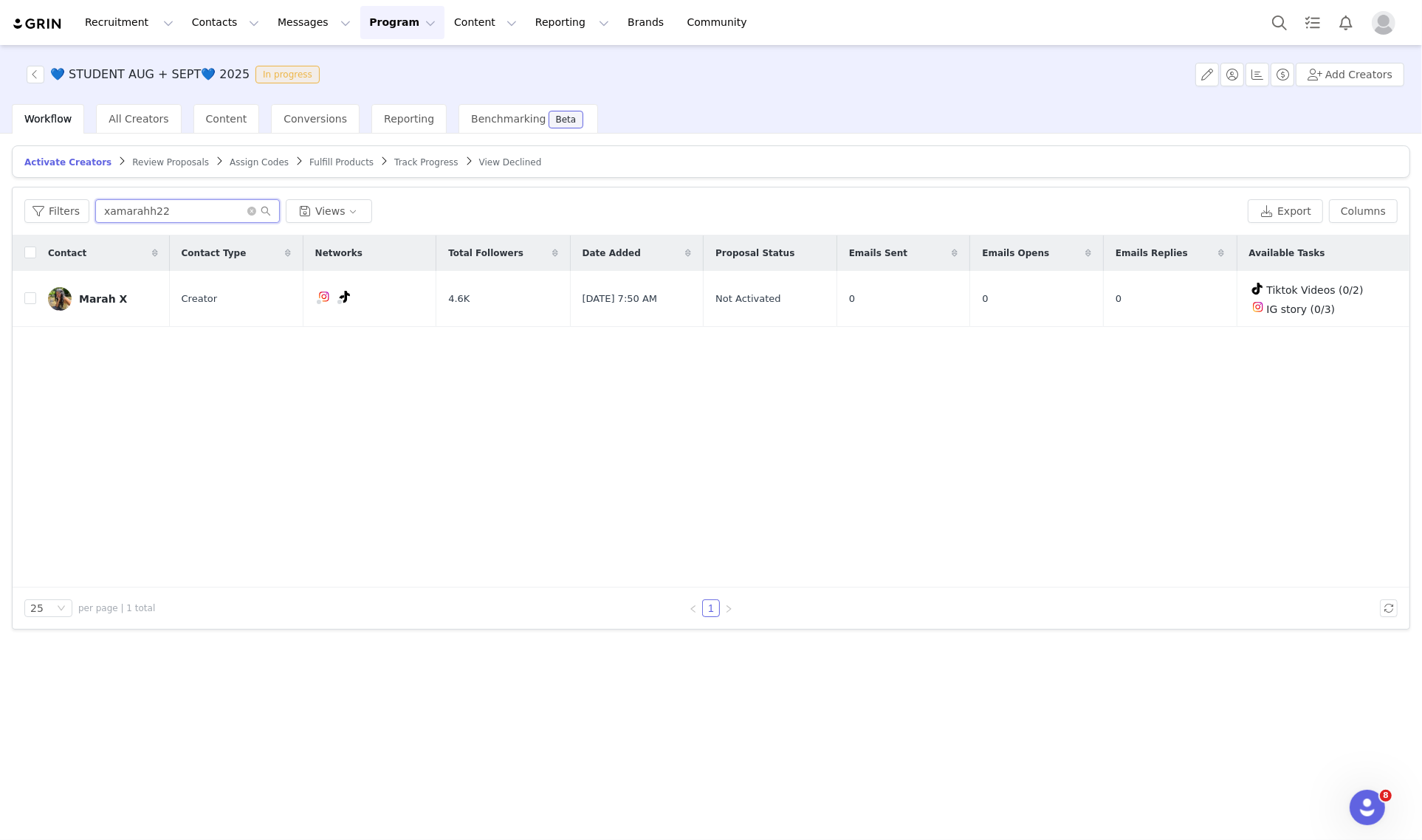
click at [145, 209] on input "xamarahh22" at bounding box center [188, 211] width 184 height 23
paste input "[PERSON_NAME].ladopoulos15"
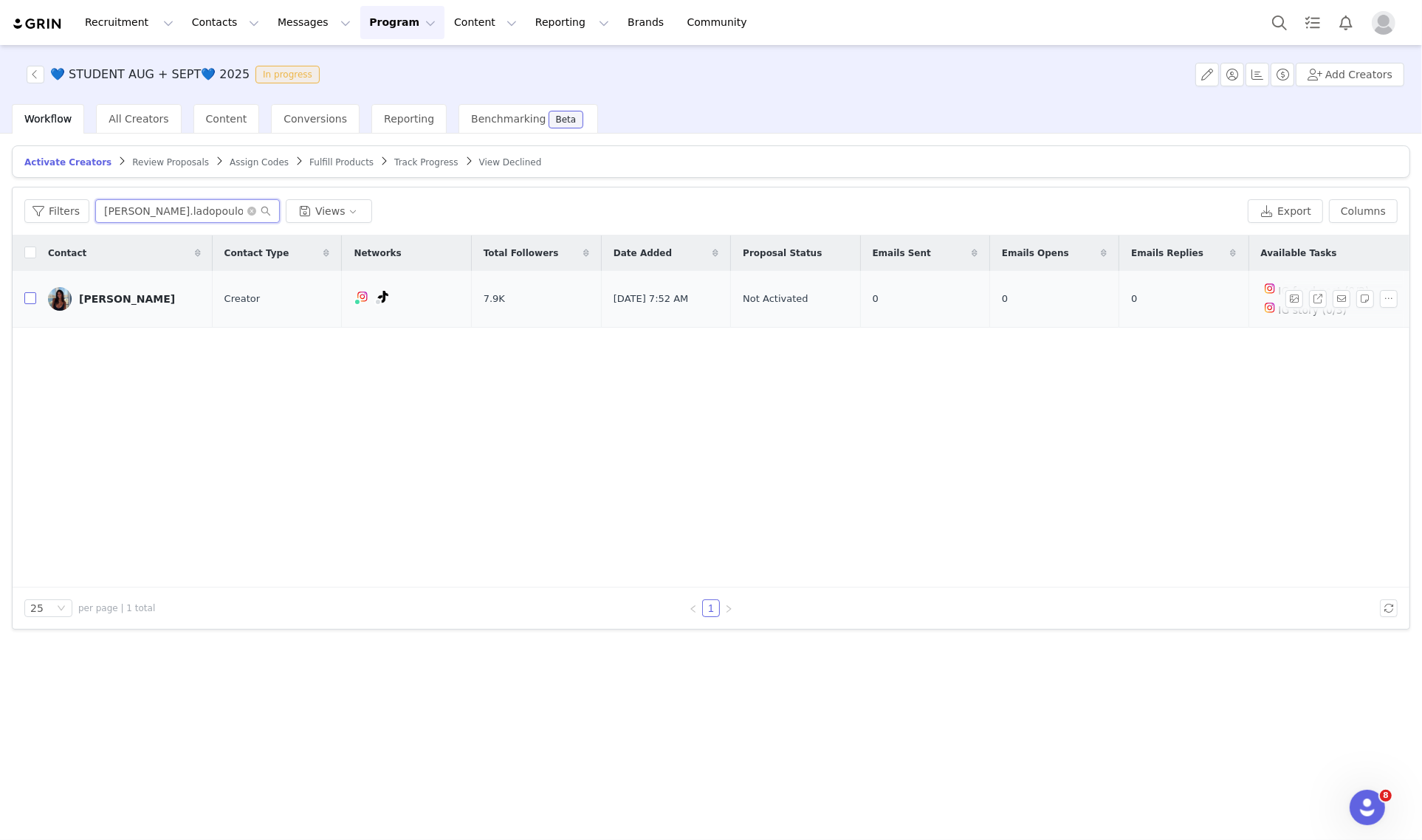
type input "[PERSON_NAME].ladopoulos15"
drag, startPoint x: 32, startPoint y: 298, endPoint x: 185, endPoint y: 266, distance: 156.3
click at [32, 298] on input "checkbox" at bounding box center [30, 298] width 12 height 12
checkbox input "true"
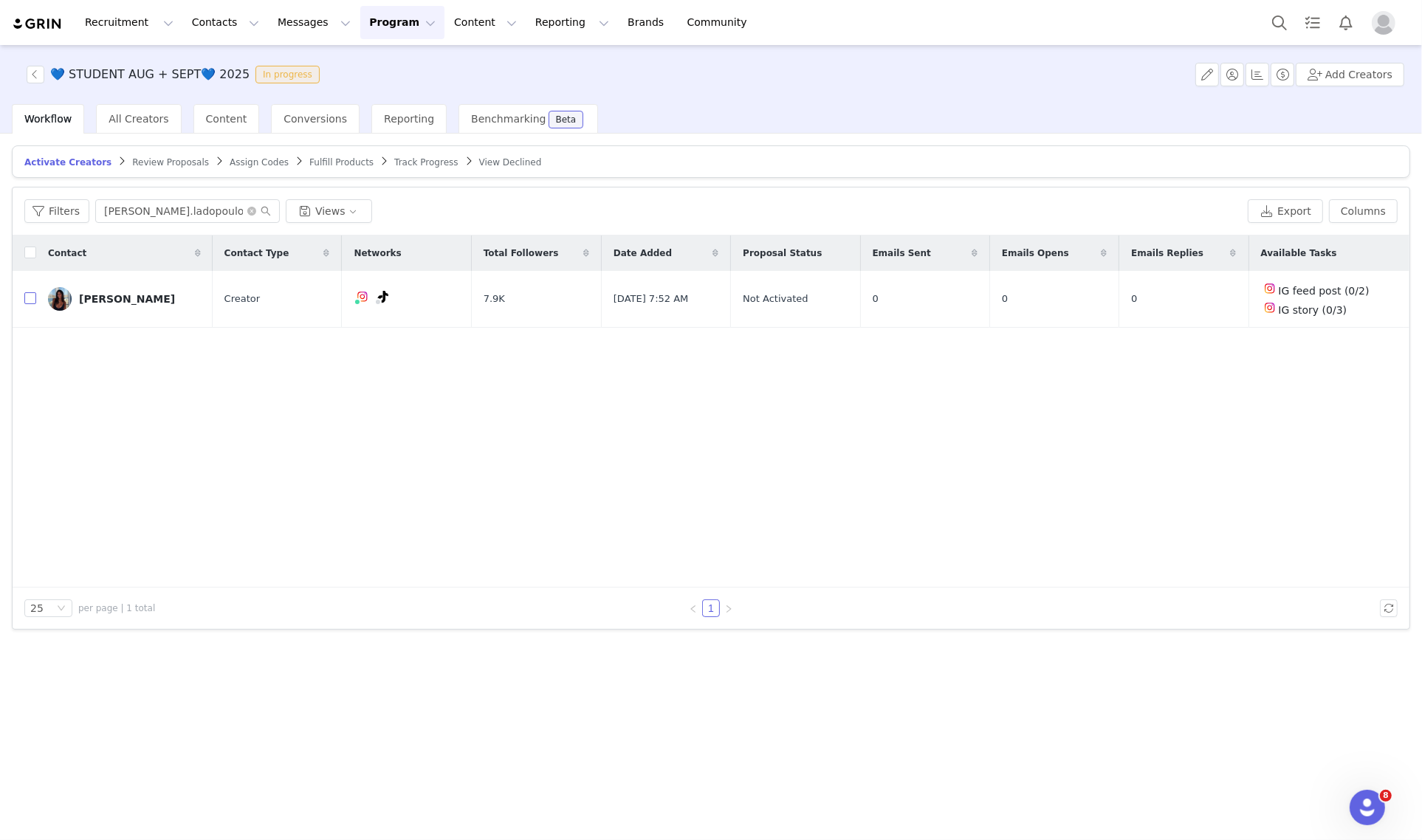
checkbox input "true"
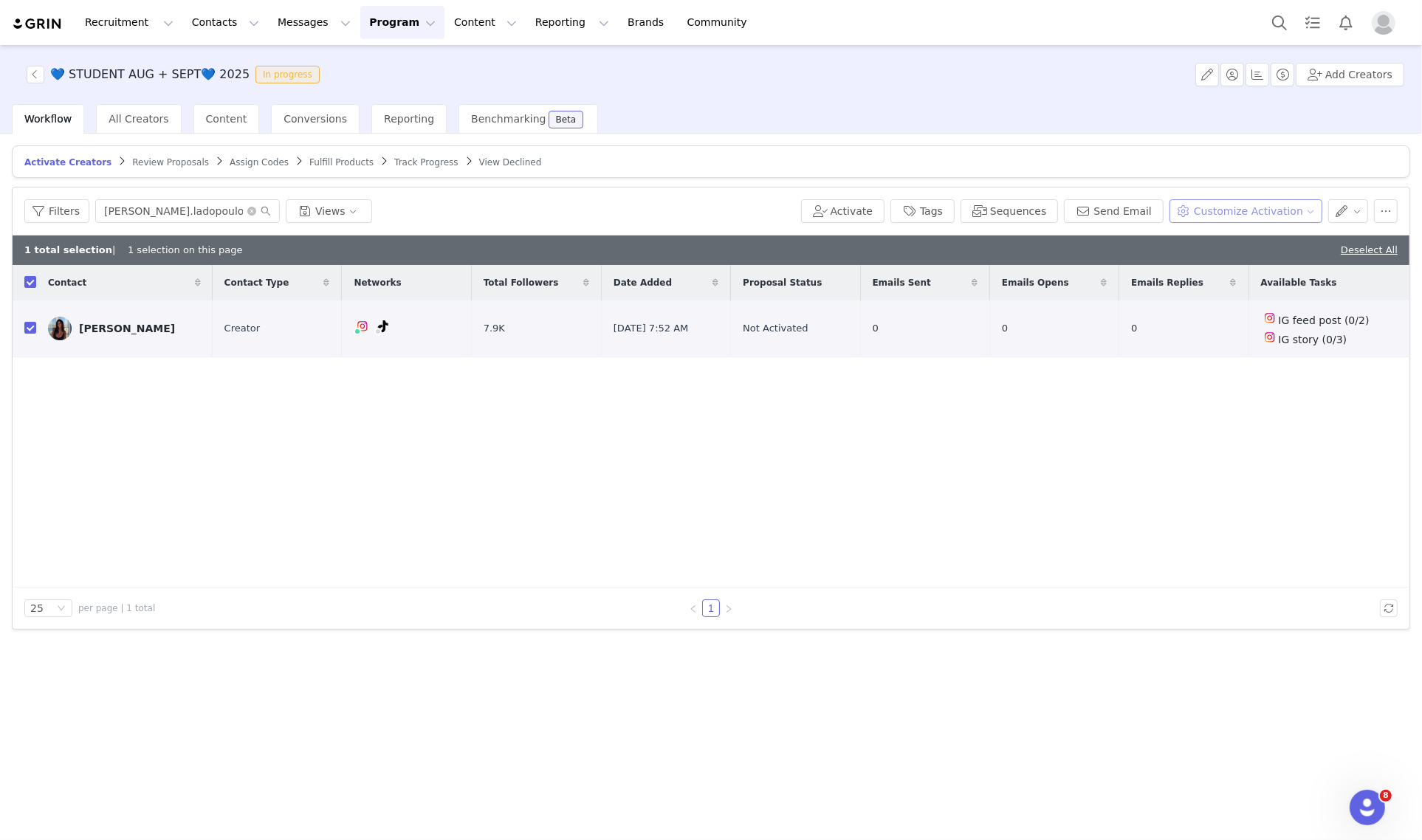
click at [1211, 205] on button "Customize Activation" at bounding box center [1245, 211] width 152 height 23
click at [1223, 237] on span "Edit Product Selection" at bounding box center [1265, 239] width 113 height 16
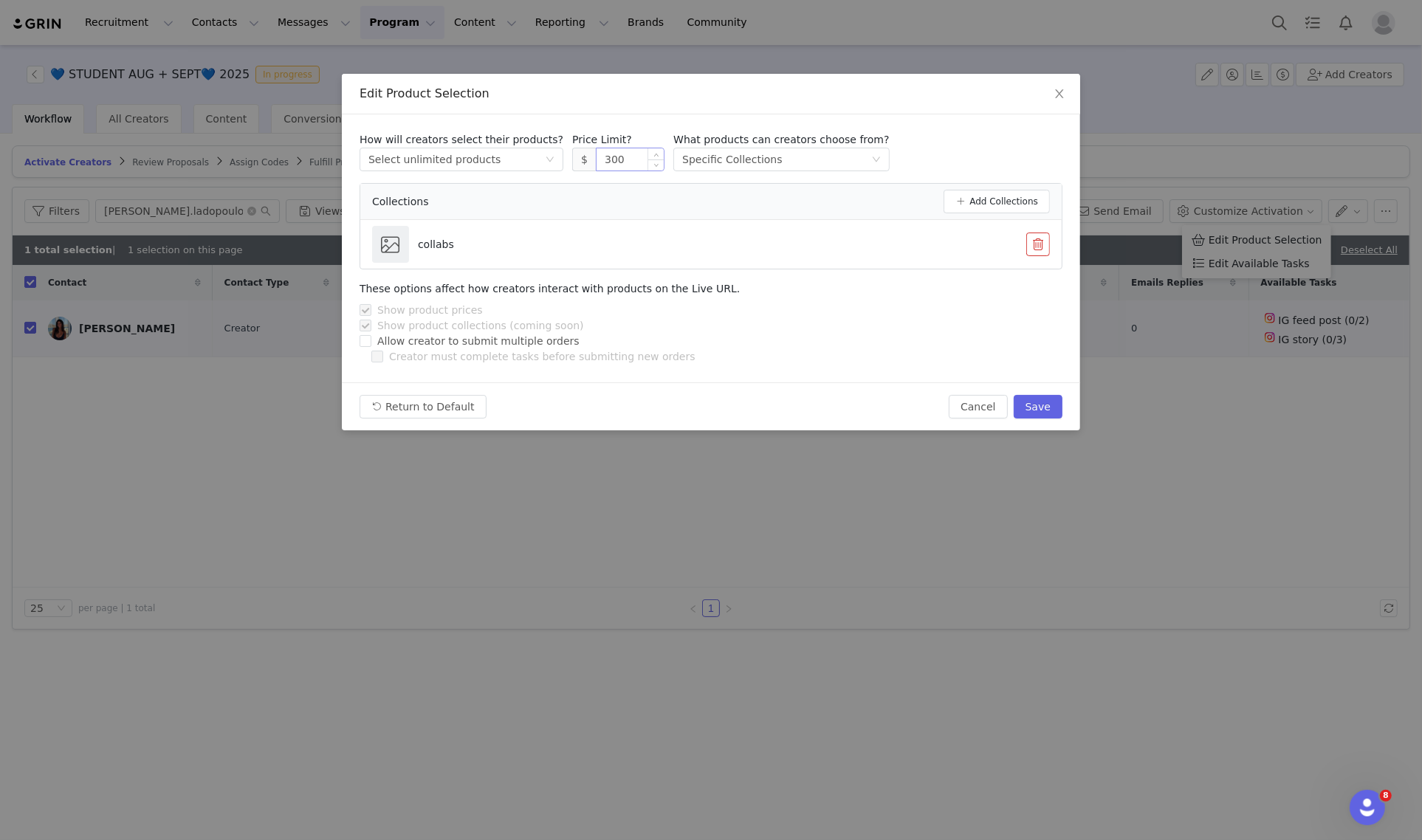
click at [596, 161] on input "300" at bounding box center [630, 159] width 67 height 22
click at [1041, 400] on button "Save" at bounding box center [1037, 406] width 48 height 23
type input "300"
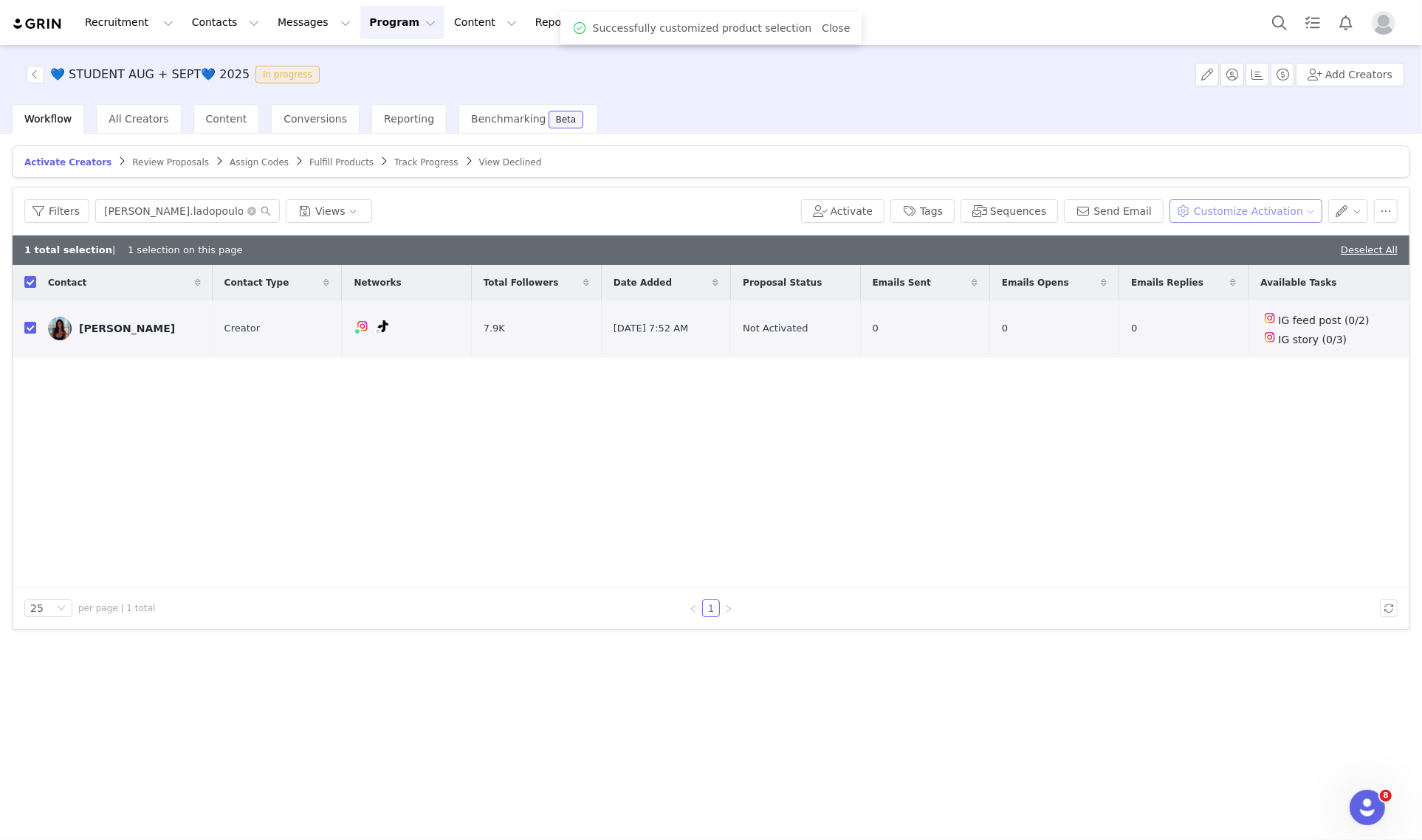
click at [1260, 205] on button "Customize Activation" at bounding box center [1245, 211] width 152 height 23
click at [1260, 264] on span "Edit Available Tasks" at bounding box center [1259, 263] width 101 height 16
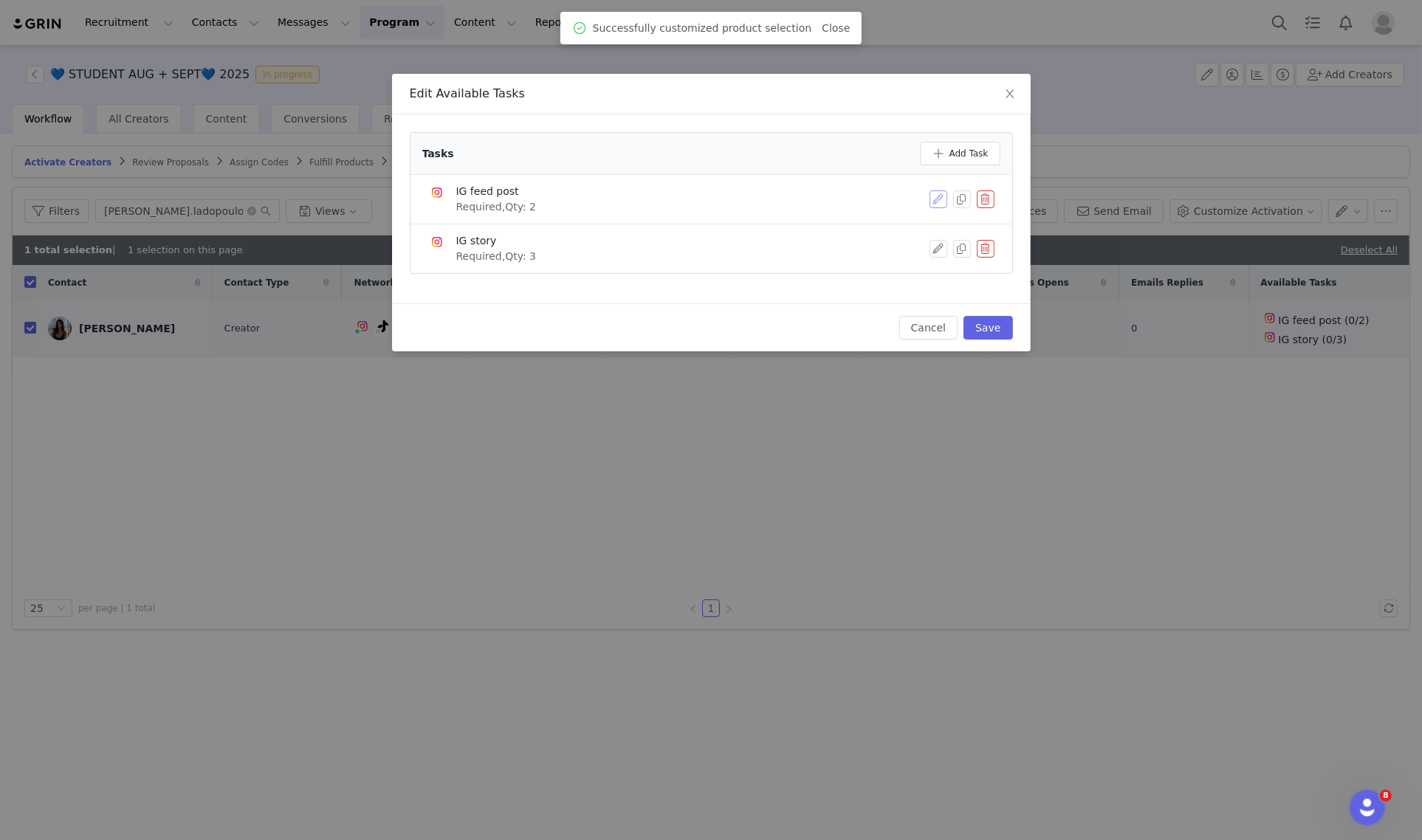
click at [934, 195] on button "button" at bounding box center [938, 199] width 18 height 18
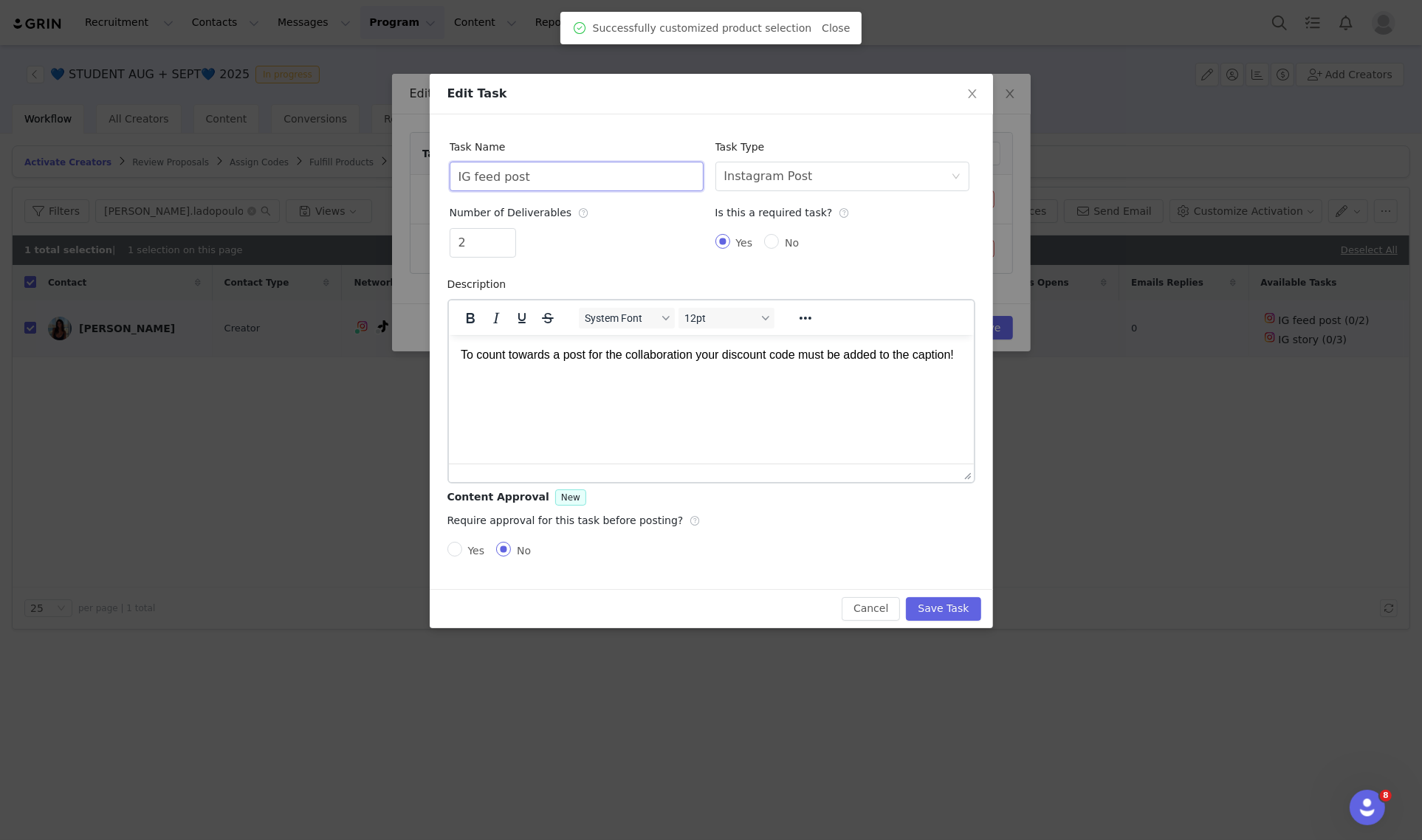
click at [625, 188] on input "IG feed post" at bounding box center [576, 177] width 254 height 30
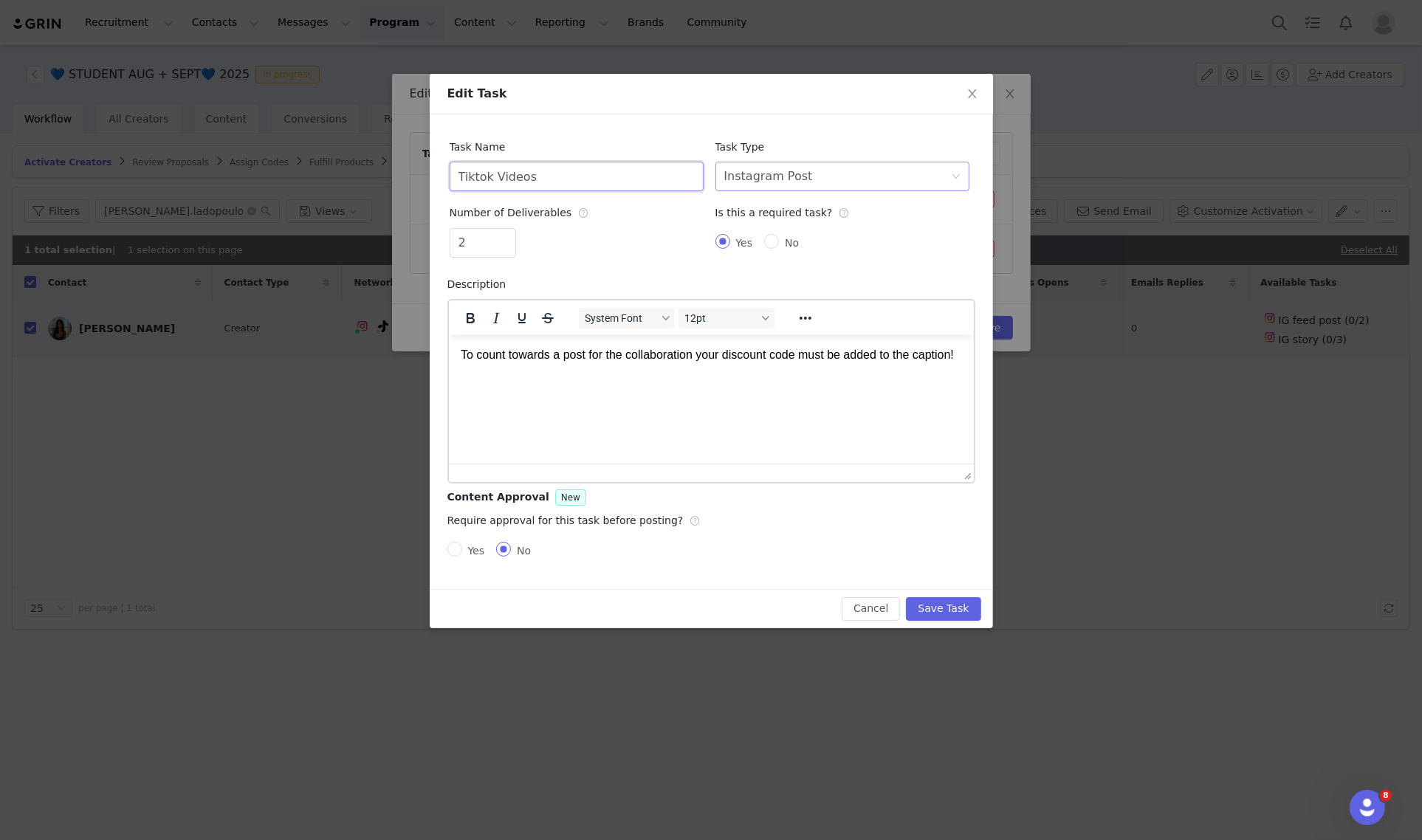
type input "Tiktok Videos"
click at [784, 162] on div "Select task type Instagram Post" at bounding box center [842, 177] width 254 height 30
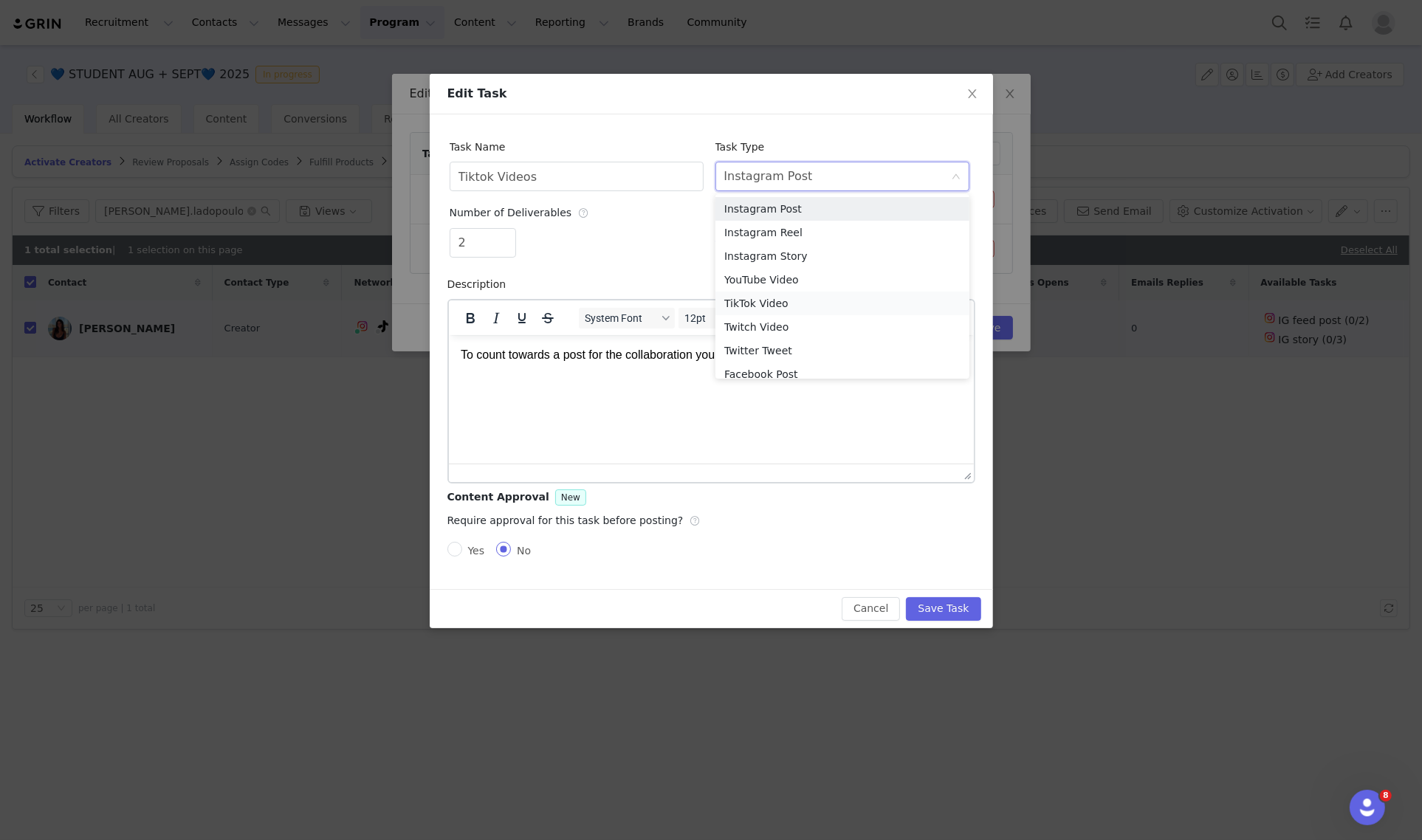
drag, startPoint x: 765, startPoint y: 305, endPoint x: 340, endPoint y: 77, distance: 482.3
click at [765, 305] on li "TikTok Video" at bounding box center [842, 303] width 254 height 23
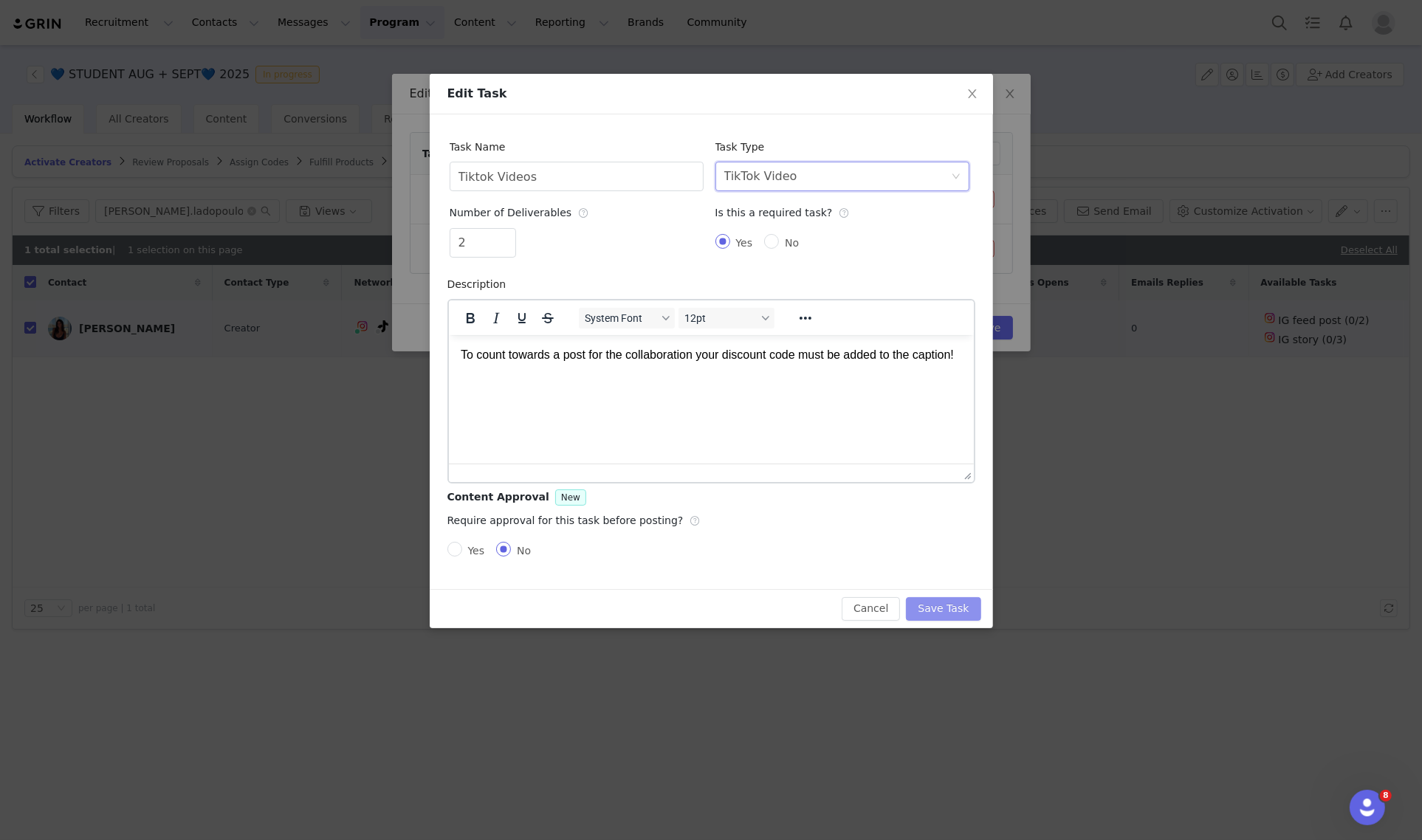
click at [956, 609] on button "Save Task" at bounding box center [943, 609] width 74 height 23
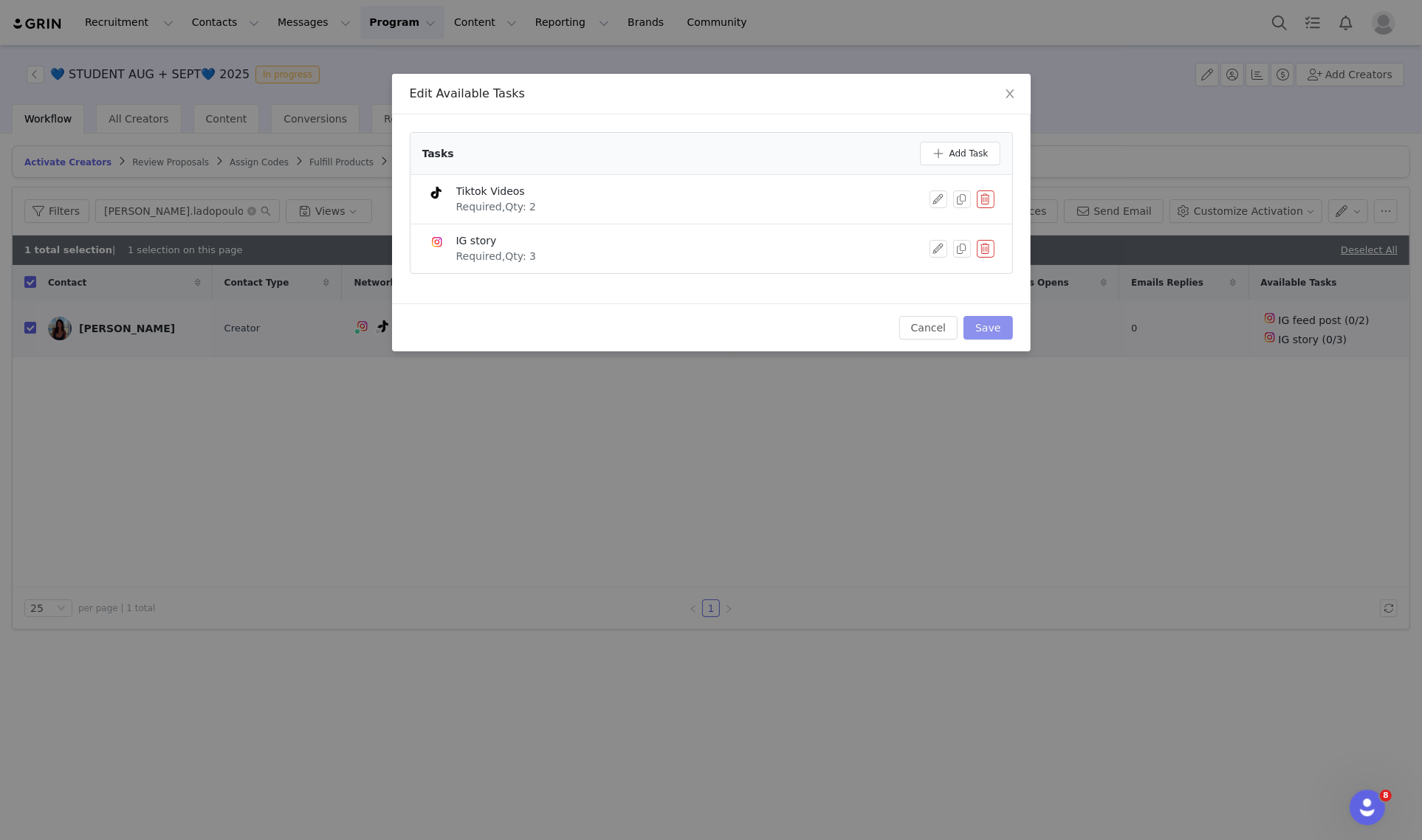
click at [1001, 333] on button "Save" at bounding box center [987, 327] width 48 height 23
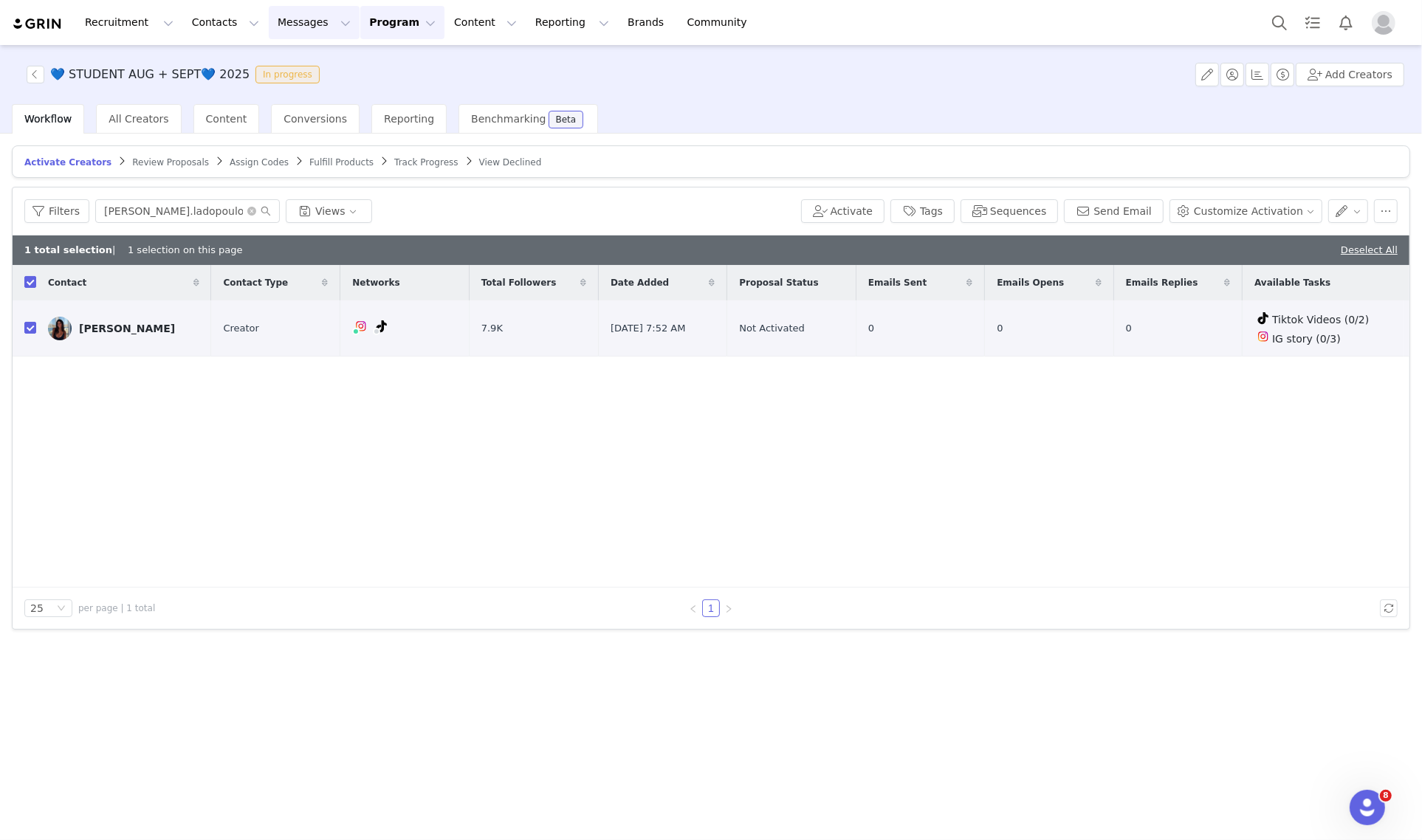
click at [274, 23] on button "Messages Messages" at bounding box center [314, 23] width 91 height 33
click at [273, 89] on p "Inbox" at bounding box center [270, 93] width 28 height 16
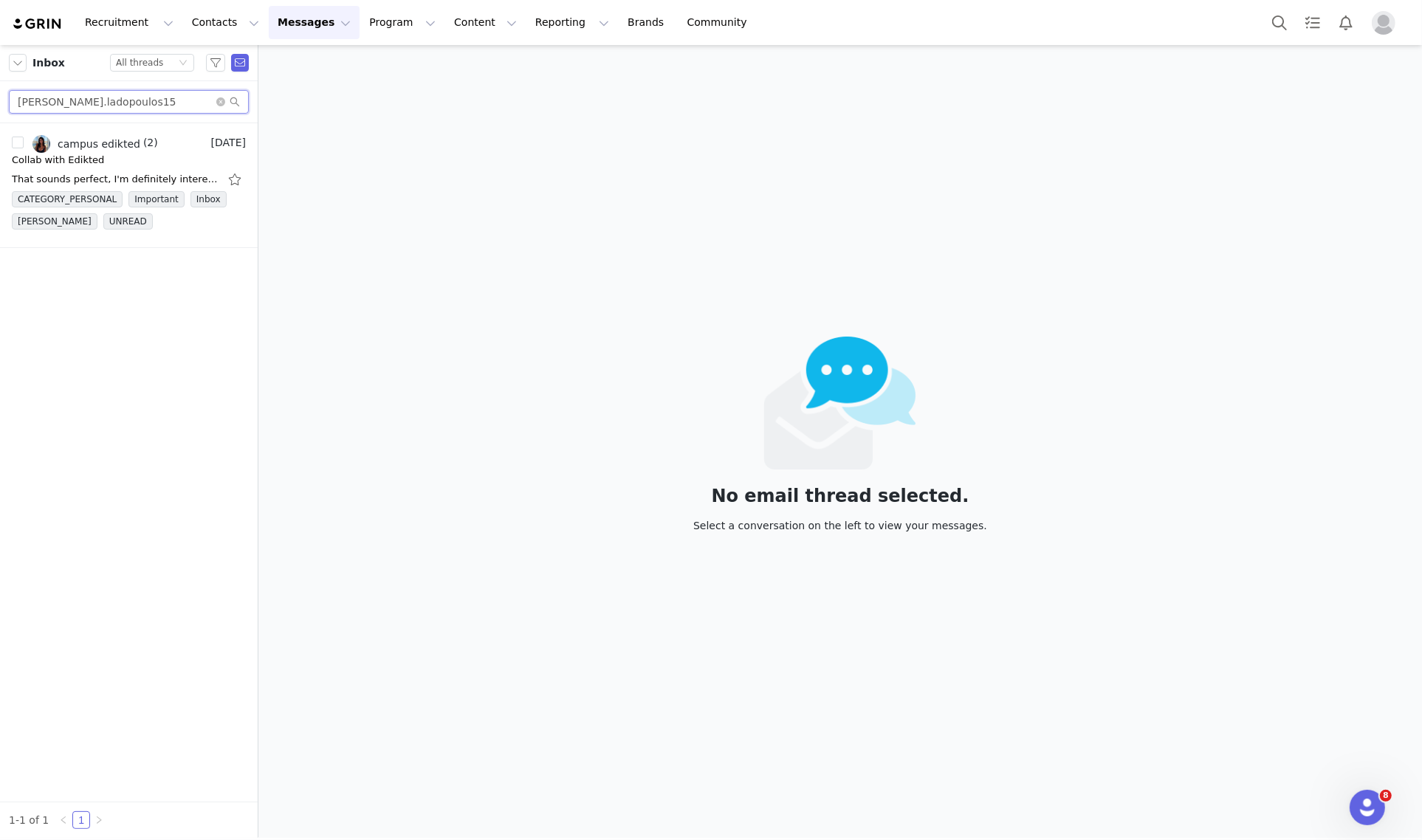
click at [159, 102] on input "[PERSON_NAME].ladopoulos15" at bounding box center [128, 102] width 240 height 23
paste input "marind6002"
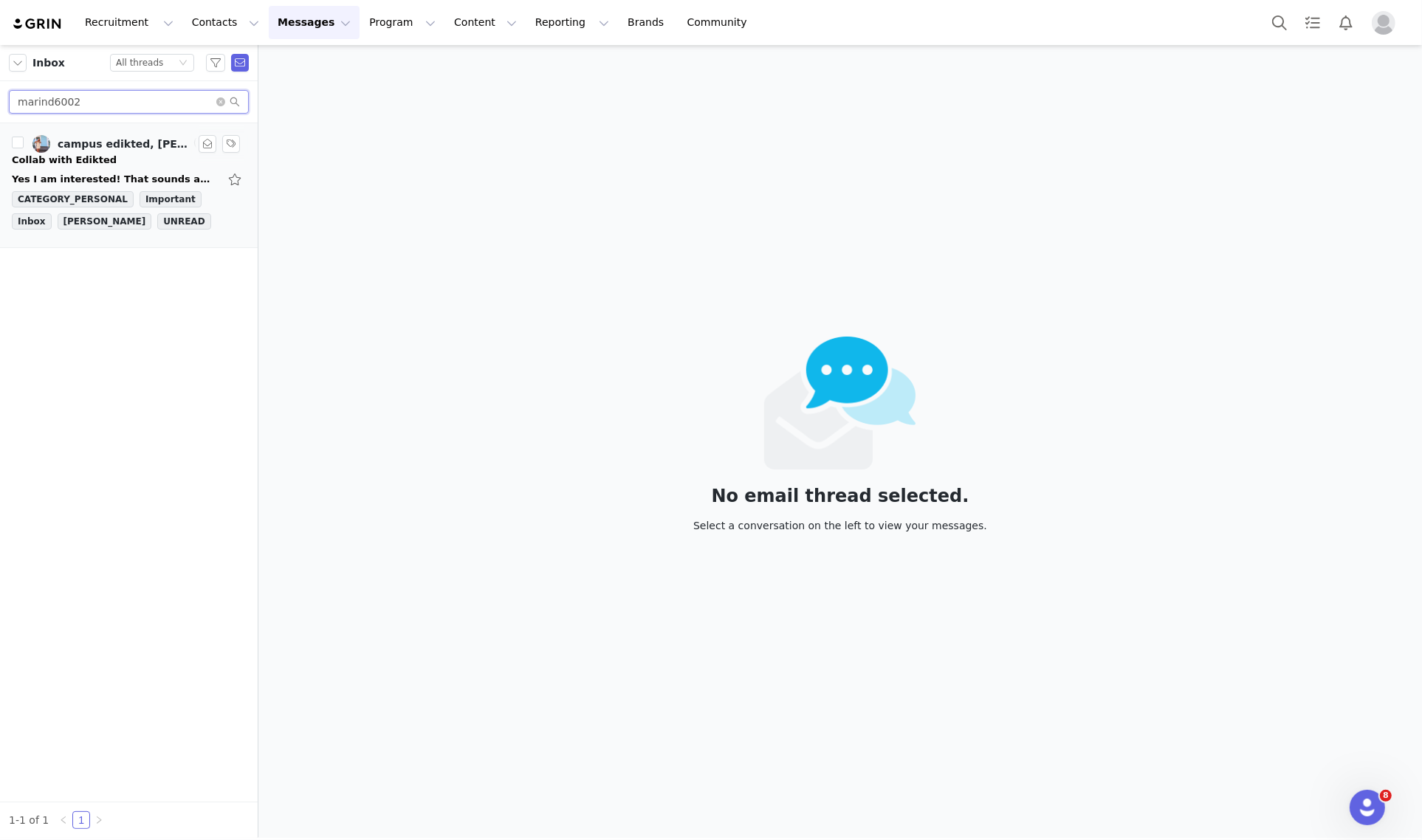
type input "marind6002"
click at [144, 166] on div "Collab with Edikted" at bounding box center [128, 159] width 234 height 15
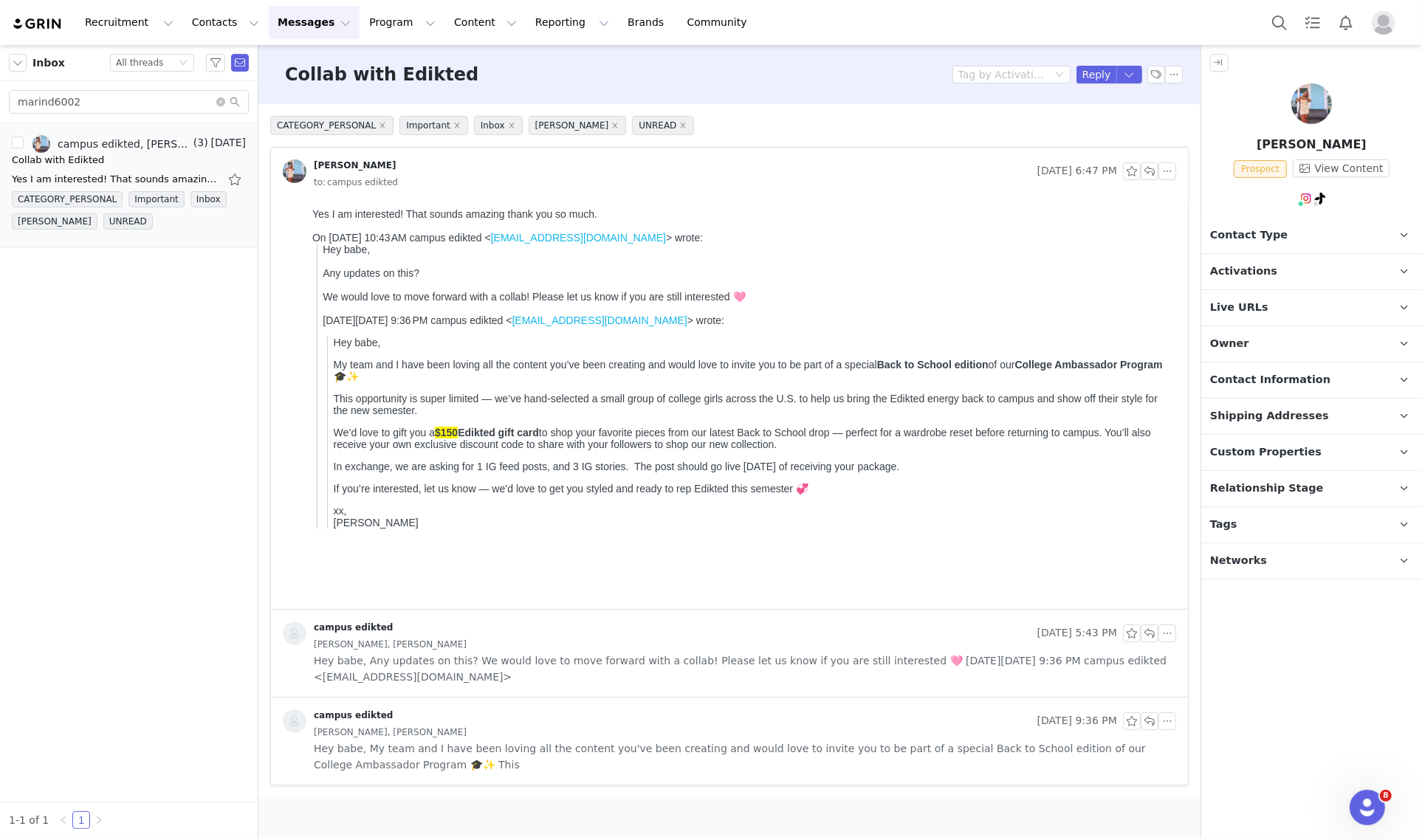
click at [1341, 227] on p "Contact Type Contact type can be Creator, Prospect, Application, or Manager." at bounding box center [1293, 235] width 185 height 35
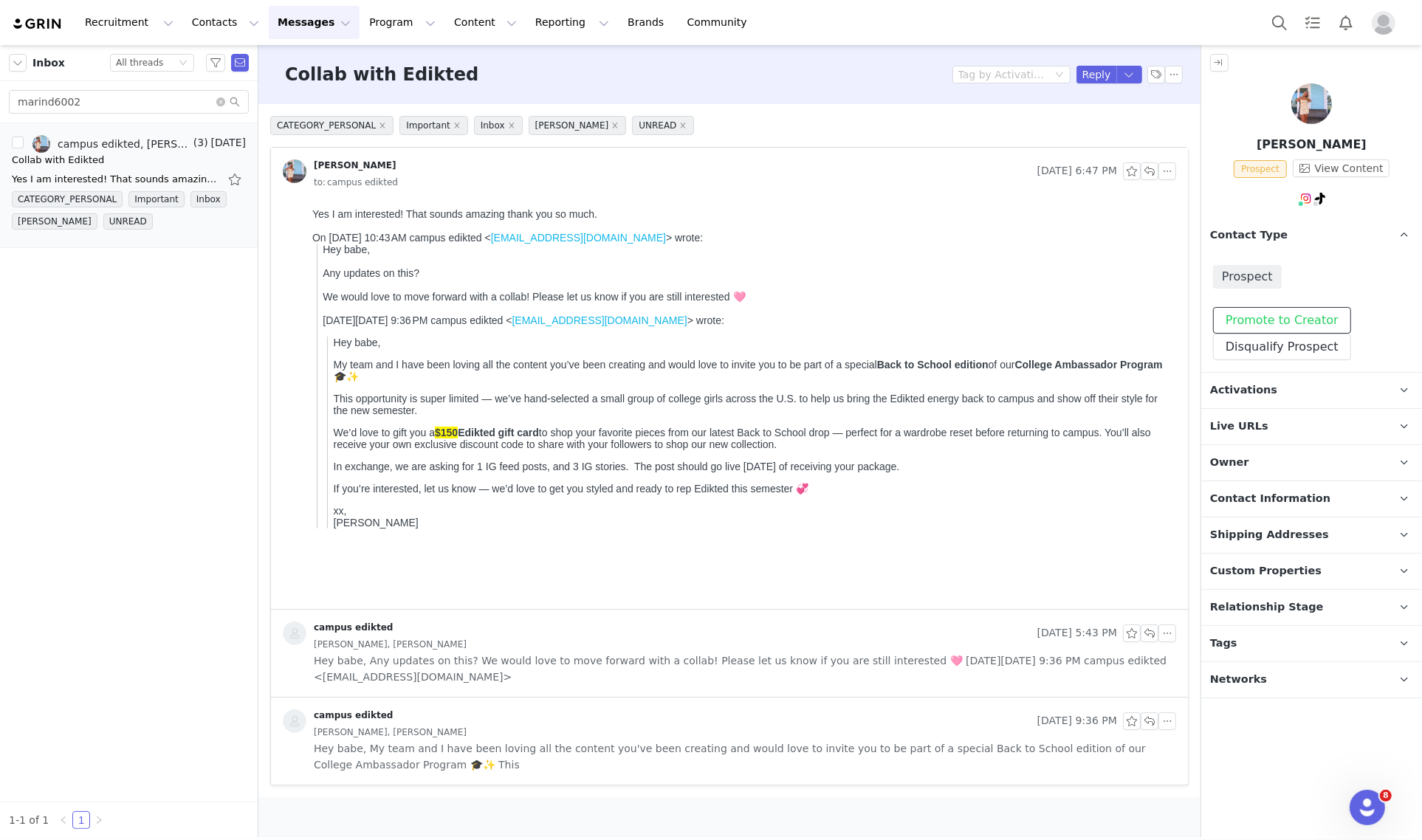
click at [1301, 310] on button "Promote to Creator" at bounding box center [1281, 320] width 138 height 27
click at [1395, 231] on span at bounding box center [1404, 235] width 18 height 18
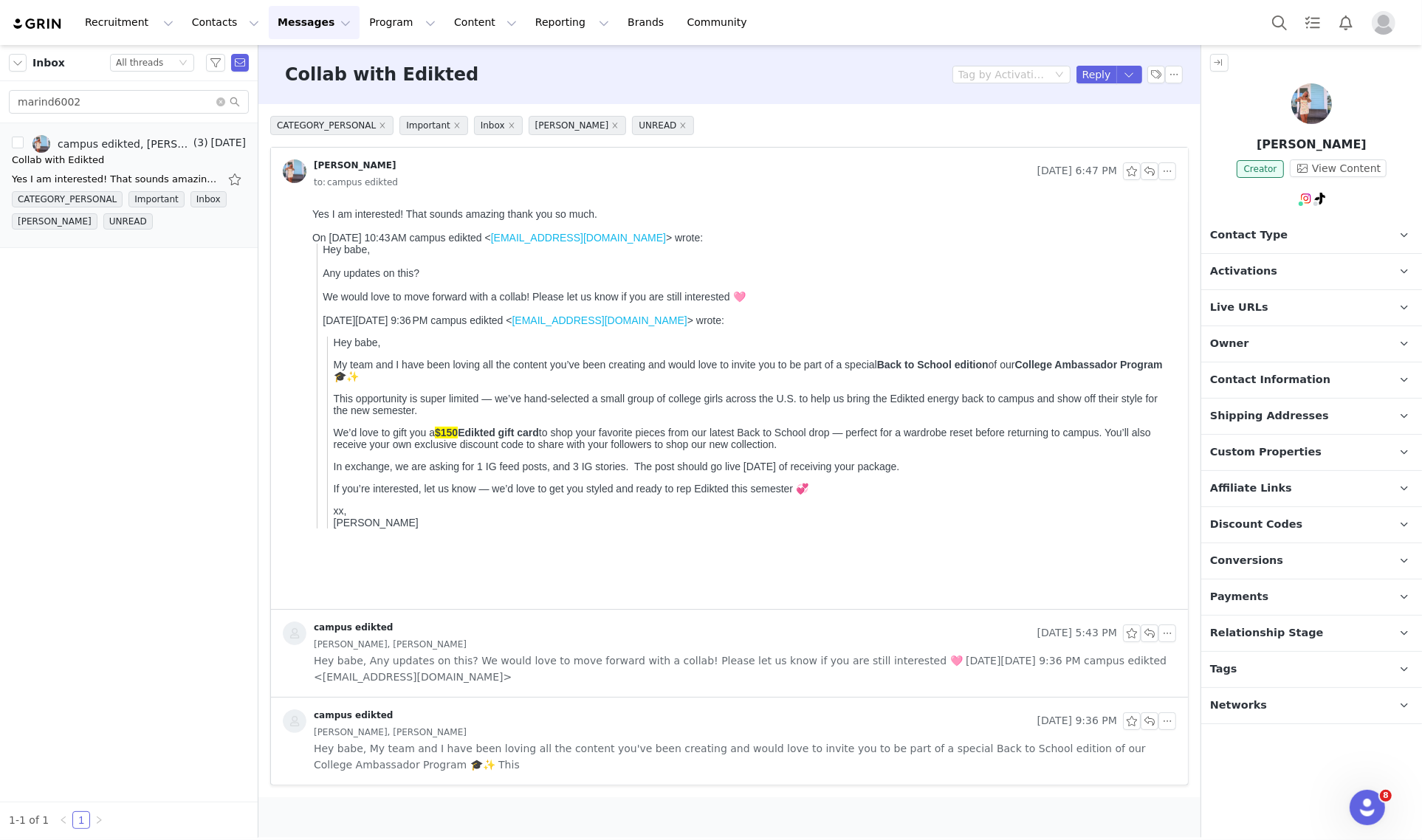
click at [1351, 282] on p "Activations" at bounding box center [1293, 271] width 185 height 35
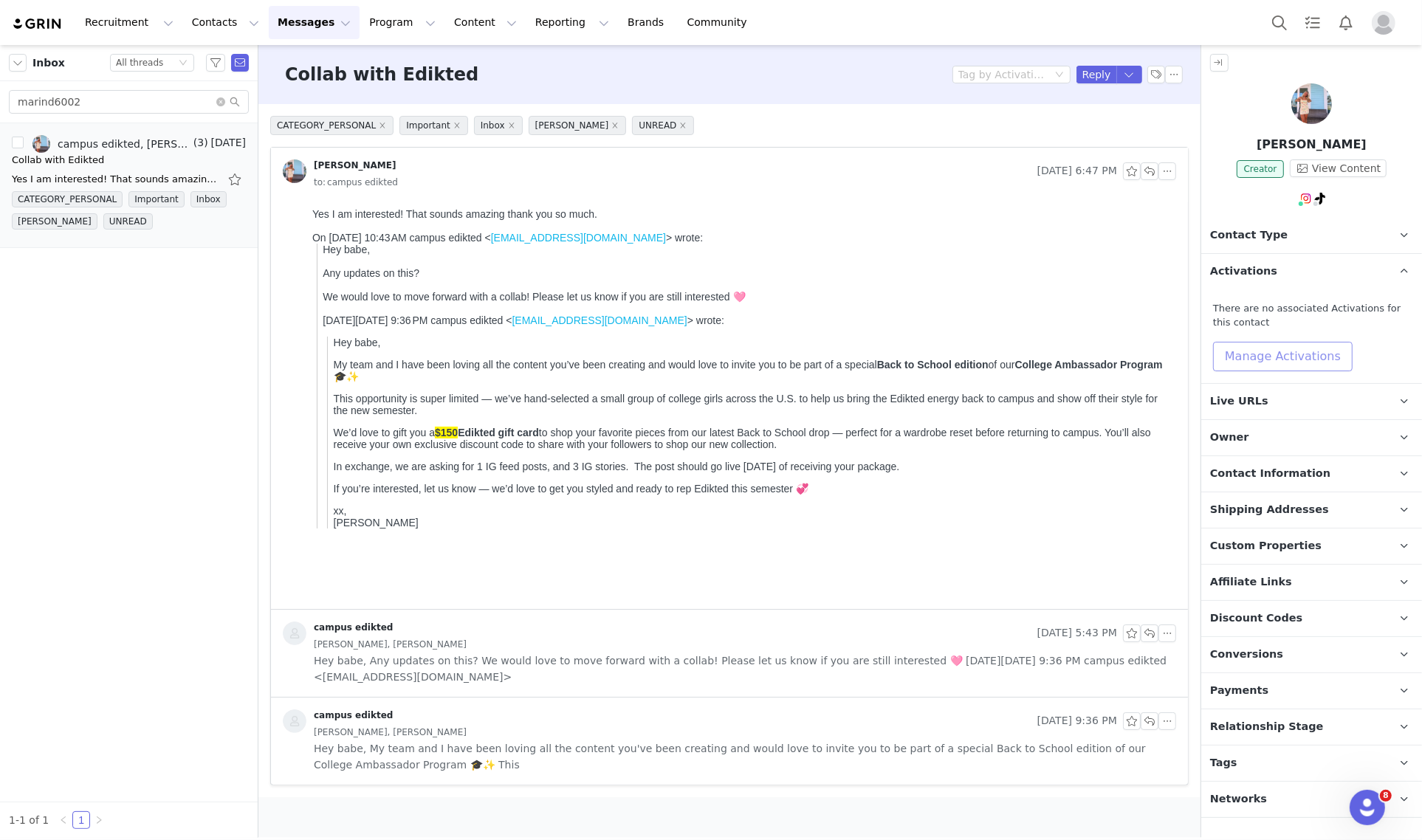
click at [1317, 358] on button "Manage Activations" at bounding box center [1282, 356] width 139 height 30
click at [1322, 425] on div "Activations Manage Select Activation Cancel Apply" at bounding box center [1248, 420] width 183 height 93
click at [1322, 417] on icon "icon: down" at bounding box center [1320, 413] width 9 height 10
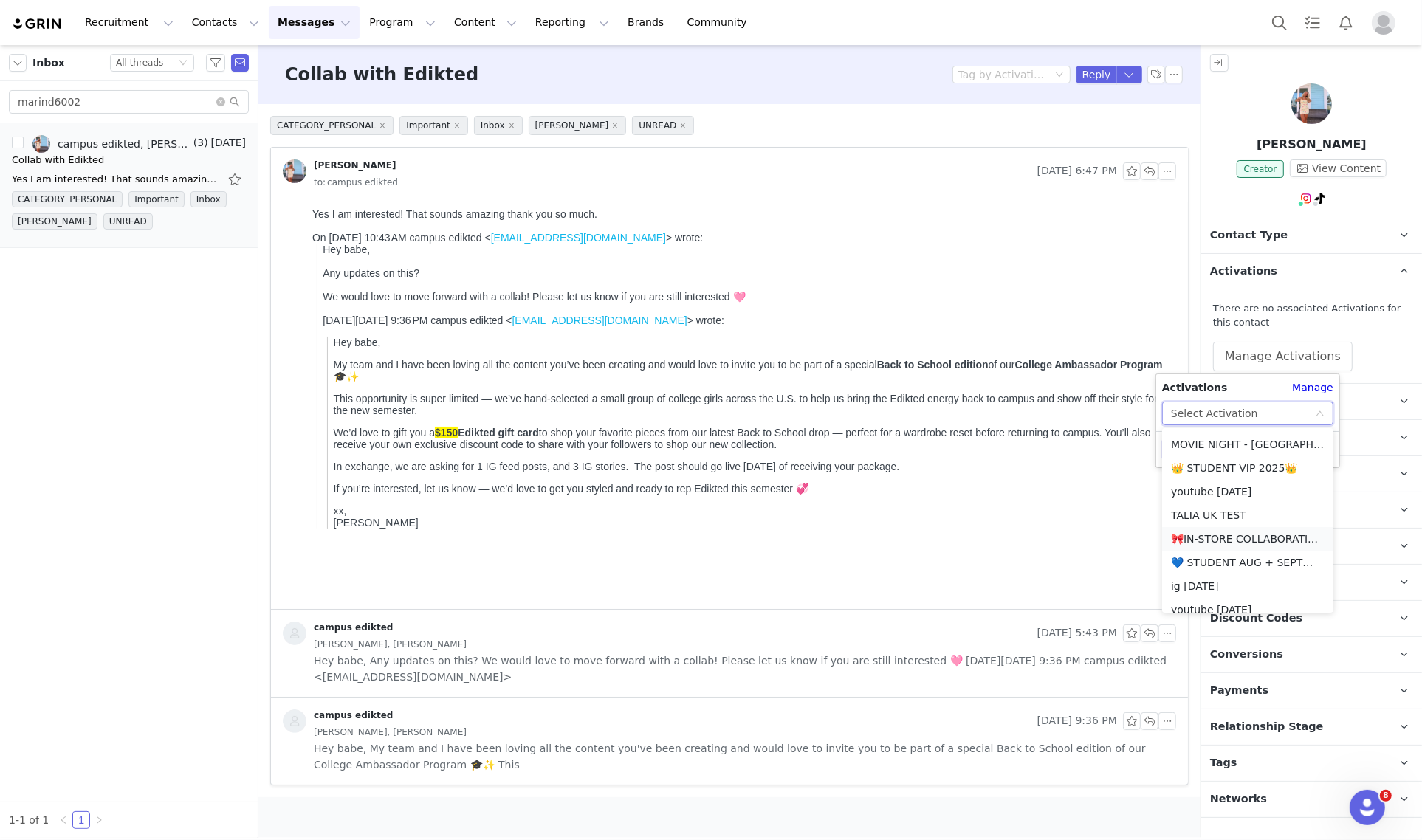
scroll to position [277, 0]
click at [1230, 514] on li "💙 STUDENT AUG + SEPT💙 2025" at bounding box center [1247, 520] width 171 height 23
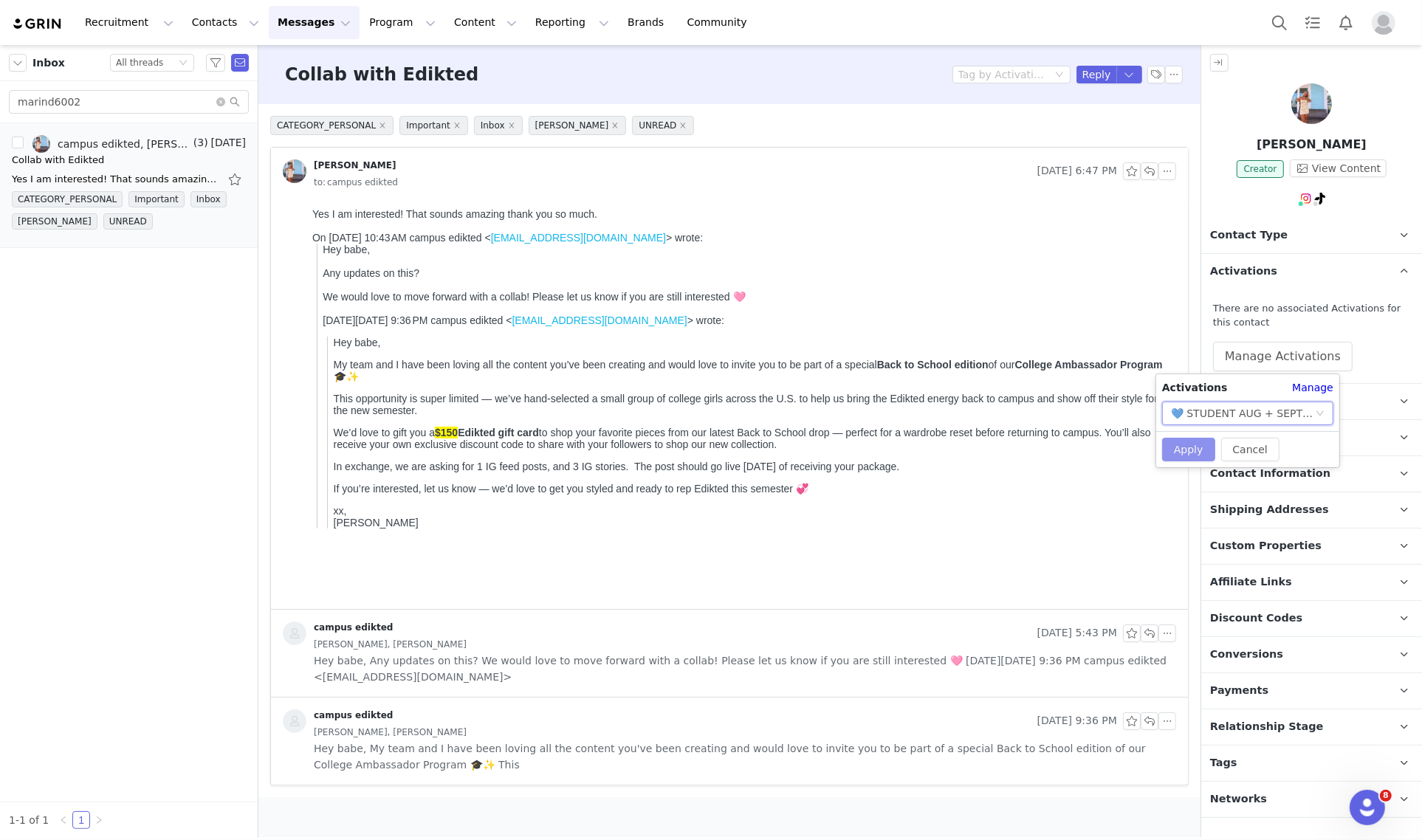
click at [1187, 443] on button "Apply" at bounding box center [1188, 449] width 53 height 23
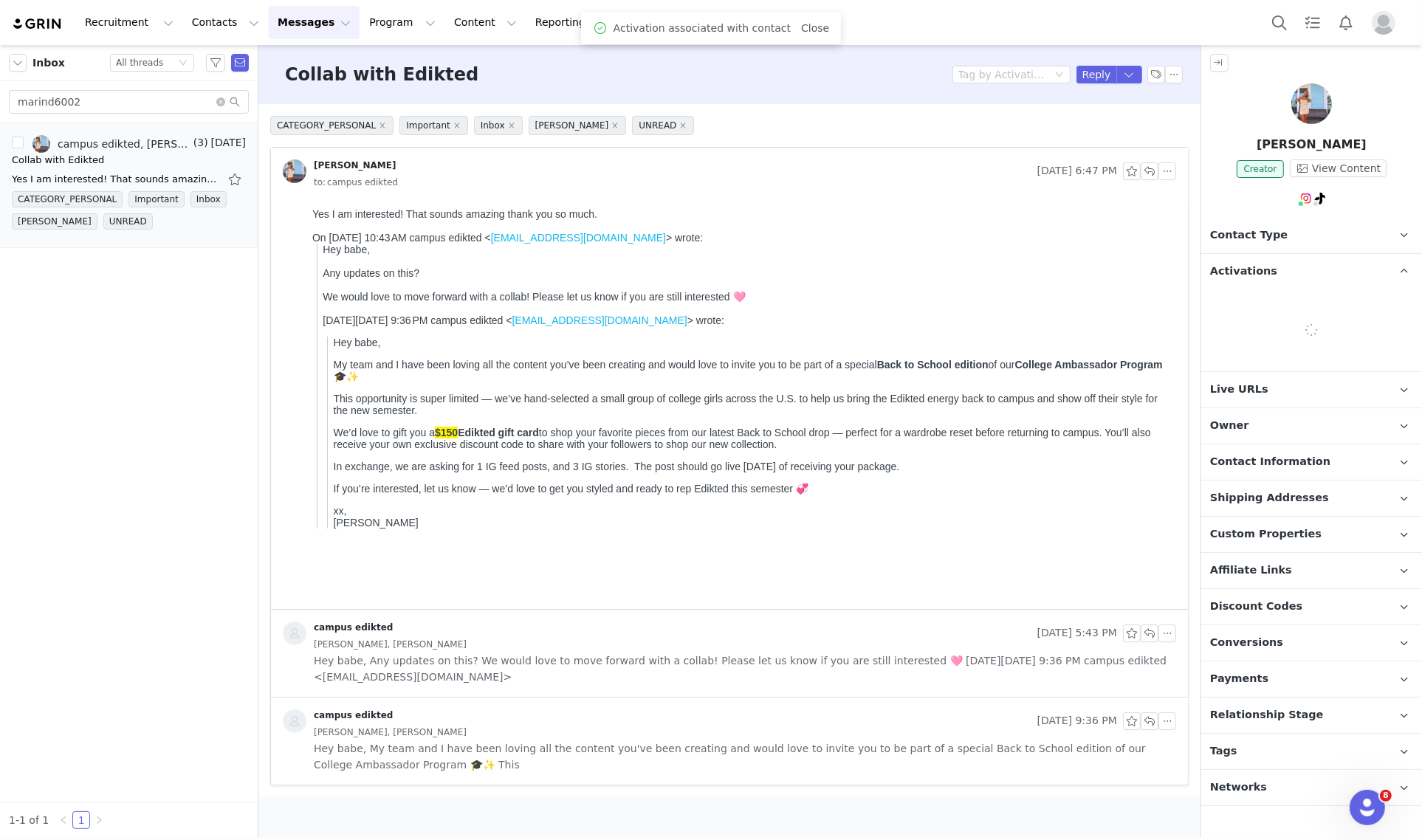
click at [1351, 717] on p "Relationship Stage Use relationship stages to move contacts through a logical s…" at bounding box center [1293, 714] width 185 height 35
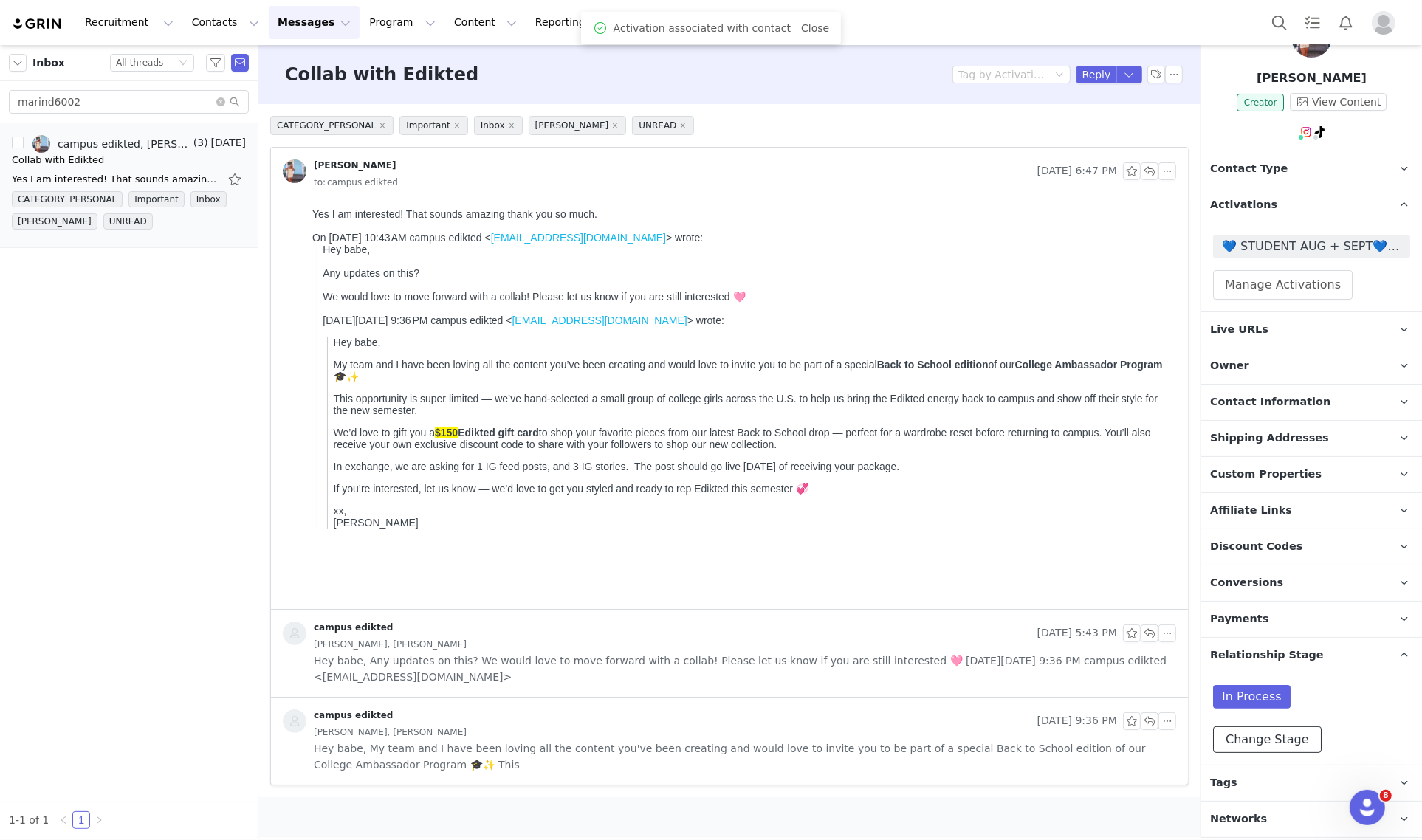
click at [1277, 731] on button "Change Stage" at bounding box center [1266, 739] width 109 height 27
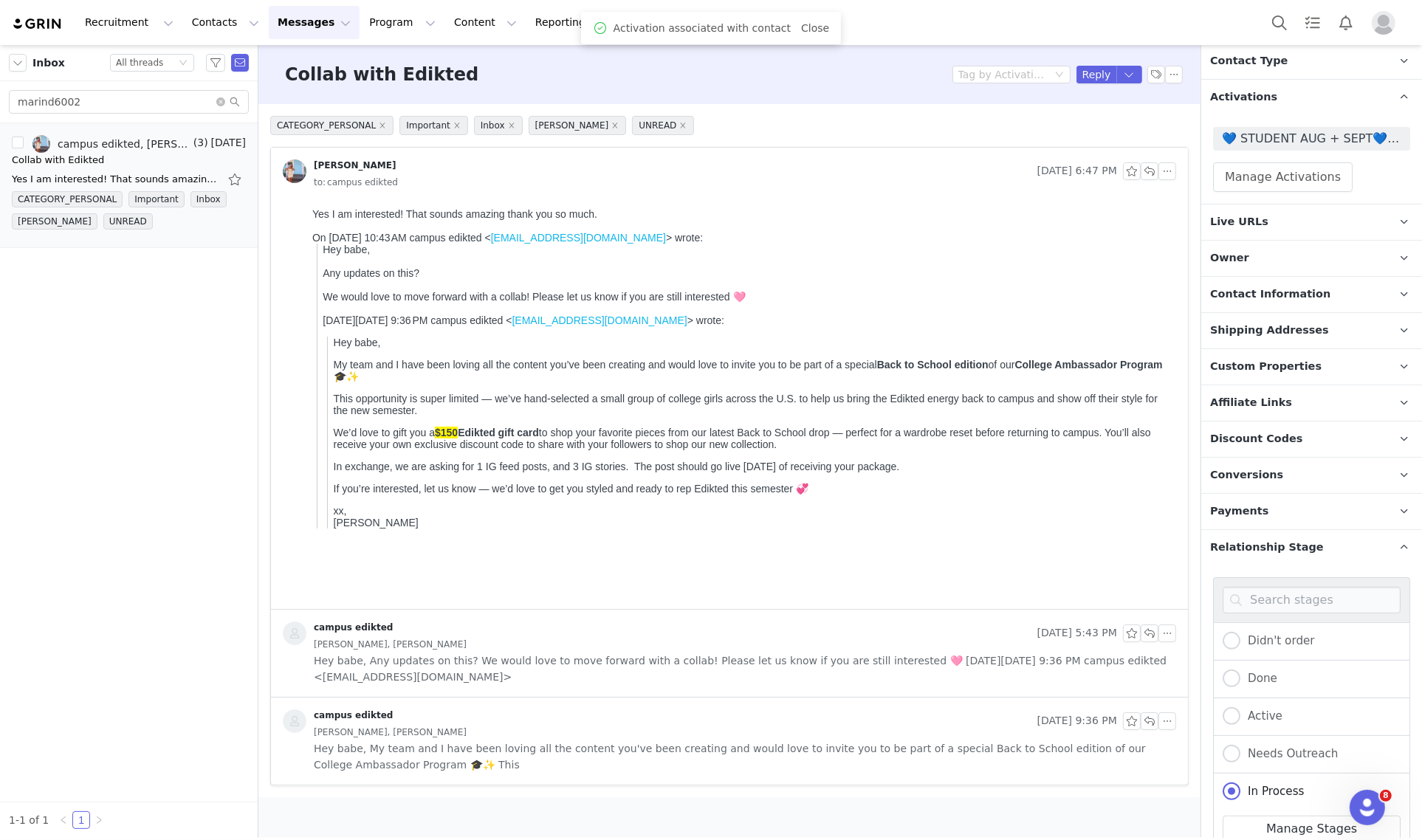
scroll to position [318, 0]
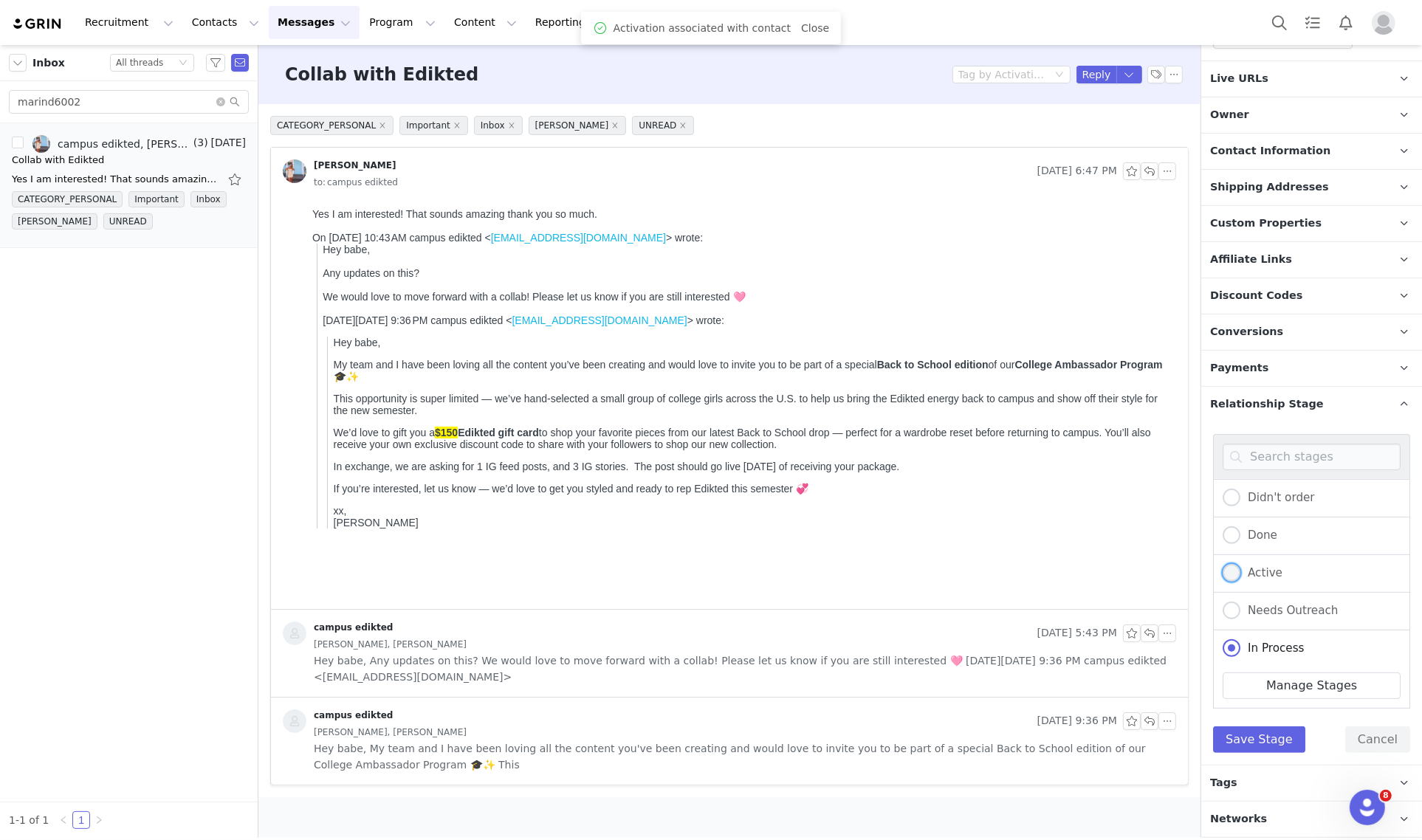
click at [1266, 581] on label "Active" at bounding box center [1252, 573] width 59 height 20
click at [1240, 581] on input "Active" at bounding box center [1231, 573] width 18 height 20
radio input "true"
radio input "false"
click at [1271, 738] on button "Save Stage" at bounding box center [1259, 739] width 92 height 27
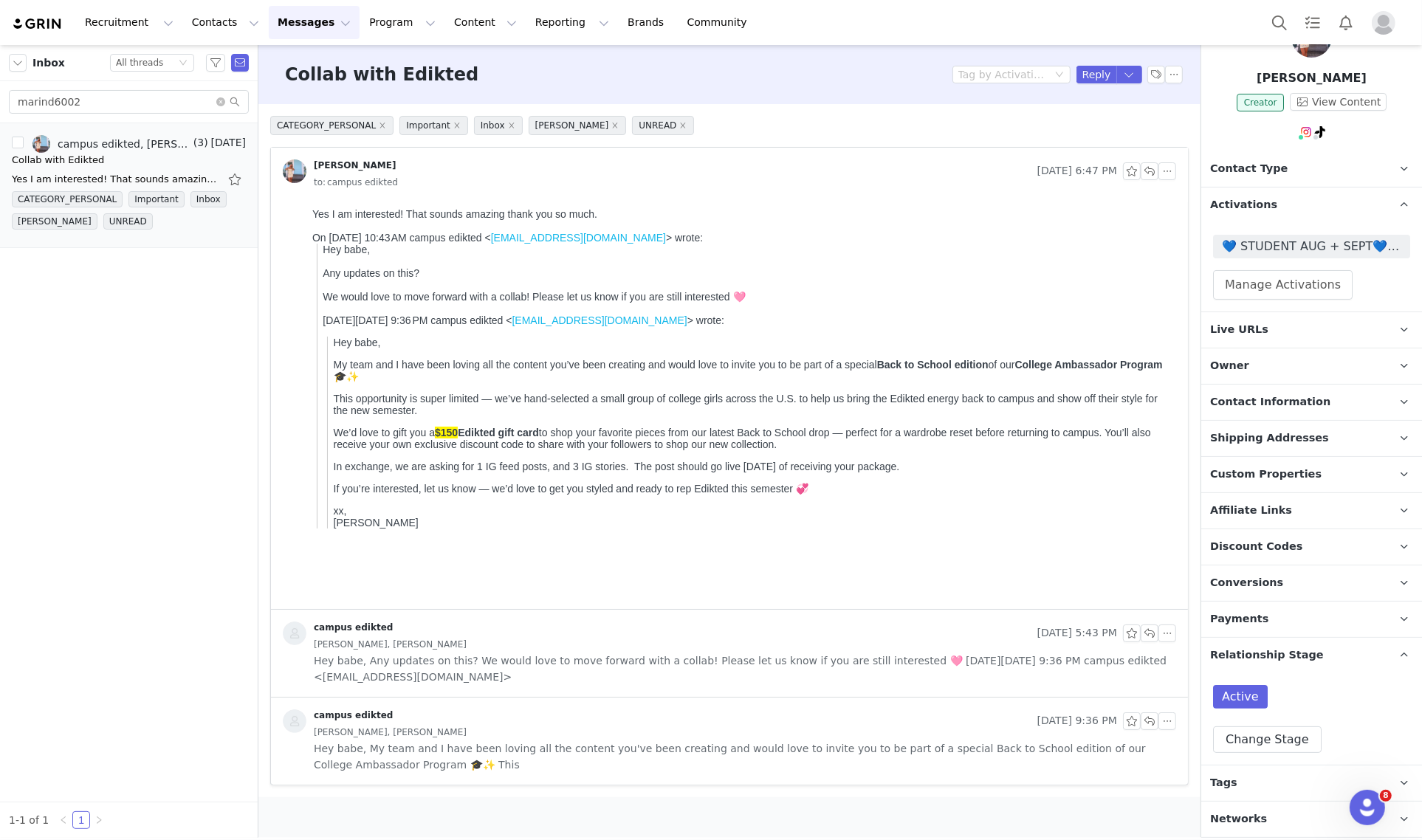
scroll to position [67, 0]
click at [1289, 788] on p "Tags Keep track of your contacts by assigning them tags. You can then filter yo…" at bounding box center [1293, 782] width 185 height 35
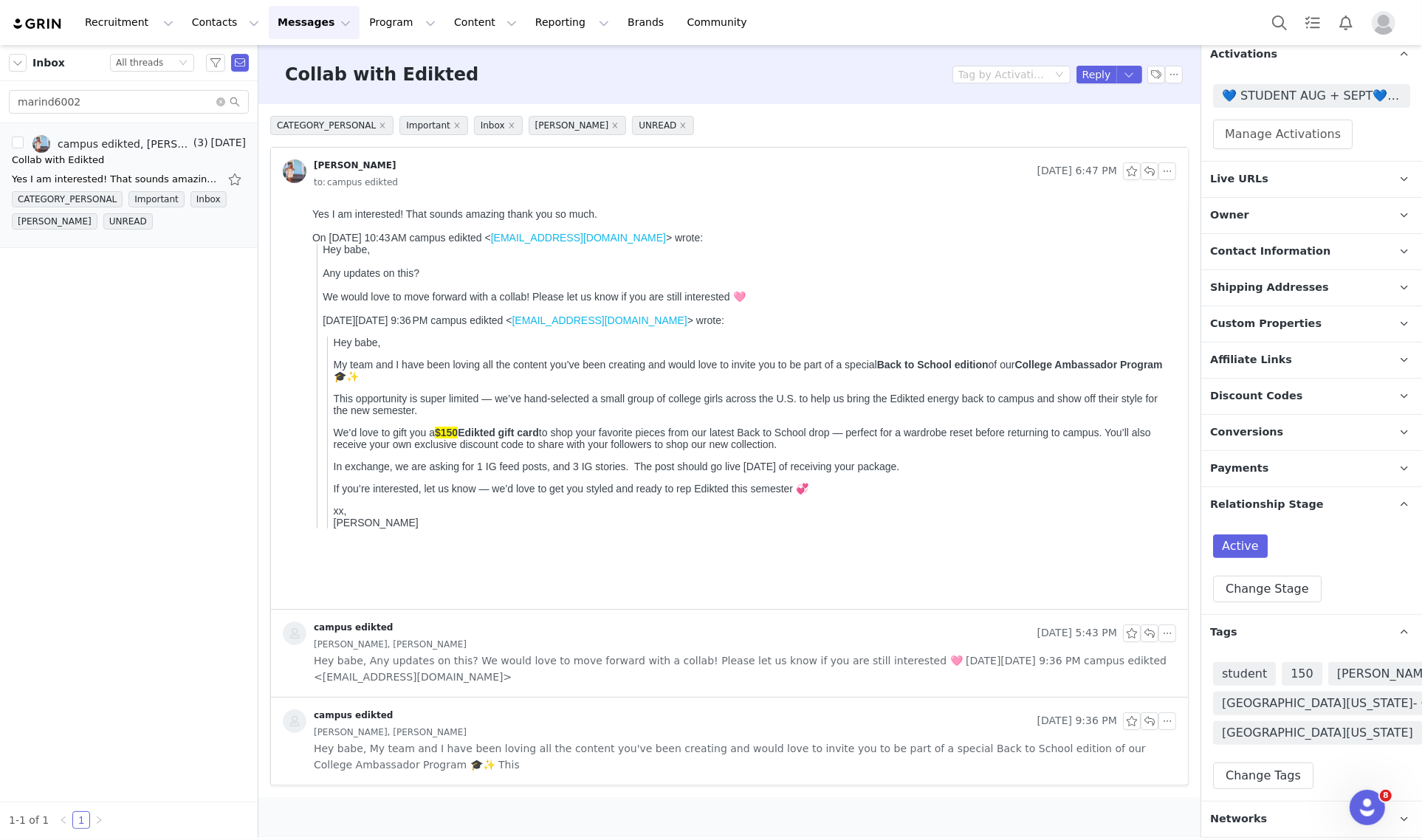
click at [1368, 615] on p "Tags Keep track of your contacts by assigning them tags. You can then filter yo…" at bounding box center [1293, 632] width 185 height 35
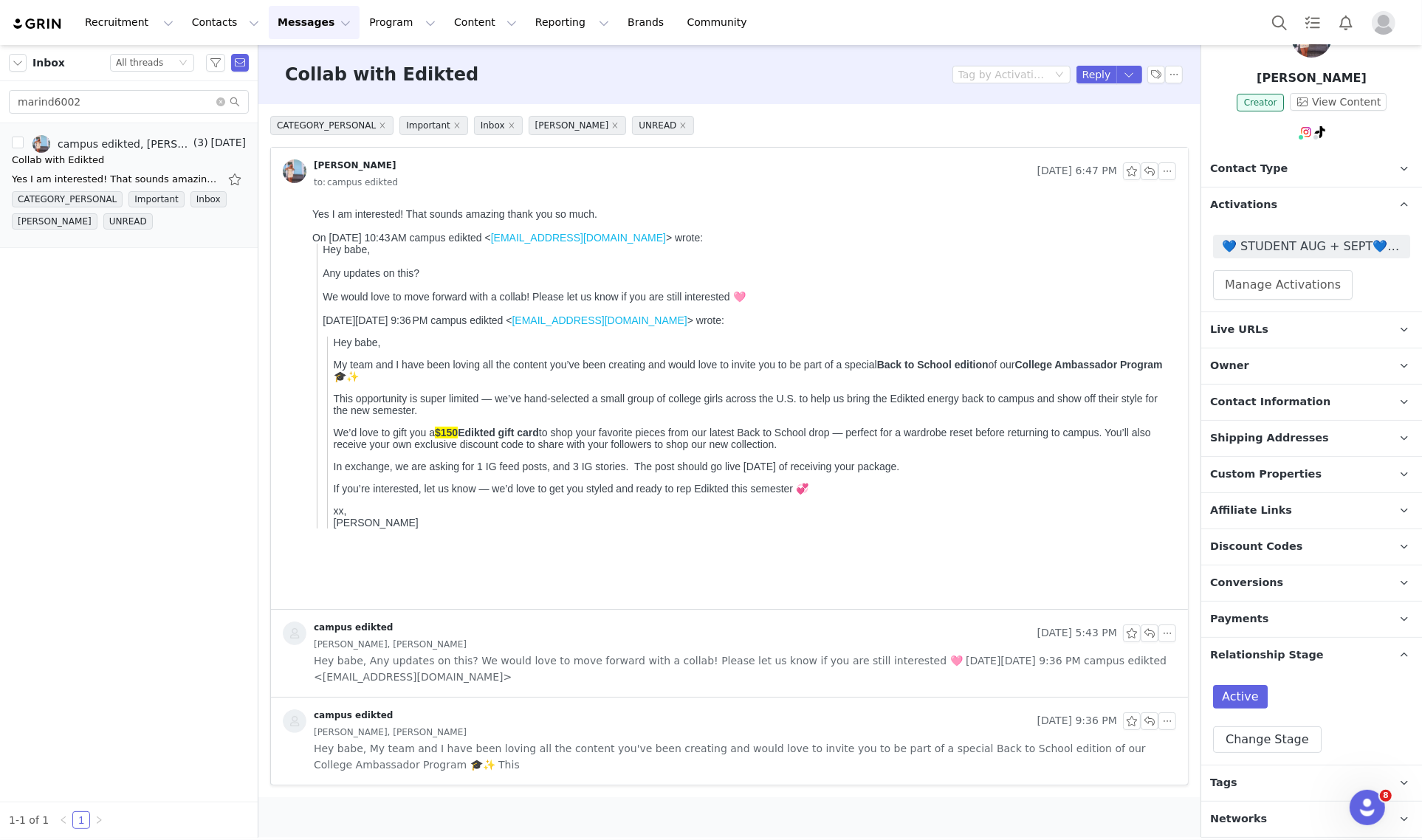
scroll to position [67, 0]
click at [1087, 73] on button "Reply" at bounding box center [1097, 74] width 41 height 18
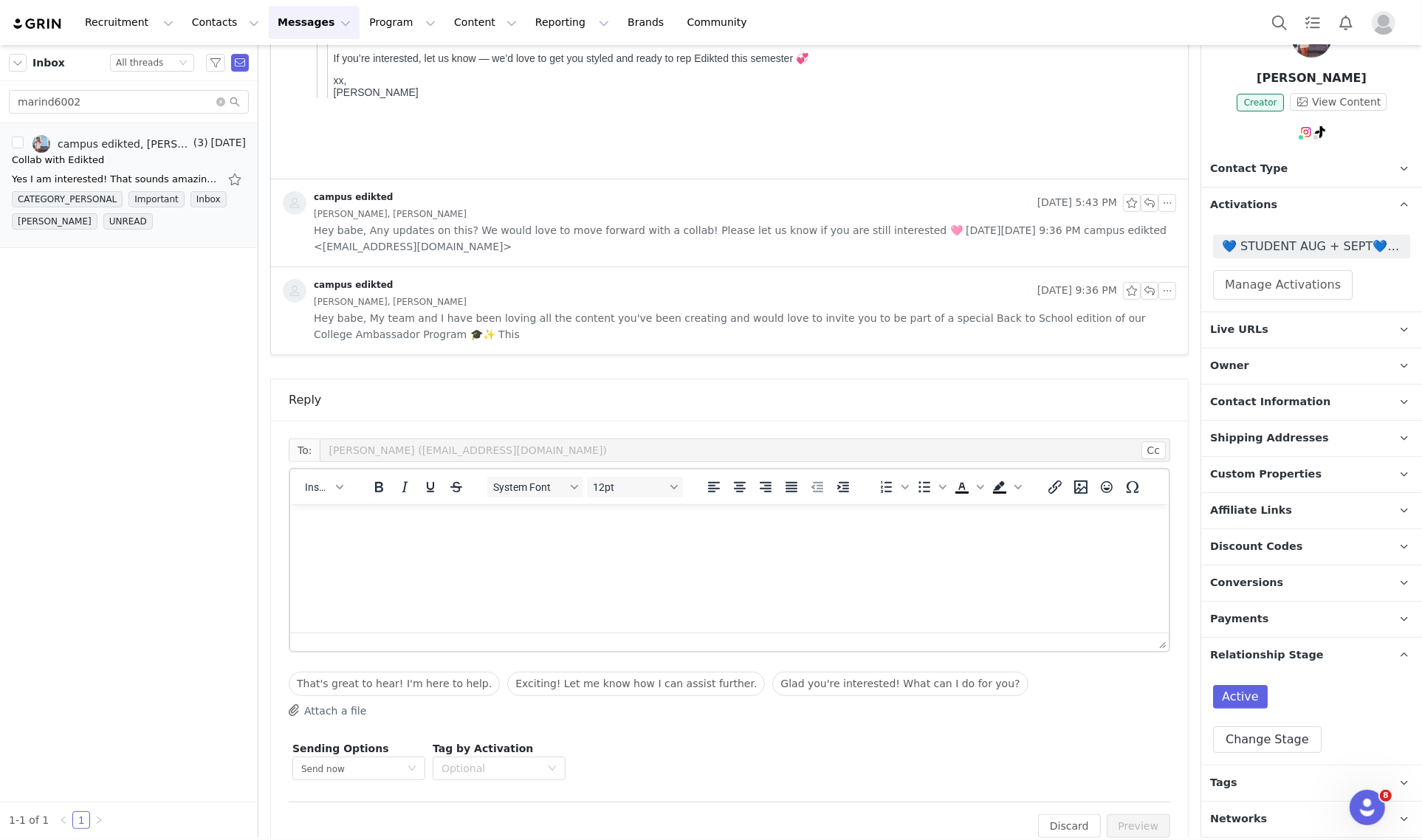
scroll to position [437, 0]
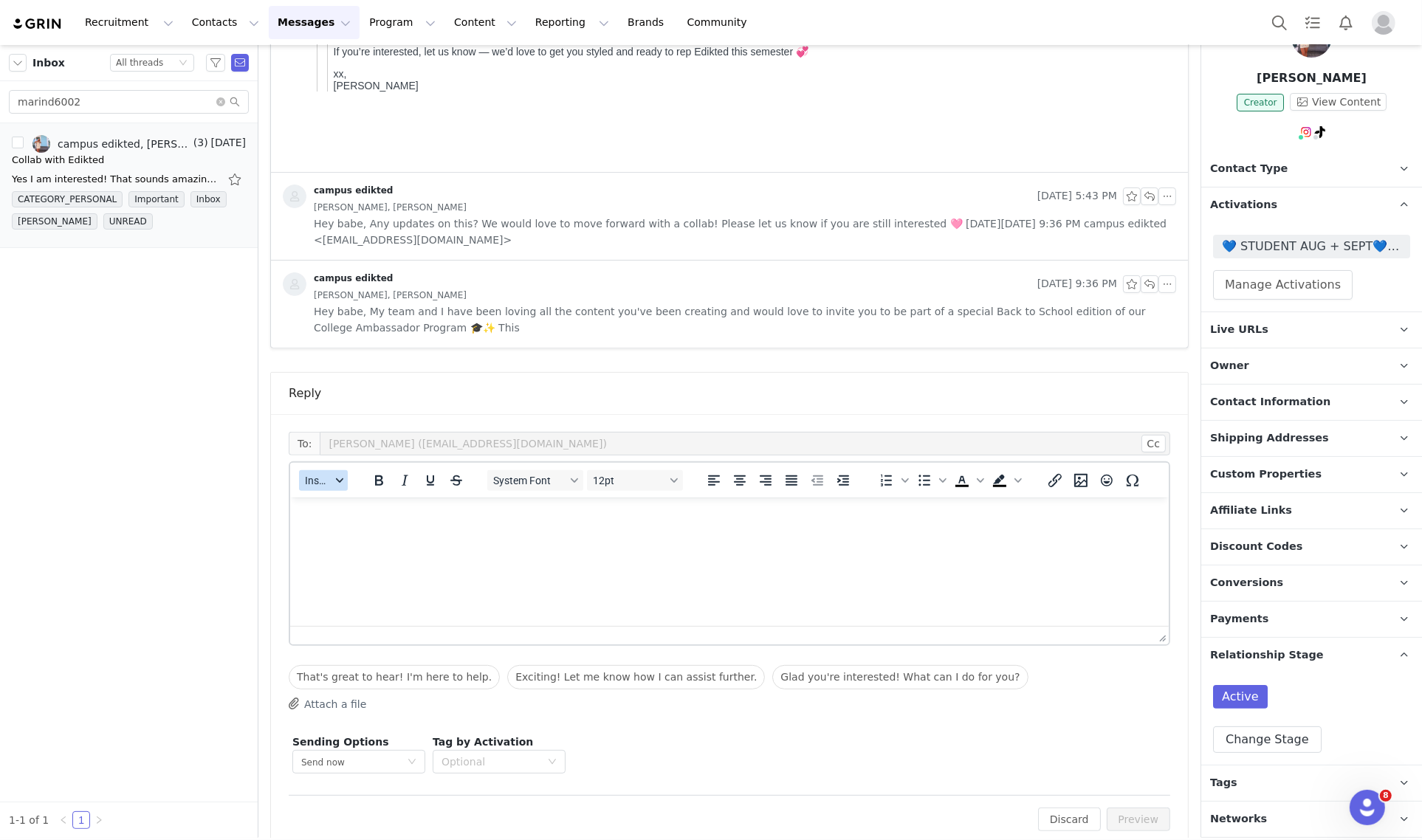
click at [325, 480] on span "Insert" at bounding box center [317, 480] width 26 height 12
click at [374, 506] on div "Insert Template" at bounding box center [378, 506] width 133 height 18
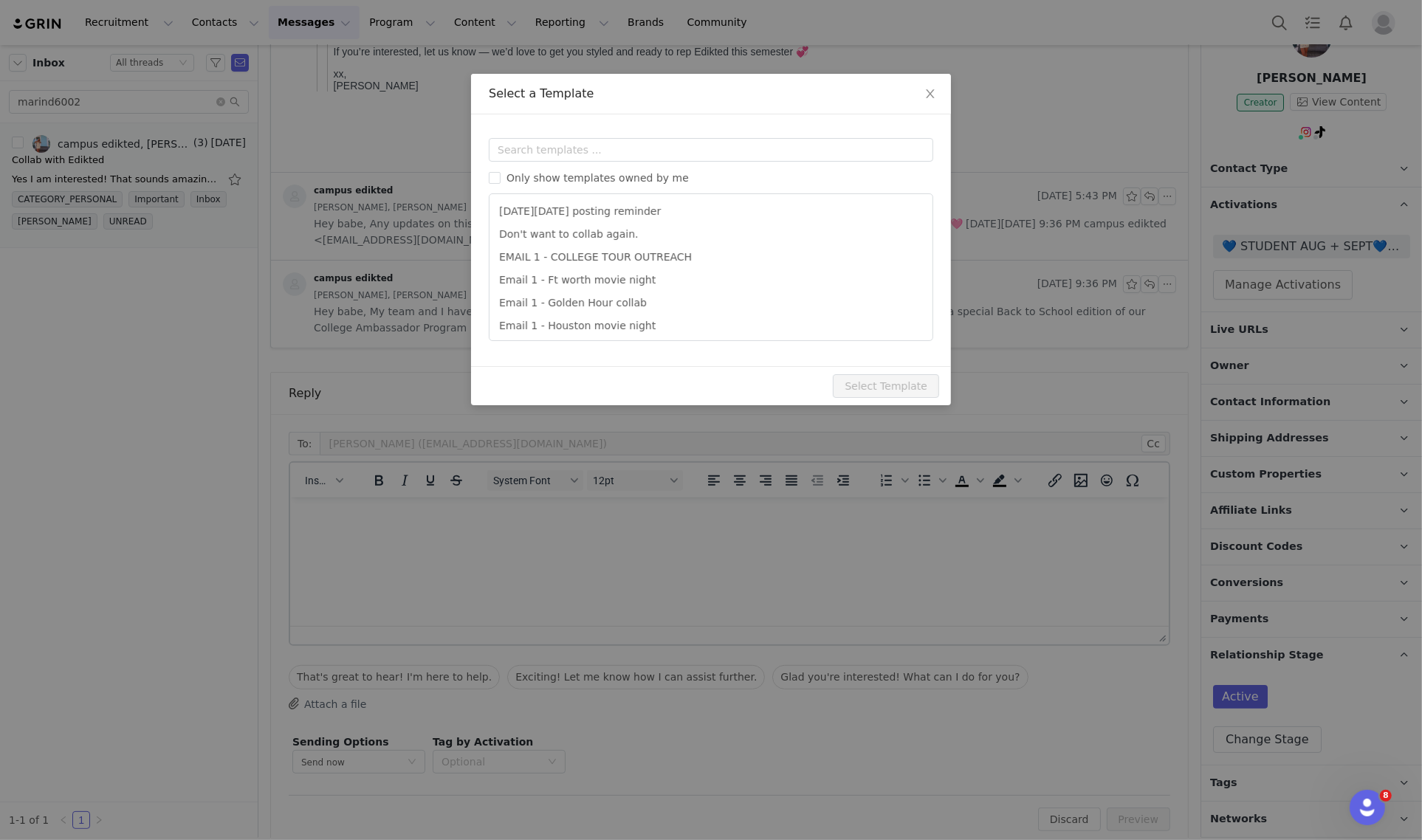
scroll to position [0, 0]
click at [568, 152] on input "text" at bounding box center [711, 150] width 444 height 23
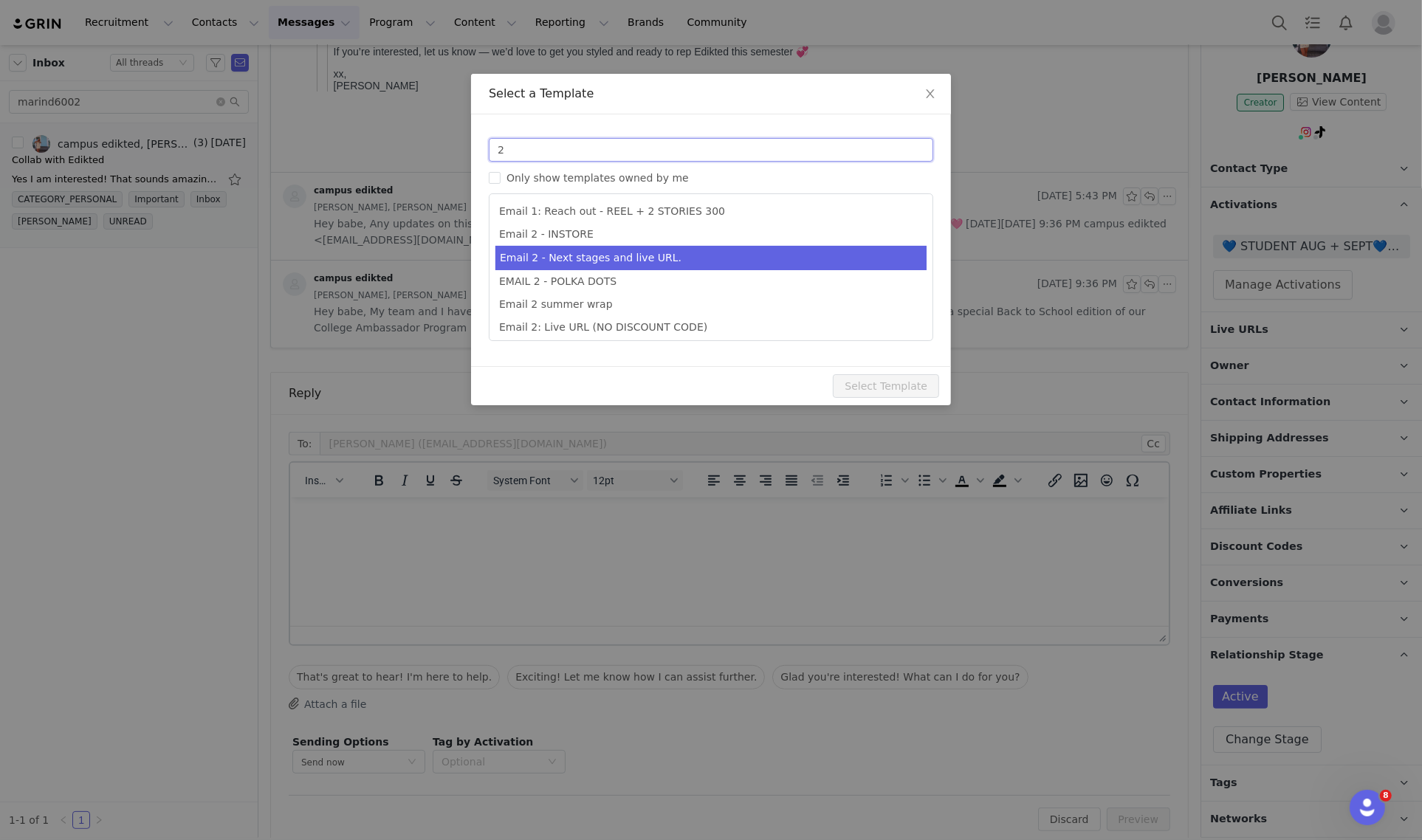
type input "2"
type input "Collab with Edikted"
click at [646, 258] on li "Email 2 - Next stages and live URL." at bounding box center [711, 257] width 431 height 24
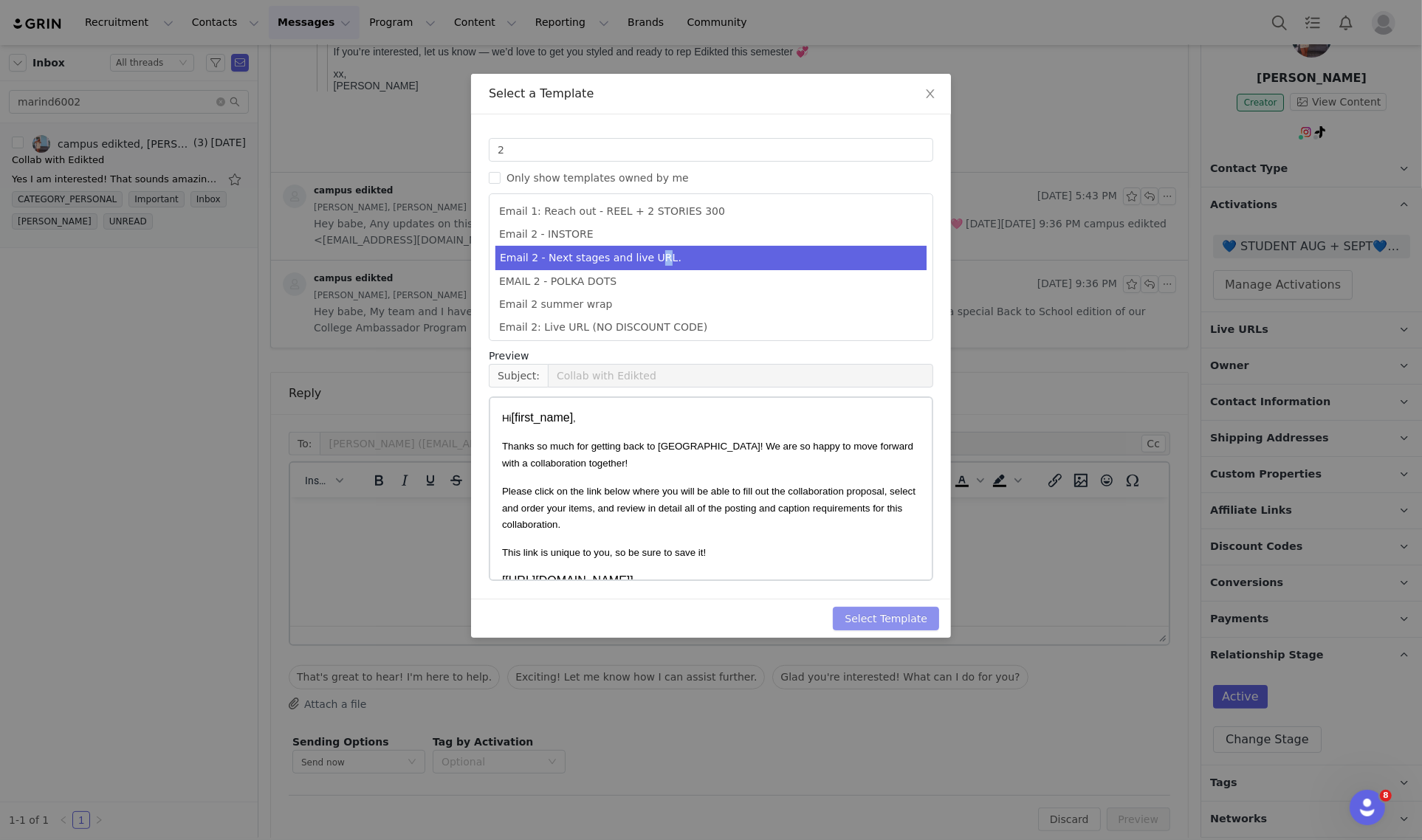
click at [899, 616] on button "Select Template" at bounding box center [886, 618] width 106 height 23
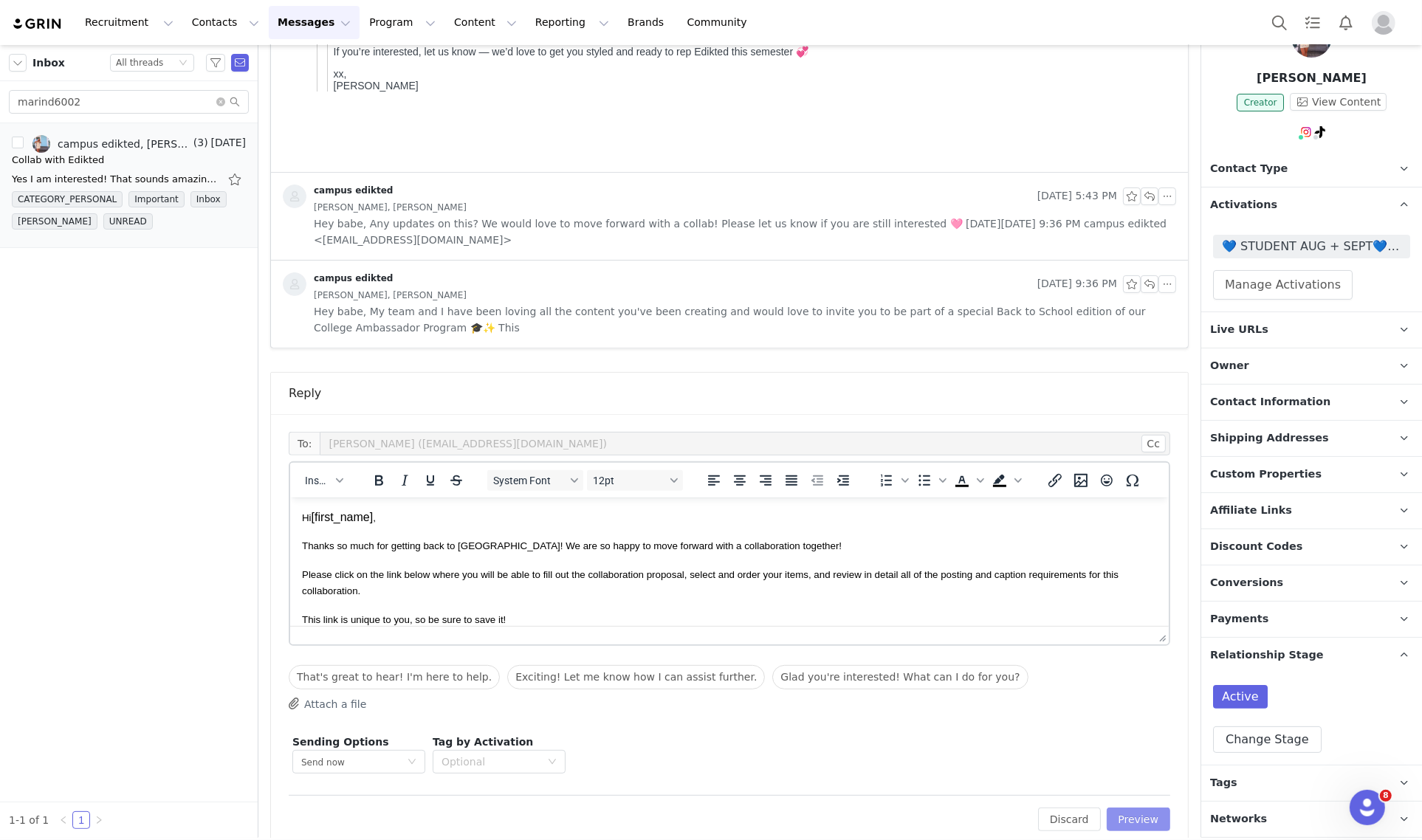
click at [1118, 824] on button "Preview" at bounding box center [1138, 819] width 64 height 23
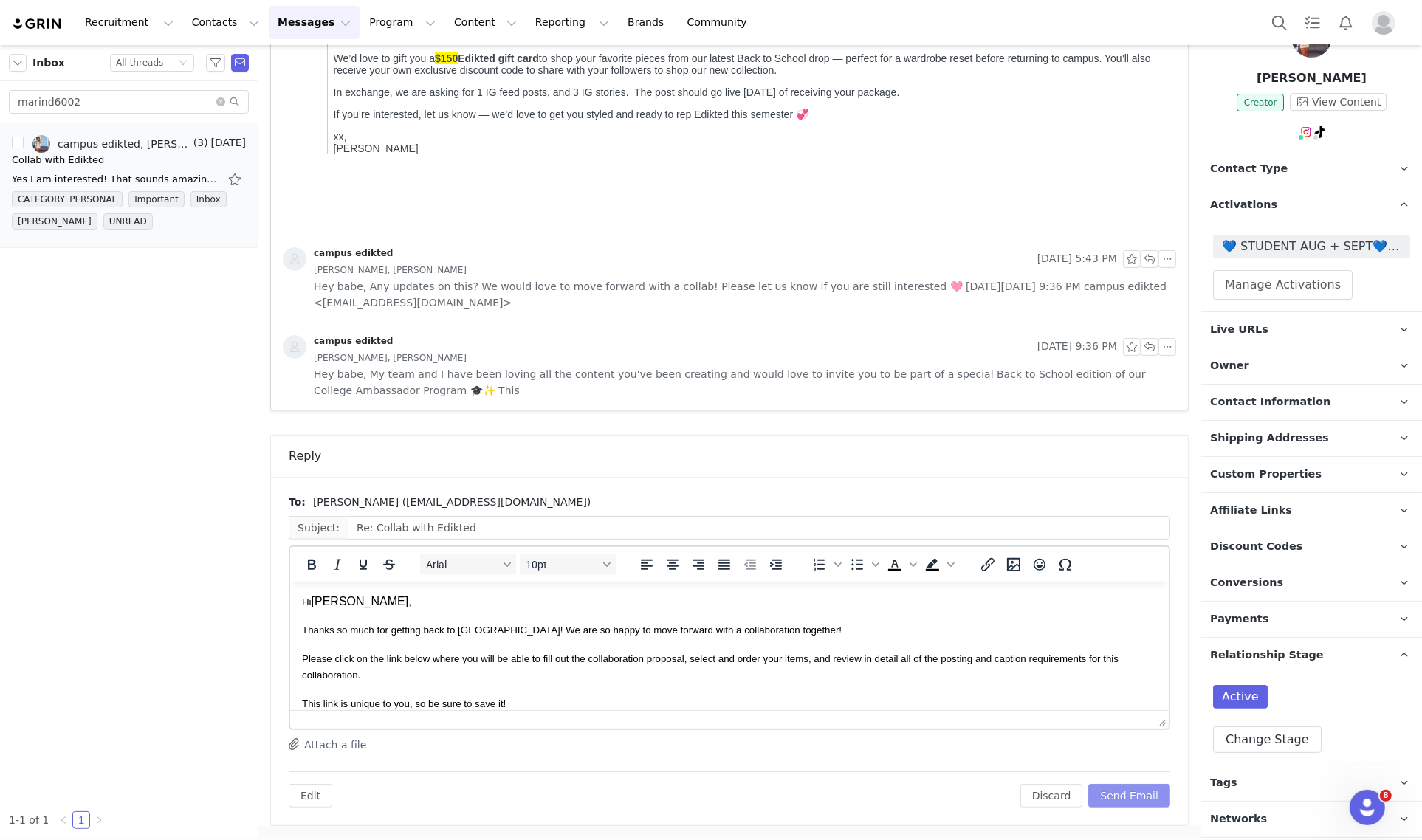
click at [1118, 787] on button "Send Email" at bounding box center [1129, 795] width 82 height 23
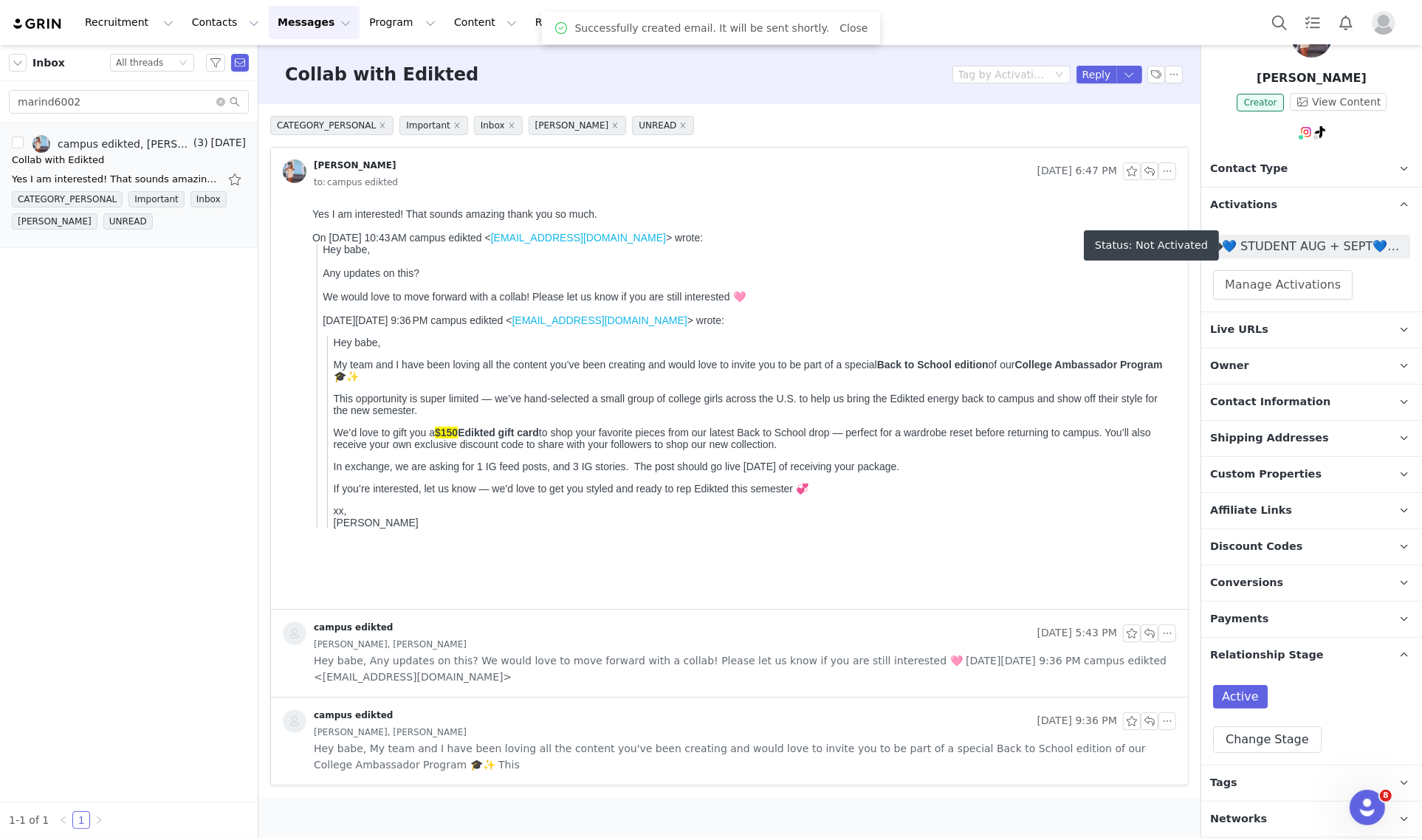
click at [1301, 245] on span "💙 STUDENT AUG + SEPT💙 2025" at bounding box center [1311, 246] width 179 height 18
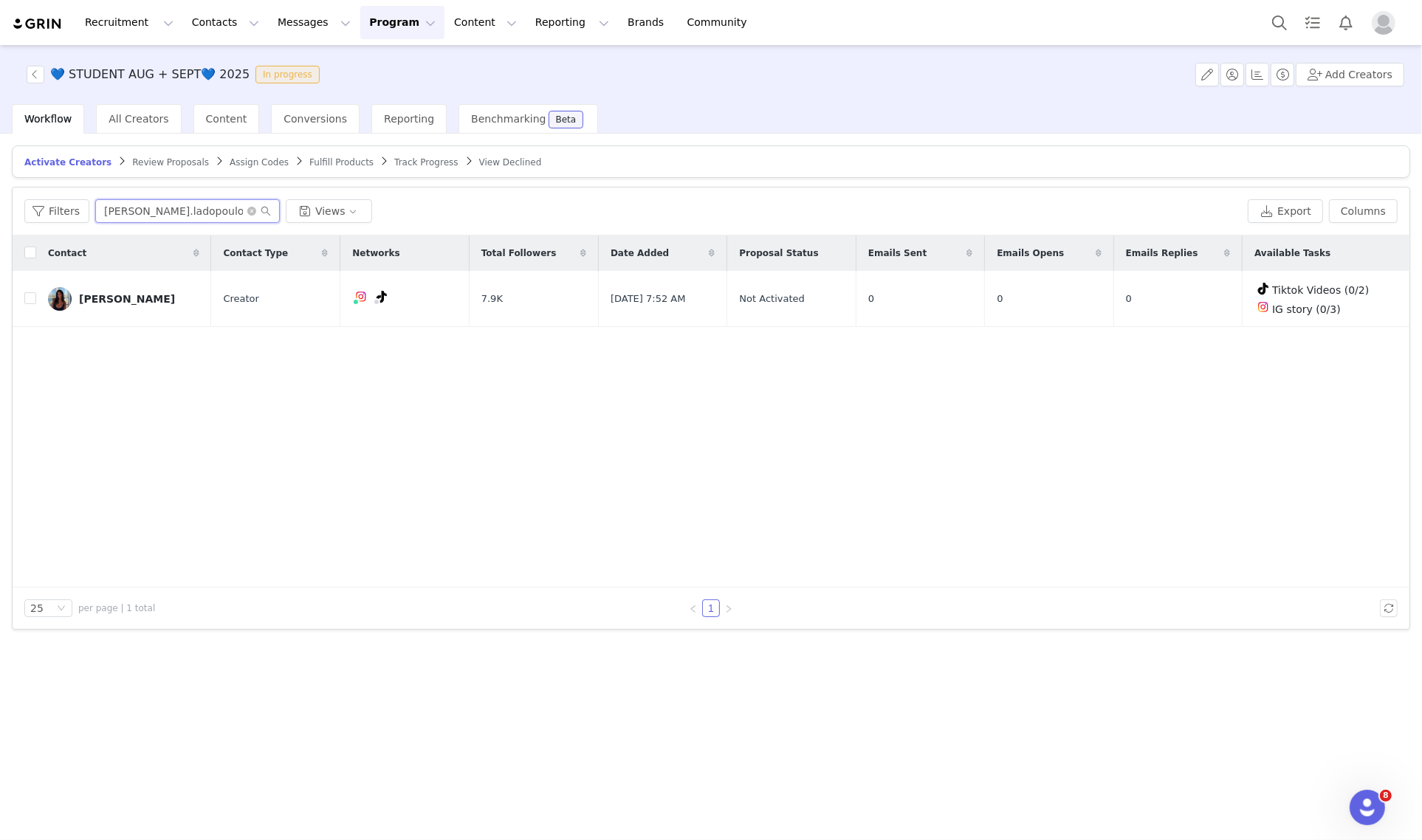
click at [172, 203] on input "[PERSON_NAME].ladopoulos15" at bounding box center [188, 211] width 184 height 23
paste input "marind6002"
type input "marind6002"
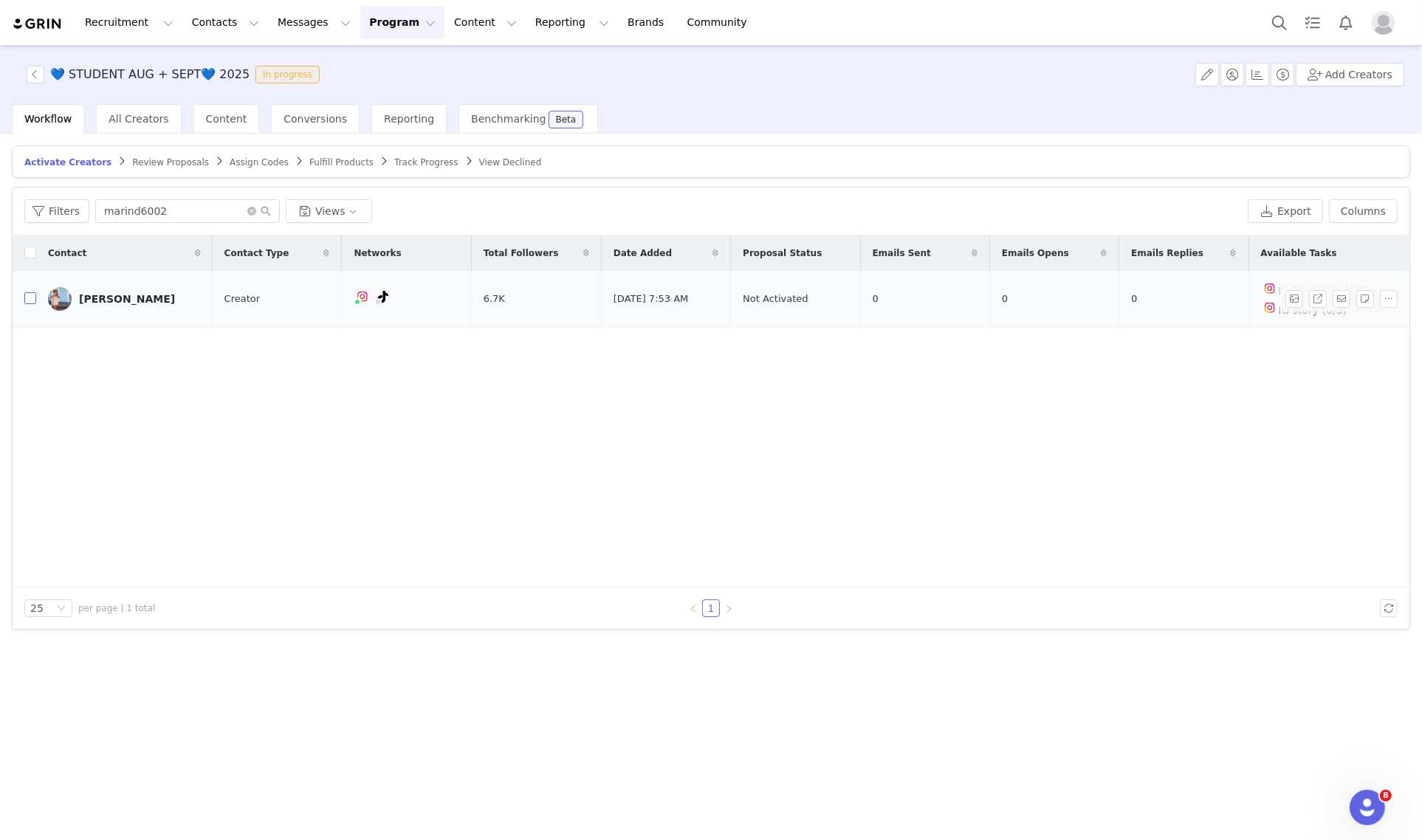
click at [31, 300] on input "checkbox" at bounding box center [30, 298] width 12 height 12
checkbox input "true"
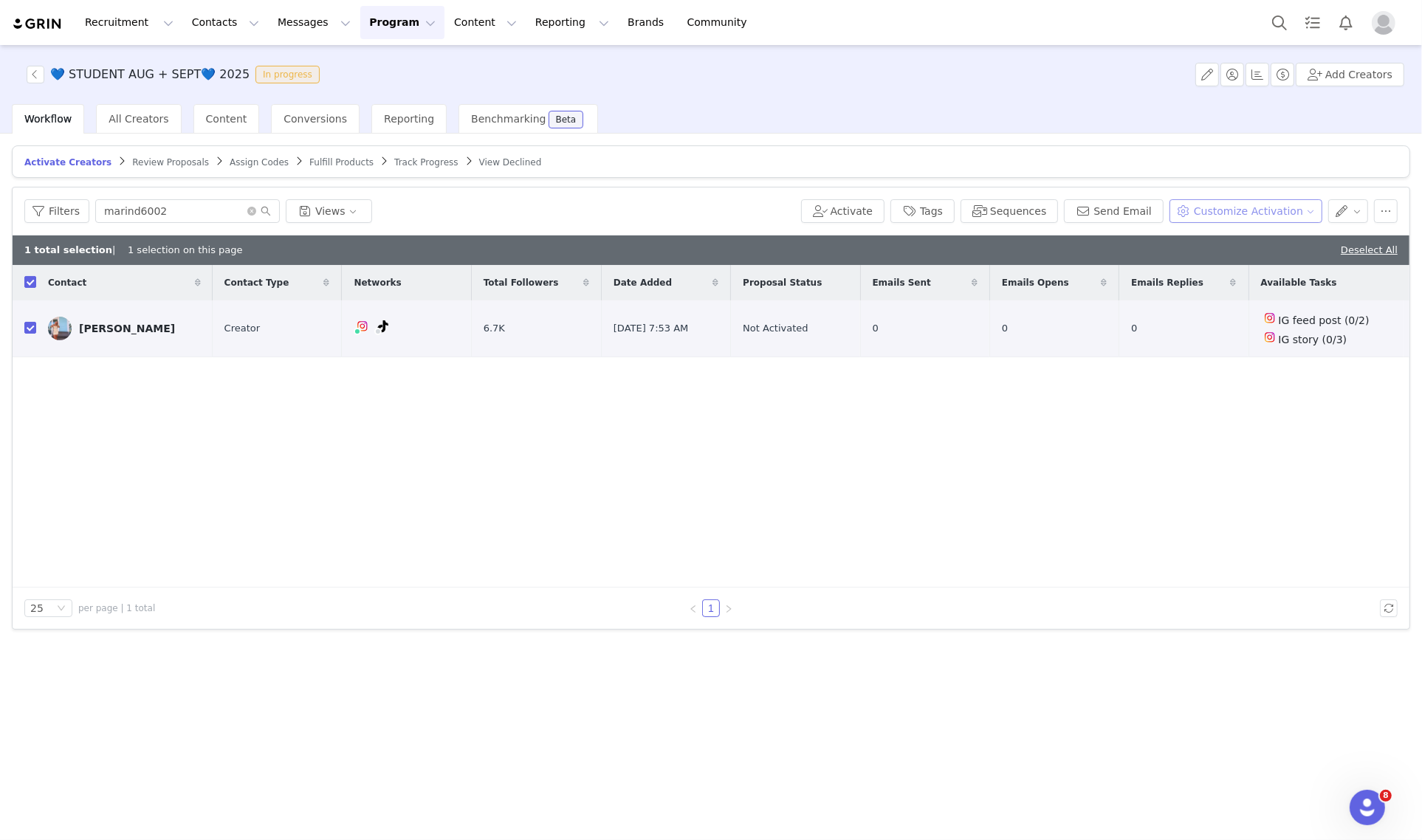
click at [1220, 209] on button "Customize Activation" at bounding box center [1245, 211] width 152 height 23
click at [1211, 233] on span "Edit Product Selection" at bounding box center [1265, 239] width 113 height 16
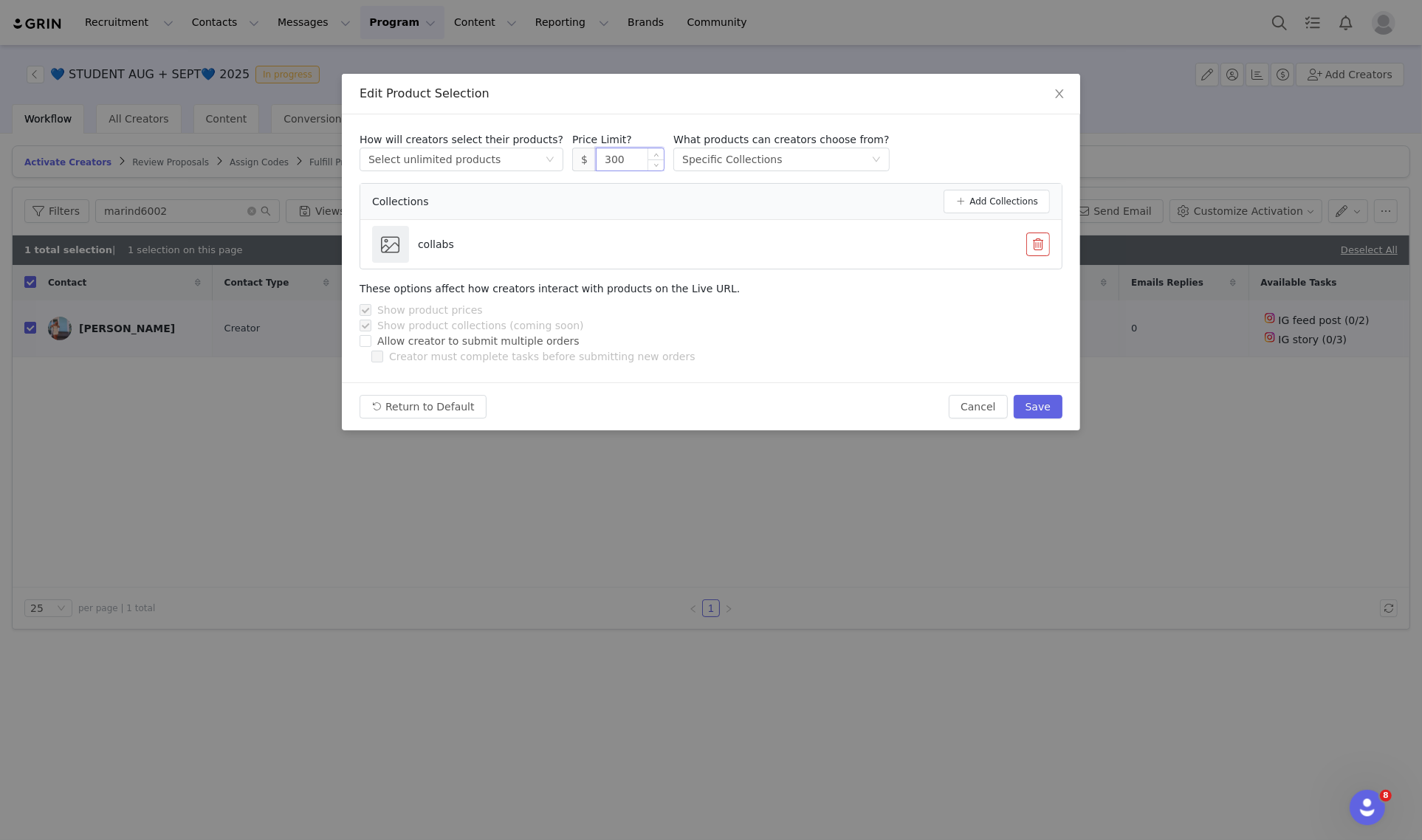
click at [596, 163] on input "300" at bounding box center [630, 159] width 67 height 22
click at [1026, 403] on button "Save" at bounding box center [1037, 406] width 48 height 23
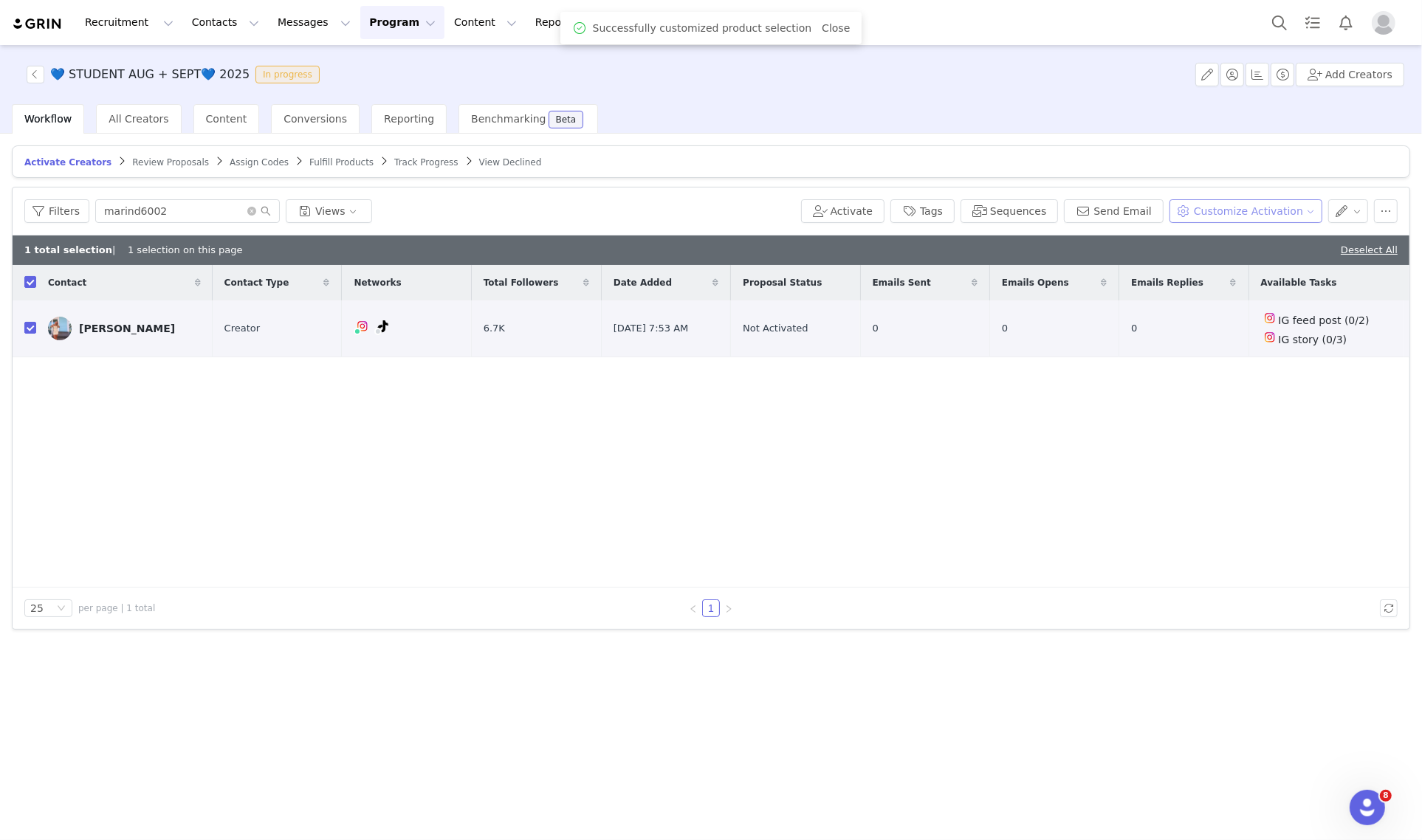
click at [1296, 202] on button "Customize Activation" at bounding box center [1245, 211] width 152 height 23
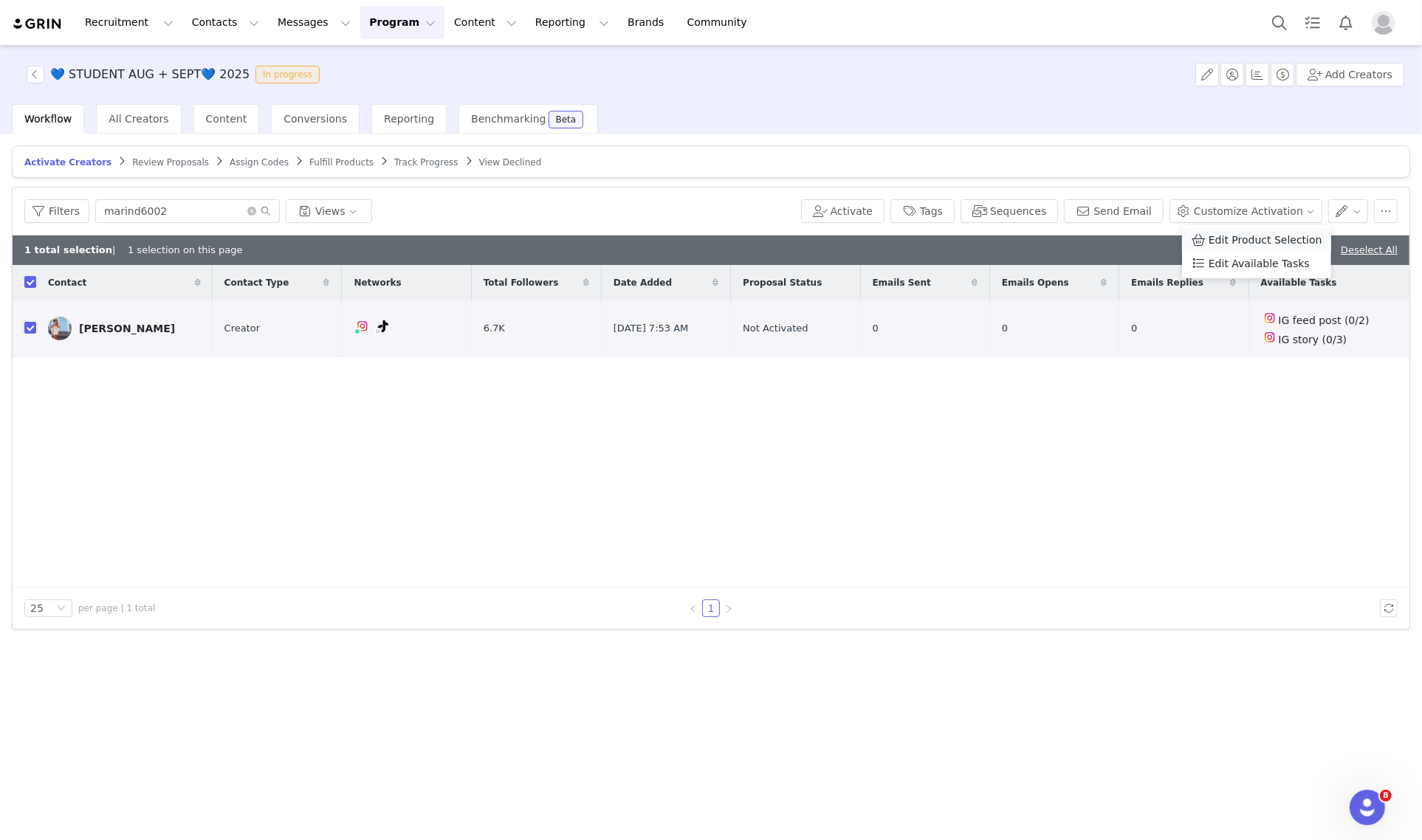
click at [1278, 237] on span "Edit Product Selection" at bounding box center [1265, 239] width 113 height 16
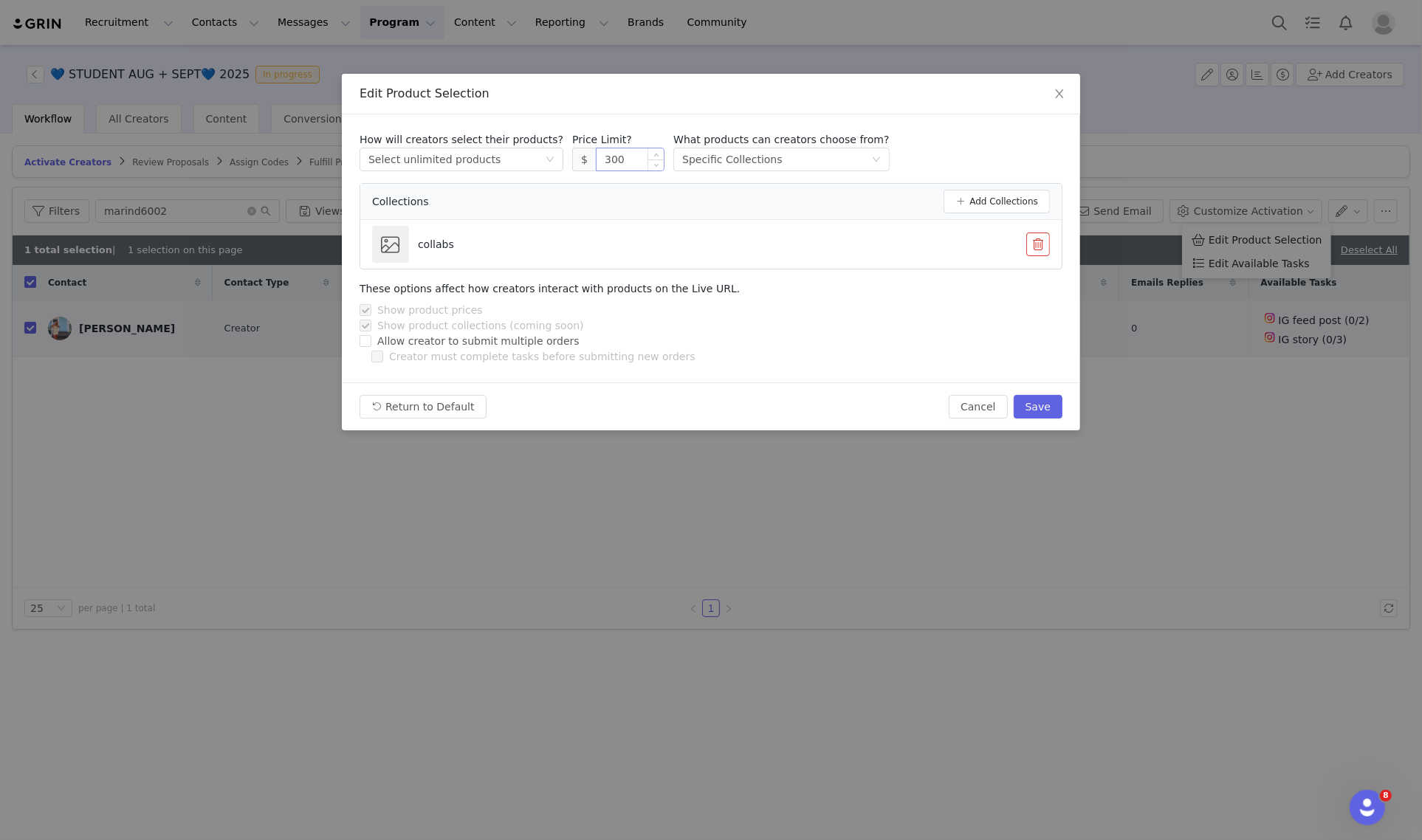
click at [621, 149] on input "300" at bounding box center [630, 159] width 67 height 22
click at [1062, 388] on div "Return to Default Cancel Save" at bounding box center [711, 406] width 738 height 48
click at [1047, 403] on button "Save" at bounding box center [1037, 406] width 48 height 23
type input "300"
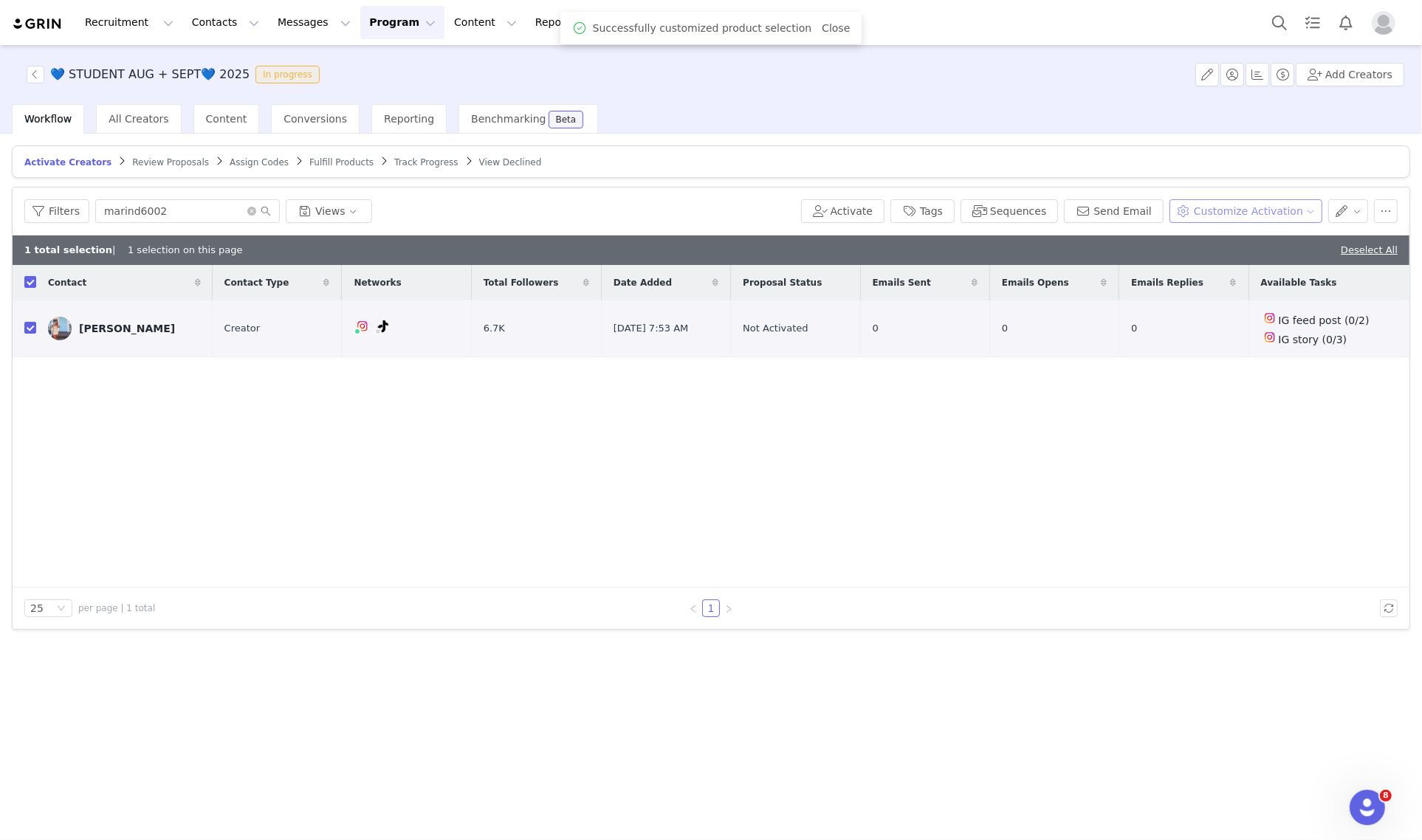
click at [1263, 212] on button "Customize Activation" at bounding box center [1245, 211] width 152 height 23
click at [1282, 266] on span "Edit Available Tasks" at bounding box center [1259, 263] width 101 height 16
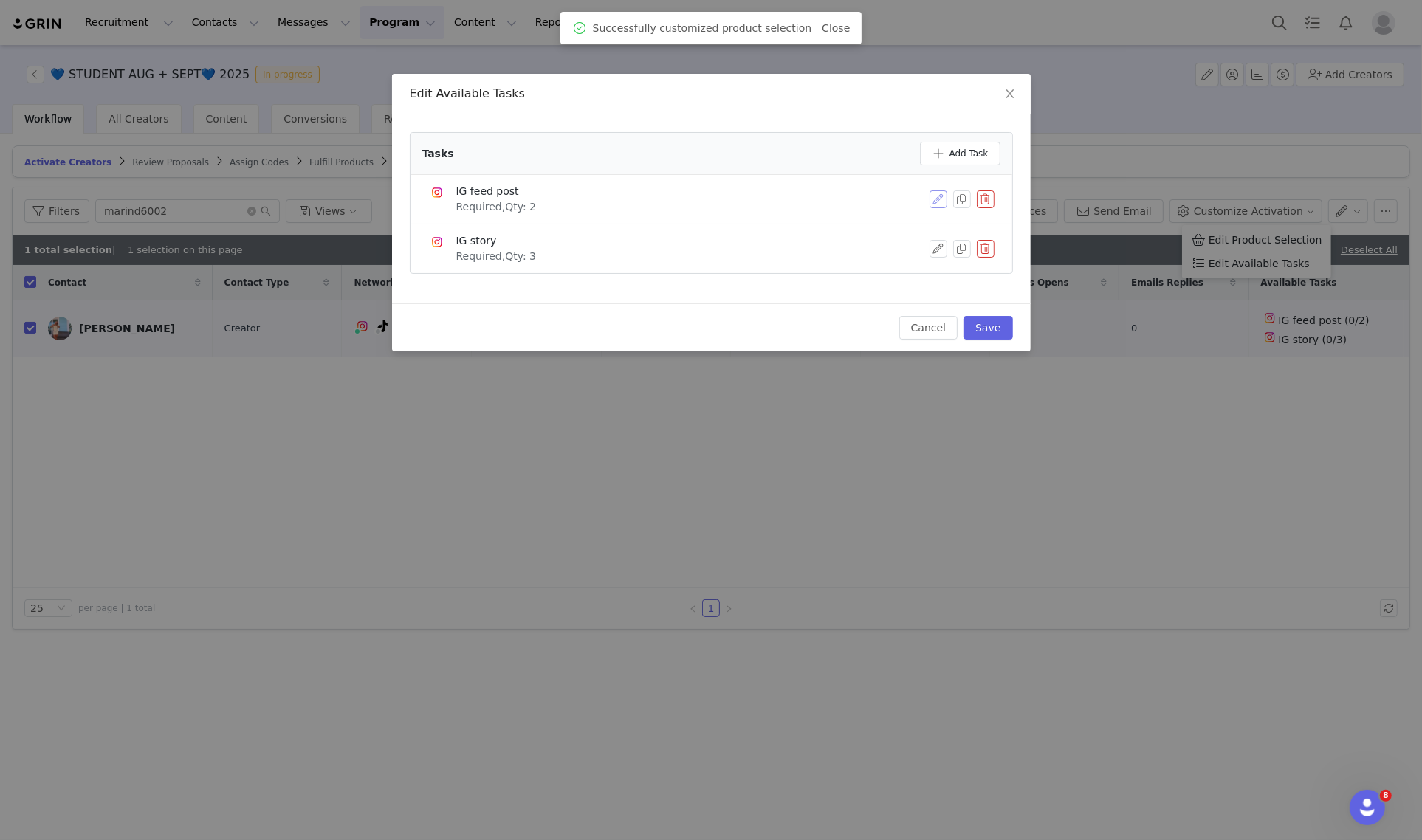
click at [936, 200] on button "button" at bounding box center [938, 199] width 18 height 18
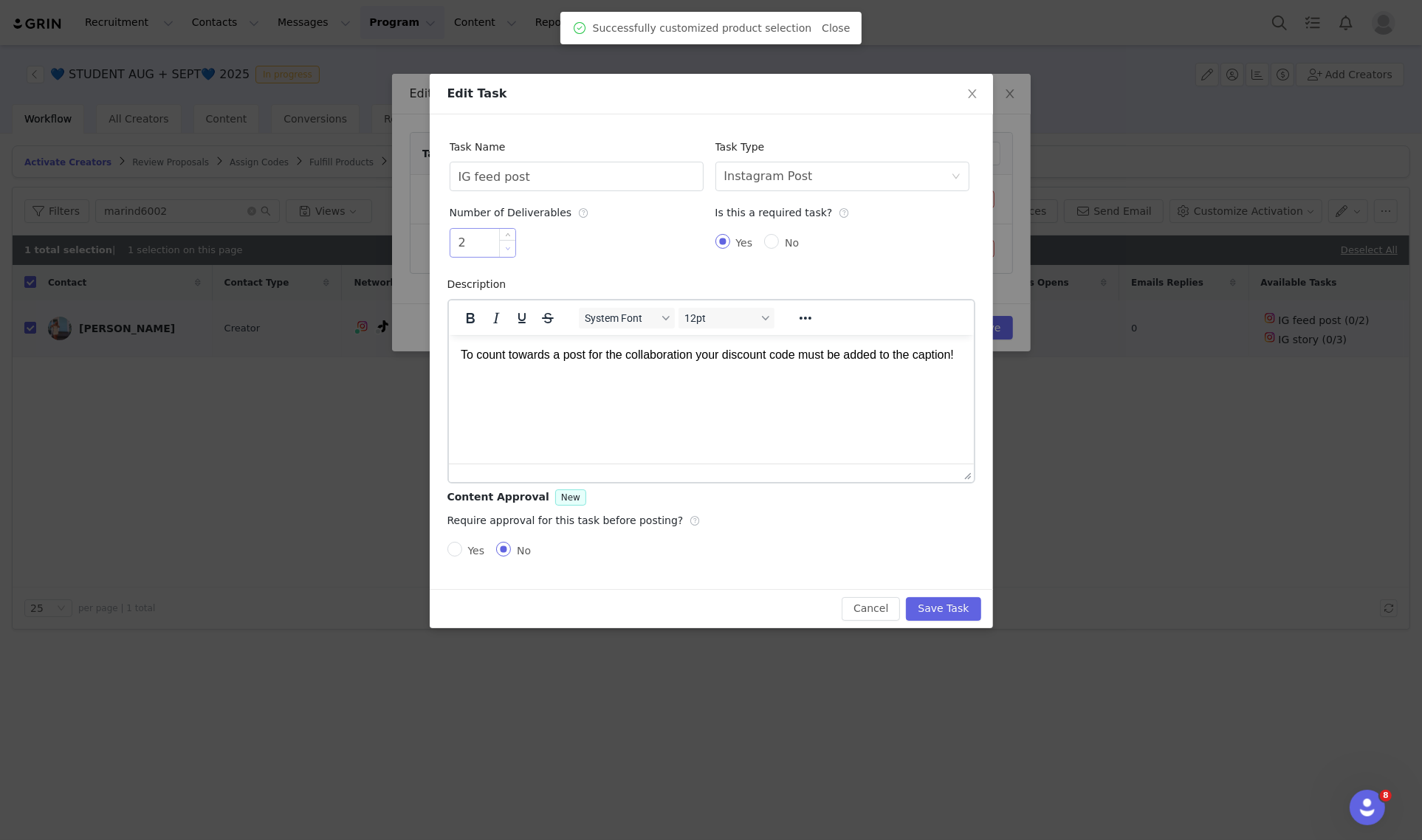
type input "1"
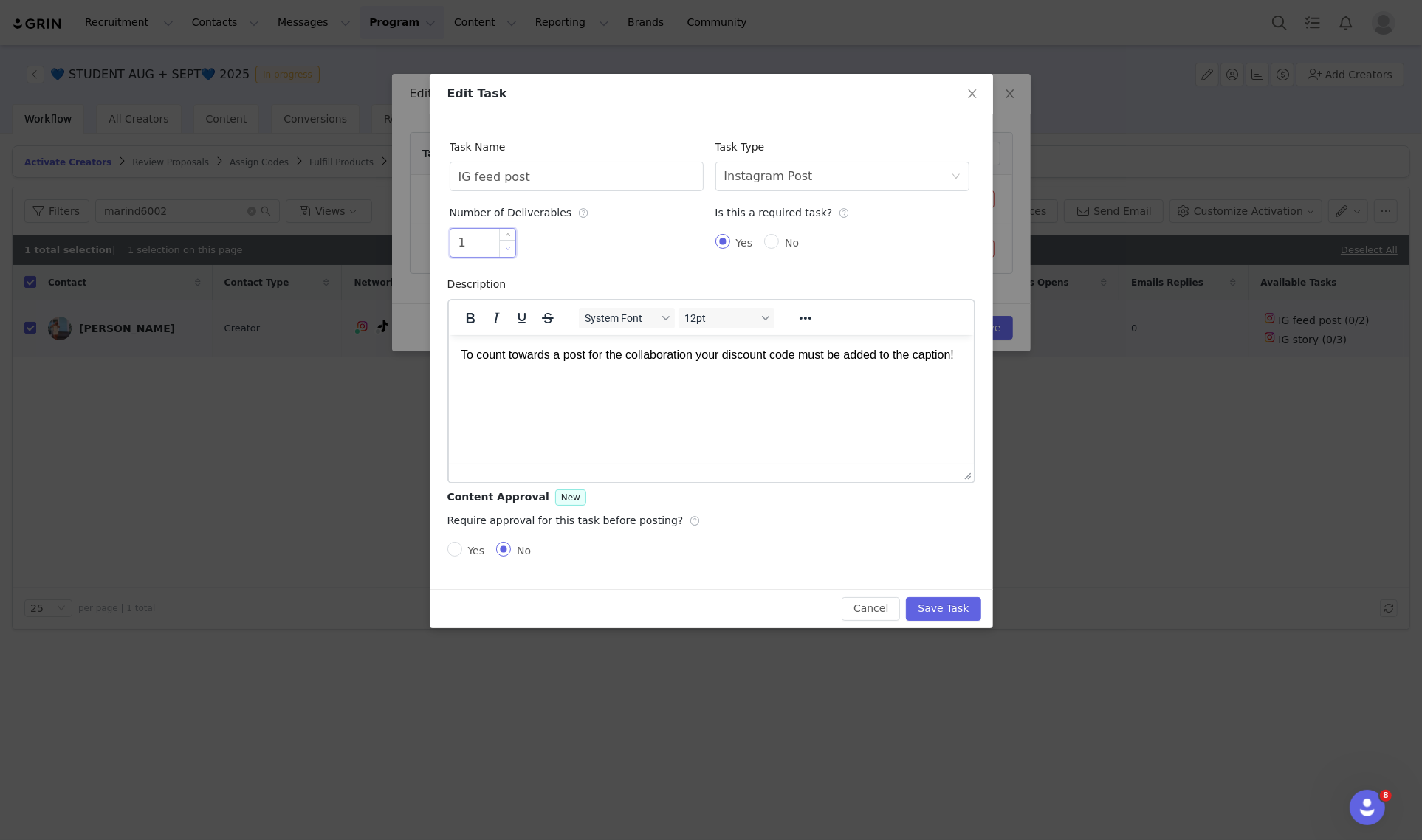
drag, startPoint x: 510, startPoint y: 252, endPoint x: 313, endPoint y: 44, distance: 286.5
click at [510, 252] on span "Decrease Value" at bounding box center [507, 248] width 16 height 17
click at [941, 595] on div "Cancel Save Task" at bounding box center [711, 608] width 563 height 39
click at [944, 620] on div "Cancel Save Task" at bounding box center [711, 608] width 563 height 39
click at [943, 609] on button "Save Task" at bounding box center [943, 609] width 74 height 23
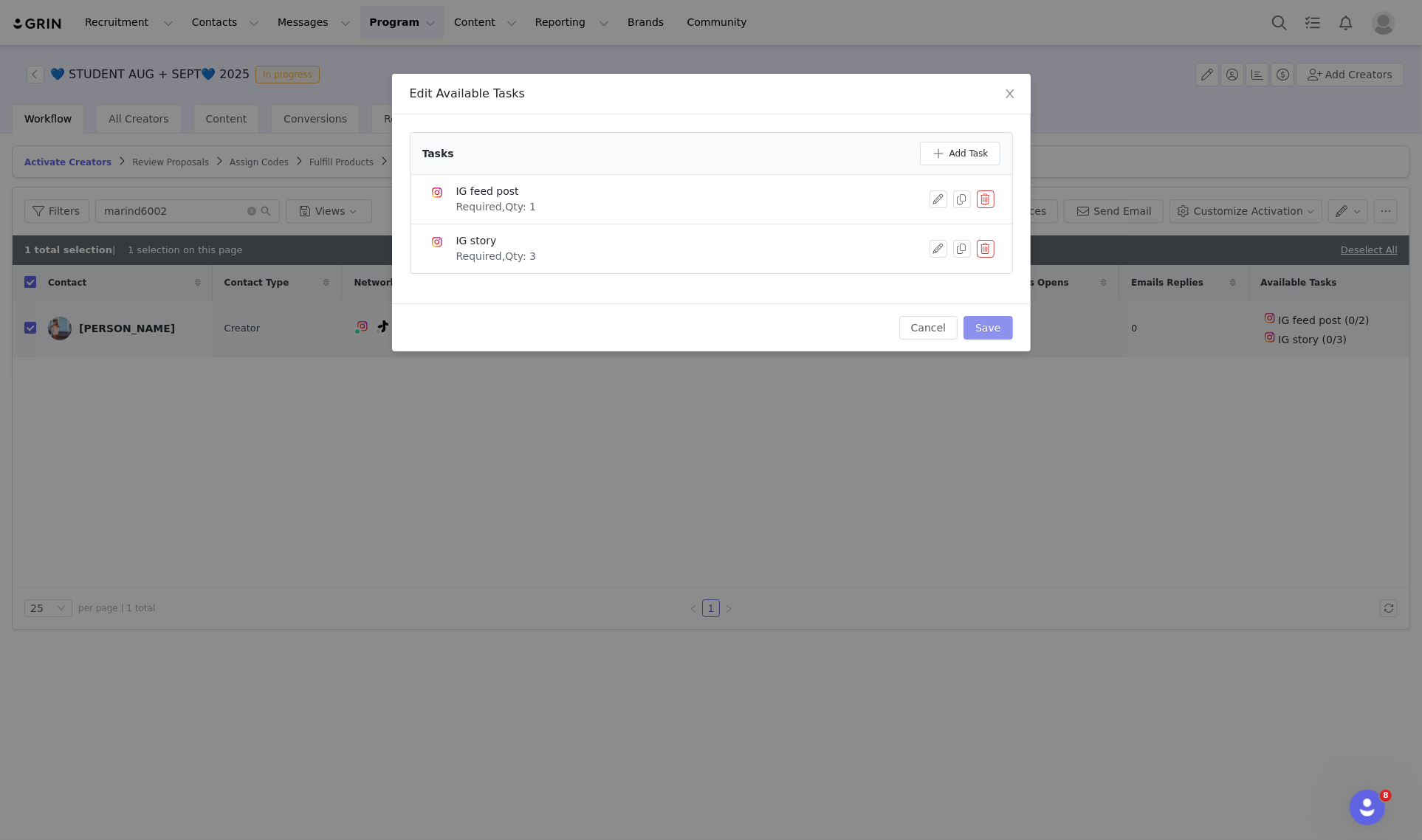
click at [986, 319] on button "Save" at bounding box center [987, 327] width 48 height 23
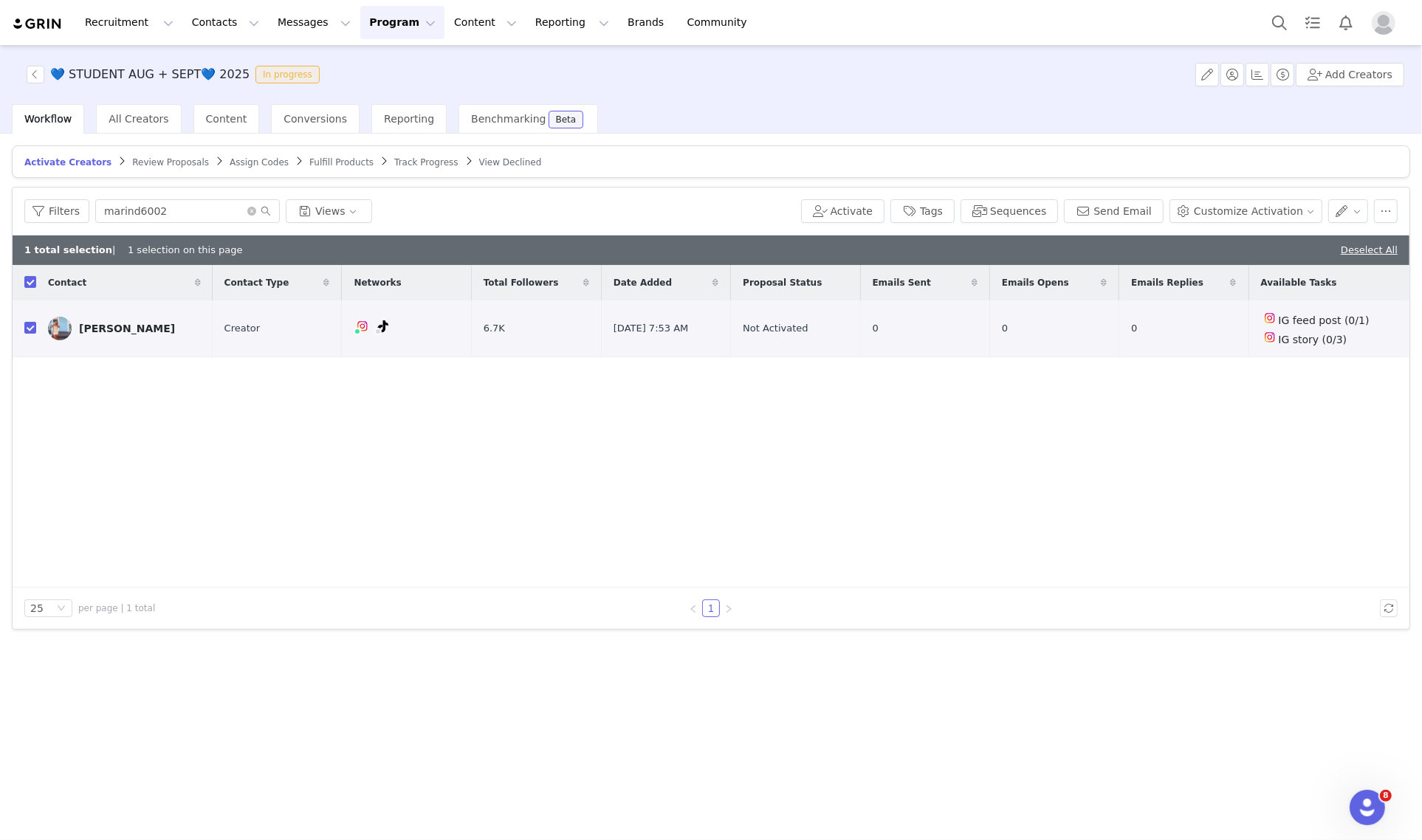
click at [876, 530] on div "Contact Contact Type Networks Total Followers Date Added Proposal Status Emails…" at bounding box center [711, 426] width 1396 height 323
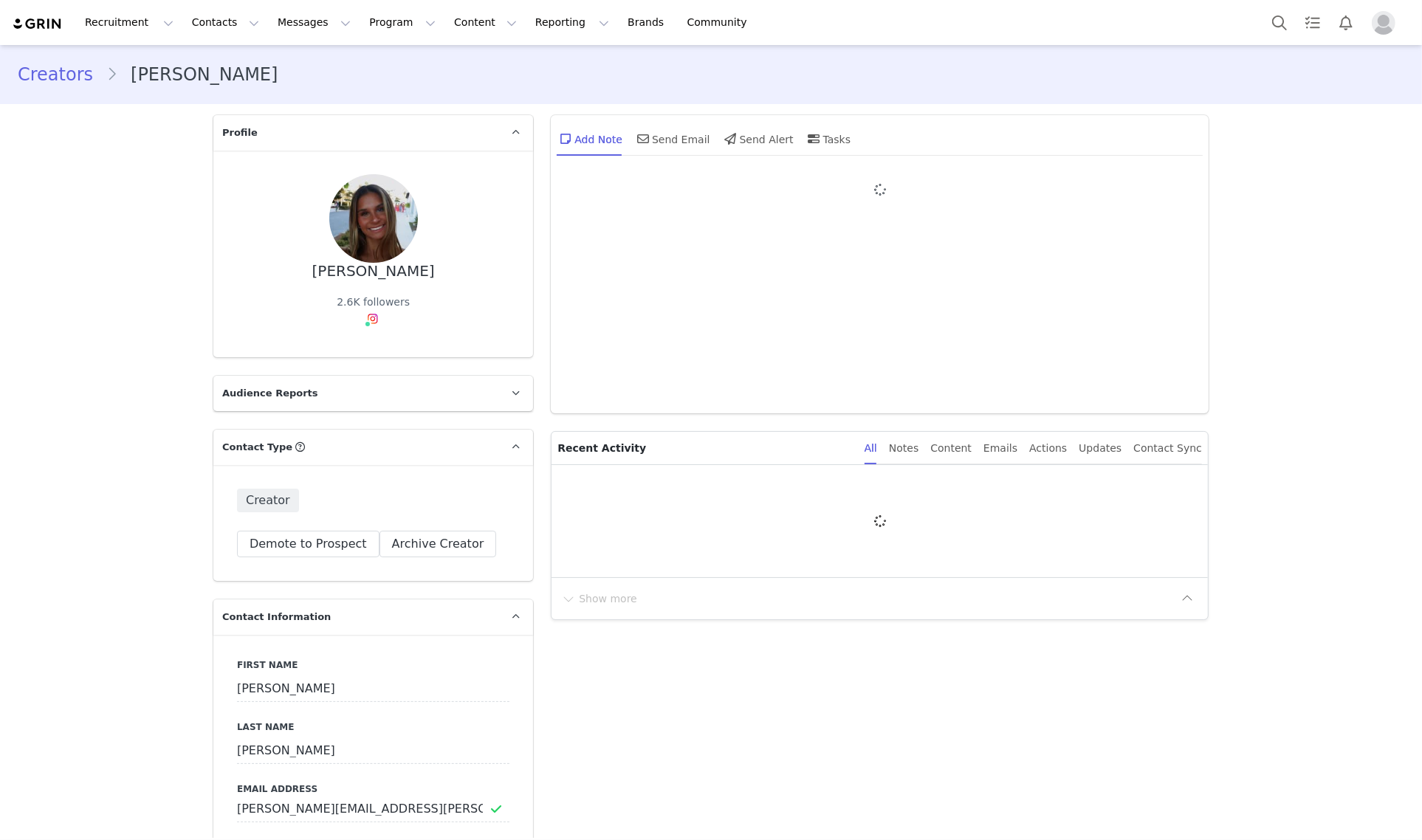
type input "+1 ([GEOGRAPHIC_DATA])"
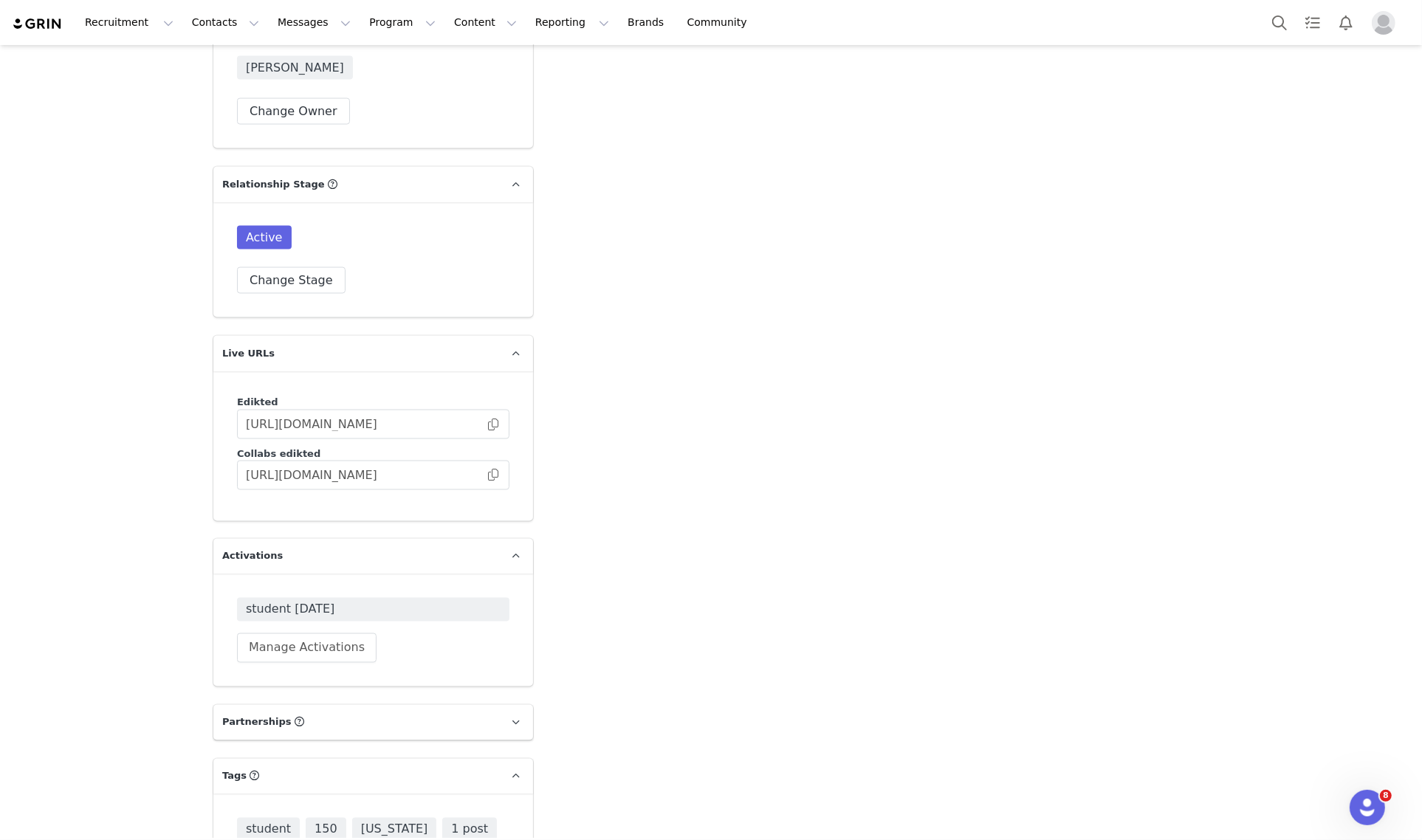
scroll to position [2425, 0]
click at [332, 602] on span "student [DATE]" at bounding box center [373, 610] width 255 height 18
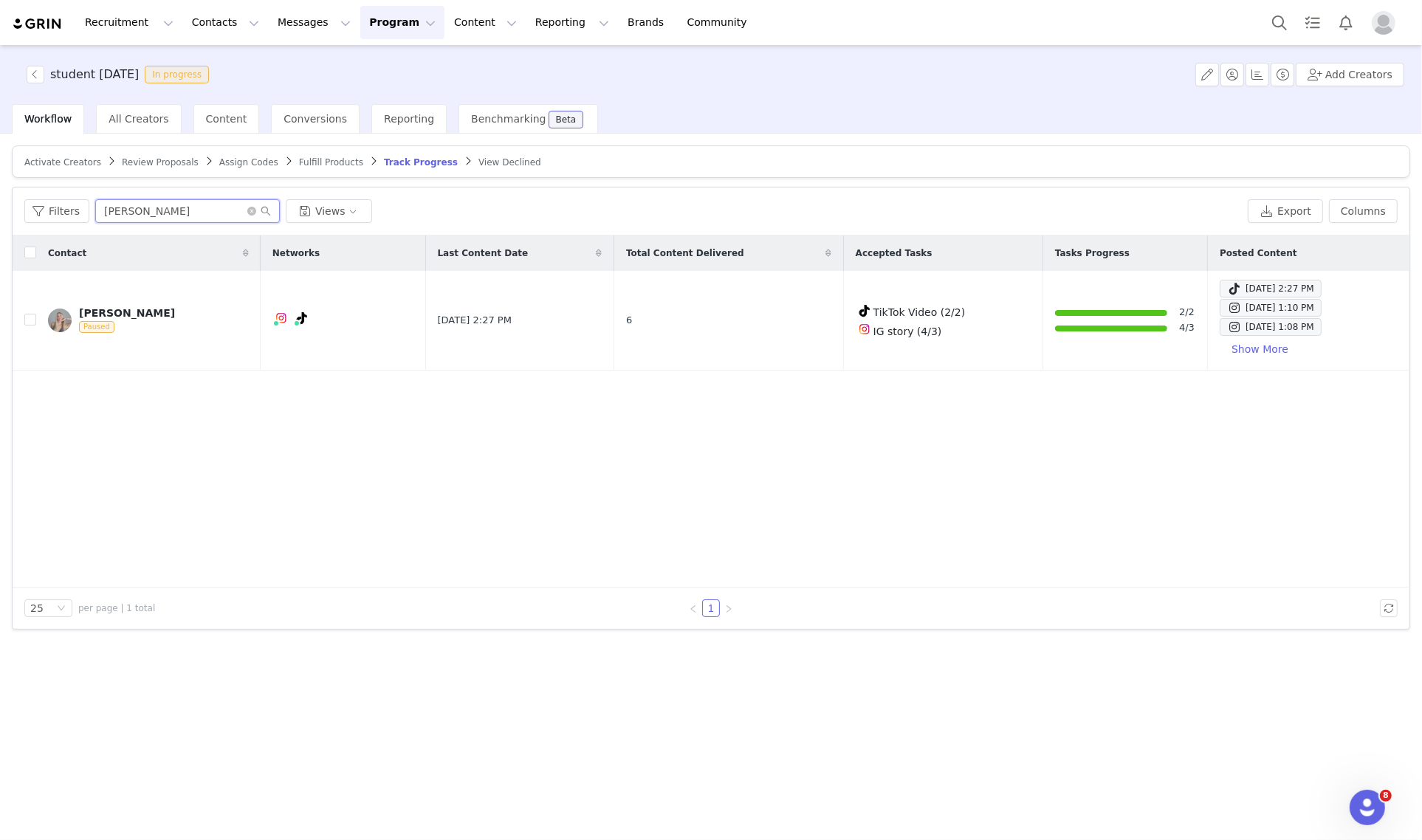
click at [161, 209] on input "[PERSON_NAME]" at bounding box center [188, 211] width 184 height 23
paste input "marind6002"
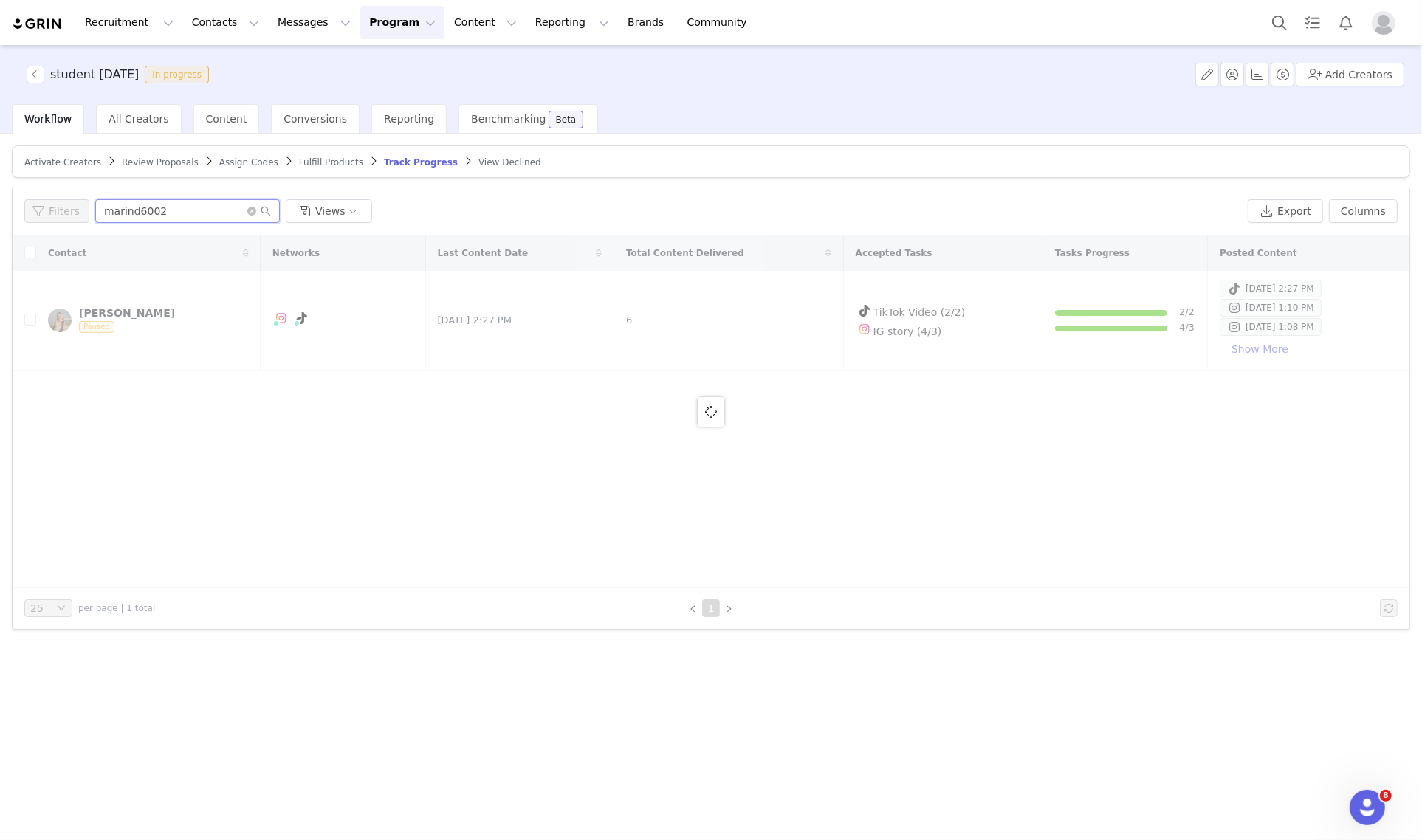
click at [155, 210] on input "marind6002" at bounding box center [188, 211] width 184 height 23
click at [153, 210] on input "marind6002" at bounding box center [188, 211] width 184 height 23
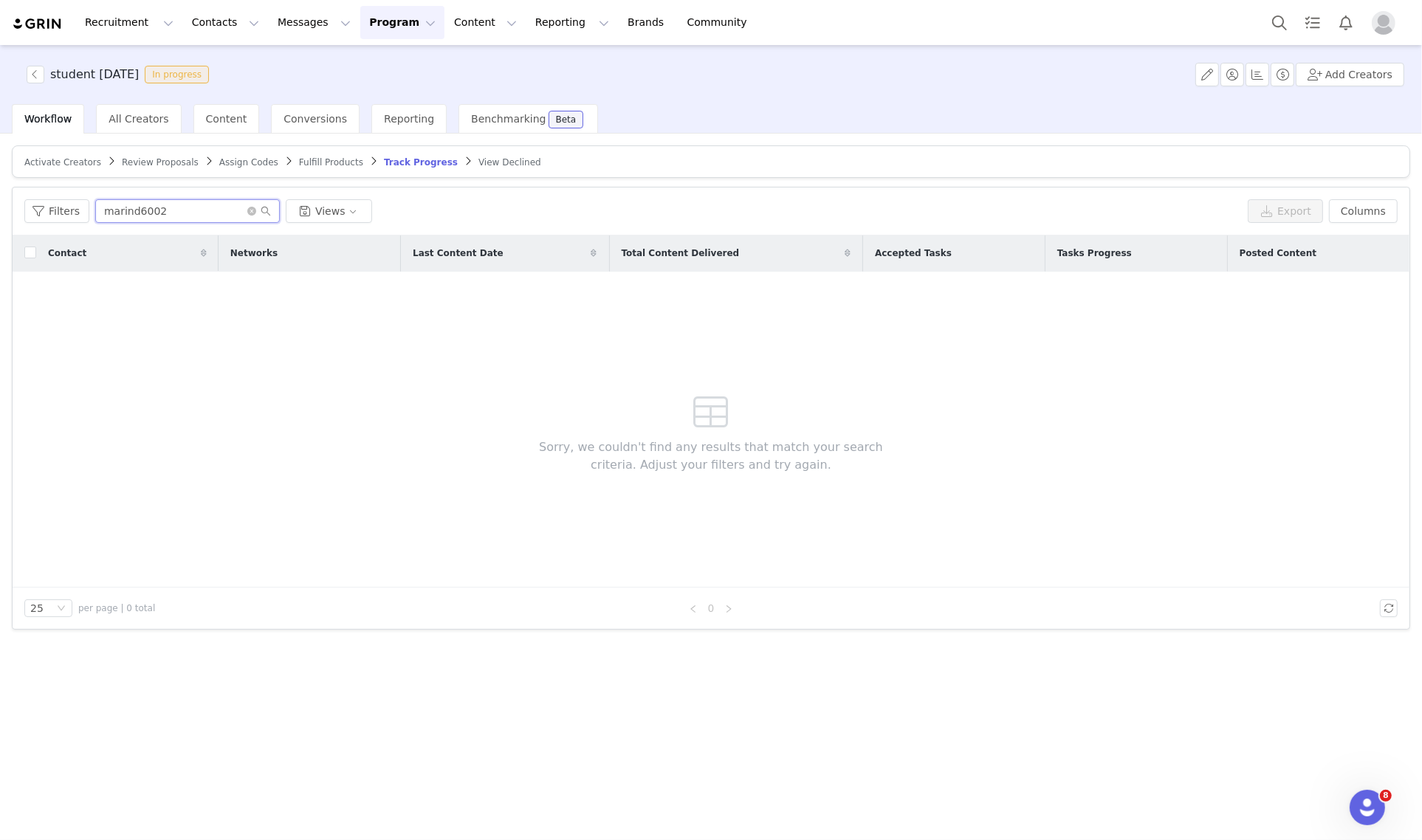
type input "marind6002"
click at [1281, 16] on button "Search" at bounding box center [1280, 23] width 33 height 33
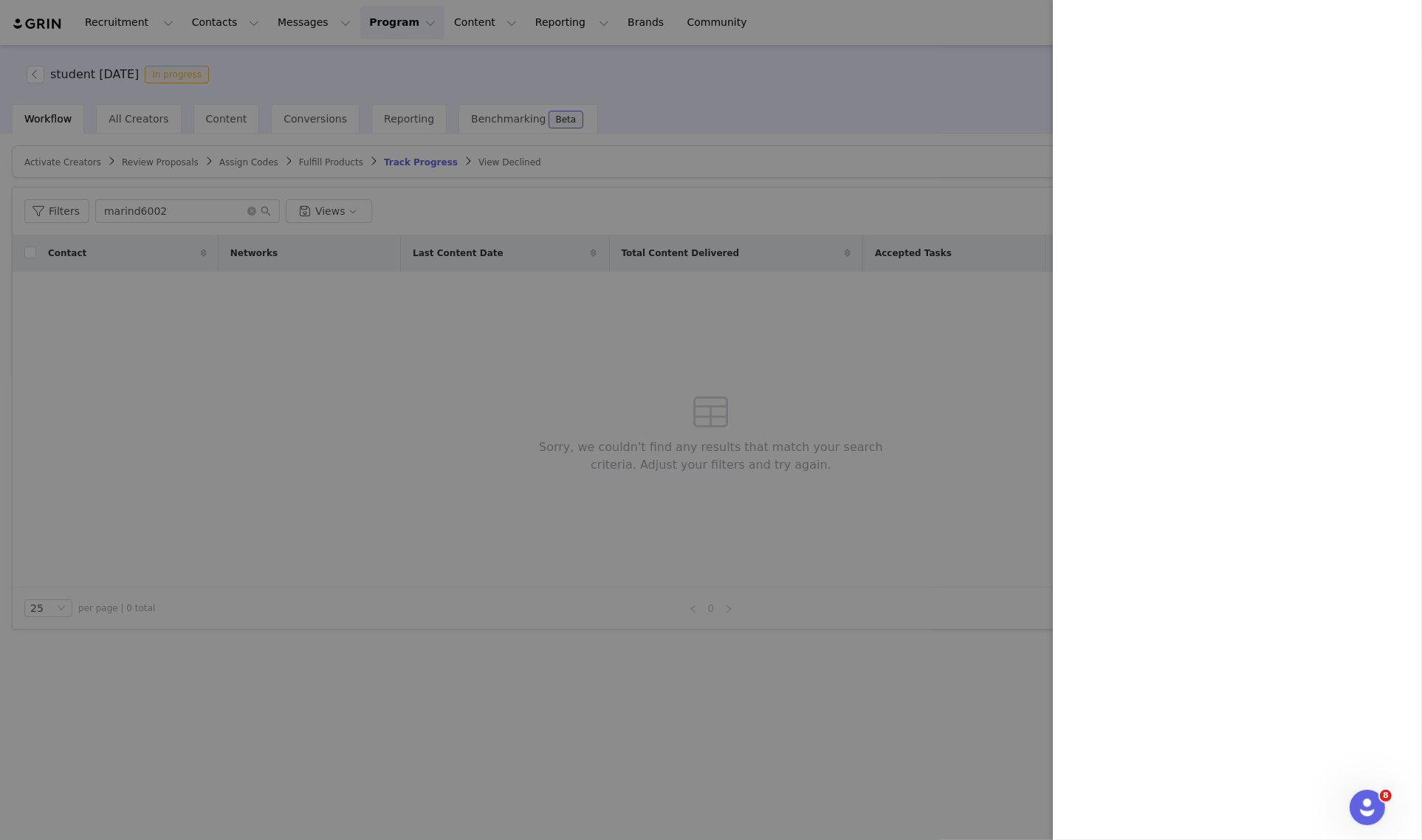
click at [957, 74] on div at bounding box center [711, 420] width 1422 height 840
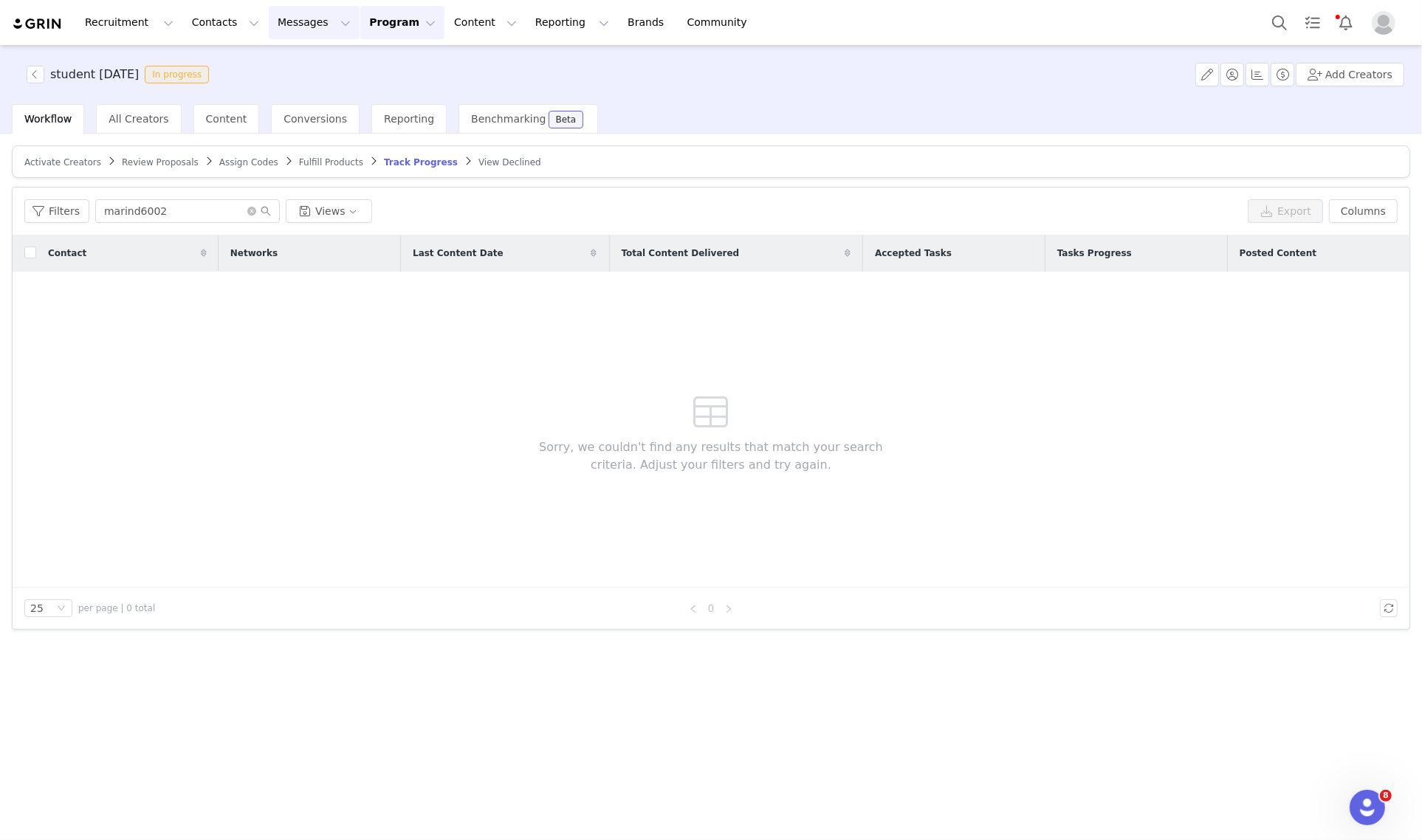
click at [293, 19] on button "Messages Messages" at bounding box center [314, 23] width 91 height 33
click at [268, 92] on p "Inbox" at bounding box center [270, 93] width 28 height 16
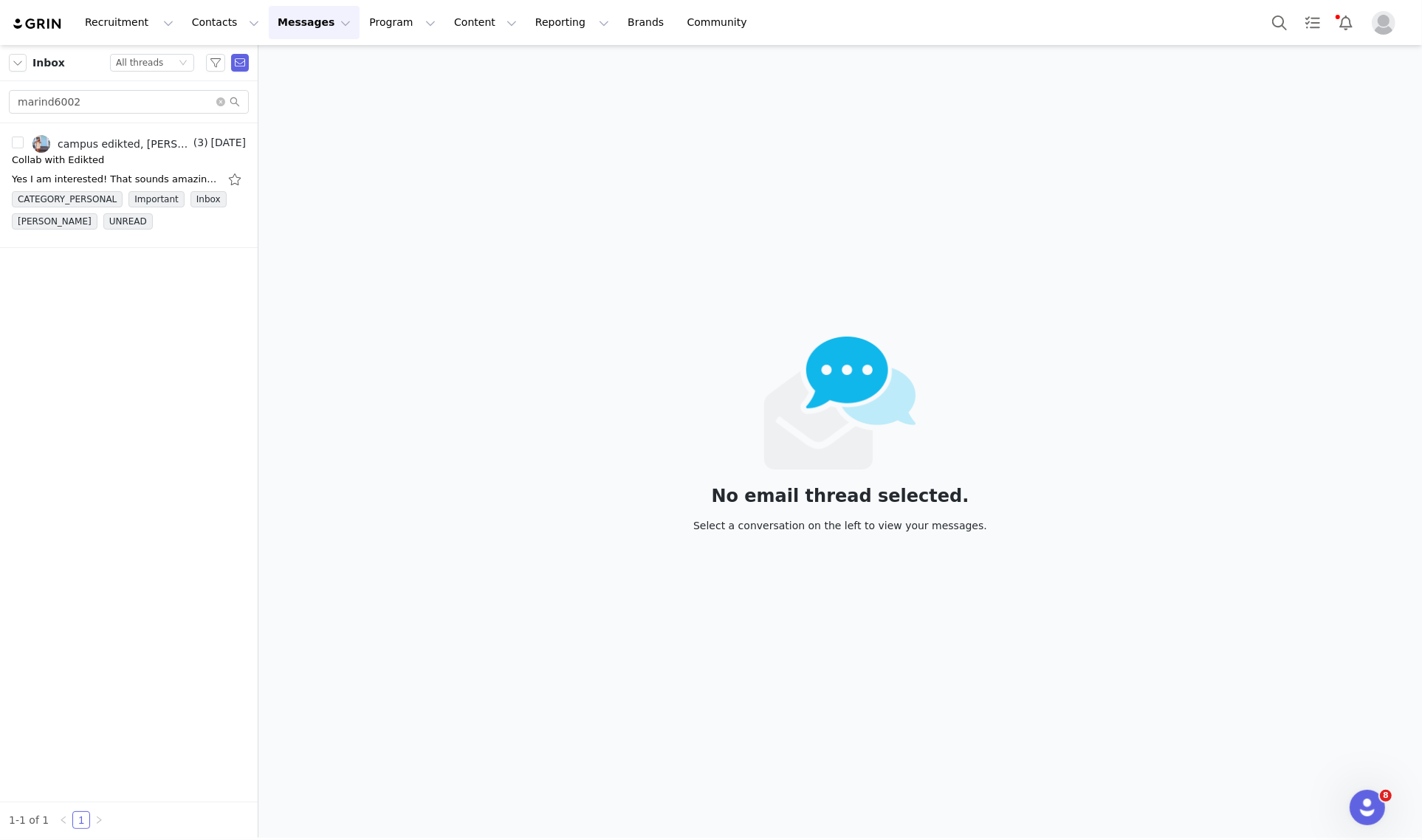
click at [87, 95] on input "marind6002" at bounding box center [128, 102] width 240 height 23
click at [102, 101] on input "marind6002" at bounding box center [128, 102] width 240 height 23
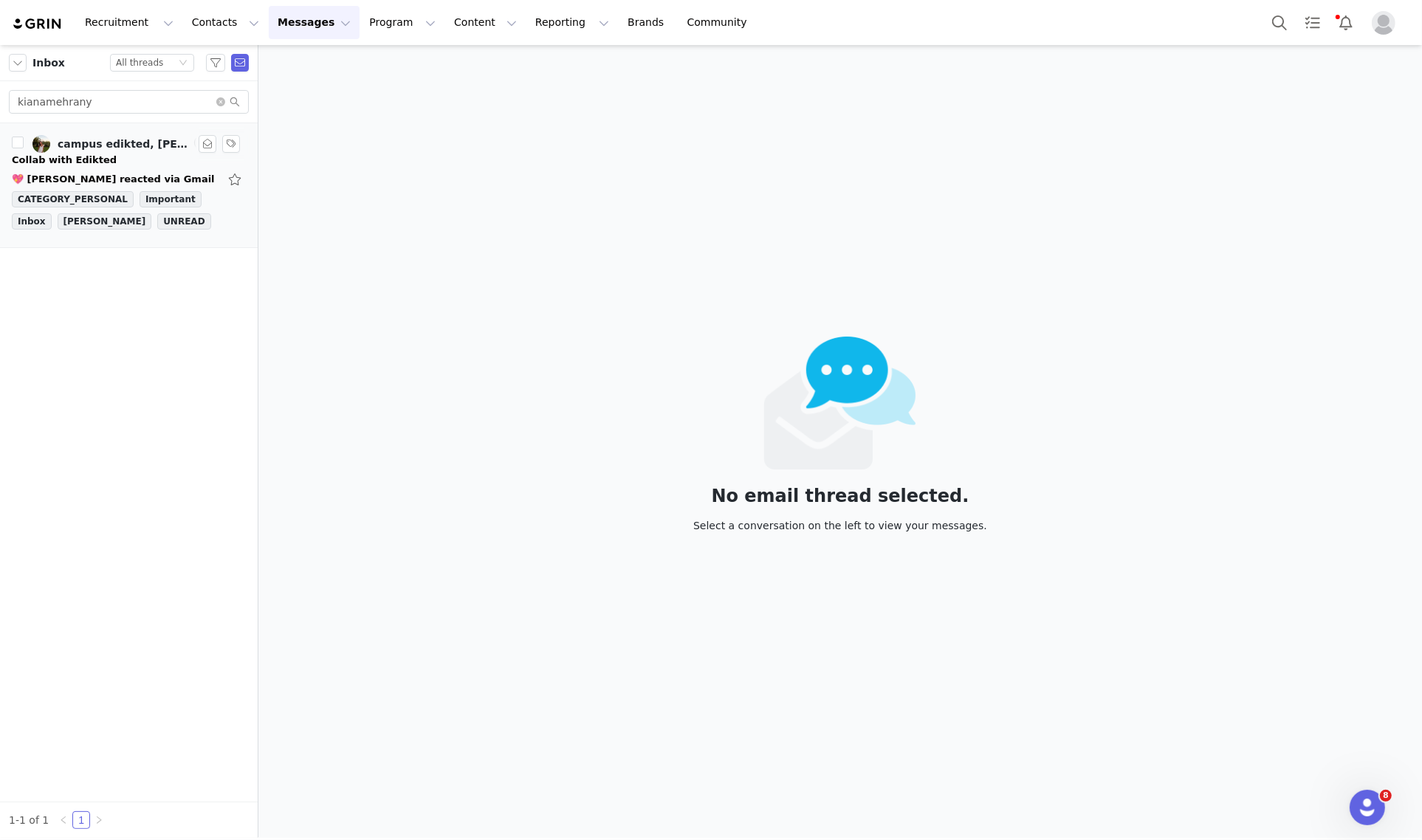
type input "kianamehrany"
click at [104, 159] on div "Collab with Edikted" at bounding box center [128, 159] width 234 height 15
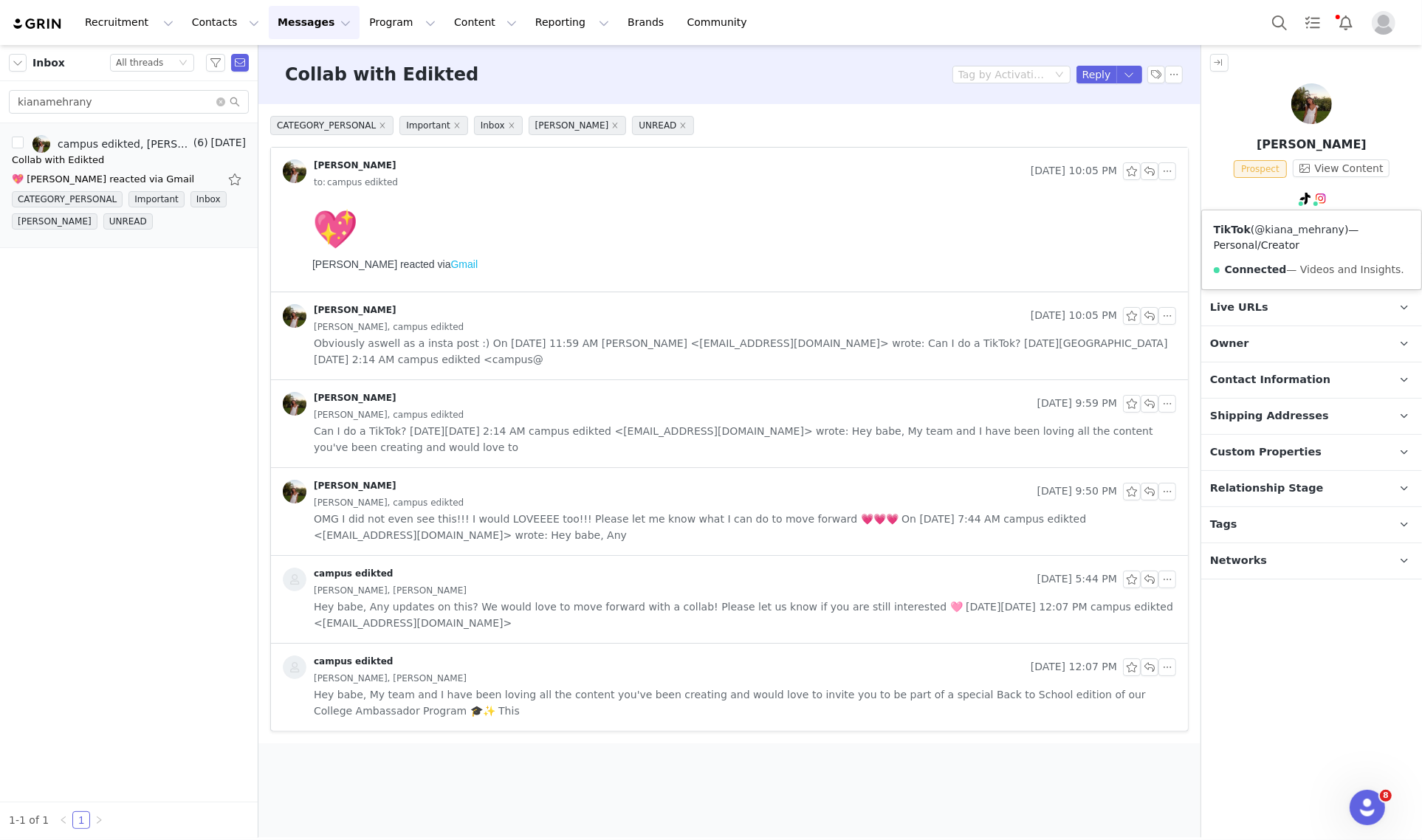
click at [1296, 230] on link "@kiana_mehrany" at bounding box center [1298, 229] width 90 height 12
click at [1259, 524] on p "Tags Keep track of your contacts by assigning them tags. You can then filter yo…" at bounding box center [1293, 524] width 185 height 35
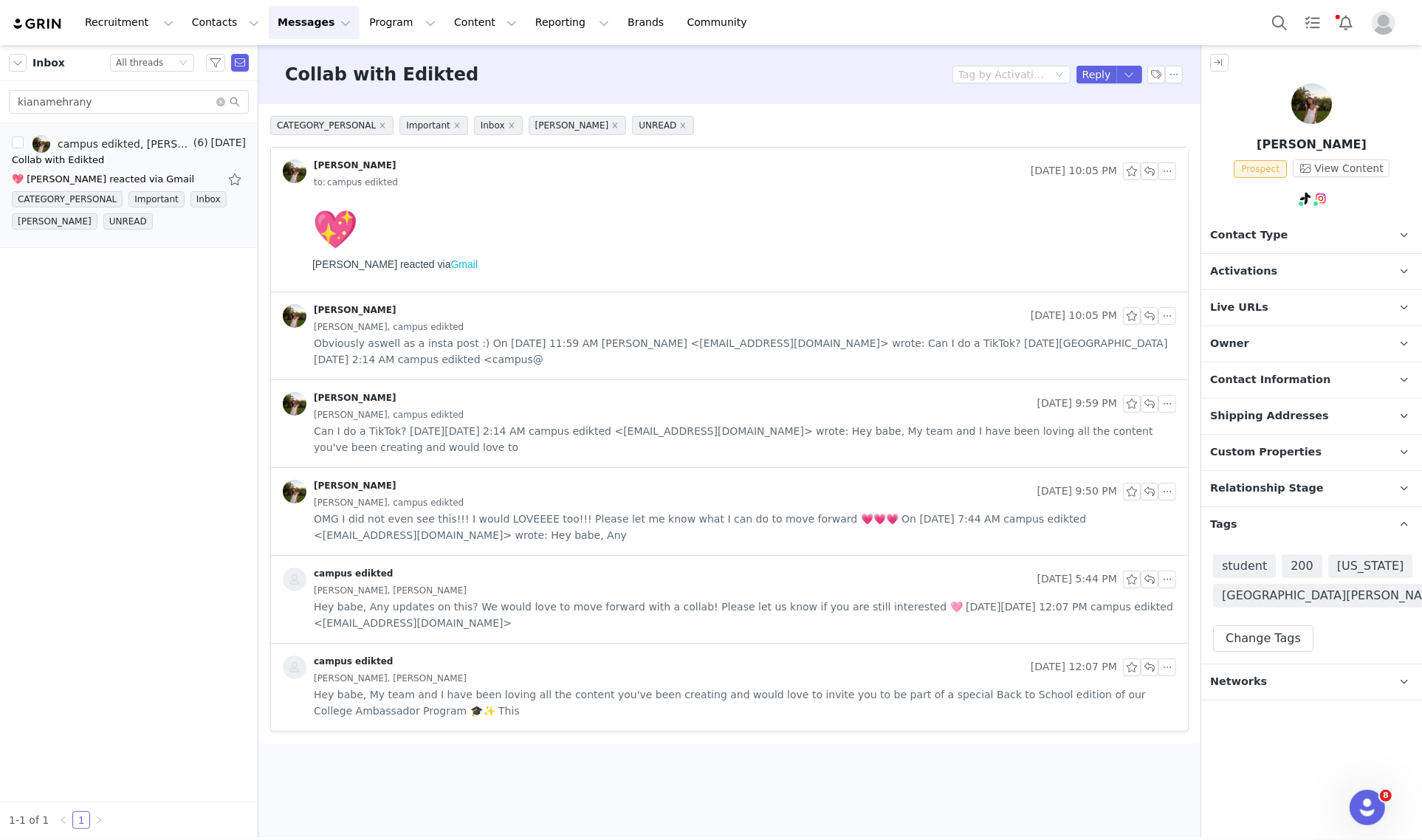
click at [1284, 334] on p "Owner The account user who owns the contact" at bounding box center [1293, 343] width 185 height 35
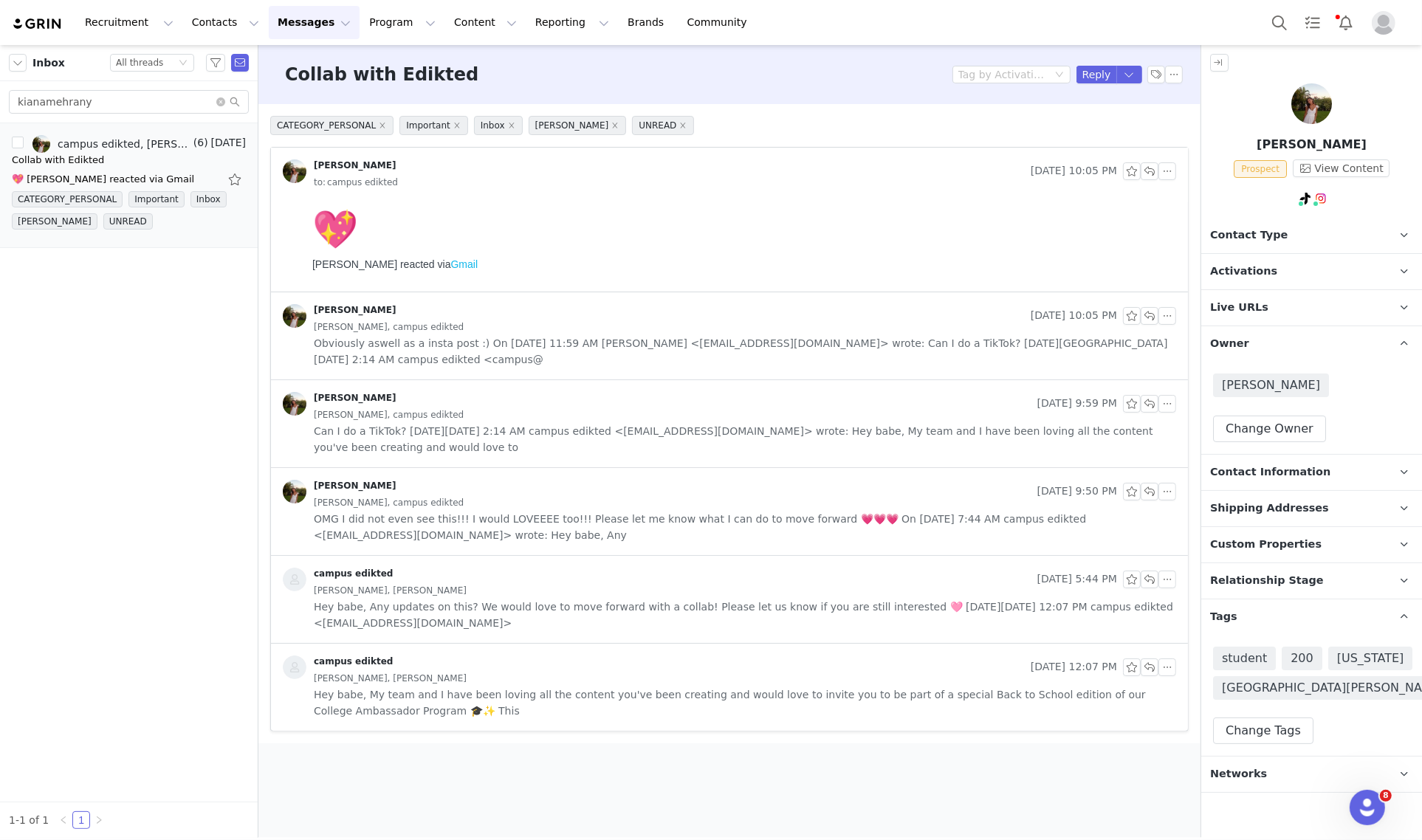
click at [1284, 334] on p "Owner The account user who owns the contact" at bounding box center [1293, 343] width 185 height 35
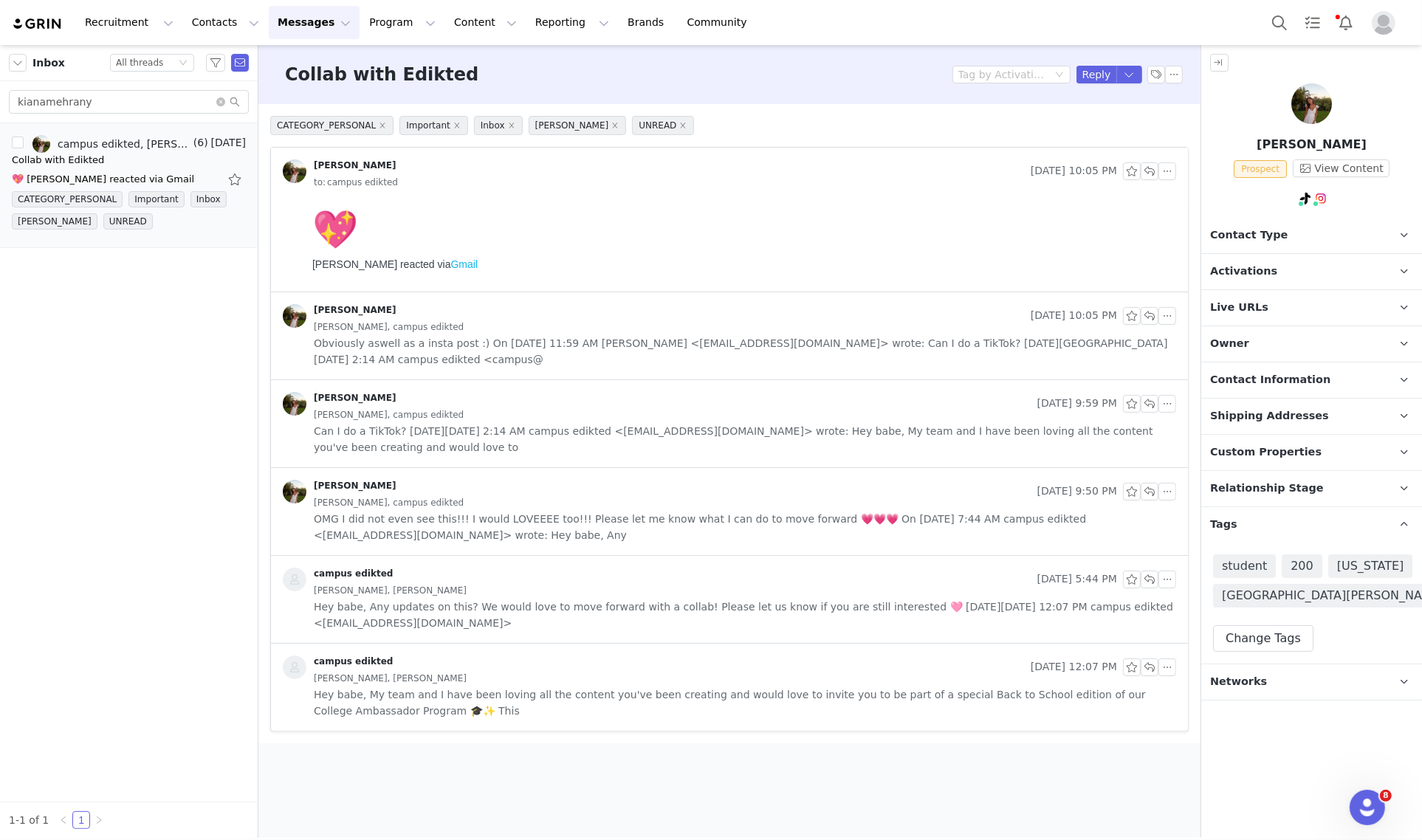
click at [1284, 334] on p "Owner The account user who owns the contact" at bounding box center [1293, 343] width 185 height 35
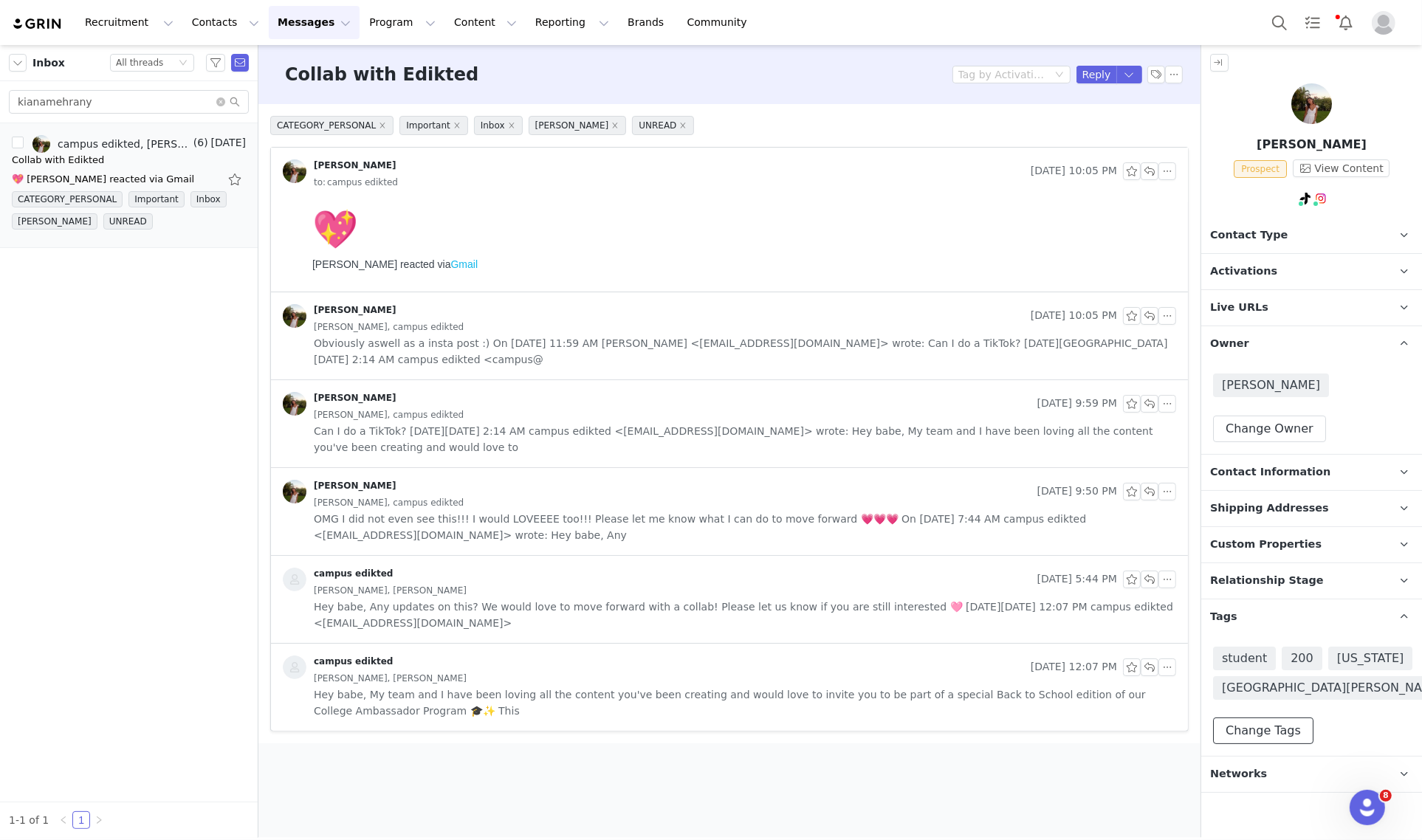
click at [1285, 734] on button "Change Tags" at bounding box center [1263, 731] width 100 height 27
click at [1307, 672] on input at bounding box center [1312, 669] width 178 height 27
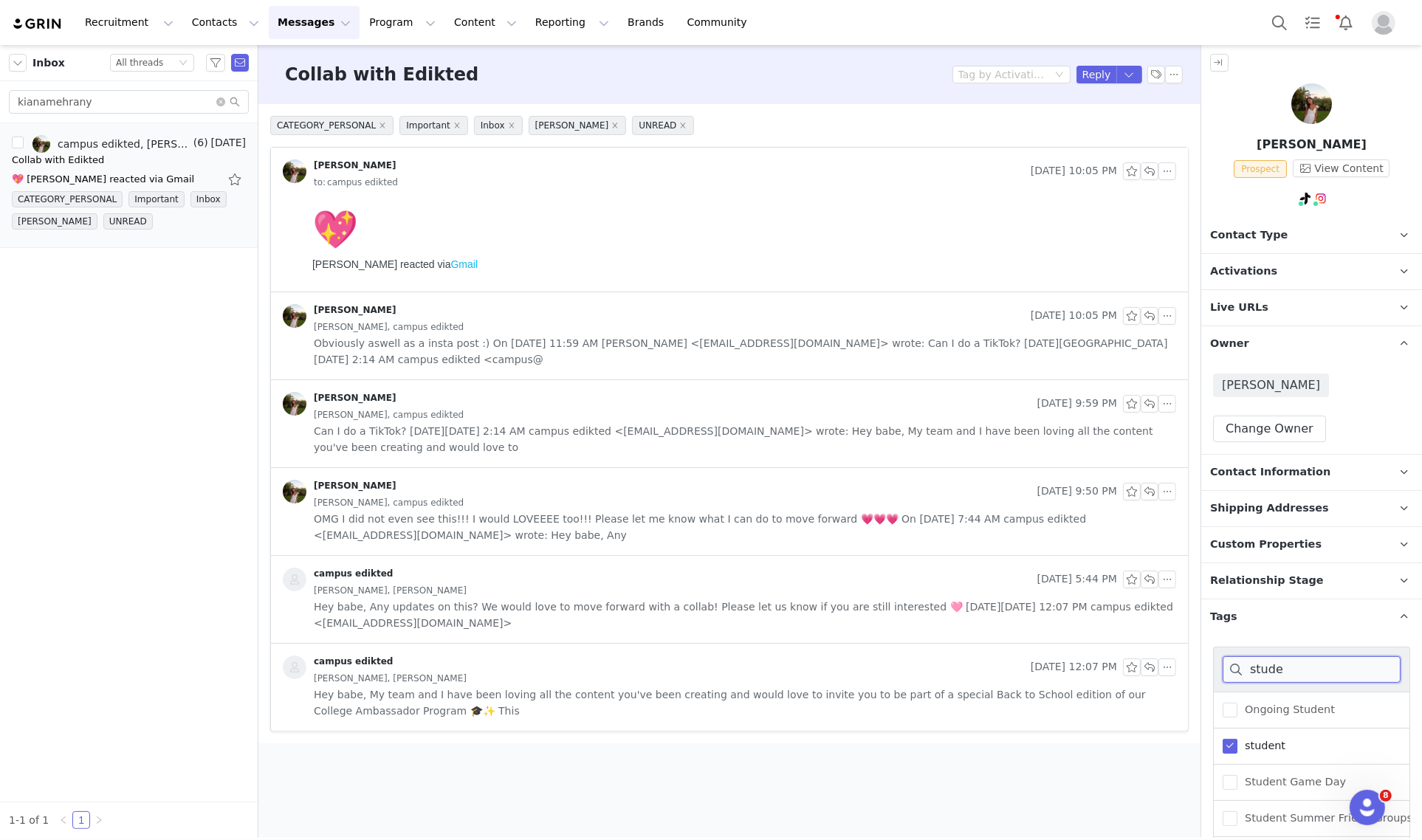
scroll to position [92, 0]
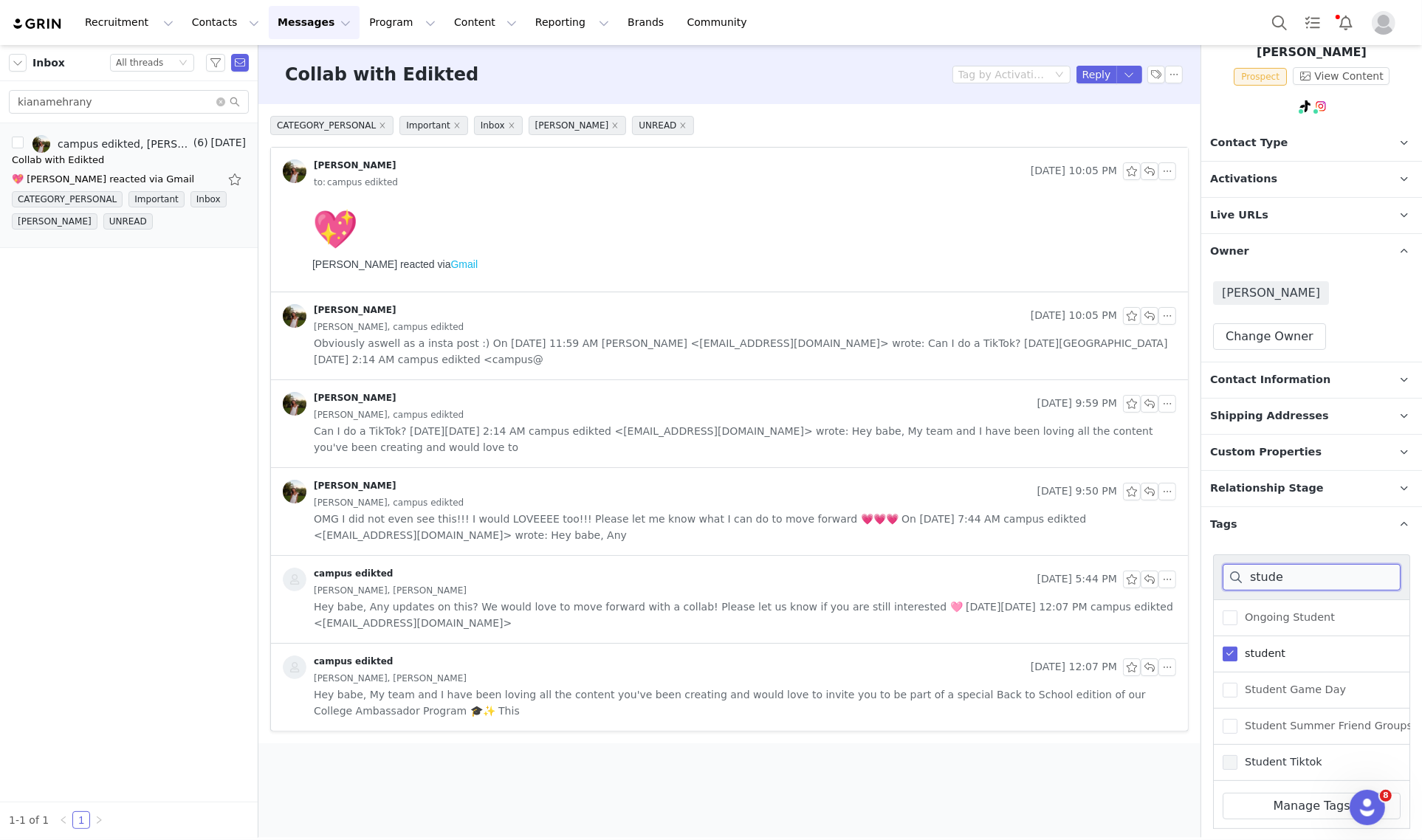
type input "stude"
click at [1298, 762] on span "Student Tiktok" at bounding box center [1279, 762] width 85 height 14
click at [1237, 755] on input "Student Tiktok" at bounding box center [1237, 755] width 0 height 0
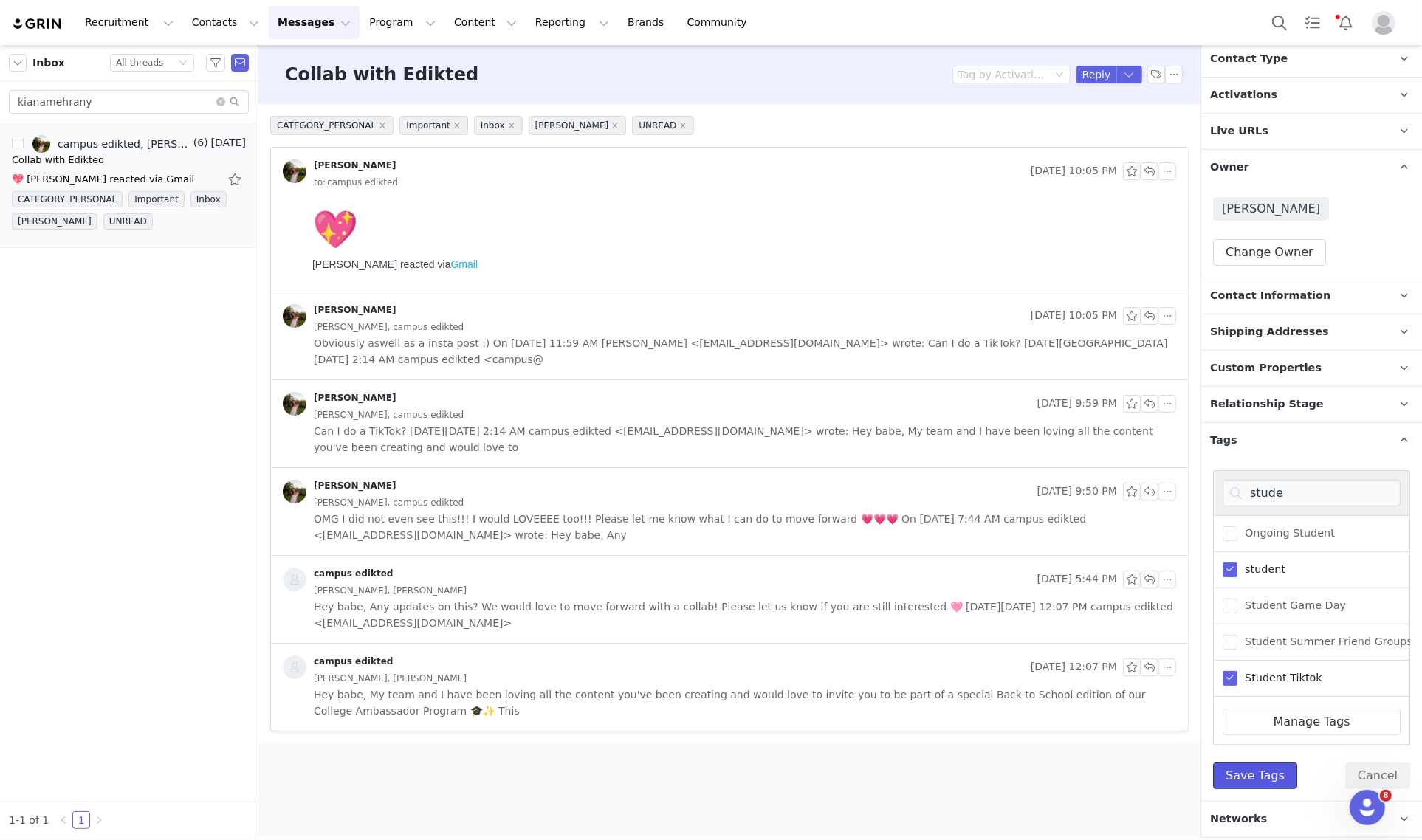
click at [1257, 775] on button "Save Tags" at bounding box center [1255, 775] width 84 height 27
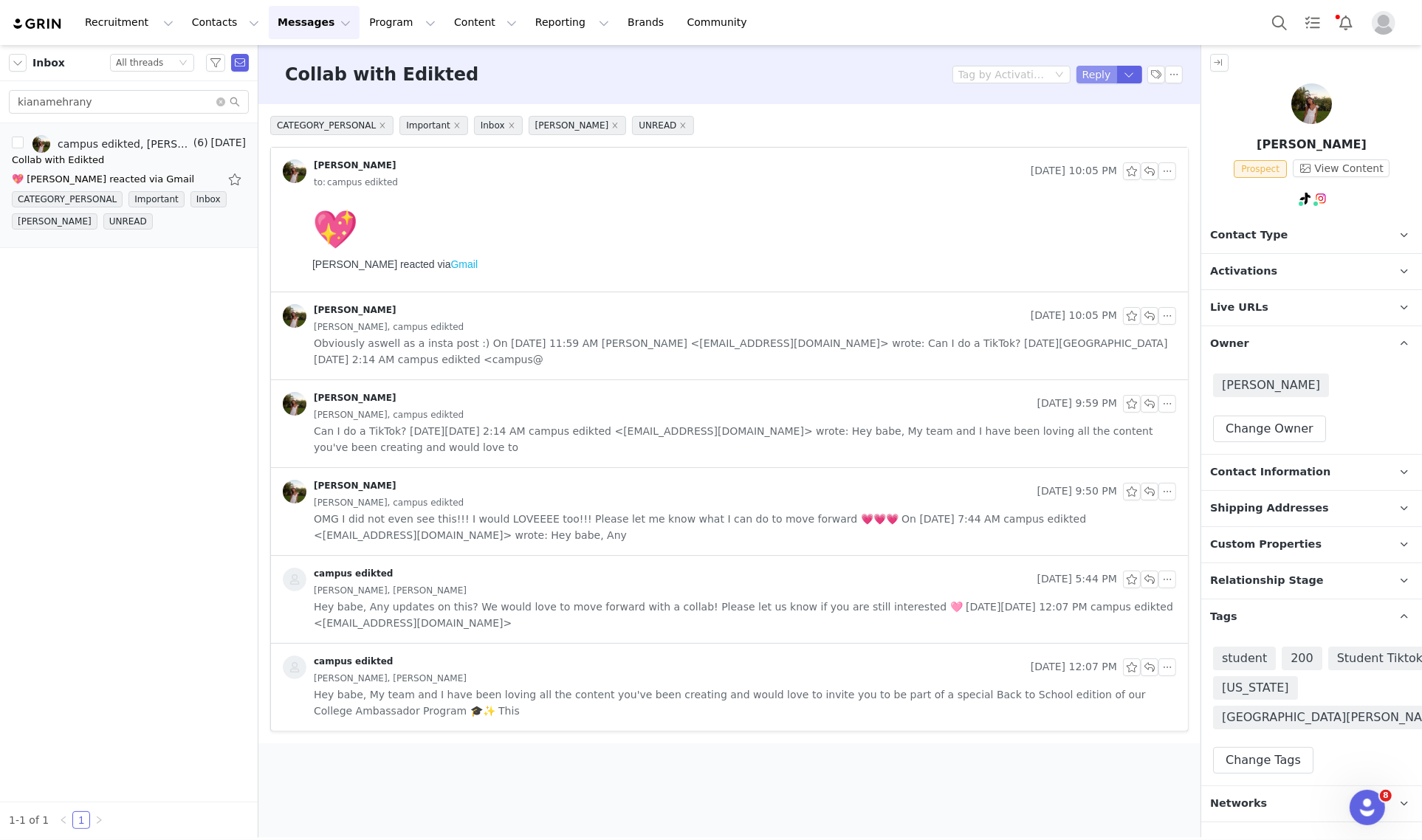
click at [1101, 75] on button "Reply" at bounding box center [1097, 74] width 41 height 18
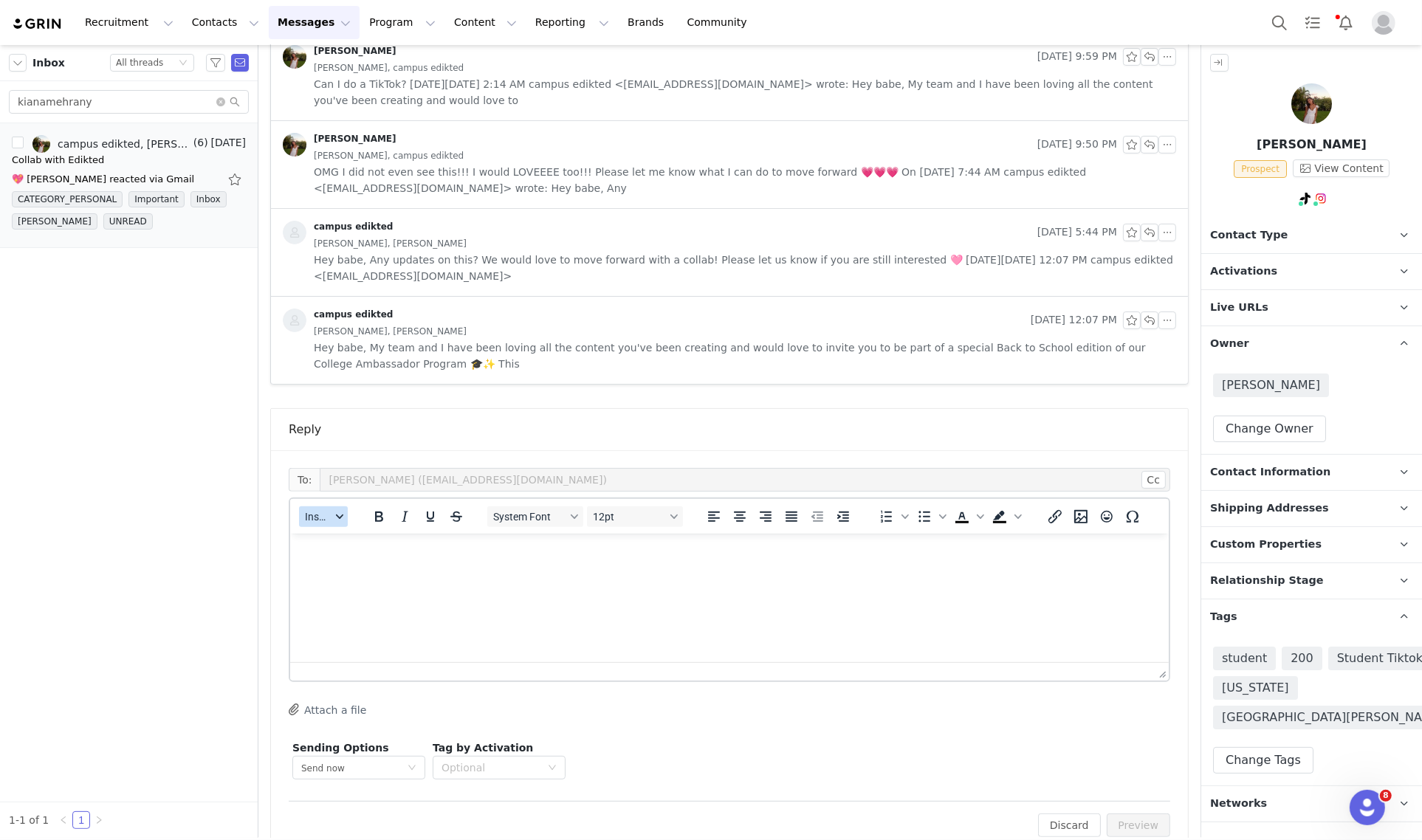
click at [340, 526] on button "Insert" at bounding box center [323, 517] width 48 height 20
click at [349, 545] on div "Insert Template" at bounding box center [378, 543] width 133 height 18
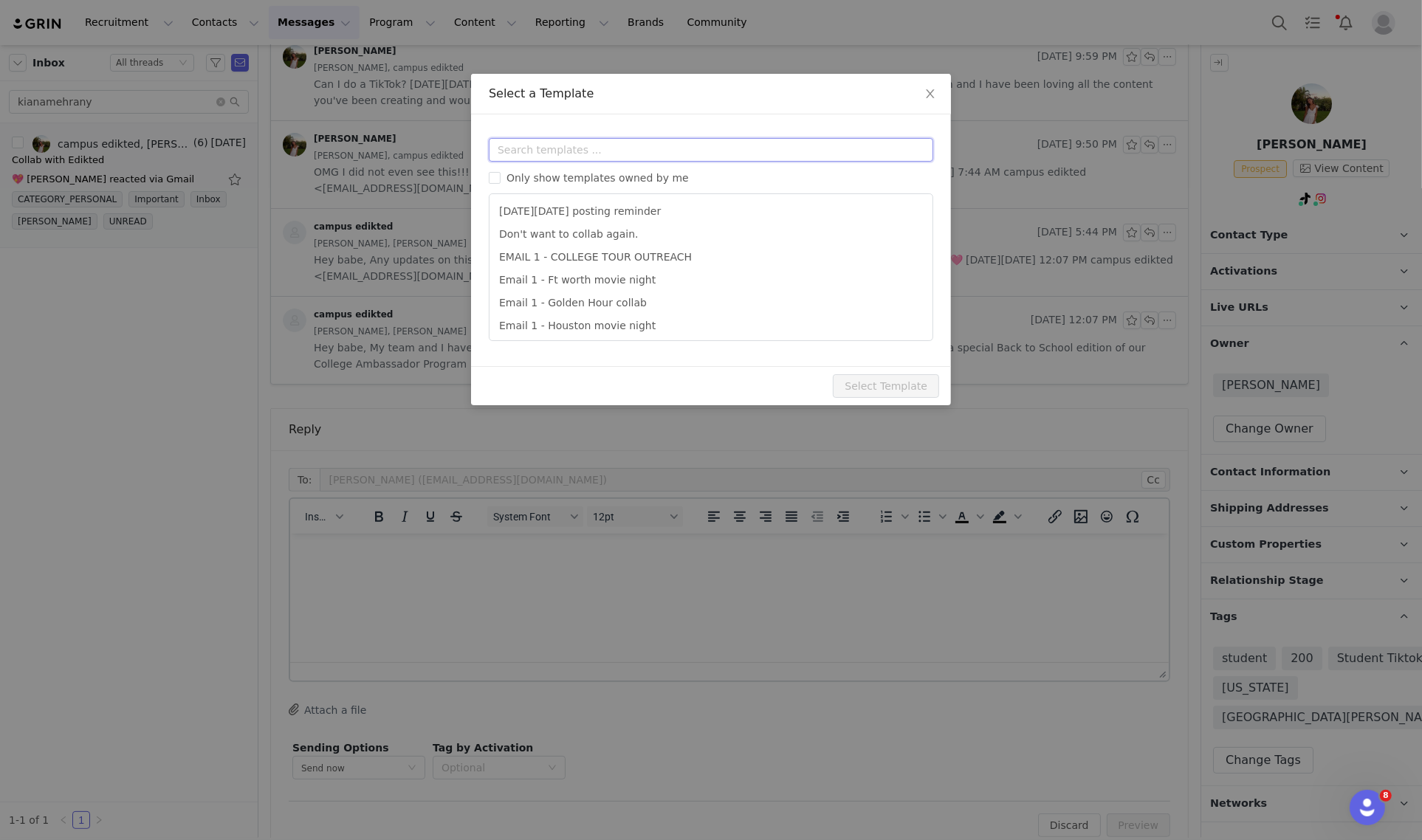
click at [539, 148] on input "text" at bounding box center [711, 150] width 444 height 23
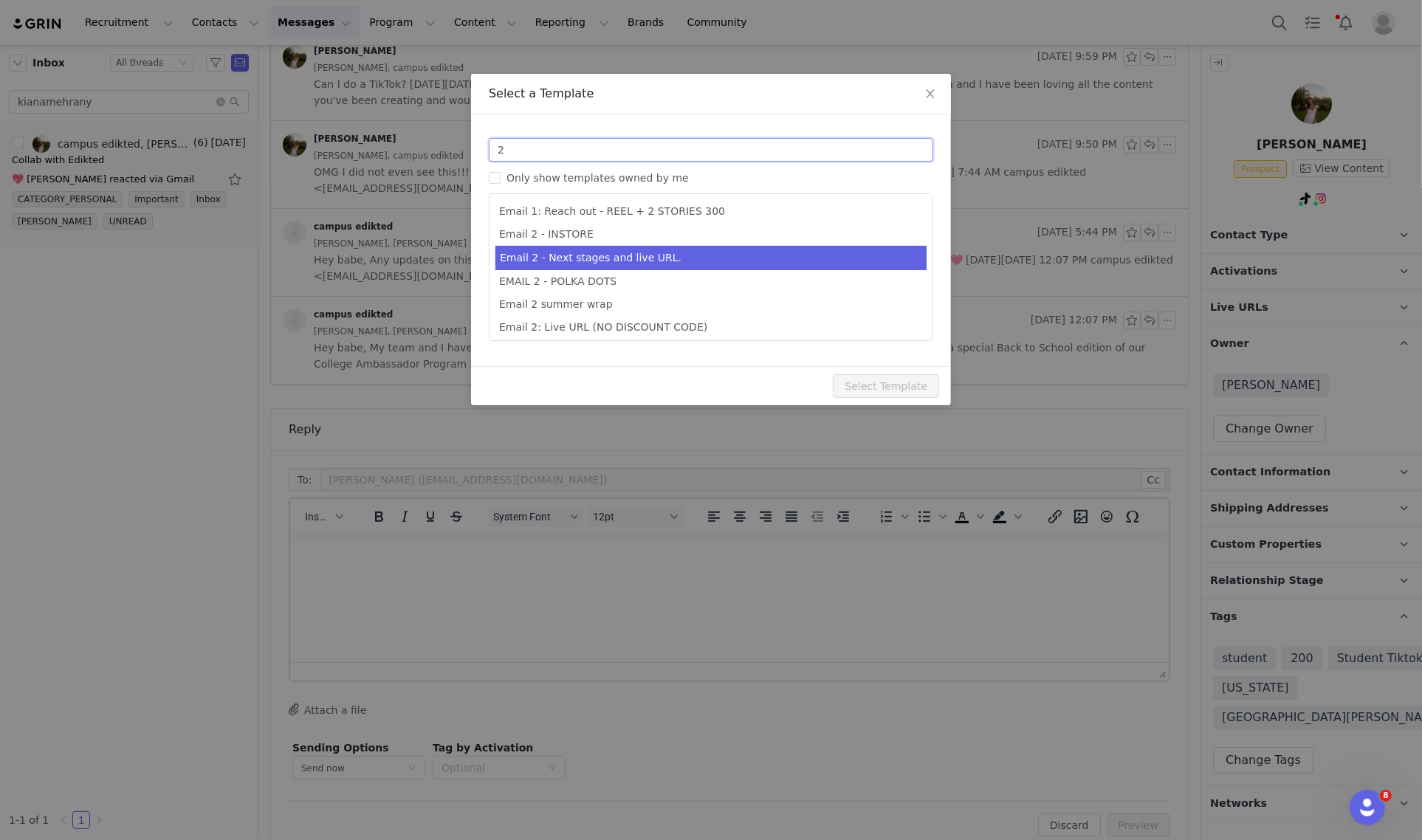
type input "2"
type input "Collab with Edikted"
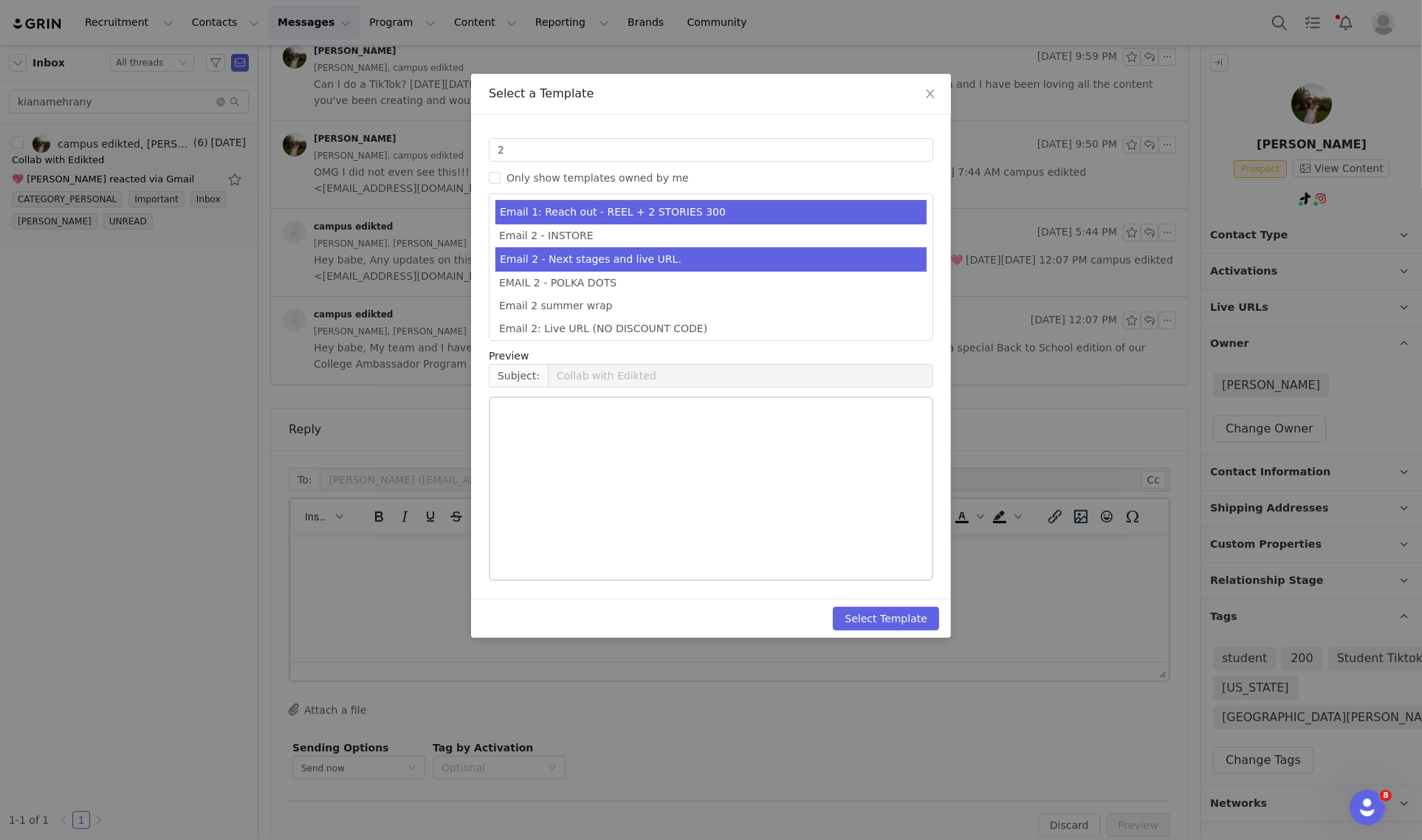
click at [613, 259] on li "Email 2 - Next stages and live URL." at bounding box center [711, 259] width 431 height 24
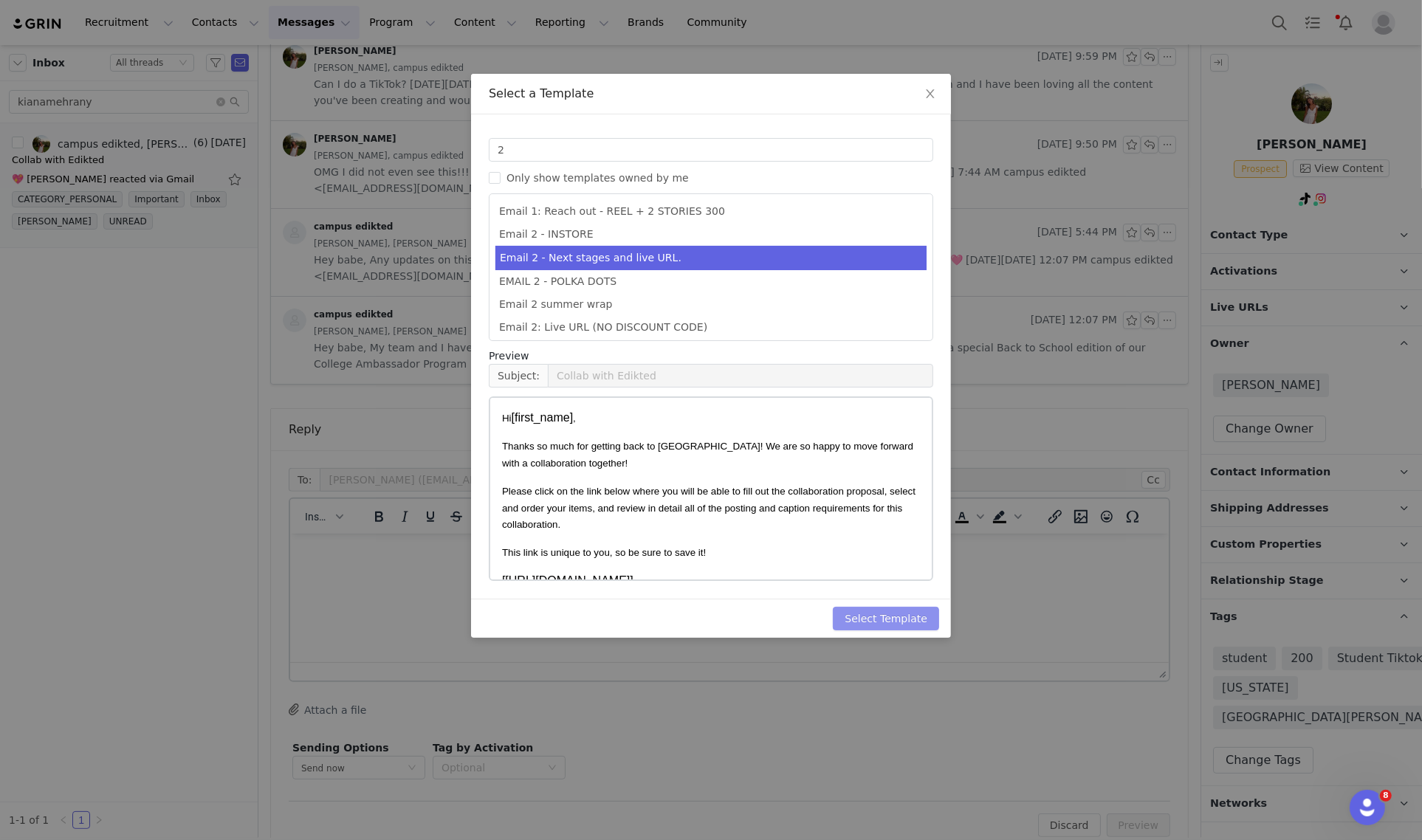
click at [913, 618] on button "Select Template" at bounding box center [886, 618] width 106 height 23
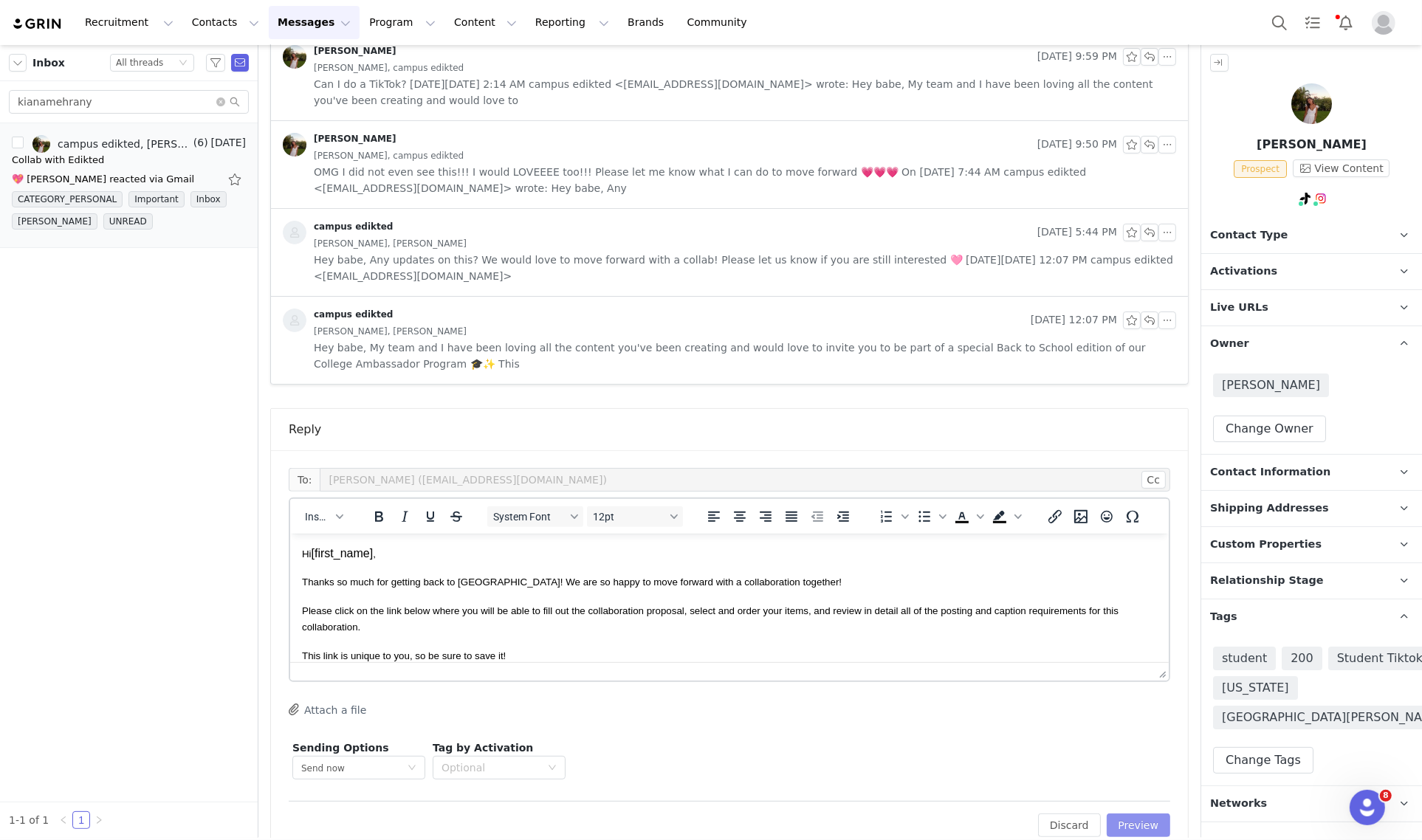
click at [1124, 827] on button "Preview" at bounding box center [1138, 825] width 64 height 23
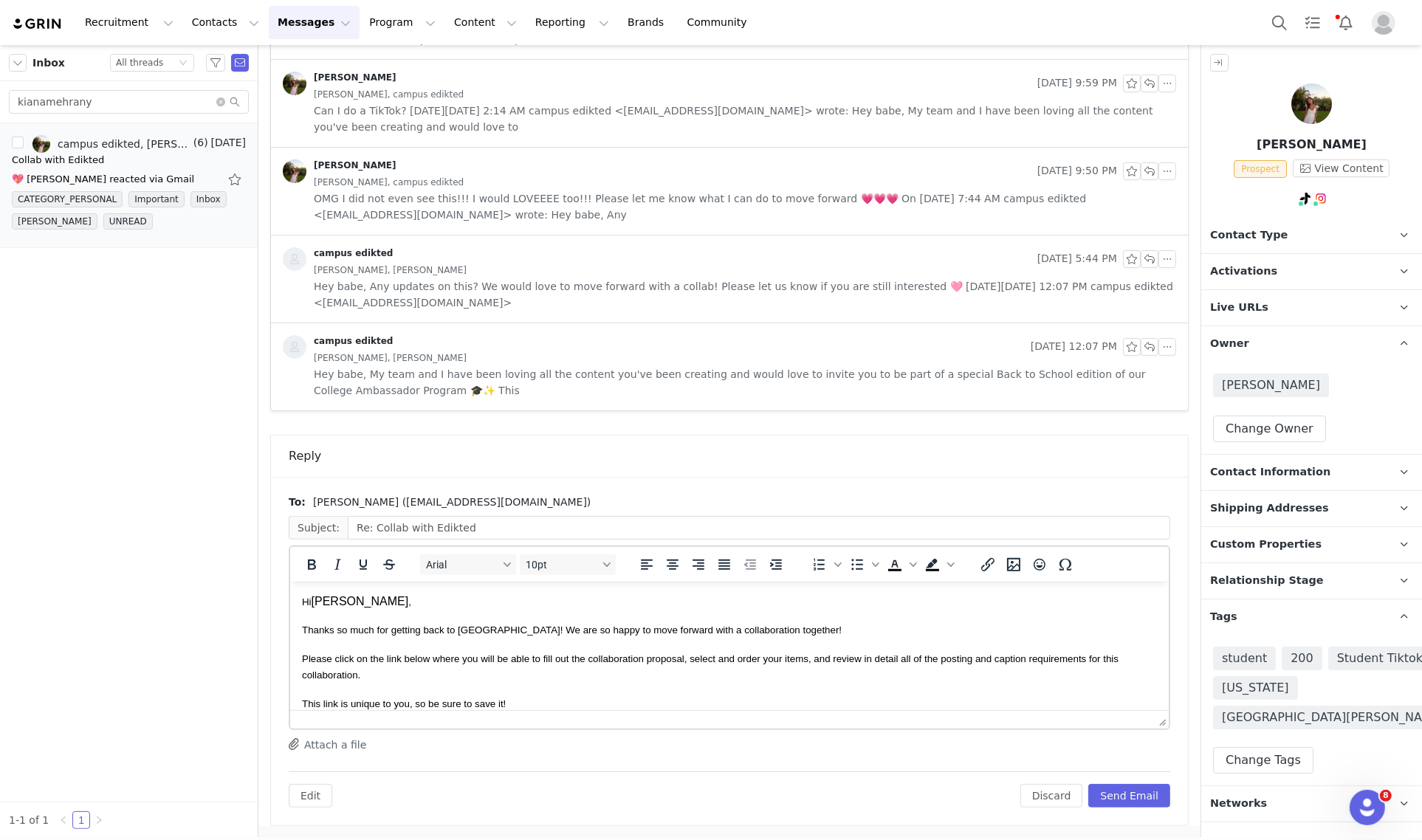
click at [780, 637] on p "Thanks so much for getting back to us! We are so happy to move forward with a c…" at bounding box center [728, 628] width 854 height 16
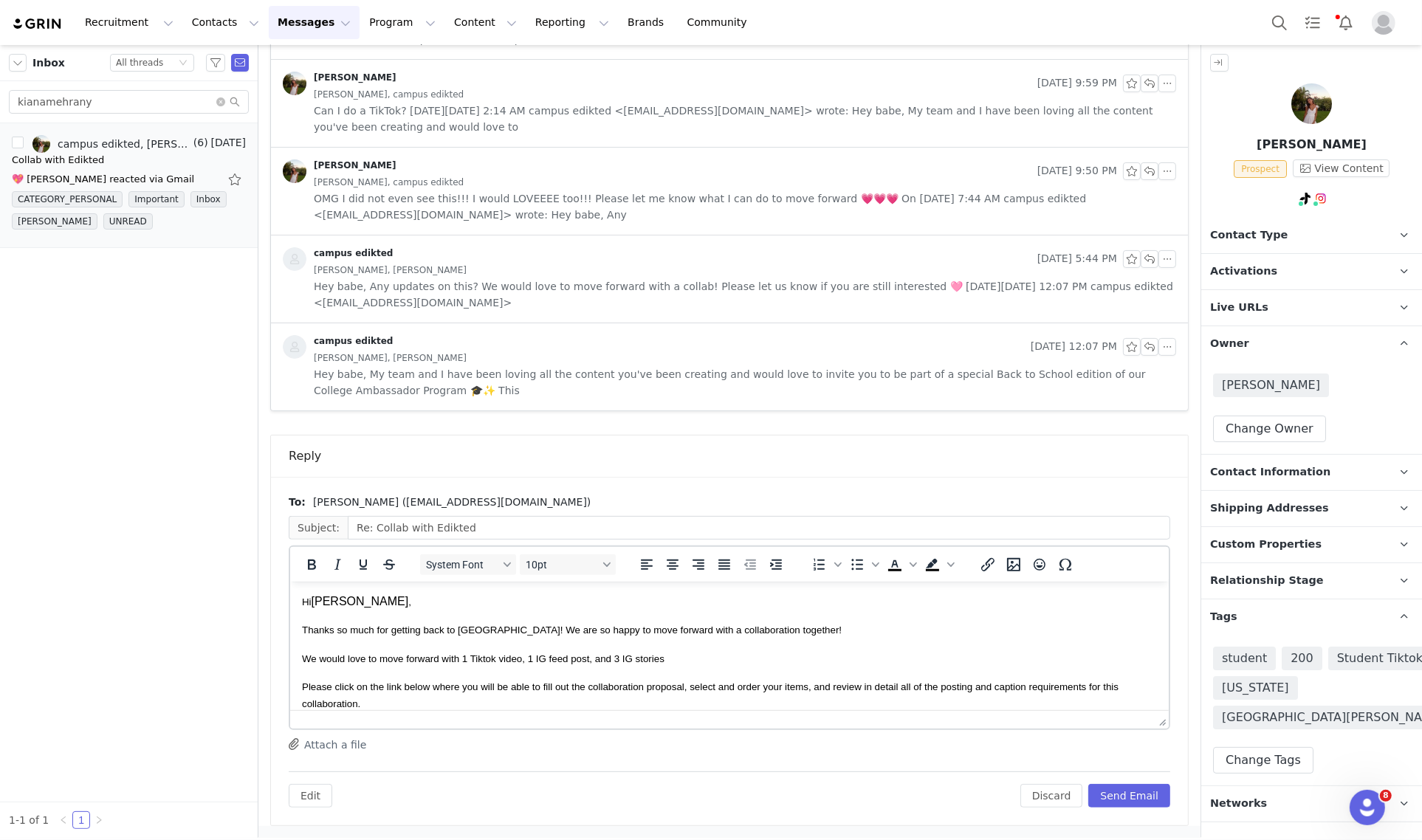
click at [471, 652] on span "We would love to move forward with 1 Tiktok video, 1 IG feed post, and 3 IG sto…" at bounding box center [482, 658] width 363 height 11
click at [487, 656] on span "We would love to move forward with 1 Tiktok video, 1 IG feed post, and 3 IG sto…" at bounding box center [482, 658] width 363 height 11
click at [682, 662] on p "We would love to move forward with 1 TikTok video, 1 IG feed post, and 3 IG sto…" at bounding box center [728, 657] width 854 height 16
click at [1033, 563] on icon "Emojis" at bounding box center [1039, 564] width 18 height 18
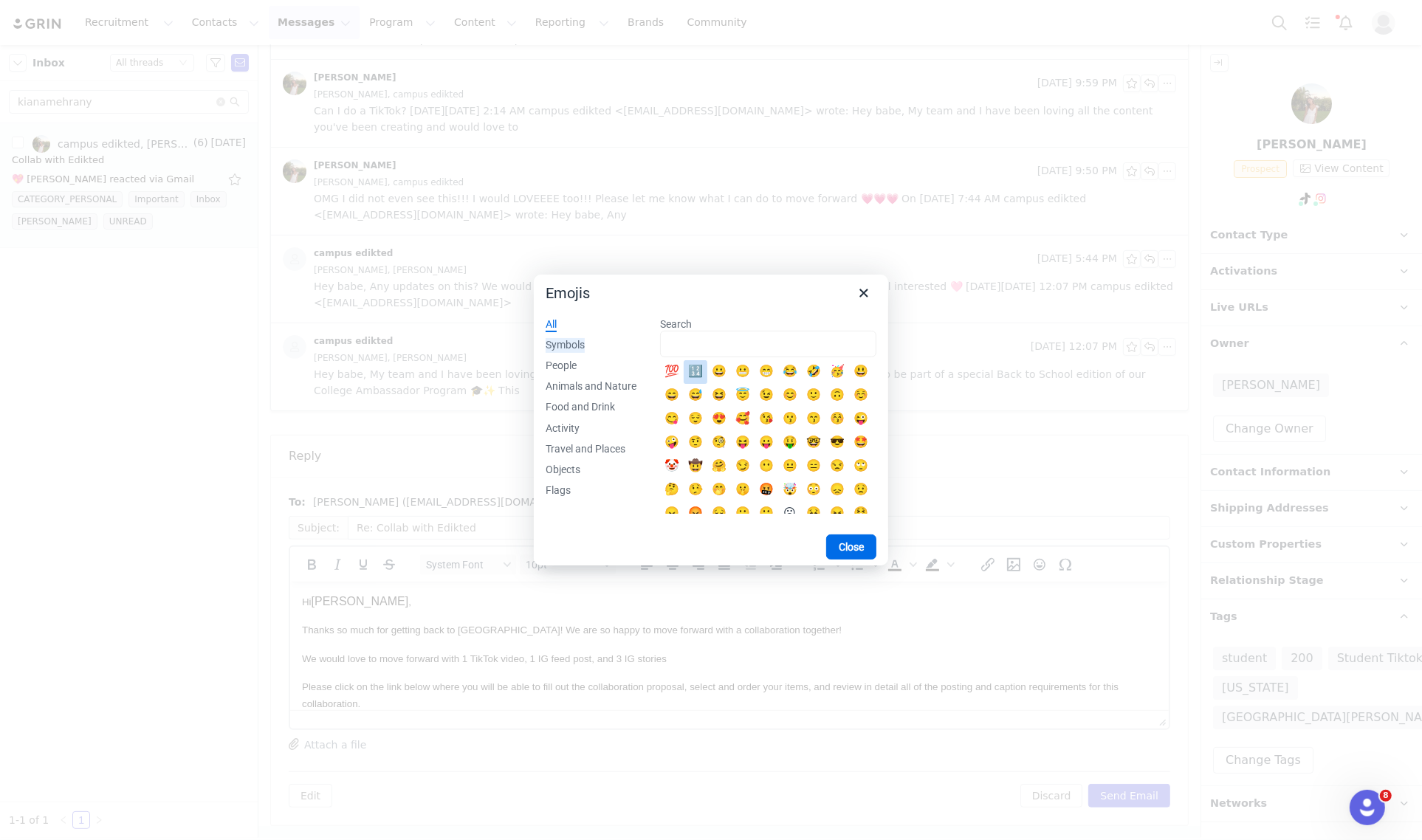
click at [578, 341] on div "Symbols" at bounding box center [565, 345] width 39 height 15
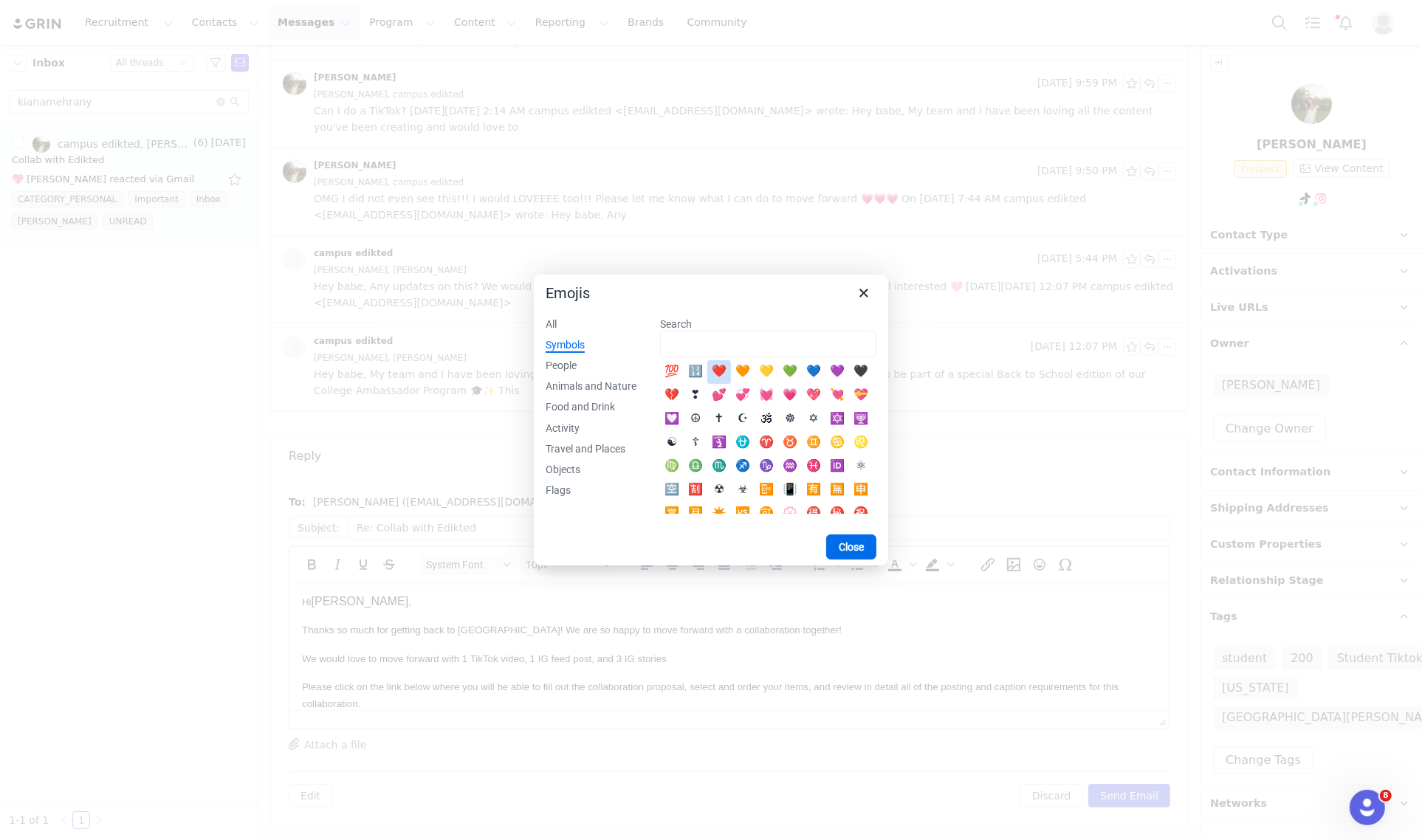
click at [718, 371] on div "❤️" at bounding box center [718, 372] width 18 height 18
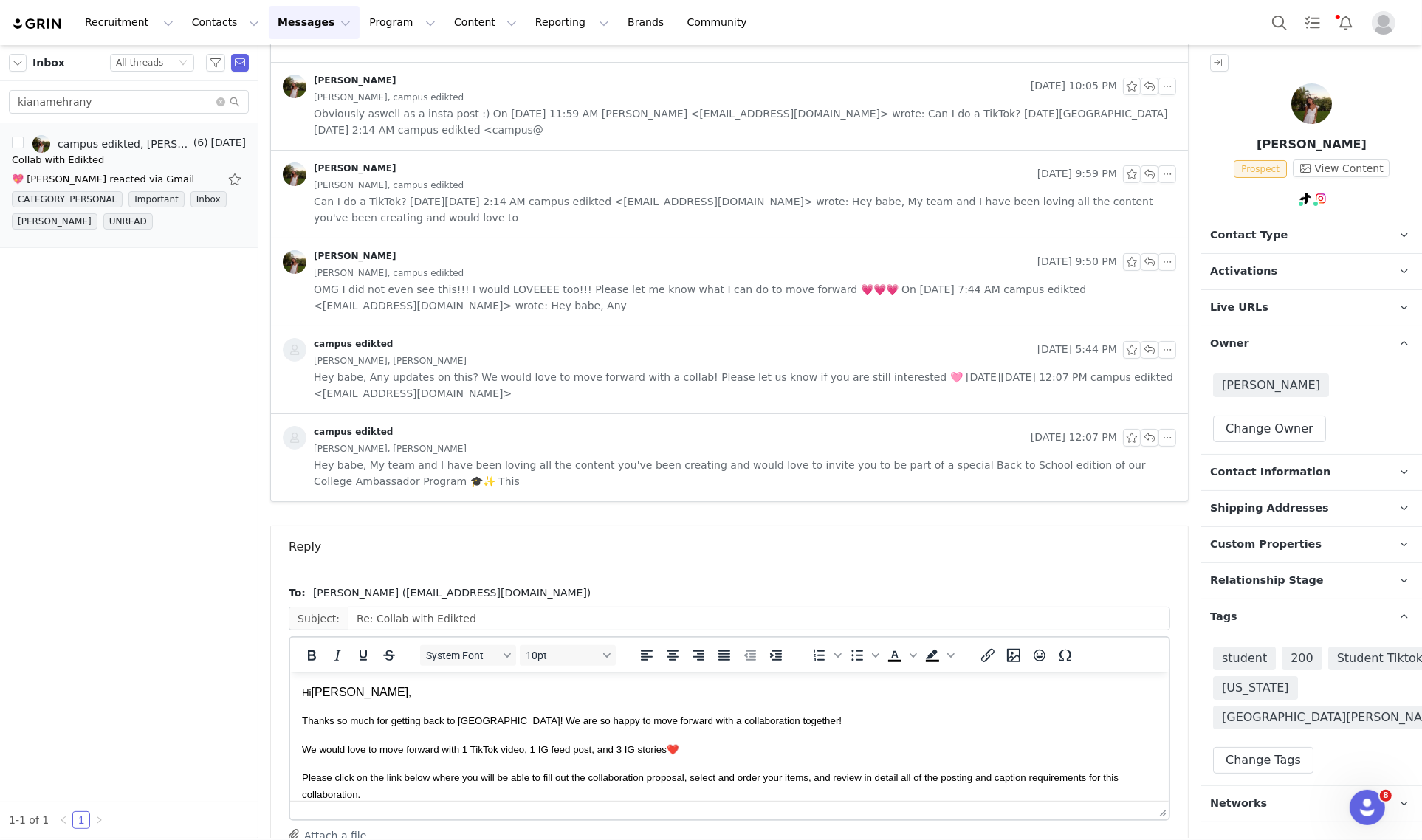
scroll to position [322, 0]
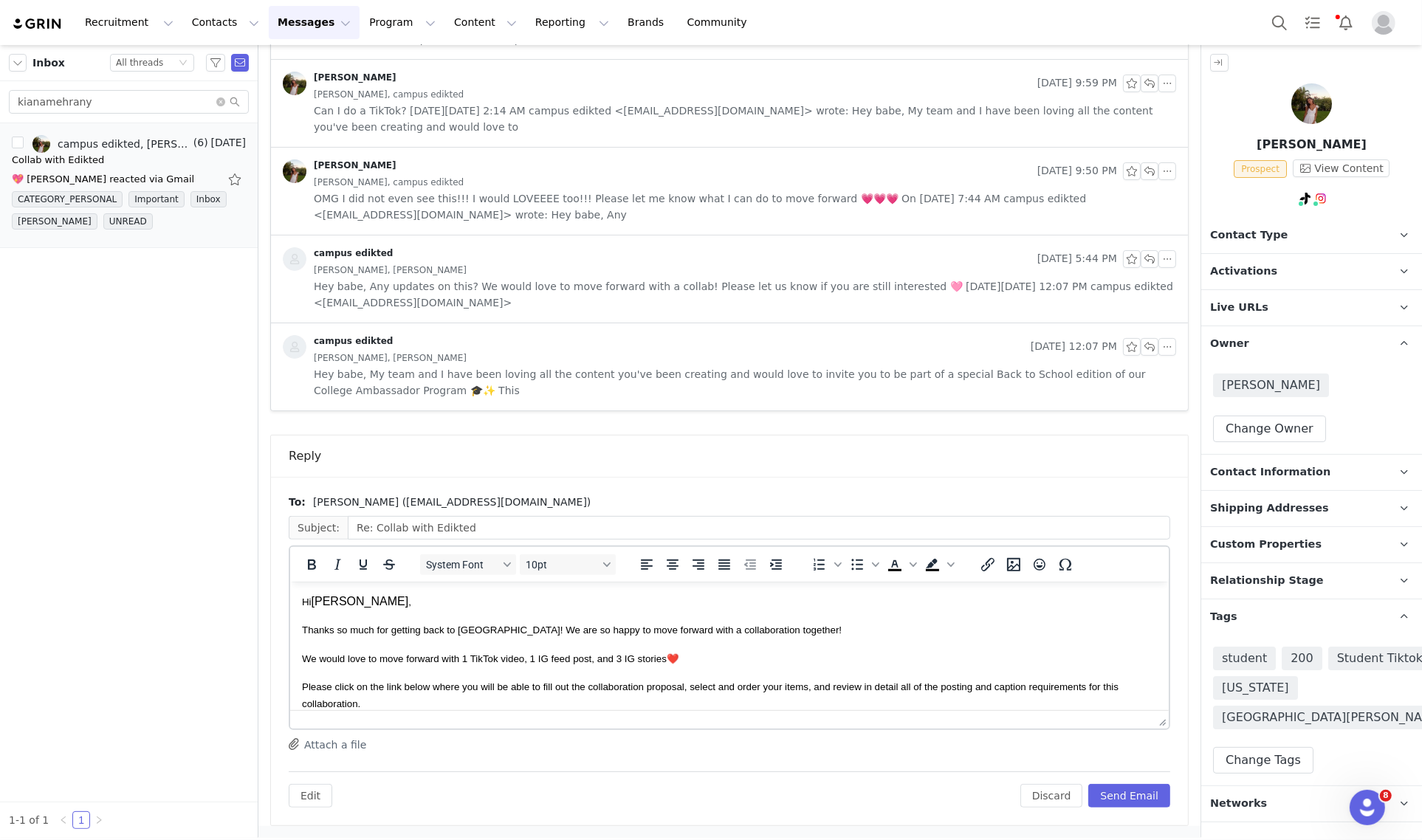
click at [699, 653] on p "We would love to move forward with 1 TikTok video, 1 IG feed post, and 3 IG sto…" at bounding box center [728, 657] width 854 height 16
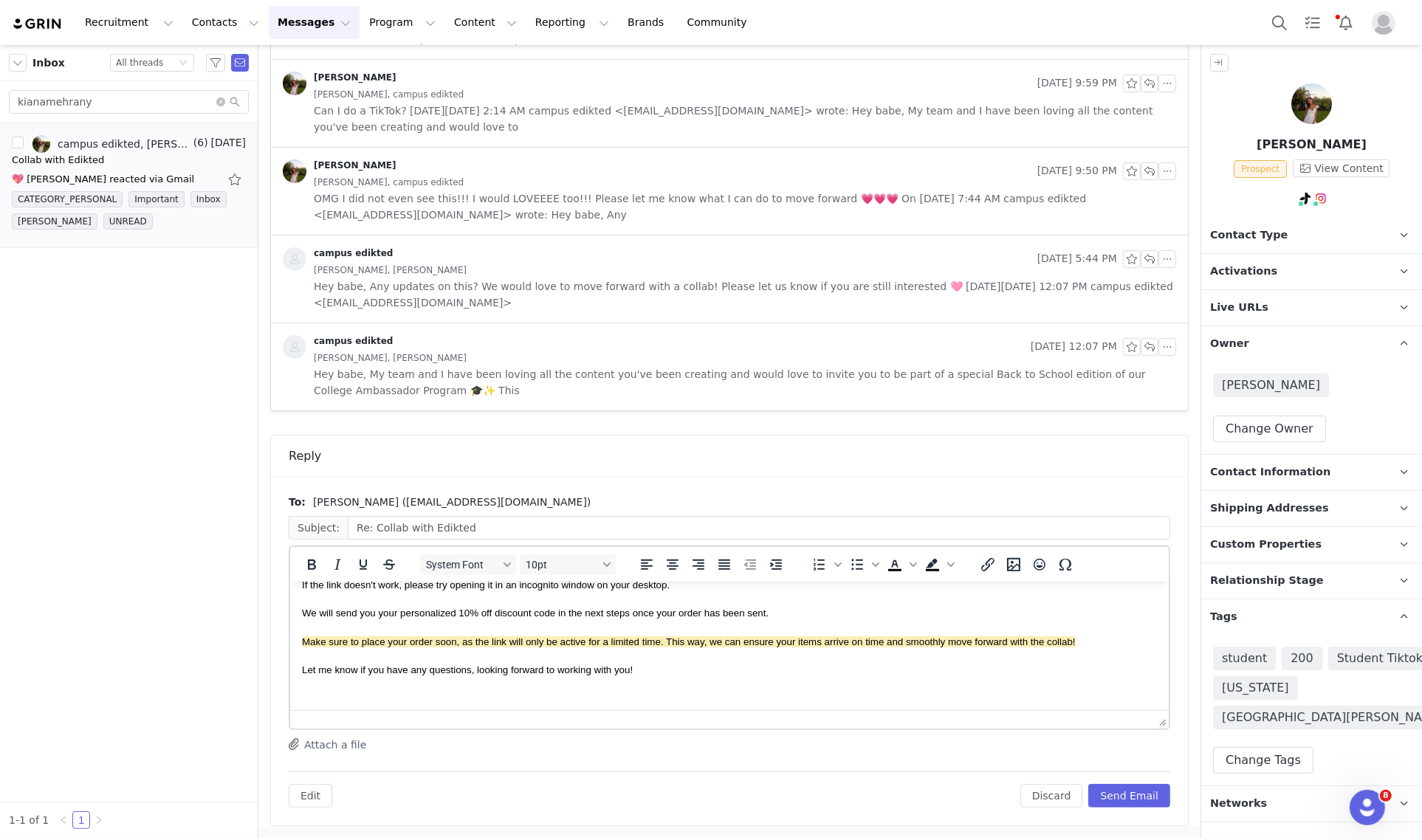
click at [682, 673] on p "Let me know if you have any questions, looking forward to working with you!" at bounding box center [728, 668] width 854 height 16
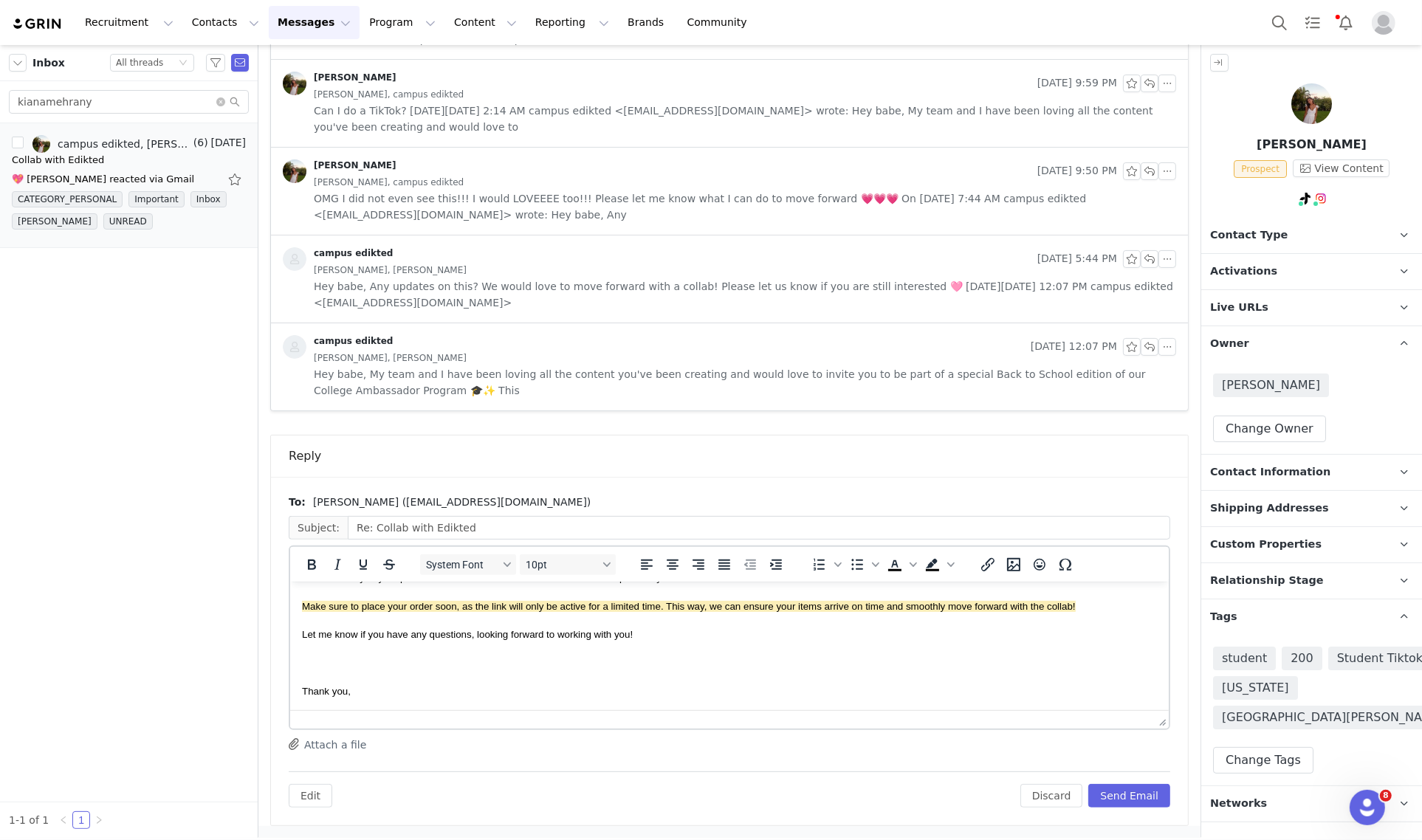
scroll to position [341, 0]
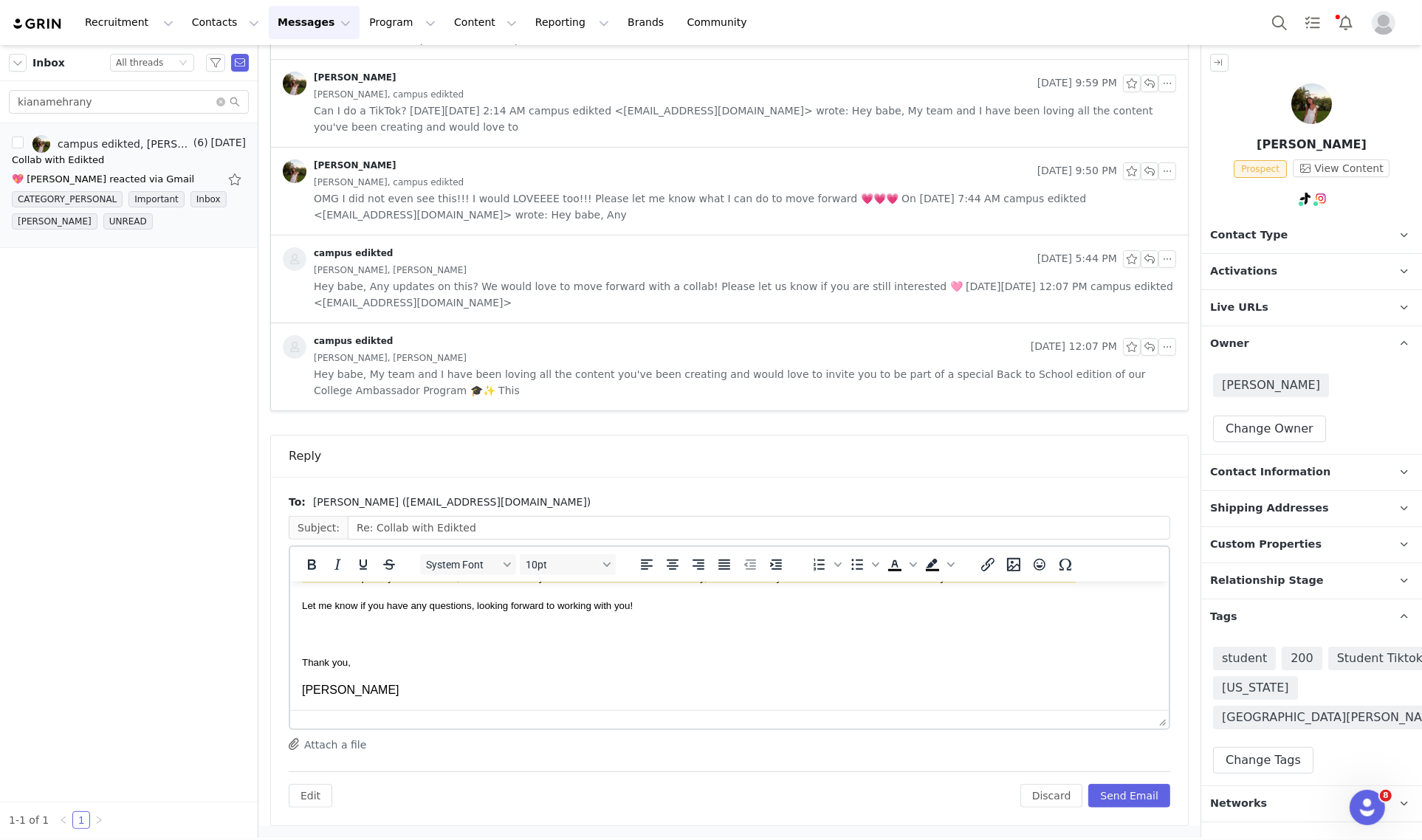
click at [520, 663] on p "Thank you," at bounding box center [728, 661] width 854 height 16
click at [471, 692] on p "[PERSON_NAME]" at bounding box center [728, 689] width 854 height 16
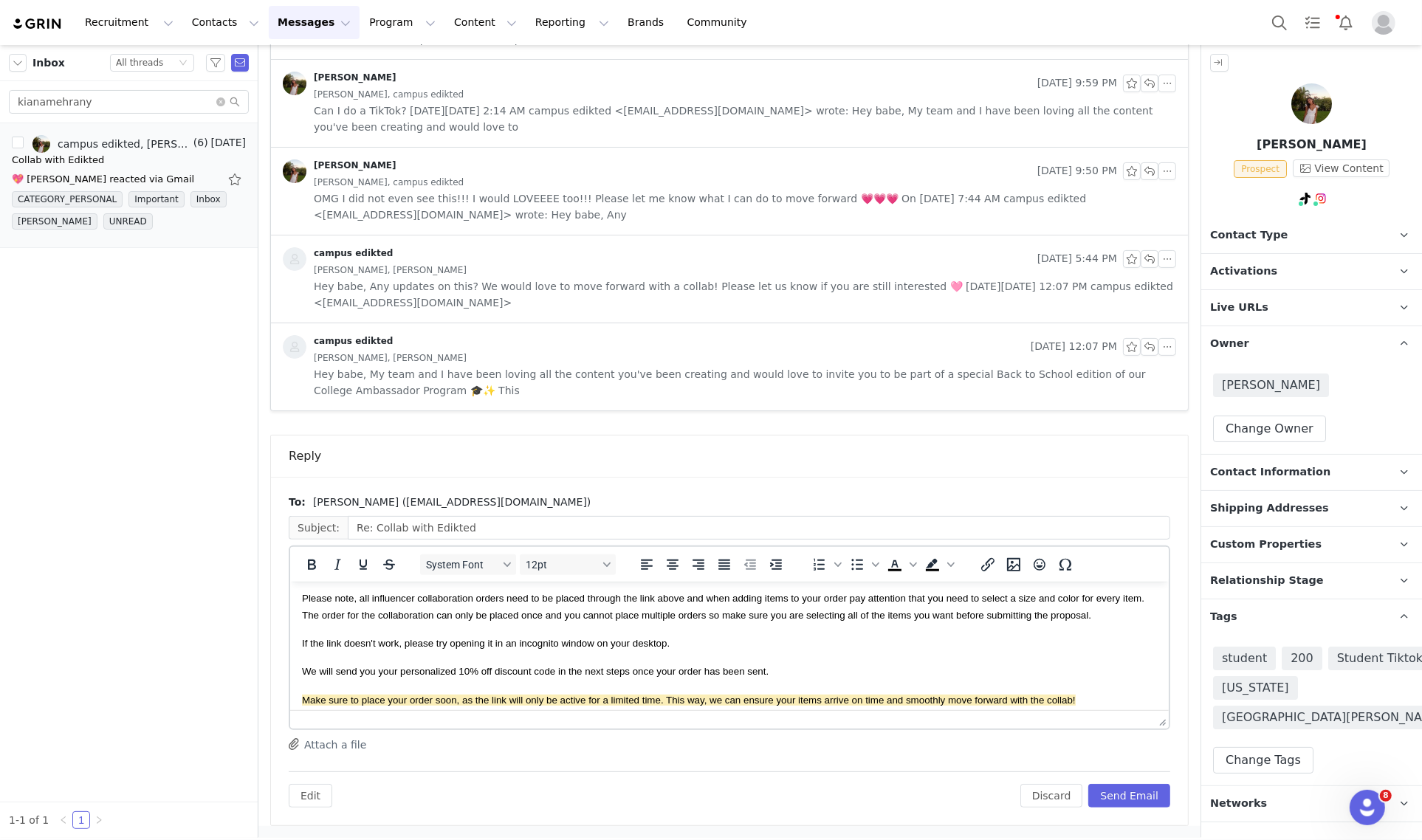
scroll to position [0, 0]
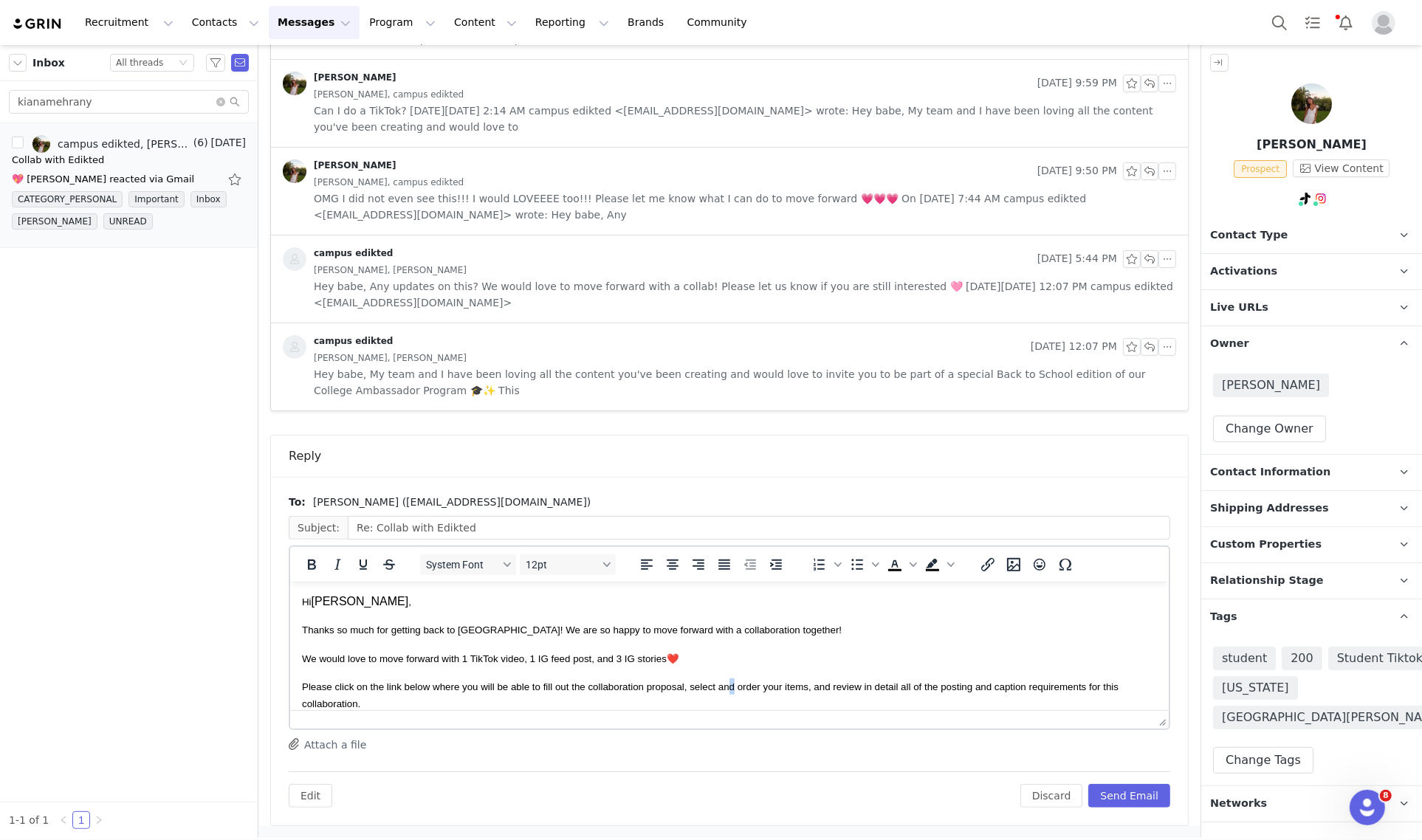
click at [736, 670] on body "Hi Kiana , Thanks so much for getting back to us! We are so happy to move forwa…" at bounding box center [728, 815] width 854 height 446
click at [731, 669] on body "Hi Kiana , Thanks so much for getting back to us! We are so happy to move forwa…" at bounding box center [728, 815] width 854 height 446
click at [730, 658] on p "We would love to move forward with 1 TikTok video, 1 IG feed post, and 3 IG sto…" at bounding box center [728, 657] width 854 height 16
click at [1368, 230] on p "Contact Type Contact type can be Creator, Prospect, Application, or Manager." at bounding box center [1293, 235] width 185 height 35
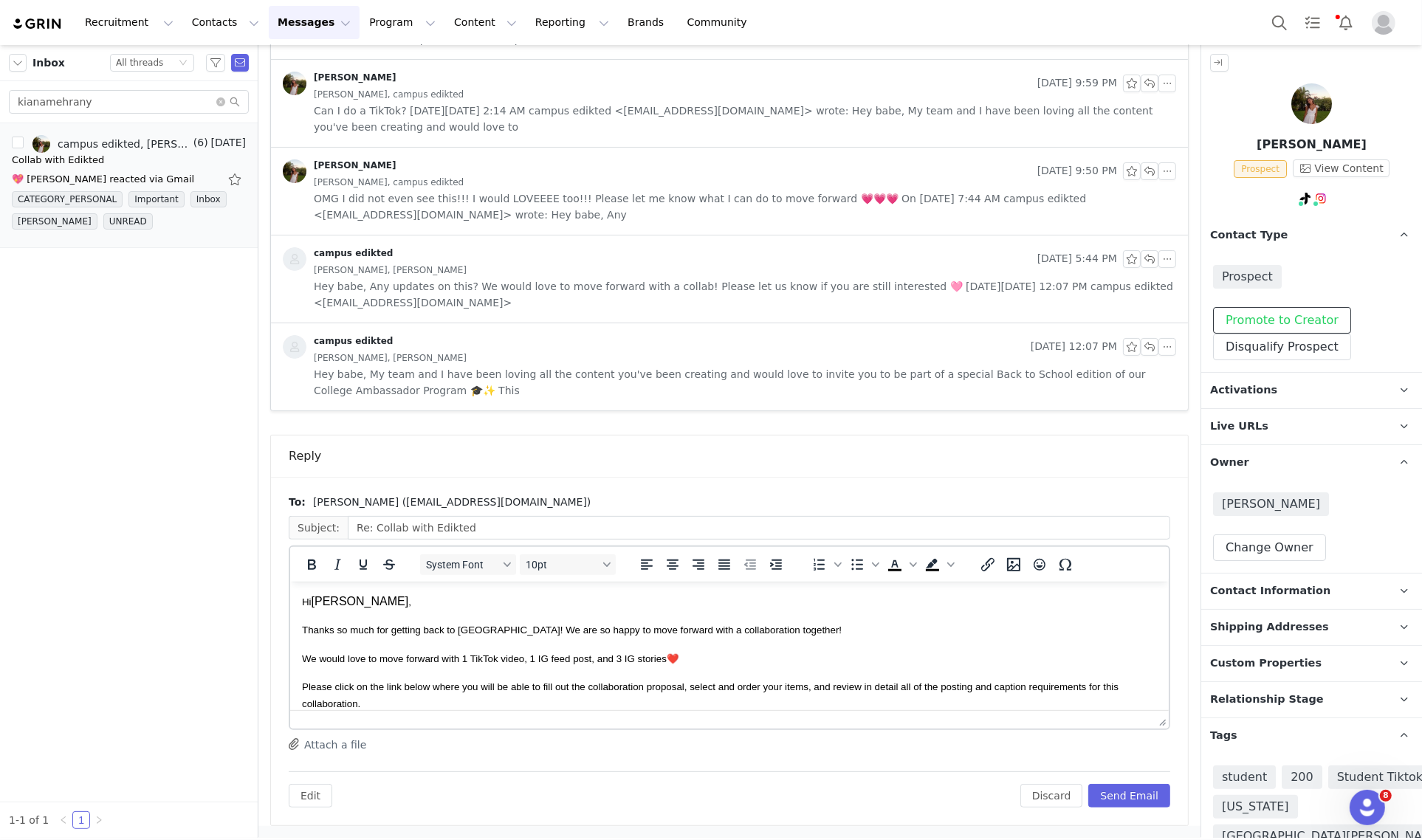
click at [1316, 323] on button "Promote to Creator" at bounding box center [1281, 320] width 138 height 27
click at [1386, 234] on link at bounding box center [1403, 235] width 35 height 35
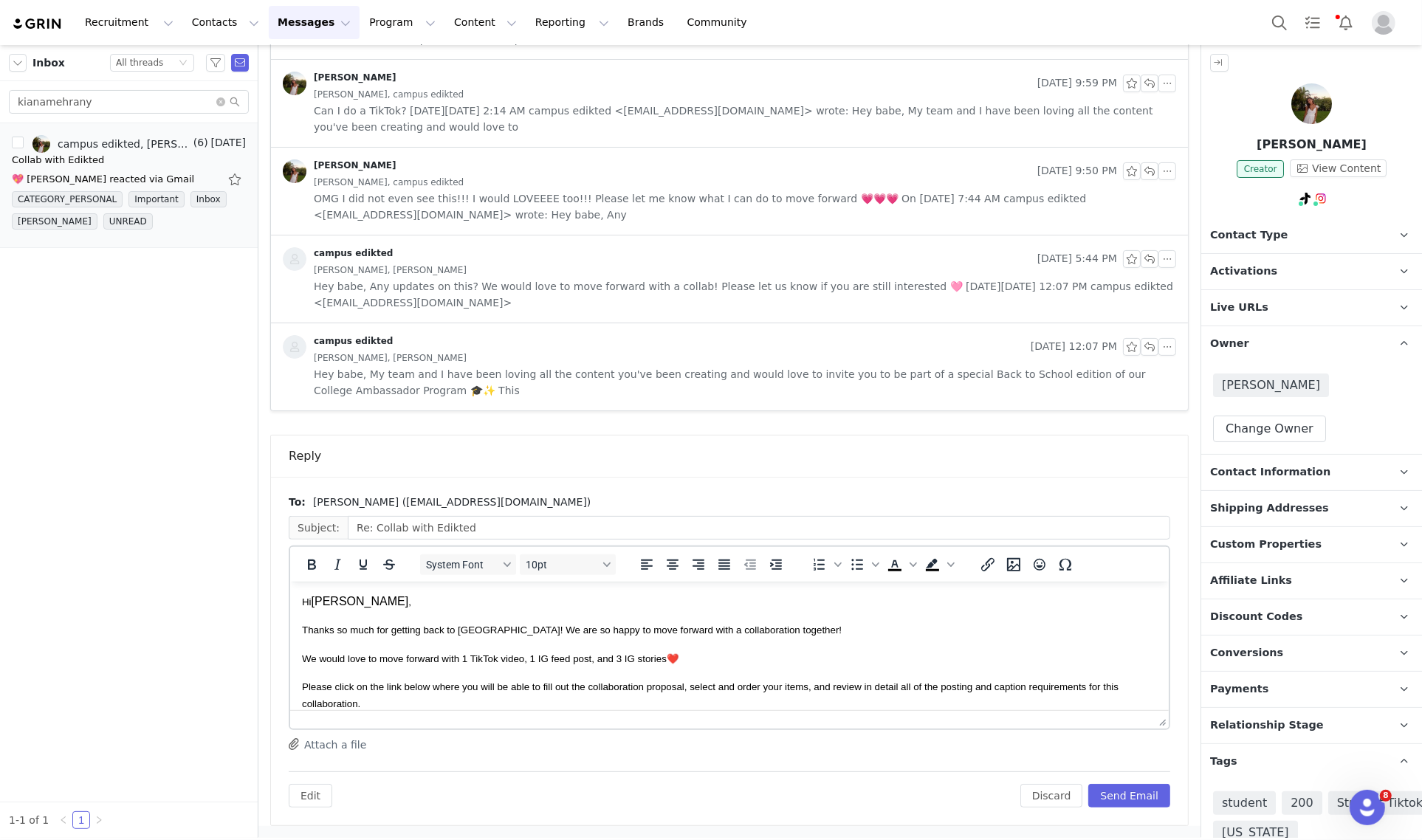
click at [1368, 284] on p "Activations" at bounding box center [1293, 271] width 185 height 35
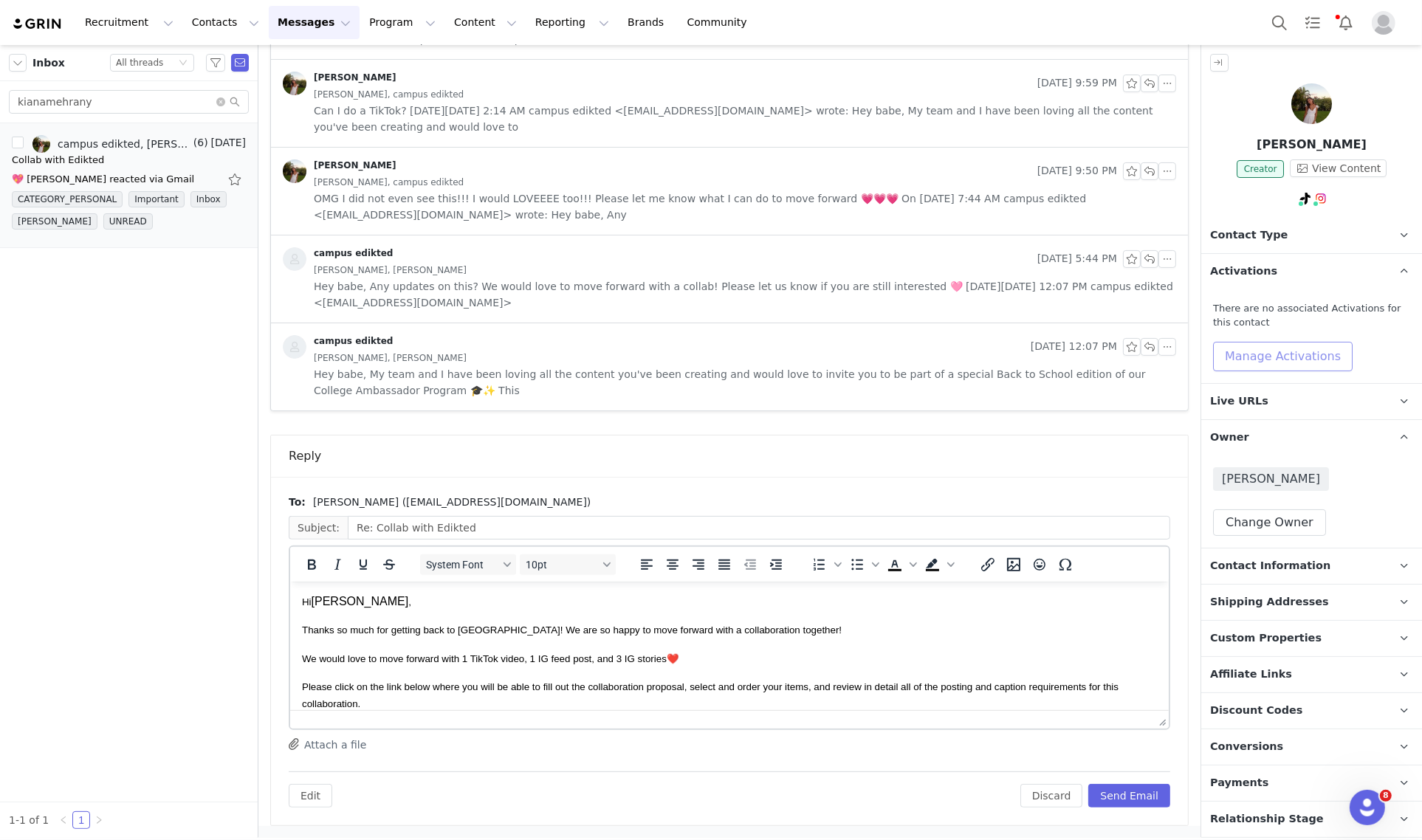
click at [1316, 366] on button "Manage Activations" at bounding box center [1282, 356] width 139 height 30
click at [1316, 412] on icon "icon: down" at bounding box center [1320, 413] width 9 height 9
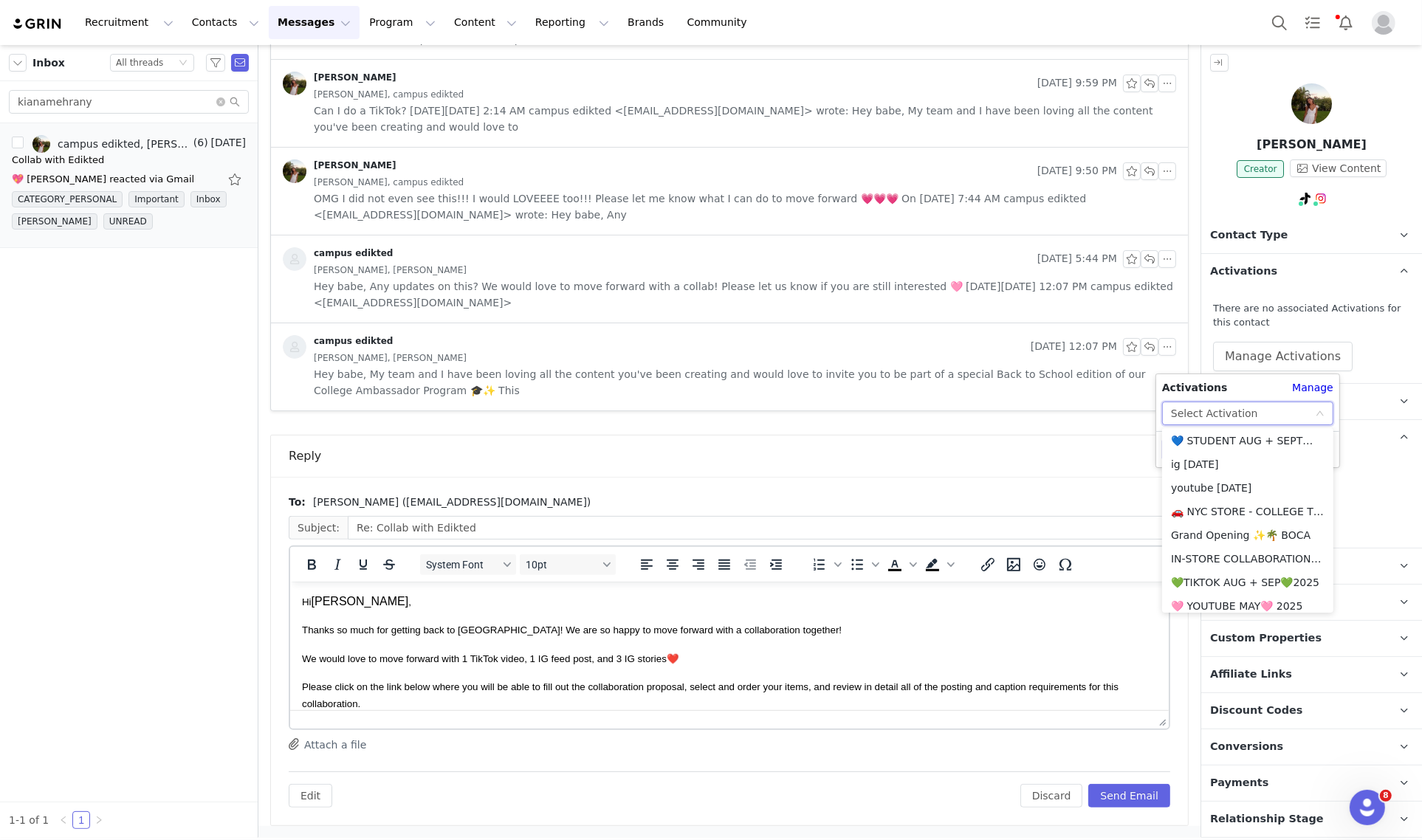
scroll to position [334, 0]
click at [1216, 461] on li "💙 STUDENT AUG + SEPT💙 2025" at bounding box center [1247, 463] width 171 height 23
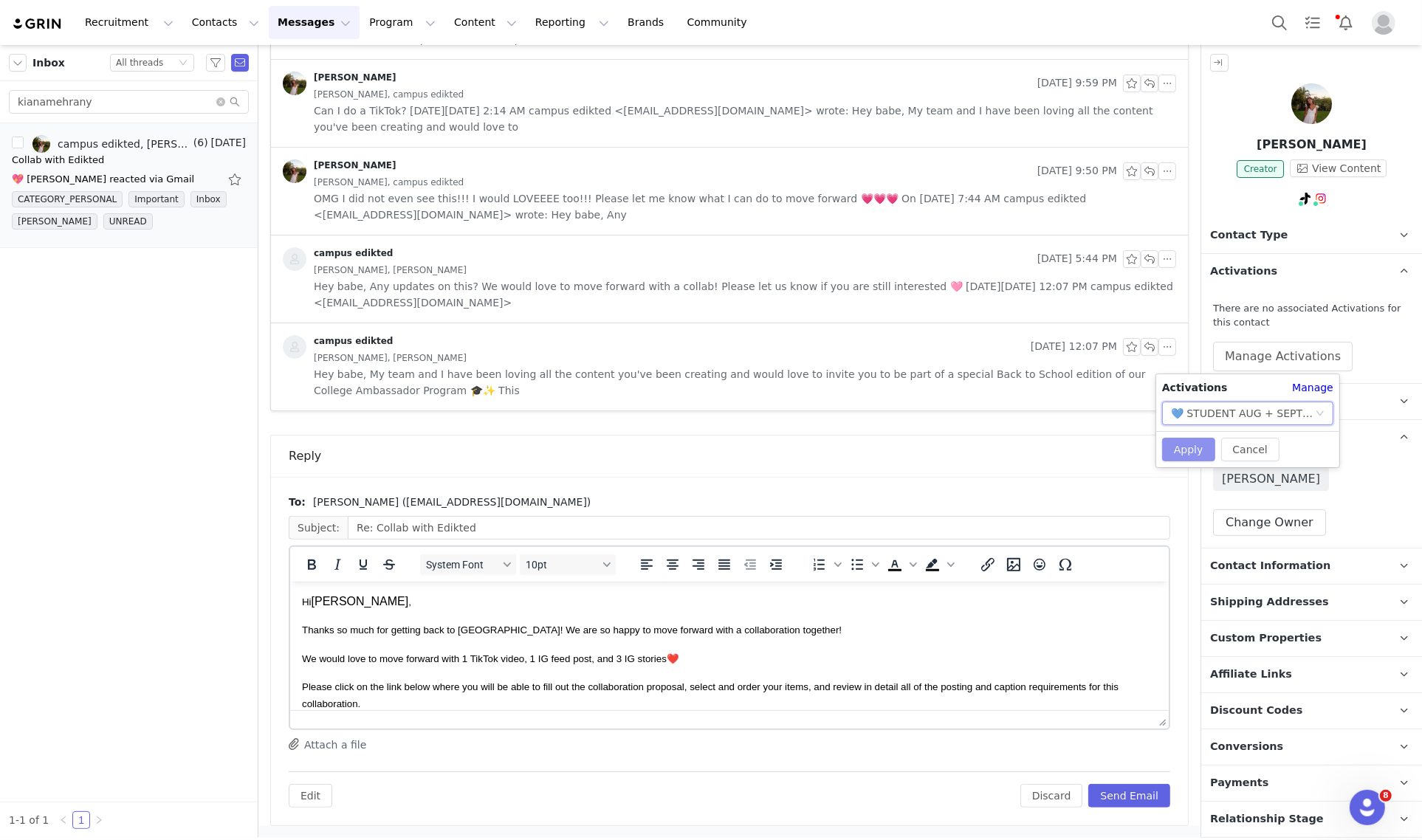
click at [1182, 454] on button "Apply" at bounding box center [1188, 449] width 53 height 23
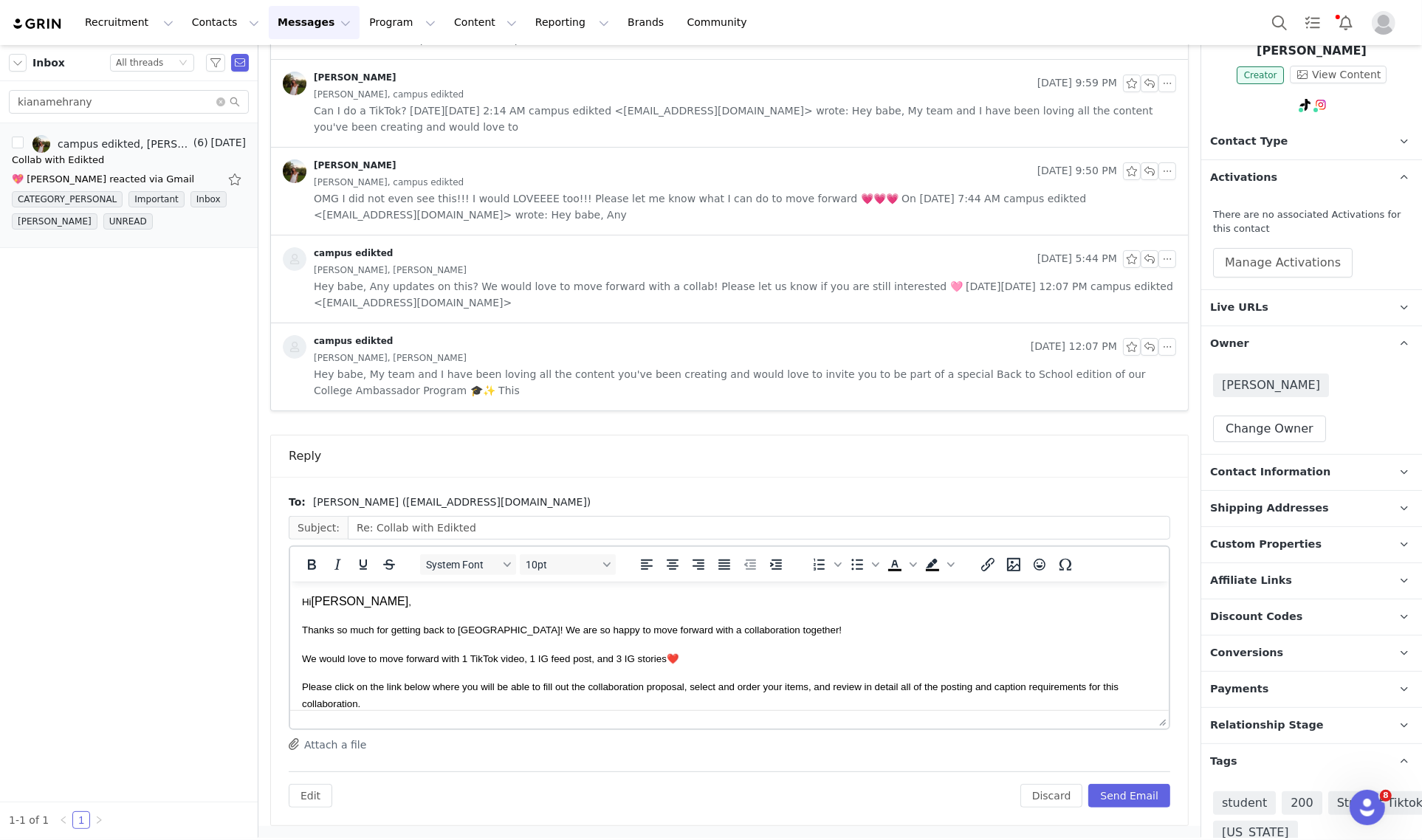
scroll to position [223, 0]
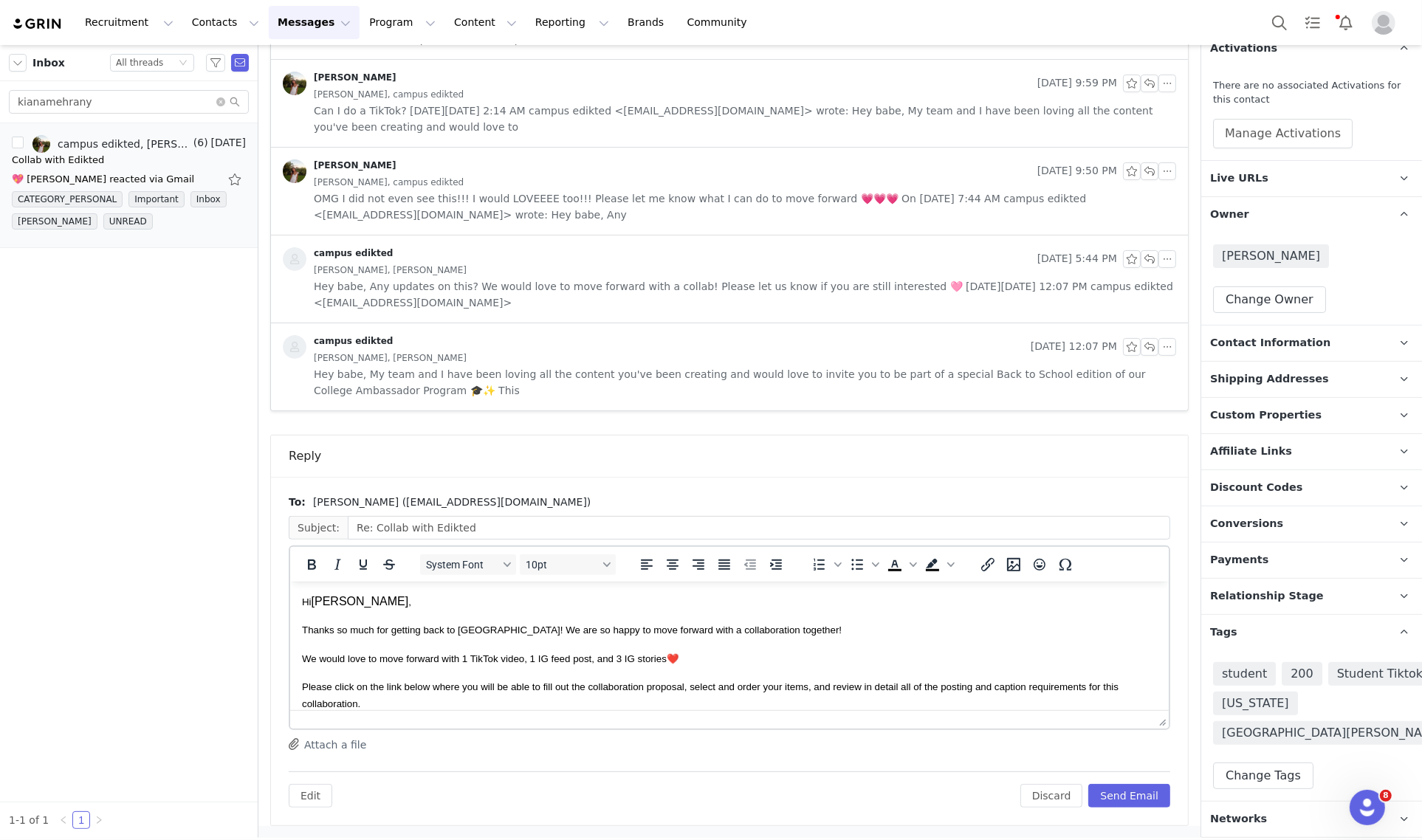
click at [1300, 598] on span "Relationship Stage" at bounding box center [1266, 596] width 113 height 16
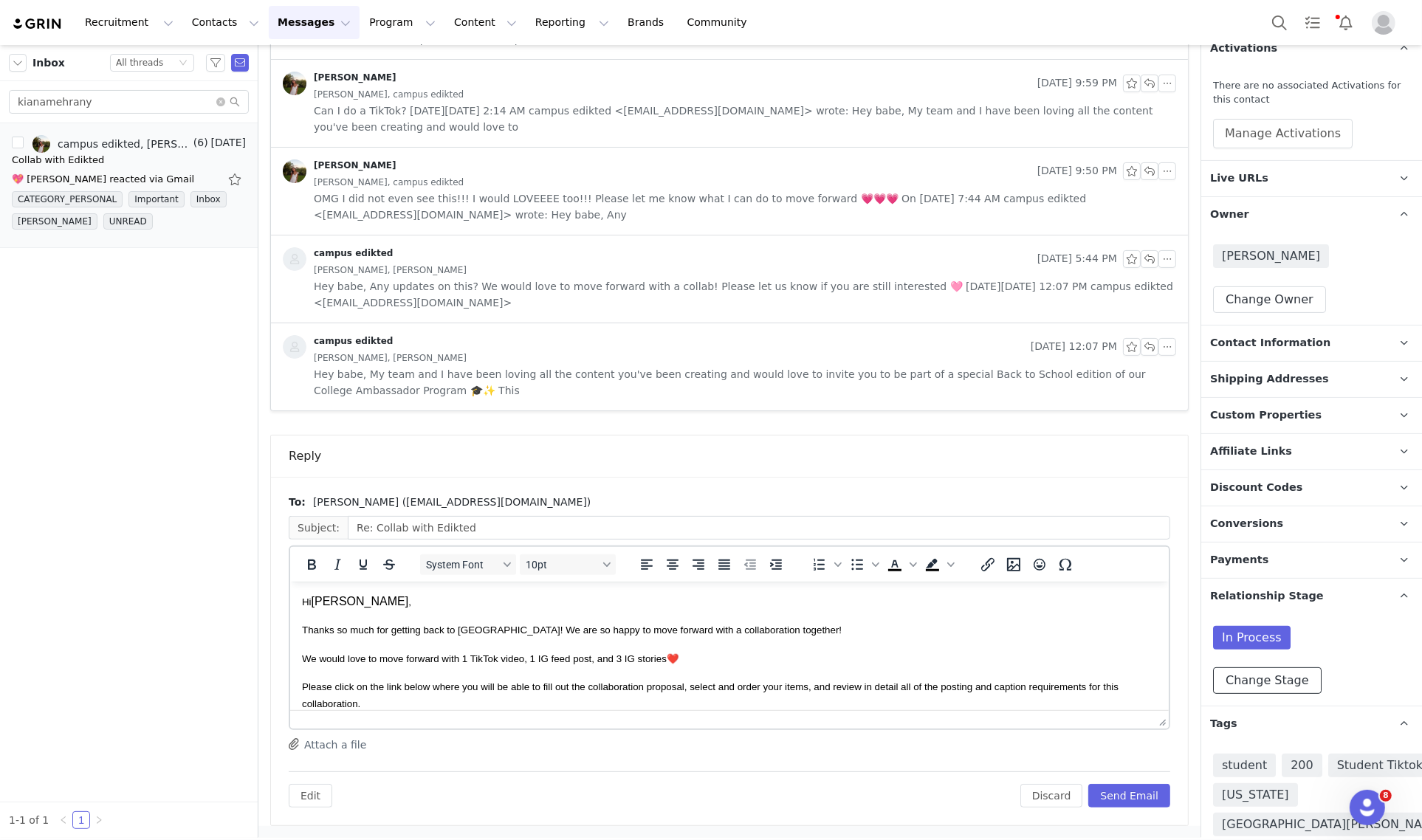
click at [1281, 681] on button "Change Stage" at bounding box center [1266, 681] width 109 height 27
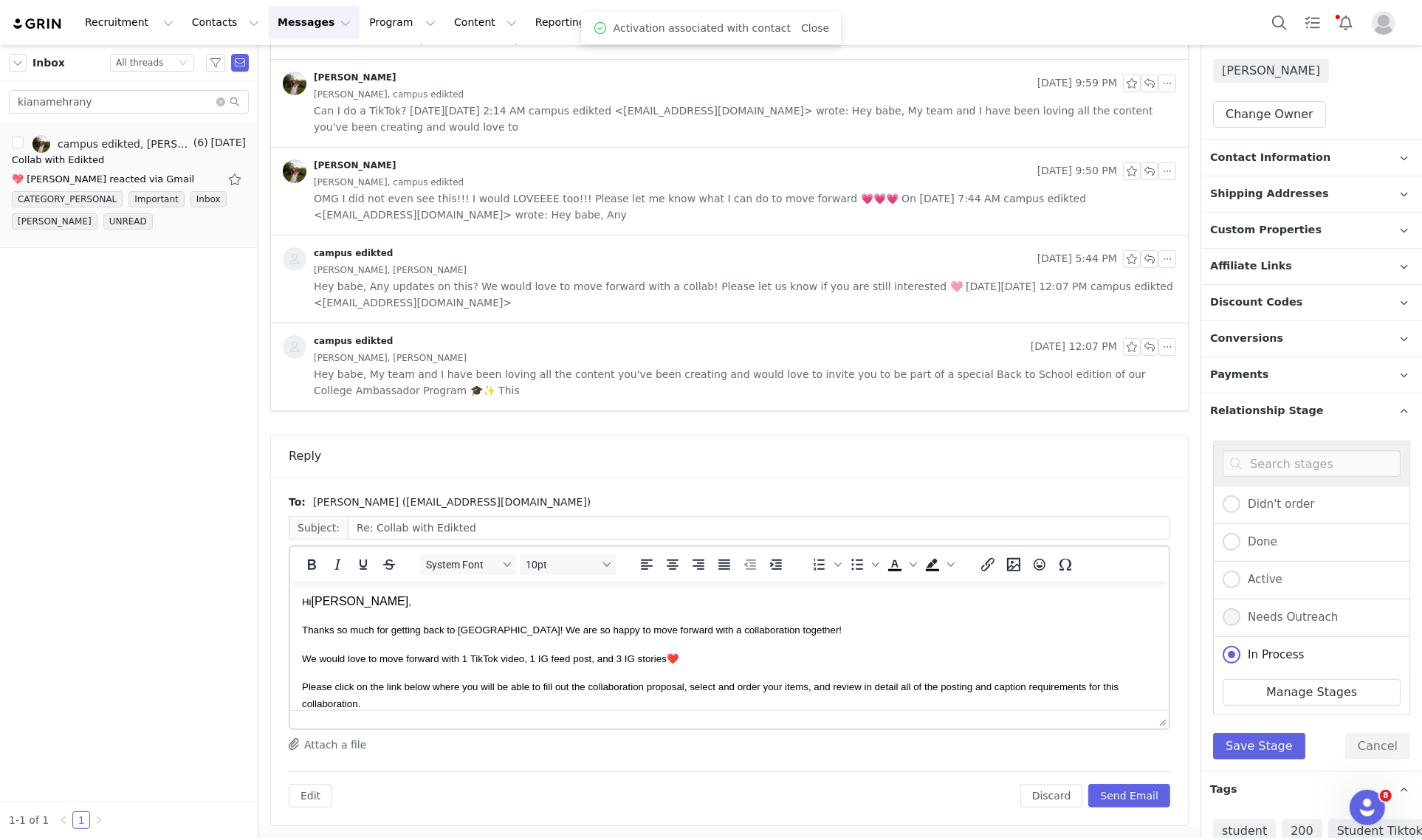
scroll to position [403, 0]
click at [1273, 594] on div "Active" at bounding box center [1311, 581] width 197 height 38
click at [1276, 583] on span "Active" at bounding box center [1261, 579] width 42 height 13
click at [1240, 583] on input "Active" at bounding box center [1231, 580] width 18 height 20
radio input "true"
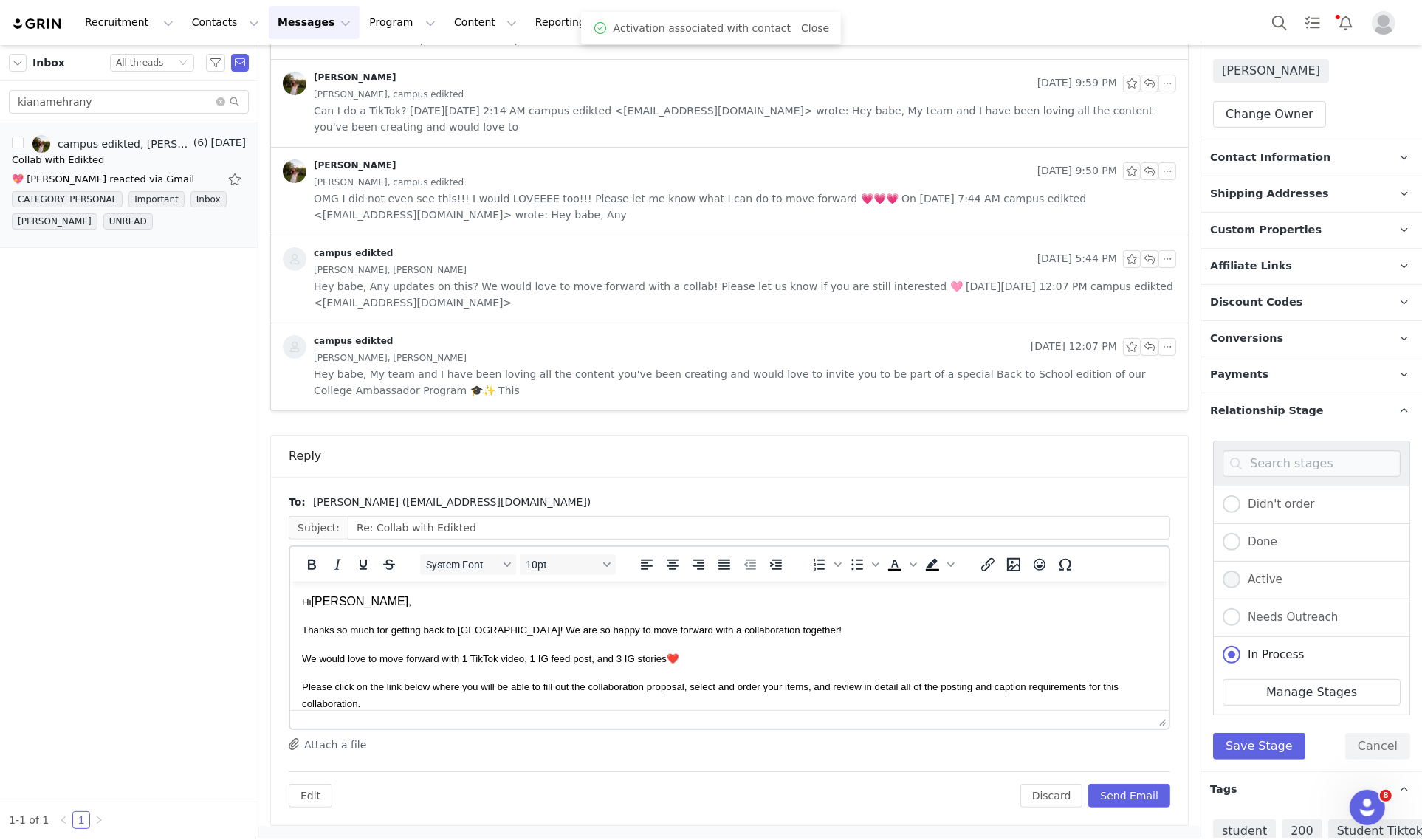
radio input "false"
click at [1270, 747] on button "Save Stage" at bounding box center [1259, 746] width 92 height 27
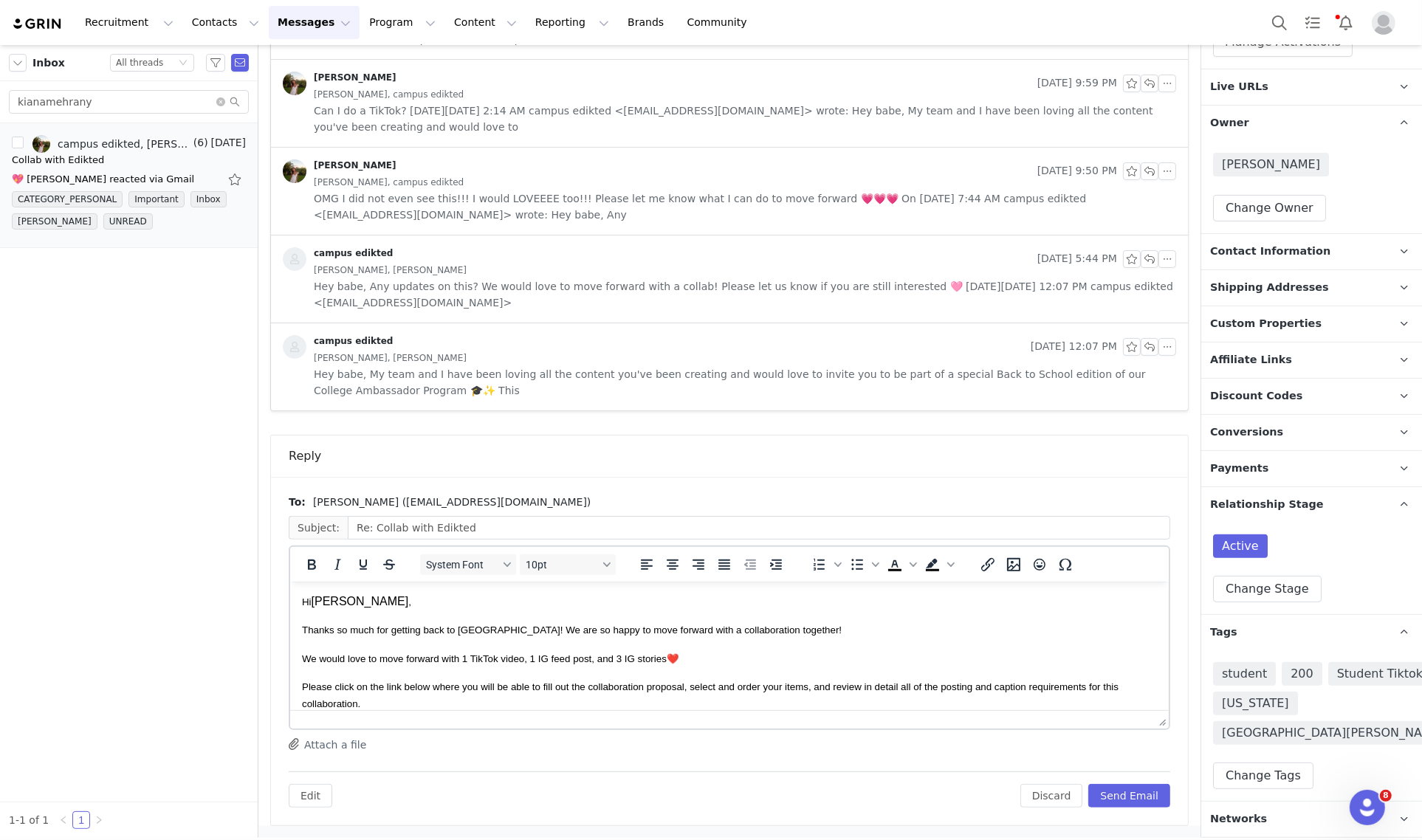
click at [1363, 502] on p "Relationship Stage Use relationship stages to move contacts through a logical s…" at bounding box center [1293, 504] width 185 height 35
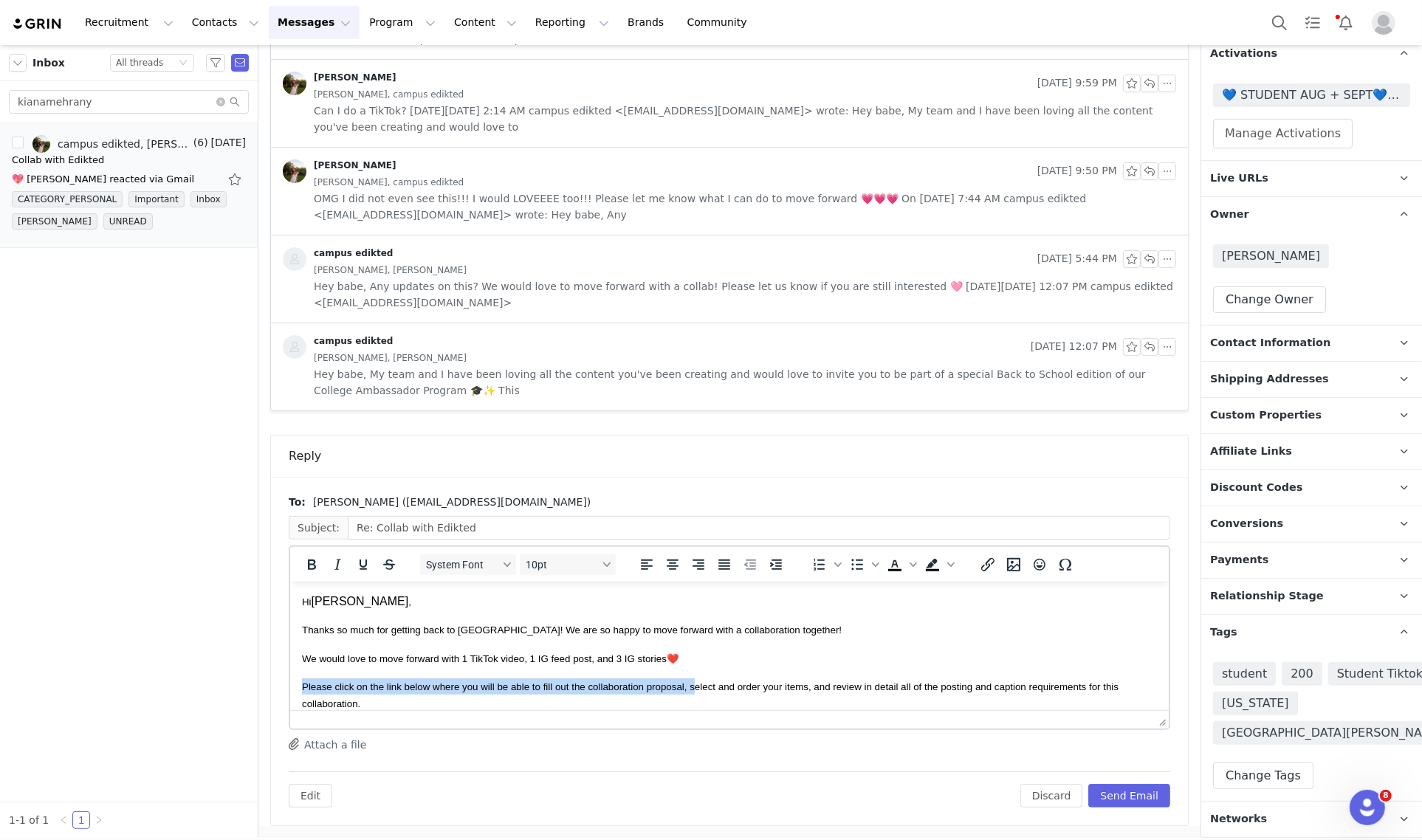
click at [693, 667] on body "Hi Kiana , Thanks so much for getting back to us! We are so happy to move forwa…" at bounding box center [728, 815] width 854 height 446
click at [688, 653] on p "We would love to move forward with 1 TikTok video, 1 IG feed post, and 3 IG sto…" at bounding box center [728, 657] width 854 height 16
click at [1130, 789] on button "Send Email" at bounding box center [1129, 795] width 82 height 23
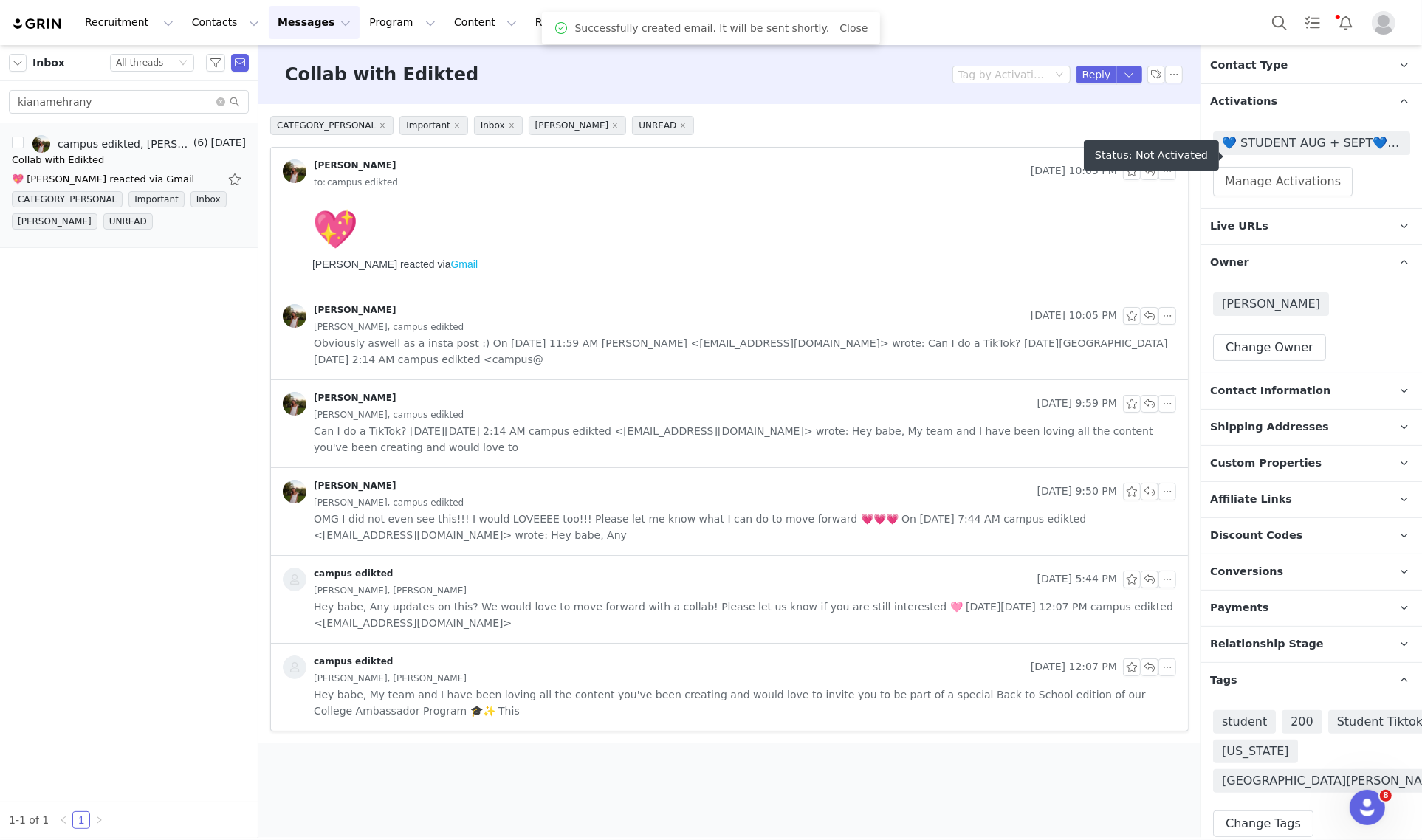
scroll to position [126, 0]
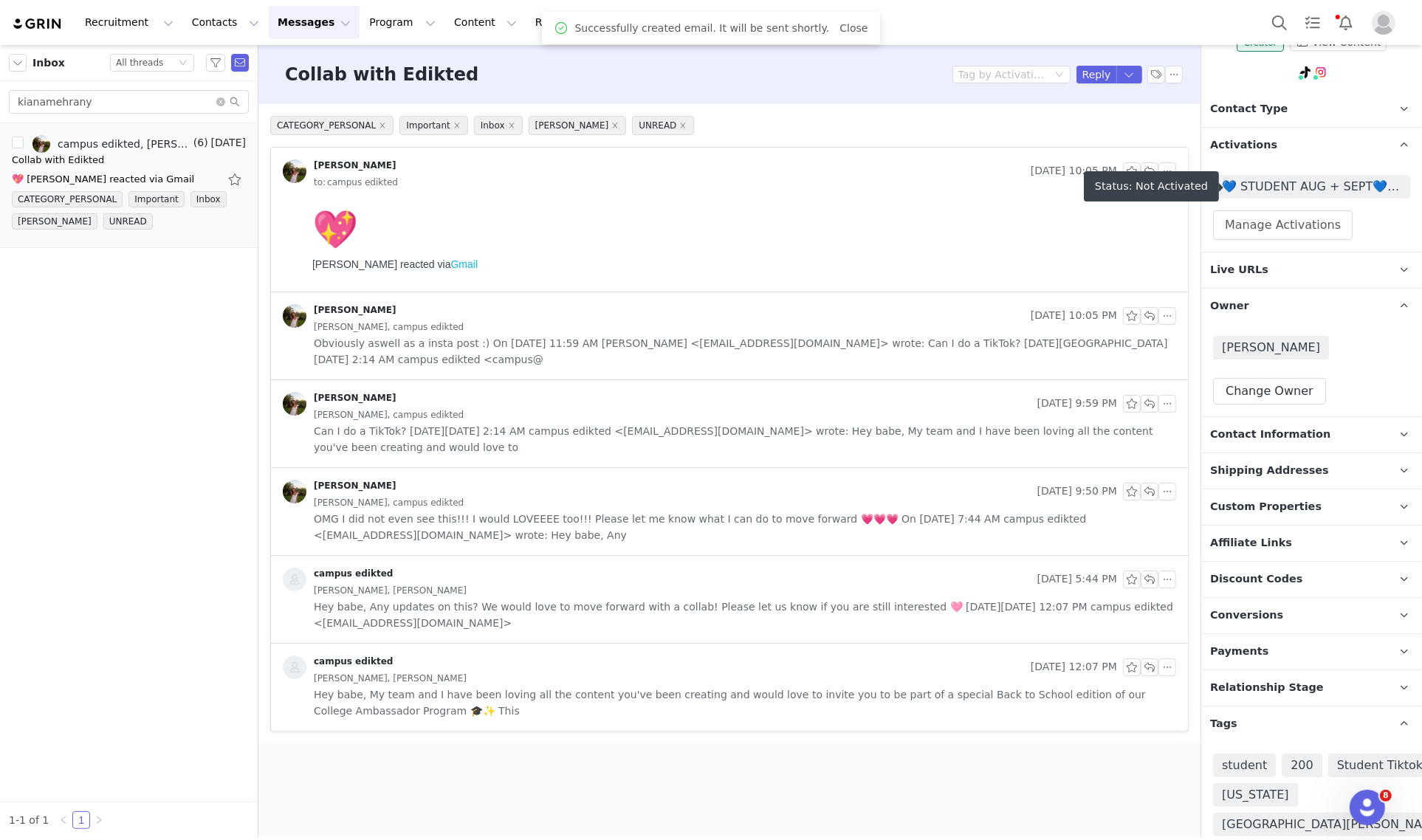
click at [1332, 194] on span "💙 STUDENT AUG + SEPT💙 2025" at bounding box center [1311, 187] width 179 height 18
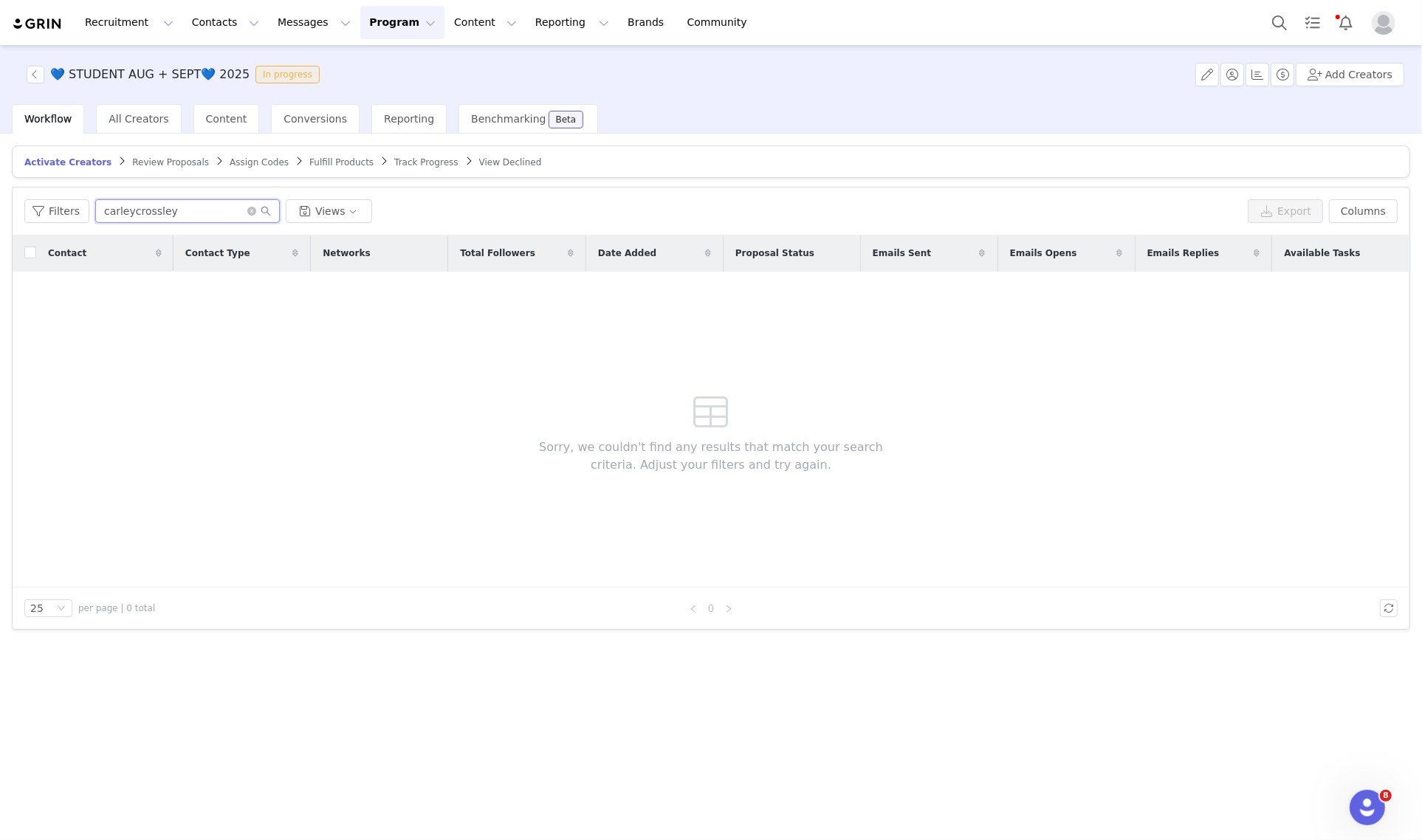
click at [134, 205] on input "carleycrossley" at bounding box center [188, 211] width 184 height 23
paste input "kianamehran"
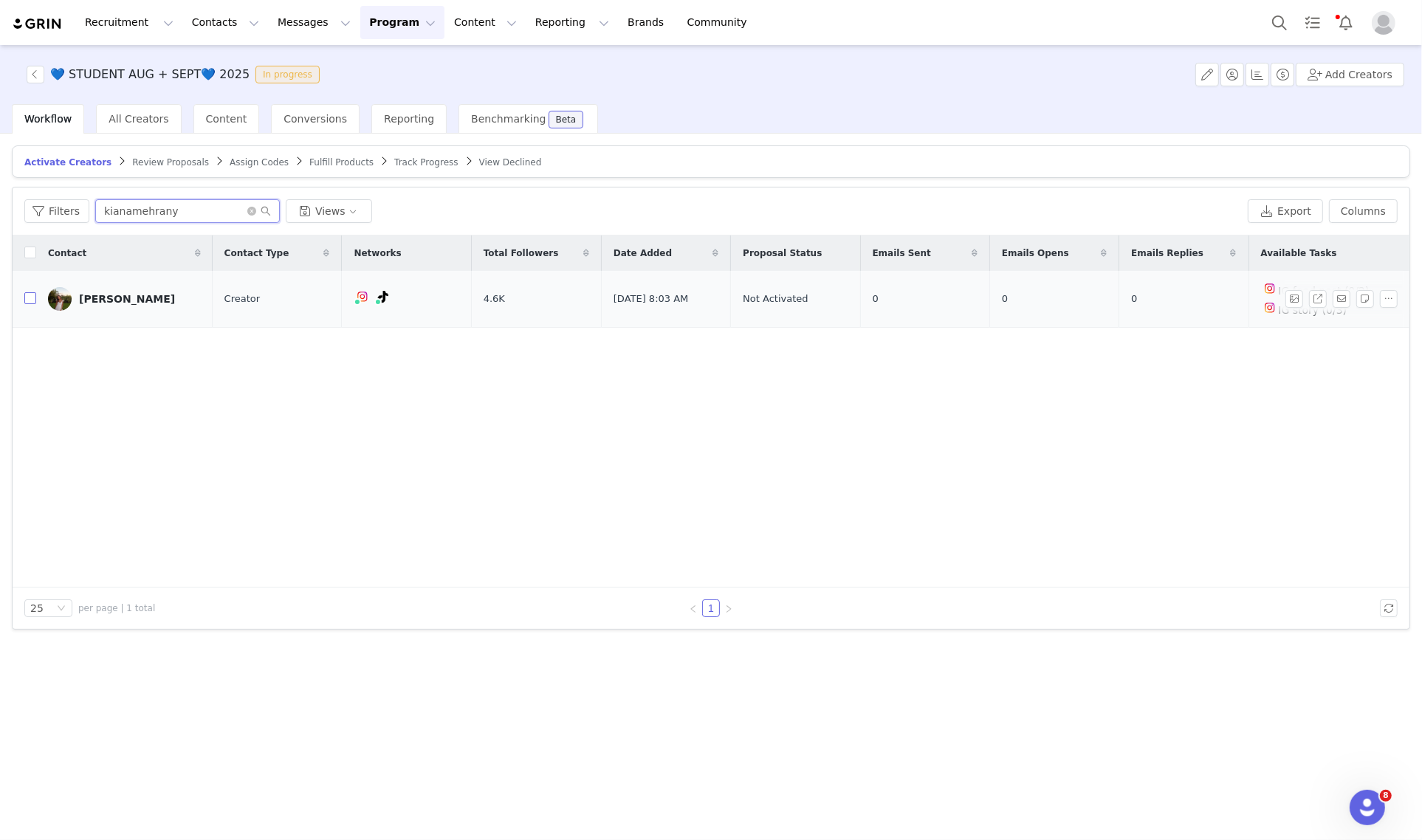
type input "kianamehrany"
click at [33, 298] on input "checkbox" at bounding box center [30, 298] width 12 height 12
checkbox input "true"
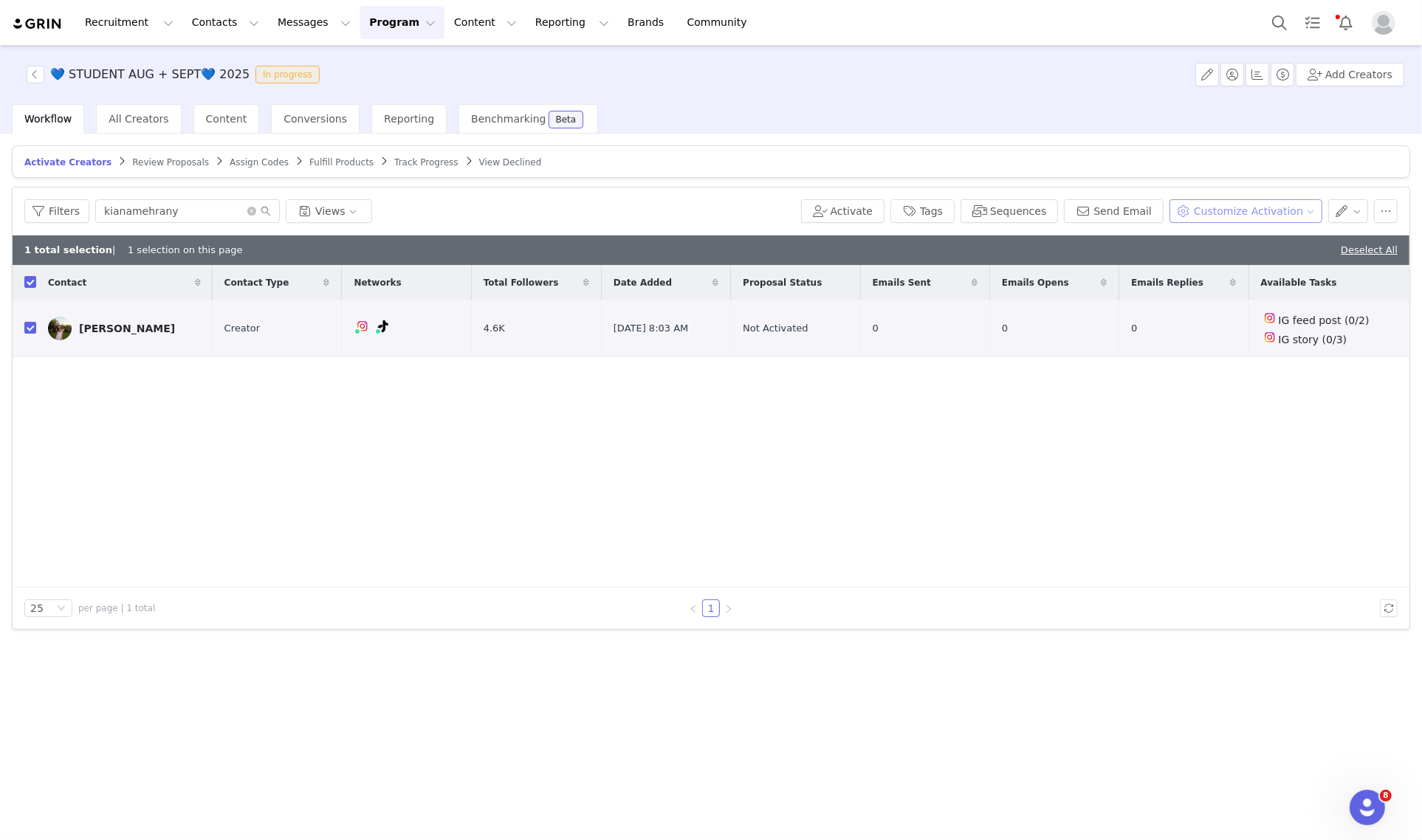
click at [1266, 205] on button "Customize Activation" at bounding box center [1245, 211] width 152 height 23
click at [1263, 233] on span "Edit Product Selection" at bounding box center [1265, 239] width 113 height 16
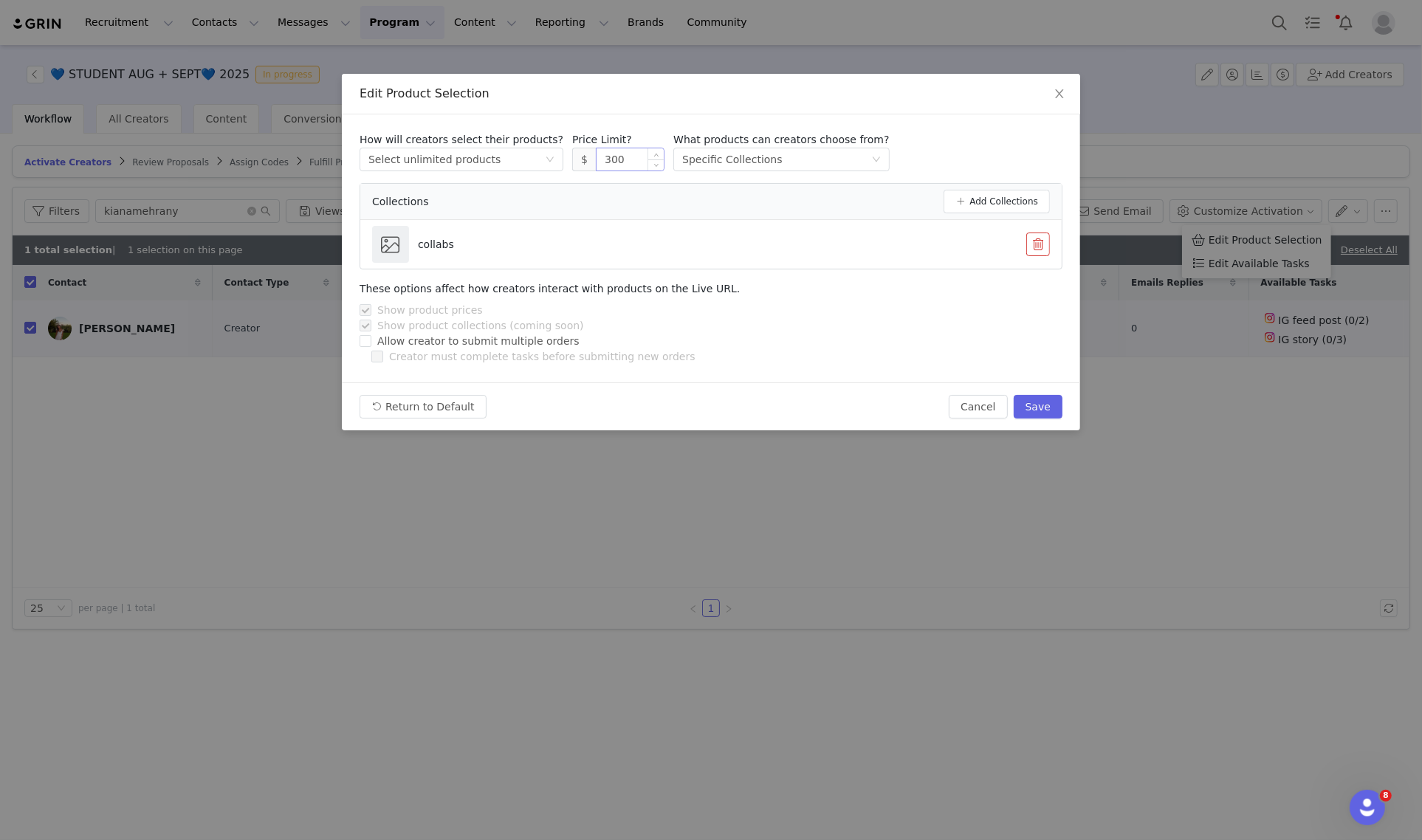
click at [596, 159] on input "300" at bounding box center [630, 159] width 67 height 22
click at [1030, 406] on button "Save" at bounding box center [1037, 406] width 48 height 23
type input "300"
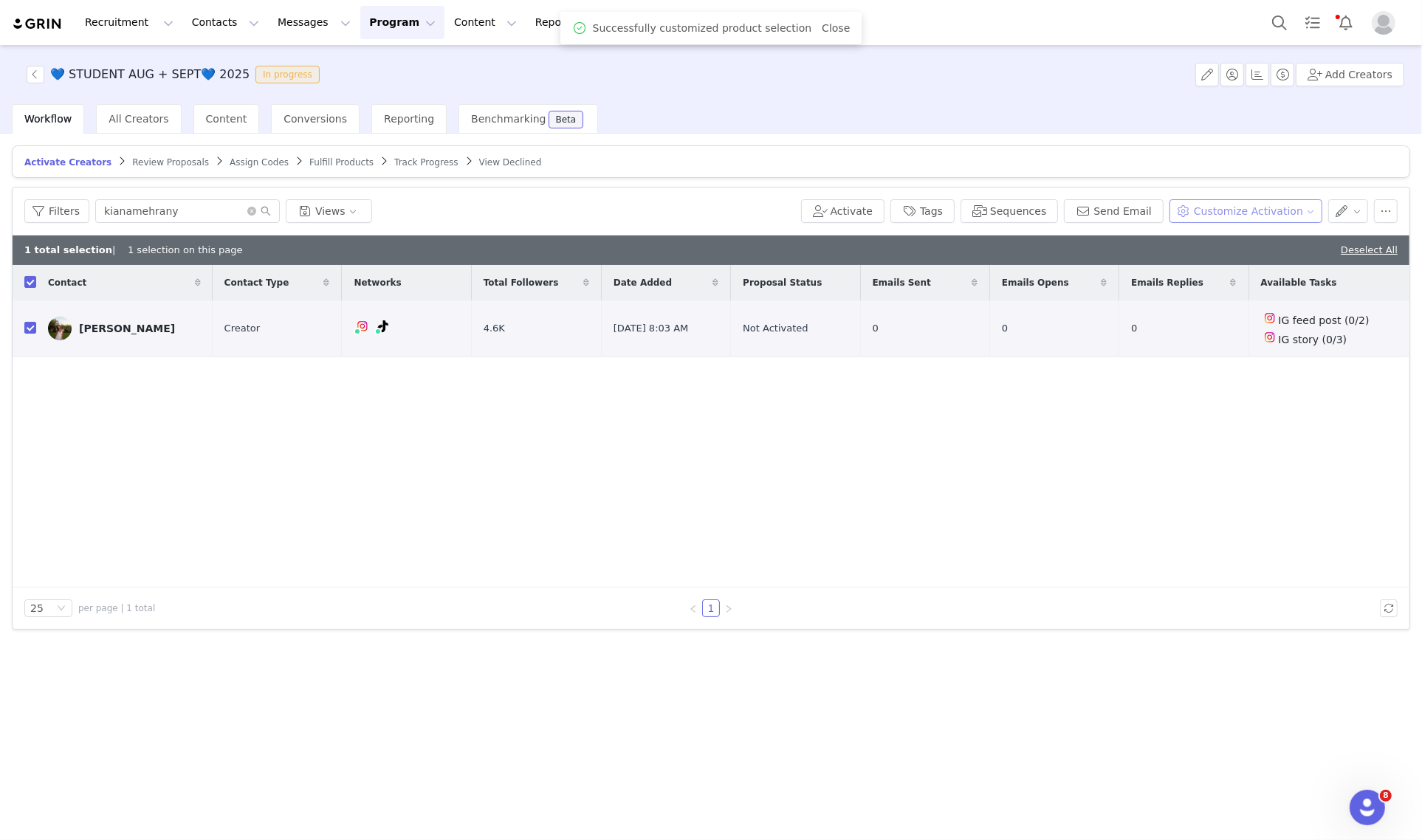
click at [1225, 212] on button "Customize Activation" at bounding box center [1245, 211] width 152 height 23
click at [1259, 257] on span "Edit Available Tasks" at bounding box center [1259, 263] width 101 height 16
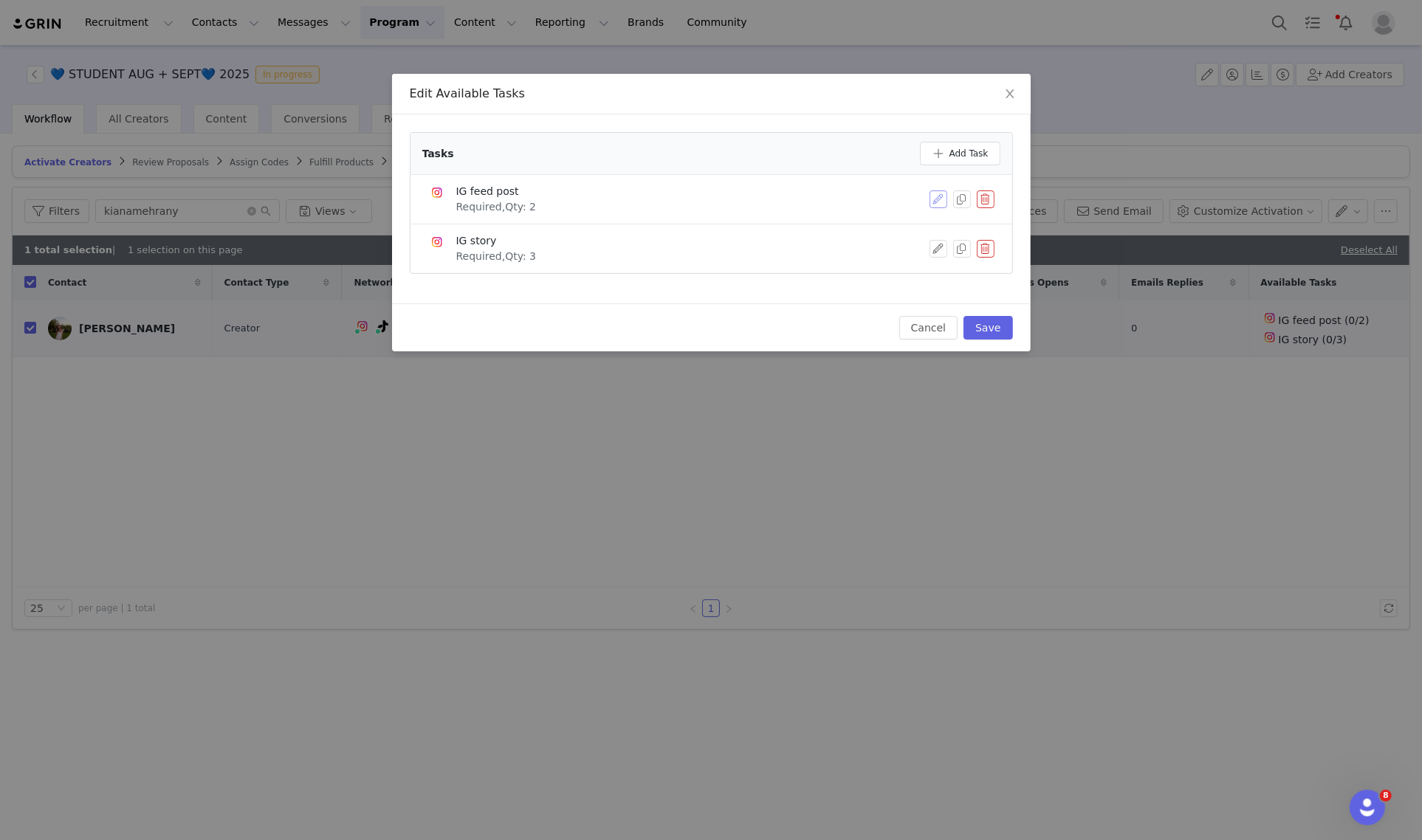
click at [933, 201] on button "button" at bounding box center [938, 199] width 18 height 18
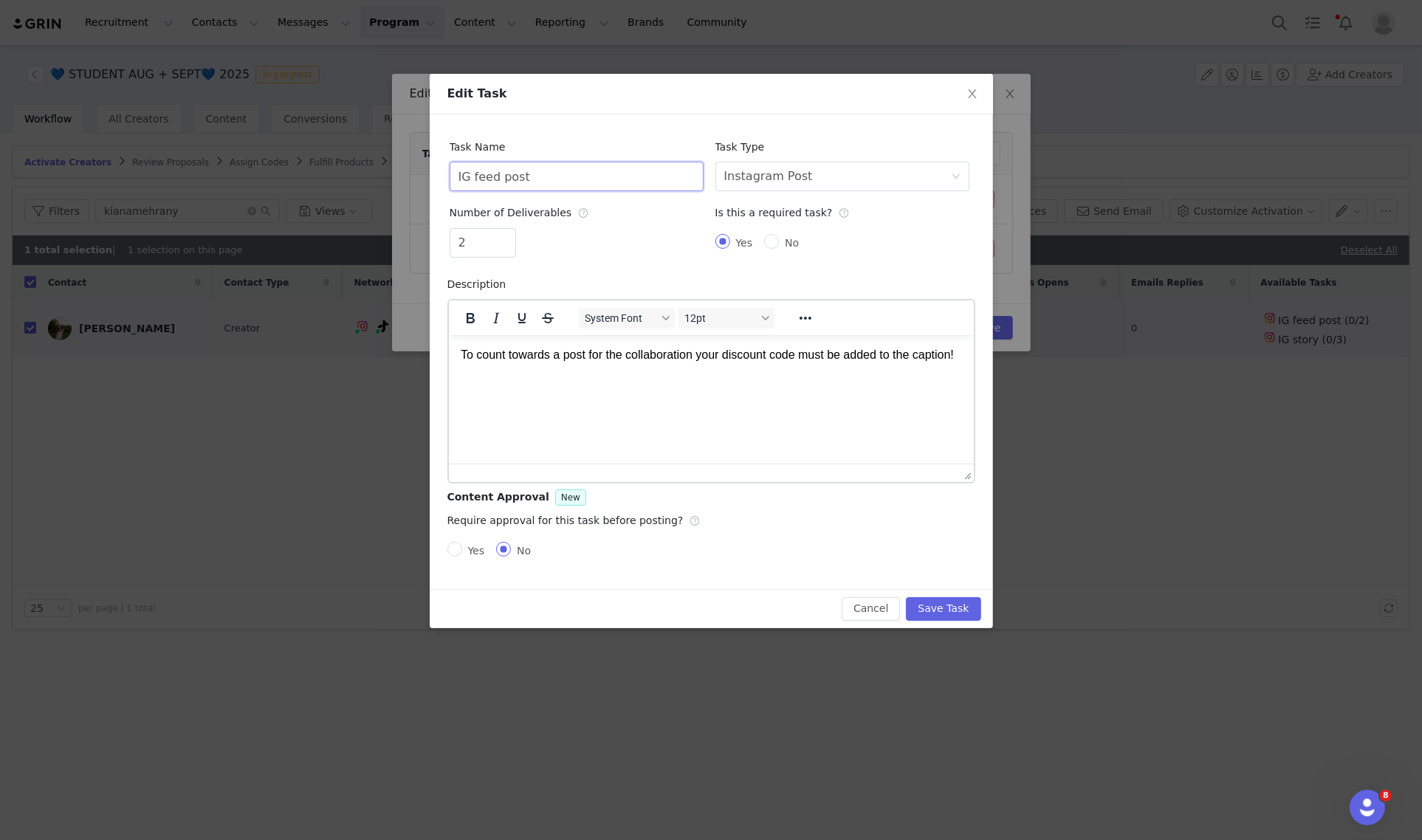
click at [611, 171] on input "IG feed post" at bounding box center [576, 177] width 254 height 30
click at [607, 170] on input "IG feed post" at bounding box center [576, 177] width 254 height 30
click at [607, 173] on input "IG feed post" at bounding box center [576, 177] width 254 height 30
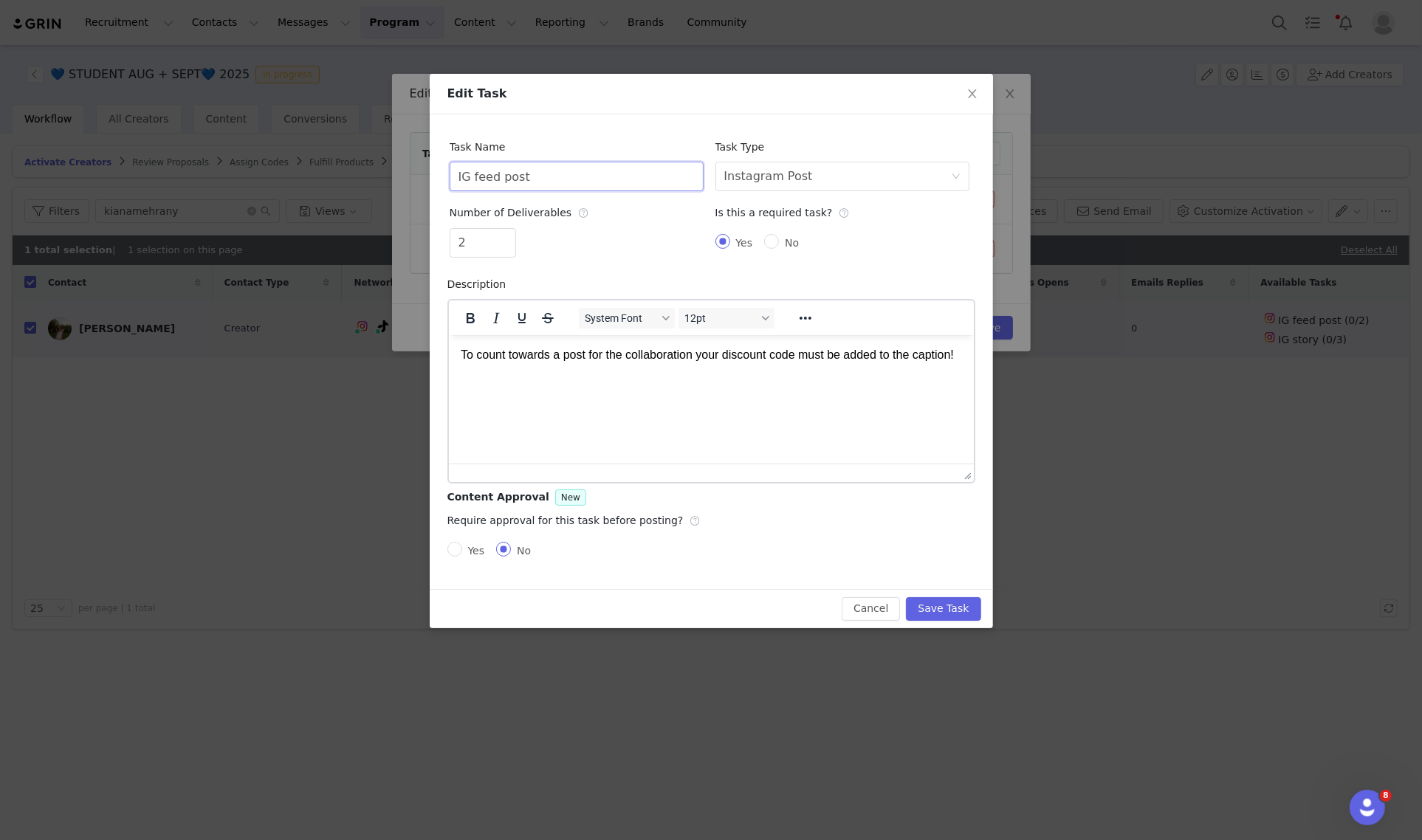
click at [607, 173] on input "IG feed post" at bounding box center [576, 177] width 254 height 30
drag, startPoint x: 607, startPoint y: 173, endPoint x: 607, endPoint y: 195, distance: 22.0
click at [607, 172] on input "IG feed post" at bounding box center [576, 177] width 254 height 30
type input "Tiktok Videos"
click at [813, 171] on div "Select task type Instagram Post" at bounding box center [837, 177] width 227 height 28
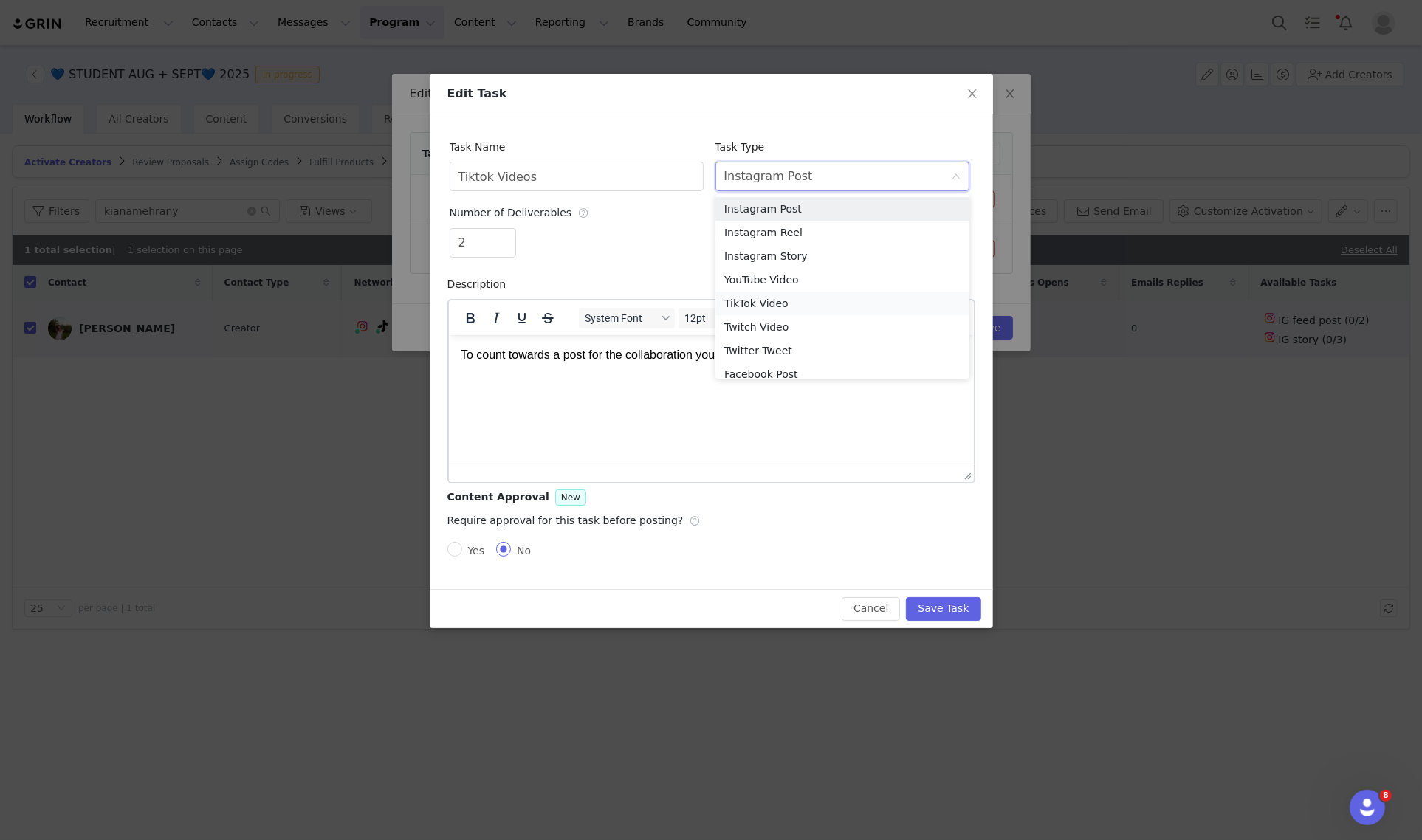
click at [768, 304] on li "TikTok Video" at bounding box center [842, 303] width 254 height 23
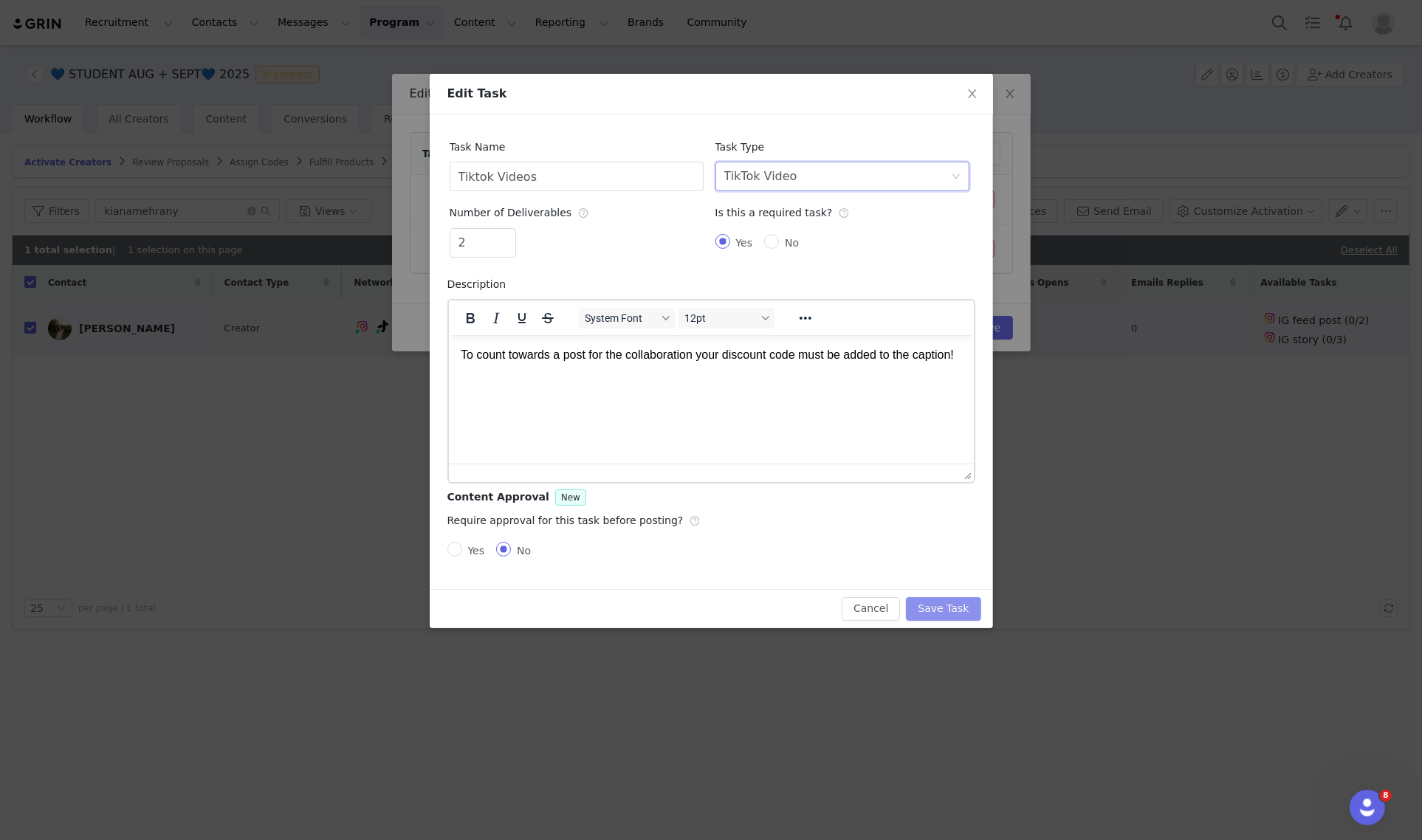
click at [944, 602] on button "Save Task" at bounding box center [943, 609] width 74 height 23
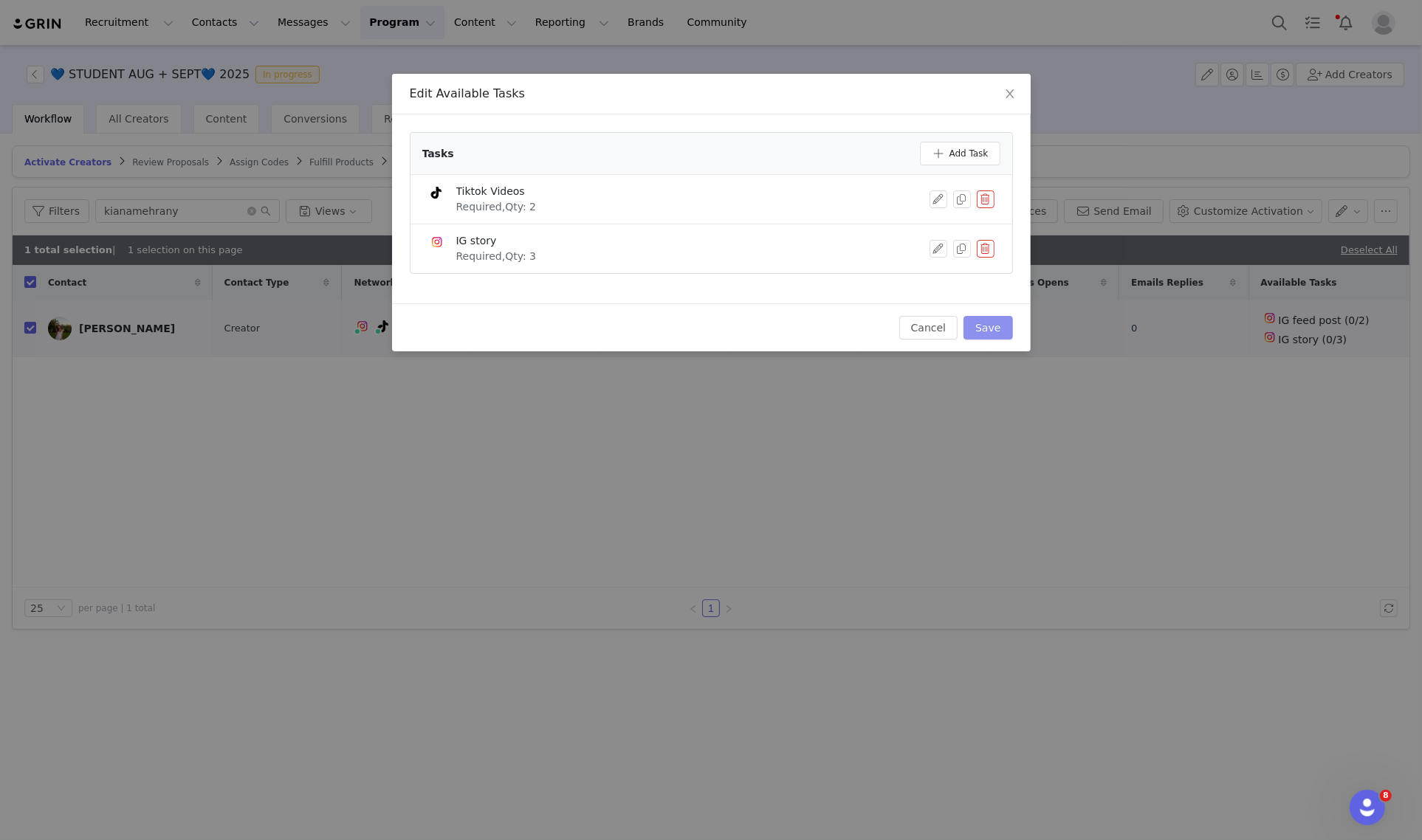
click at [976, 326] on button "Save" at bounding box center [987, 327] width 48 height 23
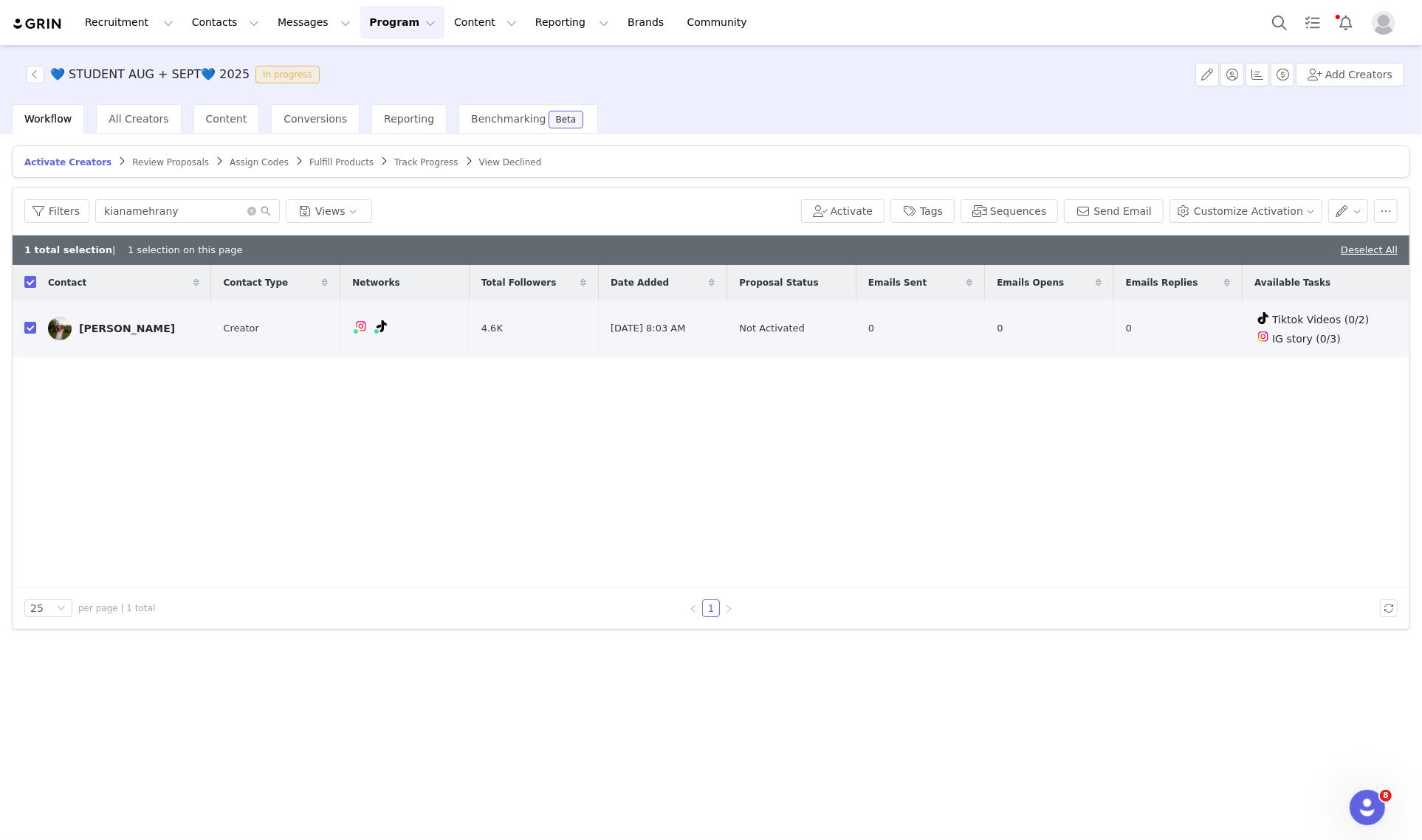
click at [157, 157] on span "Review Proposals" at bounding box center [170, 162] width 77 height 10
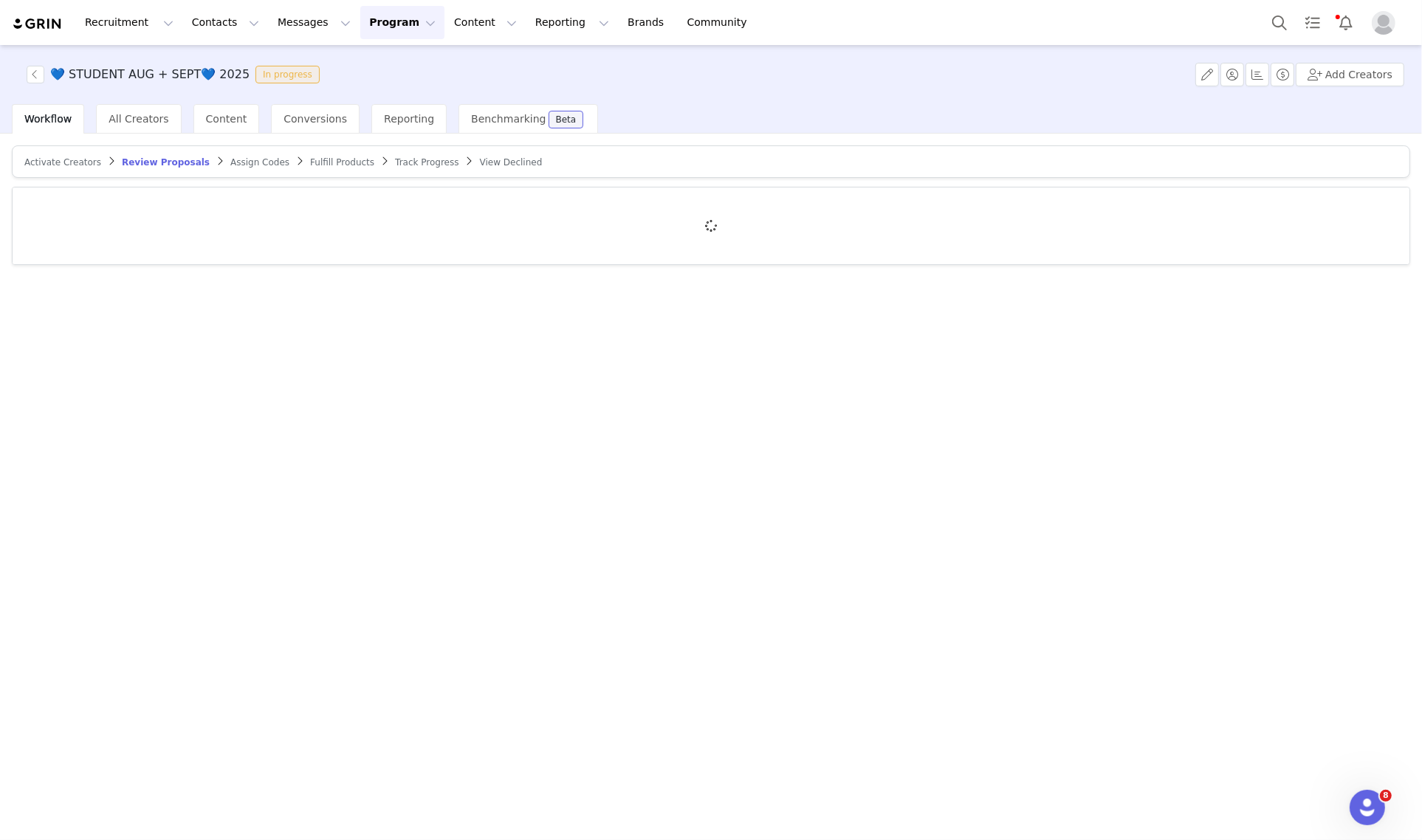
click at [161, 216] on div at bounding box center [711, 226] width 1396 height 77
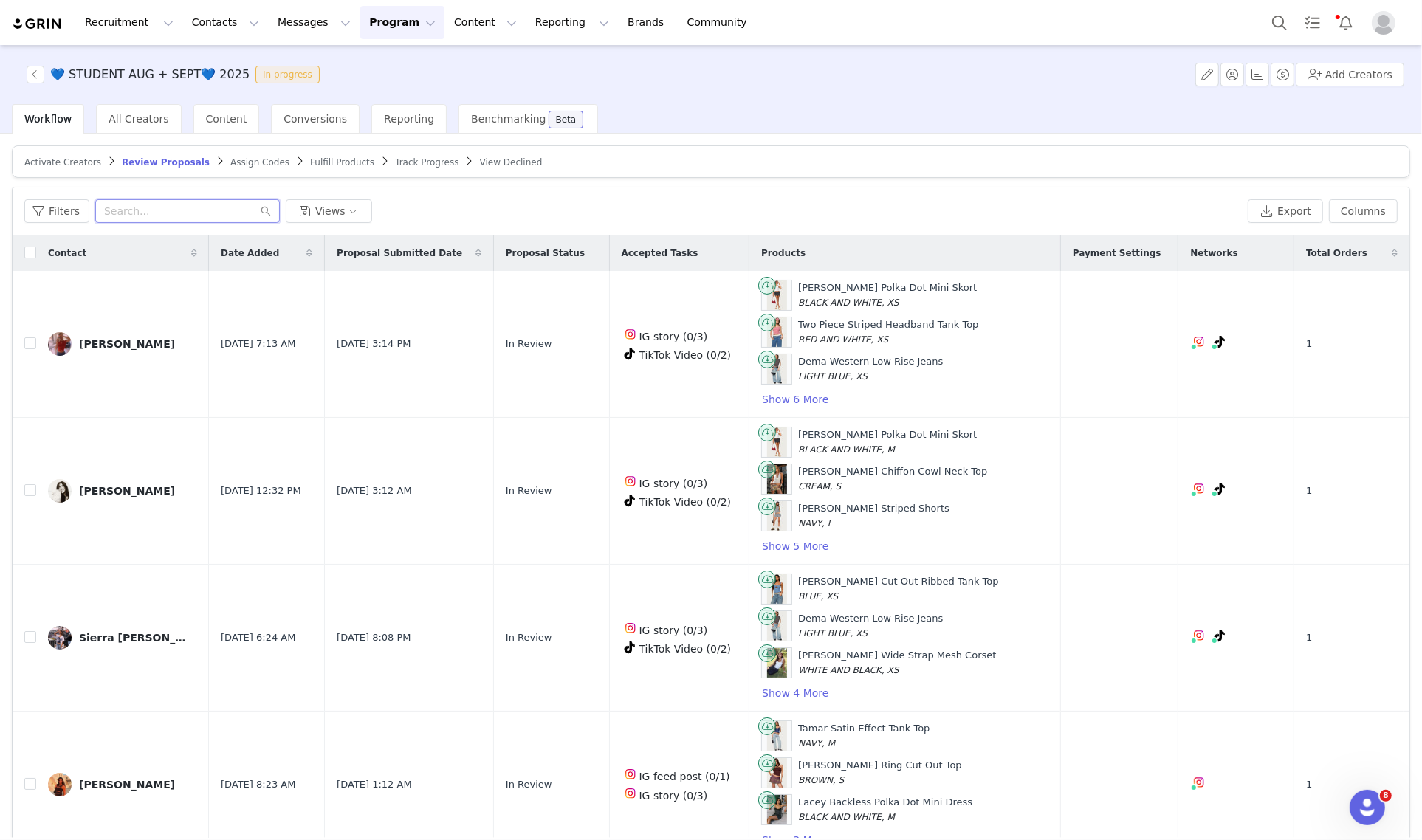
click at [161, 216] on input "text" at bounding box center [188, 211] width 184 height 23
paste input "sophiareeder13"
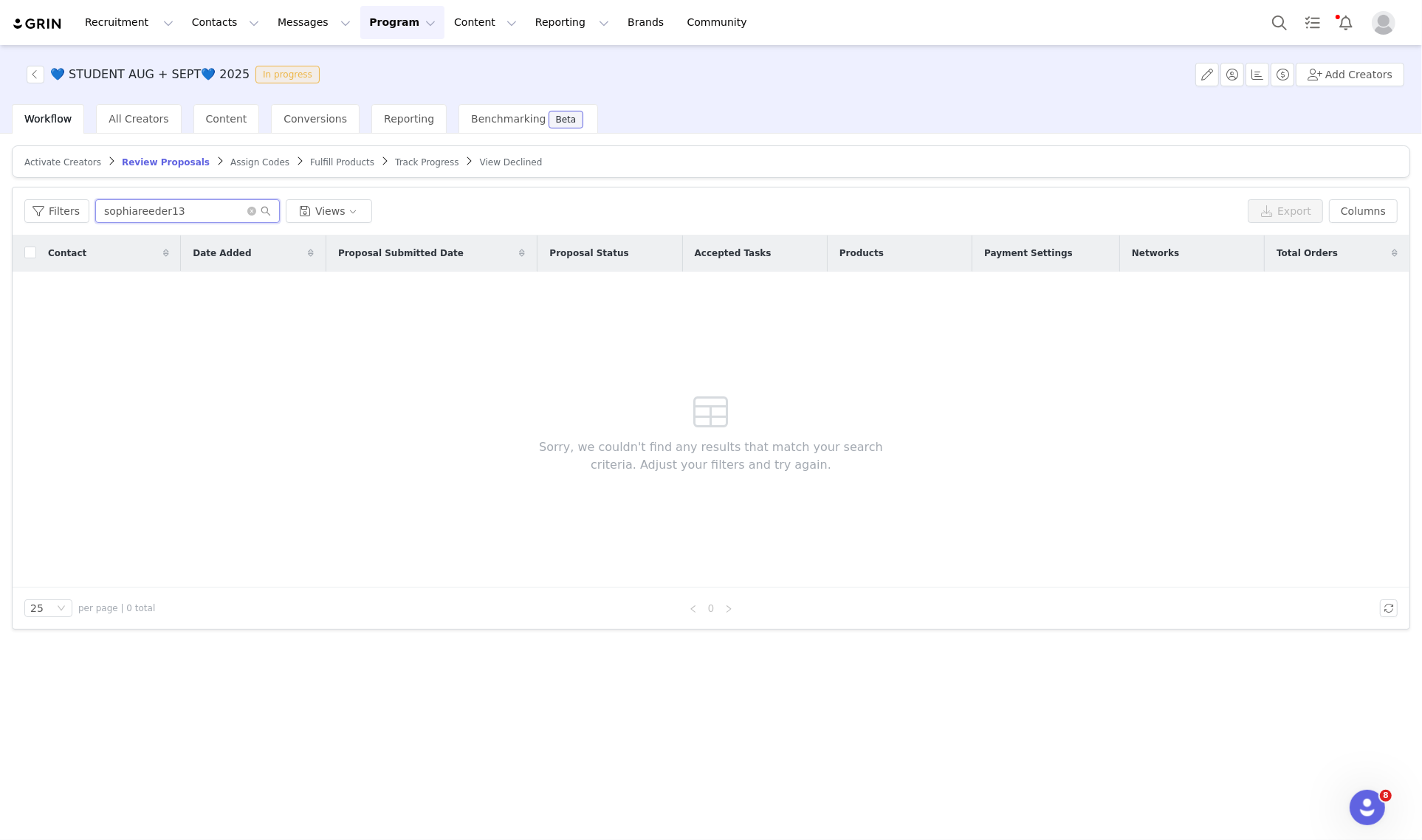
type input "sophiareeder13"
click at [235, 160] on span "Assign Codes" at bounding box center [260, 162] width 59 height 10
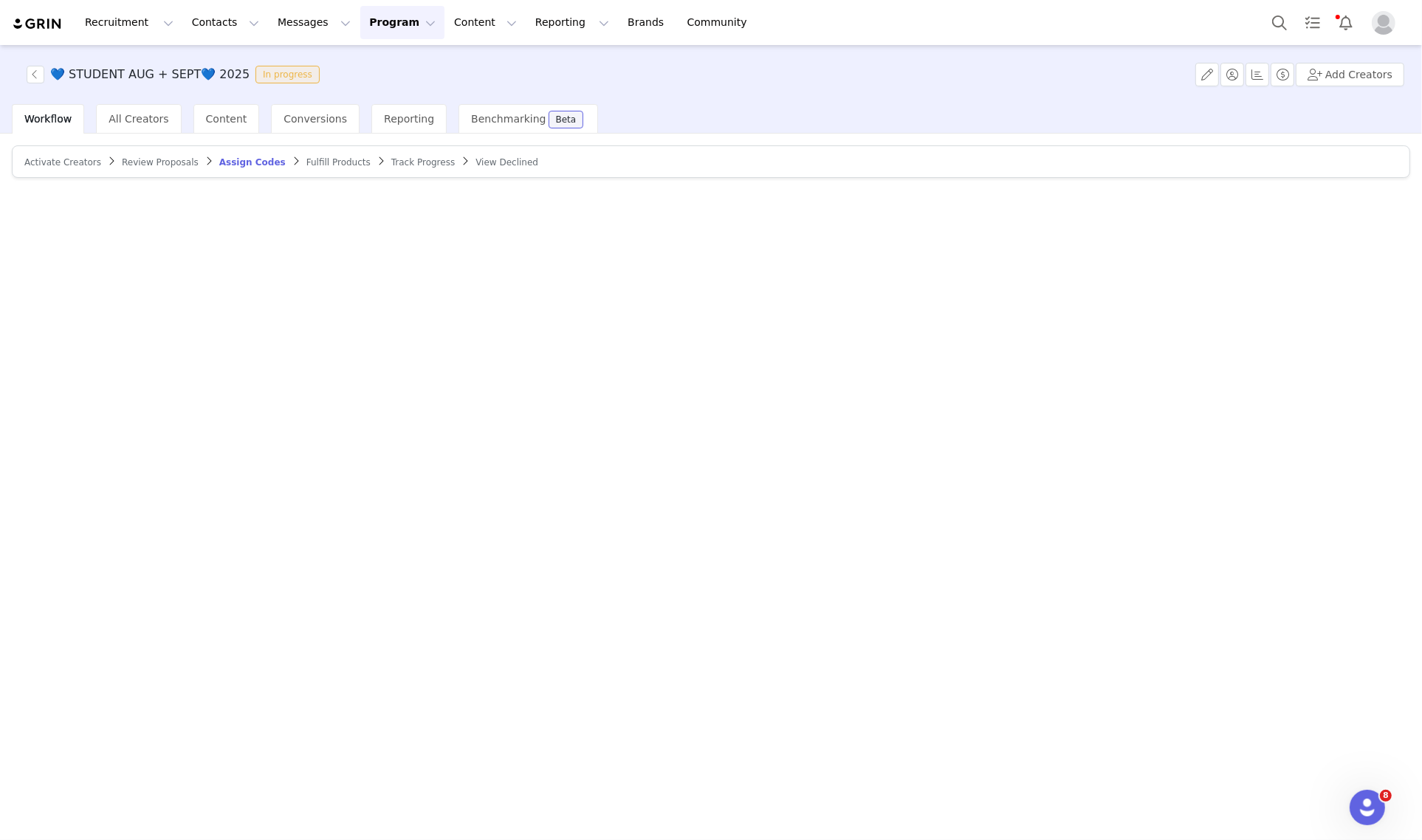
click at [311, 152] on article "Activate Creators Review Proposals Assign Codes Fulfill Products Track Progress…" at bounding box center [711, 162] width 1398 height 33
click at [306, 161] on span "Fulfill Products" at bounding box center [338, 162] width 64 height 10
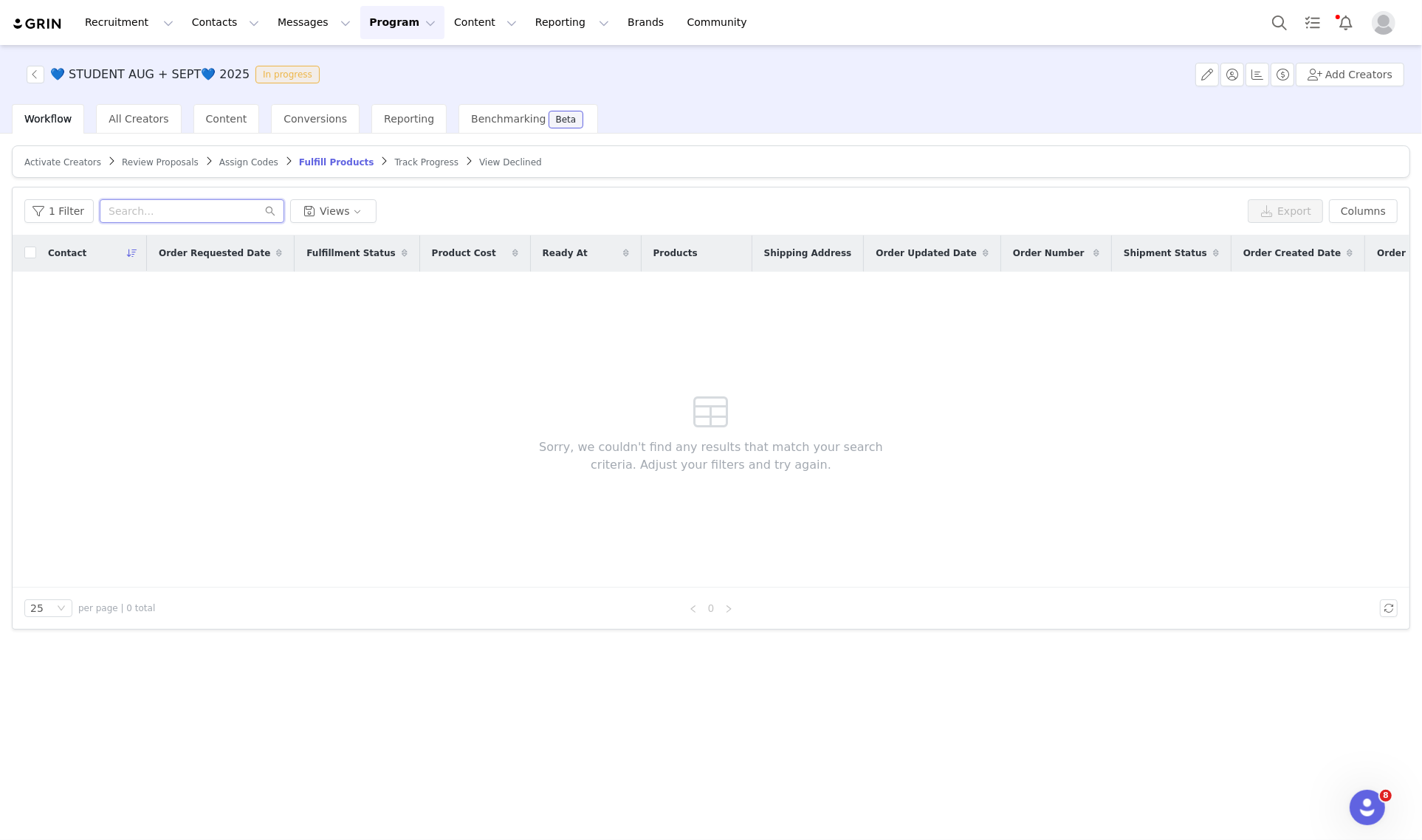
click at [138, 209] on input "text" at bounding box center [192, 211] width 184 height 23
drag, startPoint x: 138, startPoint y: 209, endPoint x: 68, endPoint y: 216, distance: 70.3
click at [68, 216] on button "1 Filter" at bounding box center [59, 211] width 70 height 23
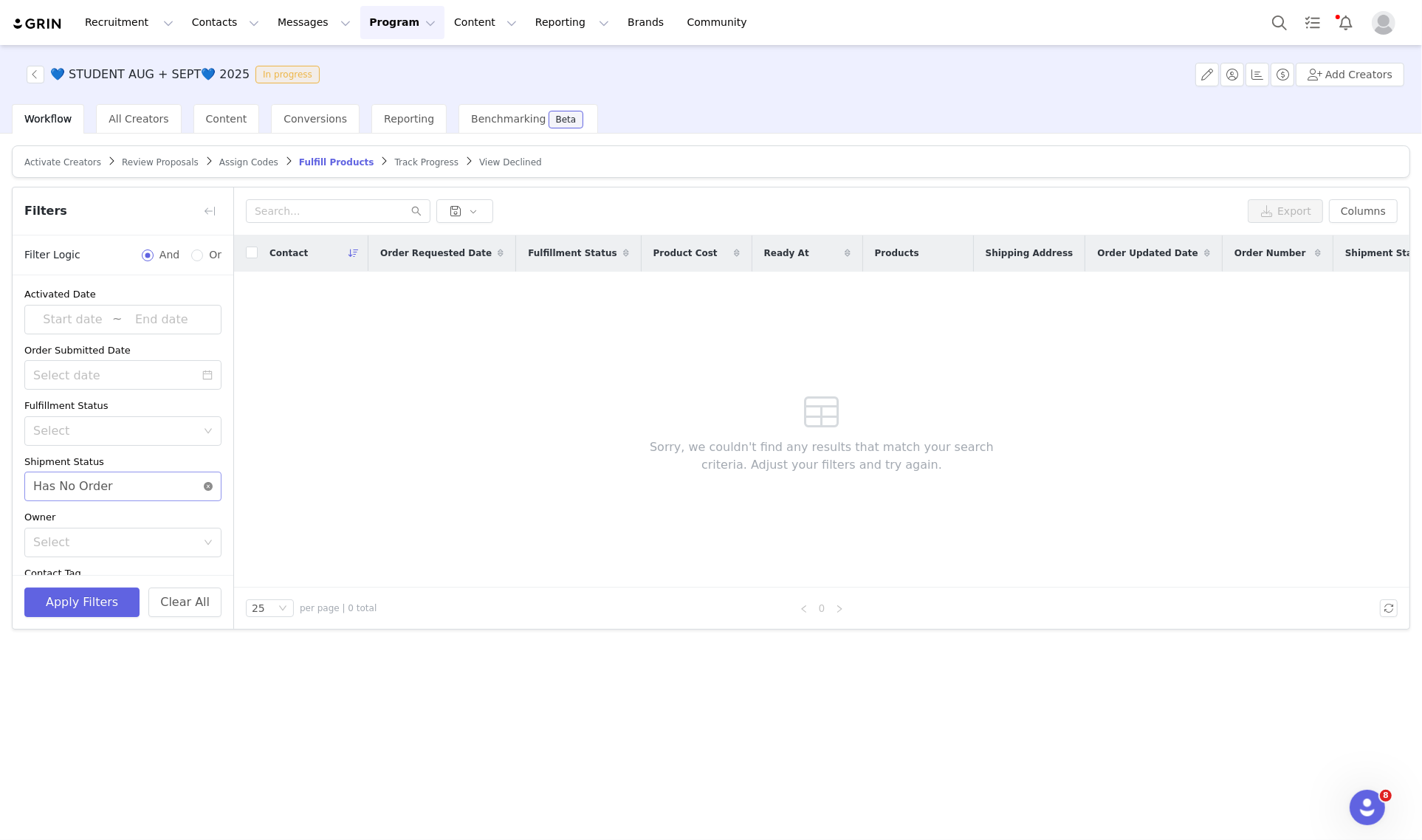
click at [204, 482] on icon "icon: close-circle" at bounding box center [208, 486] width 9 height 9
click at [102, 588] on button "Apply Filters" at bounding box center [81, 602] width 115 height 30
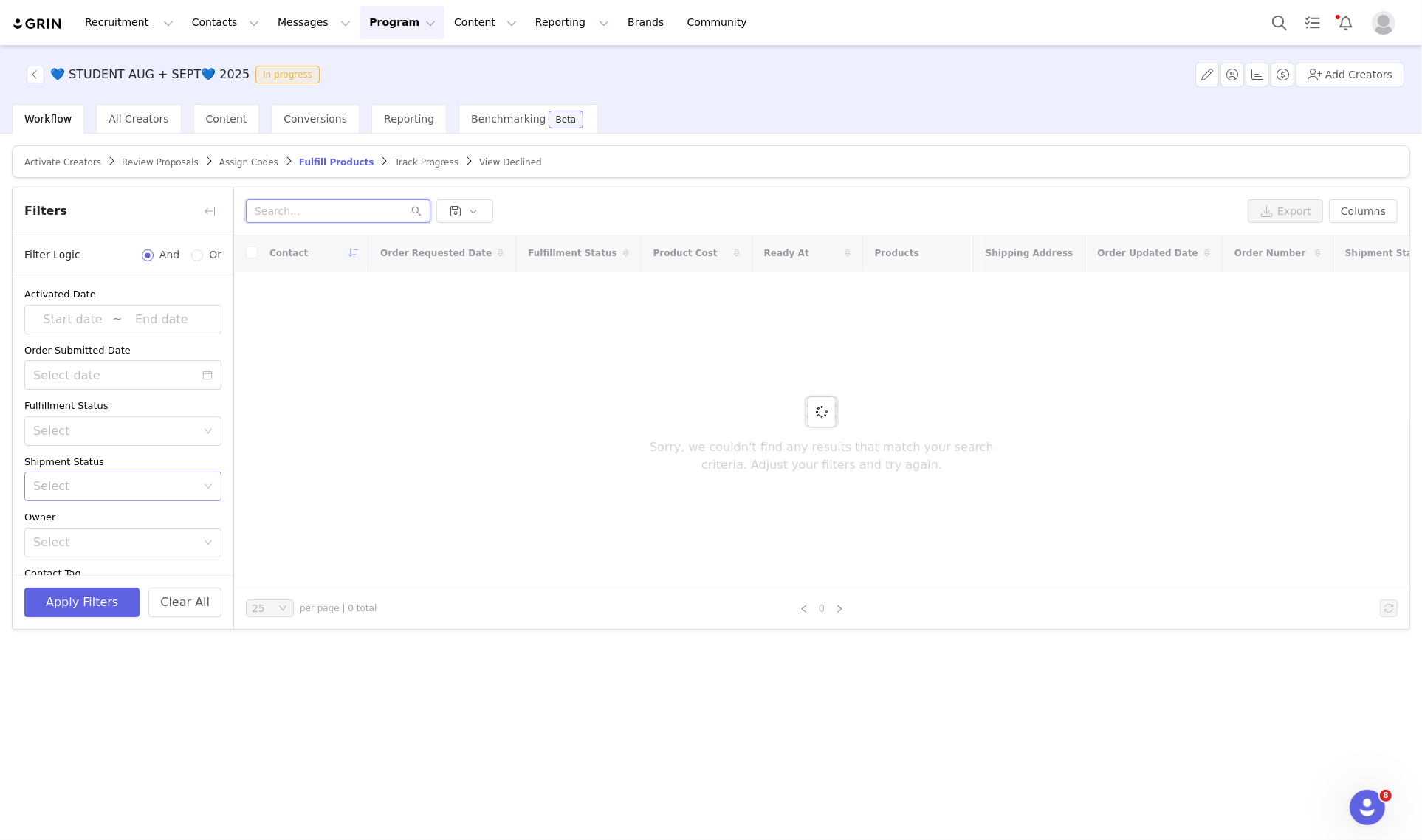
click at [309, 211] on input "text" at bounding box center [338, 211] width 184 height 23
paste input "sophiareeder13"
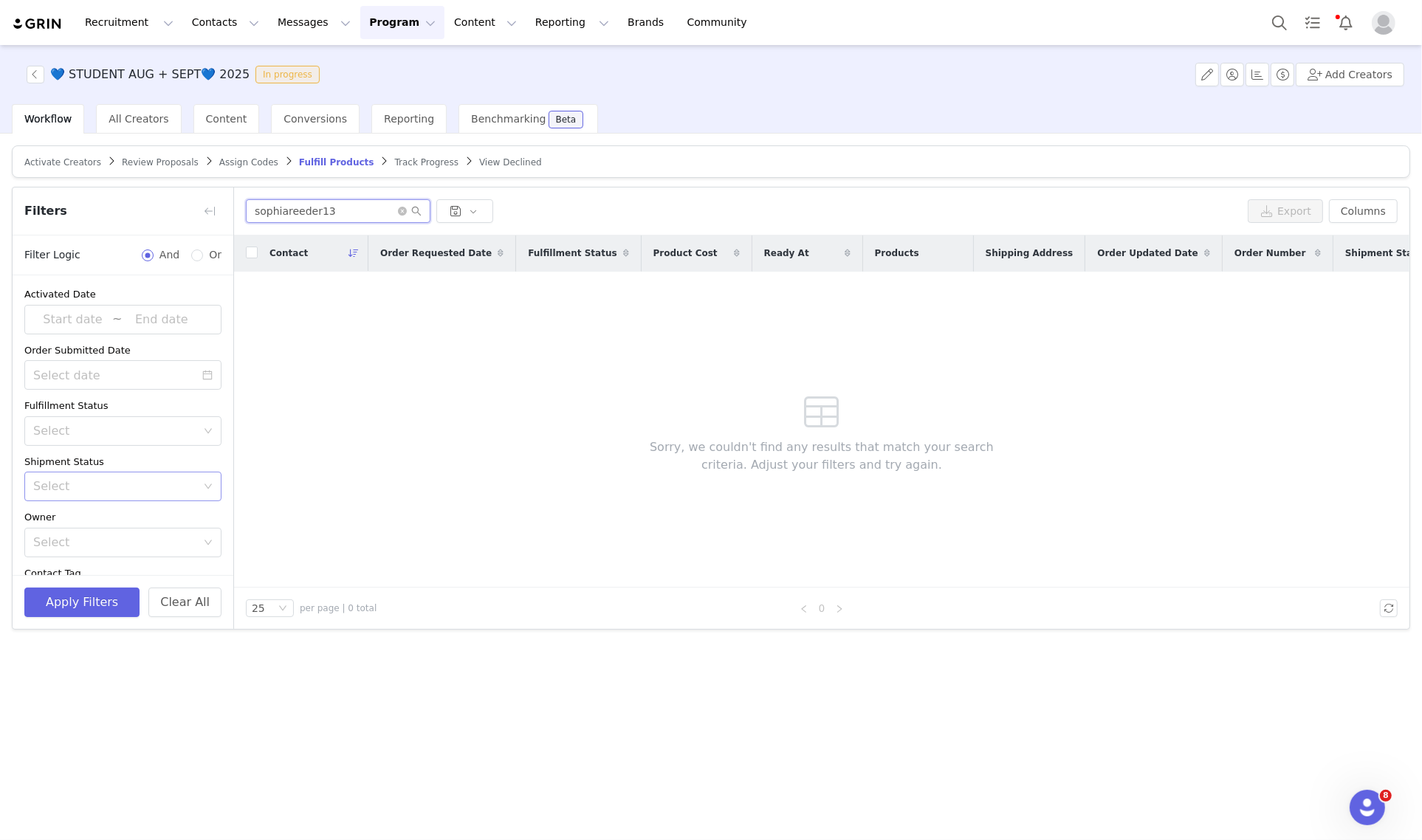
type input "sophiareeder13"
click at [77, 159] on span "Activate Creators" at bounding box center [63, 162] width 77 height 10
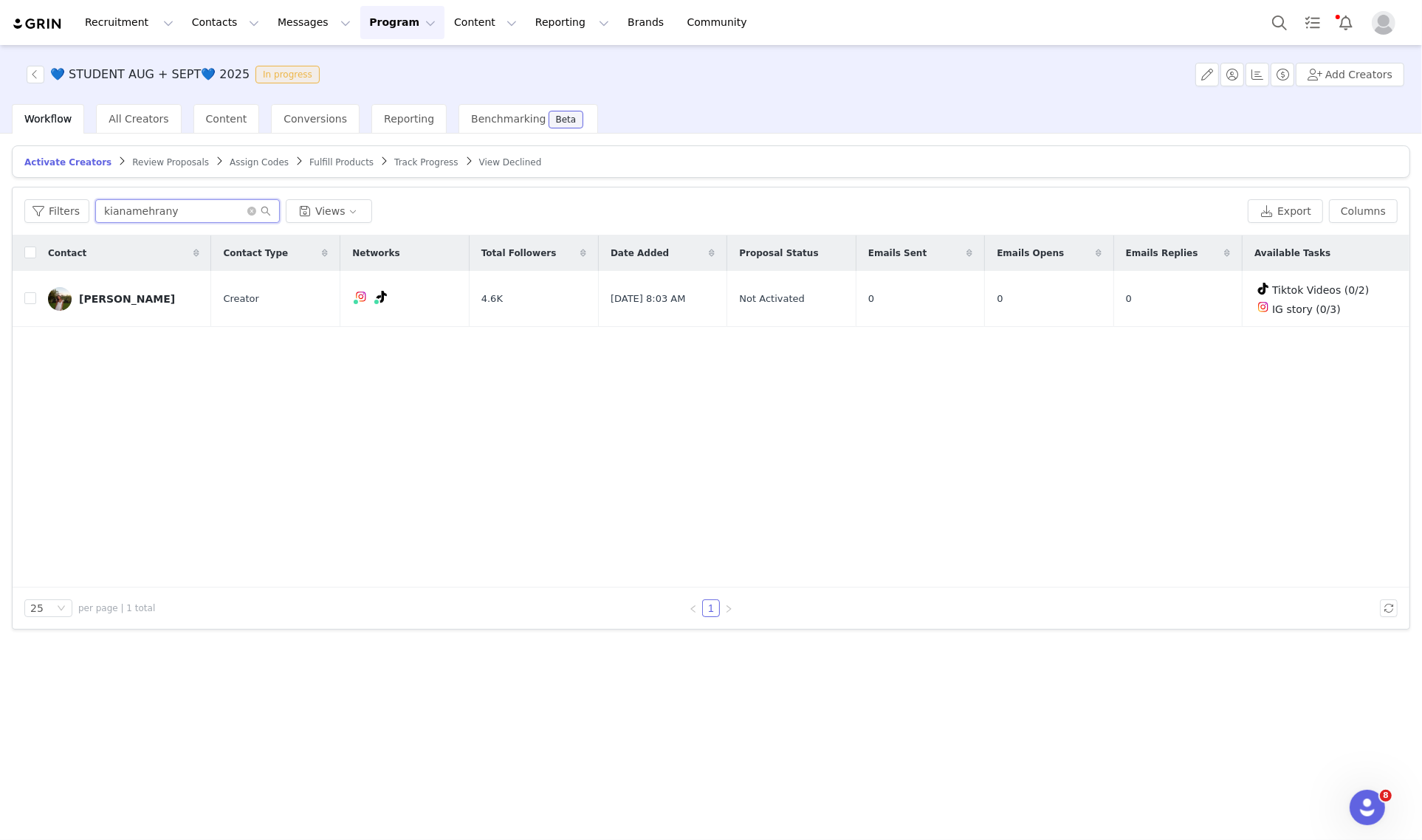
click at [224, 206] on input "kianamehrany" at bounding box center [188, 211] width 184 height 23
click at [204, 212] on input "kianamehrany" at bounding box center [188, 211] width 184 height 23
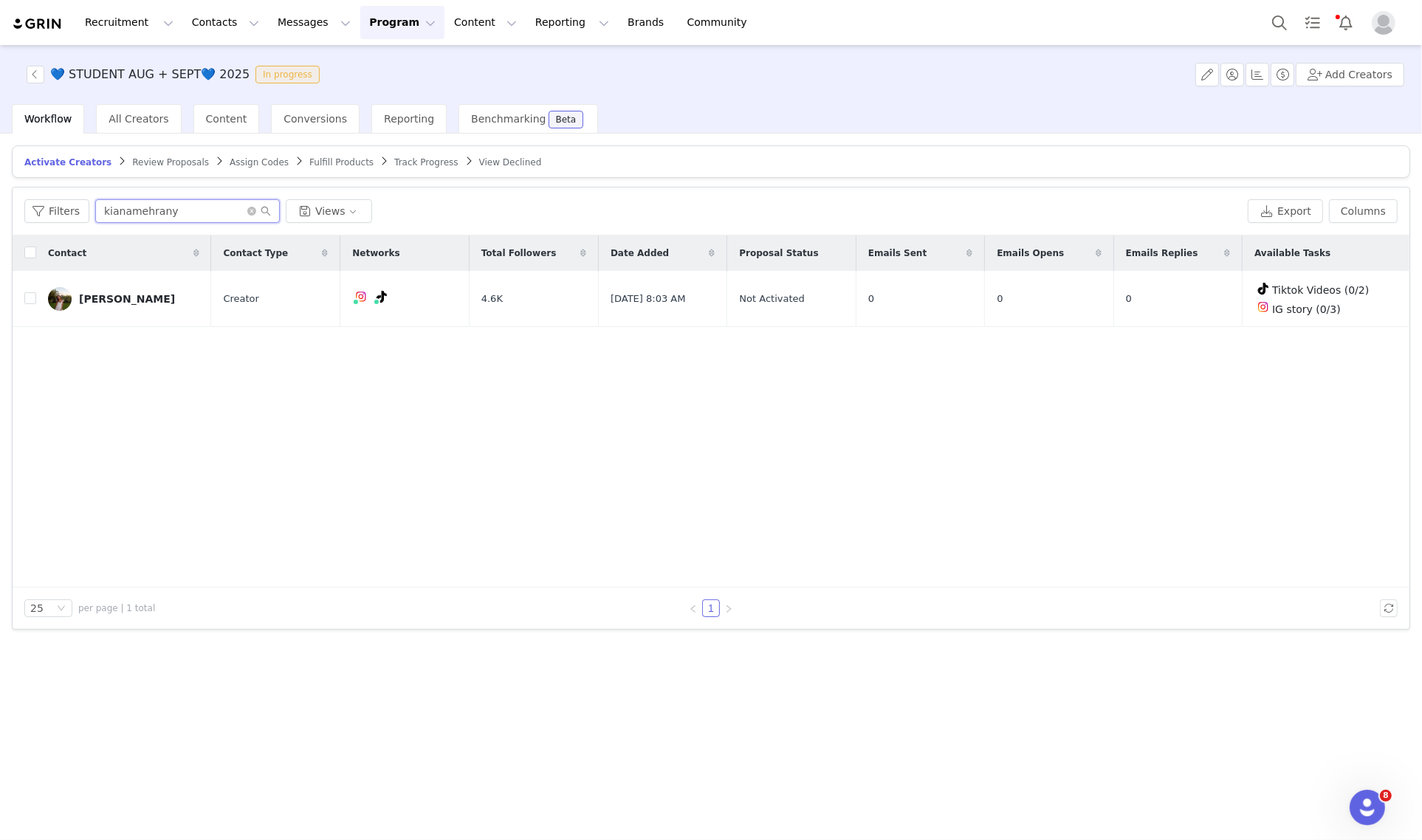
click at [204, 212] on input "kianamehrany" at bounding box center [188, 211] width 184 height 23
paste input "sophiareeder13"
type input "sophiareeder13"
click at [1286, 23] on button "Search" at bounding box center [1280, 23] width 33 height 33
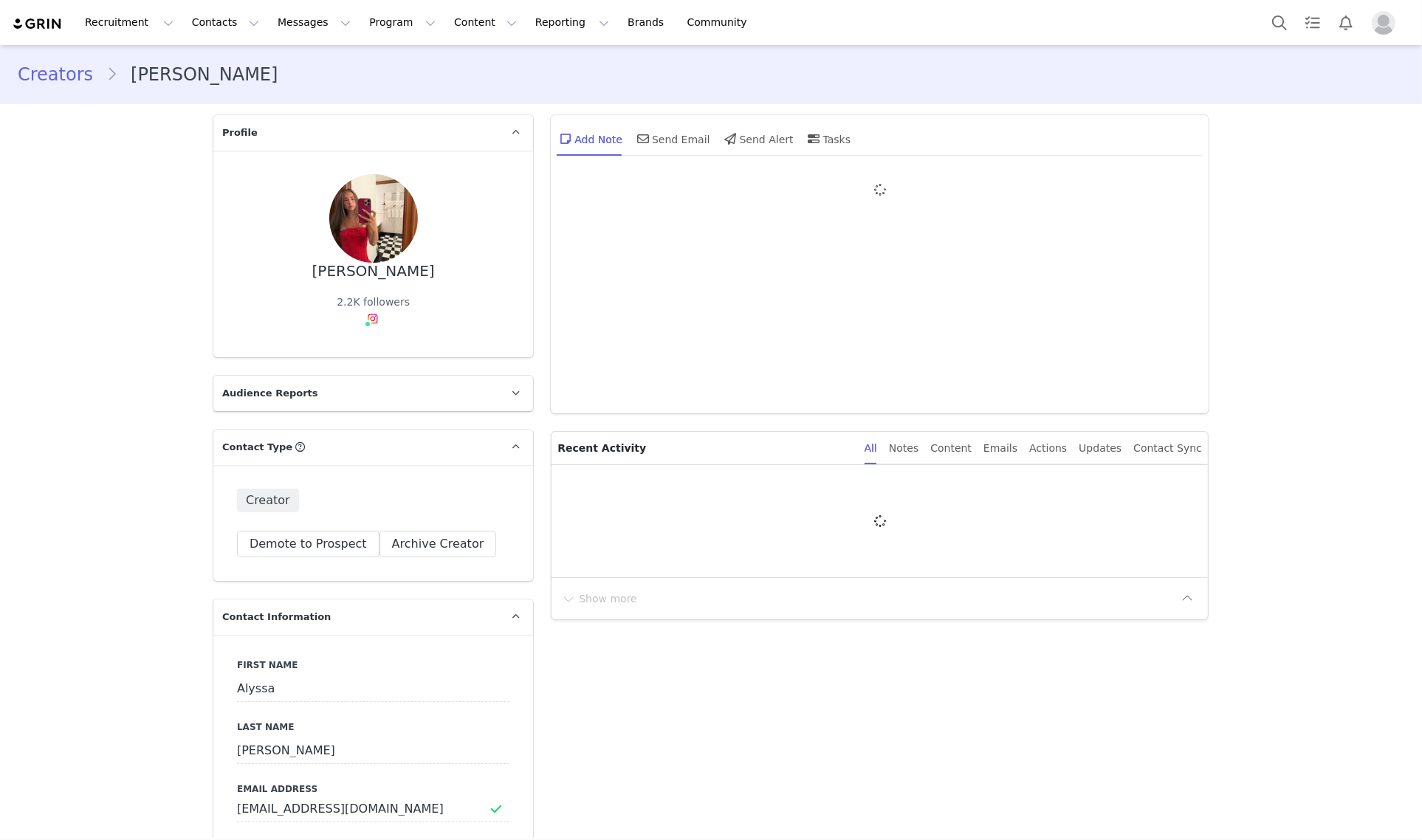
type input "+1 ([GEOGRAPHIC_DATA])"
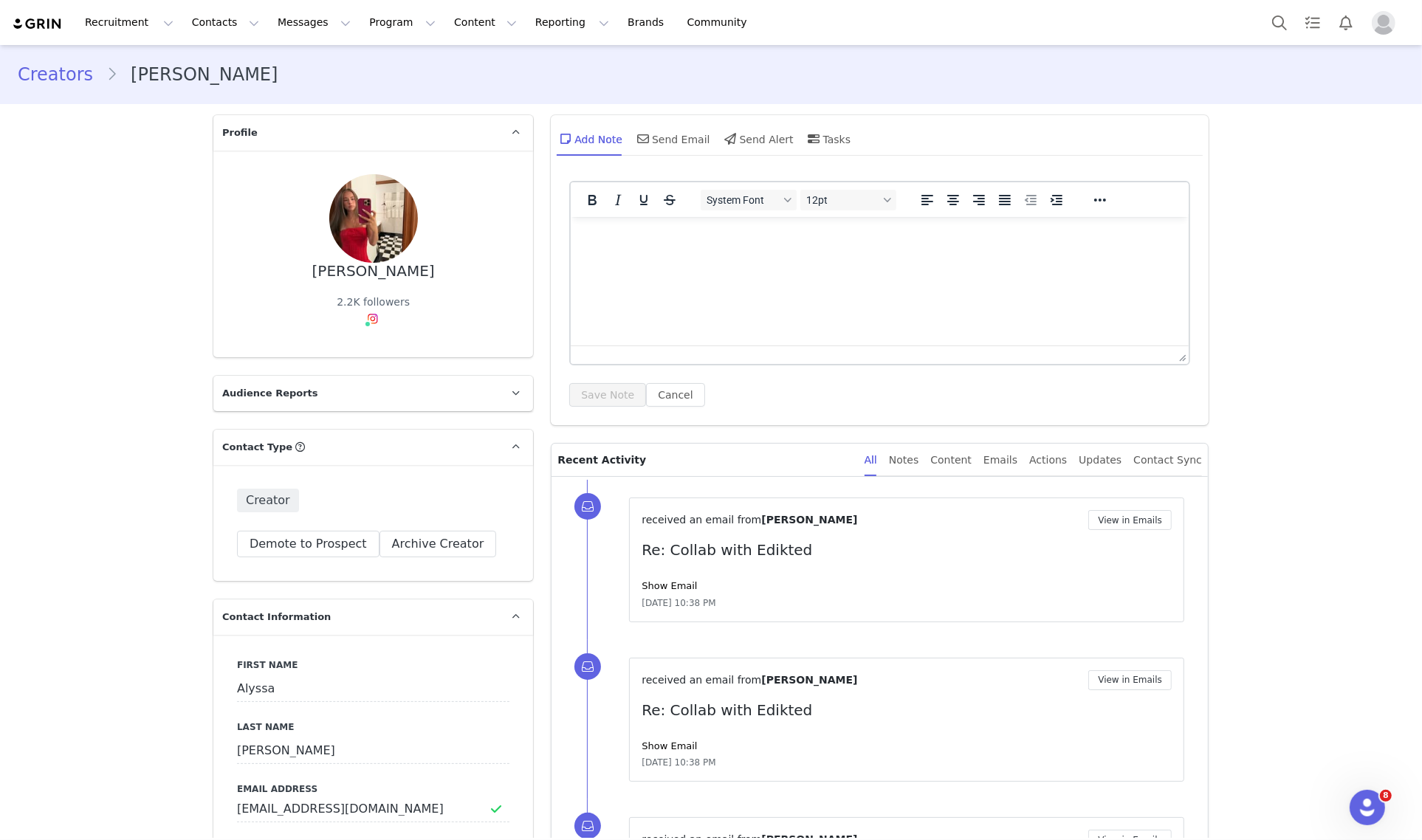
click at [705, 253] on html at bounding box center [879, 236] width 618 height 40
click at [572, 384] on button "Save Note" at bounding box center [607, 395] width 77 height 23
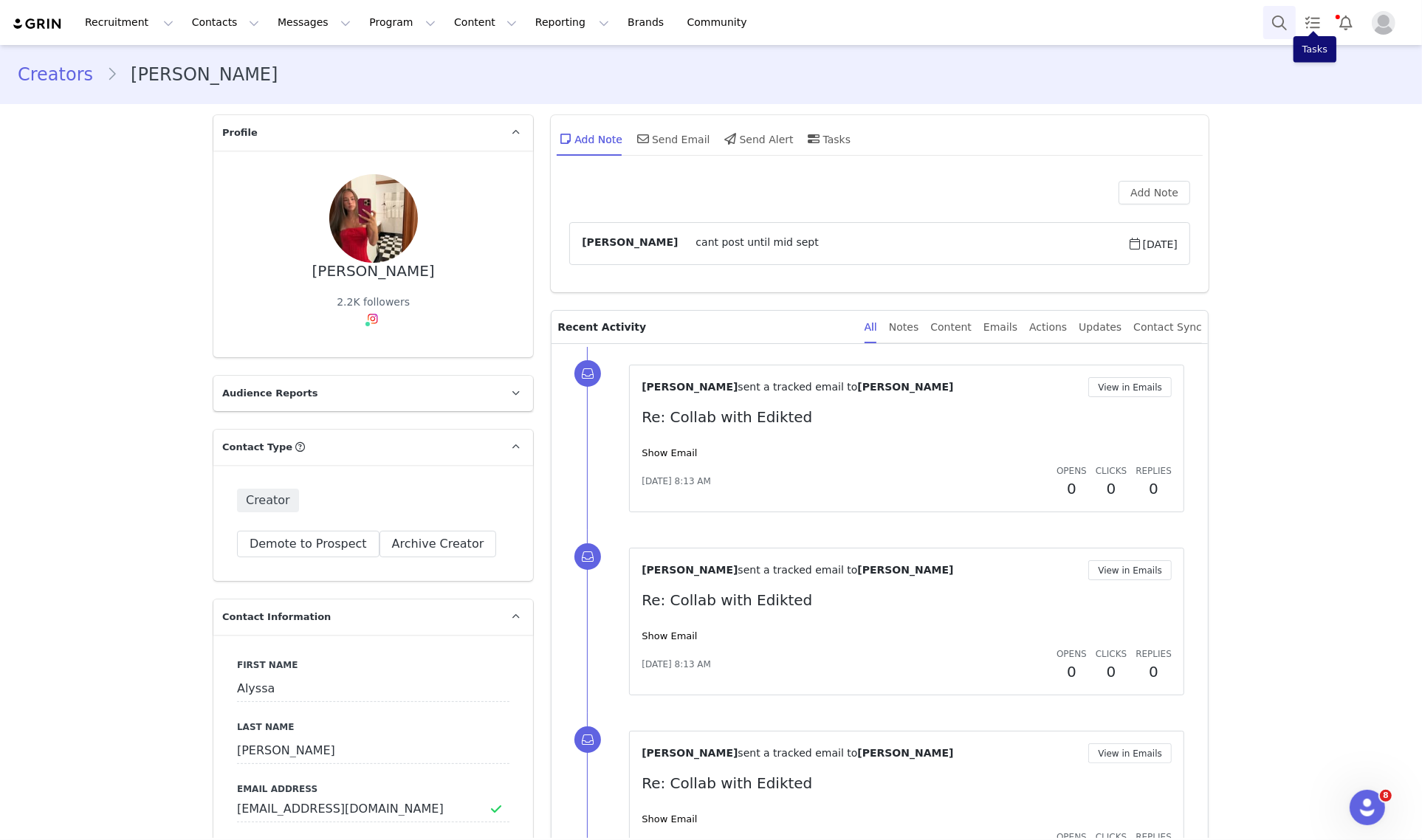
click at [1282, 28] on button "Search" at bounding box center [1280, 23] width 33 height 33
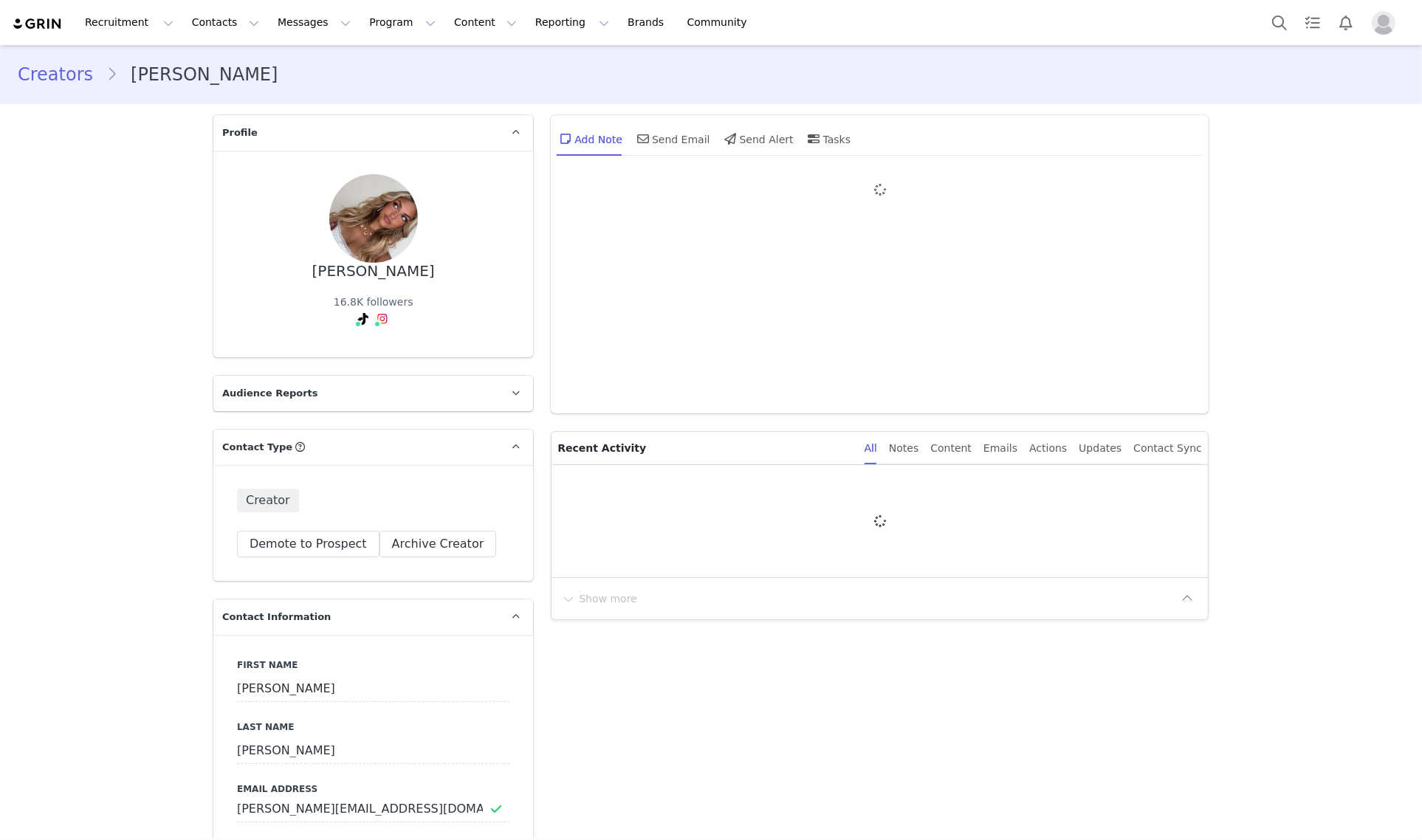
type input "+1 ([GEOGRAPHIC_DATA])"
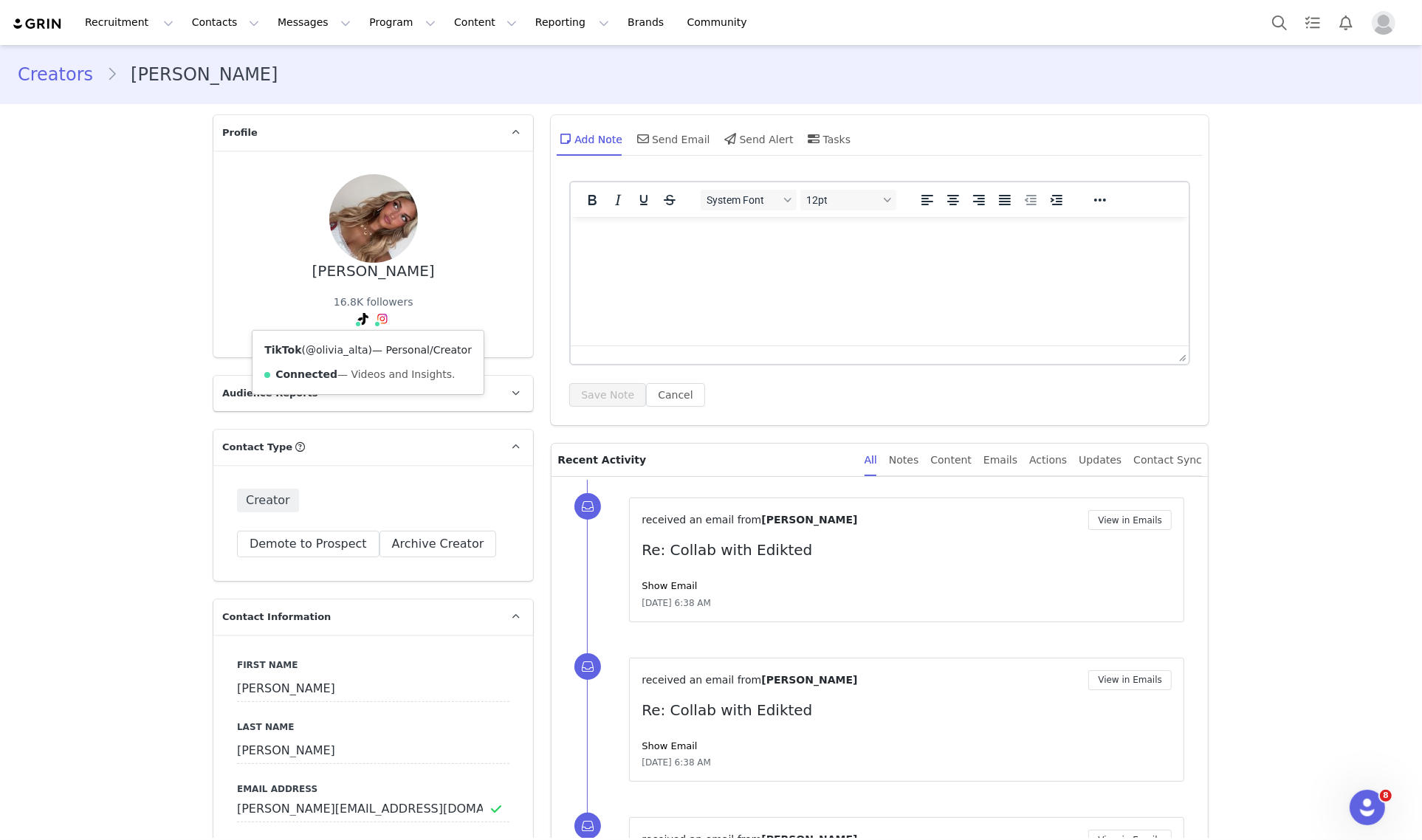
click at [342, 349] on link "@olivia_alta" at bounding box center [337, 349] width 63 height 12
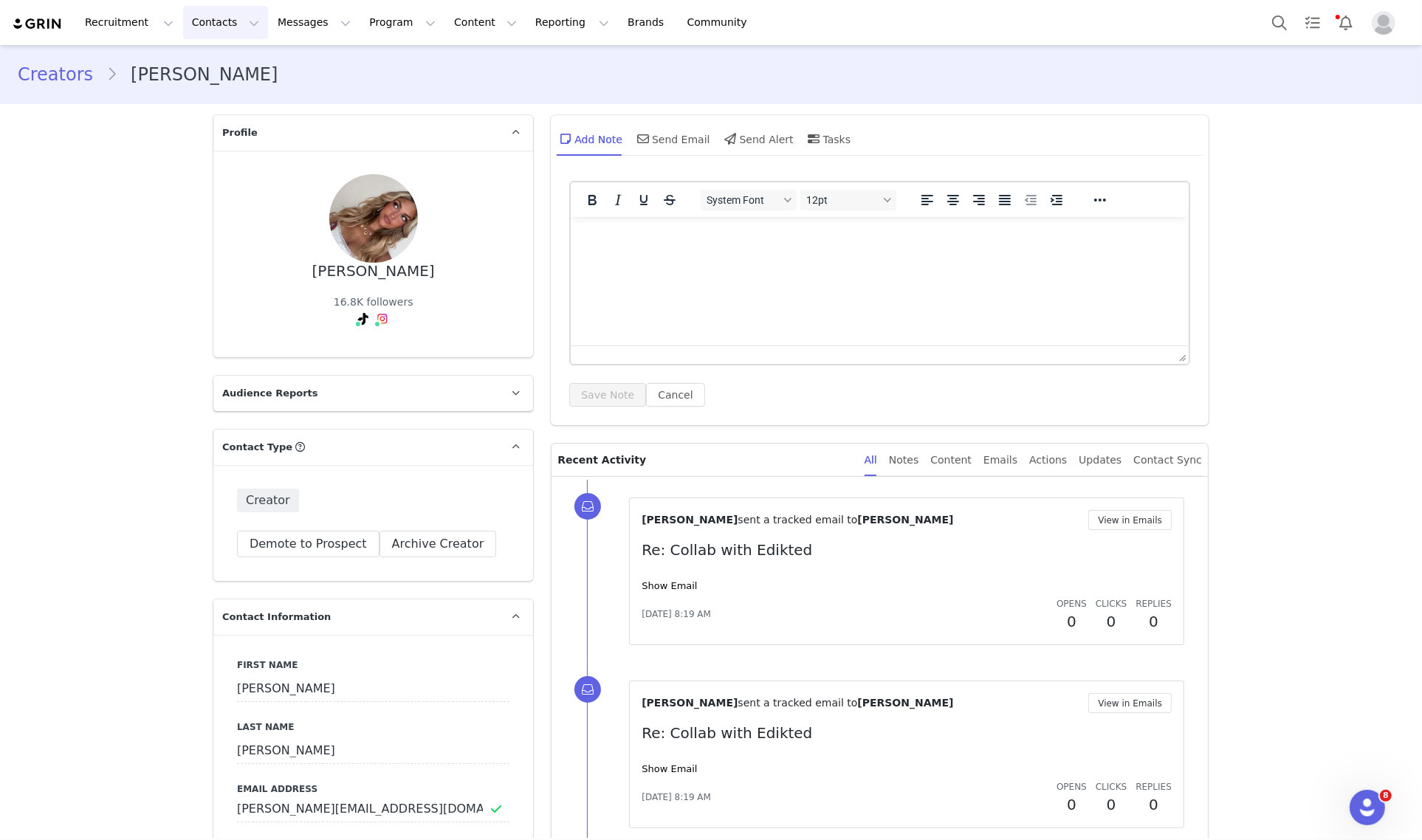
click at [195, 27] on button "Contacts Contacts" at bounding box center [225, 23] width 85 height 33
drag, startPoint x: 205, startPoint y: 68, endPoint x: 241, endPoint y: 65, distance: 36.1
click at [205, 68] on p "Creators" at bounding box center [202, 66] width 45 height 16
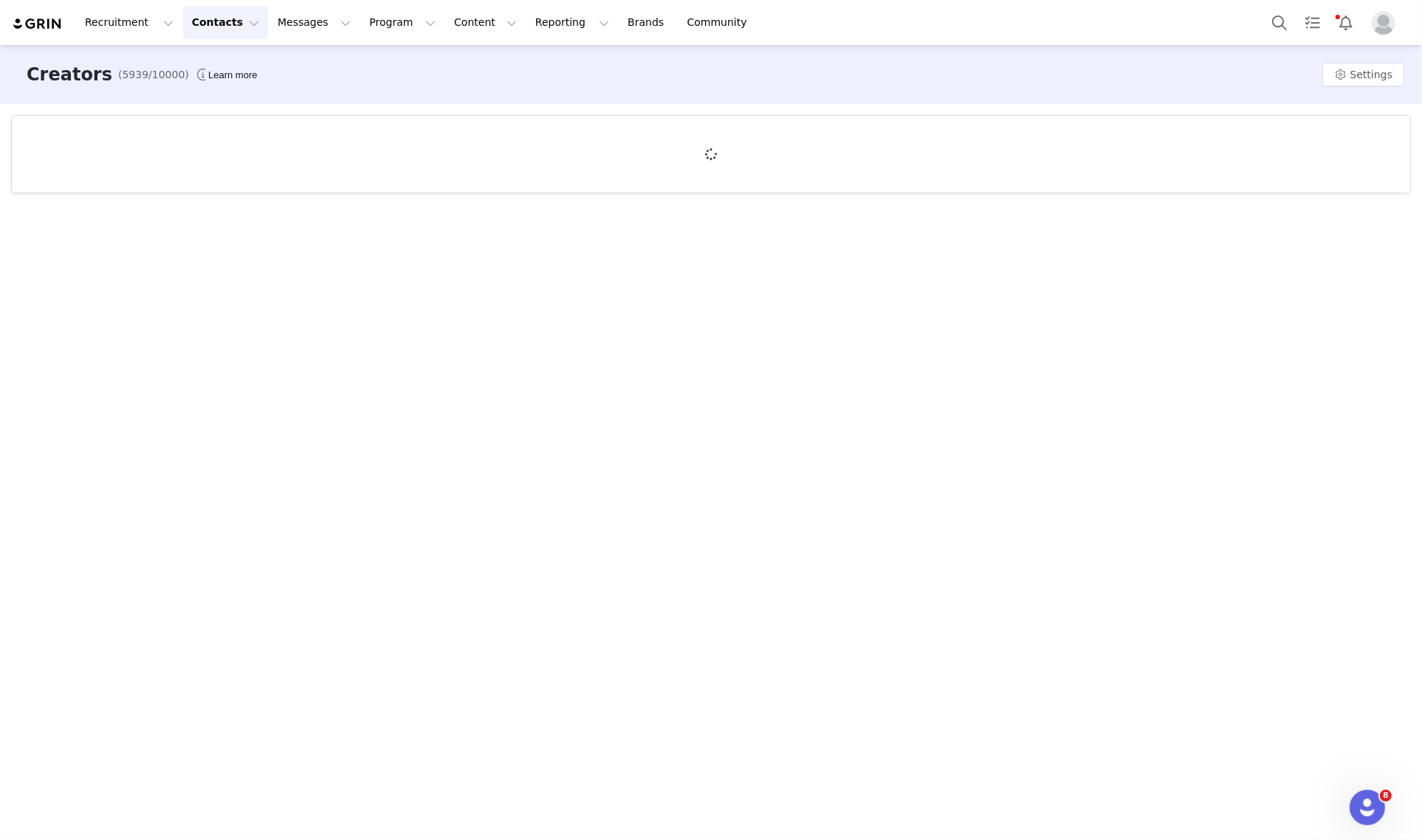
click at [227, 56] on div "Creators (5939/10000) Learn more Settings" at bounding box center [711, 75] width 1422 height 59
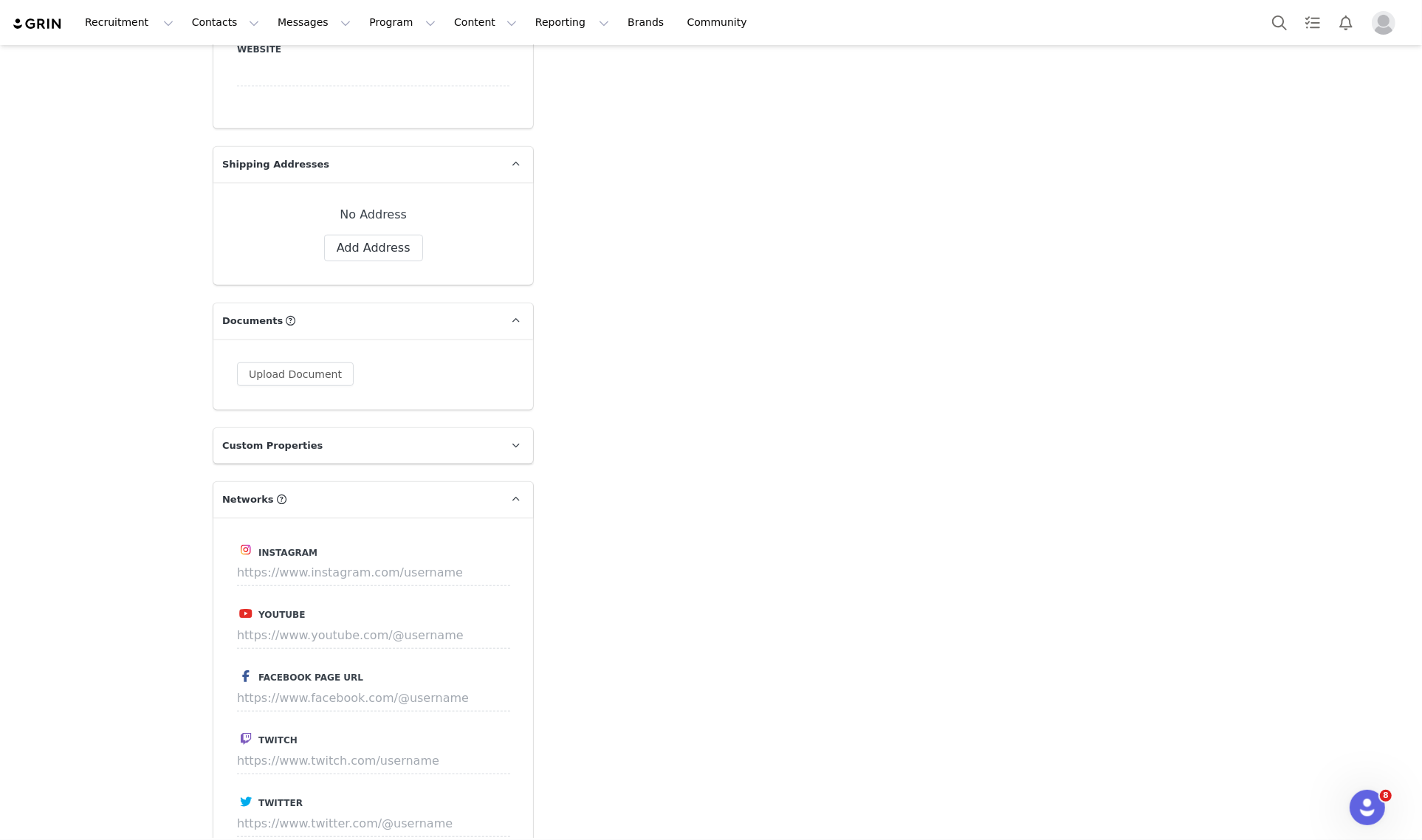
scroll to position [1383, 0]
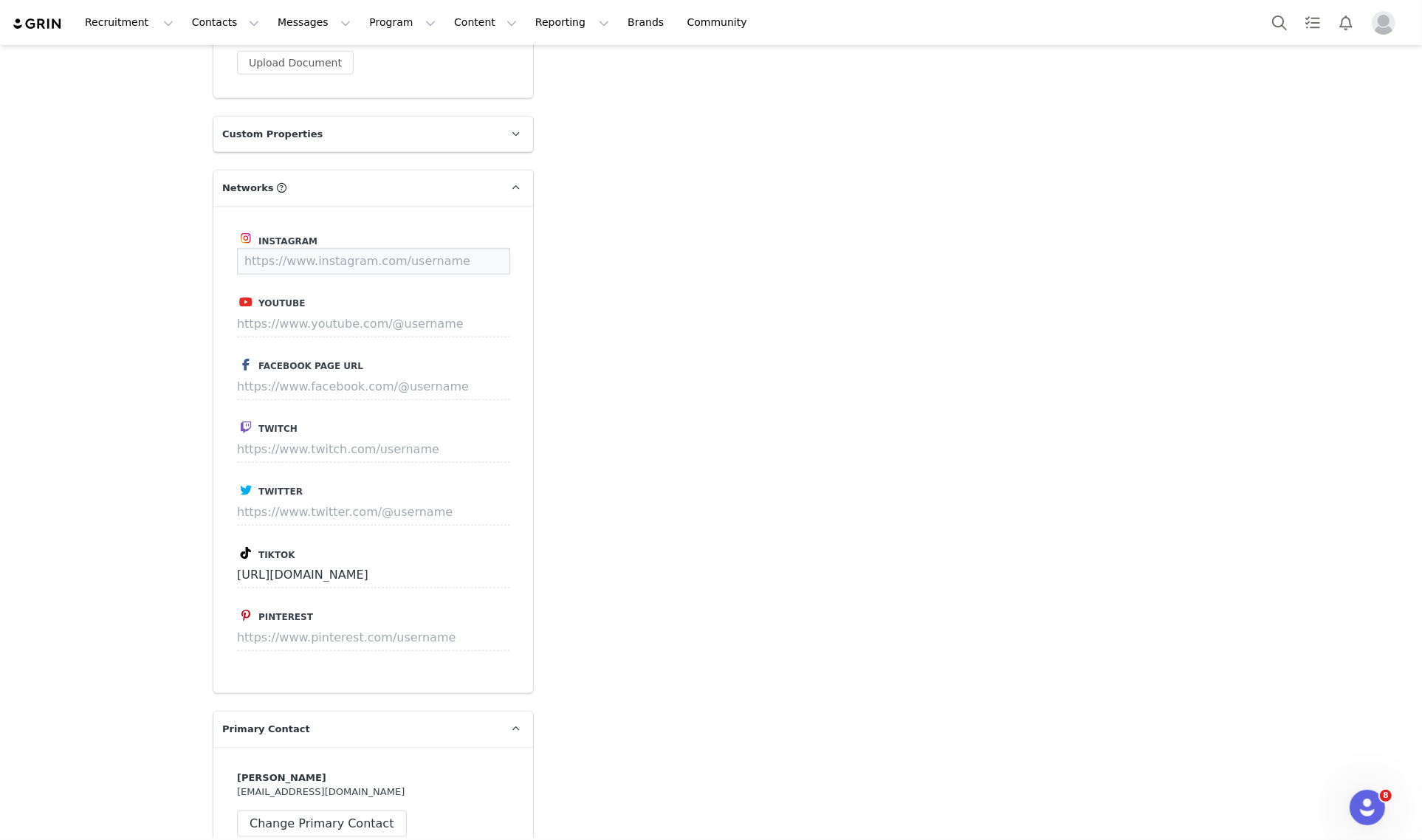
click at [362, 248] on input at bounding box center [373, 261] width 273 height 27
paste input "[URL][DOMAIN_NAME][DOMAIN_NAME][PERSON_NAME]"
click at [478, 230] on label "Instagram" at bounding box center [373, 239] width 272 height 19
click at [476, 248] on button "Save" at bounding box center [482, 261] width 54 height 27
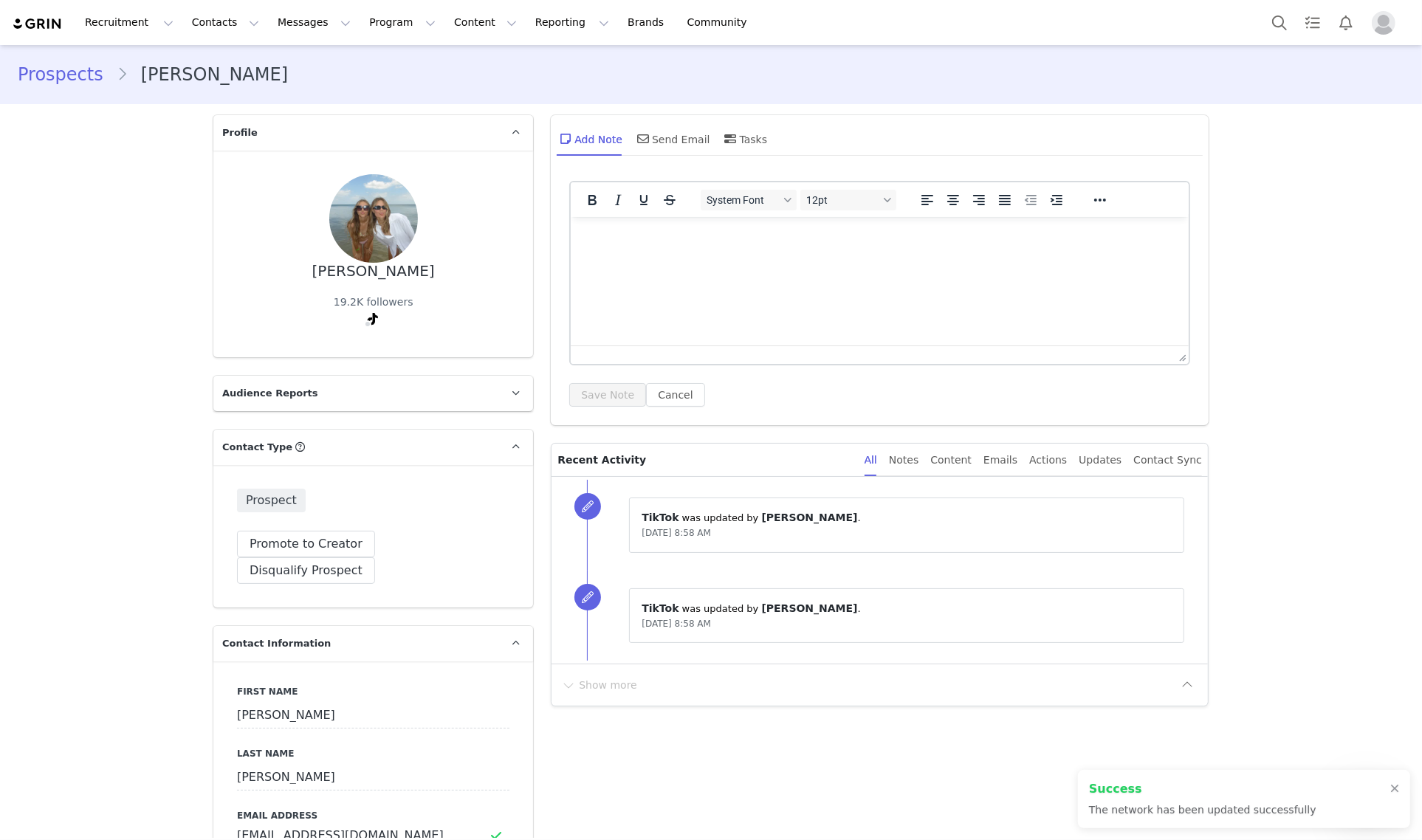
type input "[URL][DOMAIN_NAME][DOMAIN_NAME][PERSON_NAME]"
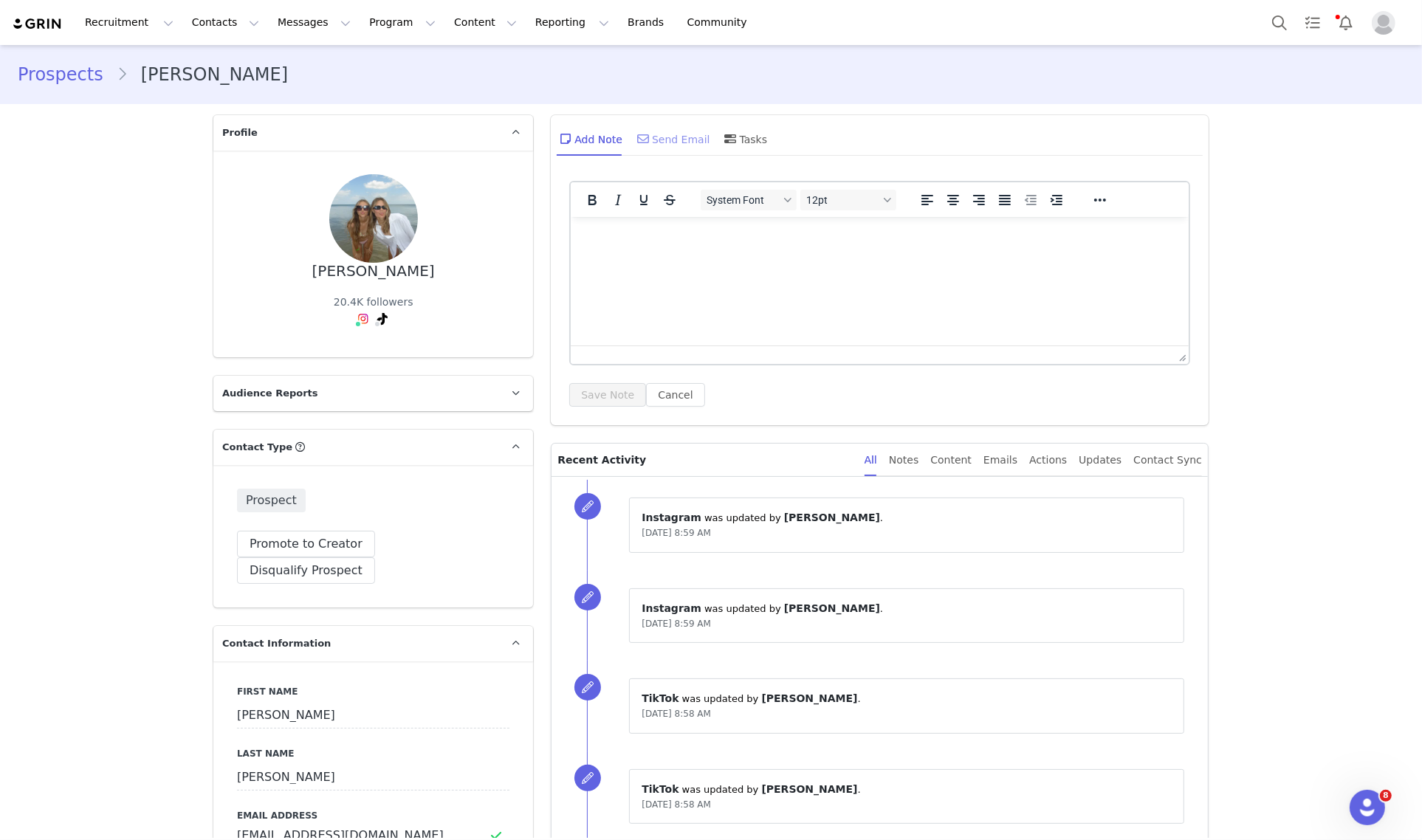
click at [663, 133] on div "Send Email" at bounding box center [672, 138] width 76 height 35
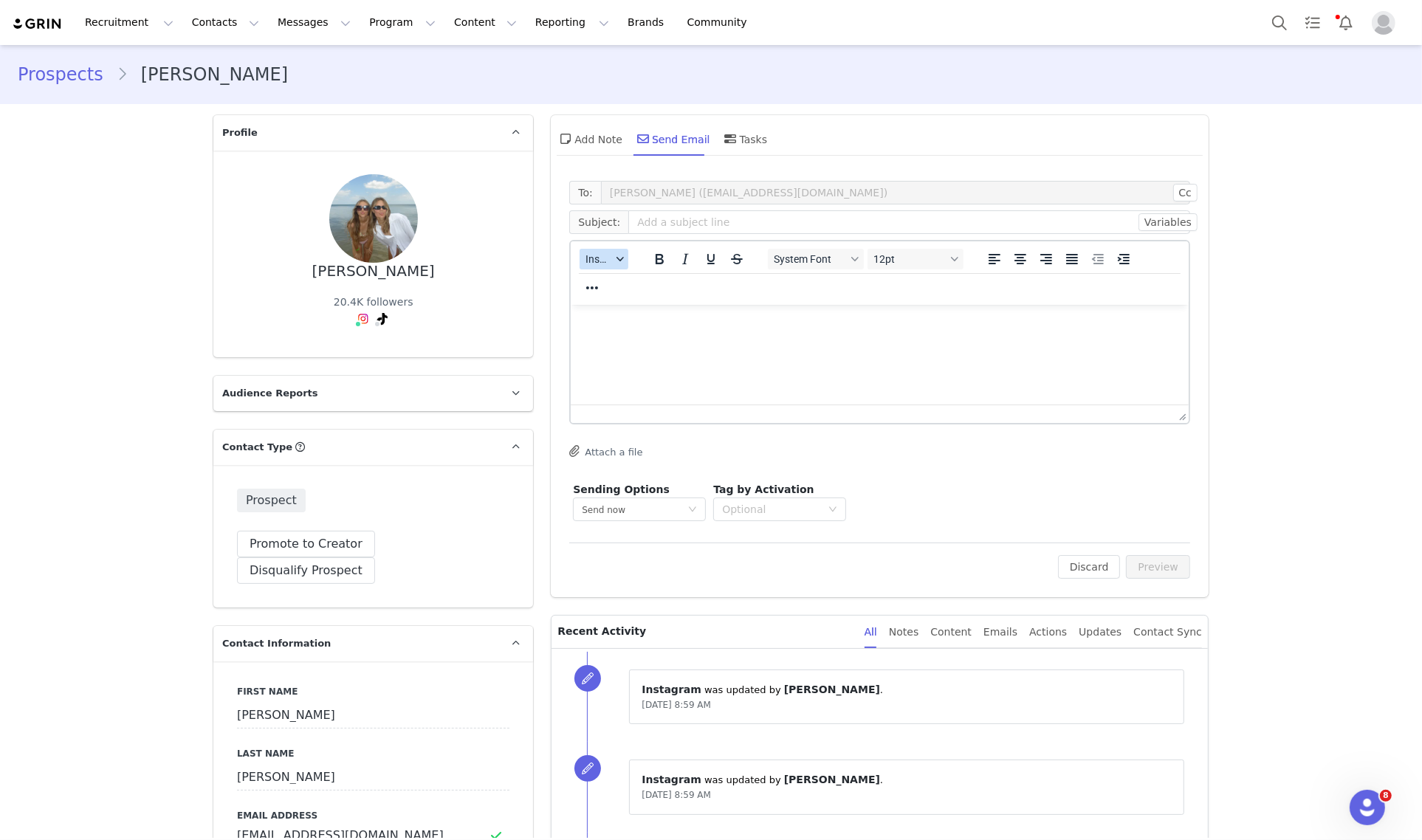
click at [616, 256] on icon "button" at bounding box center [619, 259] width 7 height 7
click at [622, 279] on div "Insert Template" at bounding box center [651, 284] width 133 height 18
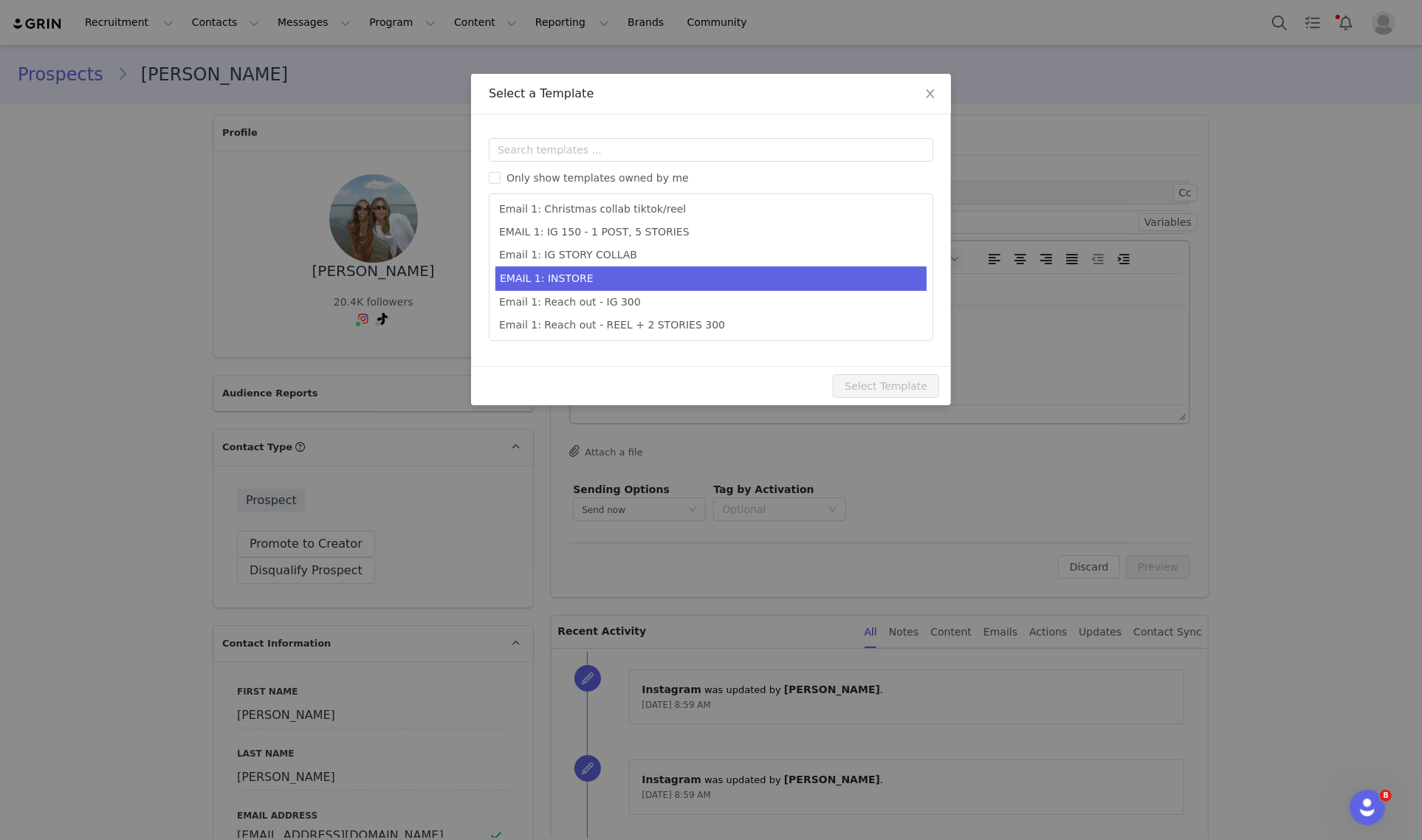
scroll to position [415, 0]
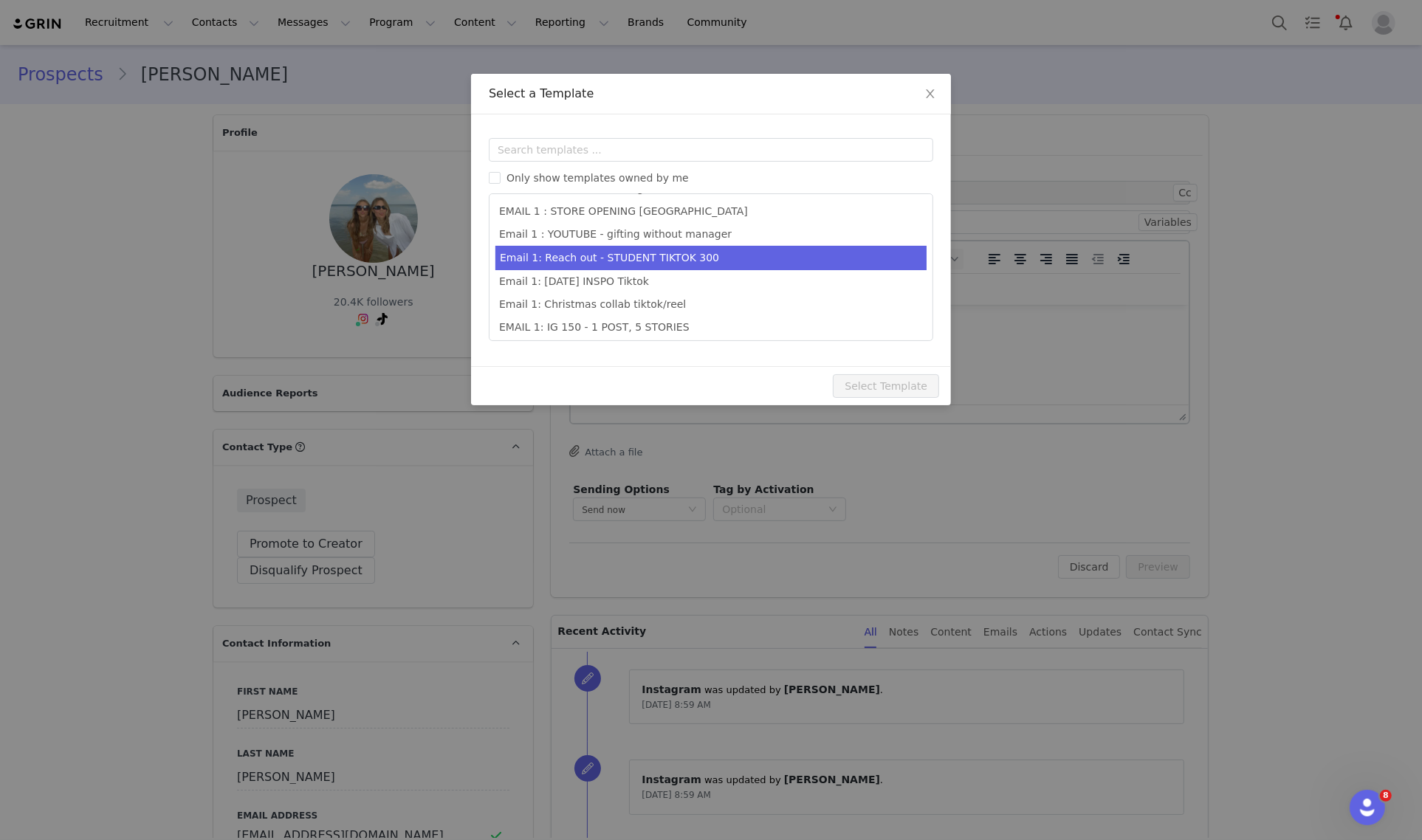
click at [739, 262] on li "Email 1: Reach out - STUDENT TIKTOK 300" at bounding box center [711, 257] width 431 height 24
type input "Collab with Edikted"
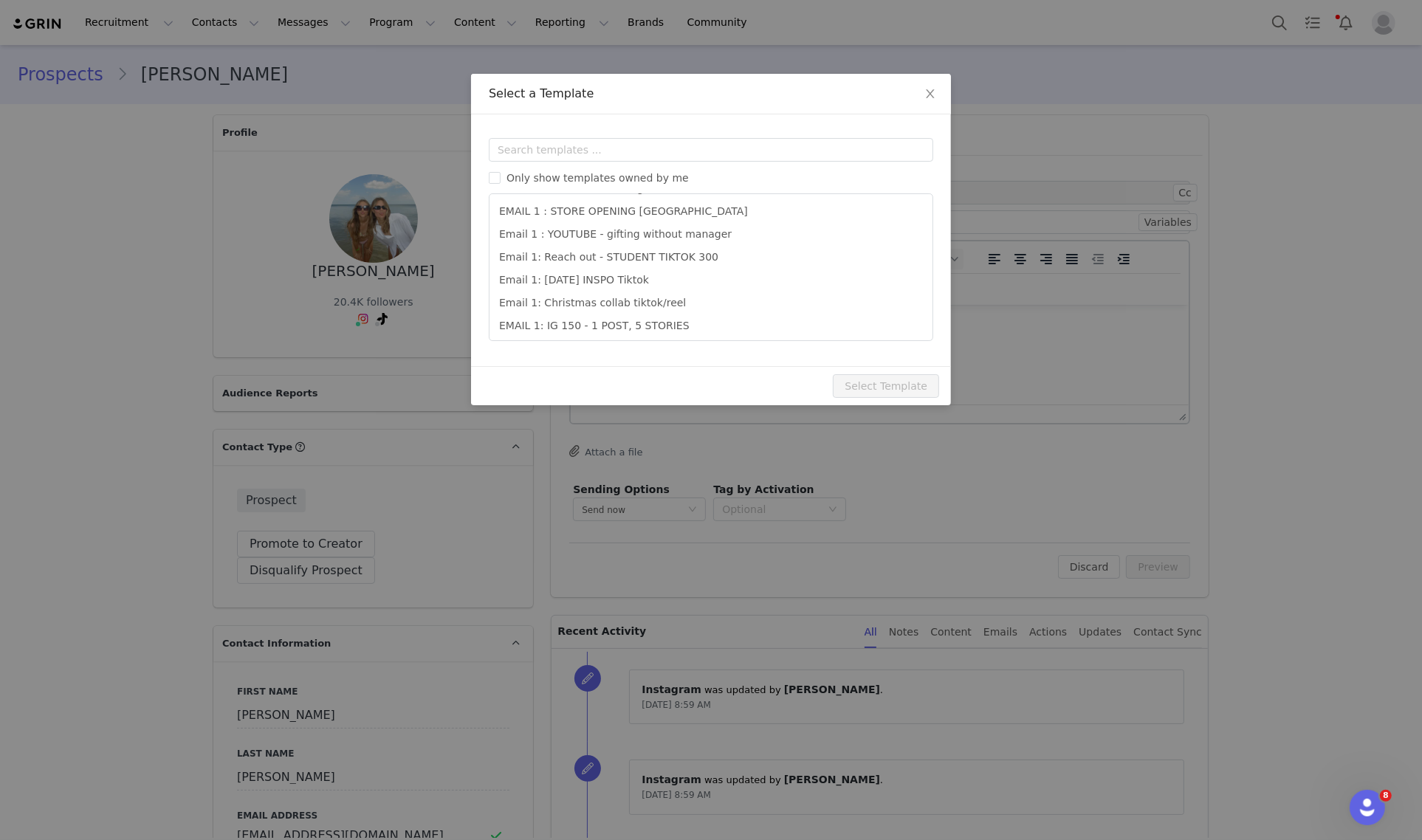
scroll to position [229, 0]
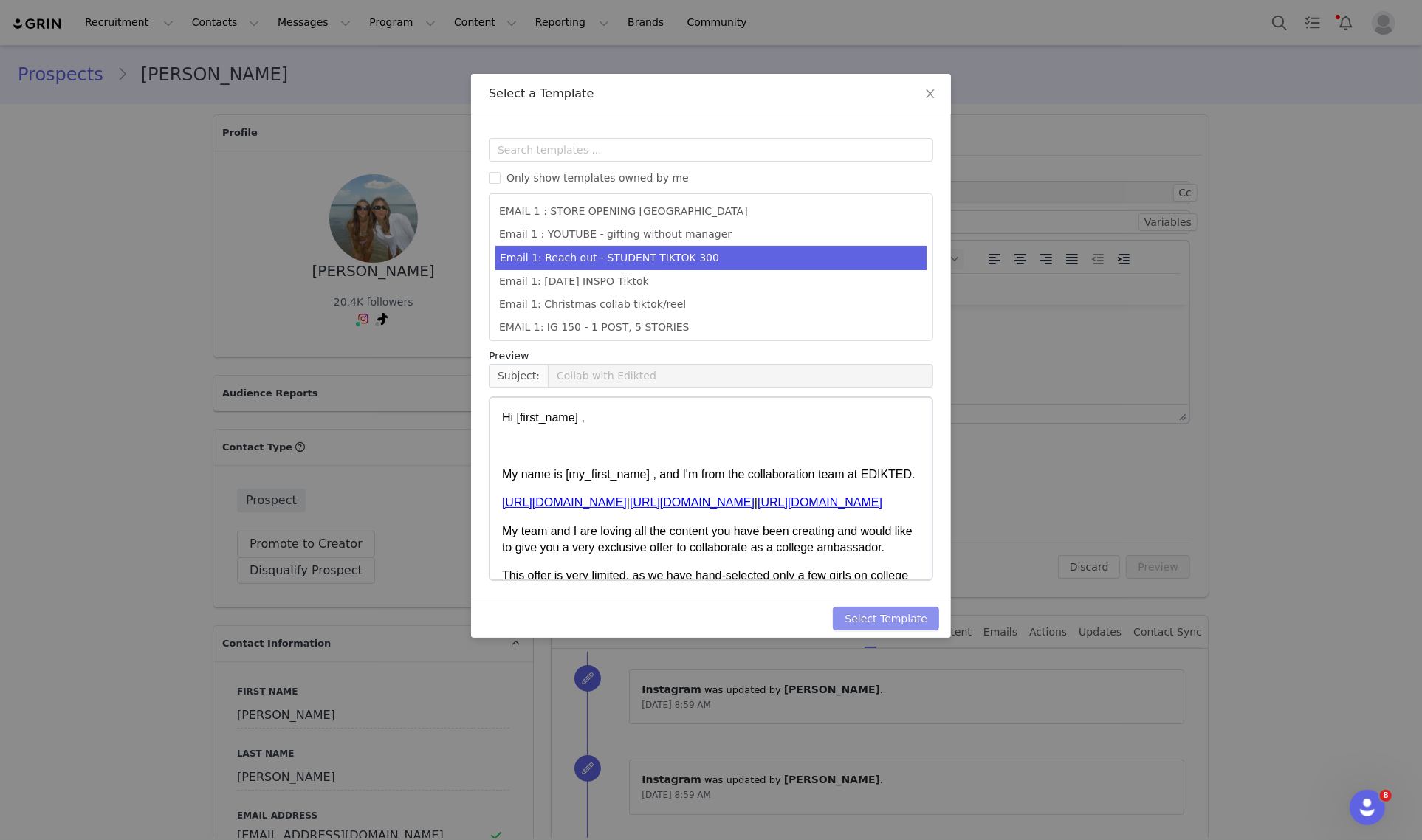
click at [913, 620] on button "Select Template" at bounding box center [886, 618] width 106 height 23
type input "Collab with Edikted"
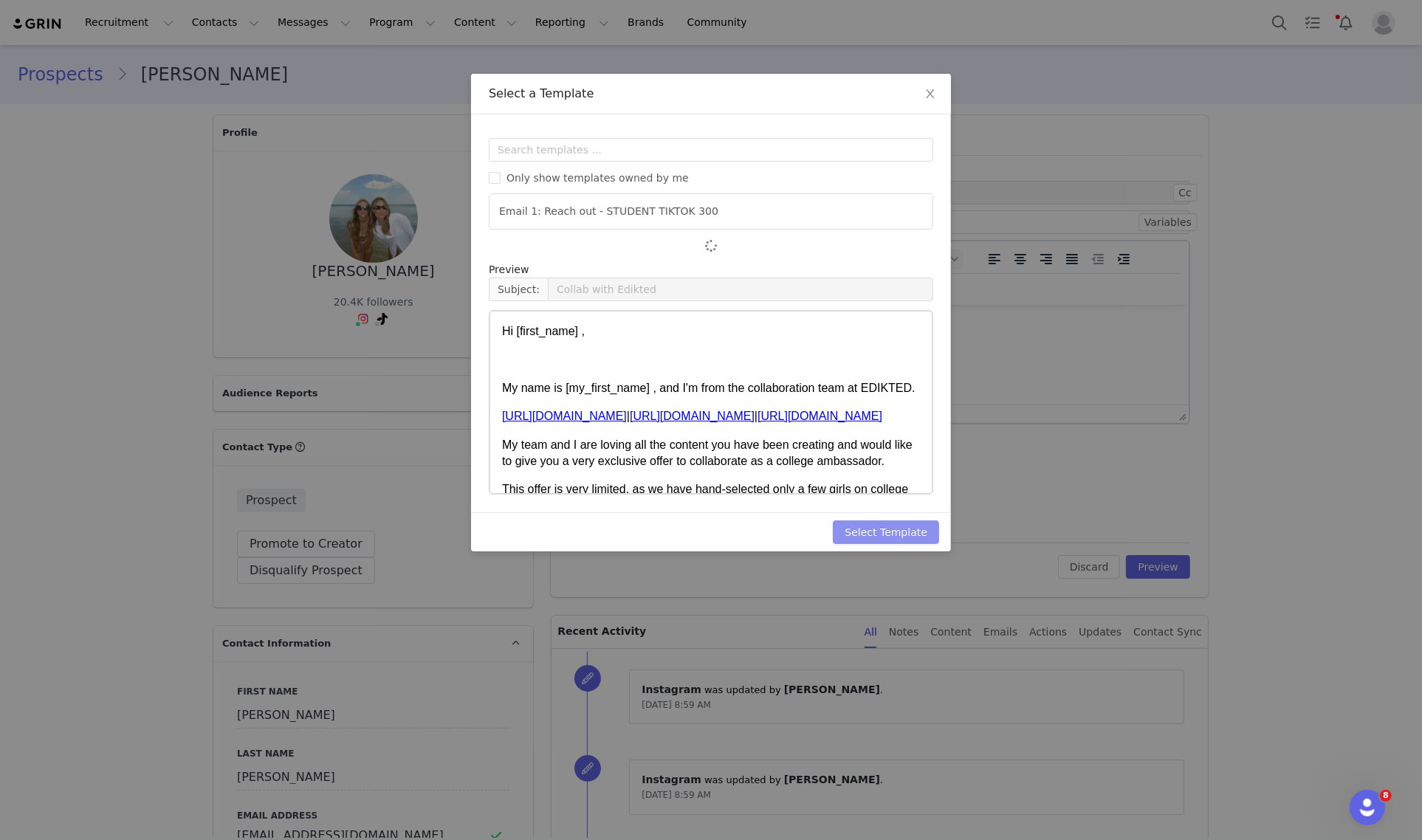
scroll to position [0, 0]
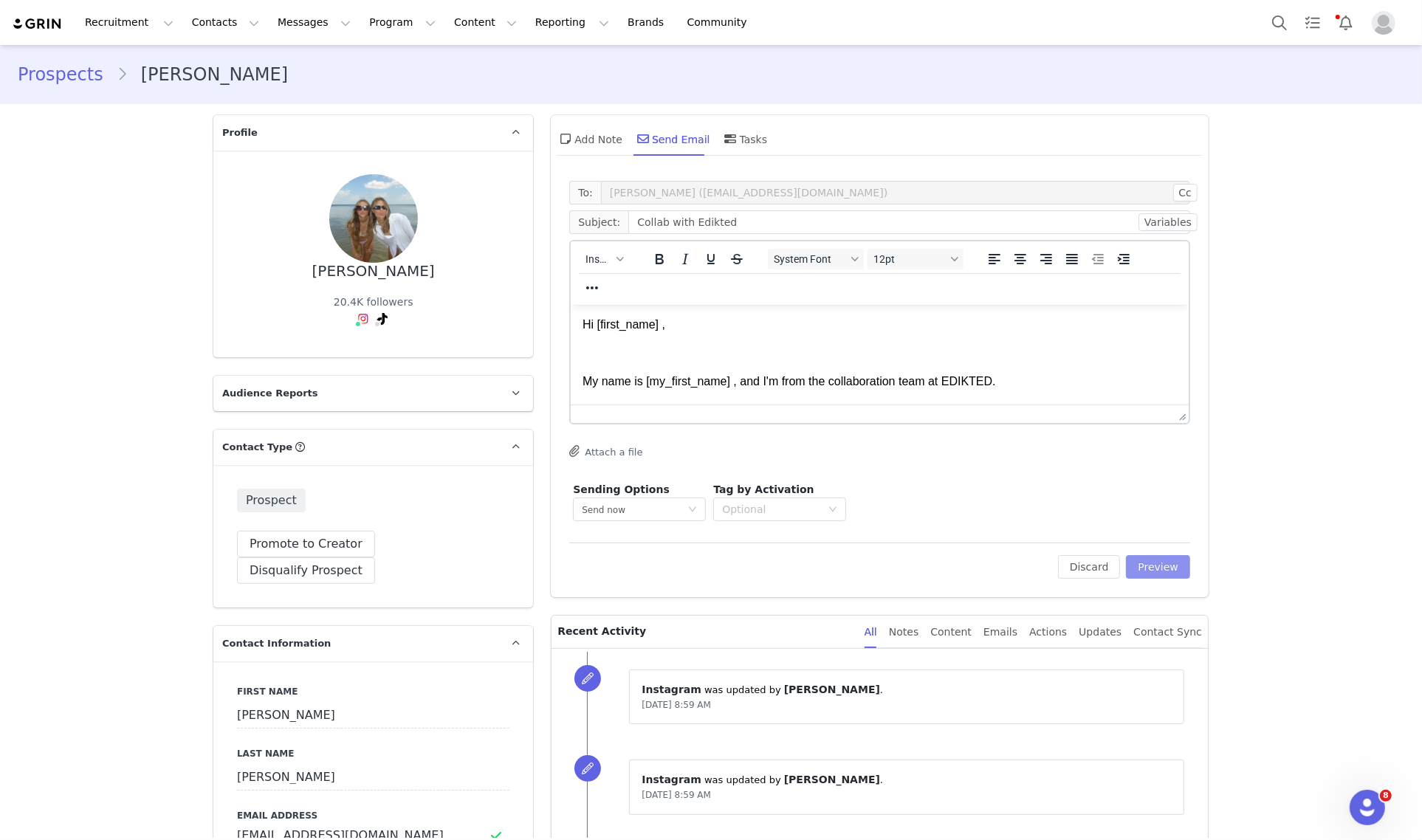
click at [1144, 570] on button "Preview" at bounding box center [1158, 567] width 64 height 23
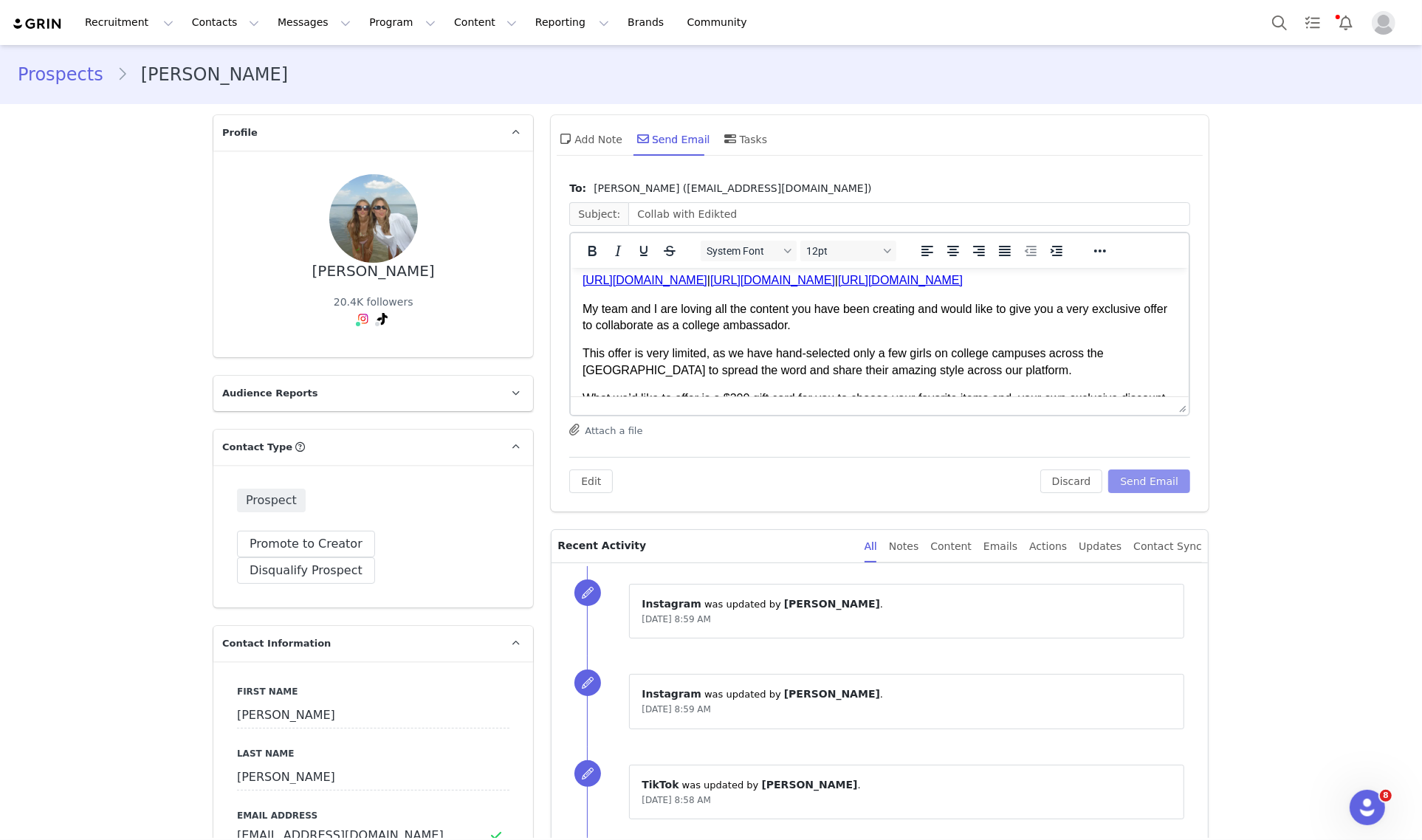
scroll to position [184, 0]
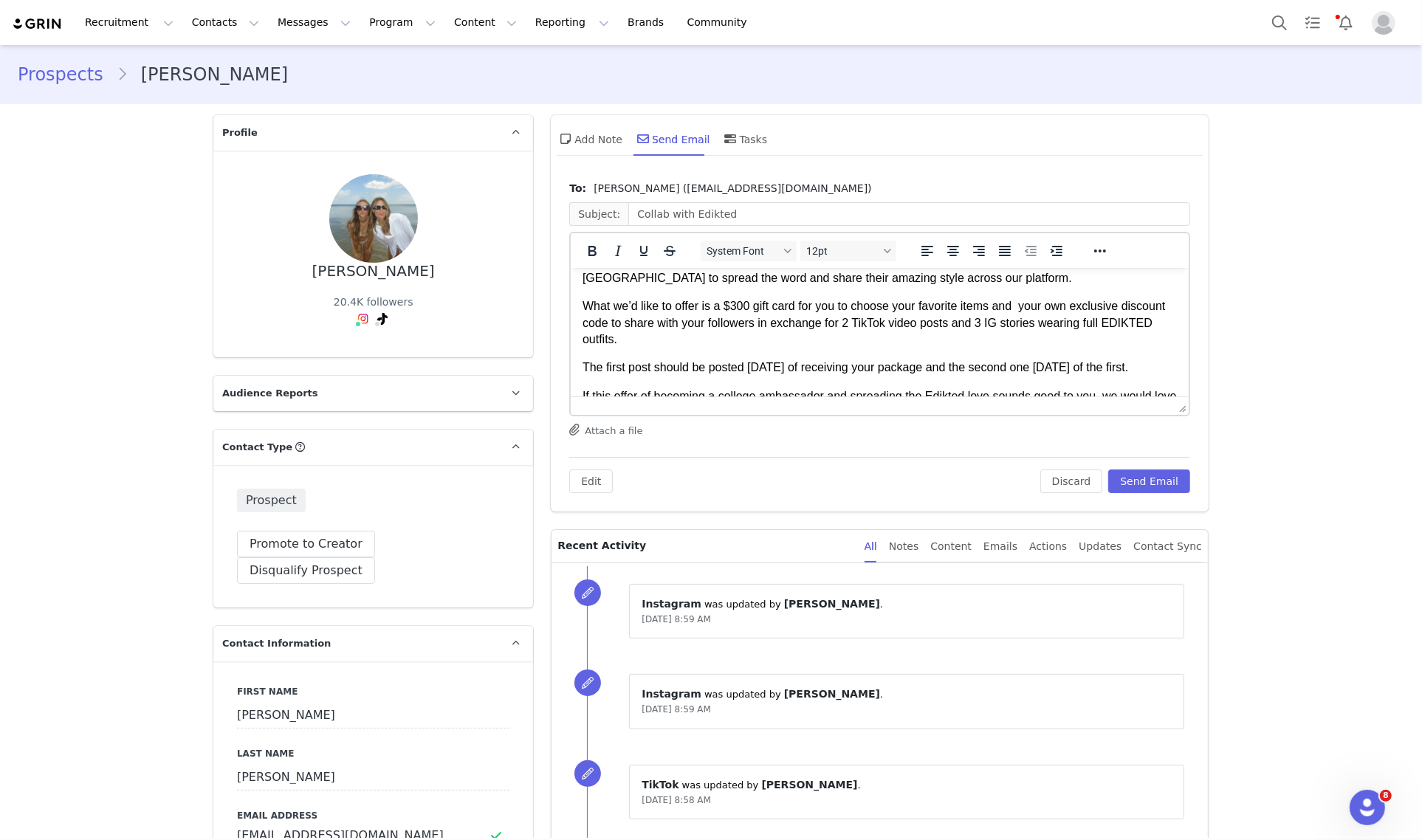
click at [734, 309] on p "What we’d like to offer is a $300 gift card for you to choose your favorite ite…" at bounding box center [879, 322] width 594 height 49
click at [1164, 476] on button "Send Email" at bounding box center [1148, 481] width 82 height 23
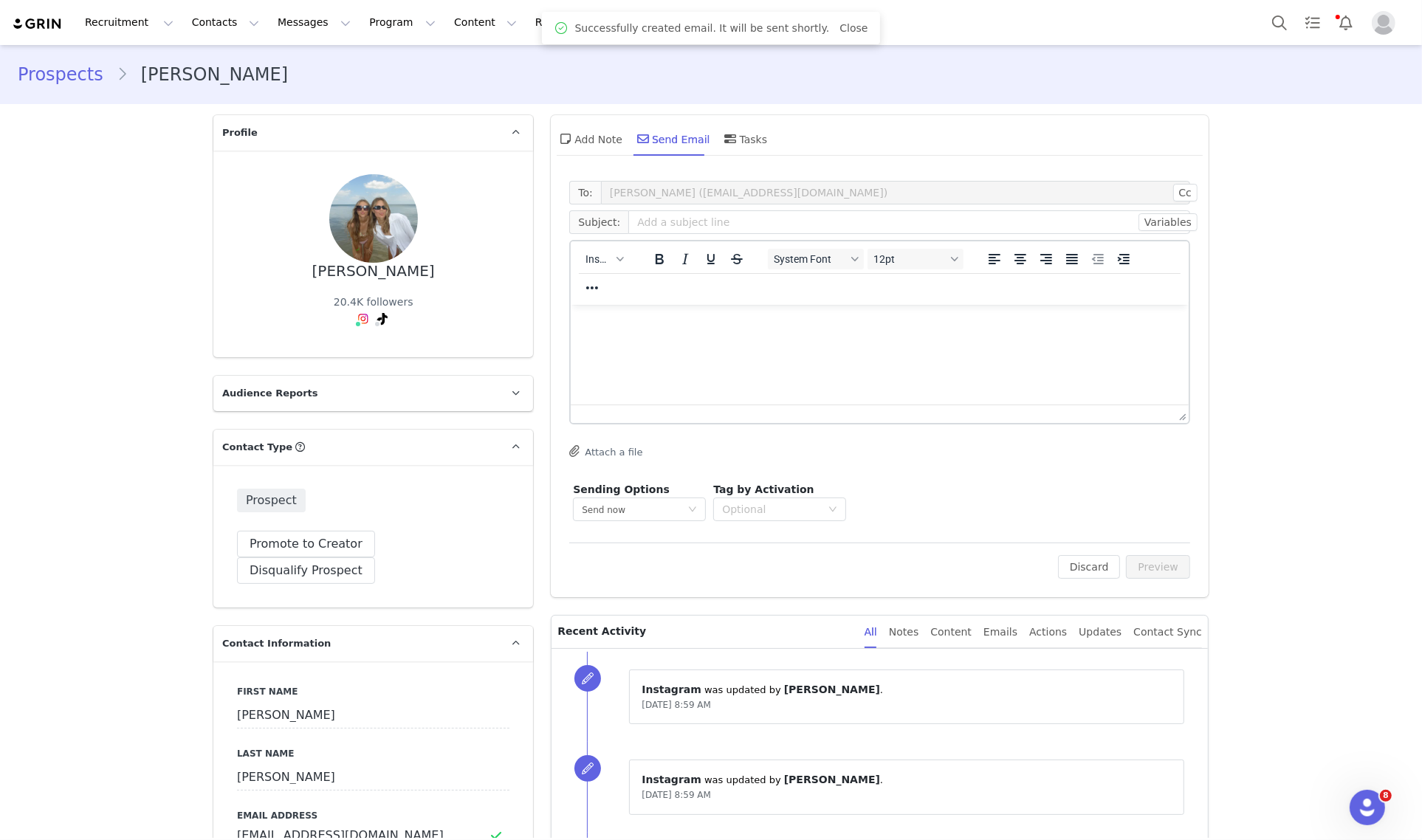
scroll to position [0, 0]
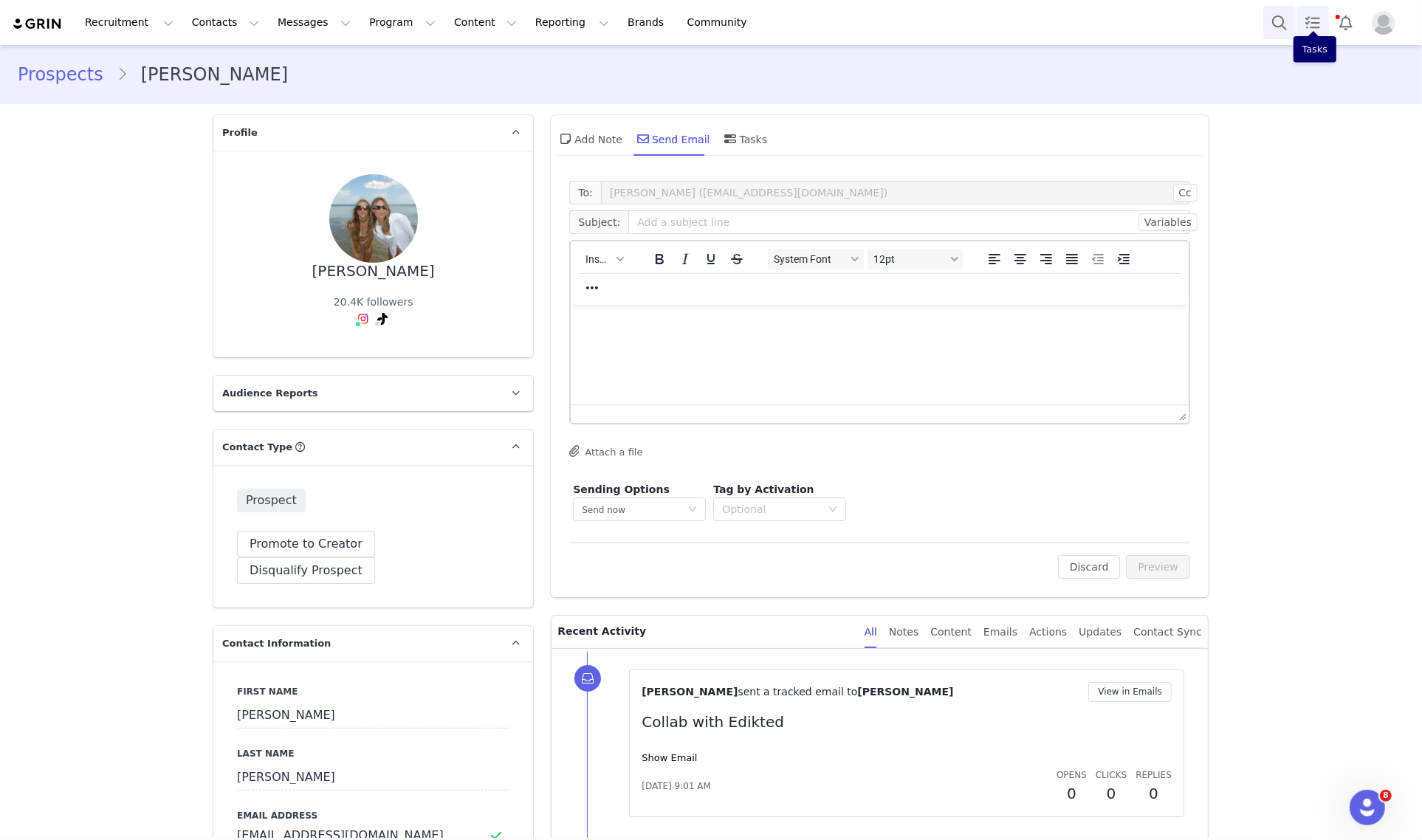
drag, startPoint x: 1307, startPoint y: 30, endPoint x: 1290, endPoint y: 30, distance: 17.0
click at [1307, 30] on link "Tasks" at bounding box center [1313, 23] width 33 height 33
click at [1290, 30] on button "Search" at bounding box center [1280, 23] width 33 height 33
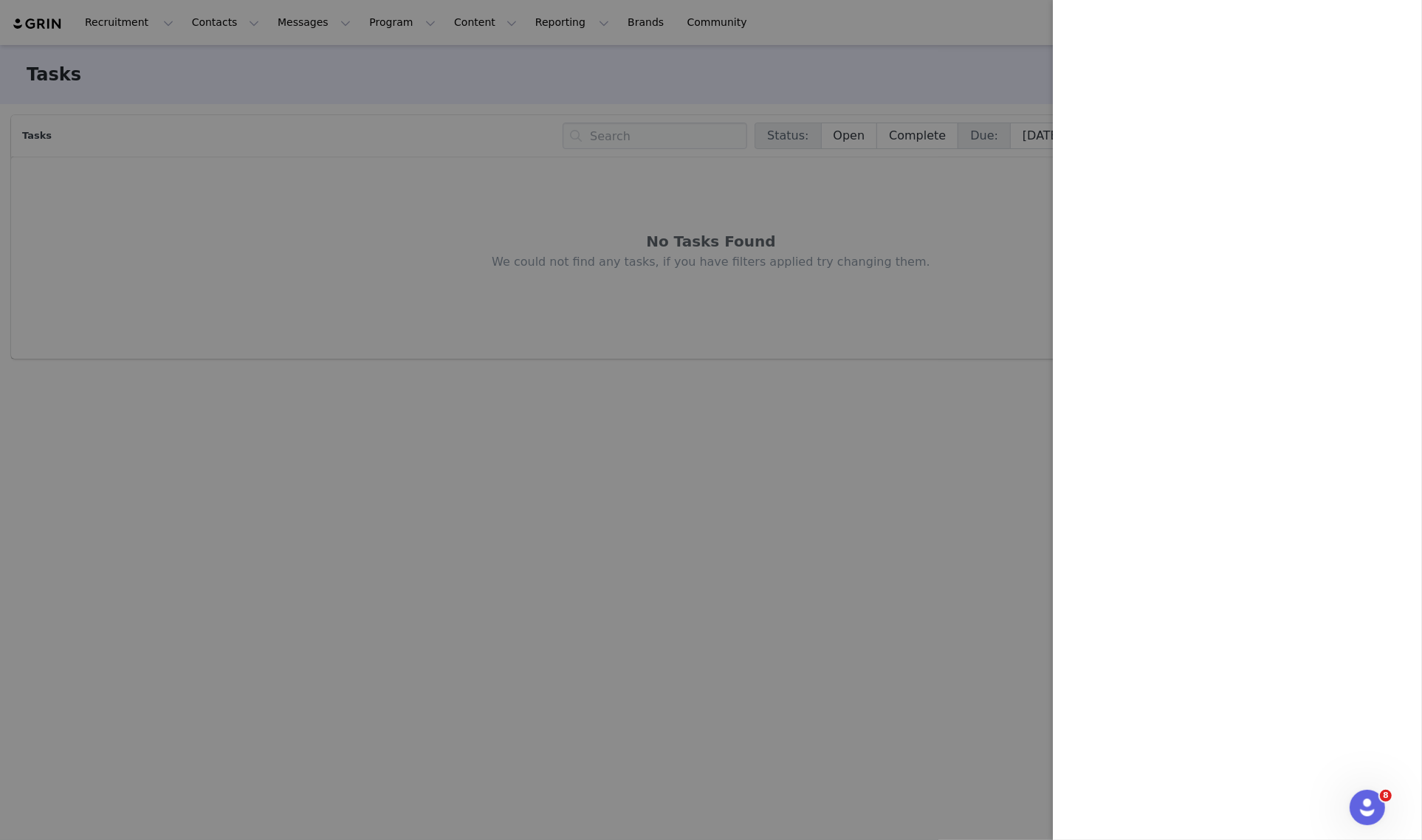
click at [1032, 98] on div at bounding box center [711, 420] width 1422 height 840
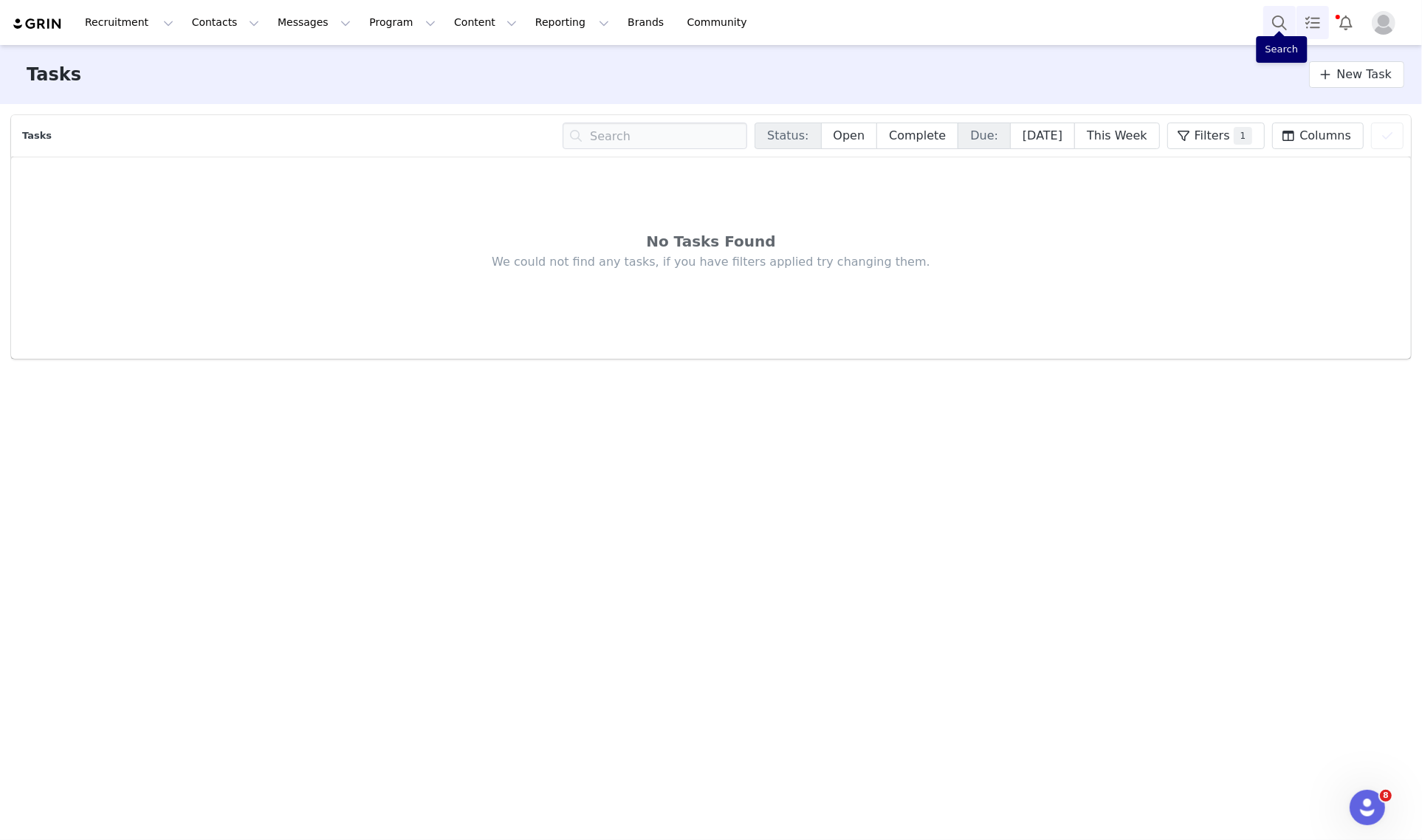
click at [1273, 30] on button "Search" at bounding box center [1280, 23] width 33 height 33
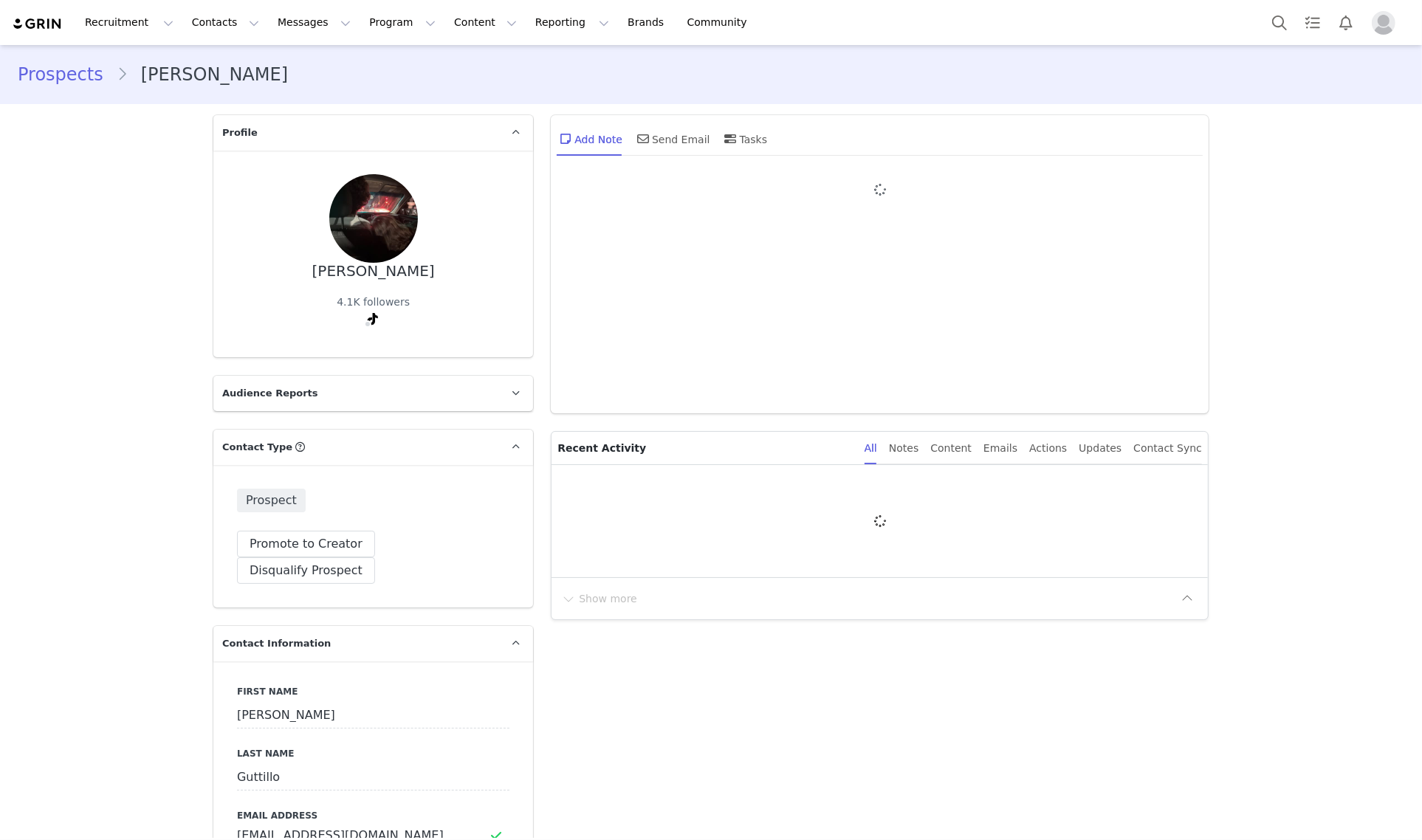
type input "+1 ([GEOGRAPHIC_DATA])"
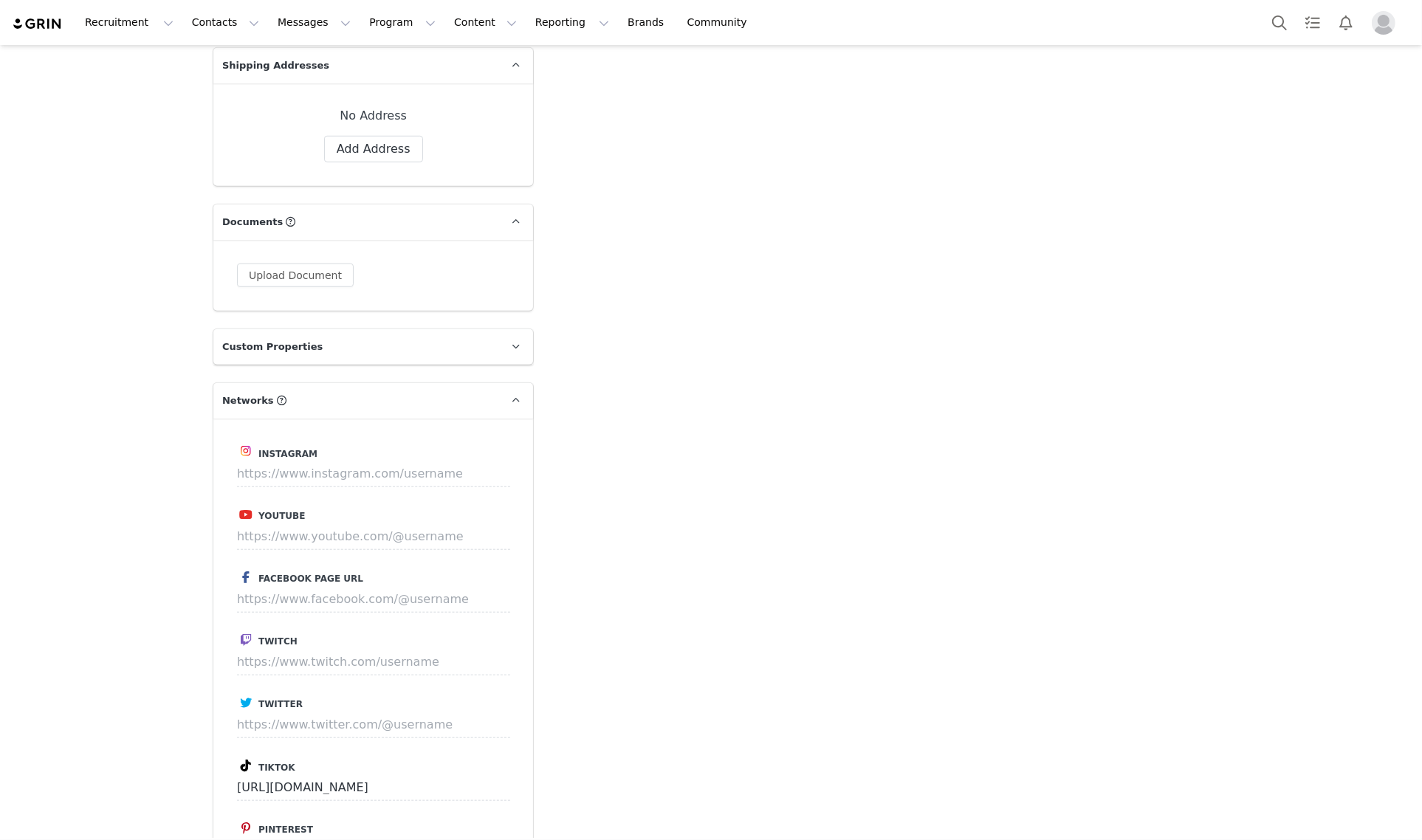
scroll to position [1475, 0]
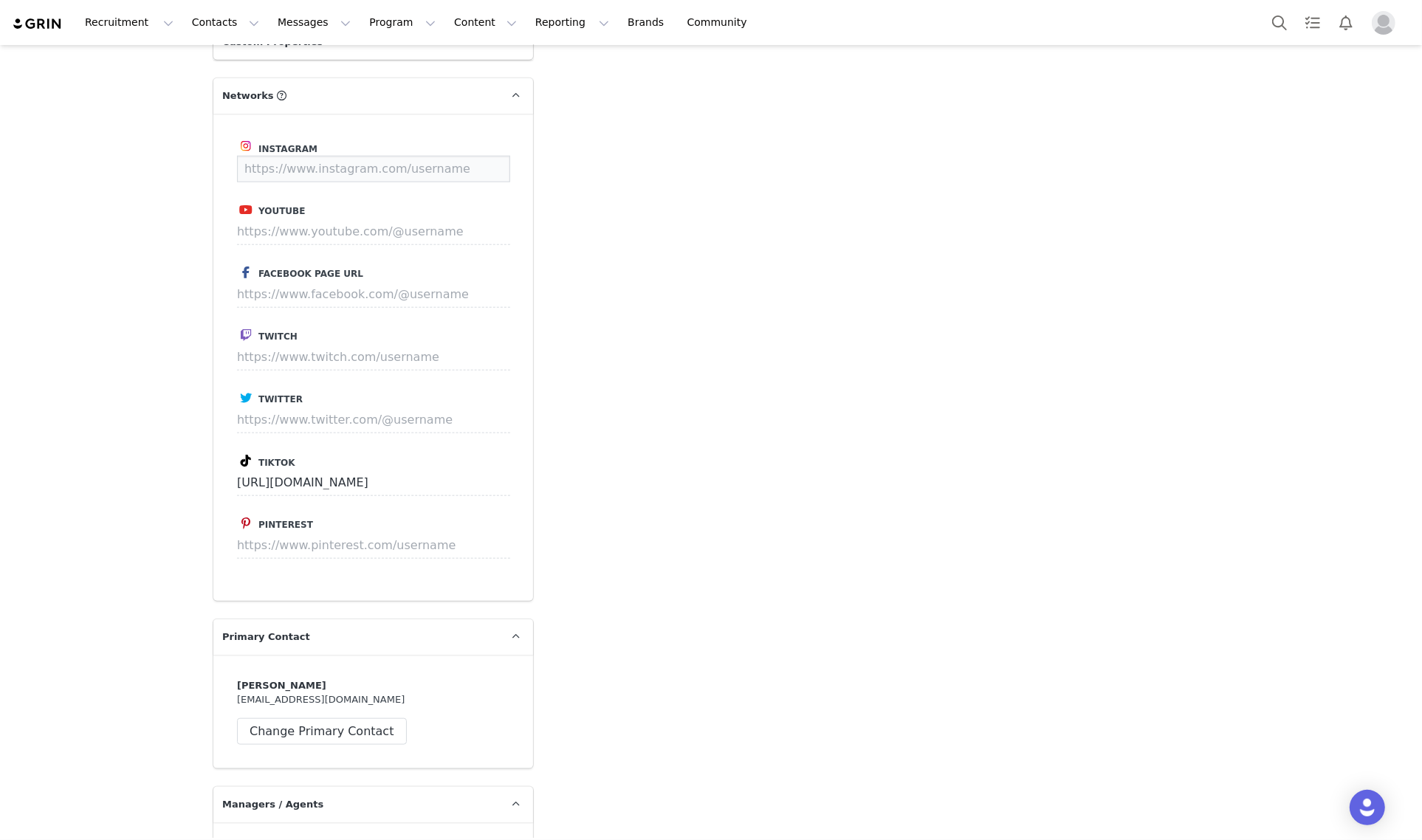
click at [325, 155] on input at bounding box center [373, 169] width 273 height 27
paste input "[URL][DOMAIN_NAME][PERSON_NAME][DOMAIN_NAME]"
click at [478, 155] on button "Save" at bounding box center [482, 169] width 54 height 27
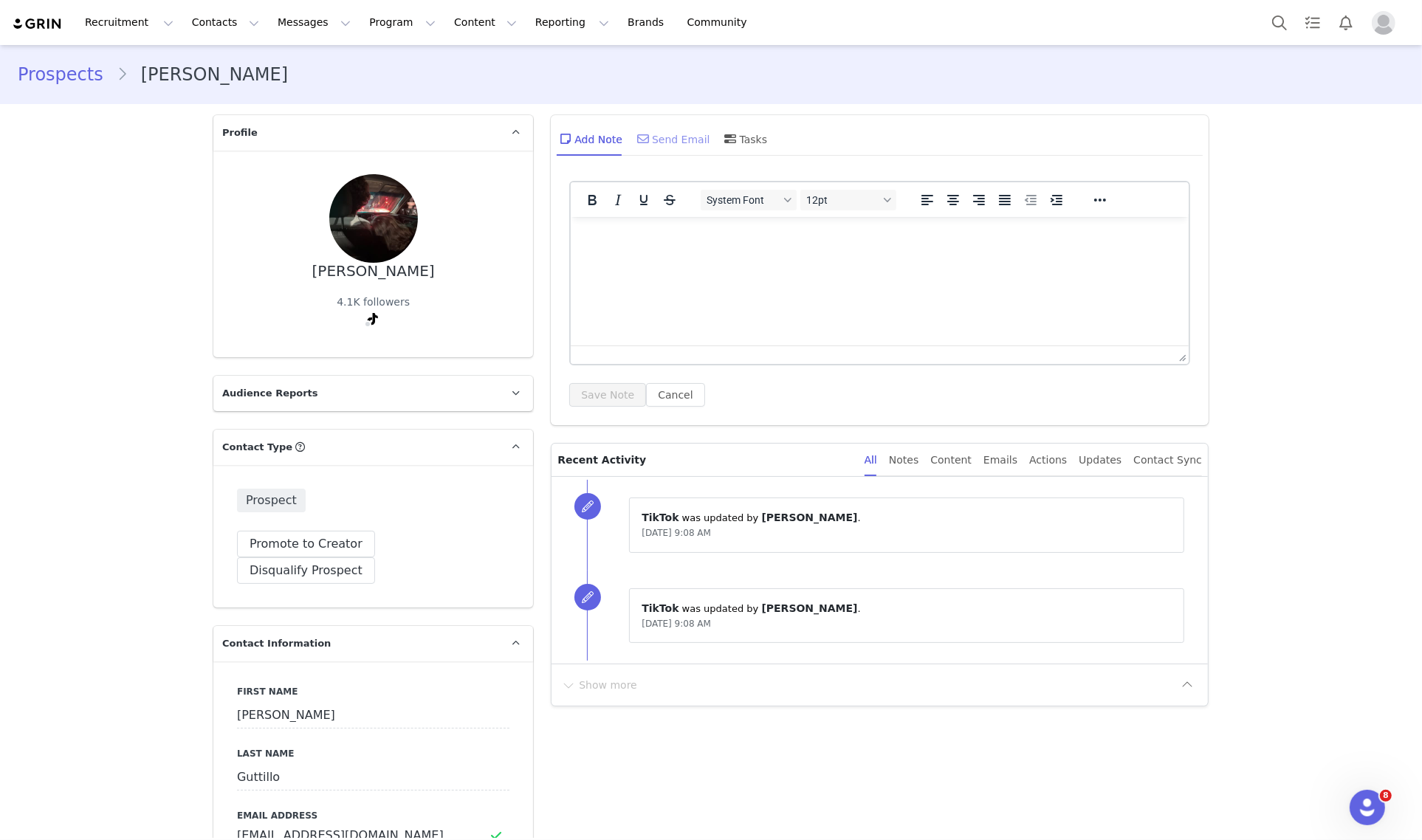
click at [655, 148] on div "Send Email" at bounding box center [672, 138] width 76 height 35
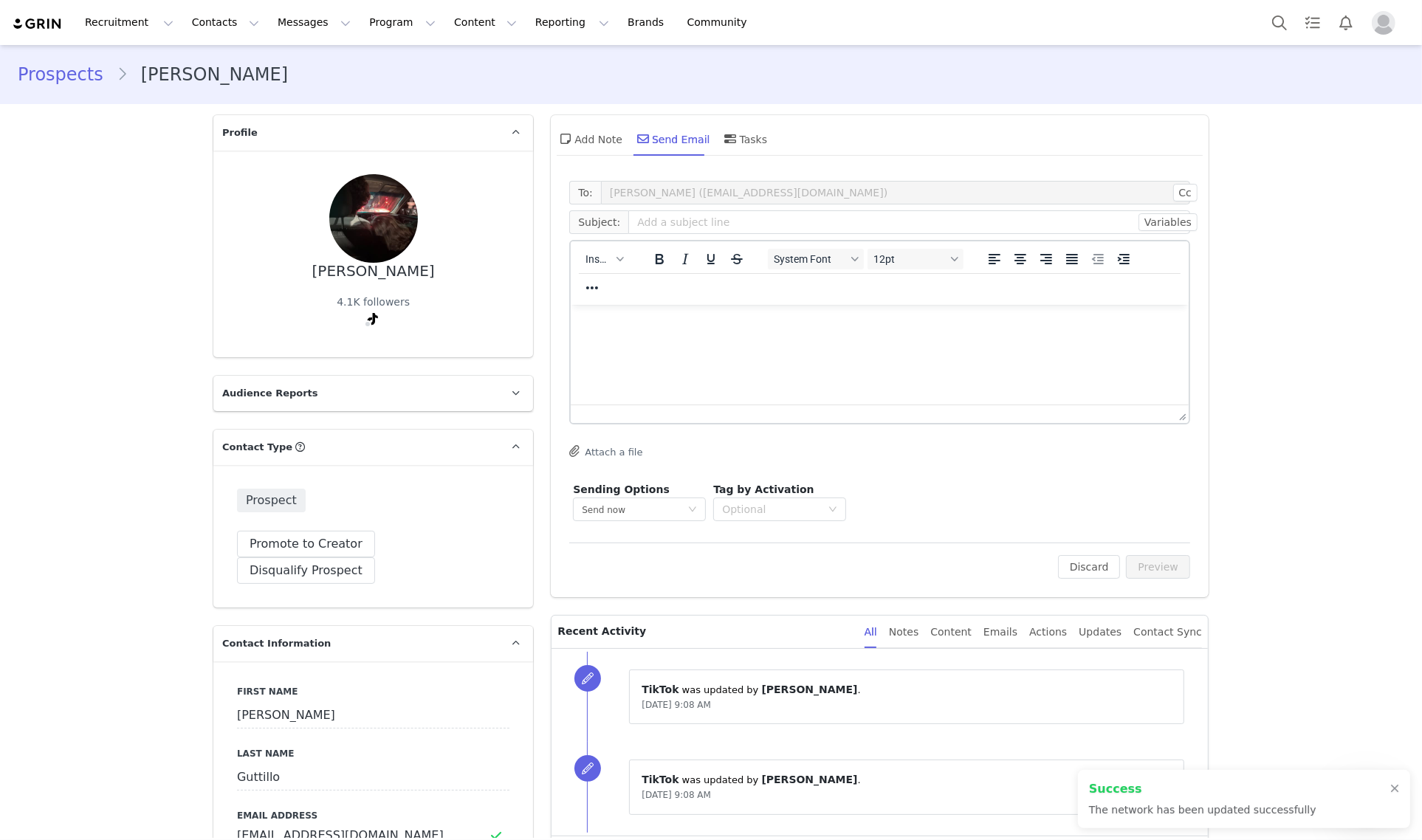
type input "[URL][DOMAIN_NAME][PERSON_NAME][DOMAIN_NAME]"
click at [599, 258] on span "Insert" at bounding box center [598, 259] width 26 height 12
click at [621, 281] on div "Insert Template" at bounding box center [651, 284] width 133 height 18
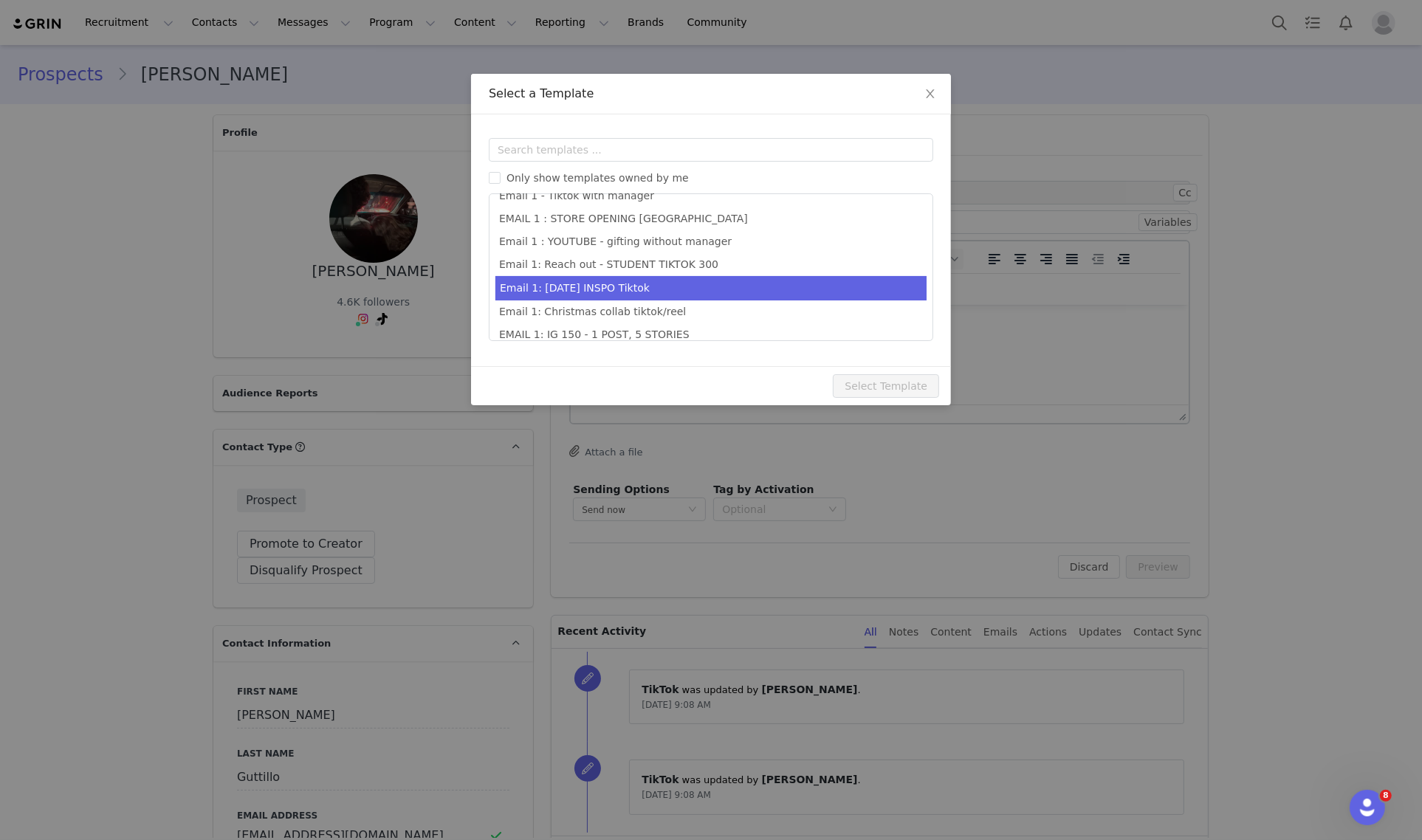
scroll to position [279, 0]
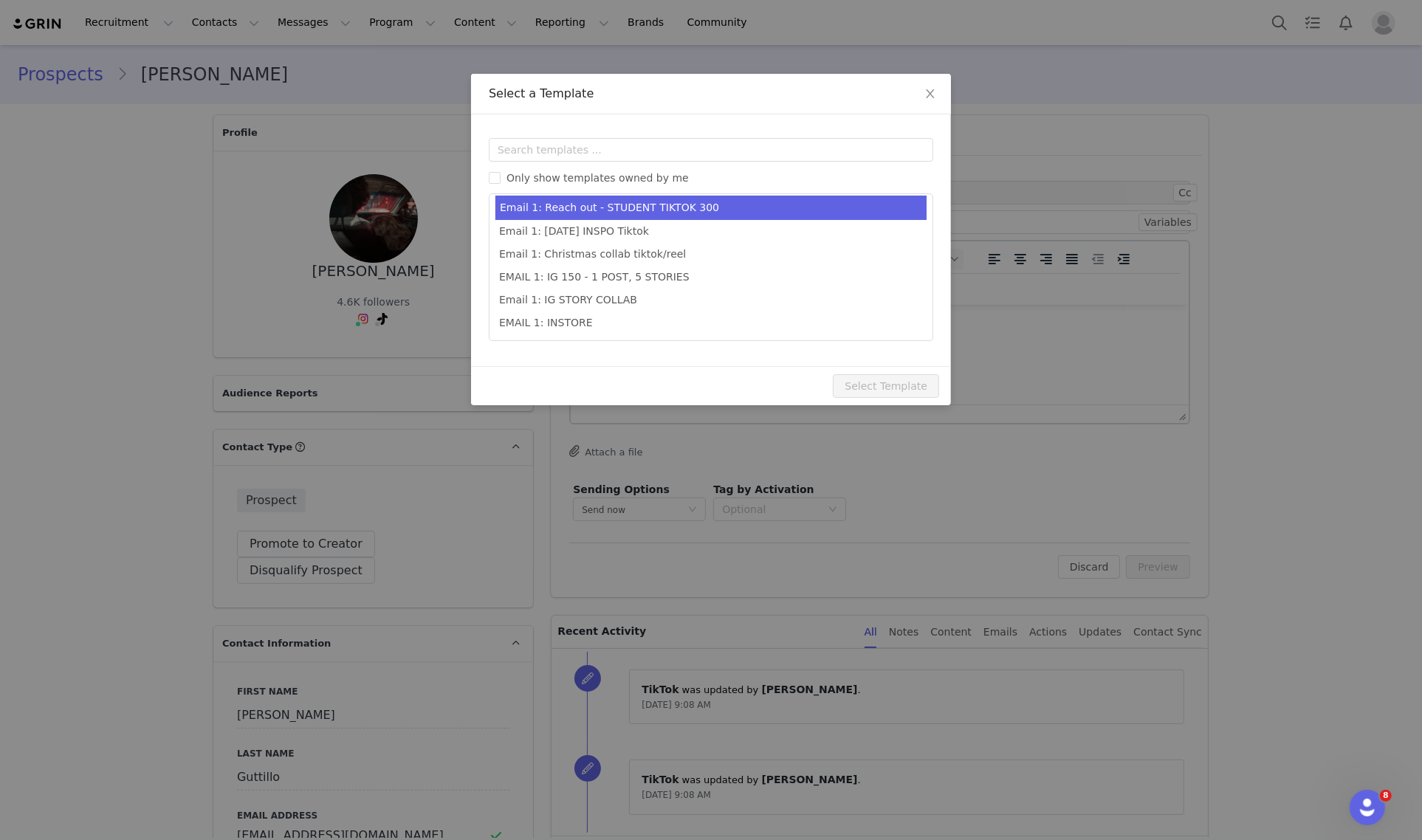
click at [702, 216] on li "Email 1: Reach out - STUDENT TIKTOK 300" at bounding box center [711, 207] width 431 height 24
type input "Collab with Edikted"
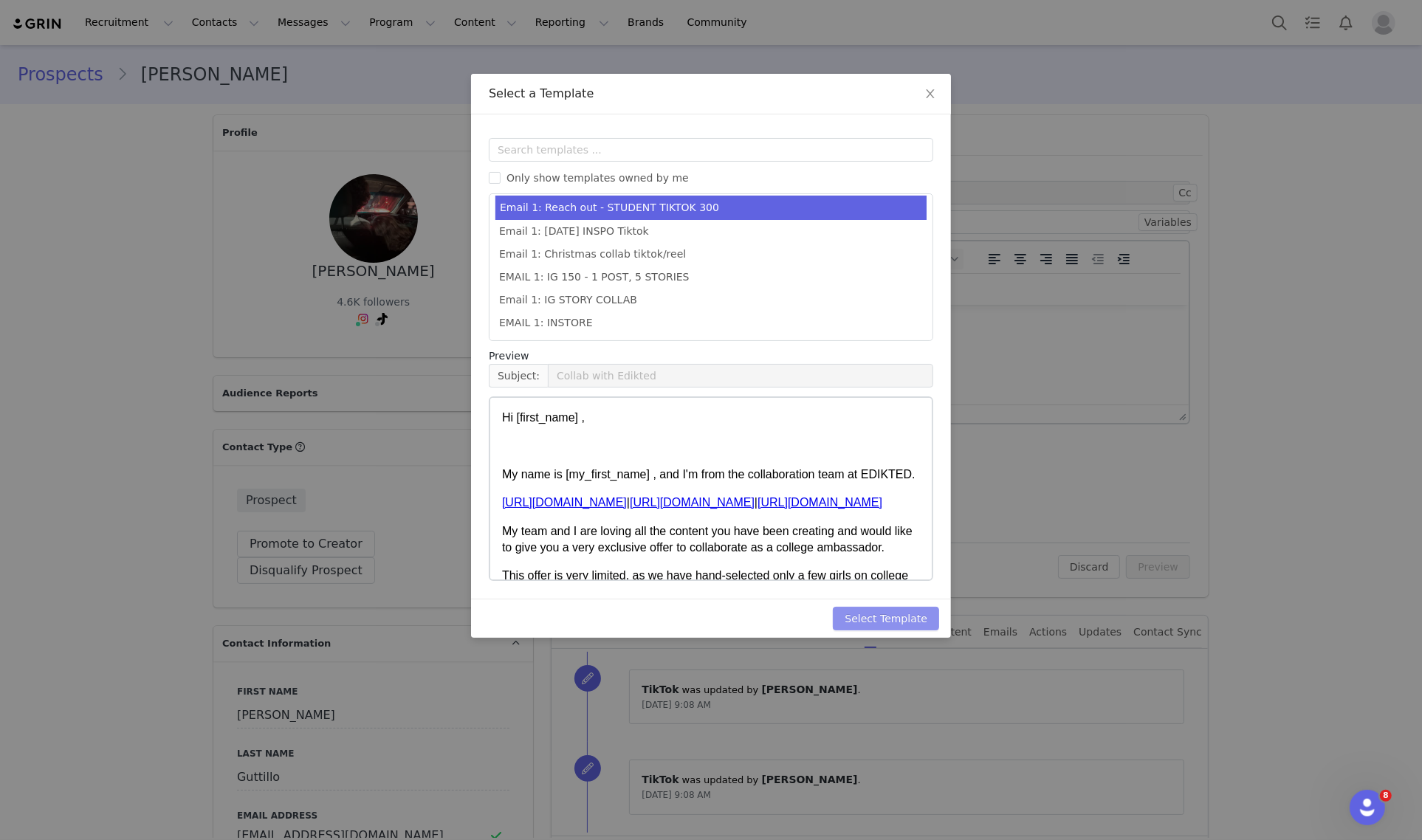
click at [928, 621] on button "Select Template" at bounding box center [886, 618] width 106 height 23
type input "Collab with Edikted"
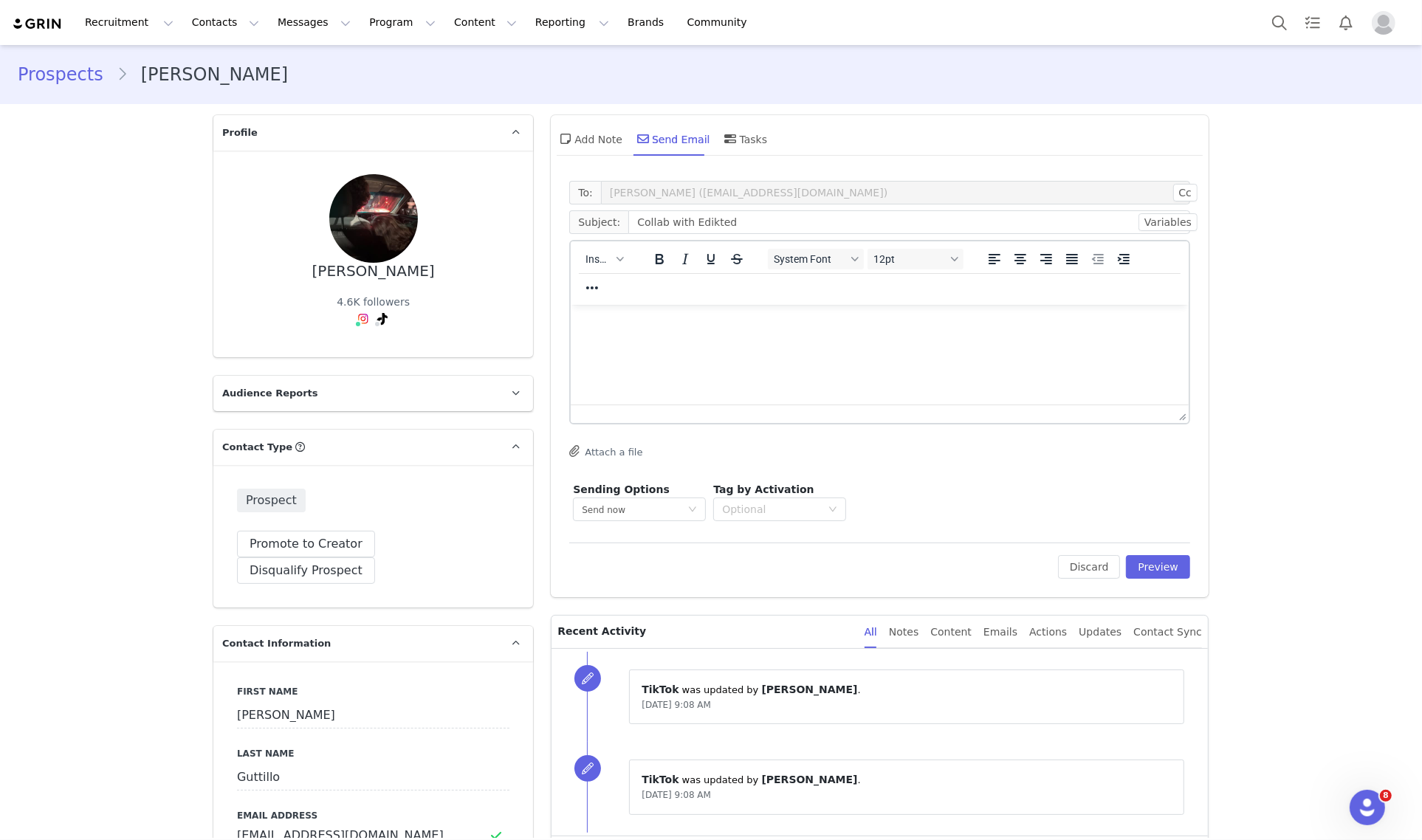
scroll to position [0, 0]
click at [1158, 558] on button "Preview" at bounding box center [1158, 567] width 64 height 23
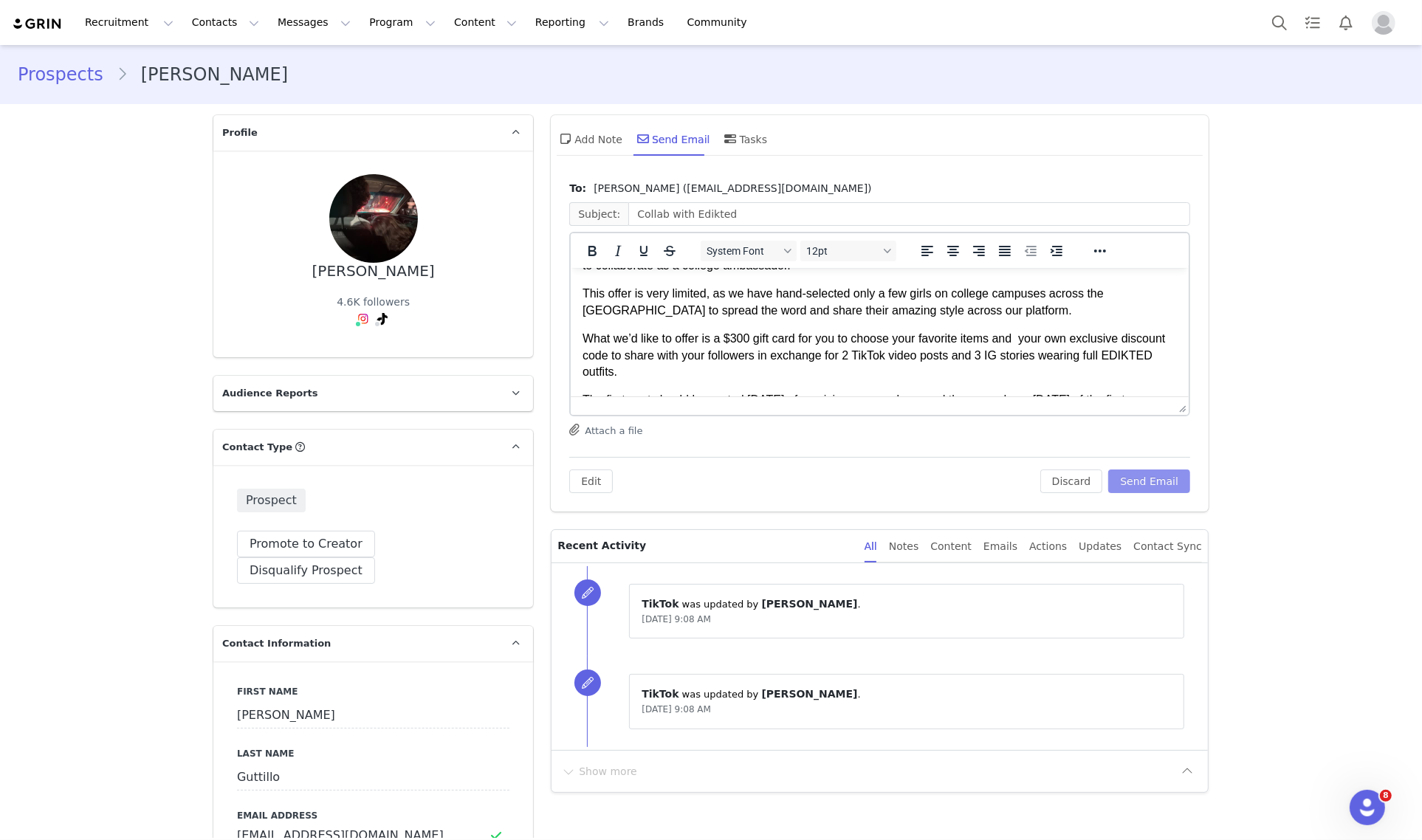
scroll to position [184, 0]
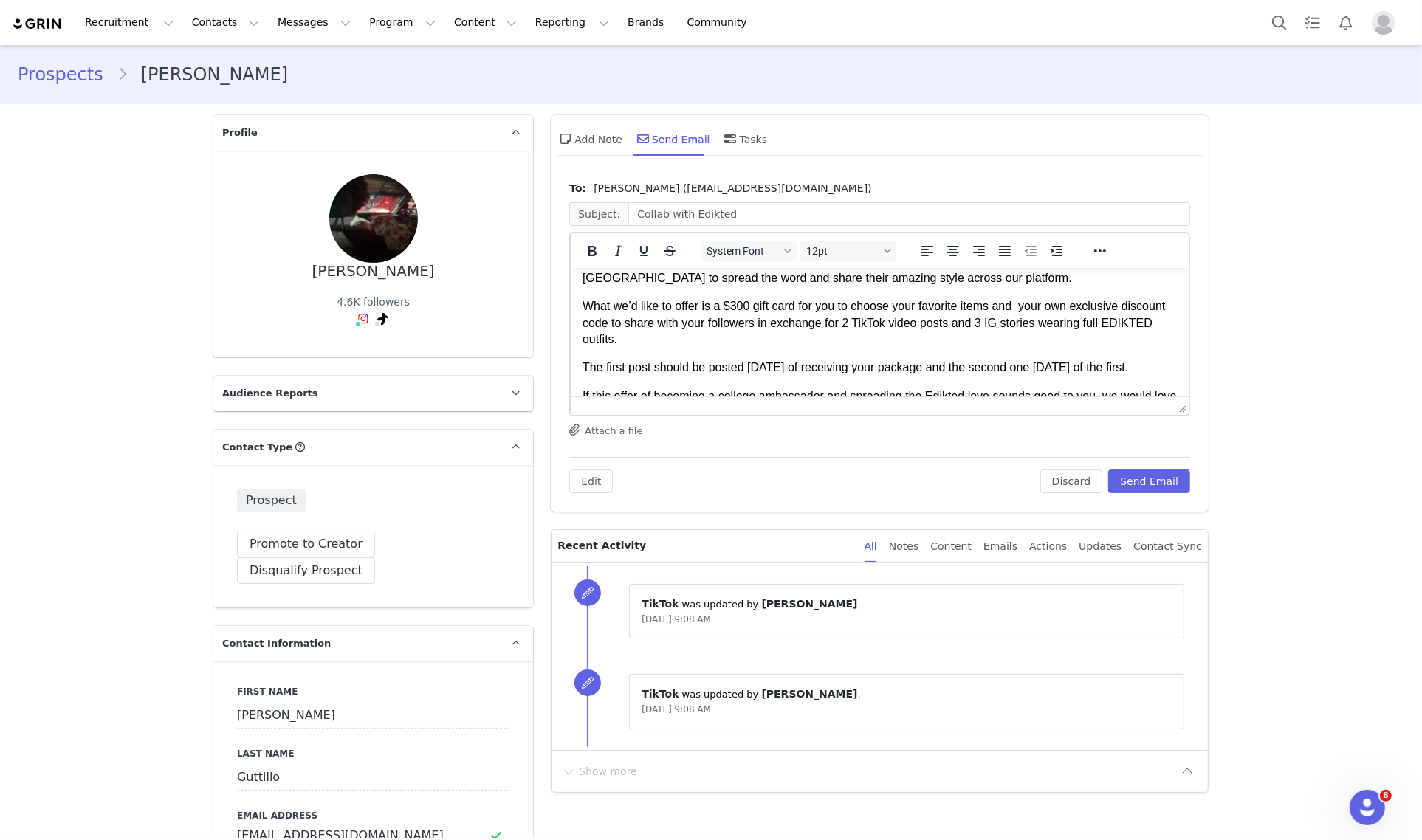
click at [734, 306] on p "What we’d like to offer is a $300 gift card for you to choose your favorite ite…" at bounding box center [879, 322] width 594 height 49
click at [897, 323] on p "What we’d like to offer is a $100 gift card for you to choose your favorite ite…" at bounding box center [879, 322] width 594 height 49
click at [996, 327] on p "What we’d like to offer is a $100 gift card for you to choose your favorite ite…" at bounding box center [879, 322] width 594 height 49
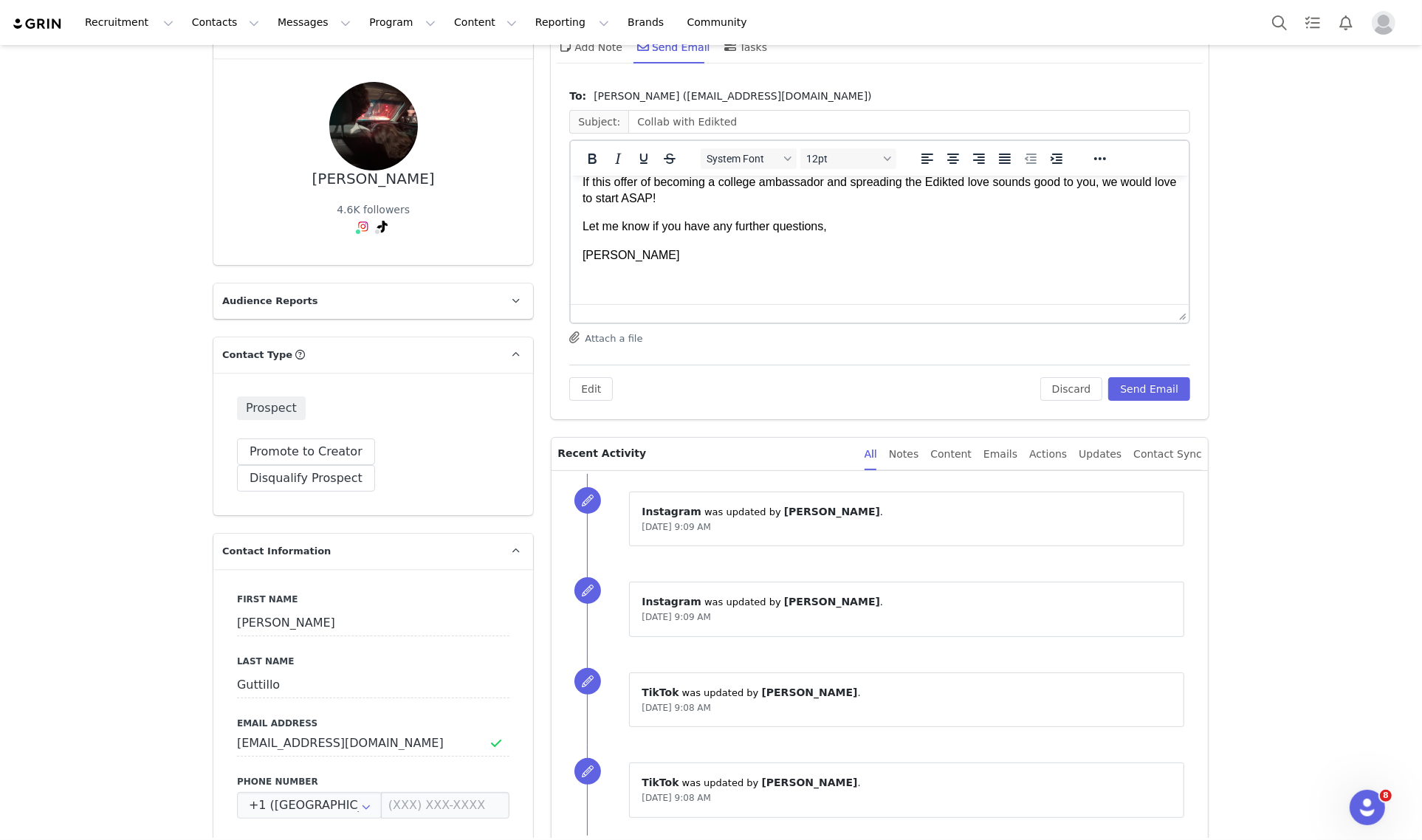
scroll to position [0, 0]
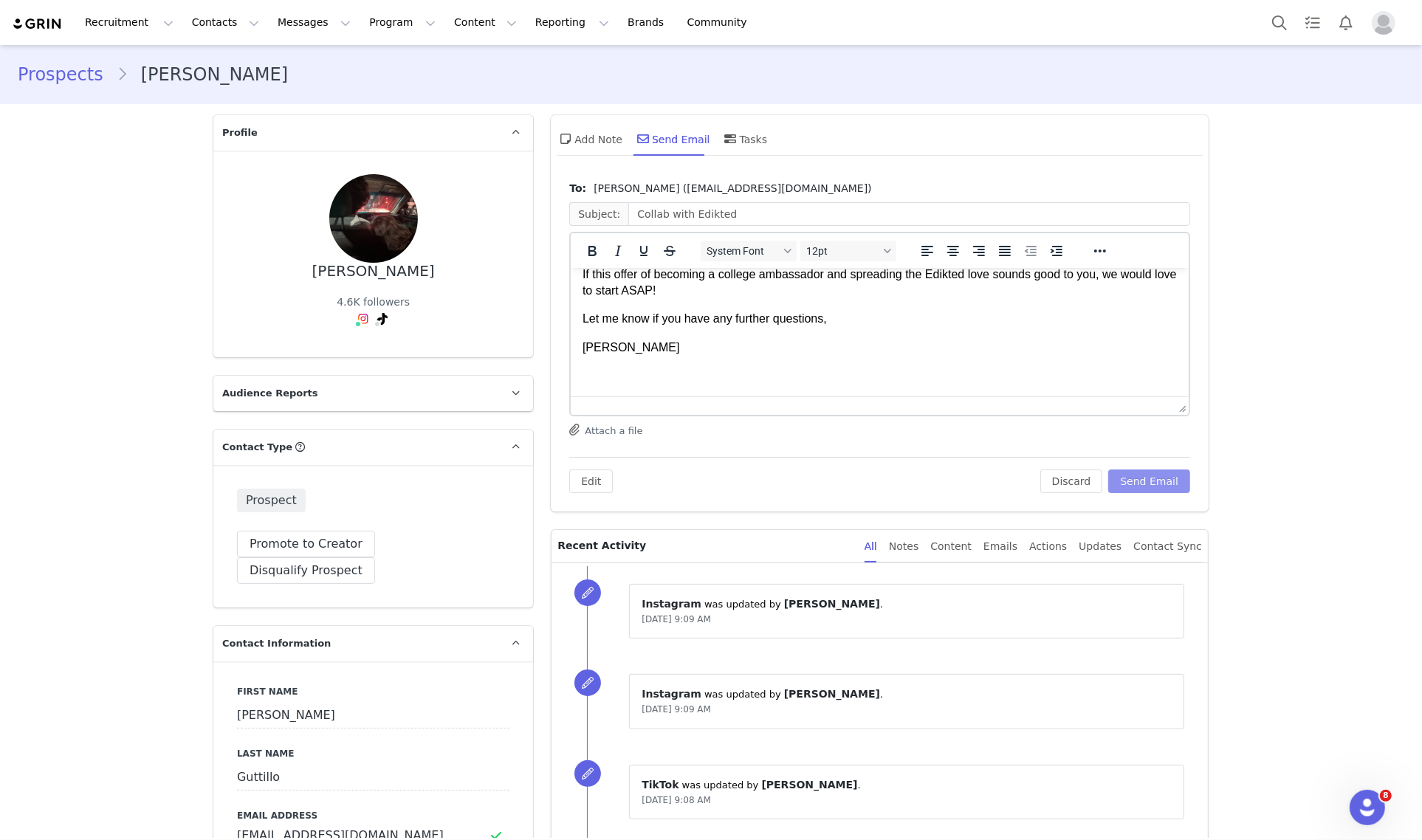
click at [1163, 482] on button "Send Email" at bounding box center [1148, 481] width 82 height 23
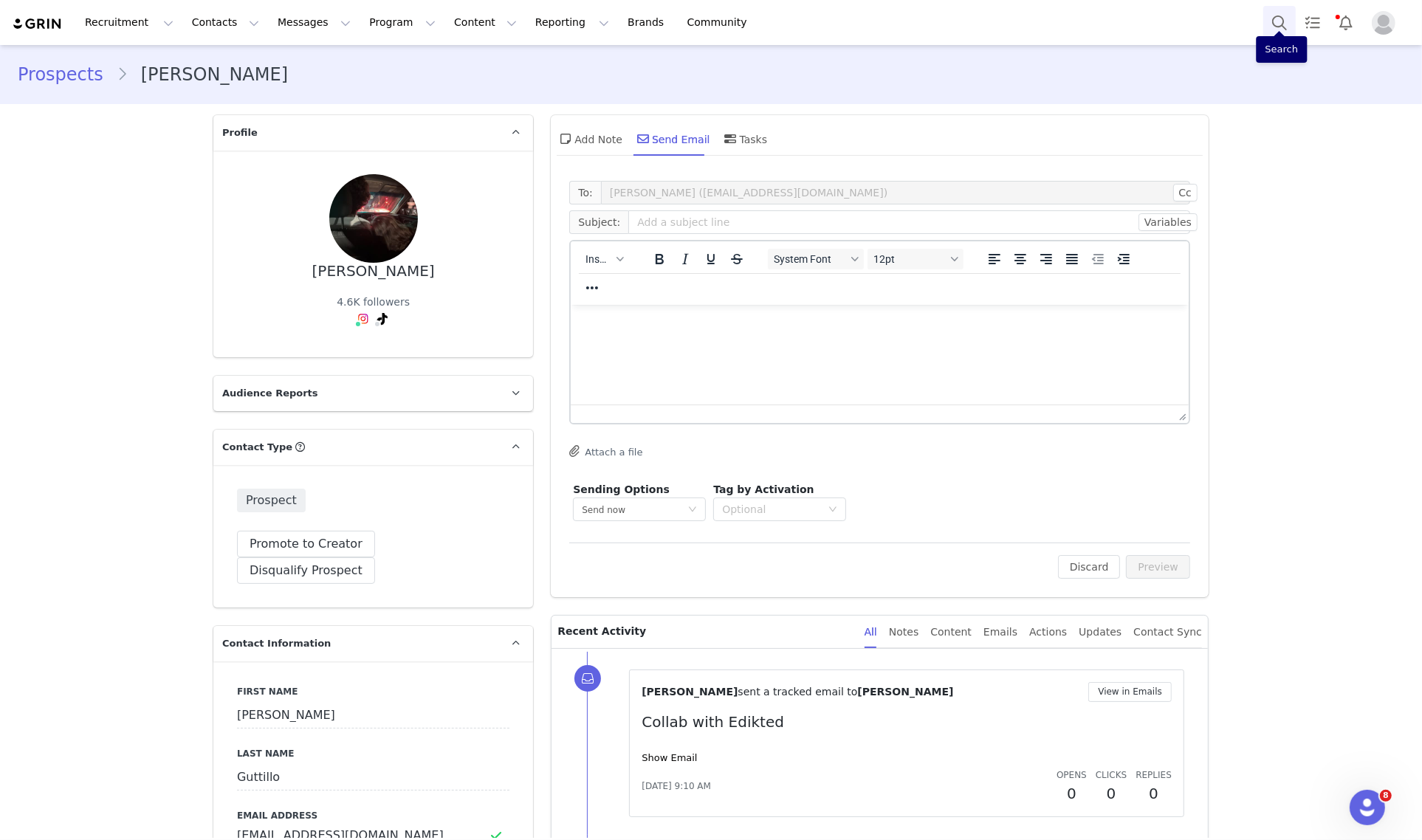
click at [1273, 30] on button "Search" at bounding box center [1280, 23] width 33 height 33
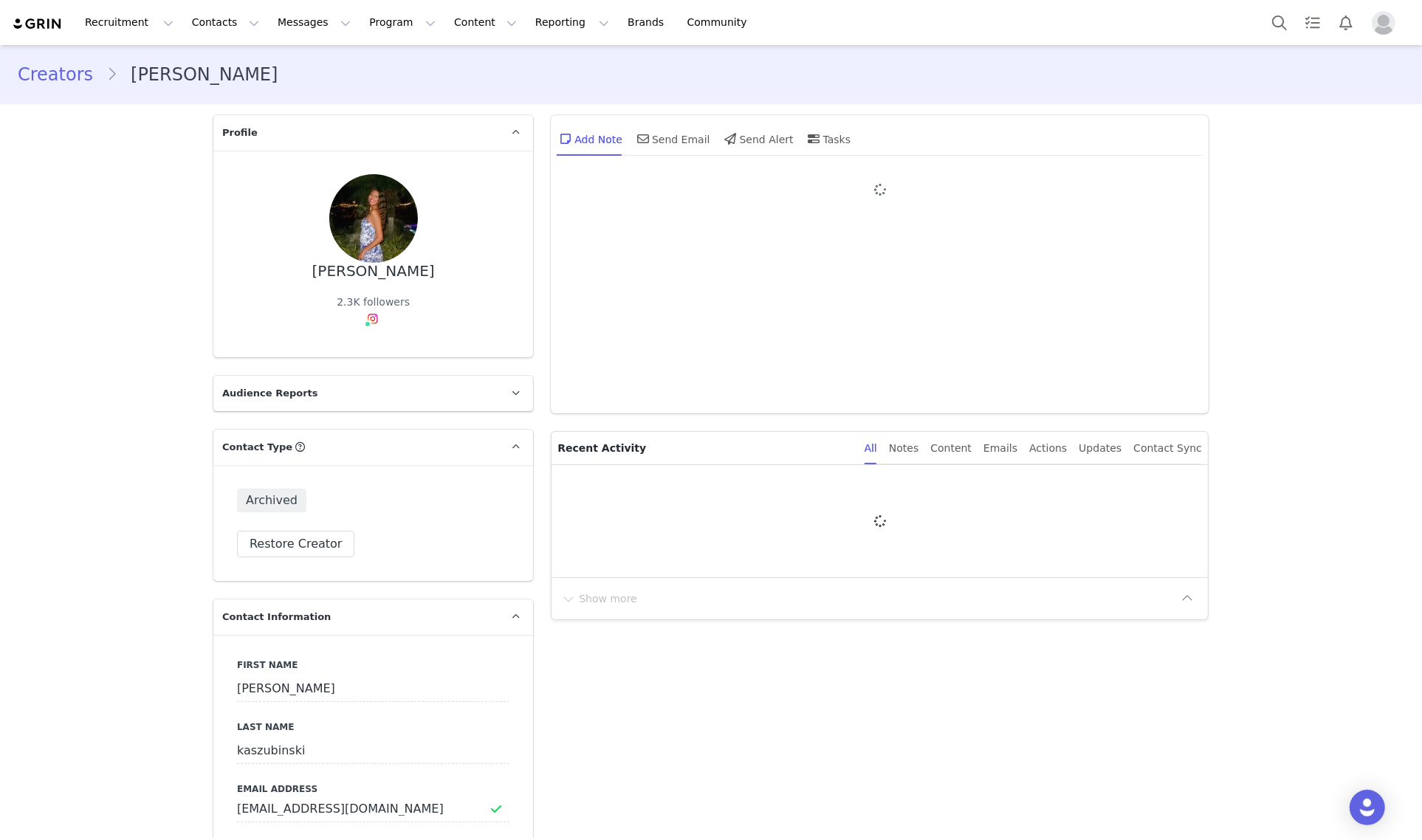
type input "+1 ([GEOGRAPHIC_DATA])"
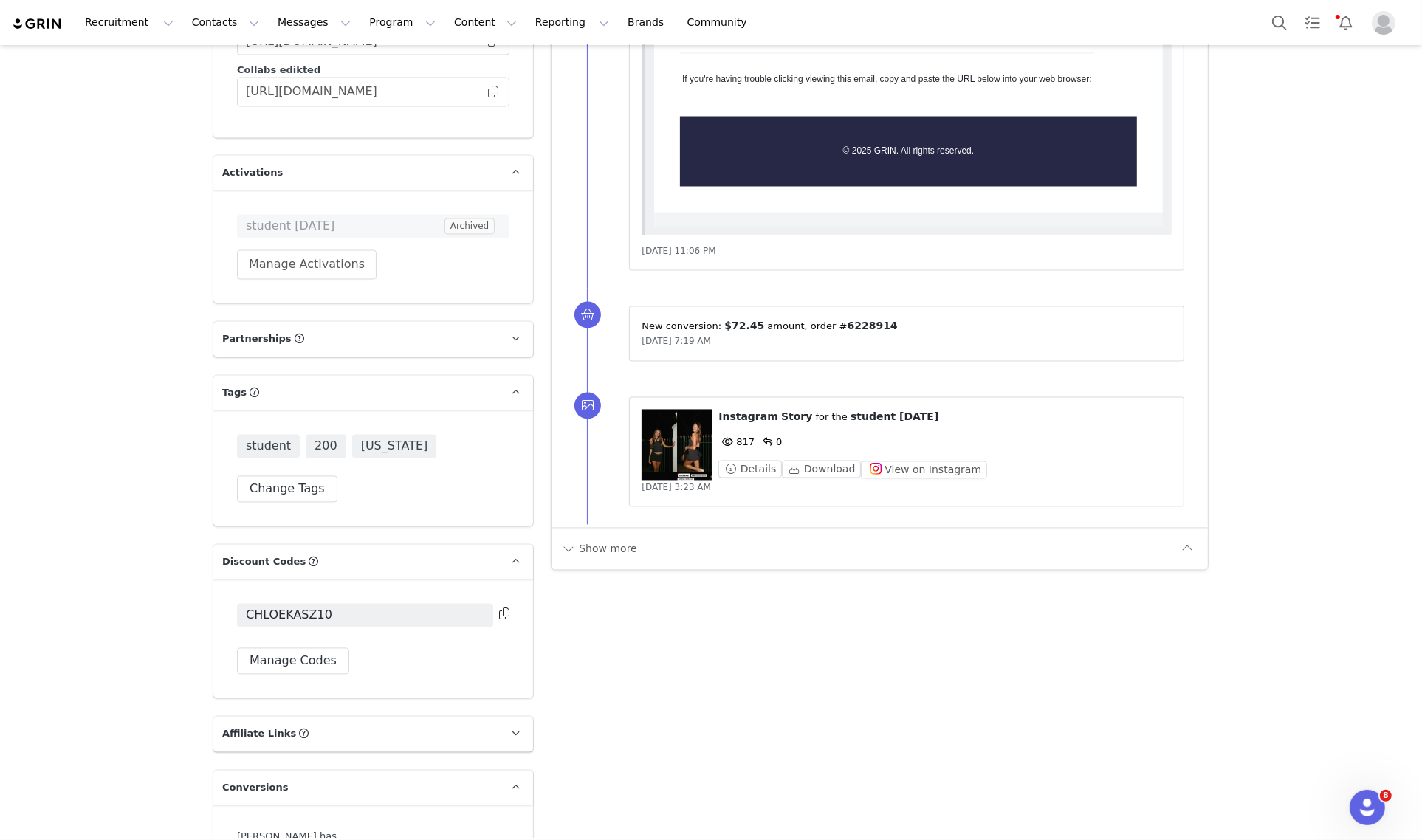
scroll to position [2793, 0]
click at [603, 562] on button "Show more" at bounding box center [599, 549] width 77 height 23
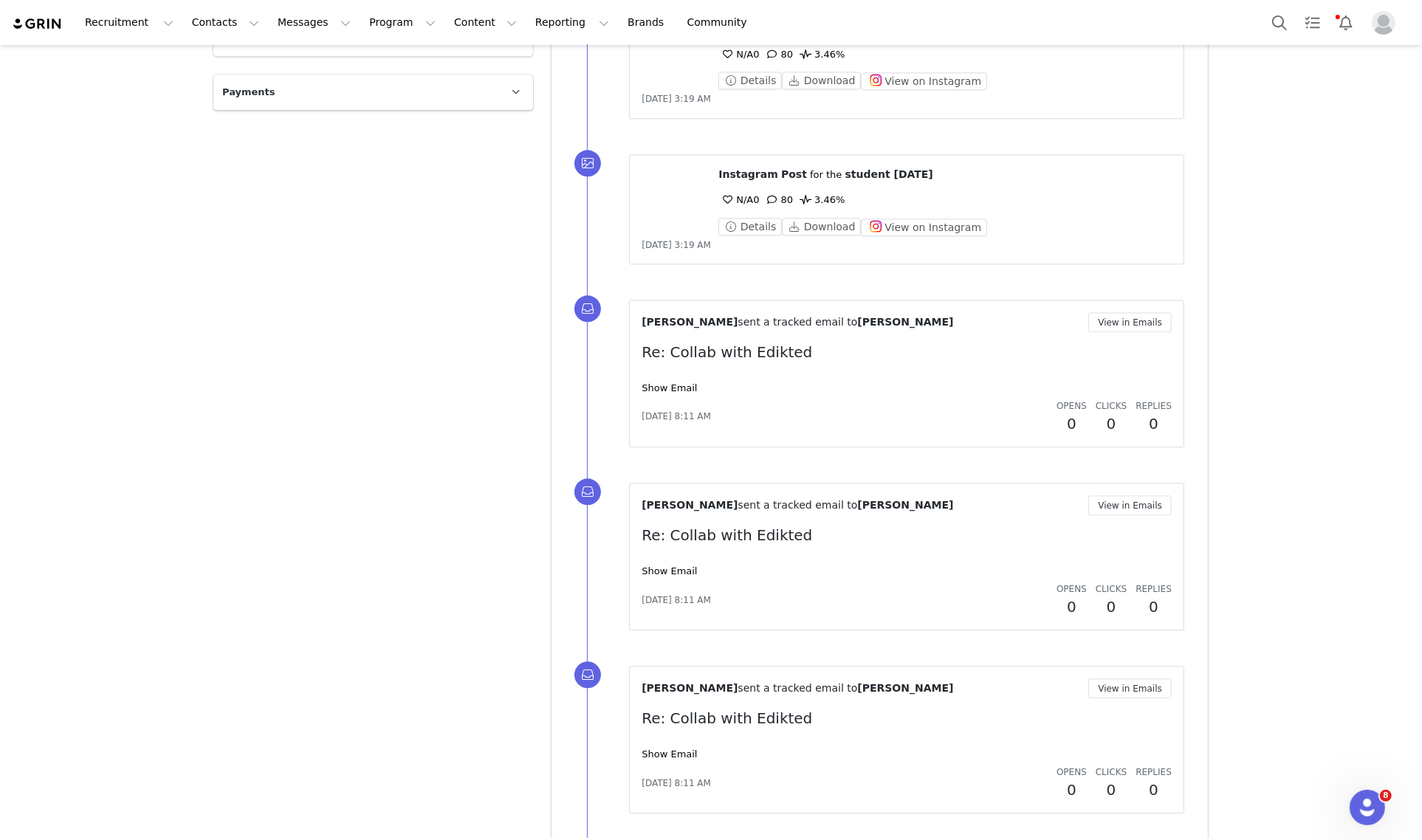
scroll to position [3948, 0]
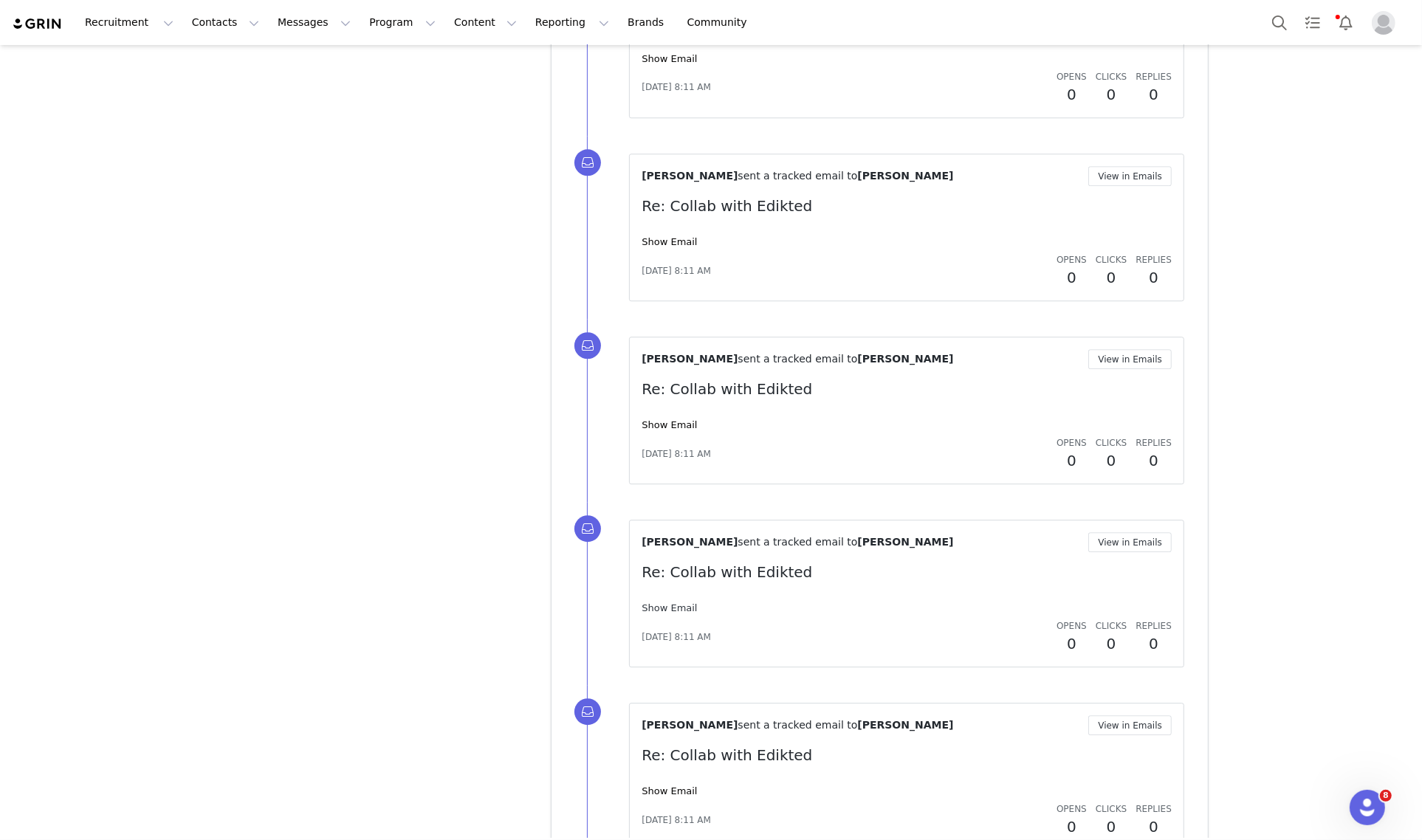
click at [675, 613] on link "Show Email" at bounding box center [669, 607] width 56 height 11
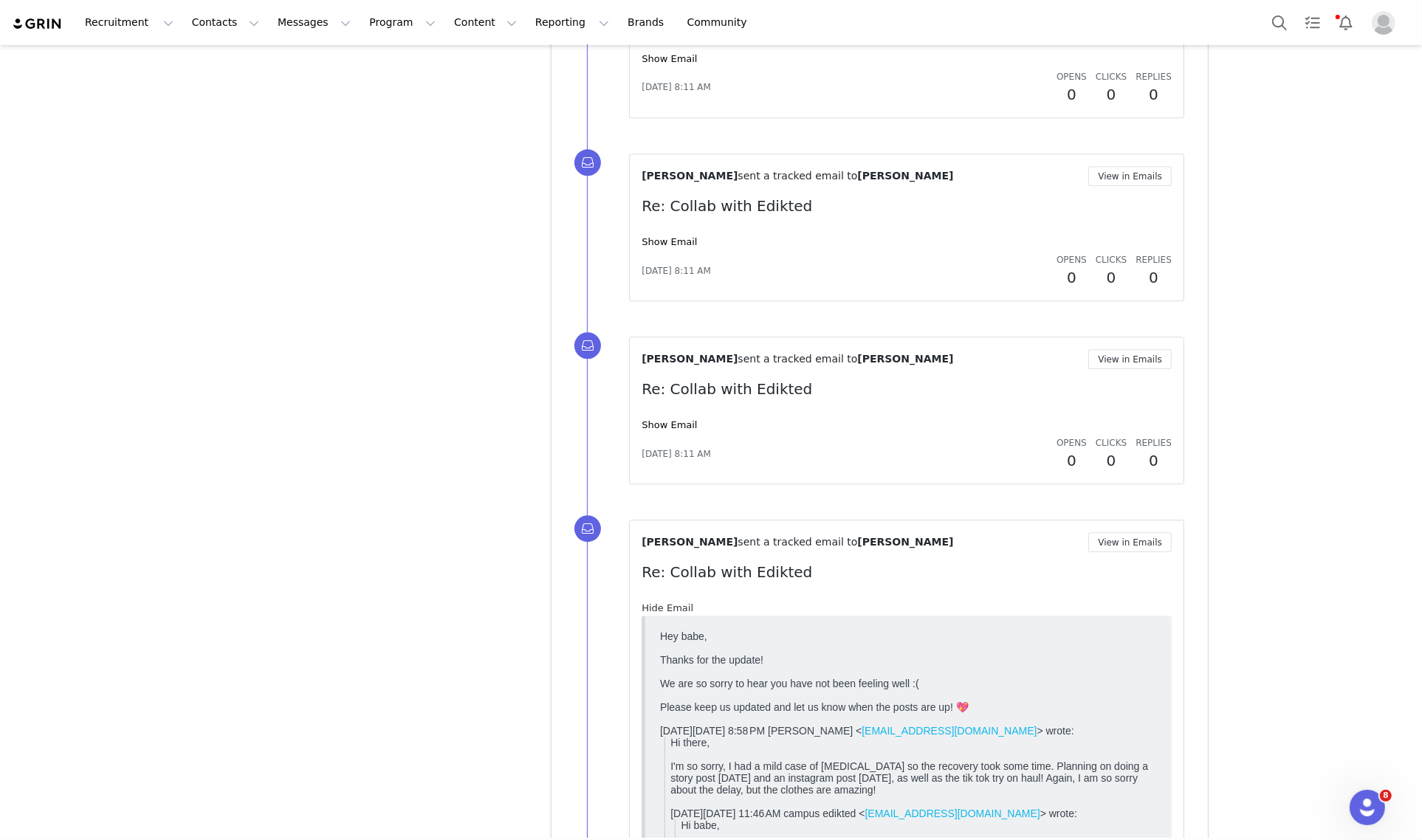
scroll to position [0, 0]
click at [675, 613] on link "Hide Email" at bounding box center [668, 607] width 52 height 11
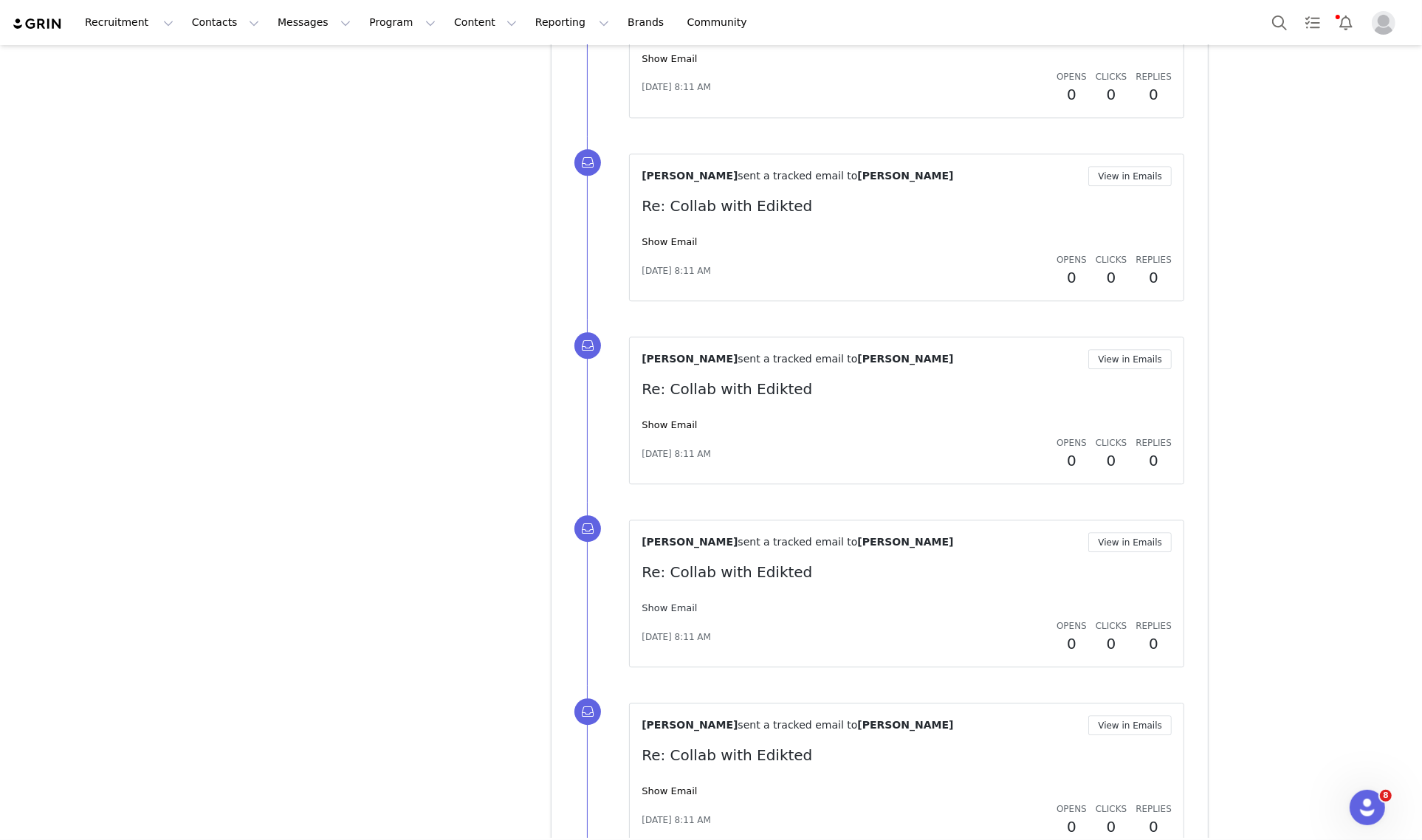
click at [675, 613] on link "Show Email" at bounding box center [669, 607] width 56 height 11
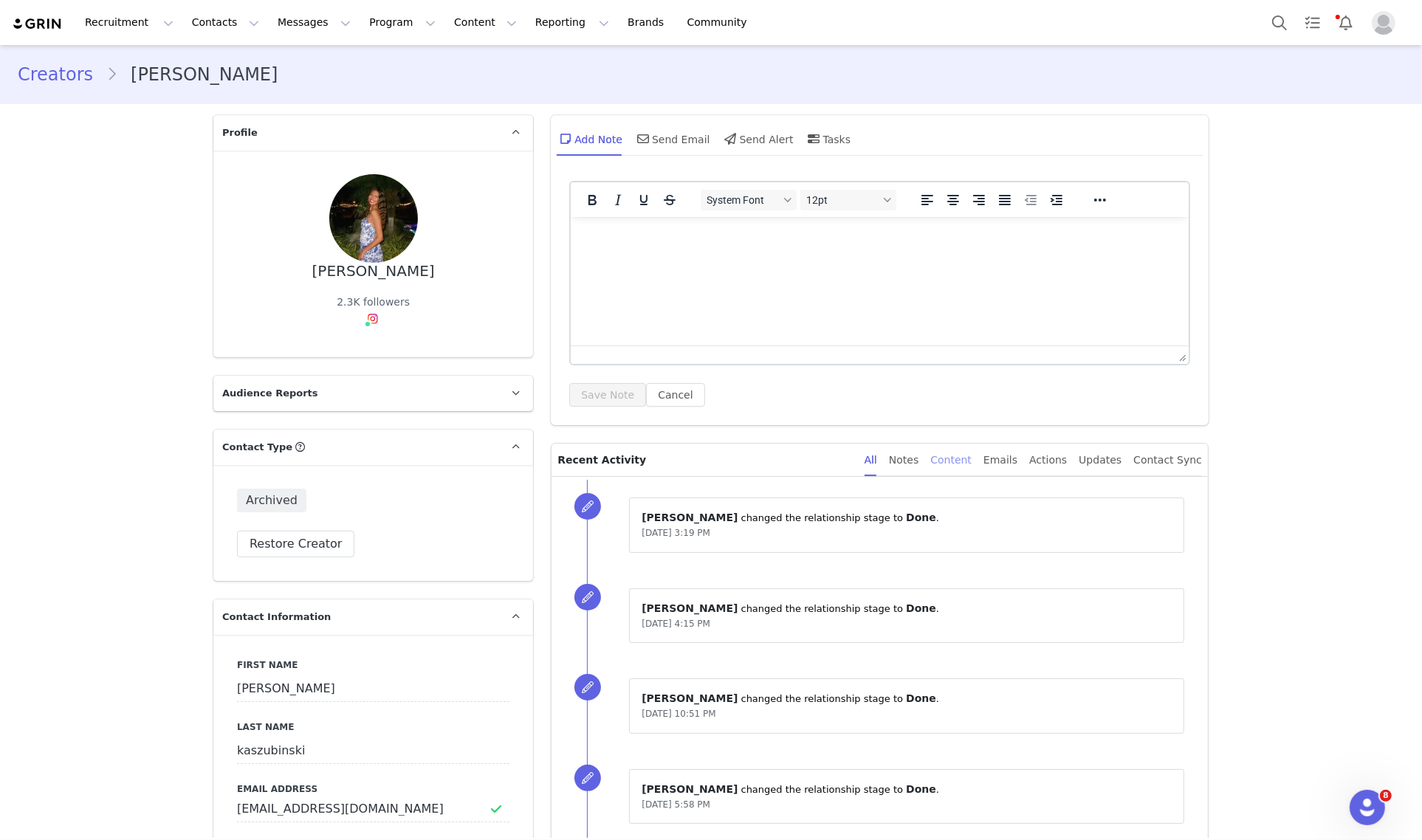
click at [972, 462] on div "Content" at bounding box center [951, 459] width 41 height 33
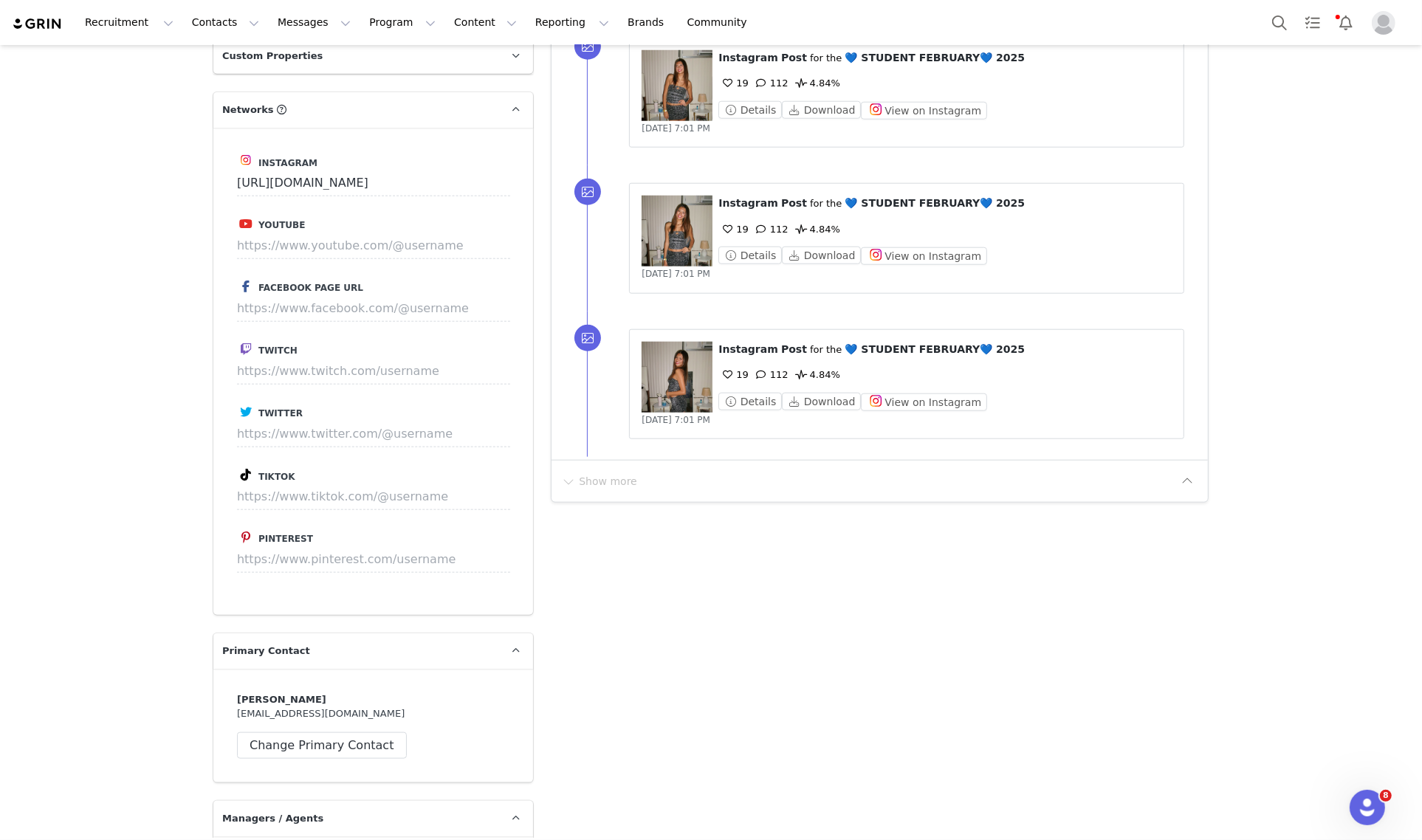
scroll to position [1660, 0]
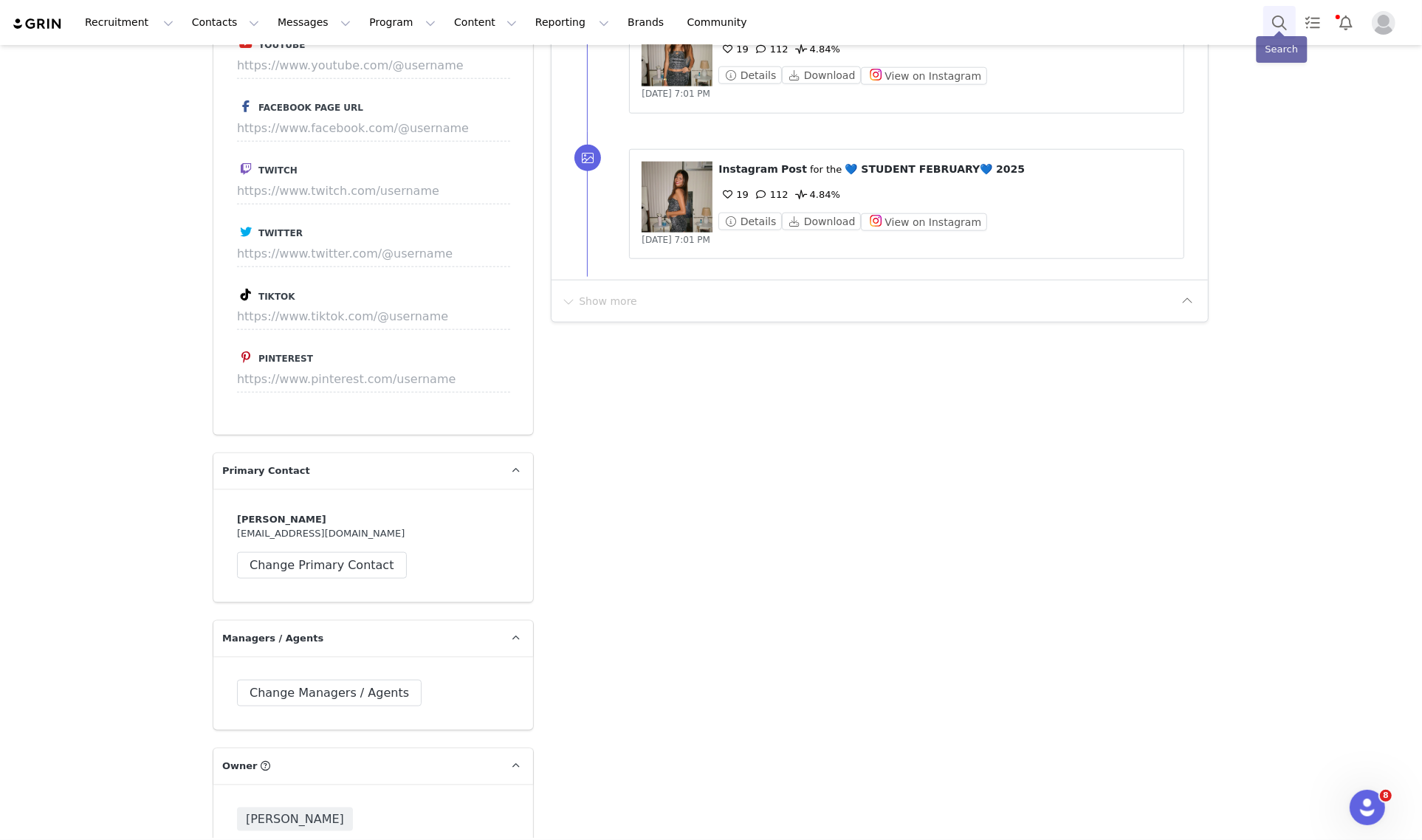
click at [1291, 20] on button "Search" at bounding box center [1280, 23] width 33 height 33
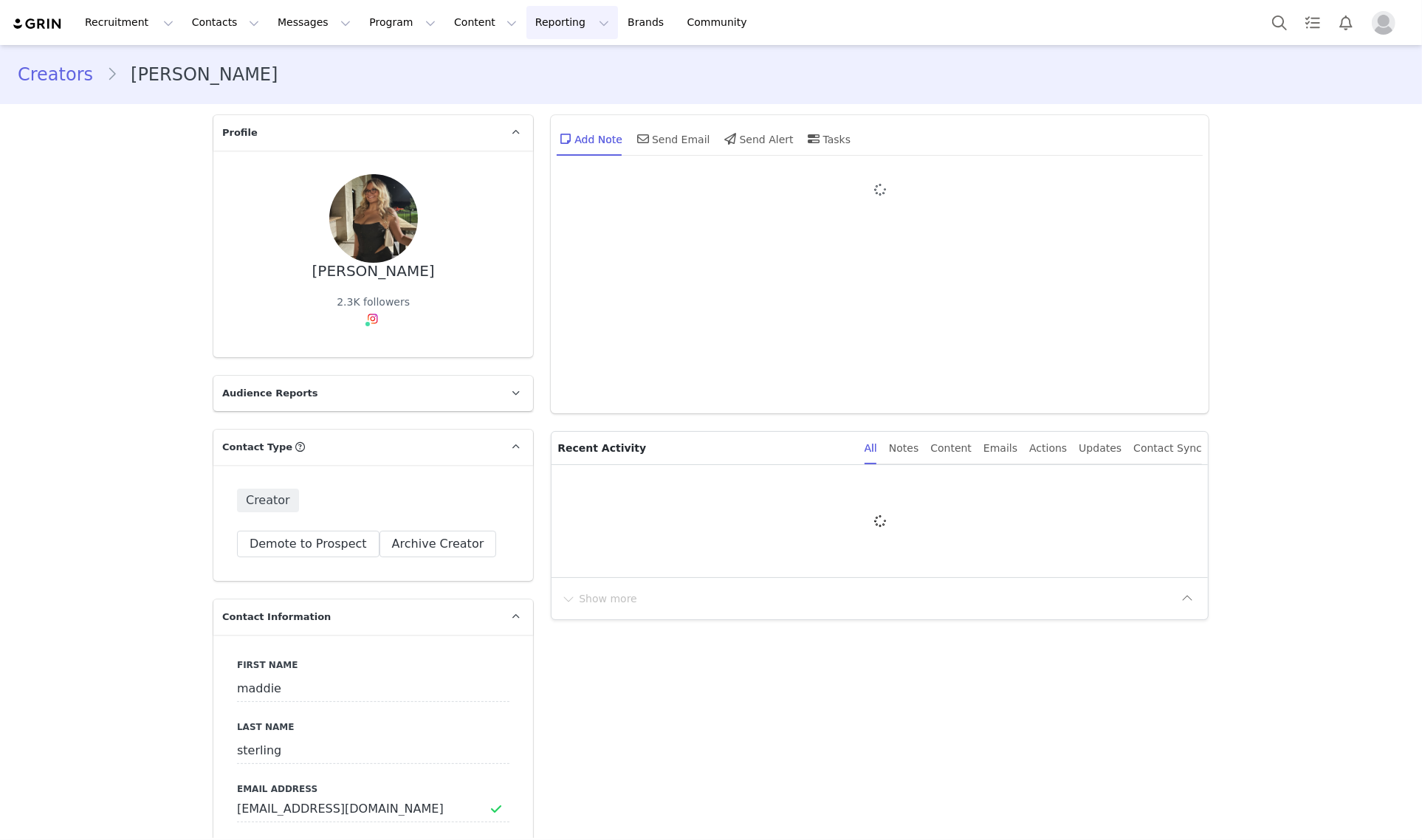
type input "+1 ([GEOGRAPHIC_DATA])"
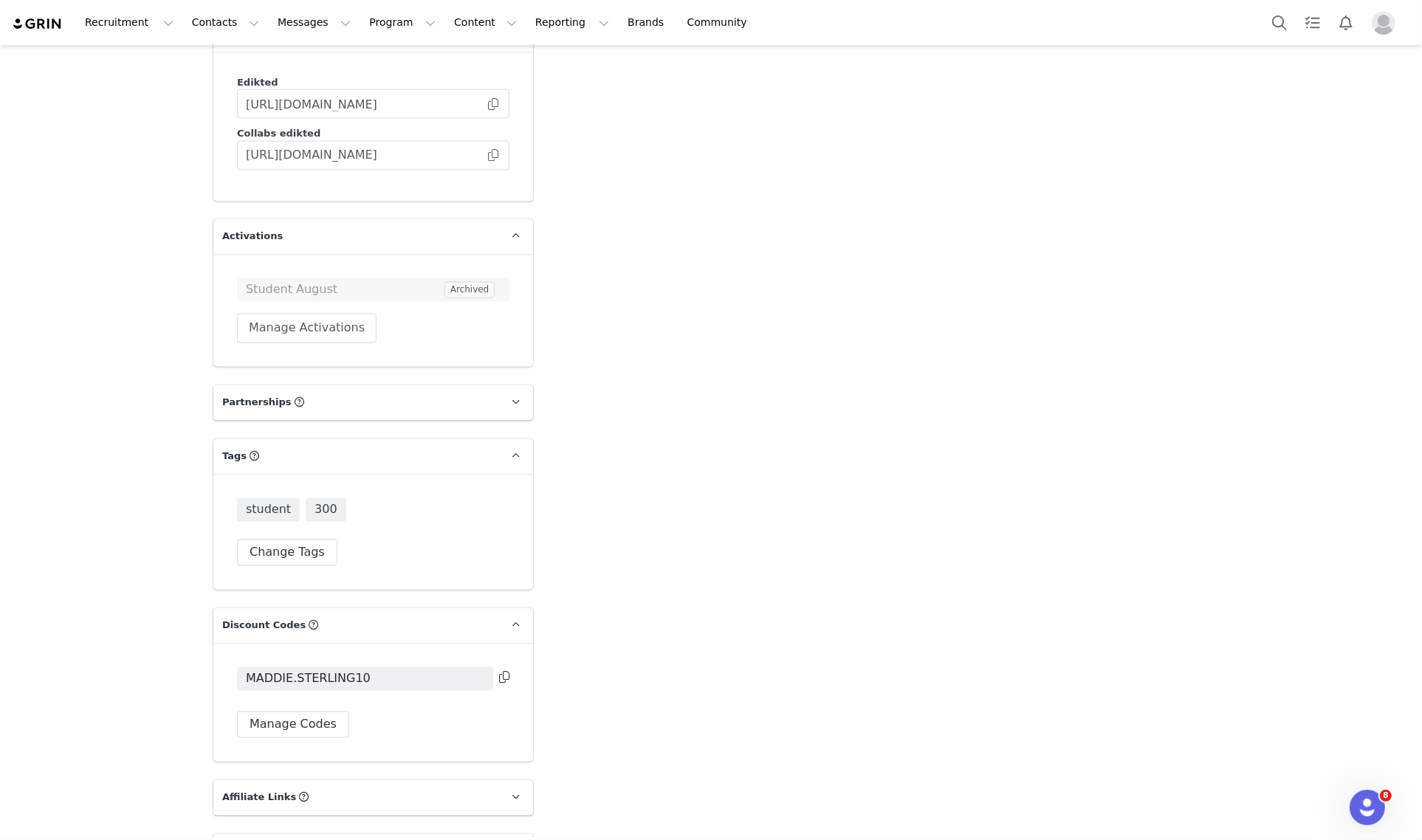
scroll to position [2767, 0]
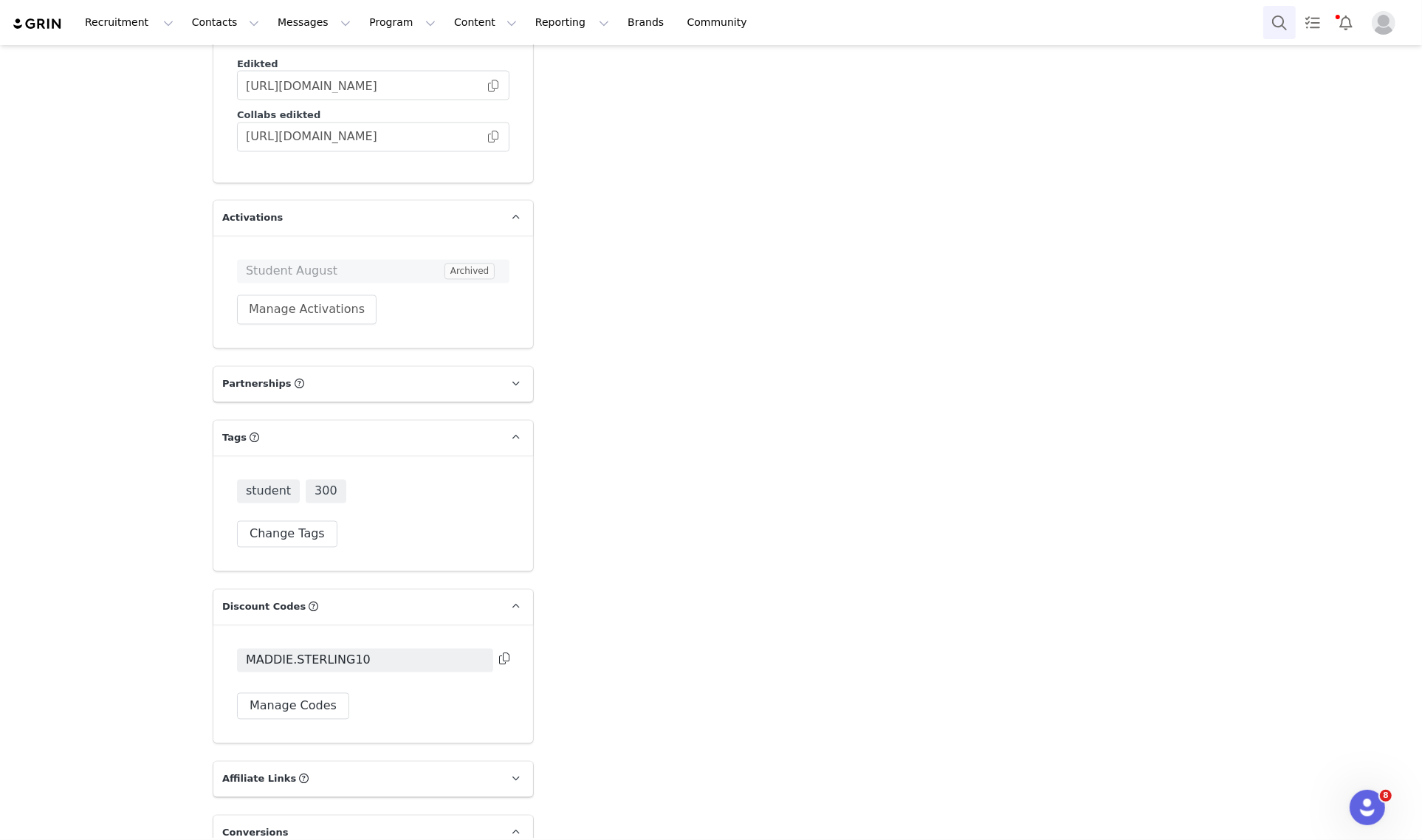
click at [1284, 22] on button "Search" at bounding box center [1280, 23] width 33 height 33
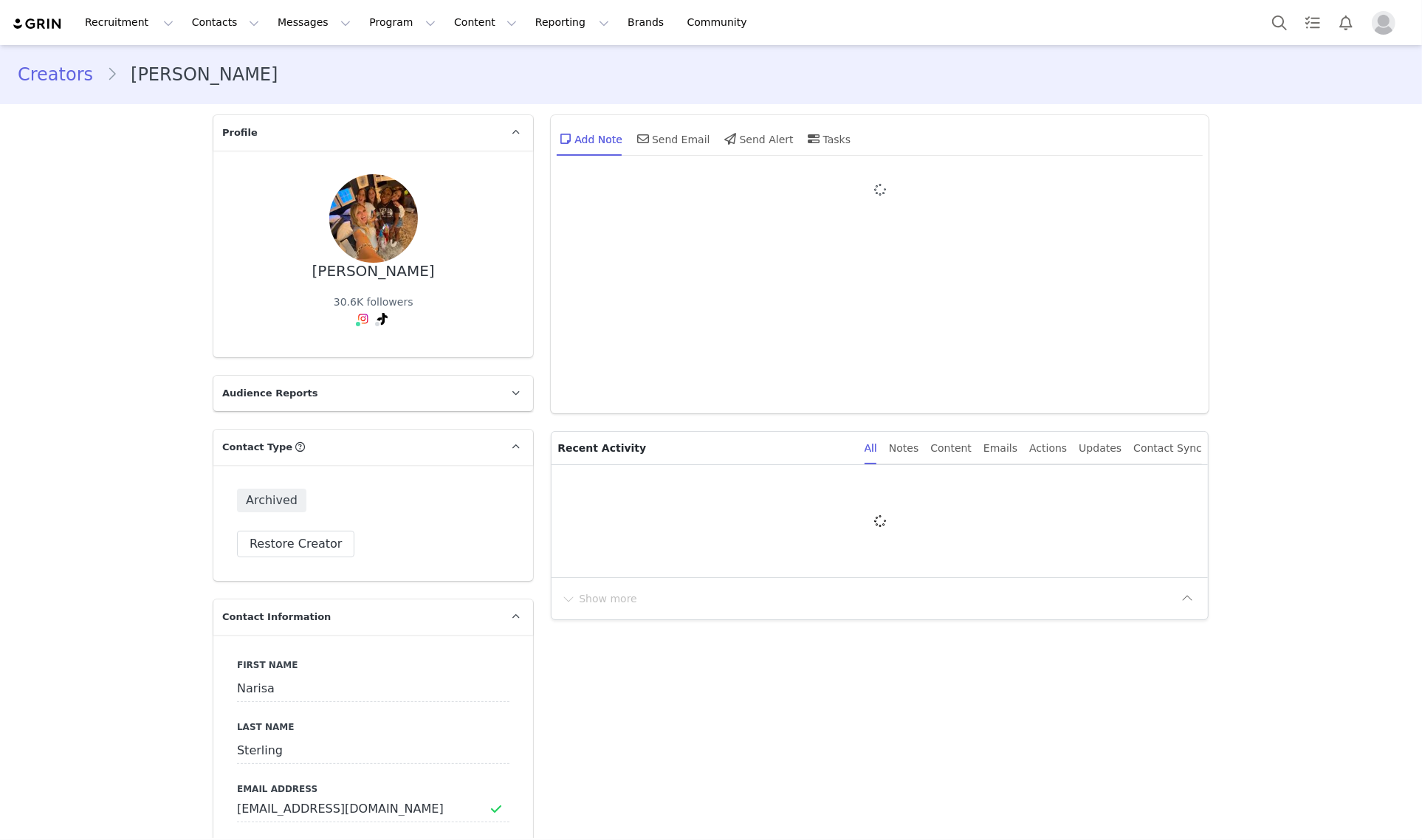
type input "+1 ([GEOGRAPHIC_DATA])"
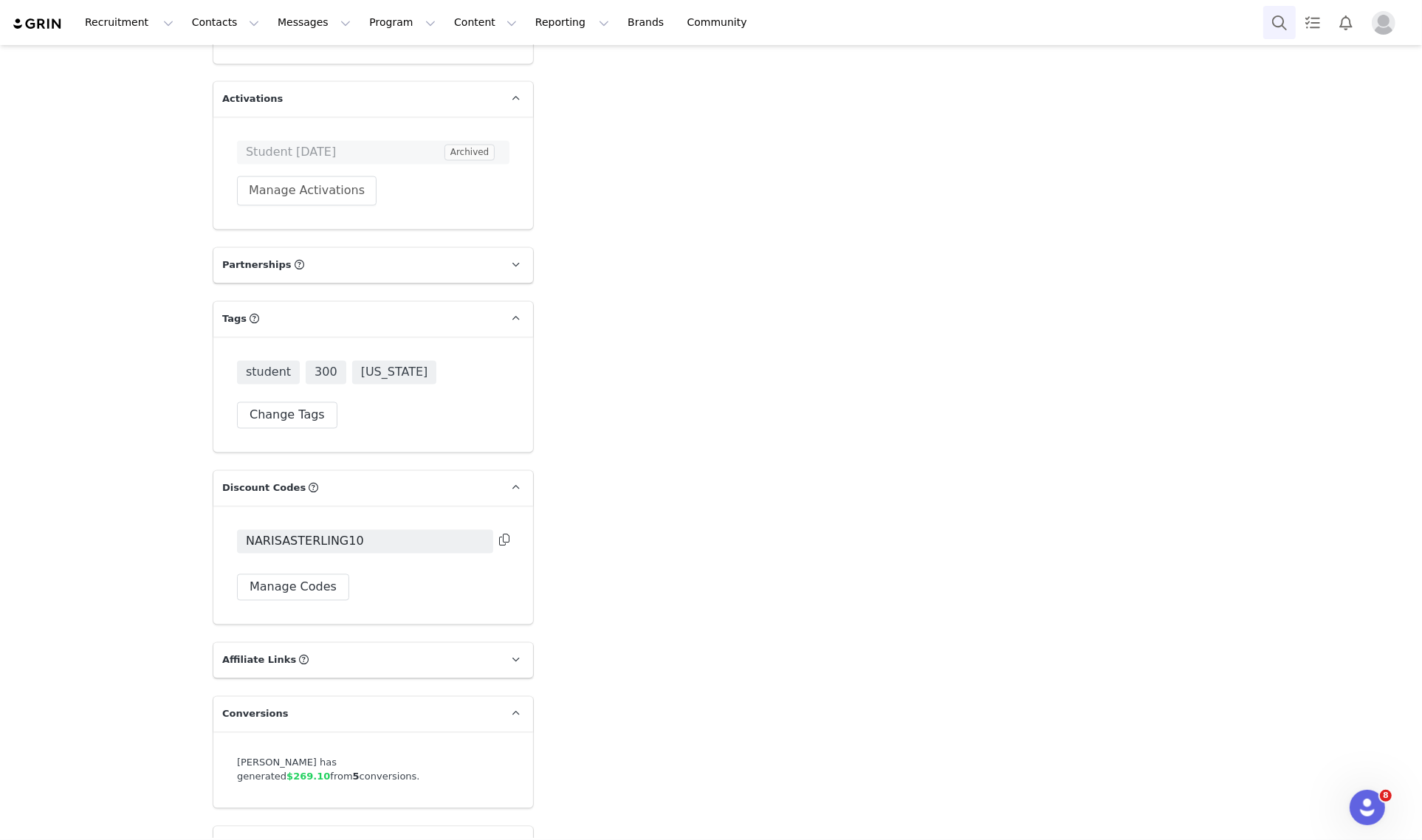
click at [1270, 15] on button "Search" at bounding box center [1280, 23] width 33 height 33
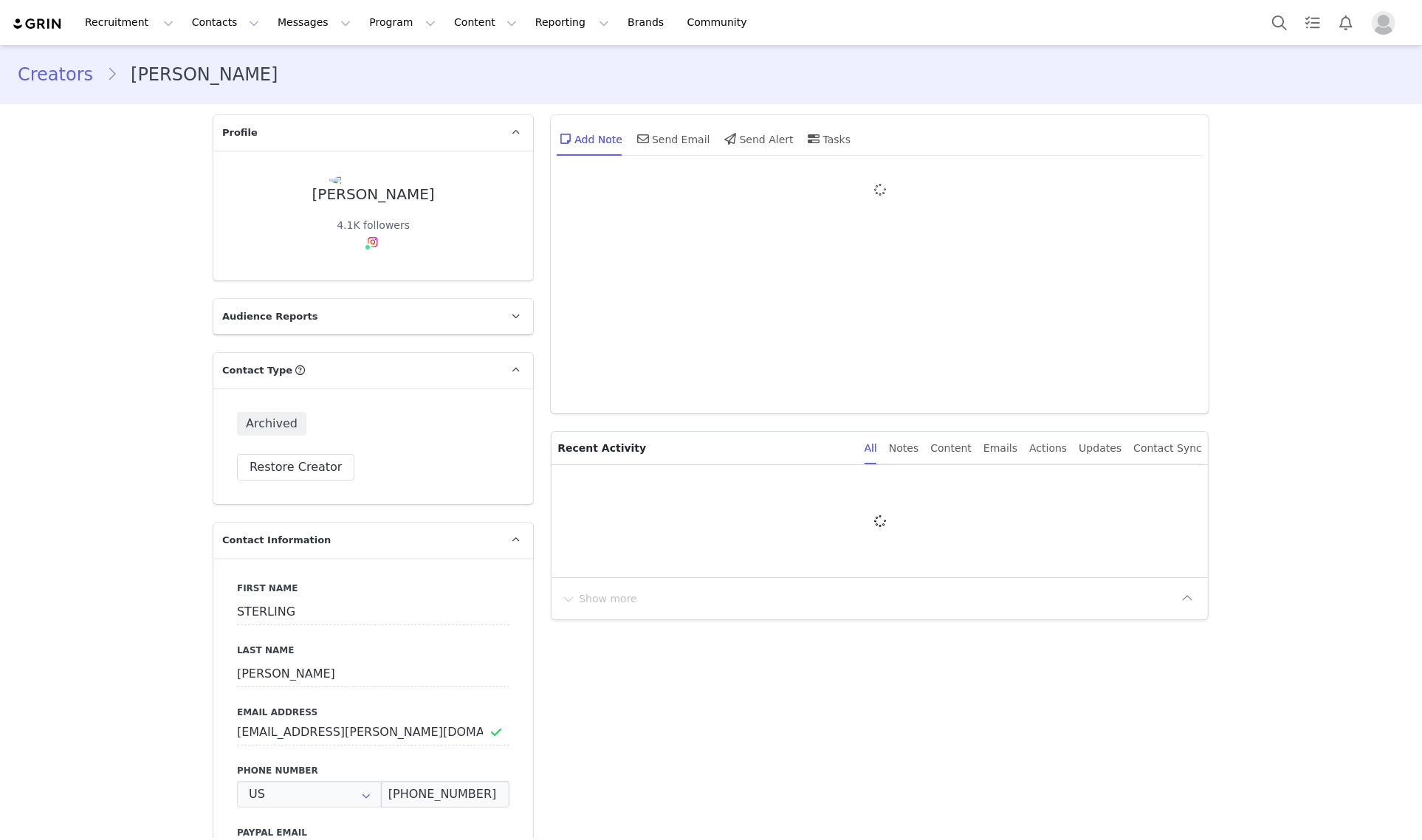
type input "+1 ([GEOGRAPHIC_DATA])"
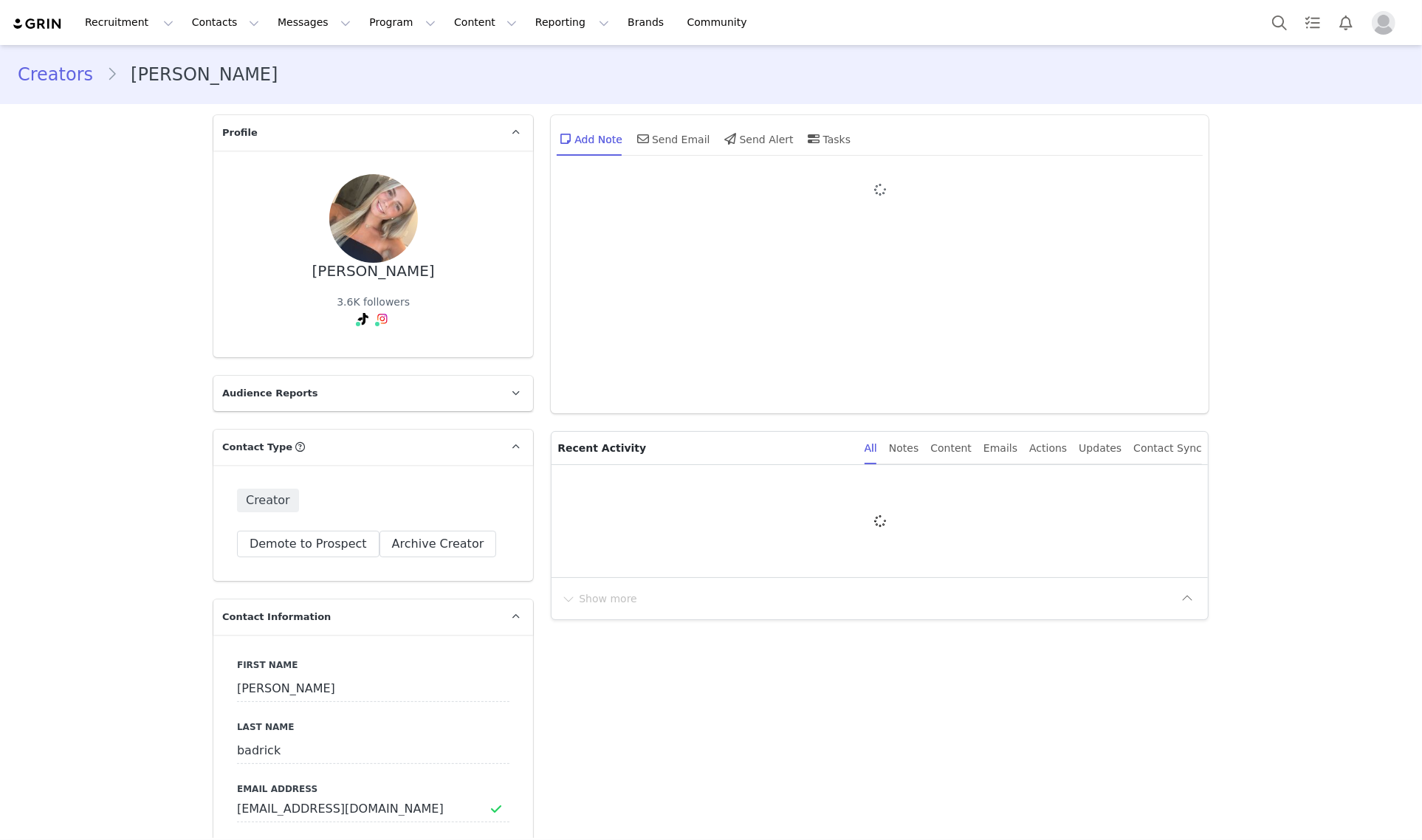
type input "+1 ([GEOGRAPHIC_DATA])"
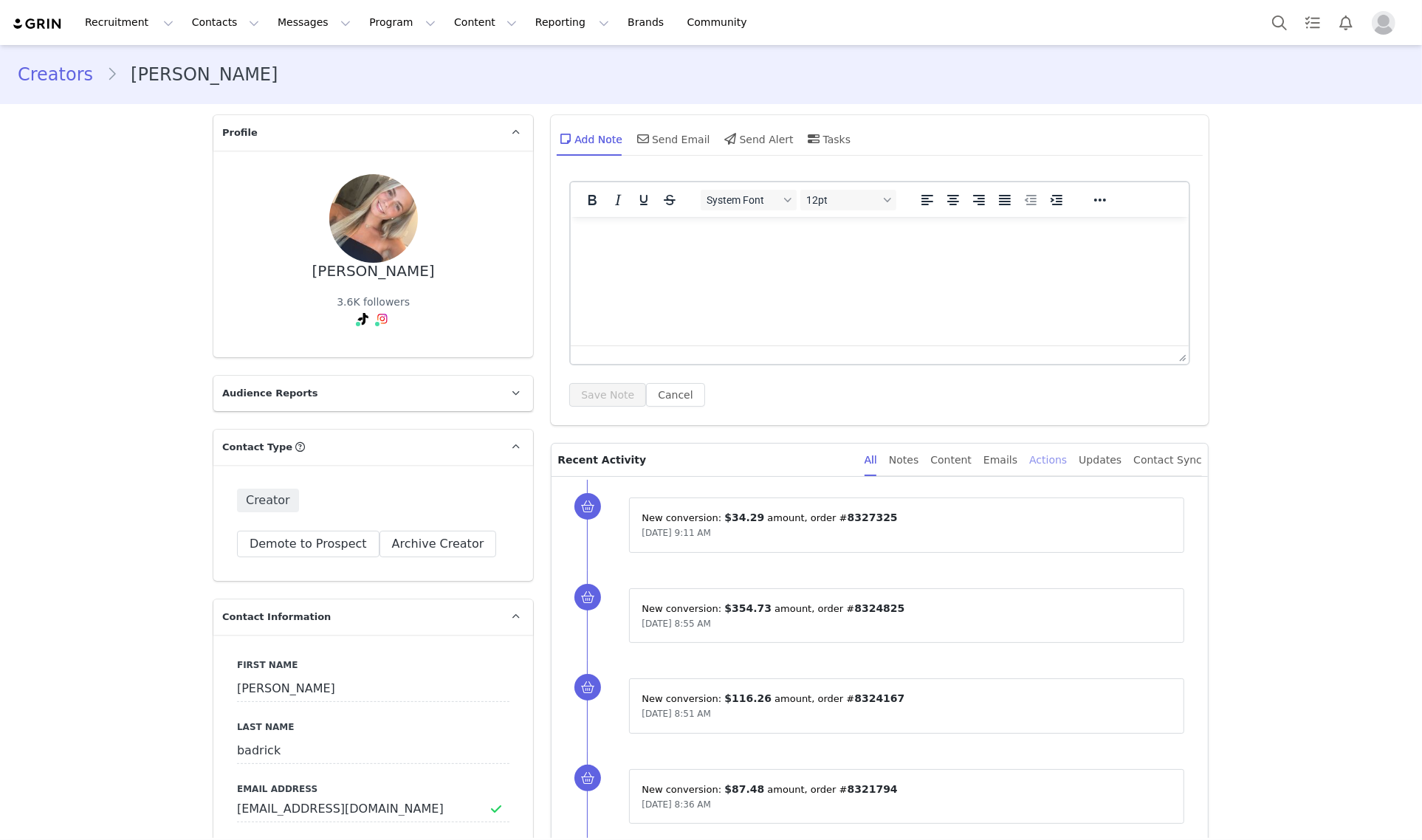
click at [1053, 462] on div "Actions" at bounding box center [1048, 459] width 38 height 33
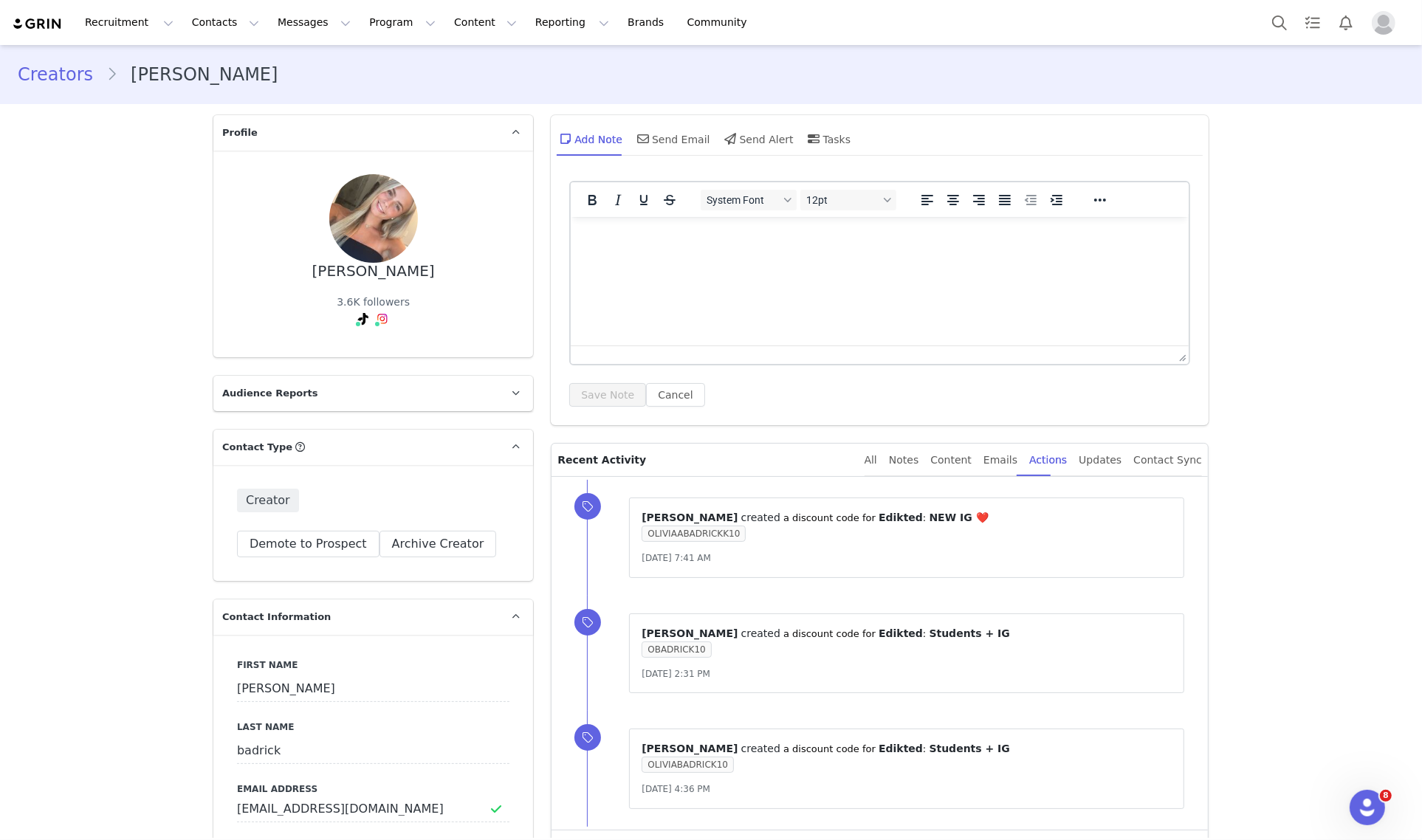
click at [690, 256] on html at bounding box center [879, 236] width 618 height 40
paste body "Rich Text Area. Press ALT-0 for help."
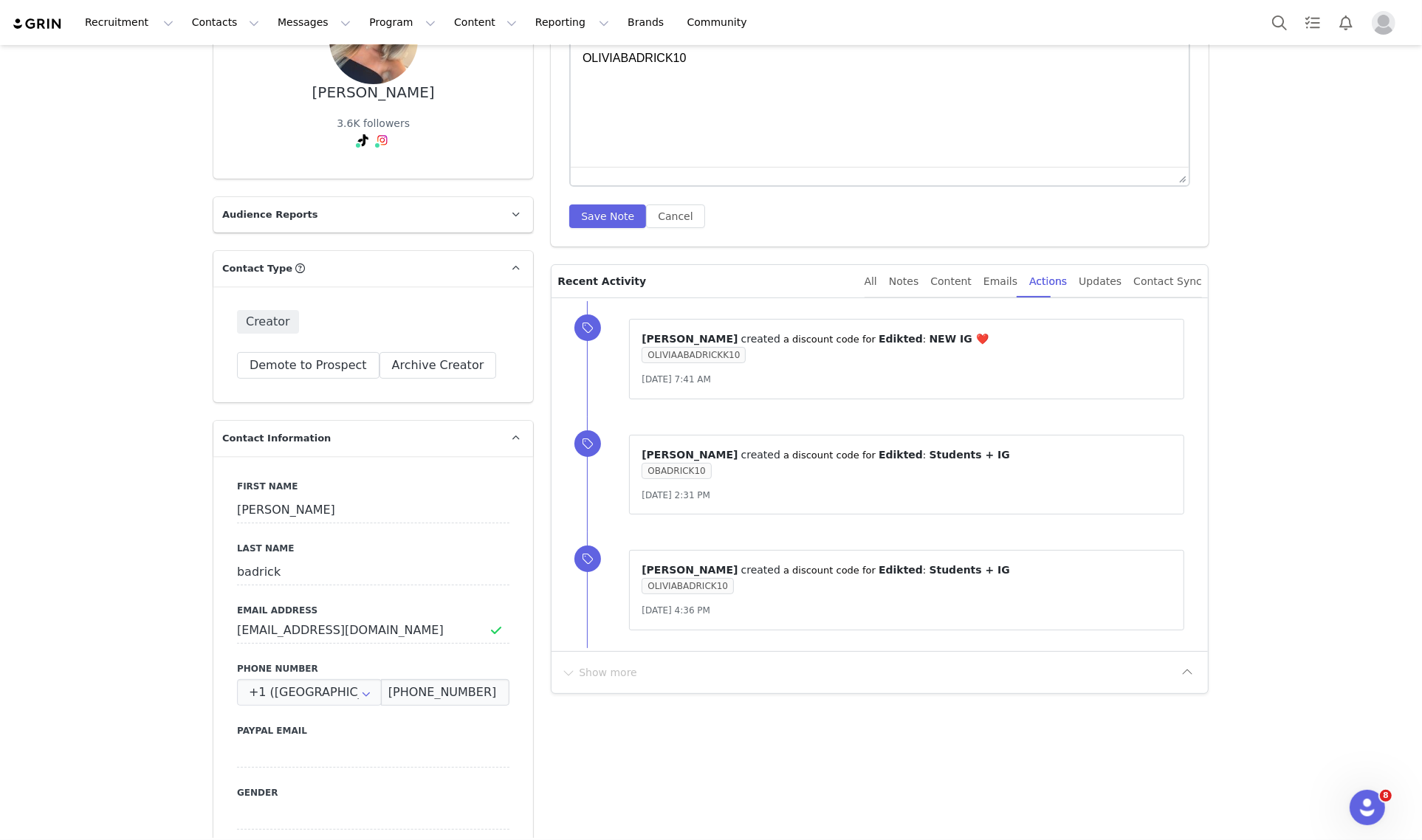
scroll to position [184, 0]
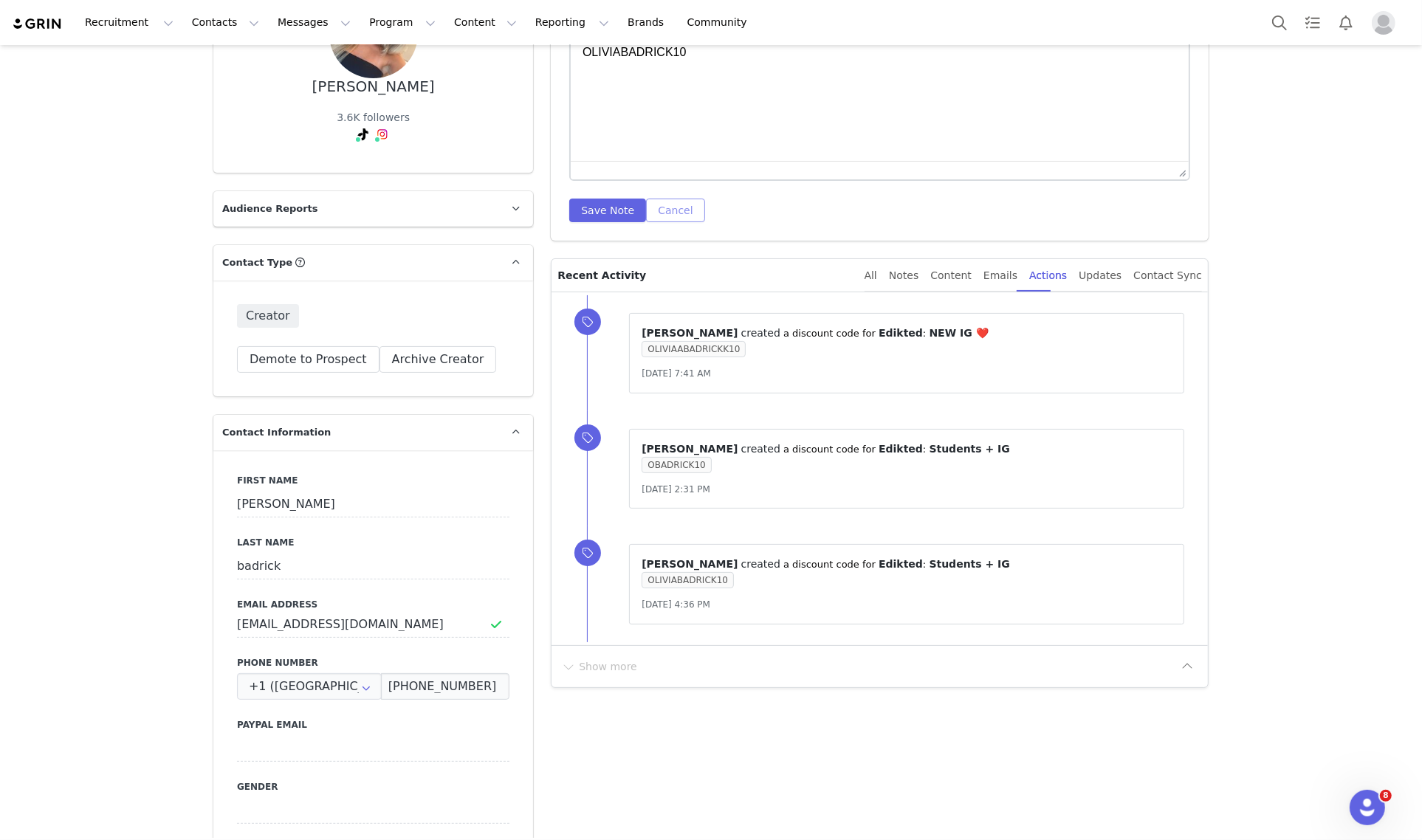
click at [661, 203] on button "Cancel" at bounding box center [675, 210] width 59 height 23
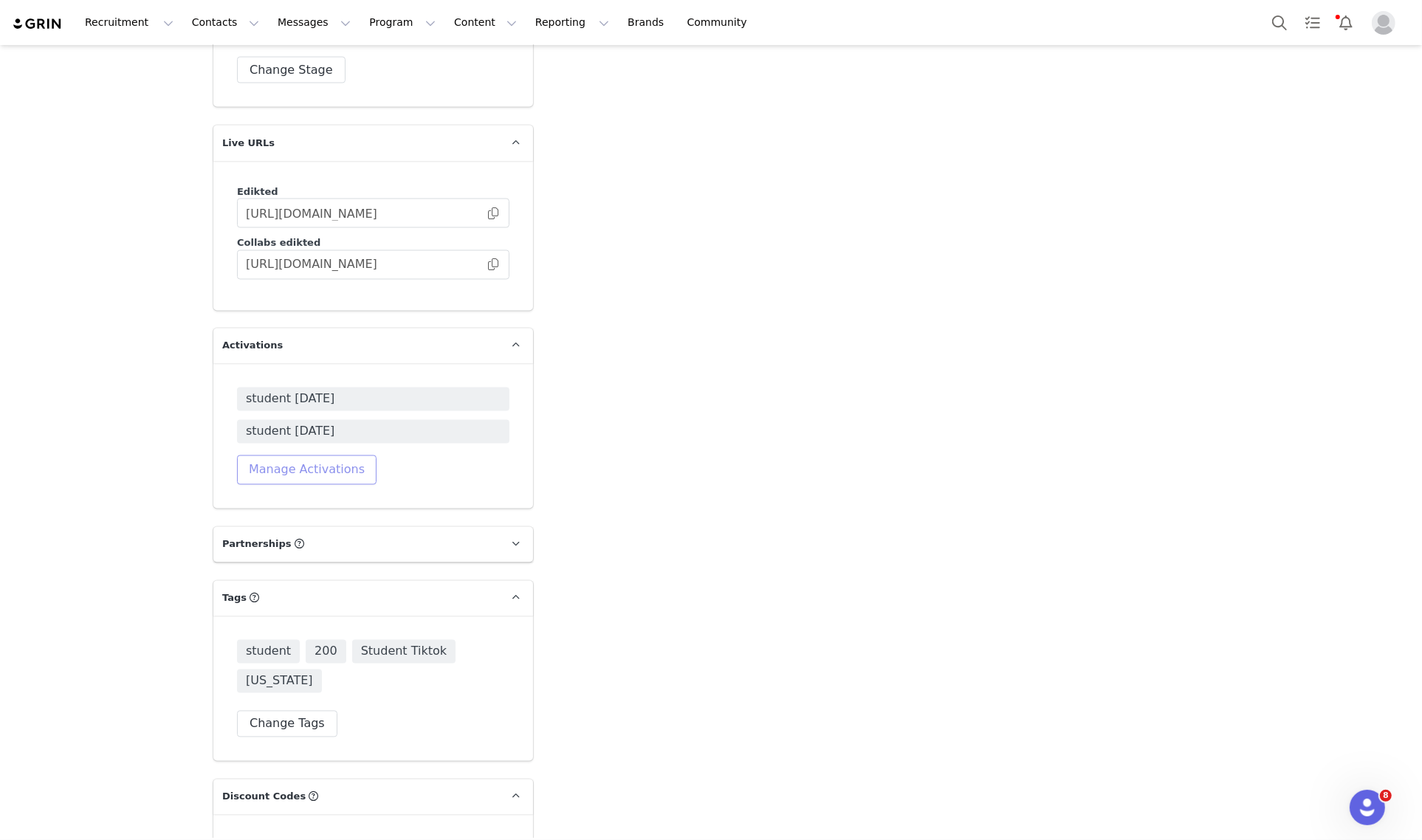
scroll to position [2583, 0]
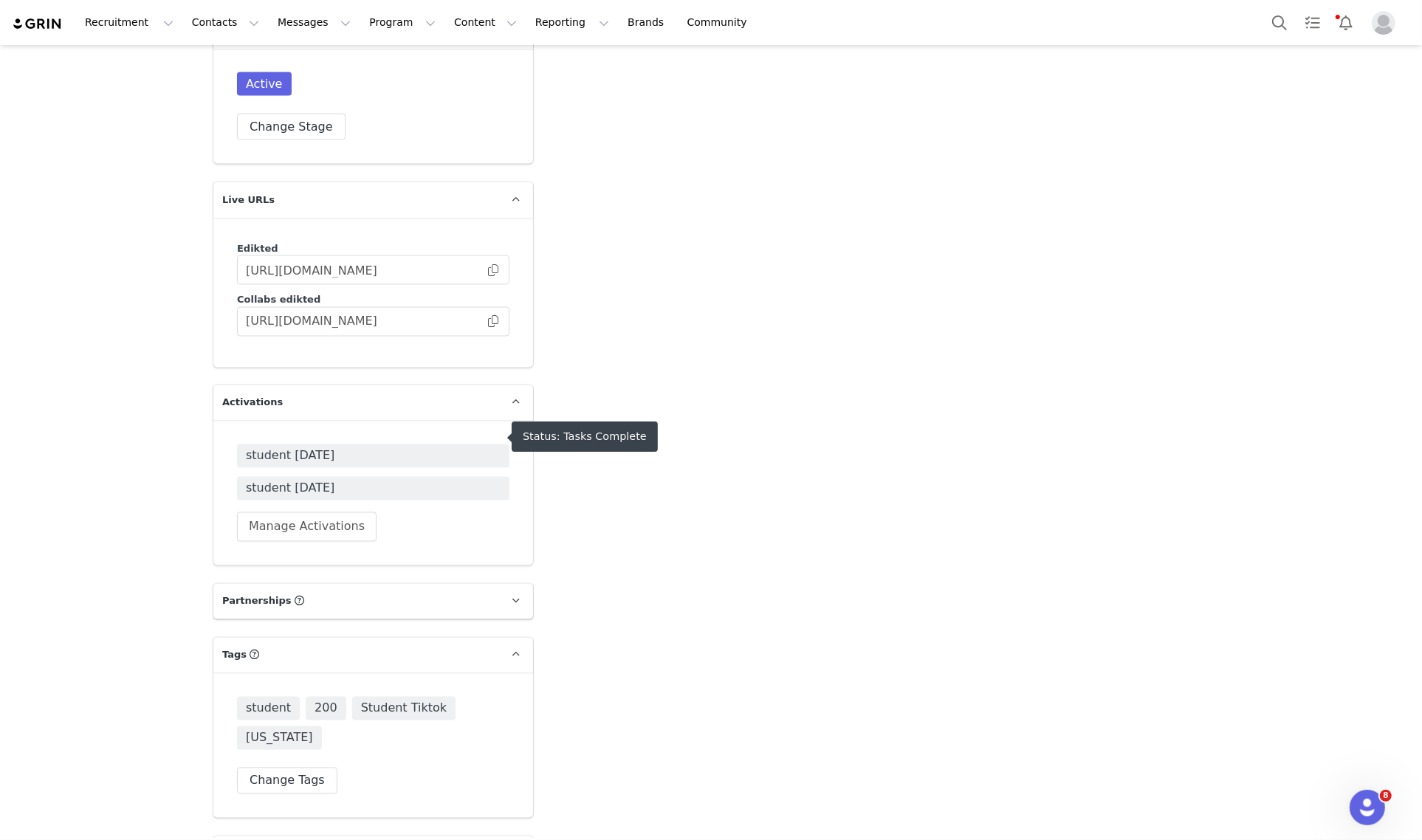
click at [311, 447] on span "student [DATE]" at bounding box center [373, 456] width 255 height 18
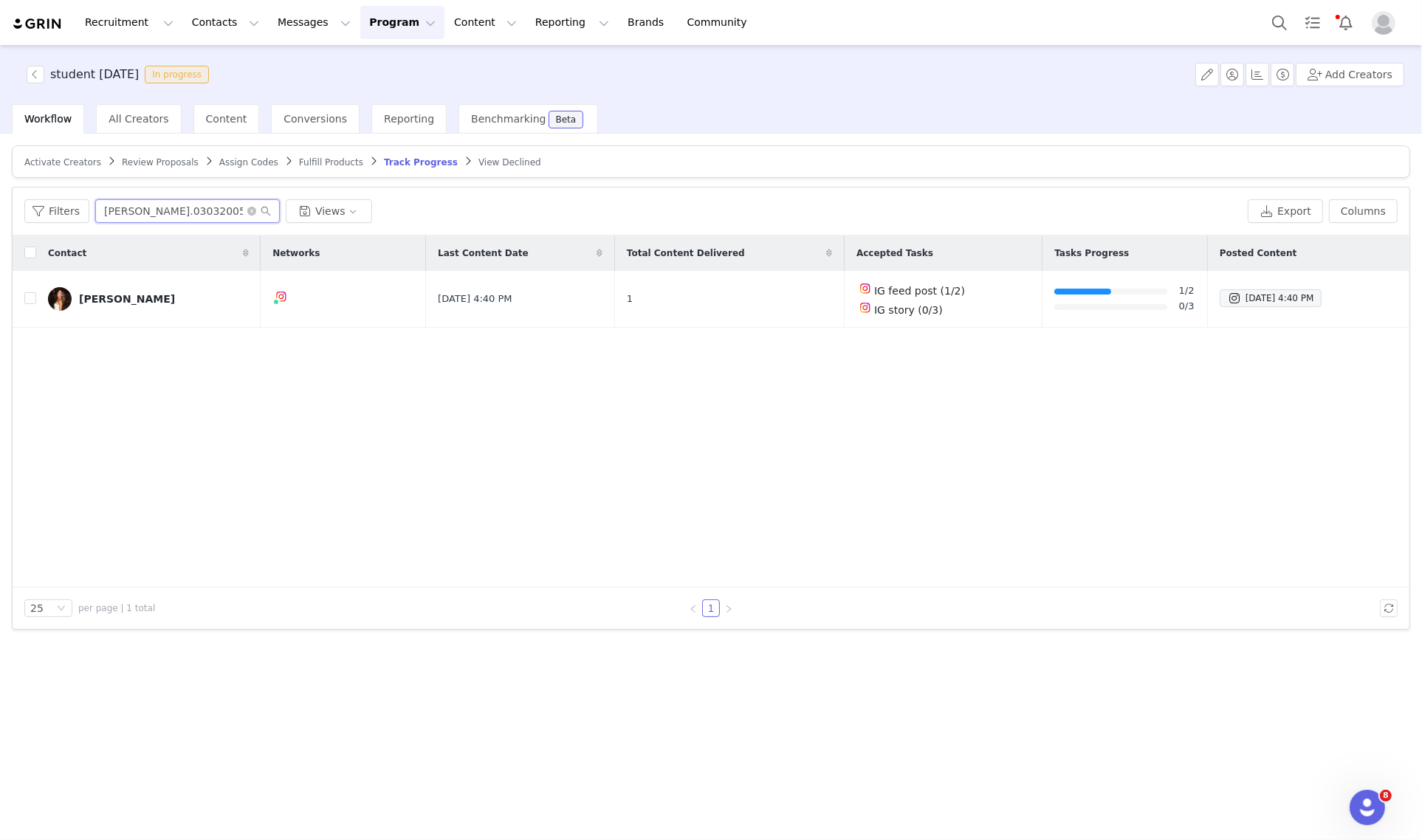
click at [194, 216] on input "olivia.03032005" at bounding box center [188, 211] width 184 height 23
click at [193, 216] on input "olivia.03032005" at bounding box center [188, 211] width 184 height 23
paste input "OLIVIABADRICK10"
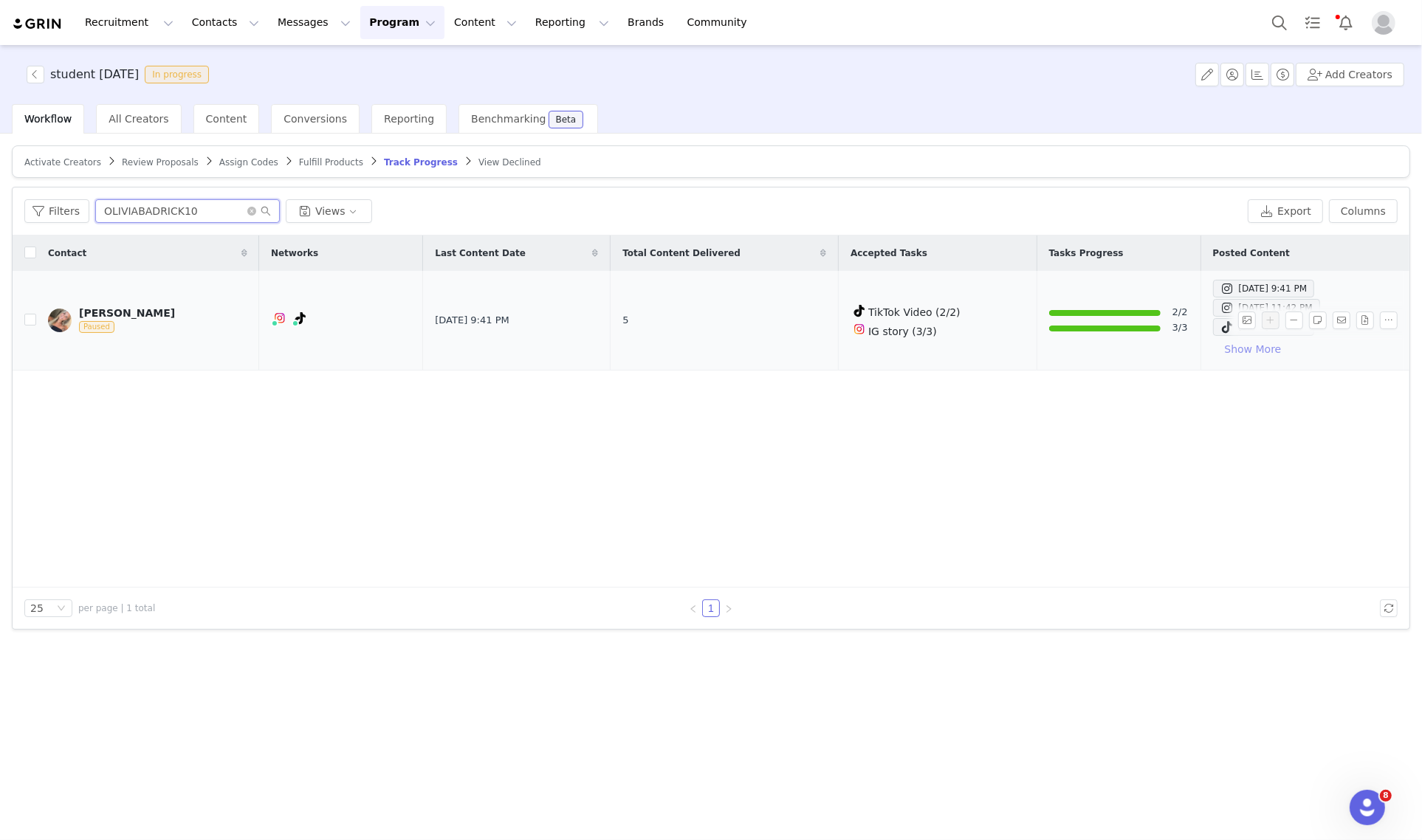
type input "OLIVIABADRICK10"
click at [1212, 348] on button "Show More" at bounding box center [1252, 349] width 81 height 23
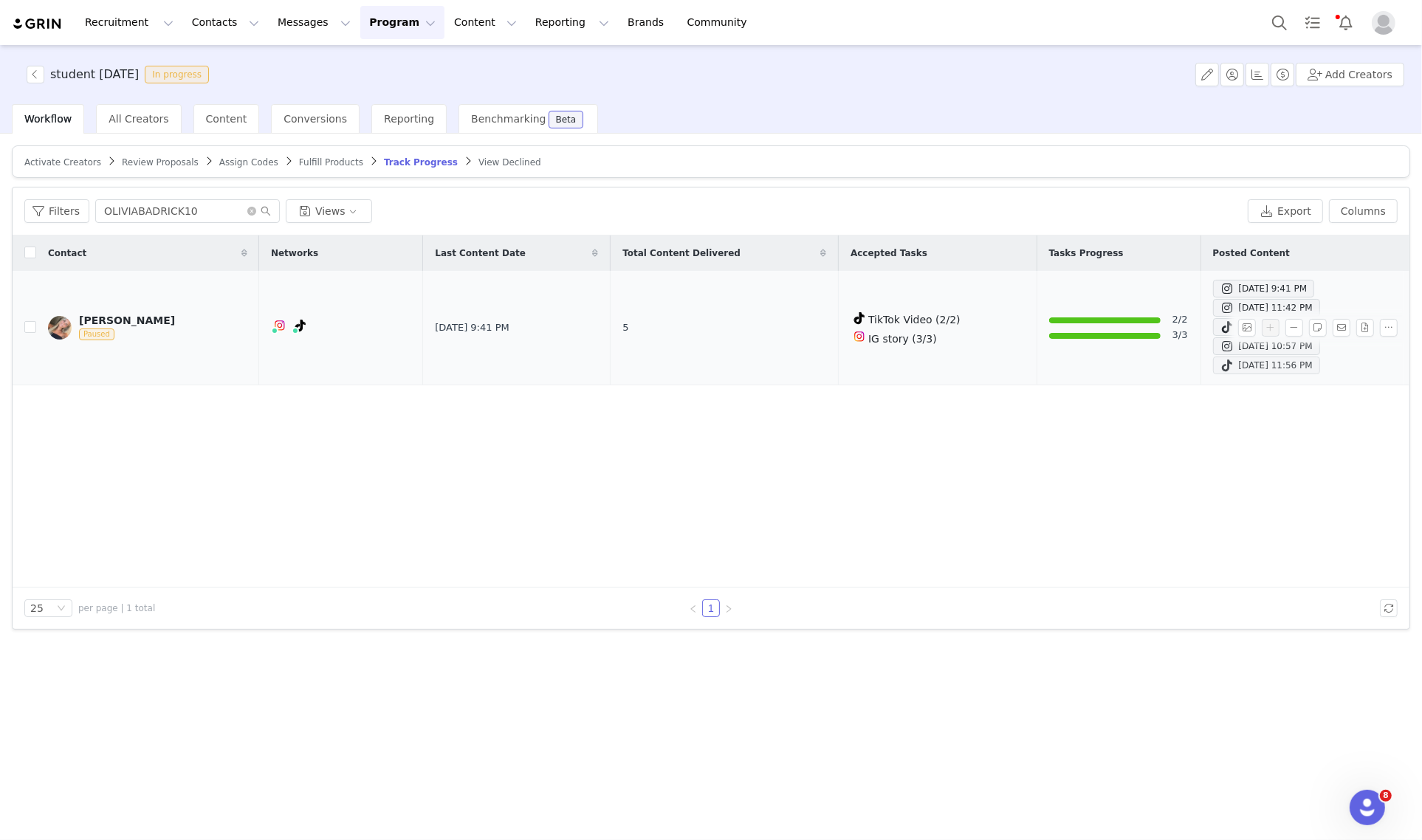
click at [1220, 363] on div "Jun 18, 2025 11:56 PM" at bounding box center [1266, 365] width 92 height 18
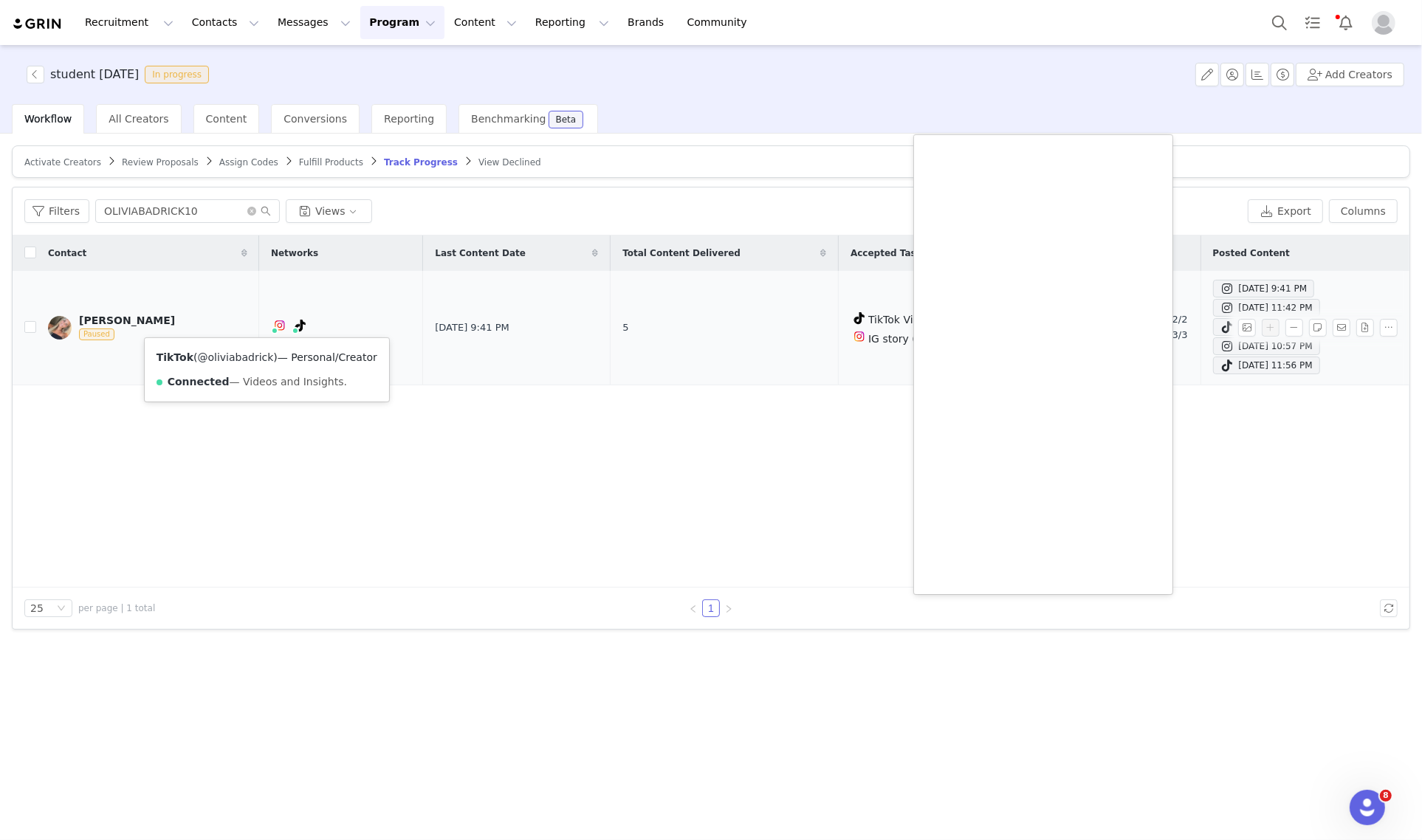
click at [248, 359] on link "@oliviabadrick" at bounding box center [235, 356] width 76 height 12
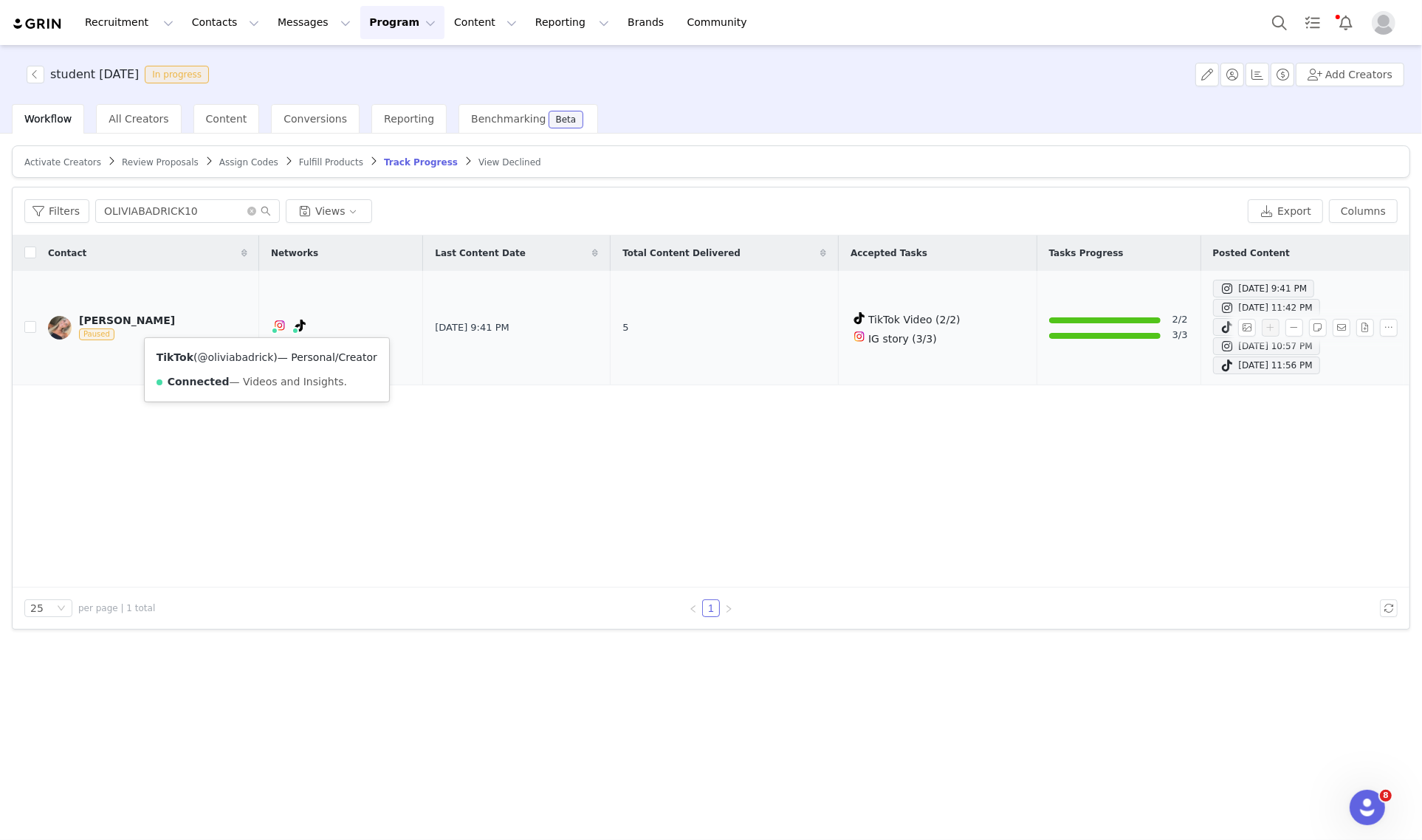
click at [256, 358] on link "@oliviabadrick" at bounding box center [235, 356] width 76 height 12
click at [141, 319] on link "Oliva badrick Paused" at bounding box center [147, 327] width 199 height 27
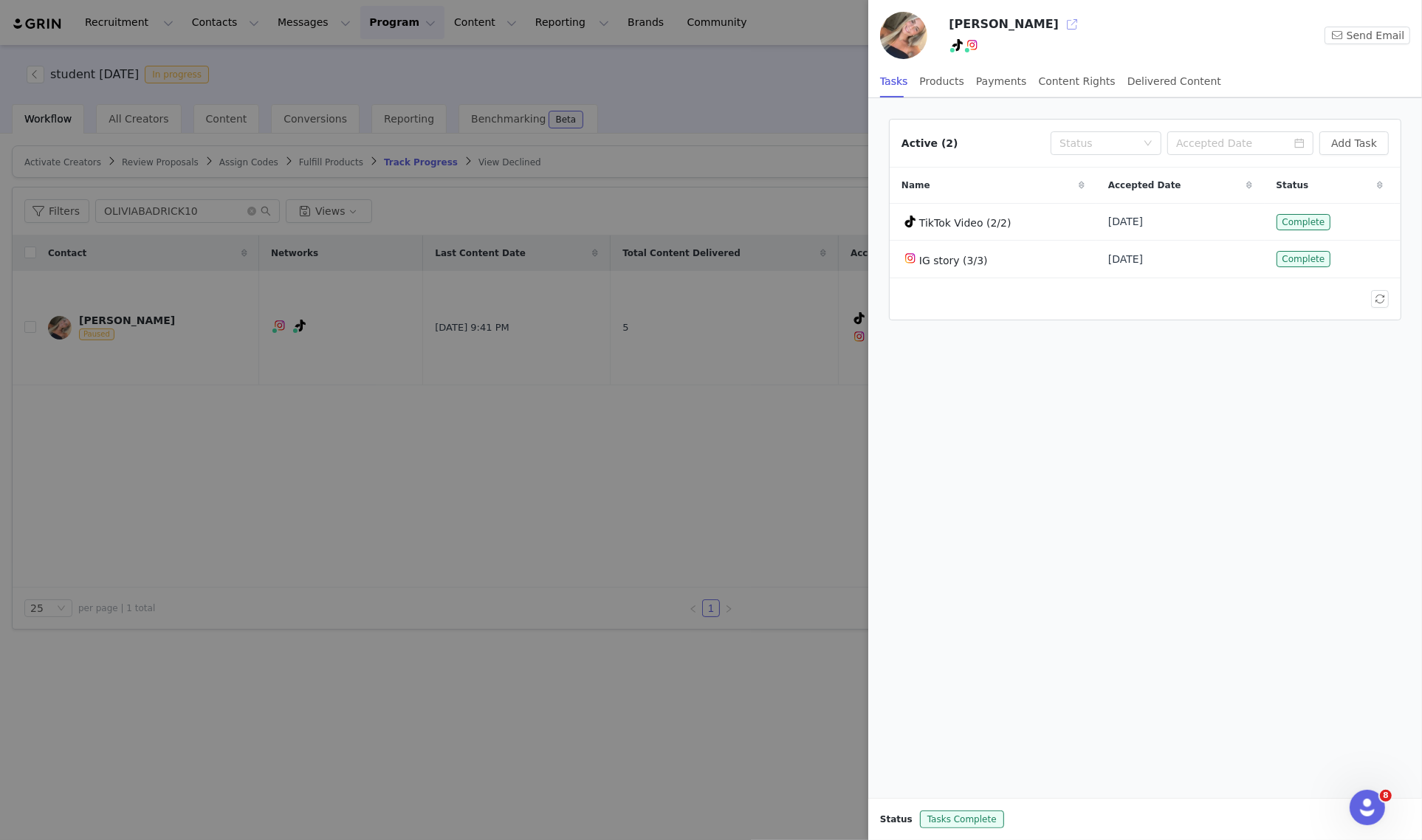
click at [1060, 24] on button "button" at bounding box center [1072, 24] width 23 height 23
click at [738, 166] on div at bounding box center [711, 420] width 1422 height 840
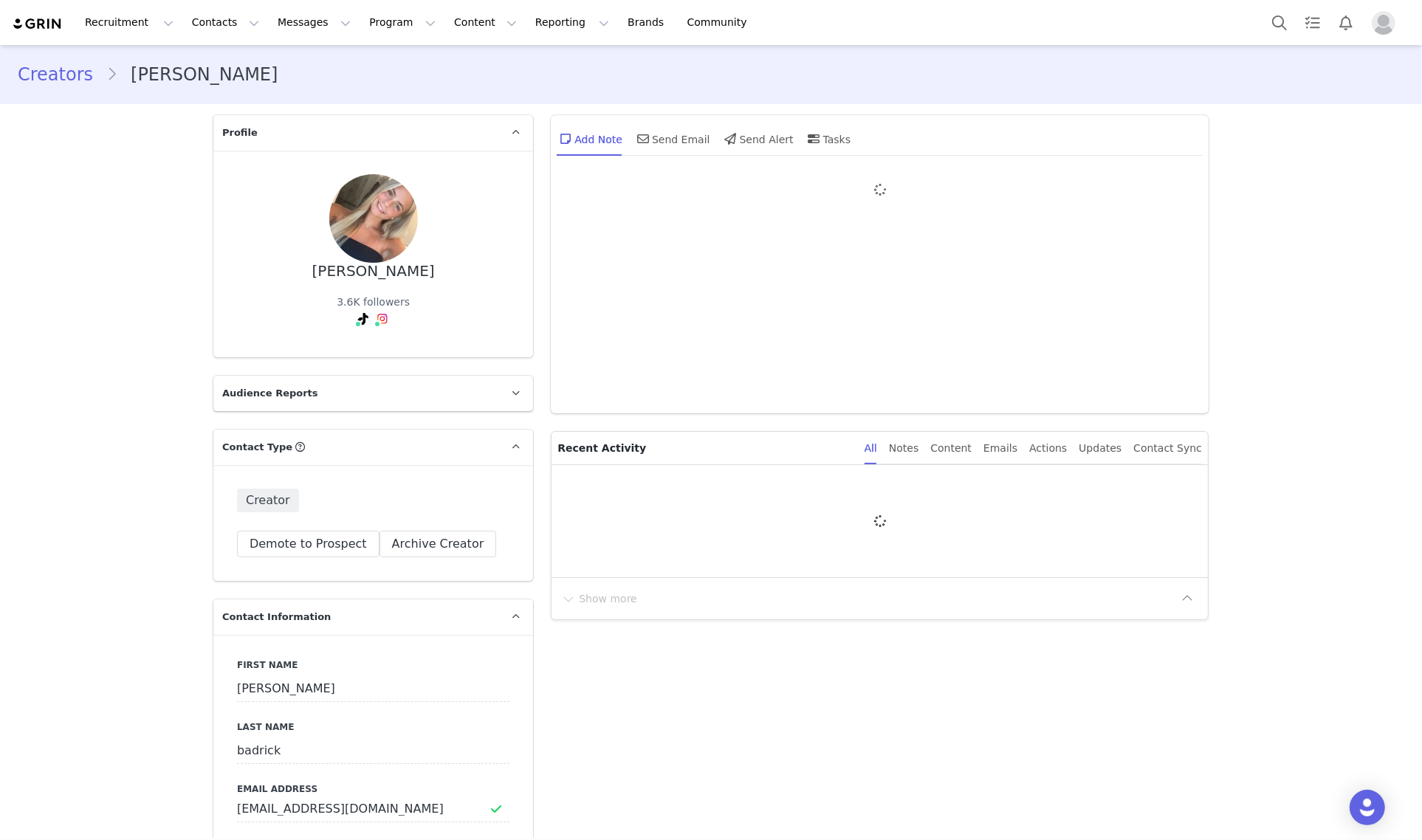
type input "+1 ([GEOGRAPHIC_DATA])"
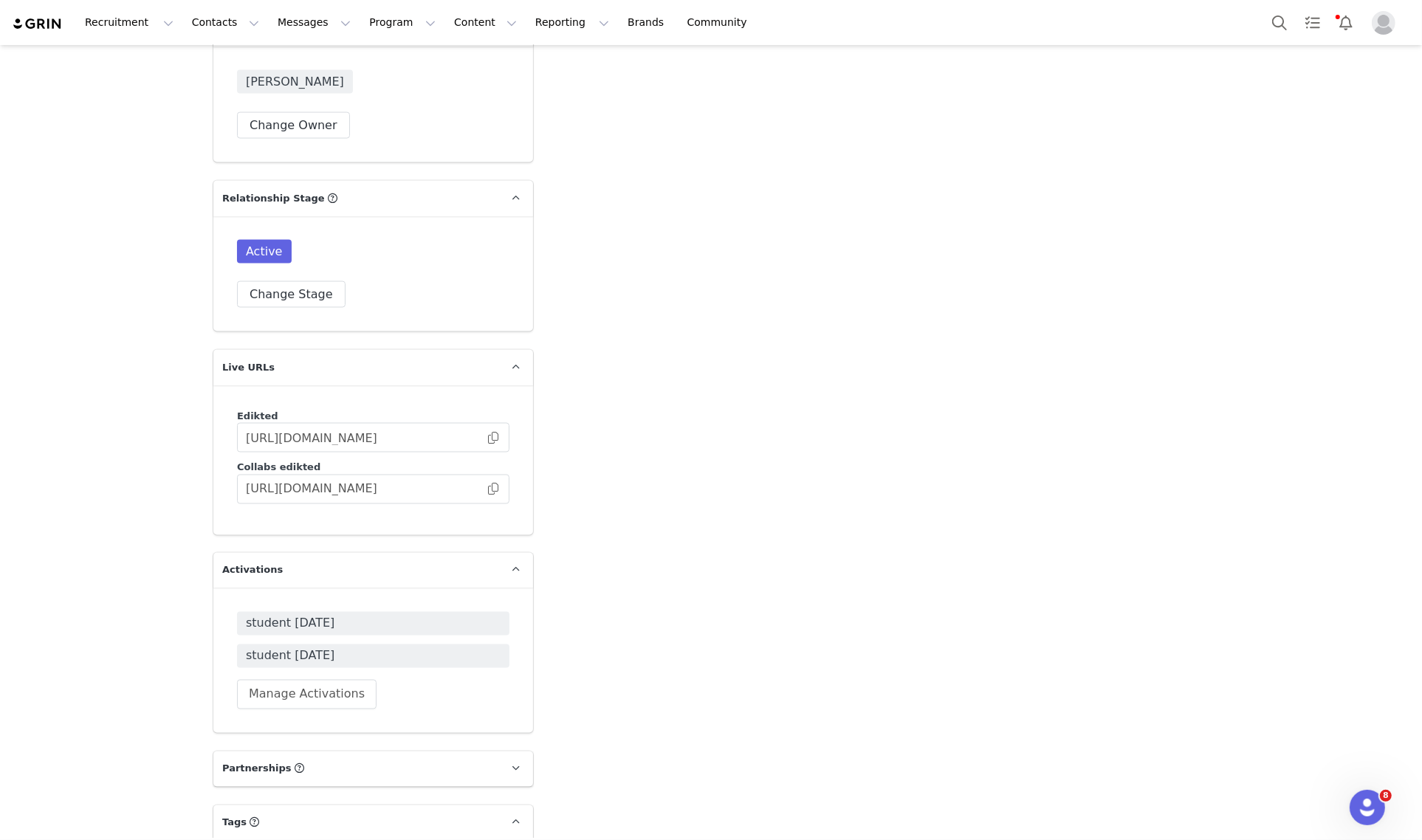
scroll to position [2675, 0]
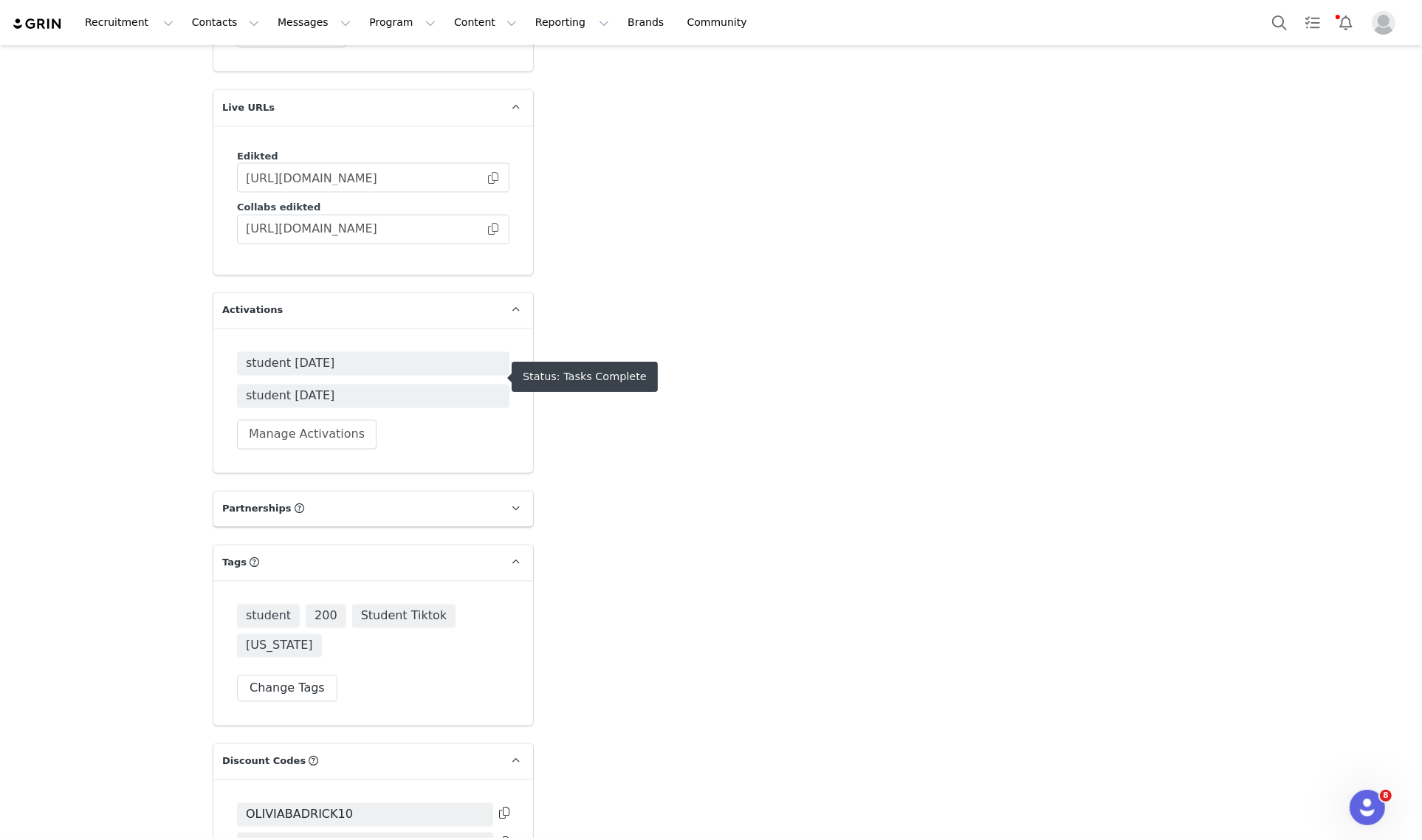
click at [311, 388] on span "student [DATE]" at bounding box center [373, 396] width 255 height 18
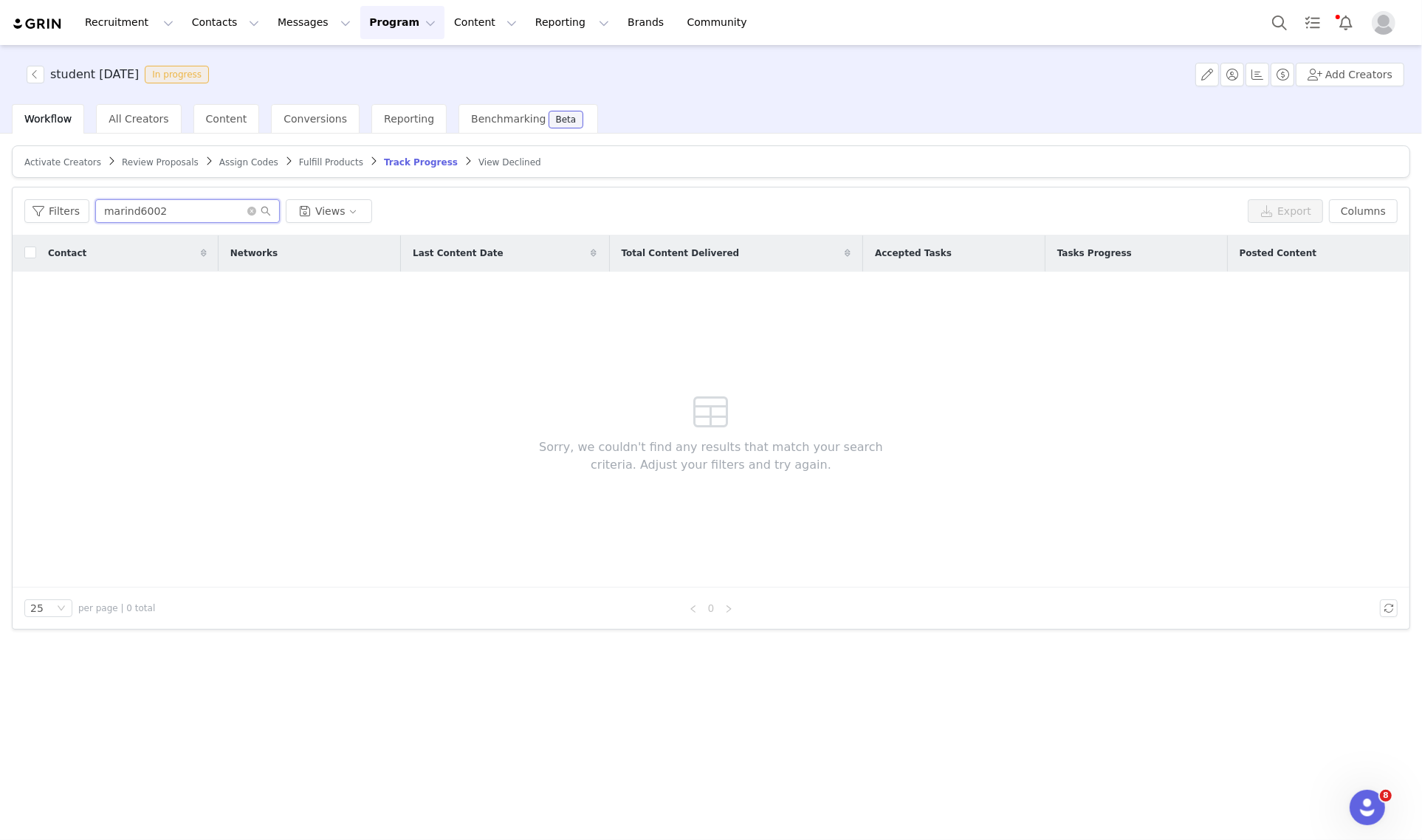
click at [114, 203] on input "marind6002" at bounding box center [188, 211] width 184 height 23
paste input "33.1"
click at [138, 202] on input "33.1" at bounding box center [188, 211] width 184 height 23
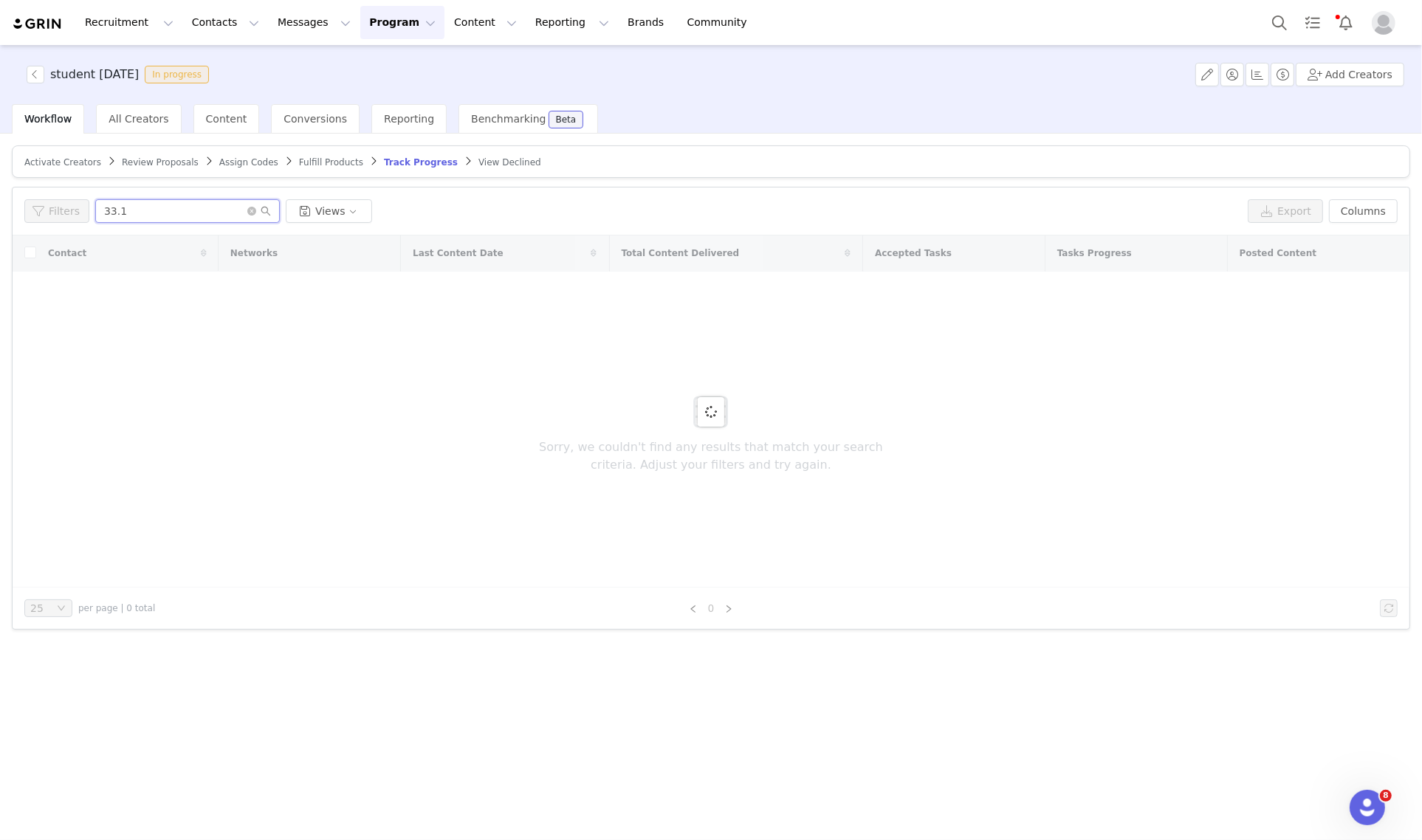
click at [138, 202] on input "33.1" at bounding box center [188, 211] width 184 height 23
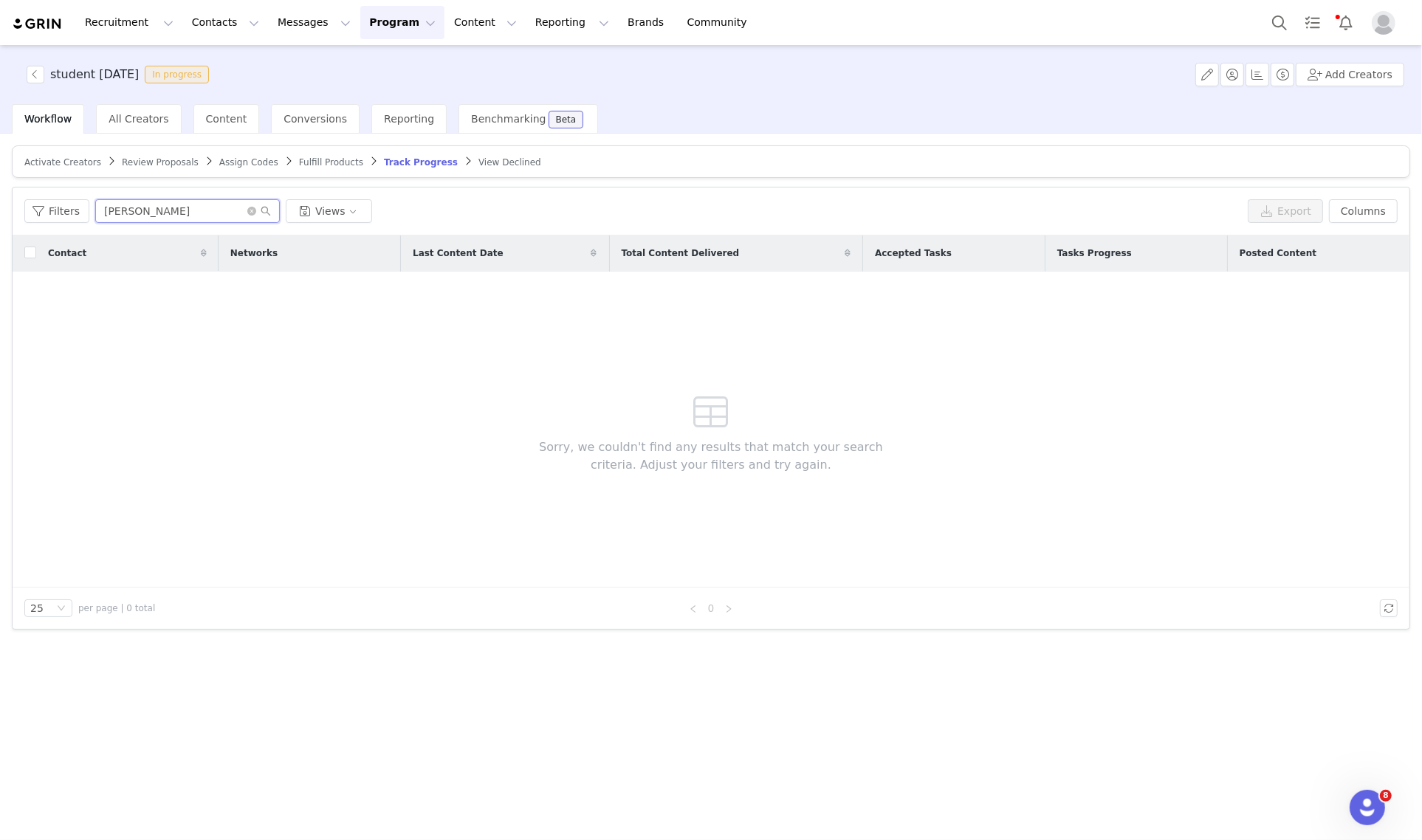
click at [203, 220] on input "olivia ba" at bounding box center [188, 211] width 184 height 23
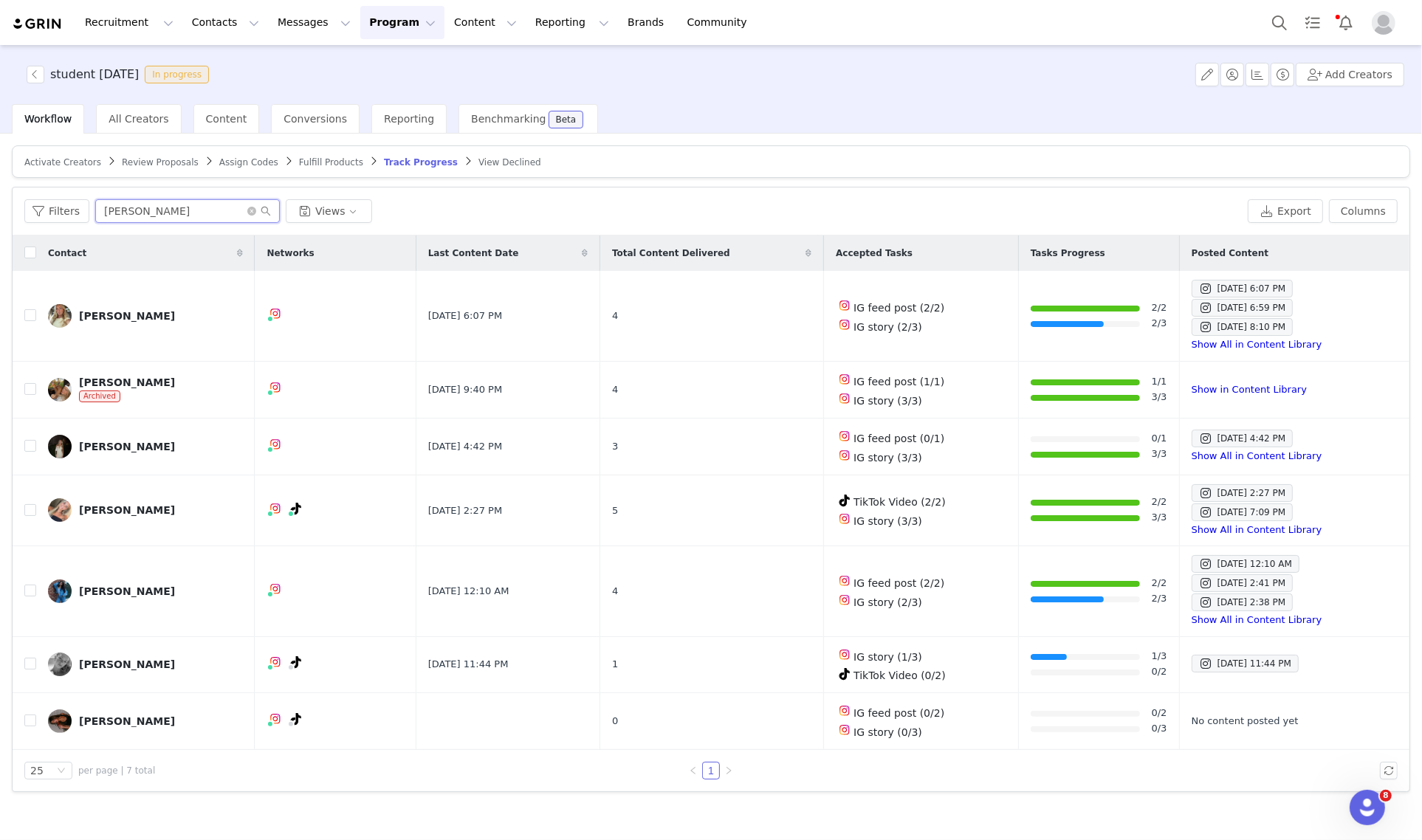
type input "olivia"
click at [112, 517] on link "[PERSON_NAME]" at bounding box center [145, 509] width 195 height 23
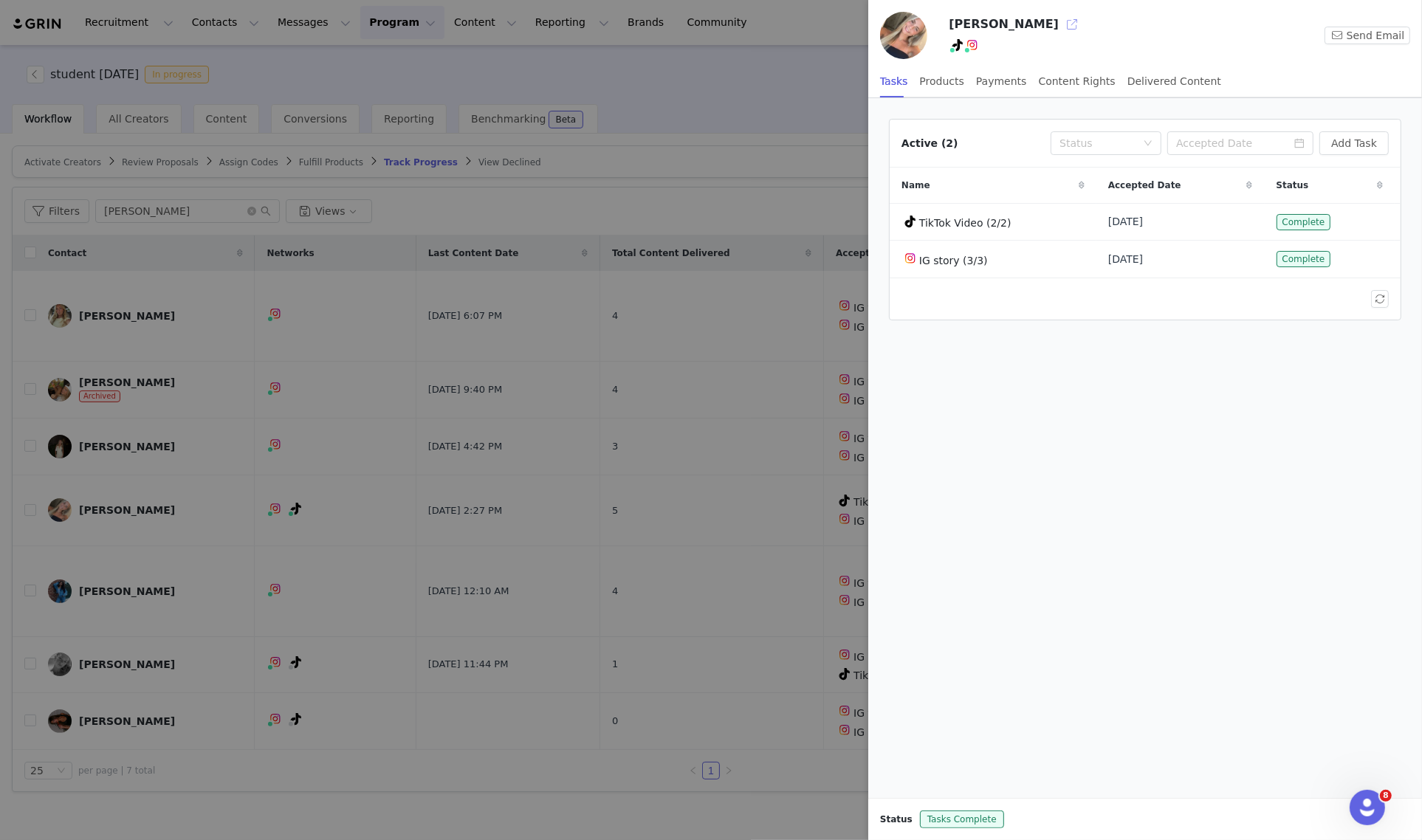
click at [1060, 34] on button "button" at bounding box center [1072, 24] width 23 height 23
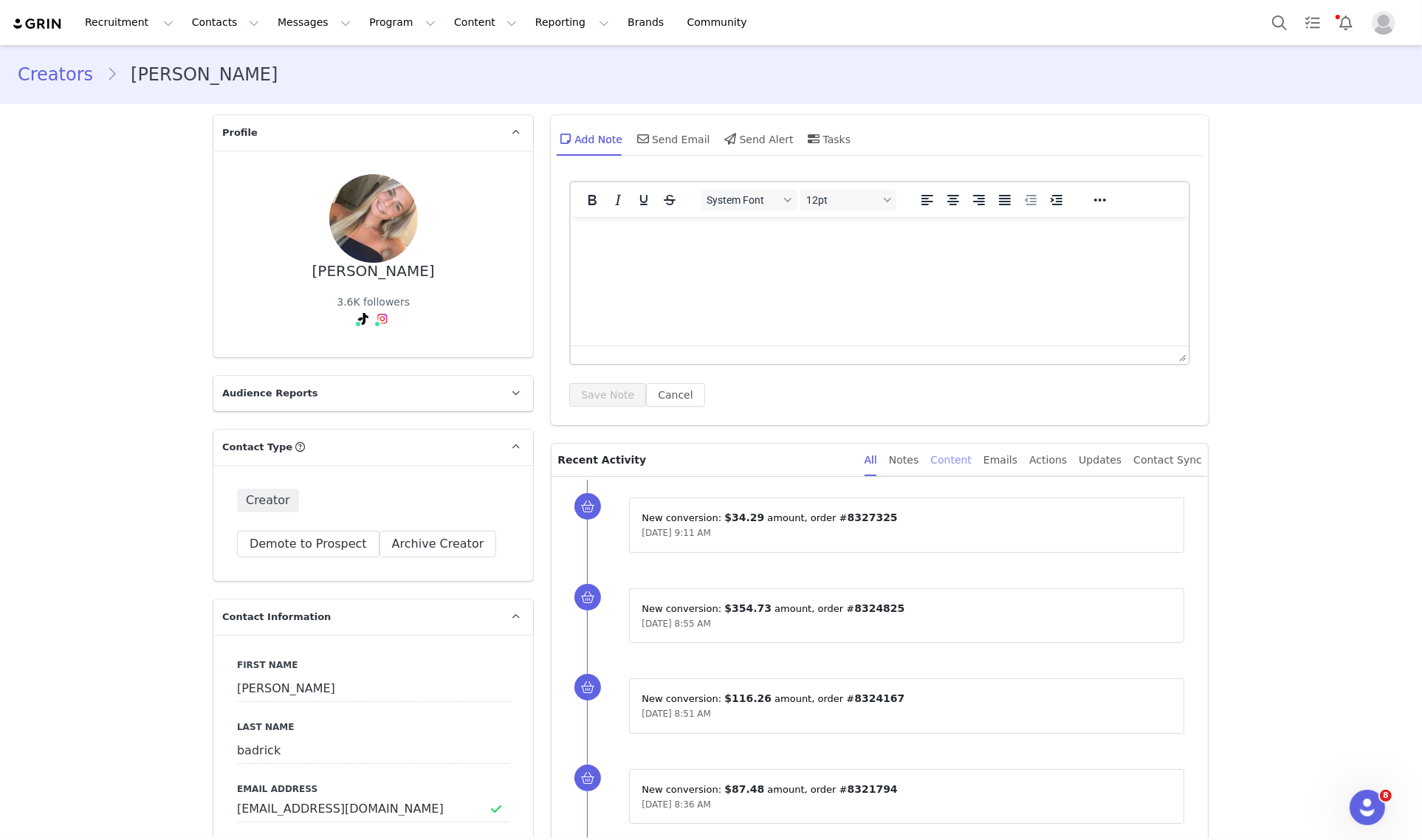
click at [972, 457] on div "Content" at bounding box center [951, 459] width 41 height 33
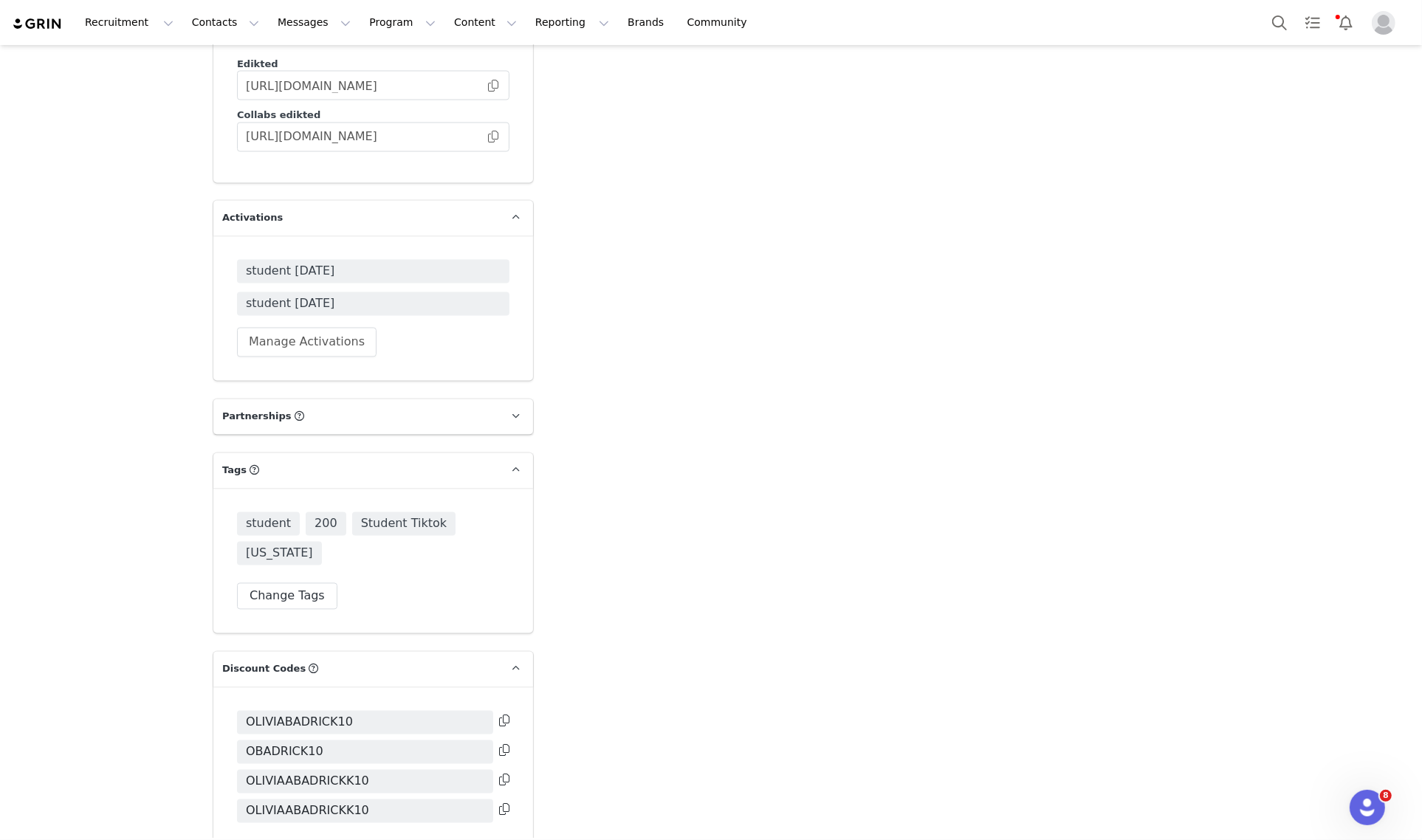
scroll to position [2951, 0]
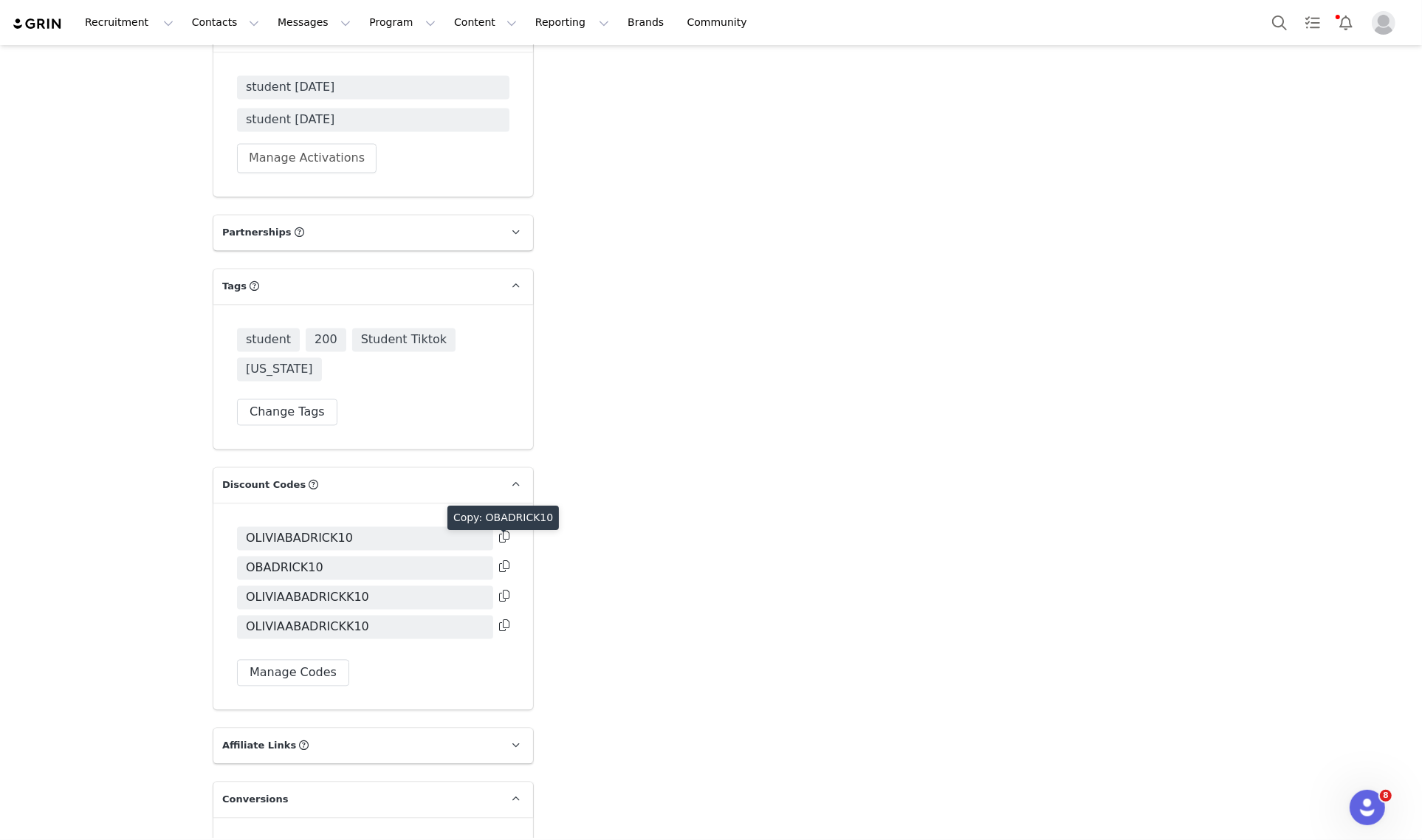
click at [499, 560] on icon at bounding box center [503, 566] width 10 height 12
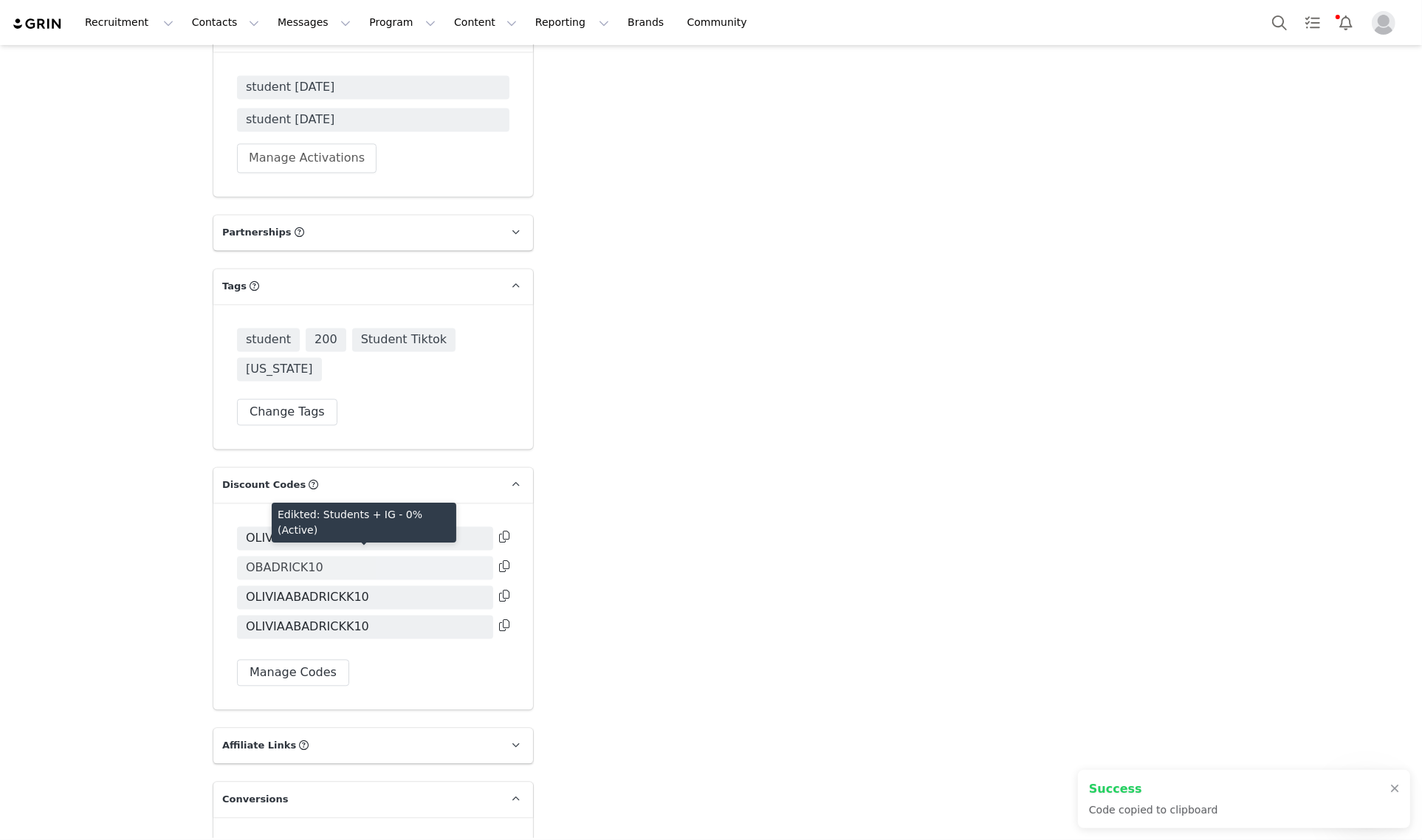
click at [283, 559] on span "OBADRICK10" at bounding box center [284, 567] width 77 height 18
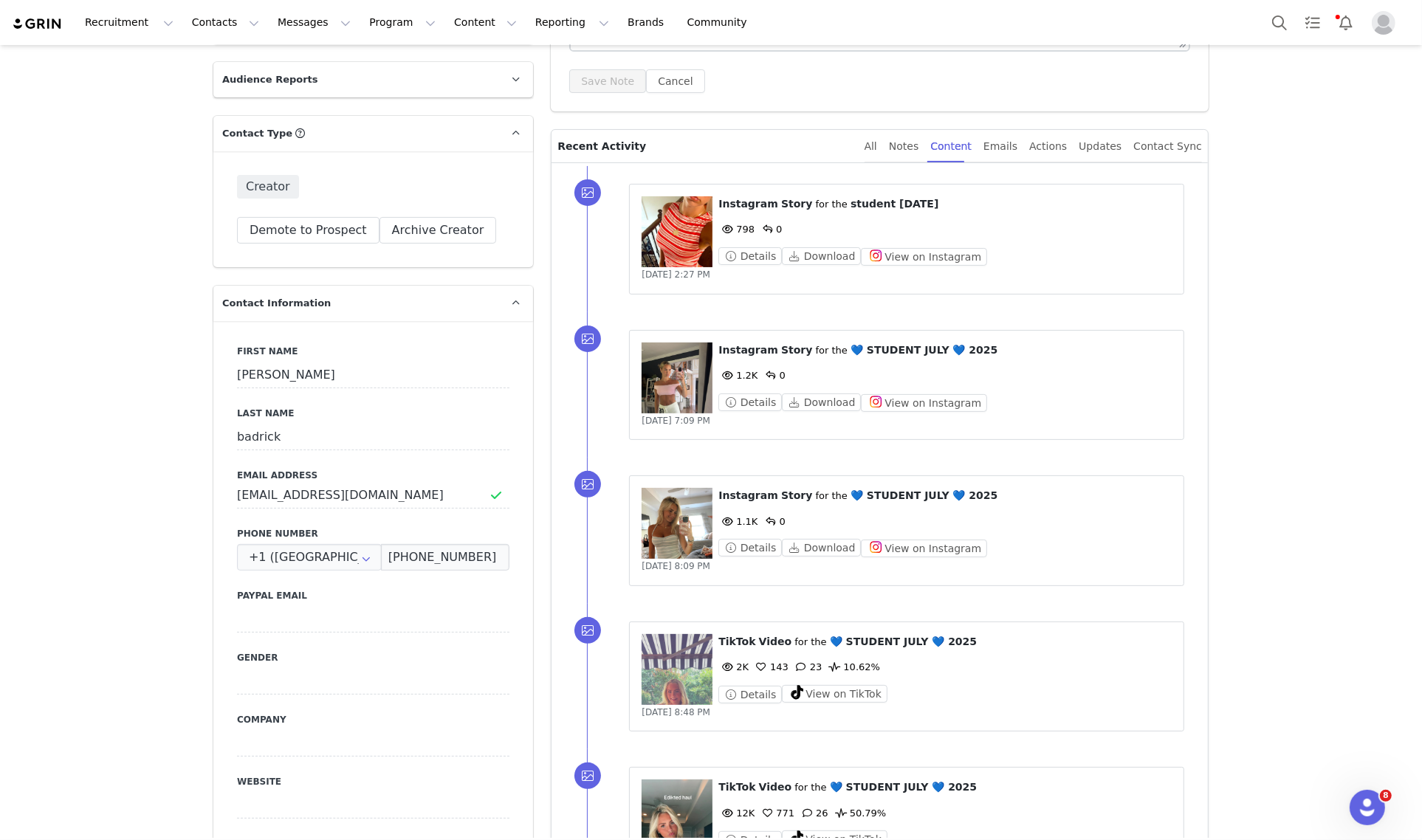
scroll to position [369, 0]
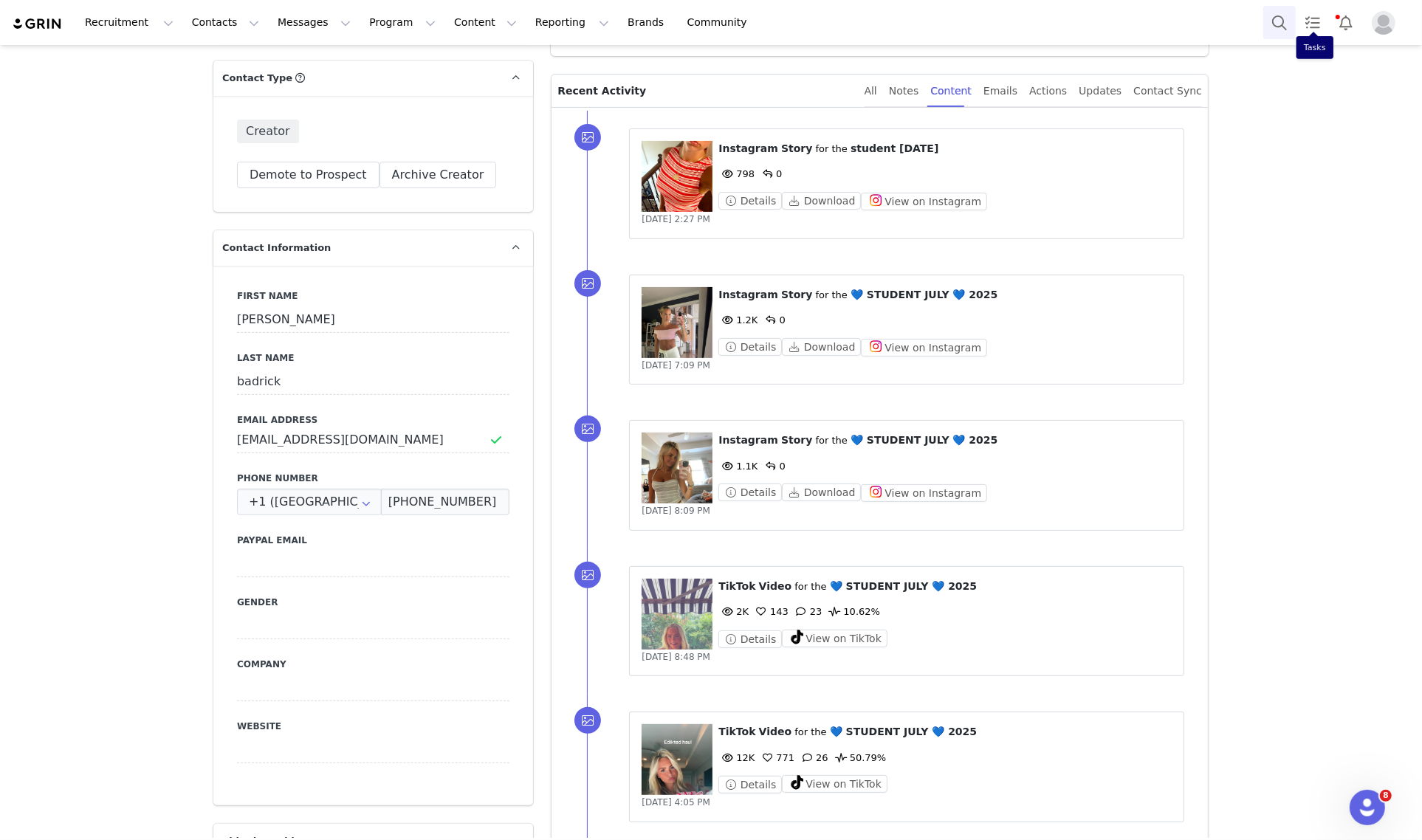
click at [1291, 15] on button "Search" at bounding box center [1280, 23] width 33 height 33
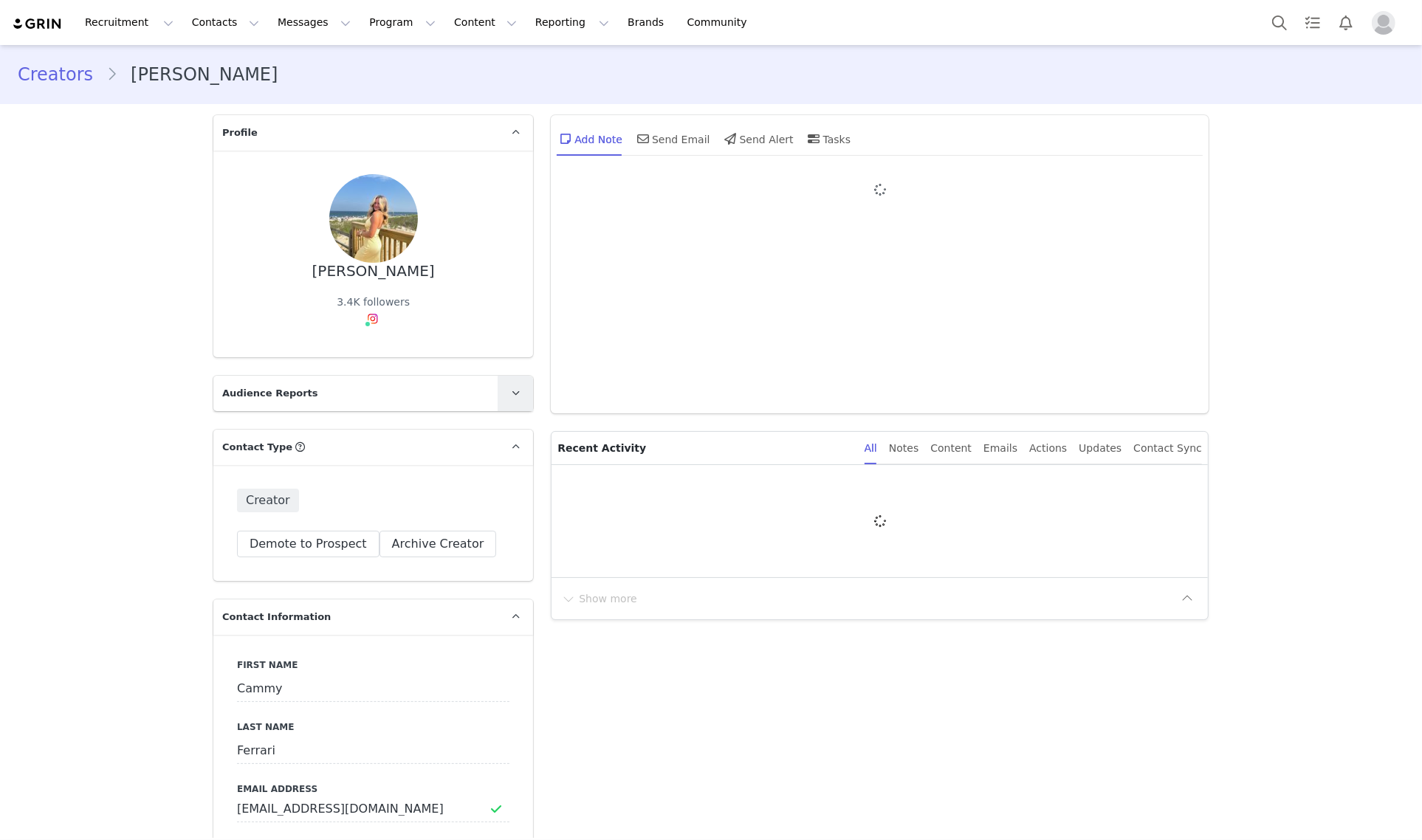
type input "+1 ([GEOGRAPHIC_DATA])"
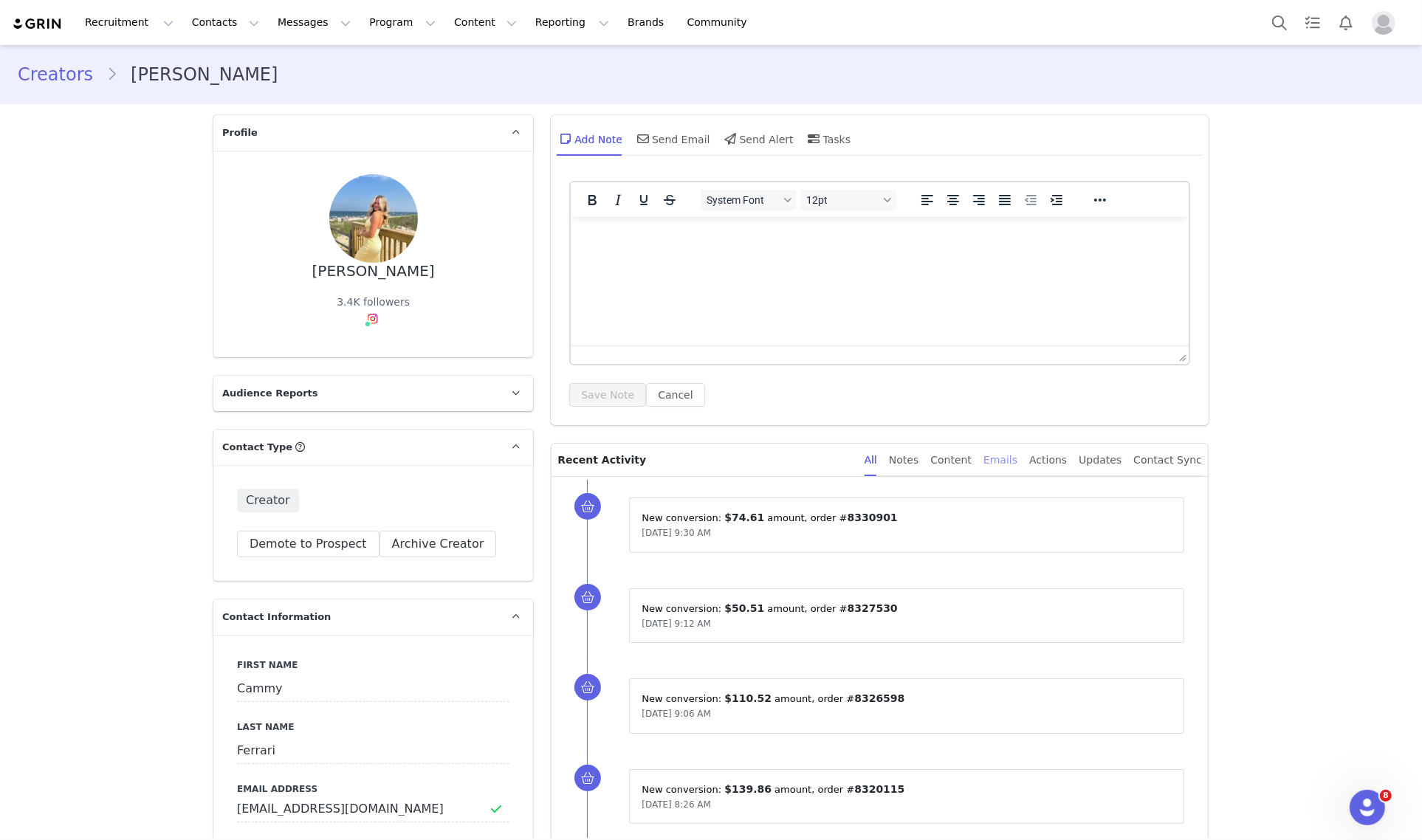
click at [1009, 459] on div "Emails" at bounding box center [1000, 459] width 34 height 33
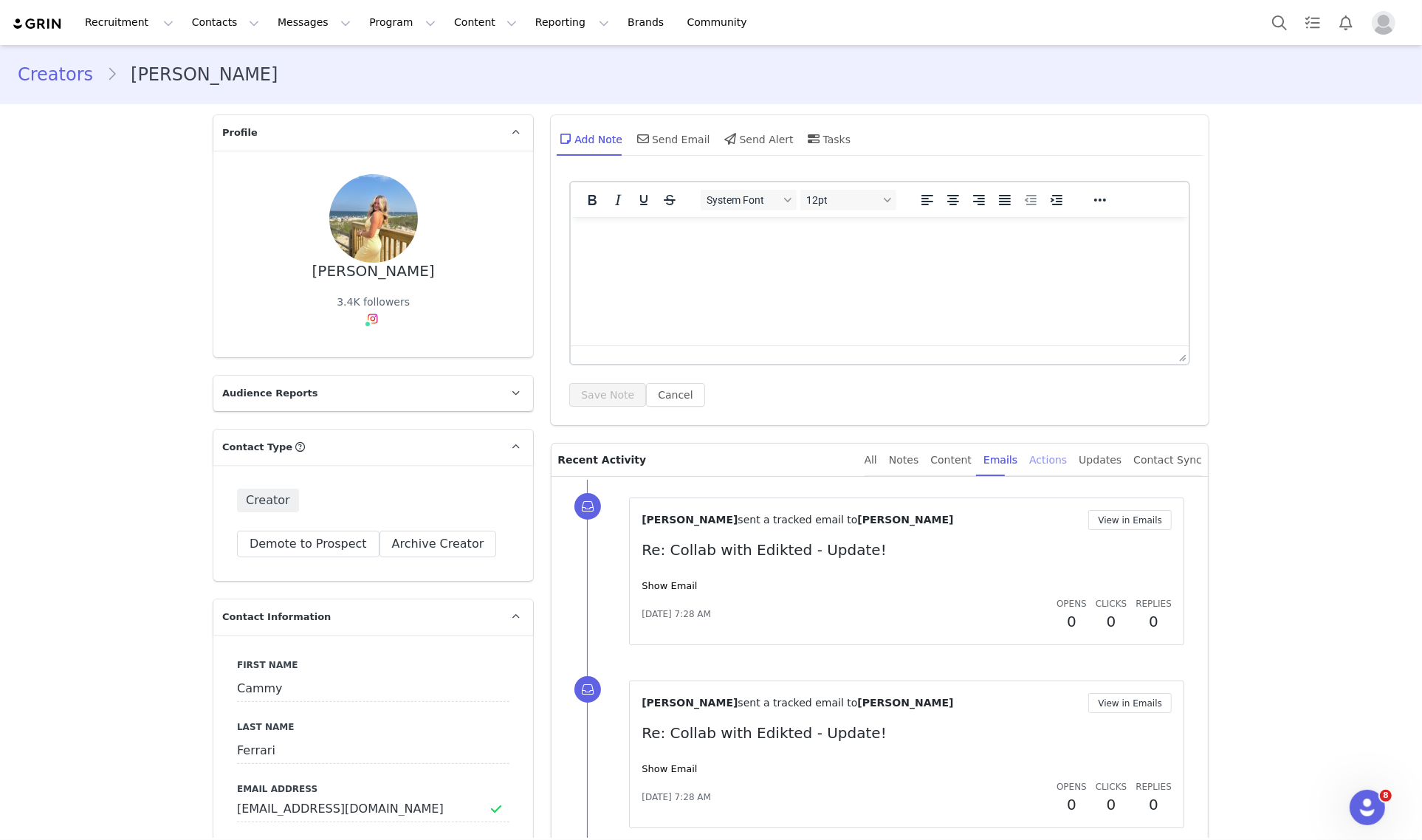
click at [1050, 459] on div "Actions" at bounding box center [1048, 459] width 38 height 33
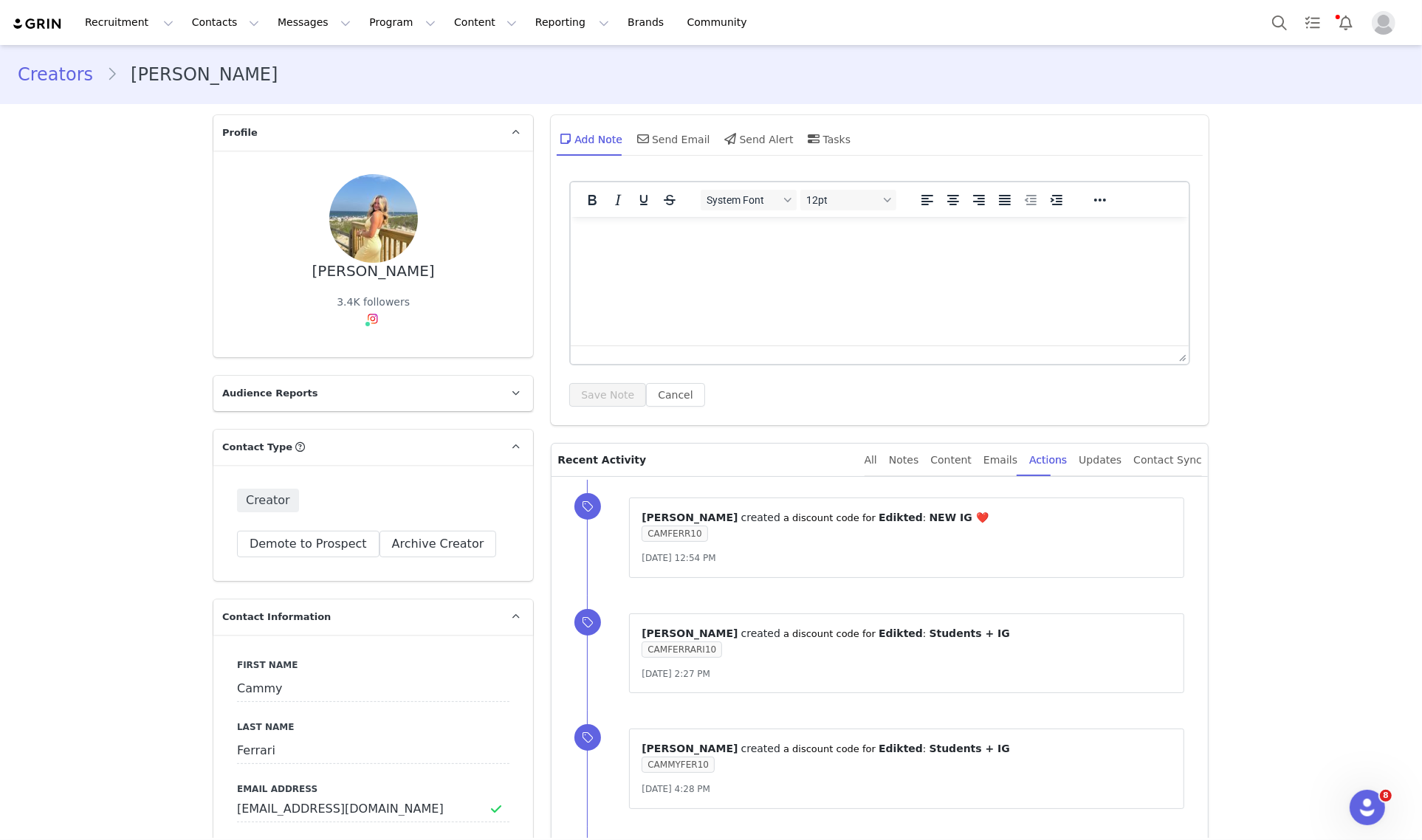
click at [635, 249] on html at bounding box center [879, 236] width 618 height 40
paste body "Rich Text Area. Press ALT-0 for help."
click at [664, 234] on p "CAMMYFERRARI10" at bounding box center [879, 236] width 594 height 16
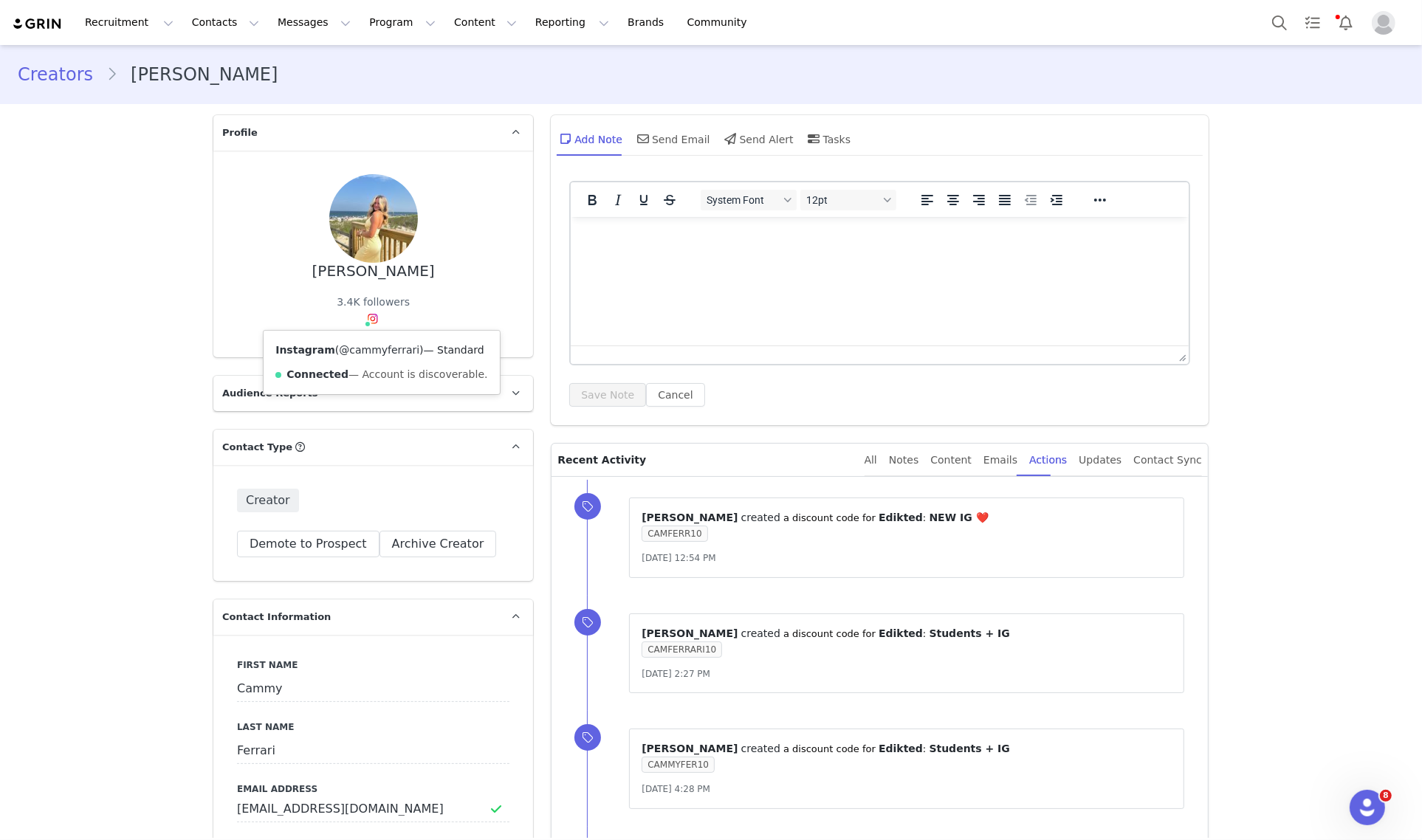
click at [370, 345] on link "@cammyferrari" at bounding box center [378, 349] width 81 height 12
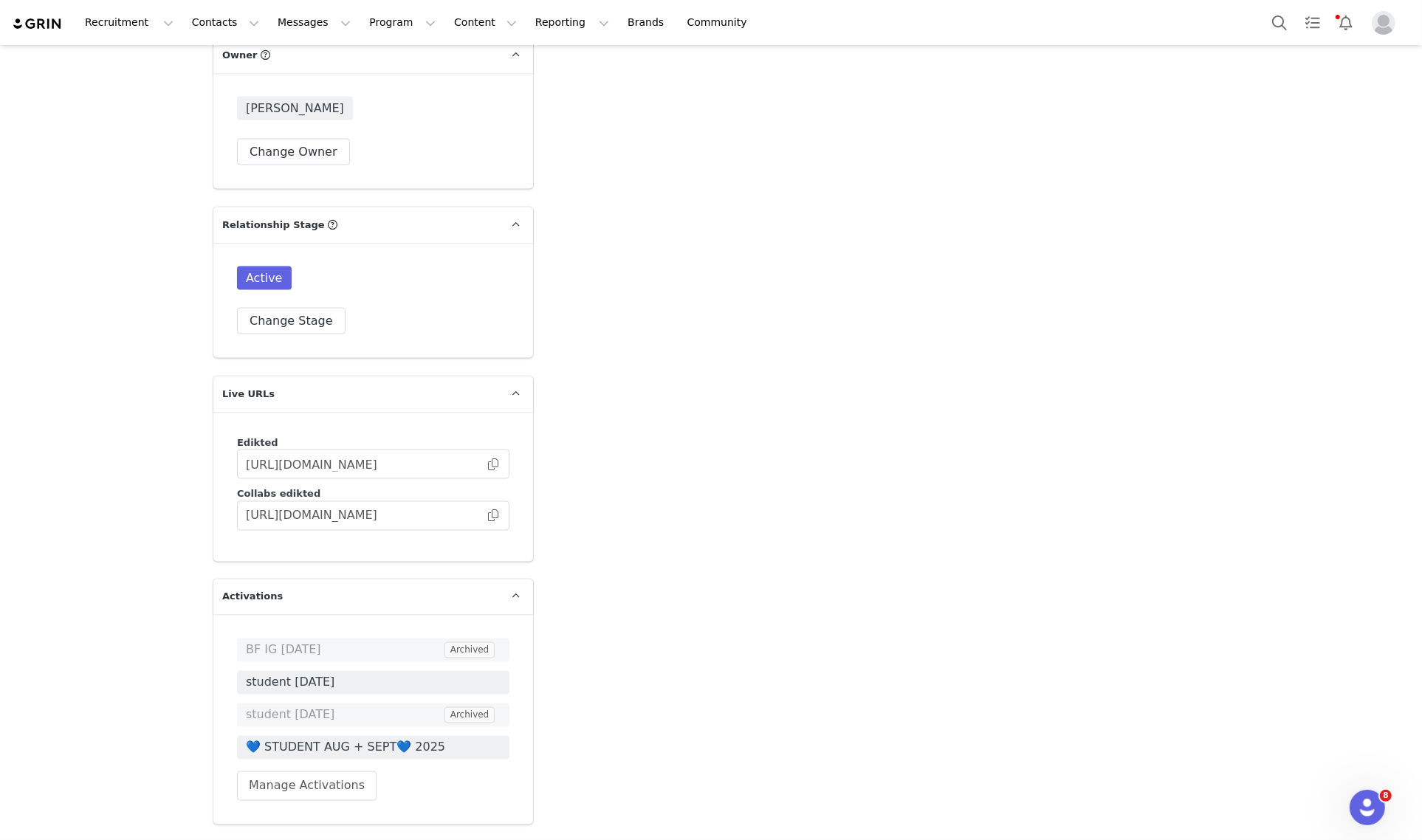
scroll to position [2398, 0]
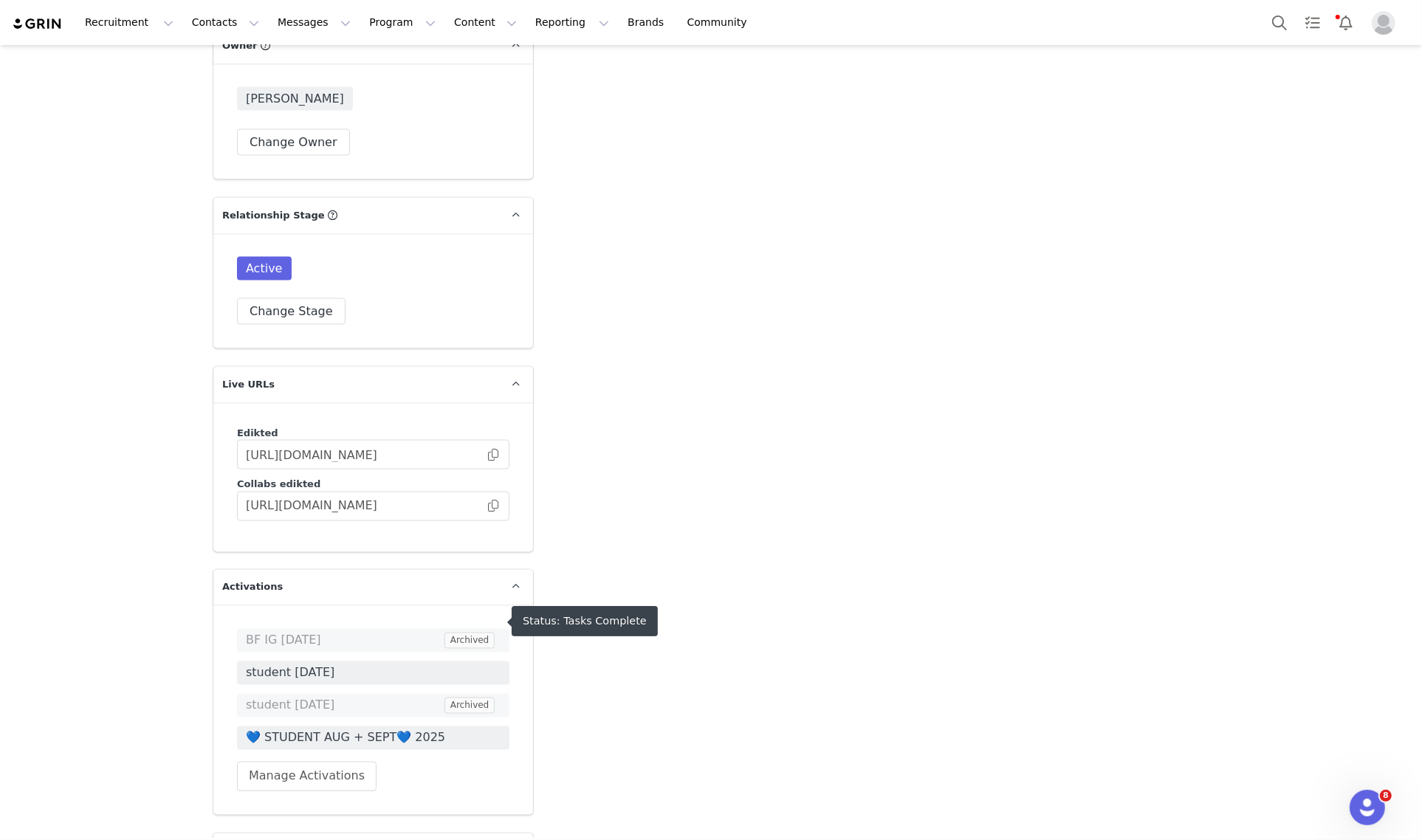
click at [310, 631] on span "BF IG NOV 24" at bounding box center [343, 640] width 195 height 18
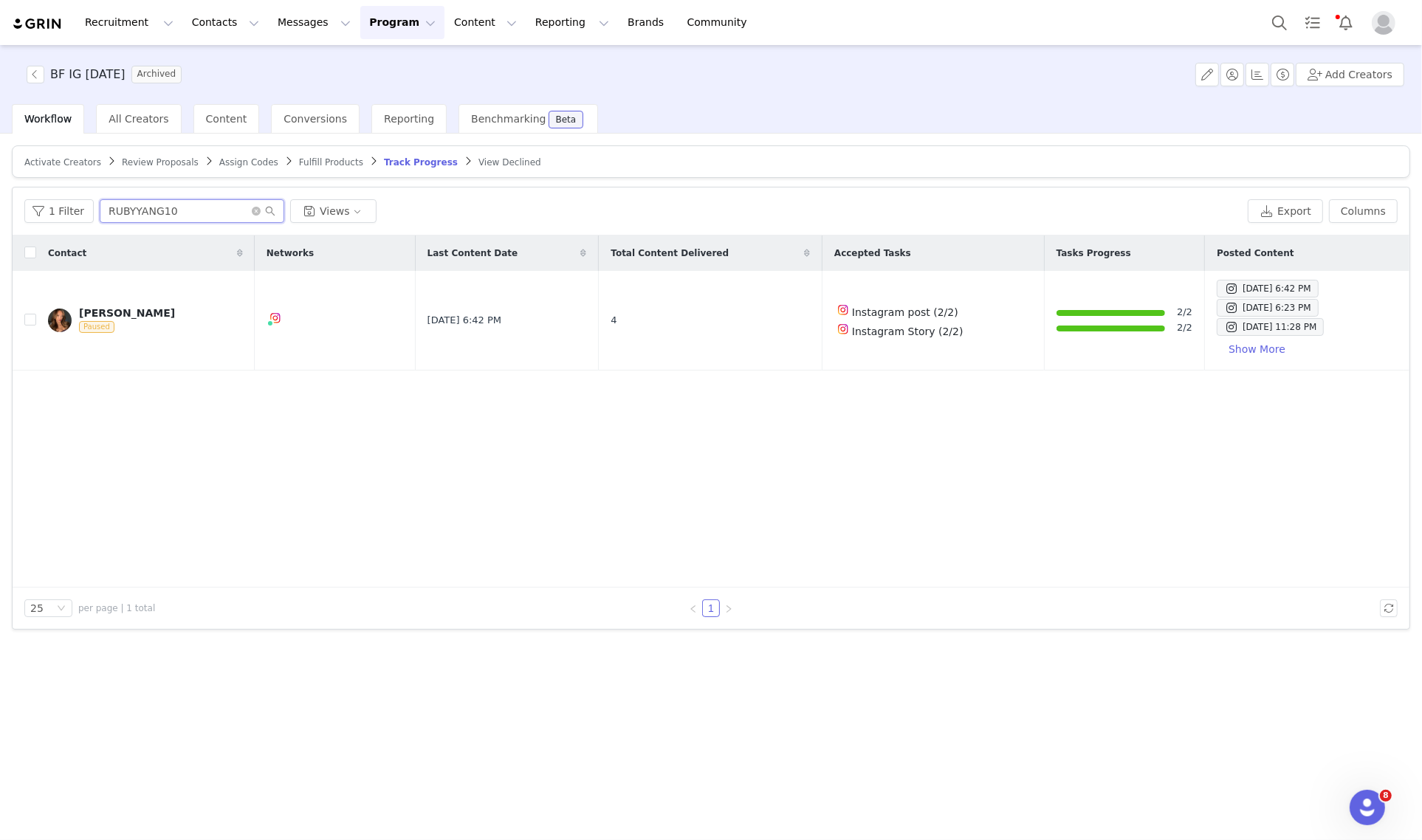
click at [145, 205] on input "RUBYYANG10" at bounding box center [192, 211] width 184 height 23
type input "cammy"
click at [1223, 347] on button "Show More" at bounding box center [1263, 349] width 81 height 23
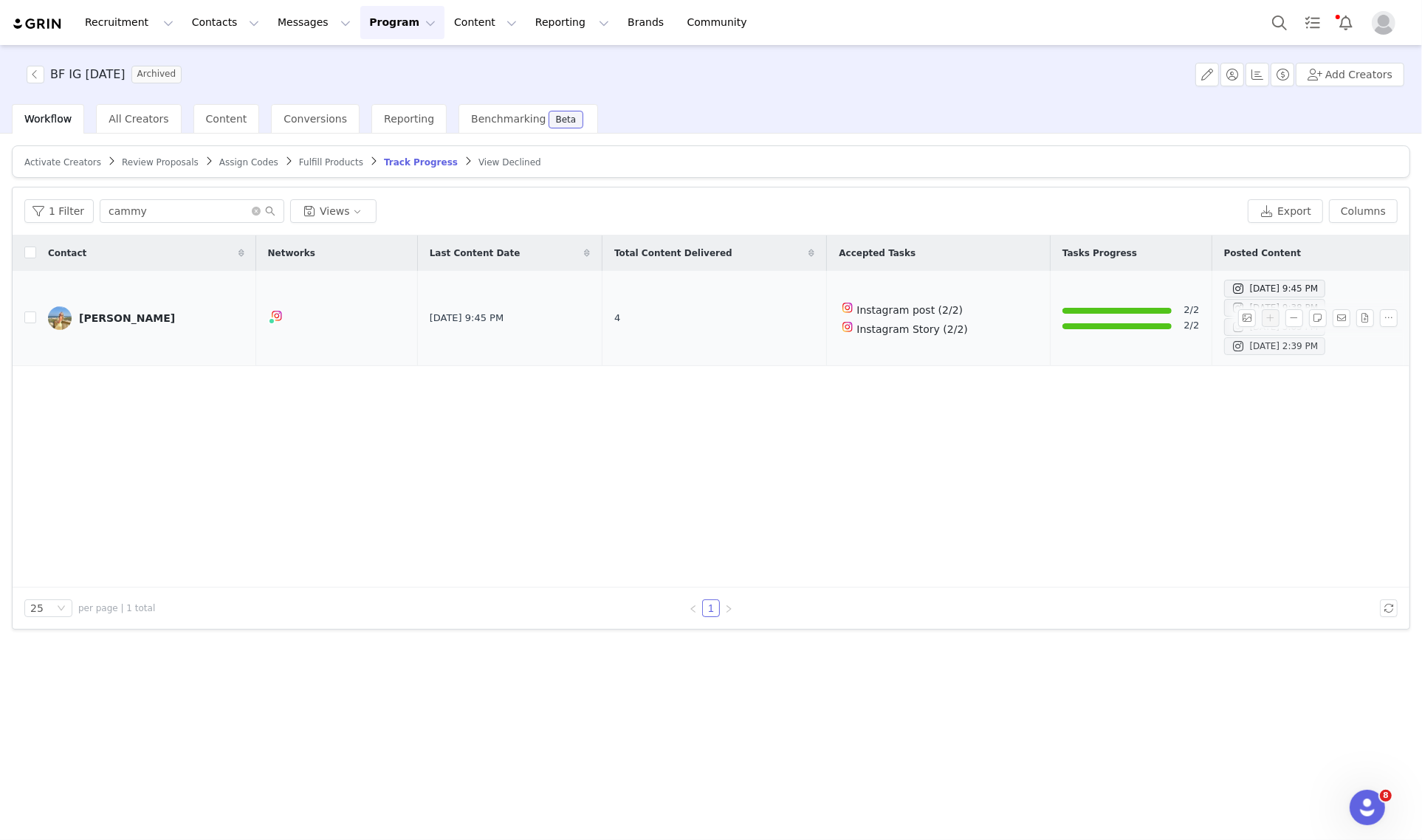
click at [1231, 347] on div "Nov 27, 2024 2:39 PM" at bounding box center [1274, 346] width 87 height 18
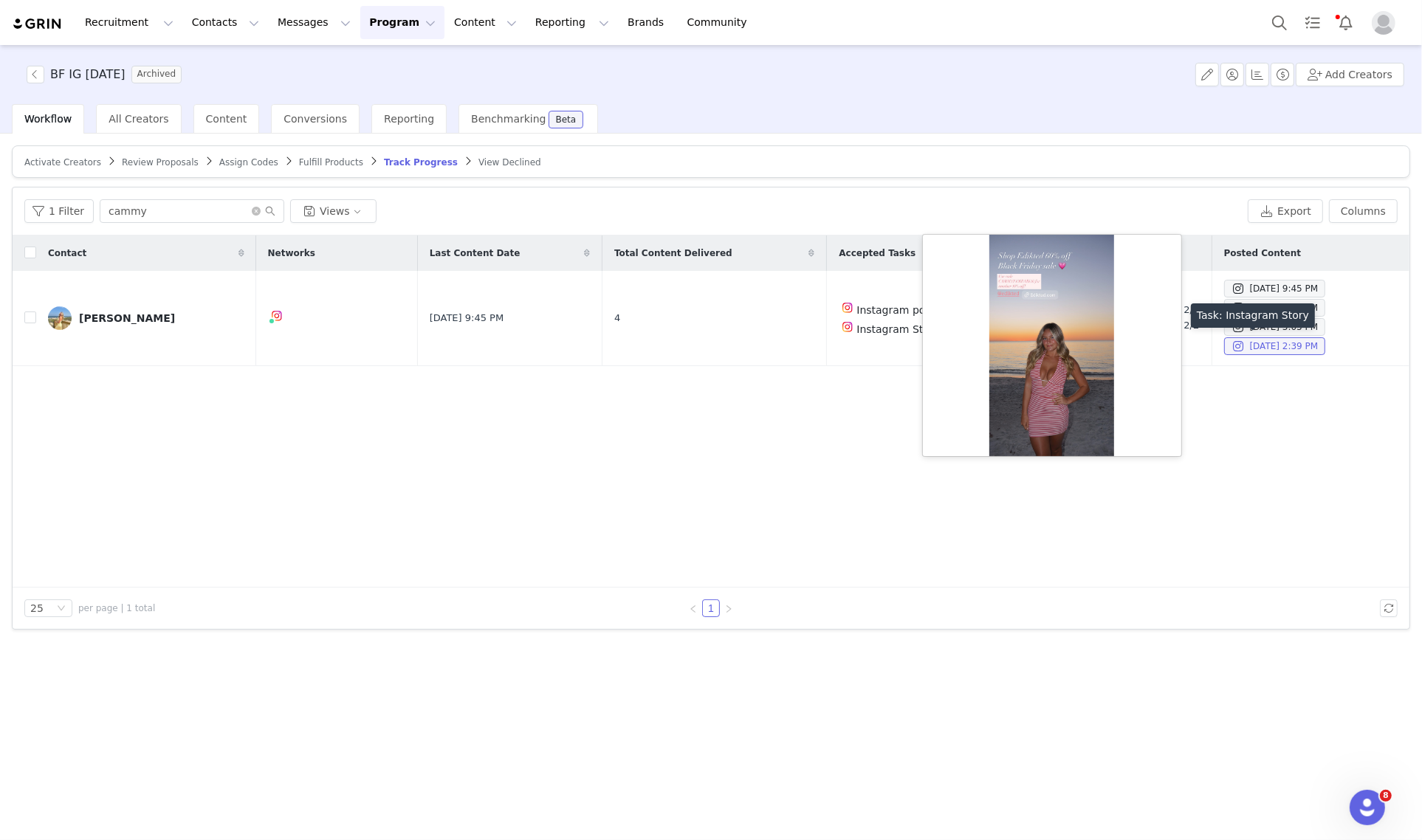
click at [1200, 326] on div "Task: Instagram Story" at bounding box center [1252, 315] width 124 height 24
click at [1191, 325] on div "Task: Instagram Story" at bounding box center [1252, 315] width 124 height 24
click at [1223, 328] on span "Nov 27, 2024 3:03 PM" at bounding box center [1274, 327] width 102 height 18
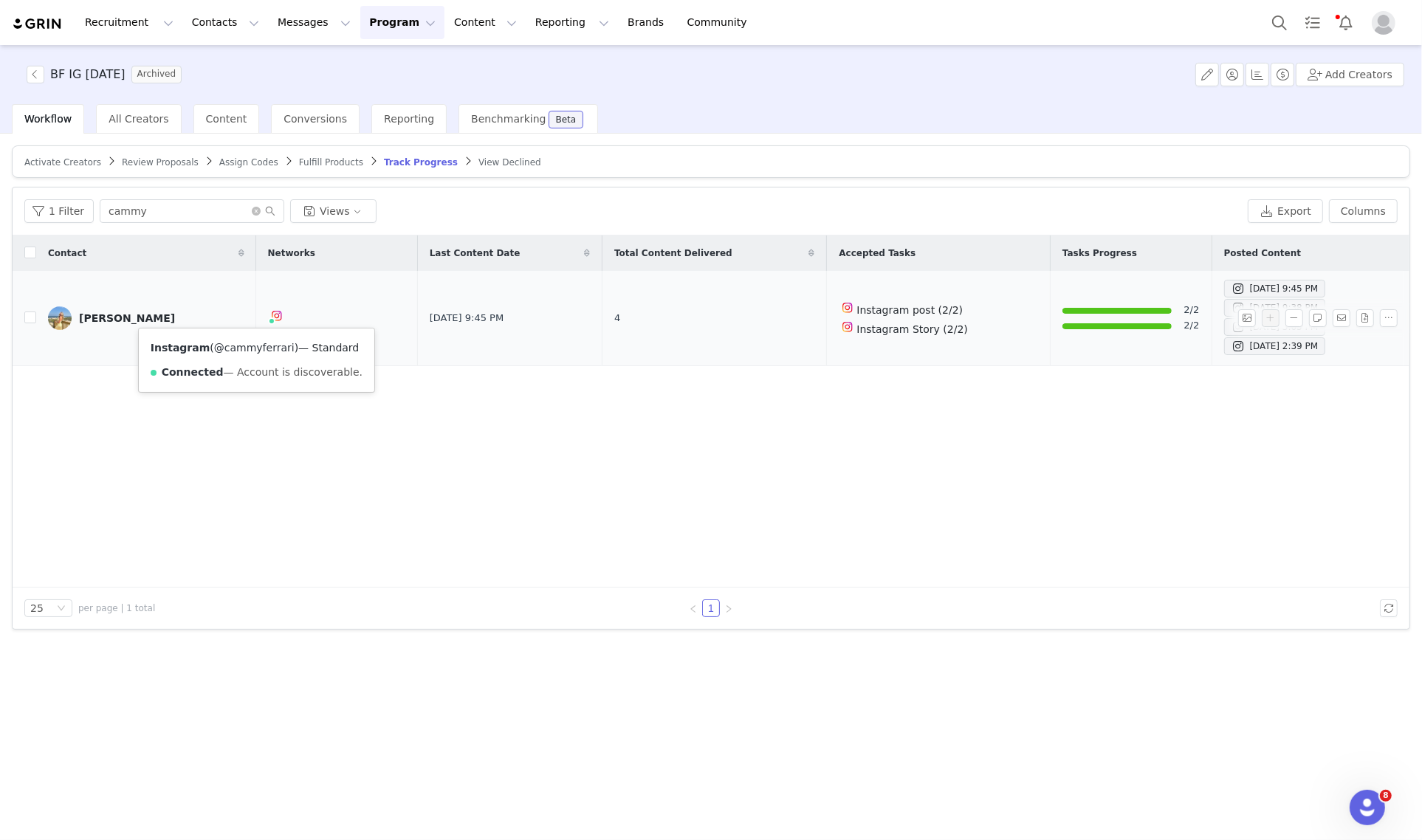
click at [244, 341] on link "@cammyferrari" at bounding box center [254, 347] width 81 height 12
click at [133, 324] on link "Cammy Ferrari" at bounding box center [145, 318] width 196 height 23
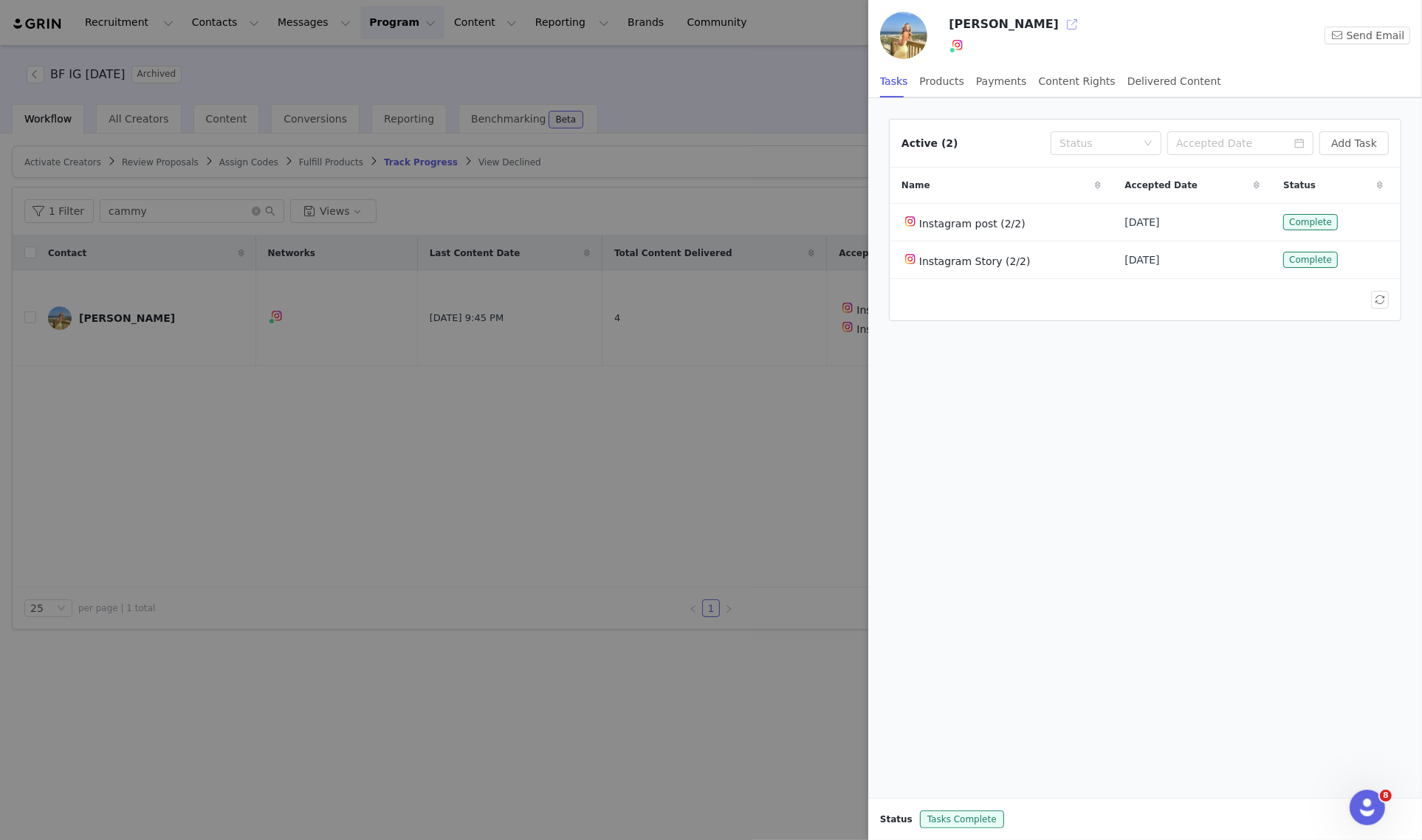
click at [1060, 30] on button "button" at bounding box center [1072, 24] width 23 height 23
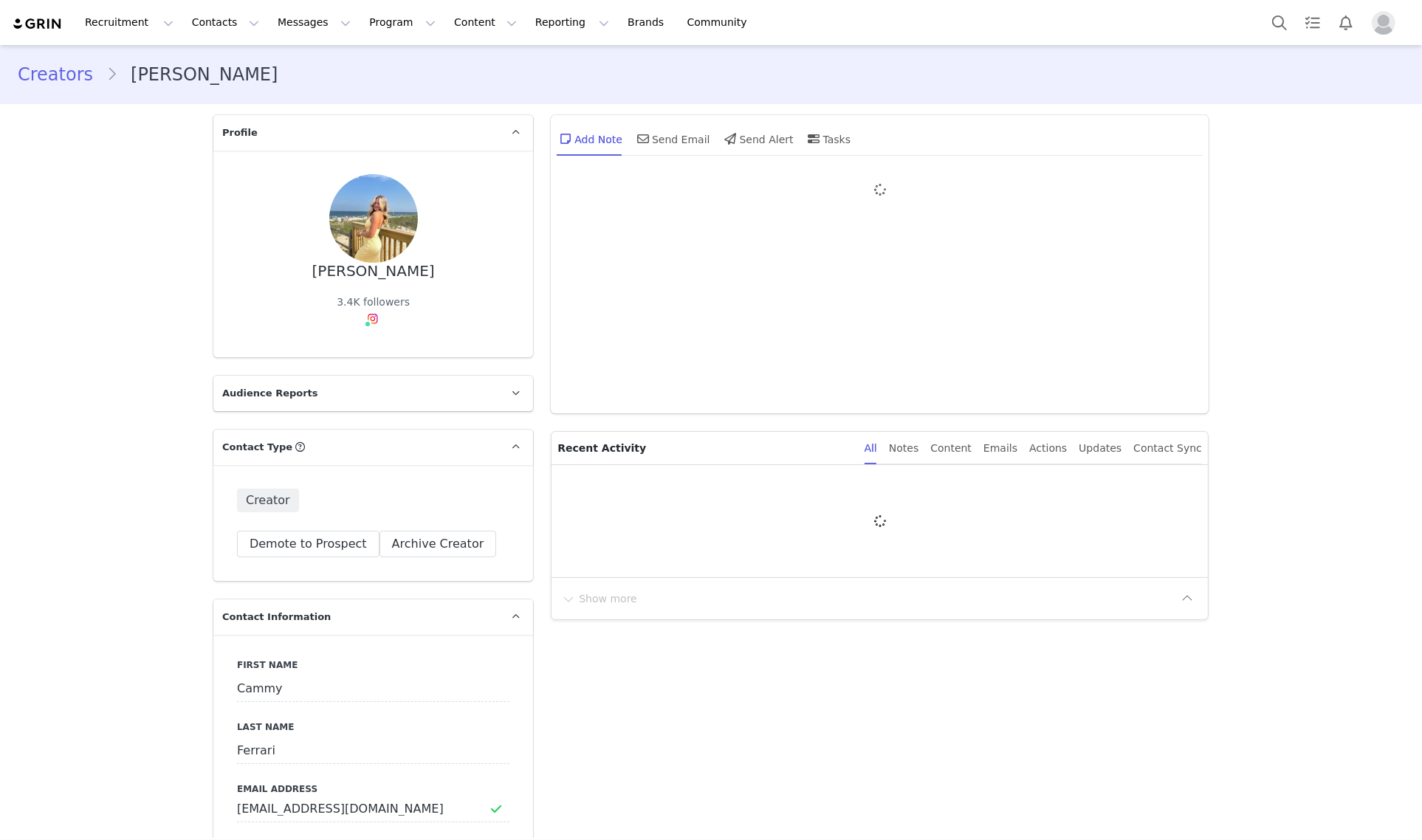
type input "+1 ([GEOGRAPHIC_DATA])"
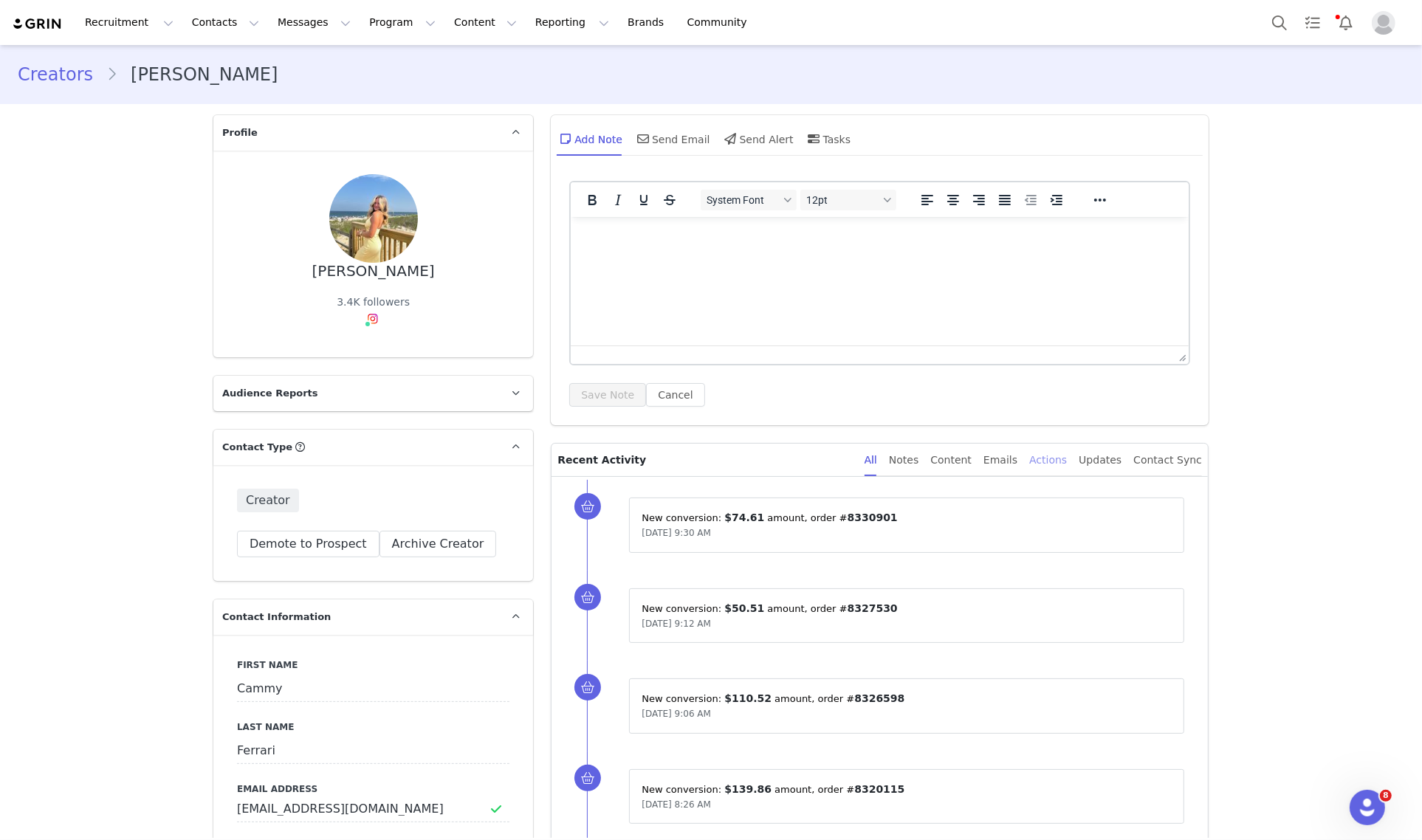
click at [1055, 459] on div "Actions" at bounding box center [1048, 459] width 38 height 33
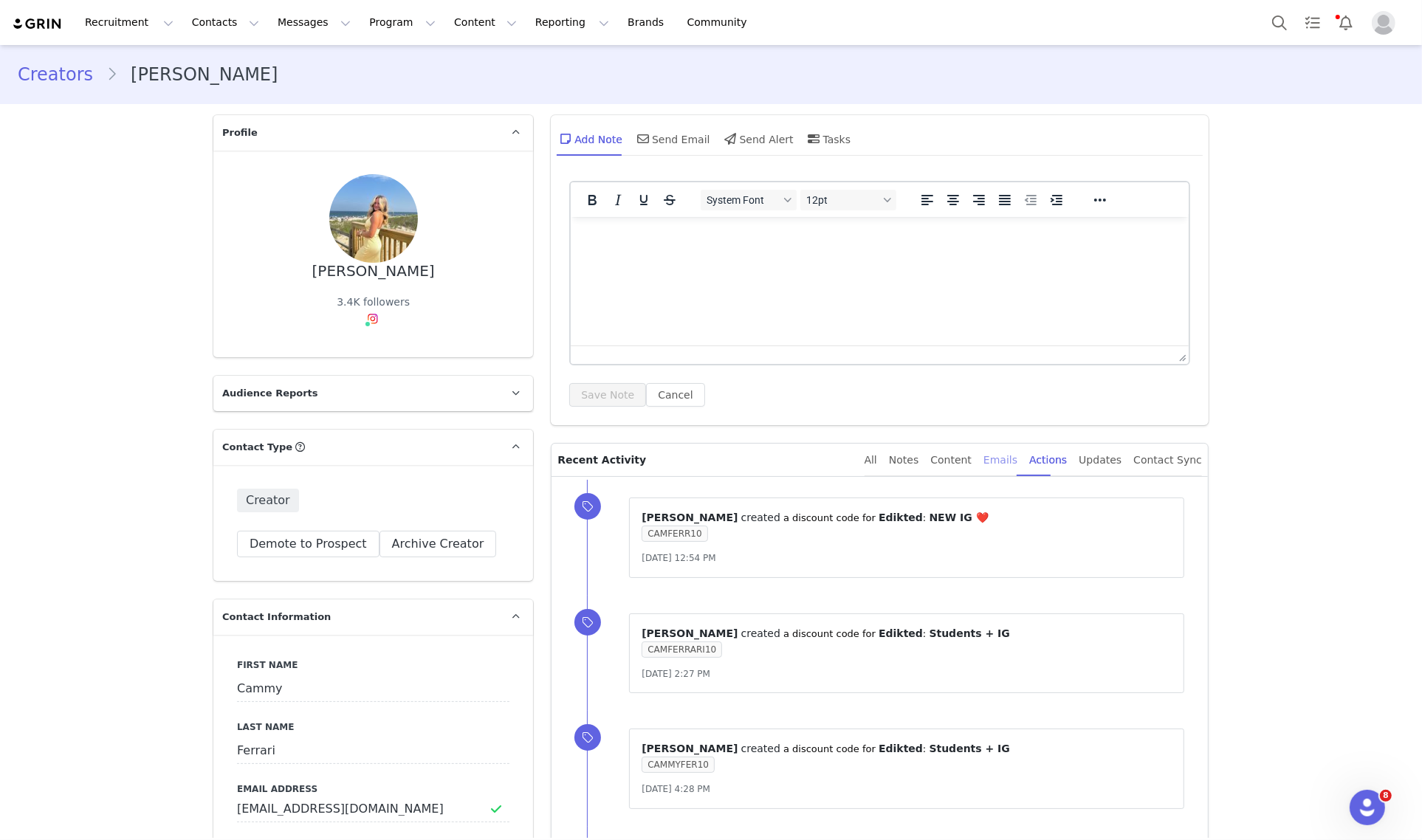
click at [1001, 461] on div "Emails" at bounding box center [1000, 459] width 34 height 33
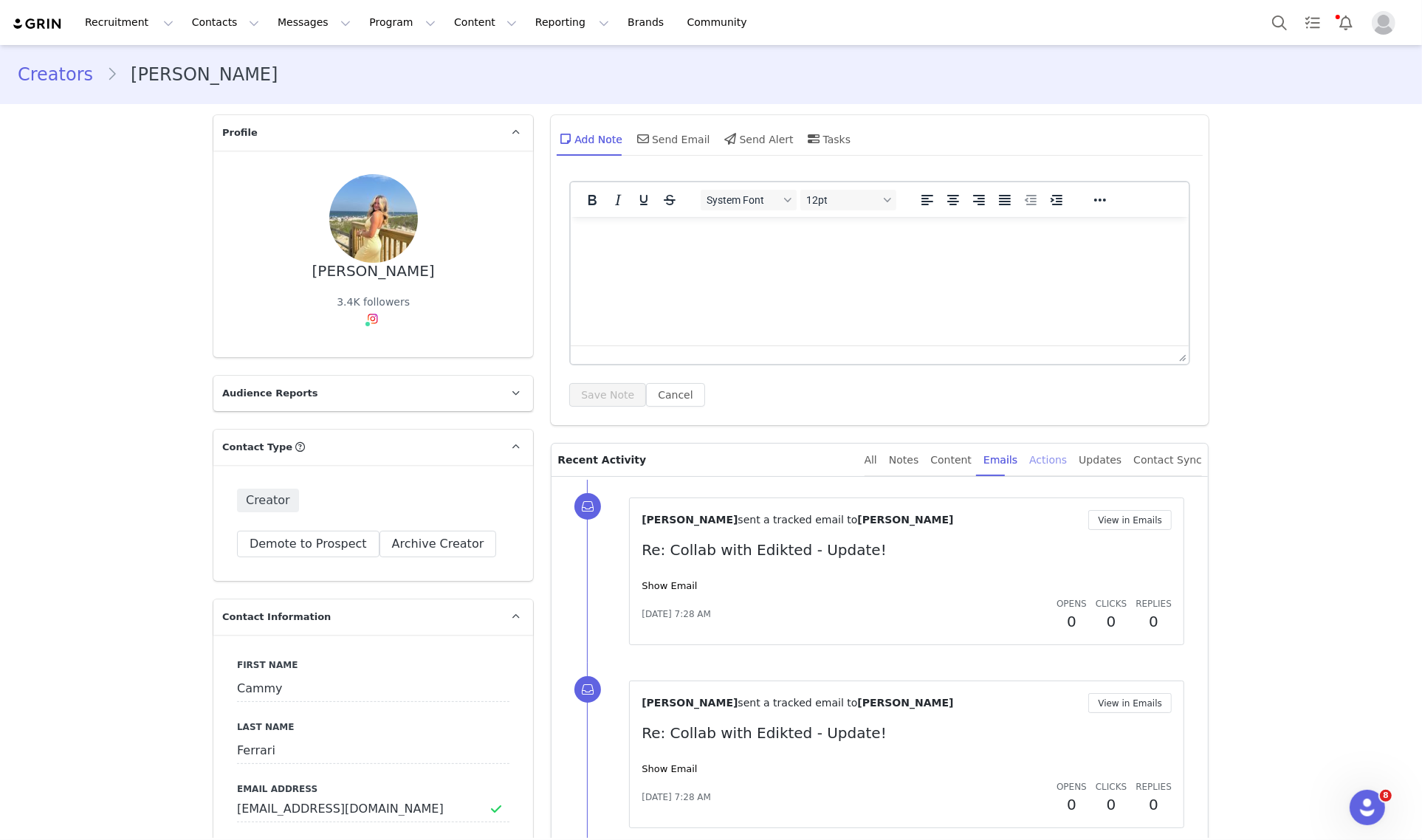
click at [1039, 463] on div "Actions" at bounding box center [1048, 459] width 38 height 33
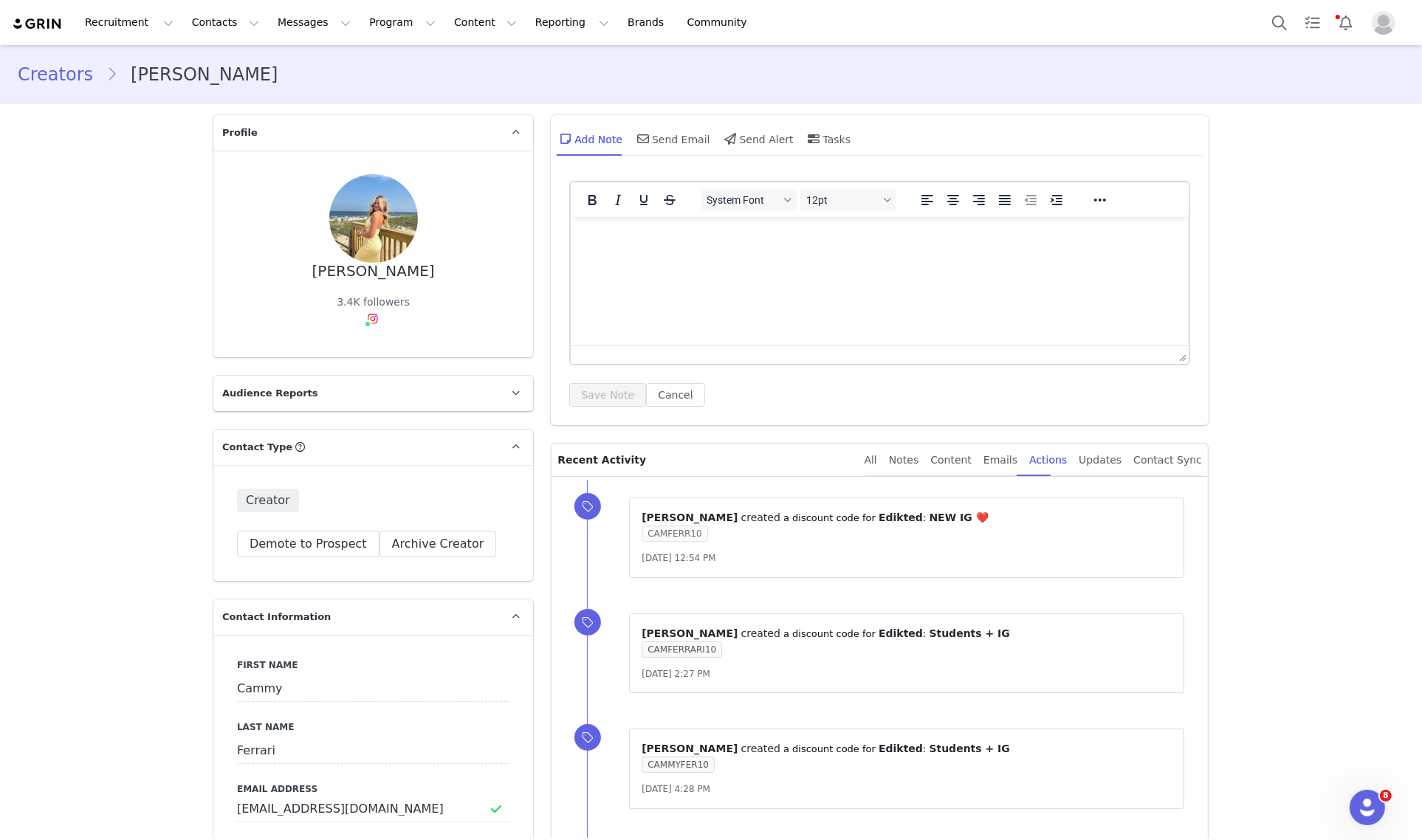
click at [672, 531] on span "CAMFERR10" at bounding box center [675, 533] width 66 height 16
copy span "CAMFERR10"
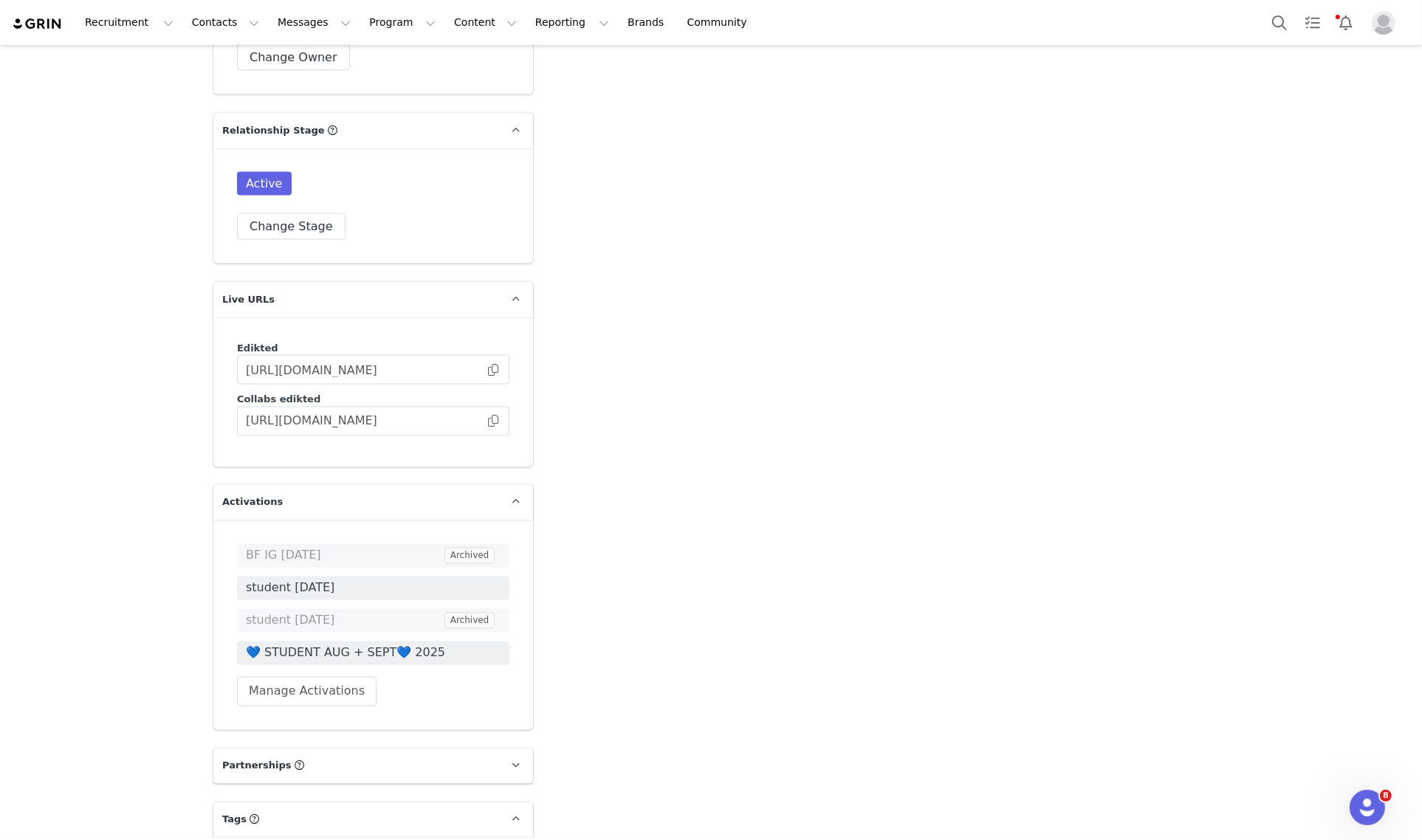
scroll to position [2490, 0]
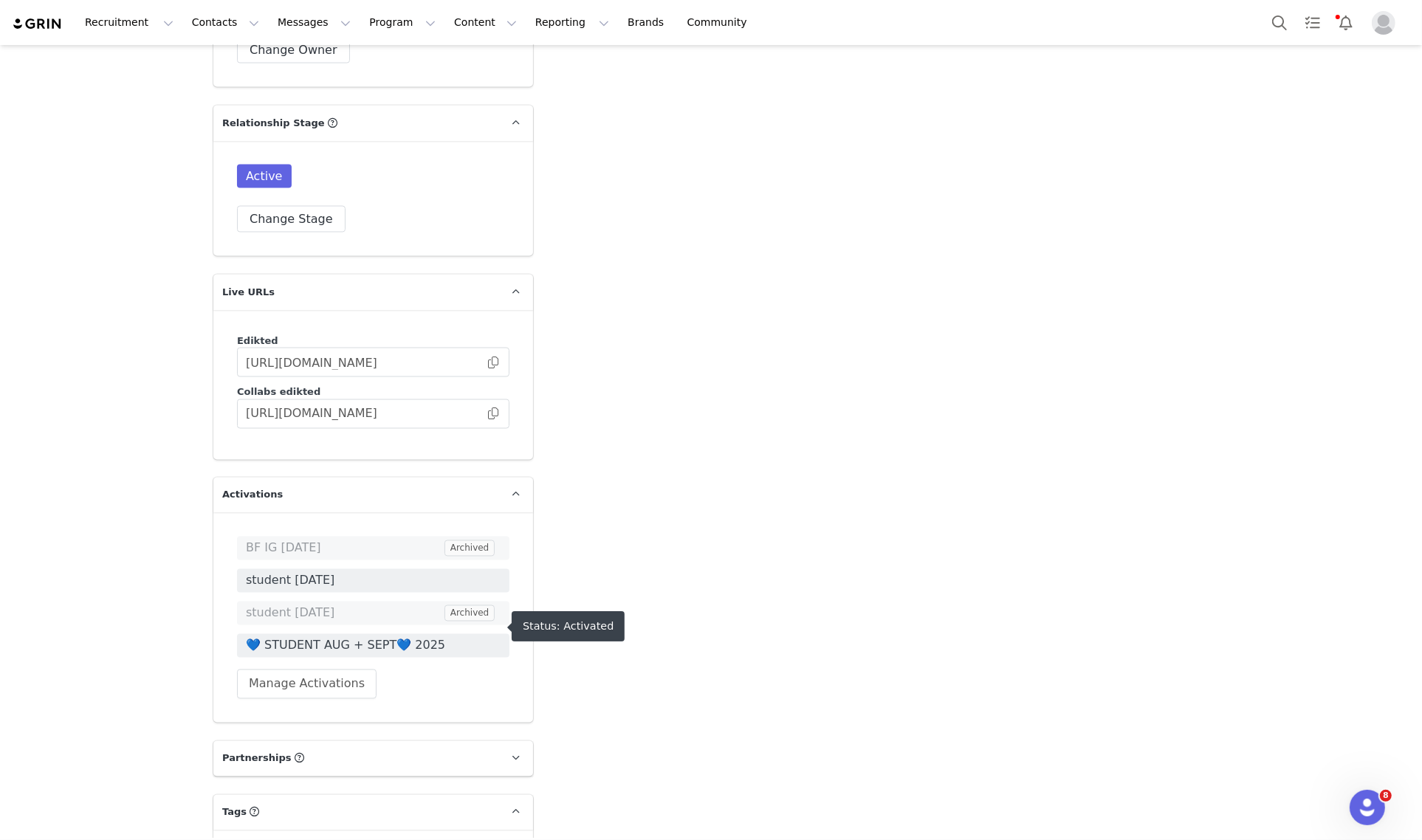
click at [378, 637] on span "💙 STUDENT AUG + SEPT💙 2025" at bounding box center [373, 645] width 255 height 18
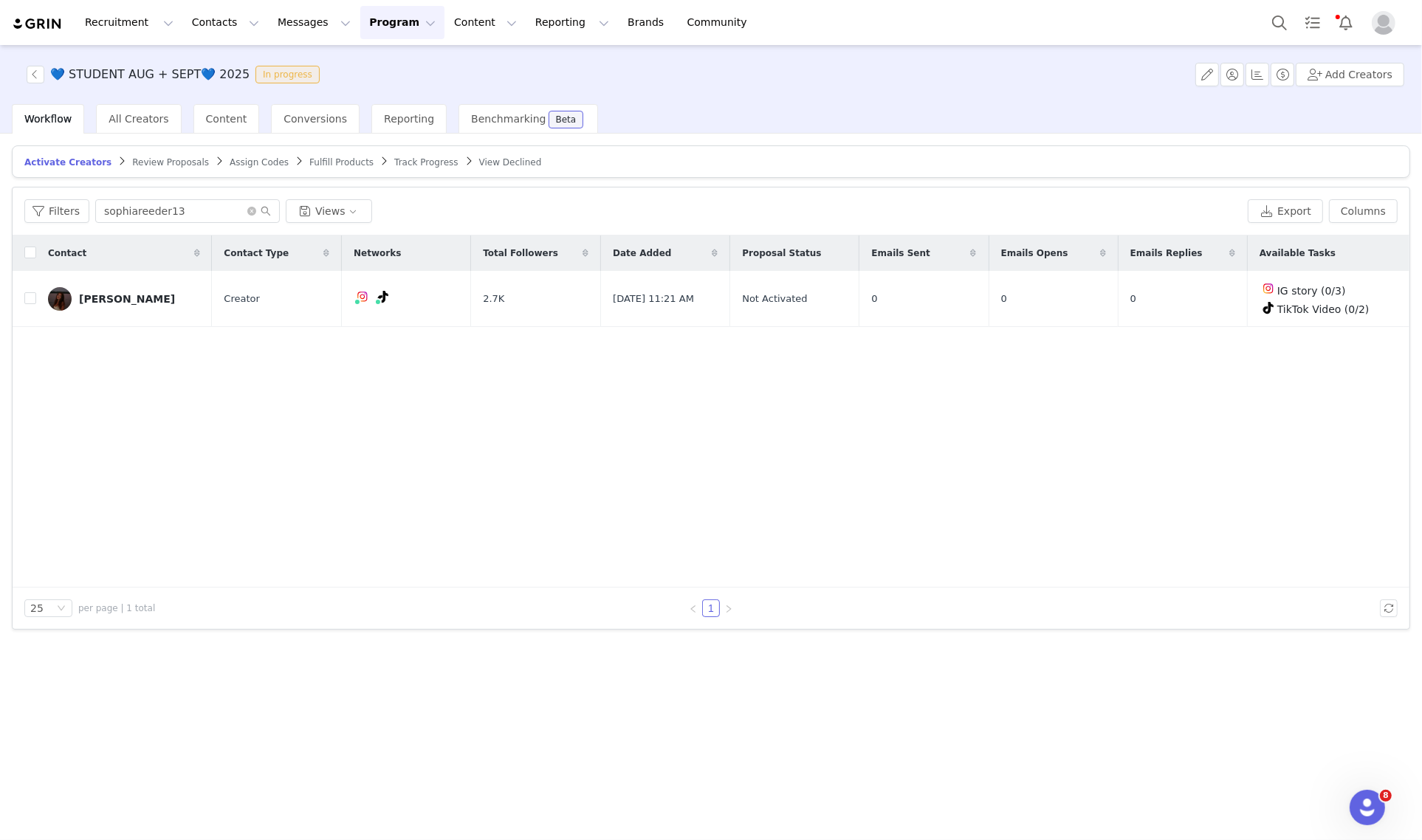
click at [394, 163] on span "Track Progress" at bounding box center [425, 162] width 63 height 10
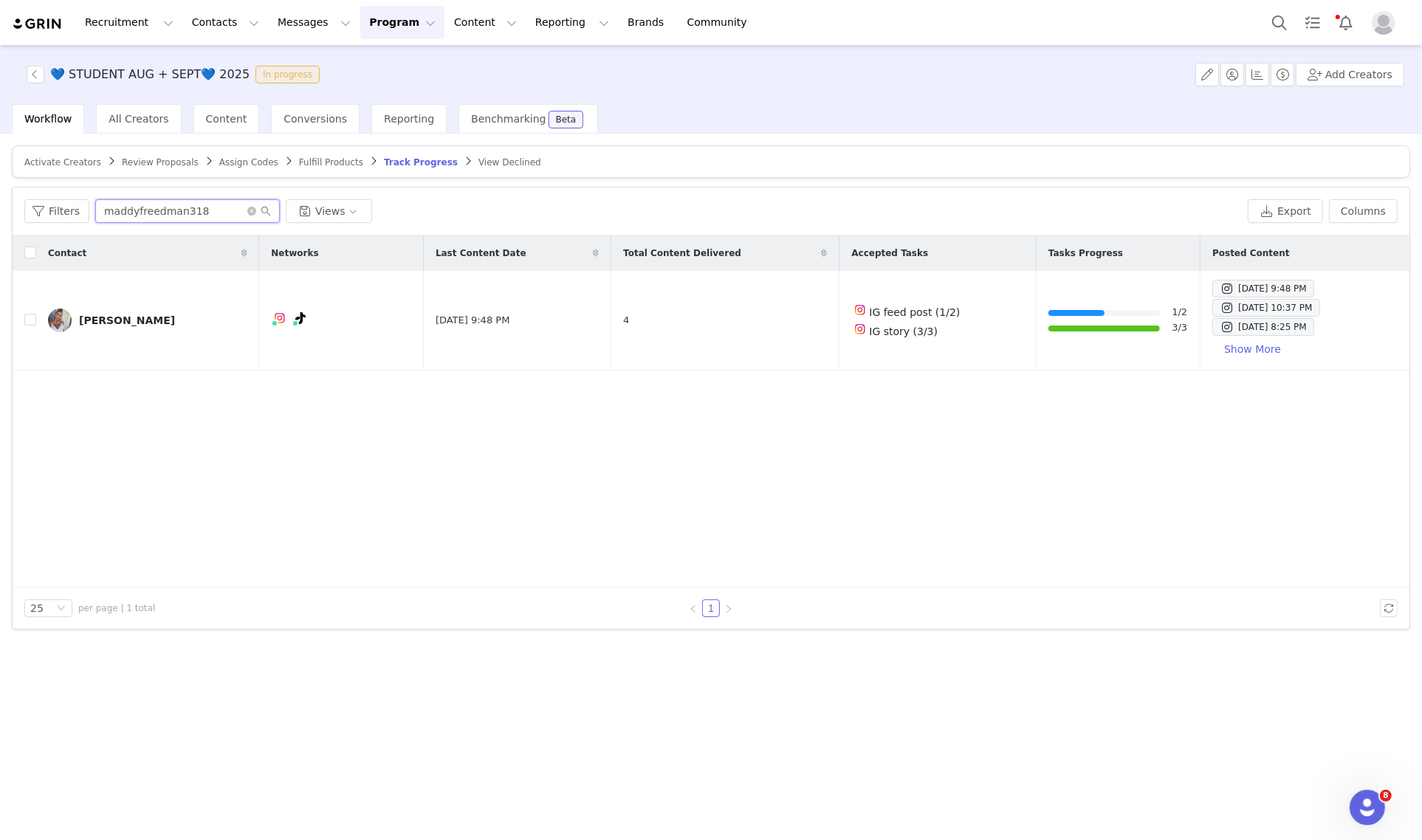
click at [156, 212] on input "maddyfreedman318" at bounding box center [188, 211] width 184 height 23
click at [156, 211] on input "maddyfreedman318" at bounding box center [188, 211] width 184 height 23
paste input "CAMFERR10"
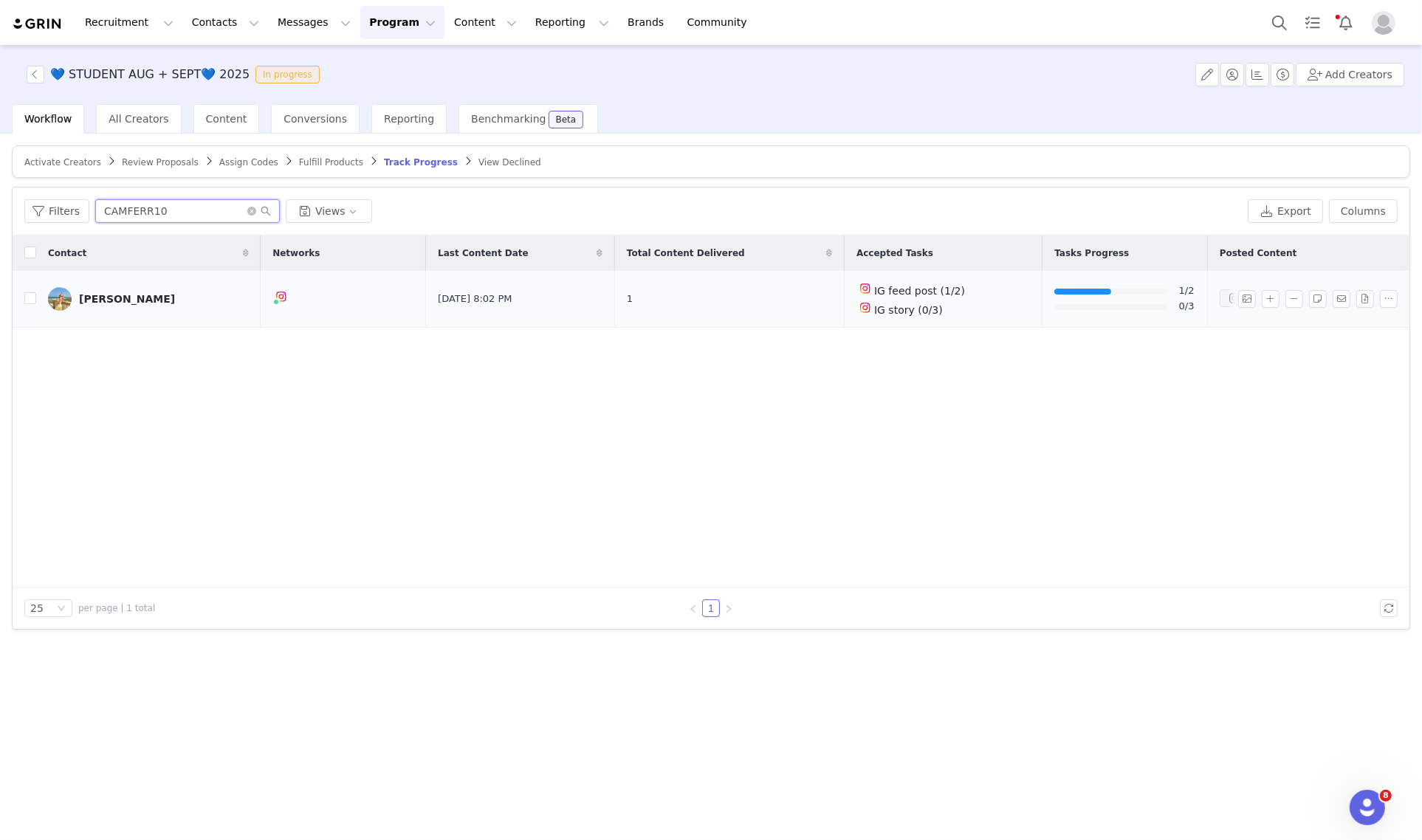
type input "CAMFERR10"
click at [1227, 298] on div "Aug 28, 2025 8:02 PM" at bounding box center [1270, 298] width 87 height 18
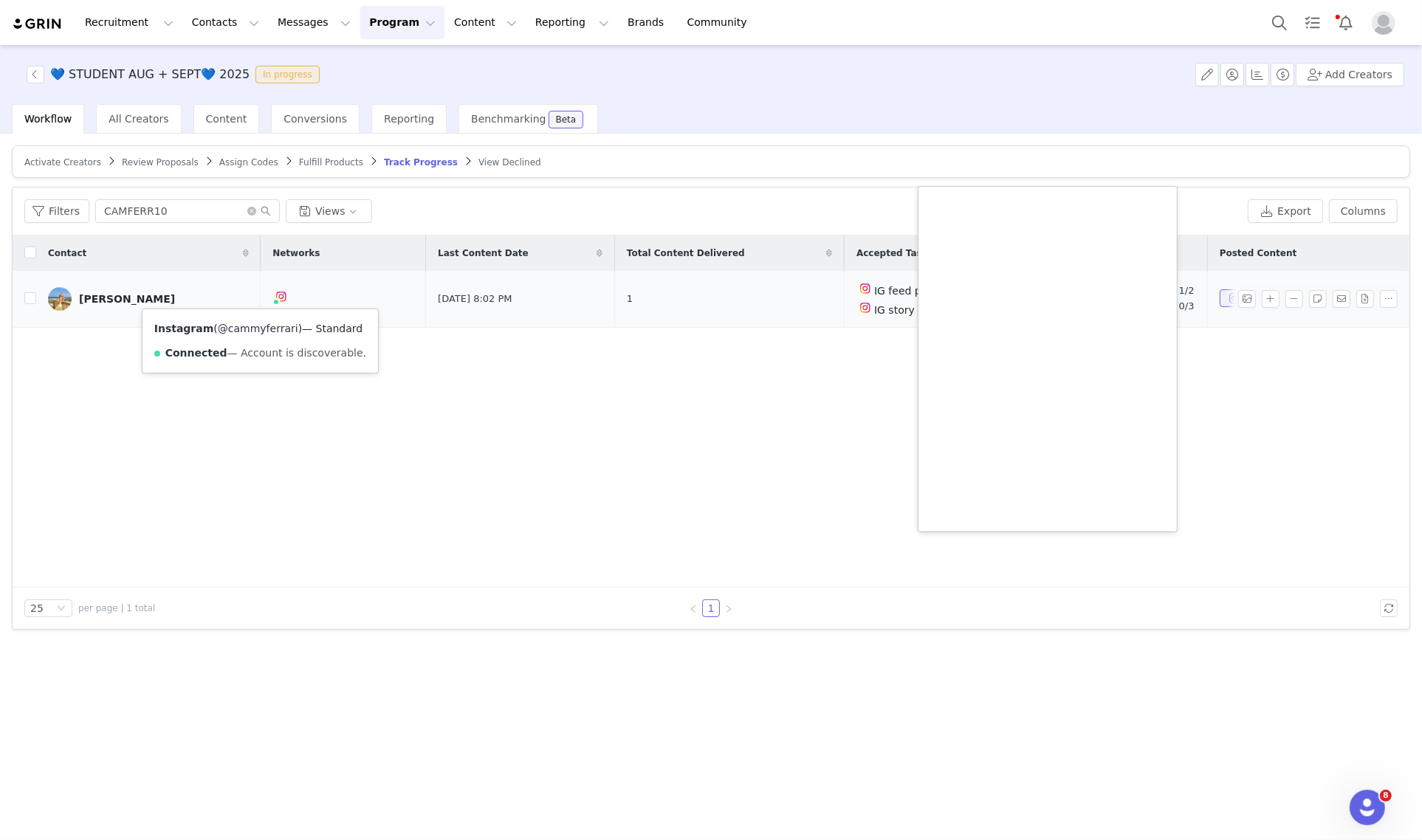
click at [253, 324] on link "@cammyferrari" at bounding box center [258, 328] width 81 height 12
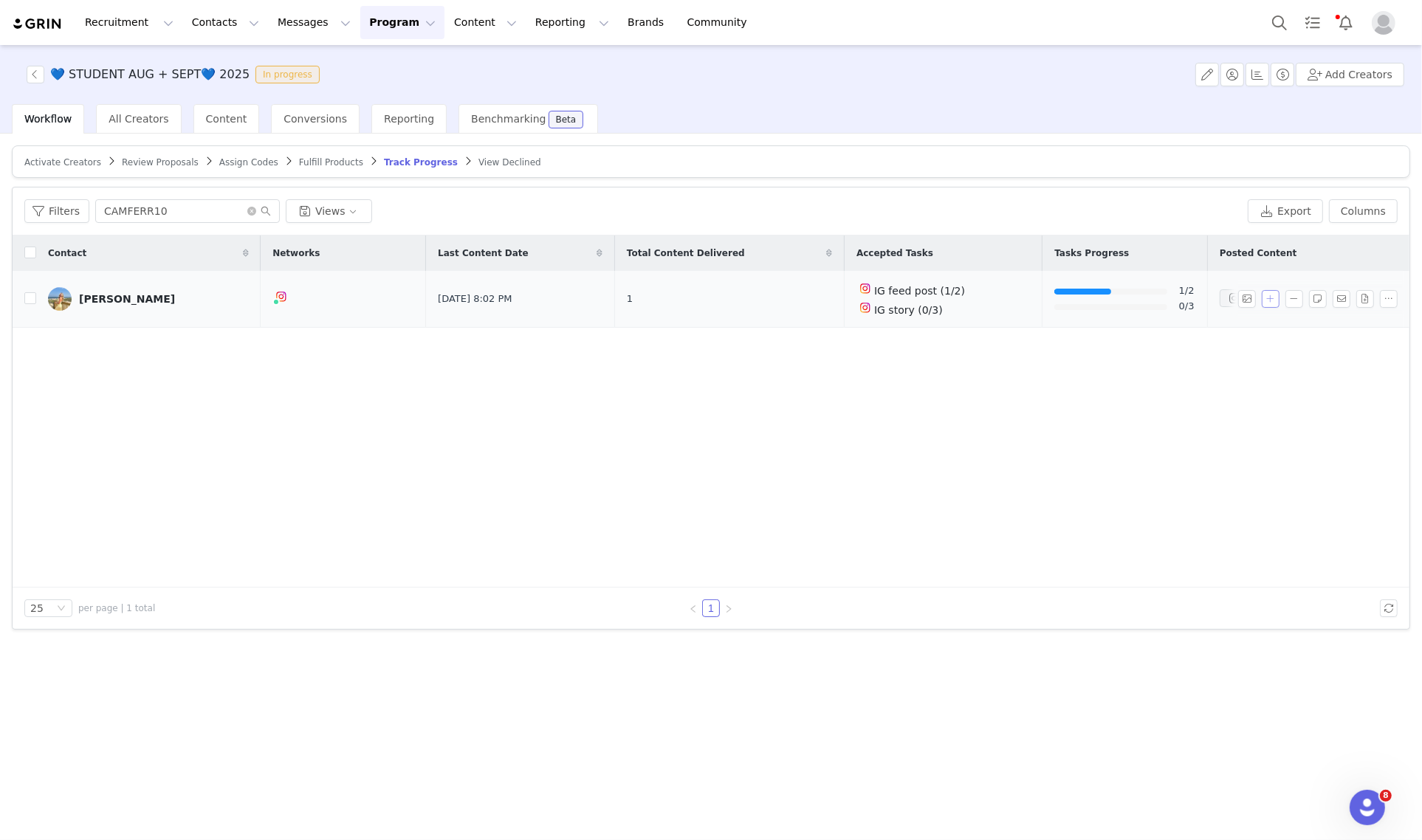
click at [1272, 294] on button "button" at bounding box center [1270, 298] width 18 height 18
click at [1123, 294] on div "Select Task" at bounding box center [1142, 295] width 181 height 22
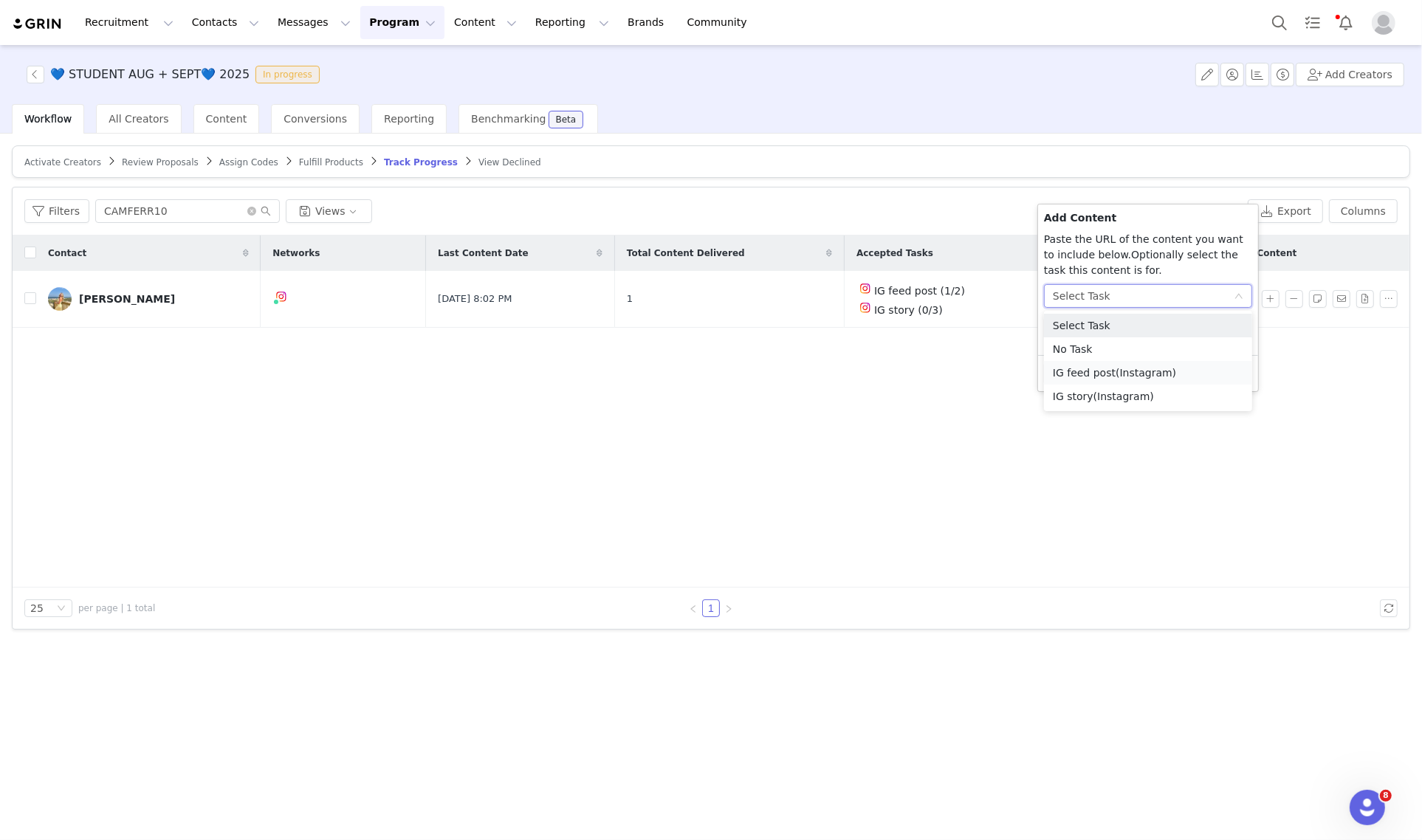
click at [1119, 370] on span "(Instagram)" at bounding box center [1145, 372] width 60 height 12
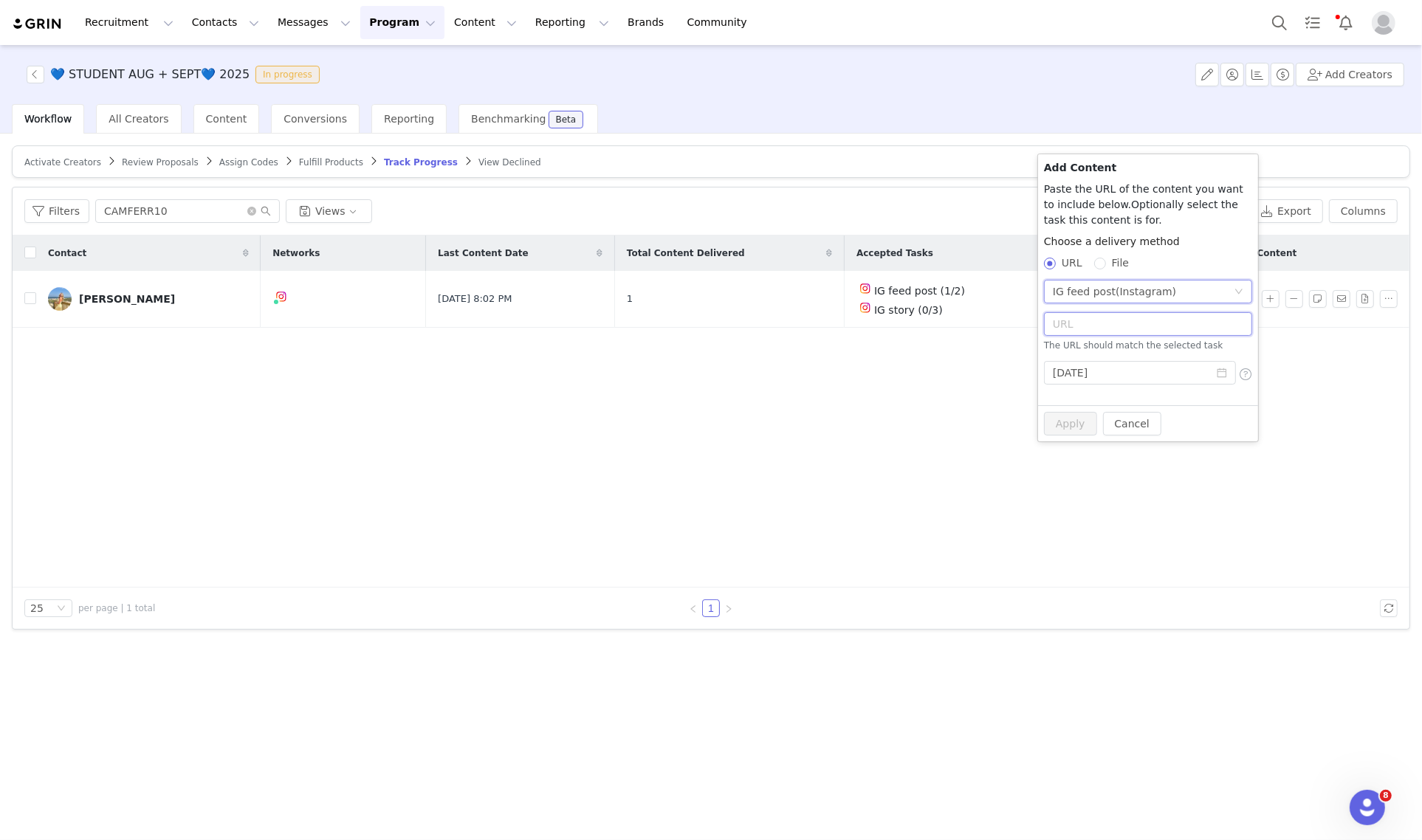
click at [1097, 316] on input "text" at bounding box center [1148, 323] width 208 height 23
paste input "https://www.instagram.com/p/DC4Q9DgxN4O/?img_index=1"
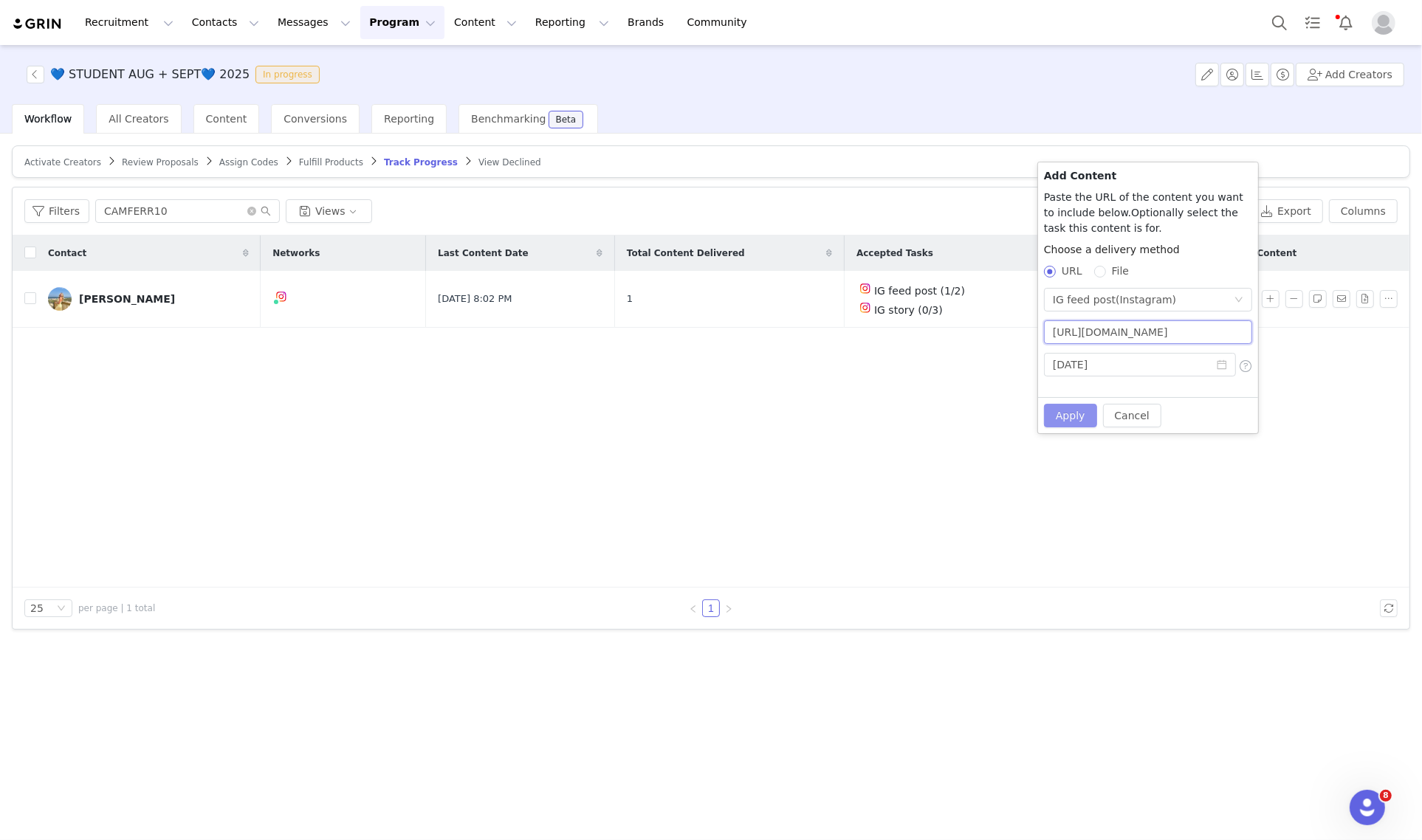
type input "https://www.instagram.com/p/DC4Q9DgxN4O/?img_index=1"
click at [1075, 411] on button "Apply" at bounding box center [1070, 415] width 53 height 23
click at [1063, 412] on button "Apply" at bounding box center [1070, 415] width 53 height 23
click at [1282, 16] on button "Search" at bounding box center [1280, 23] width 33 height 33
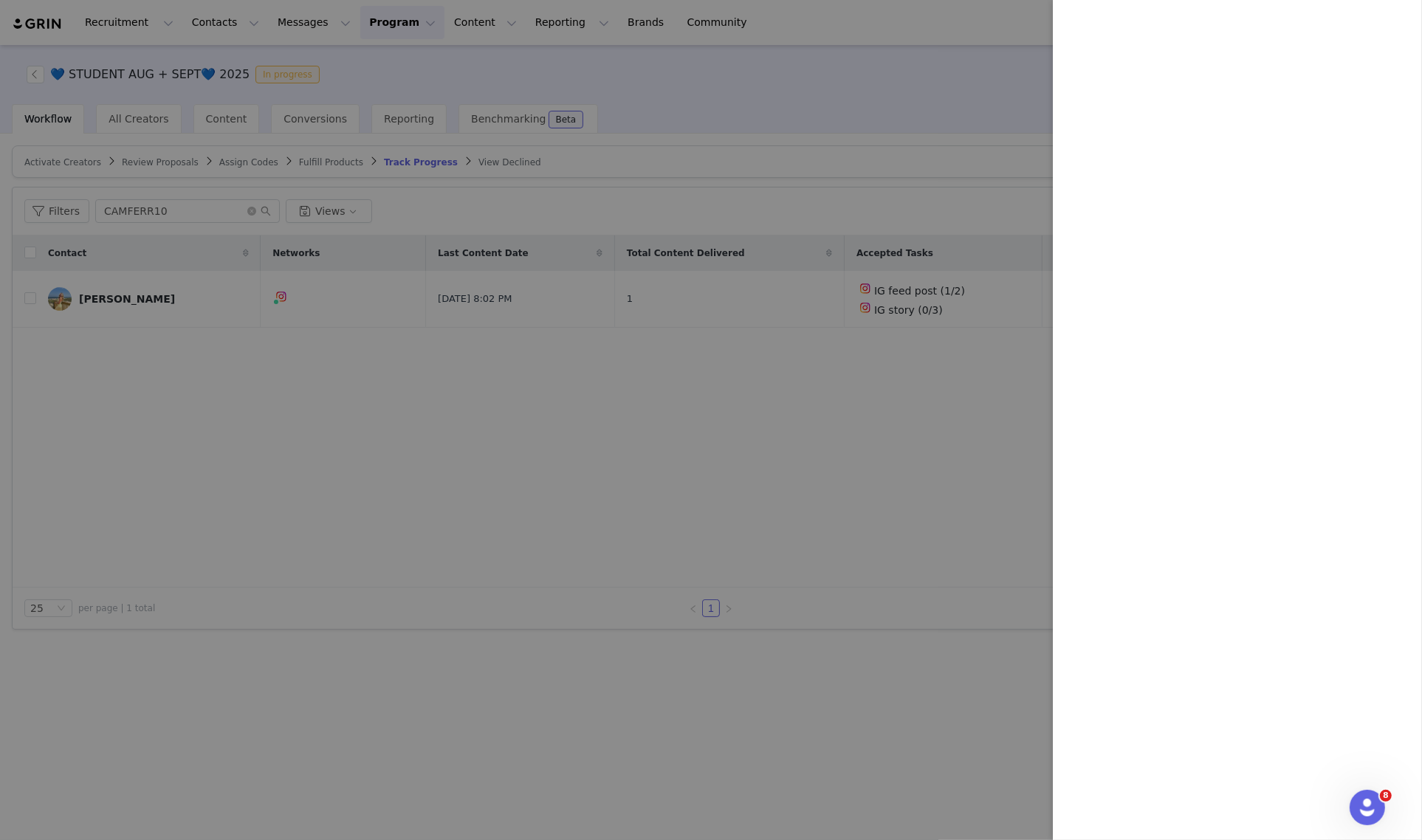
click at [904, 198] on div at bounding box center [711, 420] width 1422 height 840
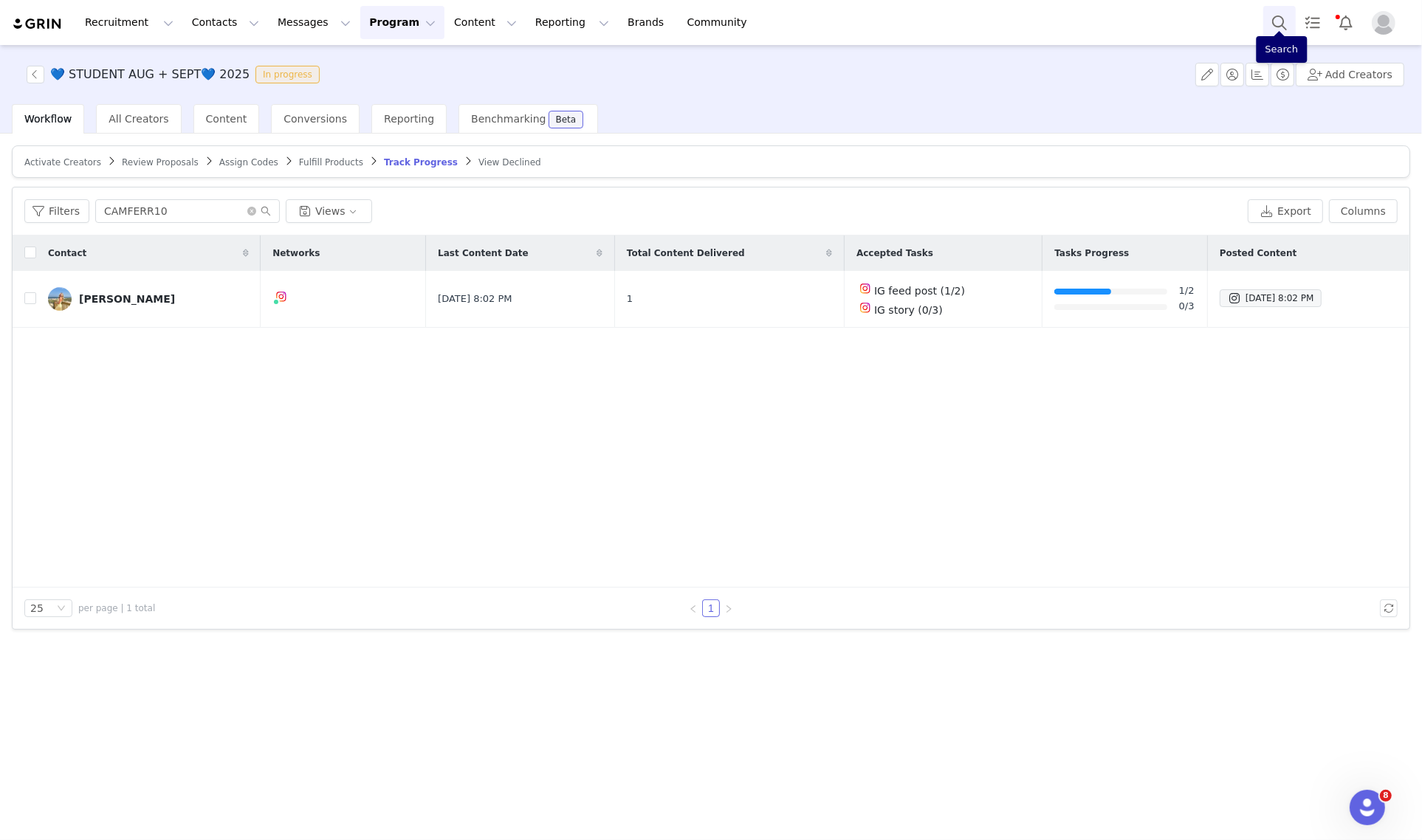
click at [1283, 30] on button "Search" at bounding box center [1280, 23] width 33 height 33
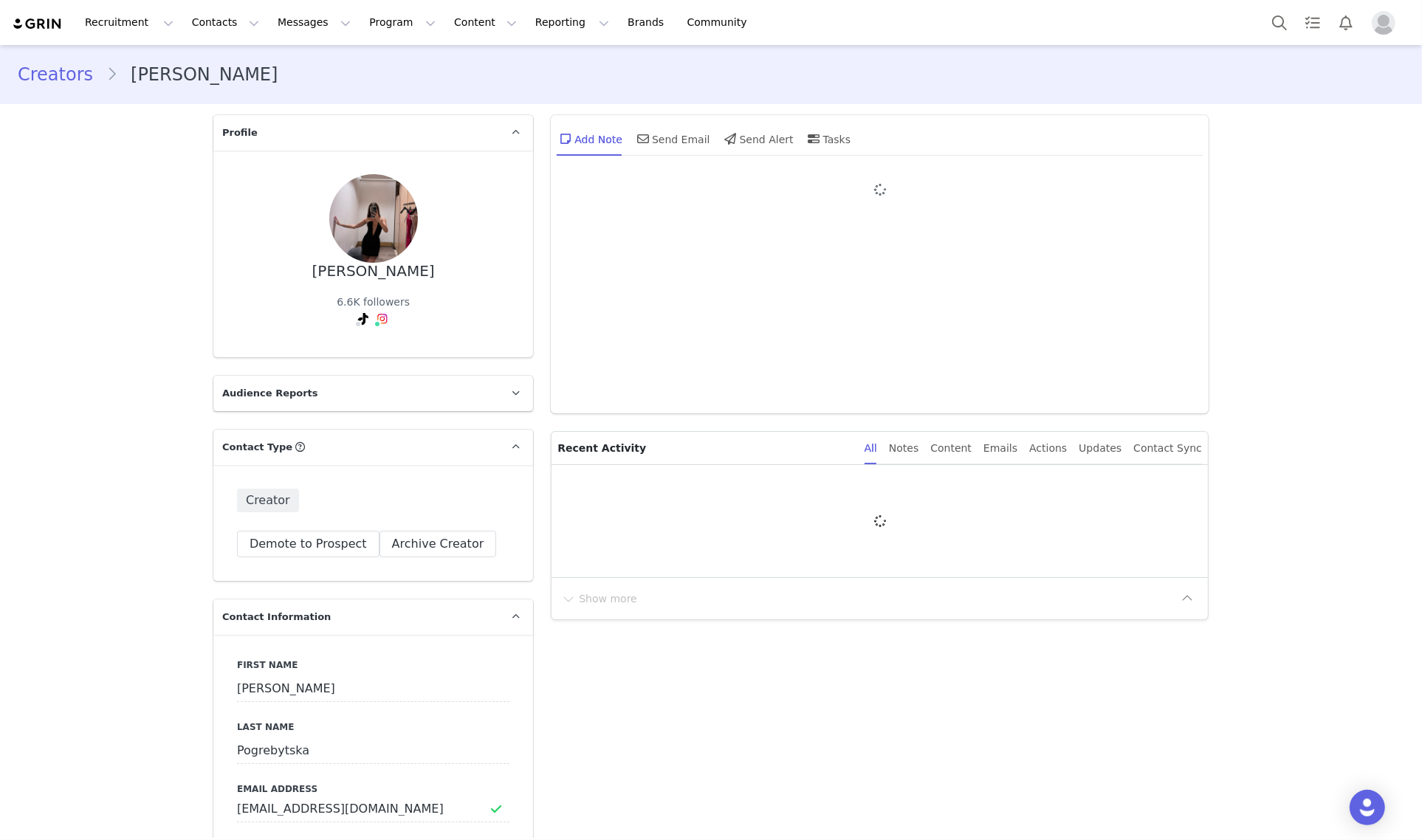
type input "+1 ([GEOGRAPHIC_DATA])"
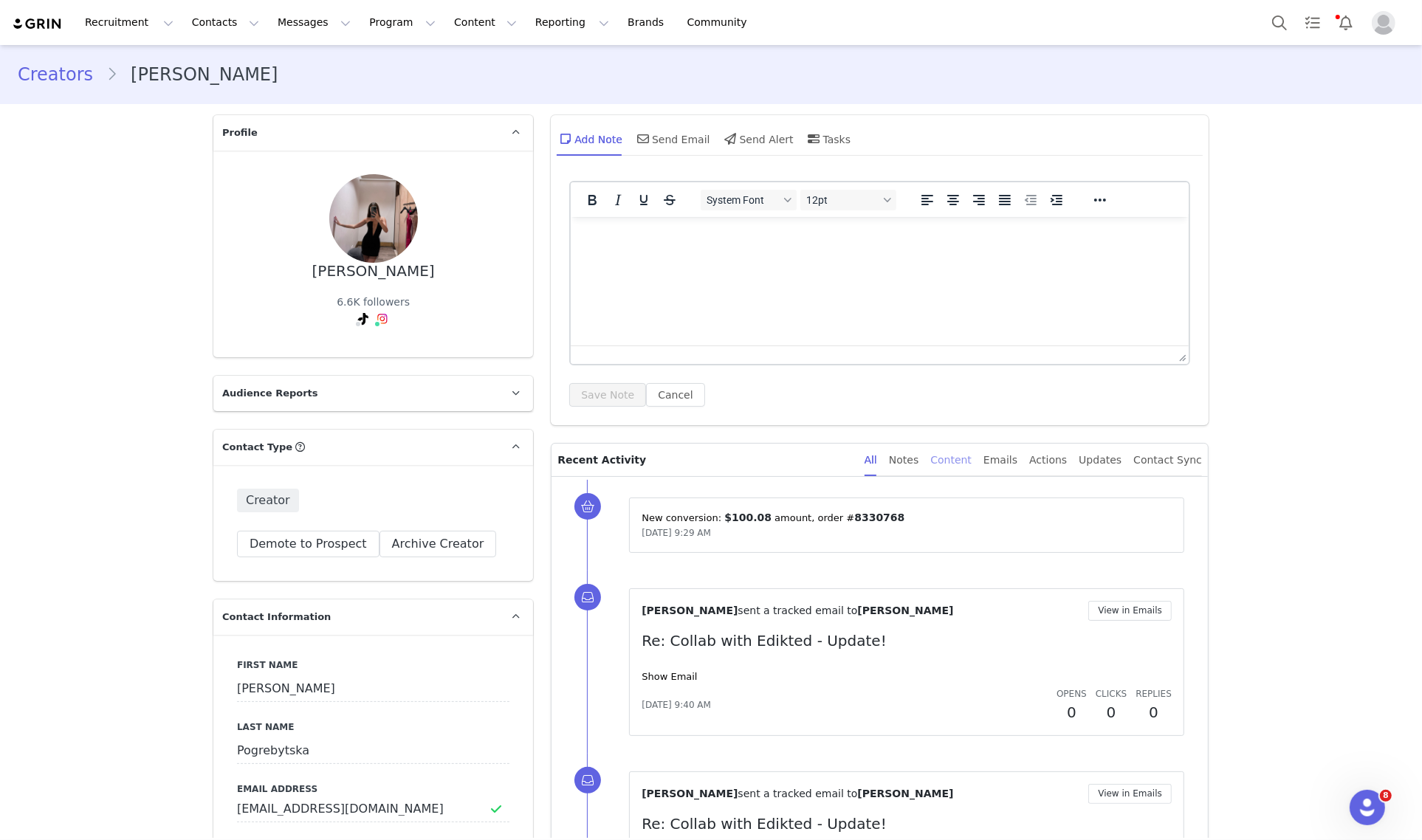
click at [969, 469] on div "Content" at bounding box center [951, 459] width 41 height 33
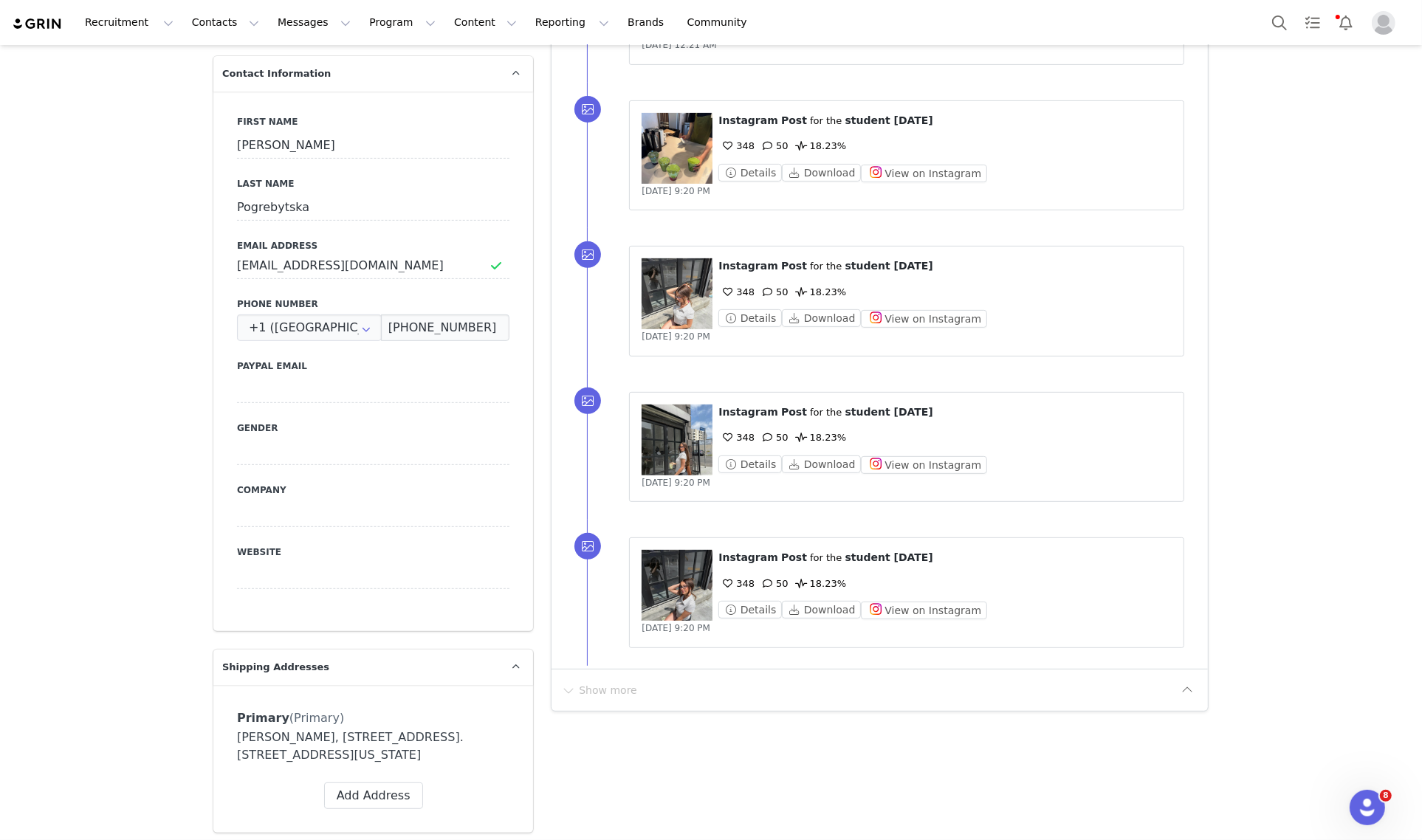
scroll to position [645, 0]
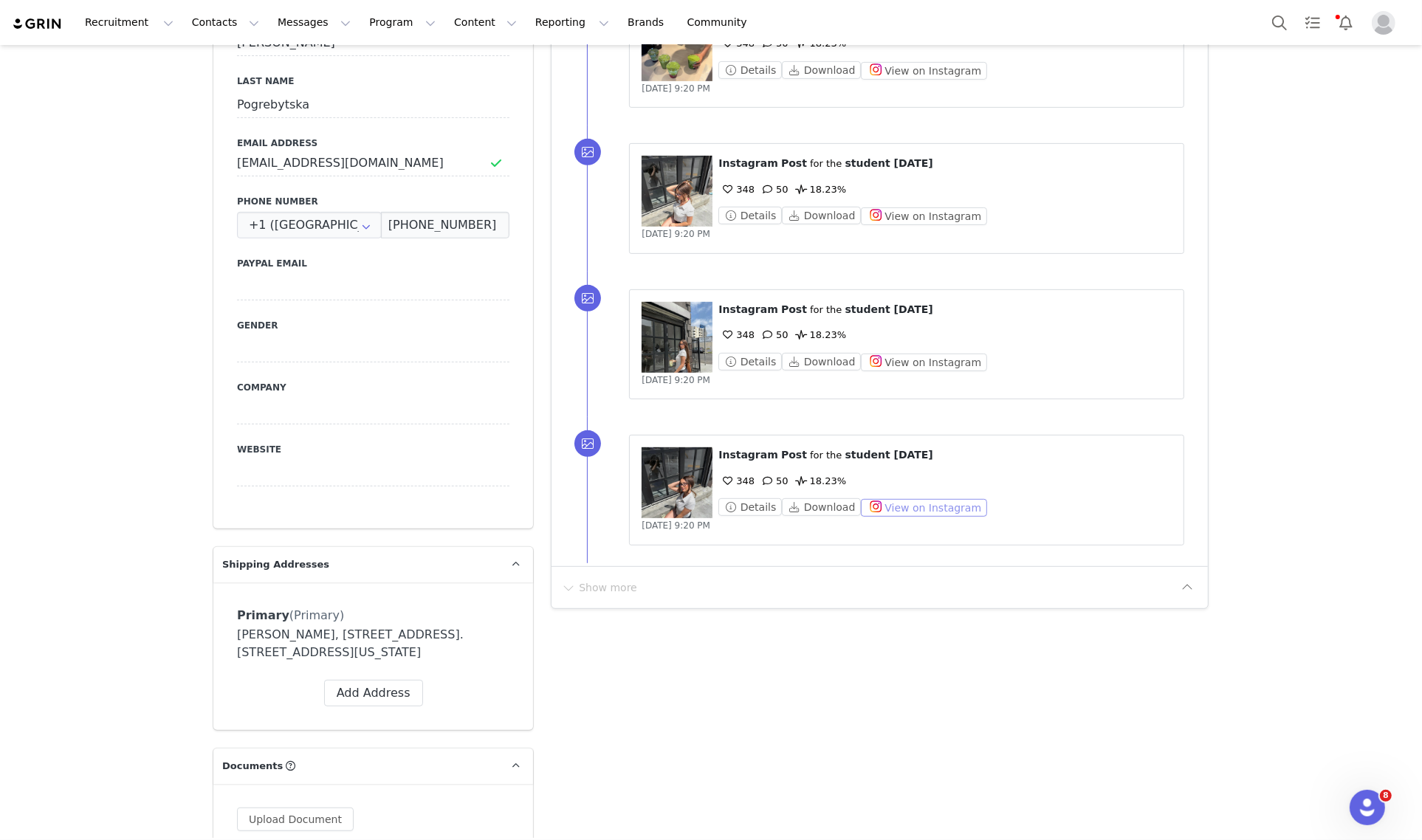
click at [919, 517] on button "View on Instagram" at bounding box center [923, 507] width 126 height 18
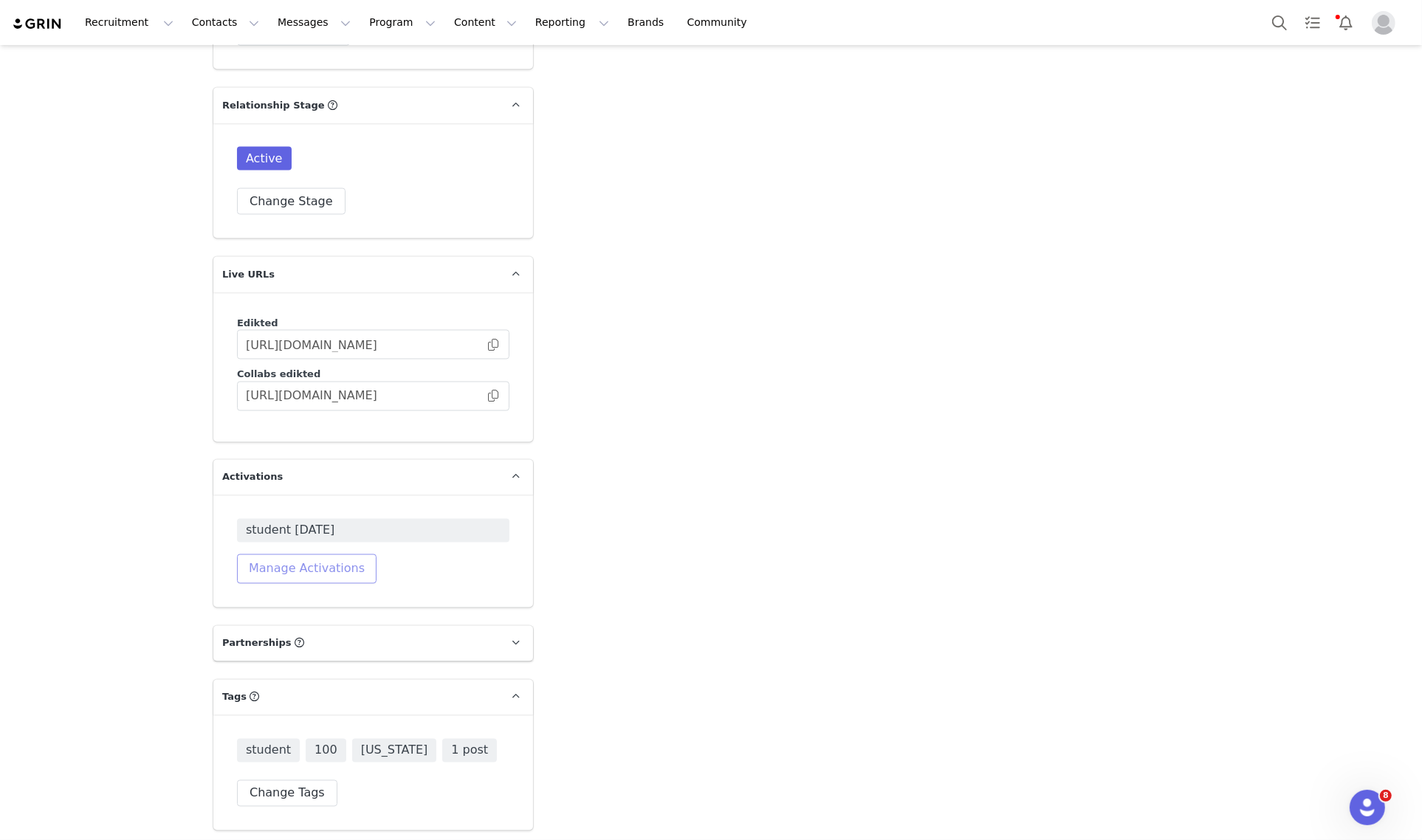
scroll to position [2901, 0]
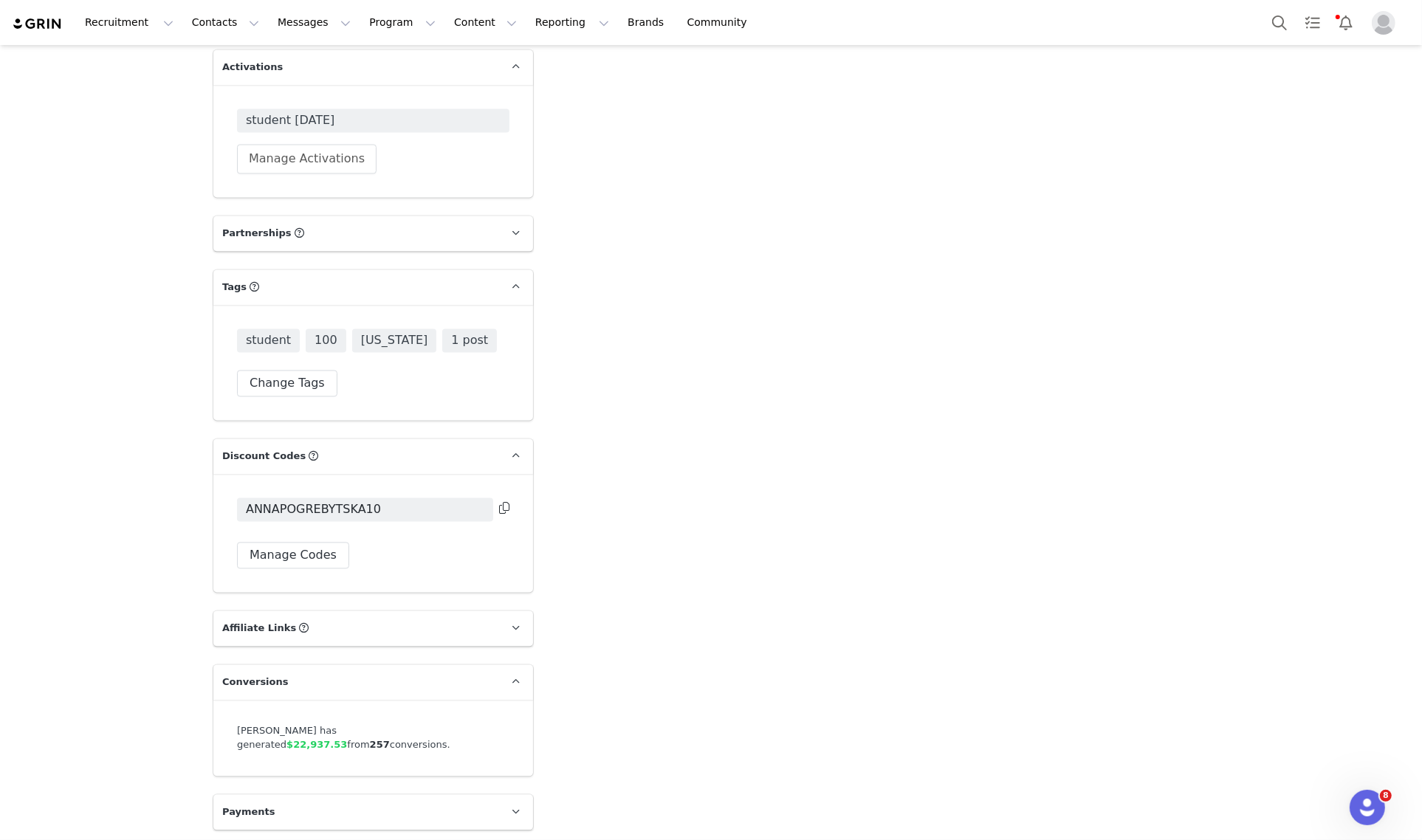
click at [499, 508] on icon at bounding box center [503, 507] width 10 height 12
click at [1270, 20] on button "Search" at bounding box center [1280, 23] width 33 height 33
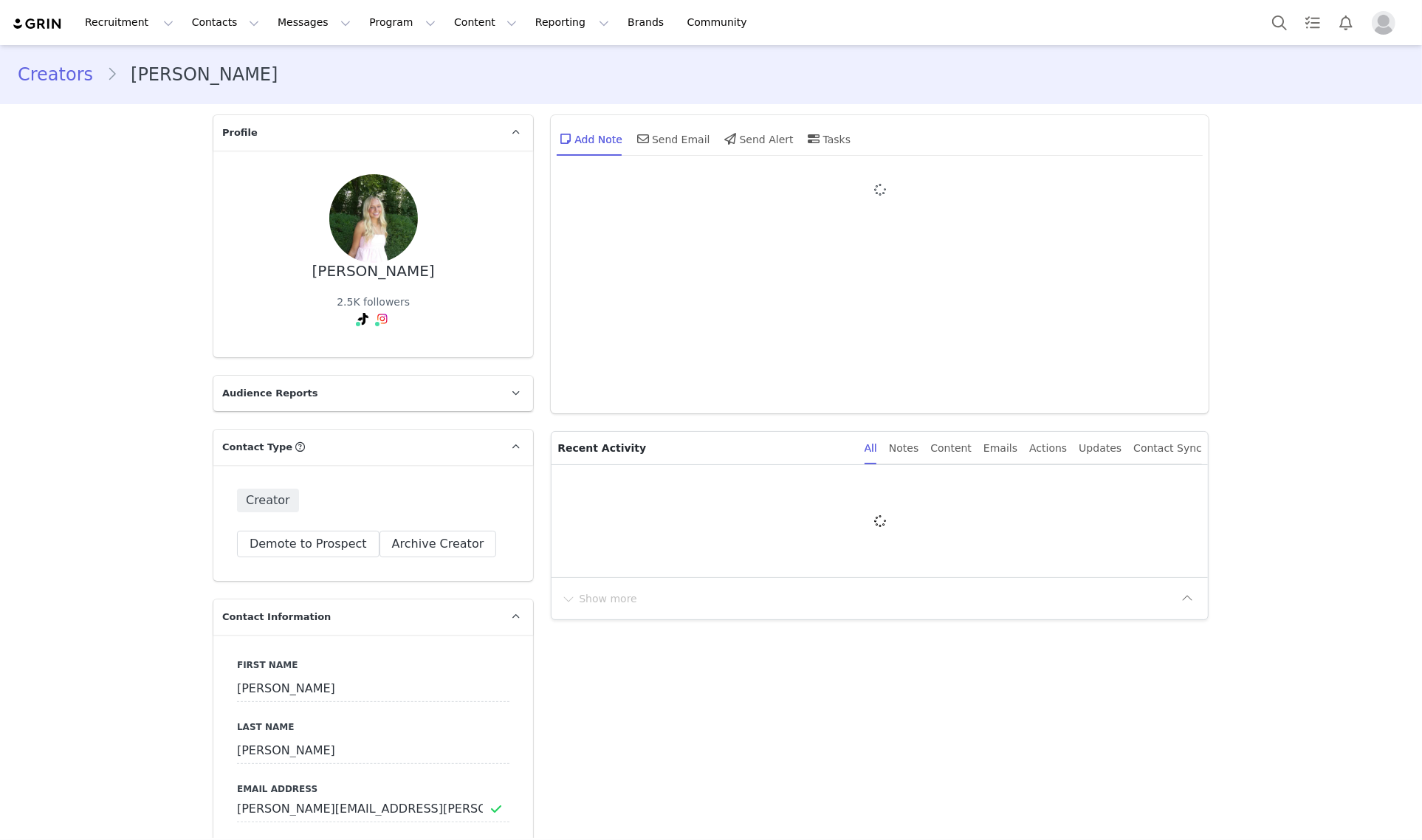
type input "+1 ([GEOGRAPHIC_DATA])"
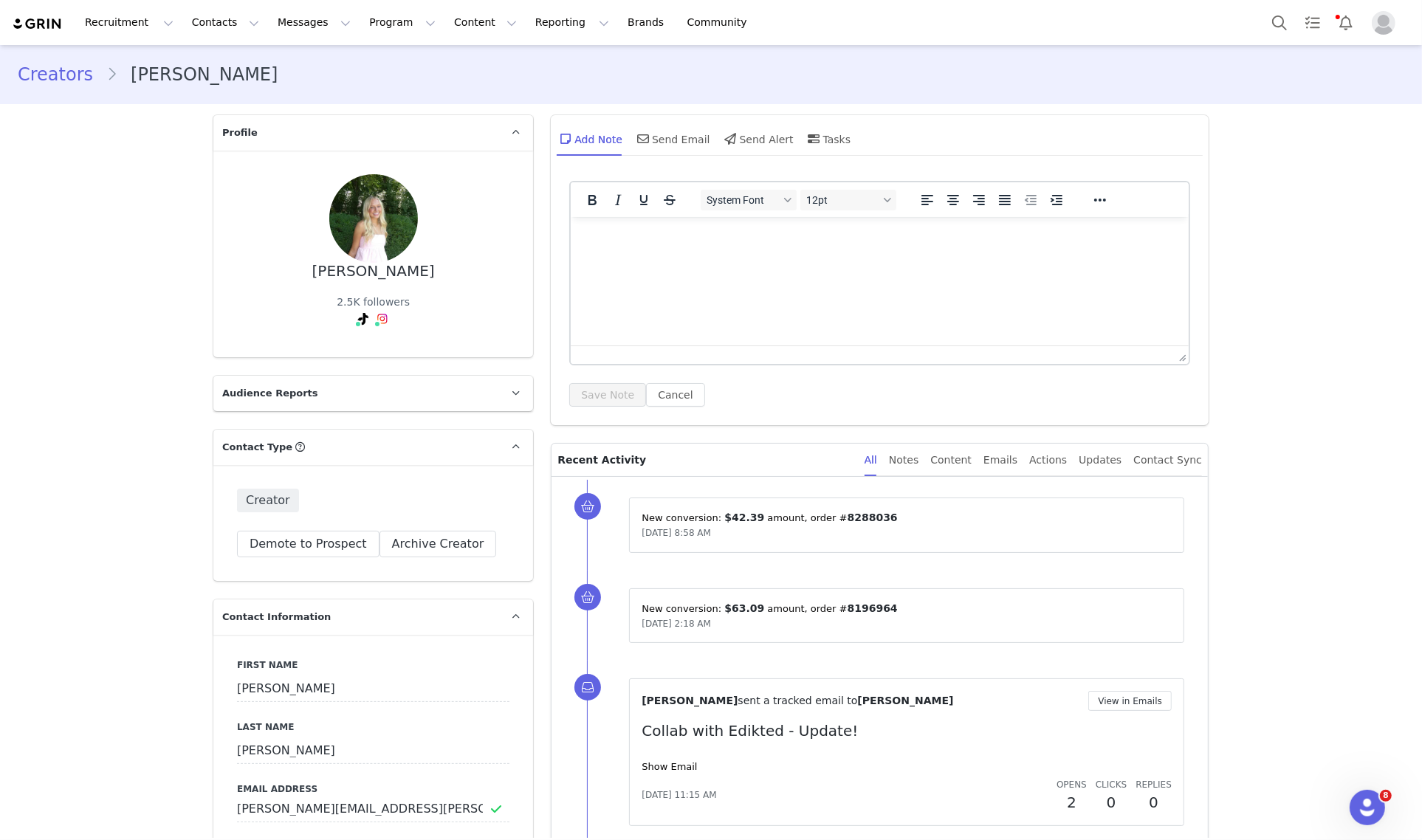
click at [760, 256] on html at bounding box center [879, 236] width 618 height 40
paste body "Rich Text Area. Press ALT-0 for help."
click at [647, 234] on p "STEPHANIESVES10" at bounding box center [879, 236] width 594 height 16
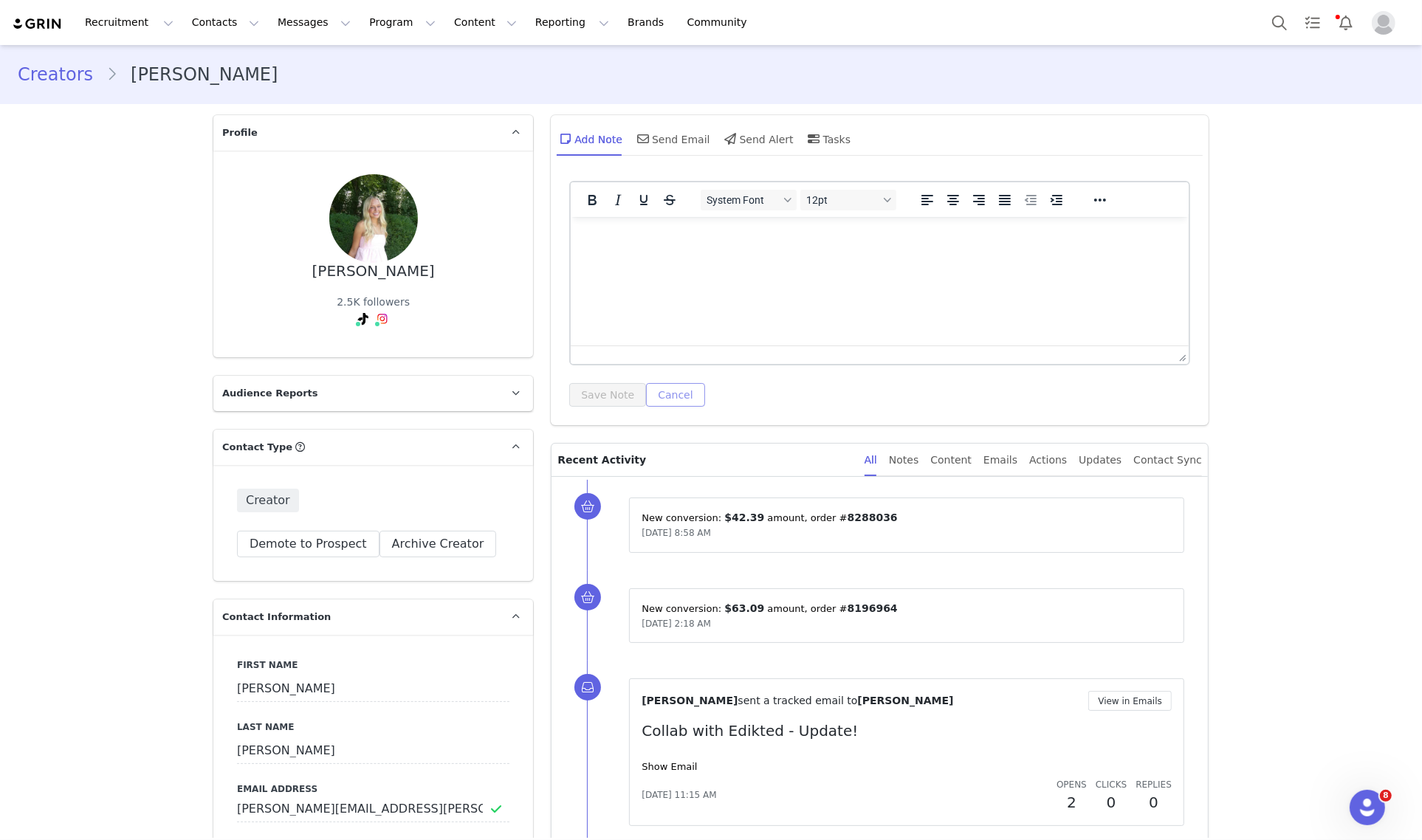
click at [654, 388] on button "Cancel" at bounding box center [675, 395] width 59 height 23
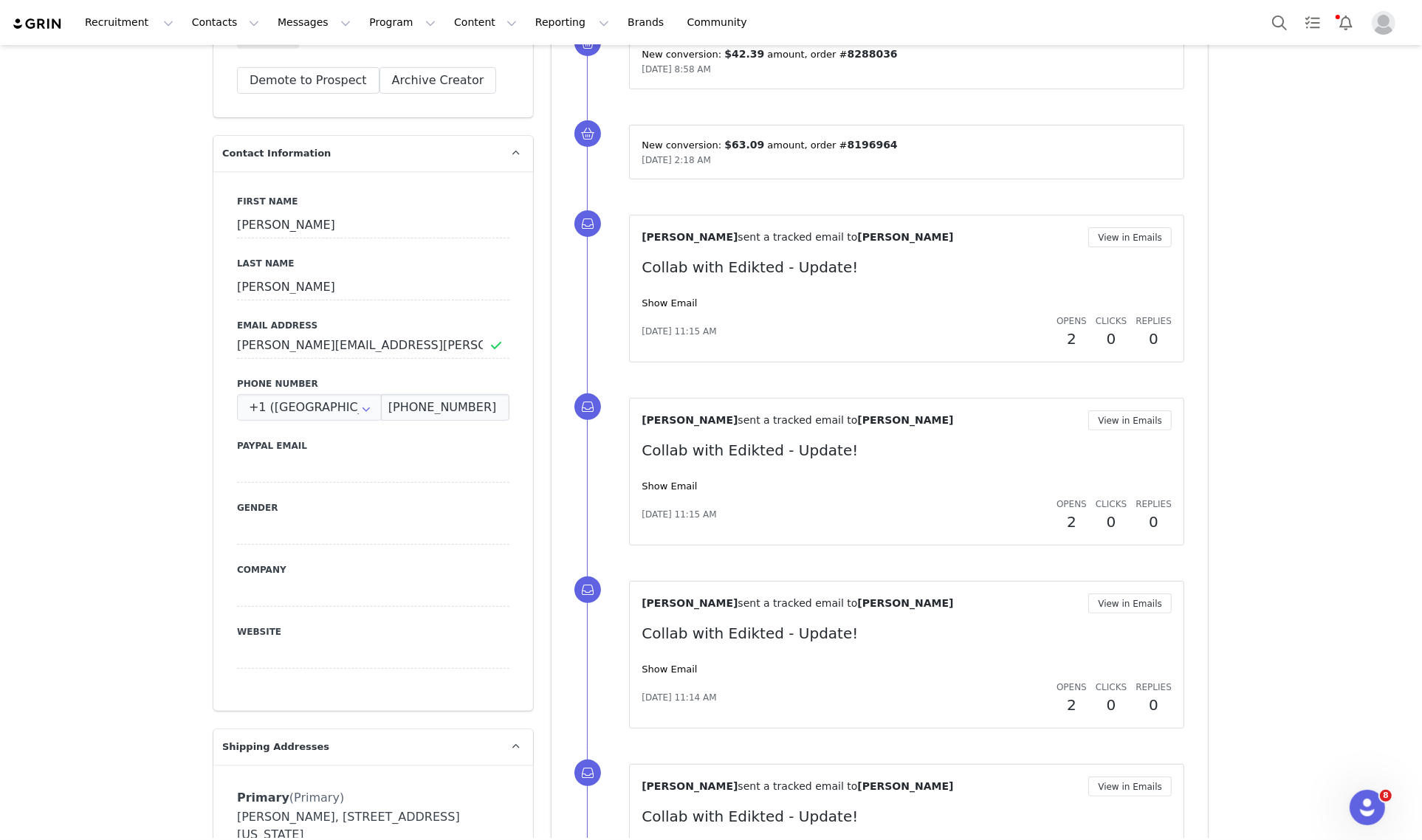
scroll to position [277, 0]
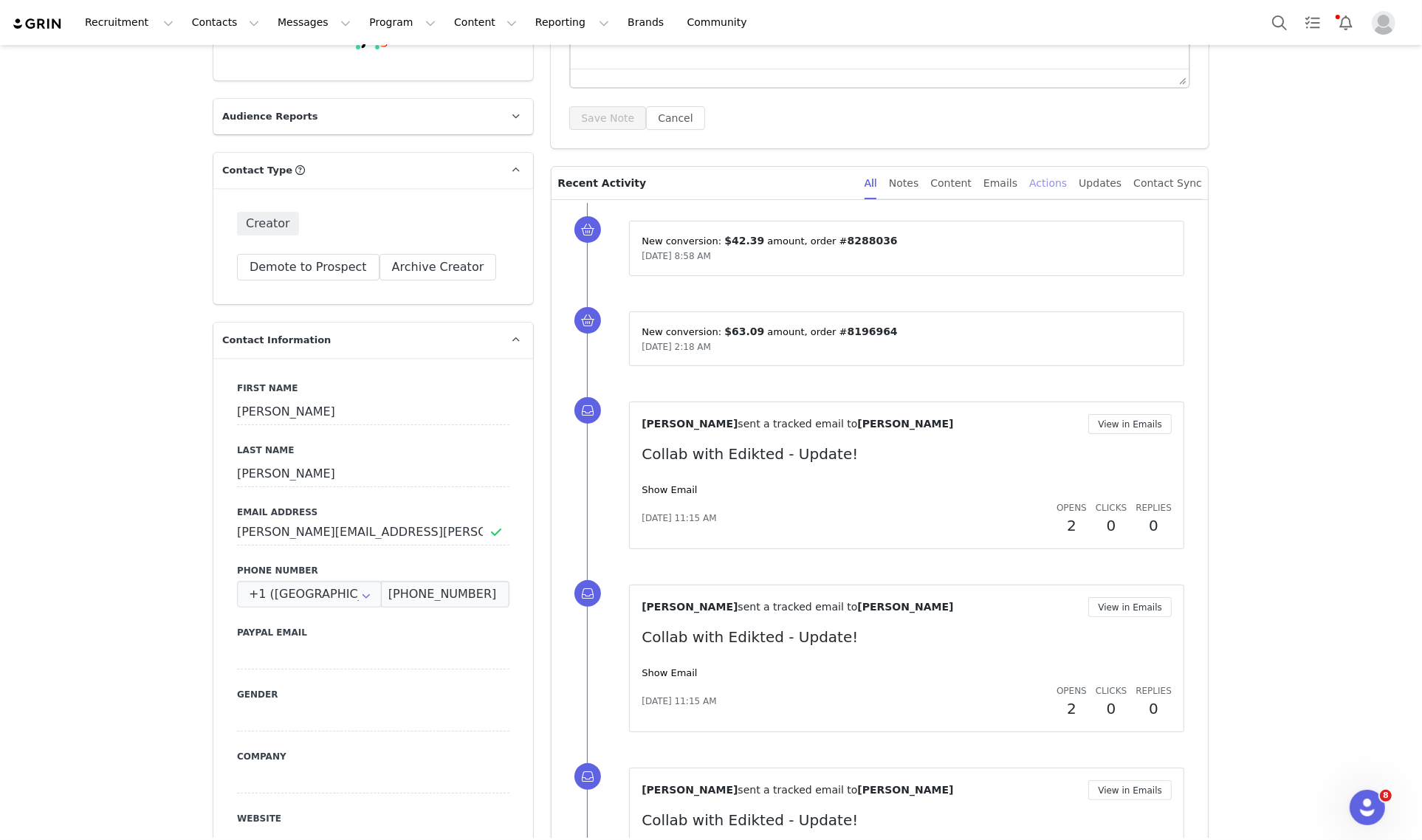
click at [1045, 177] on div "Actions" at bounding box center [1048, 183] width 38 height 33
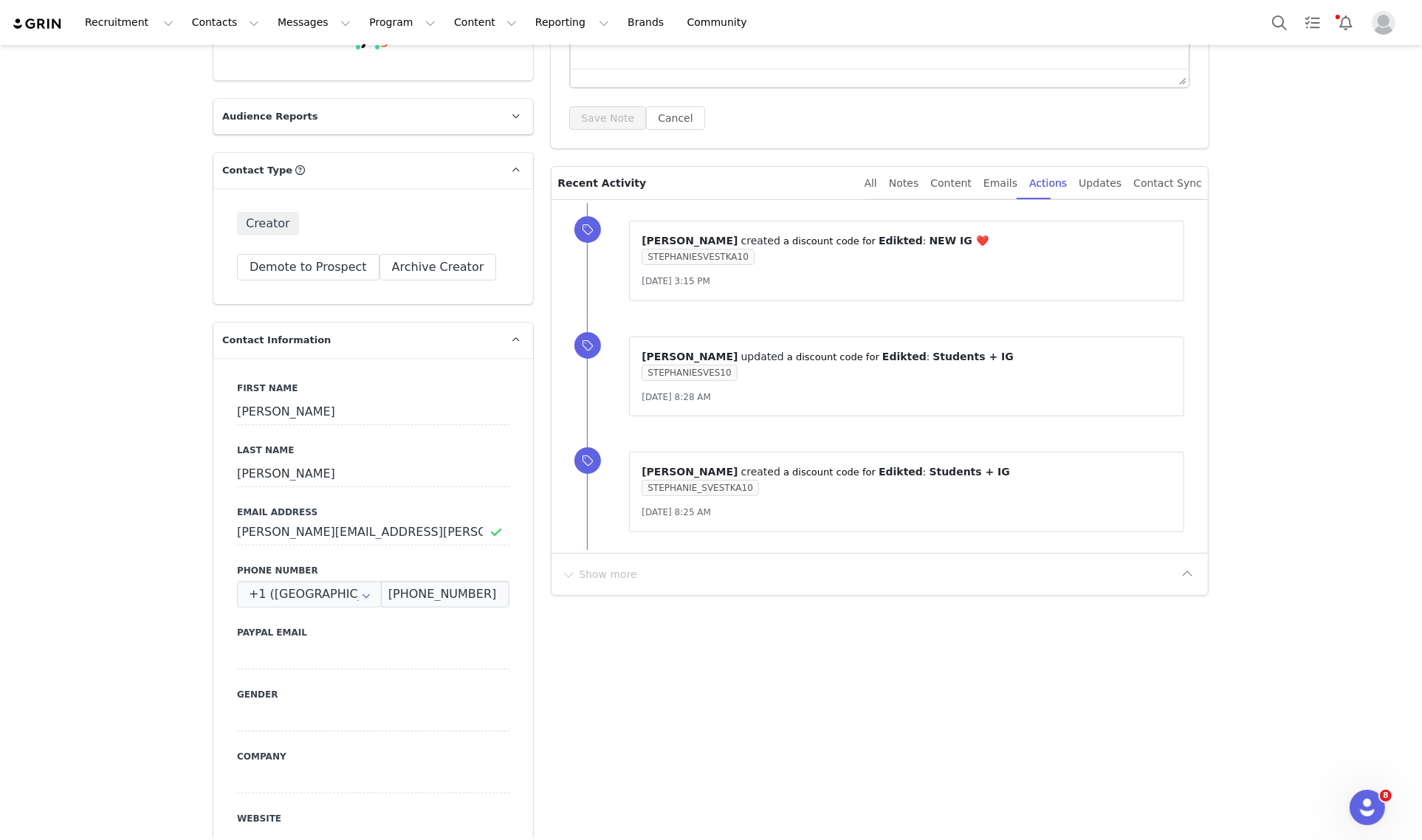
drag, startPoint x: 906, startPoint y: 366, endPoint x: 798, endPoint y: 401, distance: 113.5
click at [798, 401] on div "Jul 24, 2025, 8:28 AM" at bounding box center [907, 397] width 530 height 15
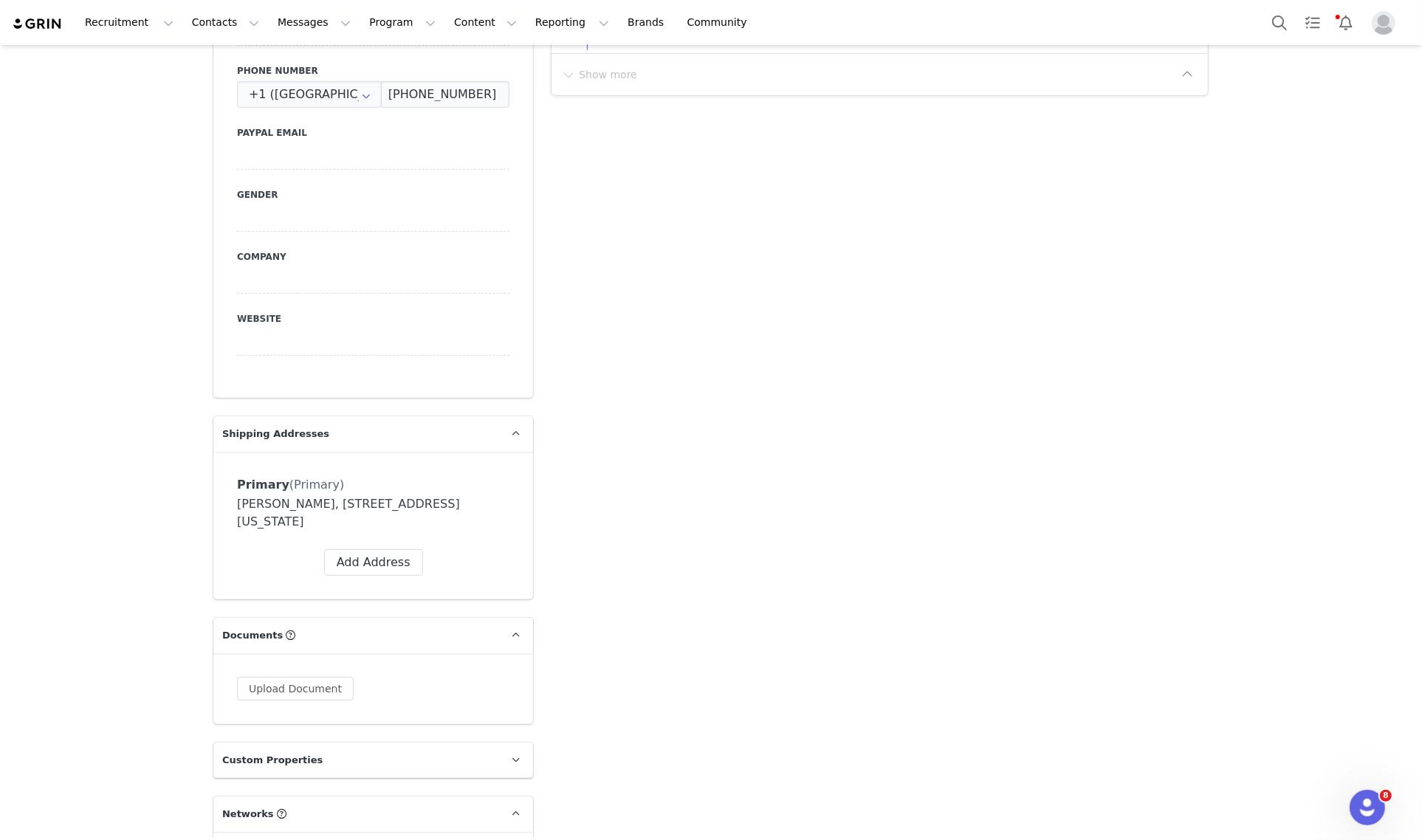
scroll to position [0, 0]
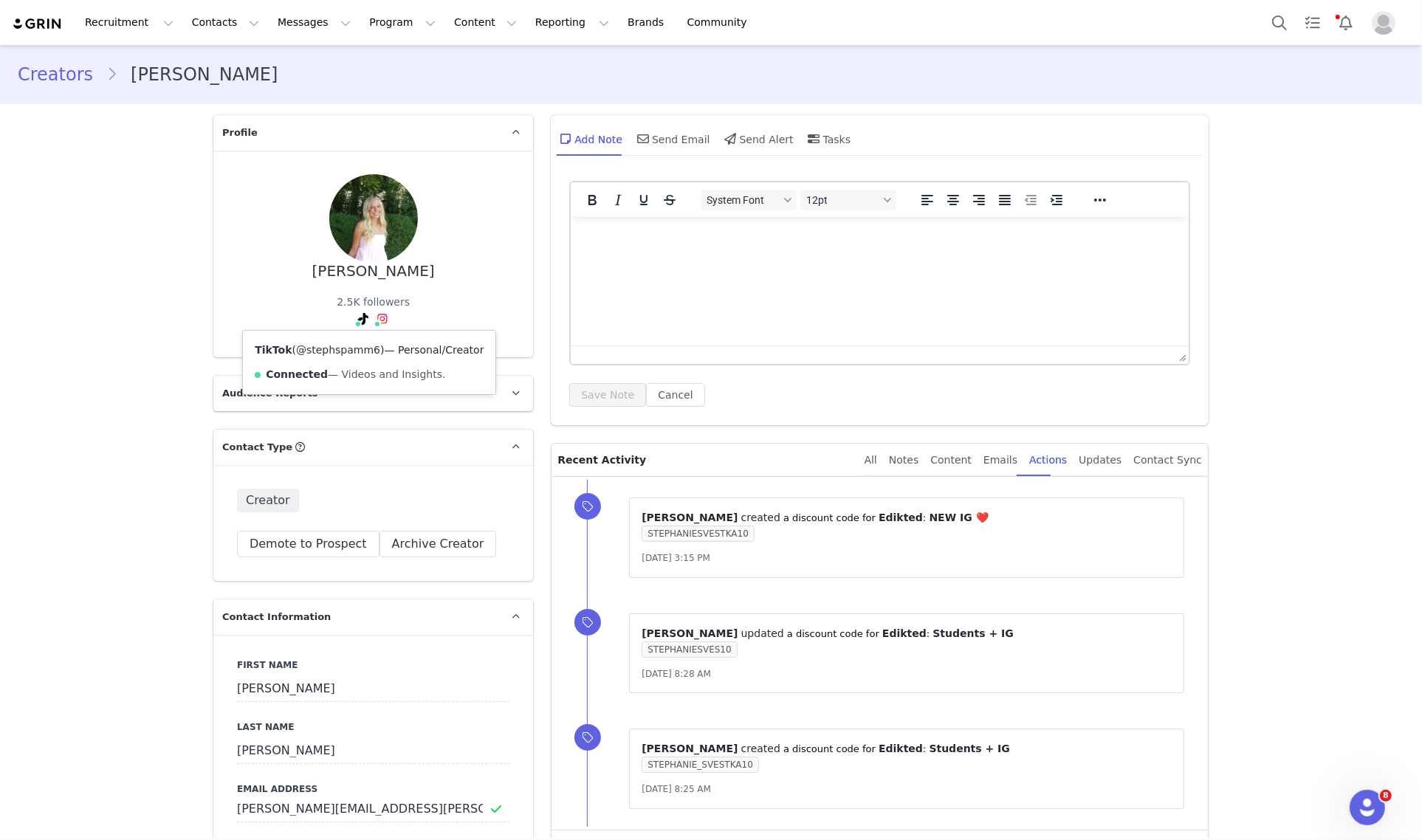
click at [339, 345] on link "@stephspamm6" at bounding box center [338, 349] width 84 height 12
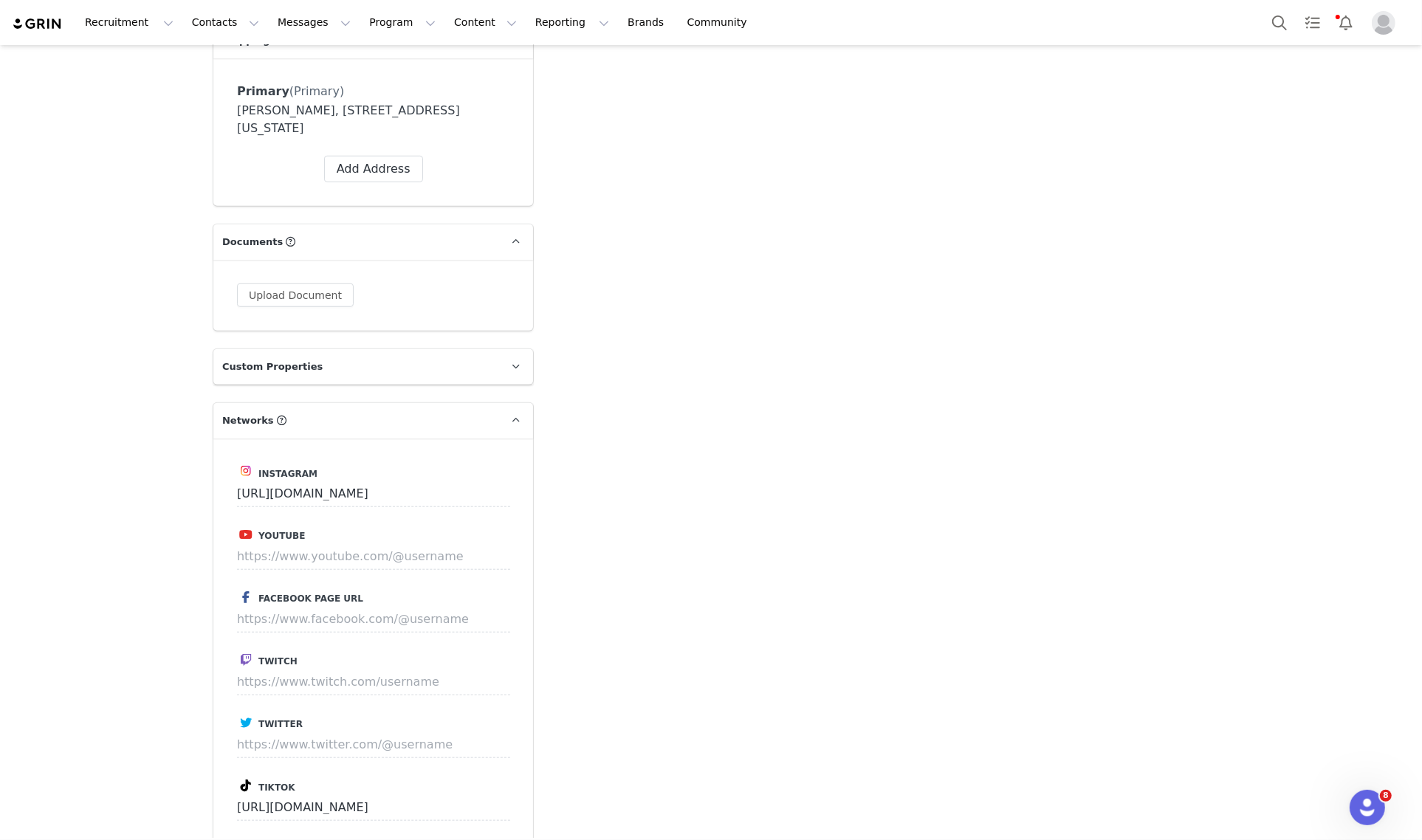
scroll to position [1199, 0]
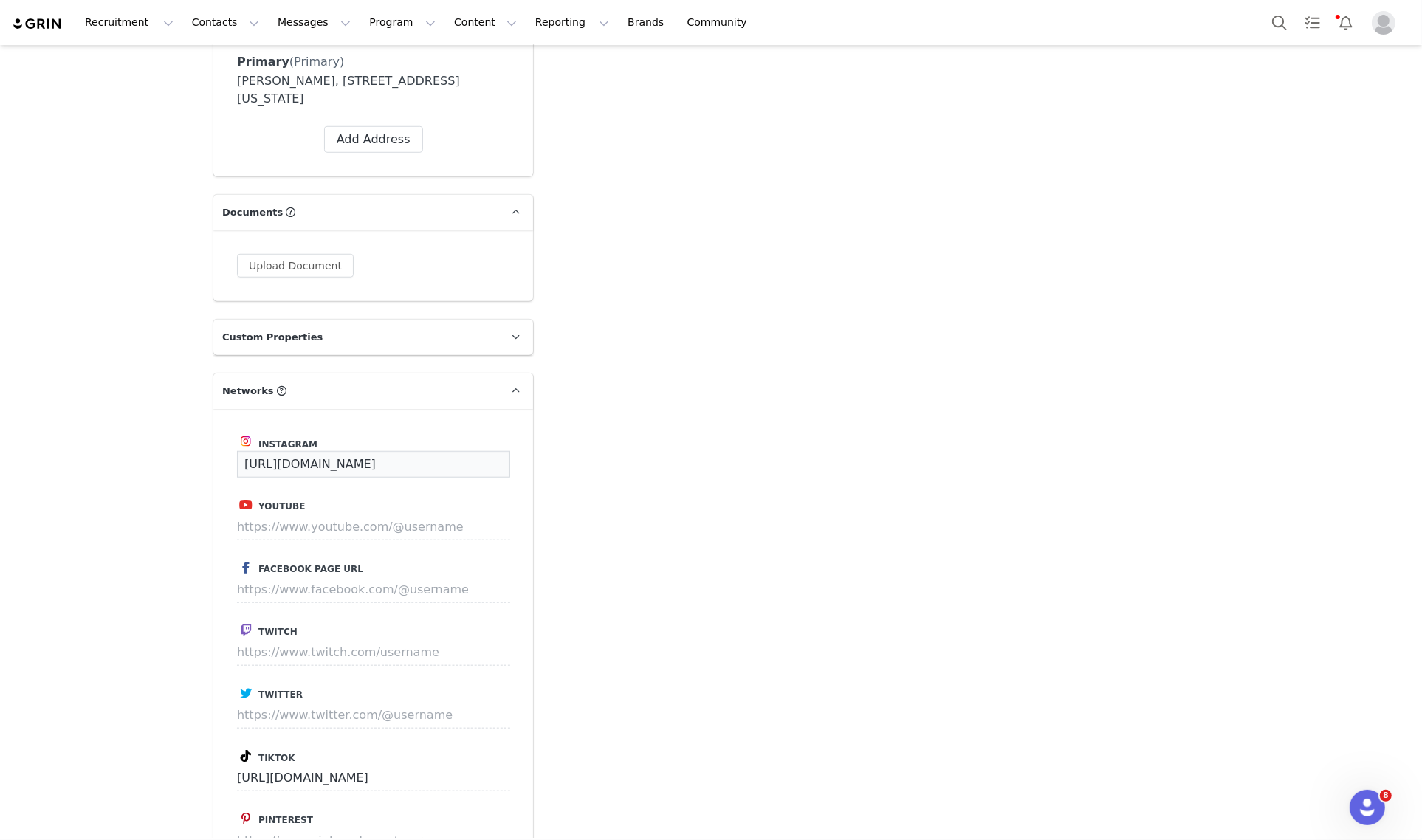
click at [395, 461] on input "https://www.instagram.com/stephanie_svestka" at bounding box center [373, 464] width 273 height 27
click at [467, 461] on button "Save" at bounding box center [482, 464] width 54 height 27
click at [369, 461] on input at bounding box center [346, 464] width 219 height 27
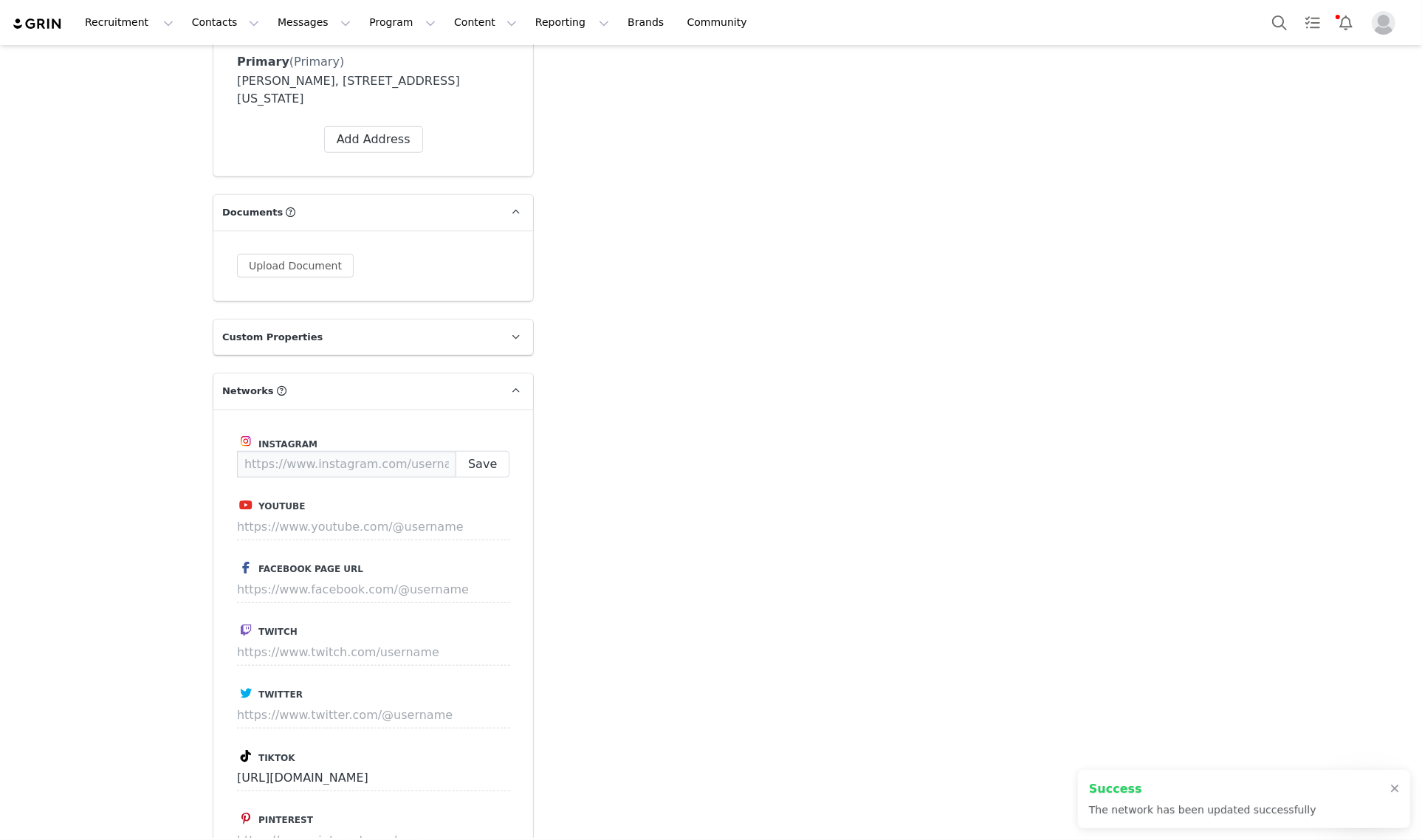
paste input "https://www.instagram.com/stephaniesvestka/"
type input "https://www.instagram.com/stephaniesvestka/"
paste input "https://www.instagram.com/stephaniesvestka/"
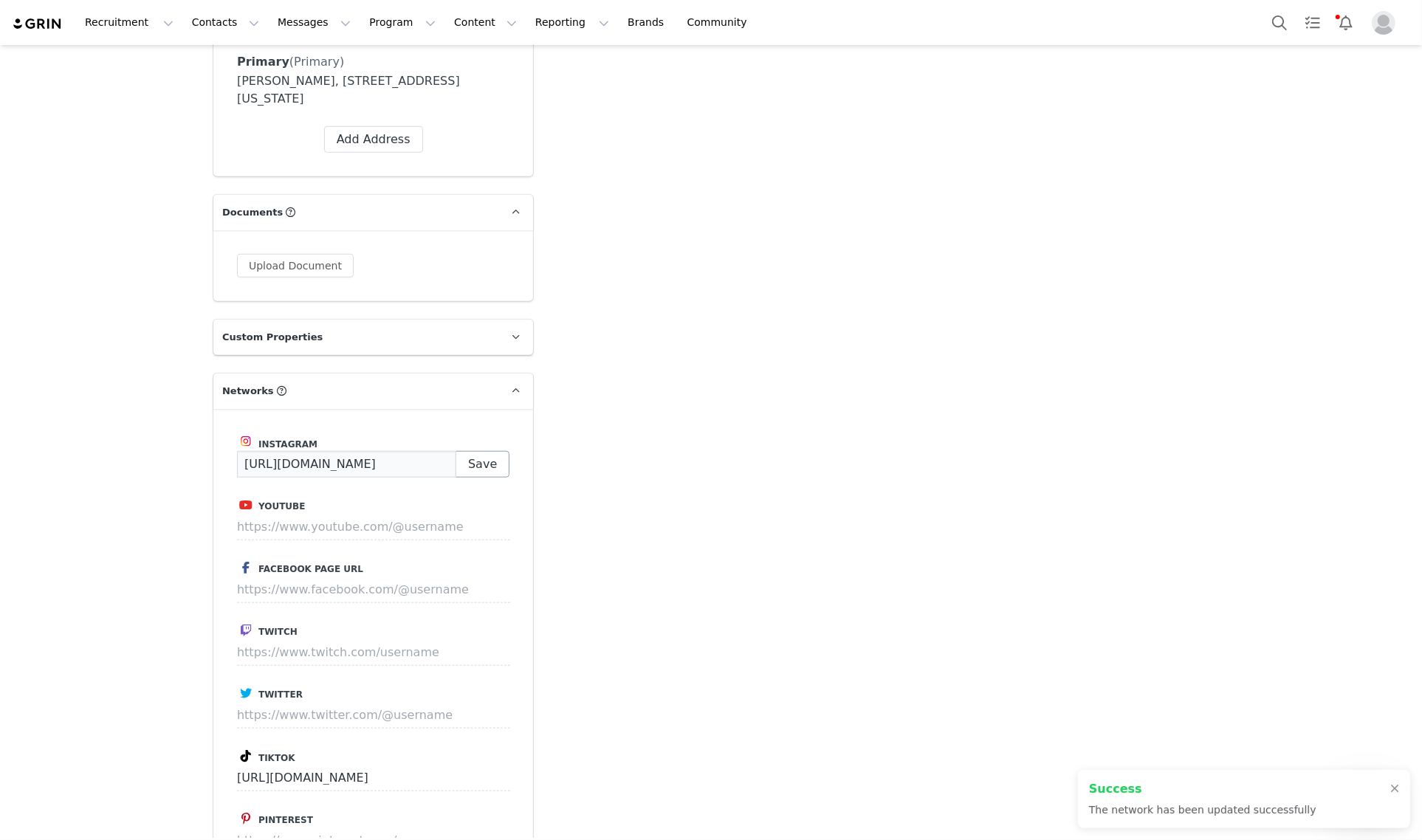
type input "https://www.instagram.com/stephaniesvestka/"
click at [481, 457] on button "Save" at bounding box center [482, 464] width 54 height 27
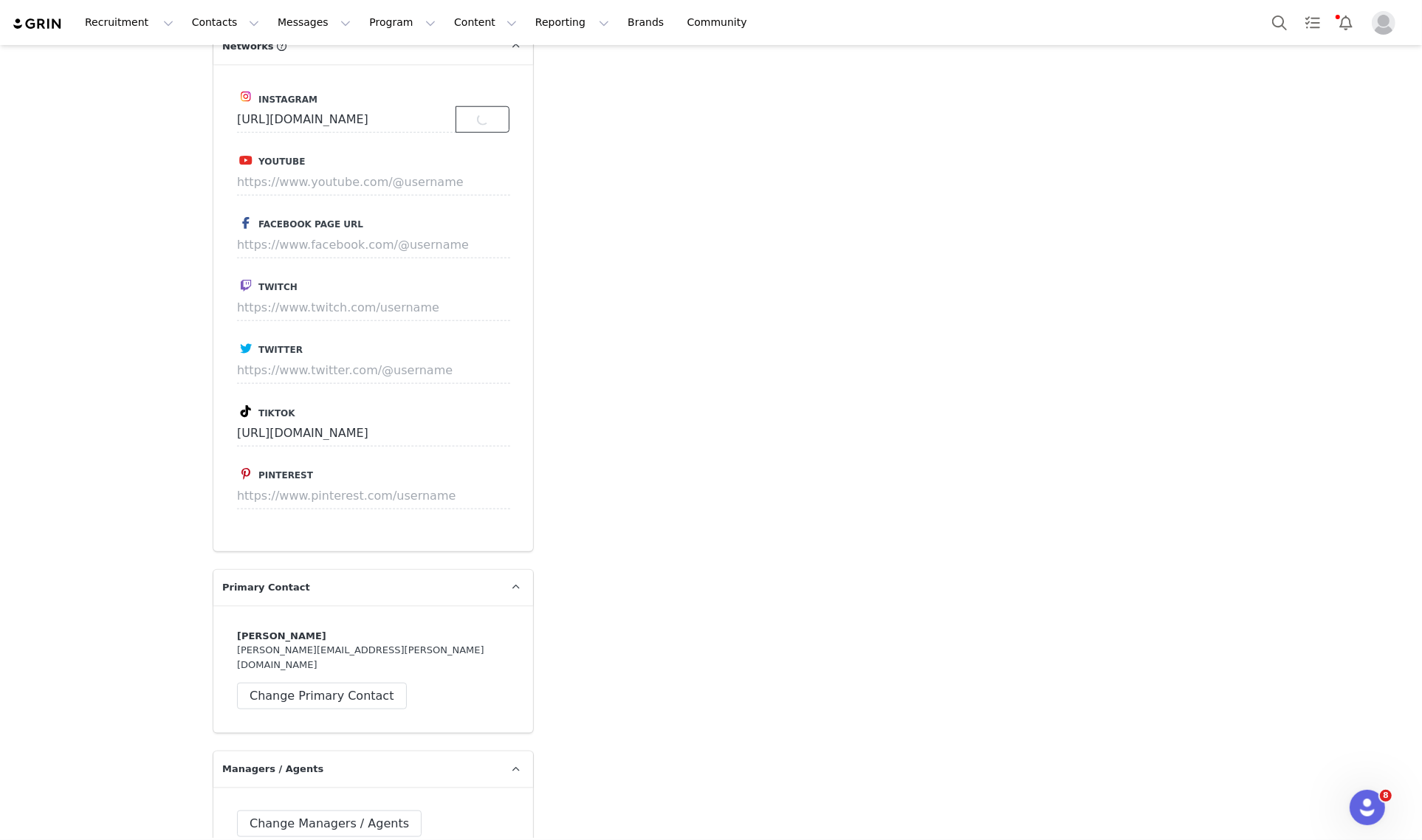
scroll to position [1291, 0]
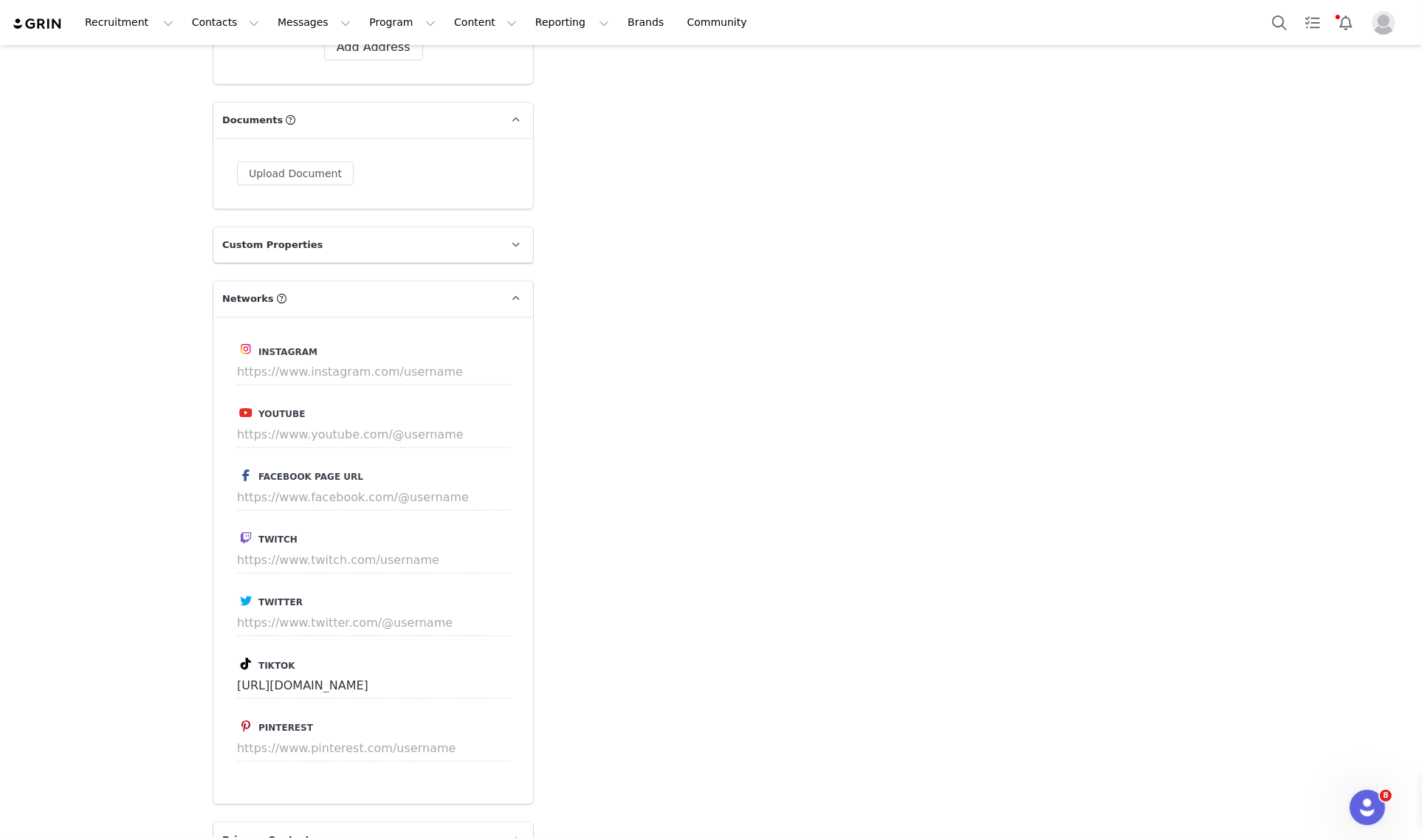
type input "https://www.instagram.com/stephaniesvestka"
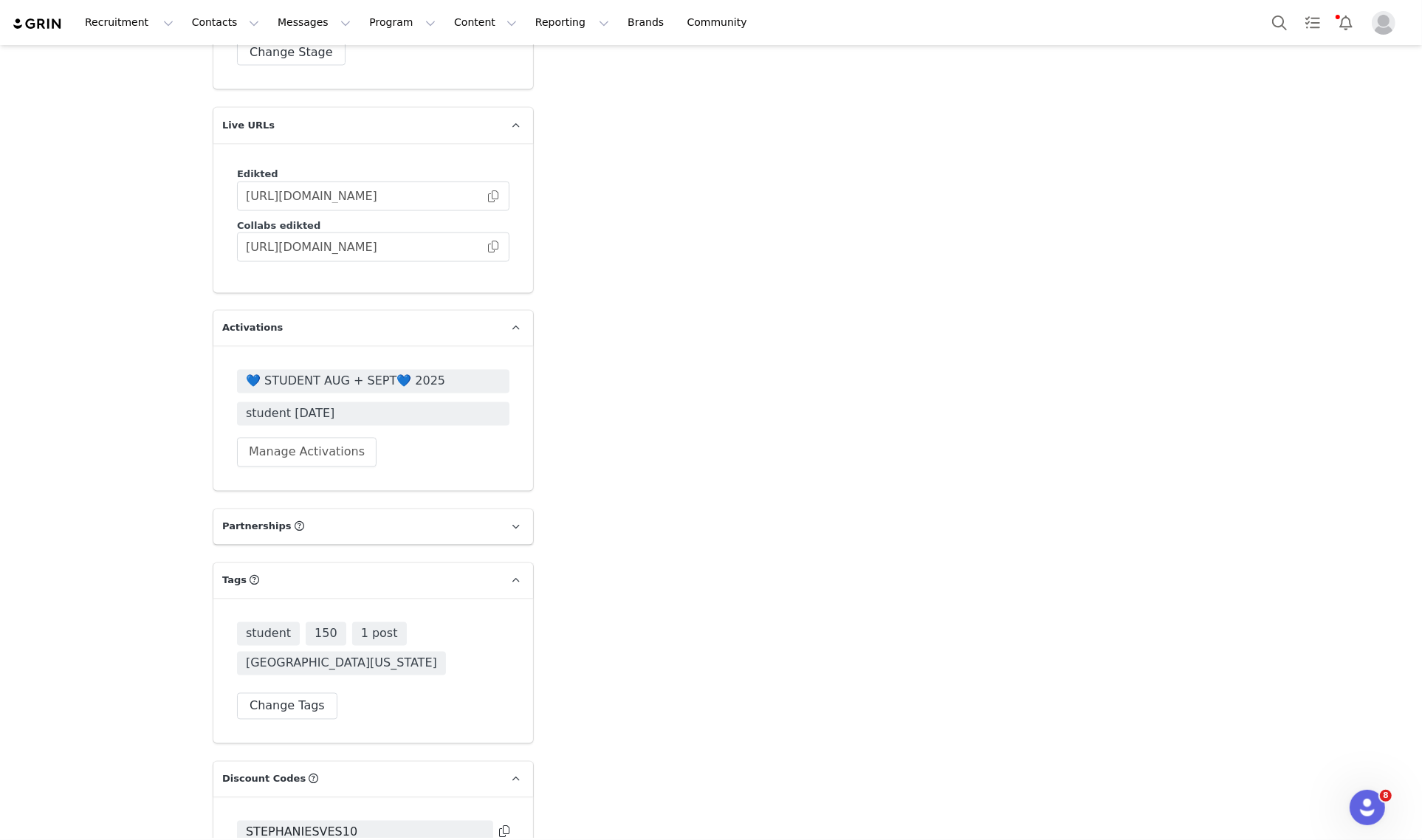
scroll to position [2767, 0]
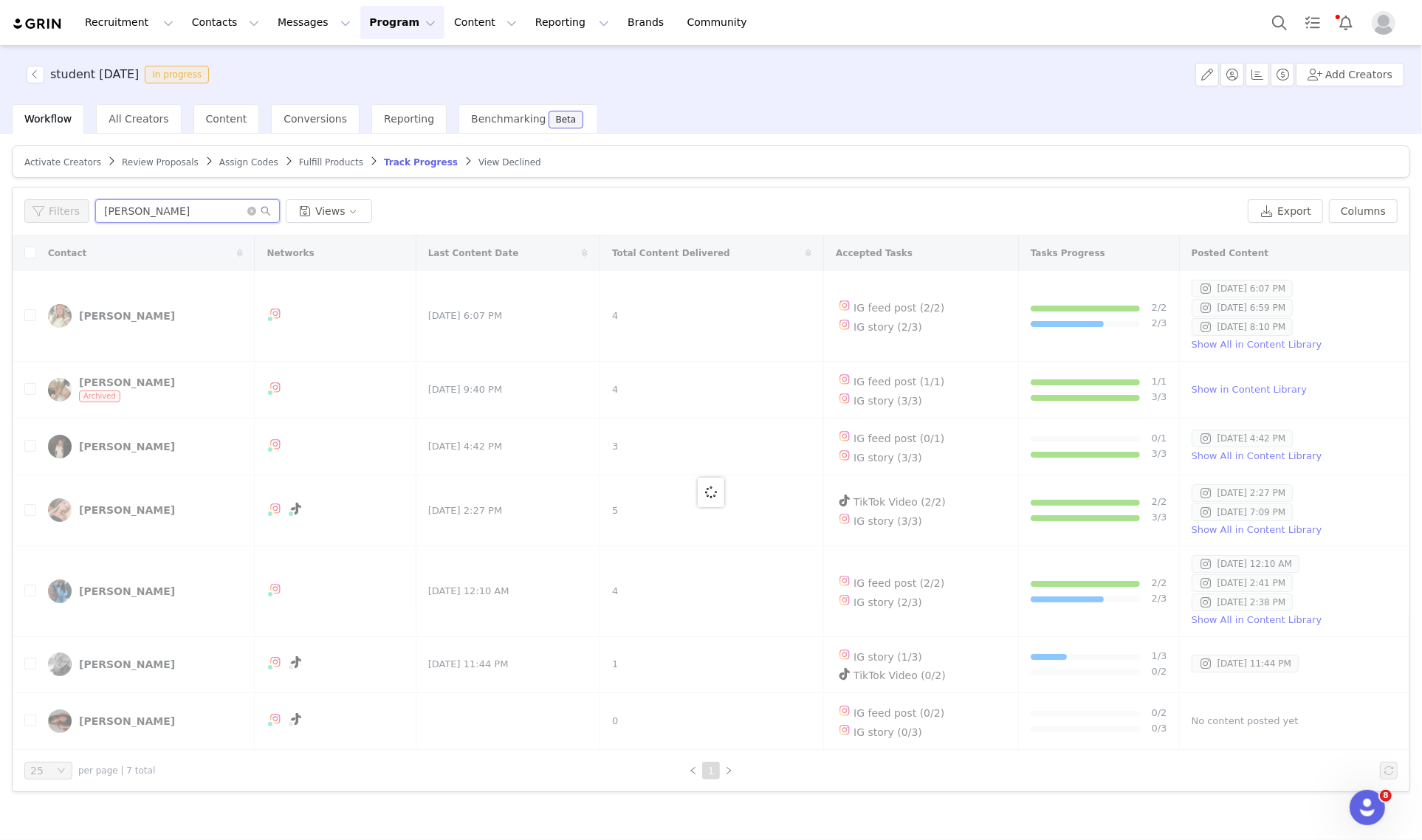
click at [185, 207] on input "[PERSON_NAME]" at bounding box center [188, 211] width 184 height 23
click at [182, 207] on input "[PERSON_NAME]" at bounding box center [188, 211] width 184 height 23
click at [185, 205] on input "[PERSON_NAME]" at bounding box center [188, 211] width 184 height 23
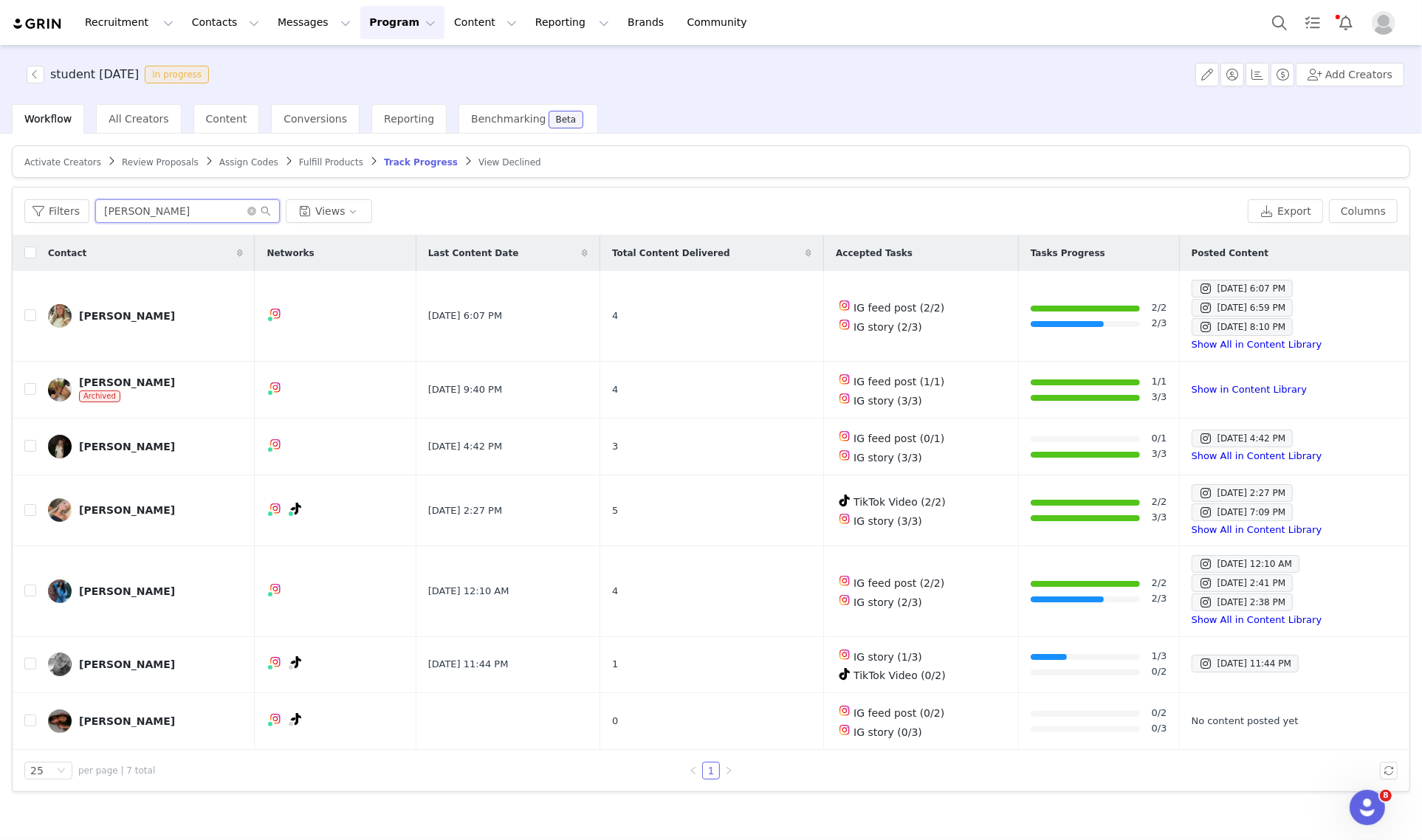
click at [185, 205] on input "[PERSON_NAME]" at bounding box center [188, 211] width 184 height 23
paste input "STEPHANIESVES10"
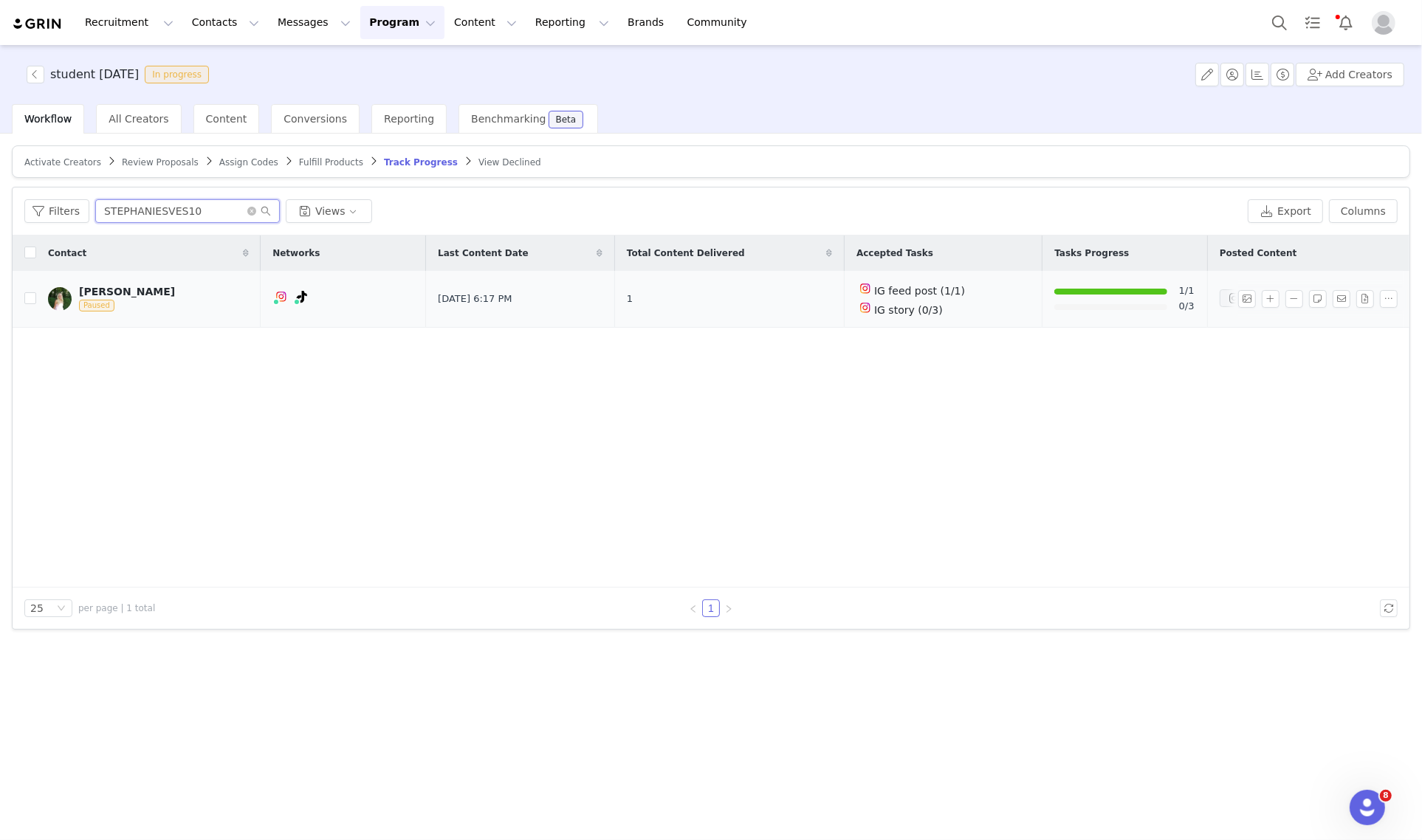
type input "STEPHANIESVES10"
click at [1227, 294] on div "[DATE] 6:17 PM" at bounding box center [1270, 298] width 87 height 18
click at [267, 324] on link "@stephanie_svestka" at bounding box center [281, 328] width 106 height 12
drag, startPoint x: 71, startPoint y: 281, endPoint x: 167, endPoint y: 288, distance: 96.3
click at [167, 288] on td "[PERSON_NAME]" at bounding box center [148, 299] width 224 height 57
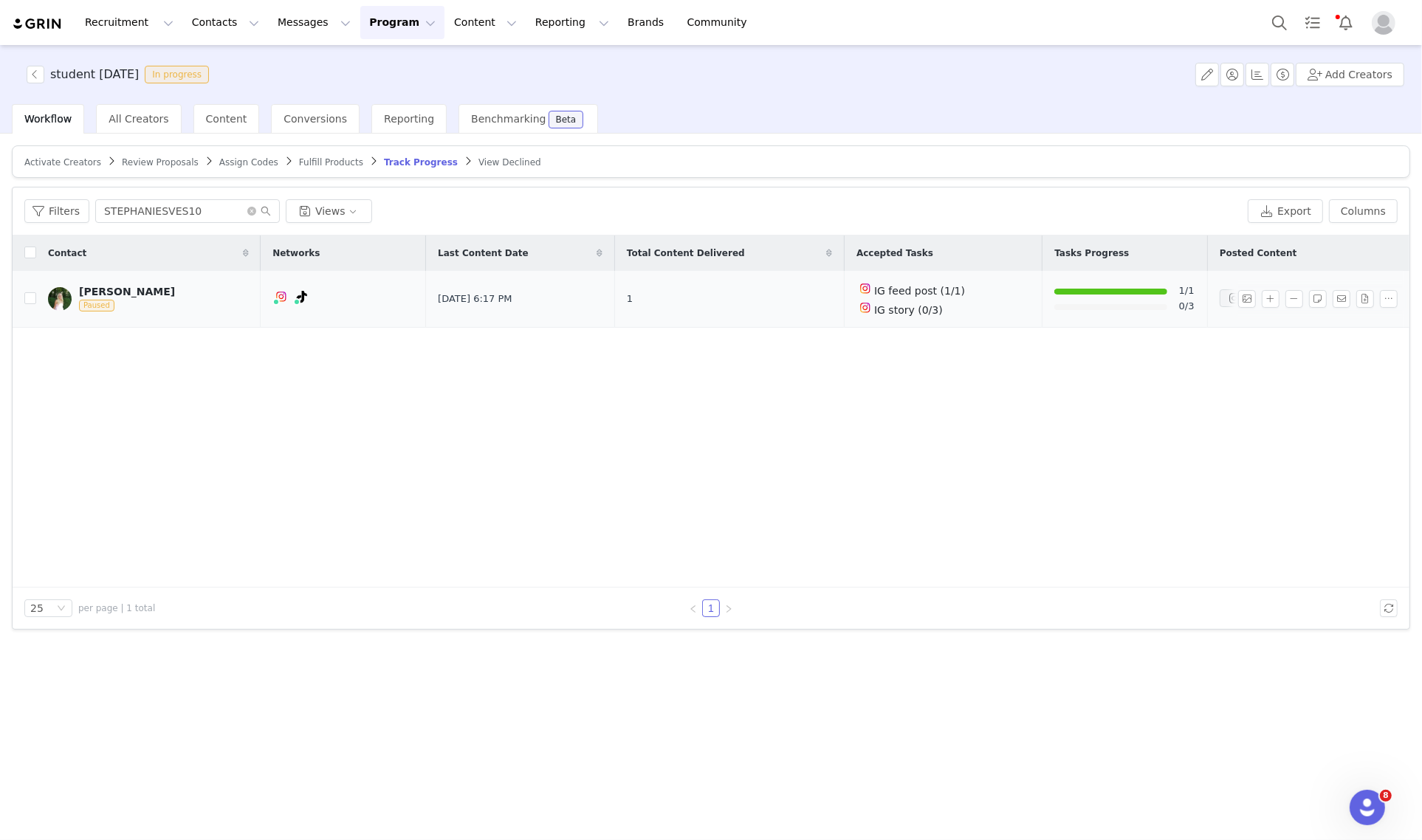
copy link "[PERSON_NAME]"
